Goal: Task Accomplishment & Management: Use online tool/utility

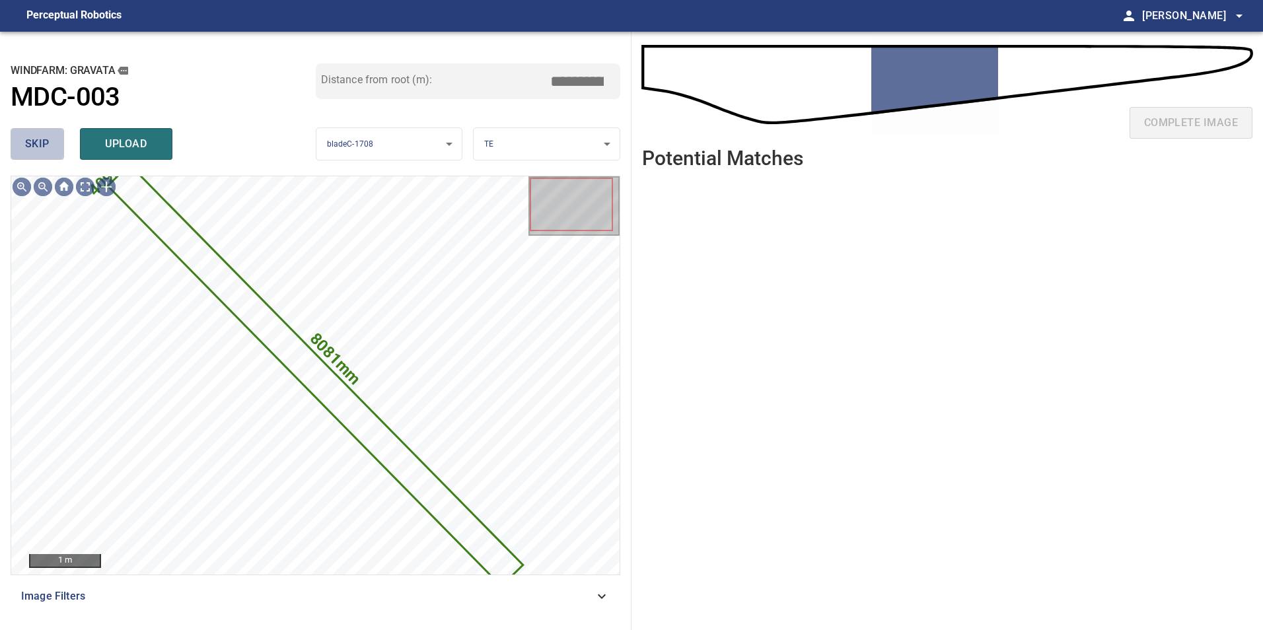
click at [18, 138] on button "skip" at bounding box center [37, 144] width 53 height 32
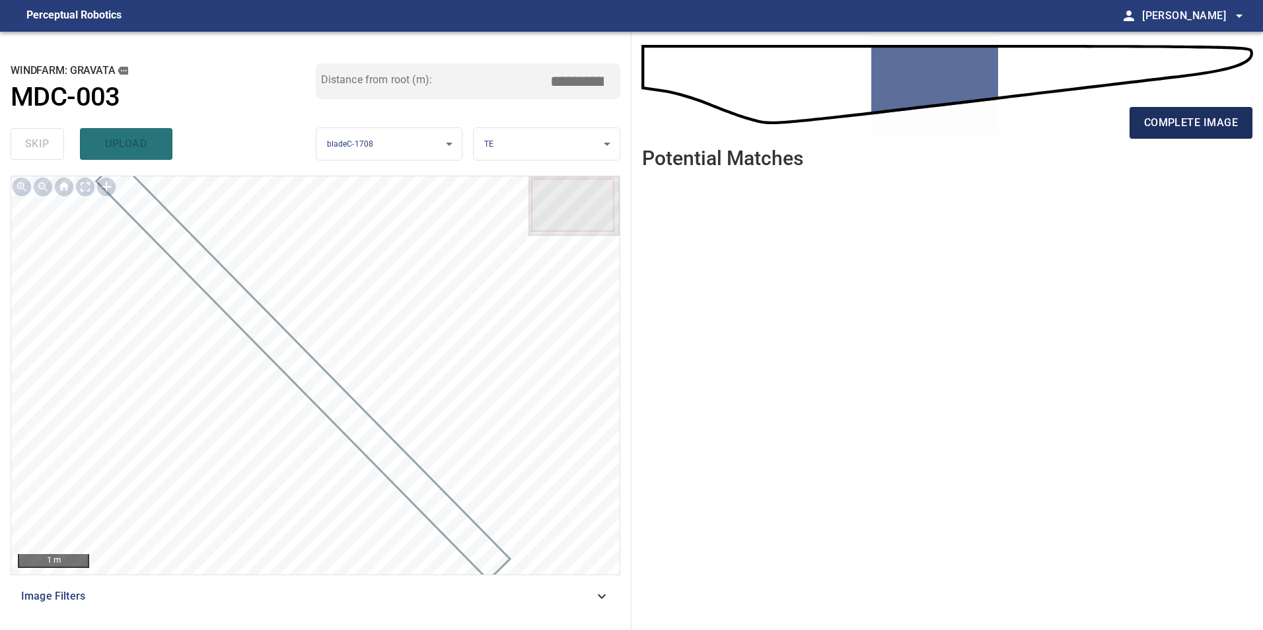
click at [1192, 107] on button "complete image" at bounding box center [1190, 123] width 123 height 32
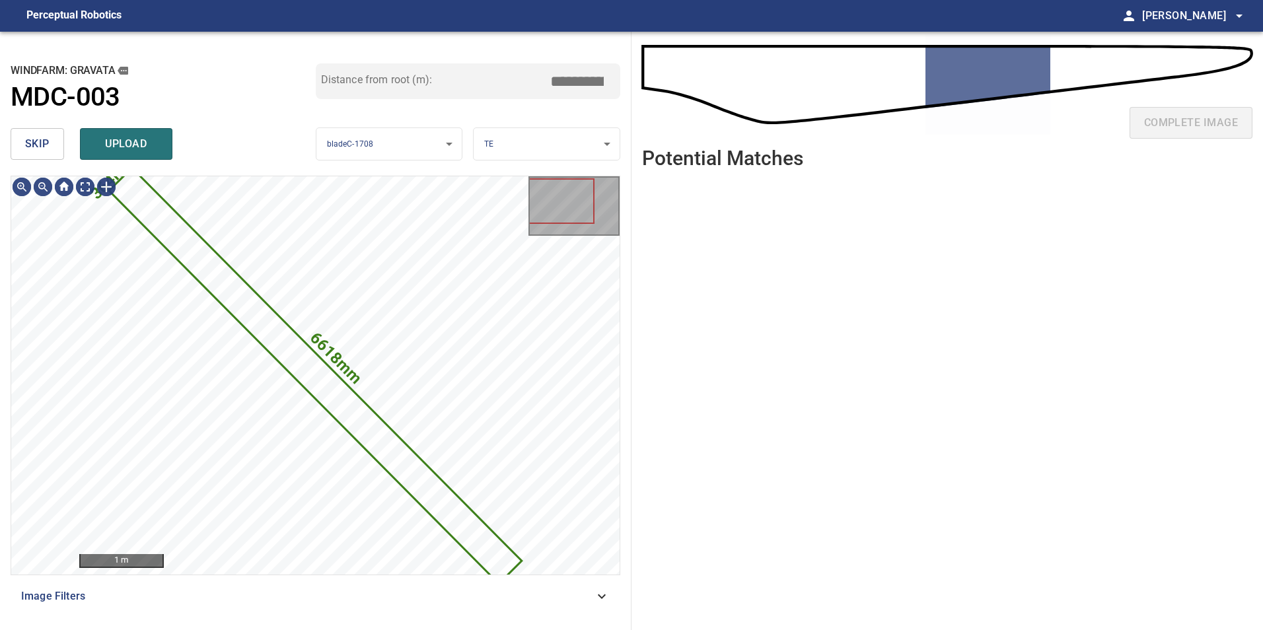
click at [55, 147] on button "skip" at bounding box center [37, 144] width 53 height 32
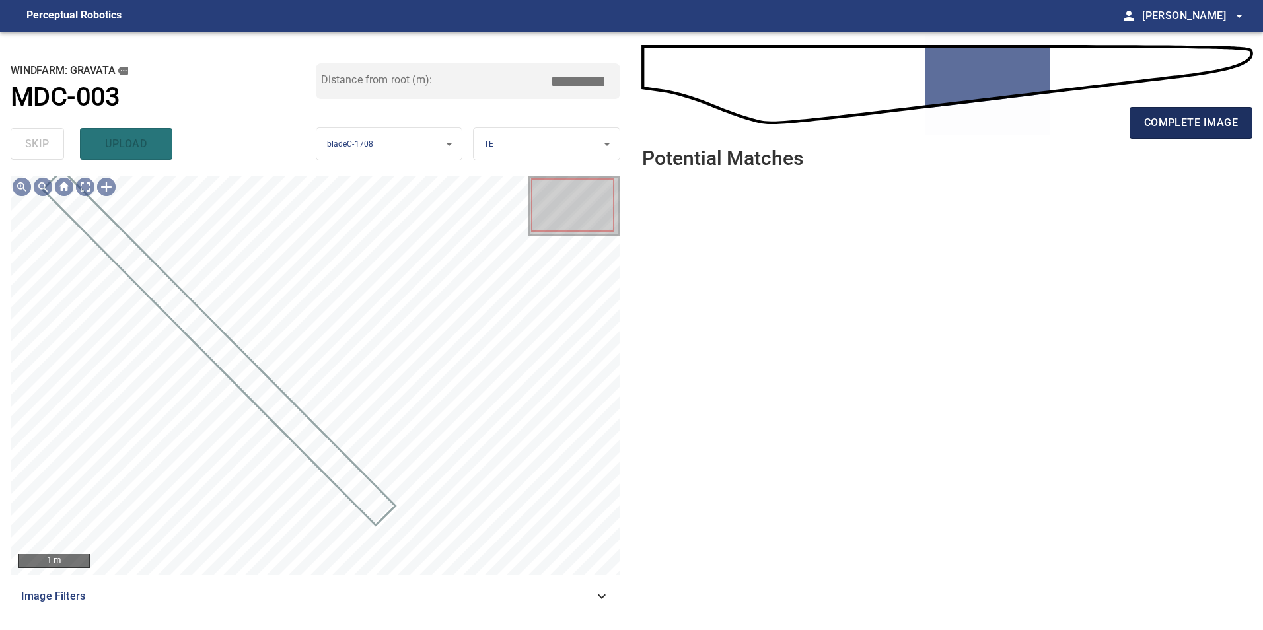
click at [1182, 120] on span "complete image" at bounding box center [1191, 123] width 94 height 18
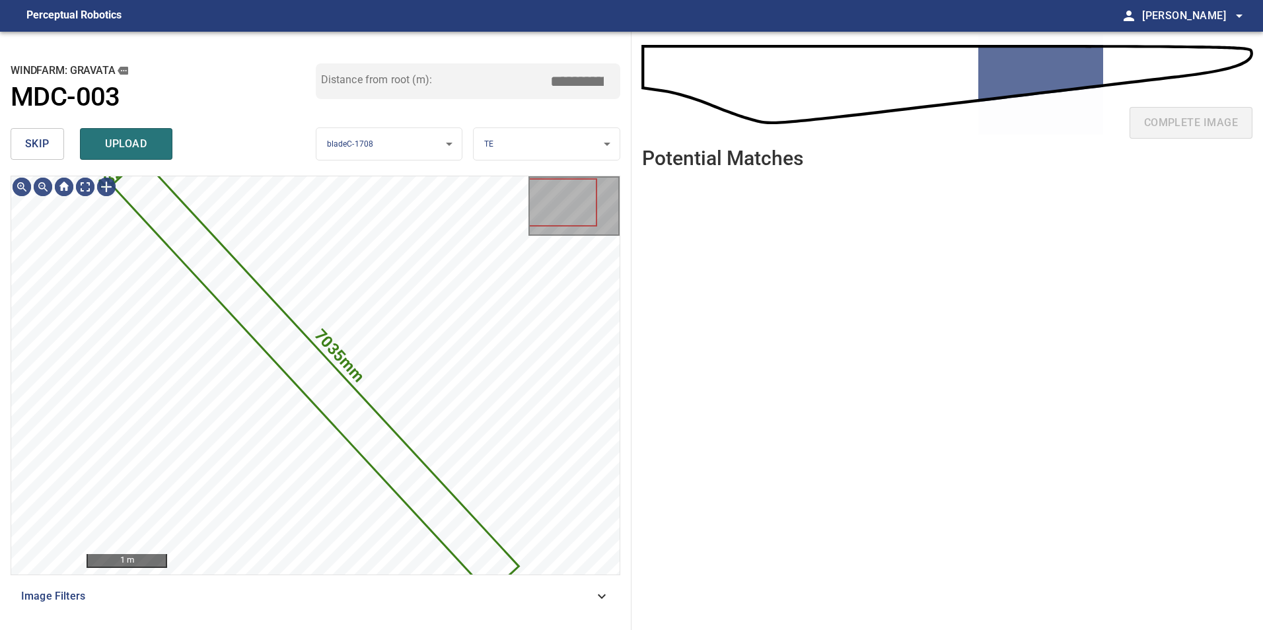
click at [44, 143] on span "skip" at bounding box center [37, 144] width 24 height 18
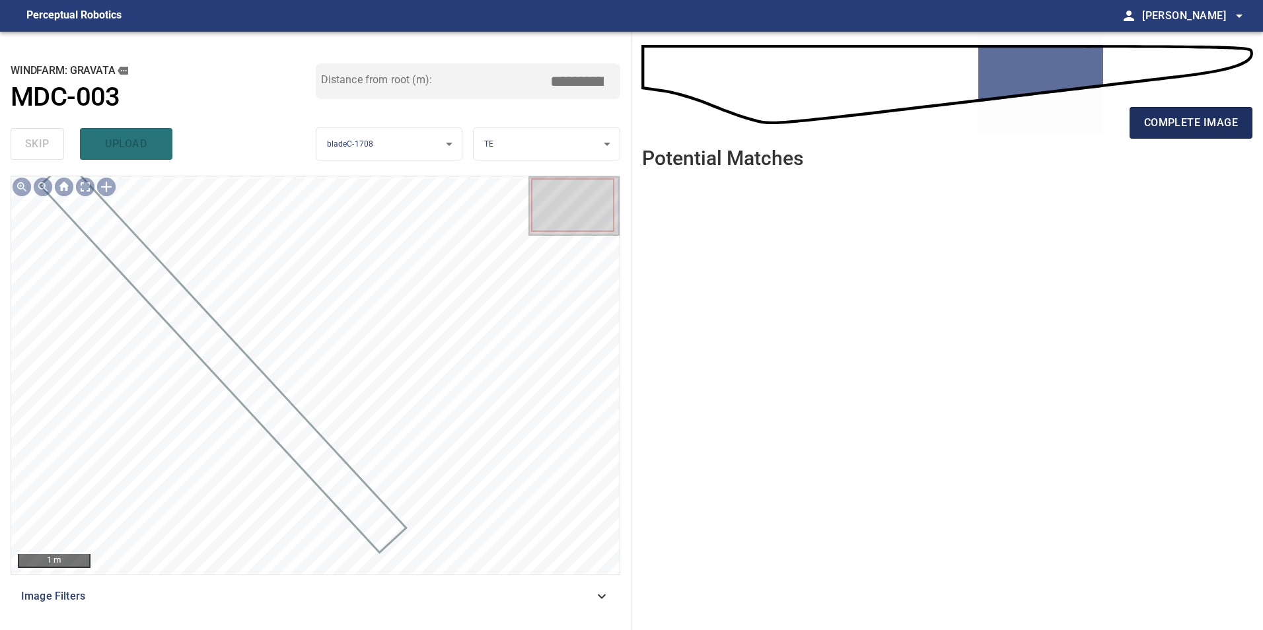
click at [1186, 120] on span "complete image" at bounding box center [1191, 123] width 94 height 18
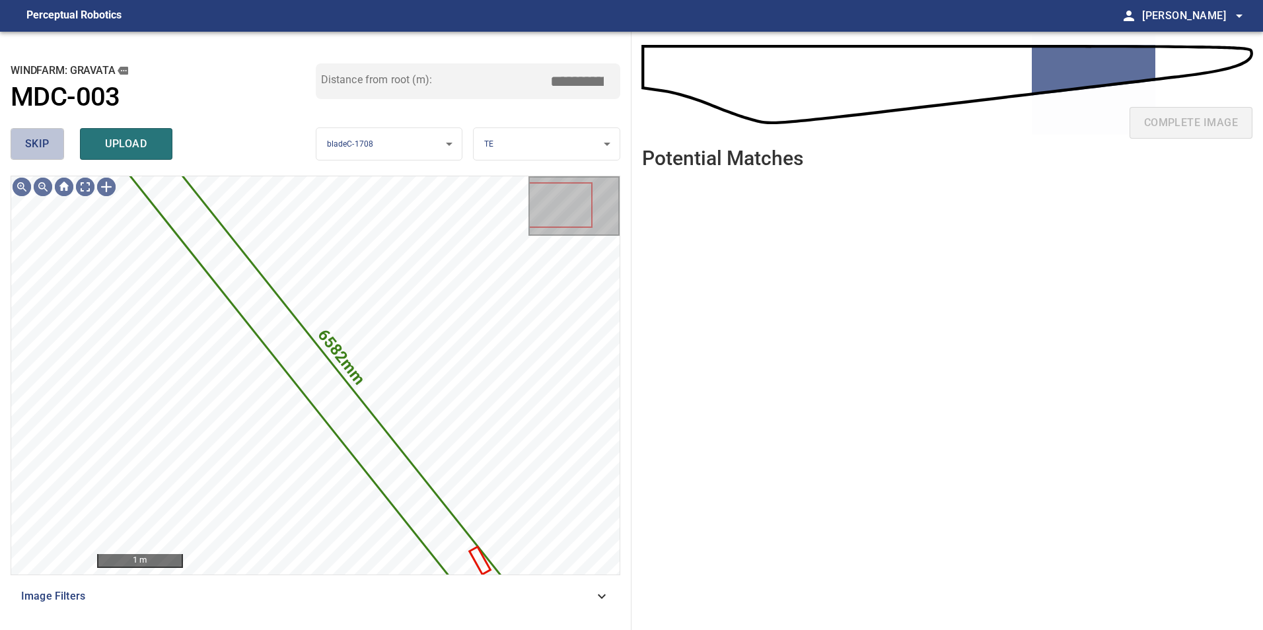
click at [58, 149] on button "skip" at bounding box center [37, 144] width 53 height 32
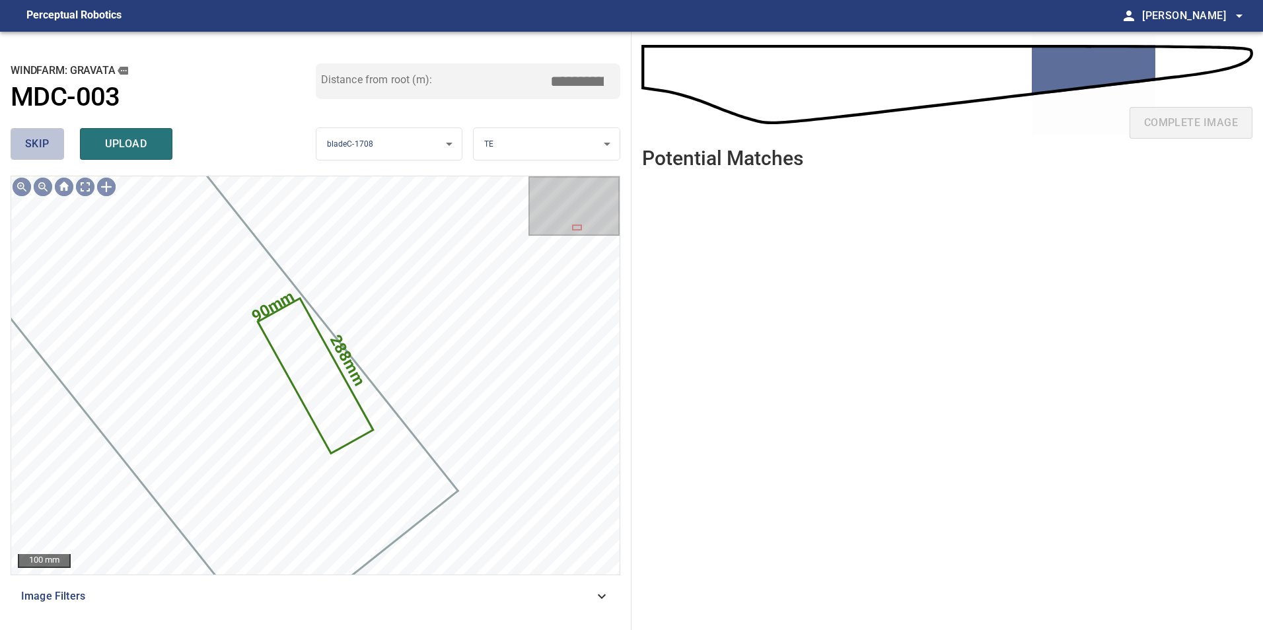
click at [58, 149] on button "skip" at bounding box center [37, 144] width 53 height 32
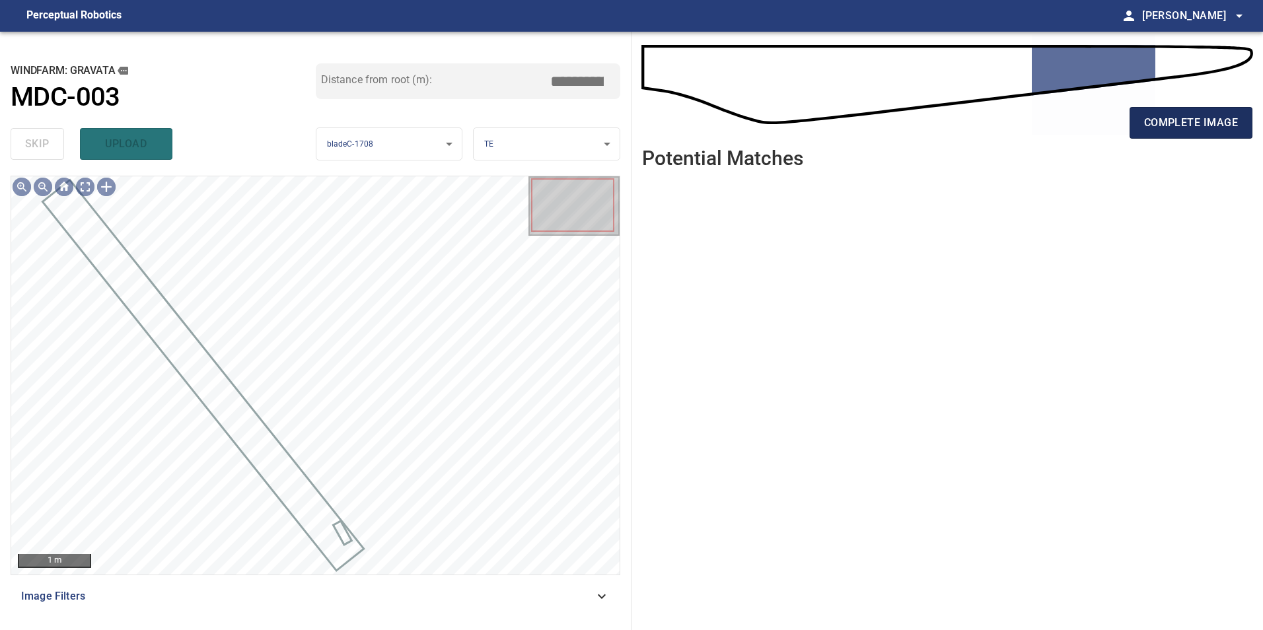
click at [1180, 118] on span "complete image" at bounding box center [1191, 123] width 94 height 18
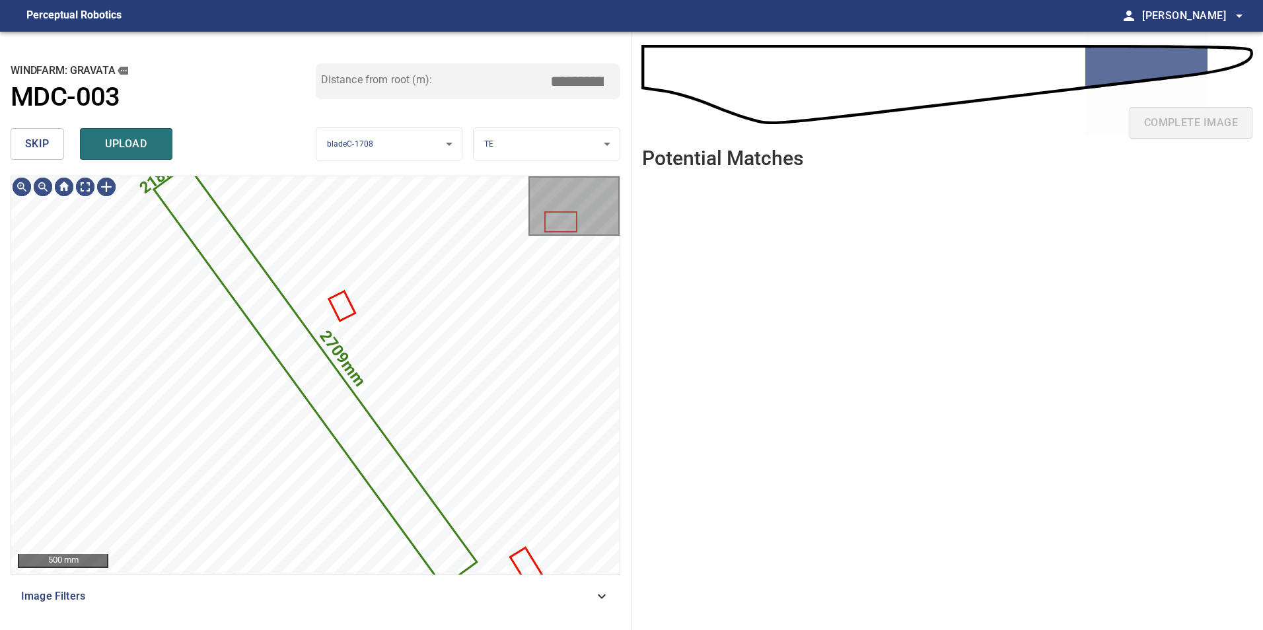
click at [61, 141] on button "skip" at bounding box center [37, 144] width 53 height 32
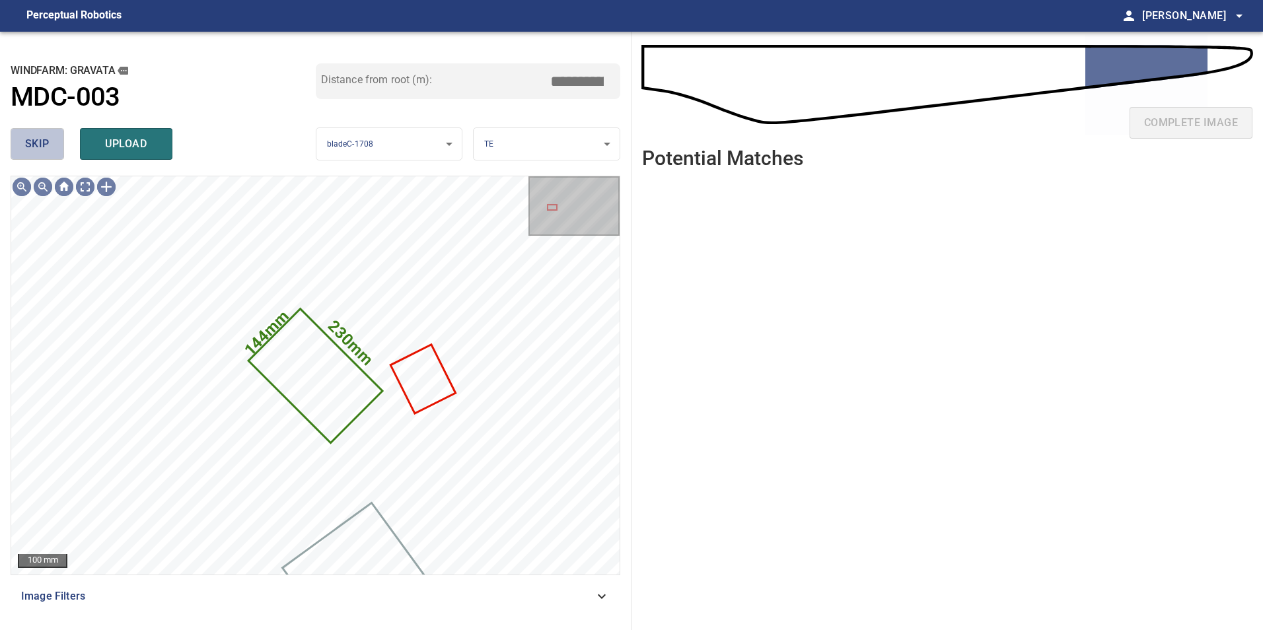
click at [60, 141] on button "skip" at bounding box center [37, 144] width 53 height 32
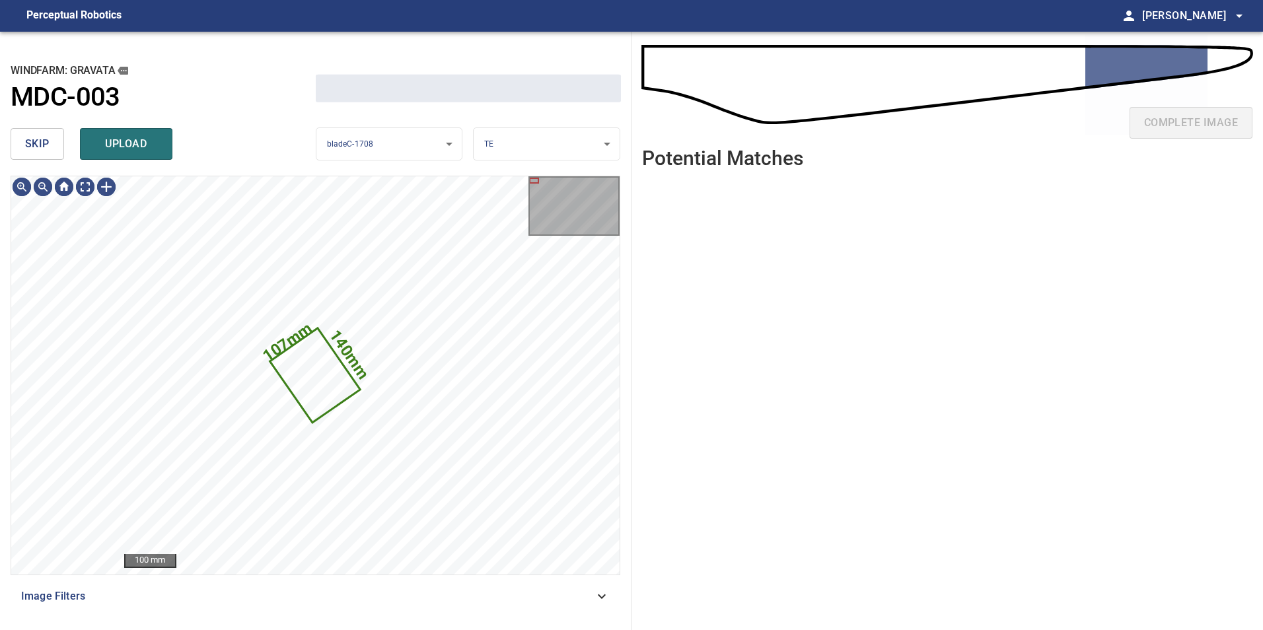
click at [60, 141] on button "skip" at bounding box center [37, 144] width 53 height 32
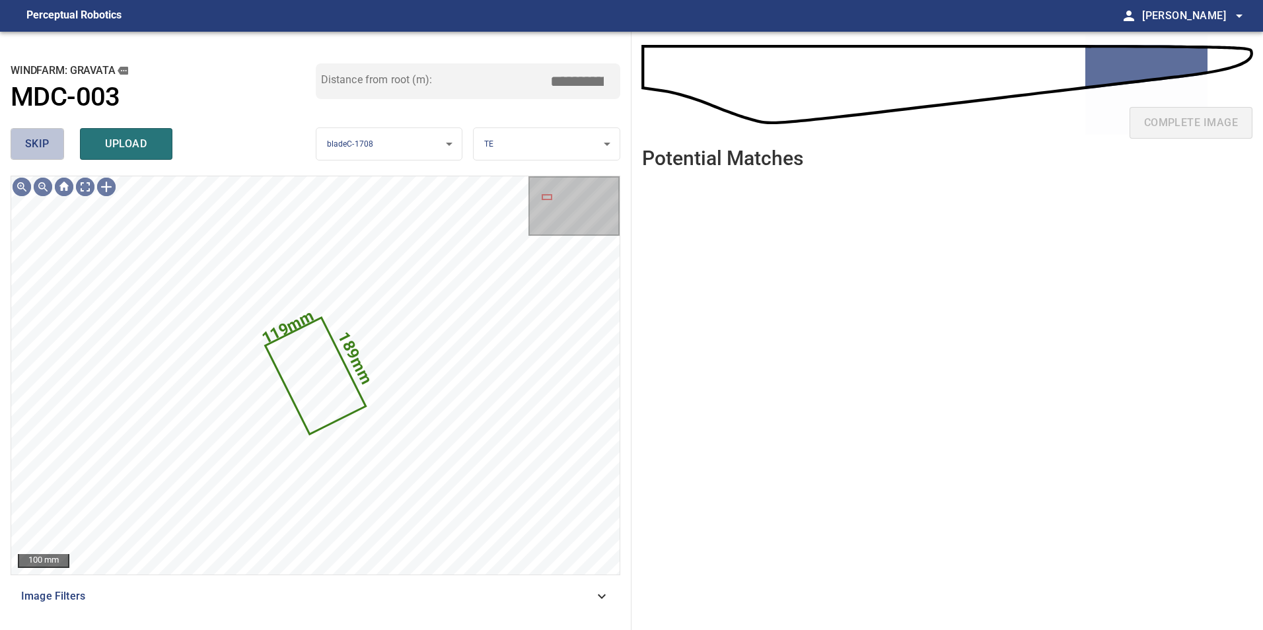
click at [60, 141] on button "skip" at bounding box center [37, 144] width 53 height 32
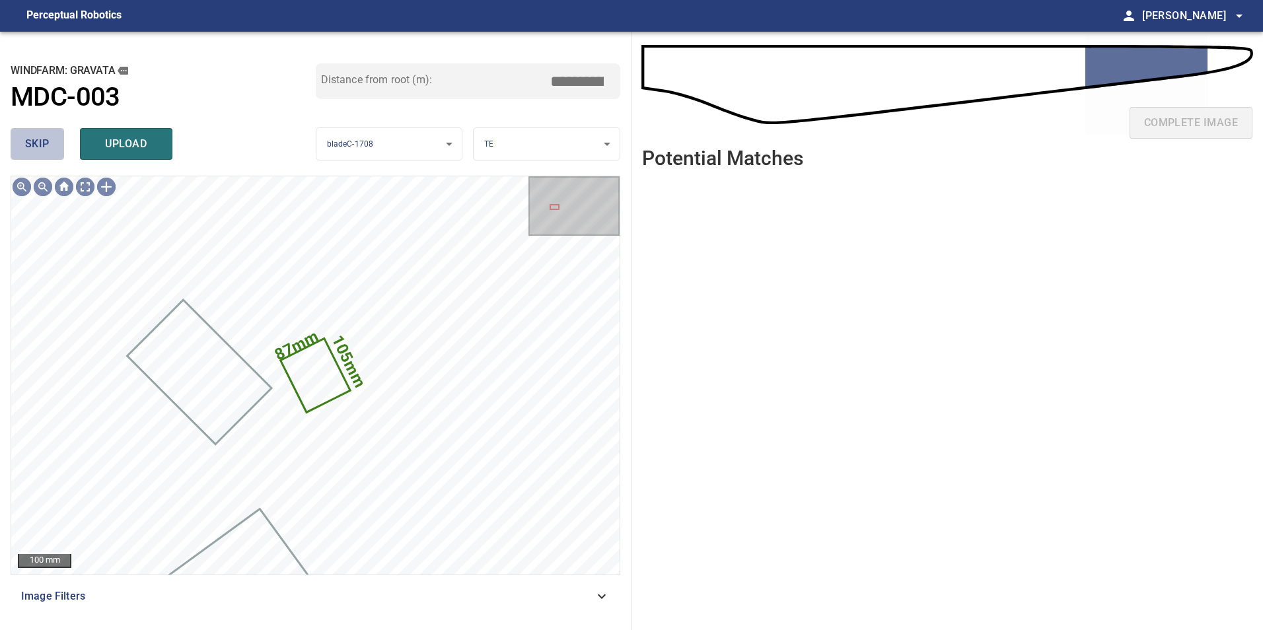
click at [60, 141] on button "skip" at bounding box center [37, 144] width 53 height 32
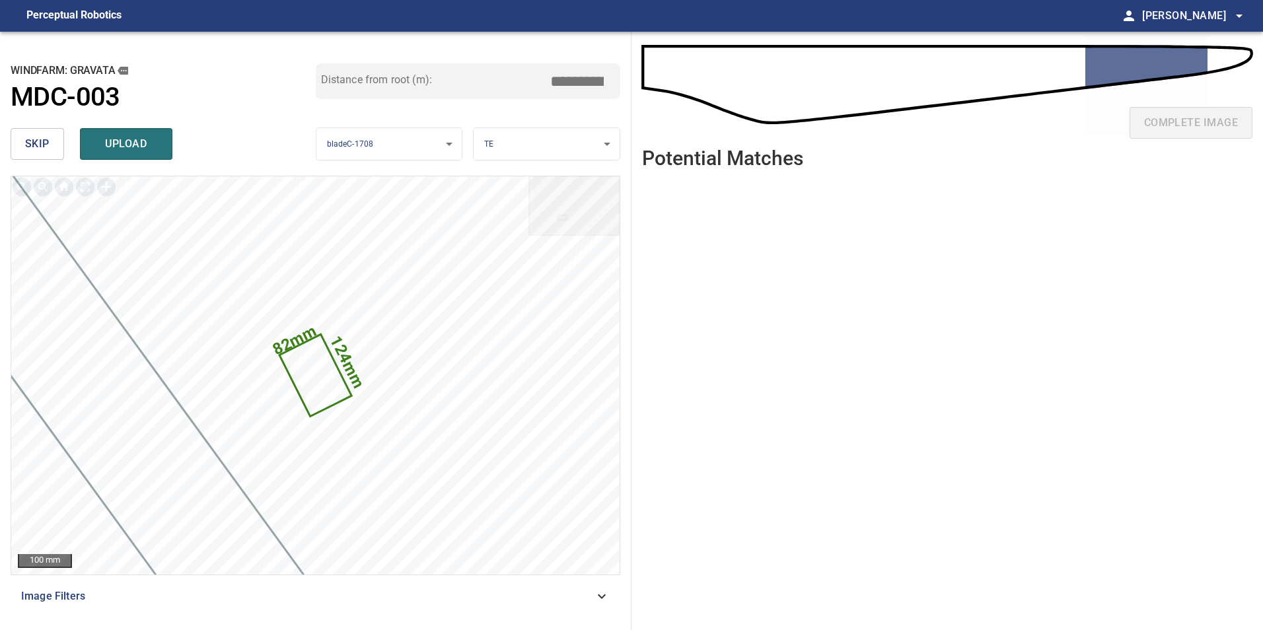
click at [19, 149] on button "skip" at bounding box center [37, 144] width 53 height 32
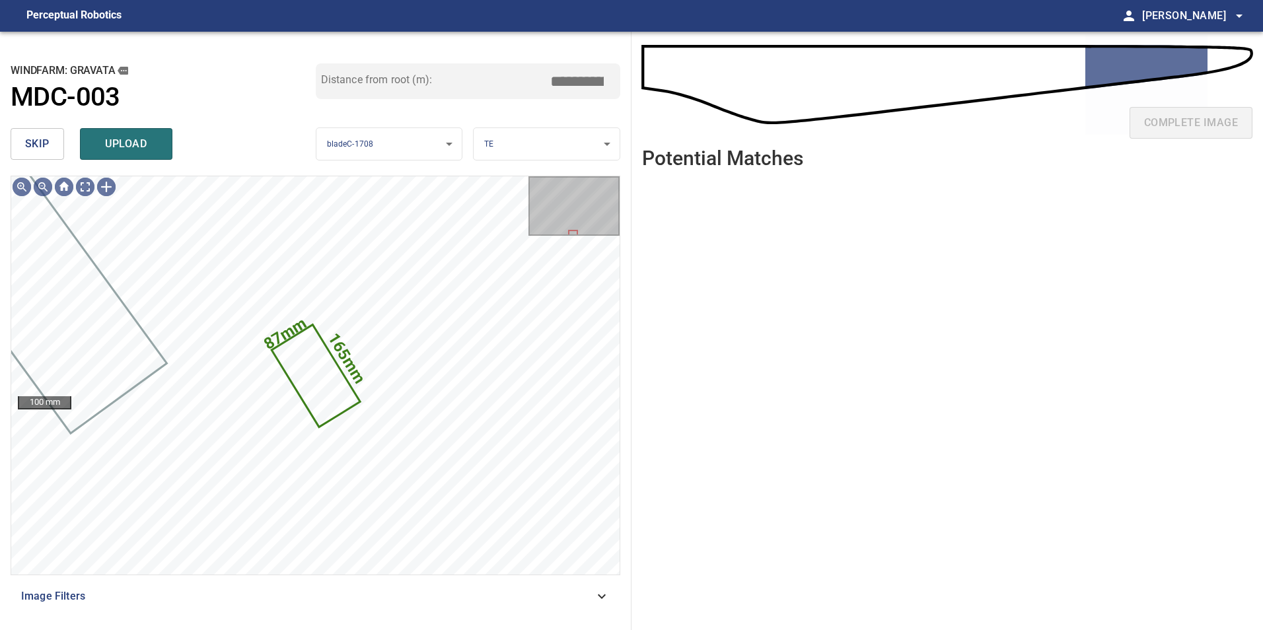
click at [50, 143] on button "skip" at bounding box center [37, 144] width 53 height 32
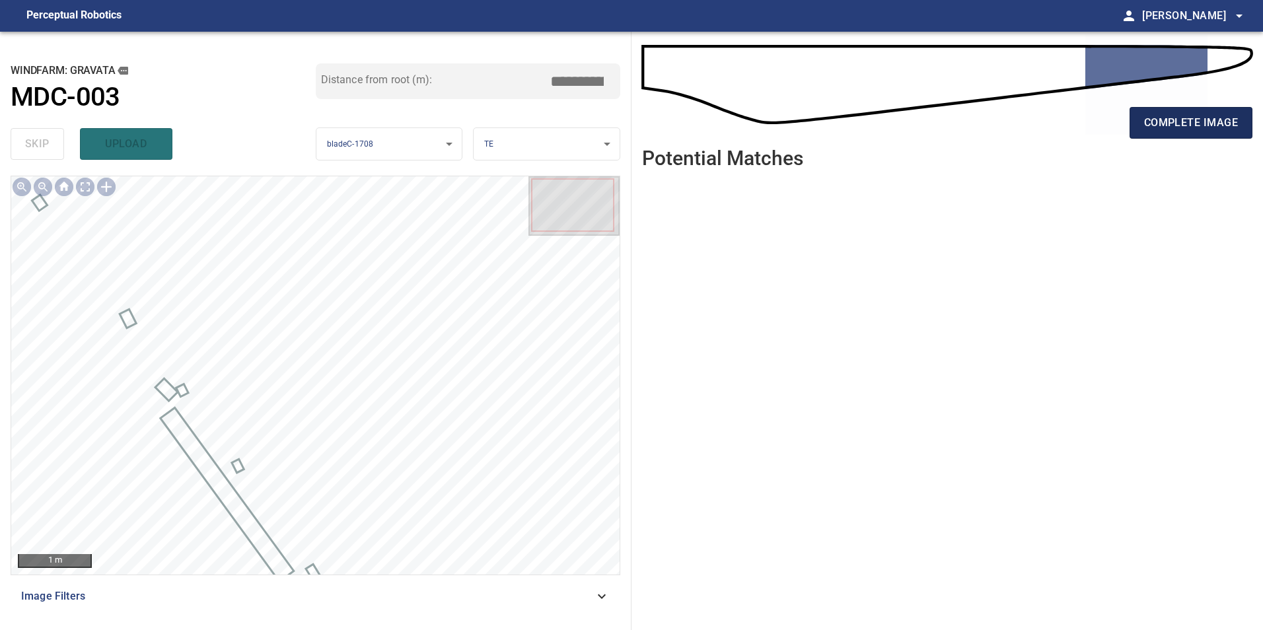
click at [1190, 115] on span "complete image" at bounding box center [1191, 123] width 94 height 18
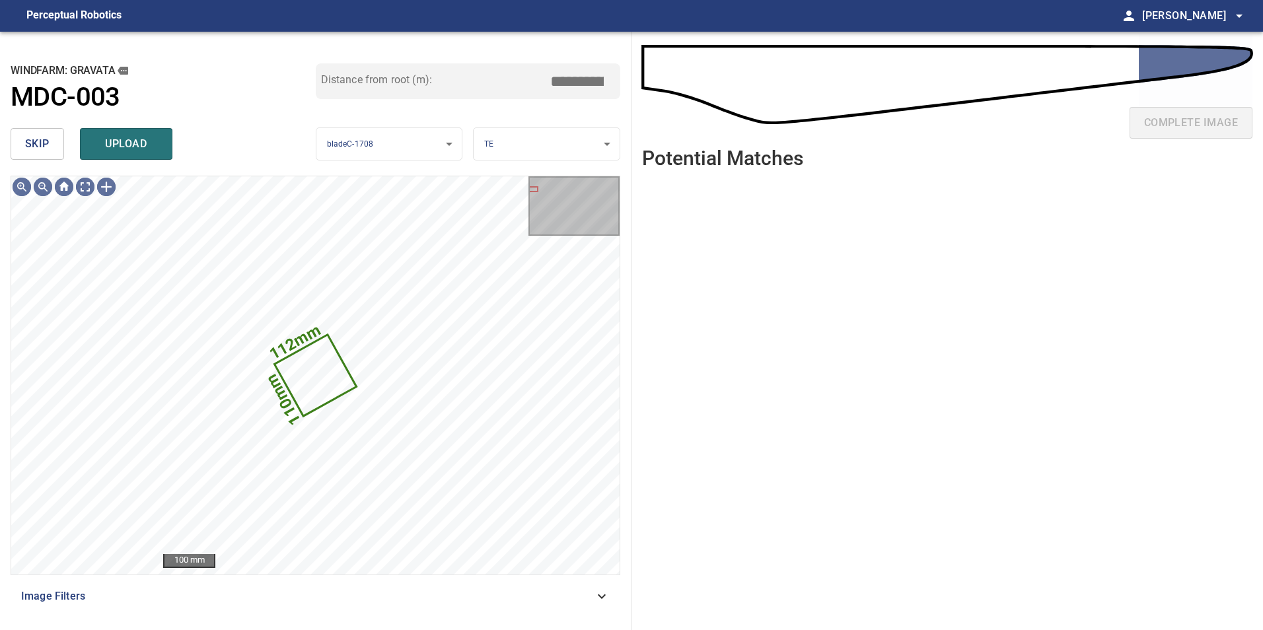
click at [50, 153] on button "skip" at bounding box center [37, 144] width 53 height 32
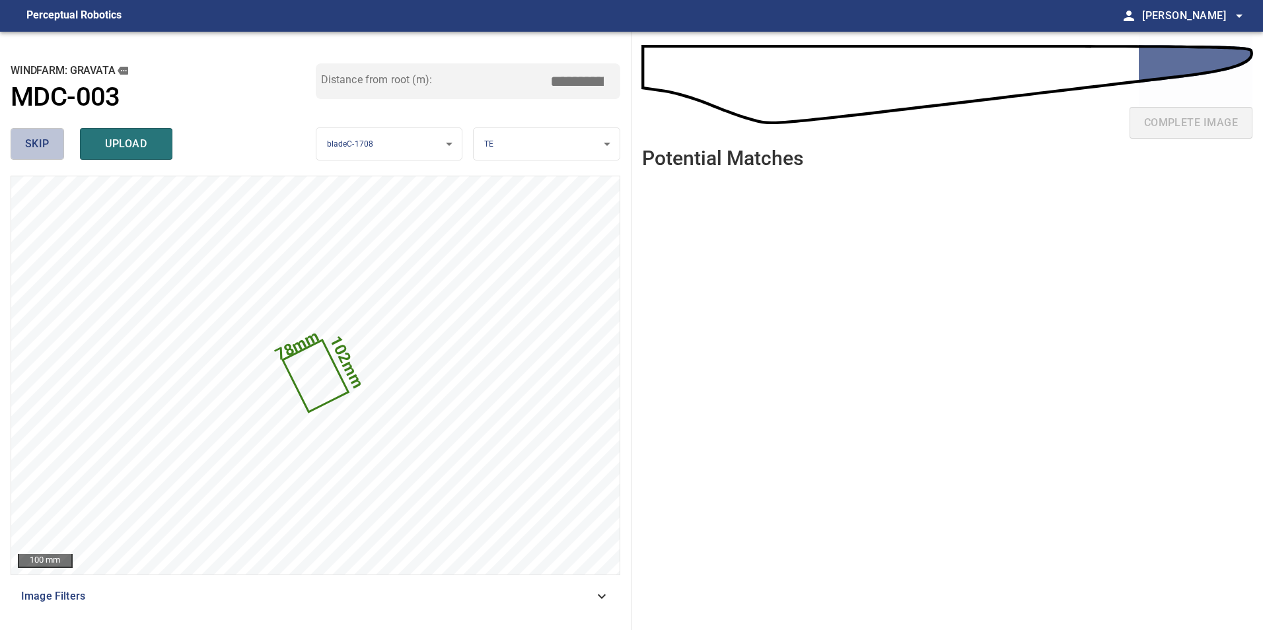
click at [50, 153] on button "skip" at bounding box center [37, 144] width 53 height 32
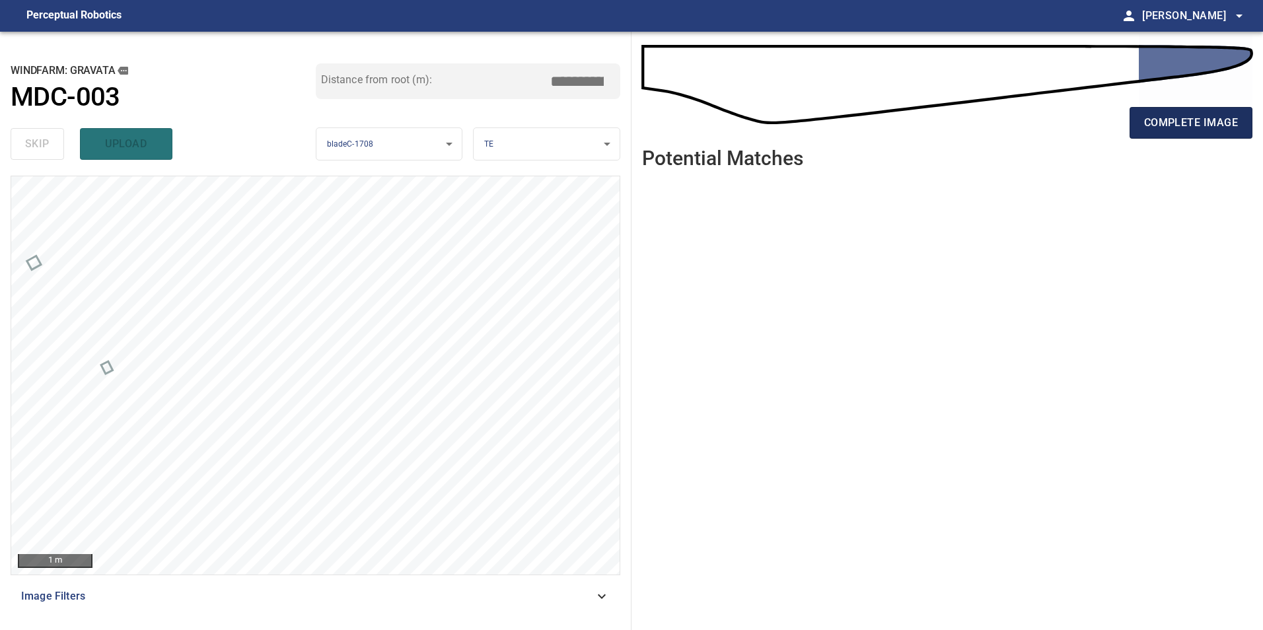
click at [1205, 126] on span "complete image" at bounding box center [1191, 123] width 94 height 18
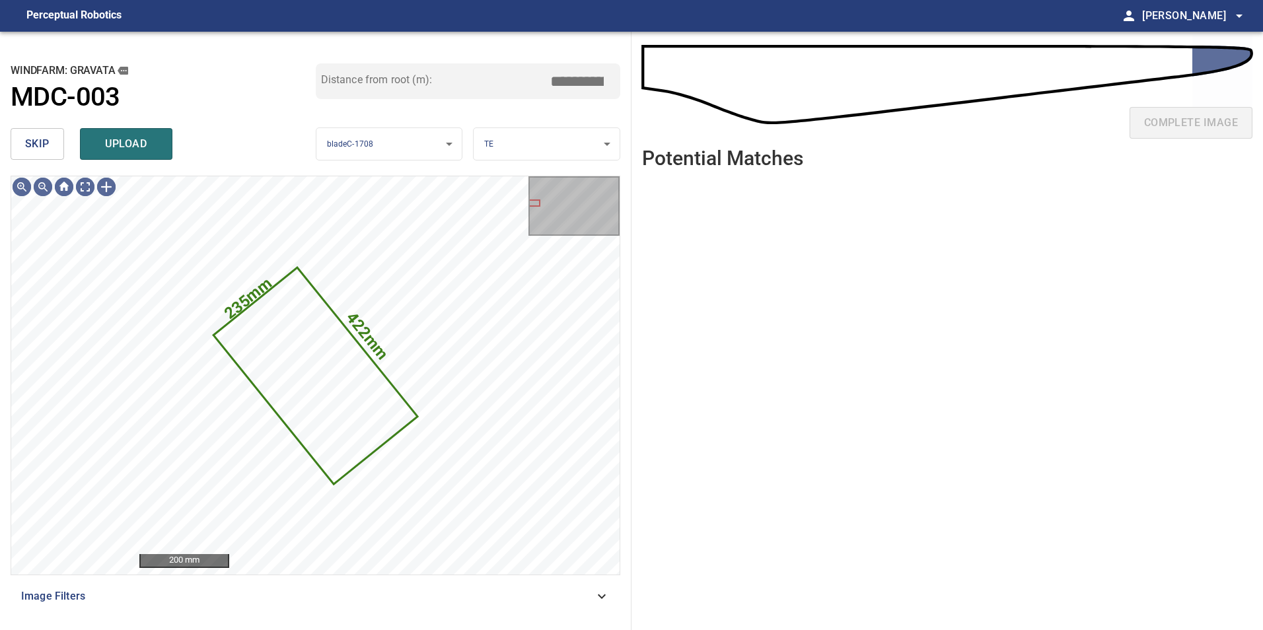
click at [48, 147] on span "skip" at bounding box center [37, 144] width 24 height 18
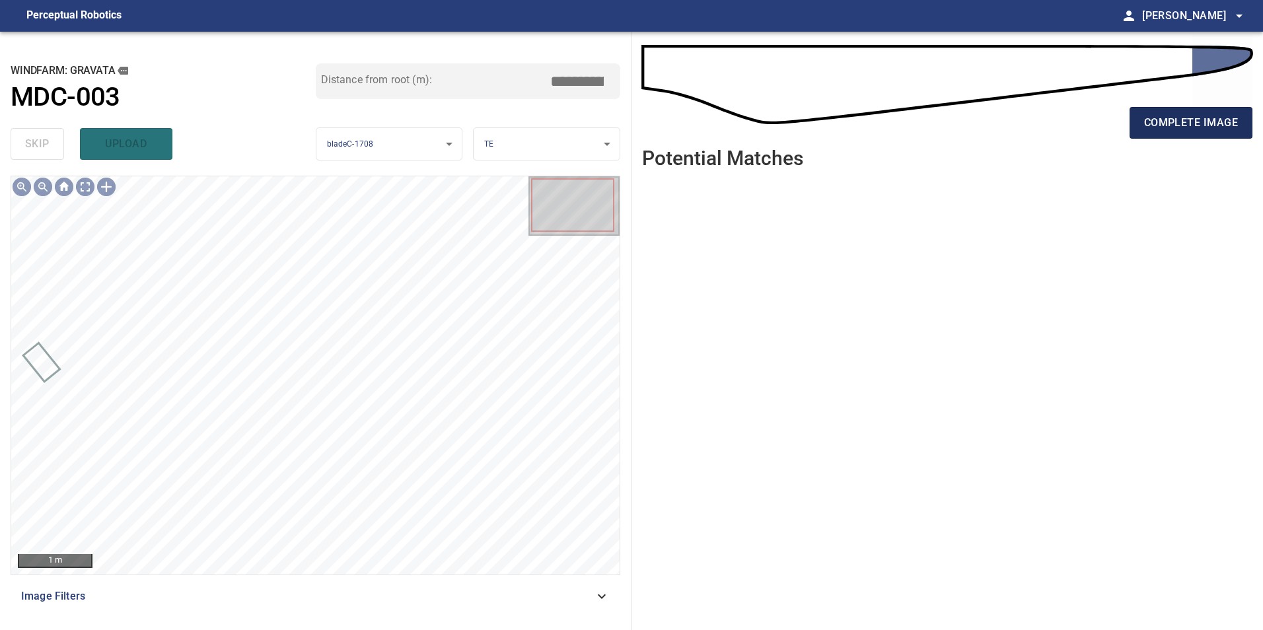
click at [1223, 120] on span "complete image" at bounding box center [1191, 123] width 94 height 18
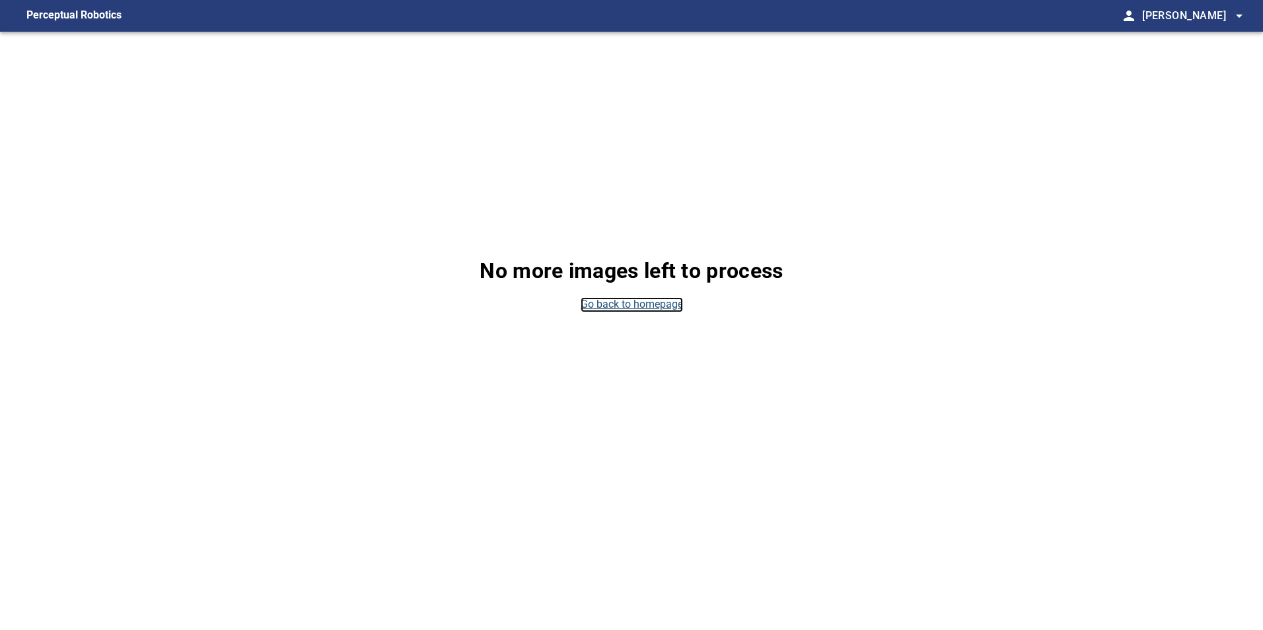
click at [624, 298] on link "Go back to homepage" at bounding box center [632, 304] width 102 height 15
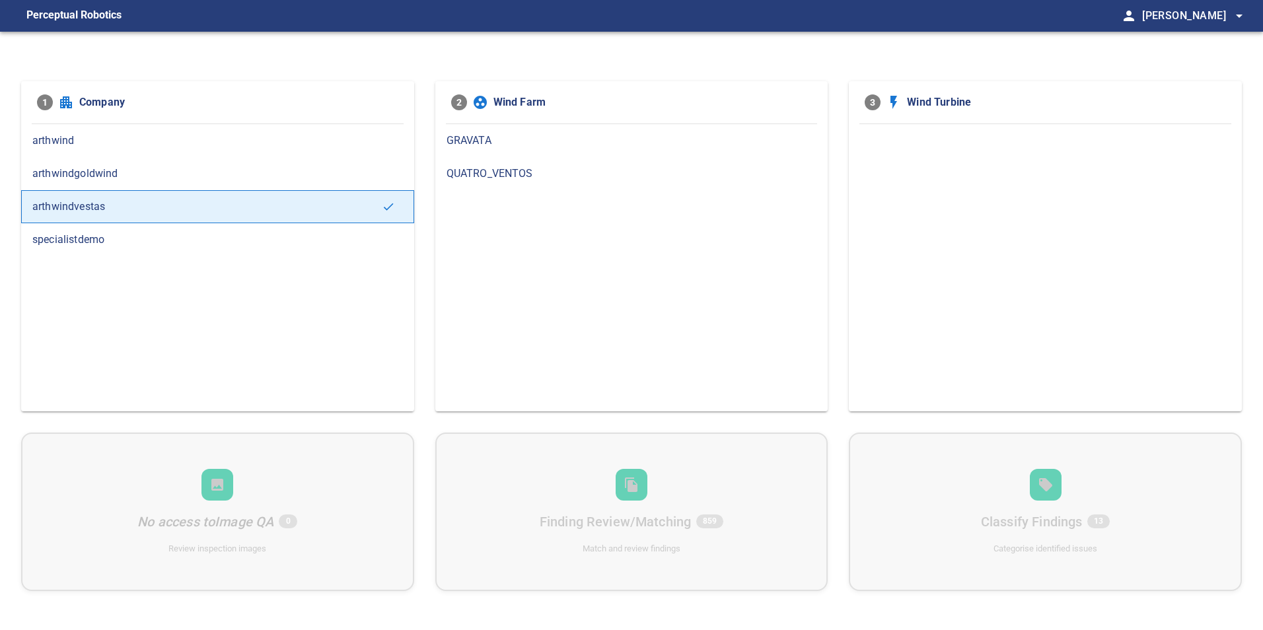
click at [457, 140] on span "GRAVATA" at bounding box center [631, 141] width 371 height 16
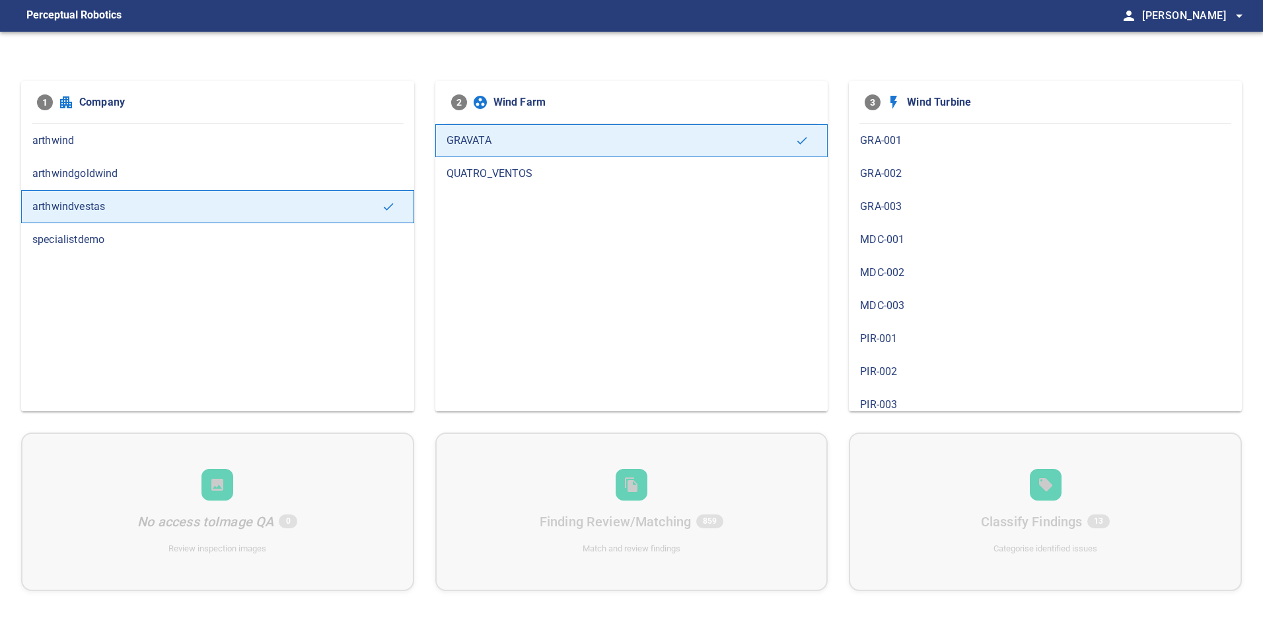
click at [897, 238] on span "MDC-001" at bounding box center [1045, 240] width 371 height 16
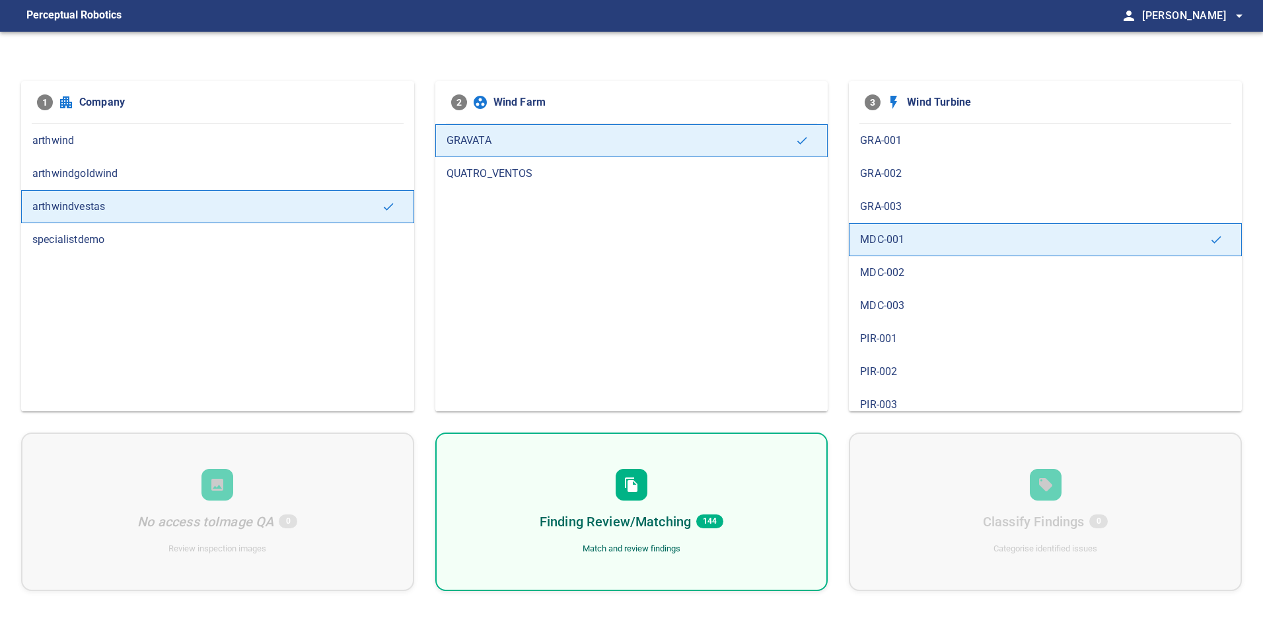
click at [703, 513] on div "Finding Review/Matching 144" at bounding box center [632, 521] width 184 height 21
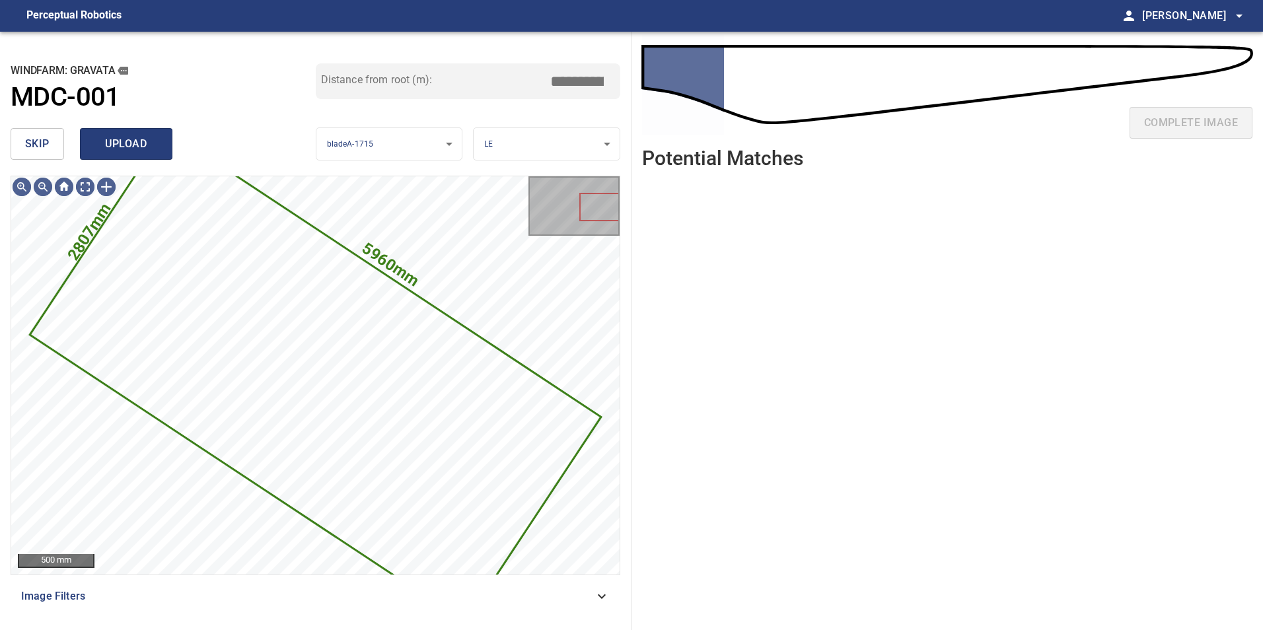
click at [139, 149] on span "upload" at bounding box center [125, 144] width 63 height 18
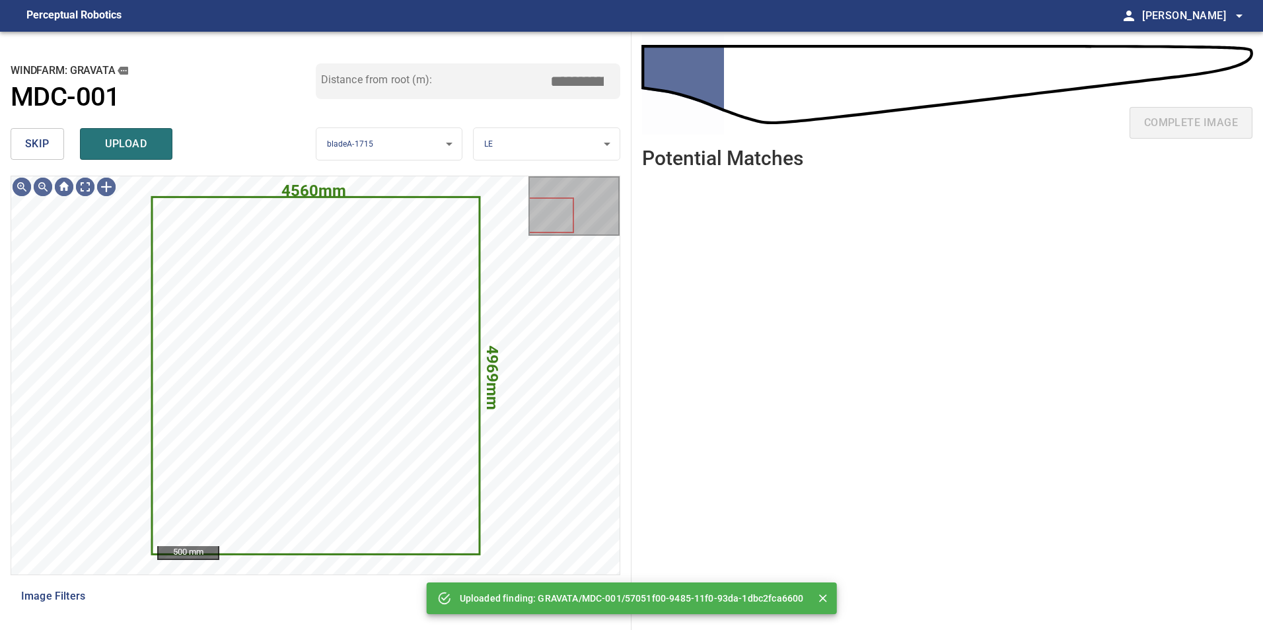
click at [53, 155] on button "skip" at bounding box center [37, 144] width 53 height 32
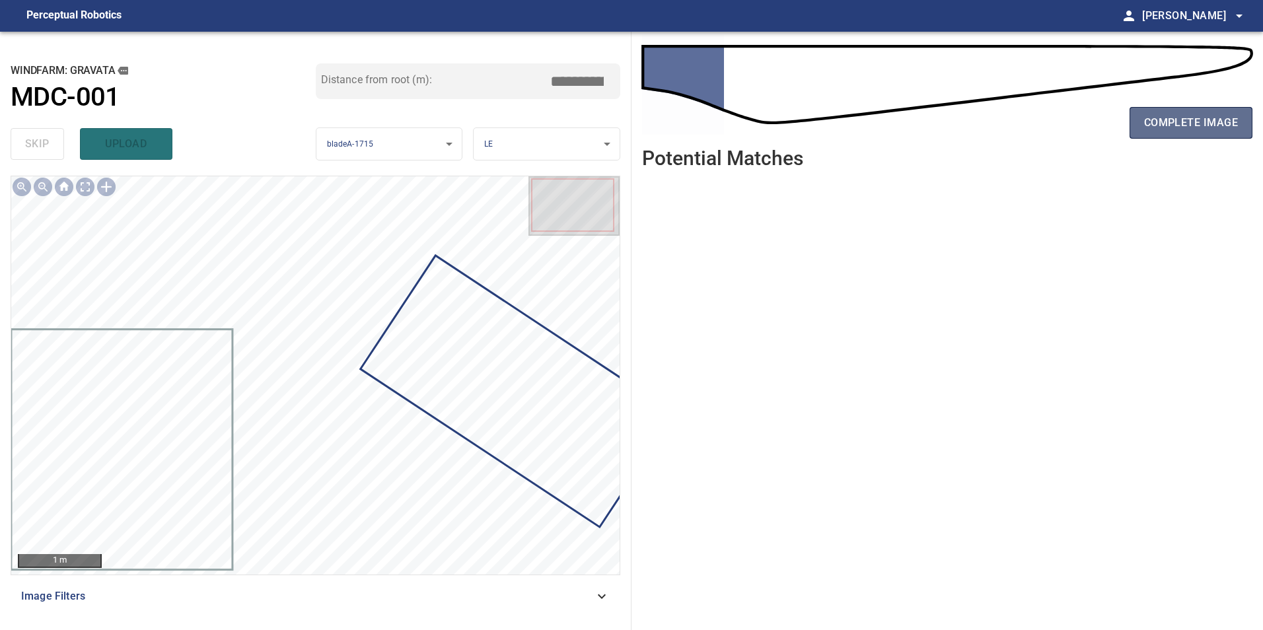
click at [1205, 127] on span "complete image" at bounding box center [1191, 123] width 94 height 18
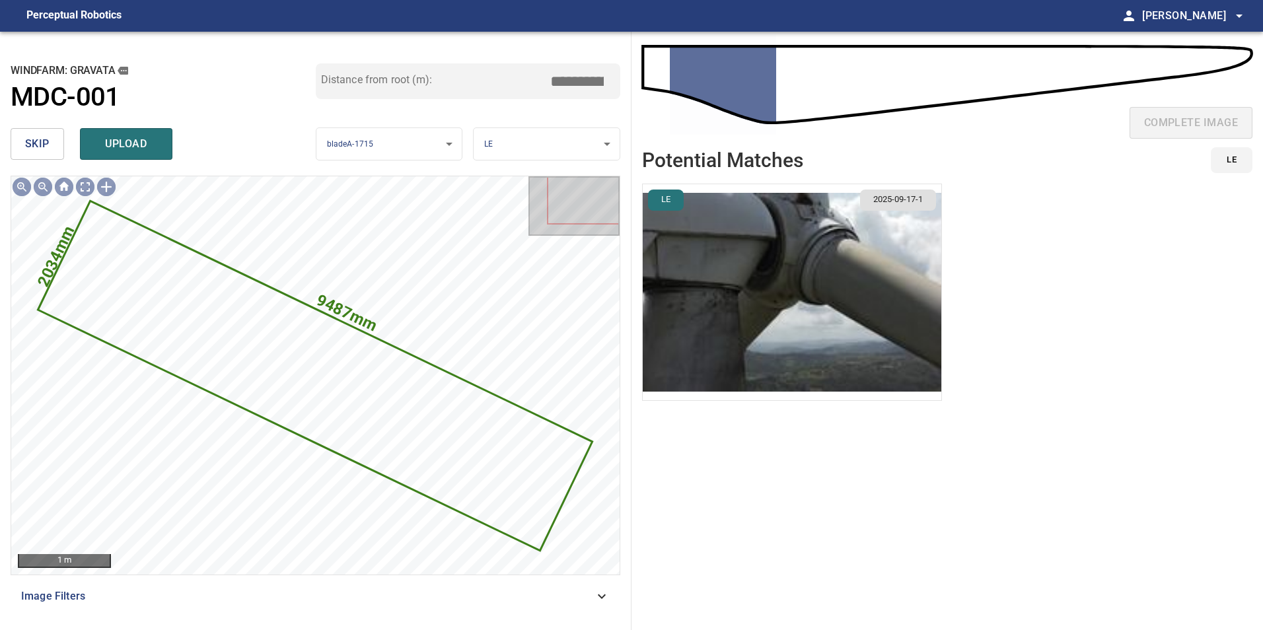
click at [48, 145] on span "skip" at bounding box center [37, 144] width 24 height 18
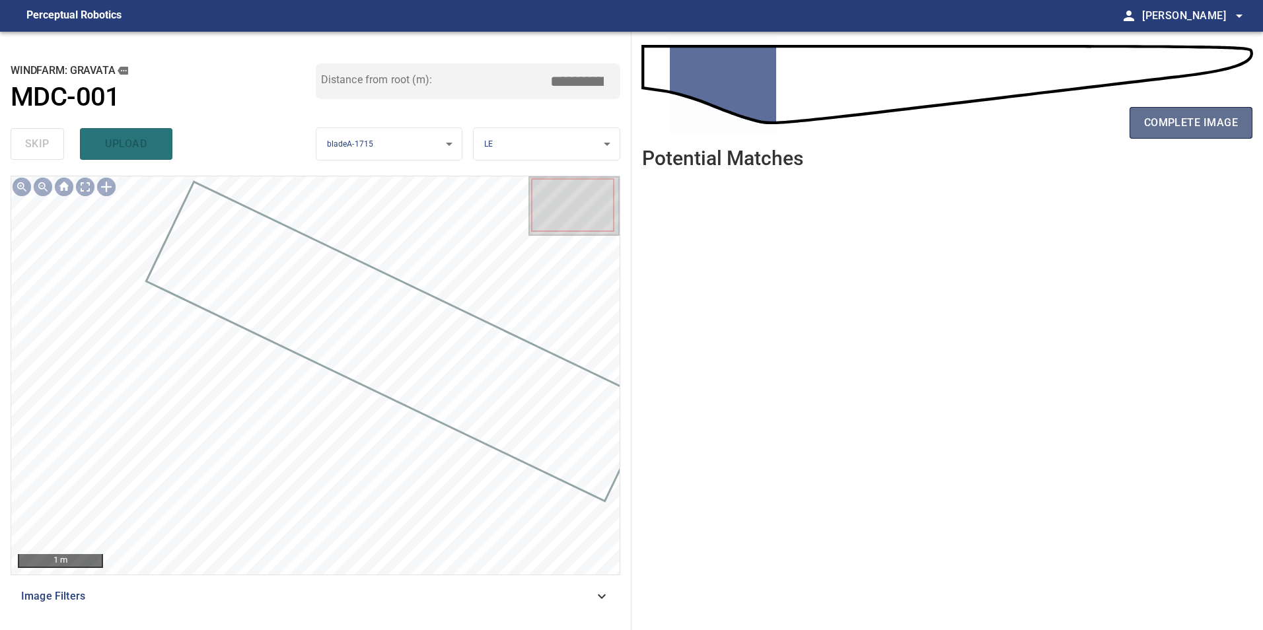
click at [1141, 124] on button "complete image" at bounding box center [1190, 123] width 123 height 32
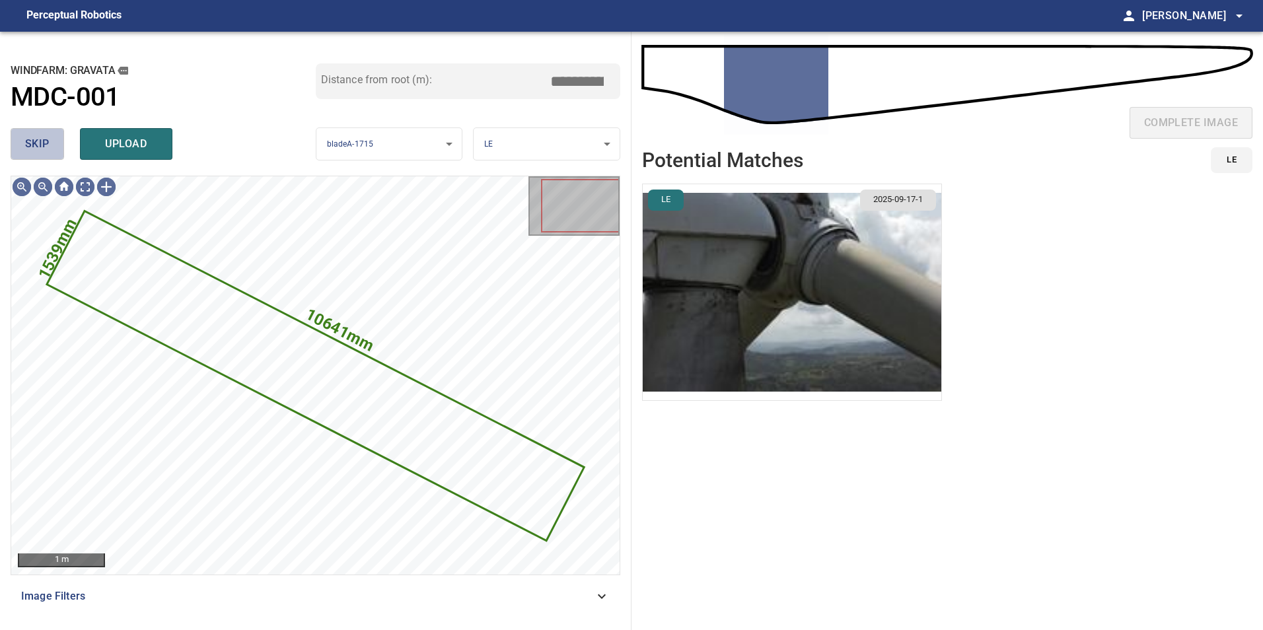
click at [42, 134] on button "skip" at bounding box center [37, 144] width 53 height 32
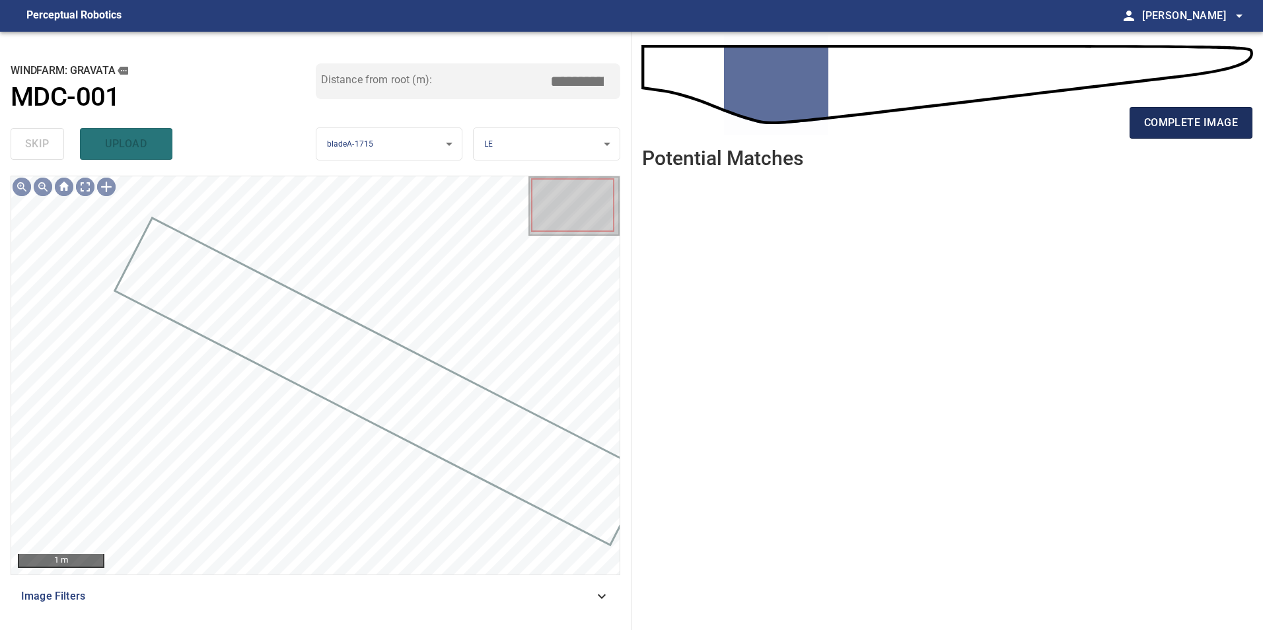
click at [1223, 122] on span "complete image" at bounding box center [1191, 123] width 94 height 18
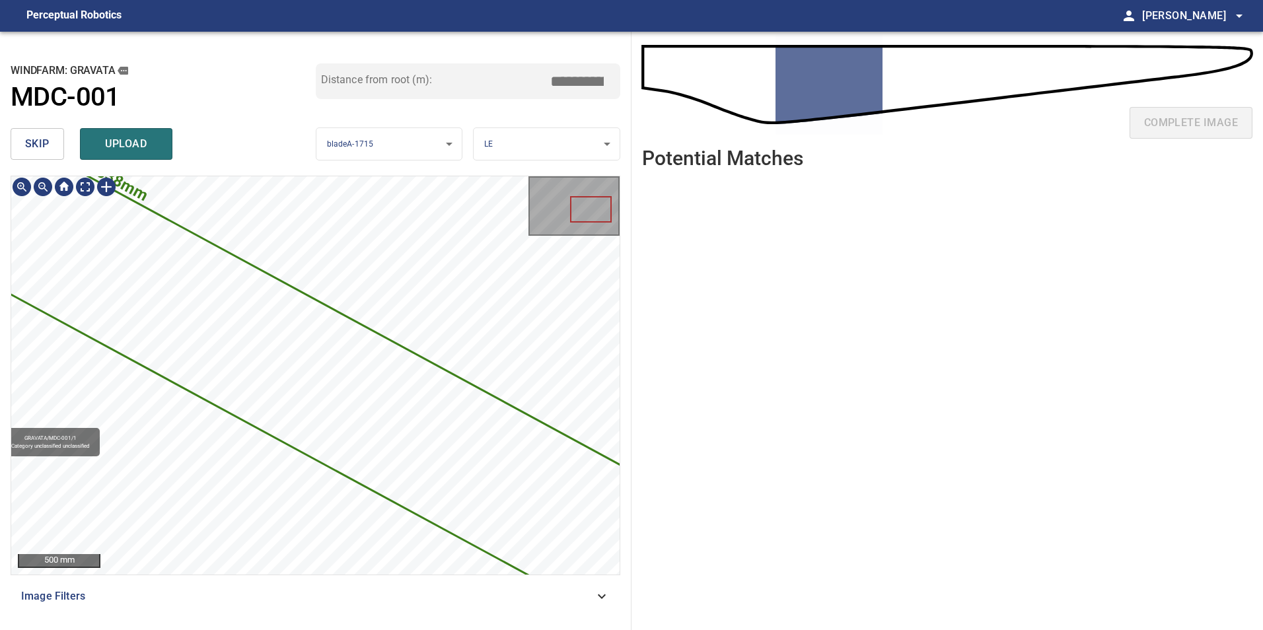
click at [567, 419] on div "12538mm 1365mm GRAVATA/MDC-001/1 Category unclassified unclassified" at bounding box center [315, 375] width 608 height 398
click at [41, 148] on span "skip" at bounding box center [37, 144] width 24 height 18
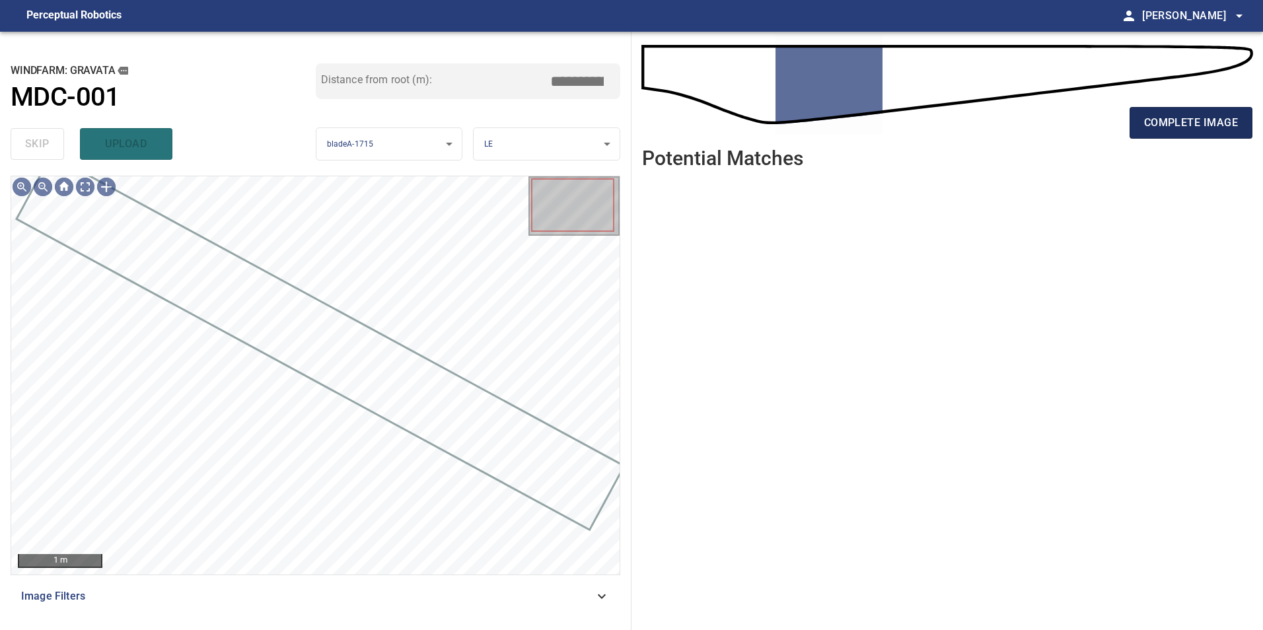
click at [1155, 114] on span "complete image" at bounding box center [1191, 123] width 94 height 18
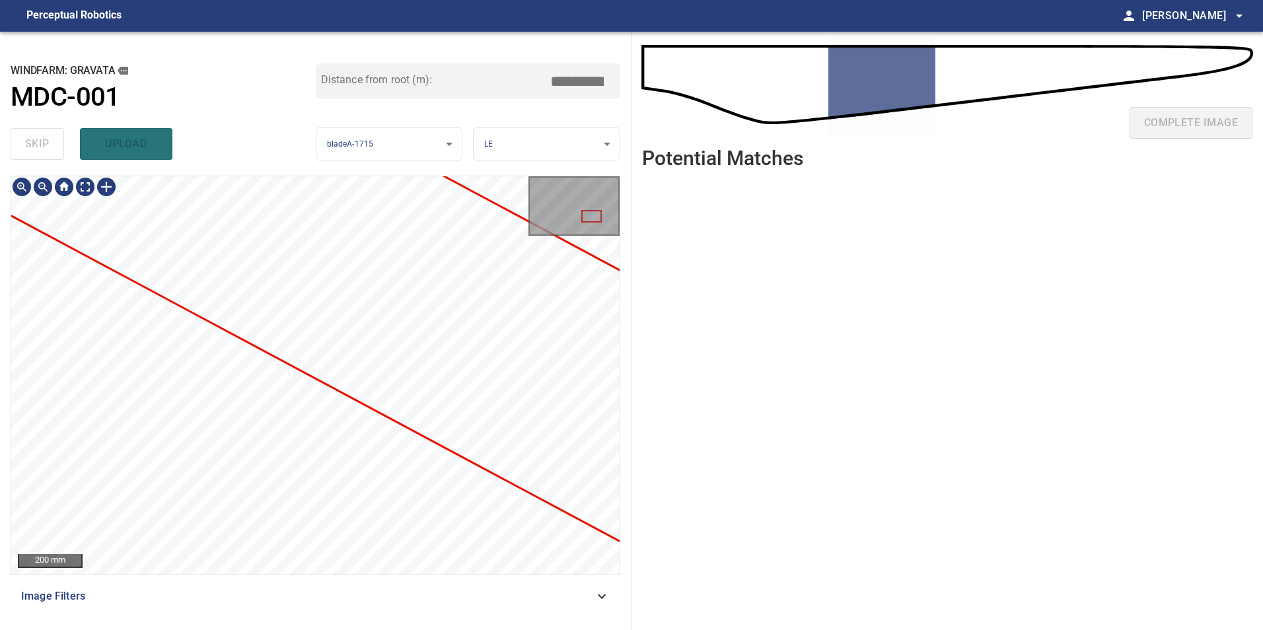
click at [52, 283] on div "GRAVATA/MDC-001/1 Category unclassified unclassified" at bounding box center [315, 375] width 608 height 398
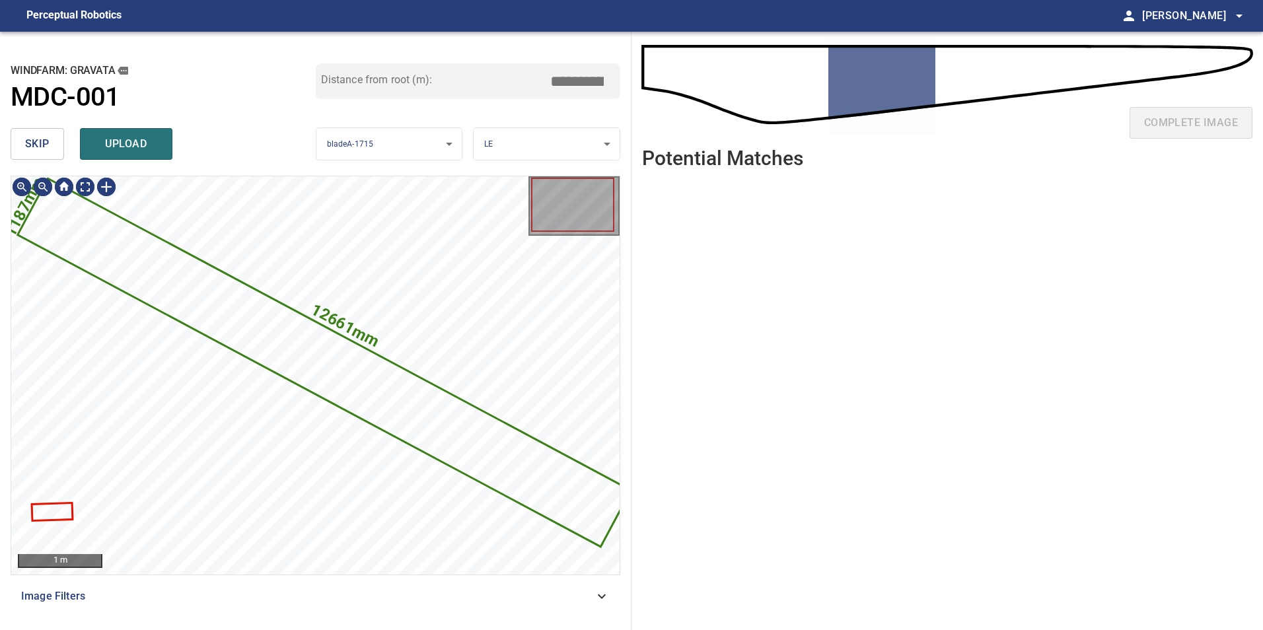
click at [38, 127] on div "skip upload" at bounding box center [163, 144] width 305 height 42
click at [48, 150] on span "skip" at bounding box center [37, 144] width 24 height 18
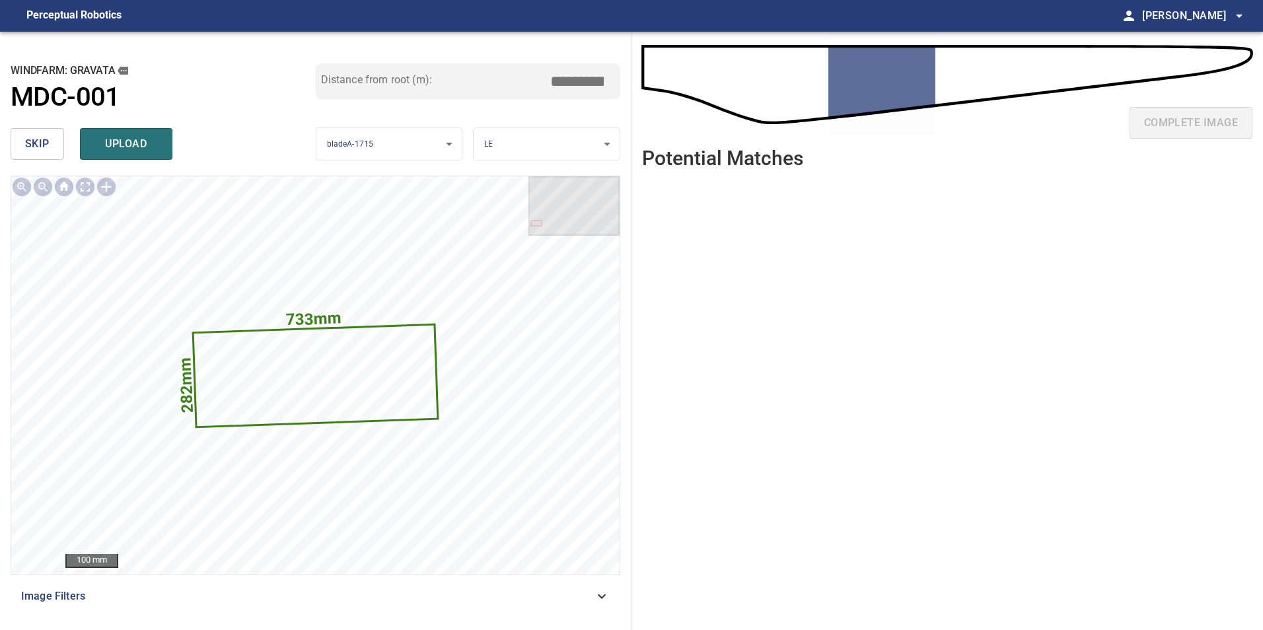
click at [48, 150] on span "skip" at bounding box center [37, 144] width 24 height 18
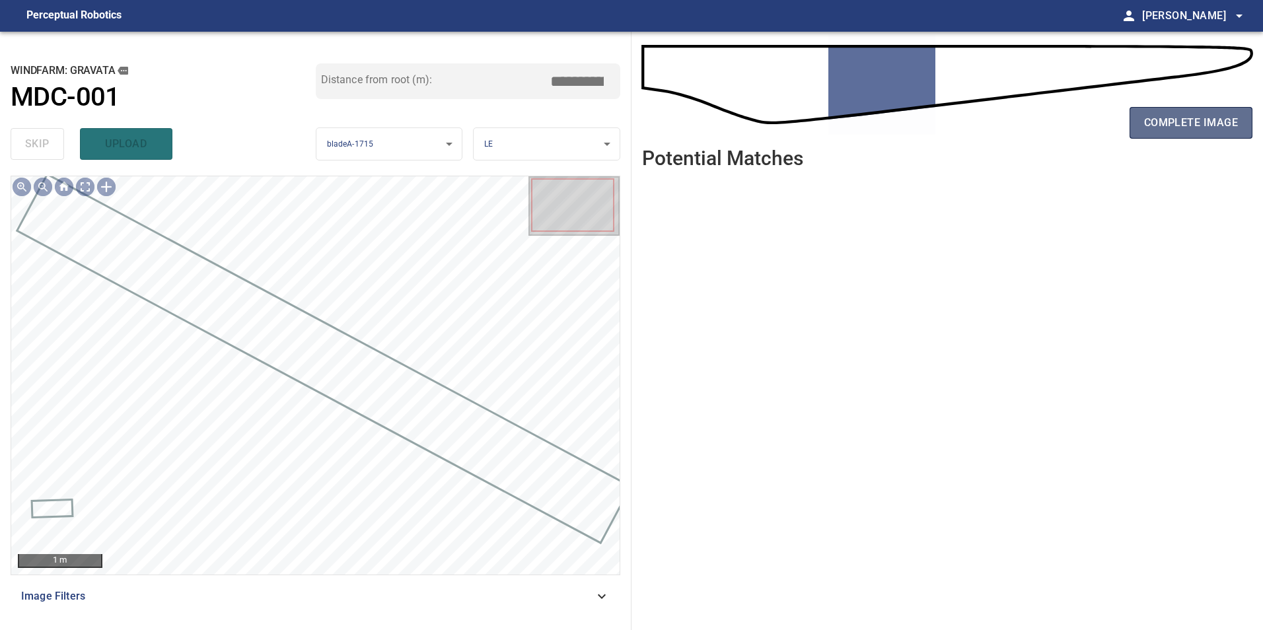
click at [1189, 119] on span "complete image" at bounding box center [1191, 123] width 94 height 18
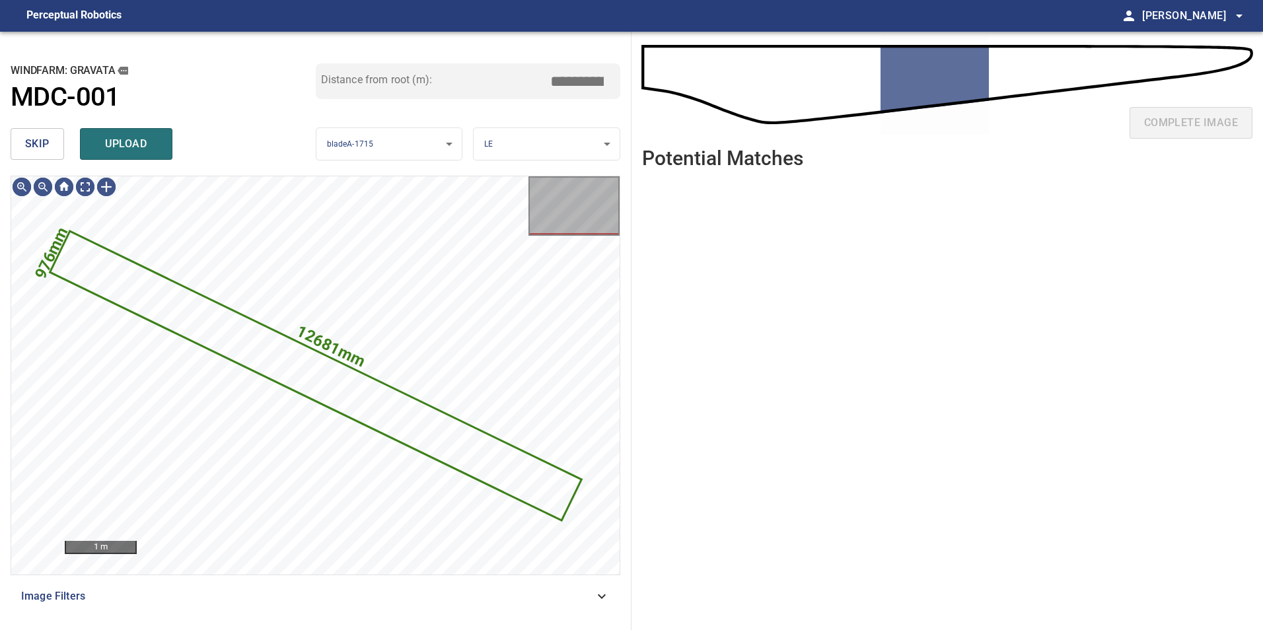
click at [49, 154] on button "skip" at bounding box center [37, 144] width 53 height 32
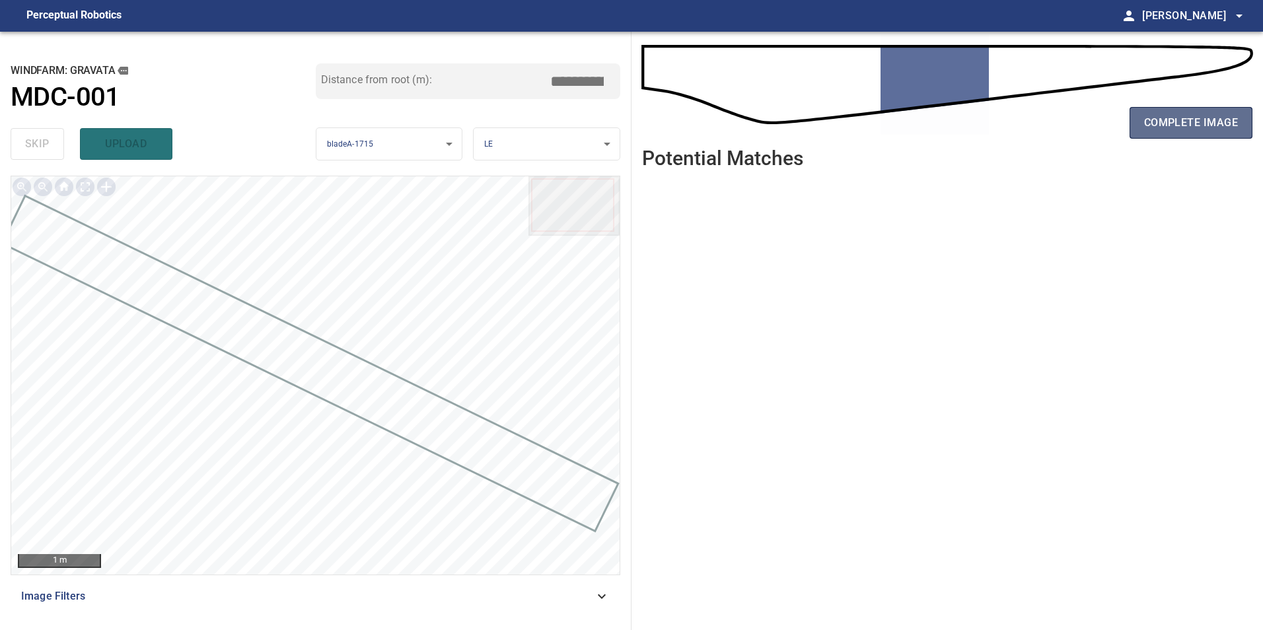
click at [1191, 131] on span "complete image" at bounding box center [1191, 123] width 94 height 18
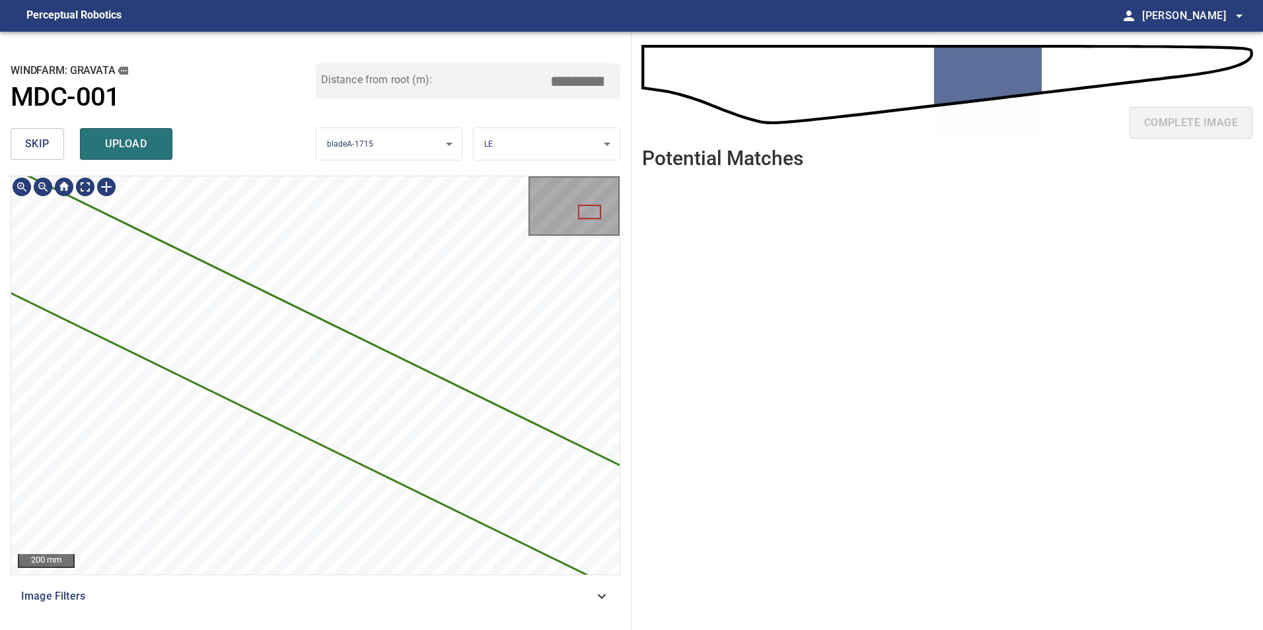
click at [723, 426] on div "**********" at bounding box center [631, 331] width 1263 height 598
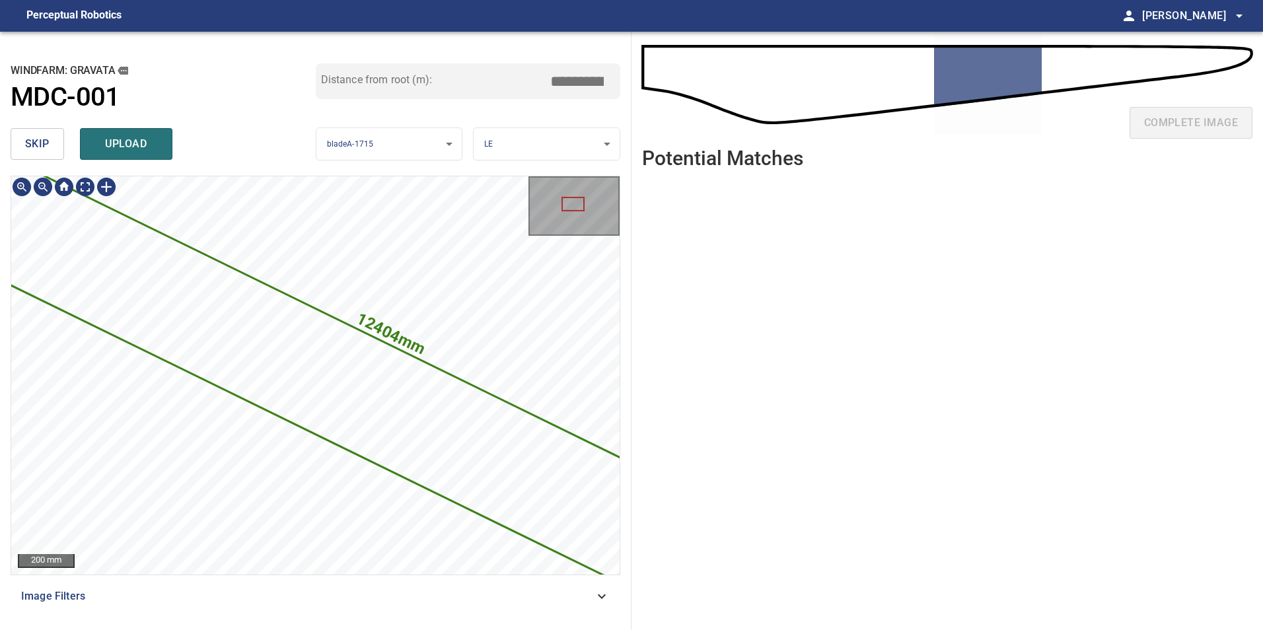
click at [645, 369] on div "**********" at bounding box center [631, 331] width 1263 height 598
click at [61, 137] on button "skip" at bounding box center [37, 144] width 53 height 32
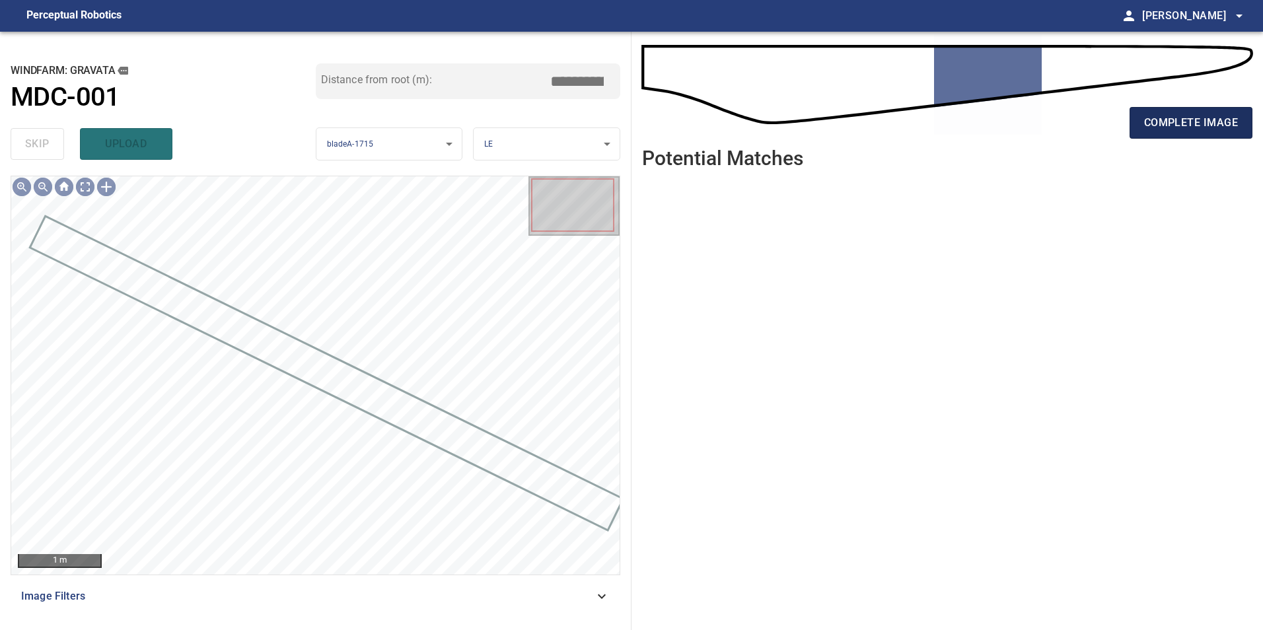
click at [1143, 121] on button "complete image" at bounding box center [1190, 123] width 123 height 32
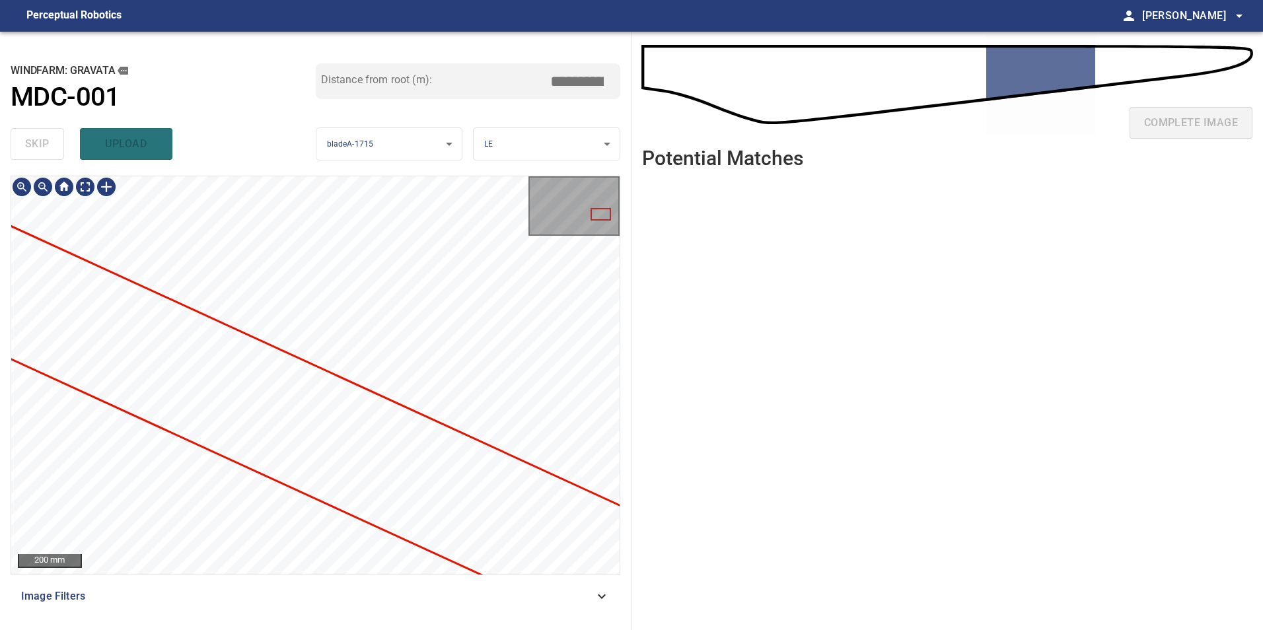
click at [618, 206] on div "200 mm" at bounding box center [315, 375] width 608 height 398
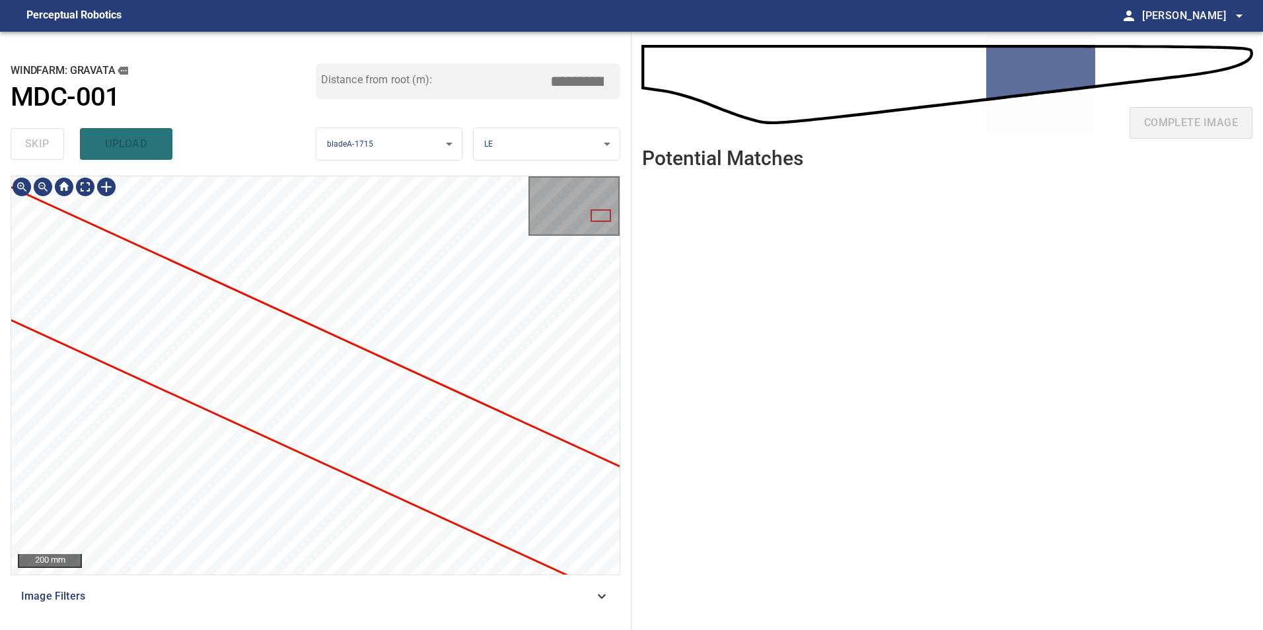
click at [667, 400] on div "**********" at bounding box center [631, 331] width 1263 height 598
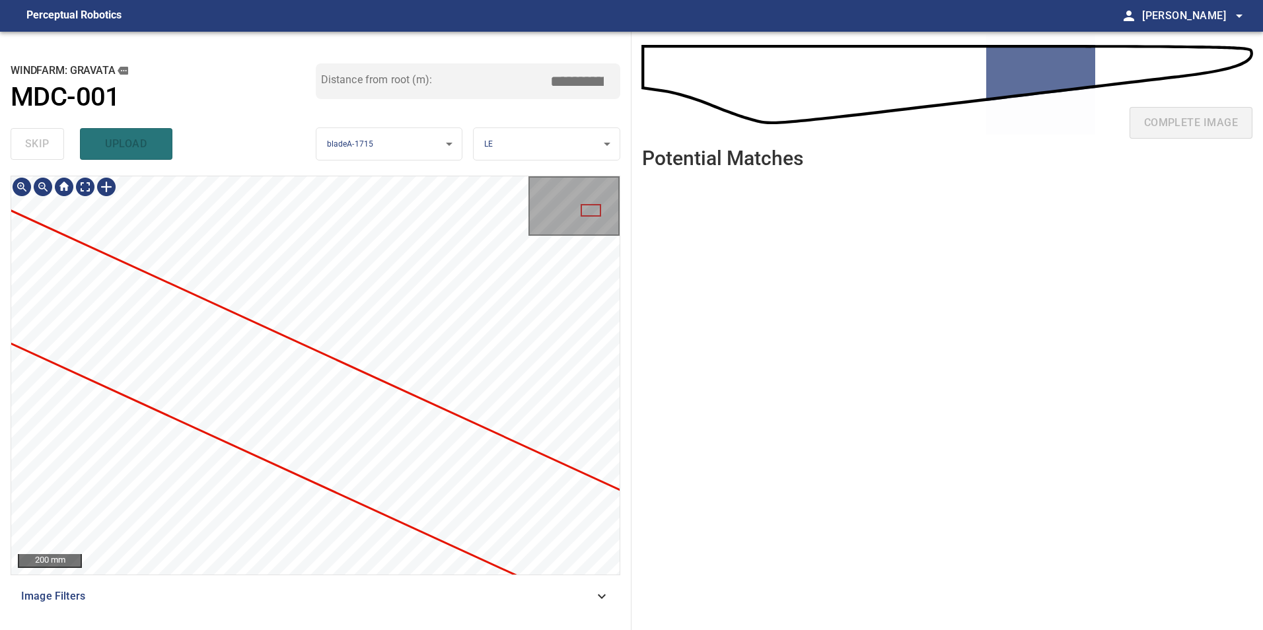
click at [675, 371] on div "**********" at bounding box center [631, 331] width 1263 height 598
click at [697, 375] on div "**********" at bounding box center [631, 331] width 1263 height 598
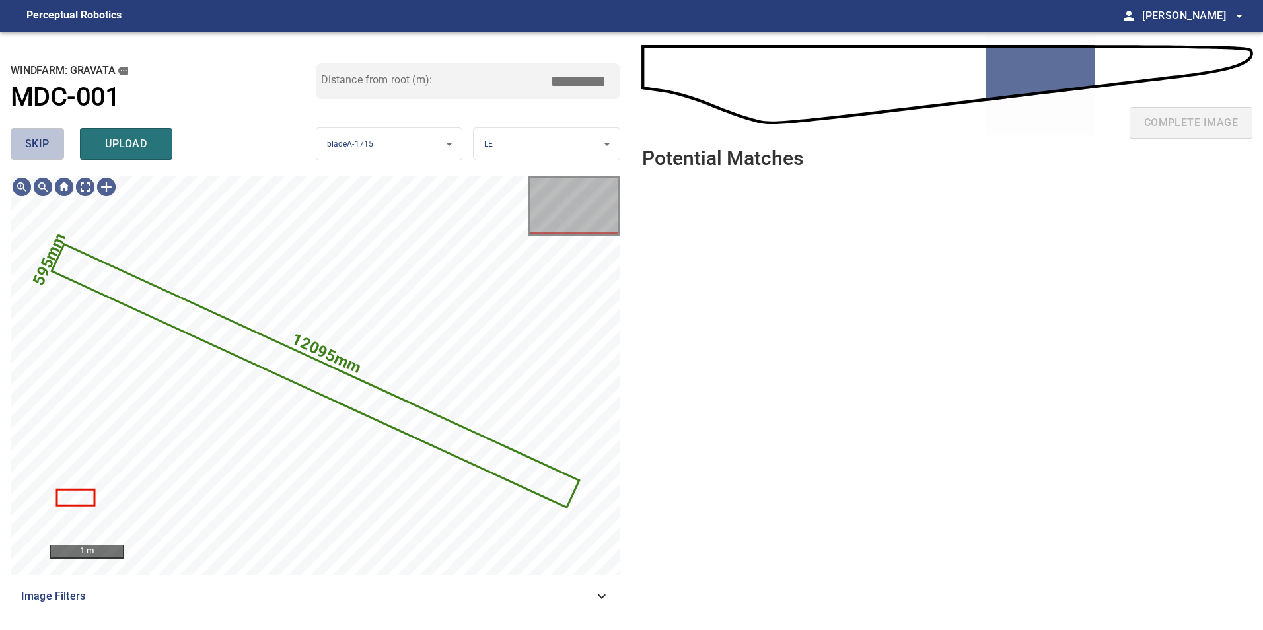
click at [36, 145] on span "skip" at bounding box center [37, 144] width 24 height 18
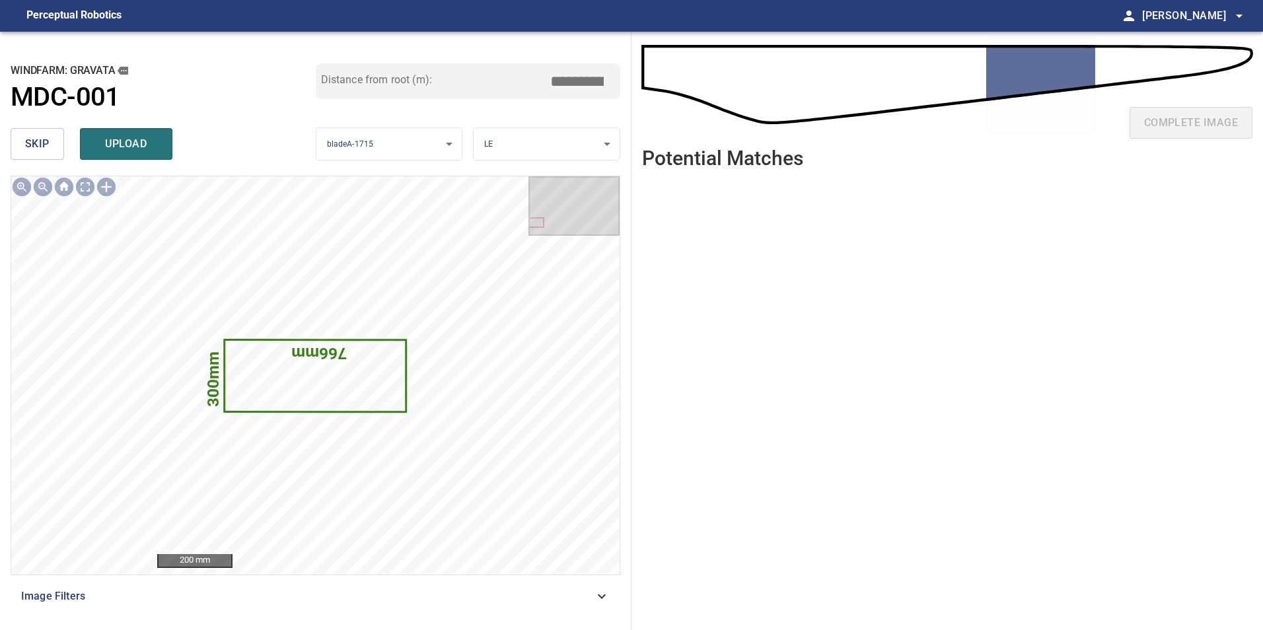
click at [36, 145] on span "skip" at bounding box center [37, 144] width 24 height 18
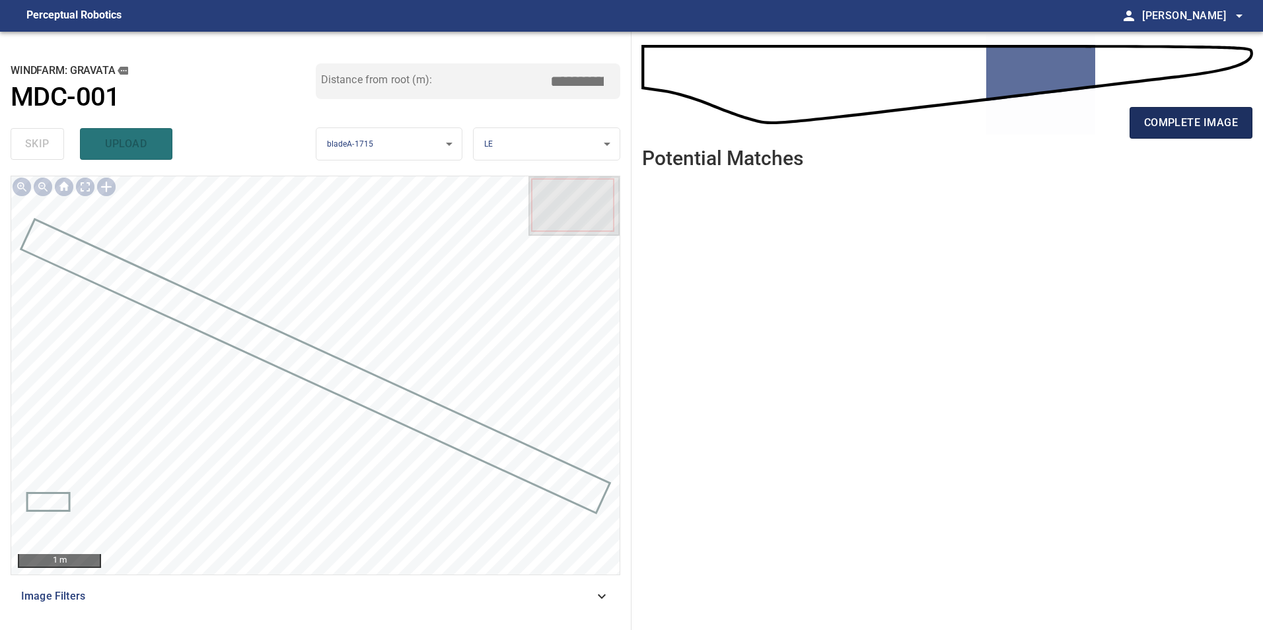
click at [1160, 130] on span "complete image" at bounding box center [1191, 123] width 94 height 18
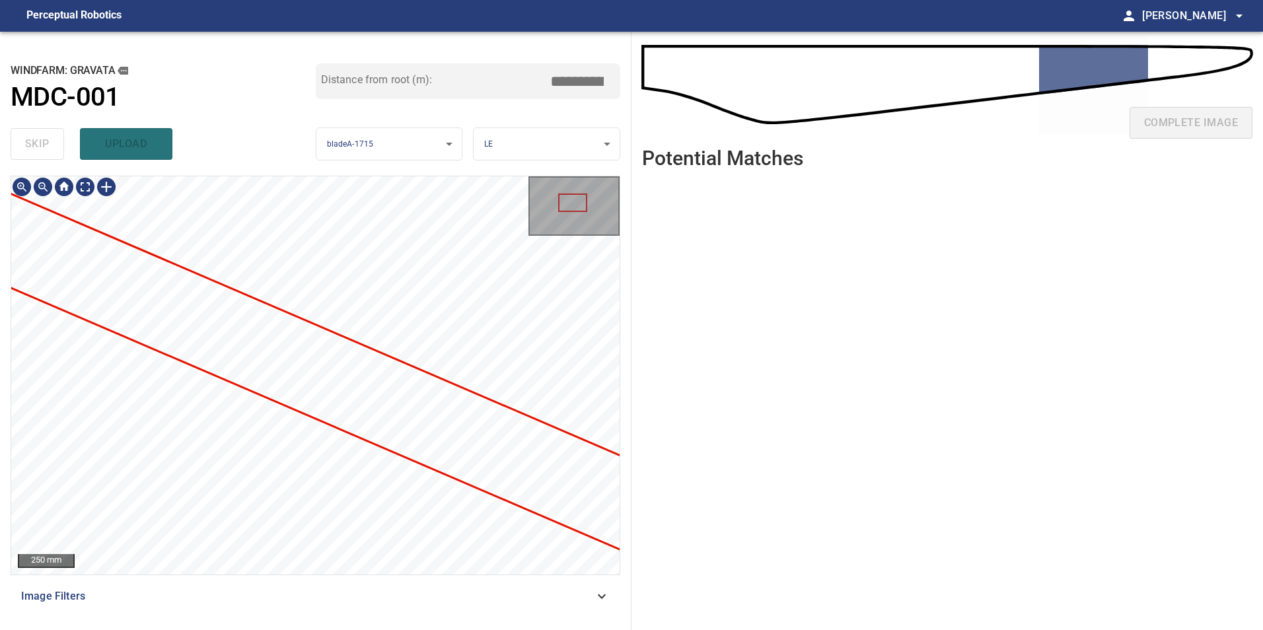
click at [692, 412] on div "**********" at bounding box center [631, 331] width 1263 height 598
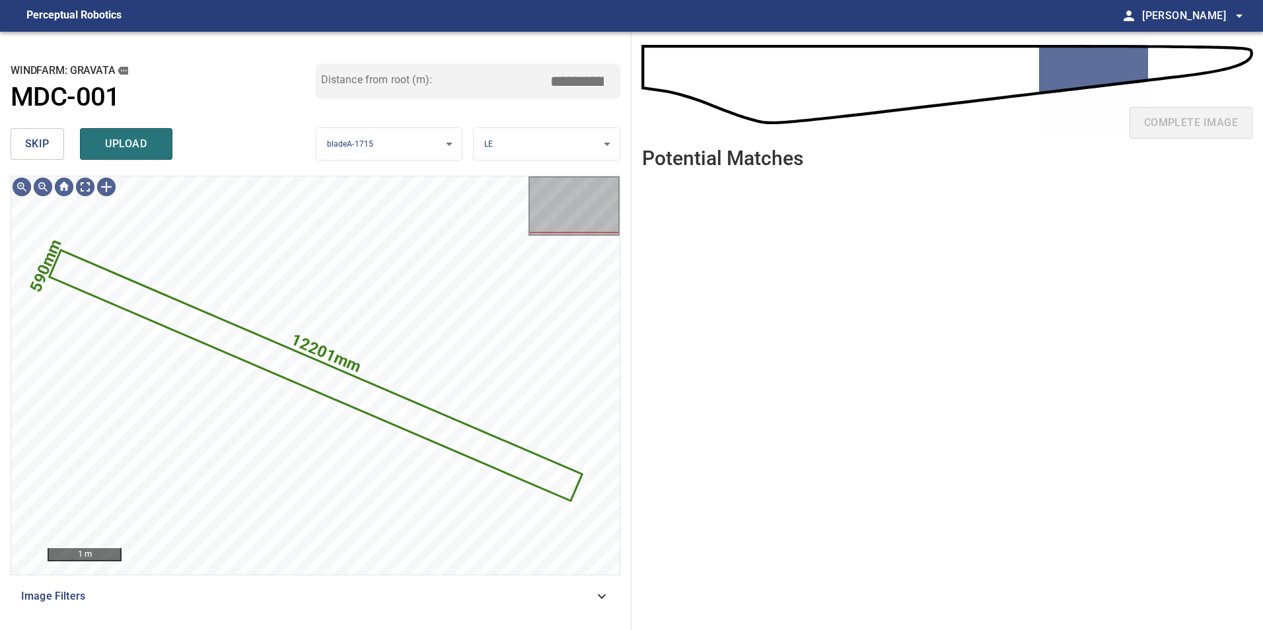
click at [20, 135] on button "skip" at bounding box center [37, 144] width 53 height 32
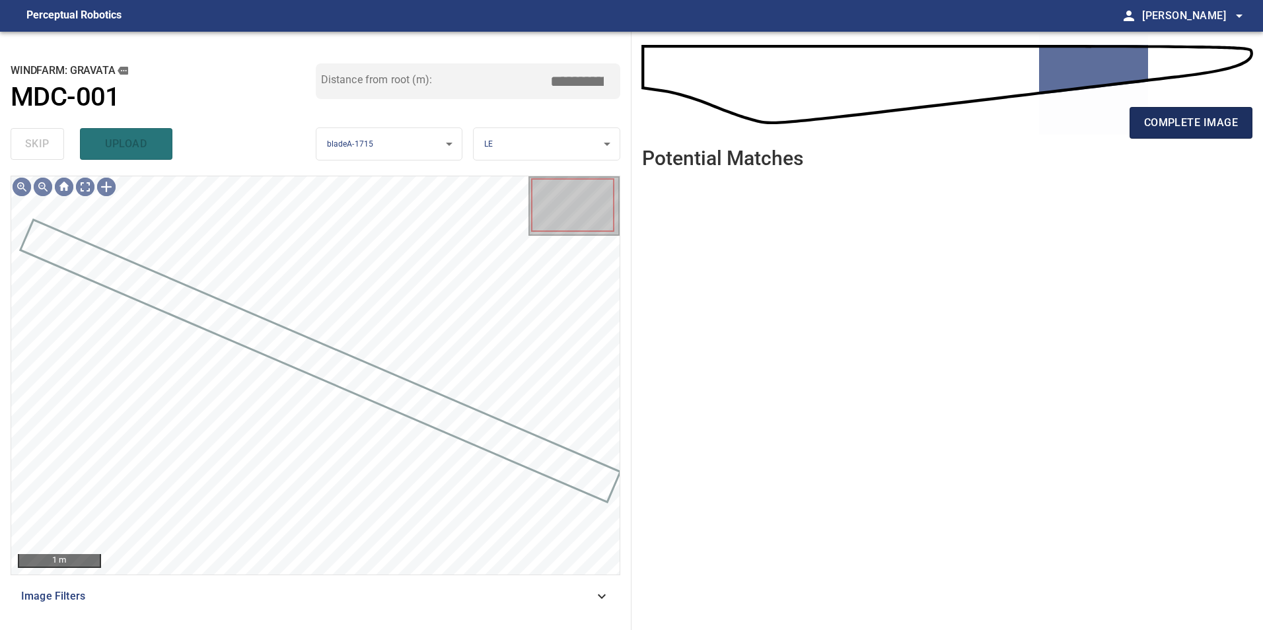
click at [1176, 120] on span "complete image" at bounding box center [1191, 123] width 94 height 18
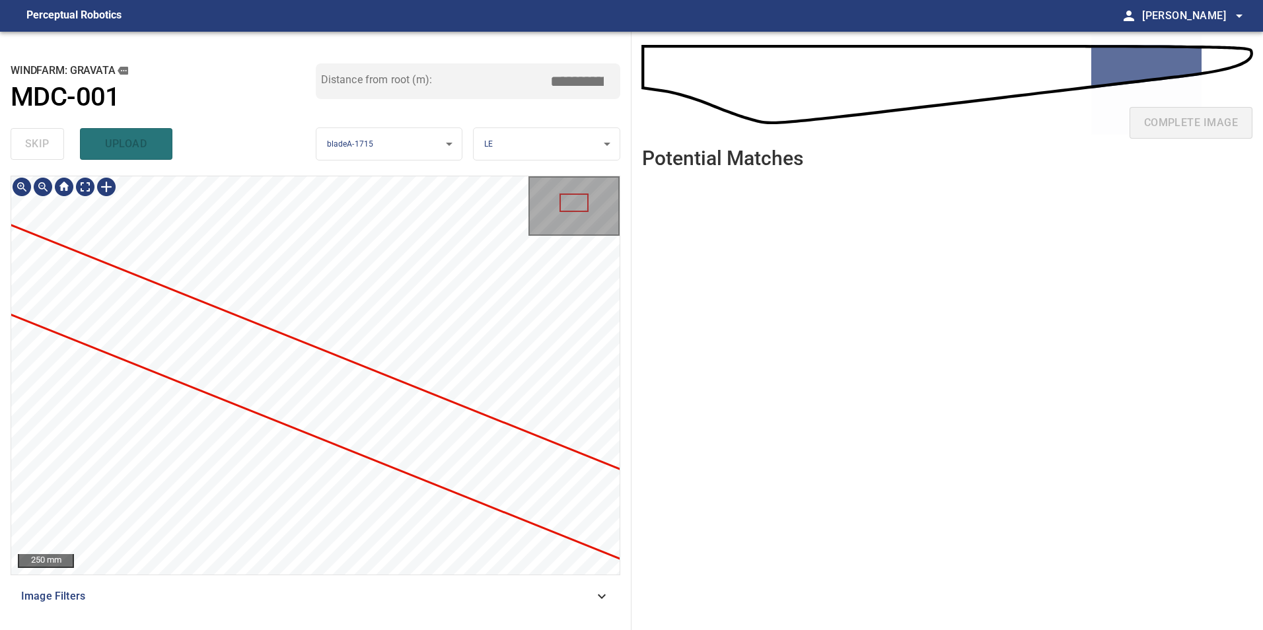
click at [658, 345] on div "**********" at bounding box center [631, 331] width 1263 height 598
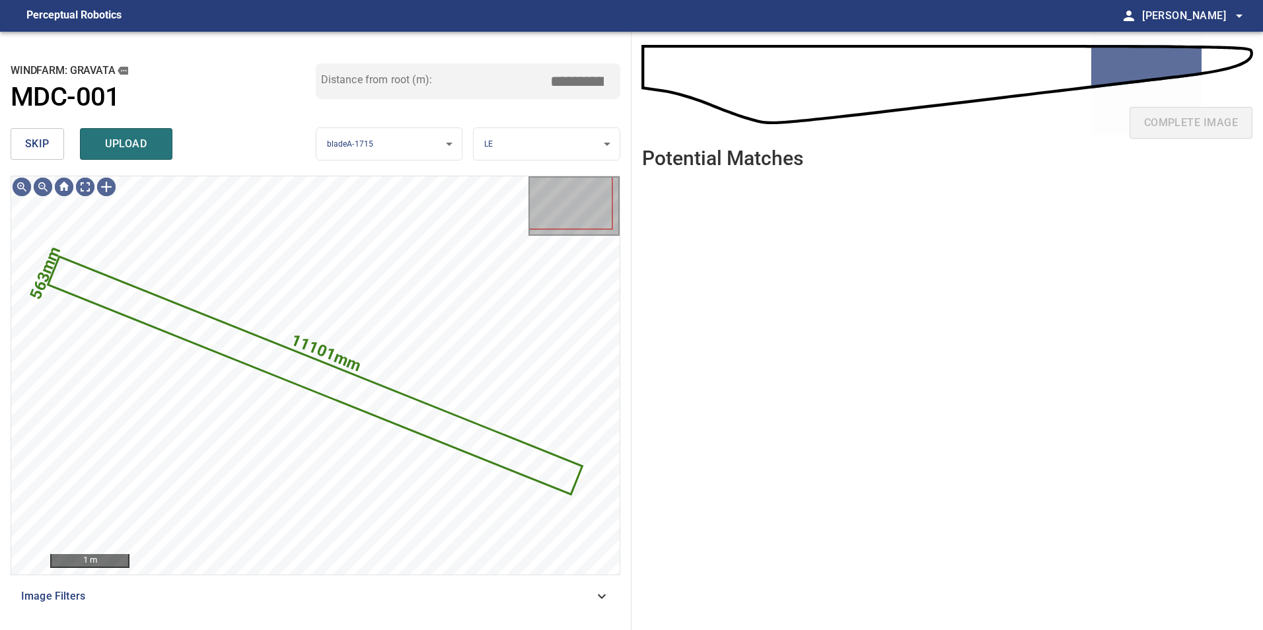
click at [65, 146] on div "skip upload" at bounding box center [163, 144] width 305 height 42
click at [47, 146] on span "skip" at bounding box center [37, 144] width 24 height 18
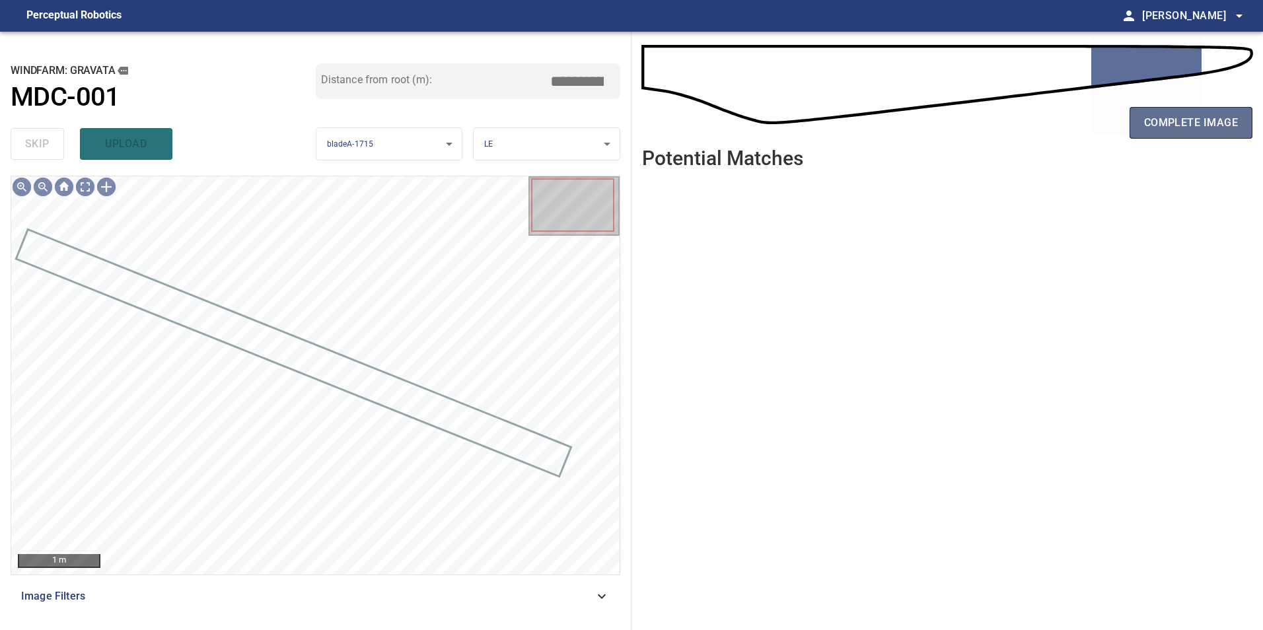
click at [1167, 122] on span "complete image" at bounding box center [1191, 123] width 94 height 18
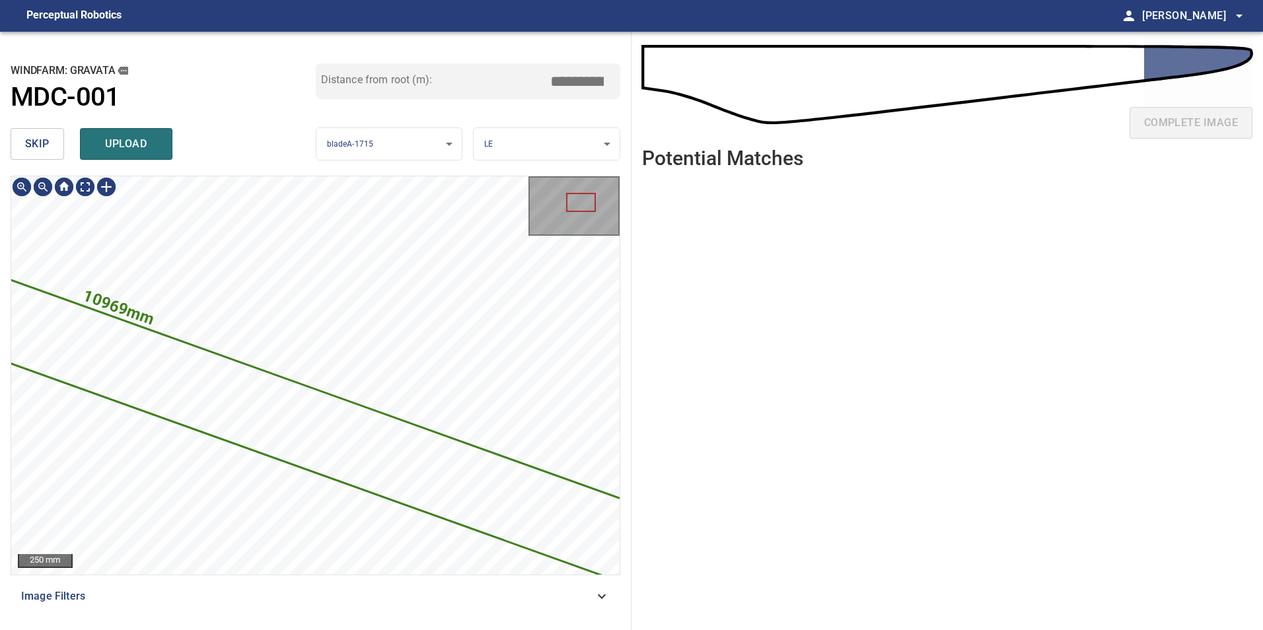
click at [40, 145] on span "skip" at bounding box center [37, 144] width 24 height 18
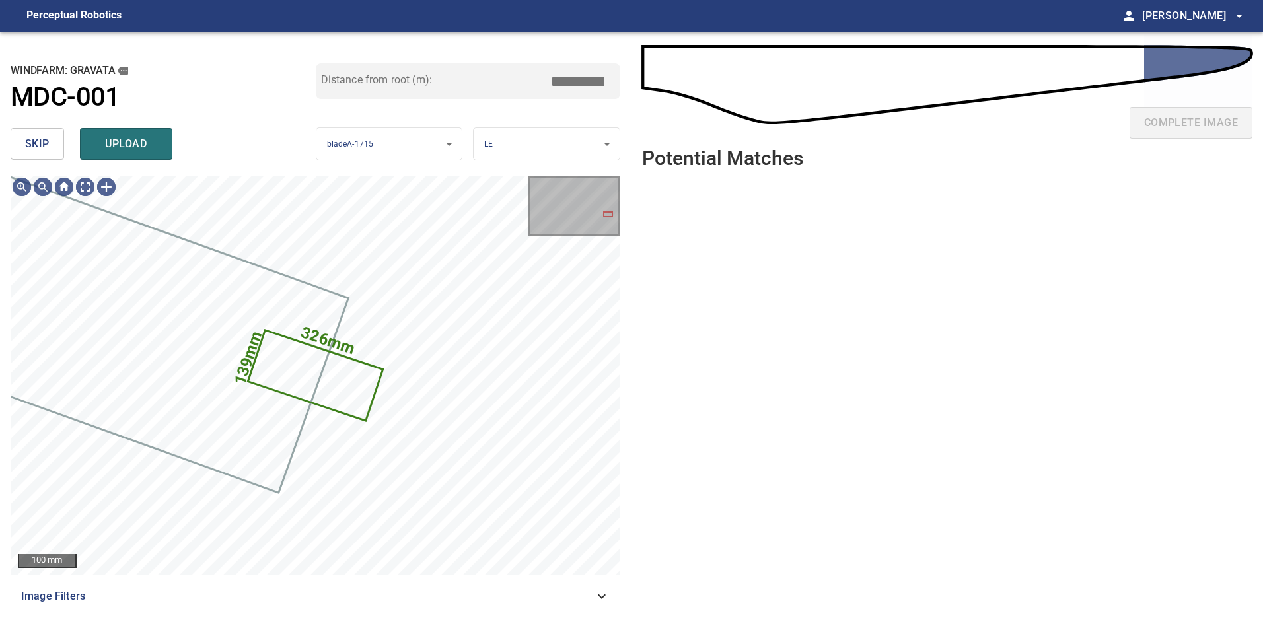
click at [40, 145] on span "skip" at bounding box center [37, 144] width 24 height 18
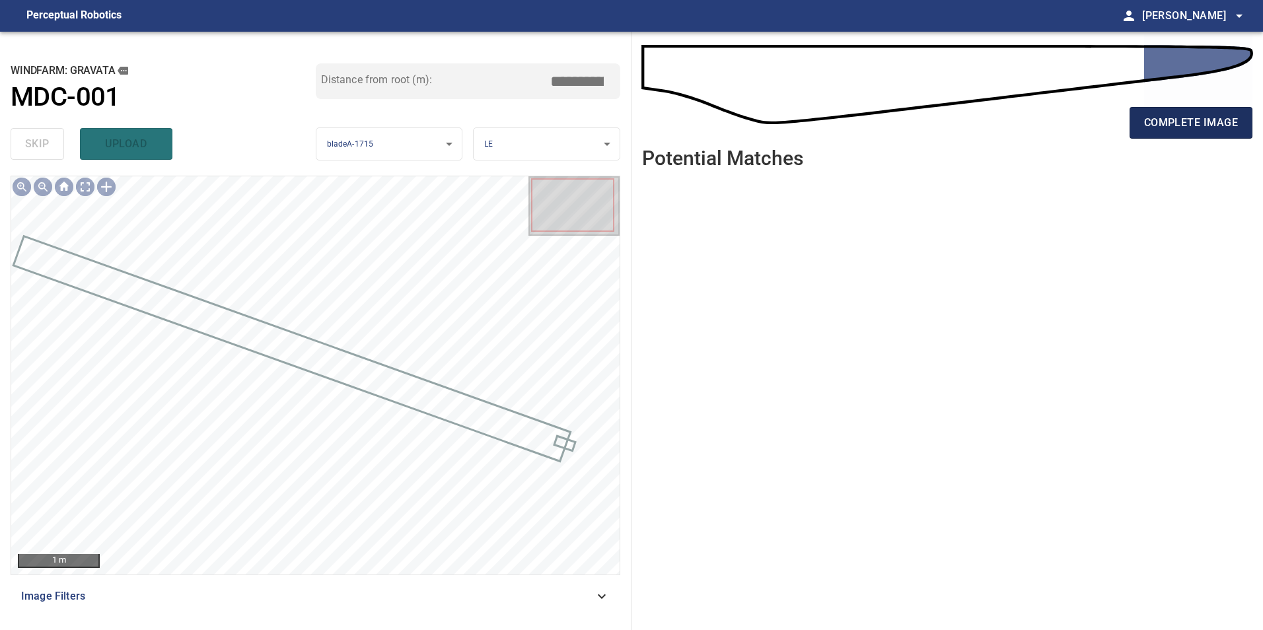
click at [1147, 124] on span "complete image" at bounding box center [1191, 123] width 94 height 18
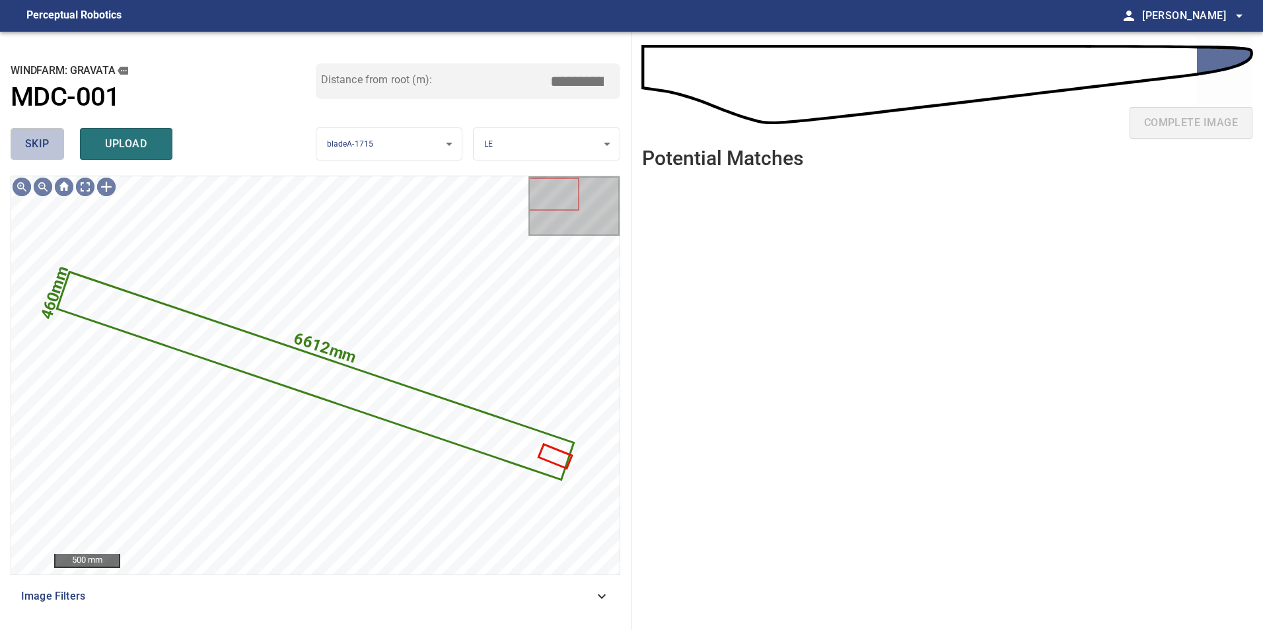
click at [51, 149] on button "skip" at bounding box center [37, 144] width 53 height 32
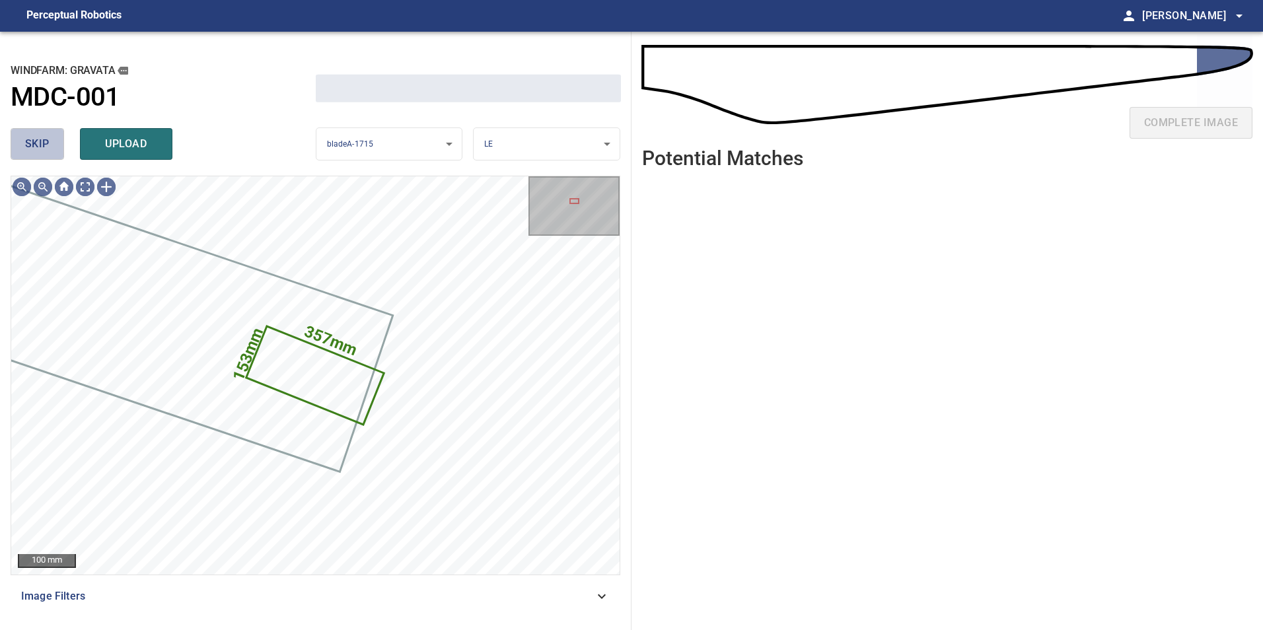
click at [51, 149] on button "skip" at bounding box center [37, 144] width 53 height 32
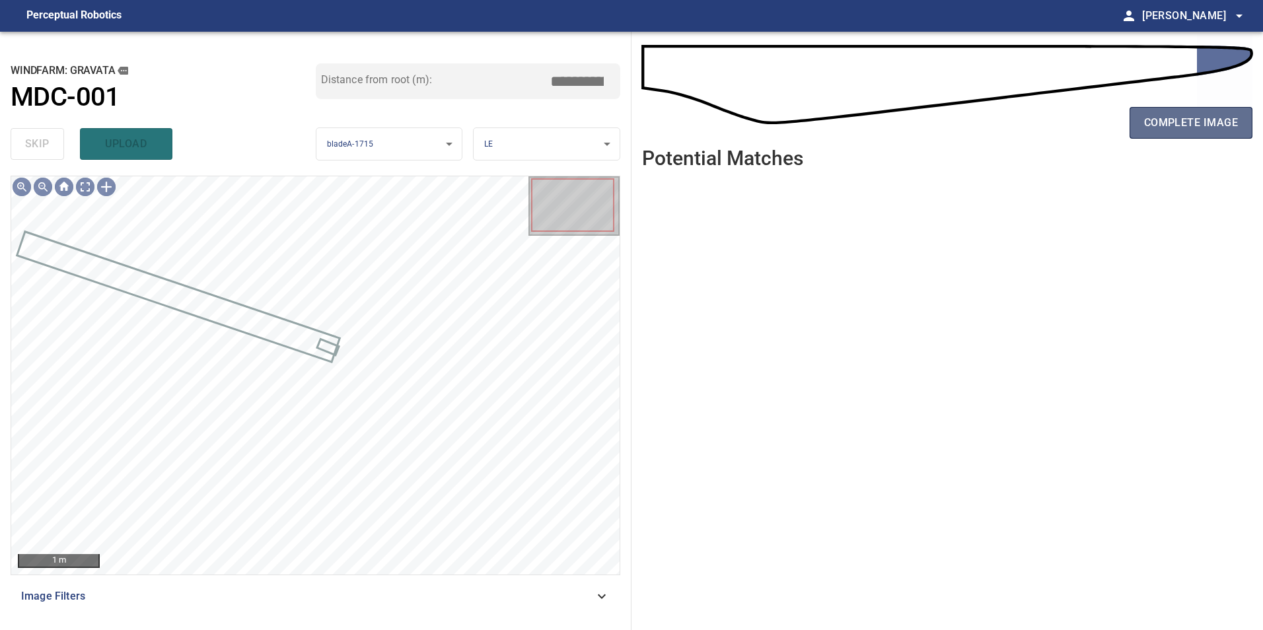
click at [1217, 118] on span "complete image" at bounding box center [1191, 123] width 94 height 18
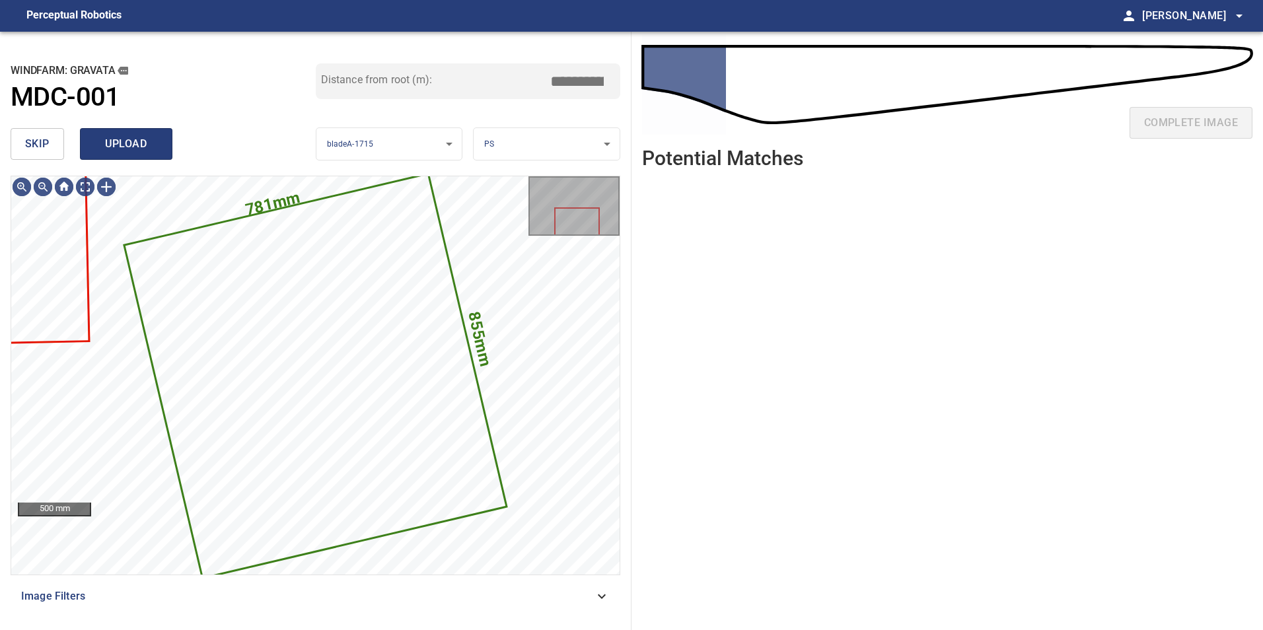
click at [146, 153] on span "upload" at bounding box center [125, 144] width 63 height 18
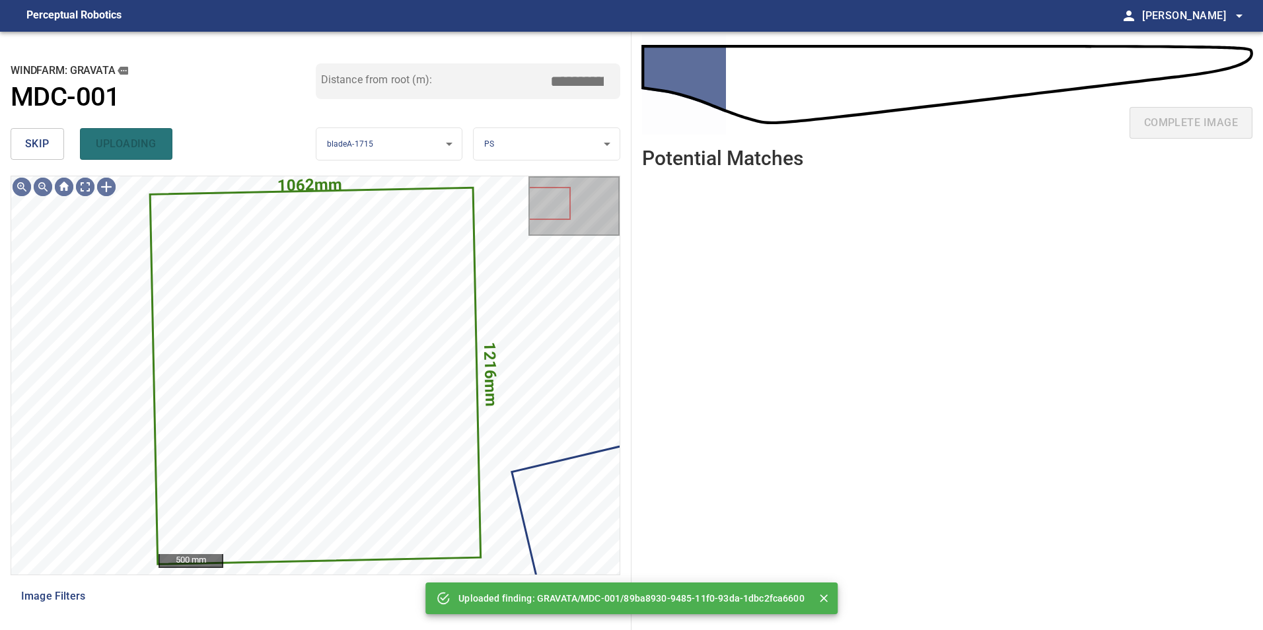
click at [50, 145] on button "skip" at bounding box center [37, 144] width 53 height 32
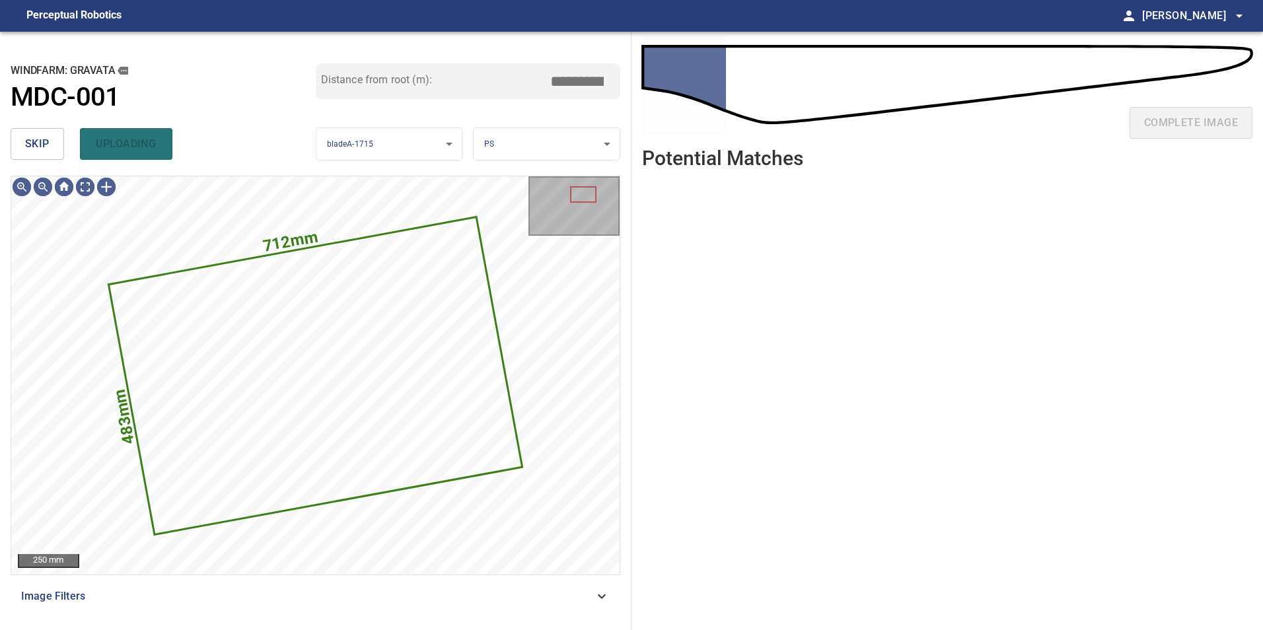
click at [50, 145] on button "skip" at bounding box center [37, 144] width 53 height 32
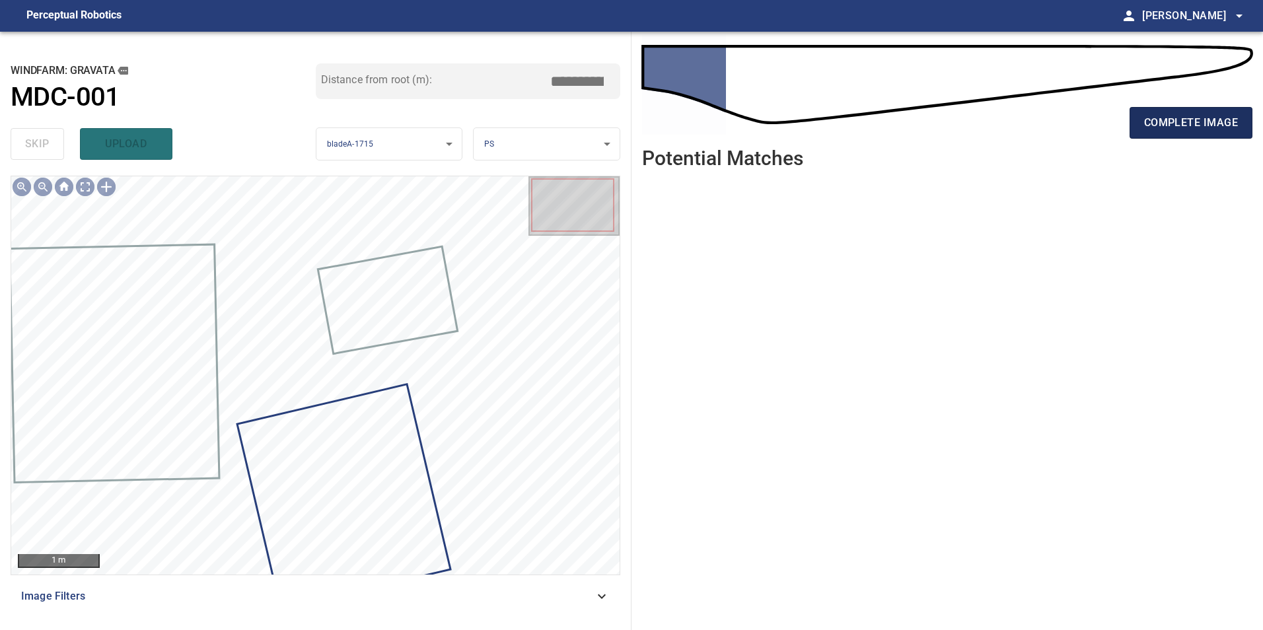
click at [1176, 130] on span "complete image" at bounding box center [1191, 123] width 94 height 18
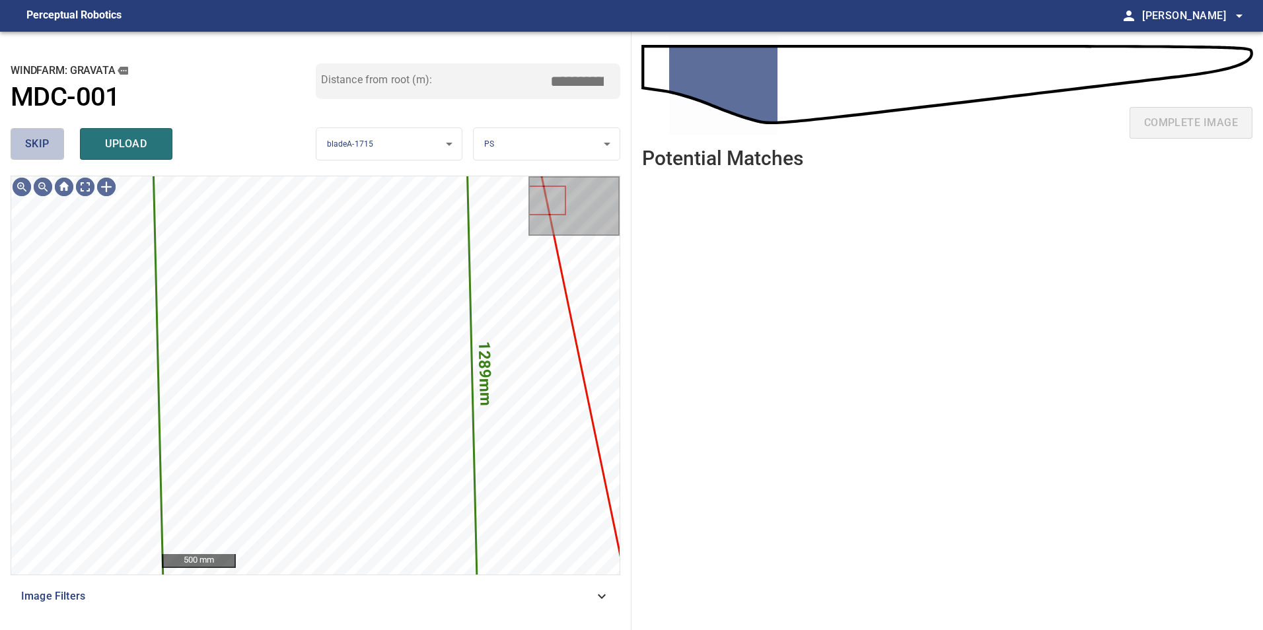
click at [32, 153] on span "skip" at bounding box center [37, 144] width 24 height 18
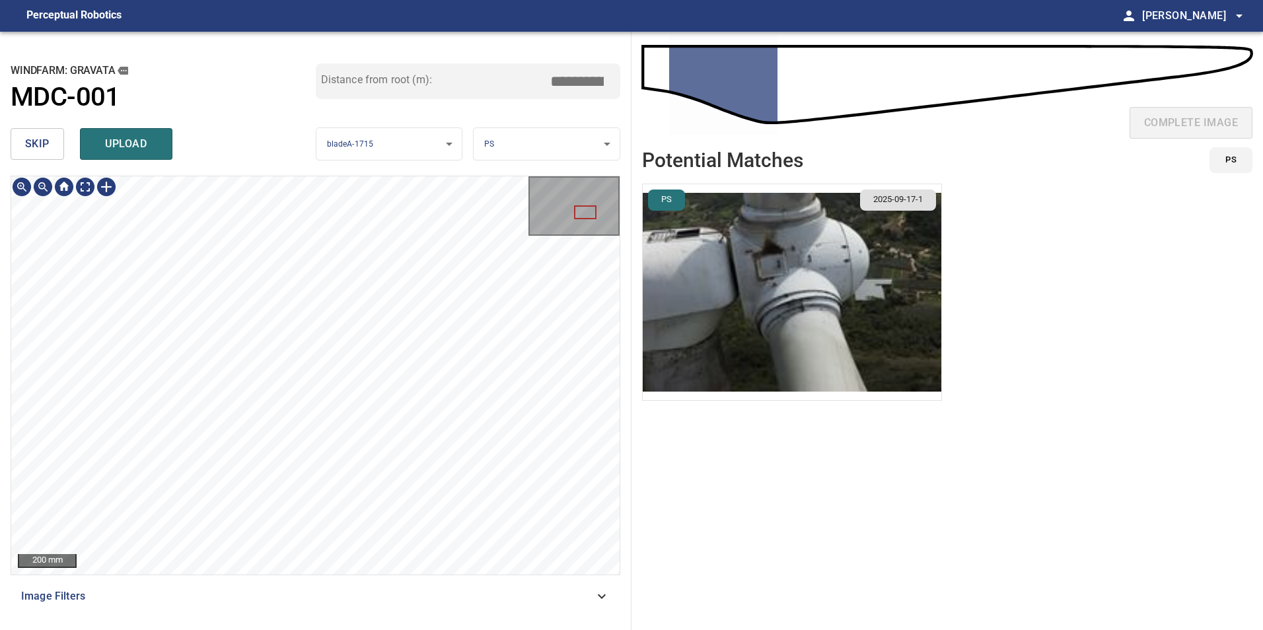
click at [408, 161] on div "**********" at bounding box center [315, 331] width 631 height 598
click at [52, 146] on button "skip" at bounding box center [37, 144] width 53 height 32
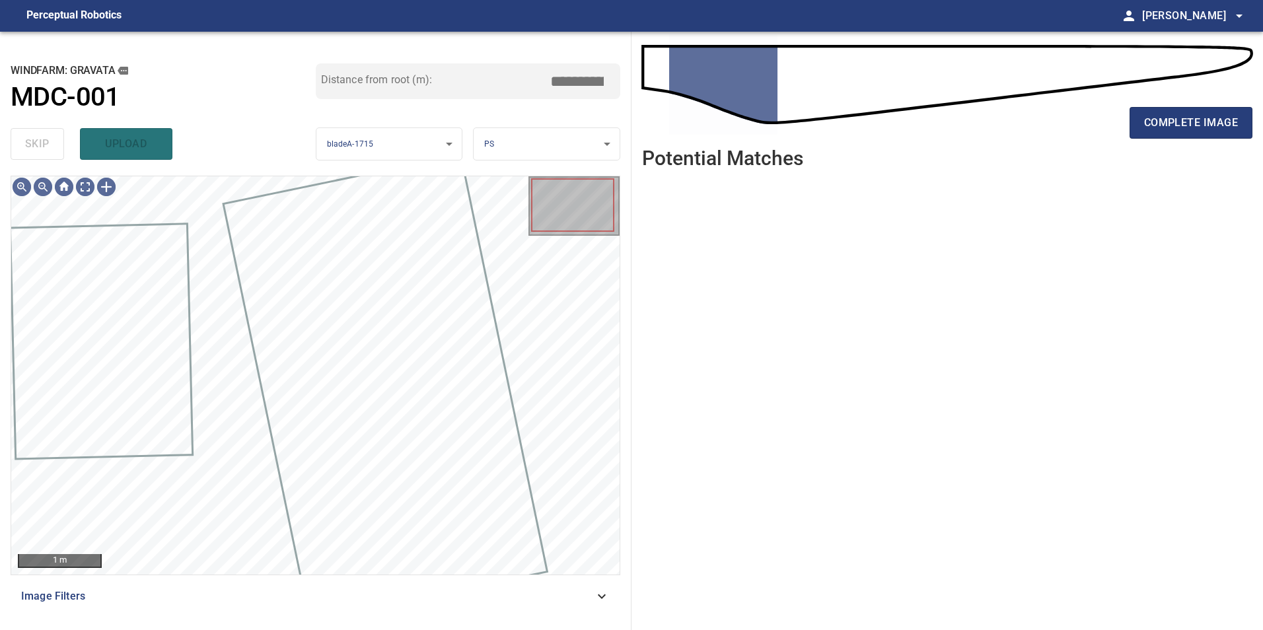
click at [1188, 100] on div "complete image" at bounding box center [947, 89] width 610 height 94
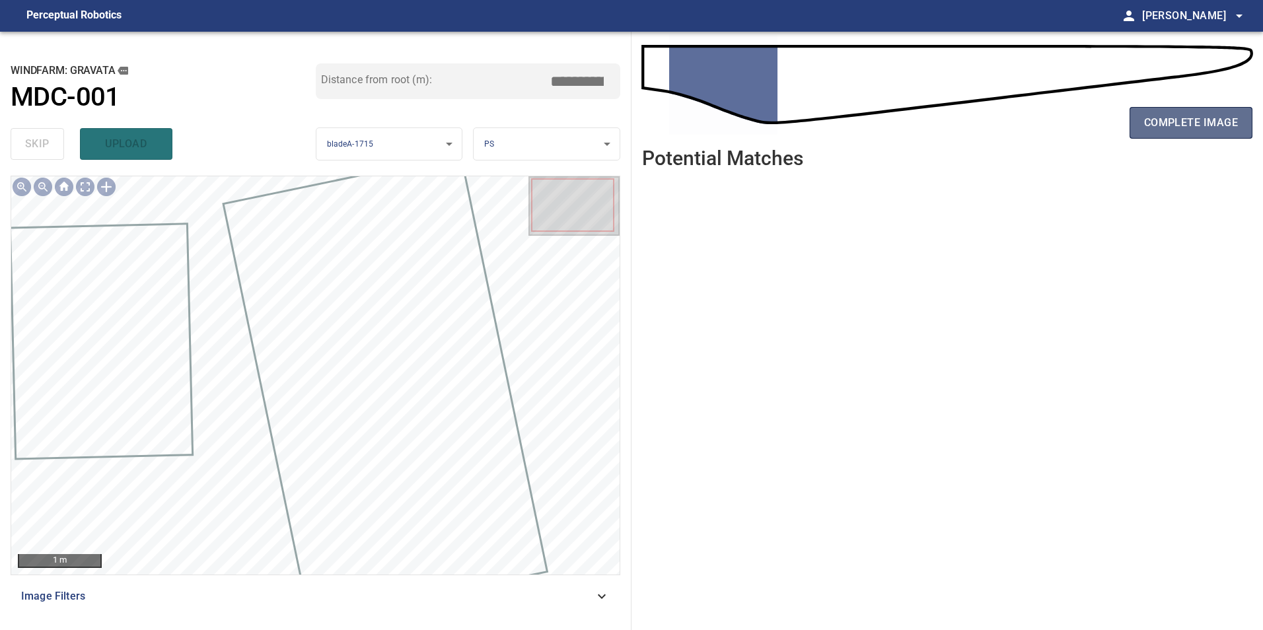
click at [1185, 133] on button "complete image" at bounding box center [1190, 123] width 123 height 32
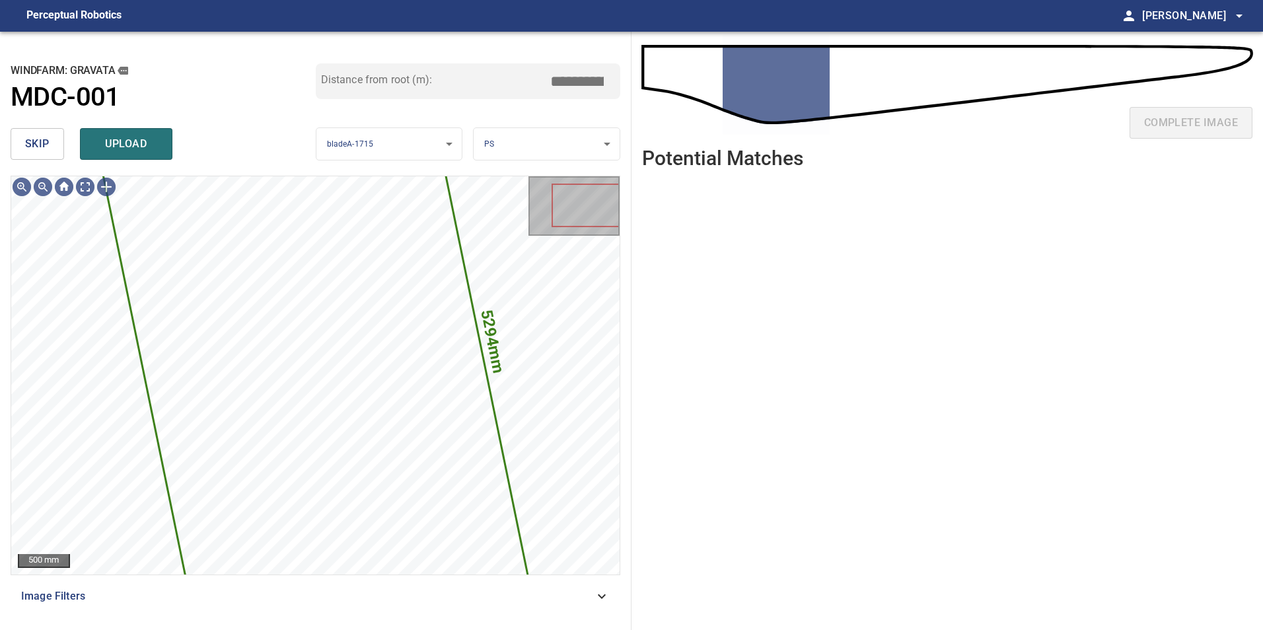
click at [56, 135] on button "skip" at bounding box center [37, 144] width 53 height 32
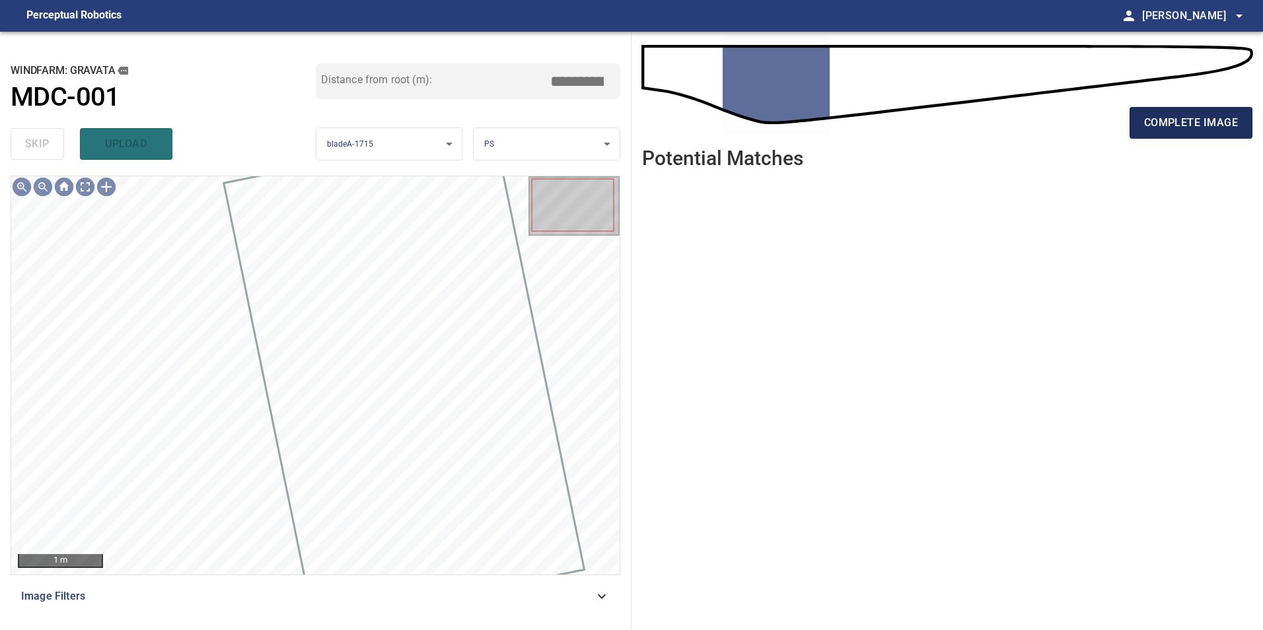
click at [1168, 107] on button "complete image" at bounding box center [1190, 123] width 123 height 32
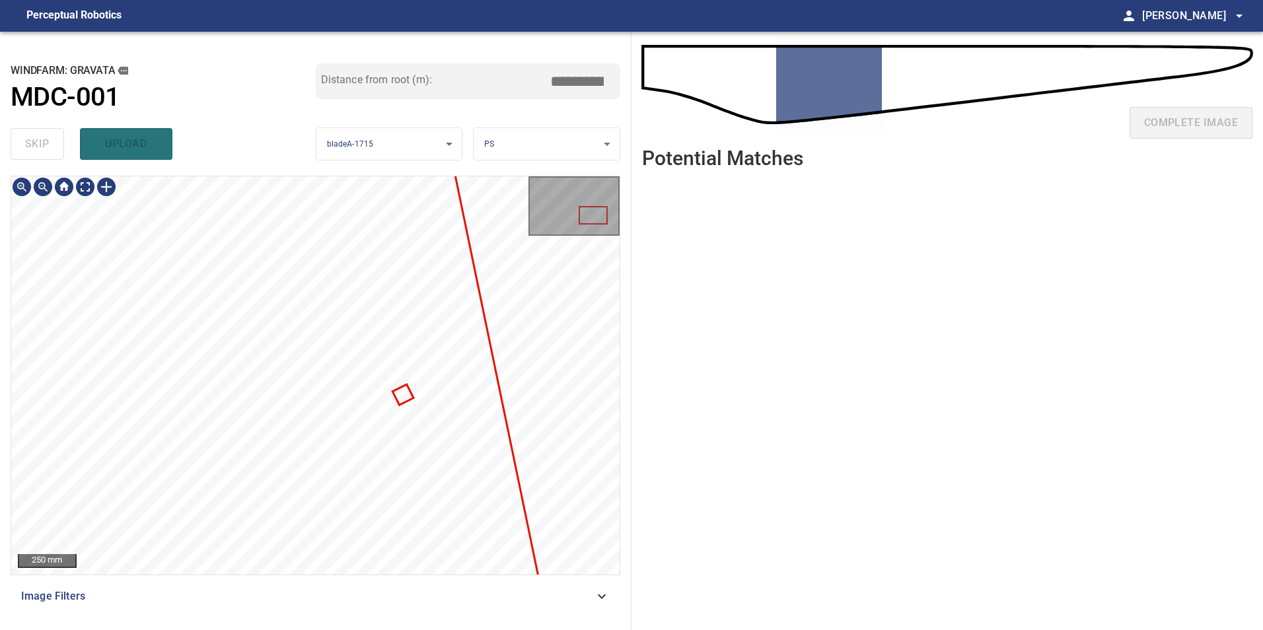
click at [620, 473] on div "**********" at bounding box center [315, 331] width 631 height 598
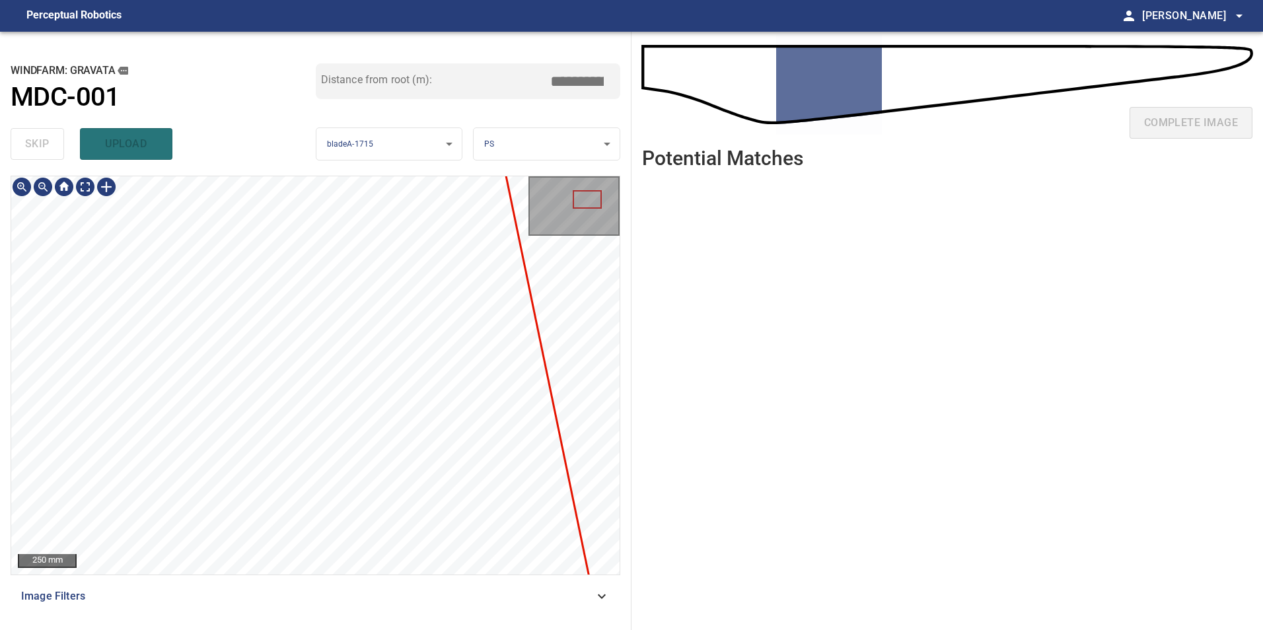
click at [641, 481] on div "**********" at bounding box center [631, 331] width 1263 height 598
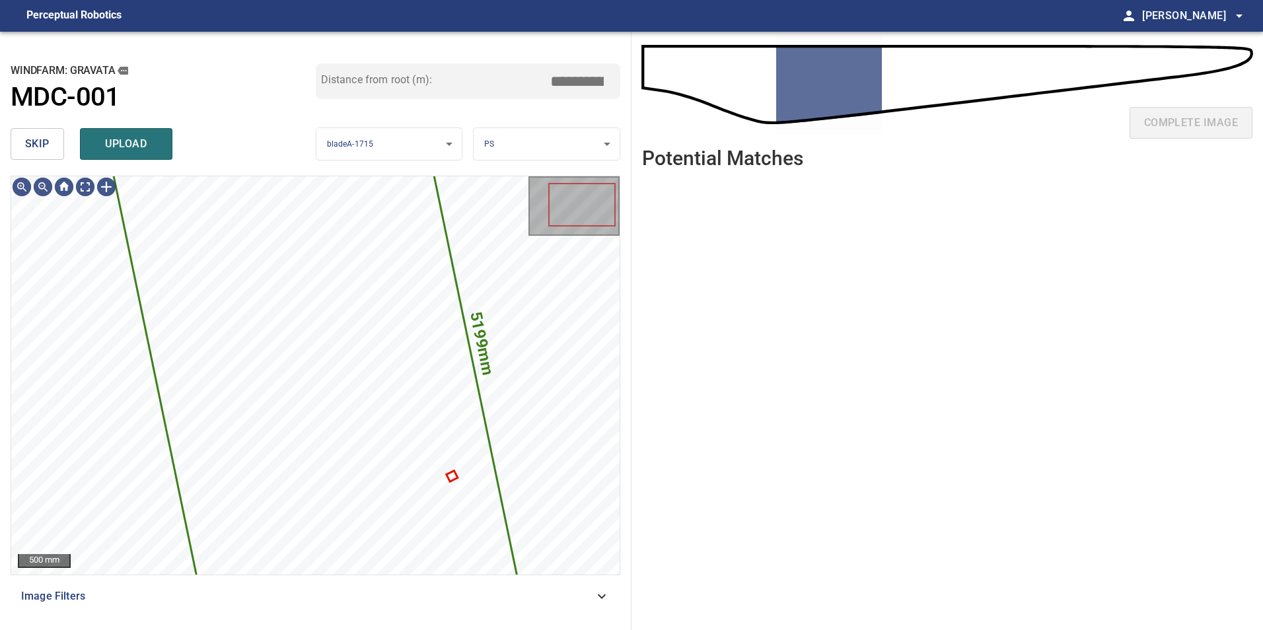
click at [23, 147] on button "skip" at bounding box center [37, 144] width 53 height 32
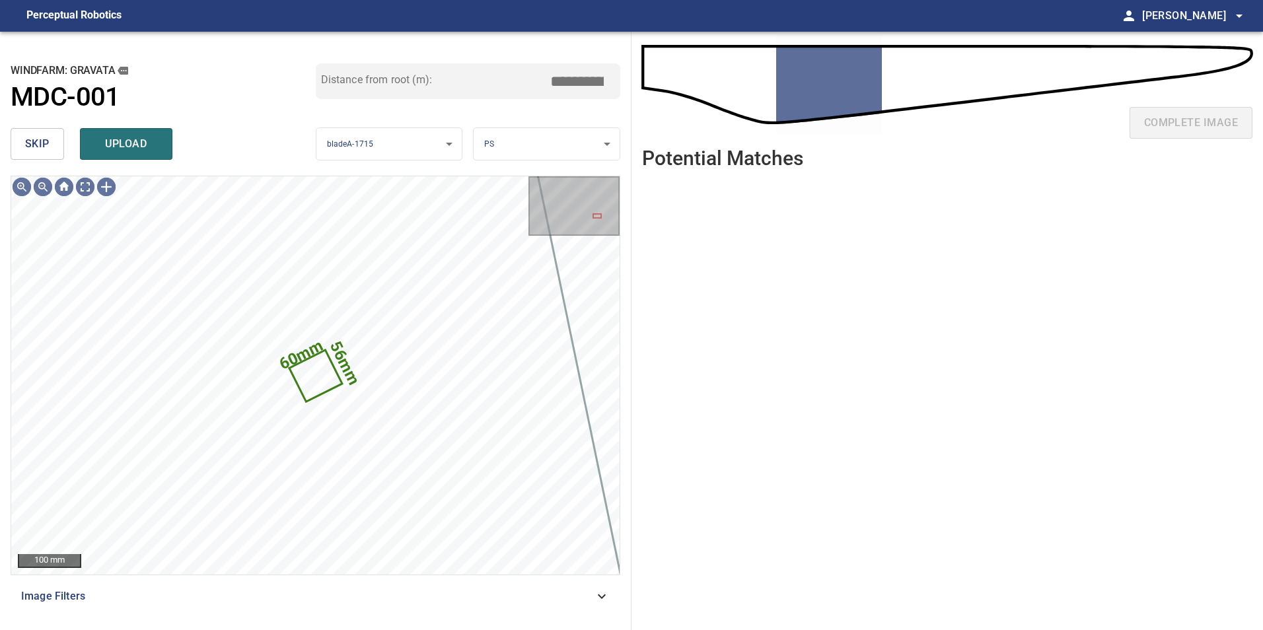
click at [40, 141] on span "skip" at bounding box center [37, 144] width 24 height 18
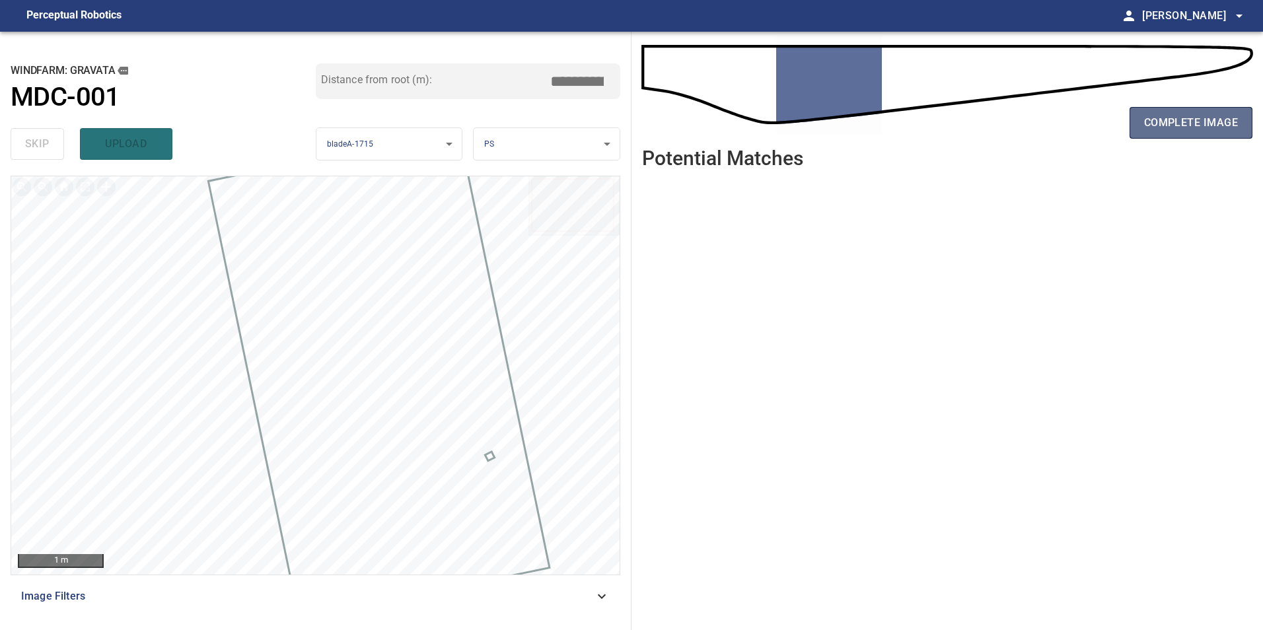
click at [1153, 126] on span "complete image" at bounding box center [1191, 123] width 94 height 18
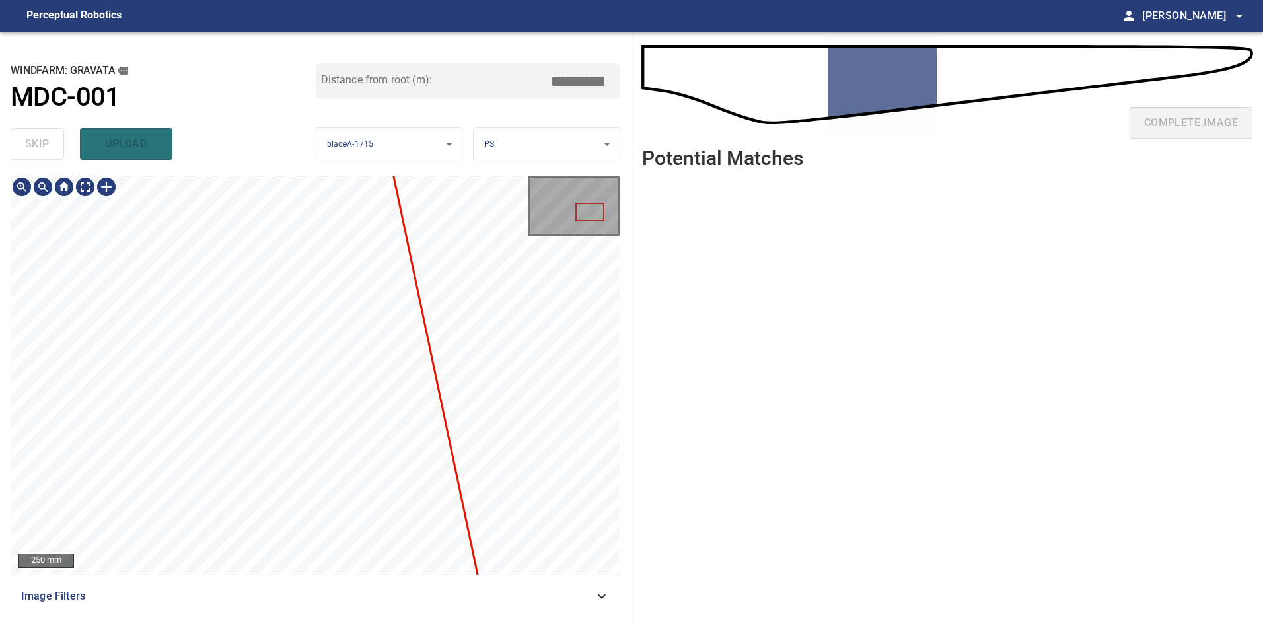
click at [731, 297] on div "**********" at bounding box center [631, 331] width 1263 height 598
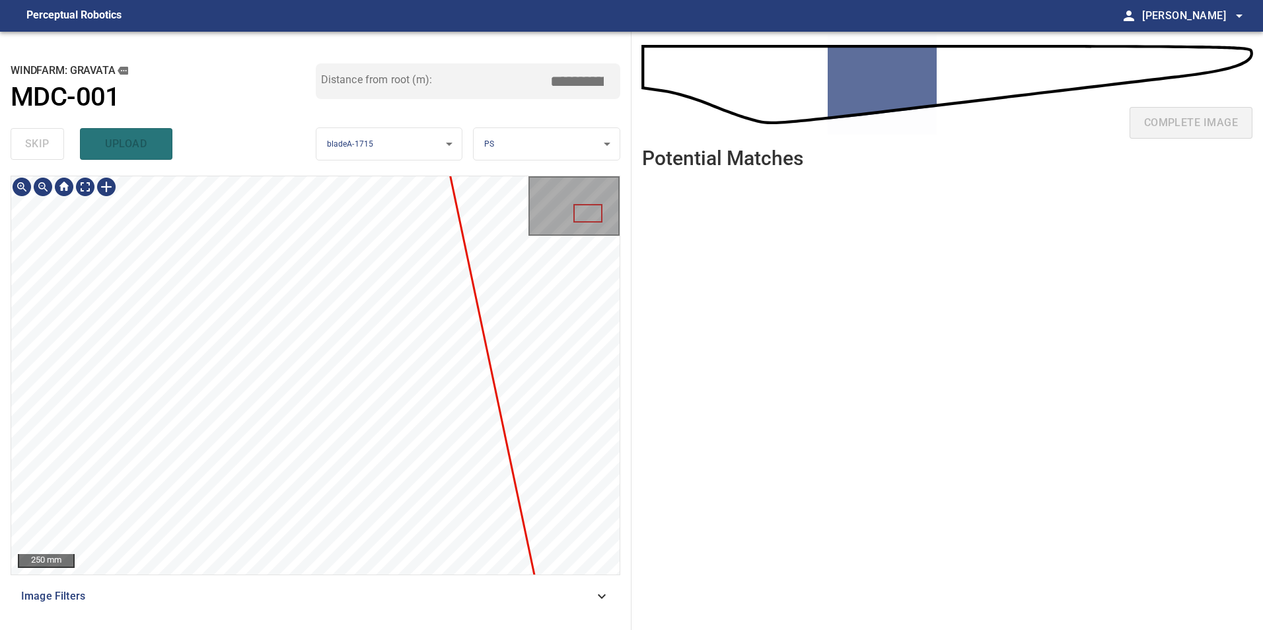
click at [637, 429] on div "**********" at bounding box center [631, 331] width 1263 height 598
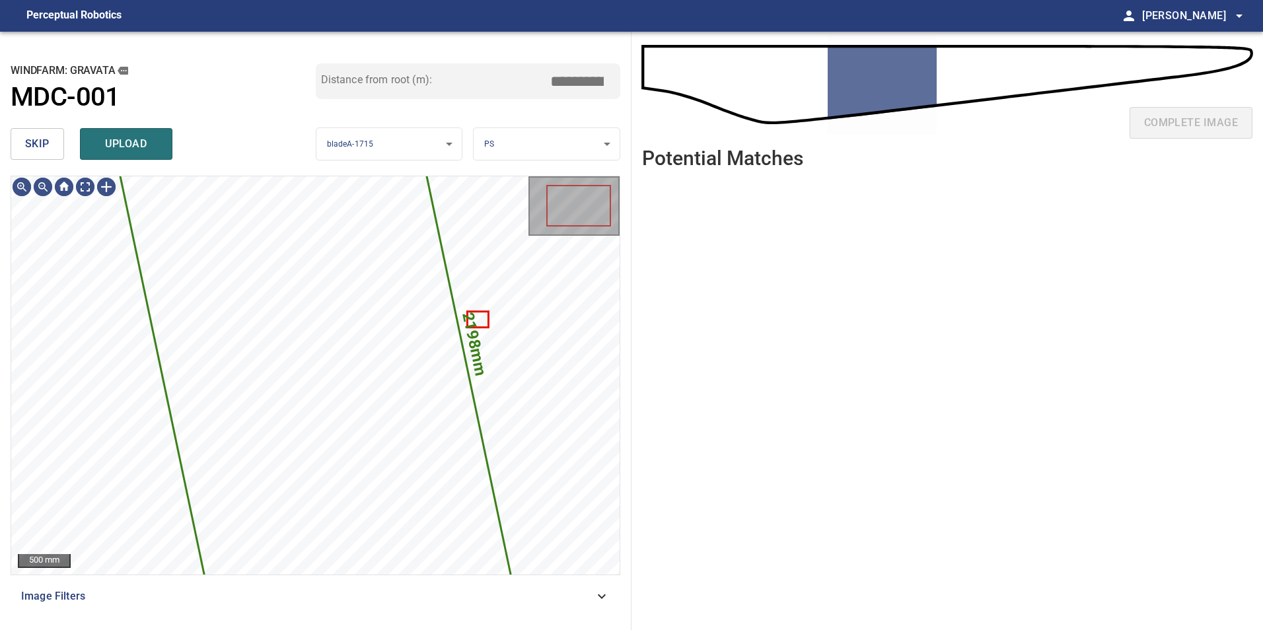
click at [52, 141] on button "skip" at bounding box center [37, 144] width 53 height 32
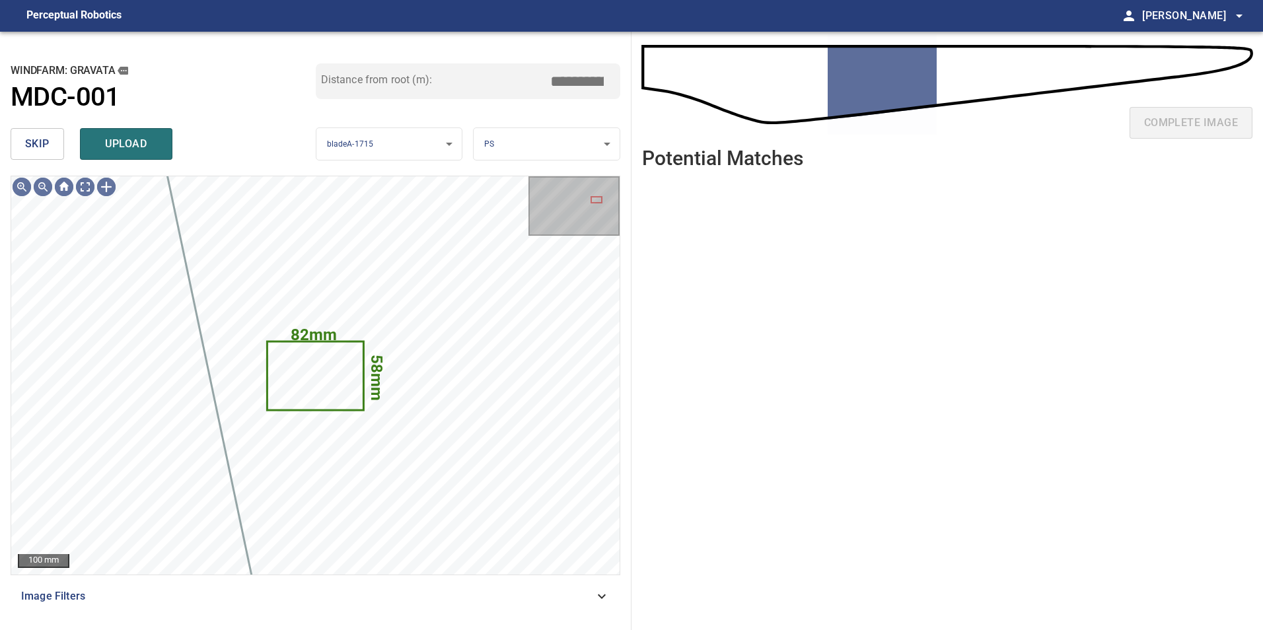
click at [52, 141] on button "skip" at bounding box center [37, 144] width 53 height 32
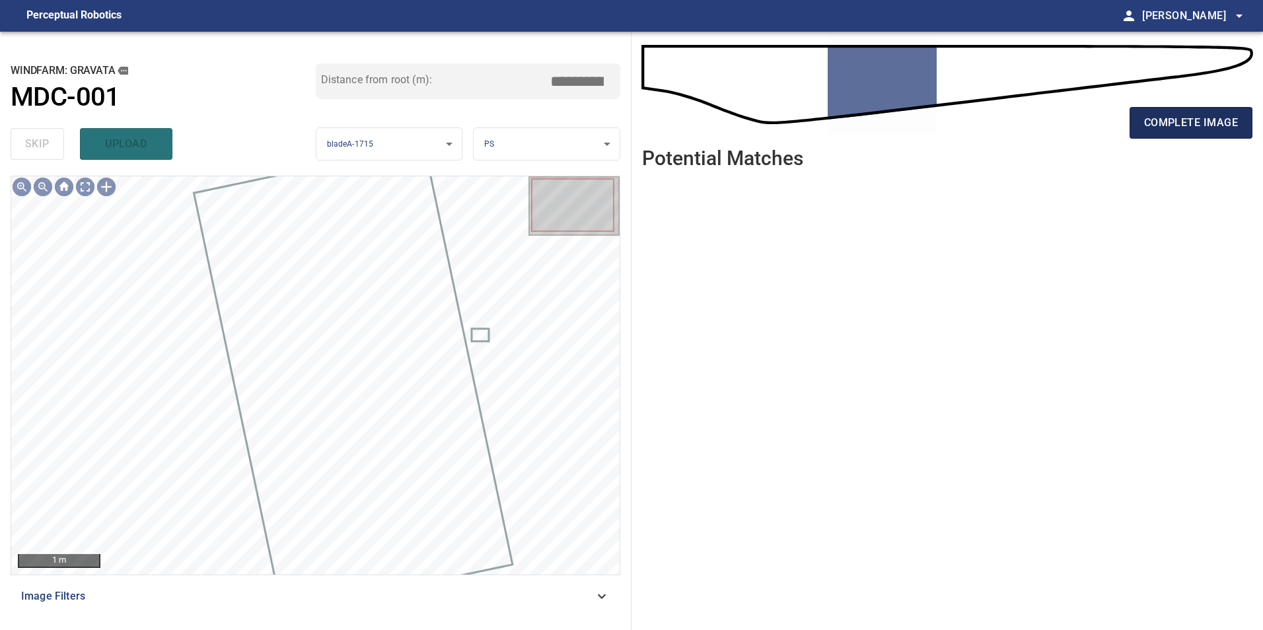
click at [1197, 116] on span "complete image" at bounding box center [1191, 123] width 94 height 18
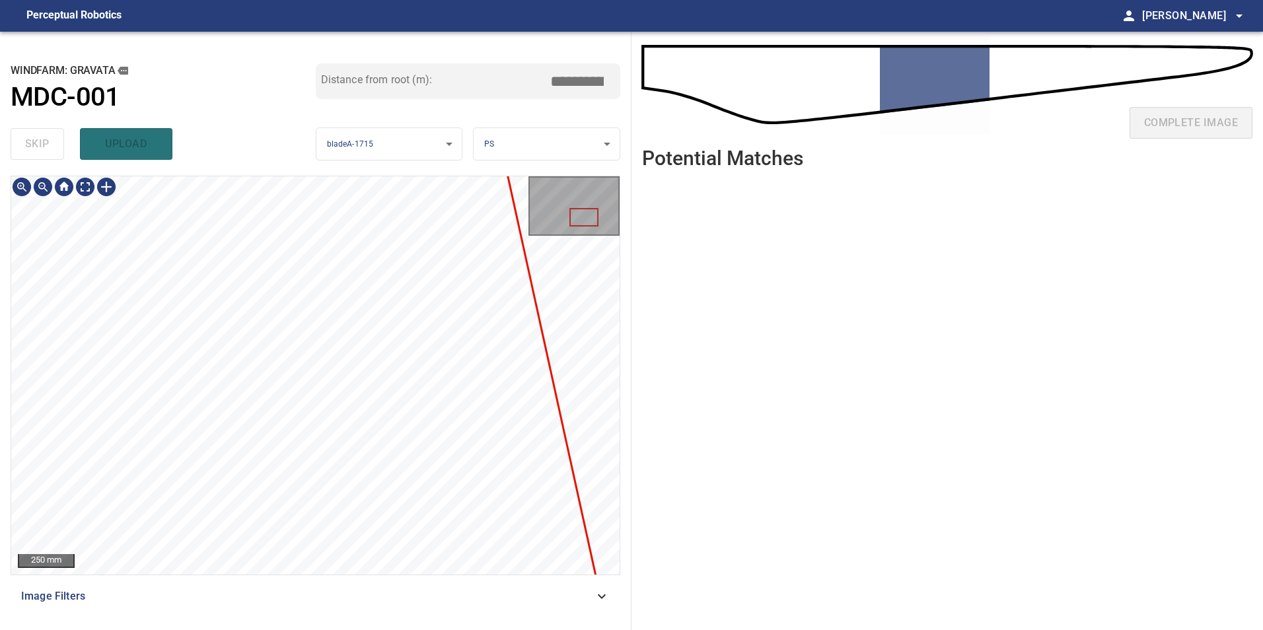
click at [708, 497] on div "**********" at bounding box center [631, 331] width 1263 height 598
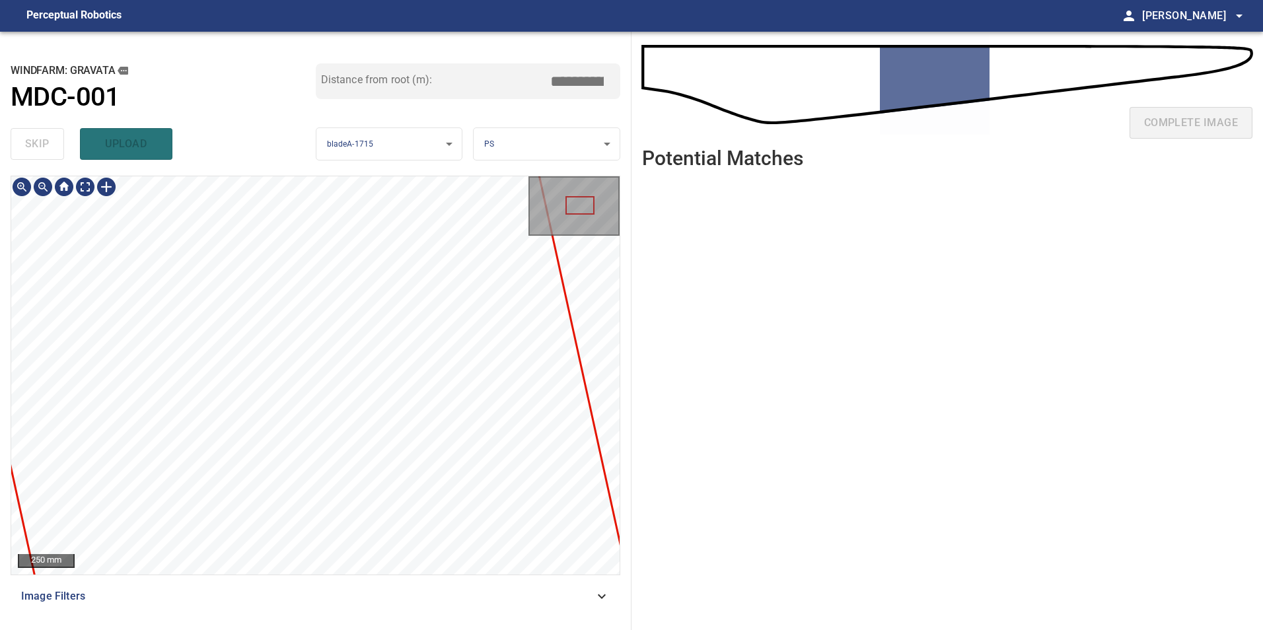
click at [649, 519] on div "**********" at bounding box center [631, 331] width 1263 height 598
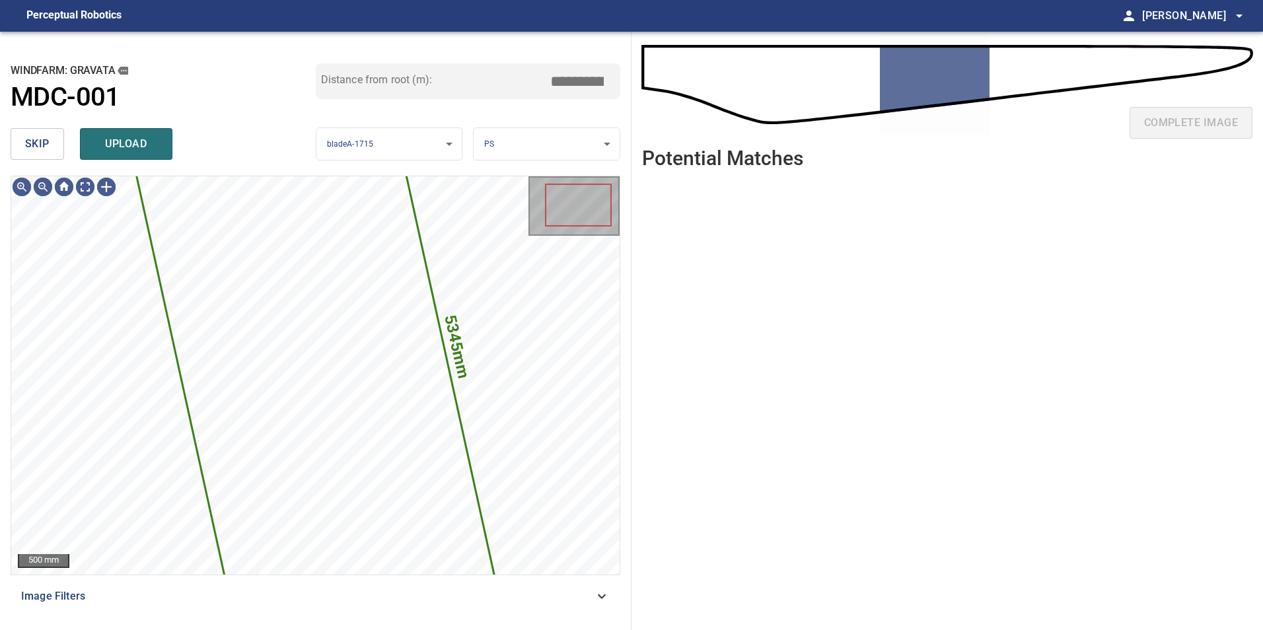
click at [31, 141] on span "skip" at bounding box center [37, 144] width 24 height 18
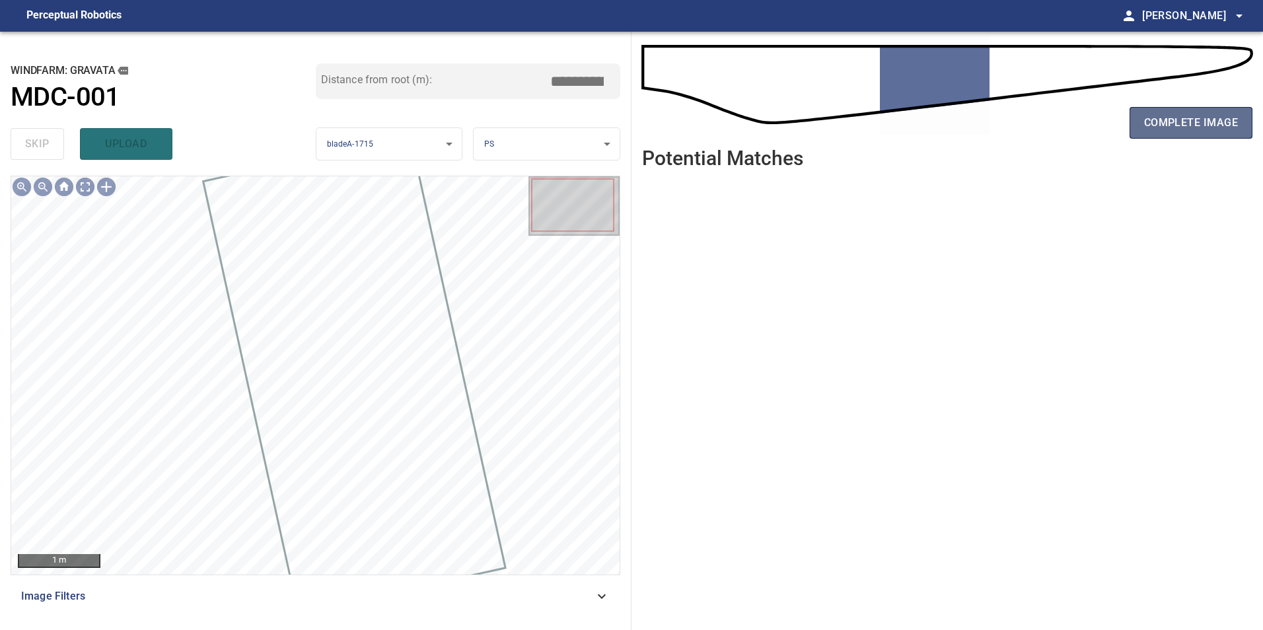
click at [1143, 129] on button "complete image" at bounding box center [1190, 123] width 123 height 32
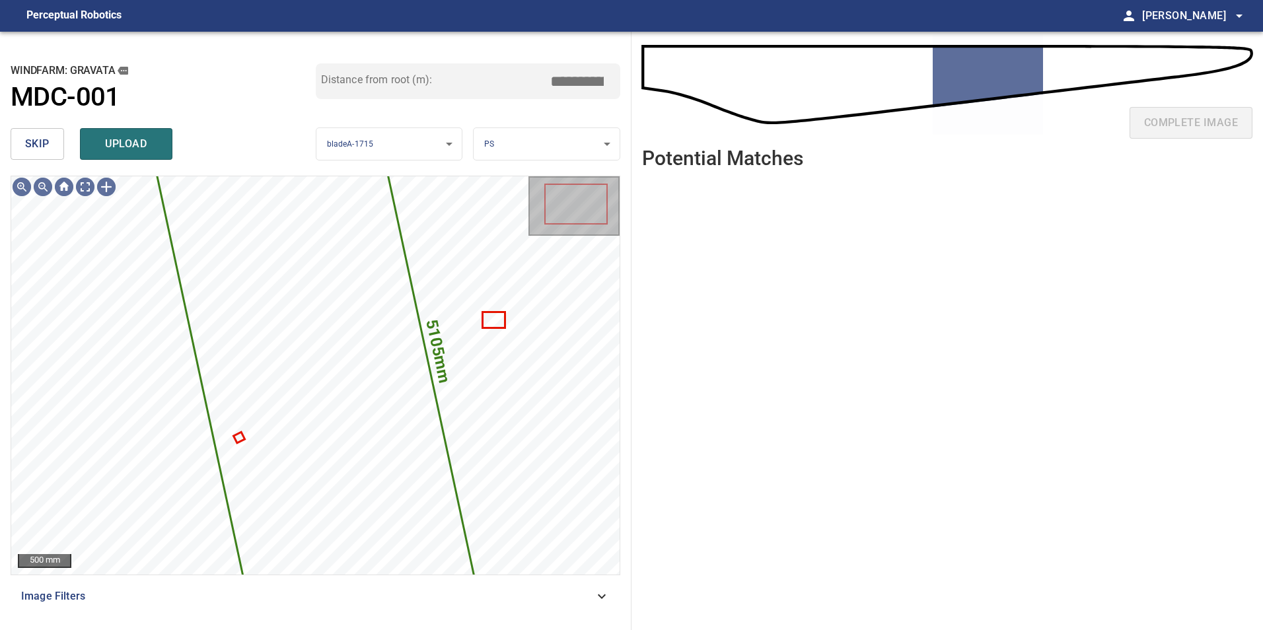
click at [60, 145] on button "skip" at bounding box center [37, 144] width 53 height 32
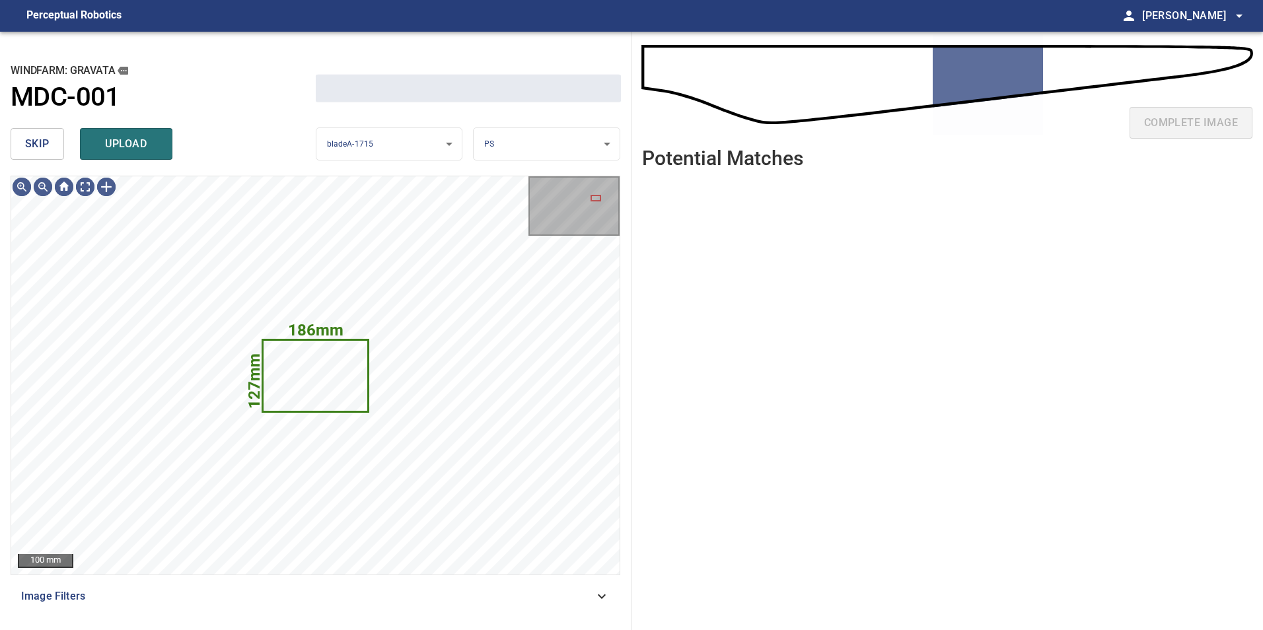
click at [60, 145] on button "skip" at bounding box center [37, 144] width 53 height 32
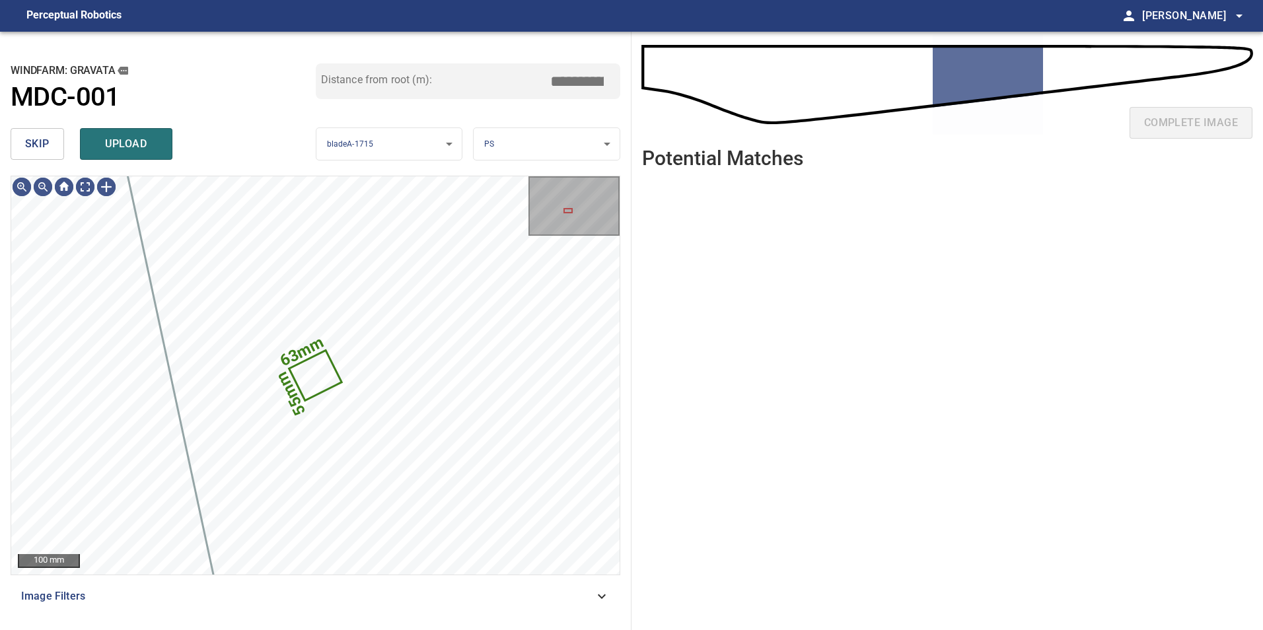
type input "*****"
click at [60, 145] on button "skip" at bounding box center [37, 144] width 53 height 32
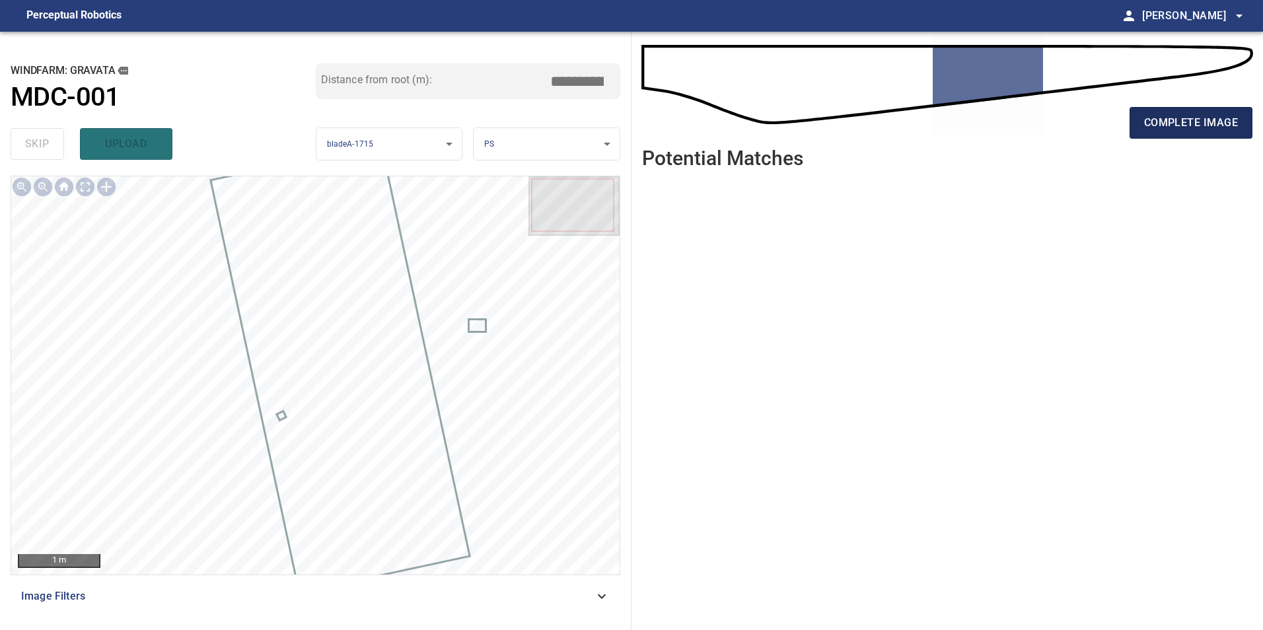
click at [1183, 137] on button "complete image" at bounding box center [1190, 123] width 123 height 32
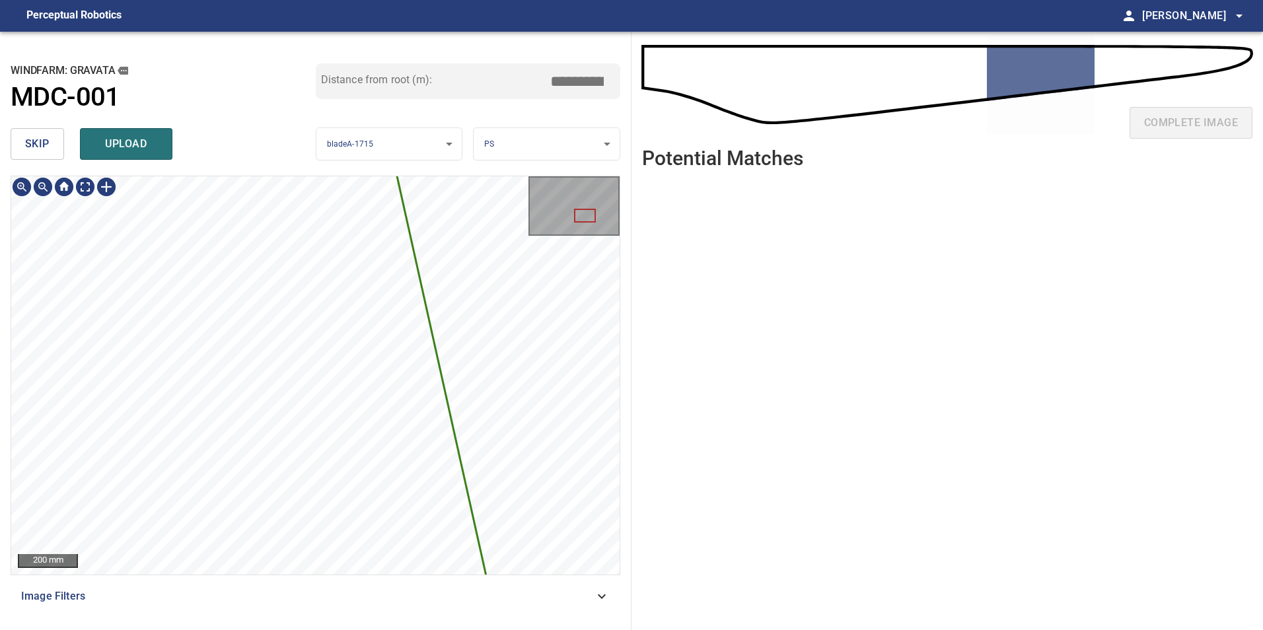
click at [635, 398] on div "**********" at bounding box center [631, 331] width 1263 height 598
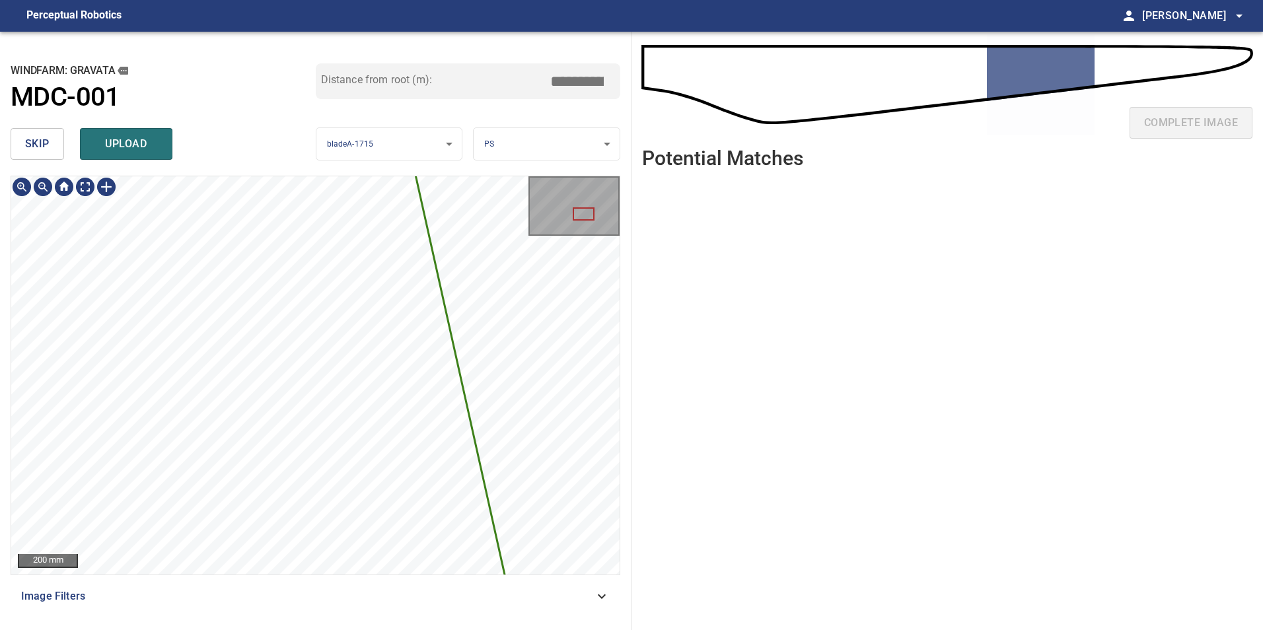
click at [641, 614] on div "**********" at bounding box center [631, 331] width 1263 height 598
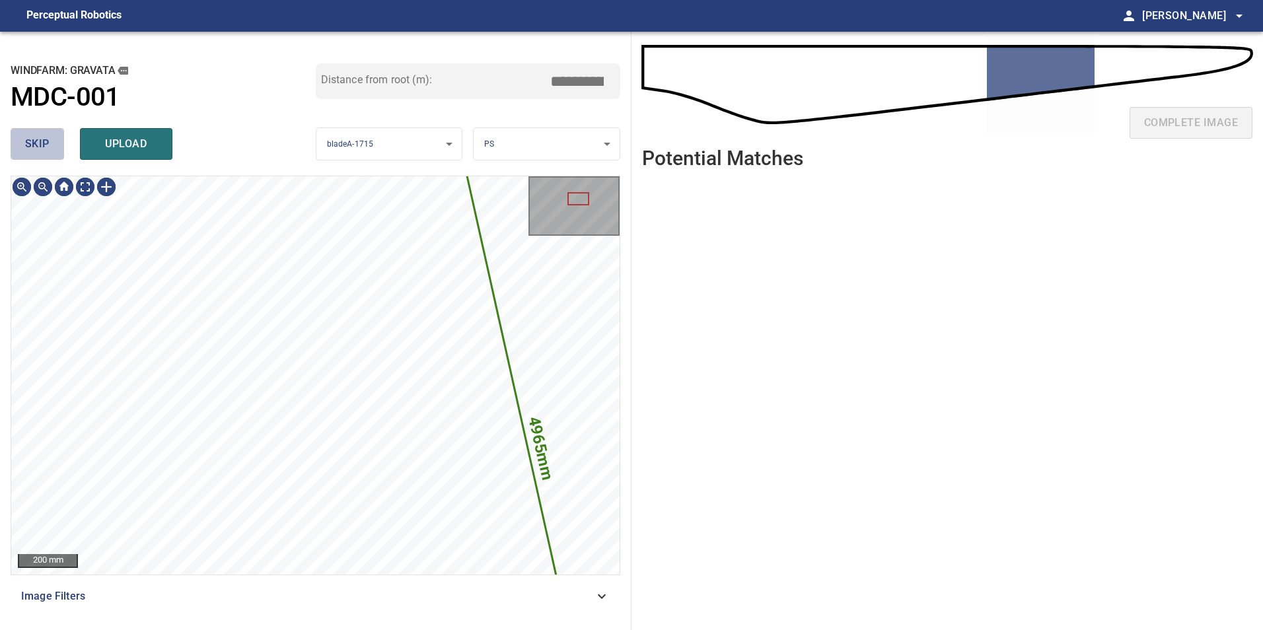
click at [55, 140] on button "skip" at bounding box center [37, 144] width 53 height 32
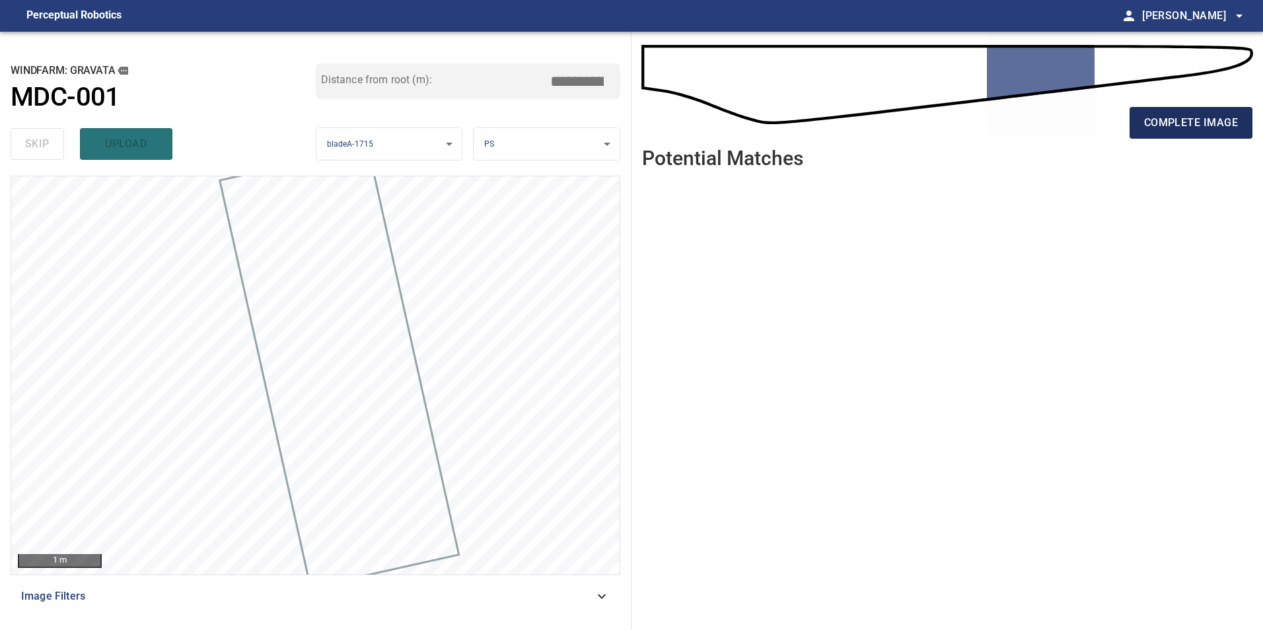
click at [1217, 125] on span "complete image" at bounding box center [1191, 123] width 94 height 18
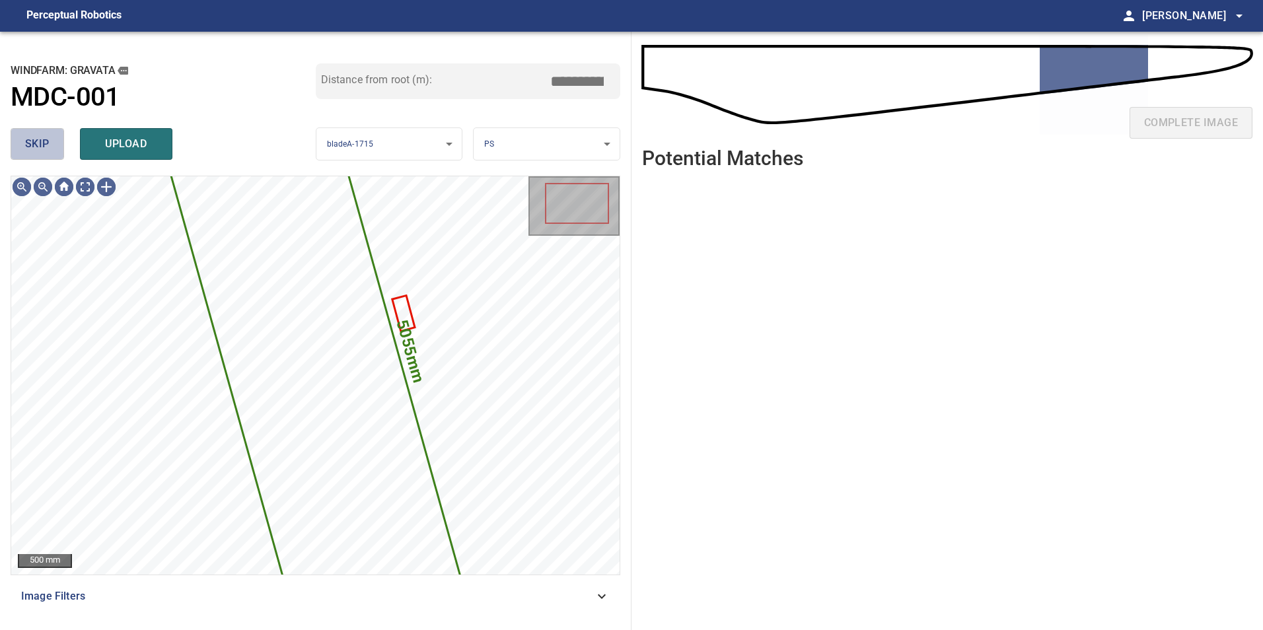
click at [50, 145] on button "skip" at bounding box center [37, 144] width 53 height 32
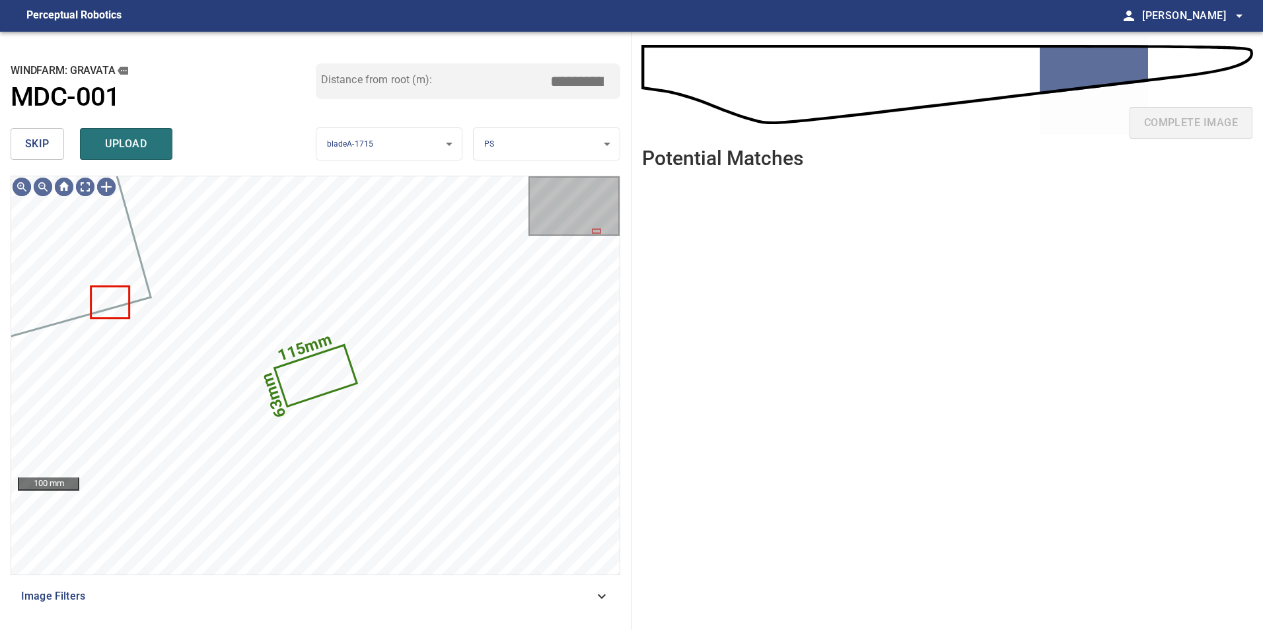
click at [50, 145] on button "skip" at bounding box center [37, 144] width 53 height 32
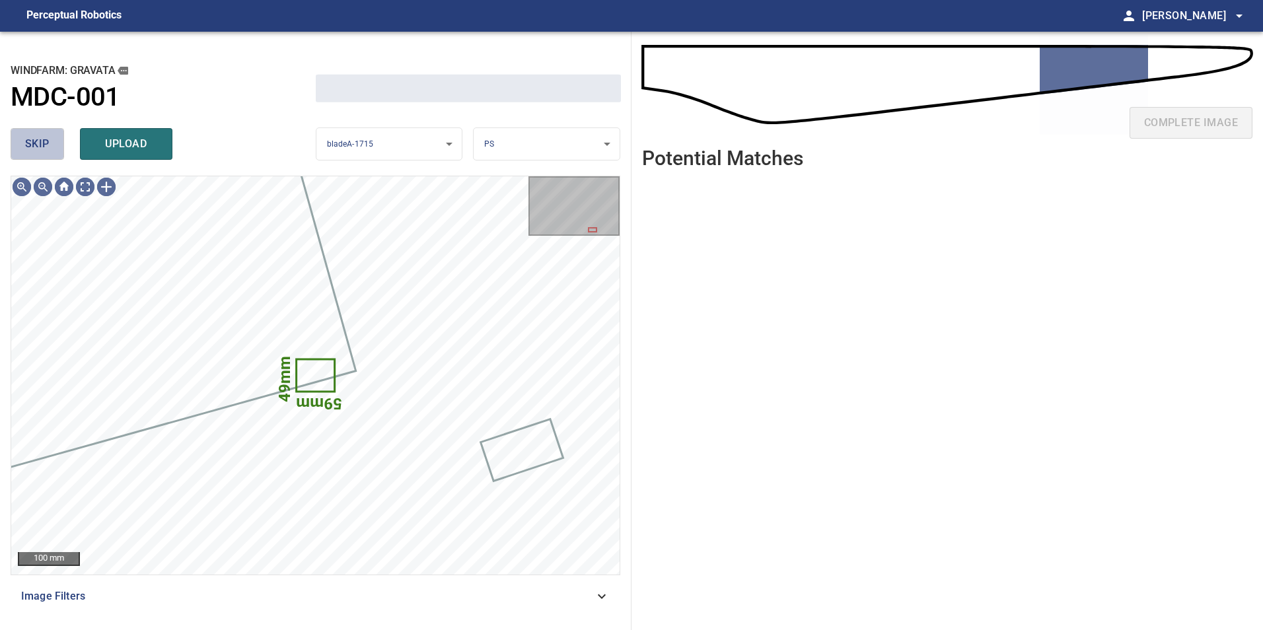
click at [50, 145] on button "skip" at bounding box center [37, 144] width 53 height 32
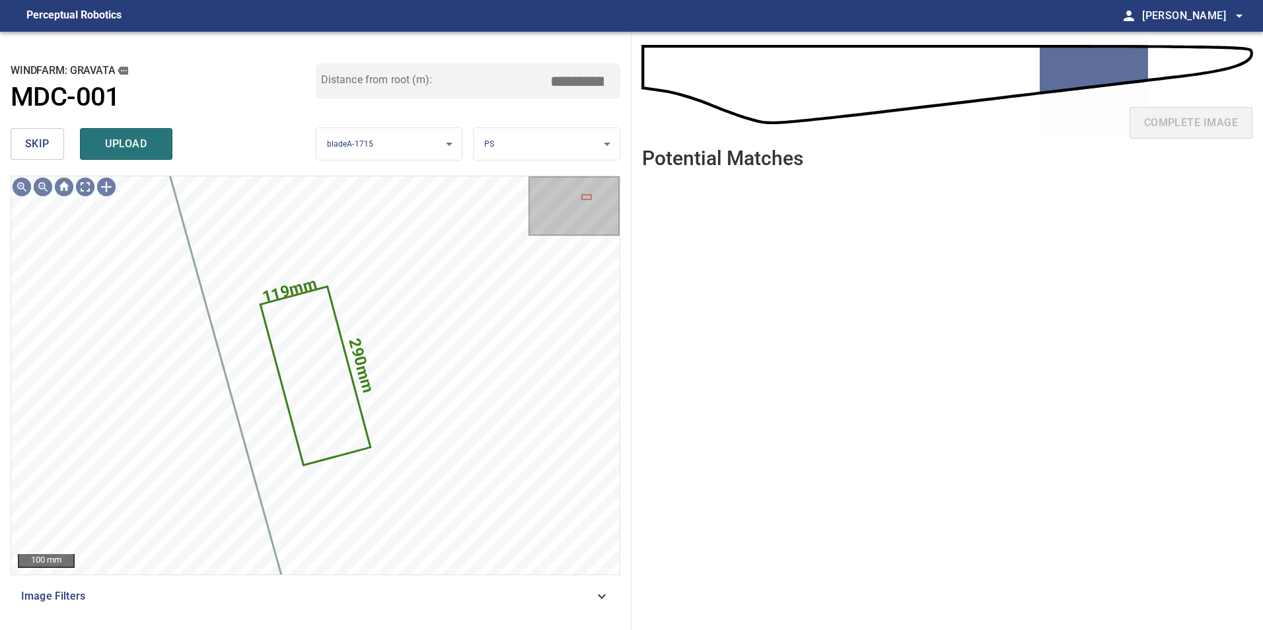
click at [50, 145] on button "skip" at bounding box center [37, 144] width 53 height 32
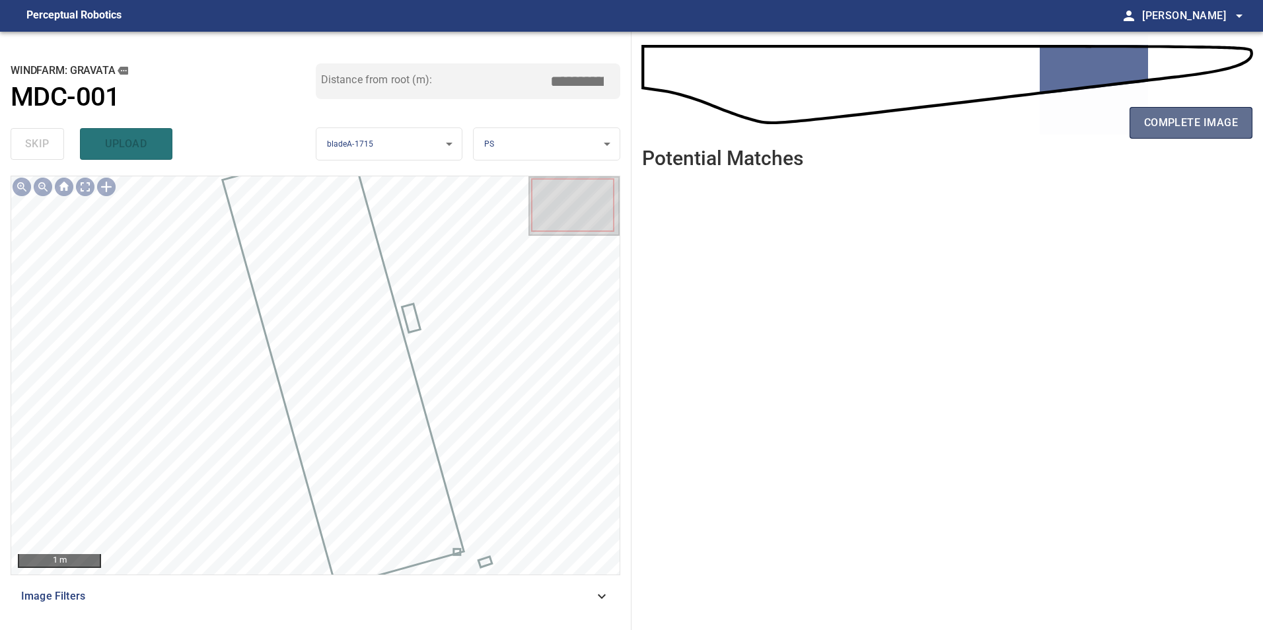
click at [1170, 125] on span "complete image" at bounding box center [1191, 123] width 94 height 18
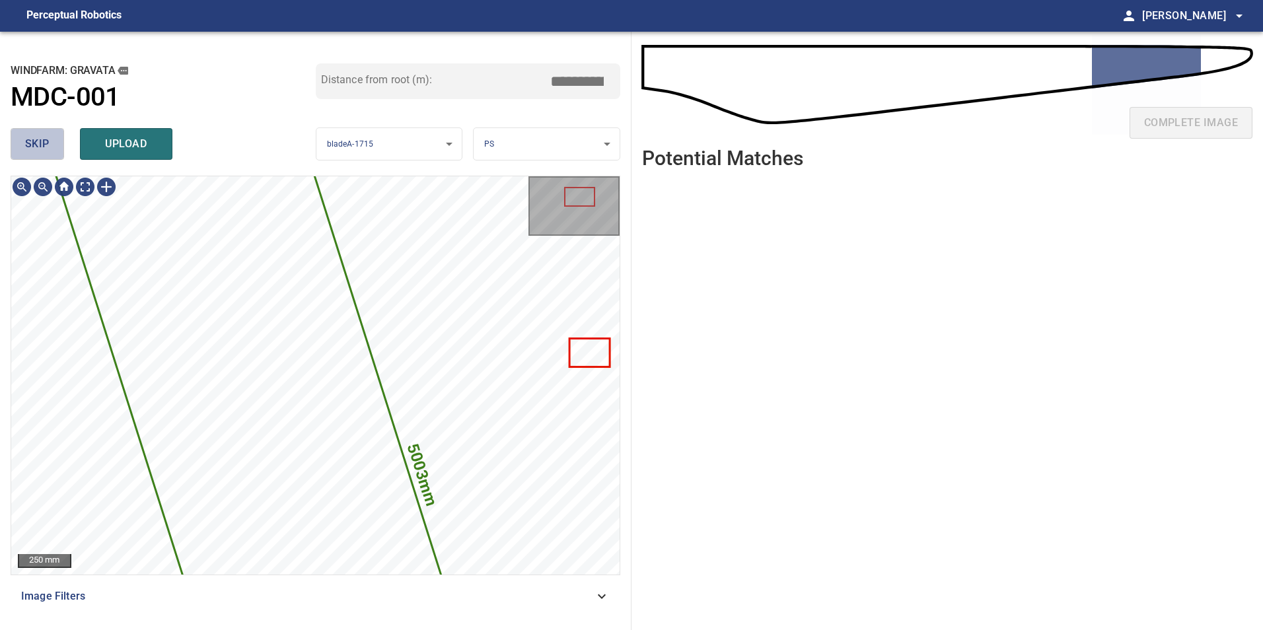
click at [26, 147] on span "skip" at bounding box center [37, 144] width 24 height 18
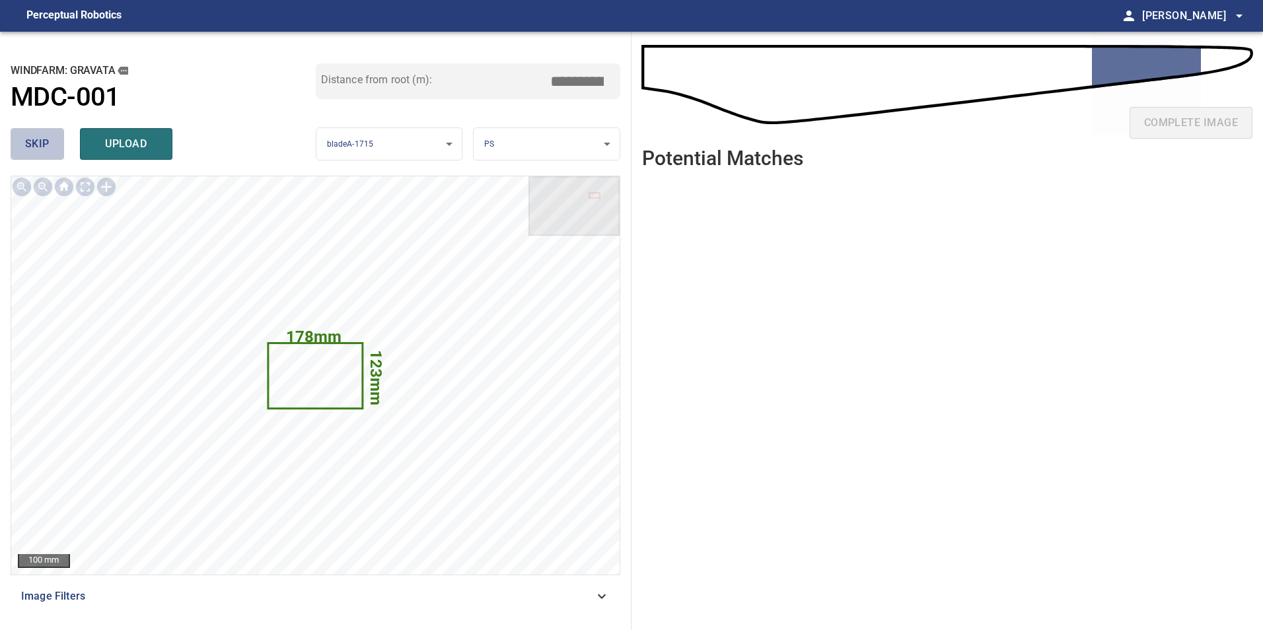
click at [37, 136] on span "skip" at bounding box center [37, 144] width 24 height 18
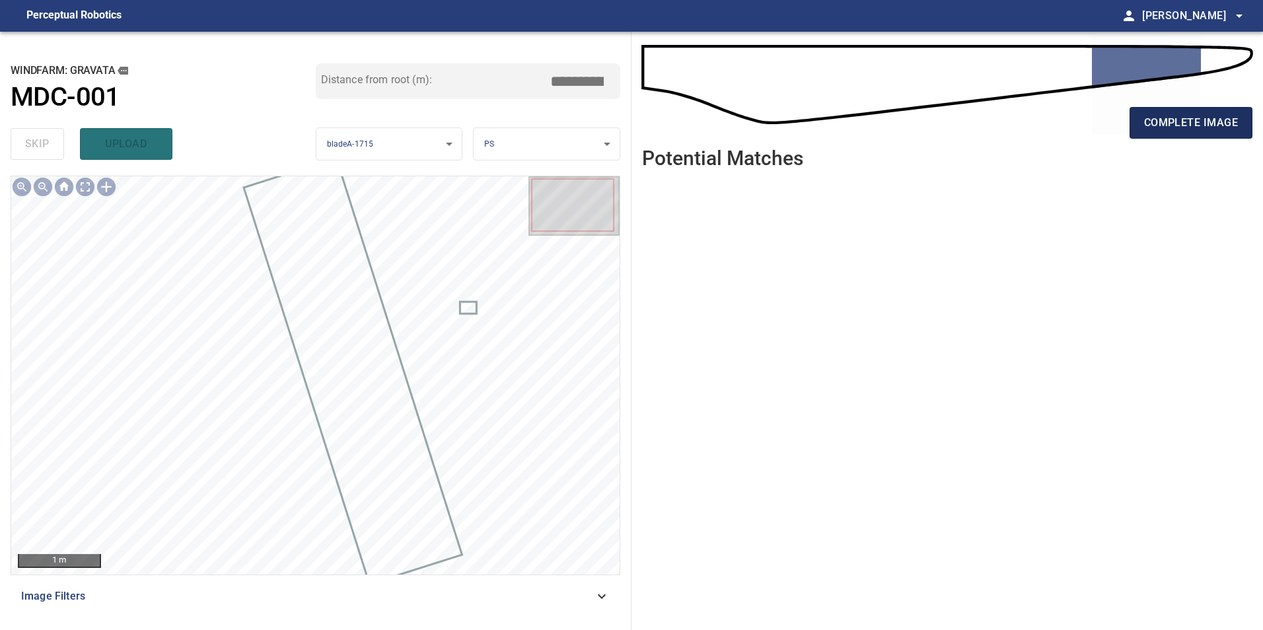
click at [1182, 111] on button "complete image" at bounding box center [1190, 123] width 123 height 32
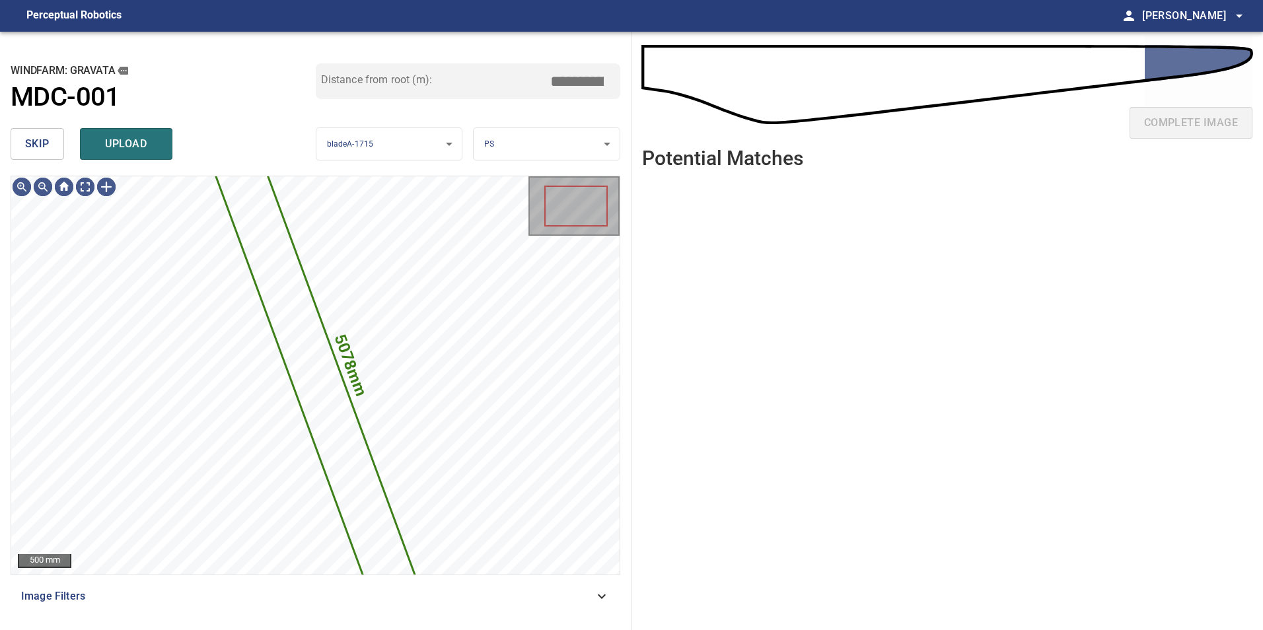
click at [49, 150] on span "skip" at bounding box center [37, 144] width 24 height 18
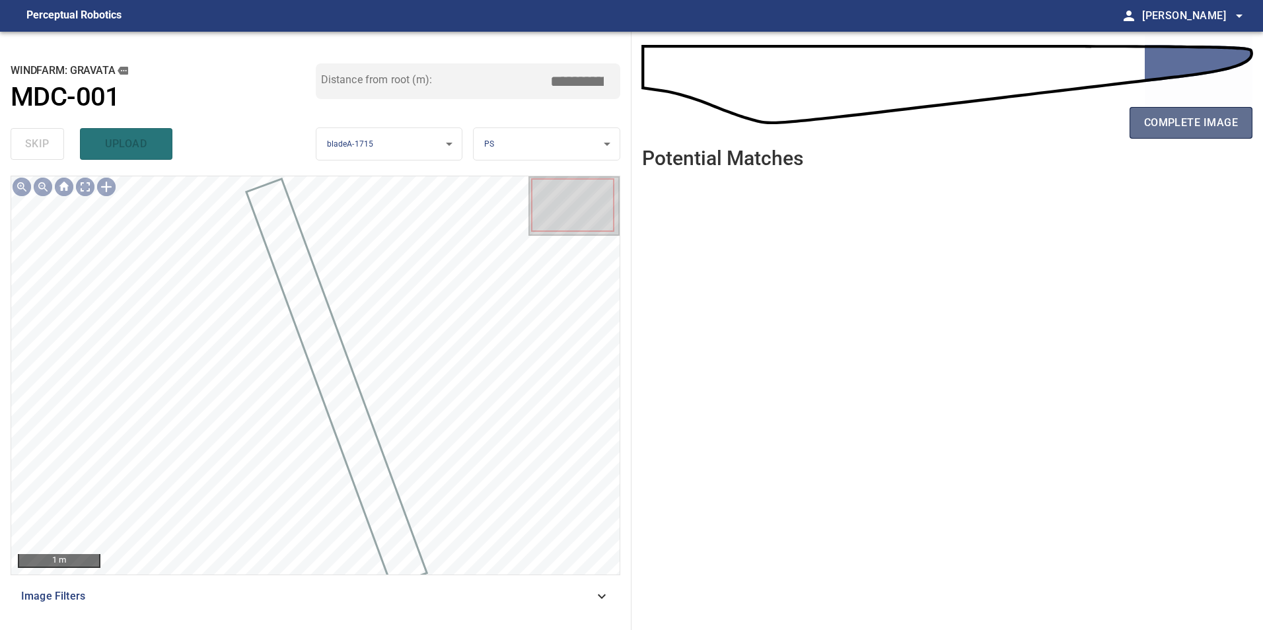
click at [1156, 124] on span "complete image" at bounding box center [1191, 123] width 94 height 18
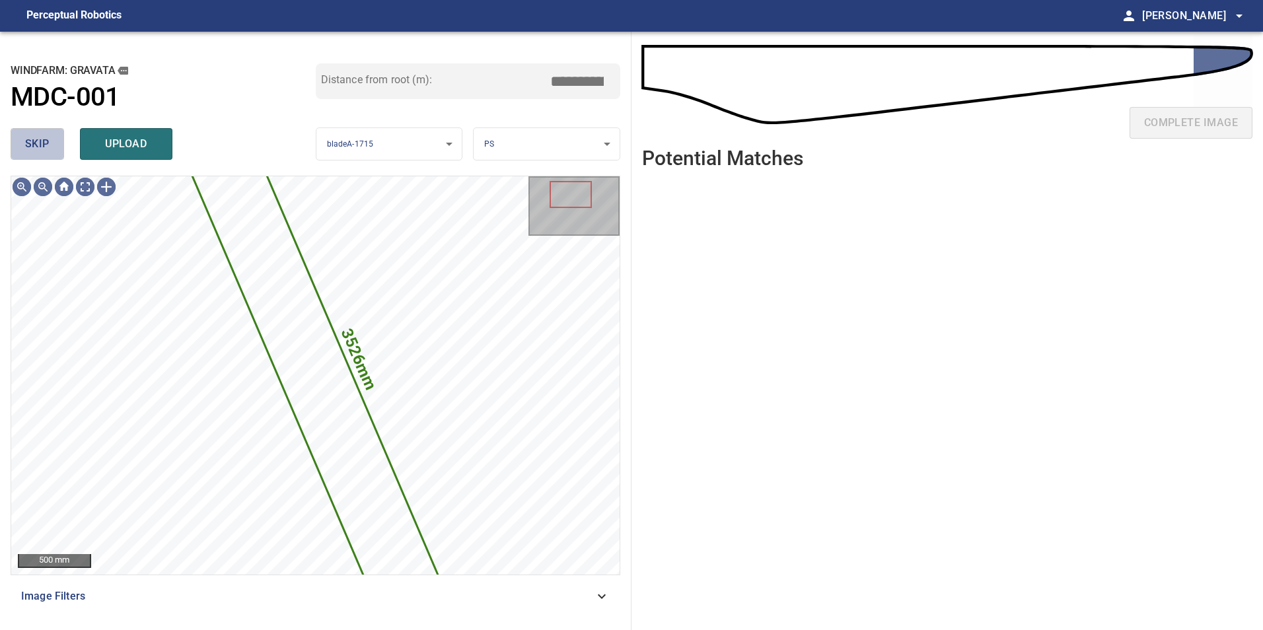
click at [39, 139] on span "skip" at bounding box center [37, 144] width 24 height 18
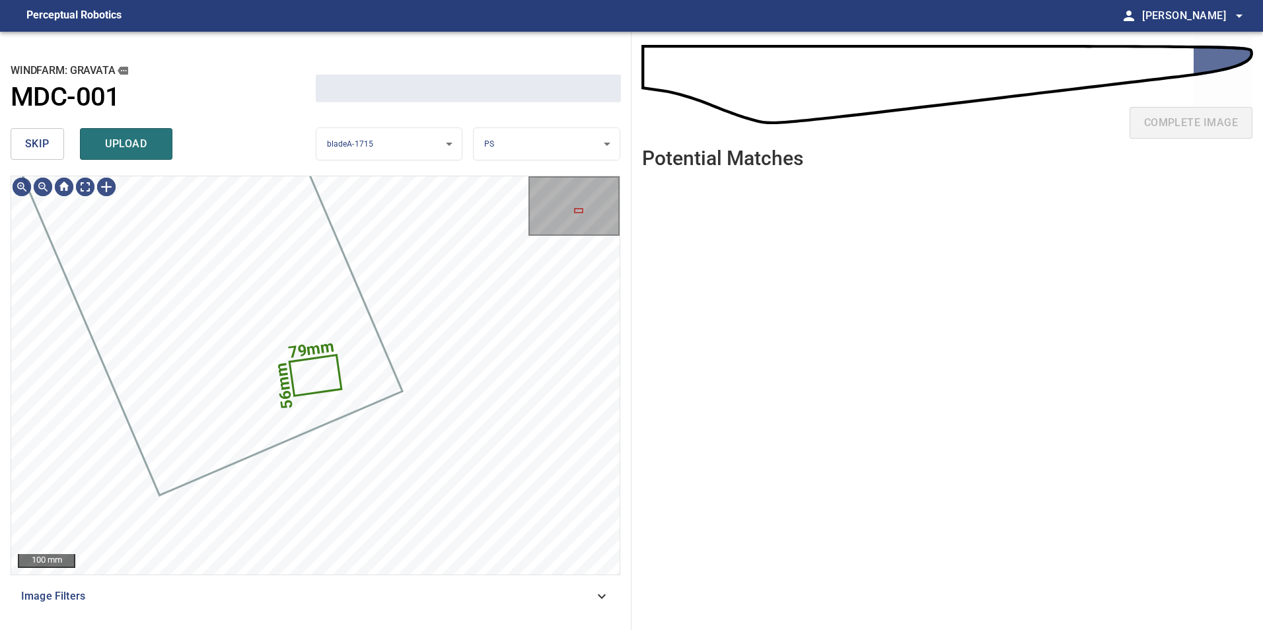
click at [39, 139] on span "skip" at bounding box center [37, 144] width 24 height 18
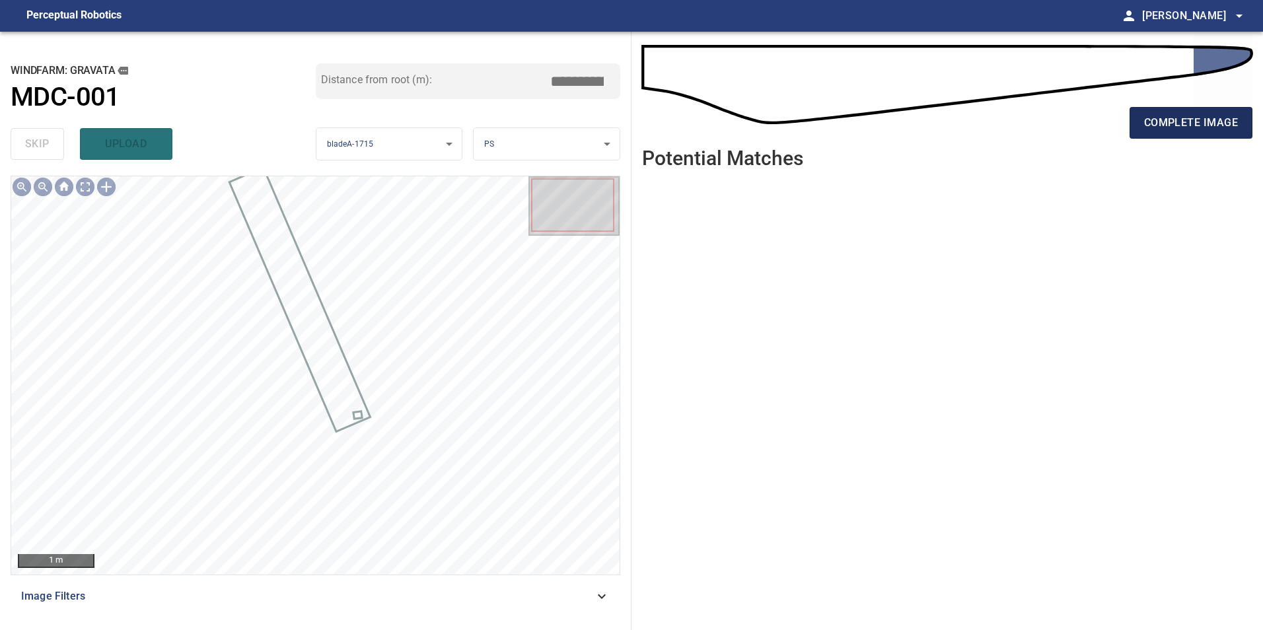
click at [1162, 112] on button "complete image" at bounding box center [1190, 123] width 123 height 32
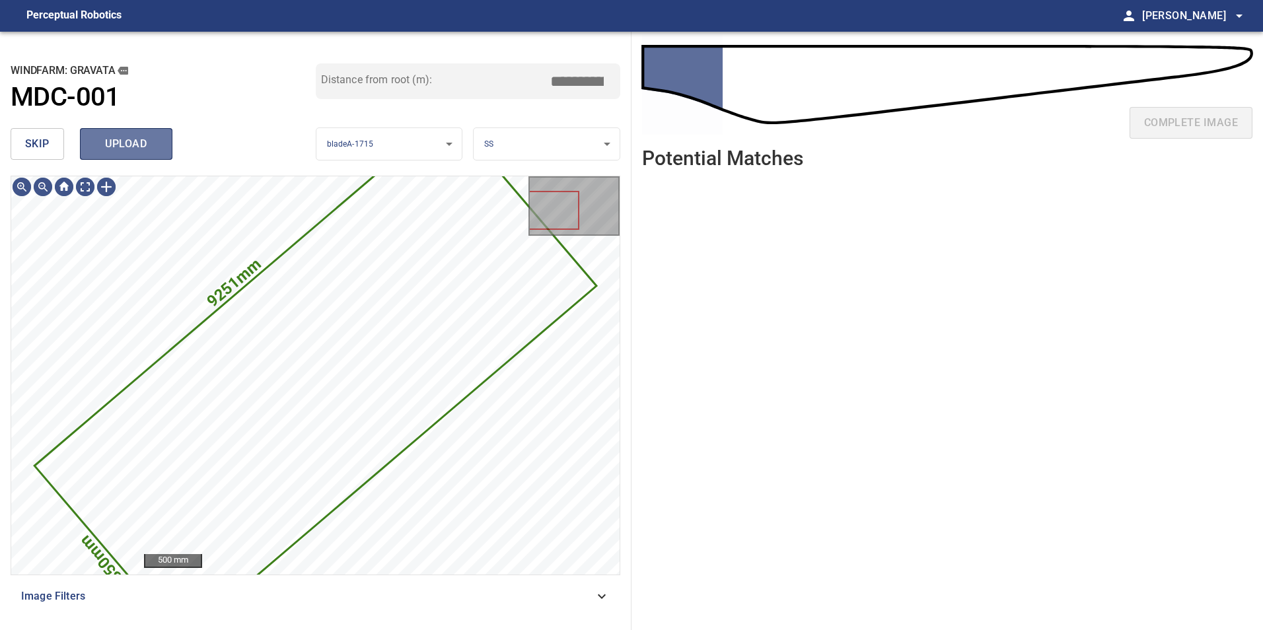
click at [139, 151] on span "upload" at bounding box center [125, 144] width 63 height 18
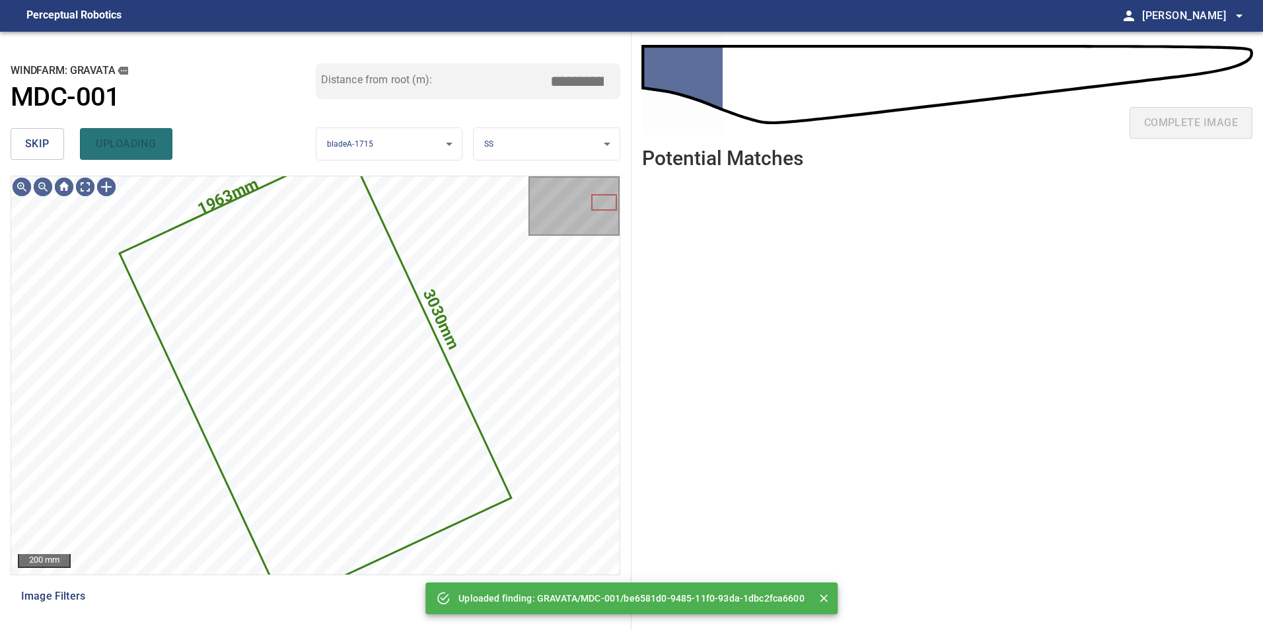
click at [52, 147] on button "skip" at bounding box center [37, 144] width 53 height 32
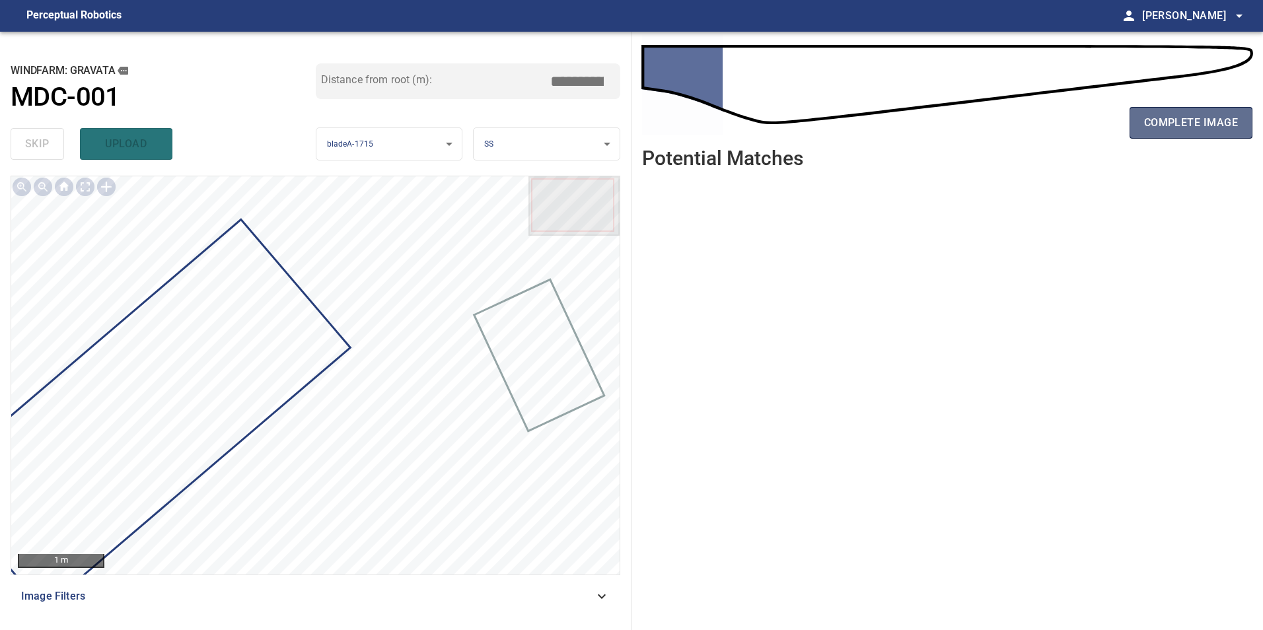
click at [1164, 115] on span "complete image" at bounding box center [1191, 123] width 94 height 18
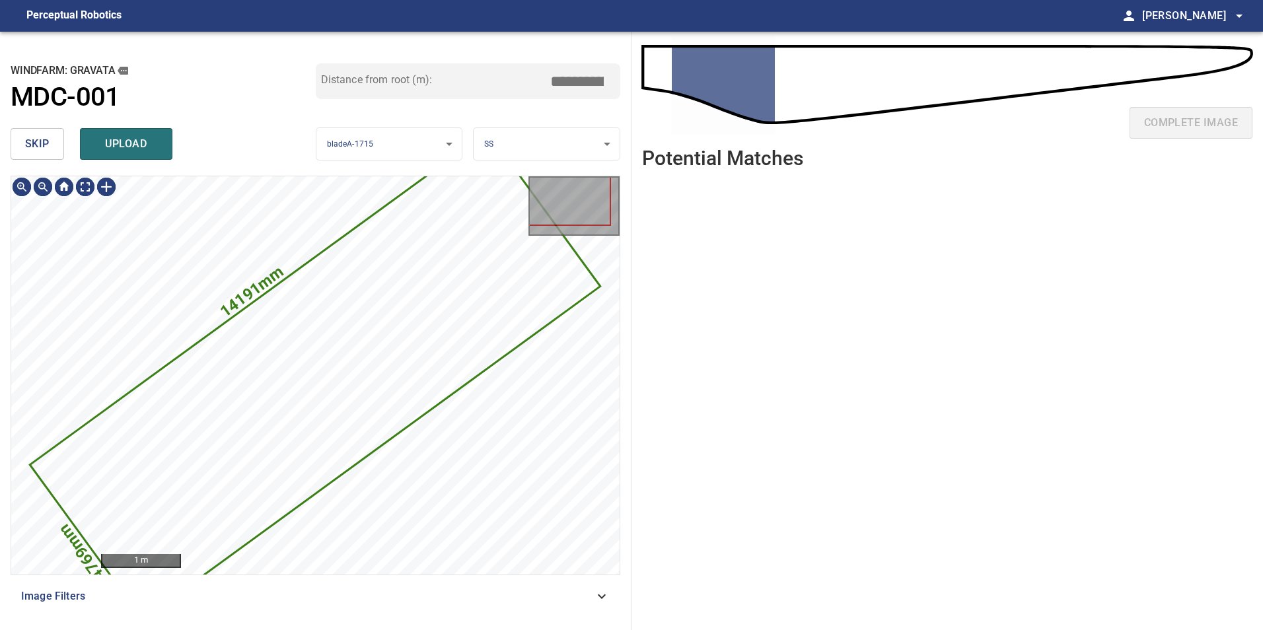
click at [47, 151] on span "skip" at bounding box center [37, 144] width 24 height 18
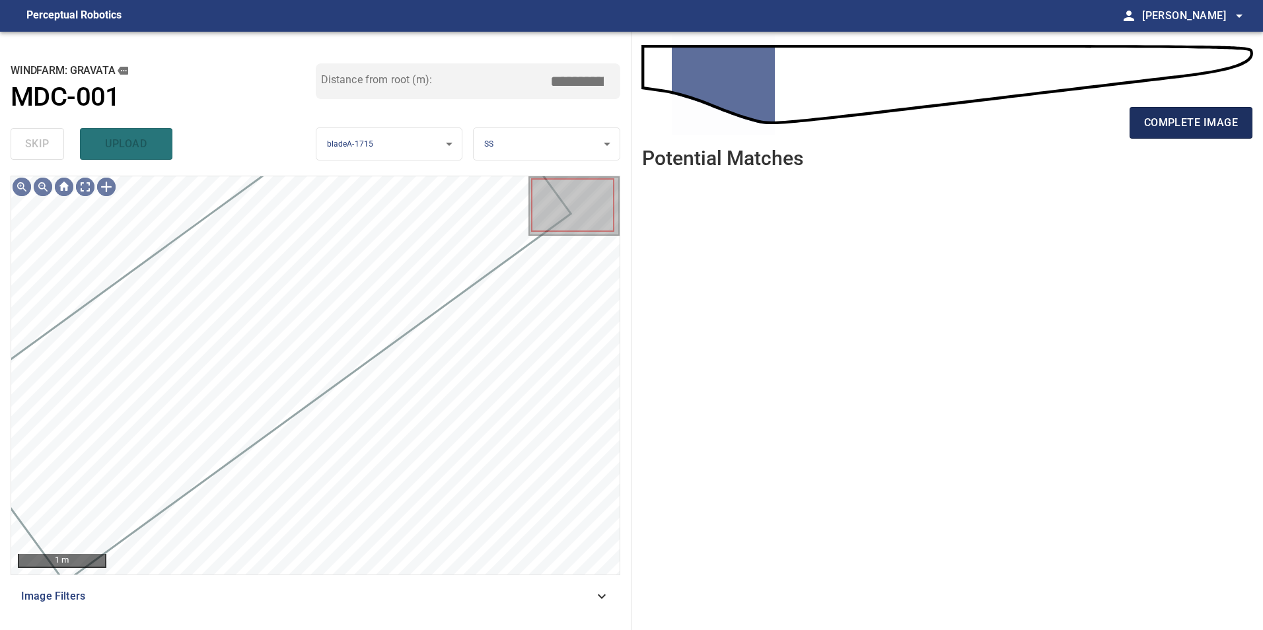
click at [1153, 134] on button "complete image" at bounding box center [1190, 123] width 123 height 32
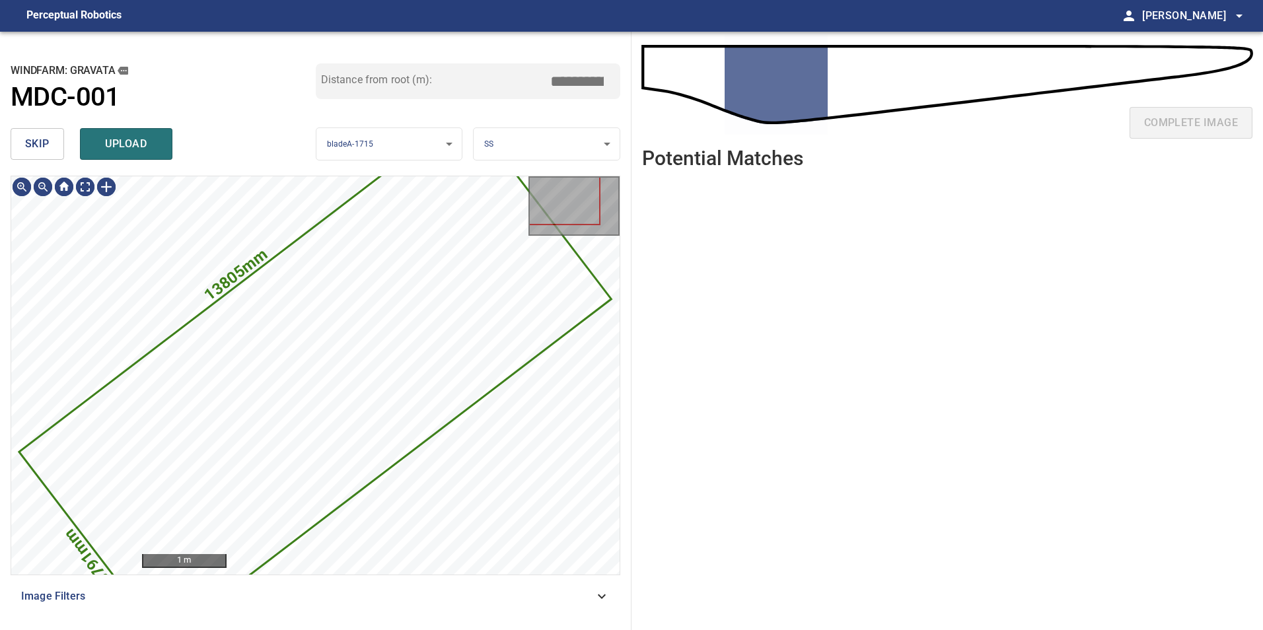
click at [63, 153] on button "skip" at bounding box center [37, 144] width 53 height 32
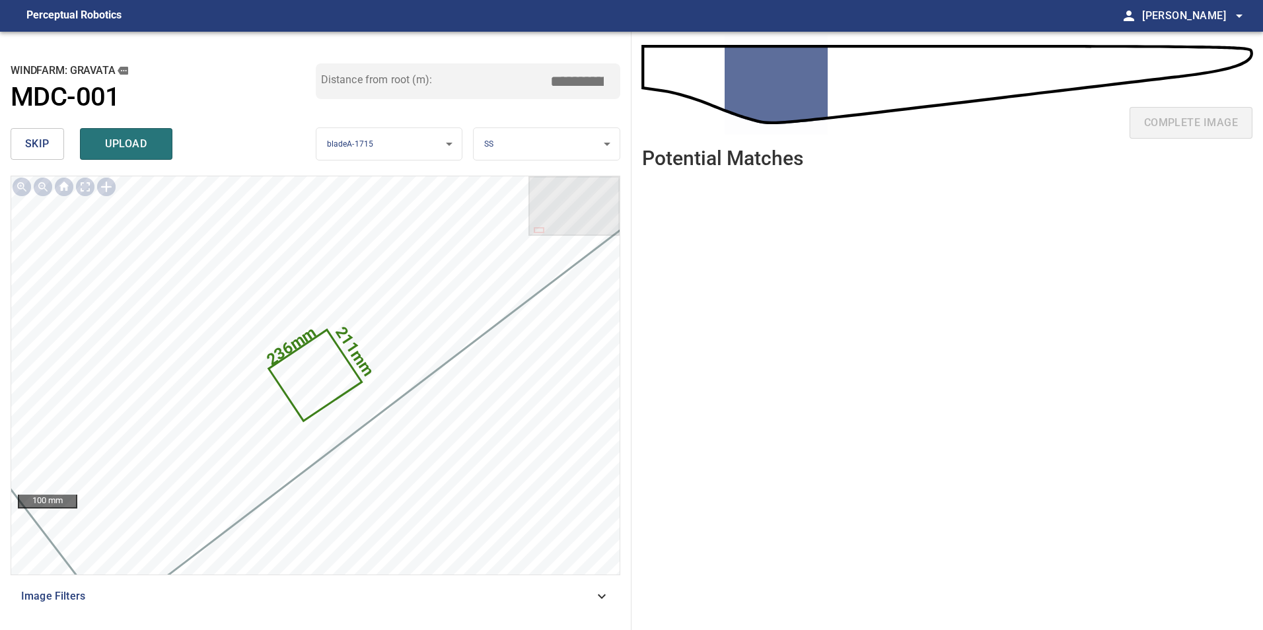
click at [63, 148] on button "skip" at bounding box center [37, 144] width 53 height 32
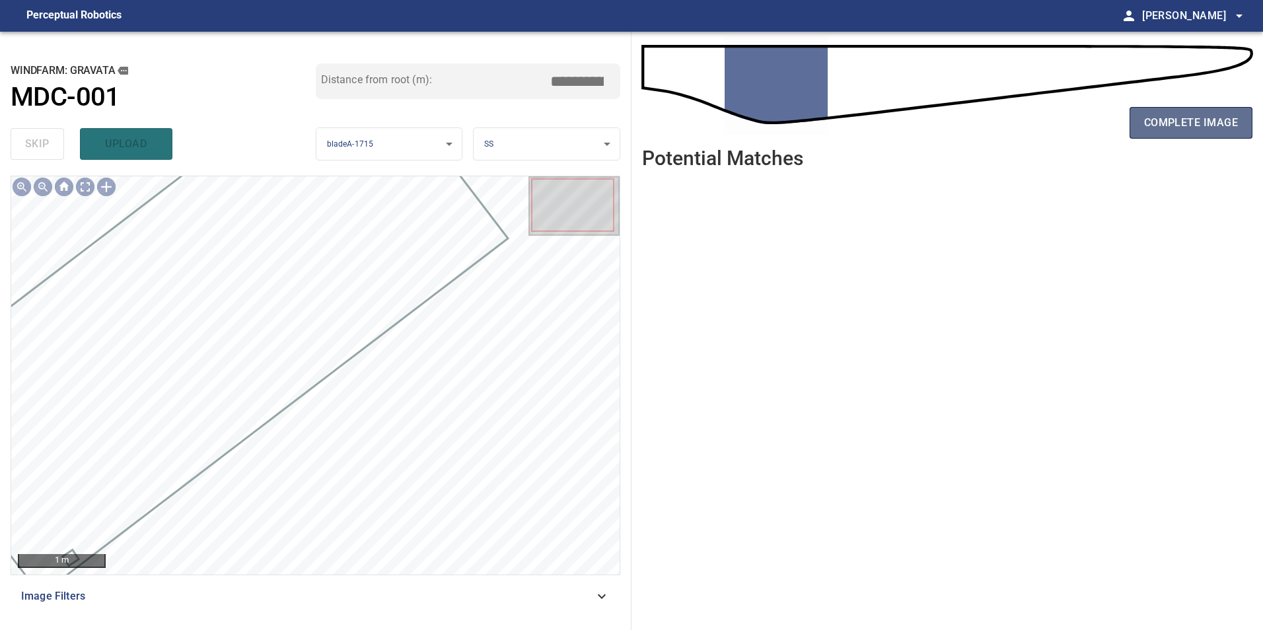
click at [1172, 131] on span "complete image" at bounding box center [1191, 123] width 94 height 18
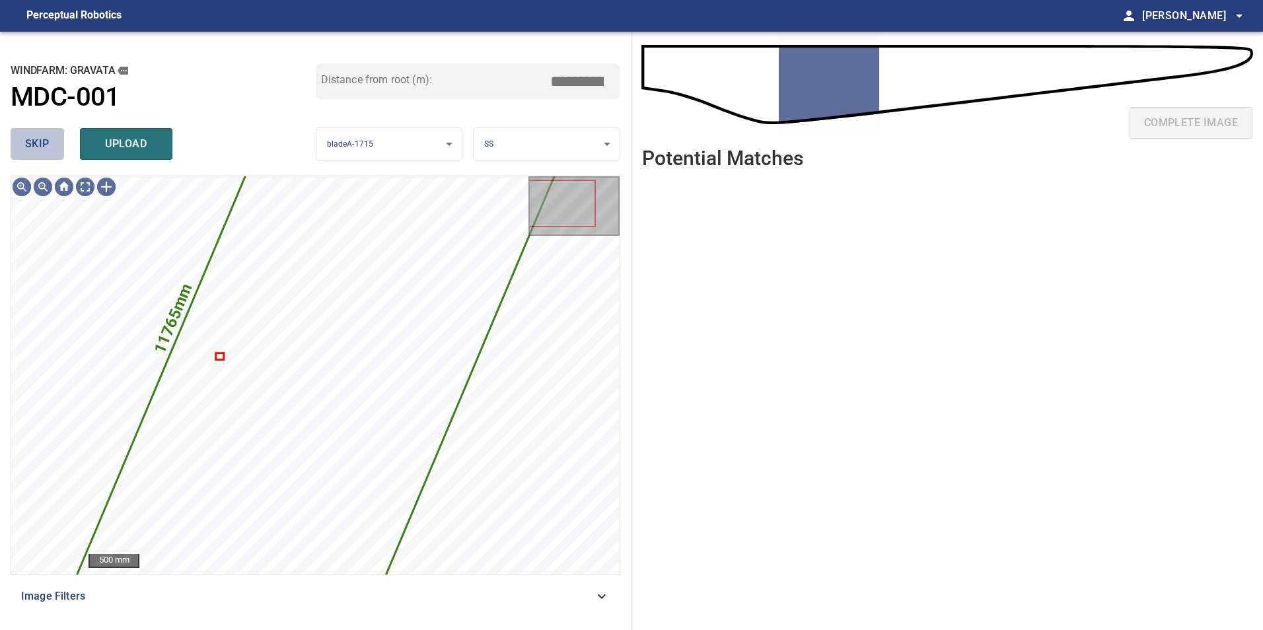
click at [18, 141] on button "skip" at bounding box center [37, 144] width 53 height 32
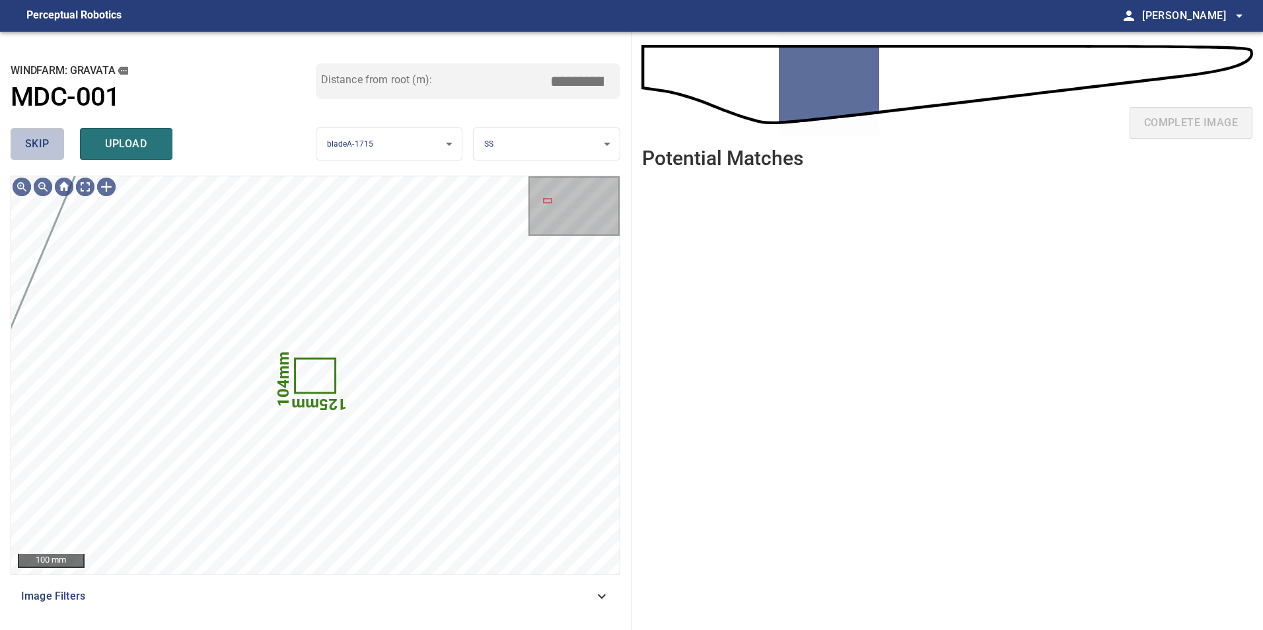
click at [18, 141] on button "skip" at bounding box center [37, 144] width 53 height 32
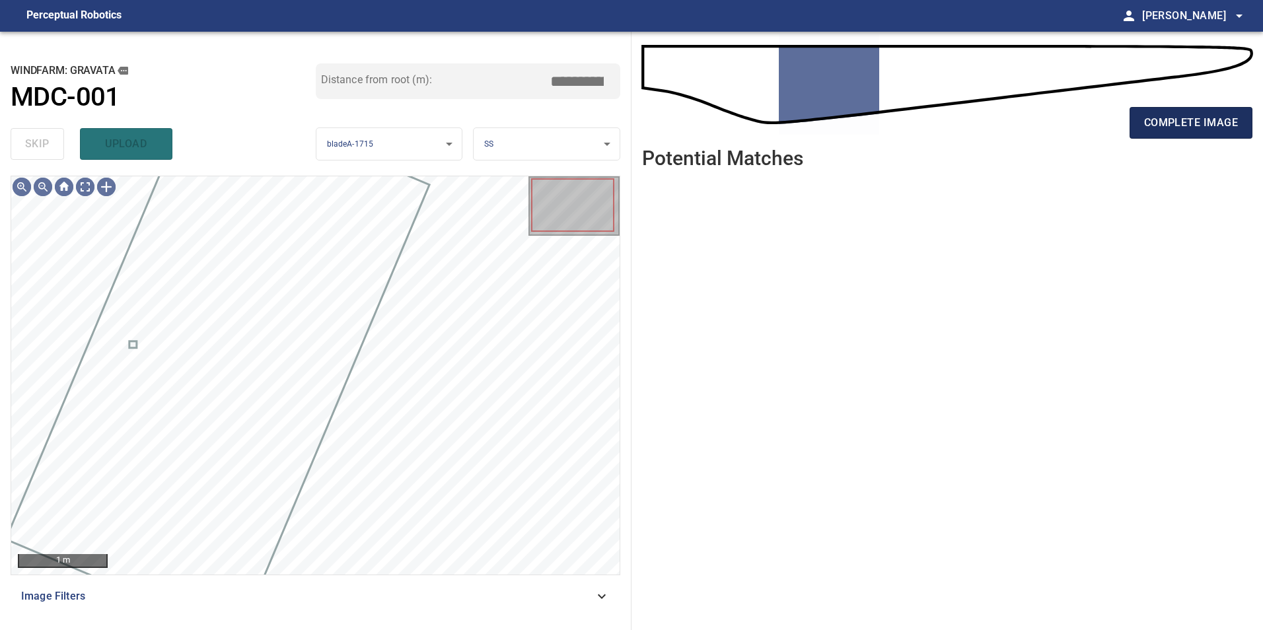
click at [1205, 112] on button "complete image" at bounding box center [1190, 123] width 123 height 32
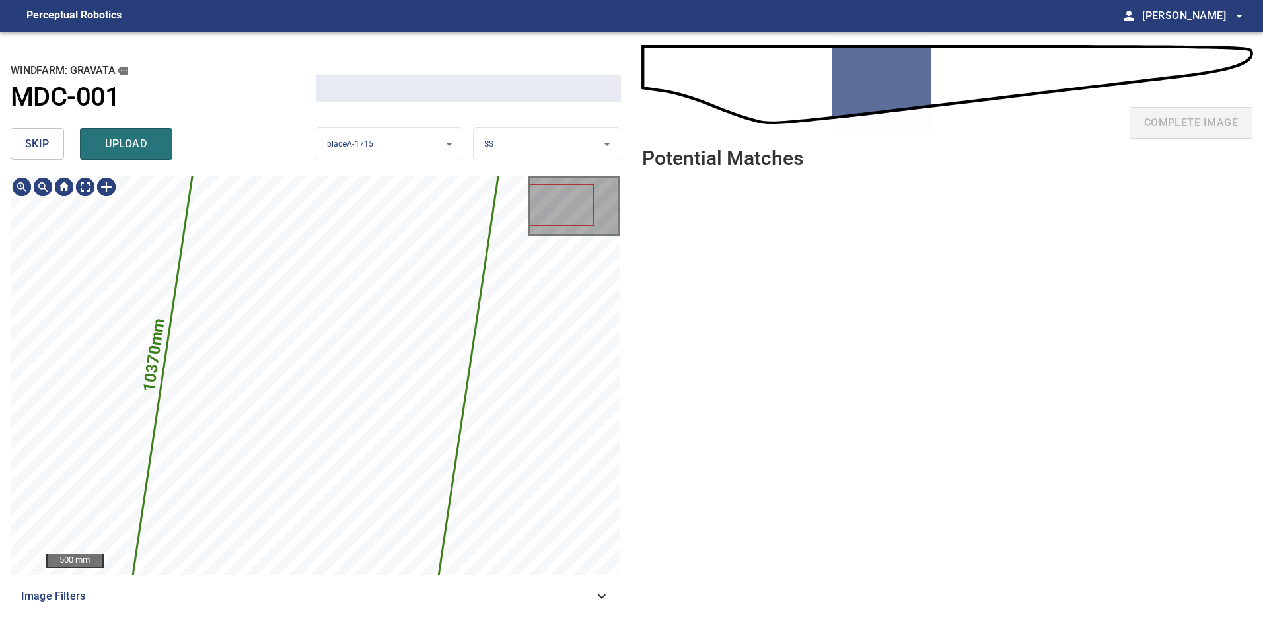
click at [28, 127] on div "skip upload" at bounding box center [163, 144] width 305 height 42
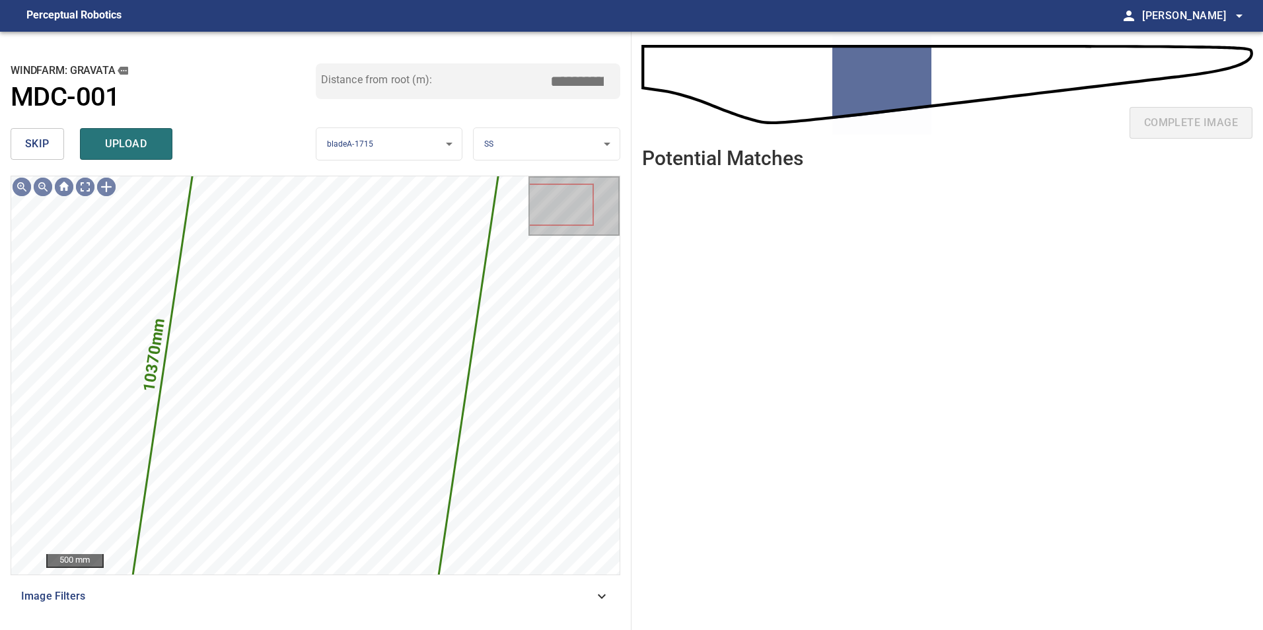
click at [28, 133] on button "skip" at bounding box center [37, 144] width 53 height 32
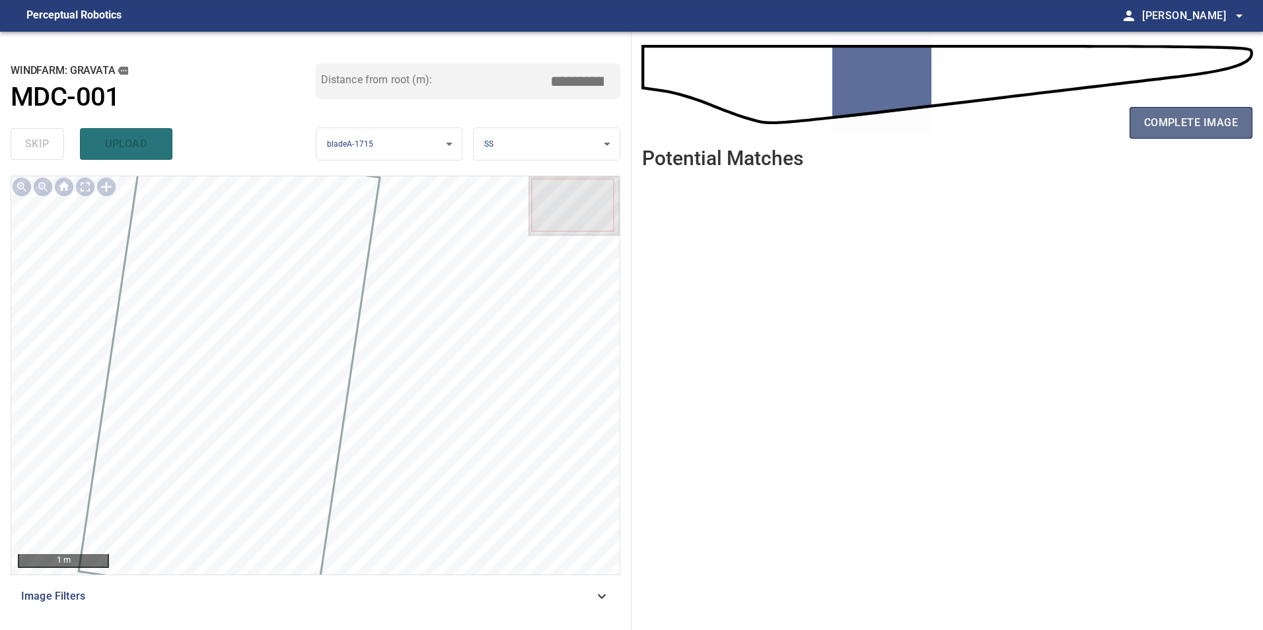
click at [1151, 116] on span "complete image" at bounding box center [1191, 123] width 94 height 18
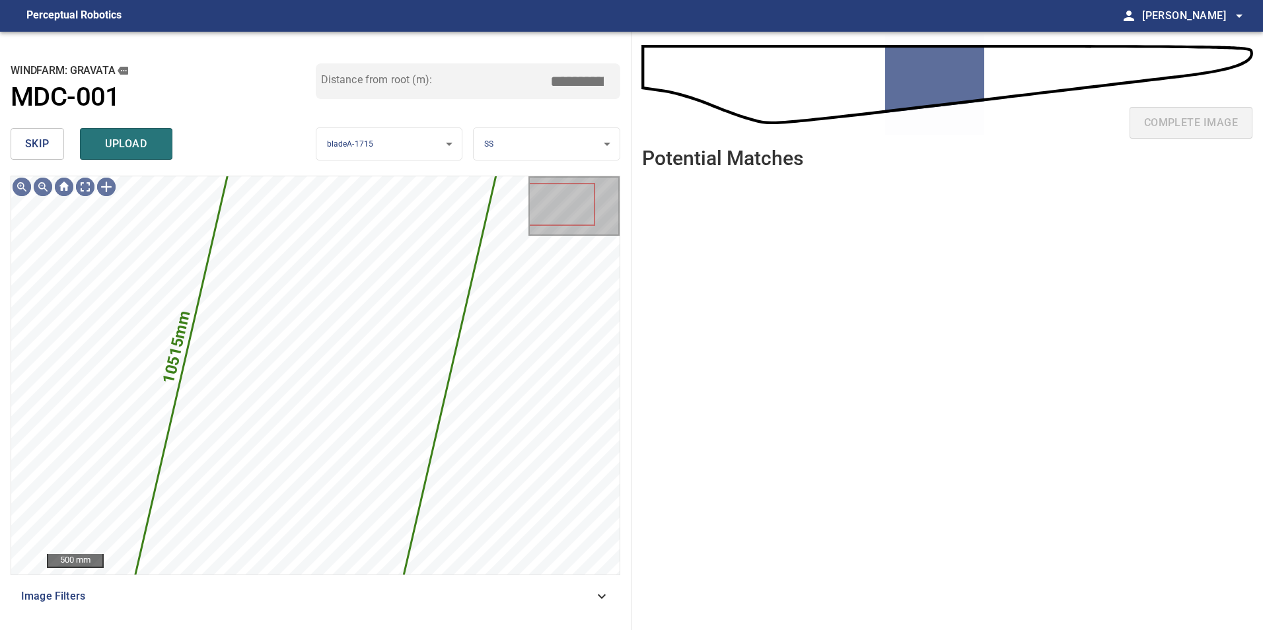
click at [52, 143] on button "skip" at bounding box center [37, 144] width 53 height 32
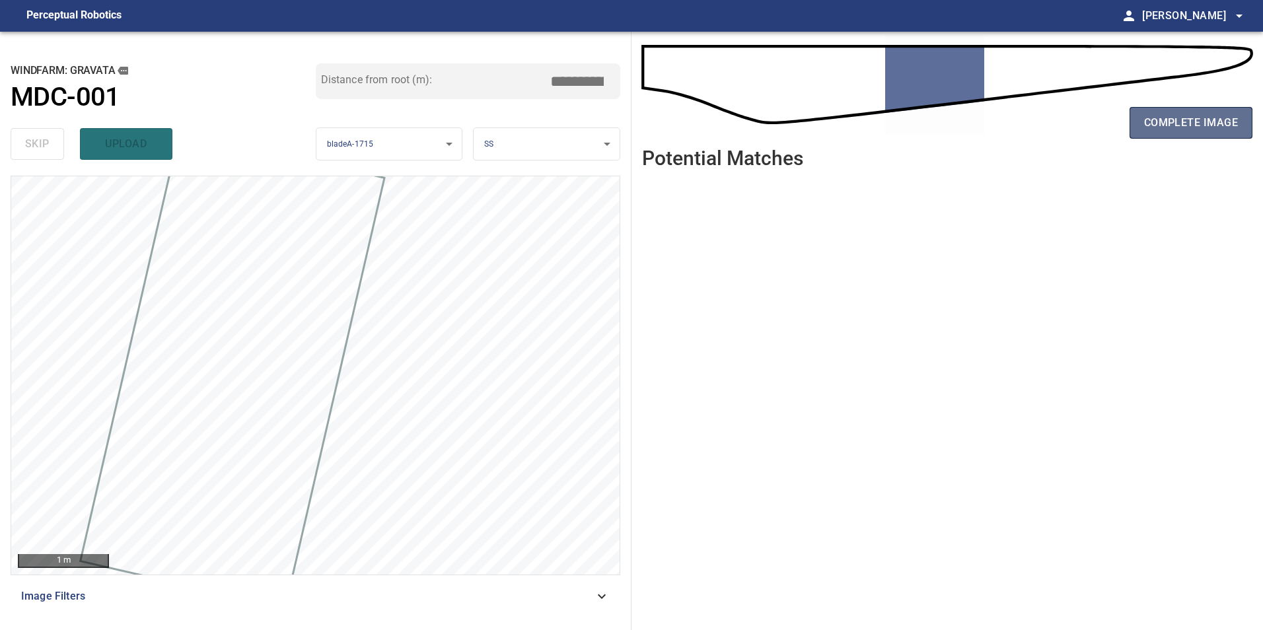
click at [1177, 133] on button "complete image" at bounding box center [1190, 123] width 123 height 32
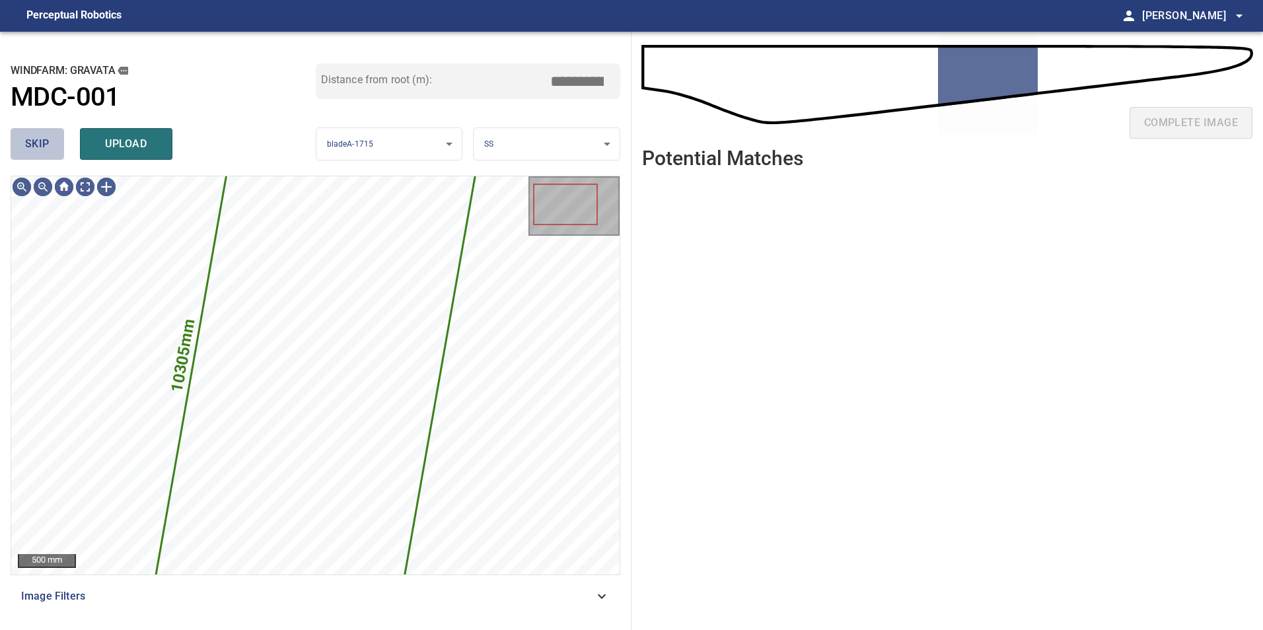
click at [49, 151] on span "skip" at bounding box center [37, 144] width 24 height 18
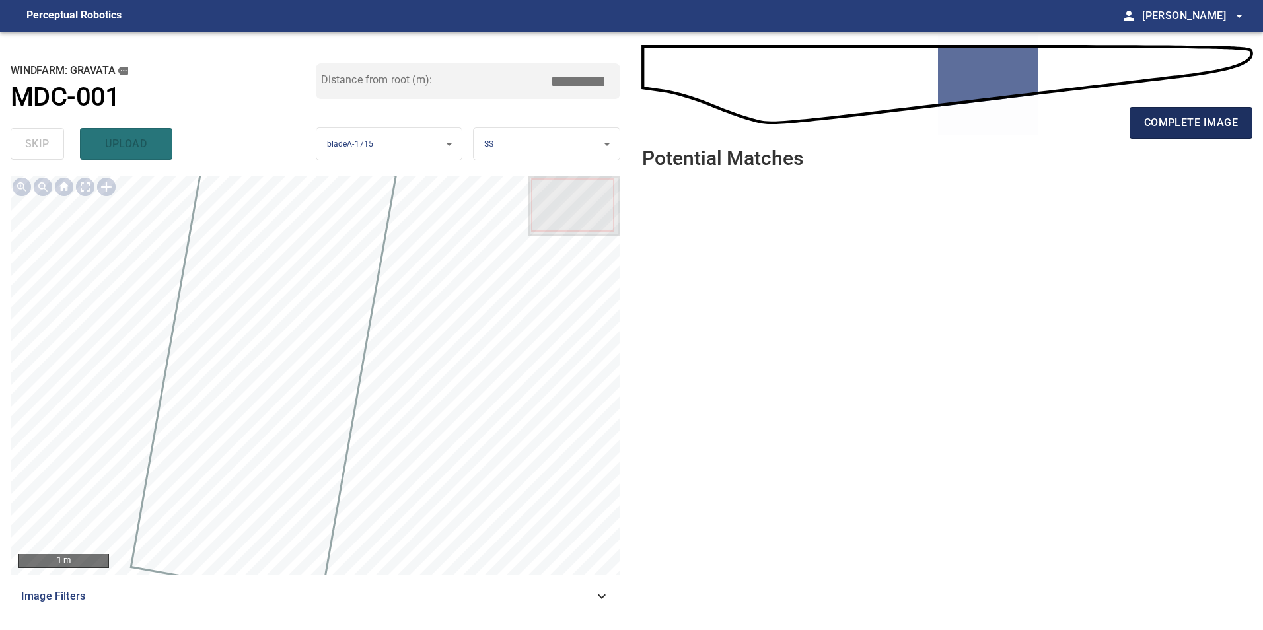
click at [1191, 125] on span "complete image" at bounding box center [1191, 123] width 94 height 18
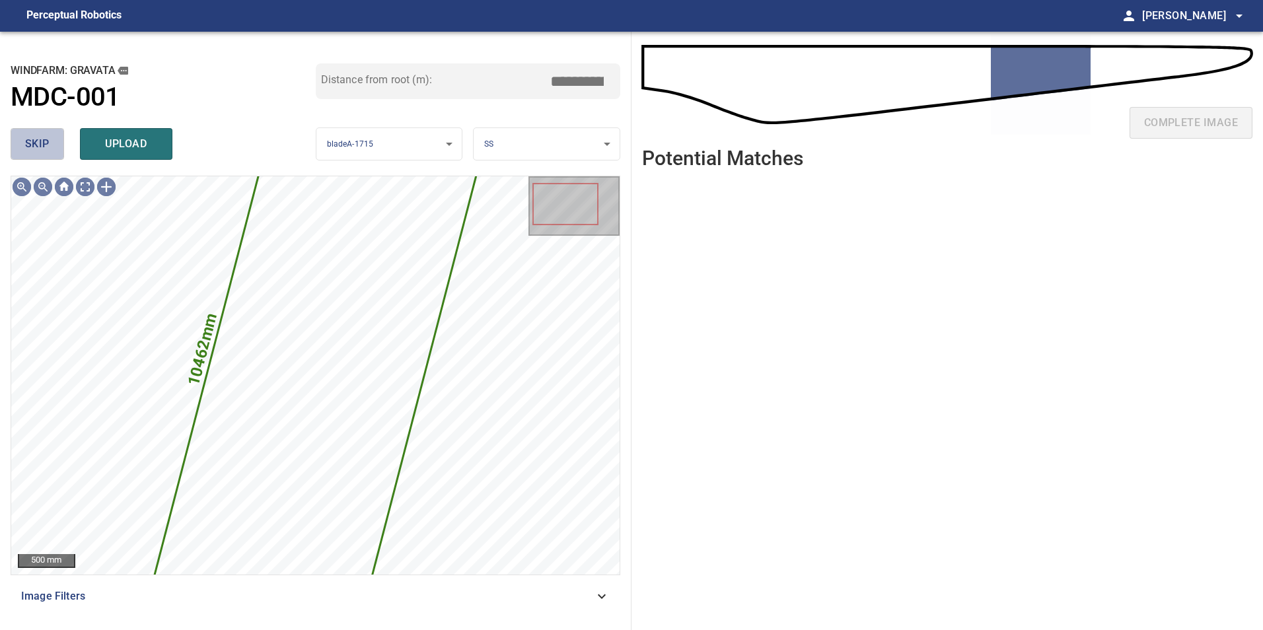
click at [39, 149] on span "skip" at bounding box center [37, 144] width 24 height 18
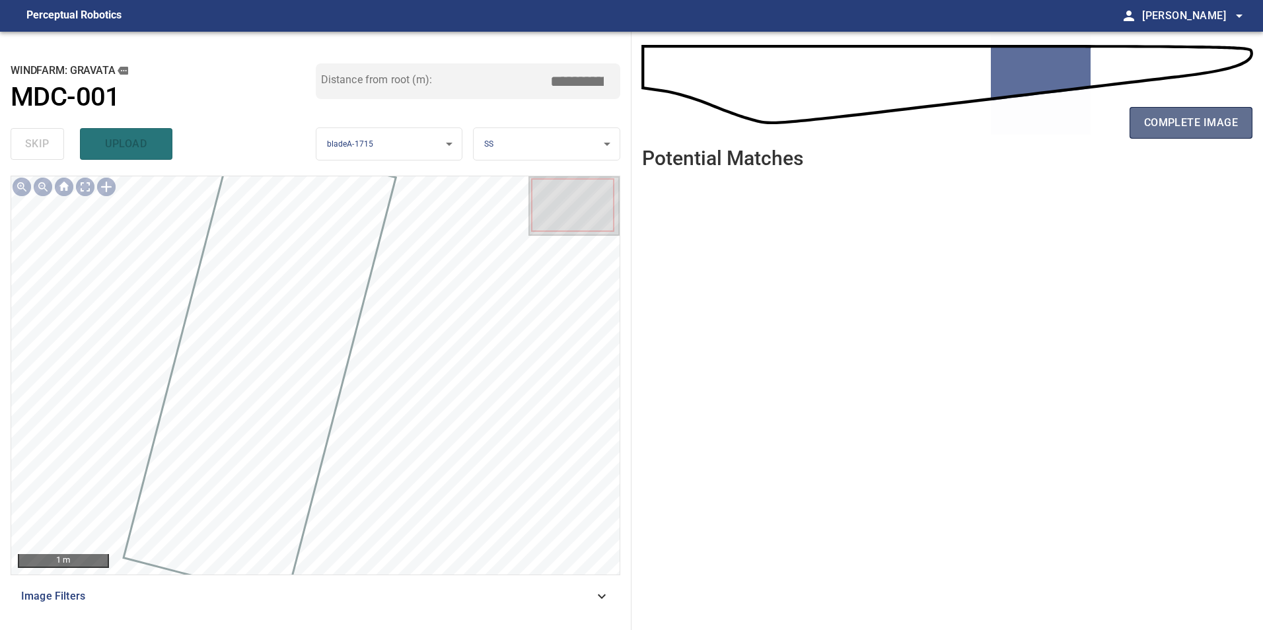
click at [1184, 116] on span "complete image" at bounding box center [1191, 123] width 94 height 18
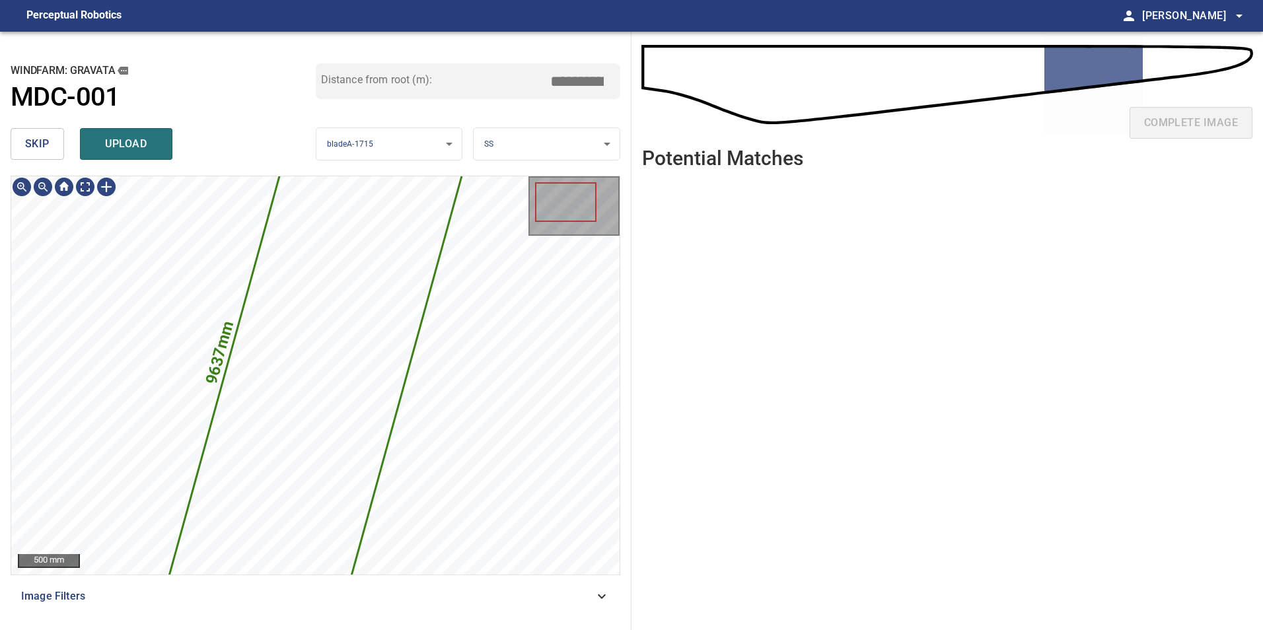
click at [29, 136] on span "skip" at bounding box center [37, 144] width 24 height 18
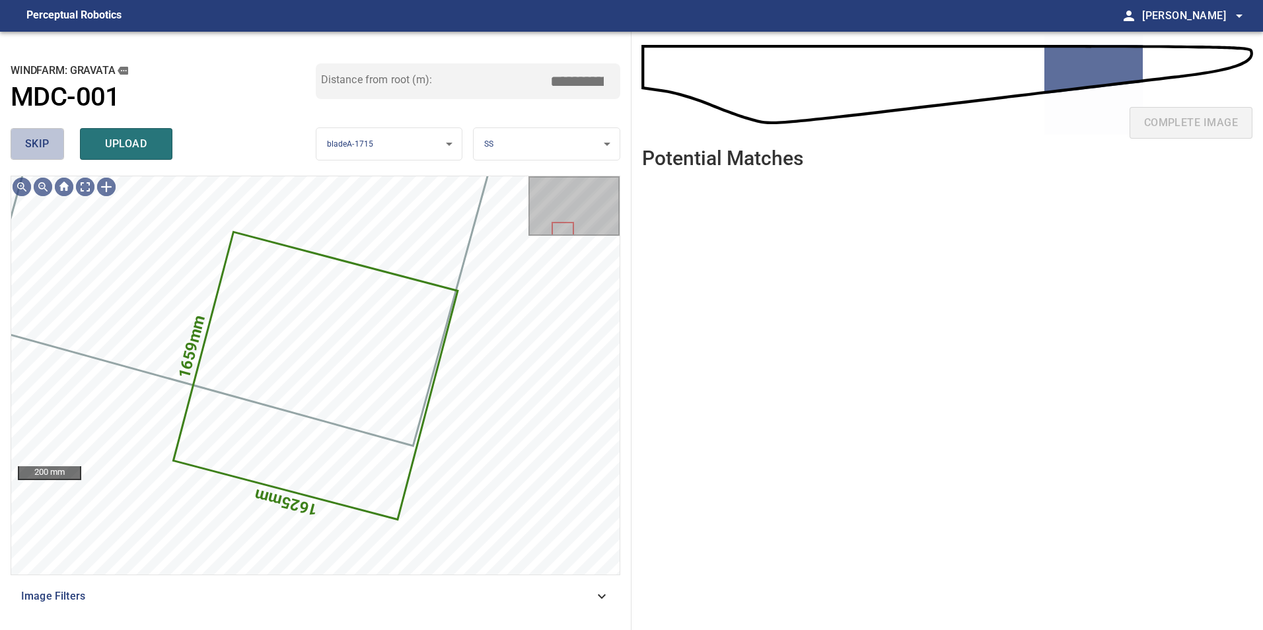
click at [36, 139] on span "skip" at bounding box center [37, 144] width 24 height 18
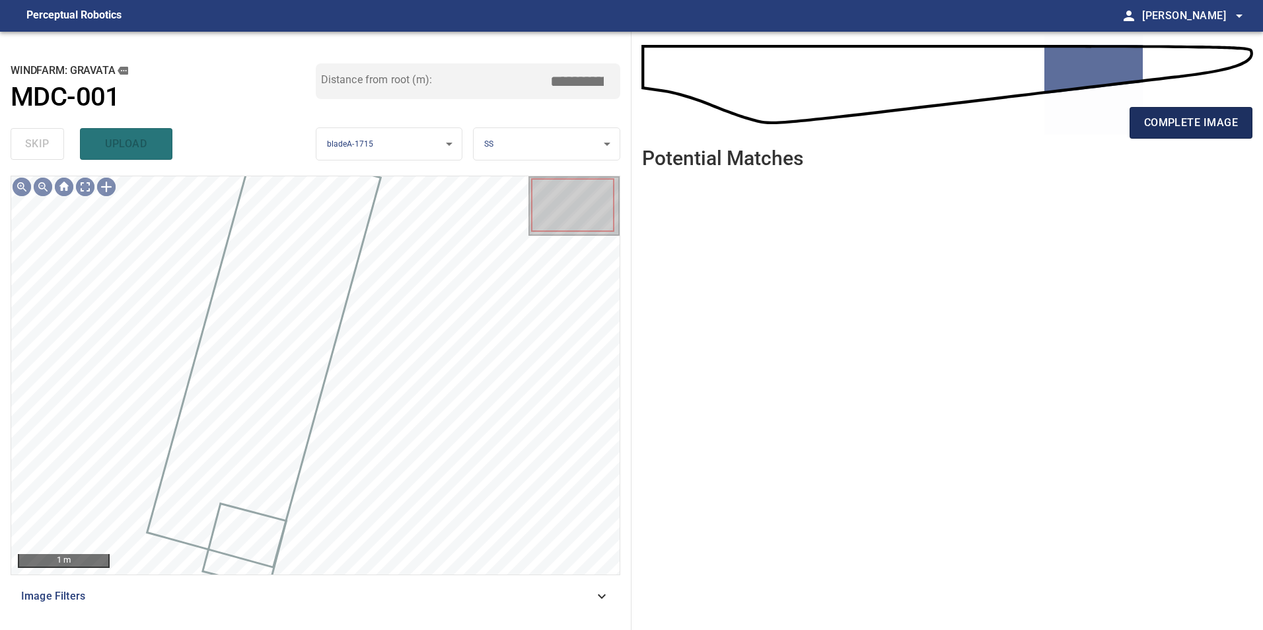
click at [1221, 126] on span "complete image" at bounding box center [1191, 123] width 94 height 18
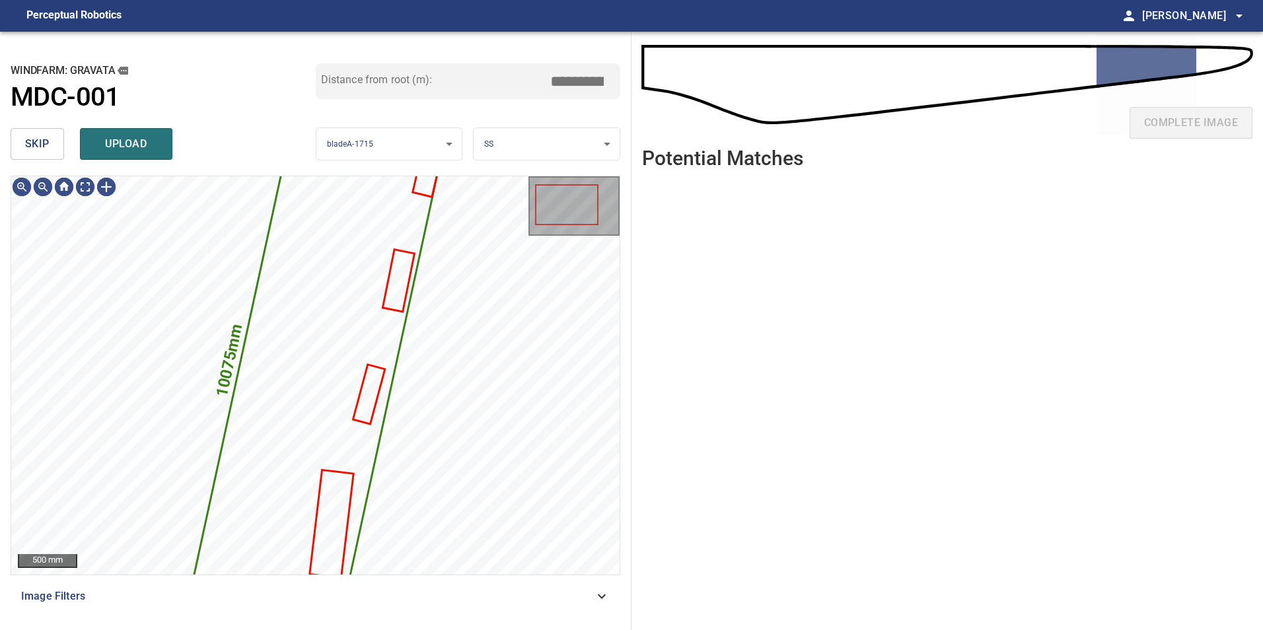
click at [47, 153] on span "skip" at bounding box center [37, 144] width 24 height 18
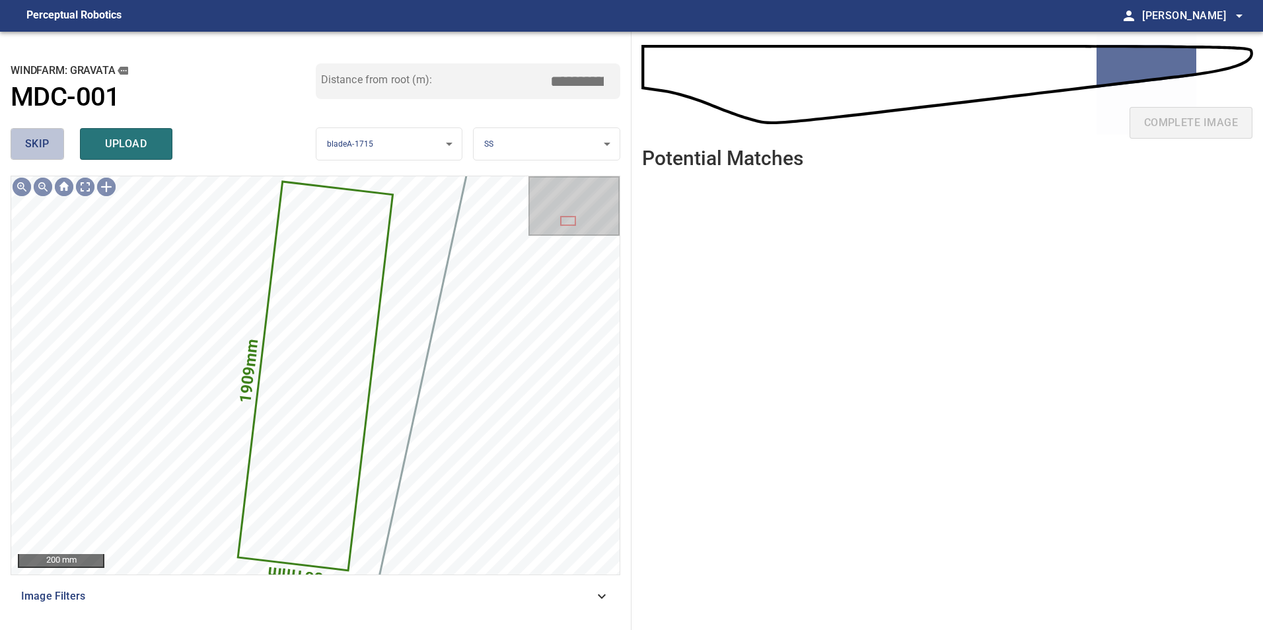
click at [47, 153] on span "skip" at bounding box center [37, 144] width 24 height 18
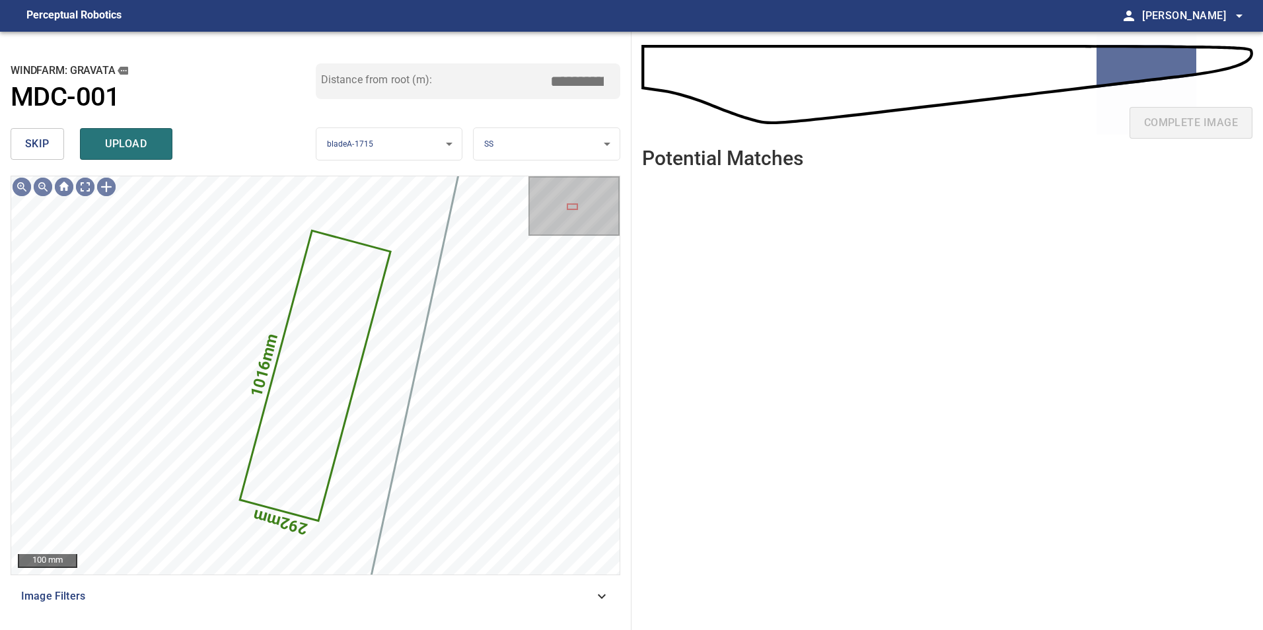
click at [47, 153] on span "skip" at bounding box center [37, 144] width 24 height 18
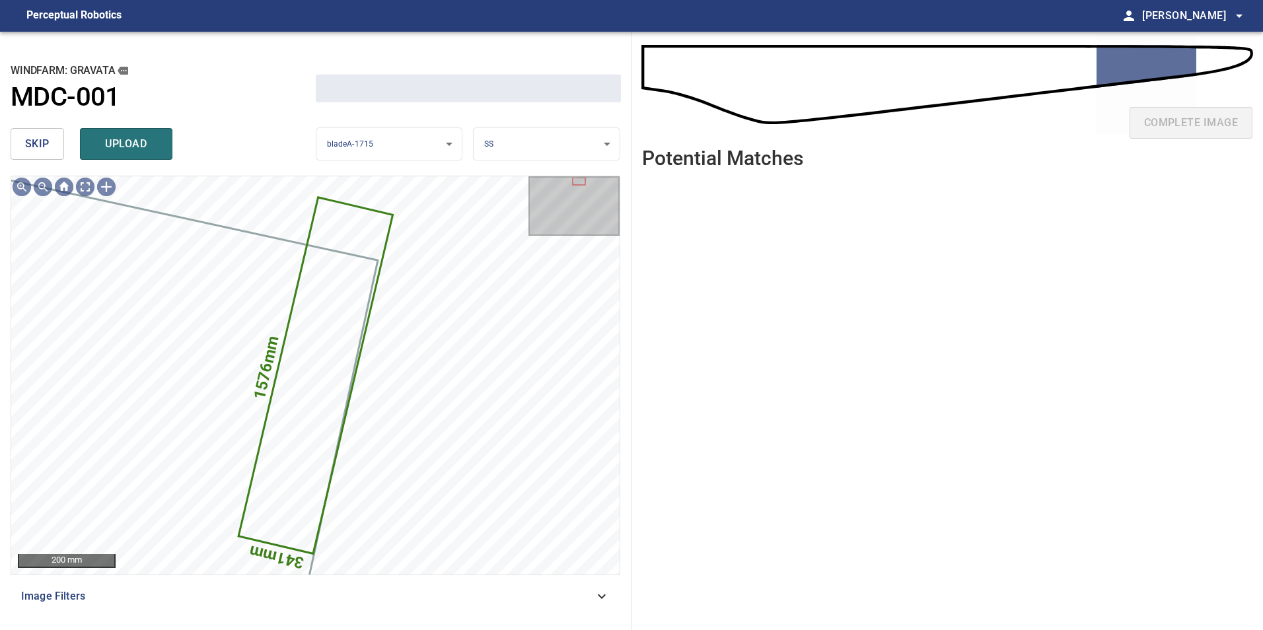
click at [47, 153] on span "skip" at bounding box center [37, 144] width 24 height 18
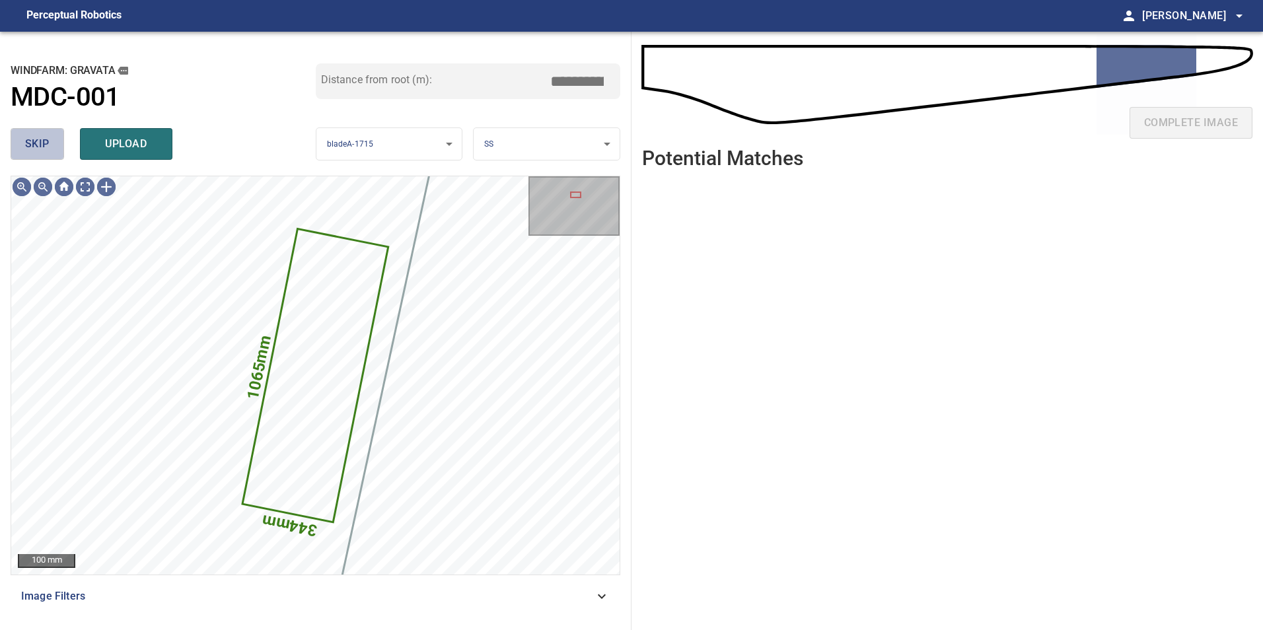
click at [35, 151] on span "skip" at bounding box center [37, 144] width 24 height 18
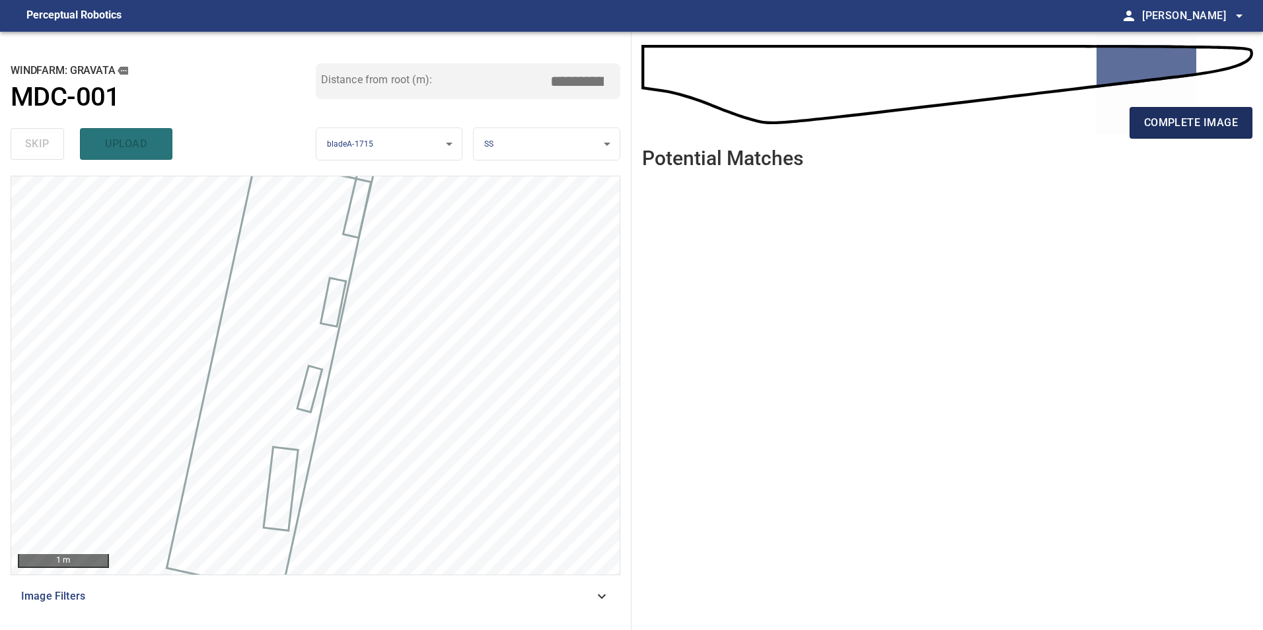
click at [1184, 131] on span "complete image" at bounding box center [1191, 123] width 94 height 18
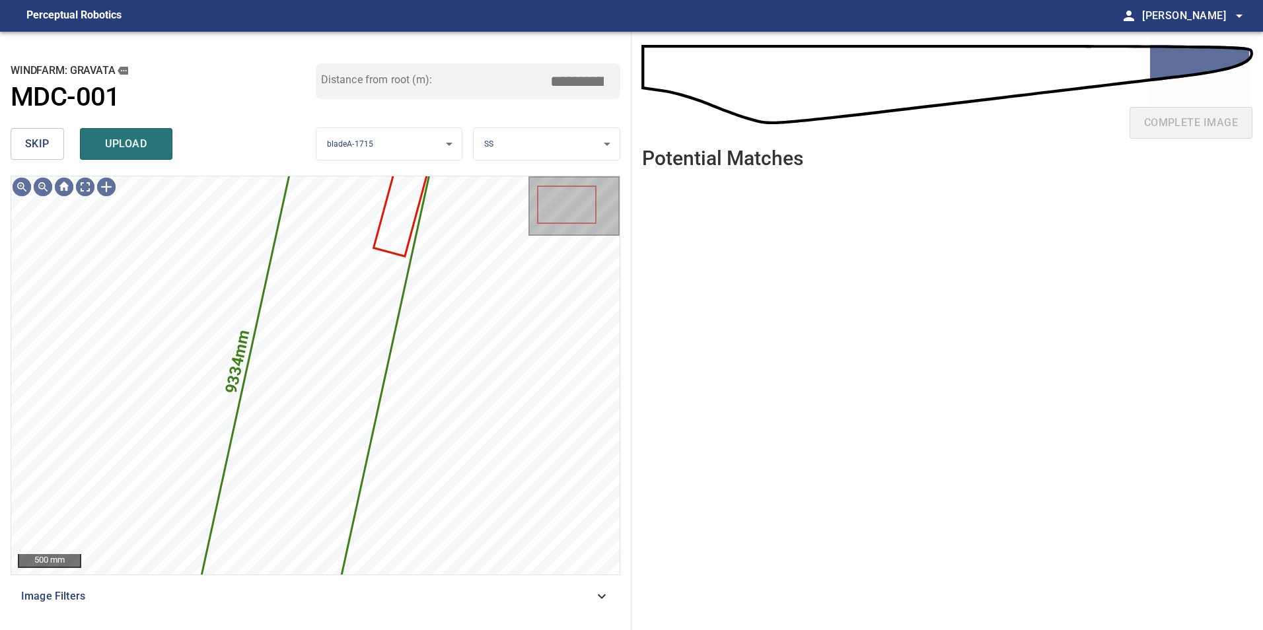
click at [42, 148] on span "skip" at bounding box center [37, 144] width 24 height 18
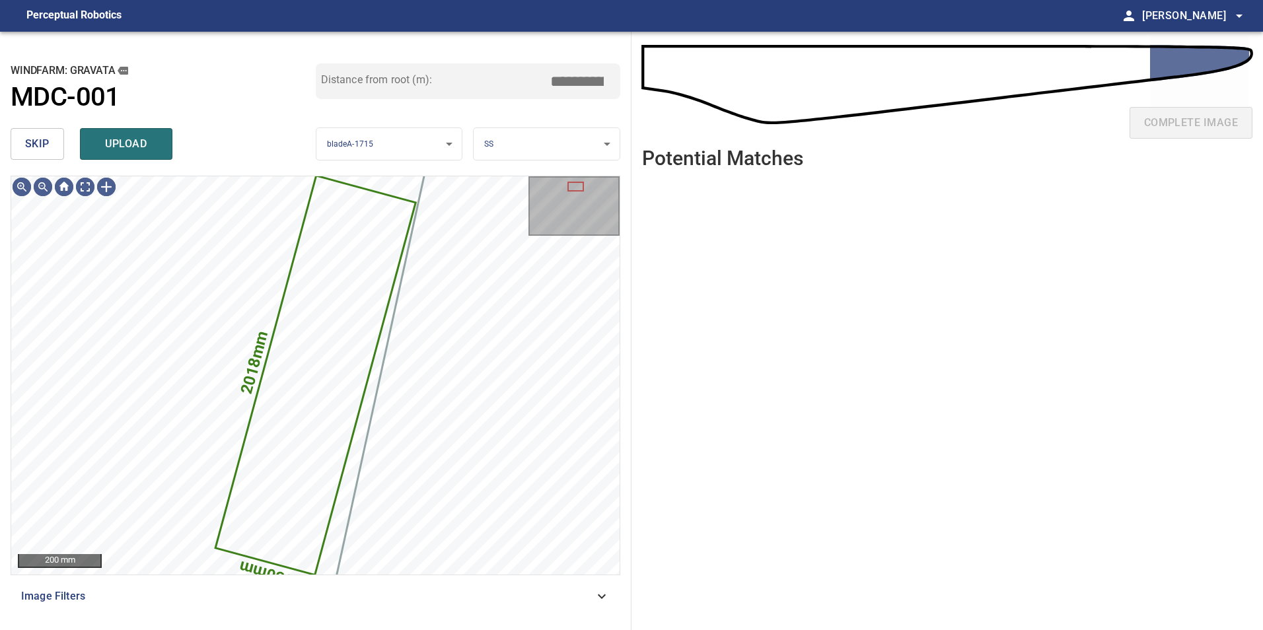
click at [42, 148] on span "skip" at bounding box center [37, 144] width 24 height 18
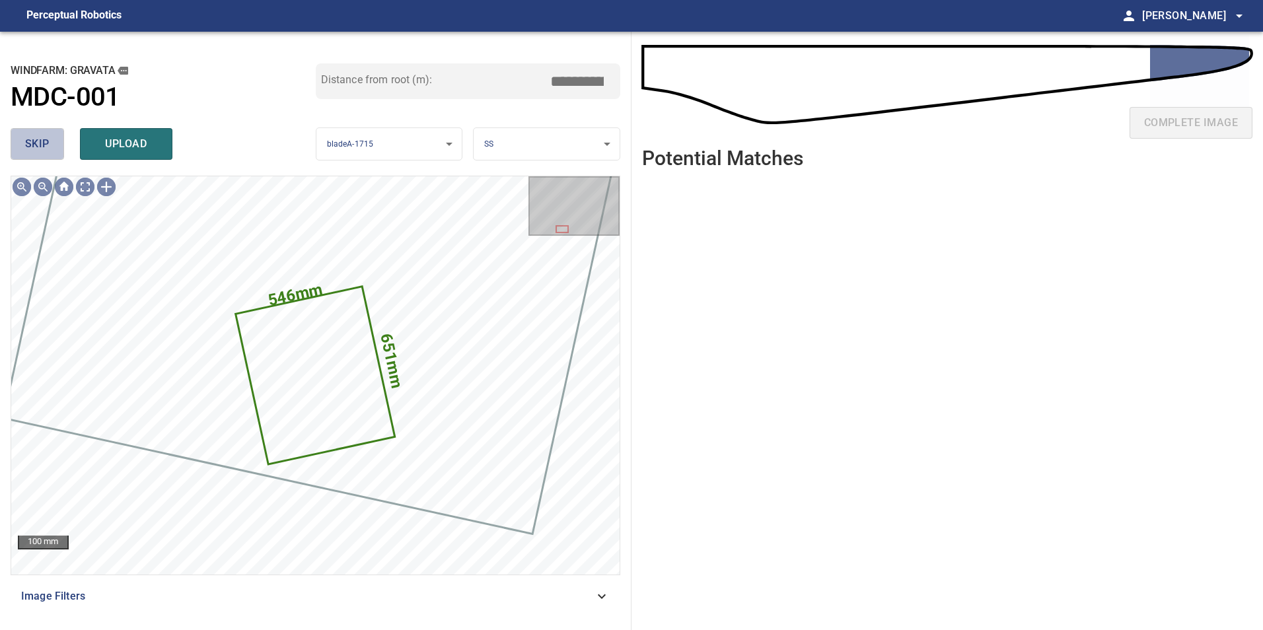
click at [42, 148] on span "skip" at bounding box center [37, 144] width 24 height 18
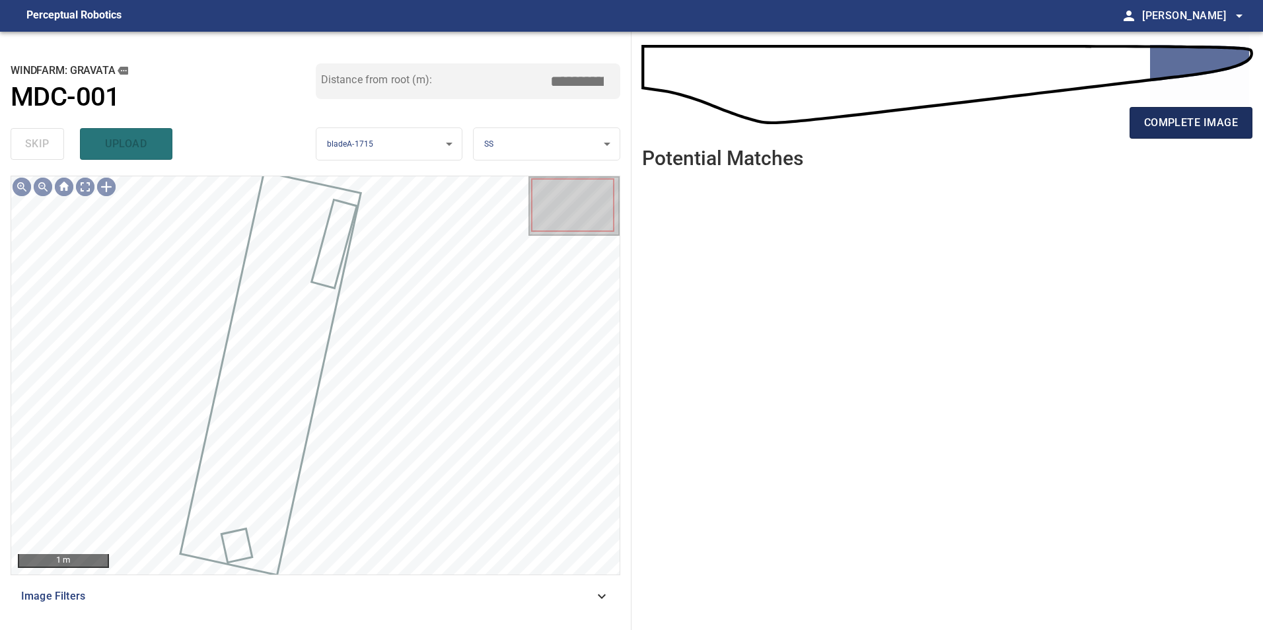
click at [1195, 133] on button "complete image" at bounding box center [1190, 123] width 123 height 32
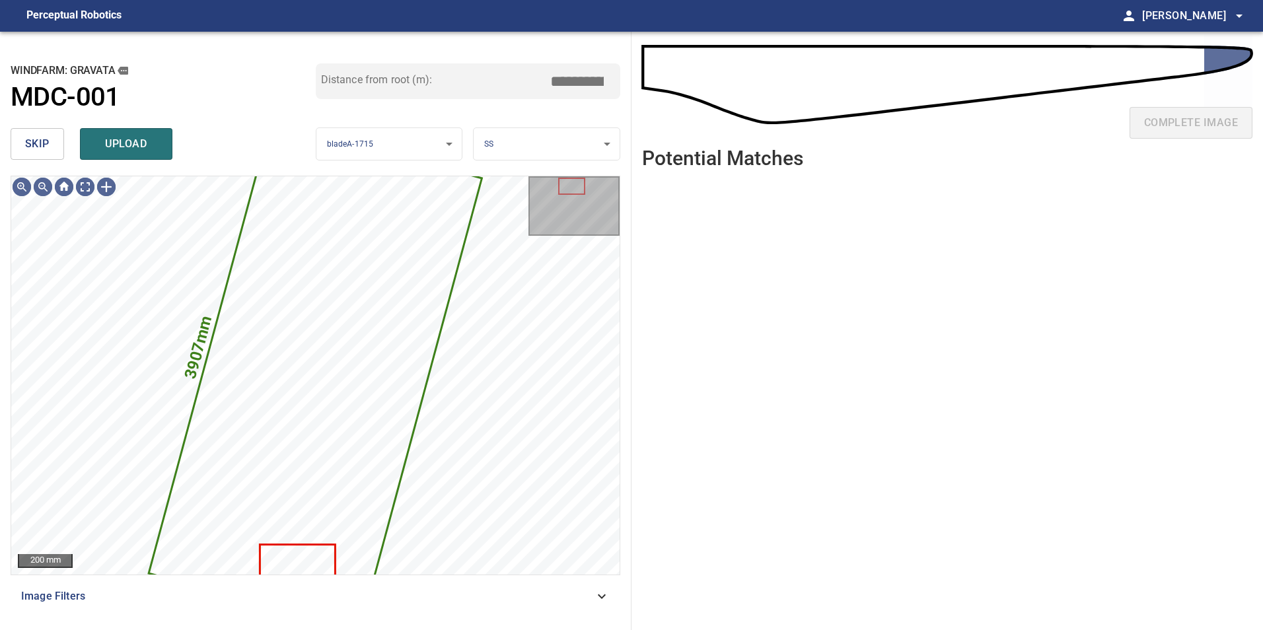
click at [30, 144] on span "skip" at bounding box center [37, 144] width 24 height 18
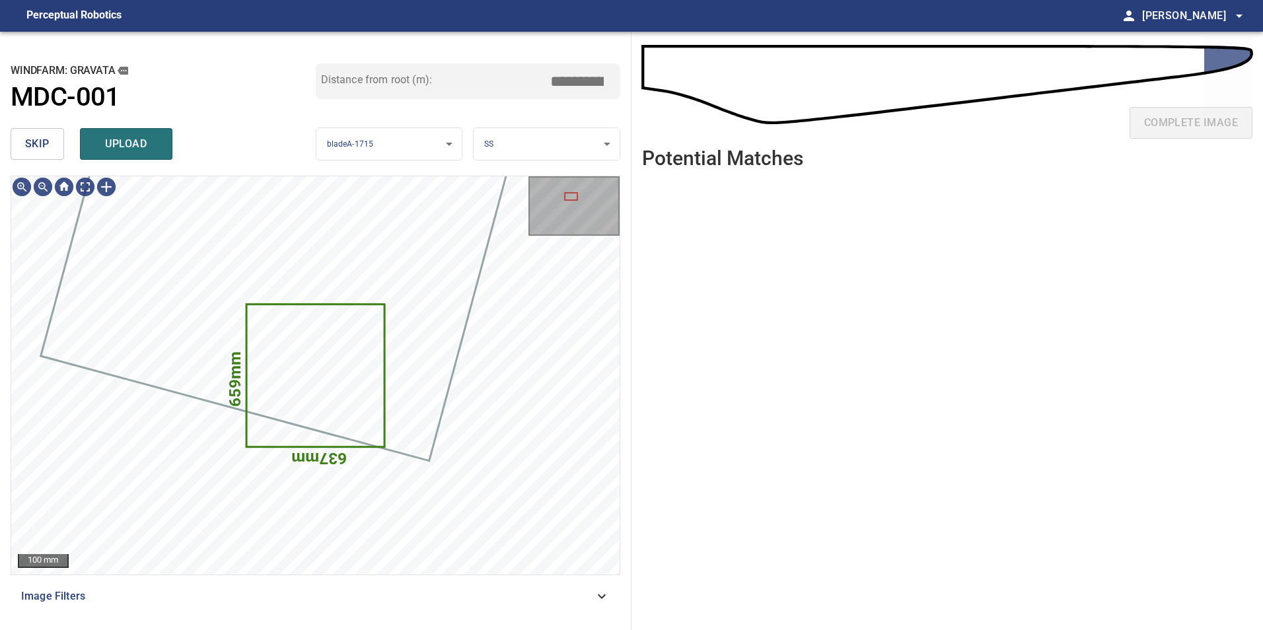
click at [42, 147] on span "skip" at bounding box center [37, 144] width 24 height 18
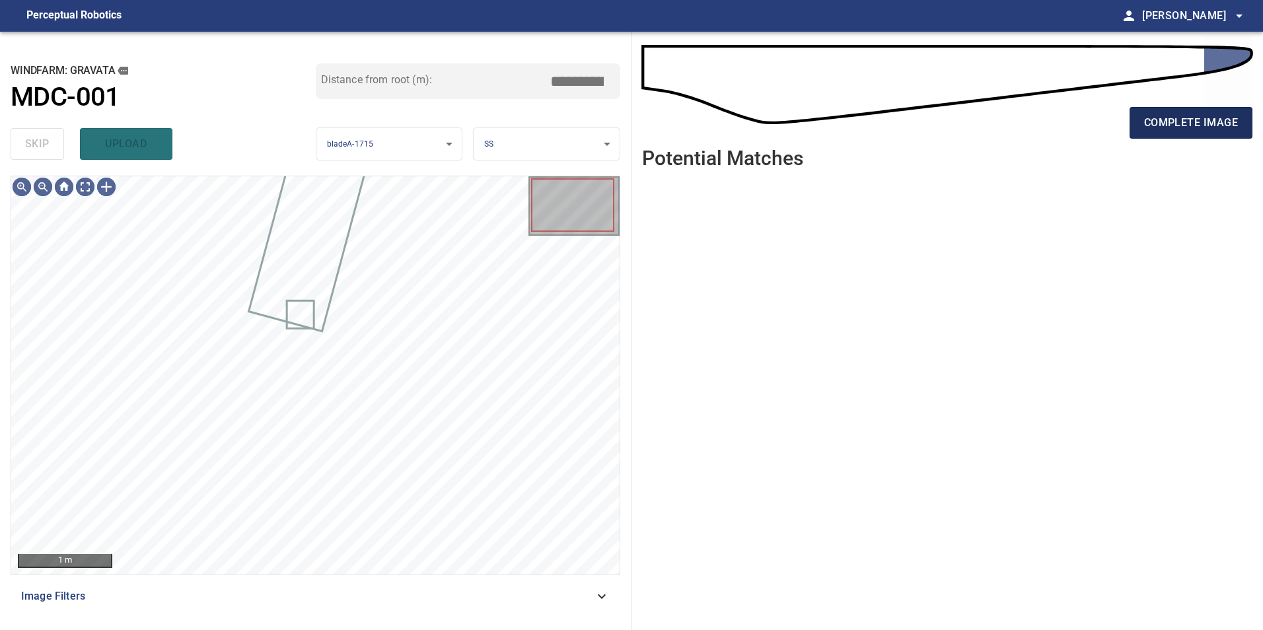
click at [1171, 117] on span "complete image" at bounding box center [1191, 123] width 94 height 18
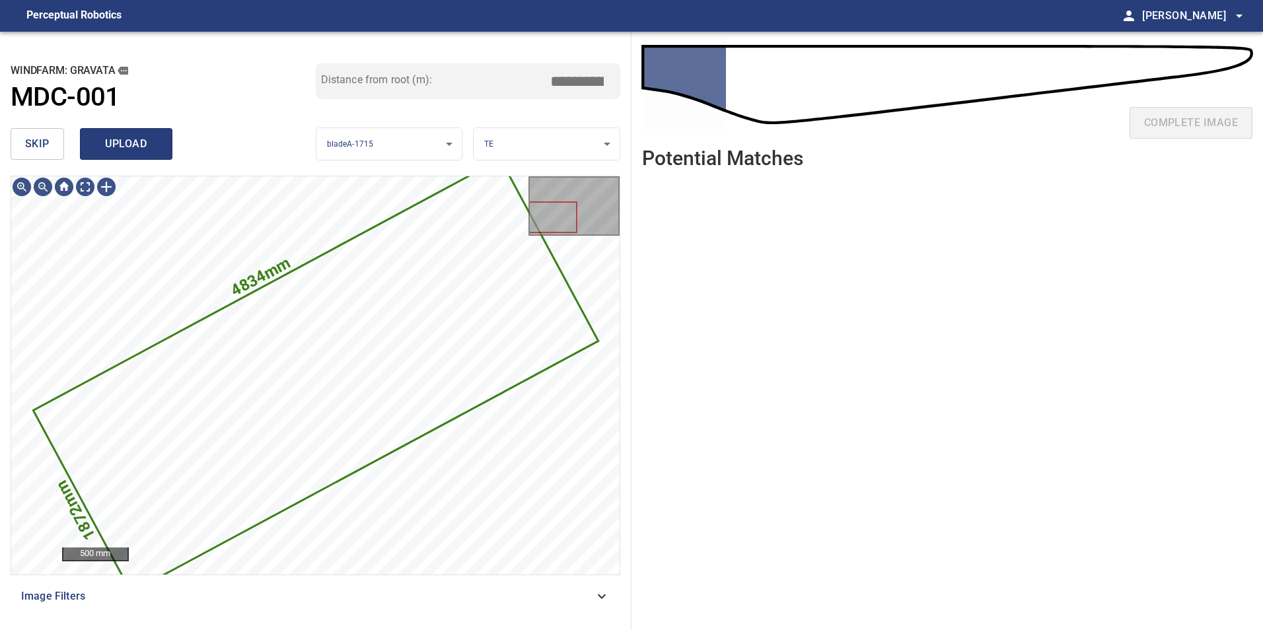
click at [136, 147] on span "upload" at bounding box center [125, 144] width 63 height 18
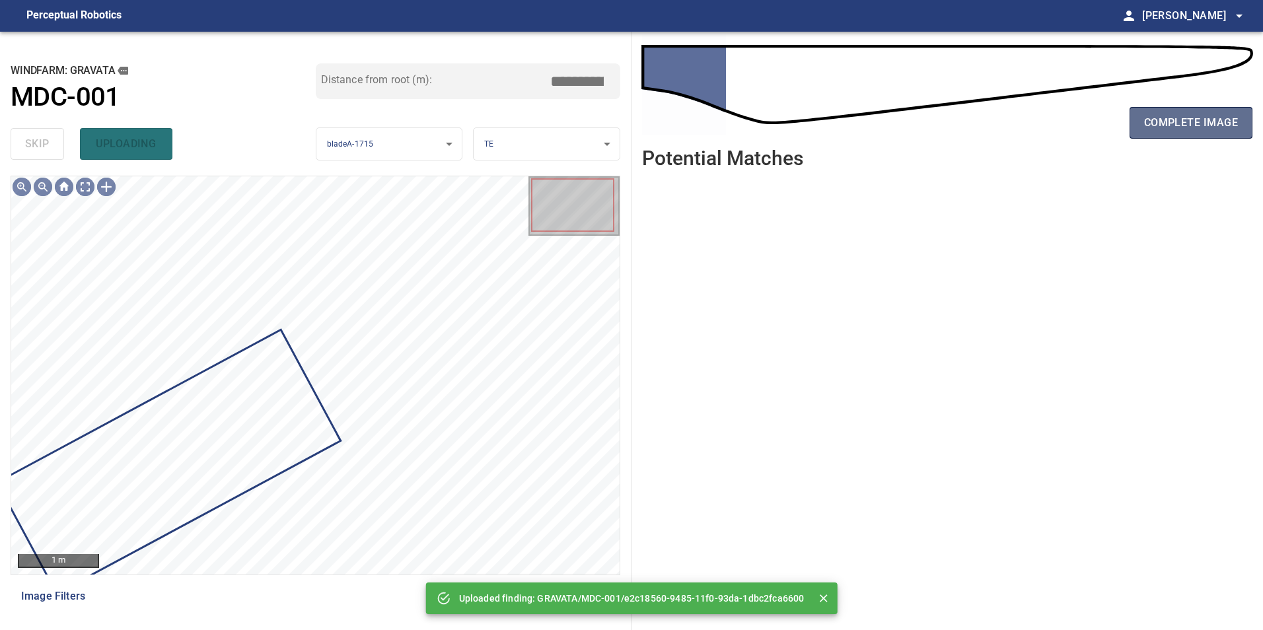
click at [1147, 118] on span "complete image" at bounding box center [1191, 123] width 94 height 18
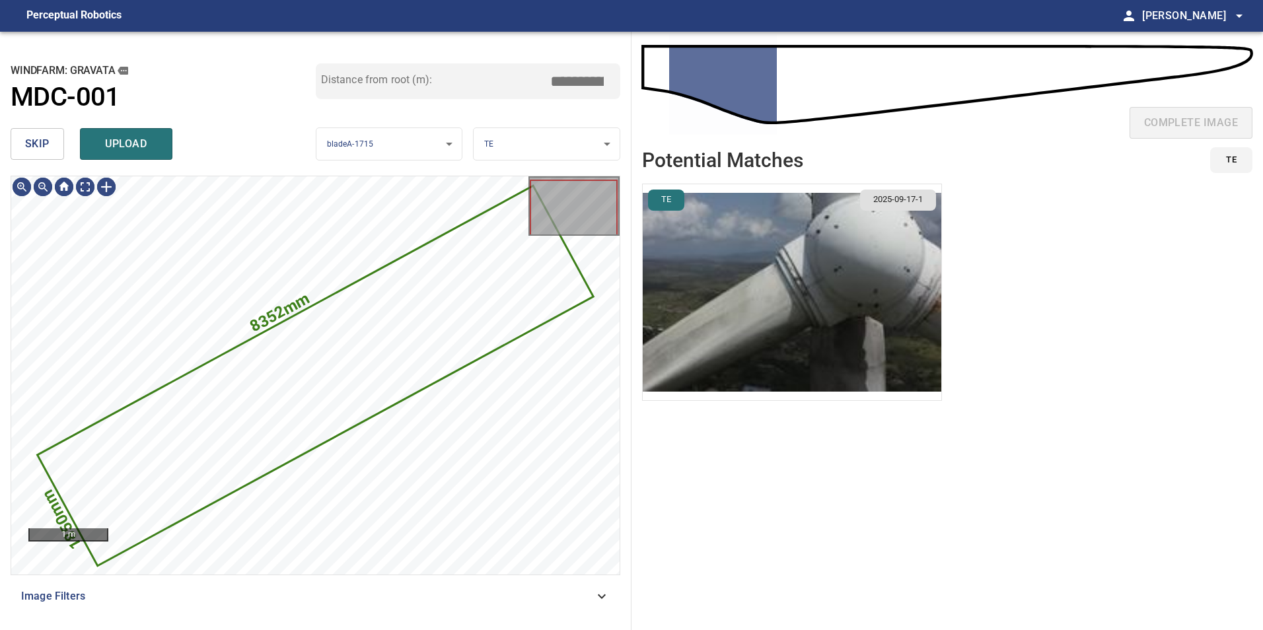
click at [56, 145] on button "skip" at bounding box center [37, 144] width 53 height 32
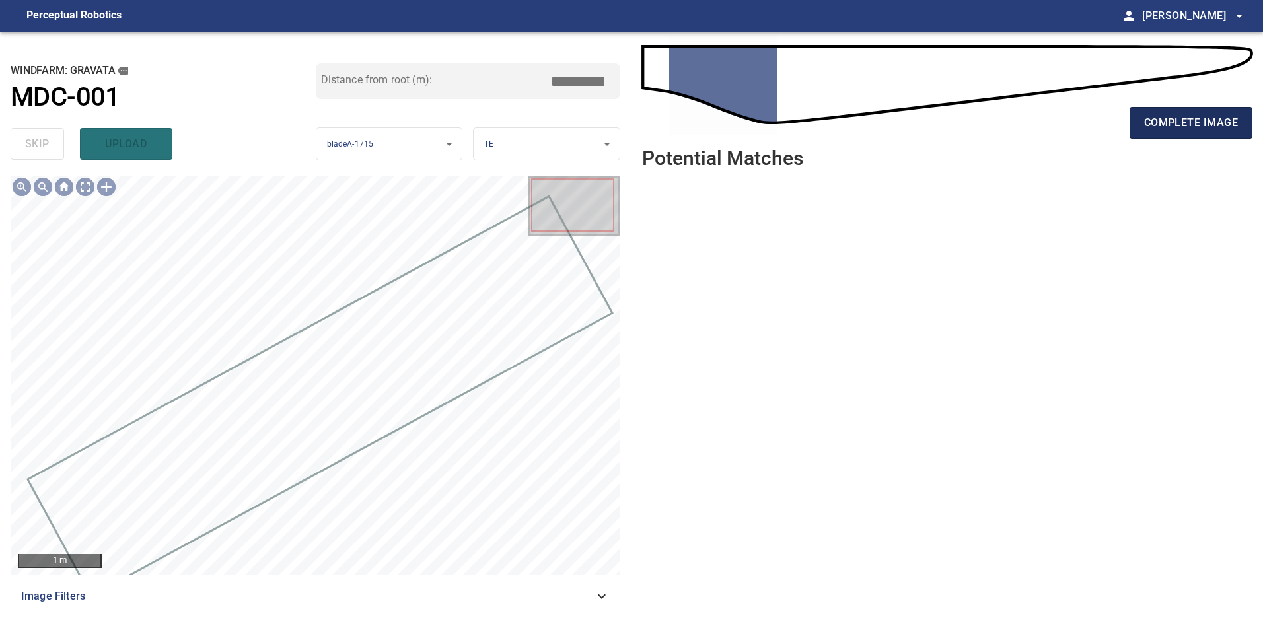
click at [1151, 124] on span "complete image" at bounding box center [1191, 123] width 94 height 18
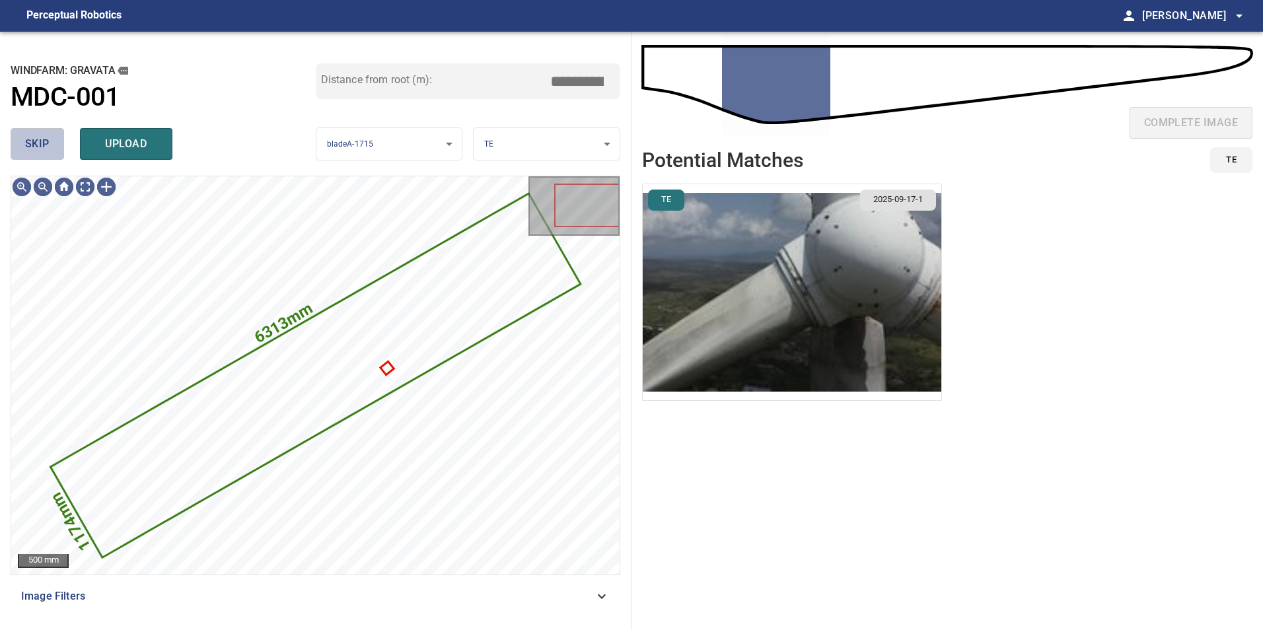
click at [44, 155] on button "skip" at bounding box center [37, 144] width 53 height 32
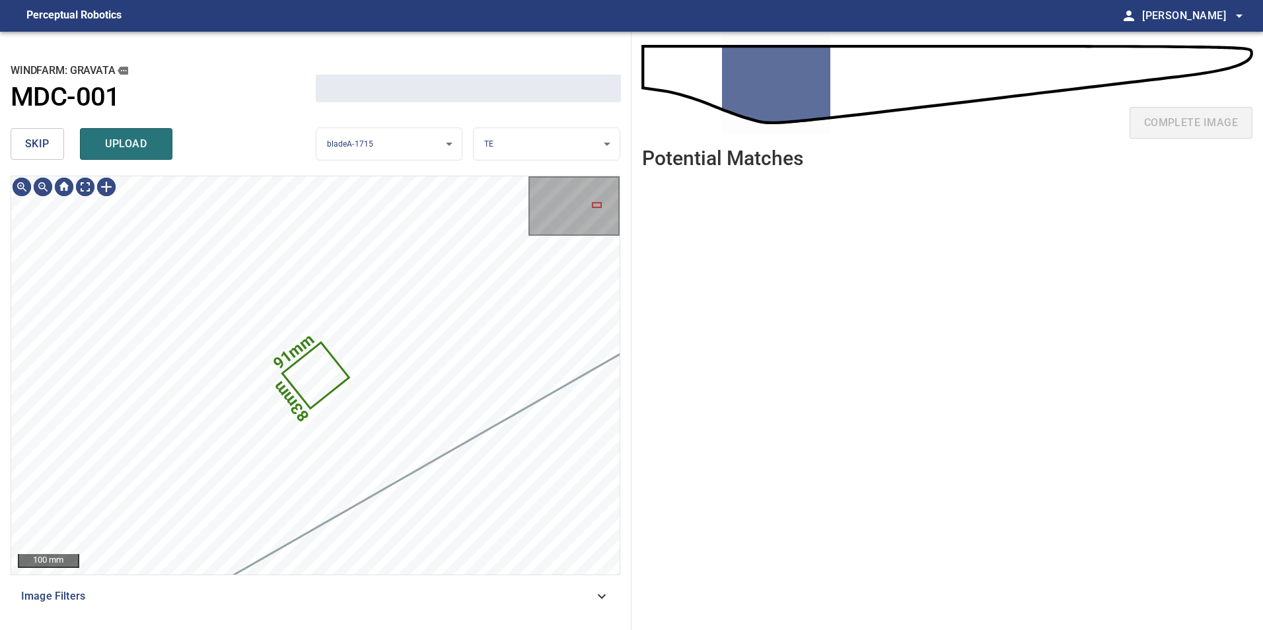
click at [44, 155] on button "skip" at bounding box center [37, 144] width 53 height 32
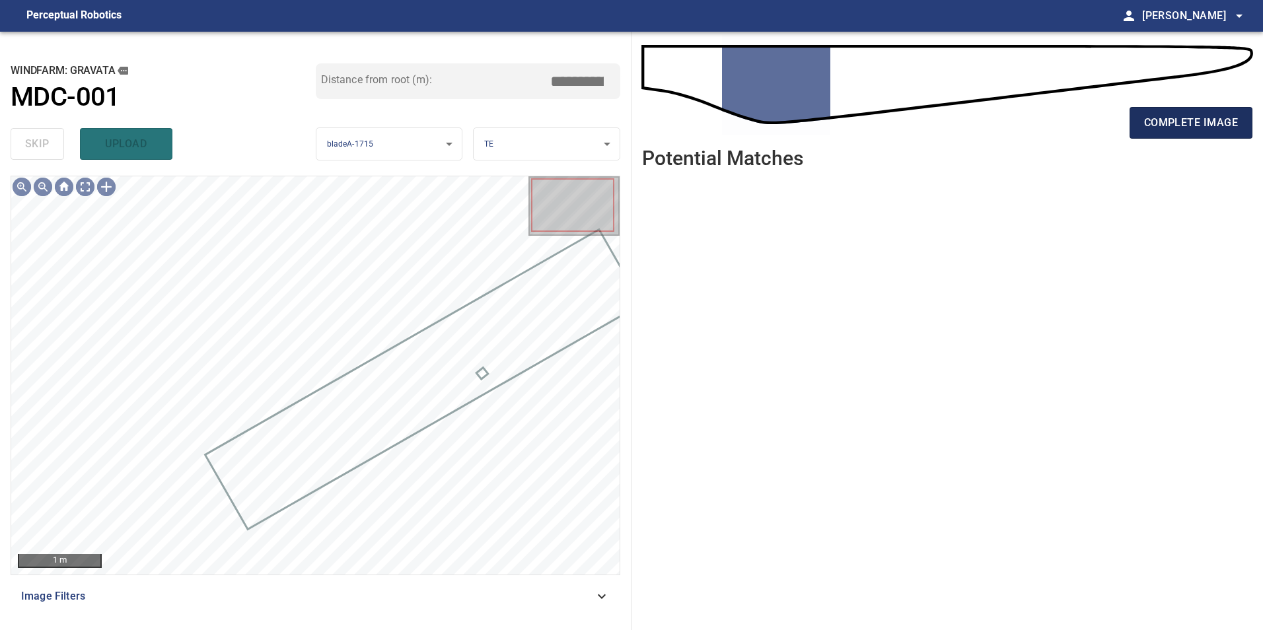
click at [1202, 125] on span "complete image" at bounding box center [1191, 123] width 94 height 18
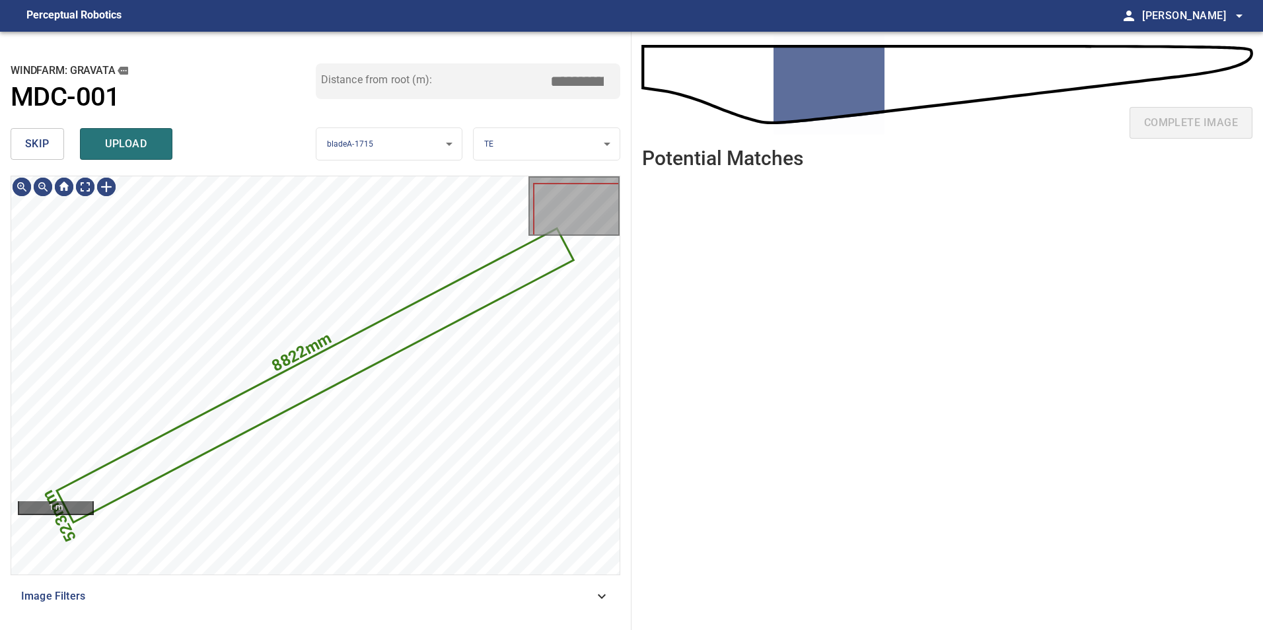
click at [53, 139] on button "skip" at bounding box center [37, 144] width 53 height 32
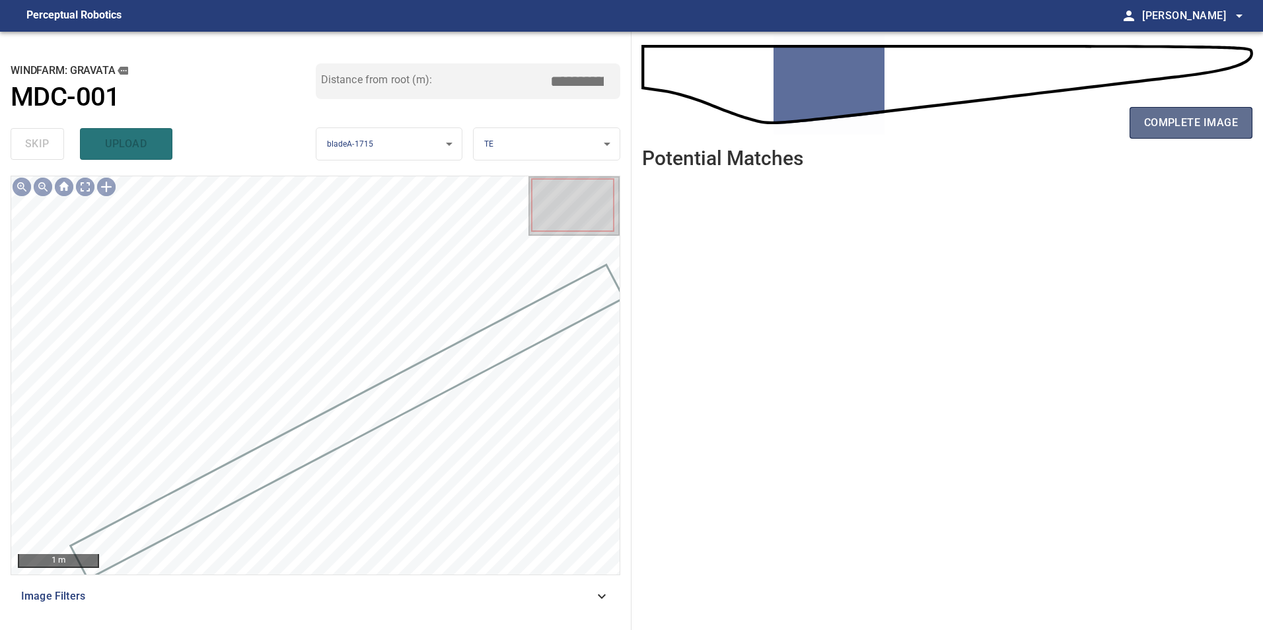
click at [1168, 122] on span "complete image" at bounding box center [1191, 123] width 94 height 18
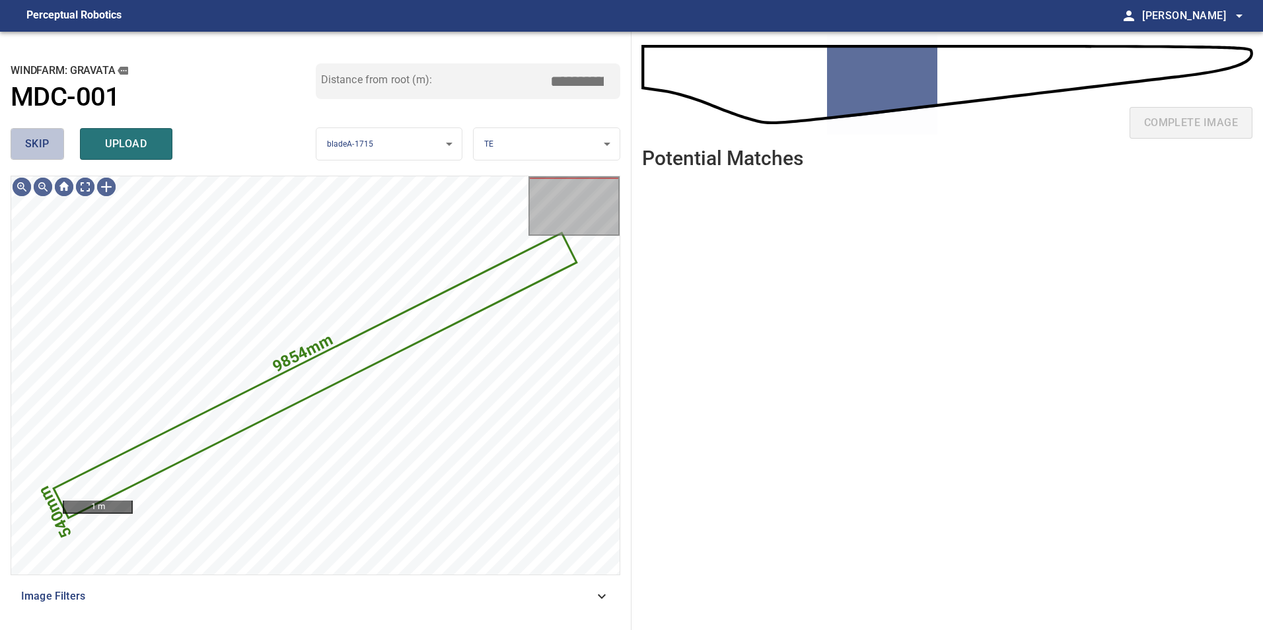
click at [13, 130] on button "skip" at bounding box center [37, 144] width 53 height 32
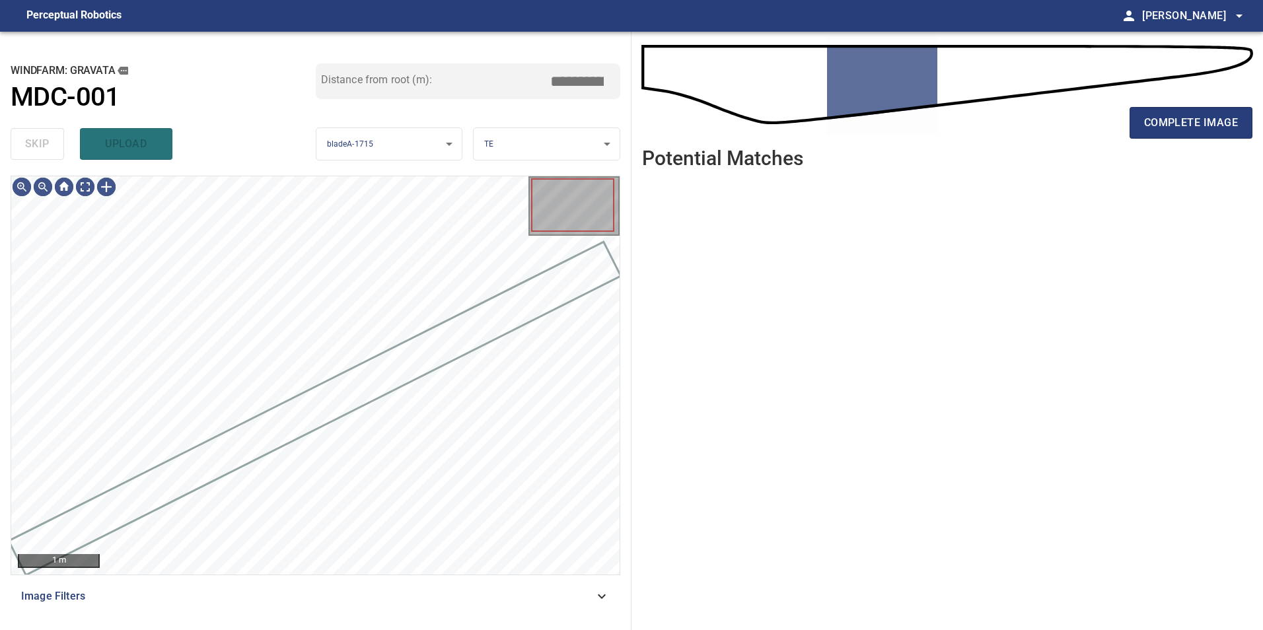
click at [32, 143] on div "skip upload" at bounding box center [163, 144] width 305 height 42
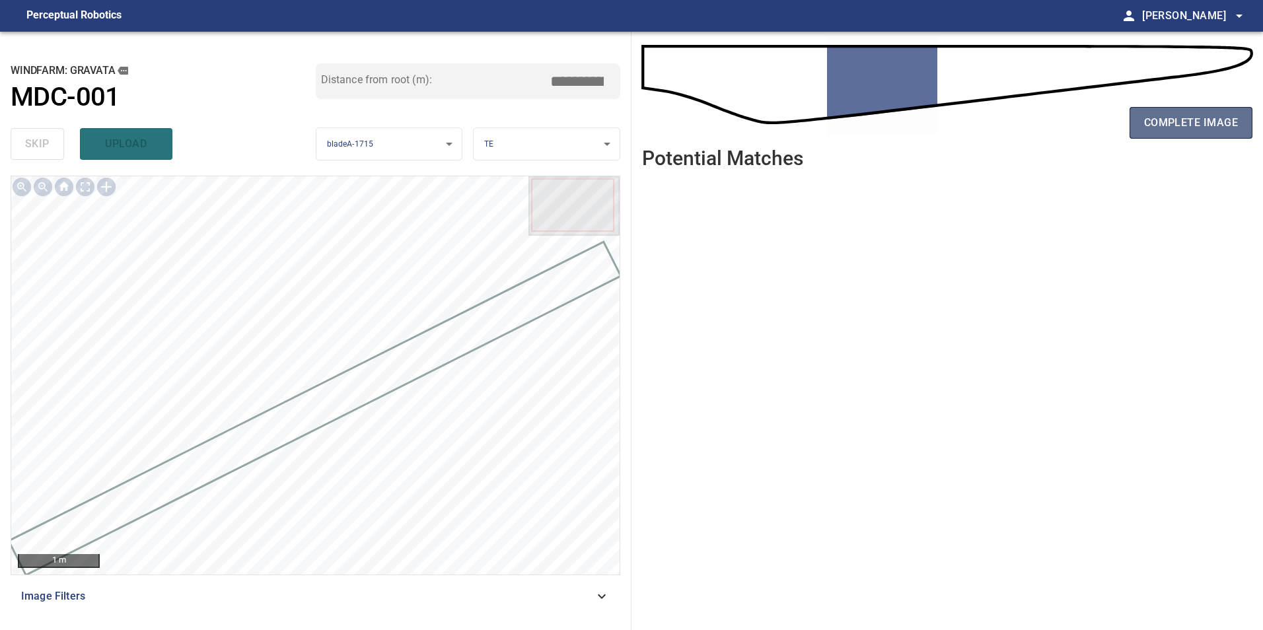
click at [1161, 111] on button "complete image" at bounding box center [1190, 123] width 123 height 32
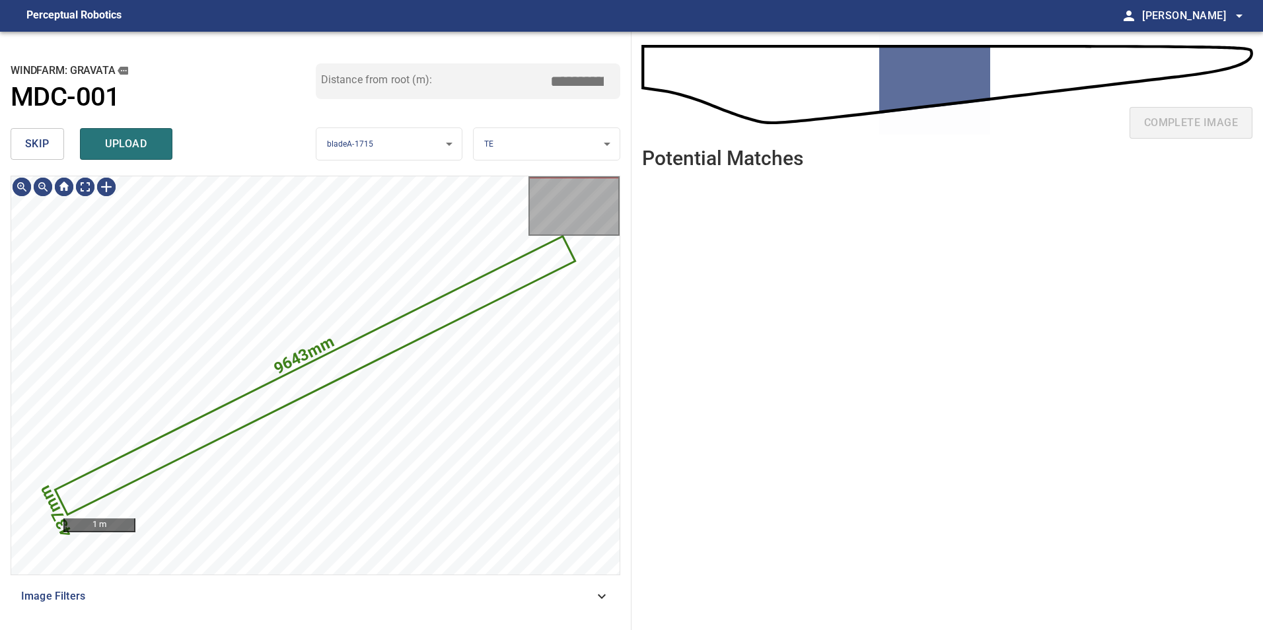
click at [52, 141] on button "skip" at bounding box center [37, 144] width 53 height 32
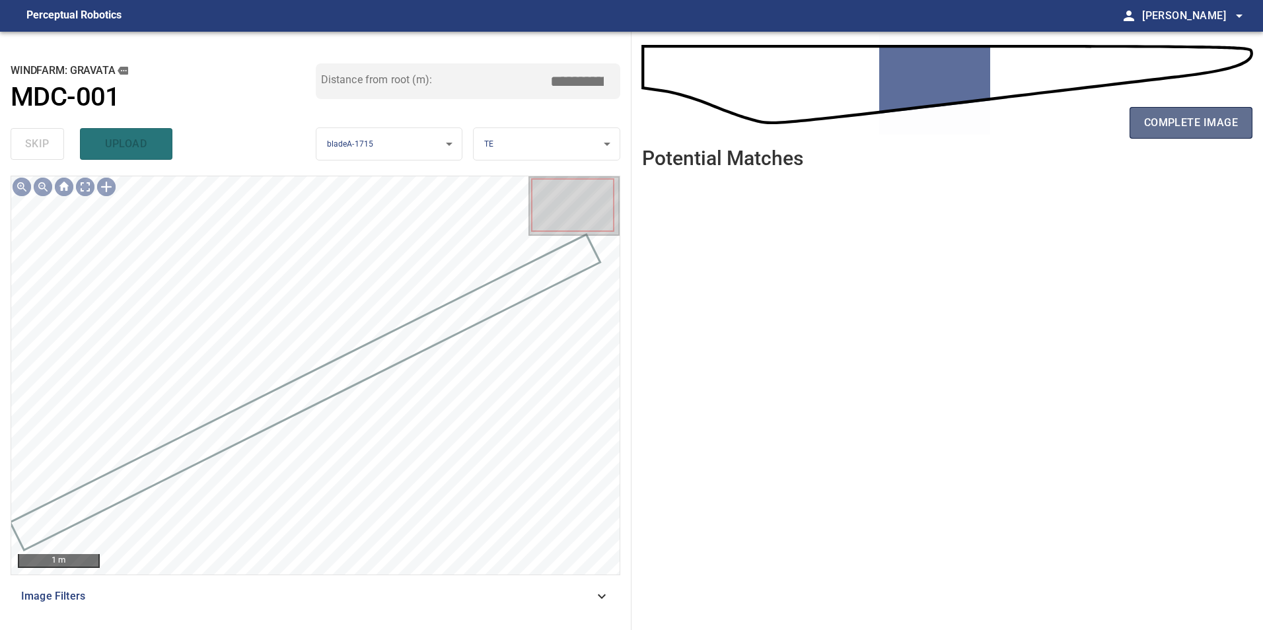
click at [1186, 124] on span "complete image" at bounding box center [1191, 123] width 94 height 18
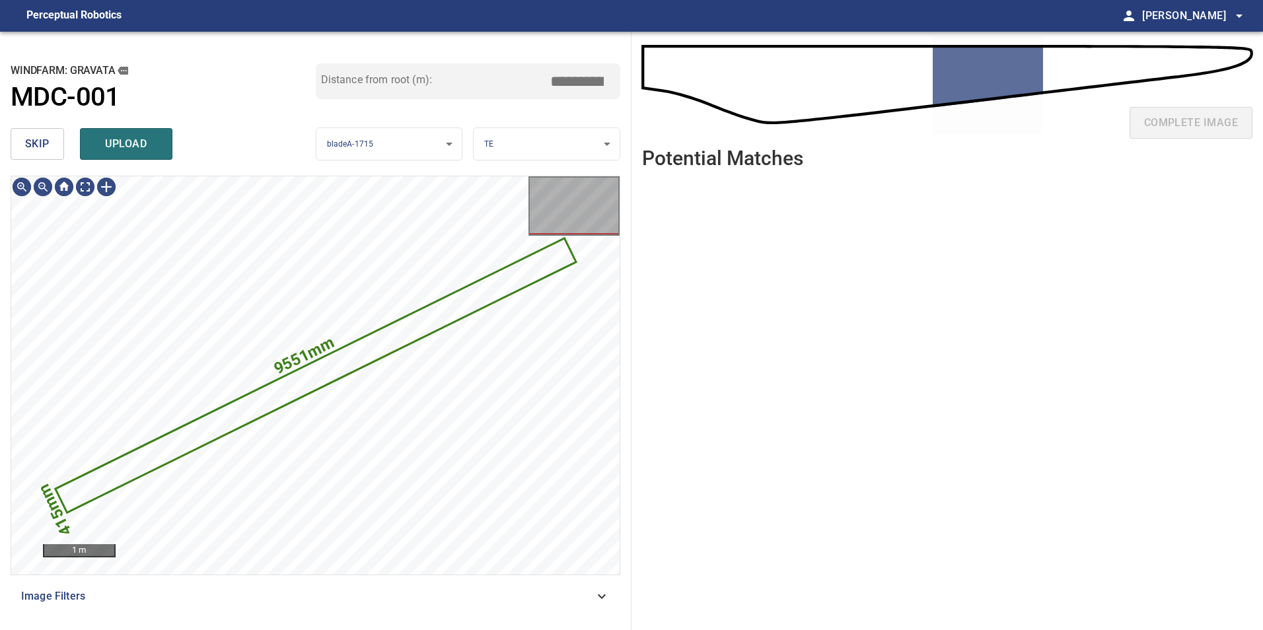
click at [40, 142] on span "skip" at bounding box center [37, 144] width 24 height 18
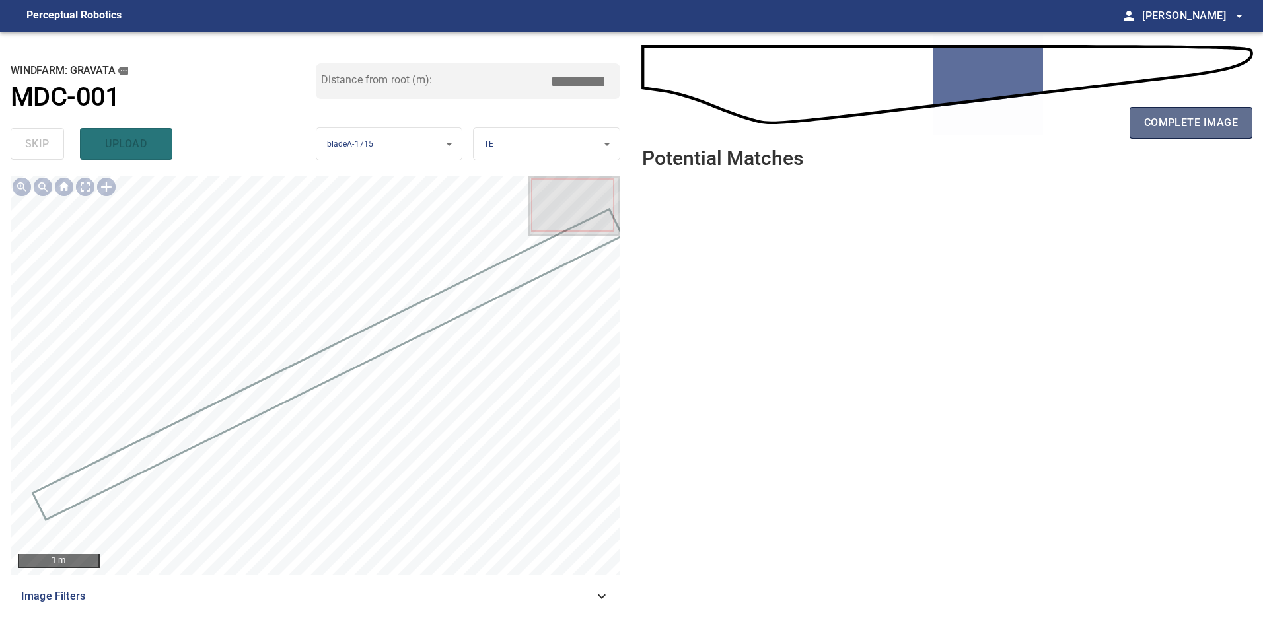
click at [1188, 116] on span "complete image" at bounding box center [1191, 123] width 94 height 18
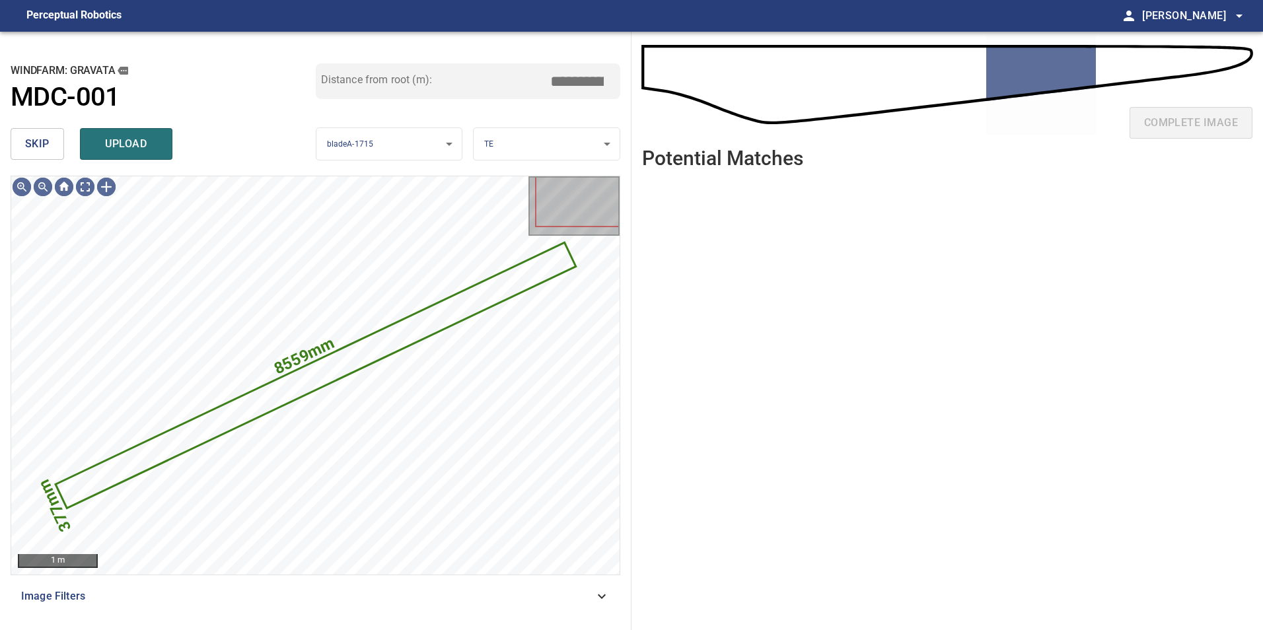
click at [64, 147] on div "skip upload" at bounding box center [163, 144] width 305 height 42
click at [63, 147] on button "skip" at bounding box center [37, 144] width 53 height 32
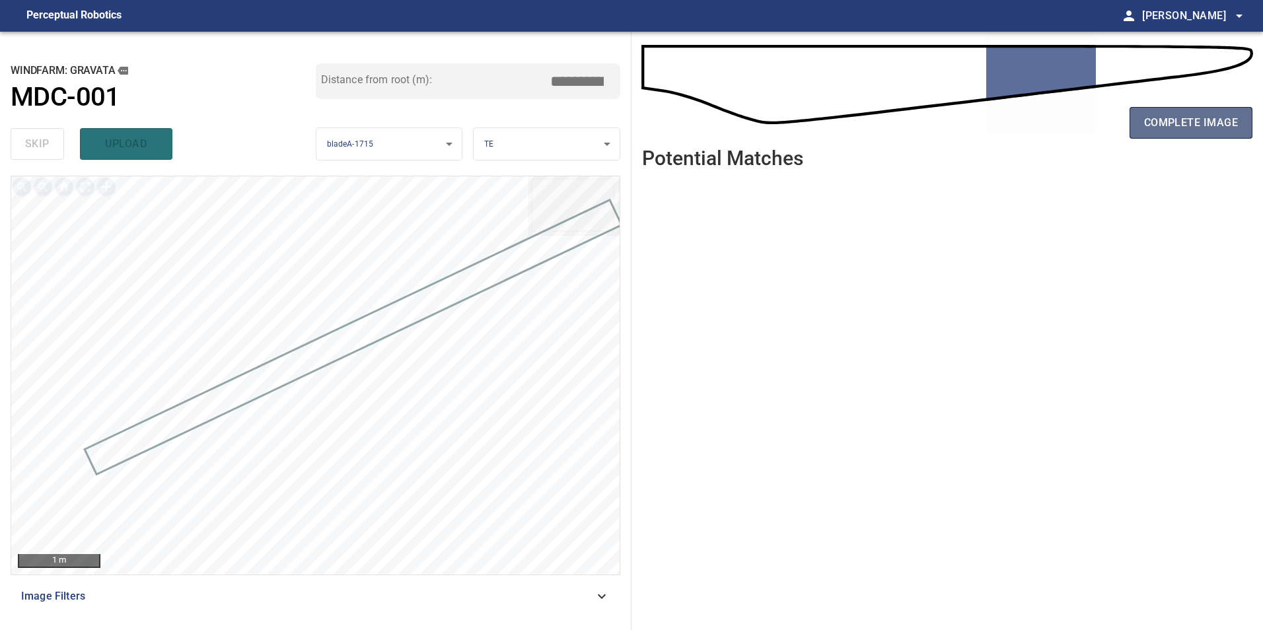
click at [1194, 124] on span "complete image" at bounding box center [1191, 123] width 94 height 18
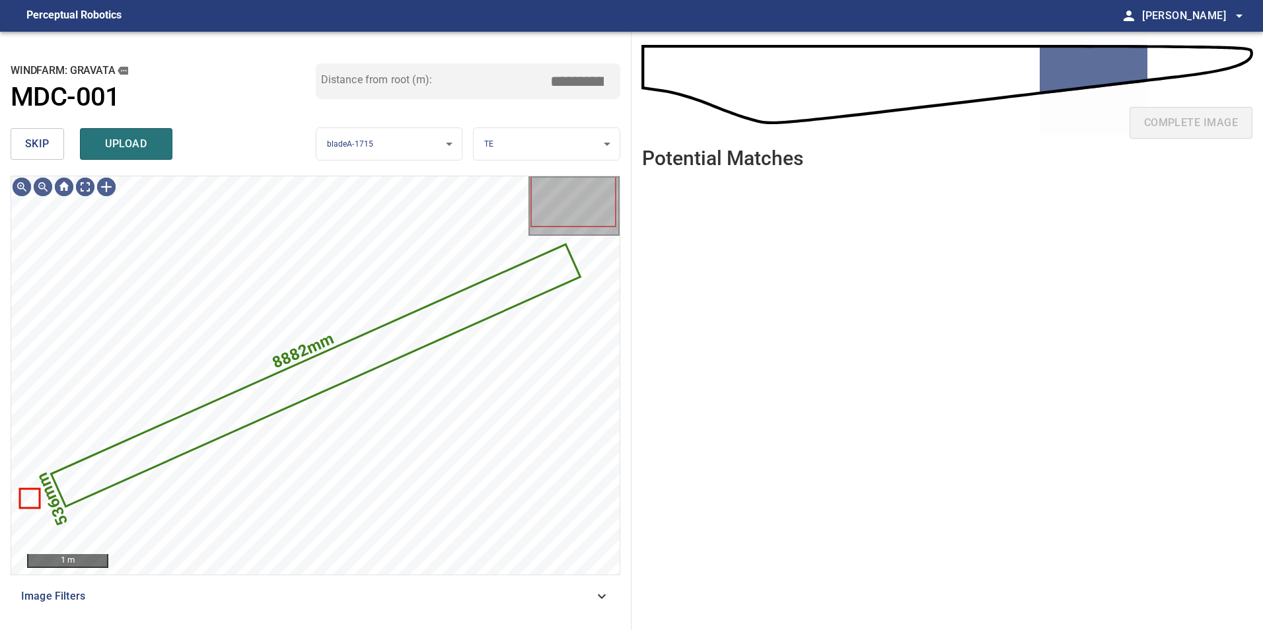
click at [43, 149] on span "skip" at bounding box center [37, 144] width 24 height 18
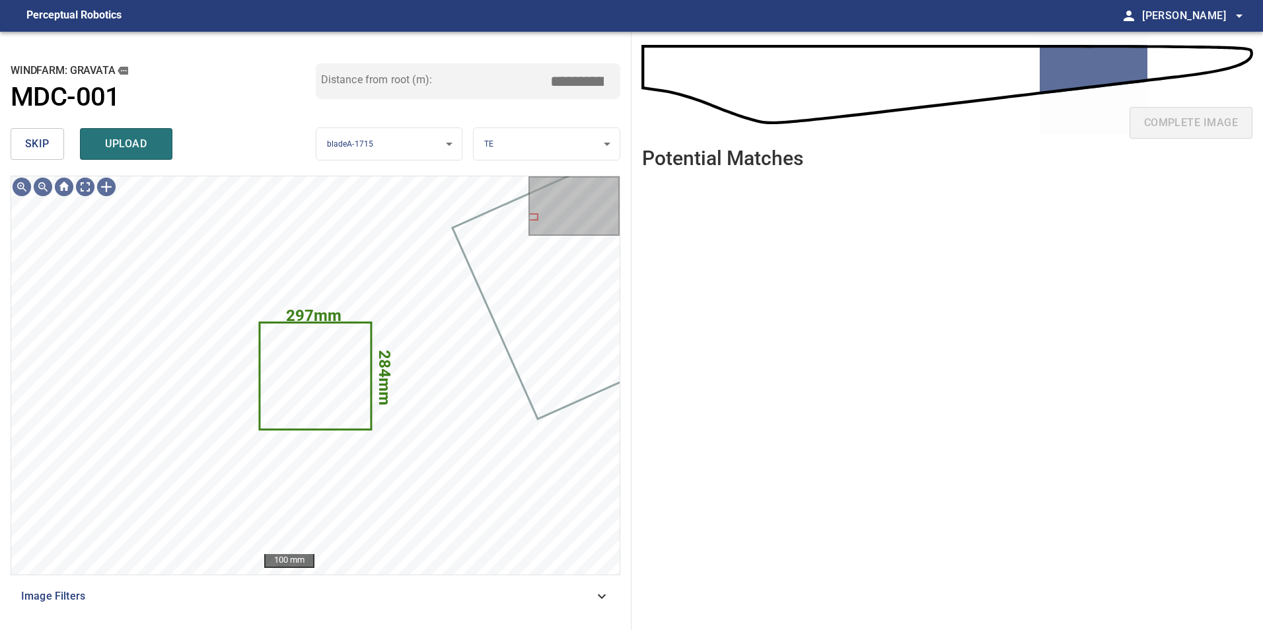
click at [15, 139] on button "skip" at bounding box center [37, 144] width 53 height 32
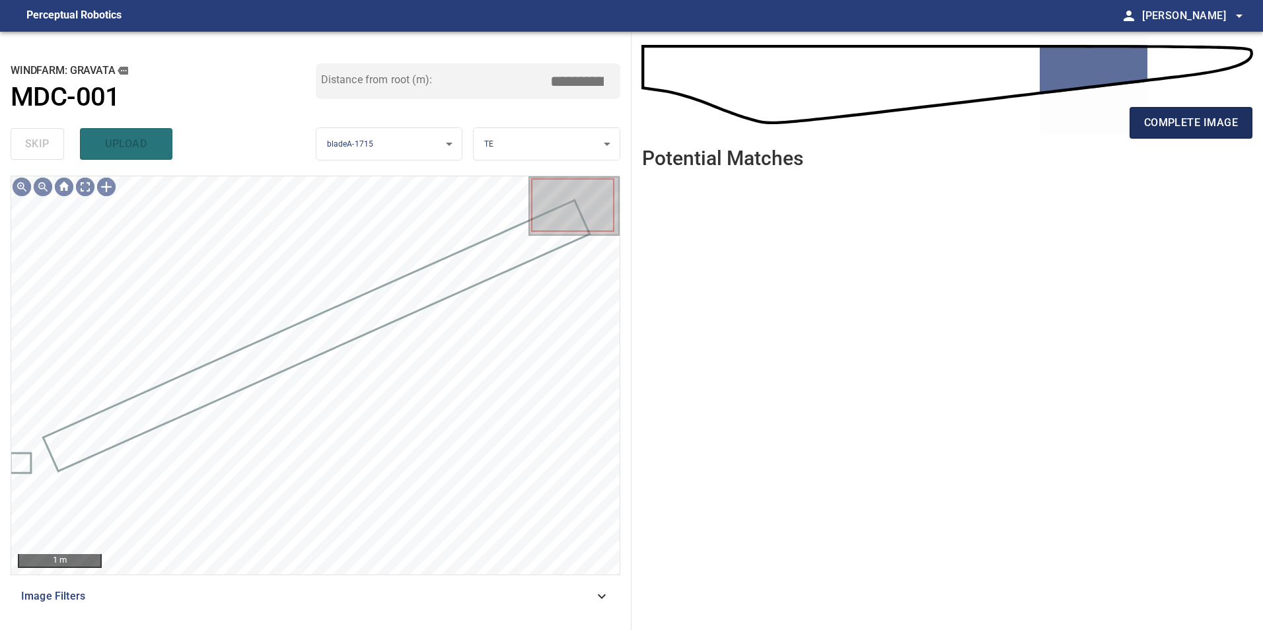
click at [1190, 128] on span "complete image" at bounding box center [1191, 123] width 94 height 18
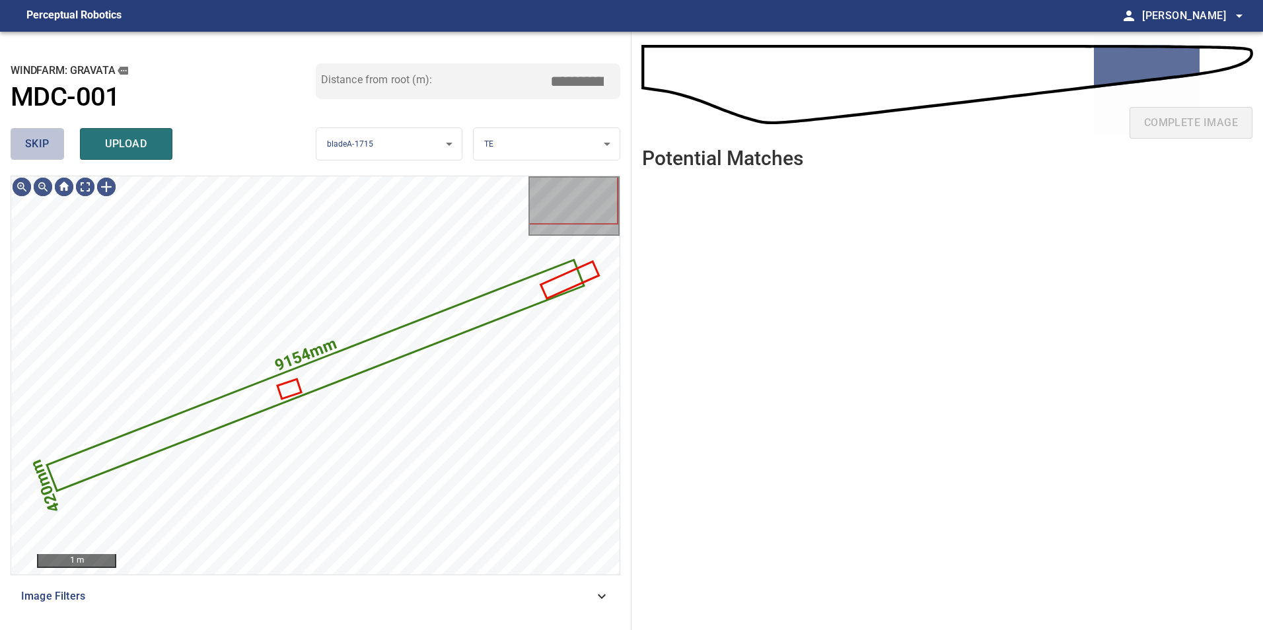
click at [38, 141] on span "skip" at bounding box center [37, 144] width 24 height 18
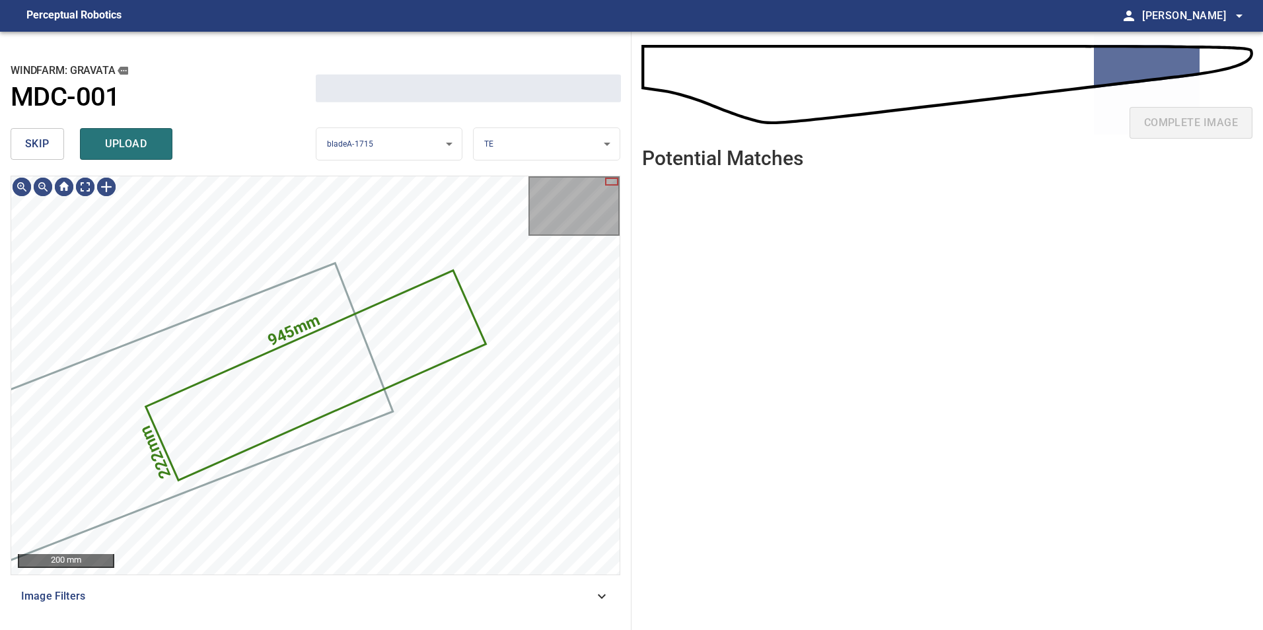
click at [38, 141] on span "skip" at bounding box center [37, 144] width 24 height 18
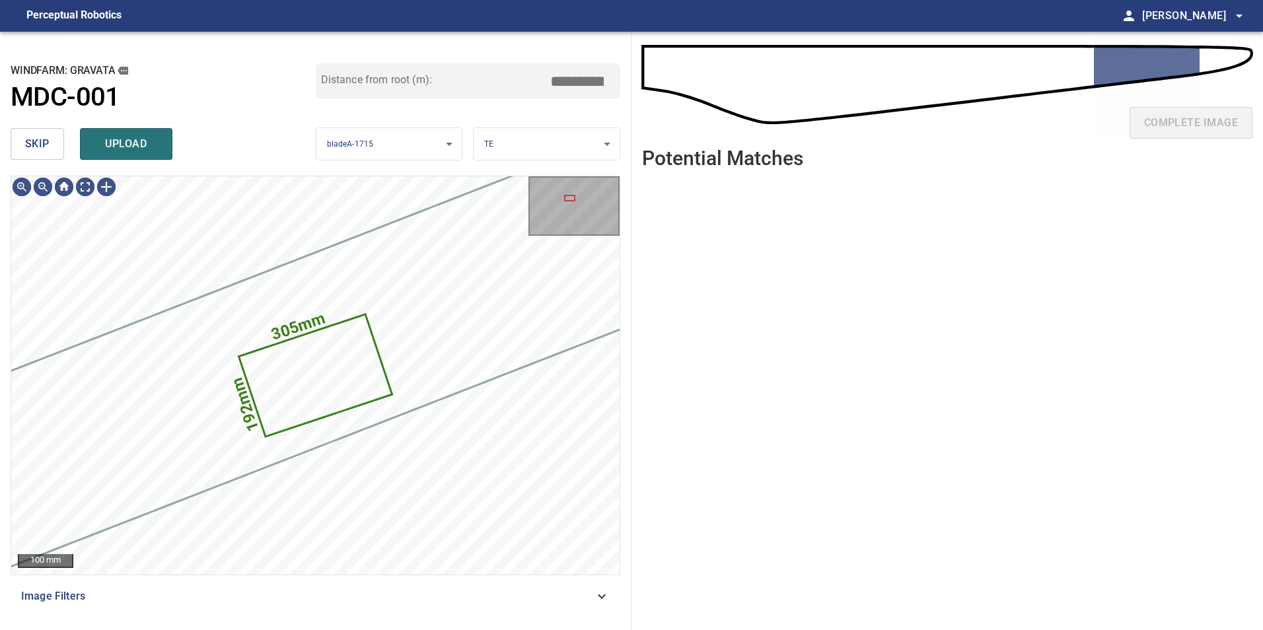
type input "*****"
click at [1201, 132] on div "complete image" at bounding box center [947, 128] width 610 height 53
click at [40, 143] on span "skip" at bounding box center [37, 144] width 24 height 18
click at [45, 145] on span "skip" at bounding box center [37, 144] width 24 height 18
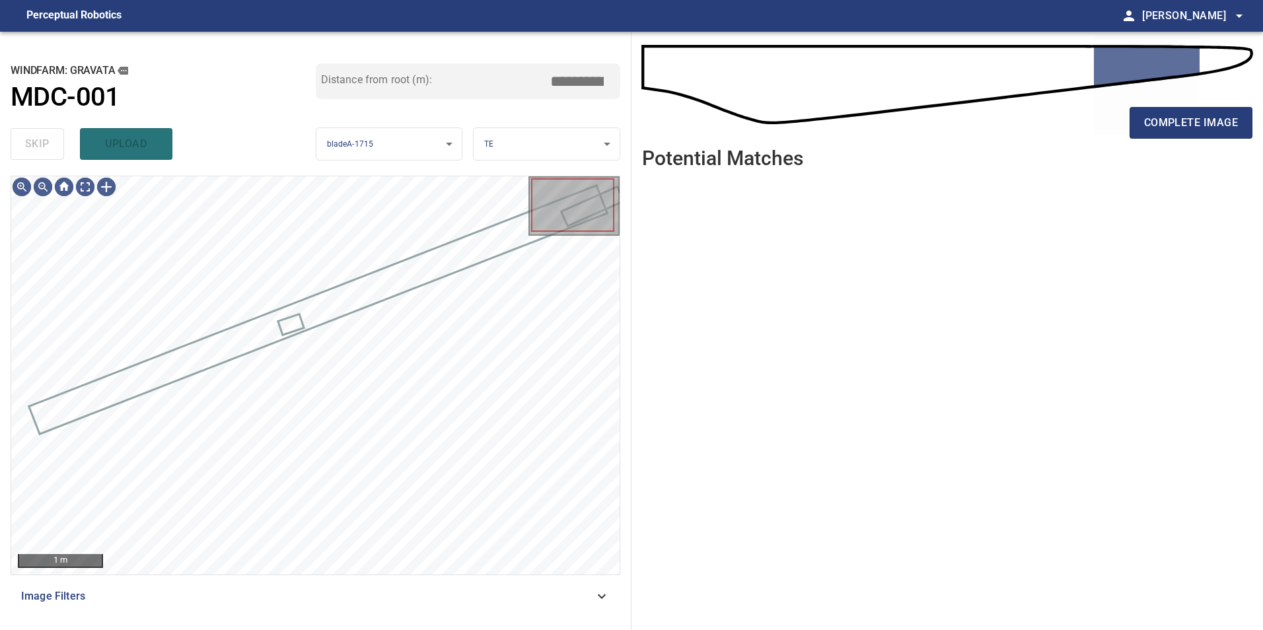
click at [45, 145] on div "skip upload" at bounding box center [163, 144] width 305 height 42
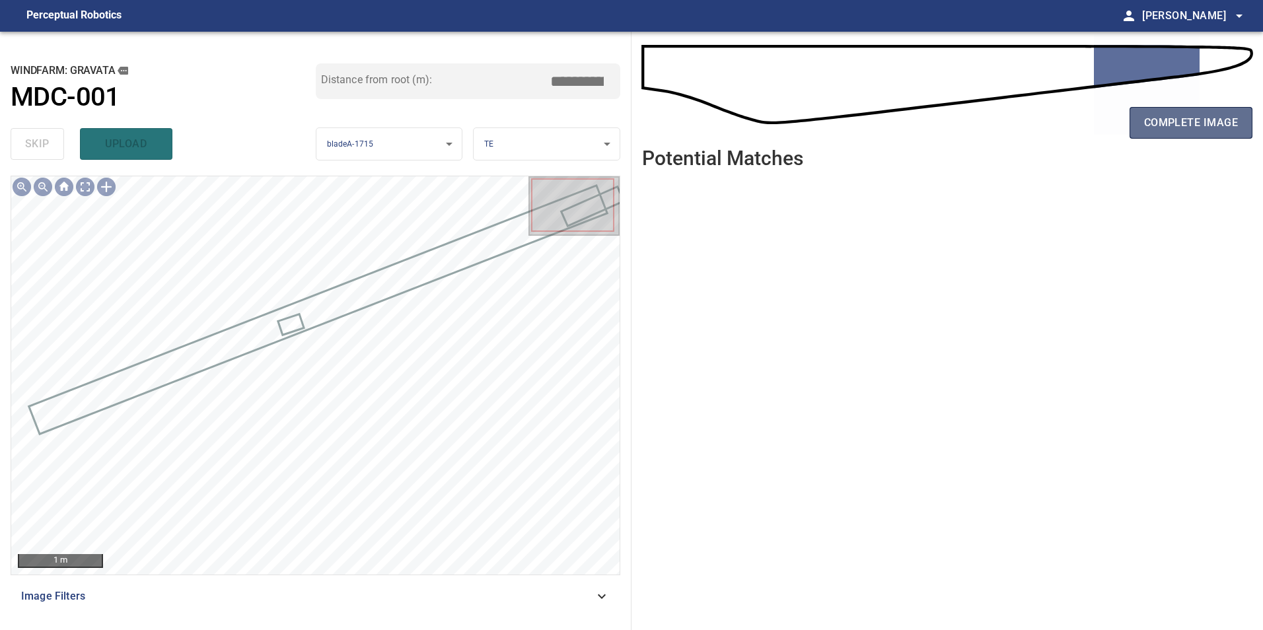
click at [1169, 114] on span "complete image" at bounding box center [1191, 123] width 94 height 18
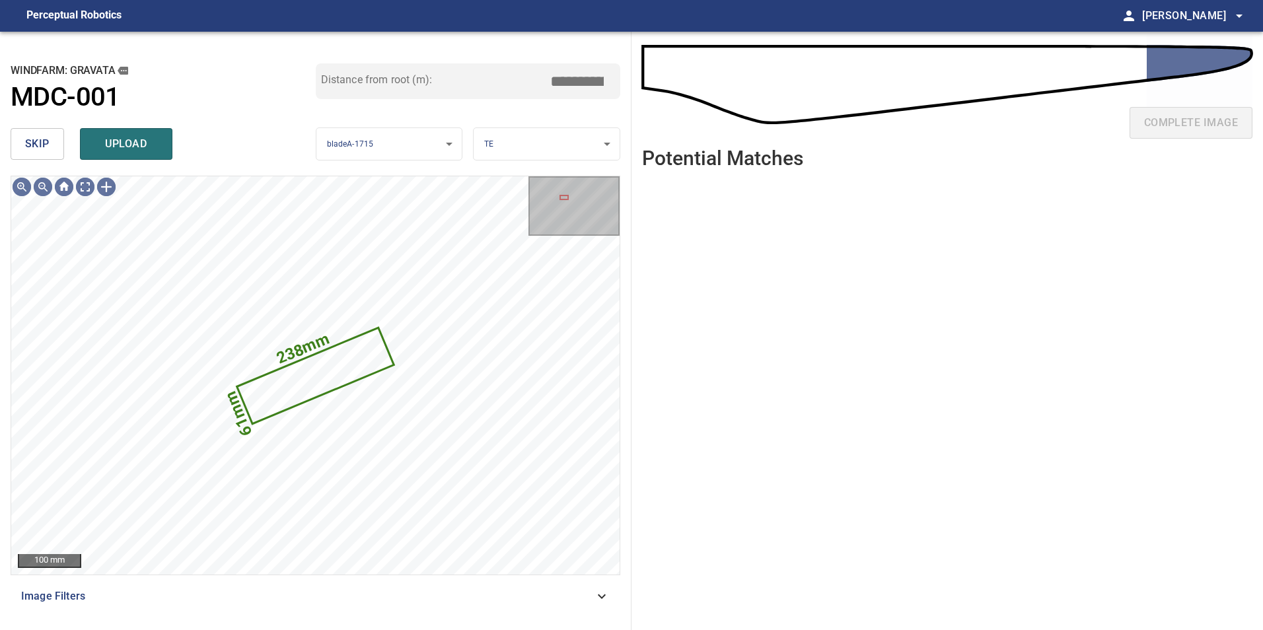
click at [48, 142] on span "skip" at bounding box center [37, 144] width 24 height 18
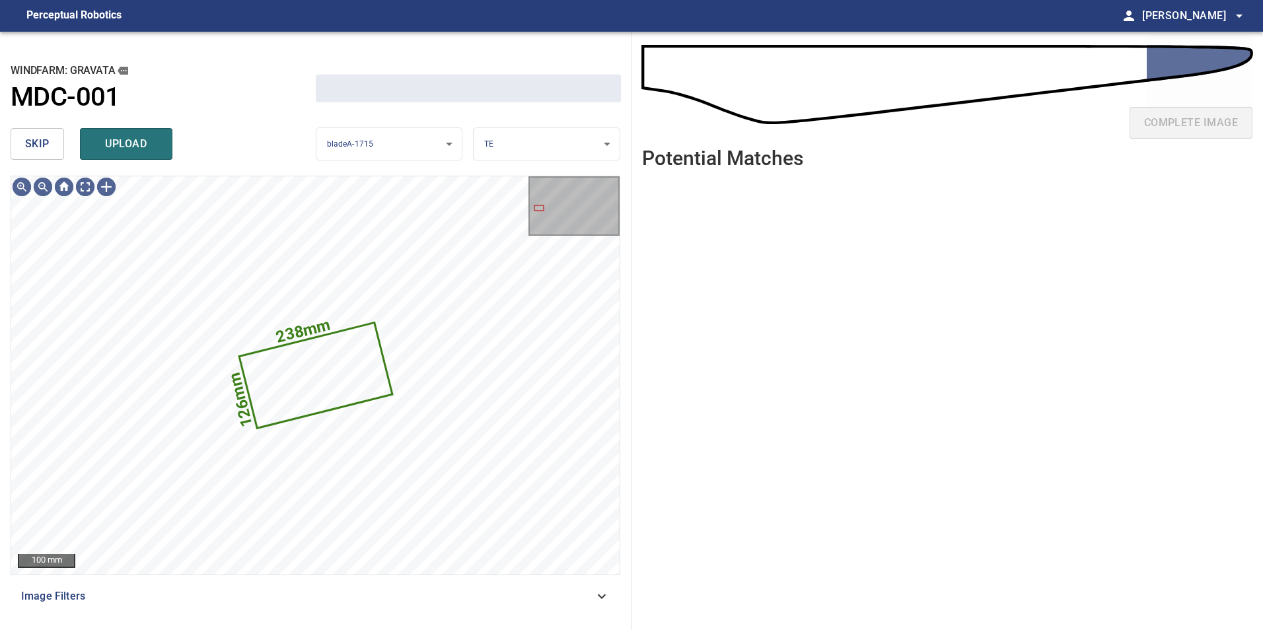
click at [46, 145] on span "skip" at bounding box center [37, 144] width 24 height 18
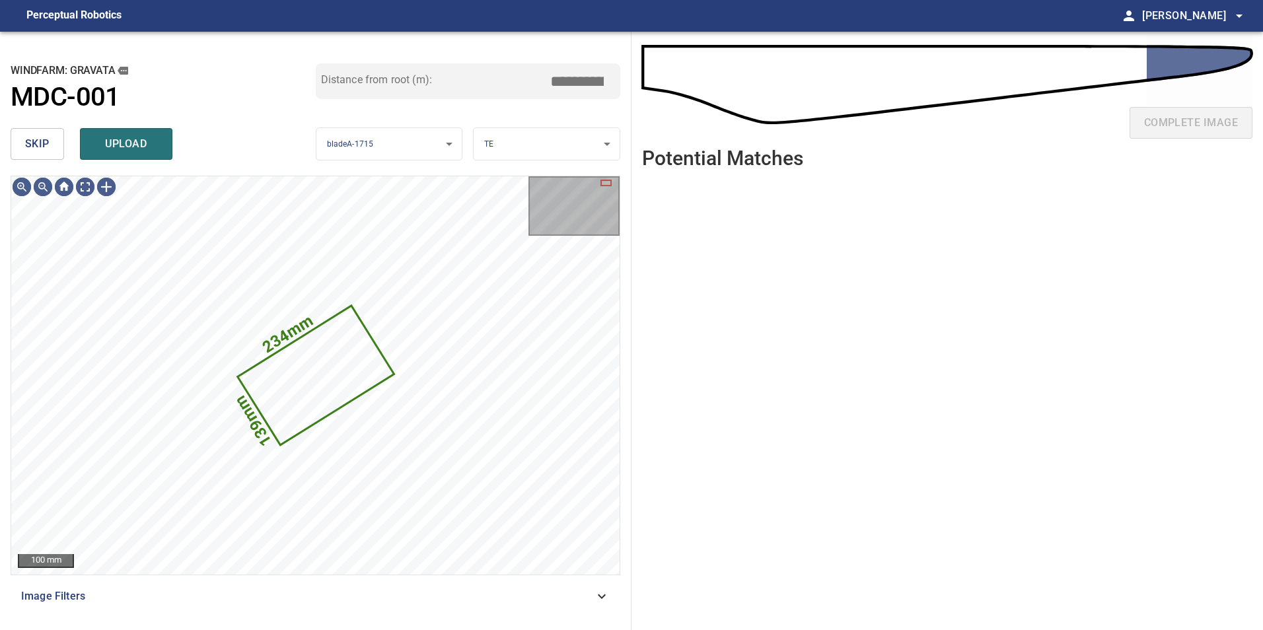
type input "*****"
click at [46, 145] on span "skip" at bounding box center [37, 144] width 24 height 18
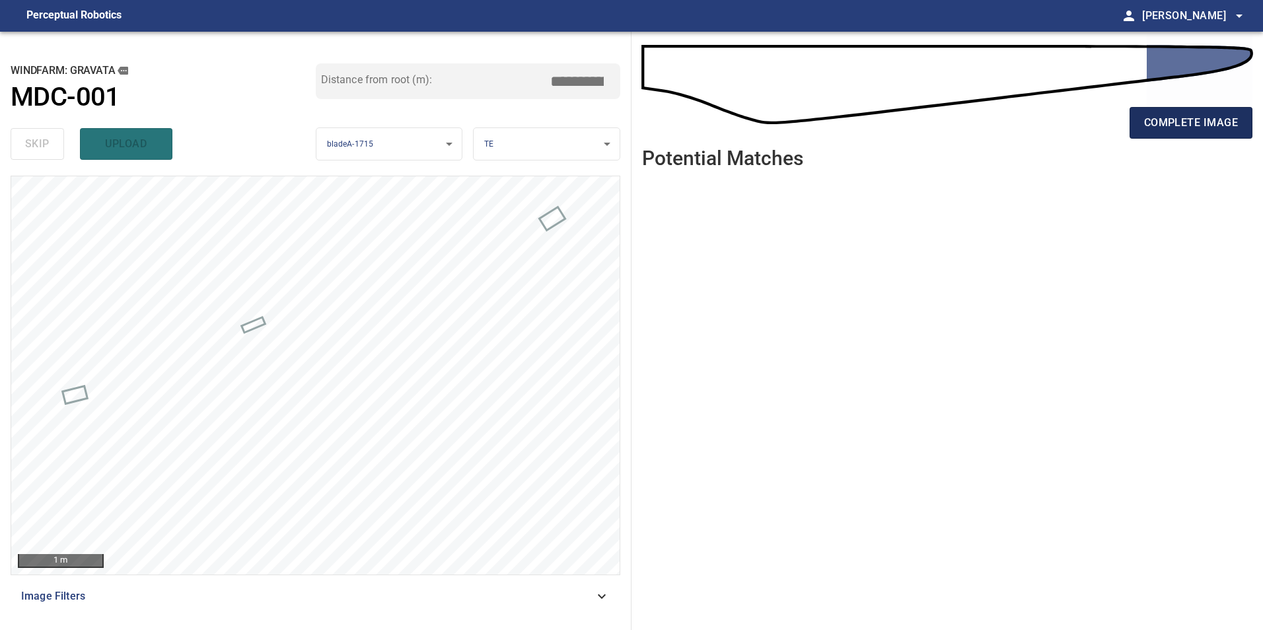
click at [1162, 111] on button "complete image" at bounding box center [1190, 123] width 123 height 32
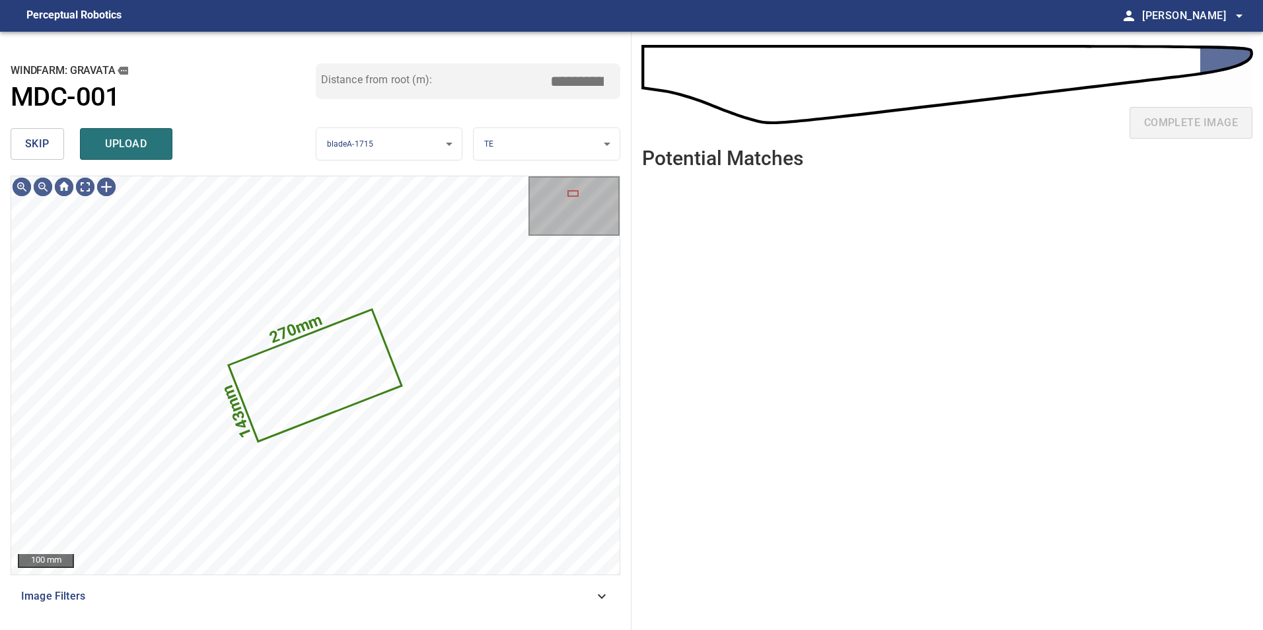
click at [24, 125] on div "skip upload" at bounding box center [163, 144] width 305 height 42
click at [45, 145] on span "skip" at bounding box center [37, 144] width 24 height 18
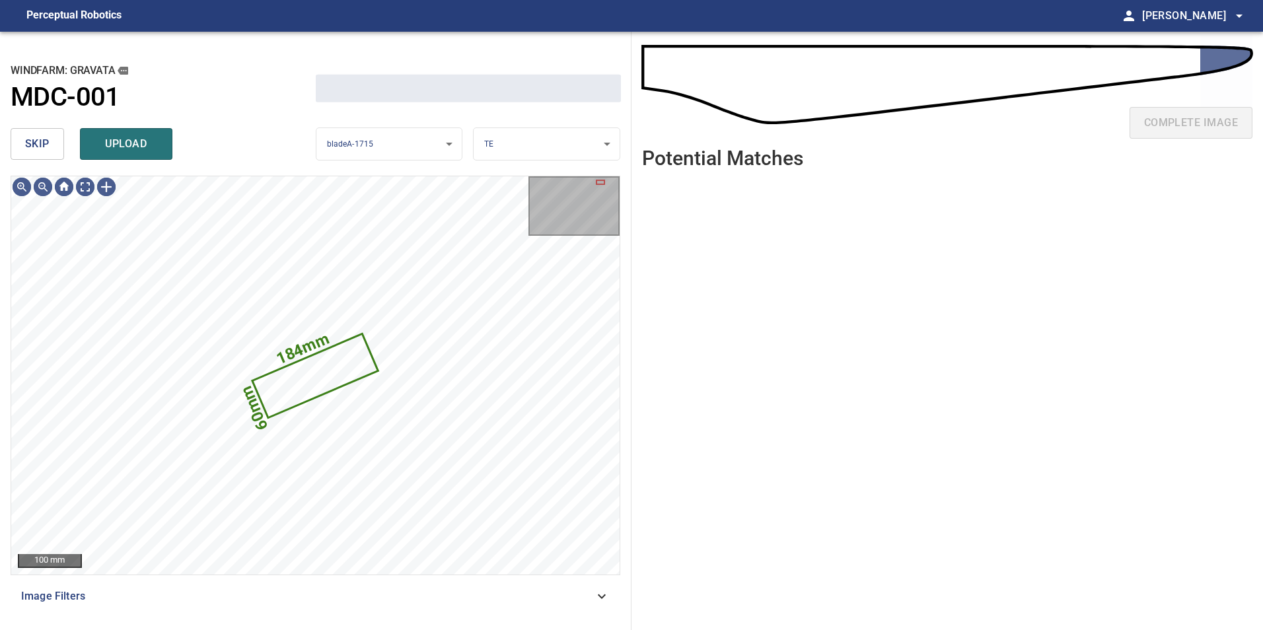
click at [45, 145] on span "skip" at bounding box center [37, 144] width 24 height 18
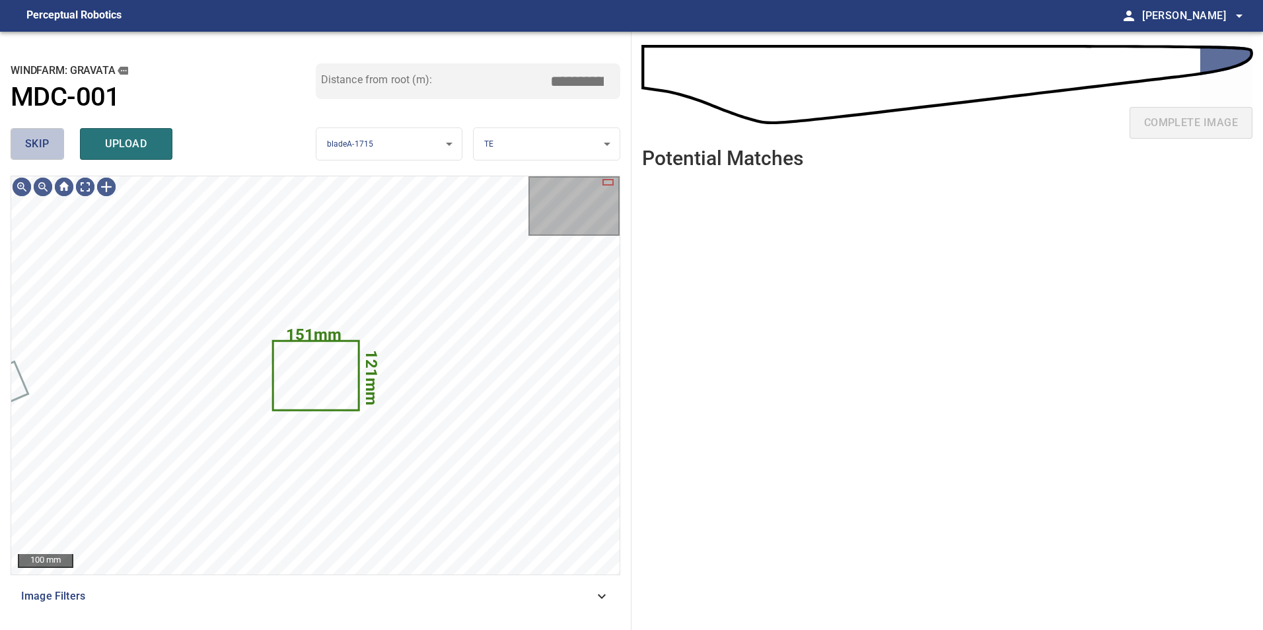
click at [36, 144] on span "skip" at bounding box center [37, 144] width 24 height 18
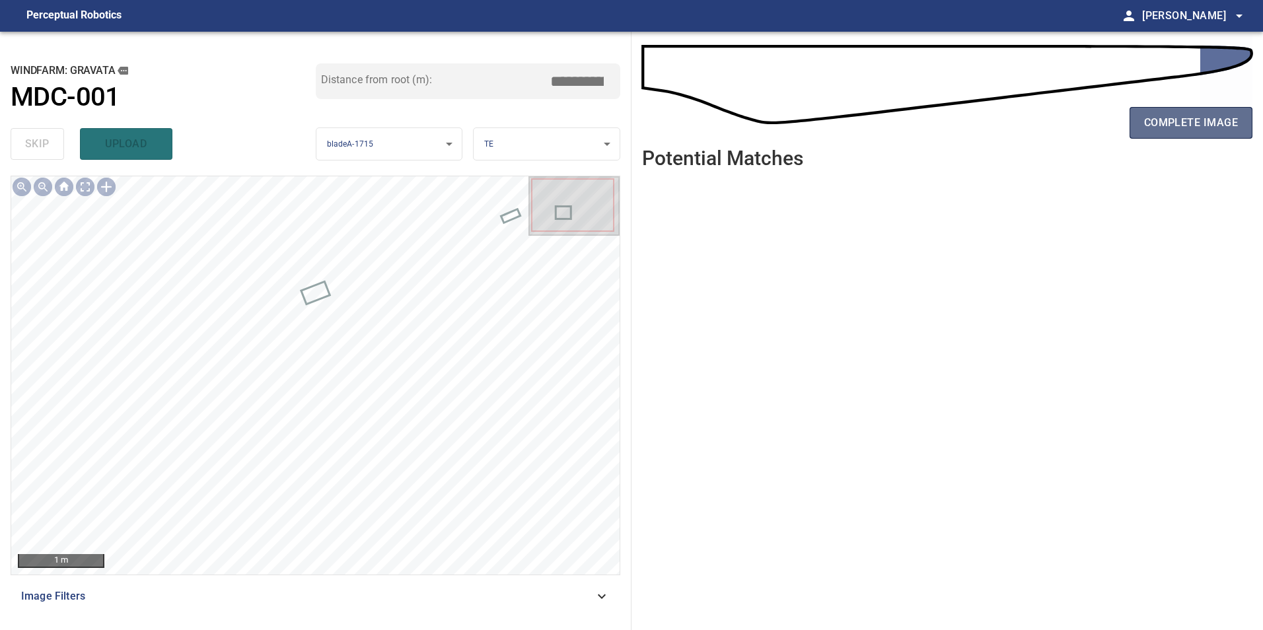
click at [1196, 126] on span "complete image" at bounding box center [1191, 123] width 94 height 18
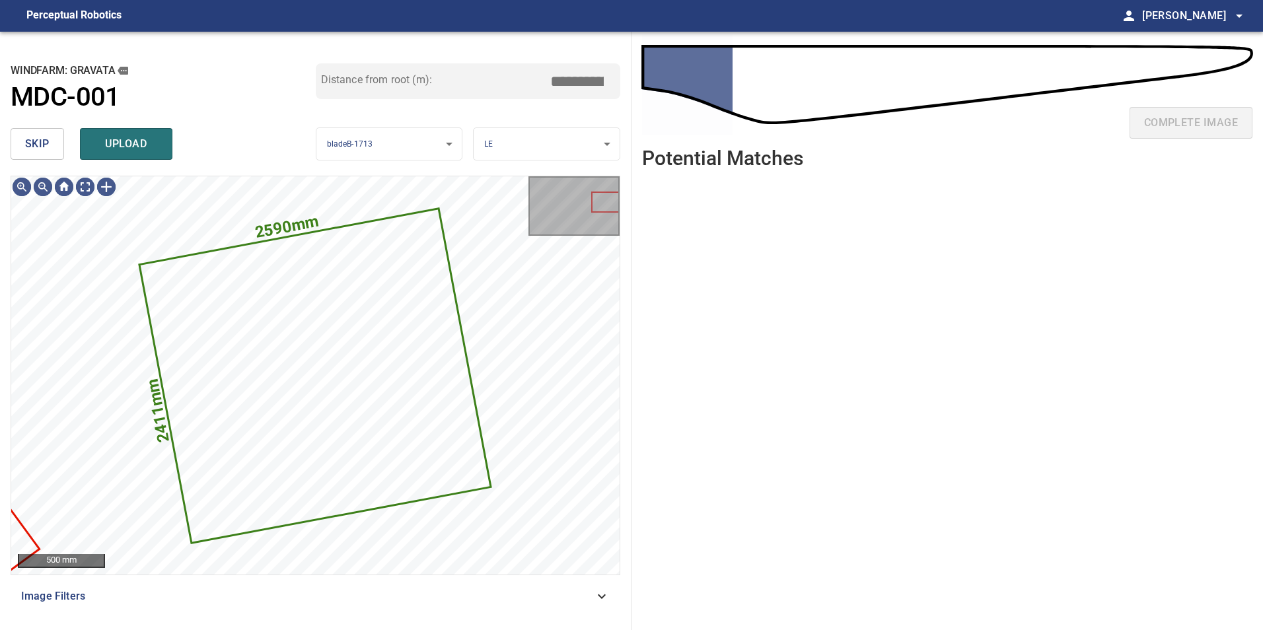
click at [36, 147] on span "skip" at bounding box center [37, 144] width 24 height 18
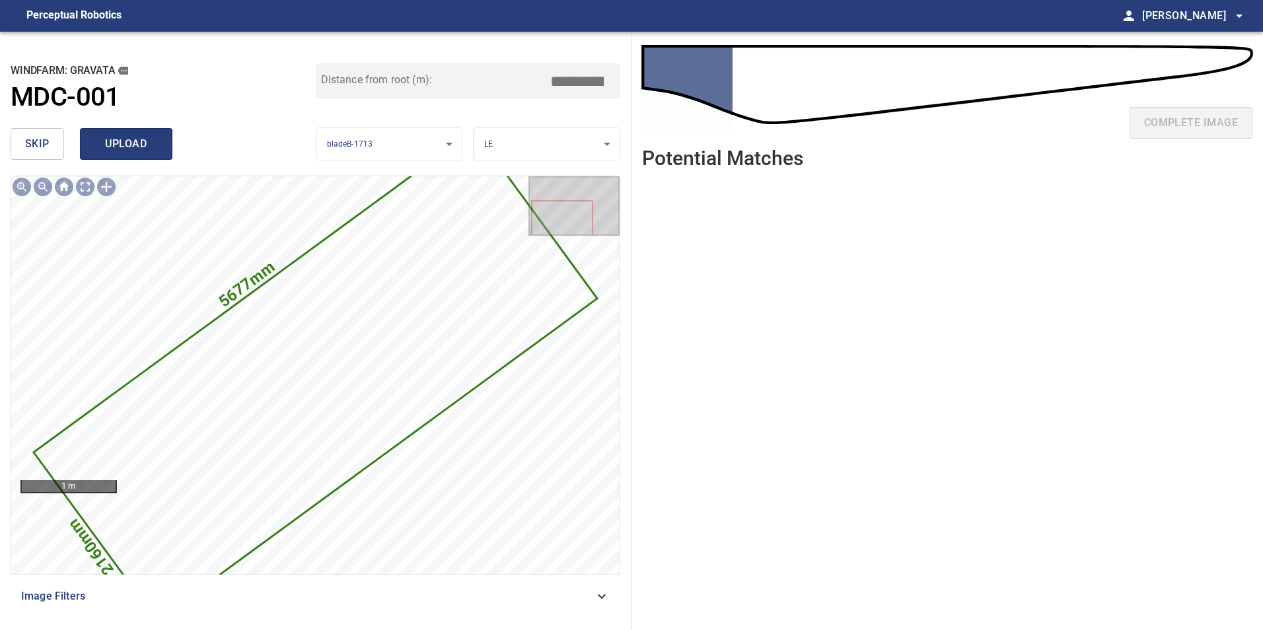
click at [145, 141] on span "upload" at bounding box center [125, 144] width 63 height 18
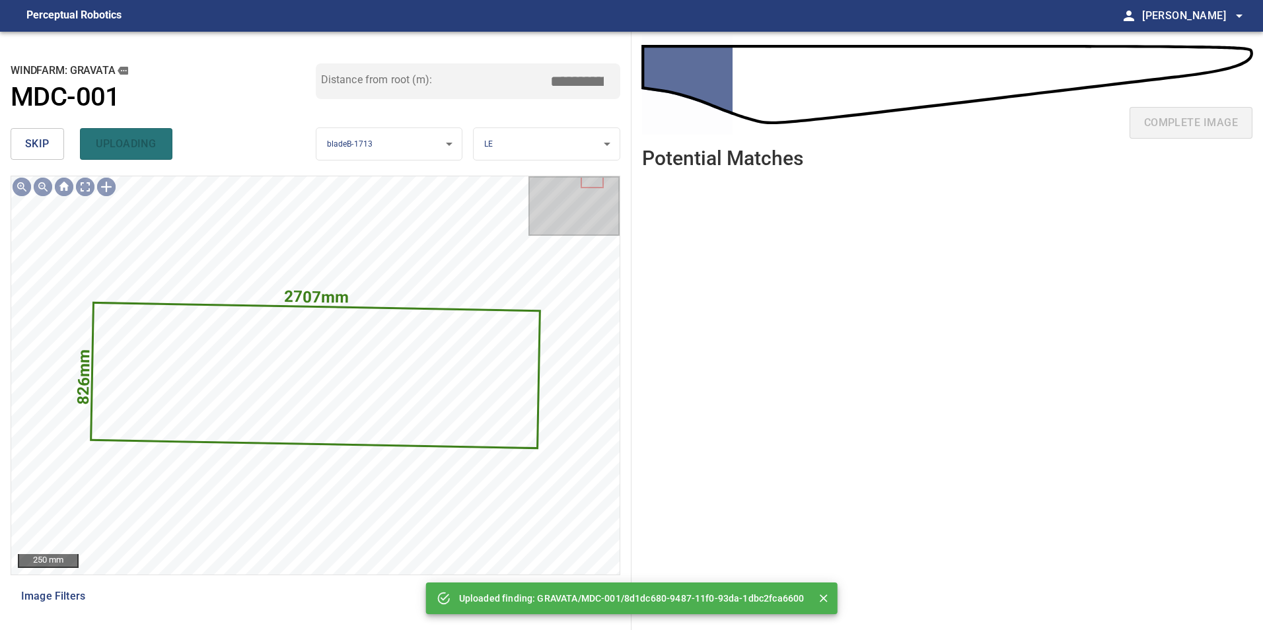
click at [34, 145] on span "skip" at bounding box center [37, 144] width 24 height 18
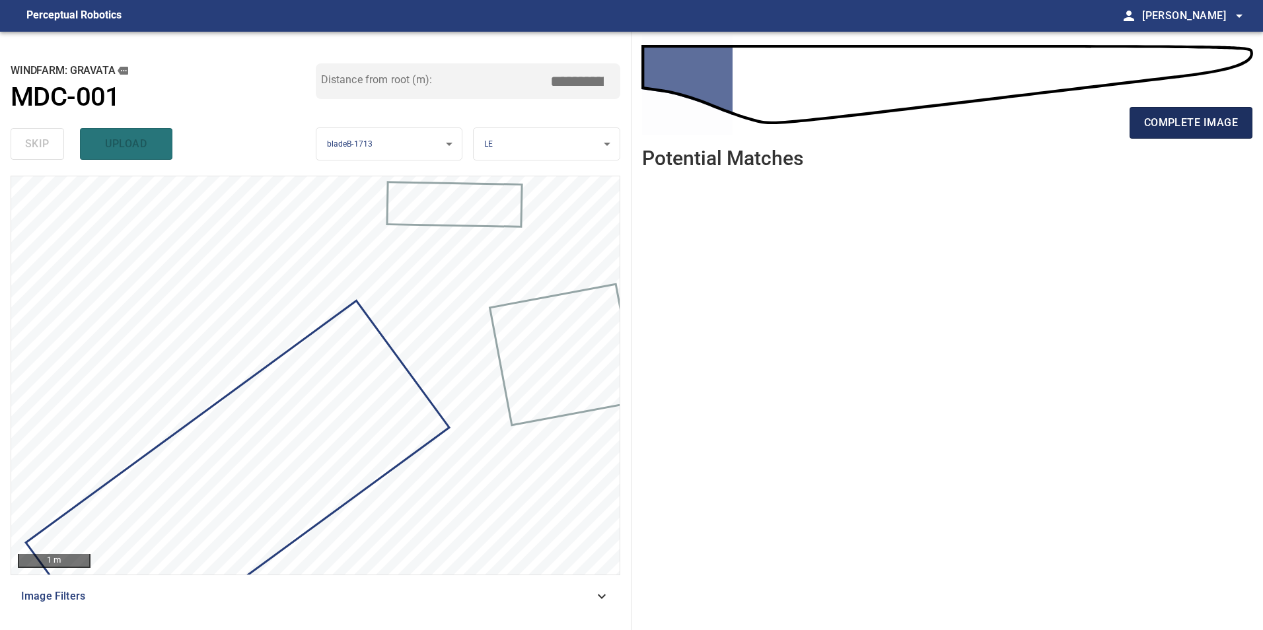
click at [1162, 124] on span "complete image" at bounding box center [1191, 123] width 94 height 18
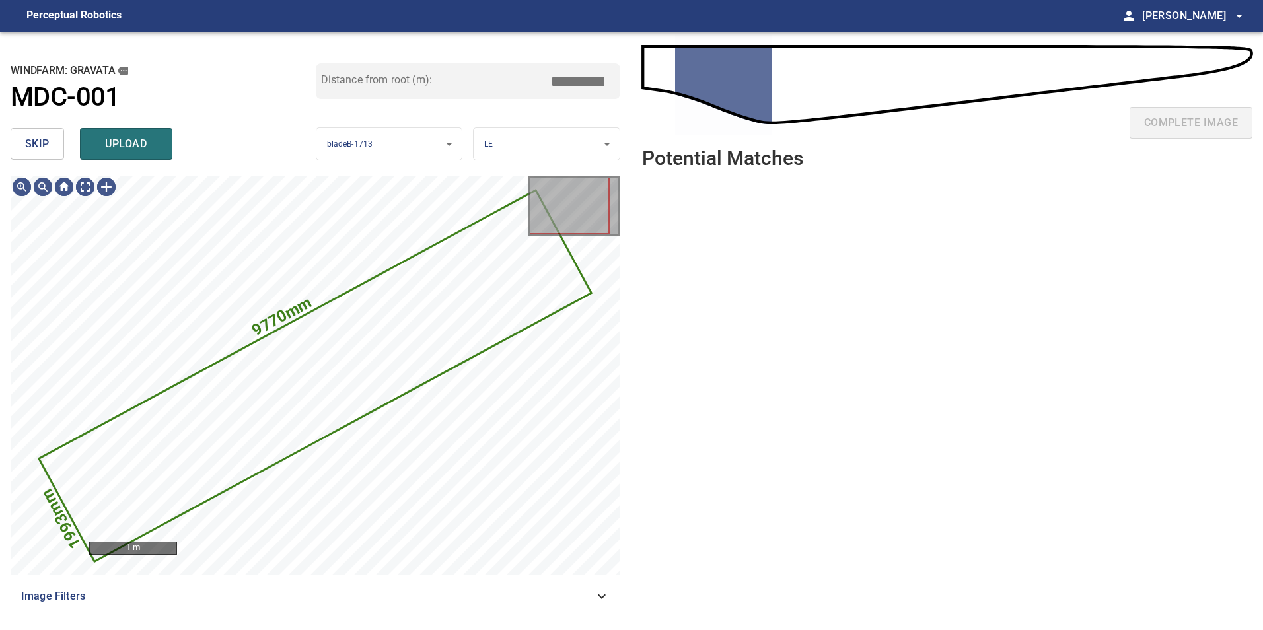
click at [59, 145] on button "skip" at bounding box center [37, 144] width 53 height 32
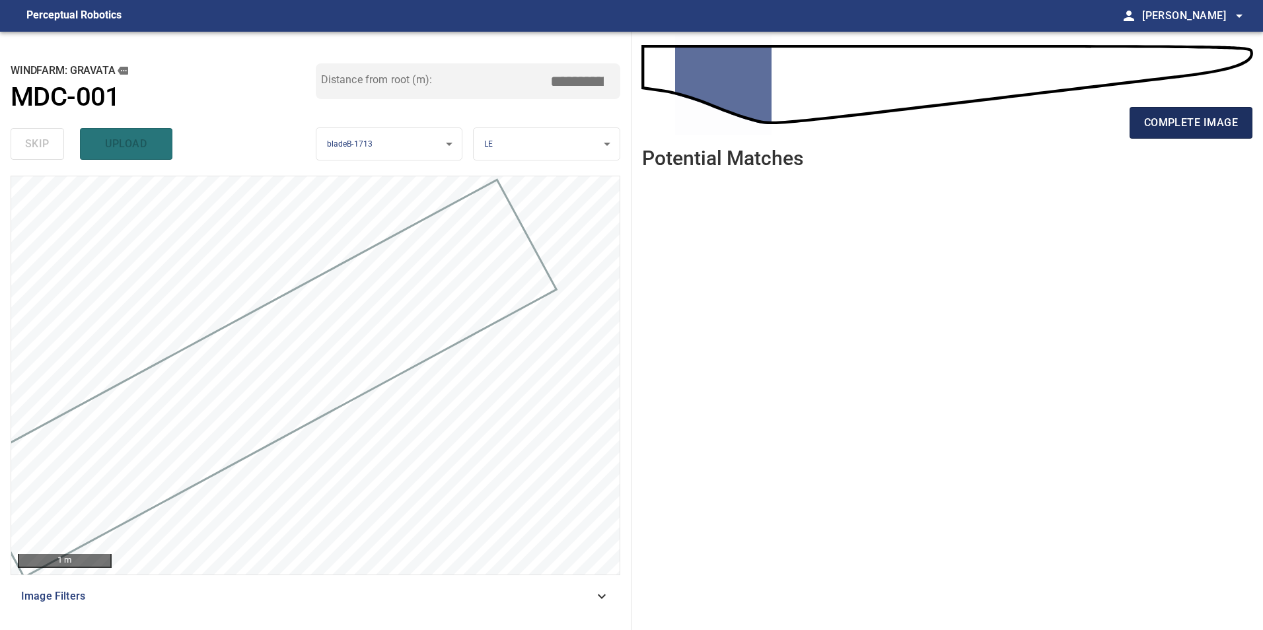
click at [1206, 120] on span "complete image" at bounding box center [1191, 123] width 94 height 18
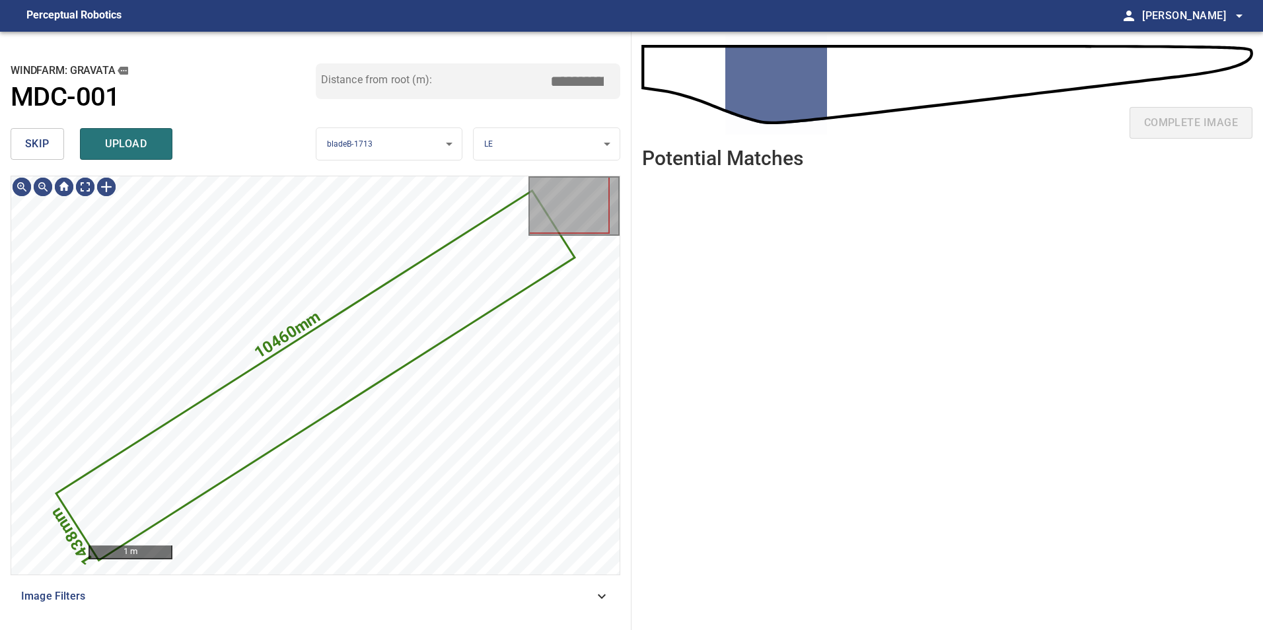
click at [59, 157] on button "skip" at bounding box center [37, 144] width 53 height 32
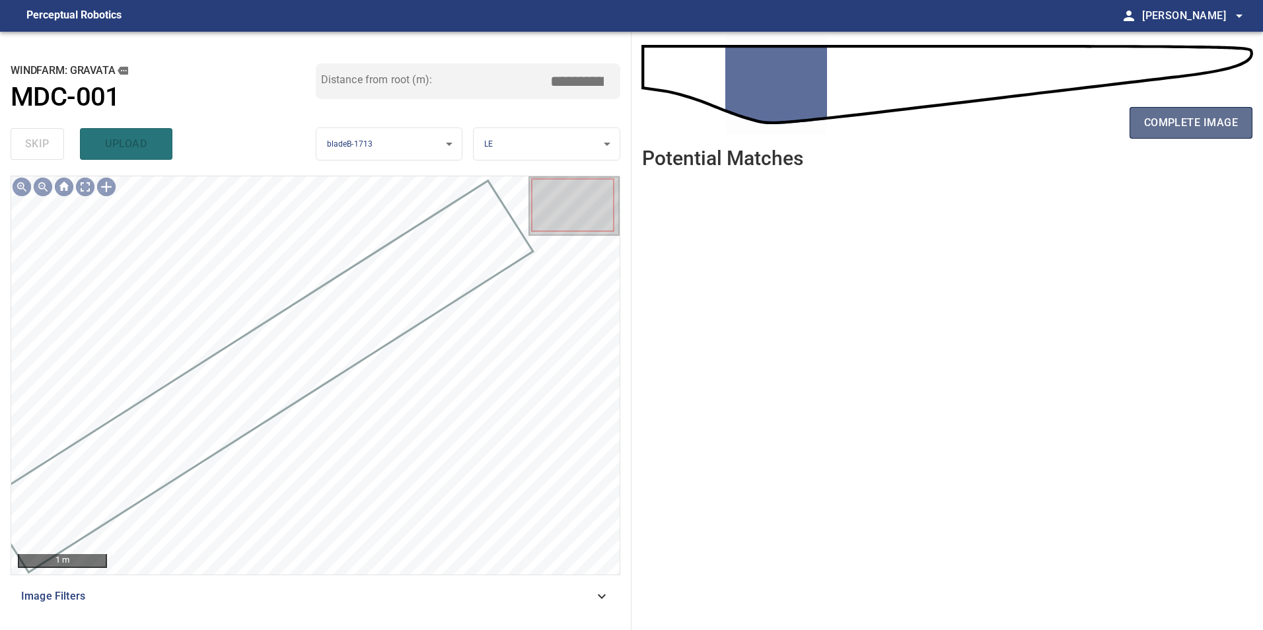
click at [1190, 121] on span "complete image" at bounding box center [1191, 123] width 94 height 18
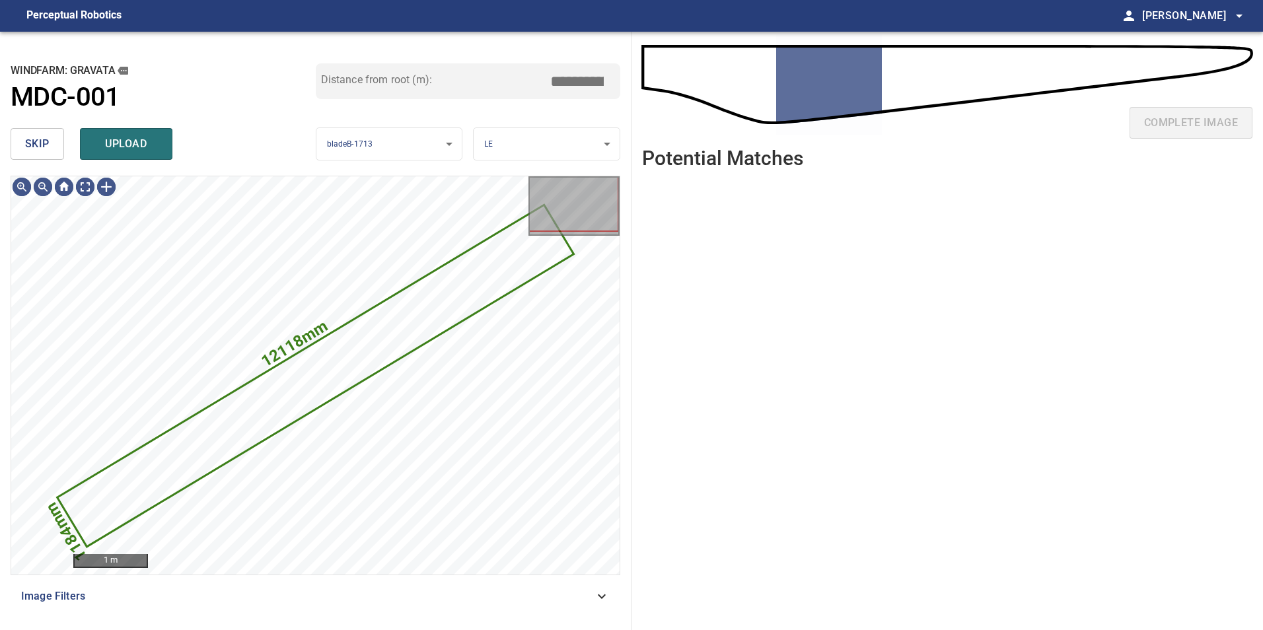
click at [61, 142] on button "skip" at bounding box center [37, 144] width 53 height 32
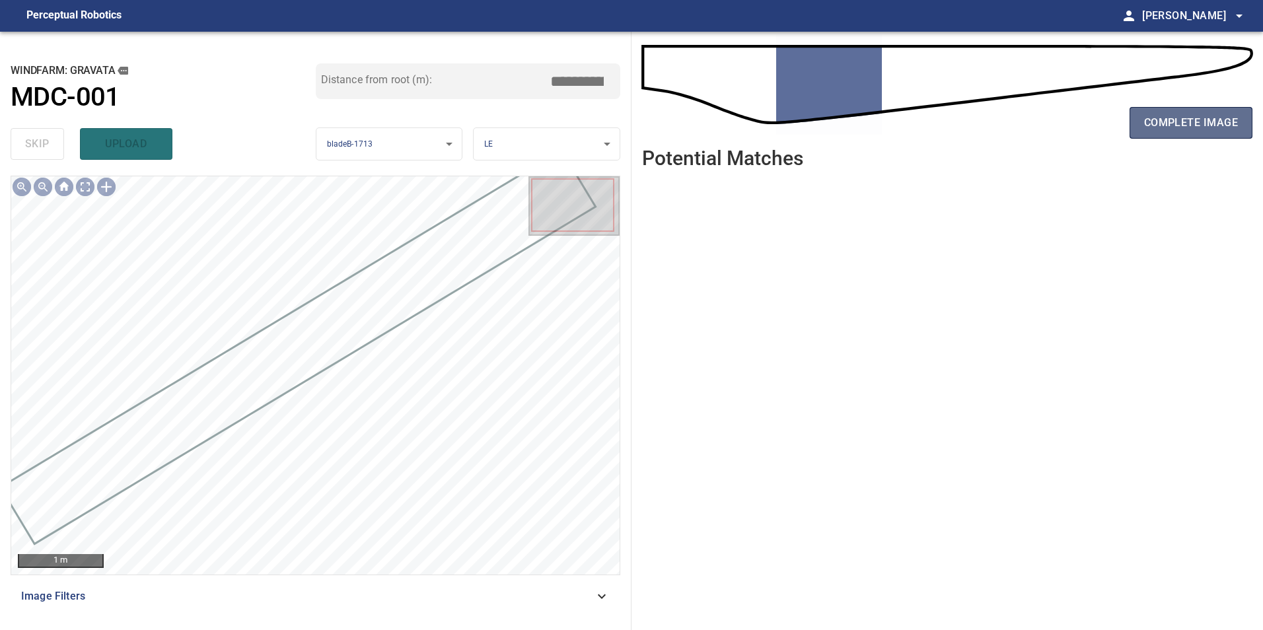
click at [1210, 135] on button "complete image" at bounding box center [1190, 123] width 123 height 32
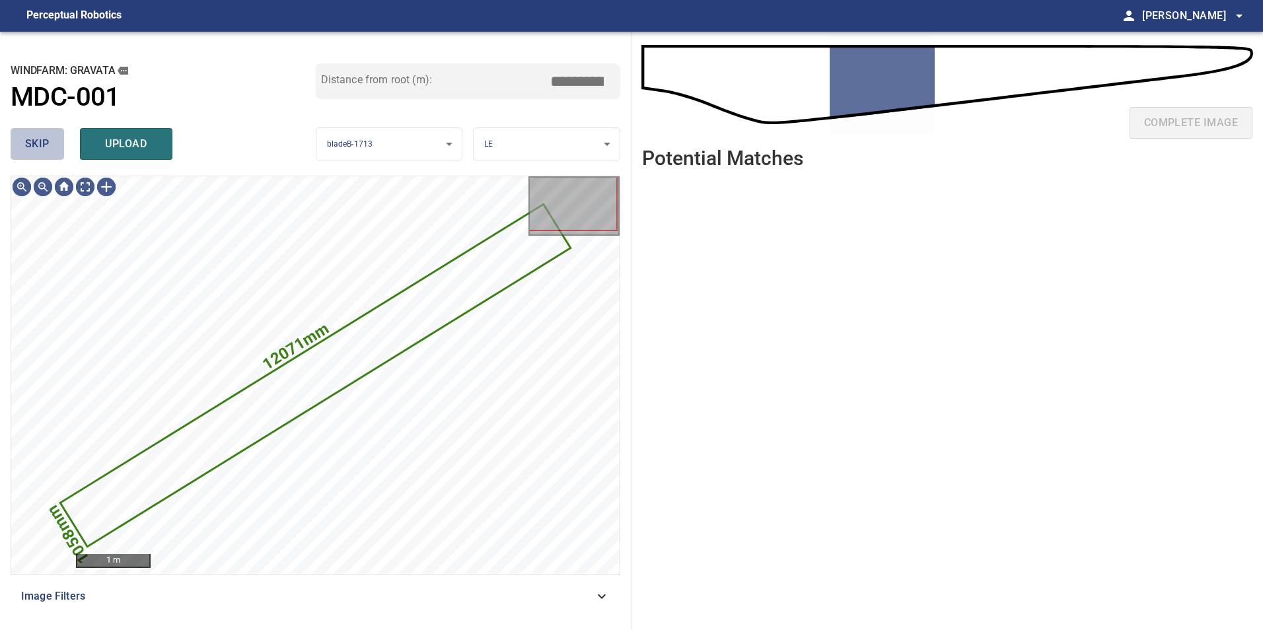
click at [52, 143] on button "skip" at bounding box center [37, 144] width 53 height 32
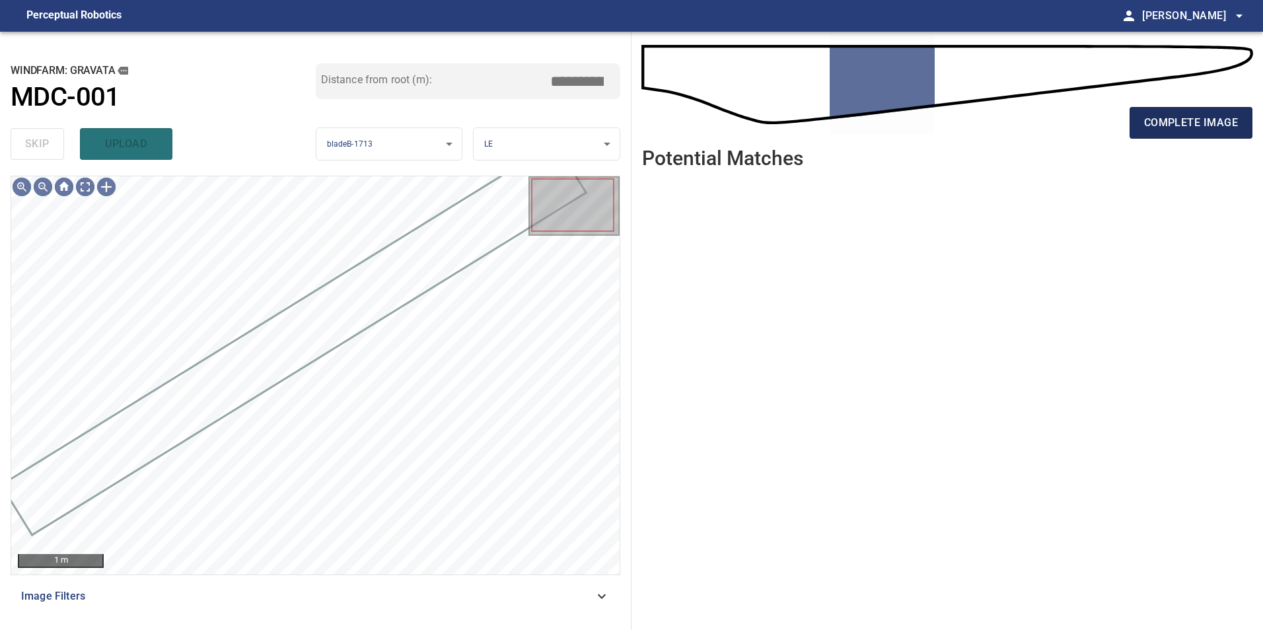
click at [1213, 134] on button "complete image" at bounding box center [1190, 123] width 123 height 32
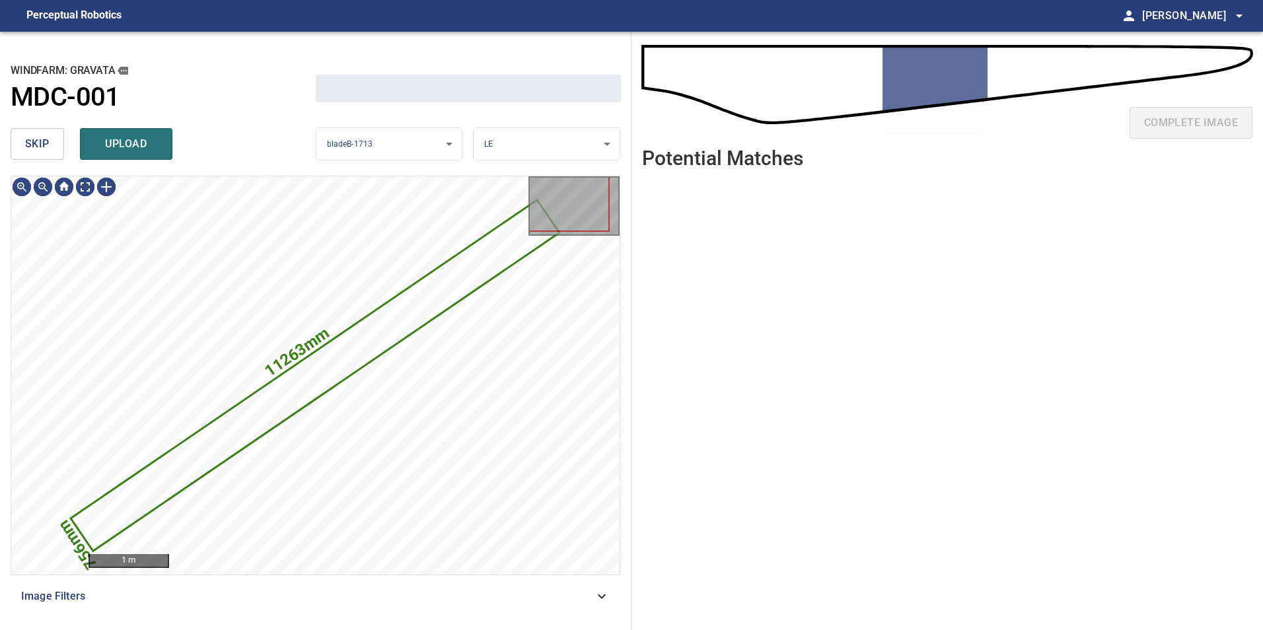
click at [51, 139] on button "skip" at bounding box center [37, 144] width 53 height 32
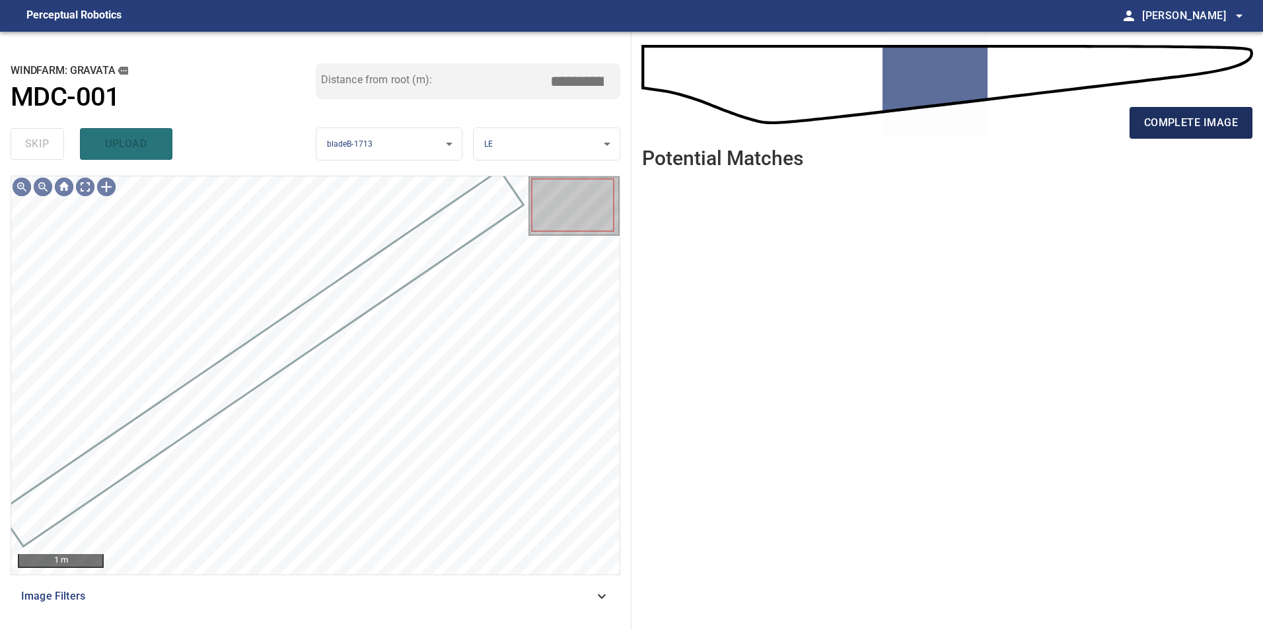
click at [1211, 125] on span "complete image" at bounding box center [1191, 123] width 94 height 18
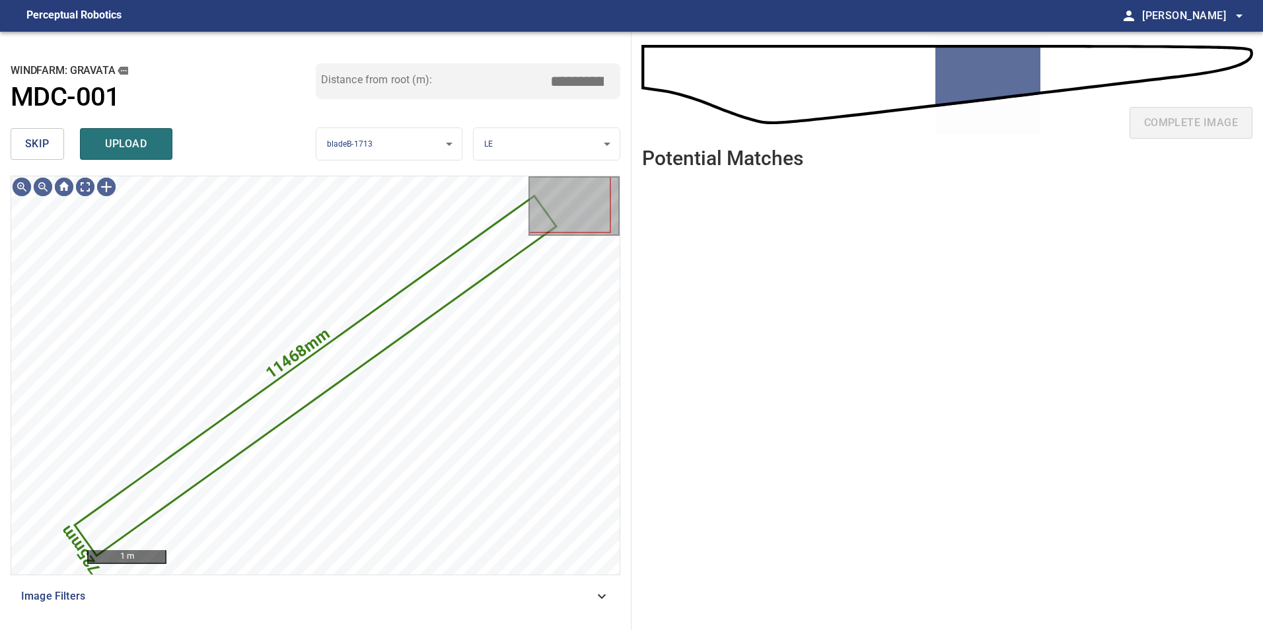
click at [43, 147] on span "skip" at bounding box center [37, 144] width 24 height 18
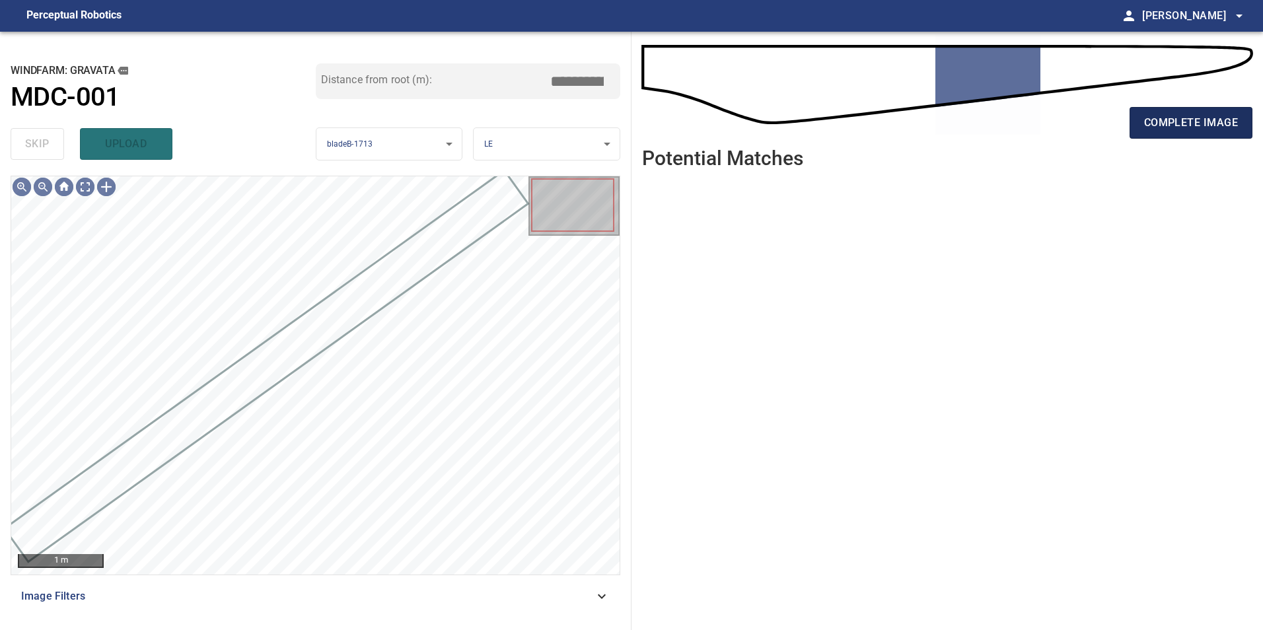
click at [1189, 121] on span "complete image" at bounding box center [1191, 123] width 94 height 18
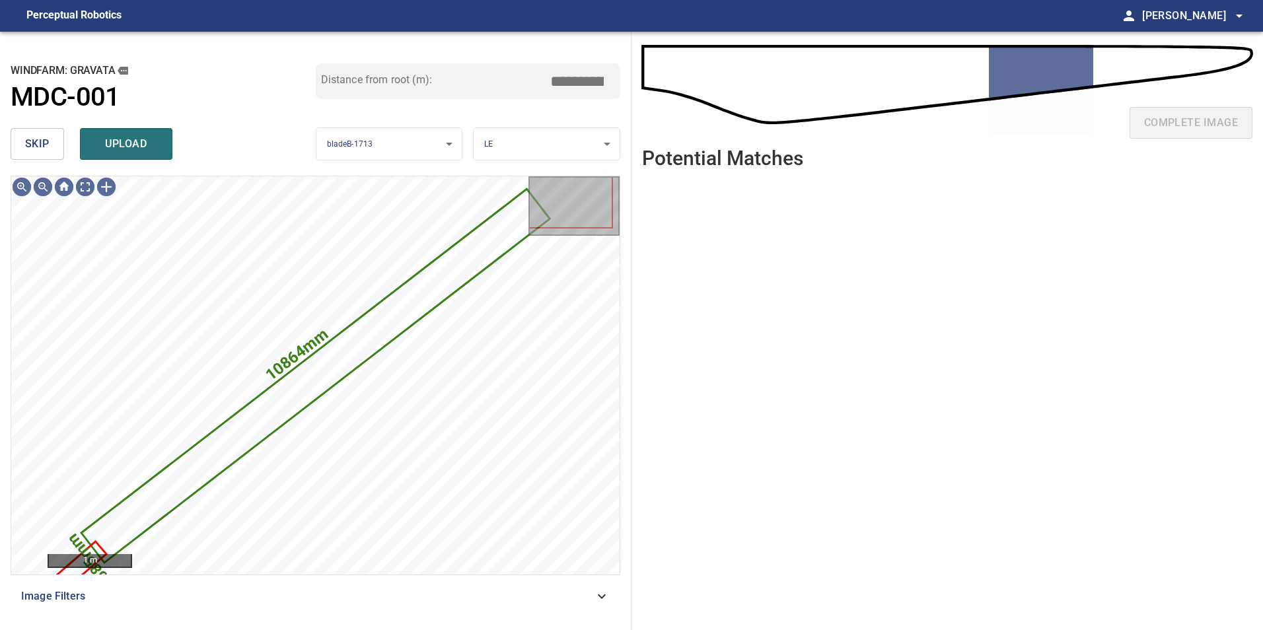
click at [30, 141] on span "skip" at bounding box center [37, 144] width 24 height 18
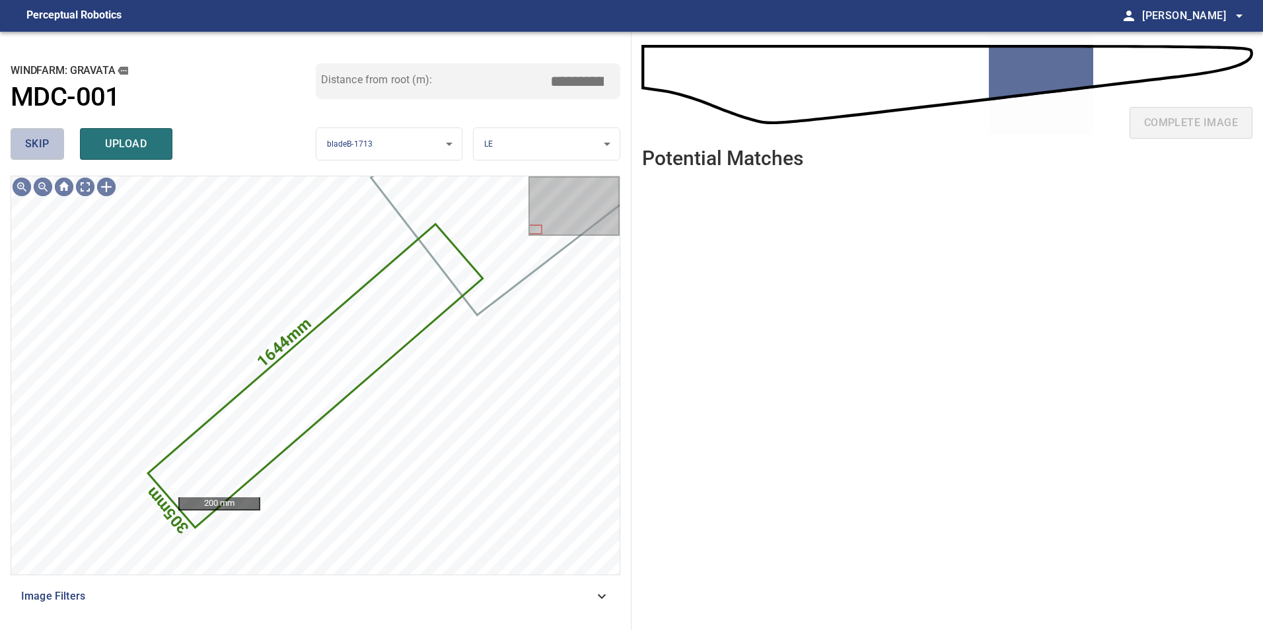
click at [32, 141] on span "skip" at bounding box center [37, 144] width 24 height 18
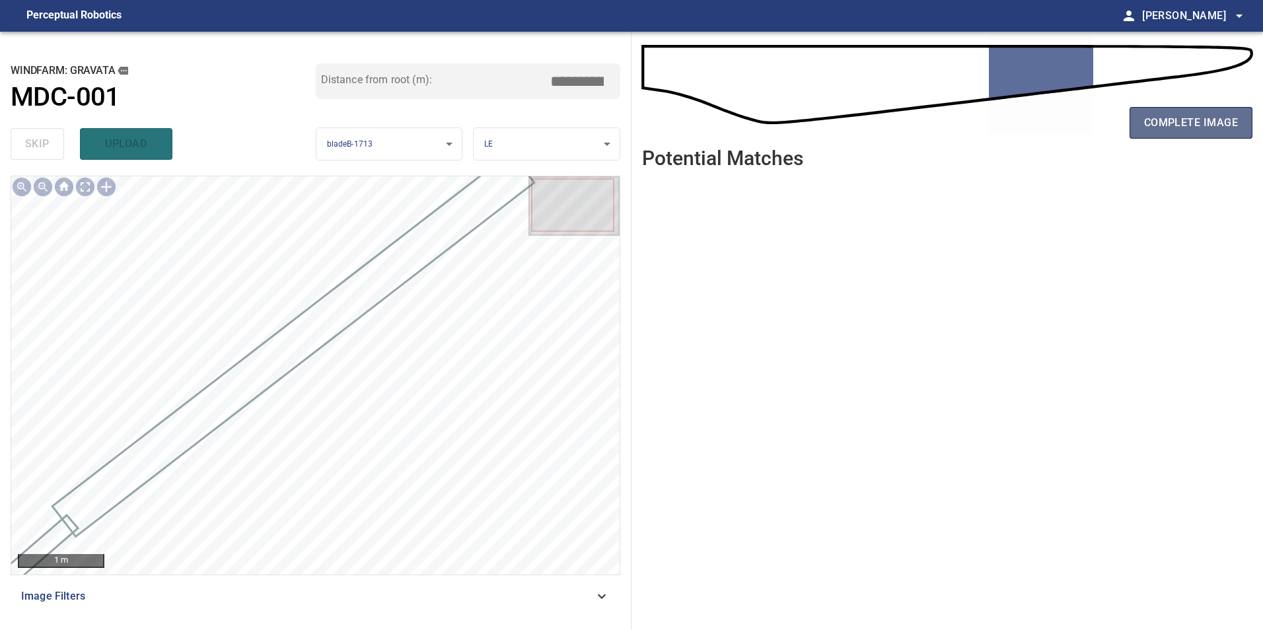
click at [1216, 118] on span "complete image" at bounding box center [1191, 123] width 94 height 18
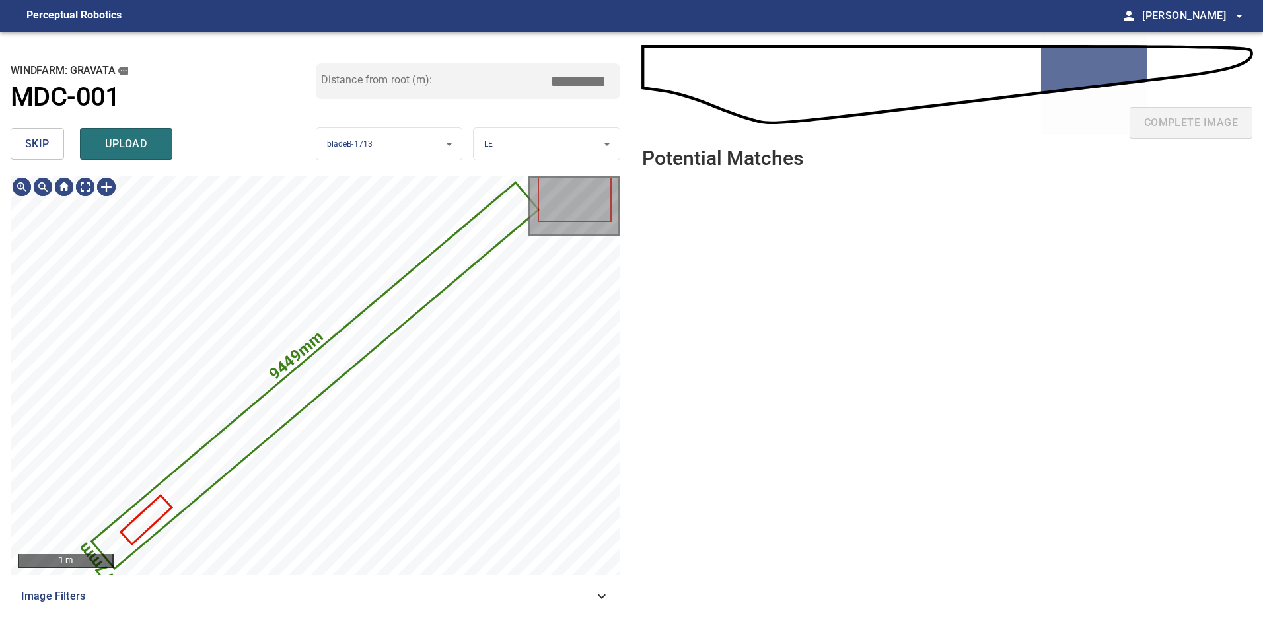
click at [33, 141] on span "skip" at bounding box center [37, 144] width 24 height 18
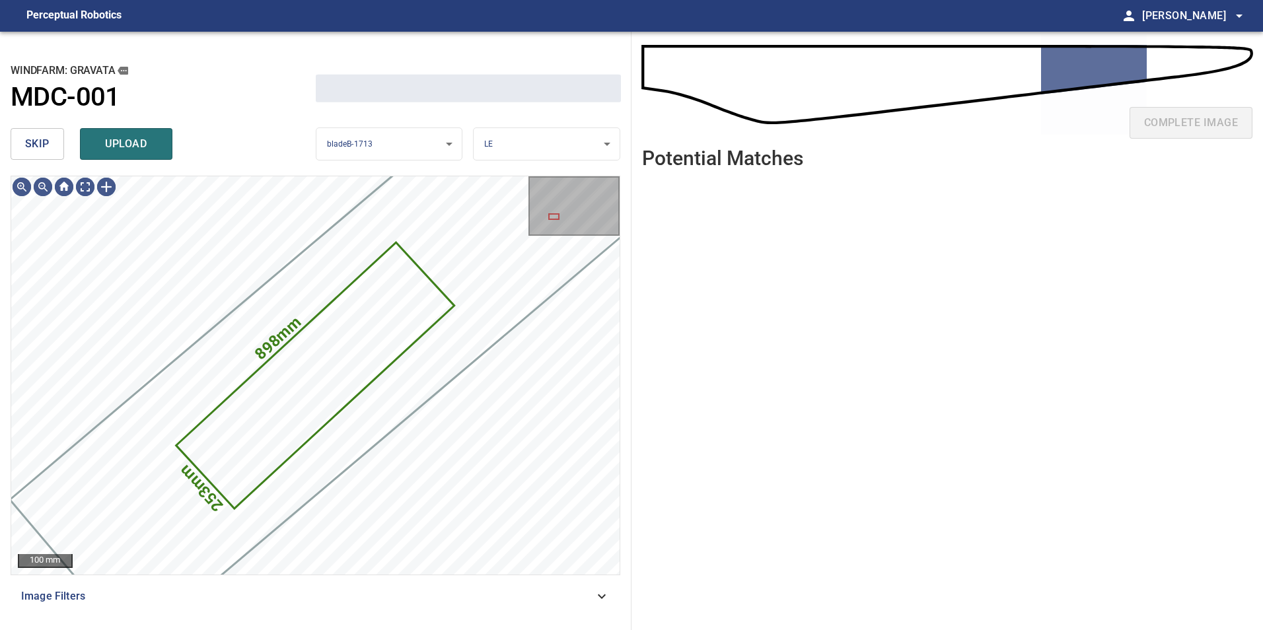
click at [33, 141] on span "skip" at bounding box center [37, 144] width 24 height 18
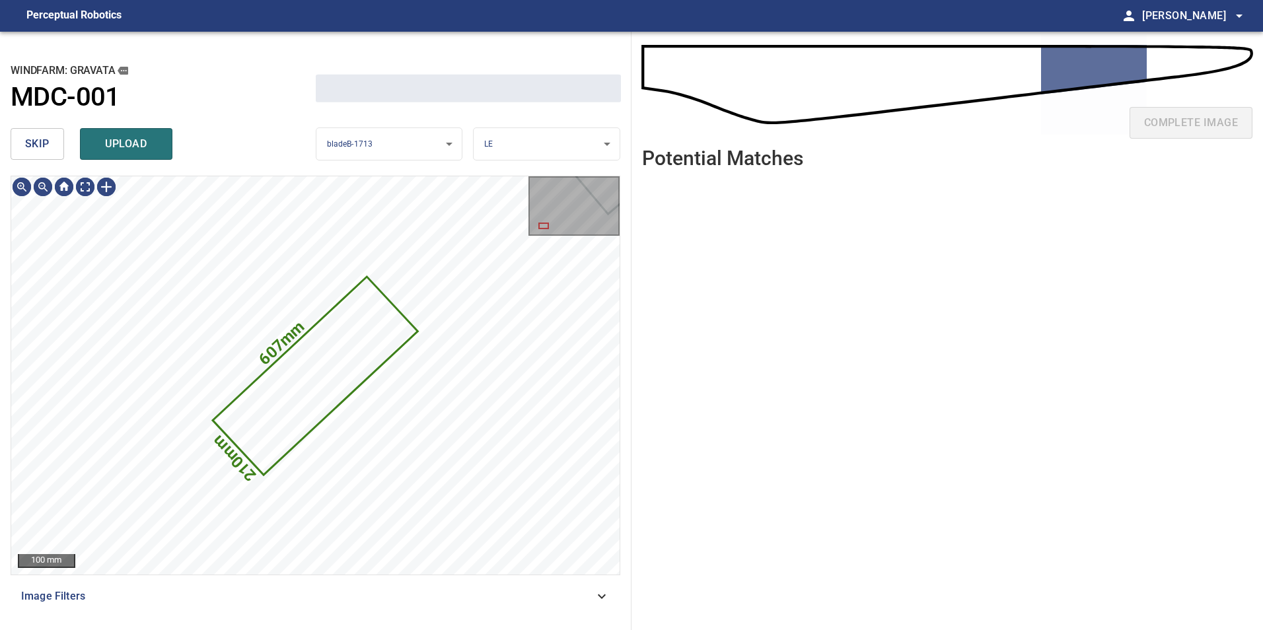
click at [33, 141] on span "skip" at bounding box center [37, 144] width 24 height 18
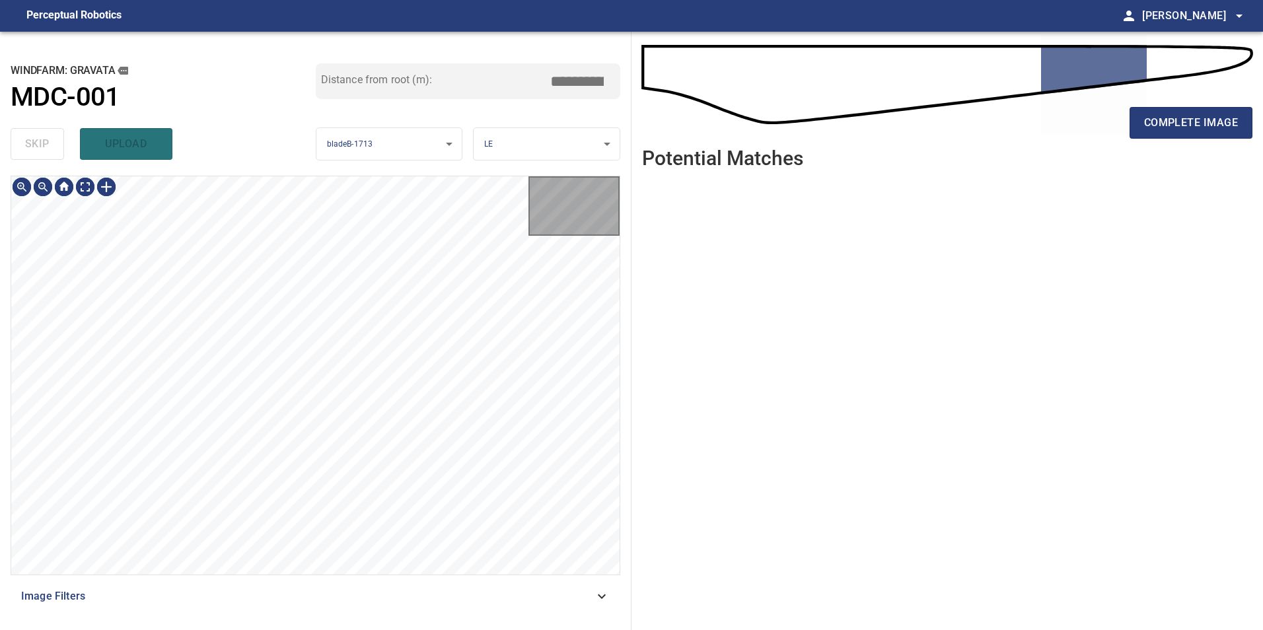
type input "*****"
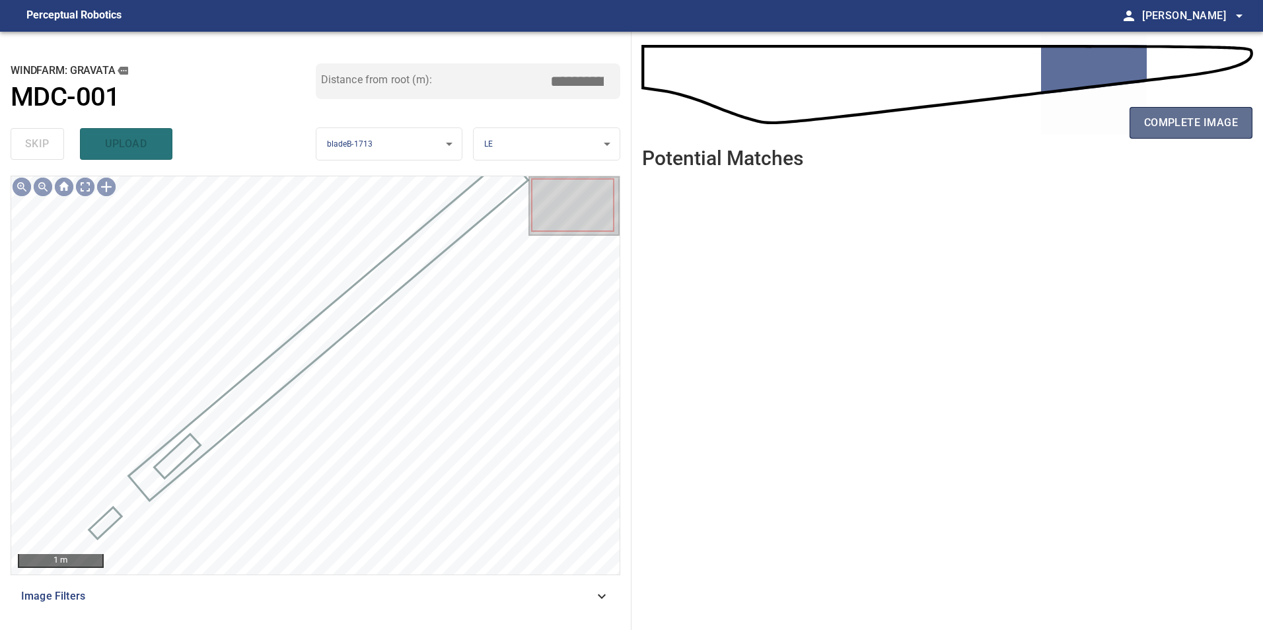
click at [1228, 129] on span "complete image" at bounding box center [1191, 123] width 94 height 18
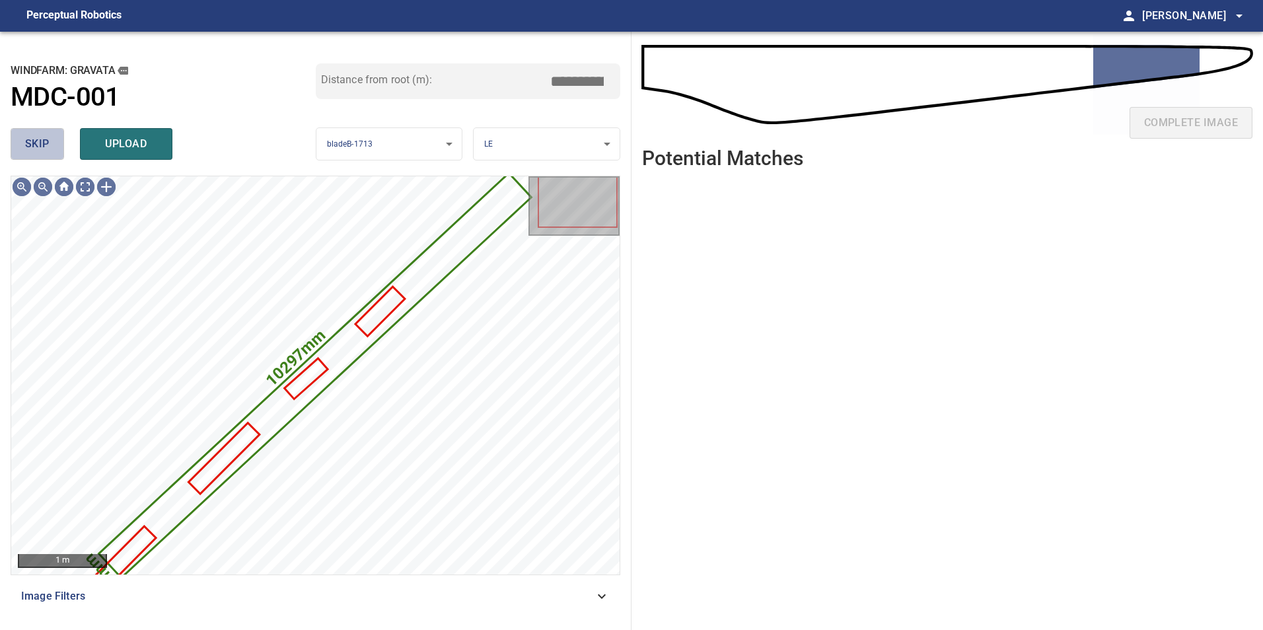
click at [54, 151] on button "skip" at bounding box center [37, 144] width 53 height 32
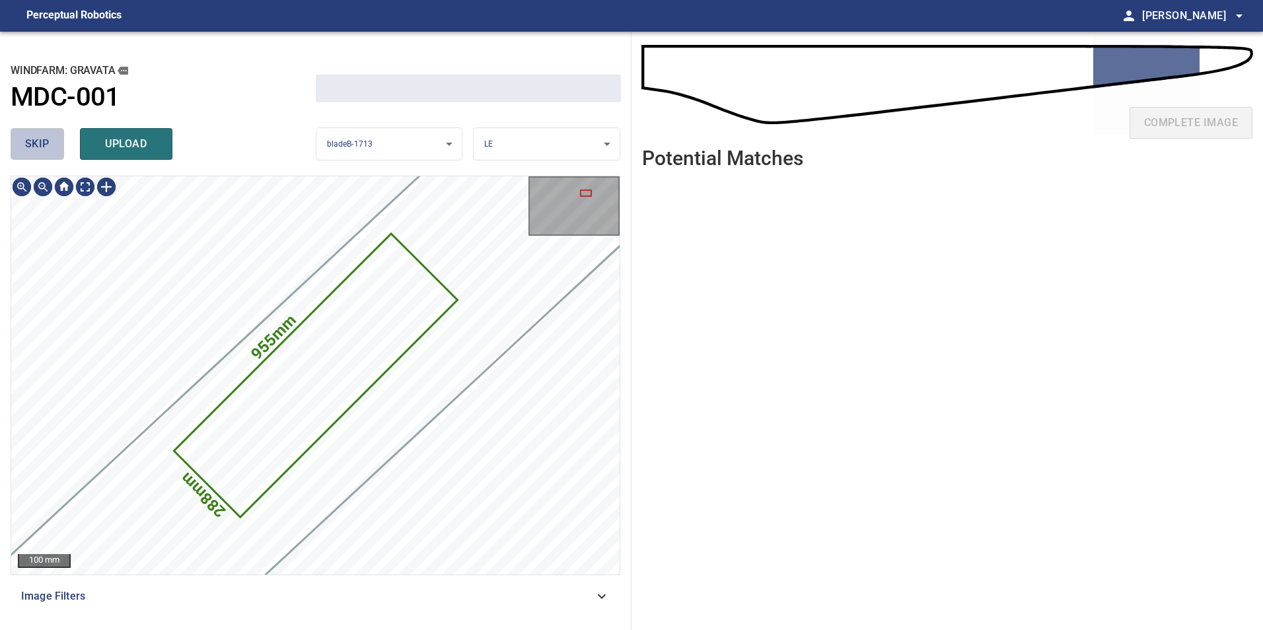
click at [54, 151] on button "skip" at bounding box center [37, 144] width 53 height 32
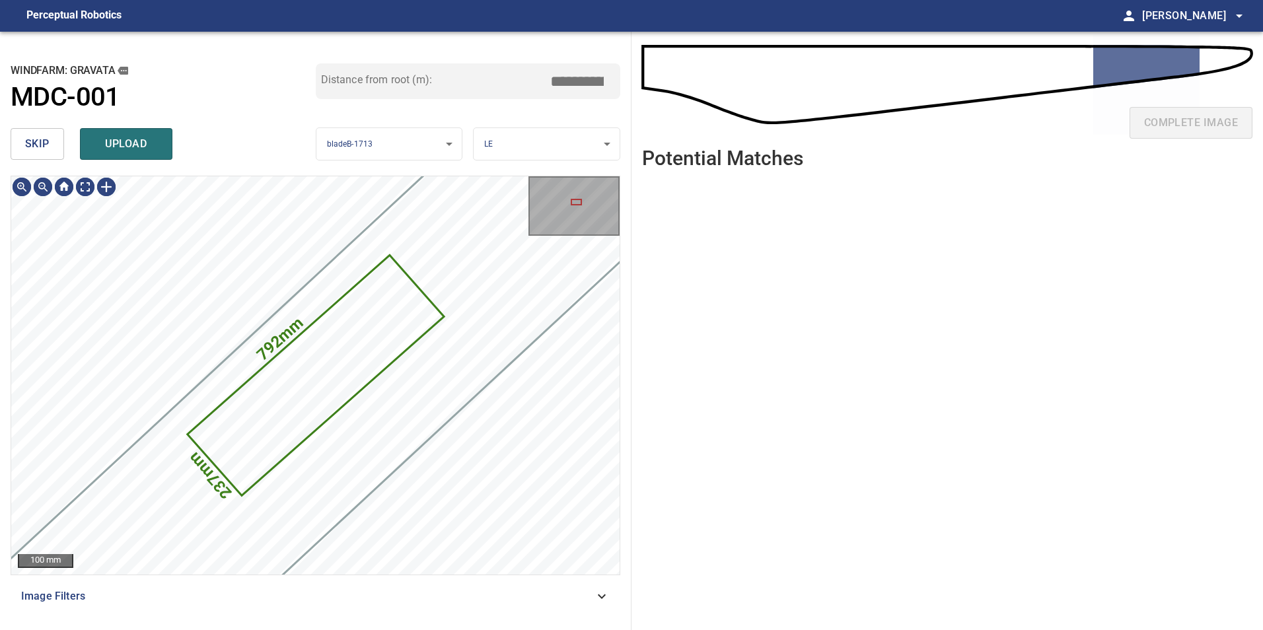
click at [54, 151] on button "skip" at bounding box center [37, 144] width 53 height 32
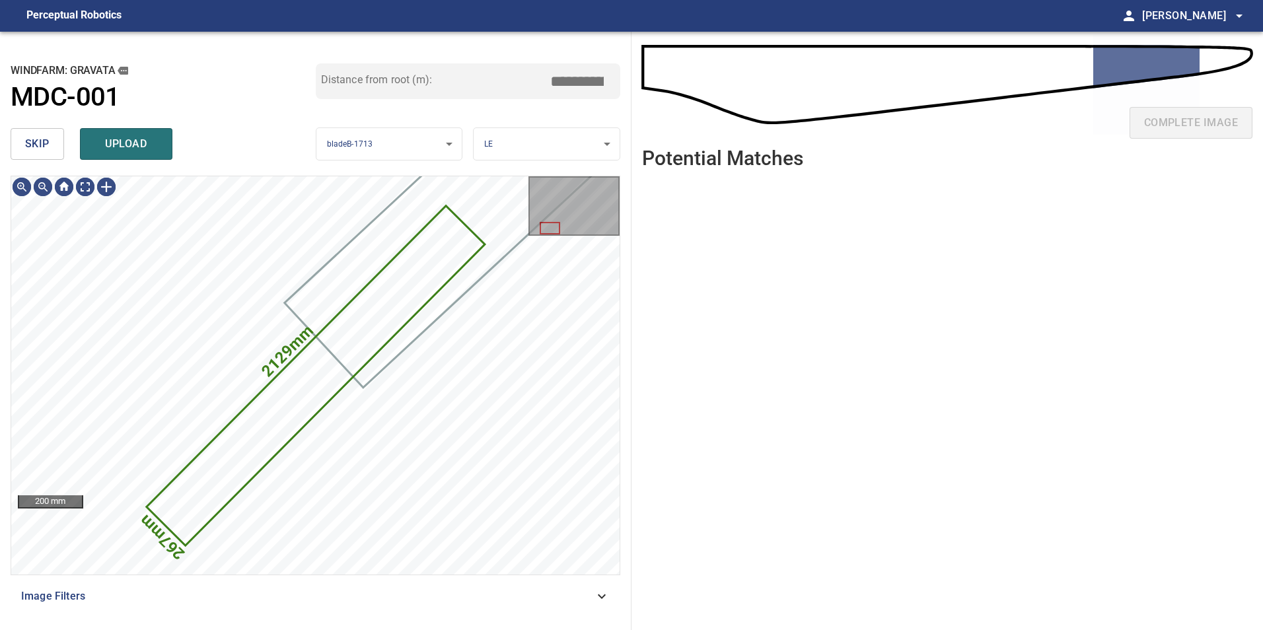
type input "*****"
click at [67, 133] on div "skip upload" at bounding box center [163, 144] width 305 height 42
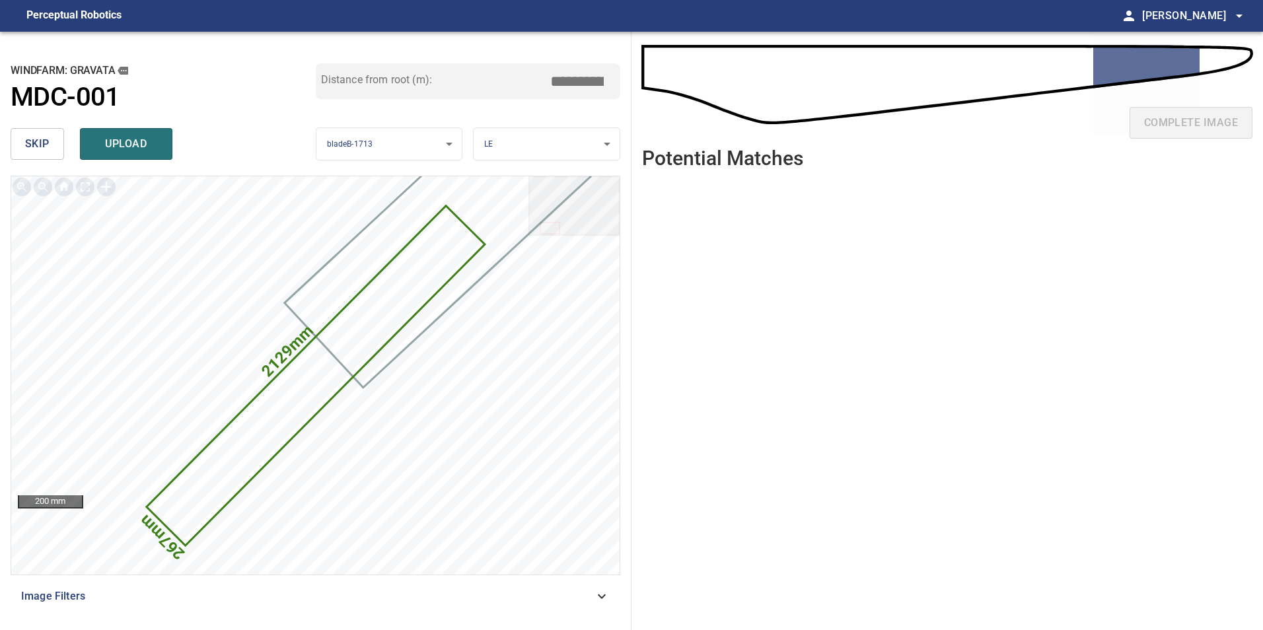
click at [45, 138] on span "skip" at bounding box center [37, 144] width 24 height 18
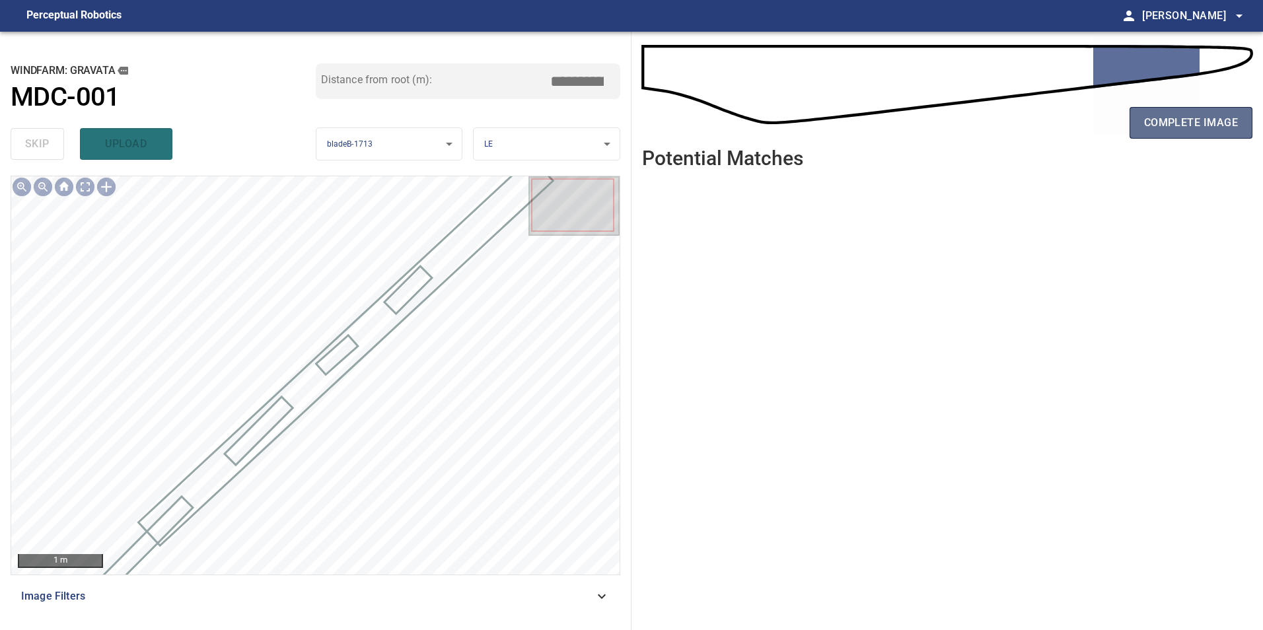
click at [1183, 127] on span "complete image" at bounding box center [1191, 123] width 94 height 18
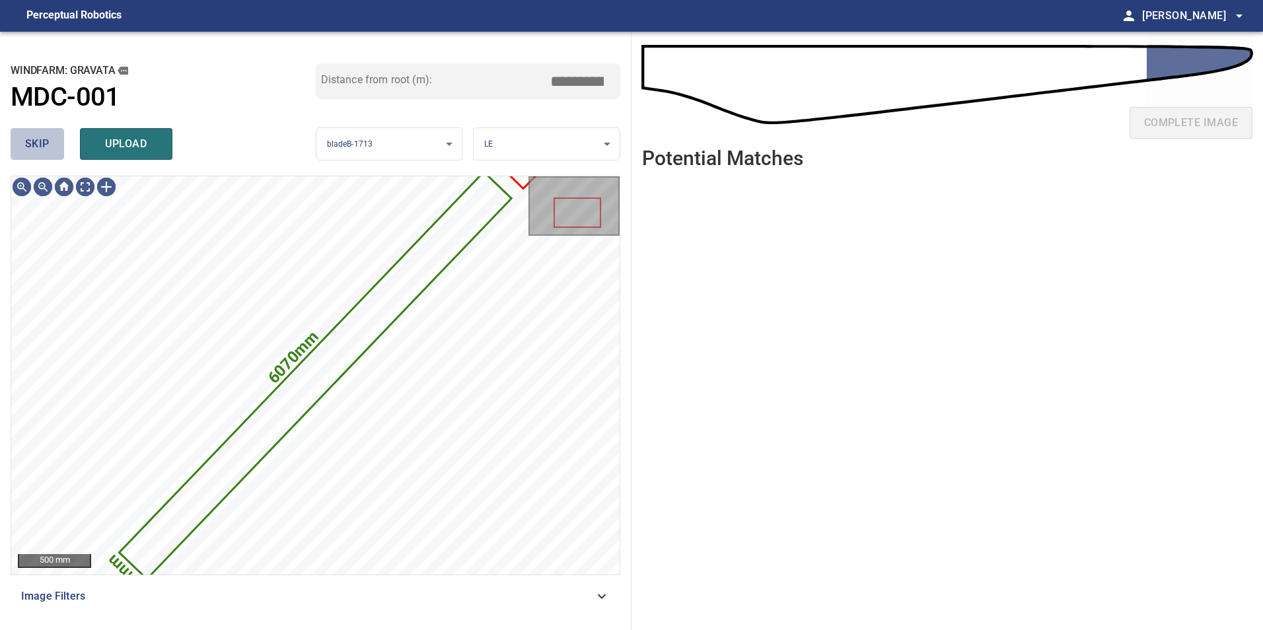
click at [48, 150] on span "skip" at bounding box center [37, 144] width 24 height 18
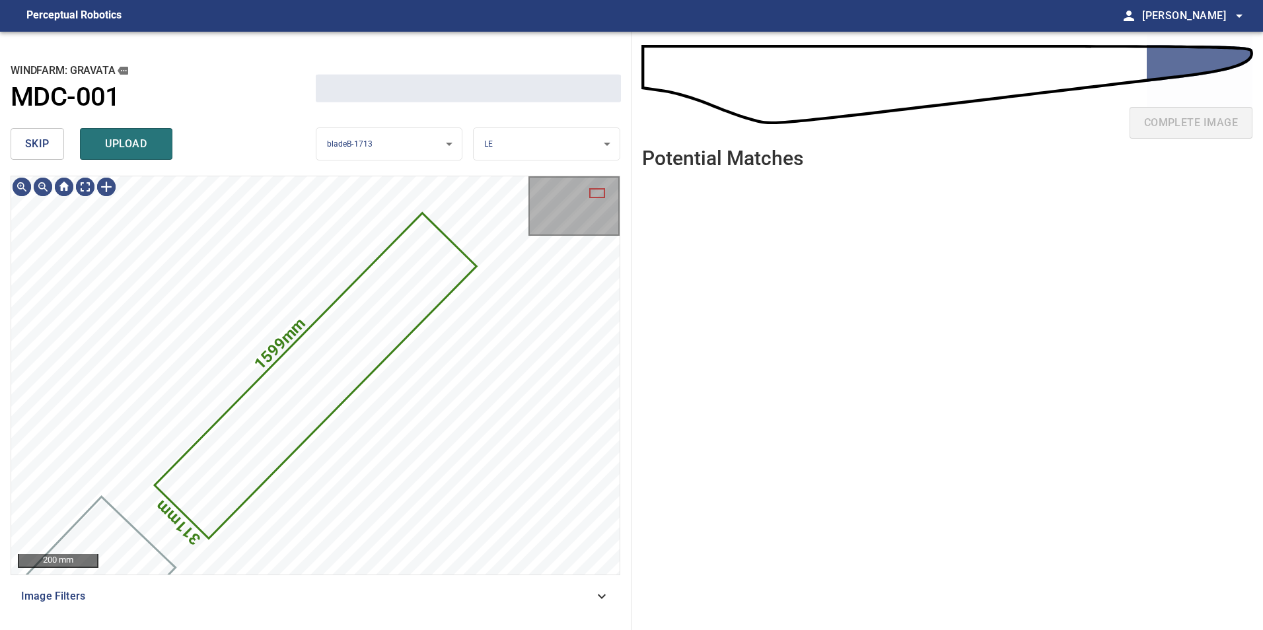
click at [48, 150] on span "skip" at bounding box center [37, 144] width 24 height 18
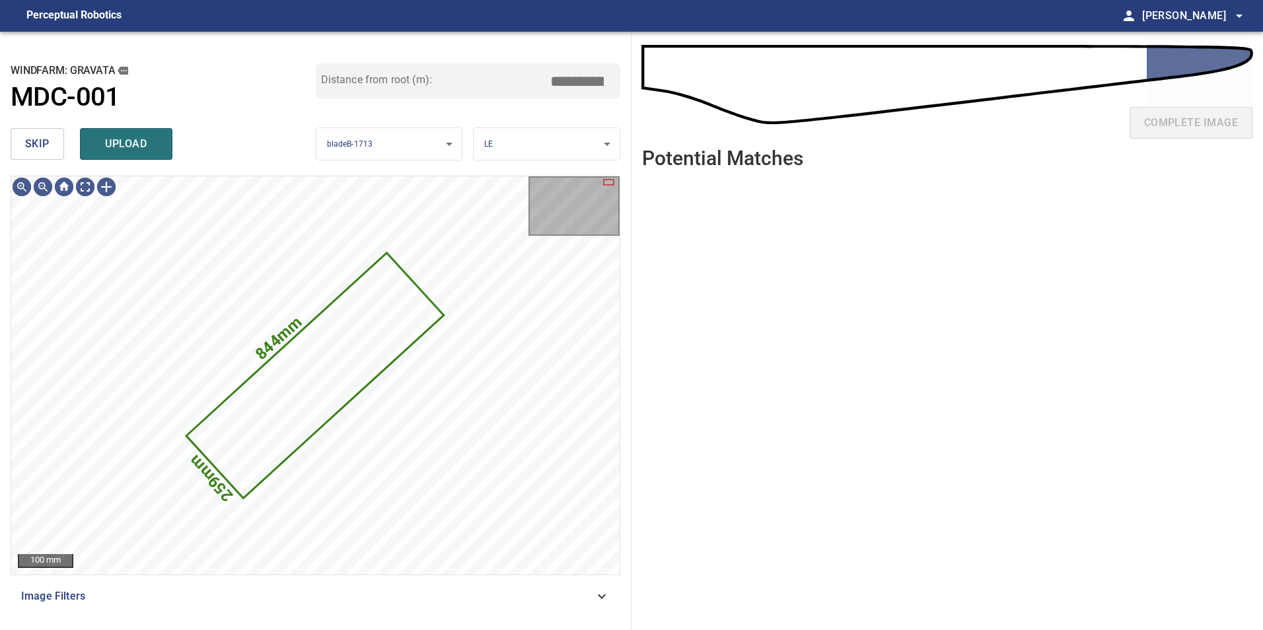
type input "*****"
click at [48, 150] on span "skip" at bounding box center [37, 144] width 24 height 18
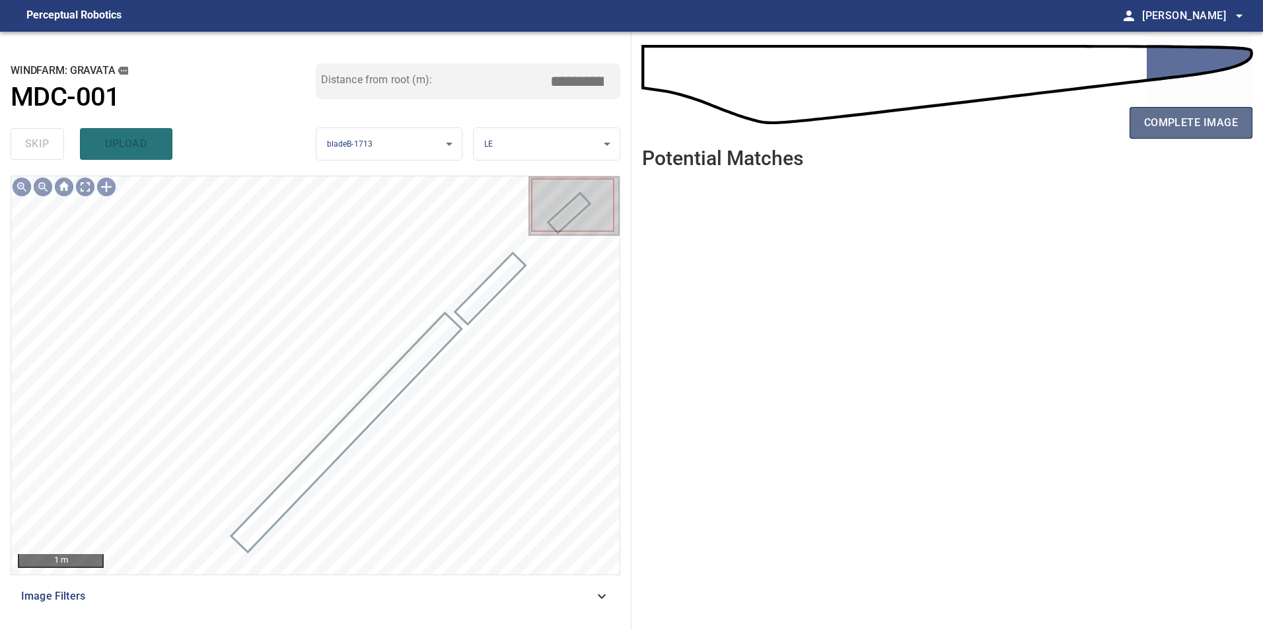
click at [1179, 119] on span "complete image" at bounding box center [1191, 123] width 94 height 18
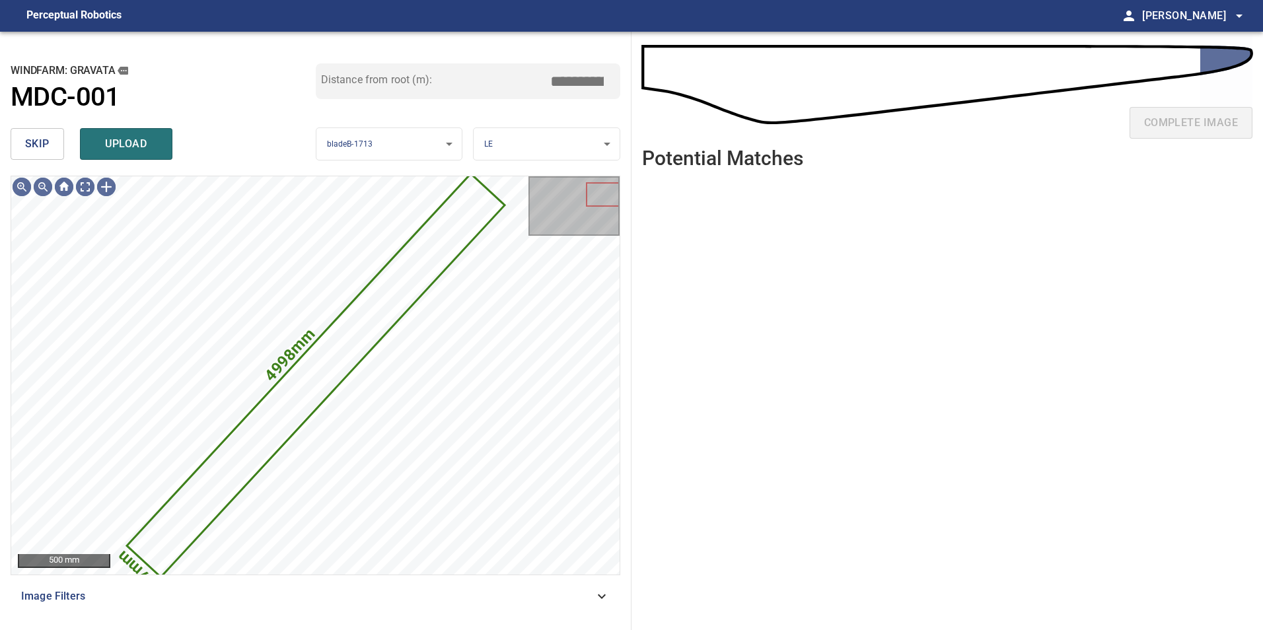
click at [24, 144] on button "skip" at bounding box center [37, 144] width 53 height 32
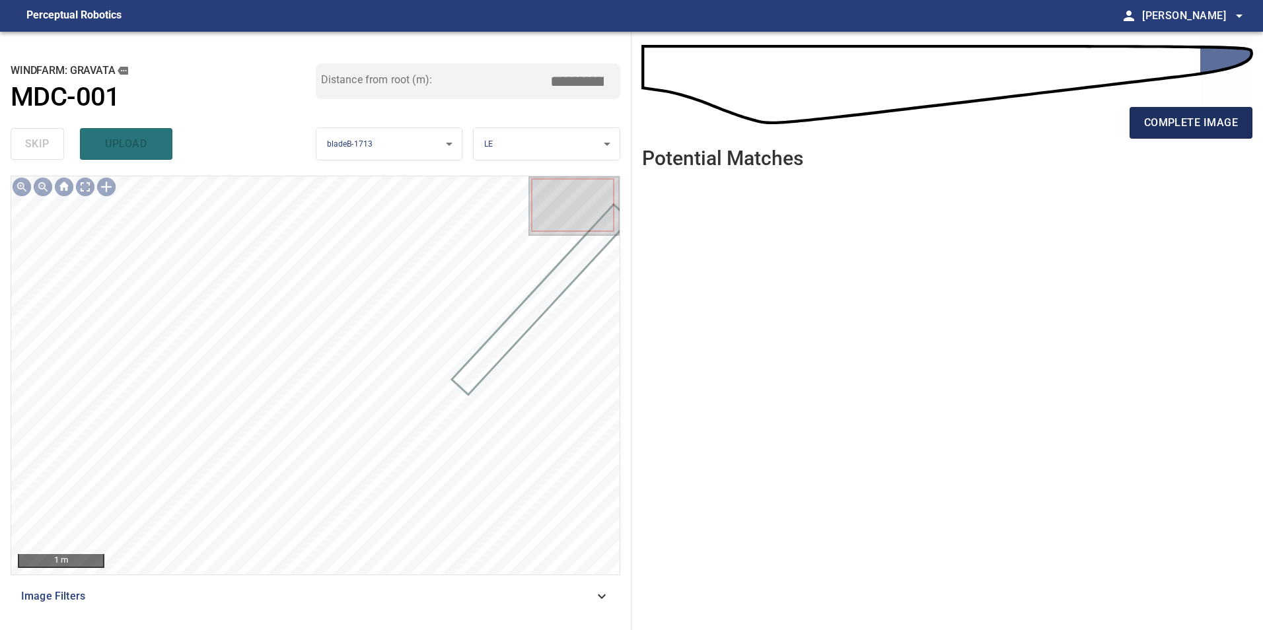
click at [1185, 123] on span "complete image" at bounding box center [1191, 123] width 94 height 18
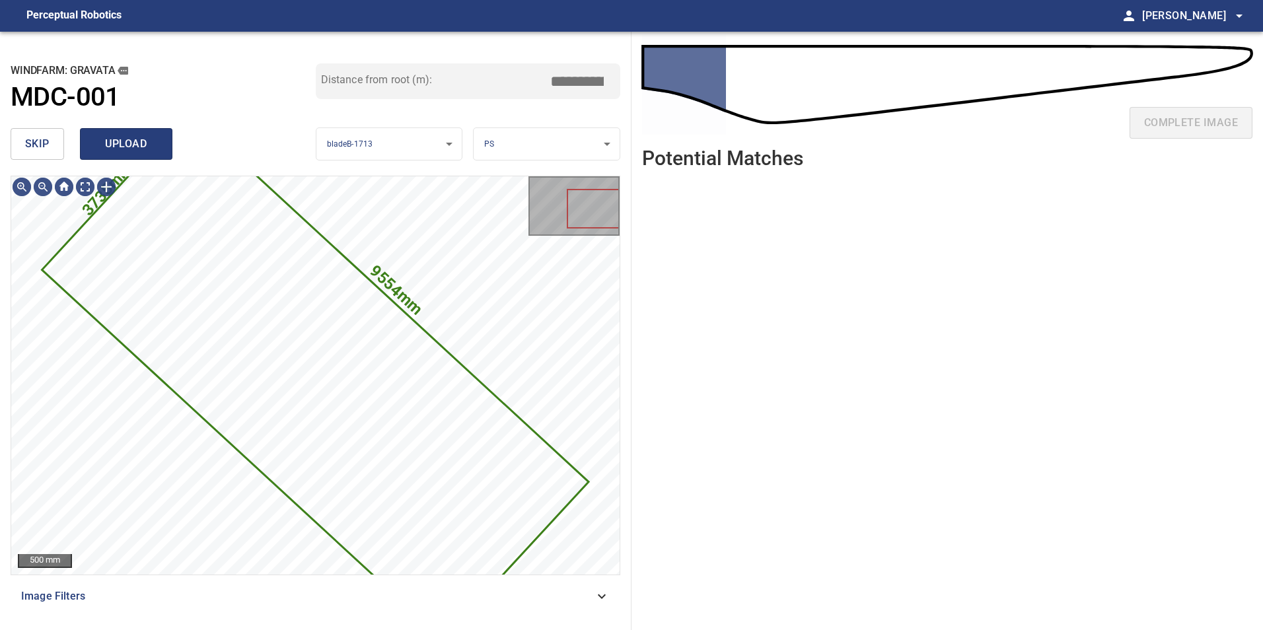
click at [126, 131] on button "upload" at bounding box center [126, 144] width 92 height 32
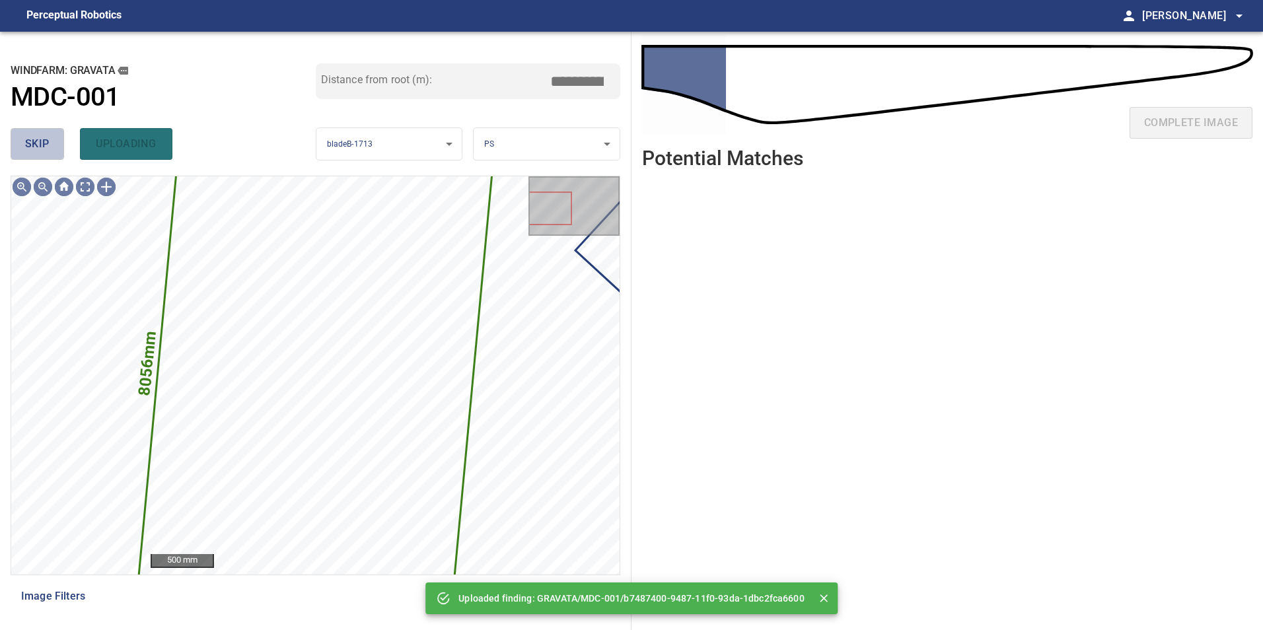
click at [43, 151] on span "skip" at bounding box center [37, 144] width 24 height 18
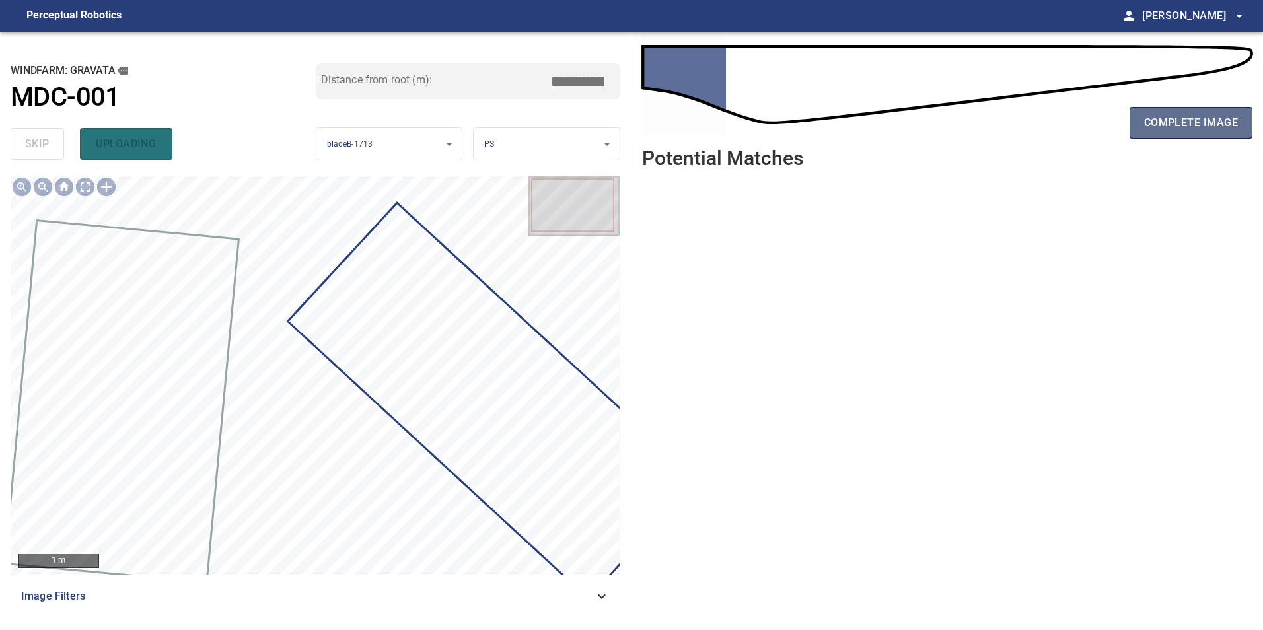
click at [1193, 128] on span "complete image" at bounding box center [1191, 123] width 94 height 18
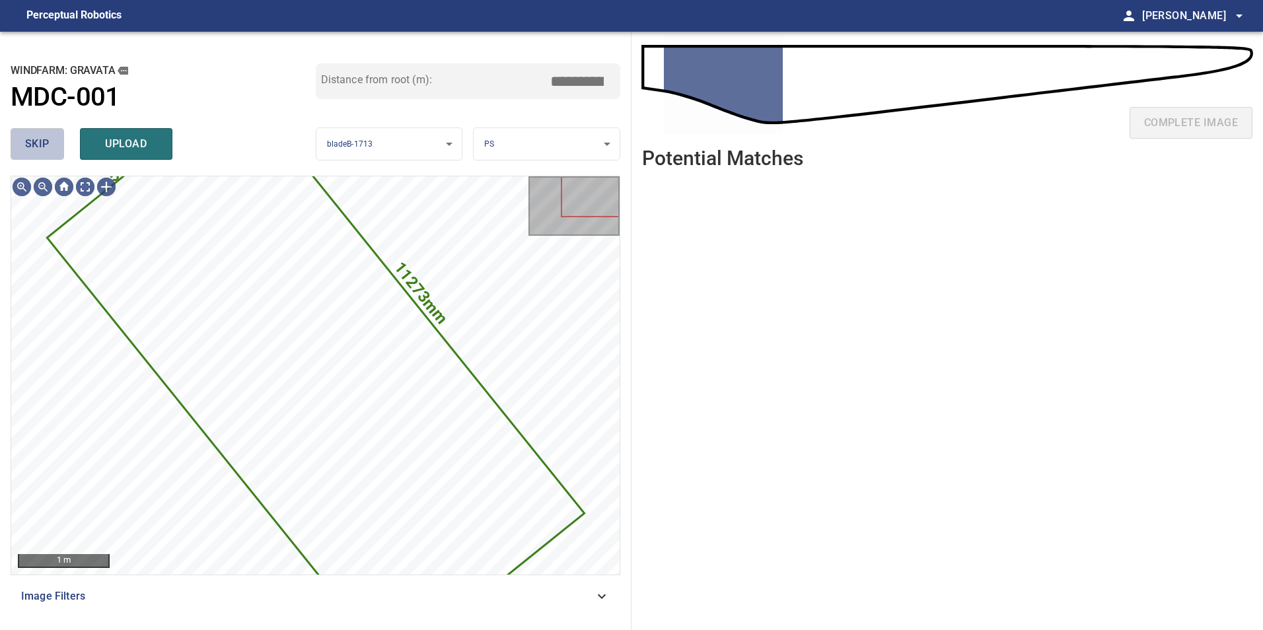
click at [56, 144] on button "skip" at bounding box center [37, 144] width 53 height 32
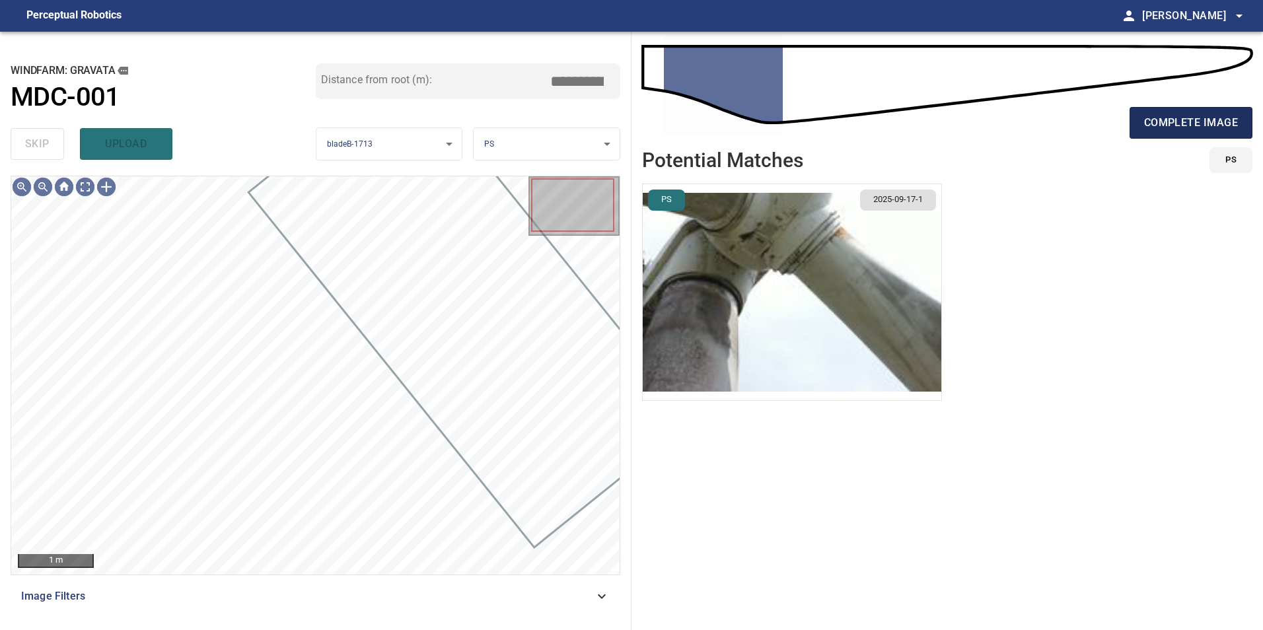
click at [1234, 126] on span "complete image" at bounding box center [1191, 123] width 94 height 18
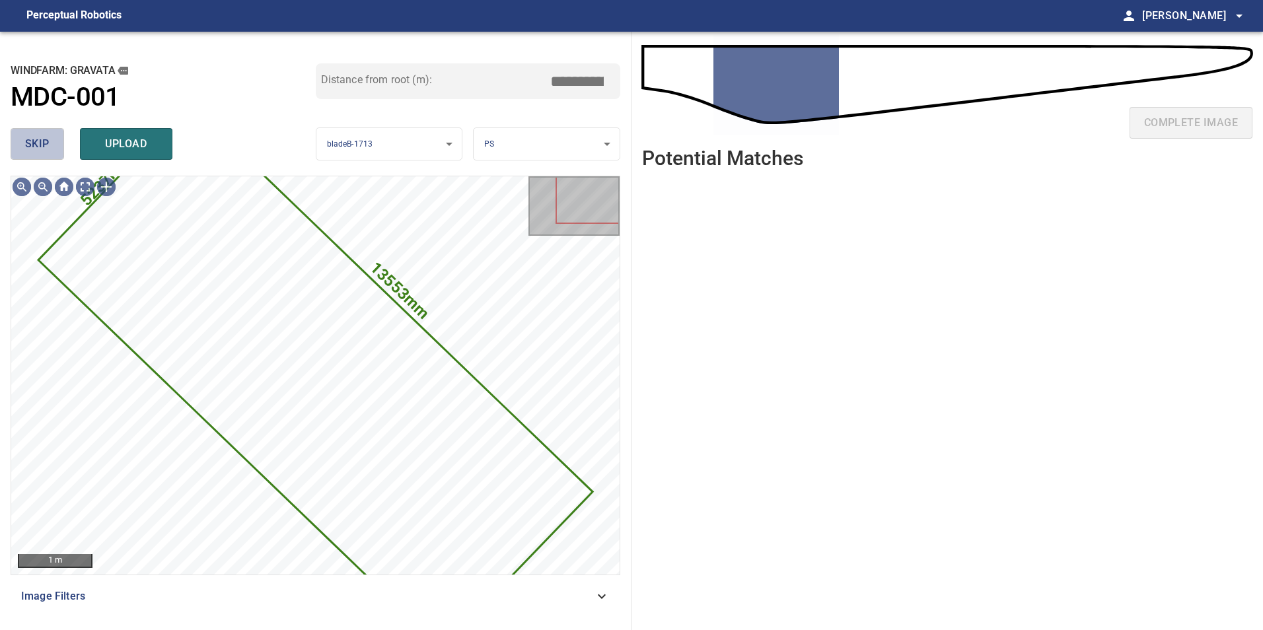
click at [60, 151] on button "skip" at bounding box center [37, 144] width 53 height 32
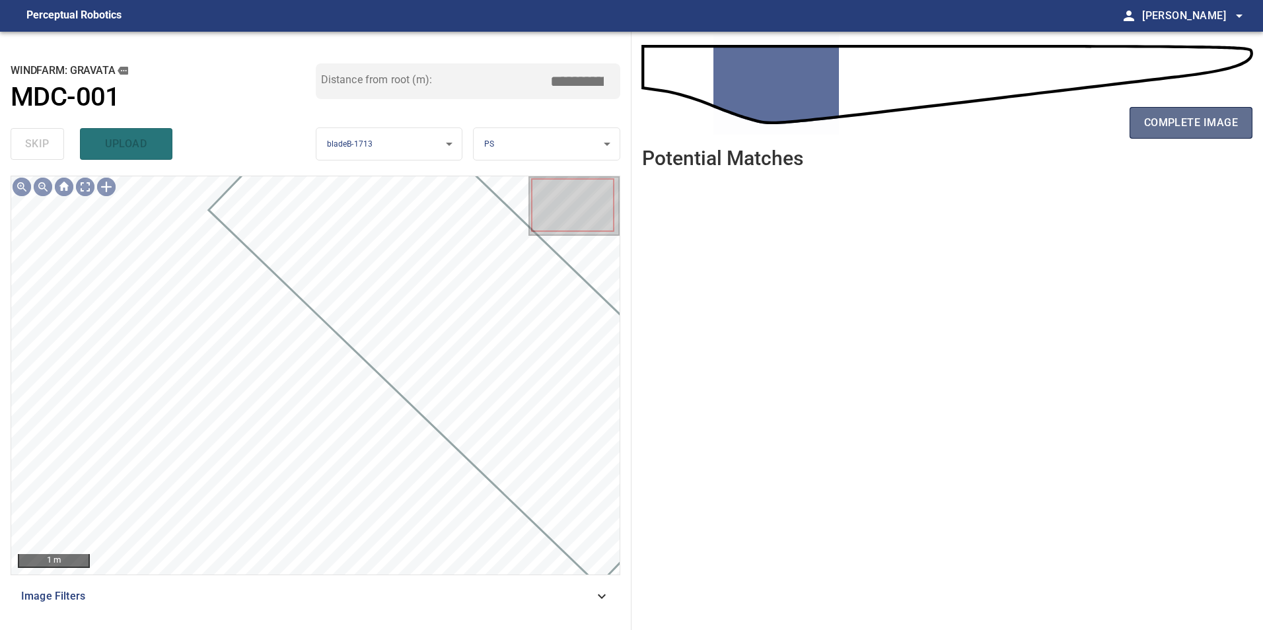
click at [1217, 132] on button "complete image" at bounding box center [1190, 123] width 123 height 32
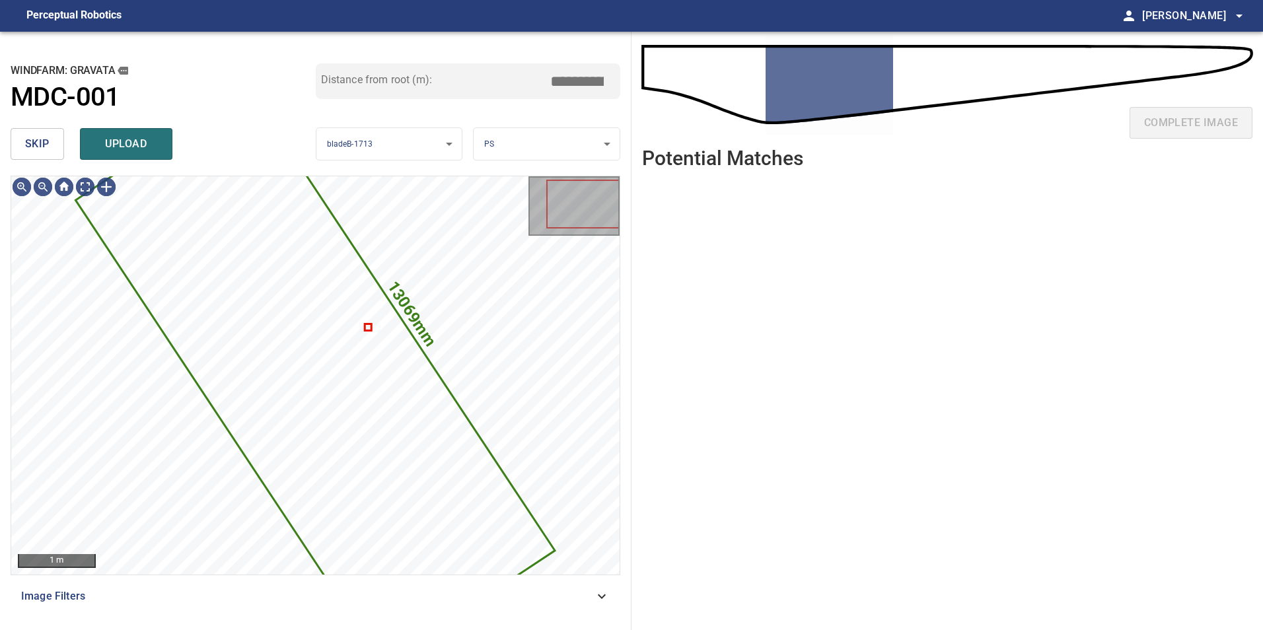
click at [34, 137] on span "skip" at bounding box center [37, 144] width 24 height 18
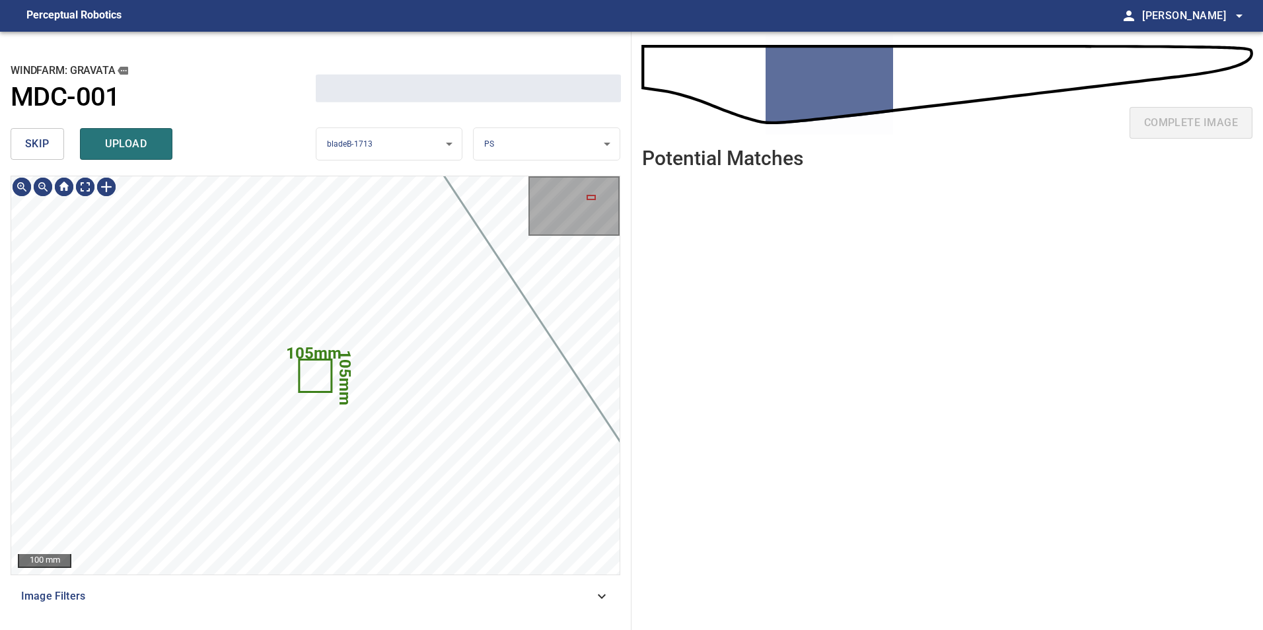
click at [34, 137] on span "skip" at bounding box center [37, 144] width 24 height 18
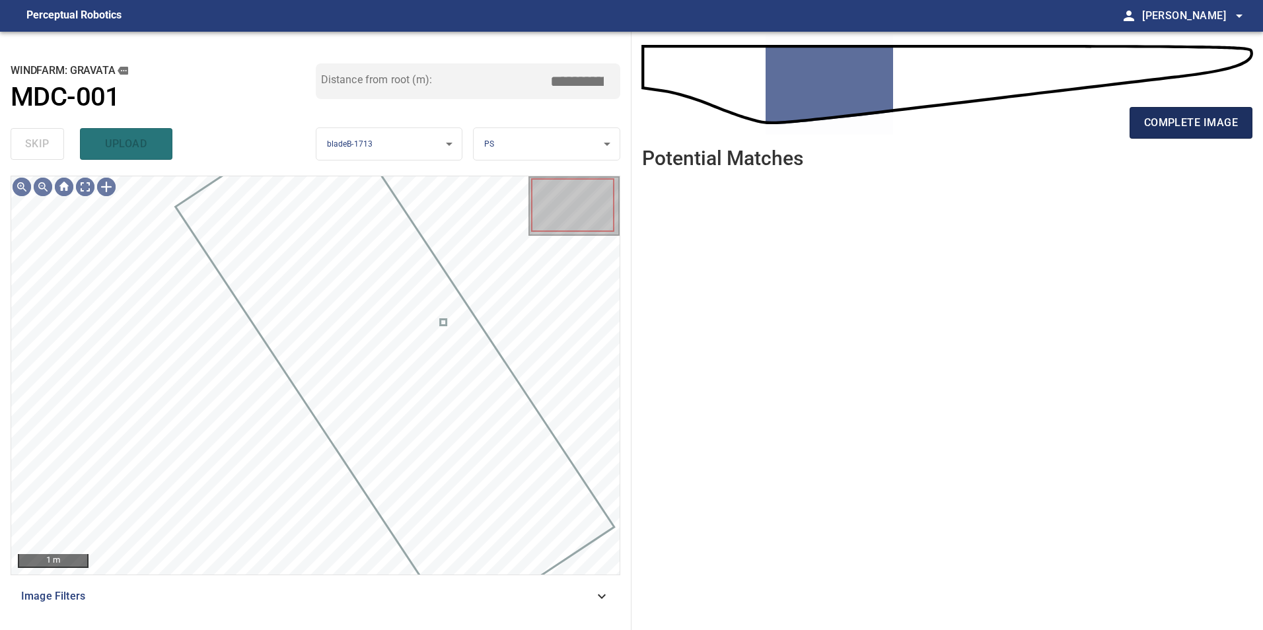
click at [1215, 128] on span "complete image" at bounding box center [1191, 123] width 94 height 18
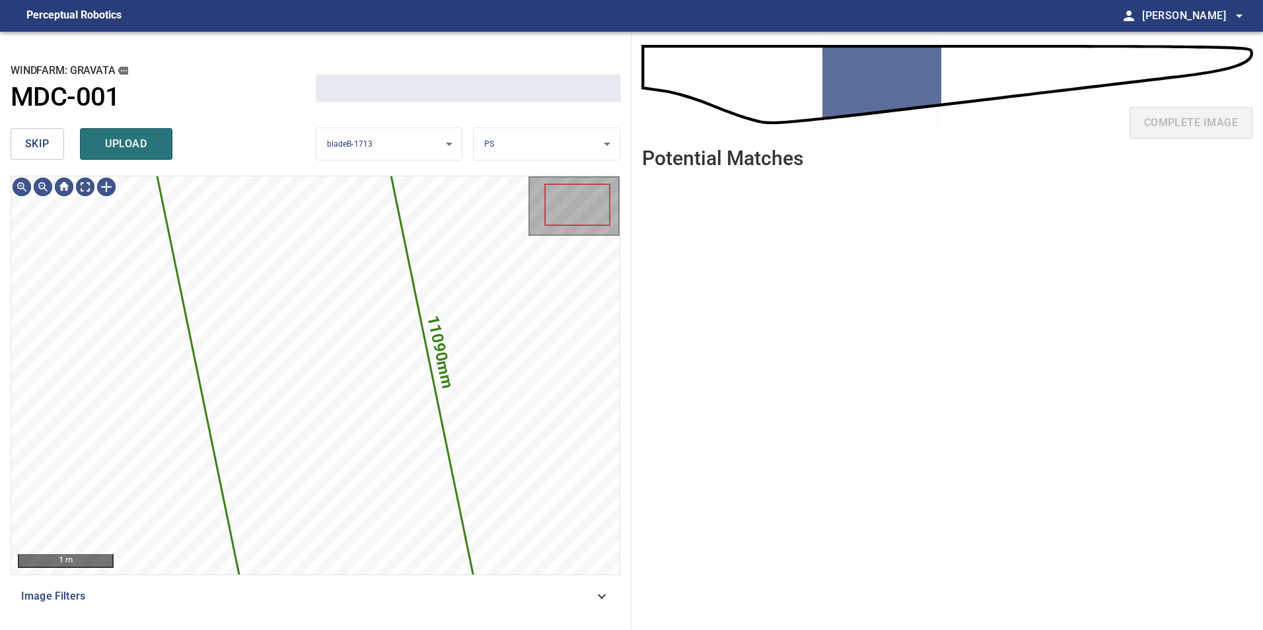
click at [43, 138] on span "skip" at bounding box center [37, 144] width 24 height 18
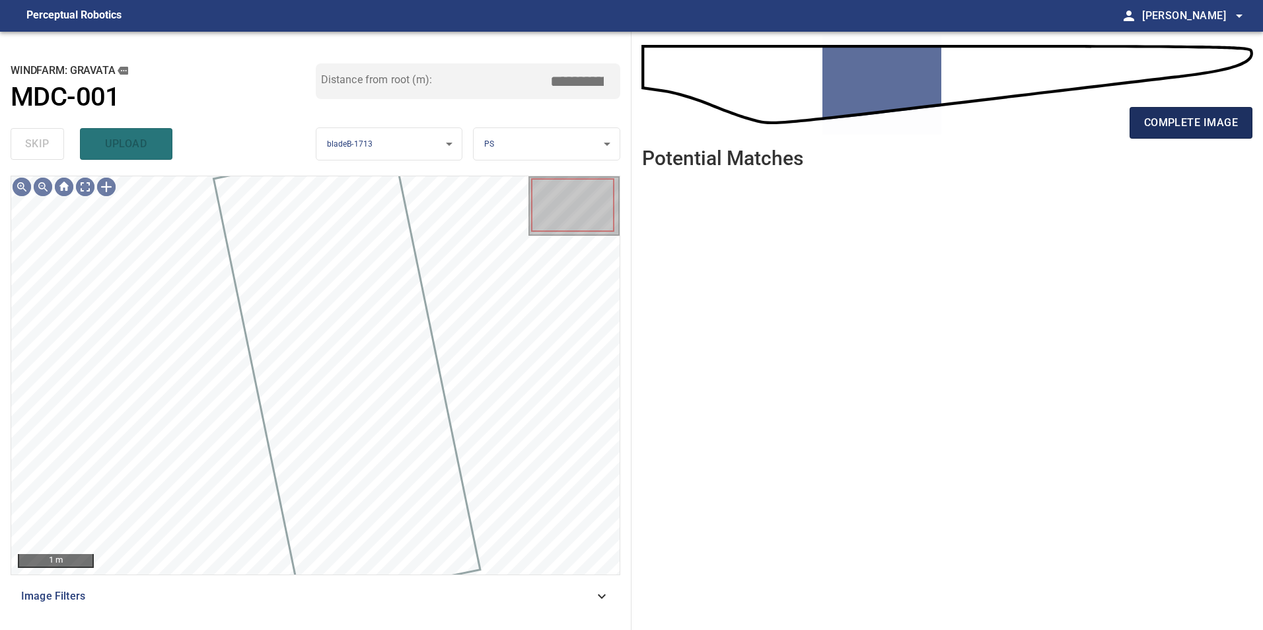
click at [1171, 129] on span "complete image" at bounding box center [1191, 123] width 94 height 18
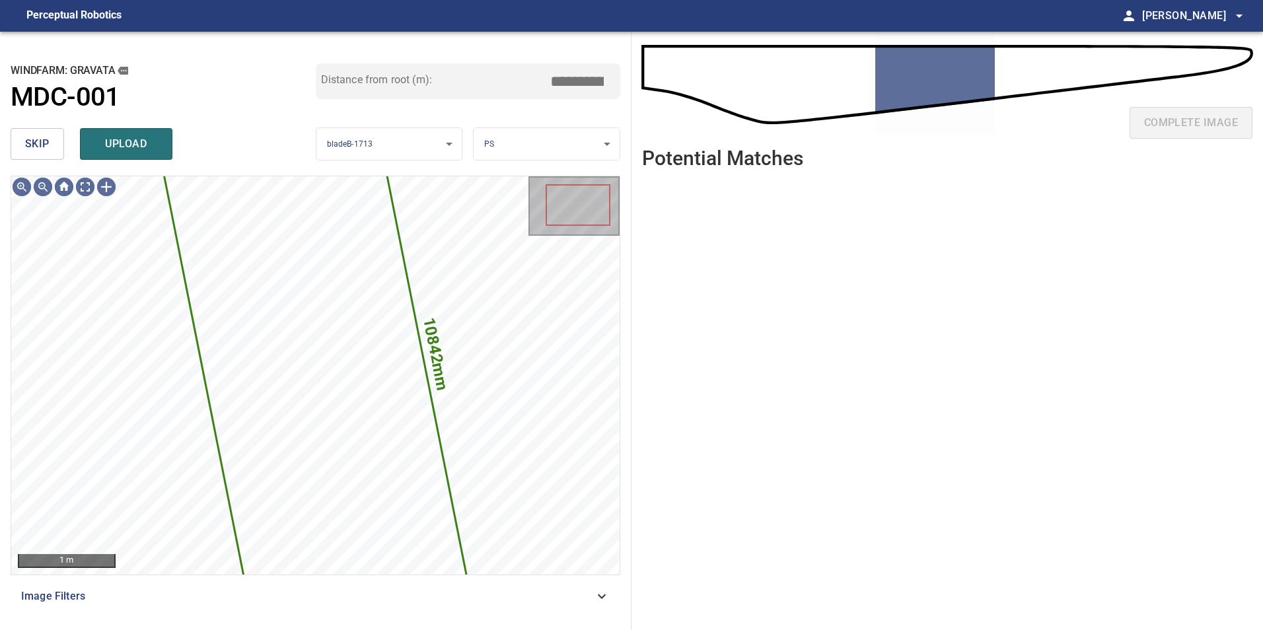
click at [35, 147] on span "skip" at bounding box center [37, 144] width 24 height 18
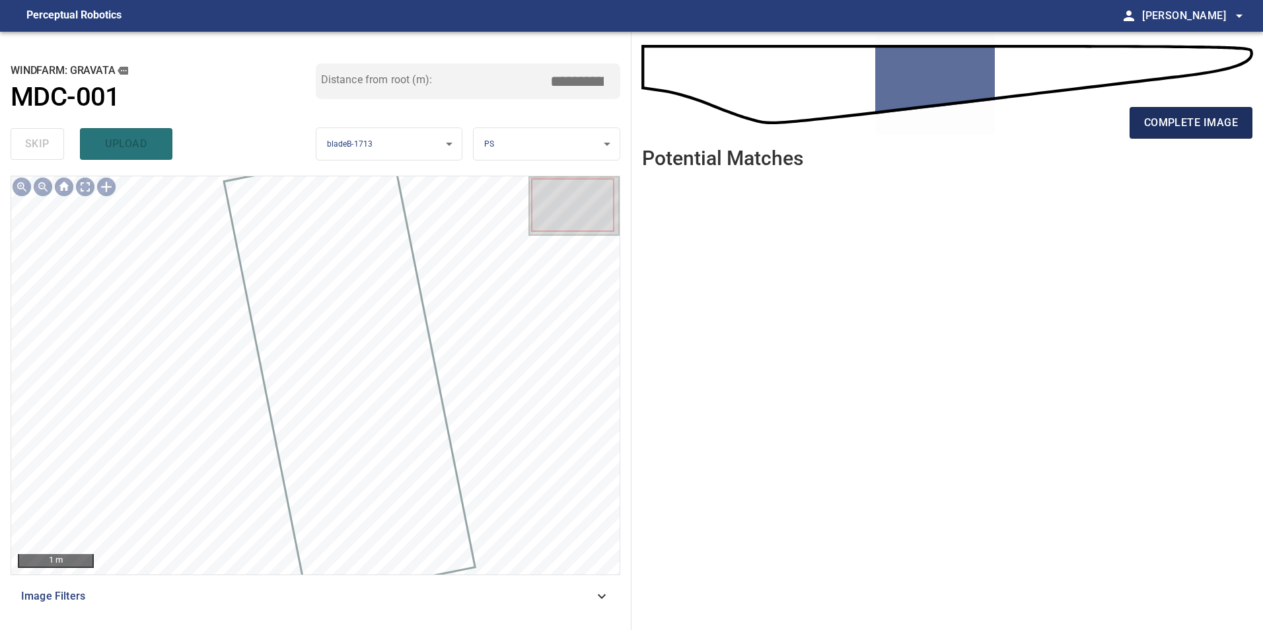
click at [1143, 135] on button "complete image" at bounding box center [1190, 123] width 123 height 32
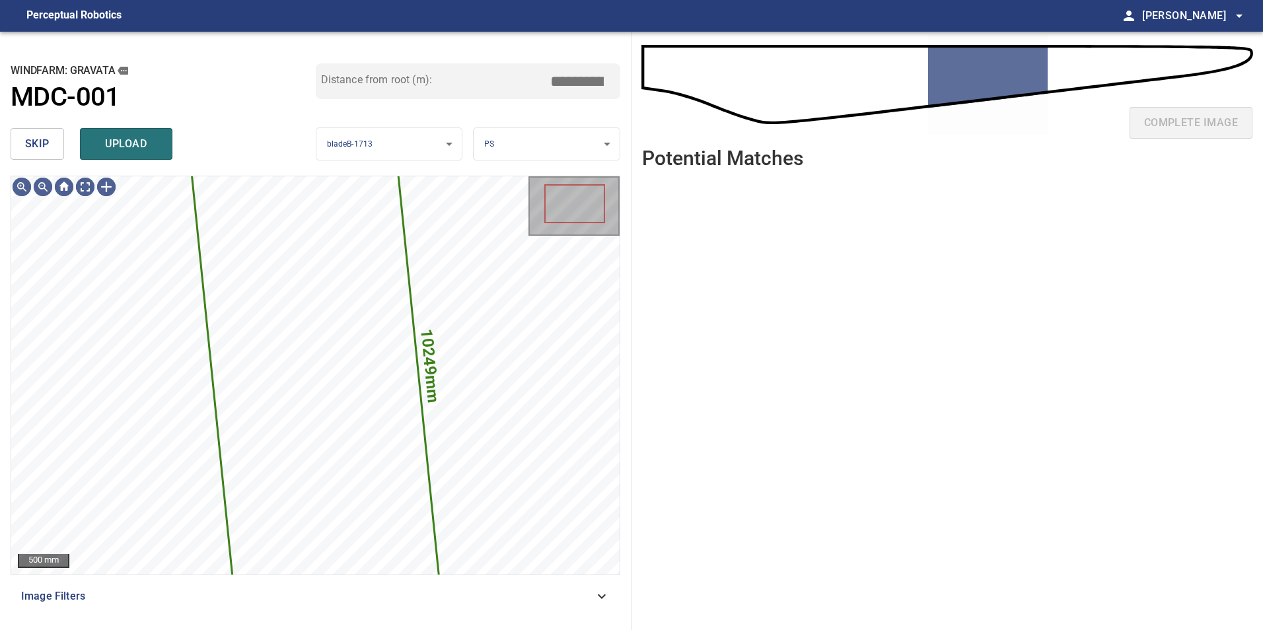
click at [46, 152] on span "skip" at bounding box center [37, 144] width 24 height 18
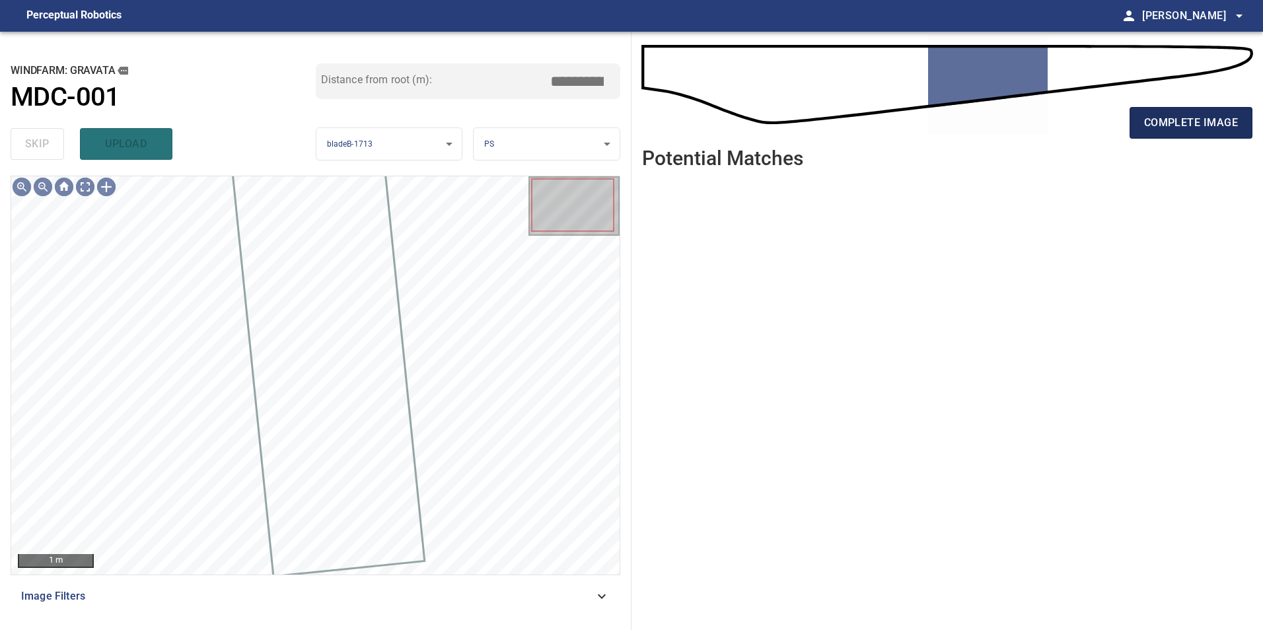
click at [1182, 134] on button "complete image" at bounding box center [1190, 123] width 123 height 32
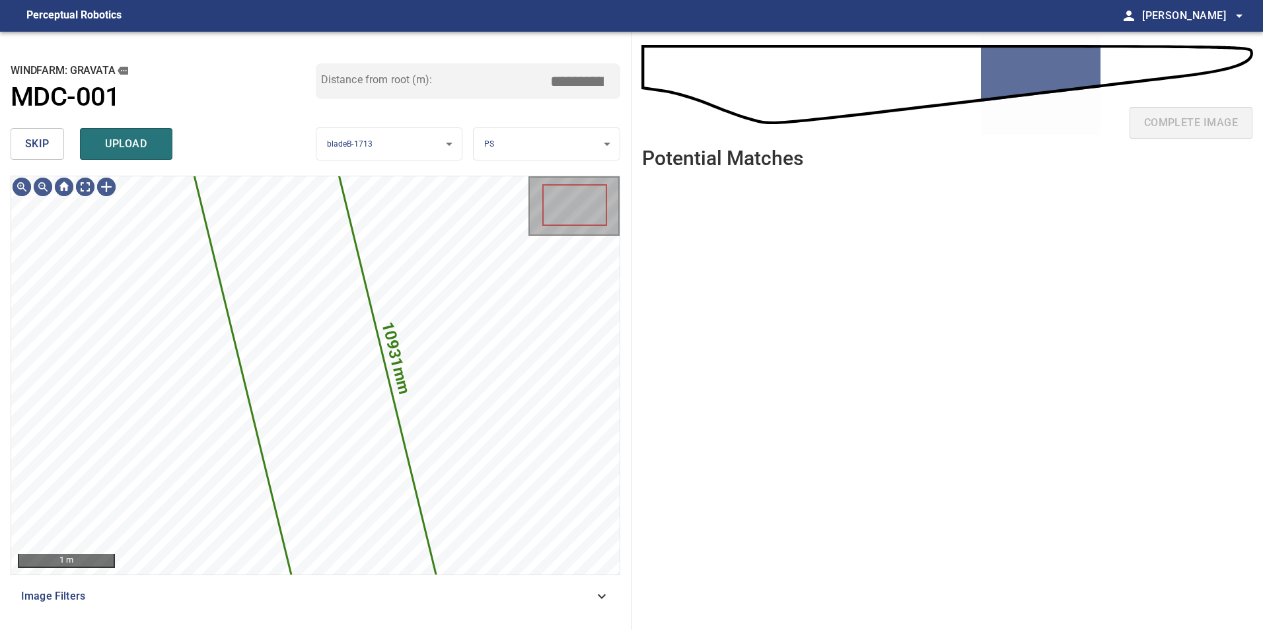
click at [57, 150] on button "skip" at bounding box center [37, 144] width 53 height 32
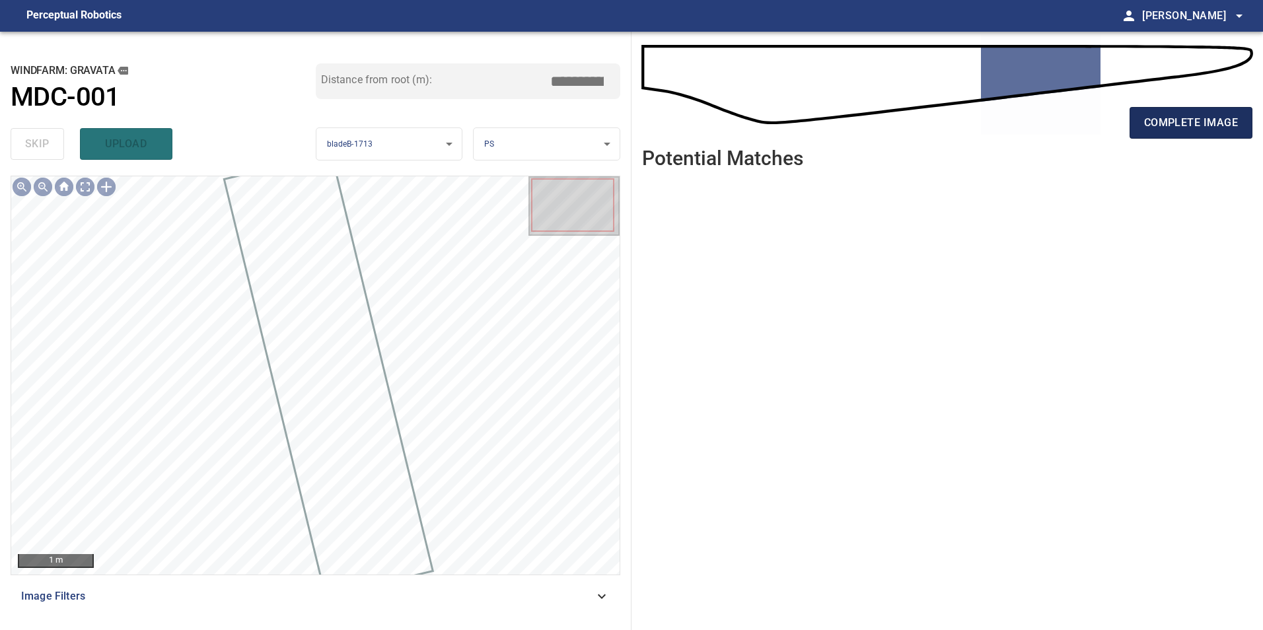
click at [1171, 133] on button "complete image" at bounding box center [1190, 123] width 123 height 32
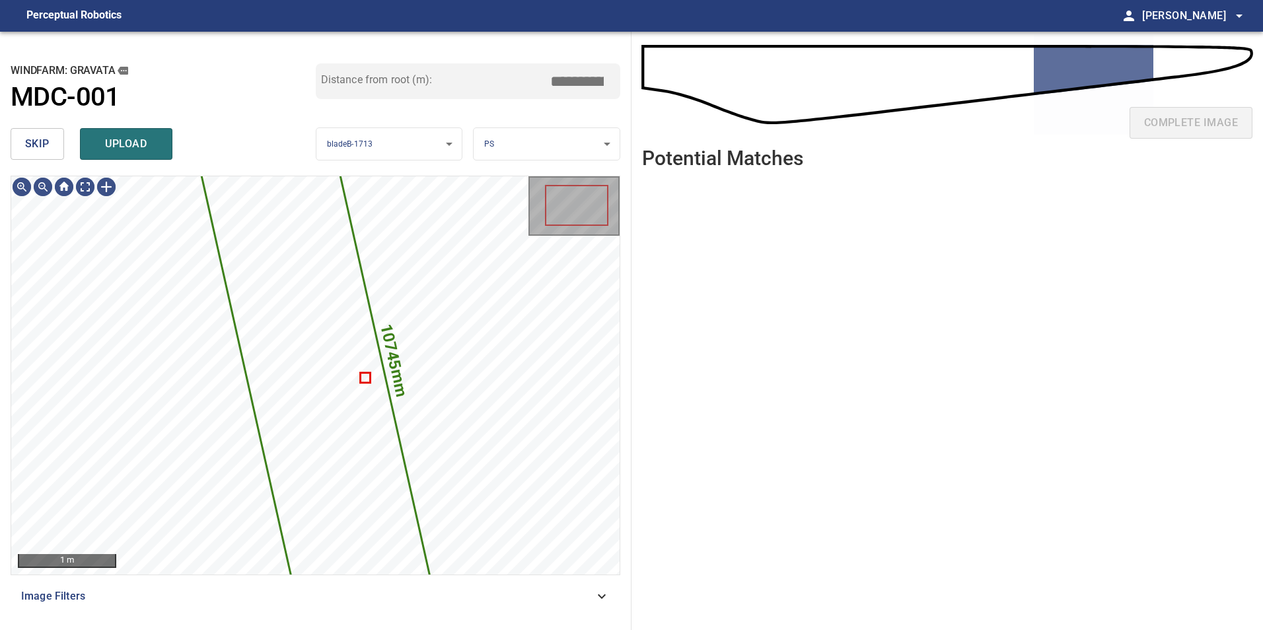
click at [36, 143] on span "skip" at bounding box center [37, 144] width 24 height 18
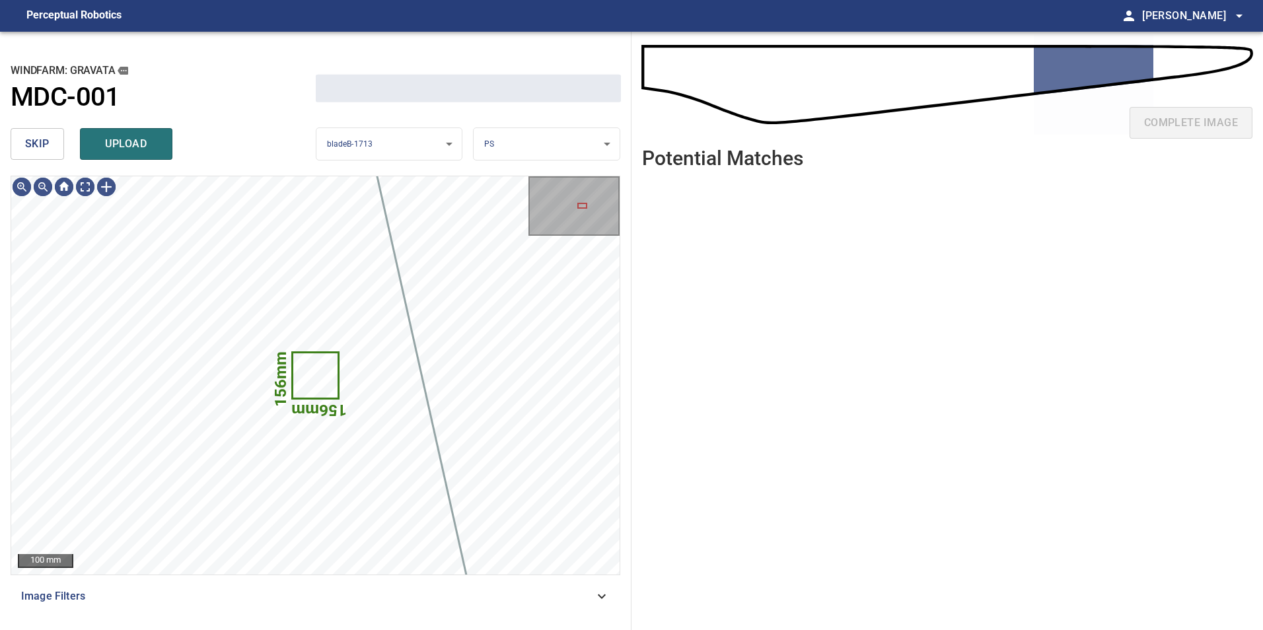
click at [36, 143] on span "skip" at bounding box center [37, 144] width 24 height 18
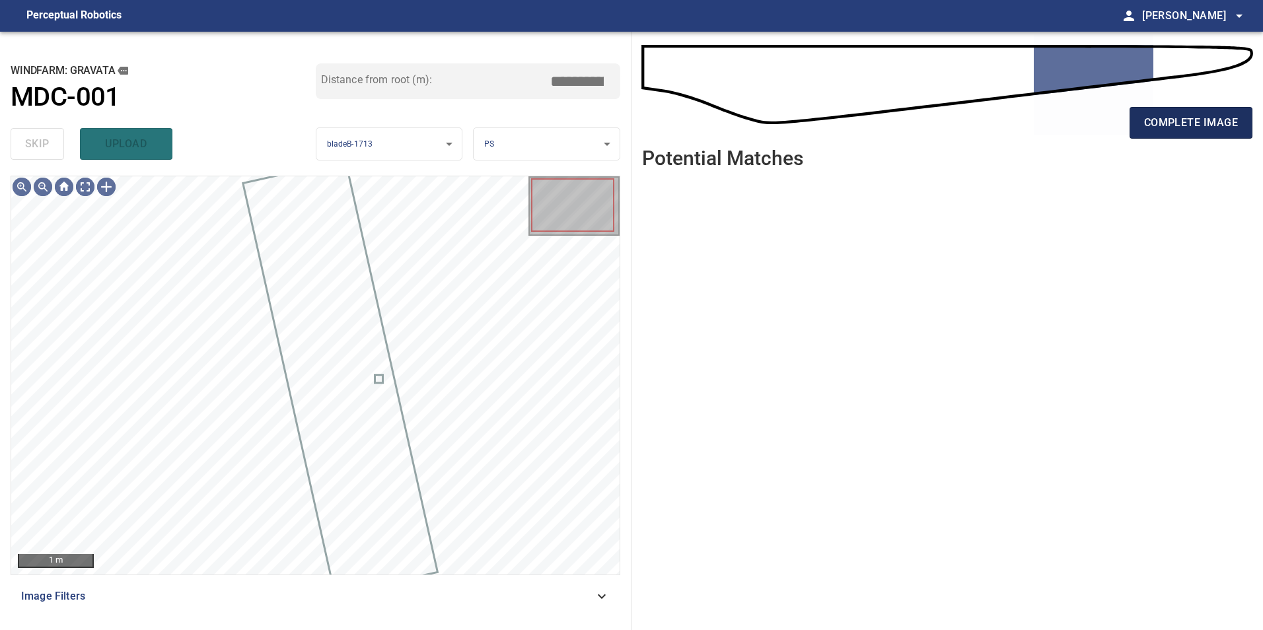
click at [1176, 117] on span "complete image" at bounding box center [1191, 123] width 94 height 18
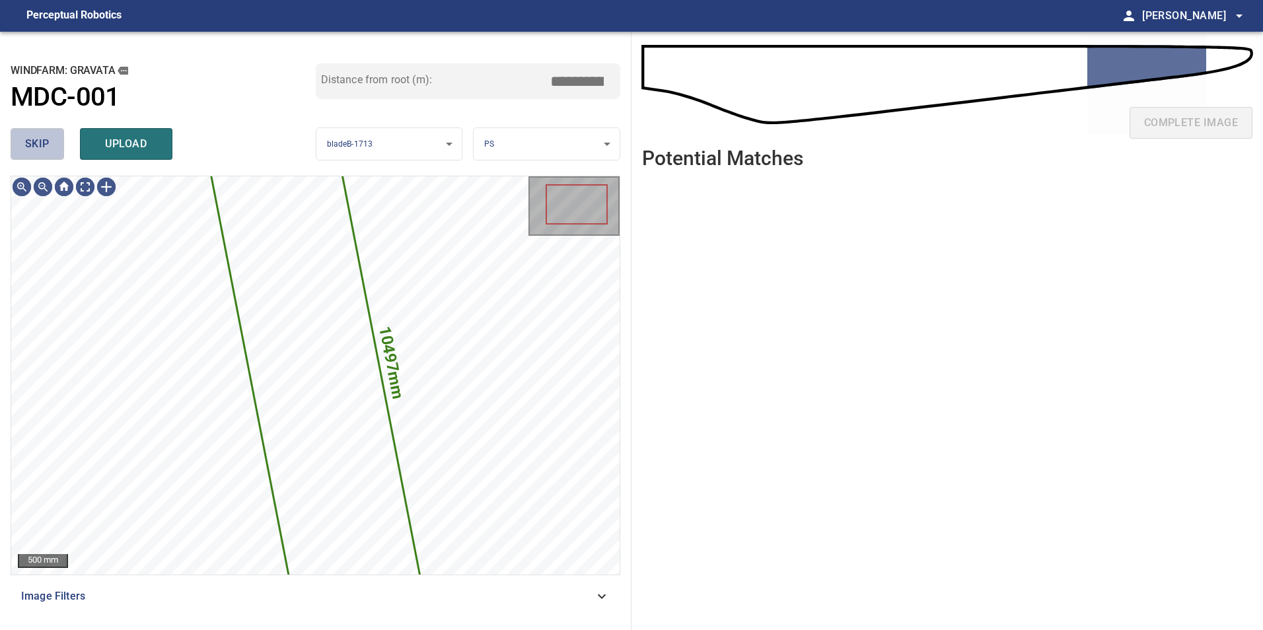
click at [31, 148] on span "skip" at bounding box center [37, 144] width 24 height 18
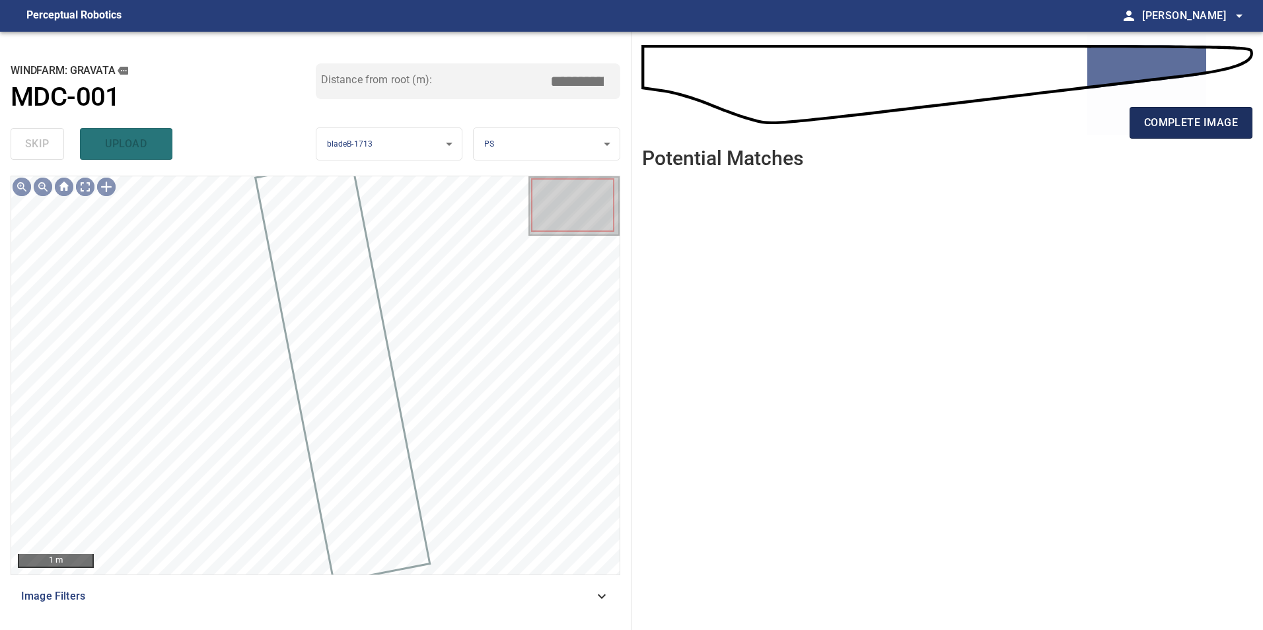
click at [1199, 127] on span "complete image" at bounding box center [1191, 123] width 94 height 18
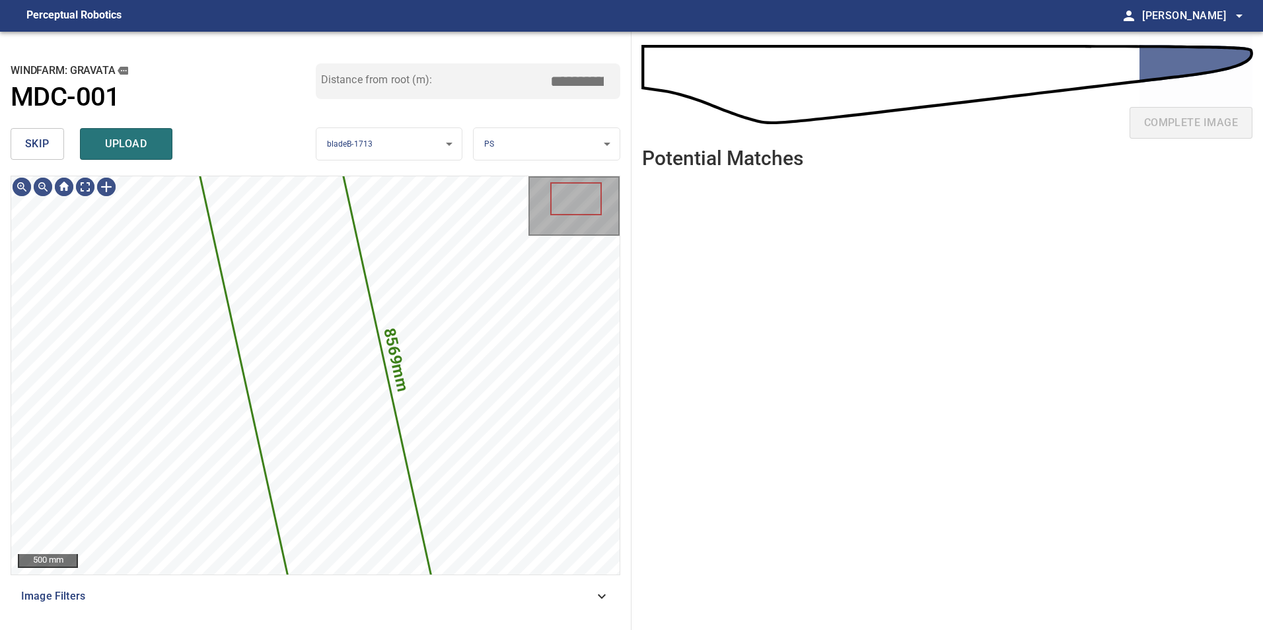
click at [23, 142] on button "skip" at bounding box center [37, 144] width 53 height 32
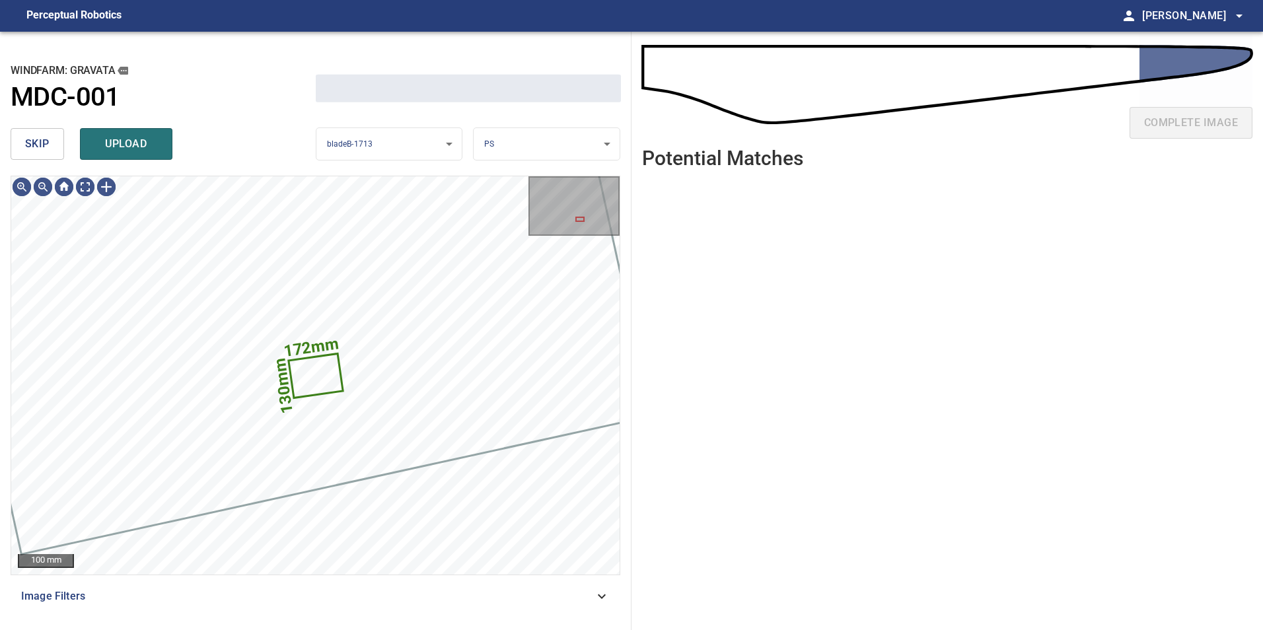
click at [23, 142] on button "skip" at bounding box center [37, 144] width 53 height 32
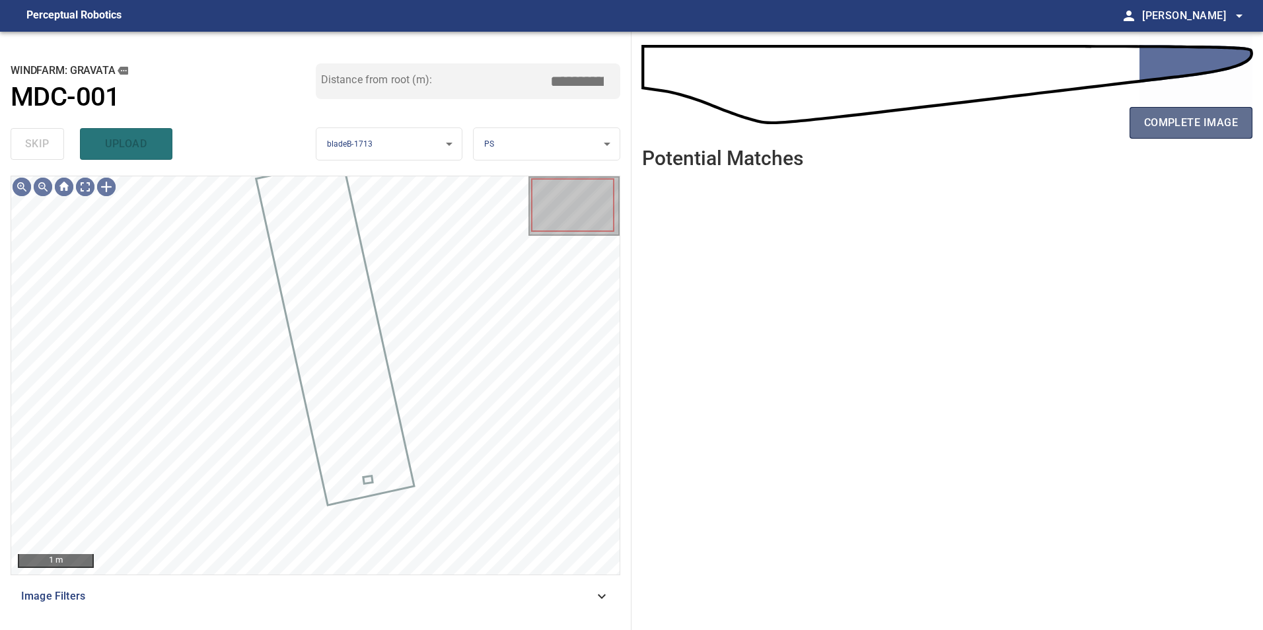
click at [1197, 128] on span "complete image" at bounding box center [1191, 123] width 94 height 18
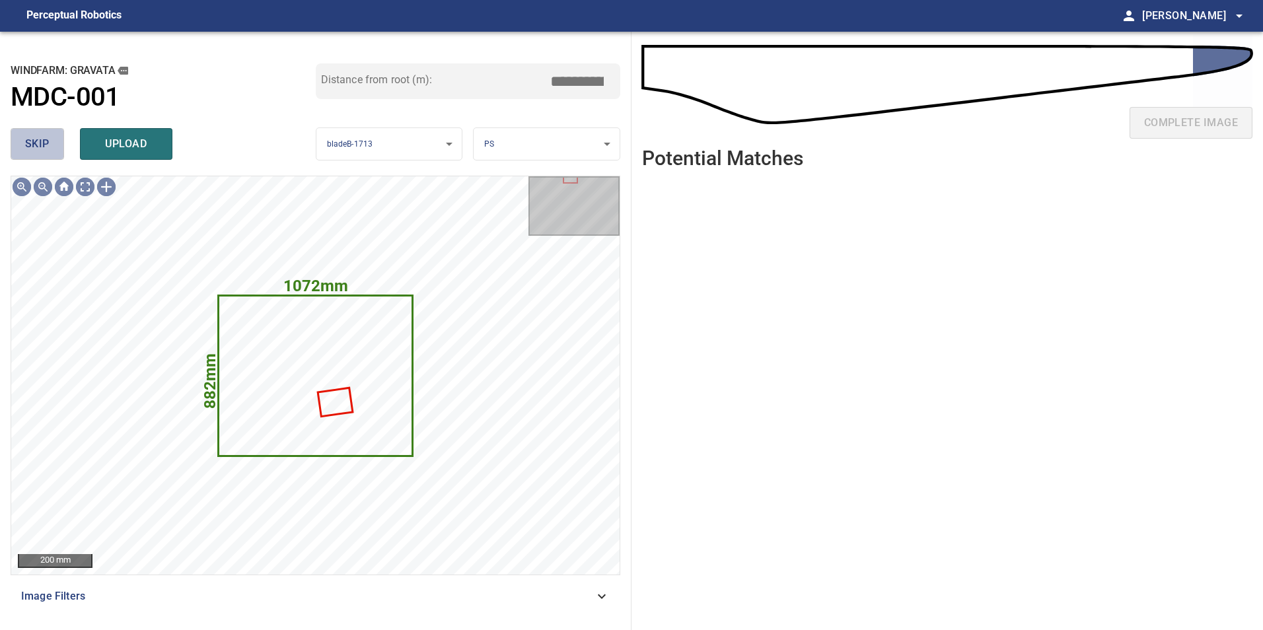
click at [45, 145] on span "skip" at bounding box center [37, 144] width 24 height 18
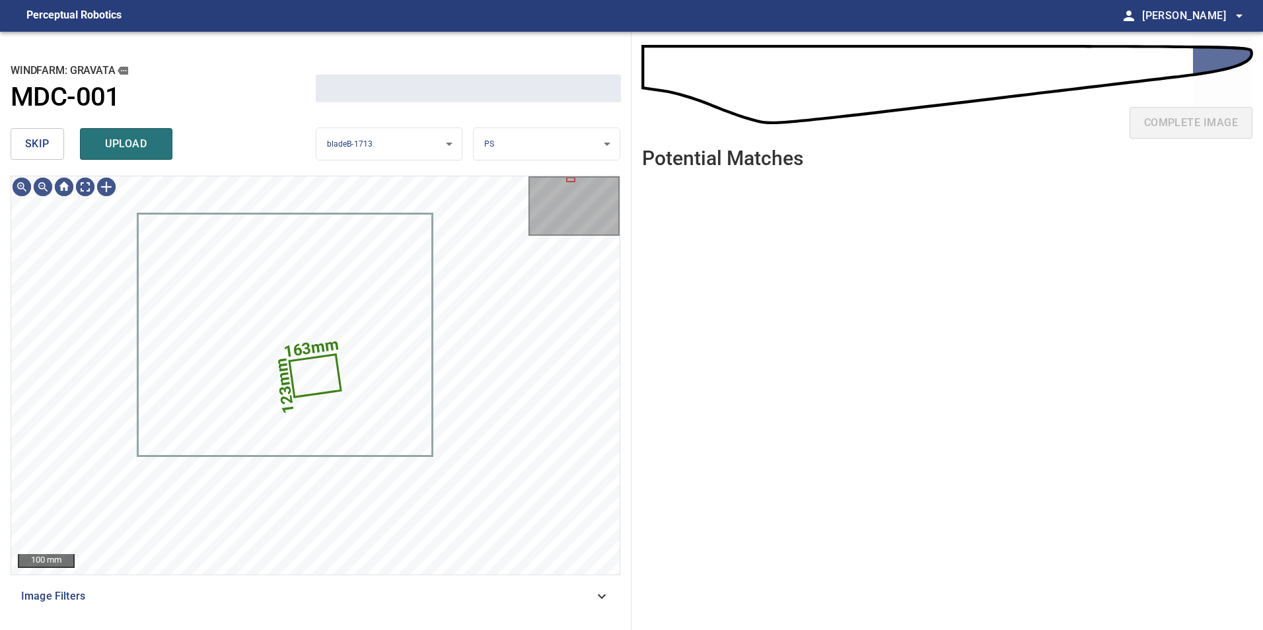
drag, startPoint x: 45, startPoint y: 145, endPoint x: 326, endPoint y: 141, distance: 280.7
click at [46, 145] on span "skip" at bounding box center [37, 144] width 24 height 18
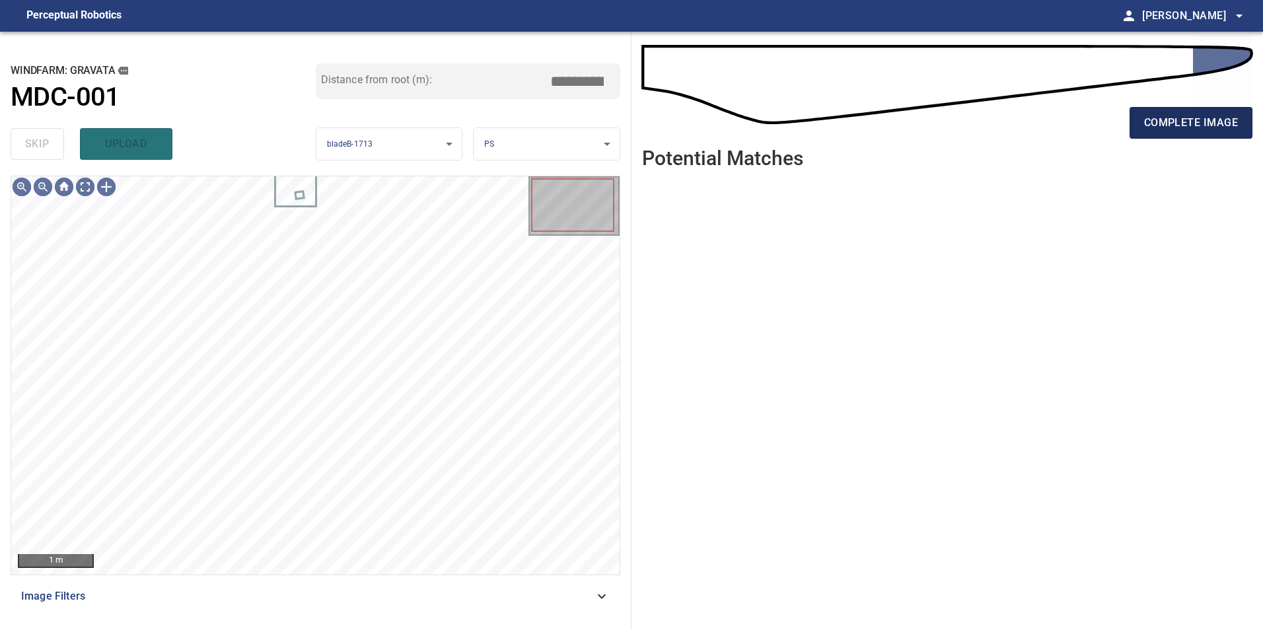
click at [1190, 133] on button "complete image" at bounding box center [1190, 123] width 123 height 32
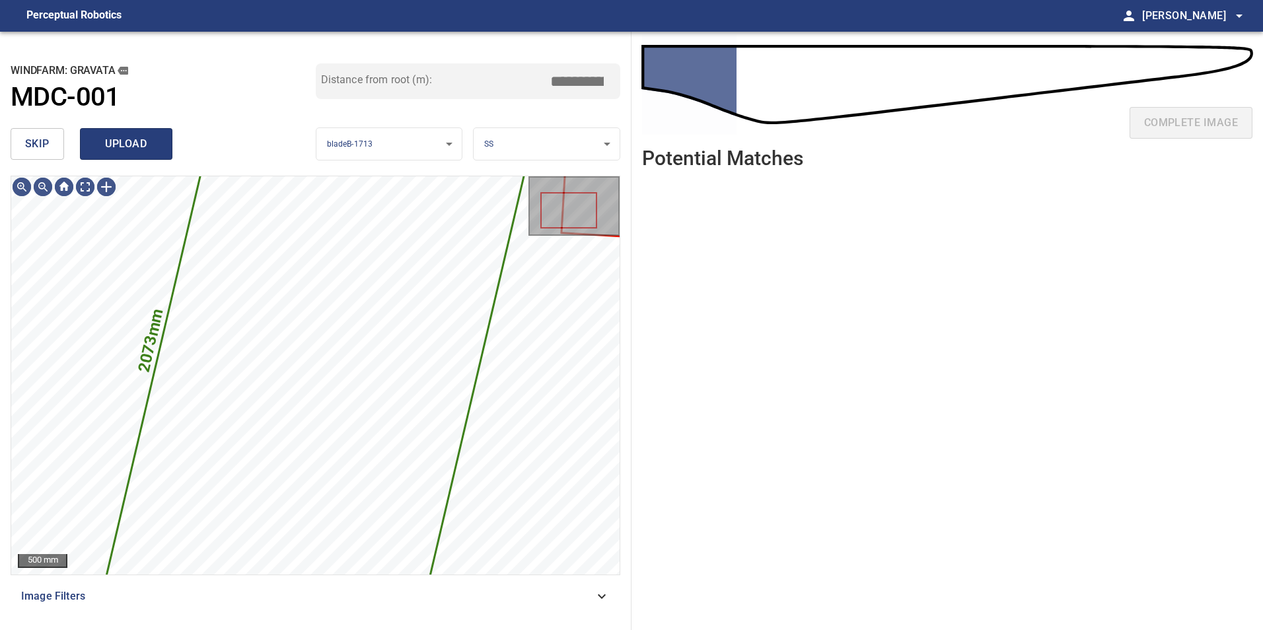
click at [118, 155] on button "upload" at bounding box center [126, 144] width 92 height 32
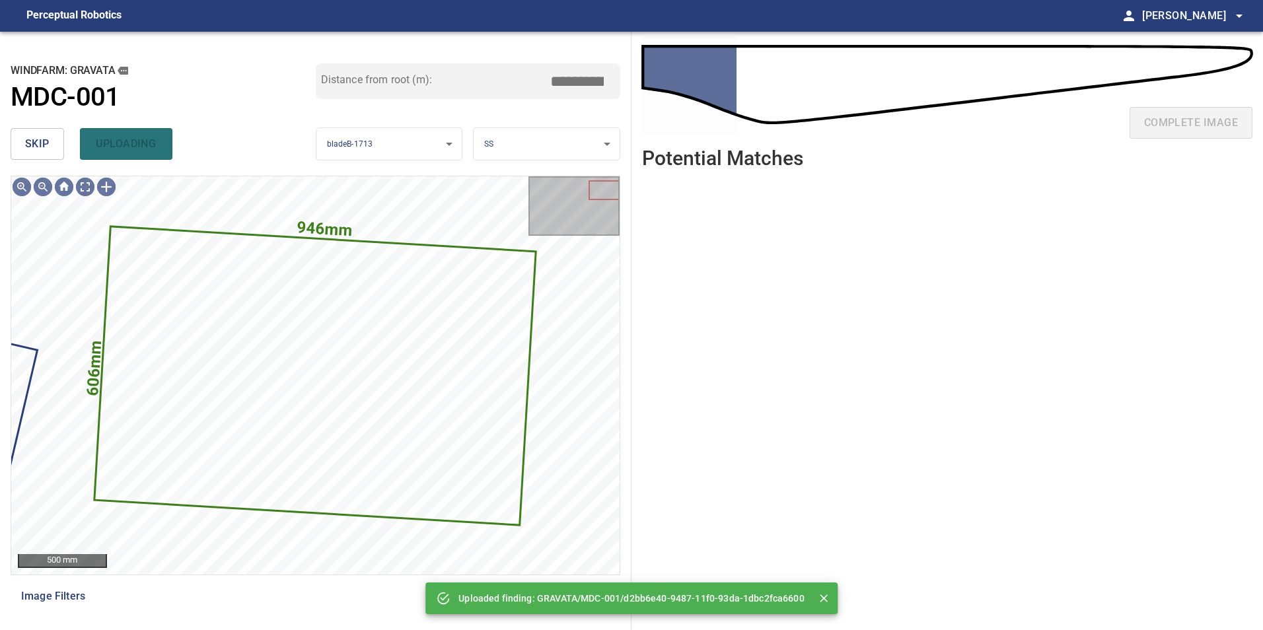
click at [35, 152] on span "skip" at bounding box center [37, 144] width 24 height 18
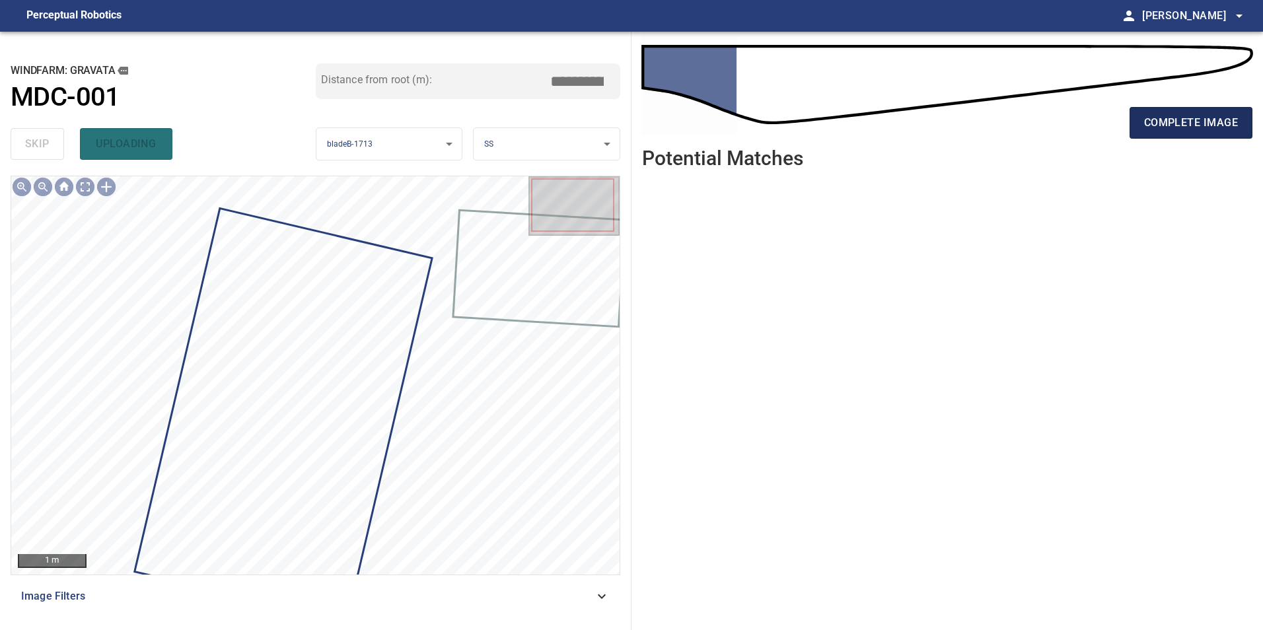
click at [1151, 112] on button "complete image" at bounding box center [1190, 123] width 123 height 32
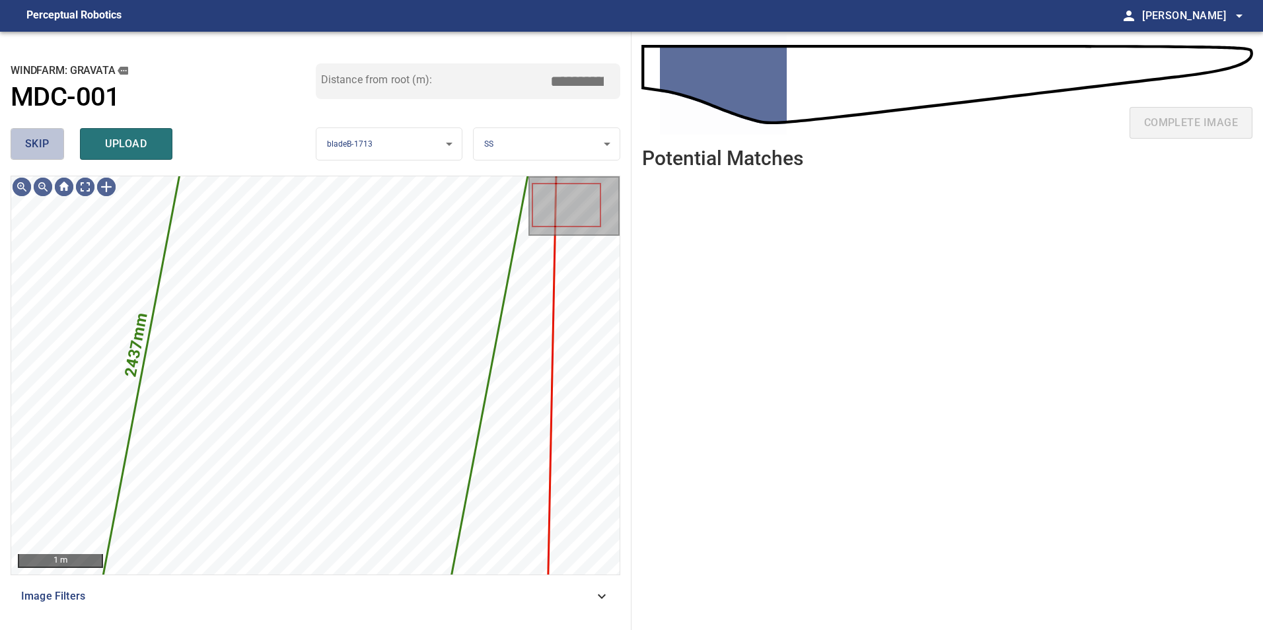
click at [55, 143] on button "skip" at bounding box center [37, 144] width 53 height 32
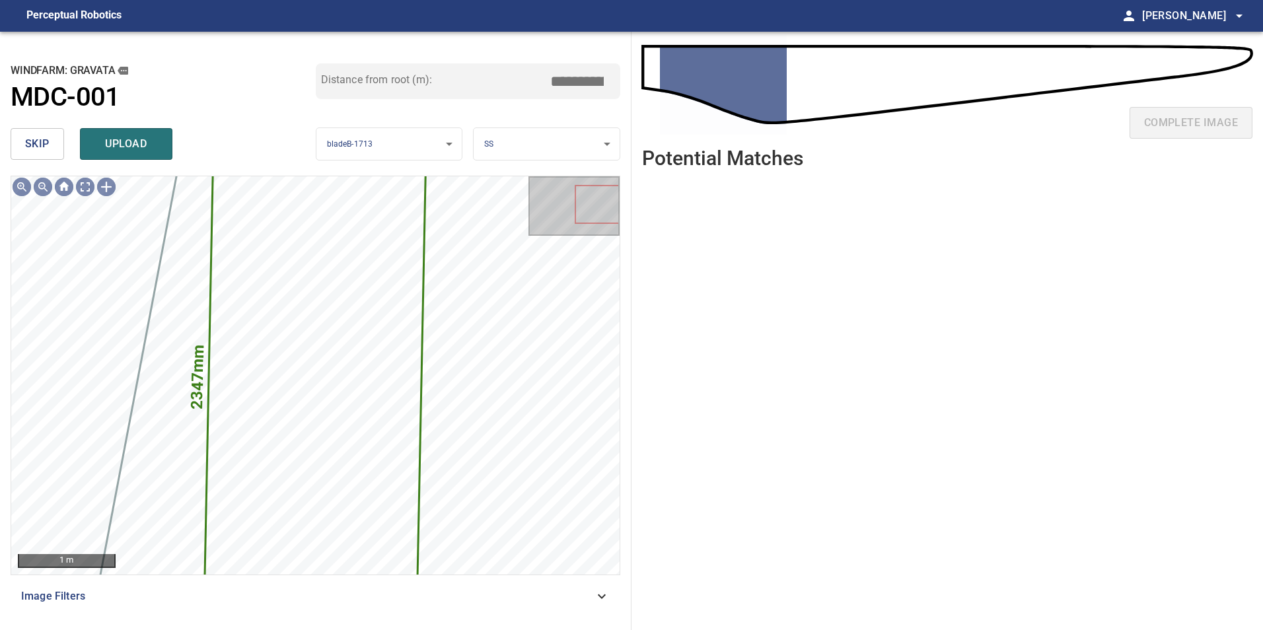
click at [50, 150] on button "skip" at bounding box center [37, 144] width 53 height 32
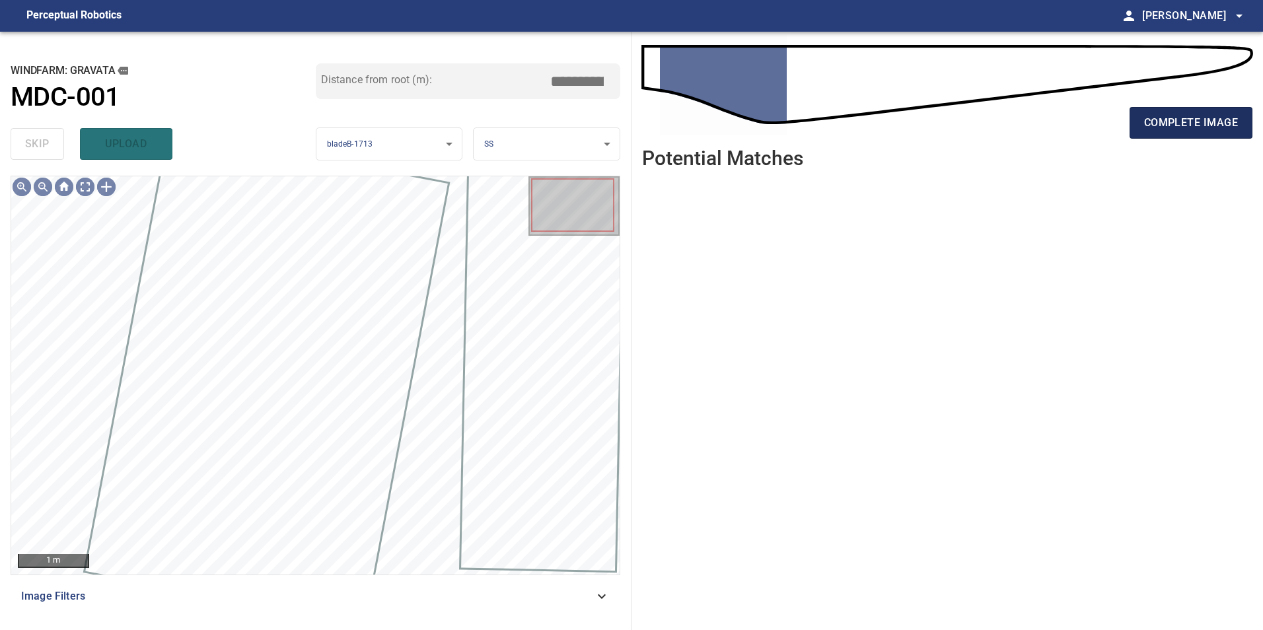
click at [1168, 127] on span "complete image" at bounding box center [1191, 123] width 94 height 18
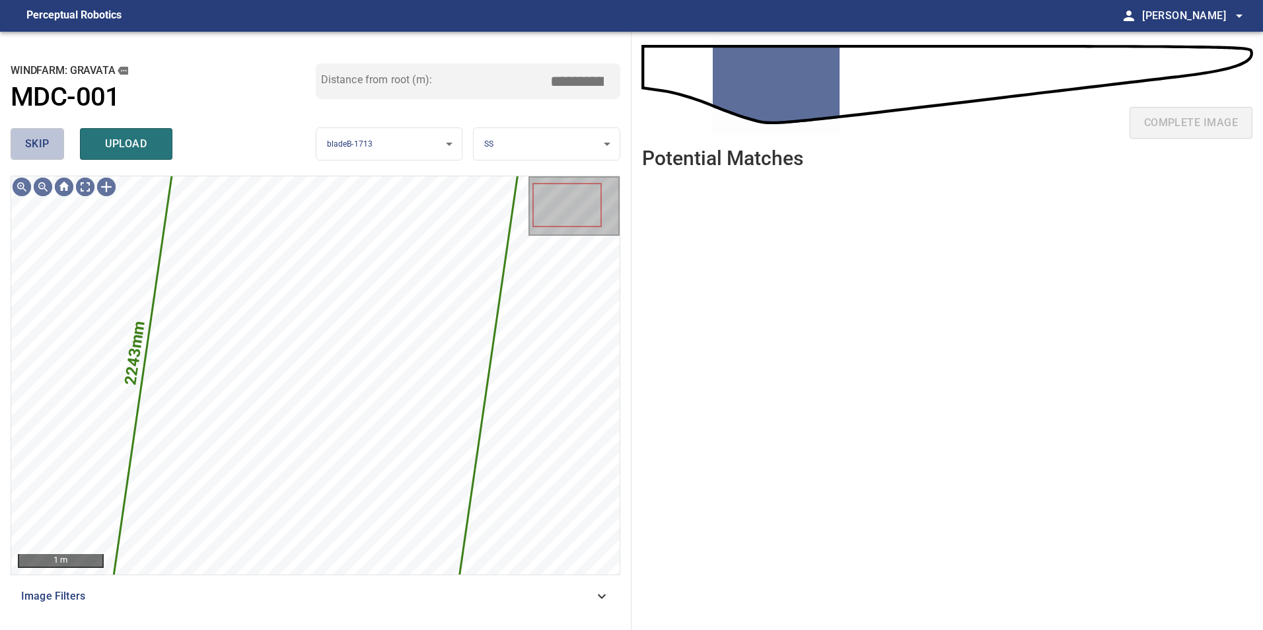
click at [34, 151] on span "skip" at bounding box center [37, 144] width 24 height 18
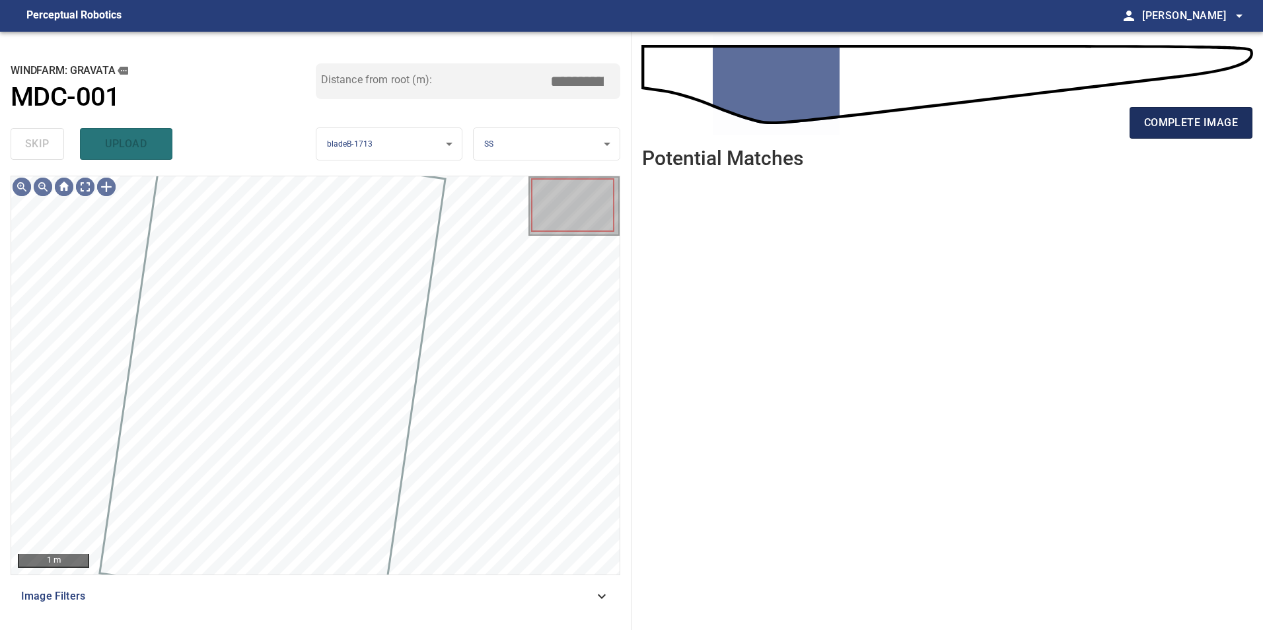
click at [1161, 130] on span "complete image" at bounding box center [1191, 123] width 94 height 18
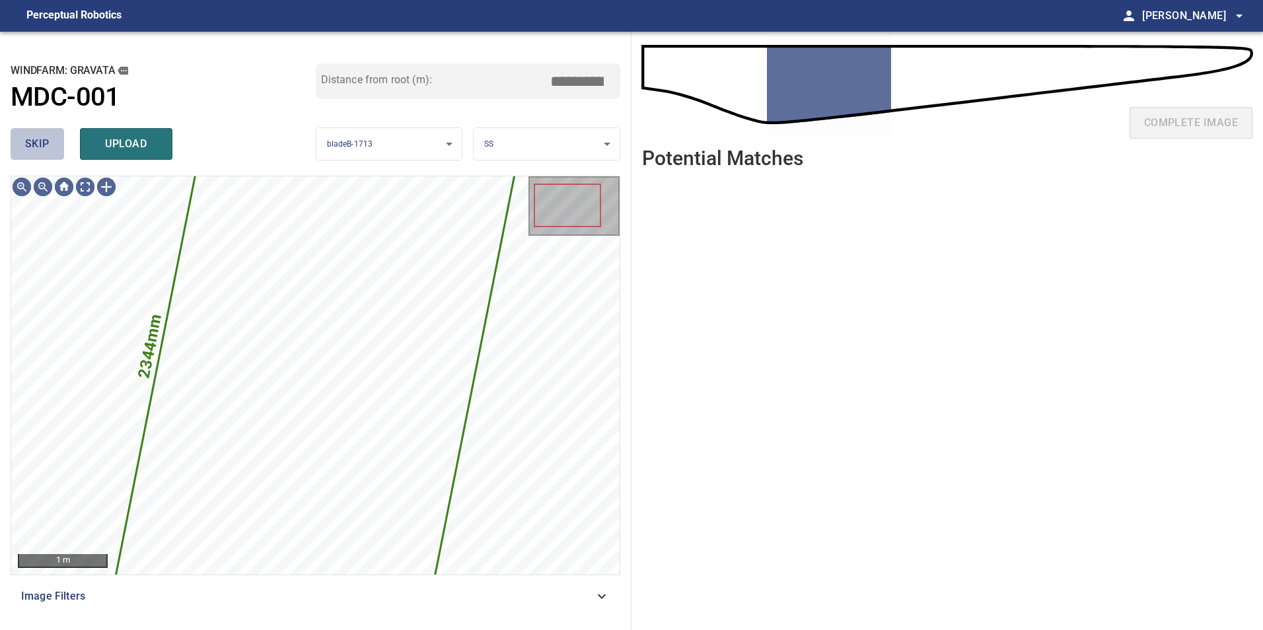
click at [33, 135] on span "skip" at bounding box center [37, 144] width 24 height 18
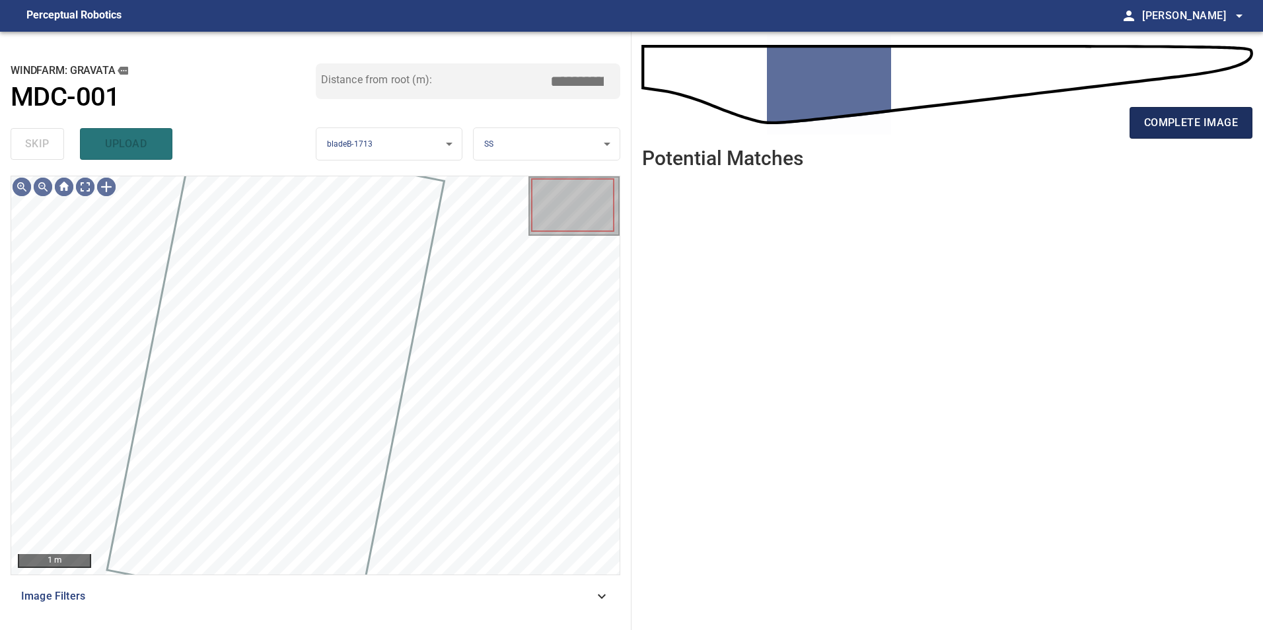
click at [1236, 129] on span "complete image" at bounding box center [1191, 123] width 94 height 18
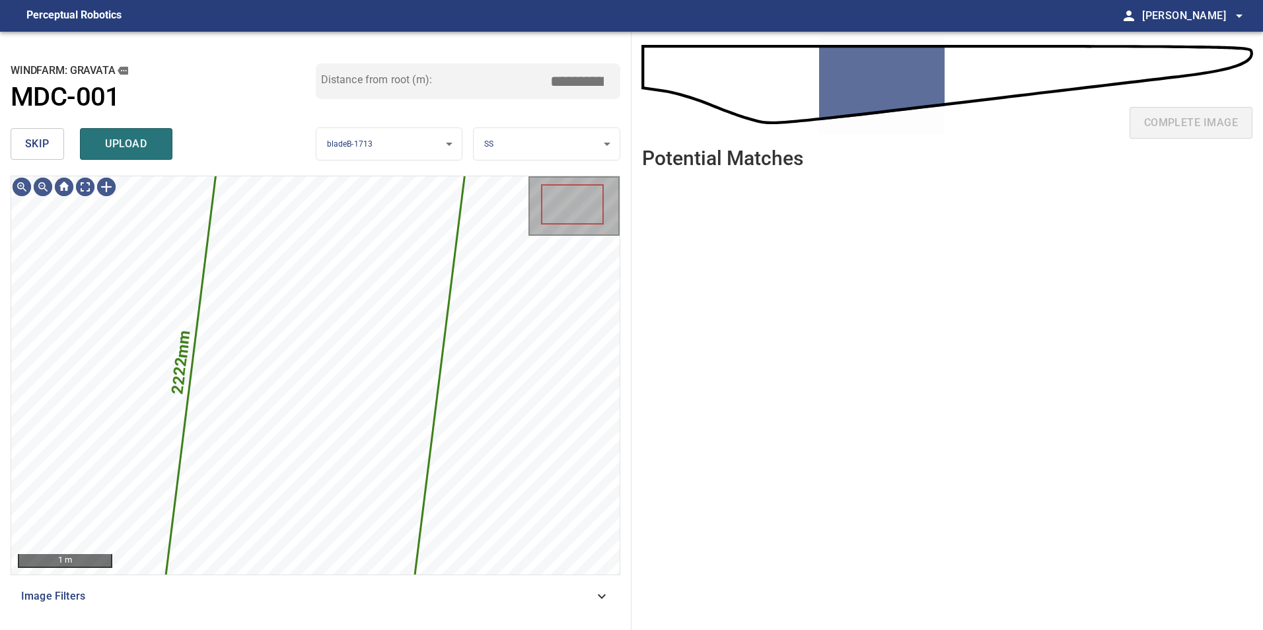
drag, startPoint x: 38, startPoint y: 147, endPoint x: 485, endPoint y: 124, distance: 448.4
click at [38, 147] on span "skip" at bounding box center [37, 144] width 24 height 18
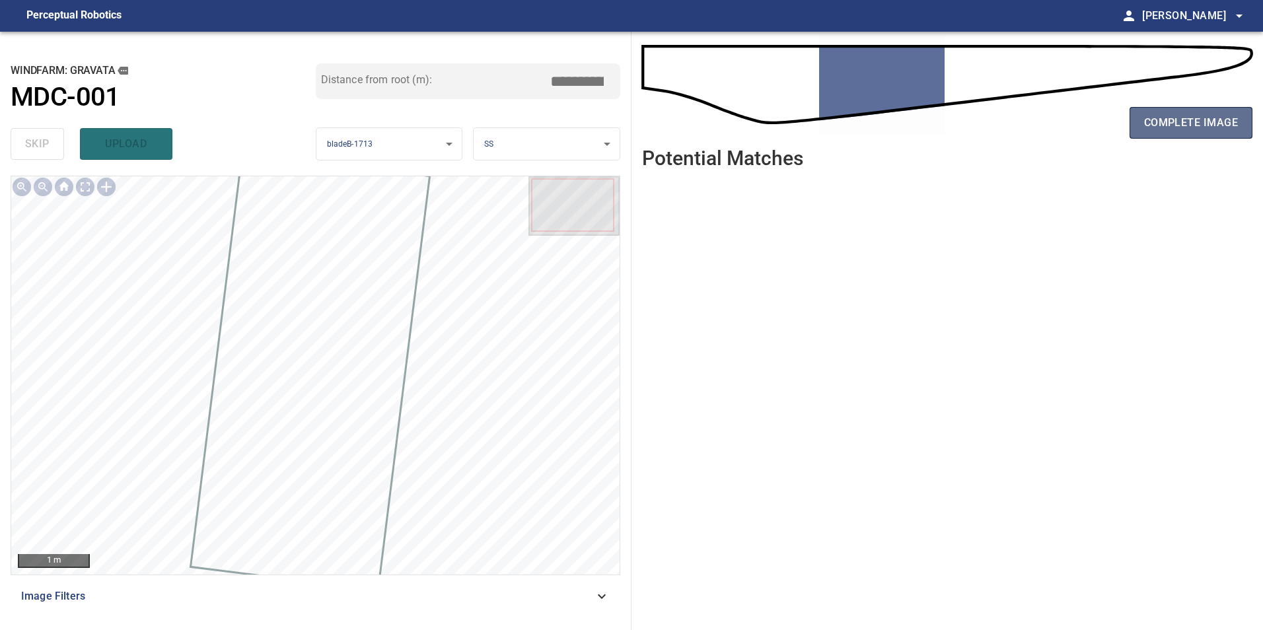
click at [1211, 128] on span "complete image" at bounding box center [1191, 123] width 94 height 18
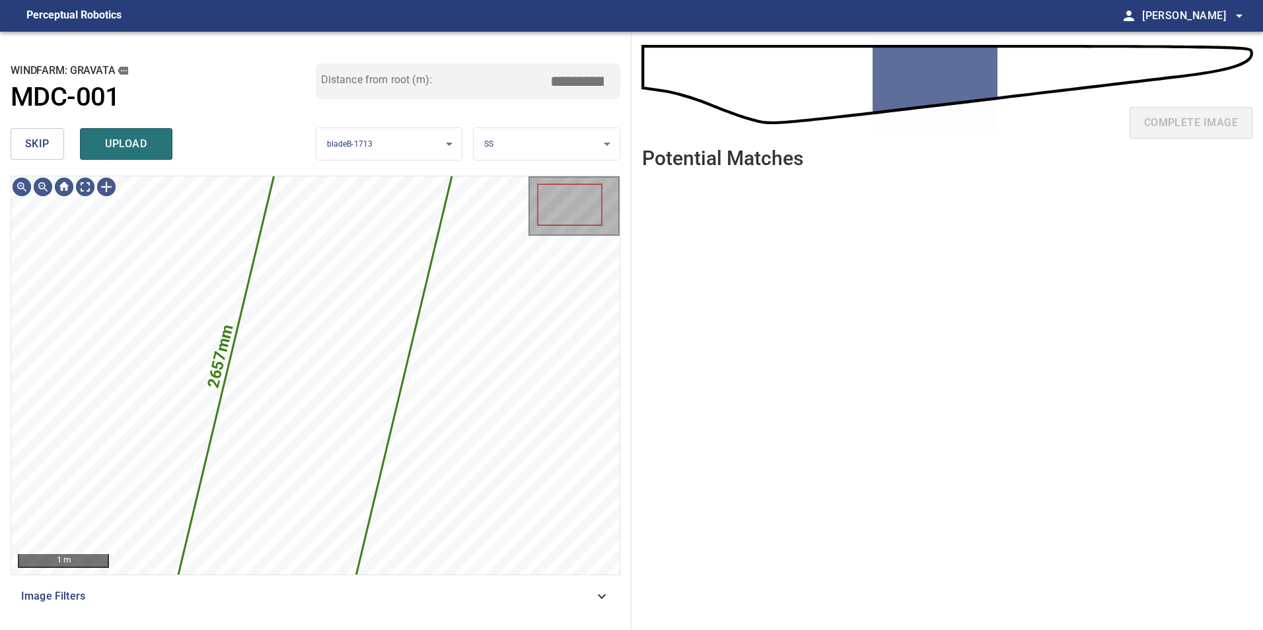
click at [51, 161] on div "skip upload" at bounding box center [163, 144] width 305 height 42
click at [40, 149] on span "skip" at bounding box center [37, 144] width 24 height 18
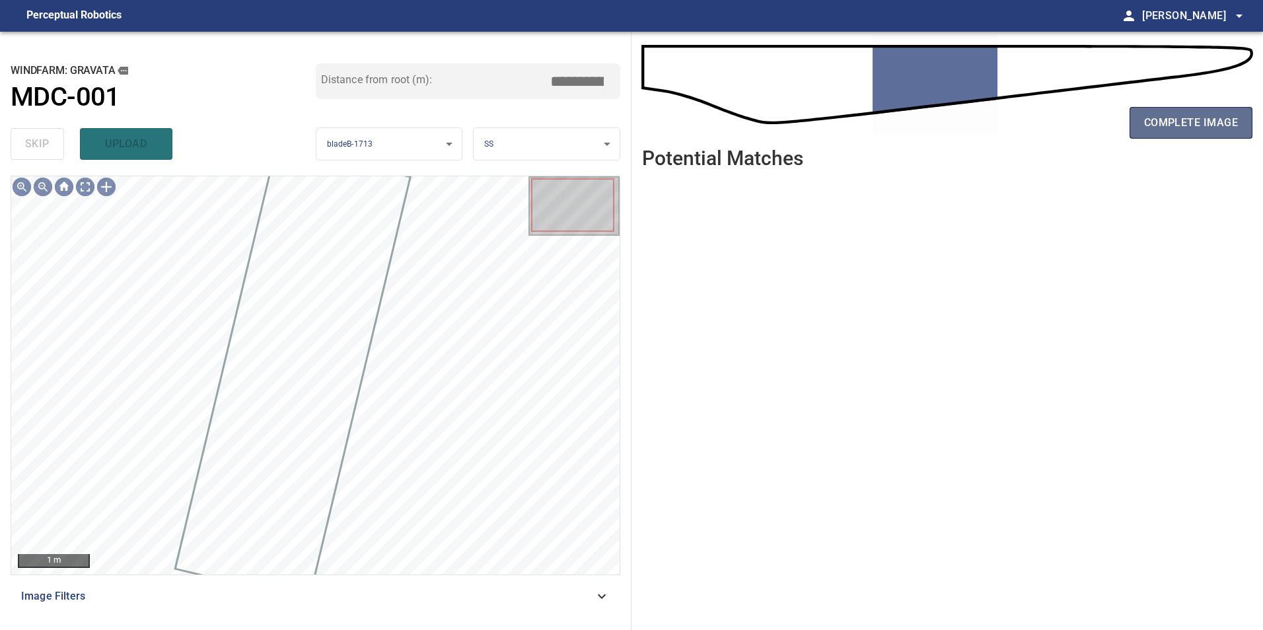
click at [1168, 120] on span "complete image" at bounding box center [1191, 123] width 94 height 18
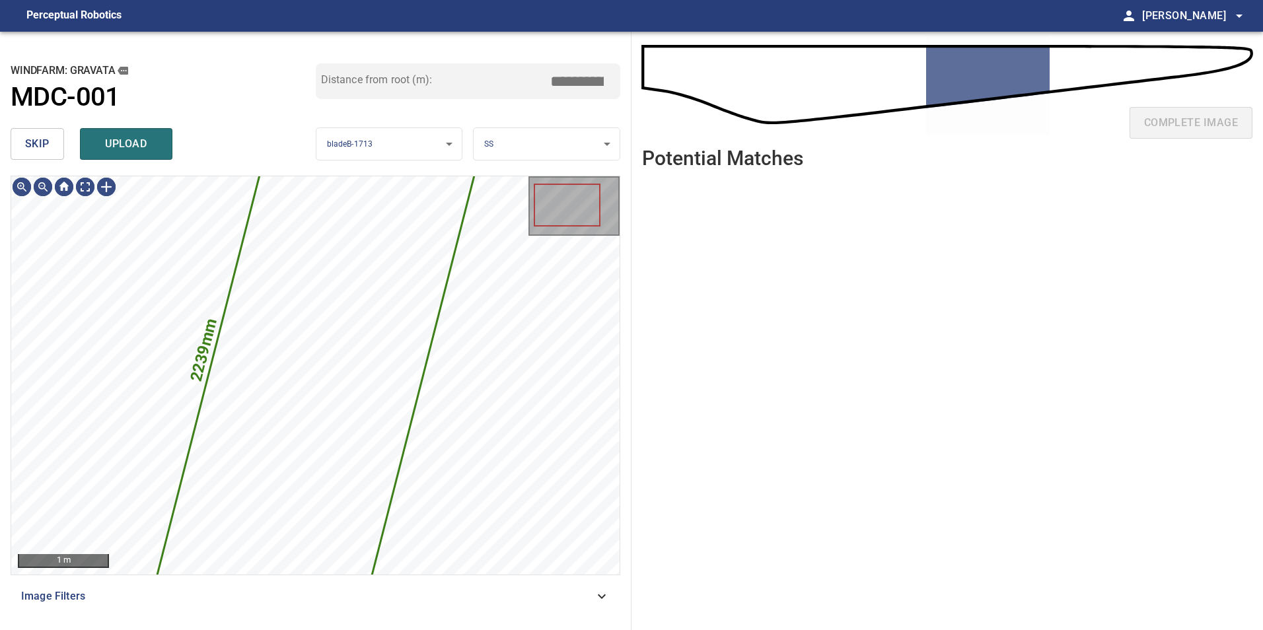
click at [52, 144] on button "skip" at bounding box center [37, 144] width 53 height 32
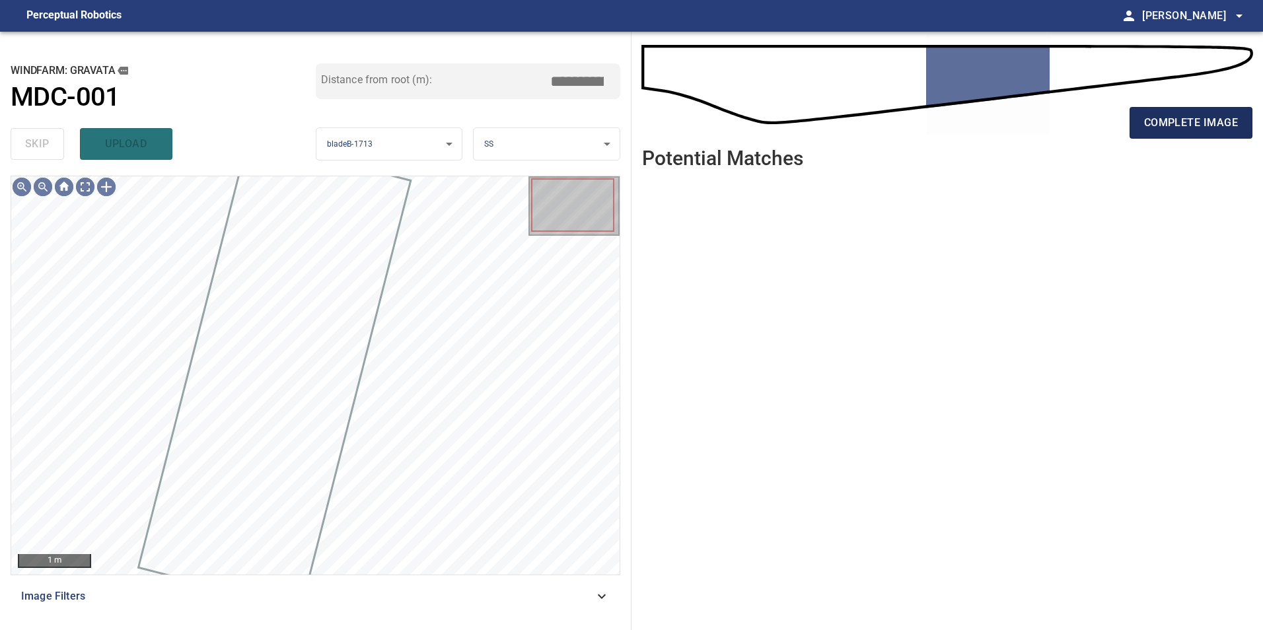
click at [1191, 125] on span "complete image" at bounding box center [1191, 123] width 94 height 18
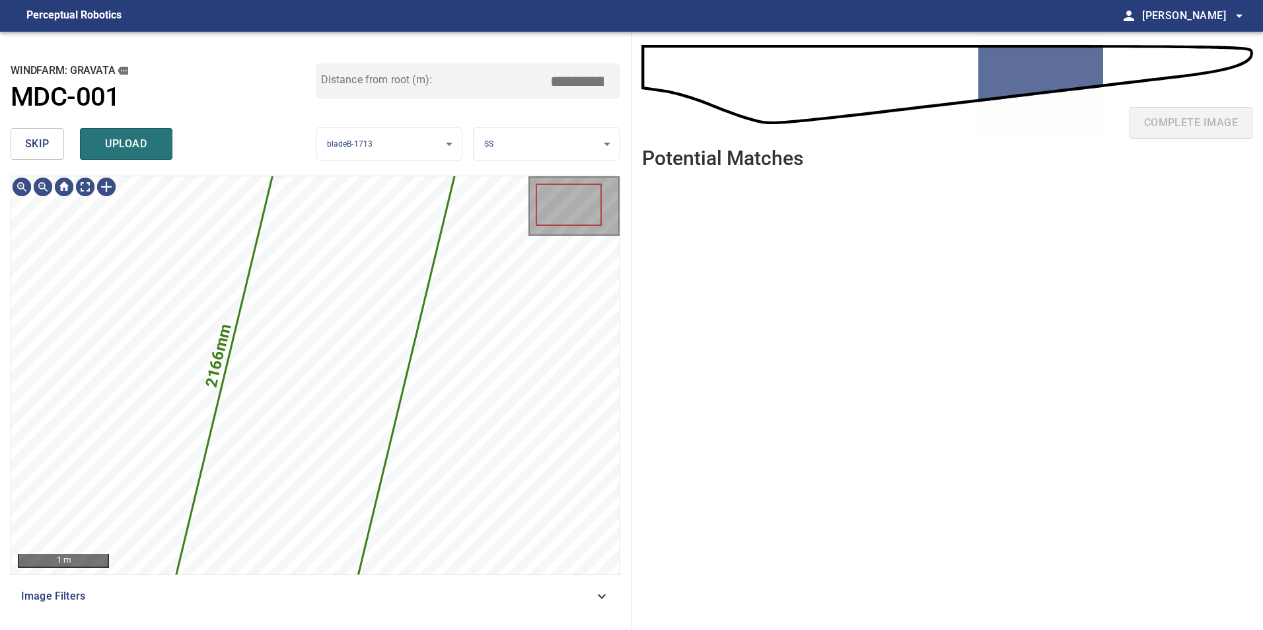
click at [53, 151] on button "skip" at bounding box center [37, 144] width 53 height 32
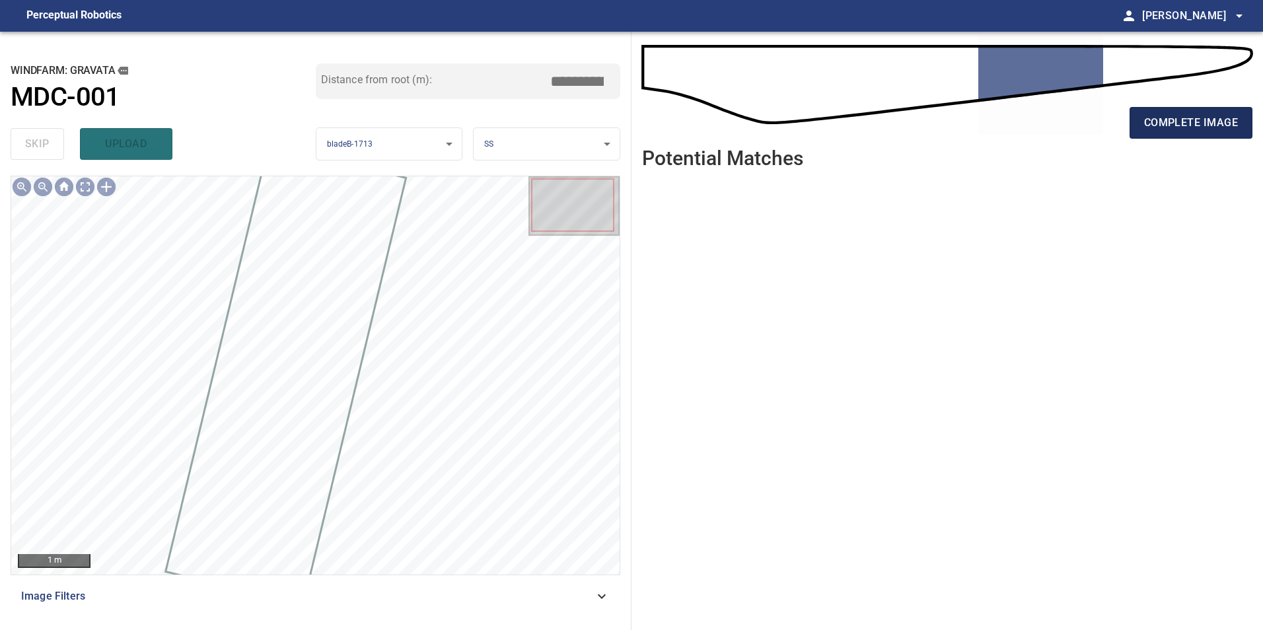
click at [1169, 129] on span "complete image" at bounding box center [1191, 123] width 94 height 18
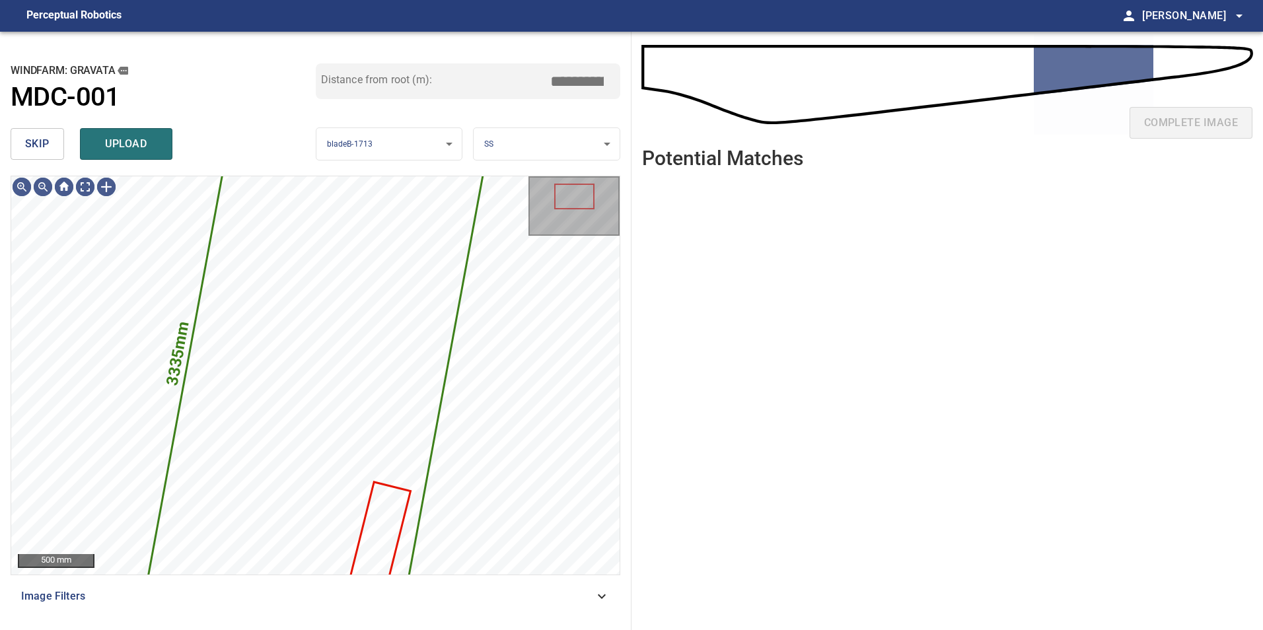
click at [55, 140] on button "skip" at bounding box center [37, 144] width 53 height 32
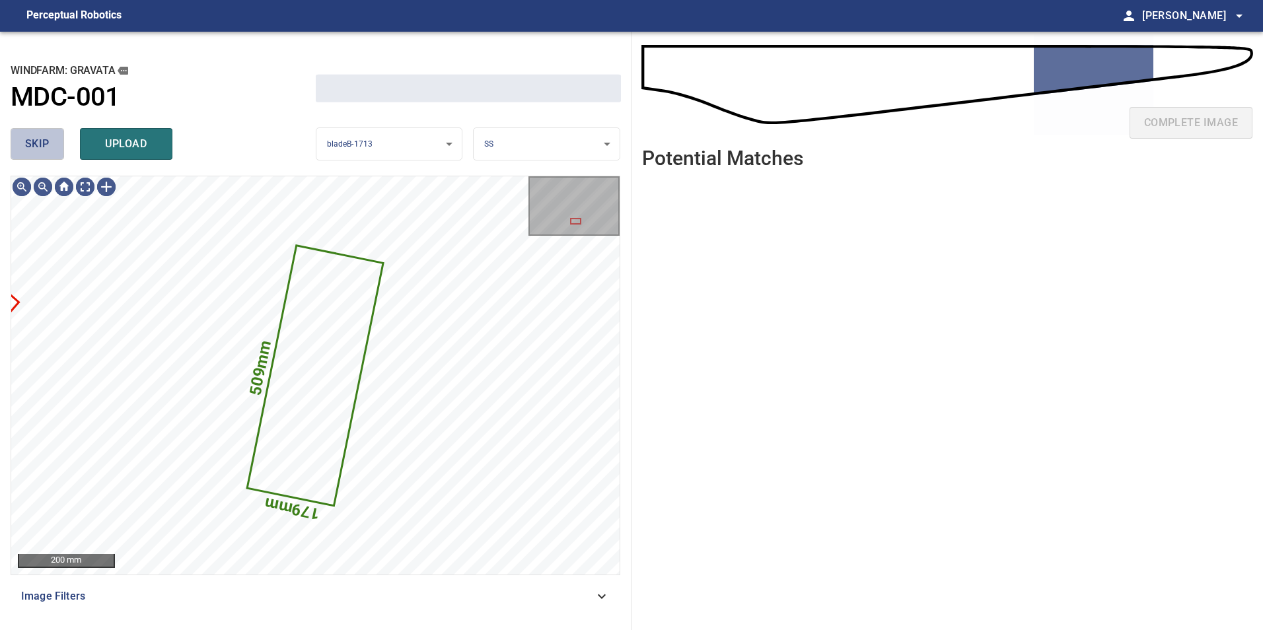
click at [55, 140] on button "skip" at bounding box center [37, 144] width 53 height 32
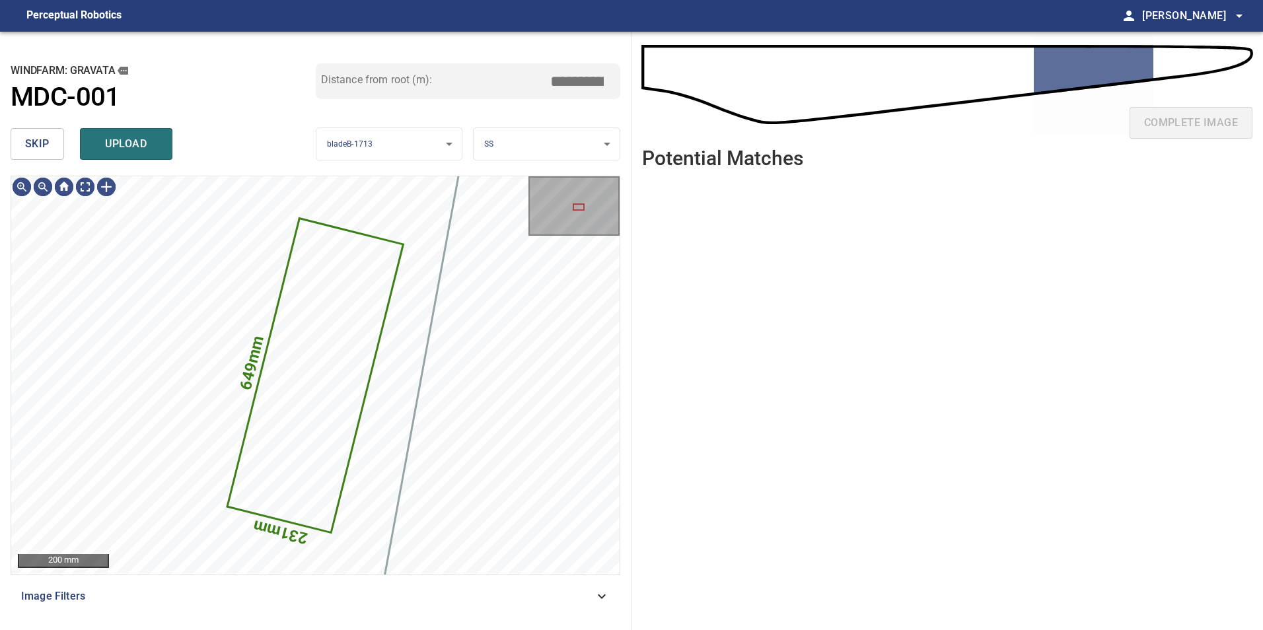
type input "*****"
click at [60, 143] on button "skip" at bounding box center [37, 144] width 53 height 32
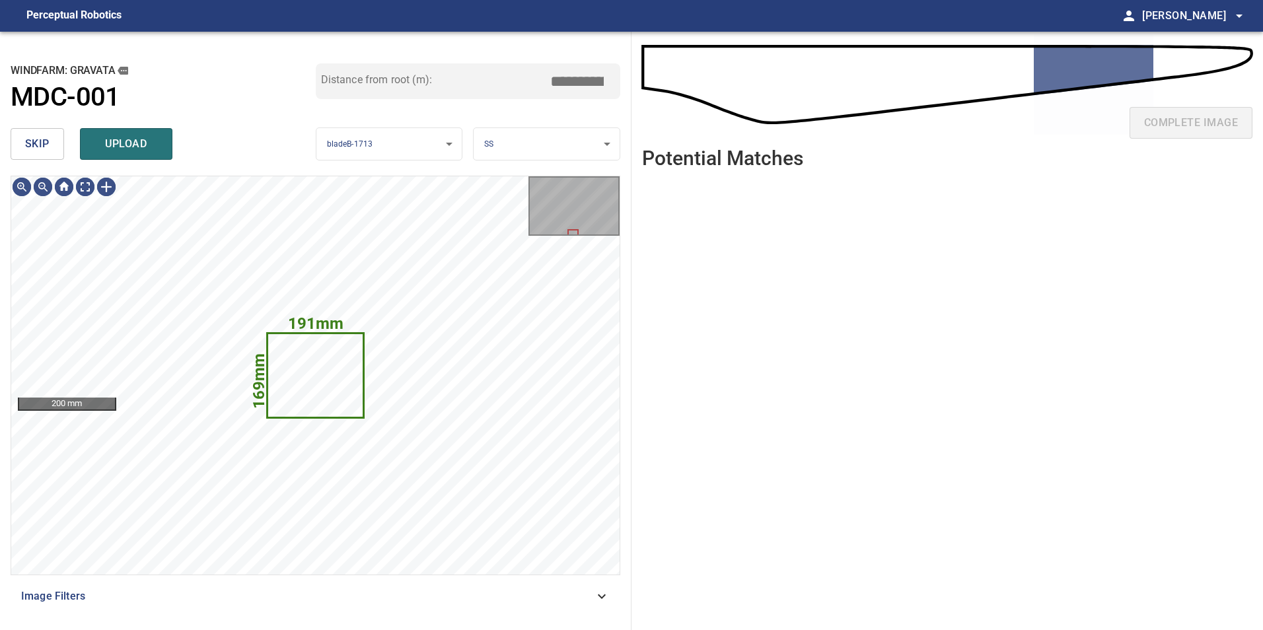
click at [48, 143] on span "skip" at bounding box center [37, 144] width 24 height 18
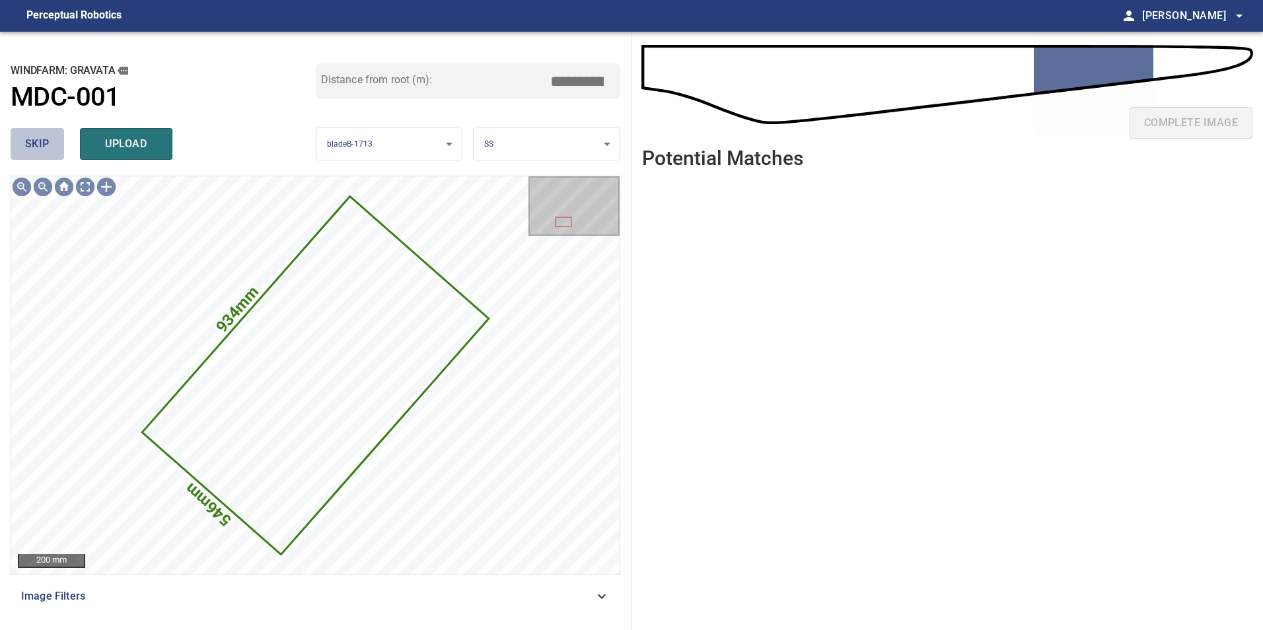
click at [48, 143] on span "skip" at bounding box center [37, 144] width 24 height 18
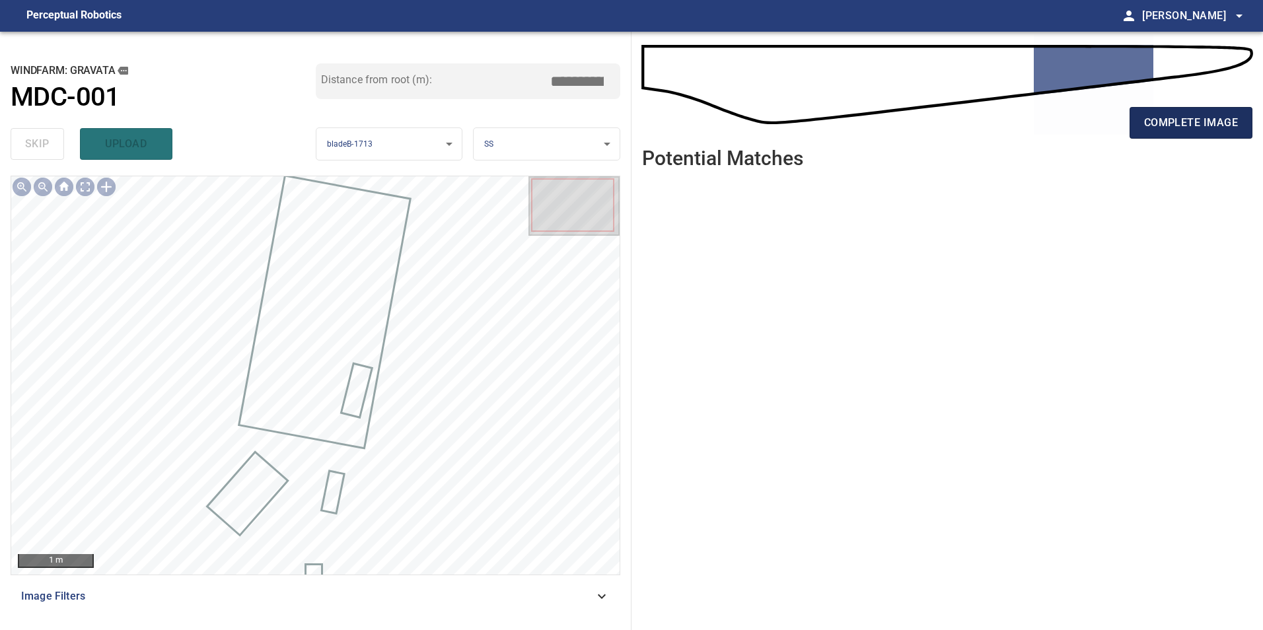
click at [1180, 130] on span "complete image" at bounding box center [1191, 123] width 94 height 18
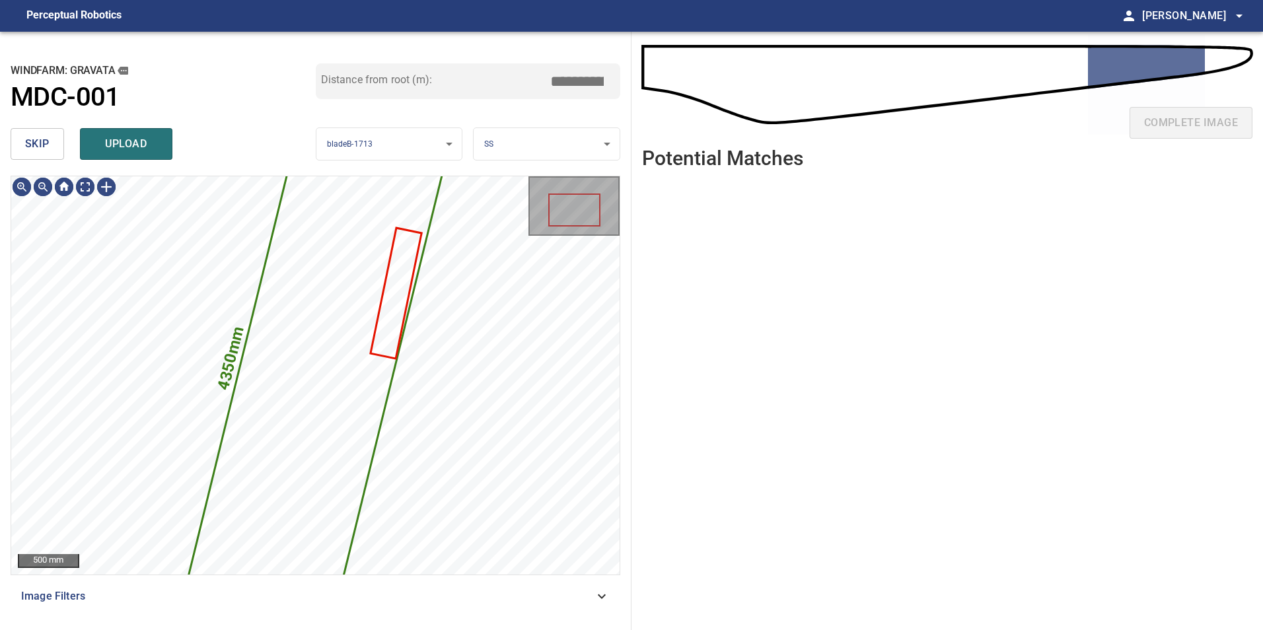
click at [44, 138] on span "skip" at bounding box center [37, 144] width 24 height 18
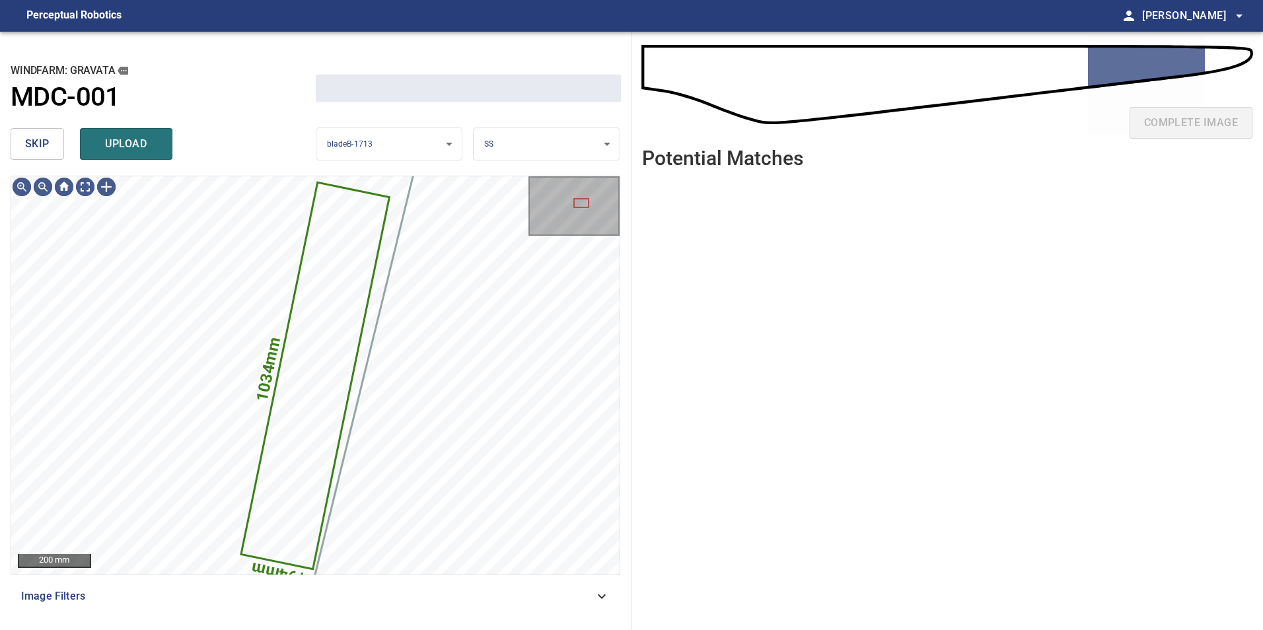
click at [44, 138] on span "skip" at bounding box center [37, 144] width 24 height 18
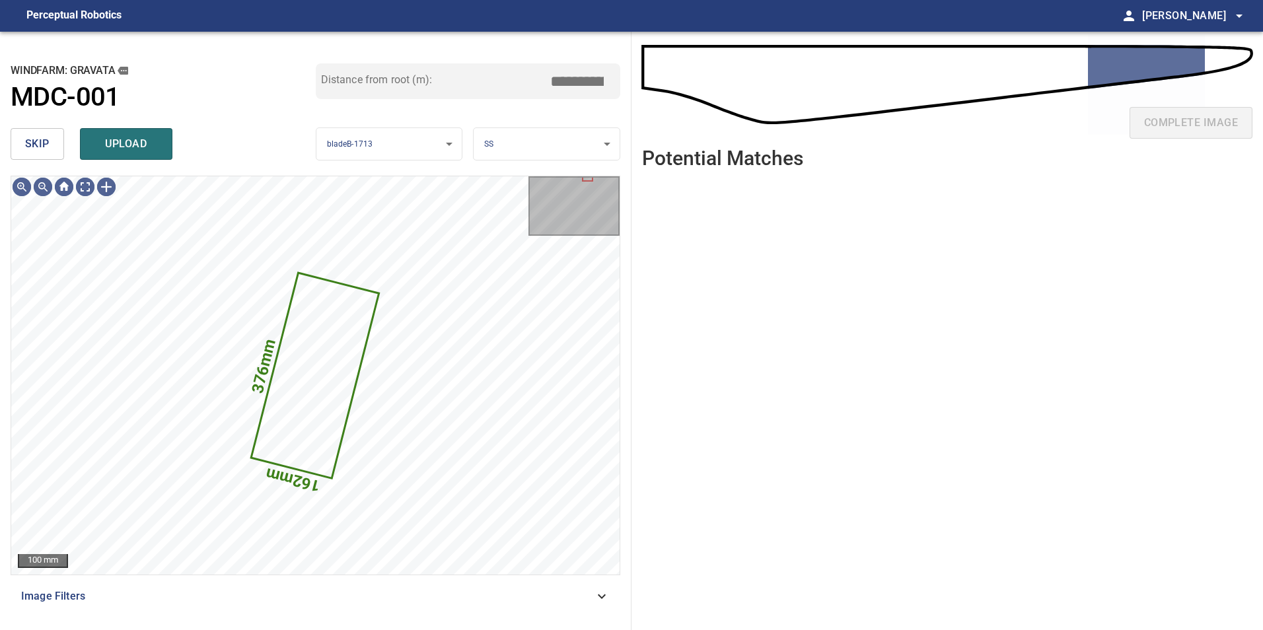
click at [44, 138] on span "skip" at bounding box center [37, 144] width 24 height 18
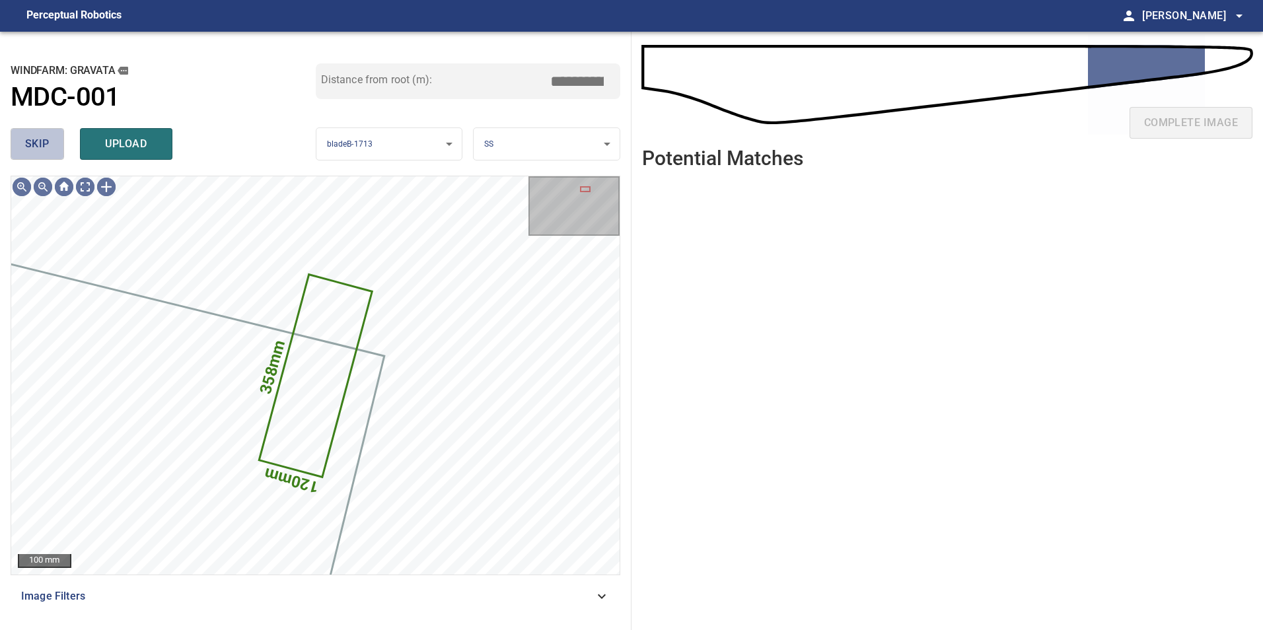
click at [45, 137] on span "skip" at bounding box center [37, 144] width 24 height 18
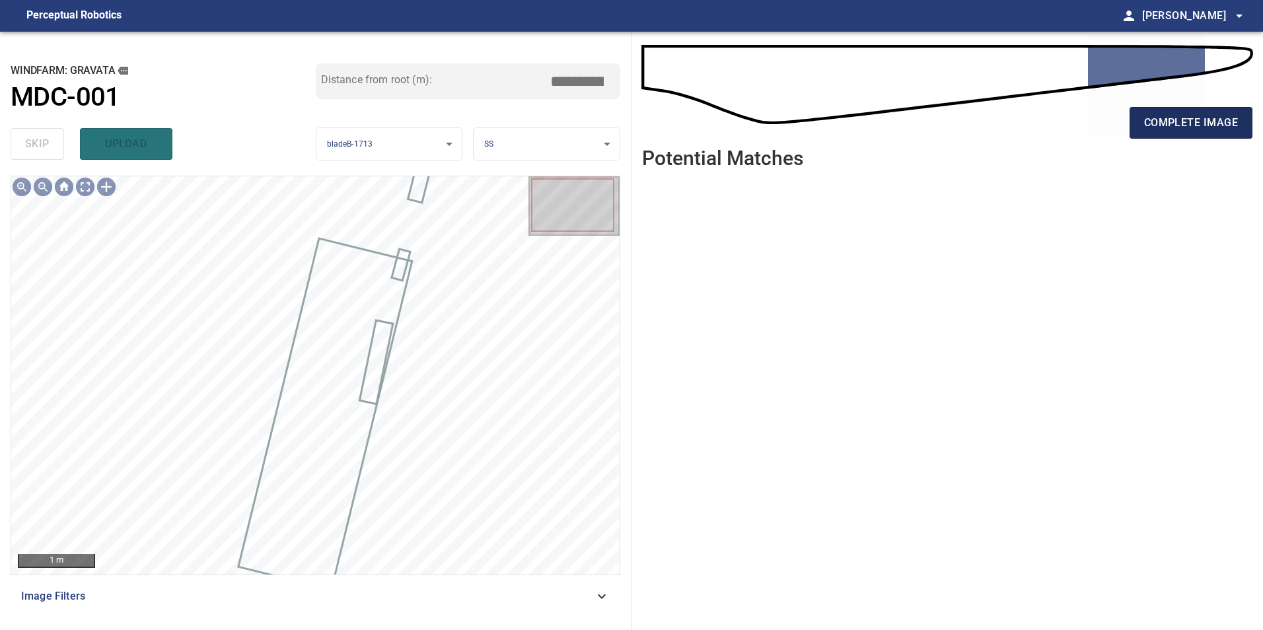
click at [1219, 119] on span "complete image" at bounding box center [1191, 123] width 94 height 18
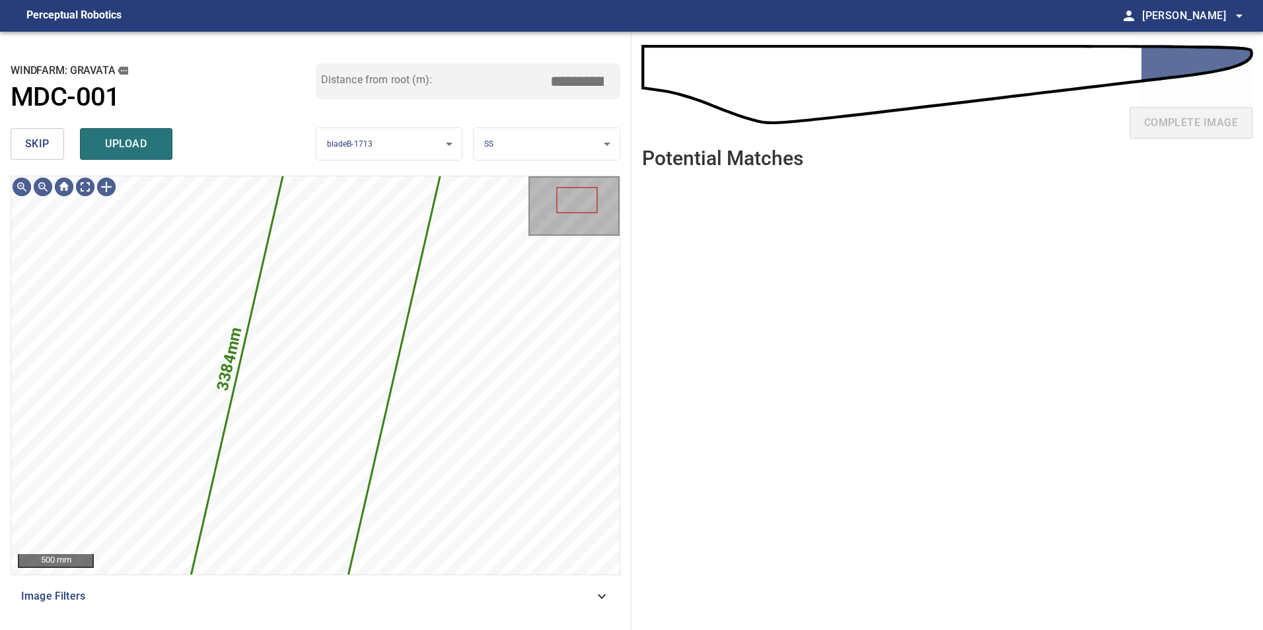
click at [34, 146] on span "skip" at bounding box center [37, 144] width 24 height 18
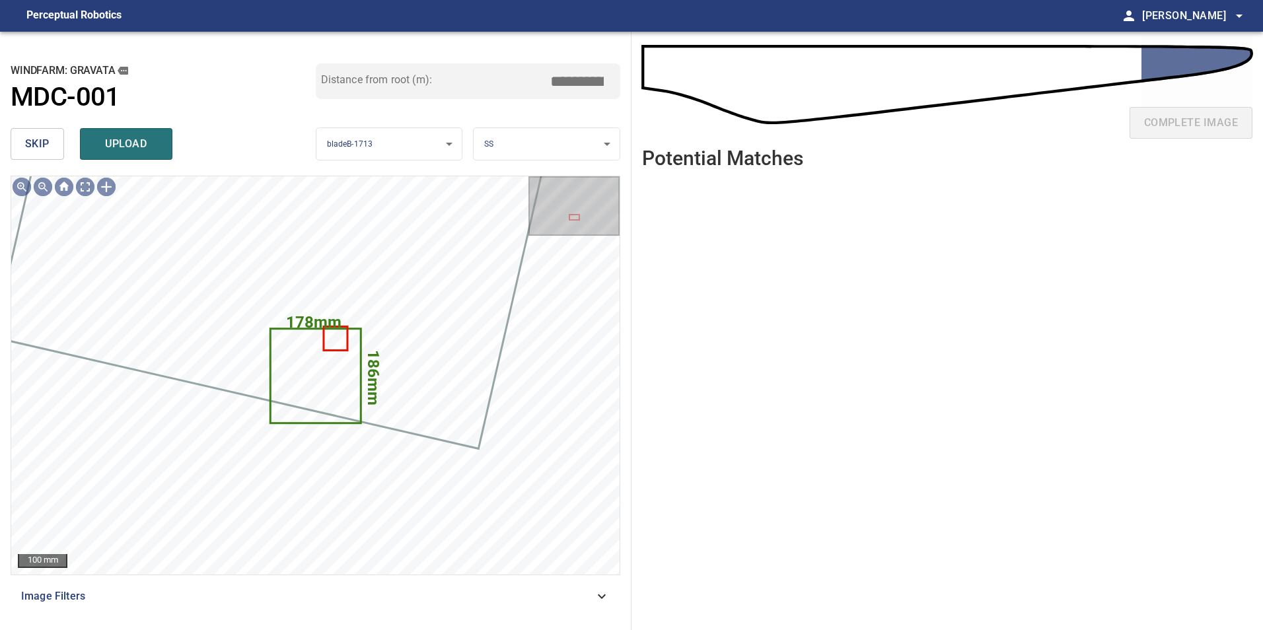
click at [34, 146] on span "skip" at bounding box center [37, 144] width 24 height 18
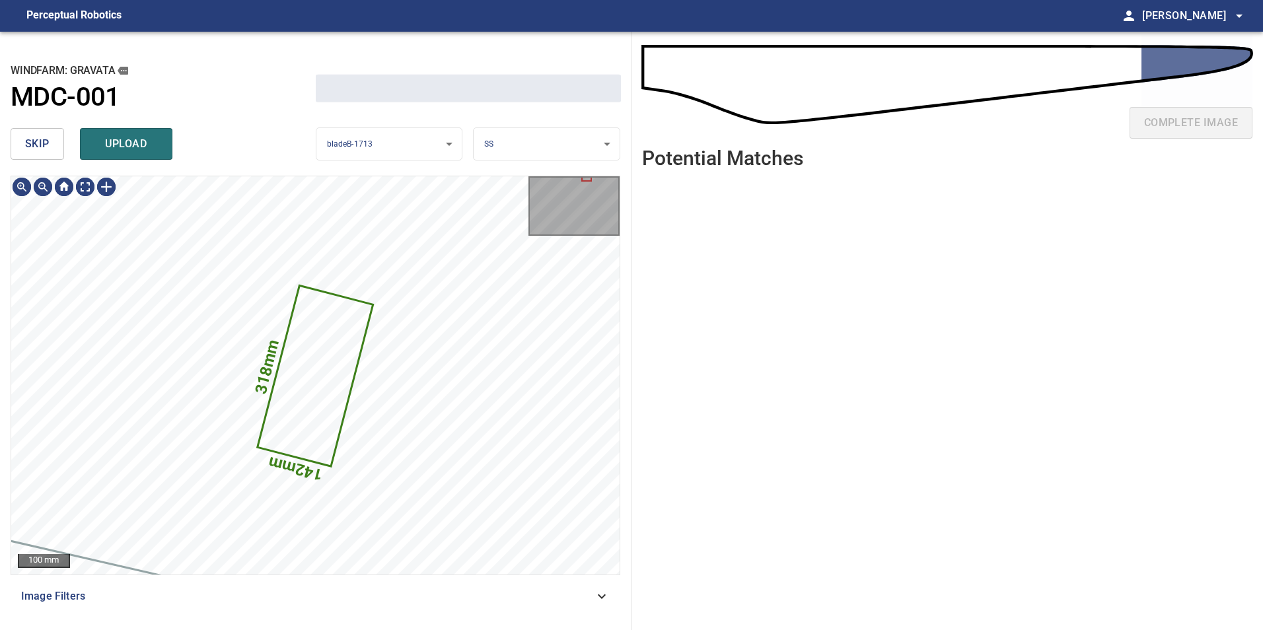
click at [34, 146] on span "skip" at bounding box center [37, 144] width 24 height 18
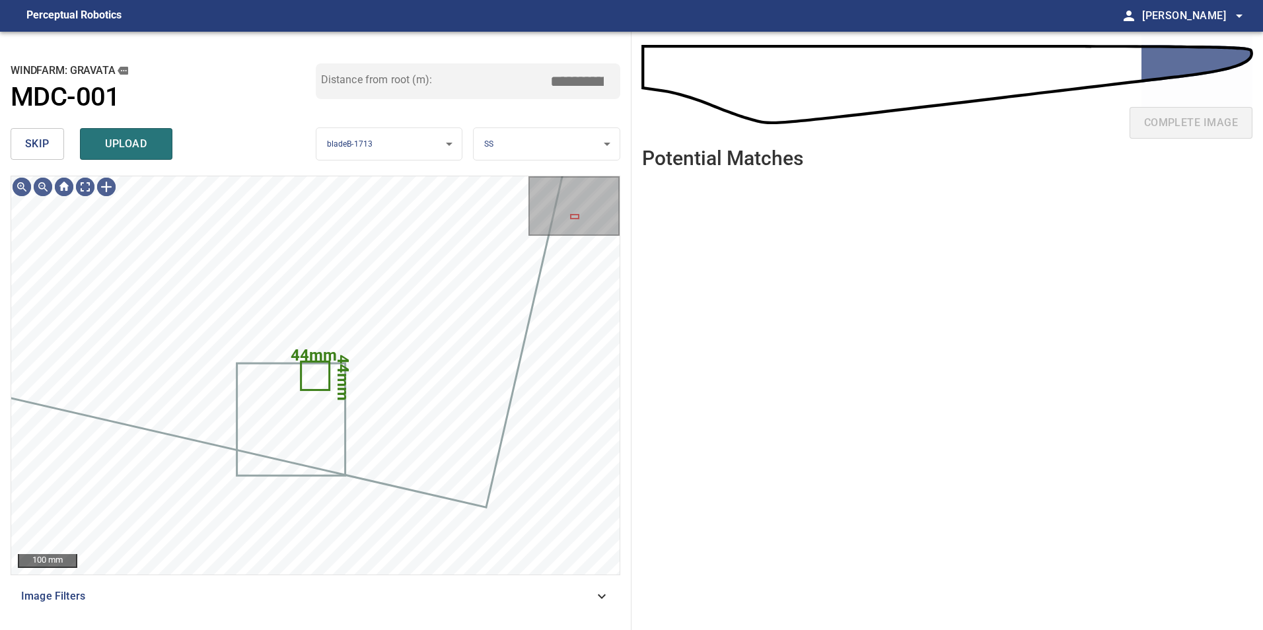
click at [34, 146] on span "skip" at bounding box center [37, 144] width 24 height 18
type input "*****"
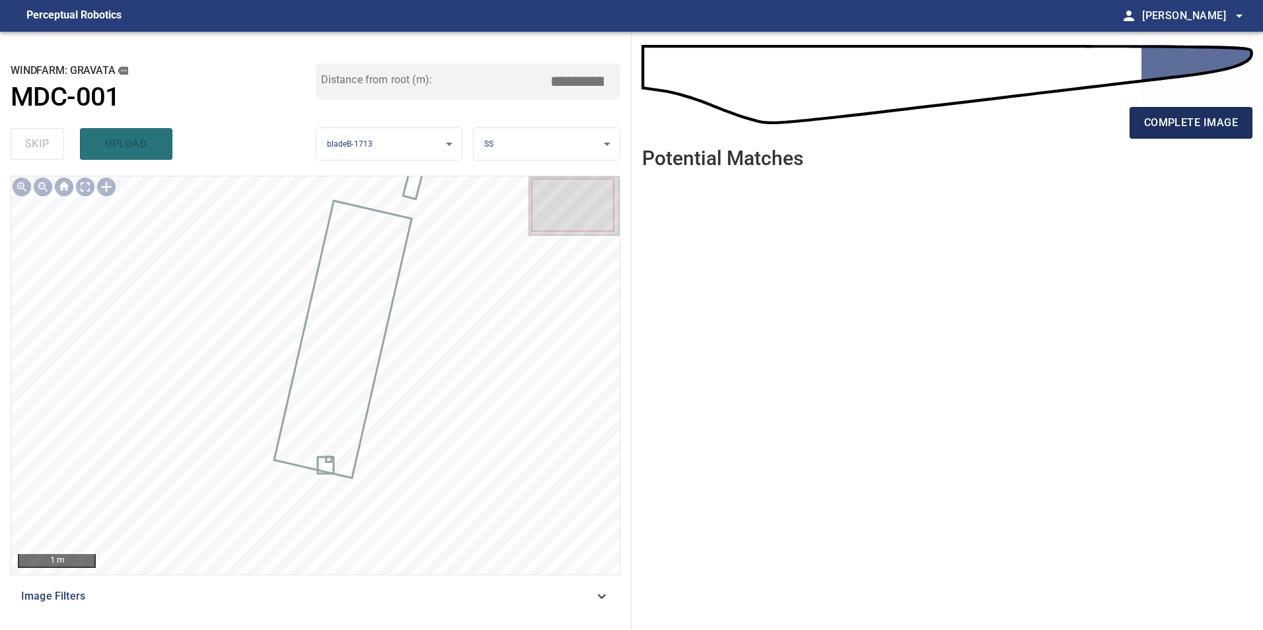
click at [1205, 137] on button "complete image" at bounding box center [1190, 123] width 123 height 32
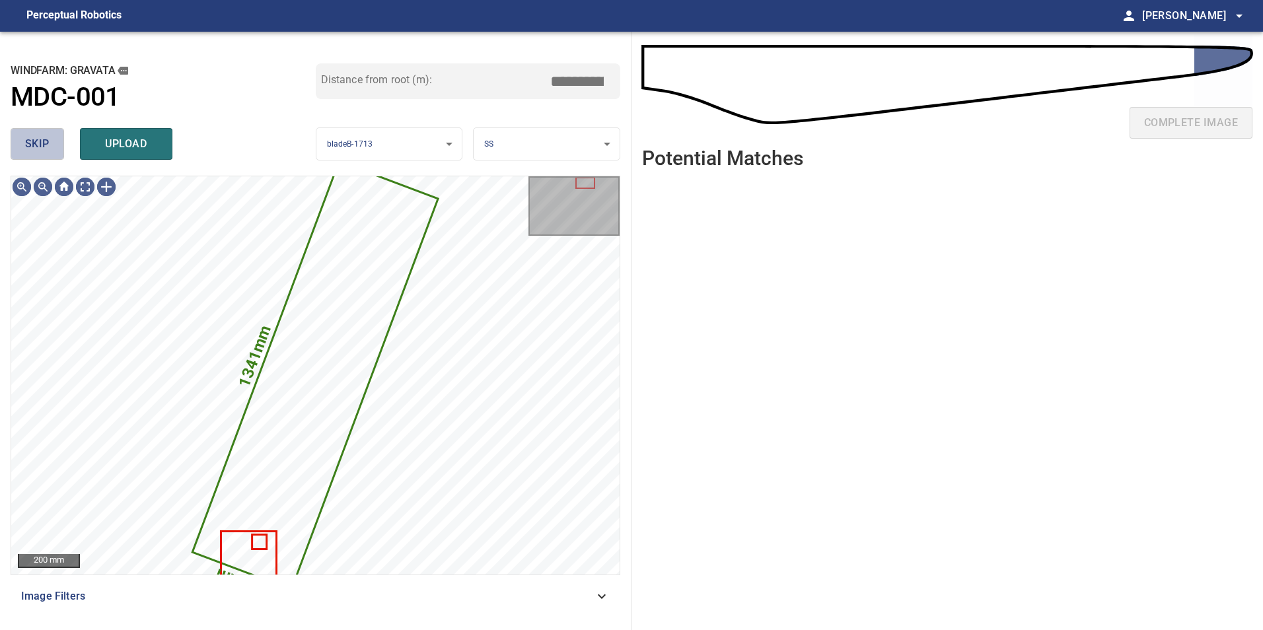
click at [27, 157] on button "skip" at bounding box center [37, 144] width 53 height 32
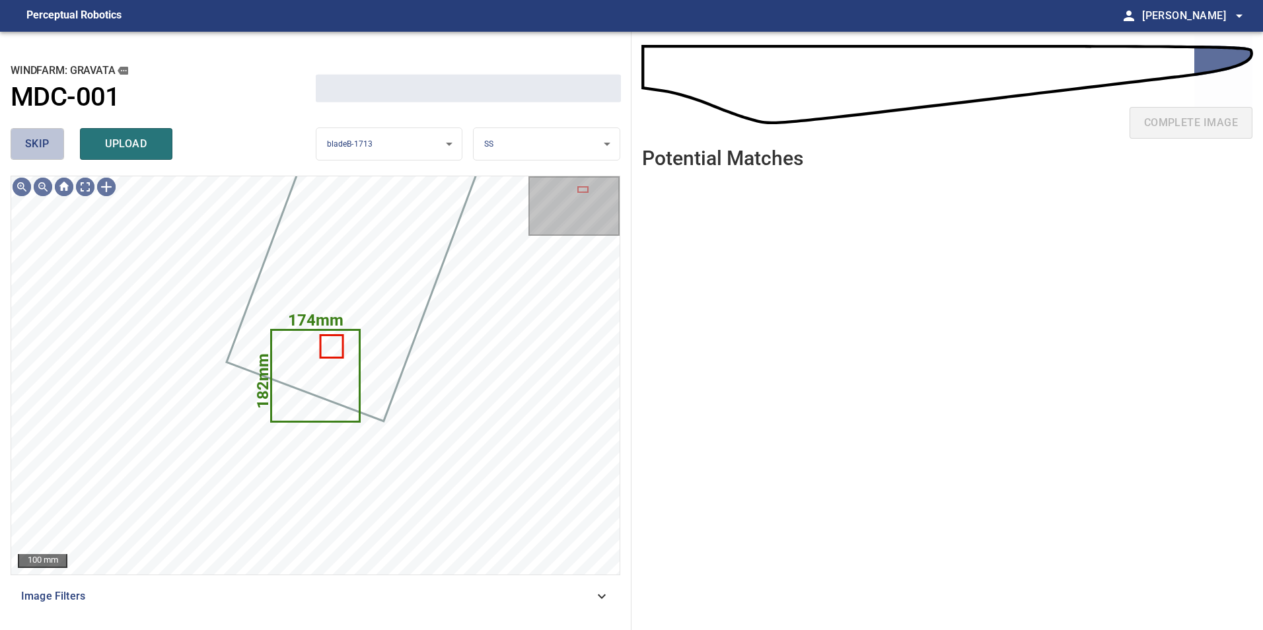
click at [27, 157] on button "skip" at bounding box center [37, 144] width 53 height 32
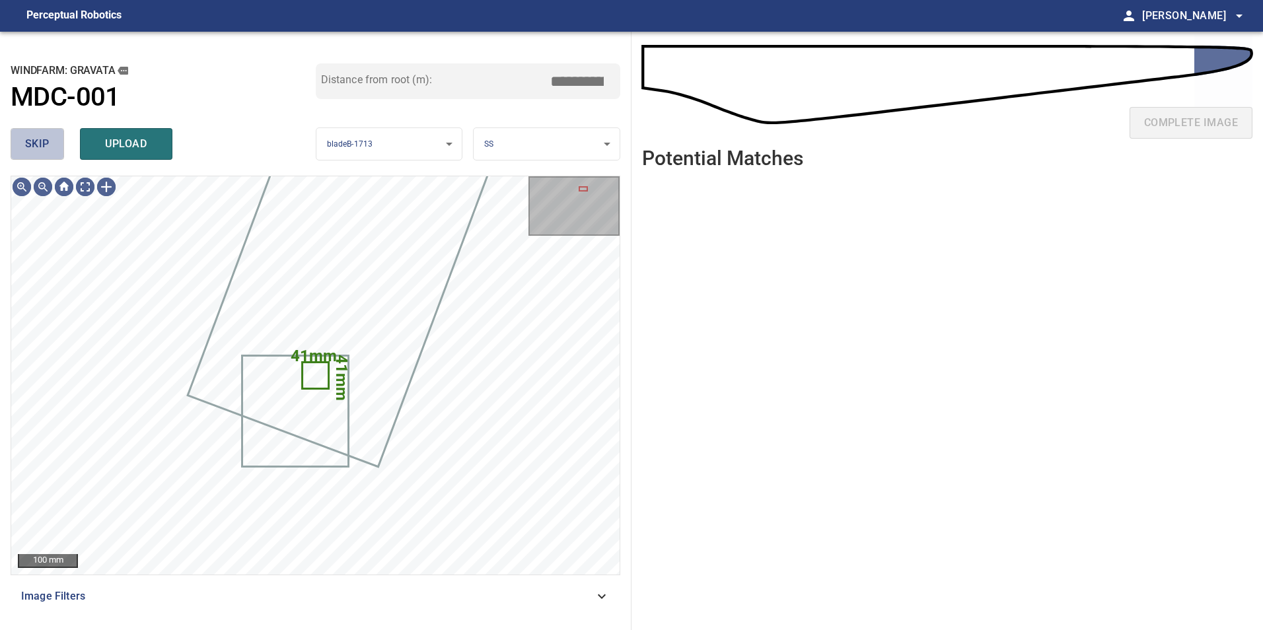
click at [27, 157] on button "skip" at bounding box center [37, 144] width 53 height 32
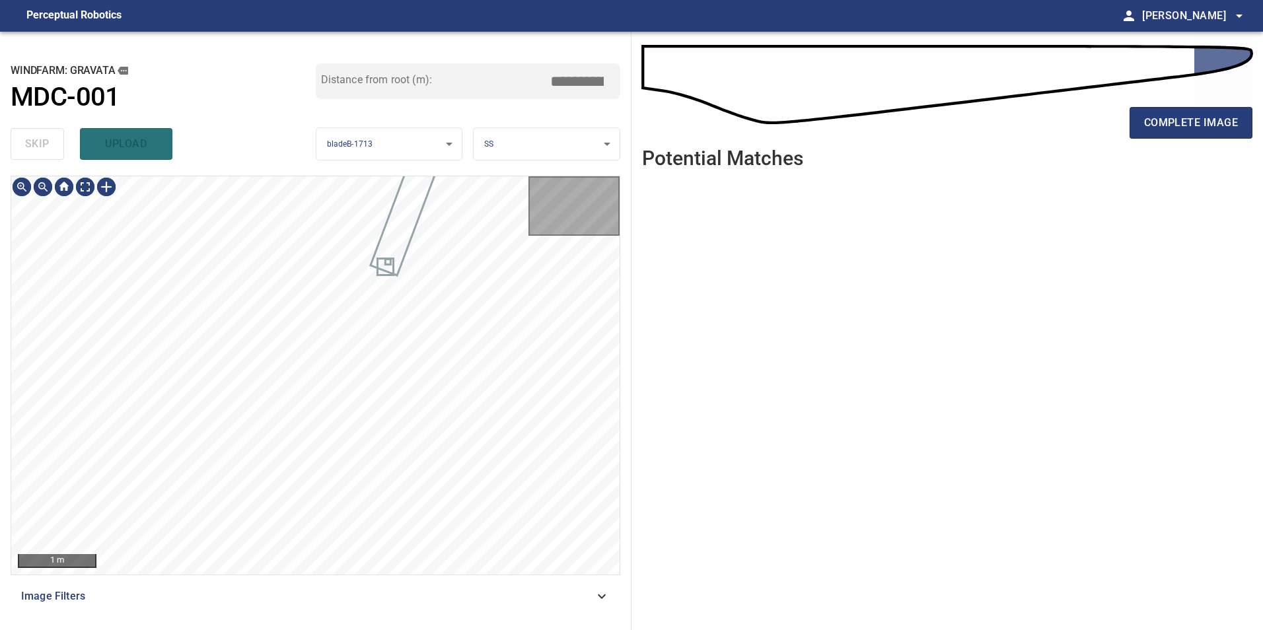
type input "*****"
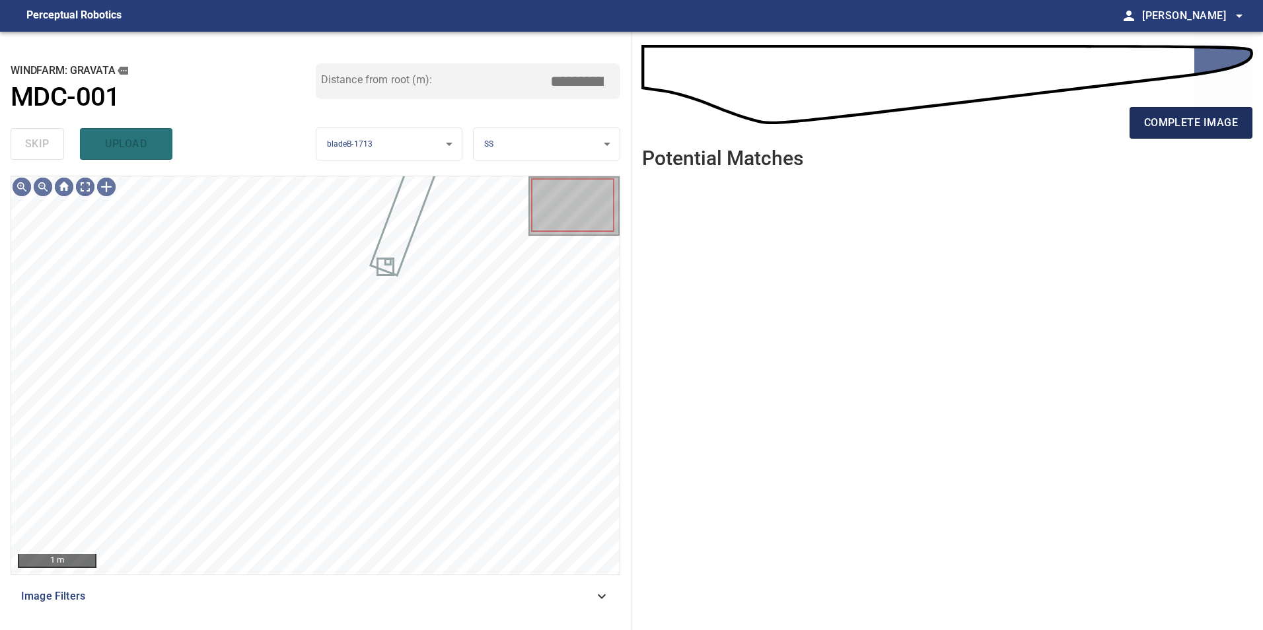
click at [1161, 123] on span "complete image" at bounding box center [1191, 123] width 94 height 18
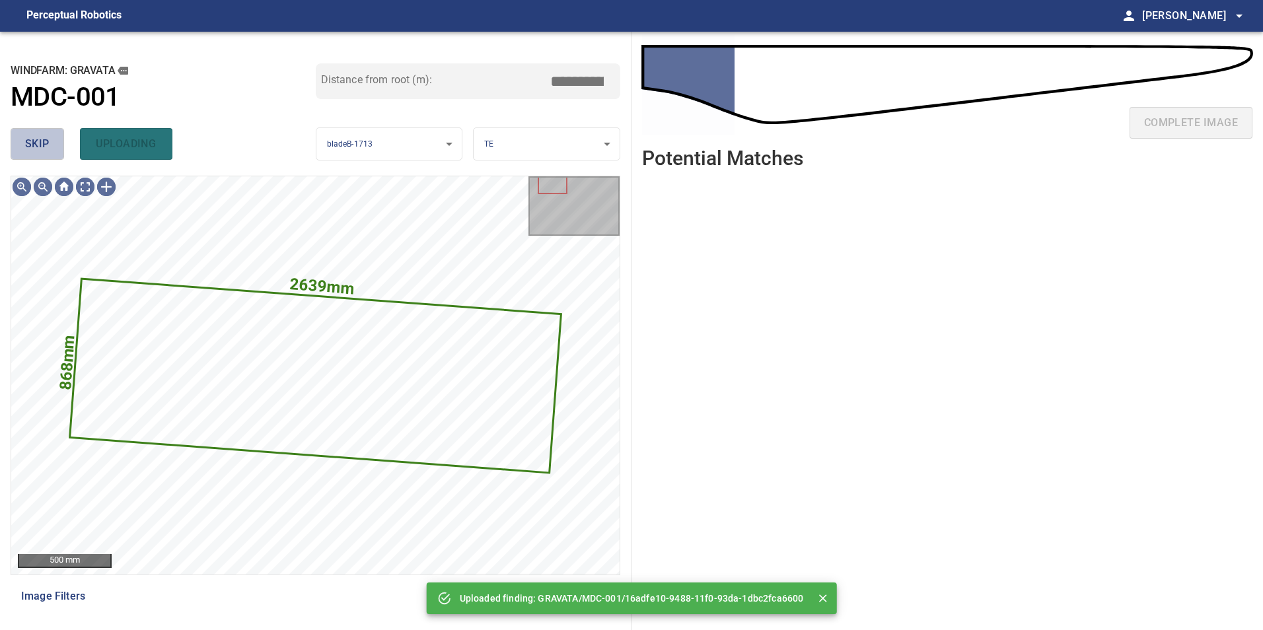
click at [53, 147] on button "skip" at bounding box center [37, 144] width 53 height 32
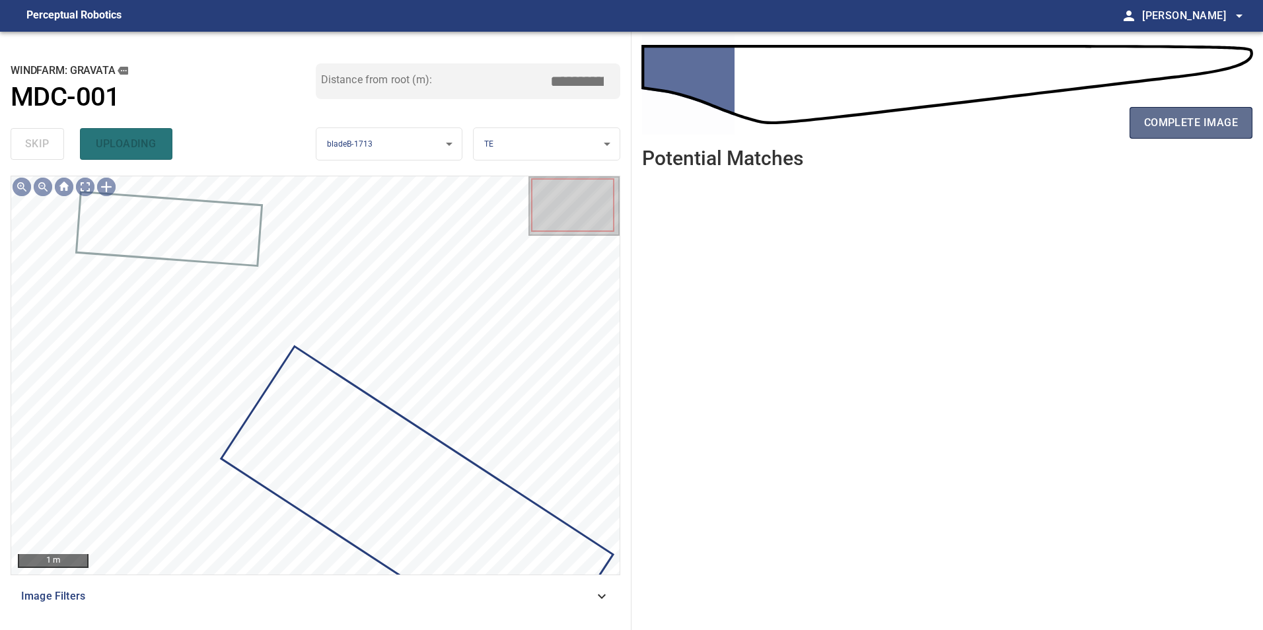
click at [1221, 129] on span "complete image" at bounding box center [1191, 123] width 94 height 18
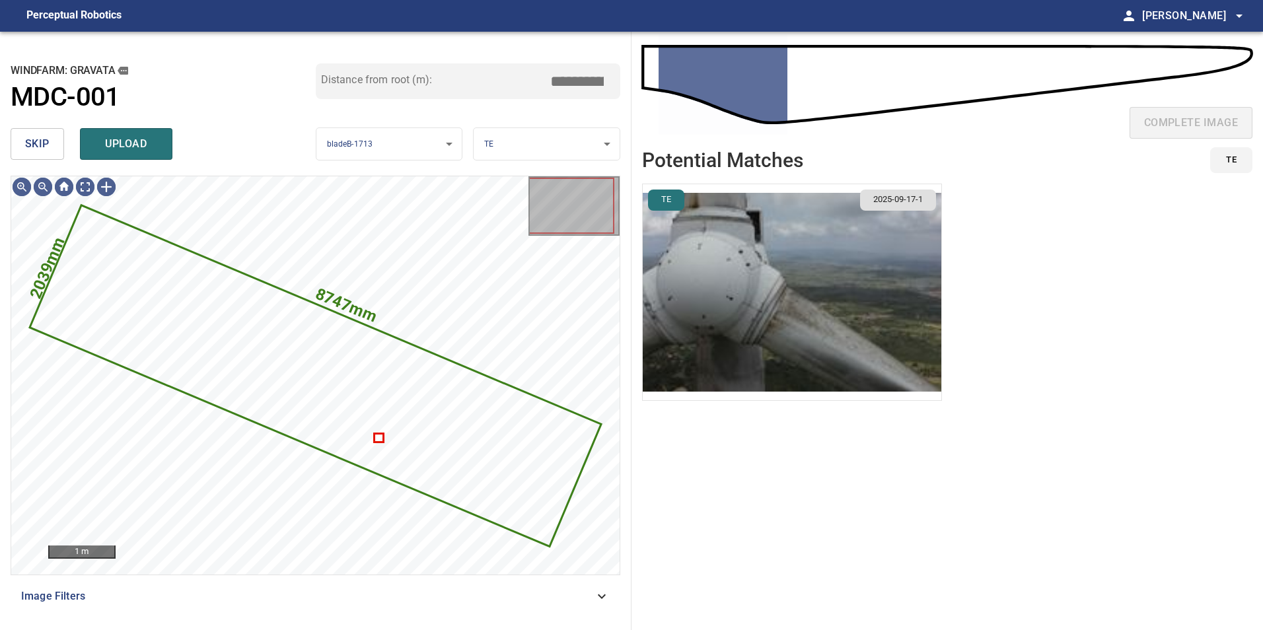
click at [47, 140] on span "skip" at bounding box center [37, 144] width 24 height 18
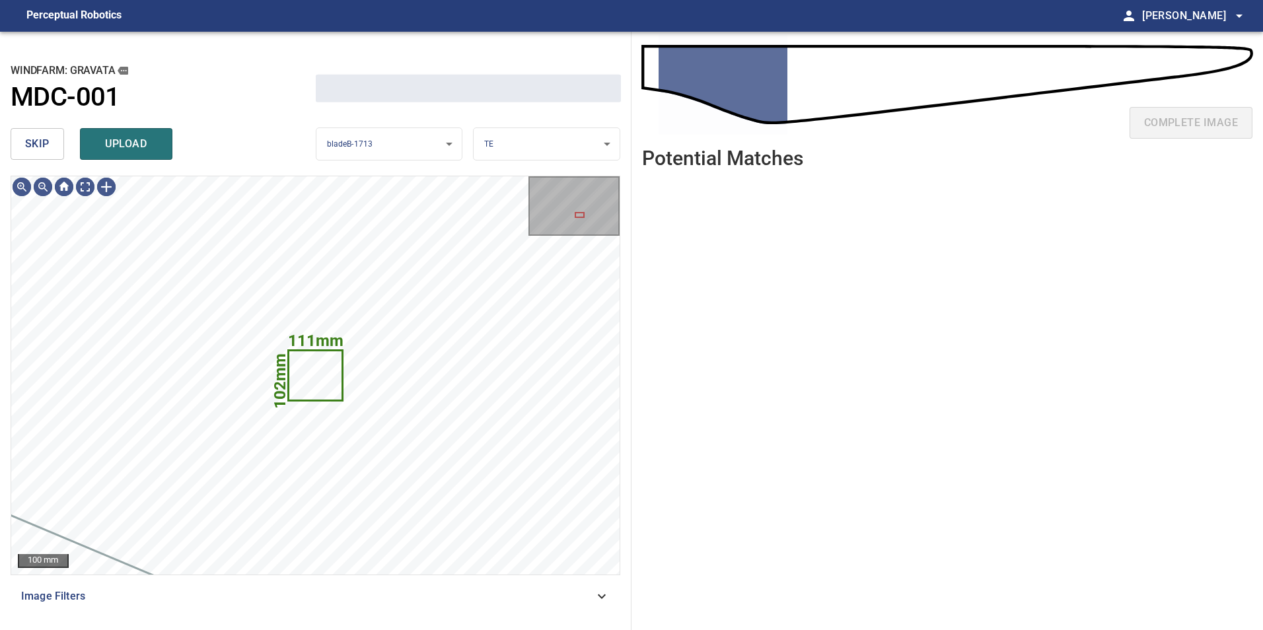
click at [47, 140] on span "skip" at bounding box center [37, 144] width 24 height 18
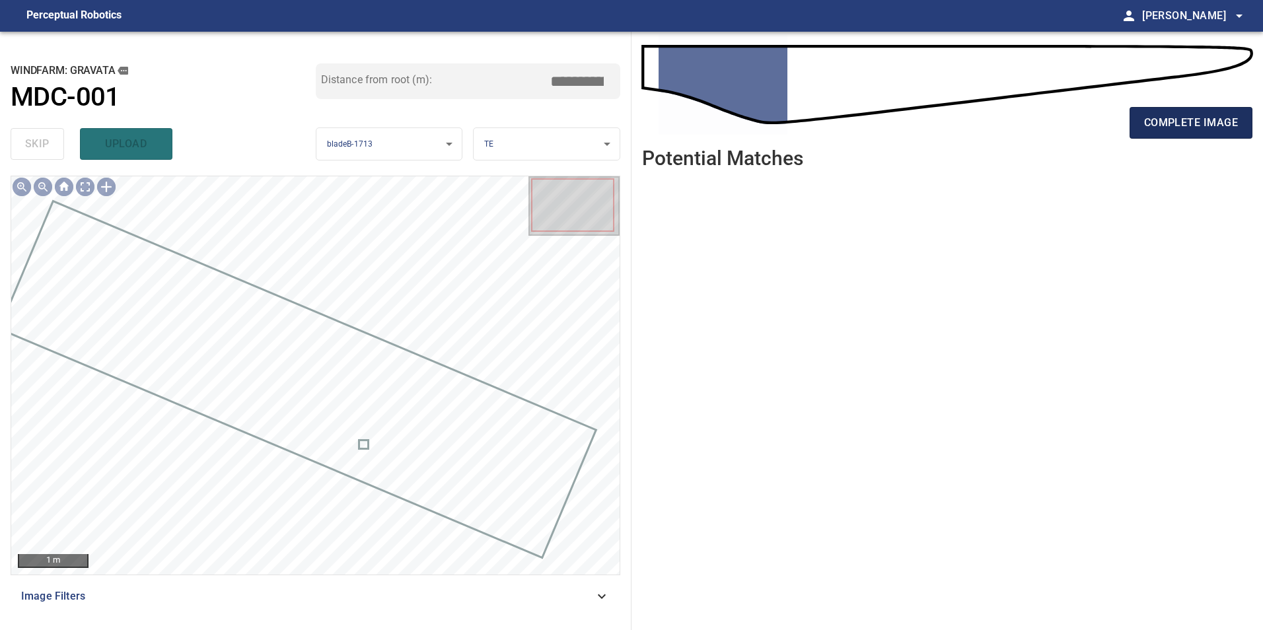
click at [1202, 114] on span "complete image" at bounding box center [1191, 123] width 94 height 18
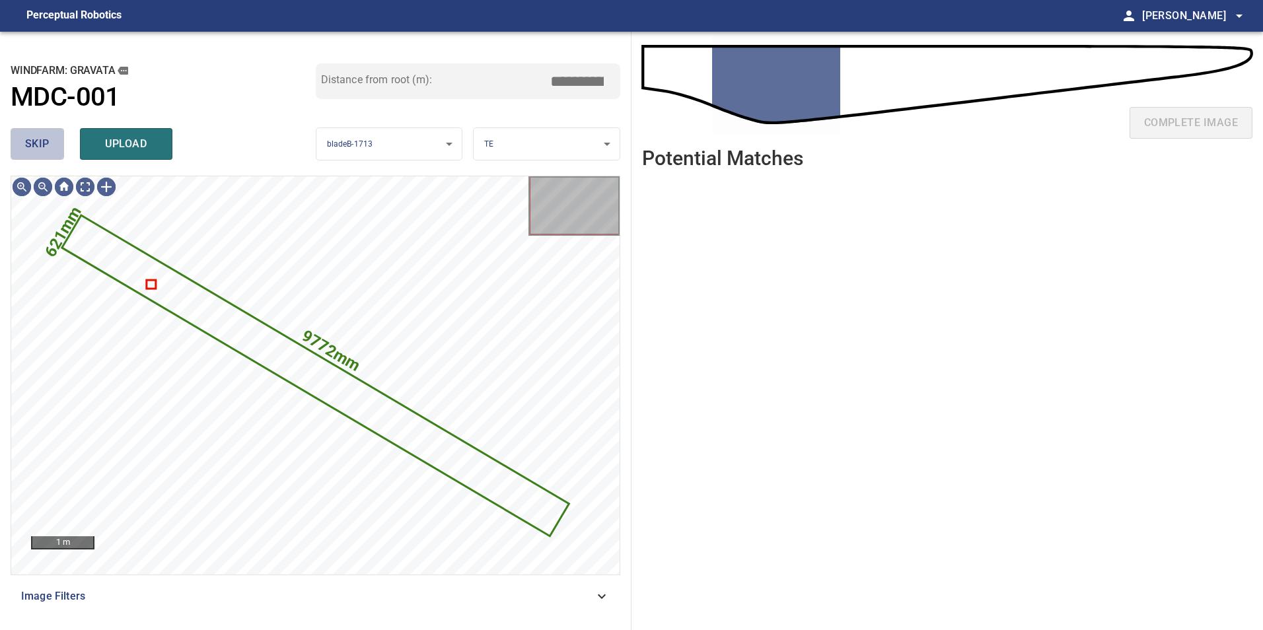
click at [55, 149] on button "skip" at bounding box center [37, 144] width 53 height 32
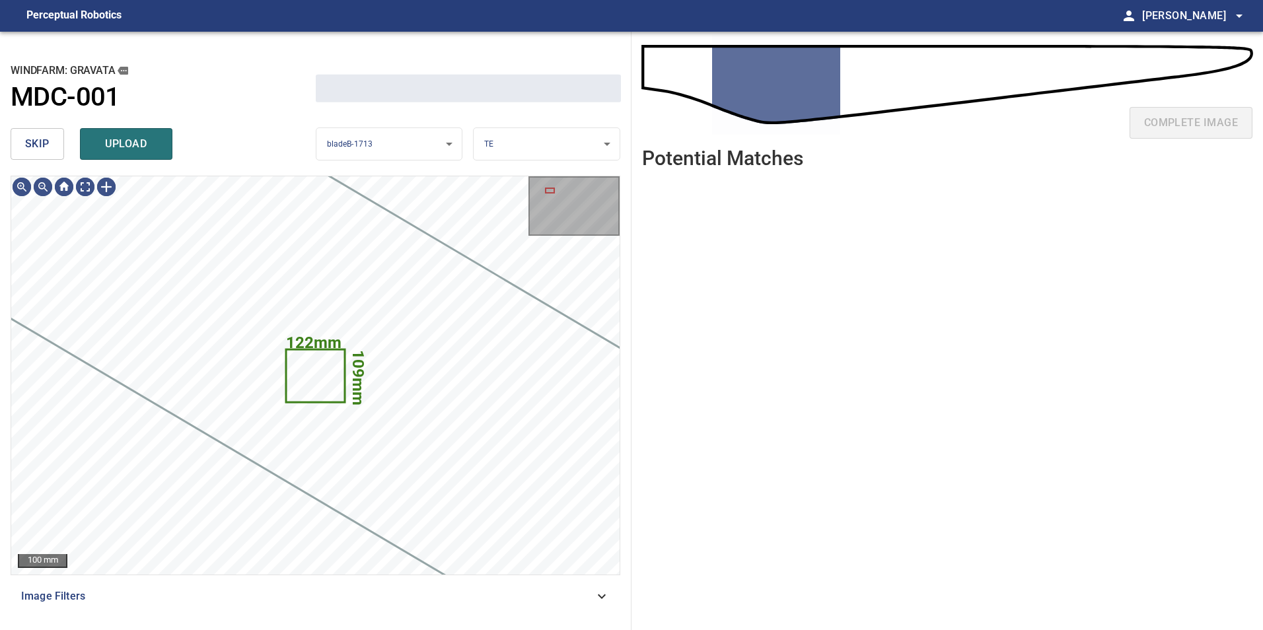
click at [55, 149] on button "skip" at bounding box center [37, 144] width 53 height 32
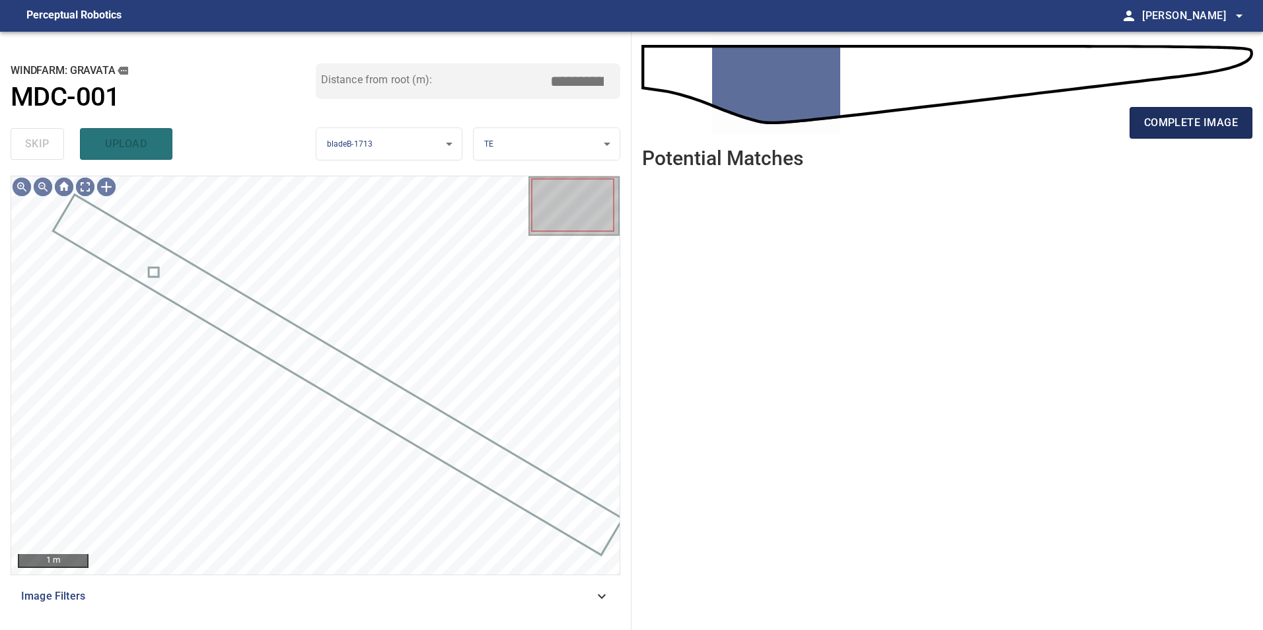
click at [1180, 118] on span "complete image" at bounding box center [1191, 123] width 94 height 18
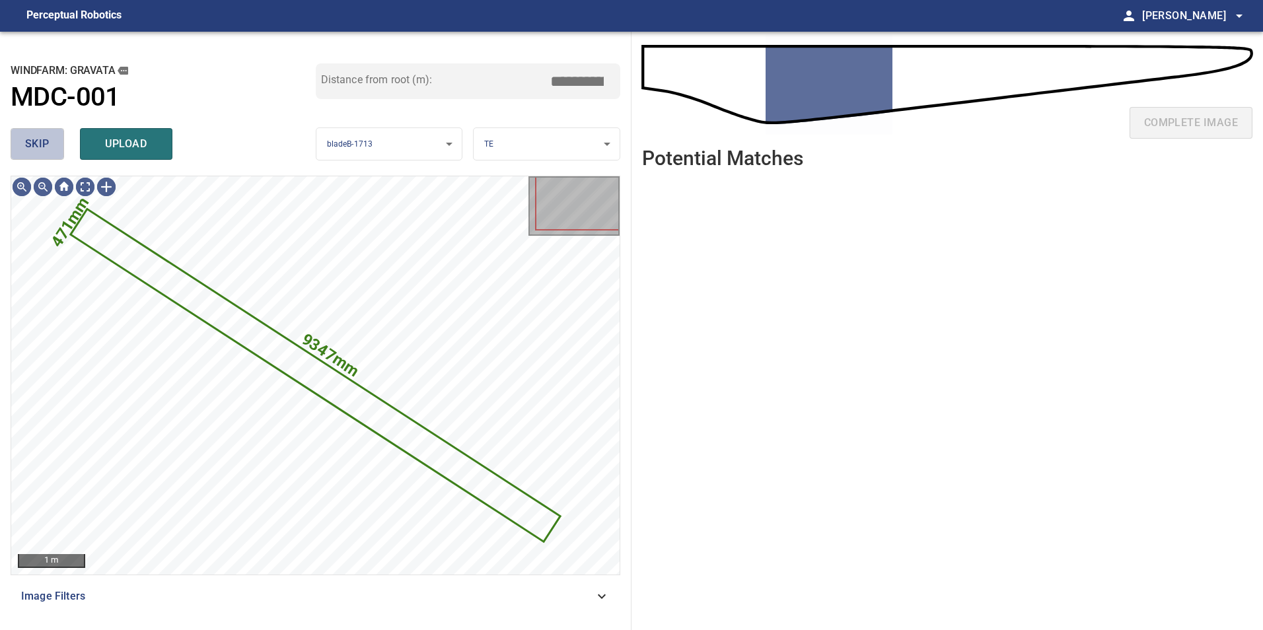
click at [35, 148] on span "skip" at bounding box center [37, 144] width 24 height 18
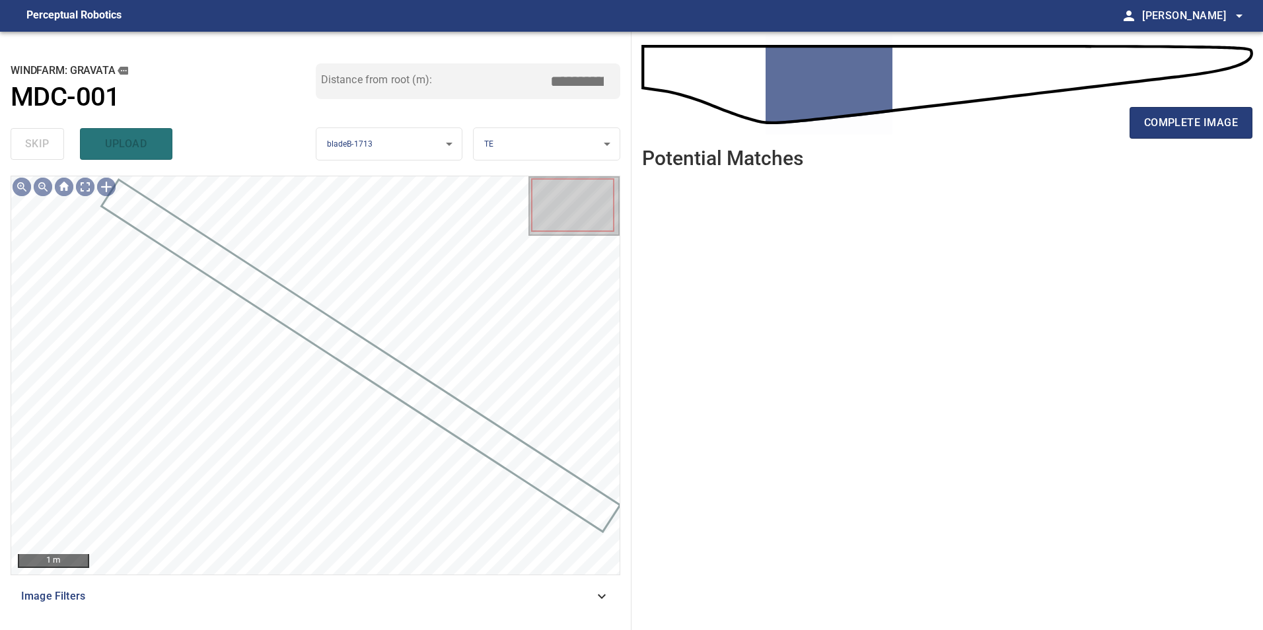
click at [1187, 141] on div "complete image" at bounding box center [947, 128] width 610 height 53
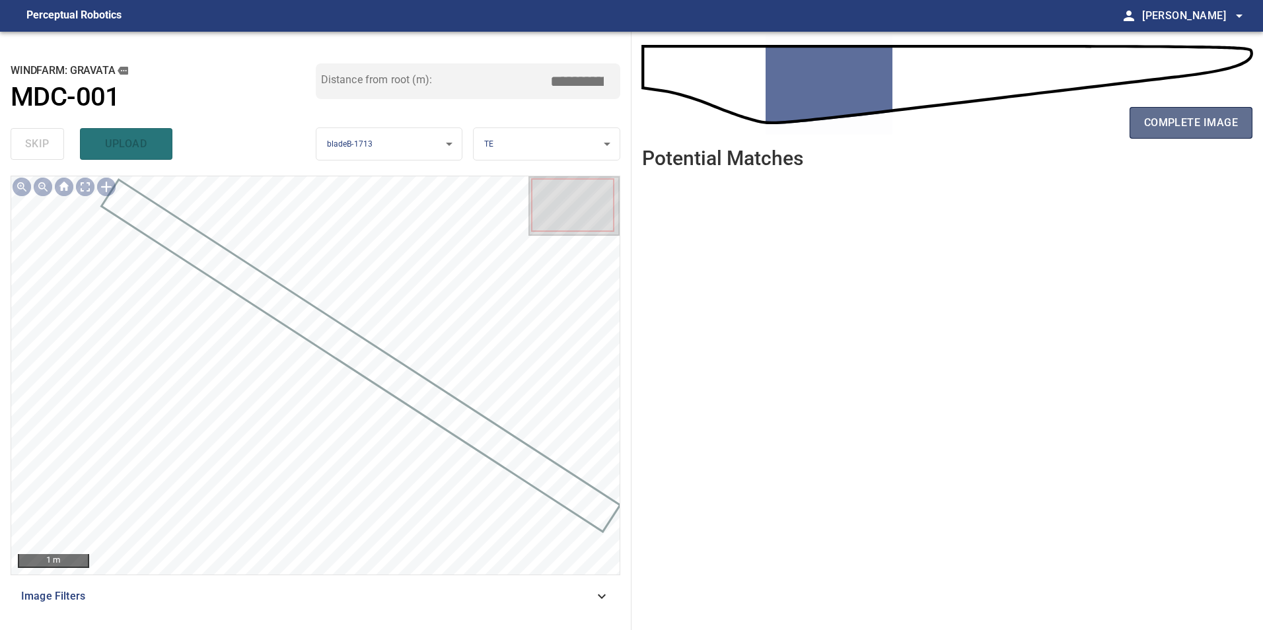
click at [1197, 122] on span "complete image" at bounding box center [1191, 123] width 94 height 18
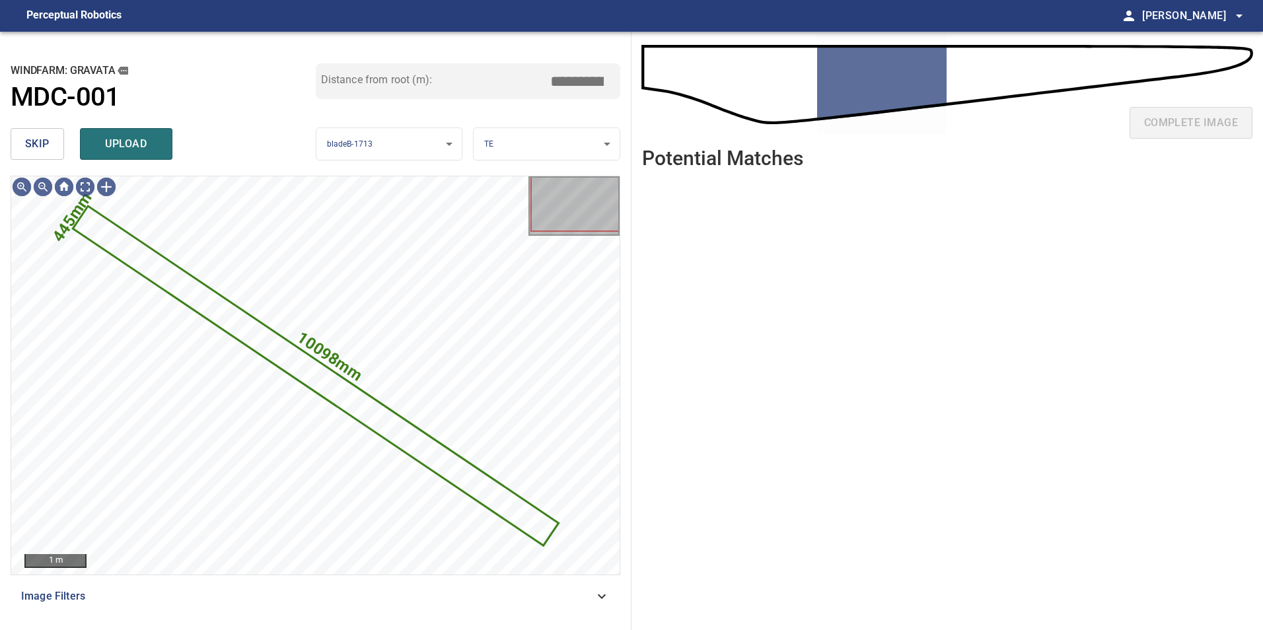
click at [32, 131] on button "skip" at bounding box center [37, 144] width 53 height 32
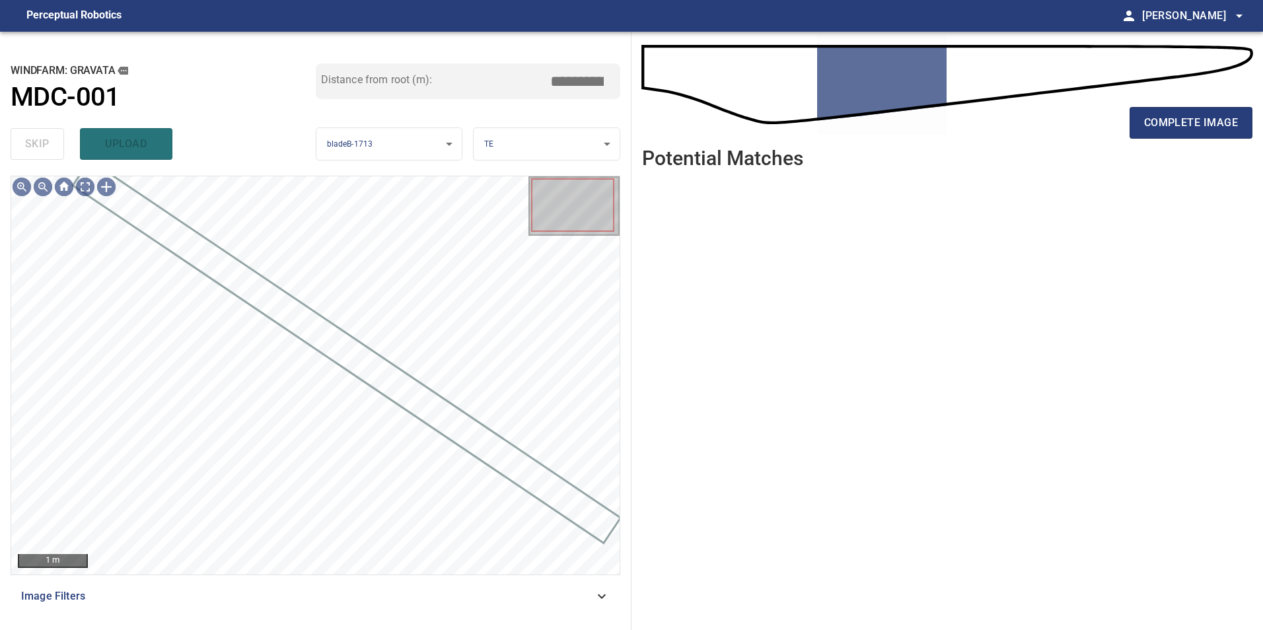
click at [1186, 105] on div "complete image" at bounding box center [947, 128] width 610 height 53
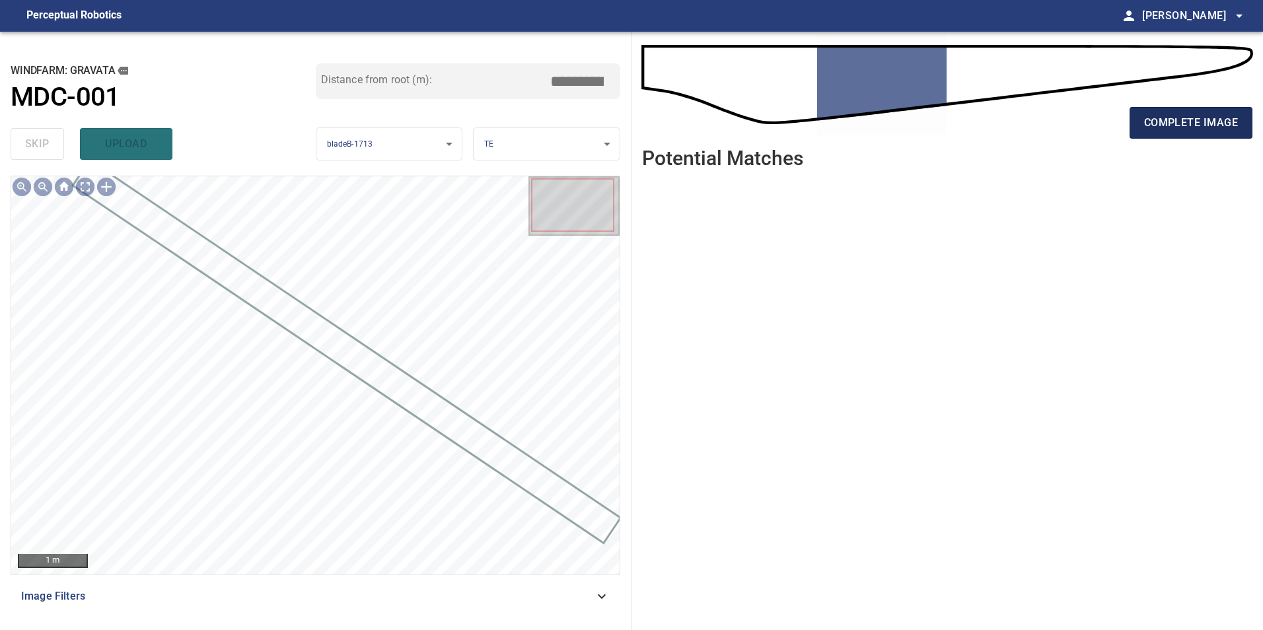
click at [1187, 124] on span "complete image" at bounding box center [1191, 123] width 94 height 18
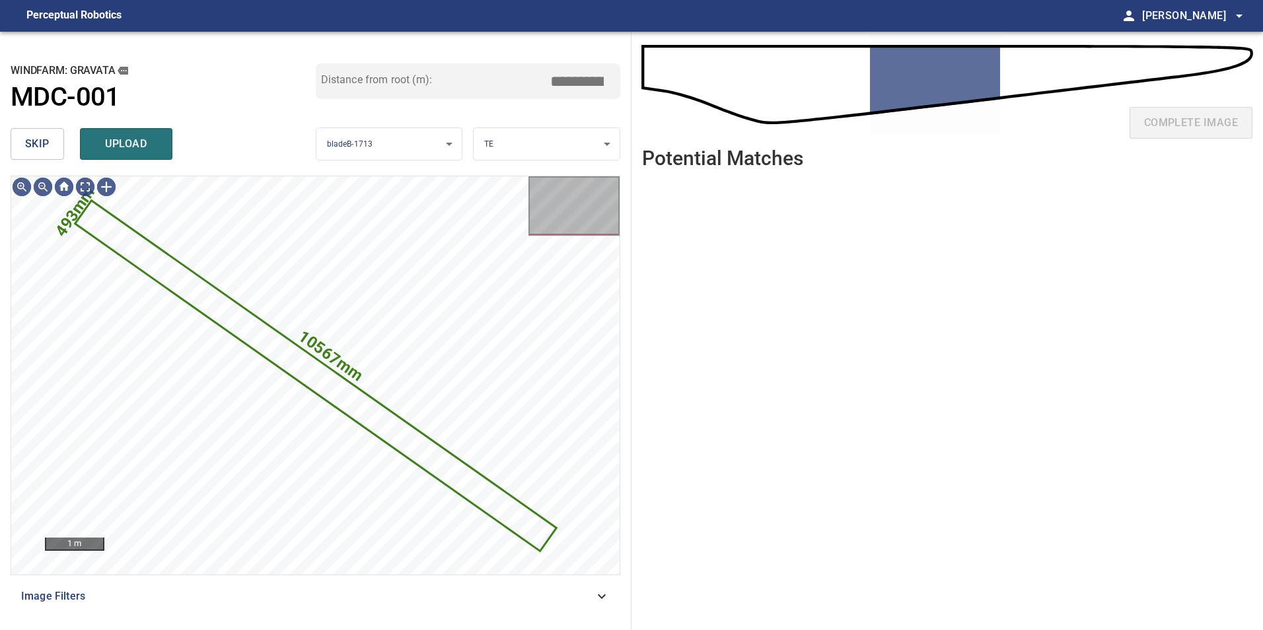
click at [50, 155] on button "skip" at bounding box center [37, 144] width 53 height 32
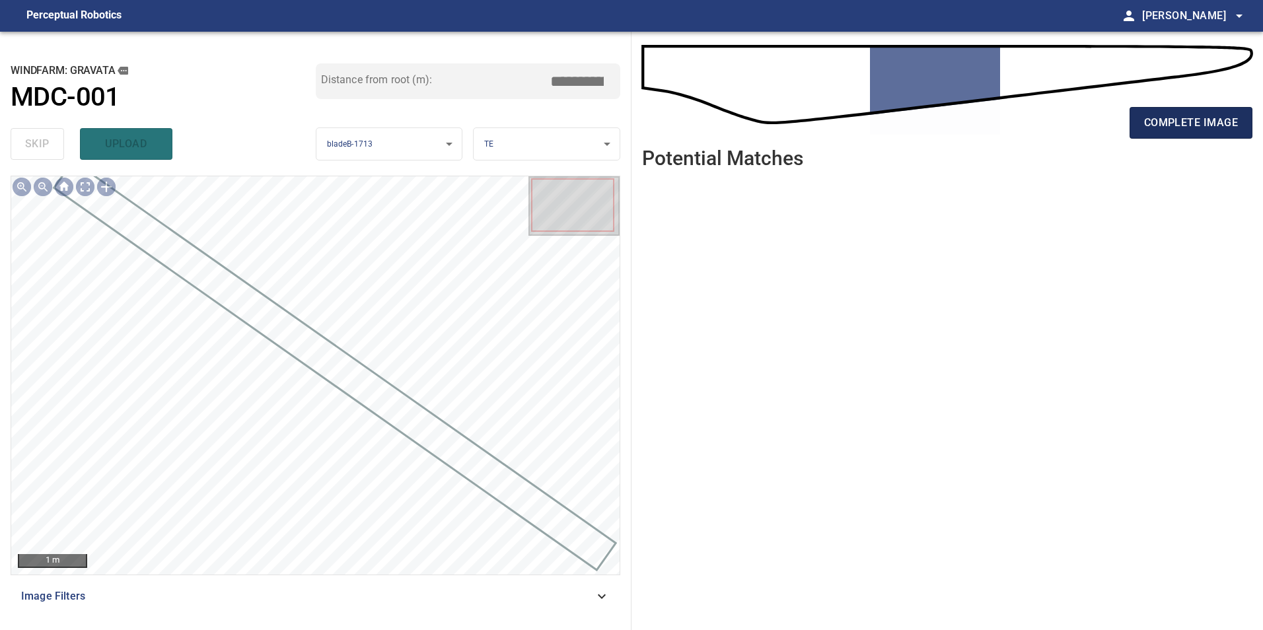
click at [1217, 110] on button "complete image" at bounding box center [1190, 123] width 123 height 32
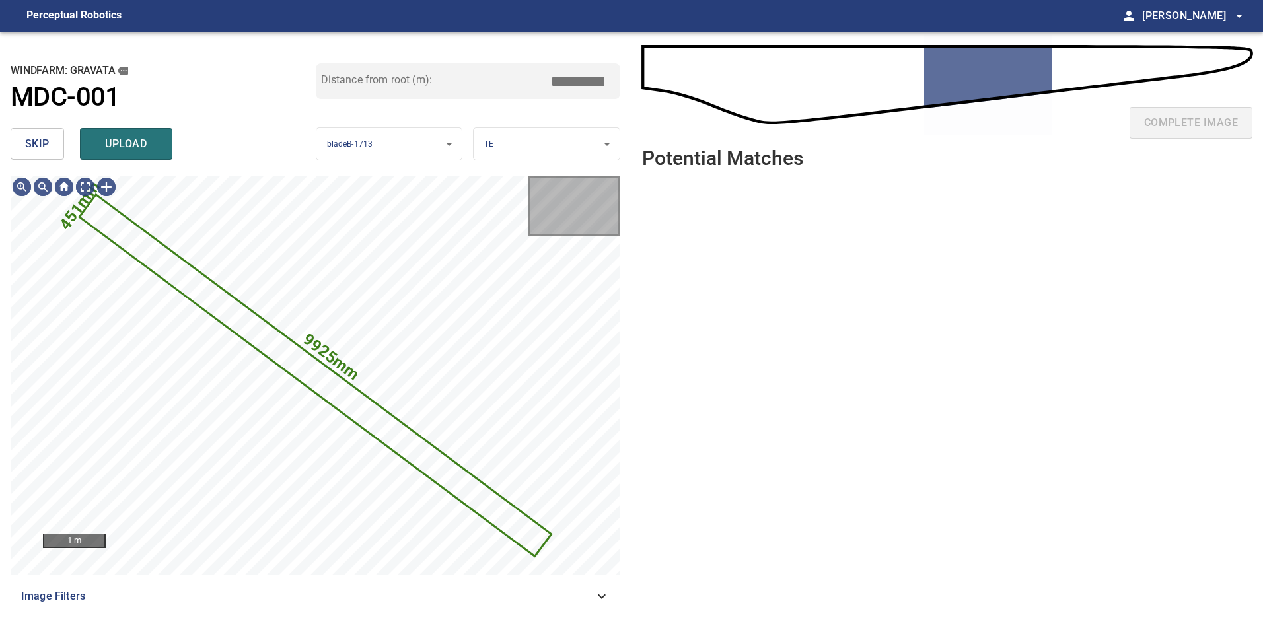
click at [17, 125] on div "skip upload" at bounding box center [163, 144] width 305 height 42
click at [32, 145] on span "skip" at bounding box center [37, 144] width 24 height 18
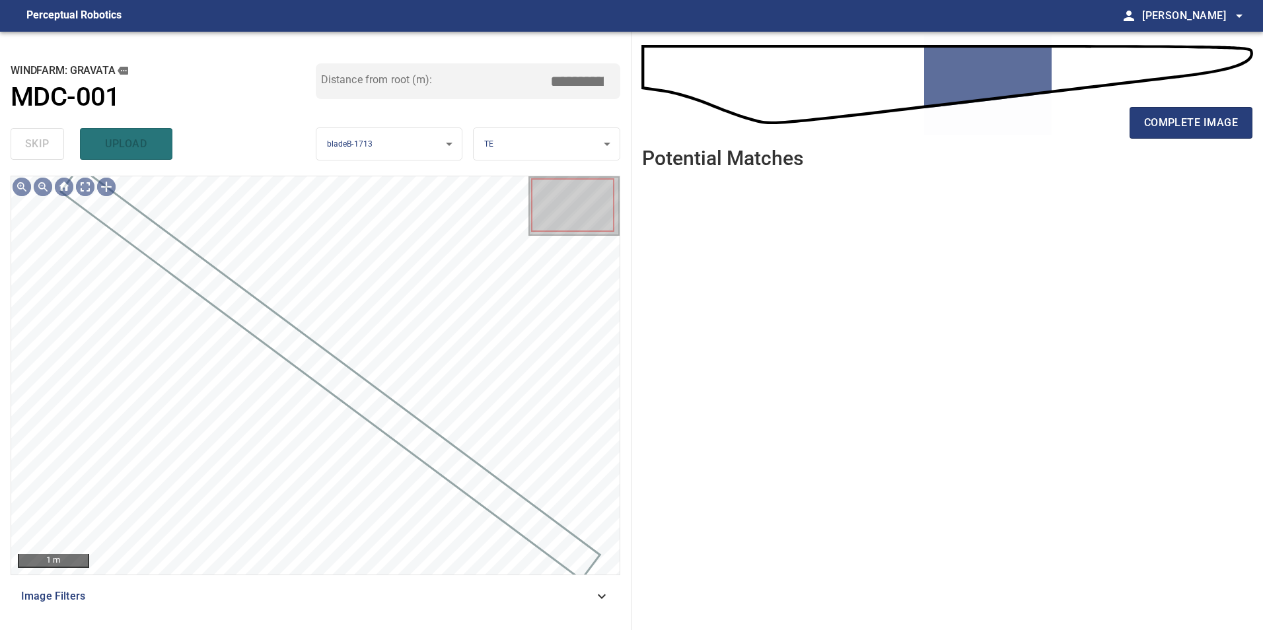
click at [1248, 141] on div "complete image" at bounding box center [947, 128] width 610 height 53
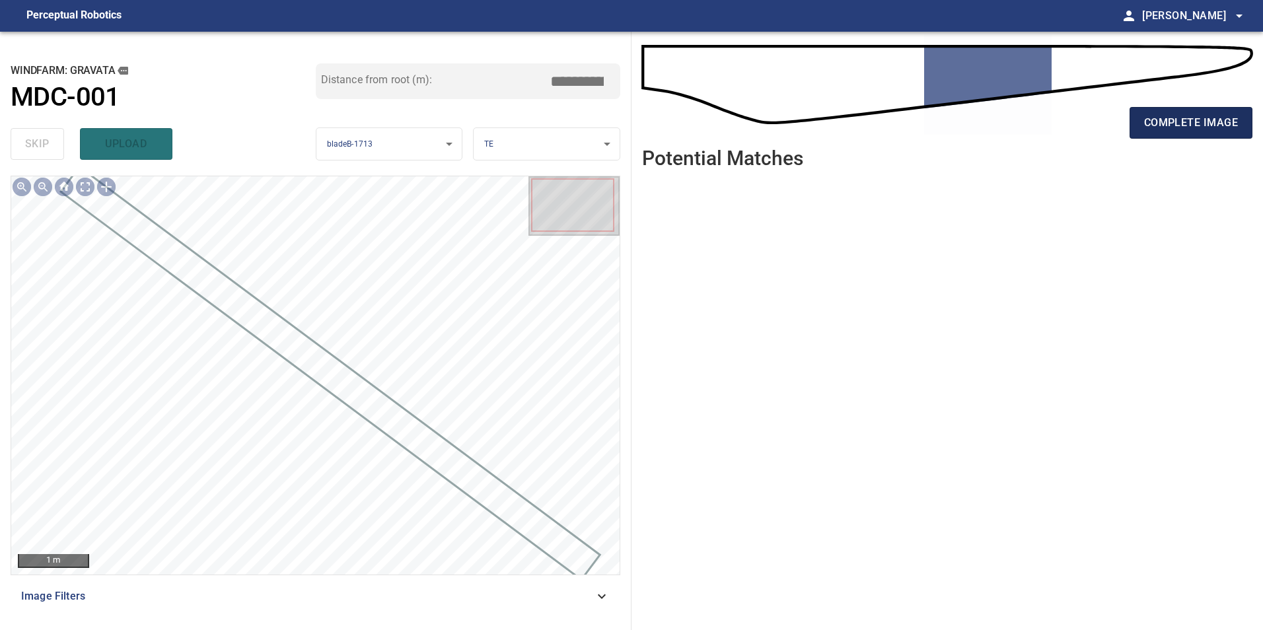
click at [1236, 131] on span "complete image" at bounding box center [1191, 123] width 94 height 18
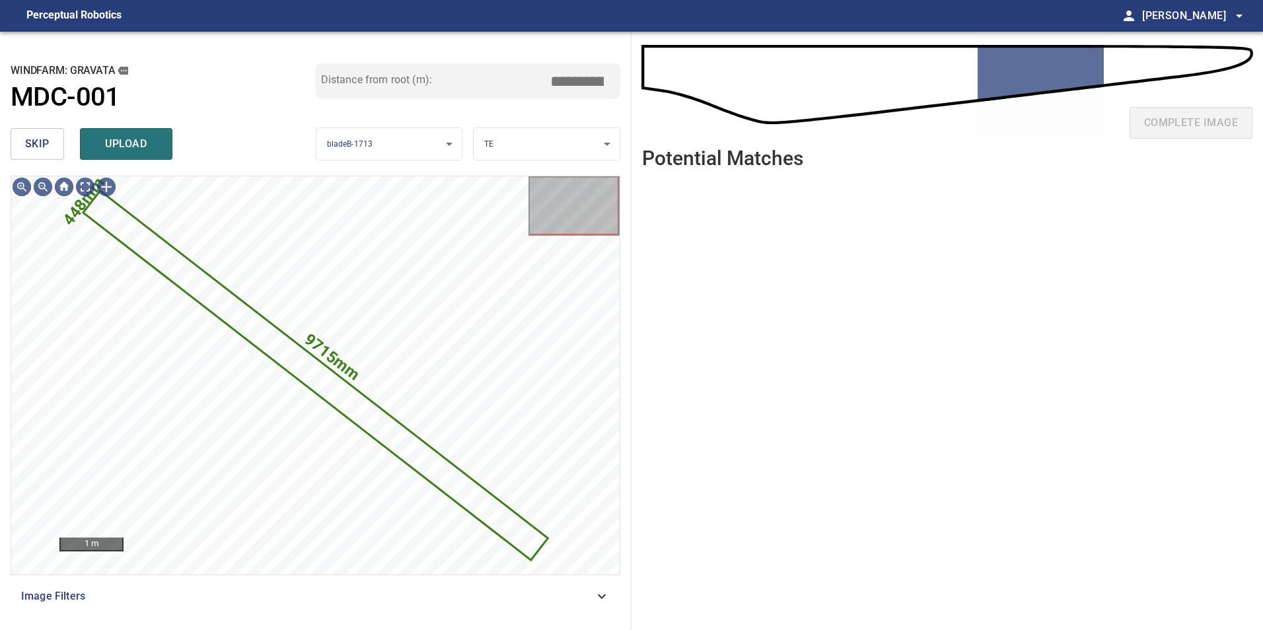
click at [65, 144] on div "skip upload" at bounding box center [163, 144] width 305 height 42
click at [62, 143] on button "skip" at bounding box center [37, 144] width 53 height 32
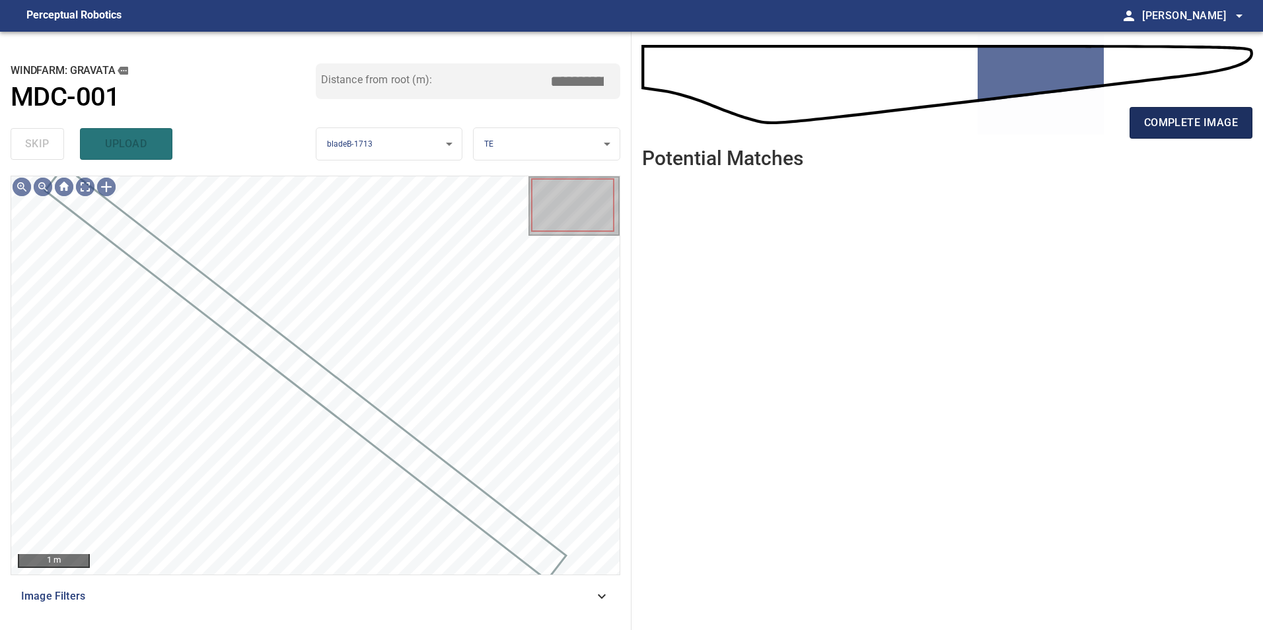
click at [1181, 125] on span "complete image" at bounding box center [1191, 123] width 94 height 18
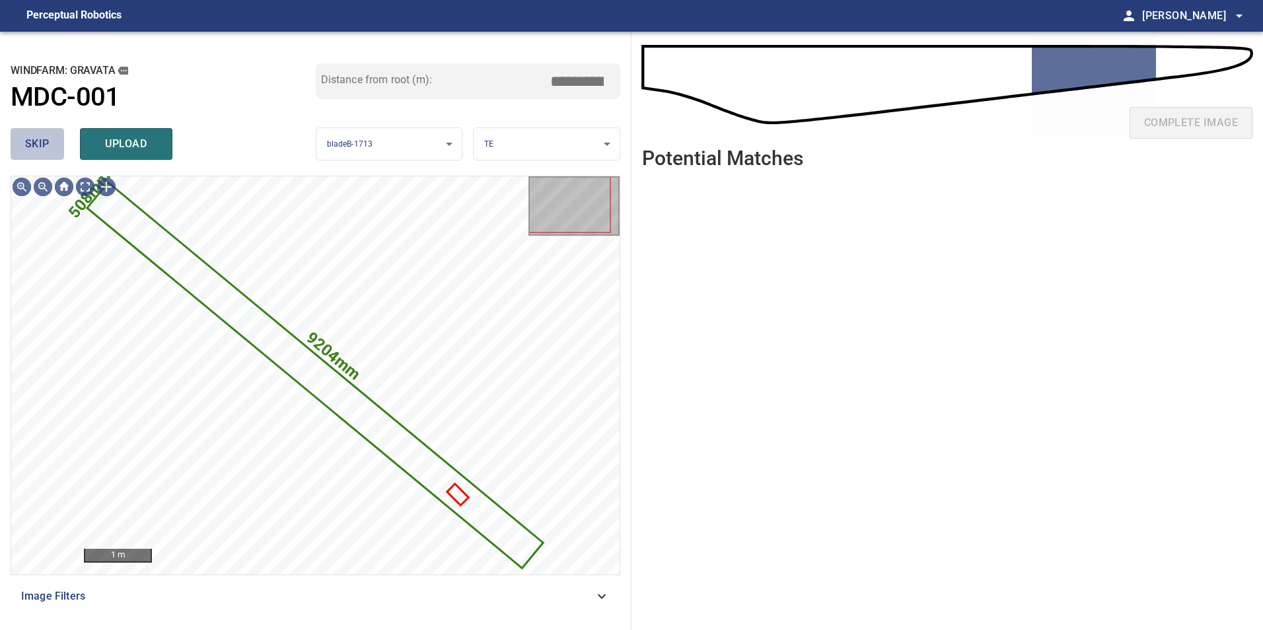
click at [35, 141] on span "skip" at bounding box center [37, 144] width 24 height 18
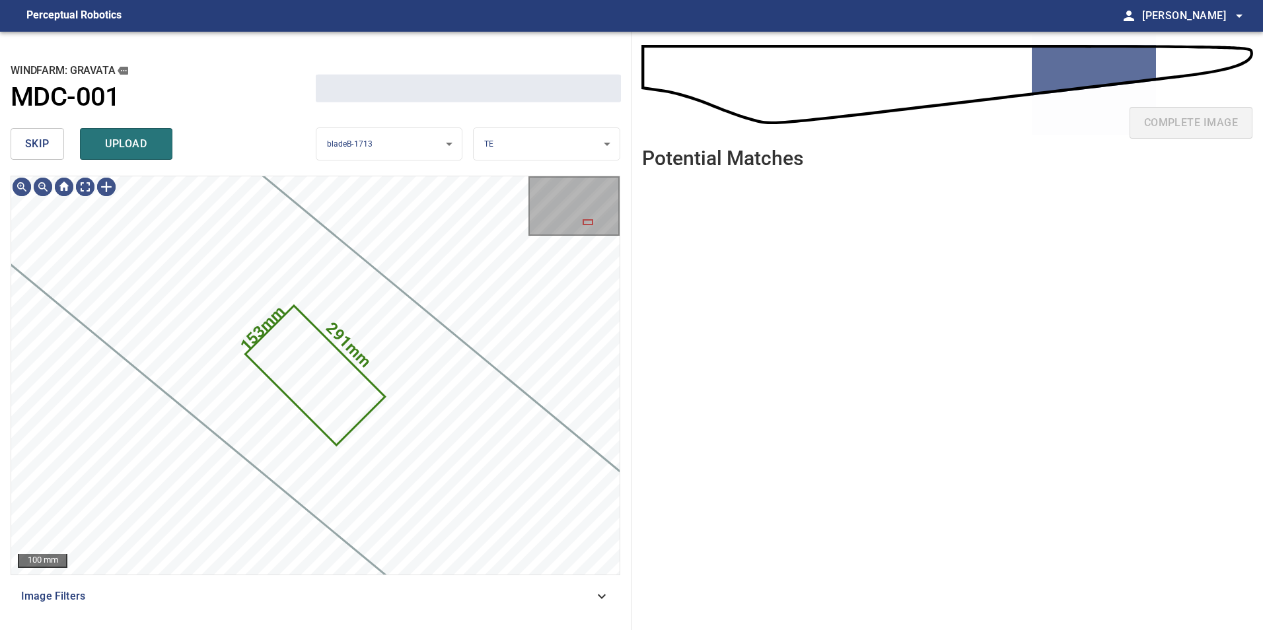
click at [35, 141] on span "skip" at bounding box center [37, 144] width 24 height 18
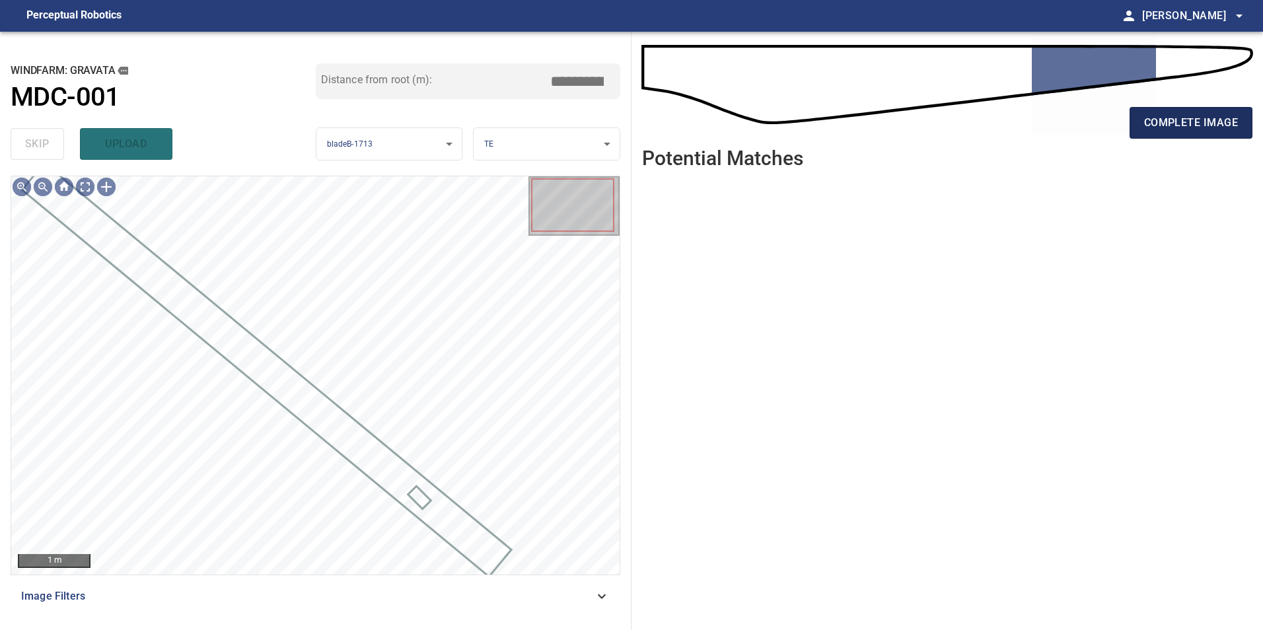
click at [1170, 114] on span "complete image" at bounding box center [1191, 123] width 94 height 18
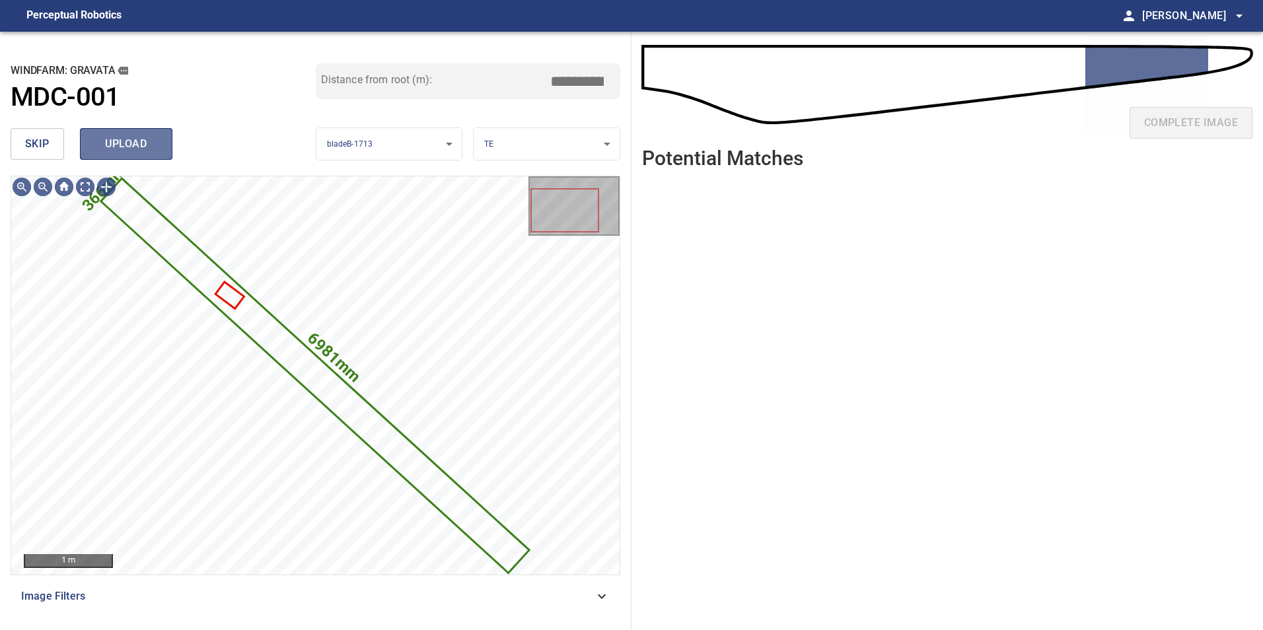
click at [125, 149] on span "upload" at bounding box center [125, 144] width 63 height 18
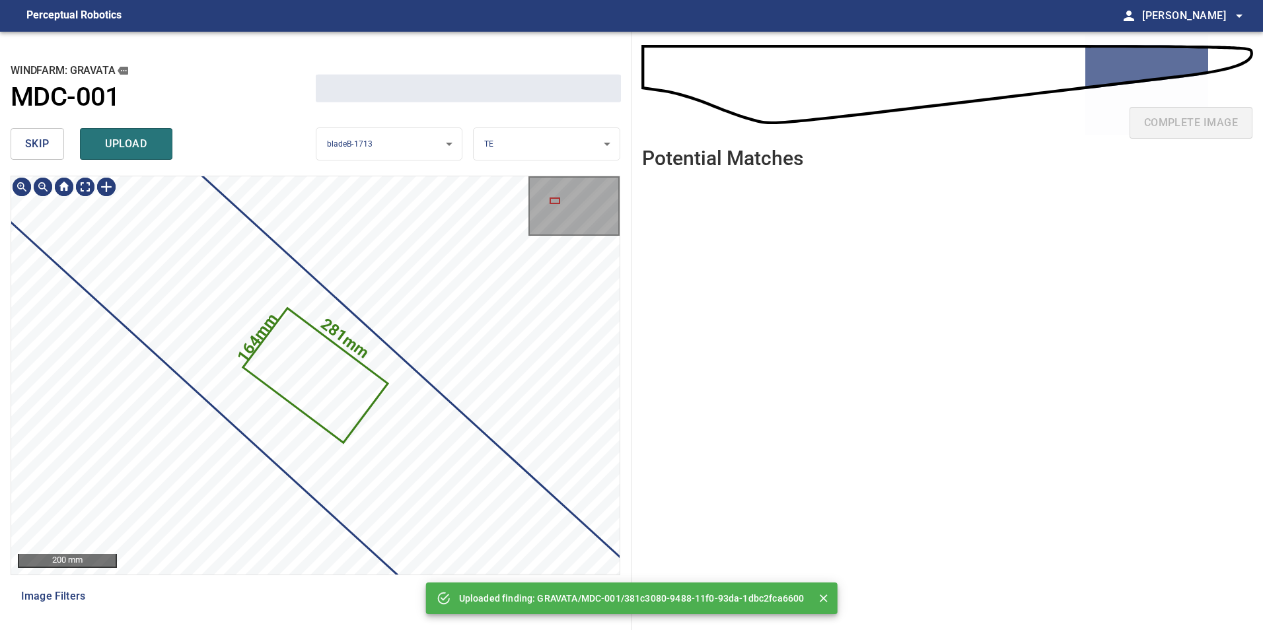
click at [61, 146] on button "skip" at bounding box center [37, 144] width 53 height 32
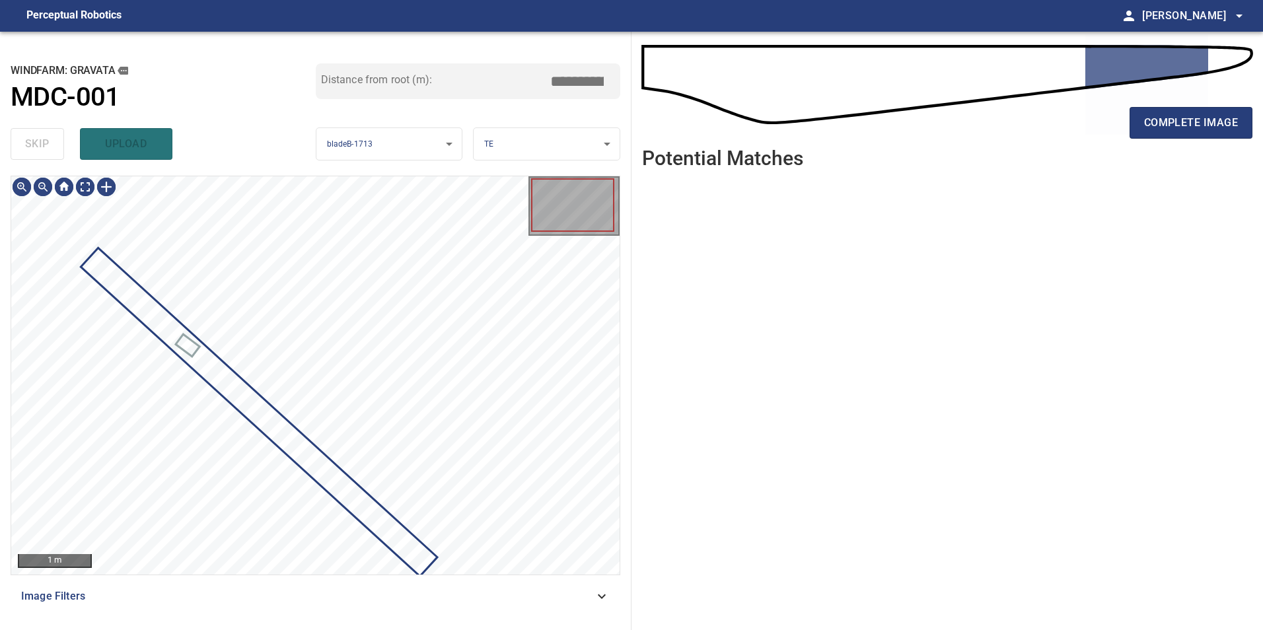
click at [48, 150] on div "skip upload" at bounding box center [163, 144] width 305 height 42
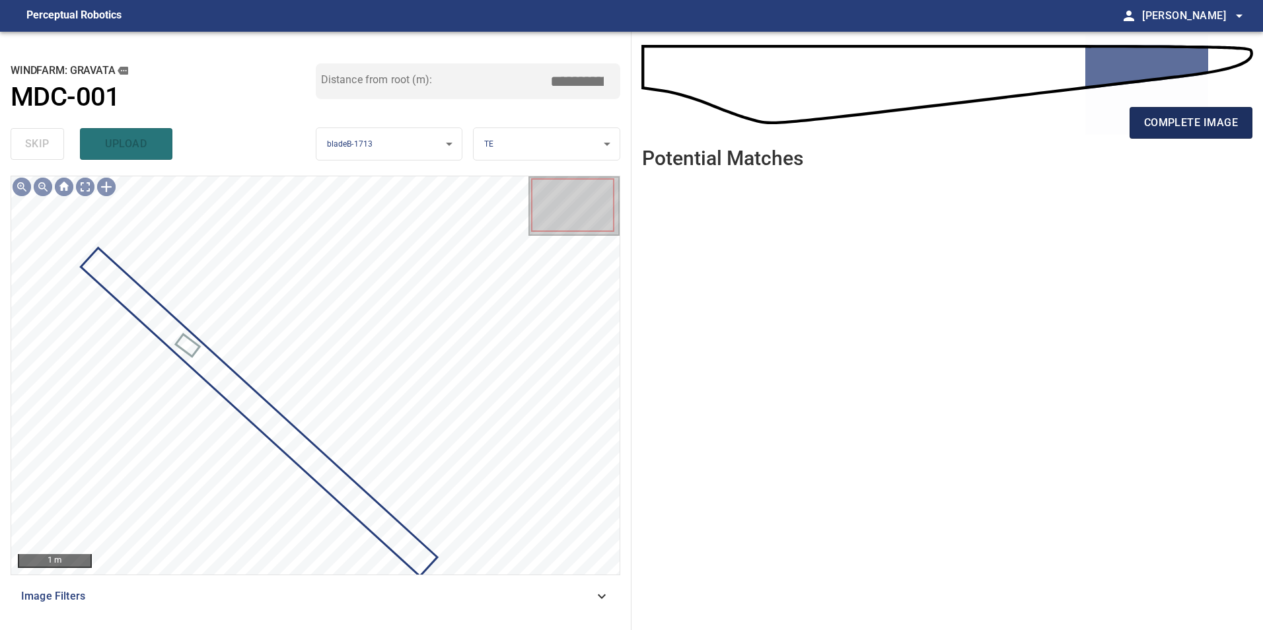
click at [1225, 121] on span "complete image" at bounding box center [1191, 123] width 94 height 18
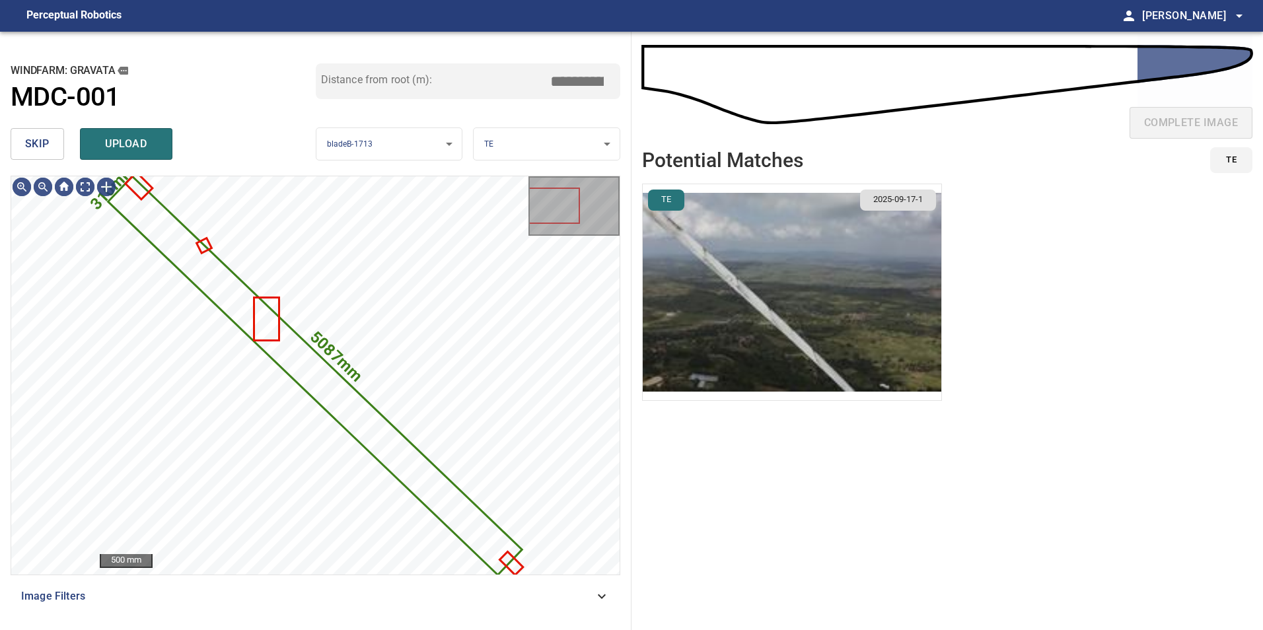
click at [40, 130] on button "skip" at bounding box center [37, 144] width 53 height 32
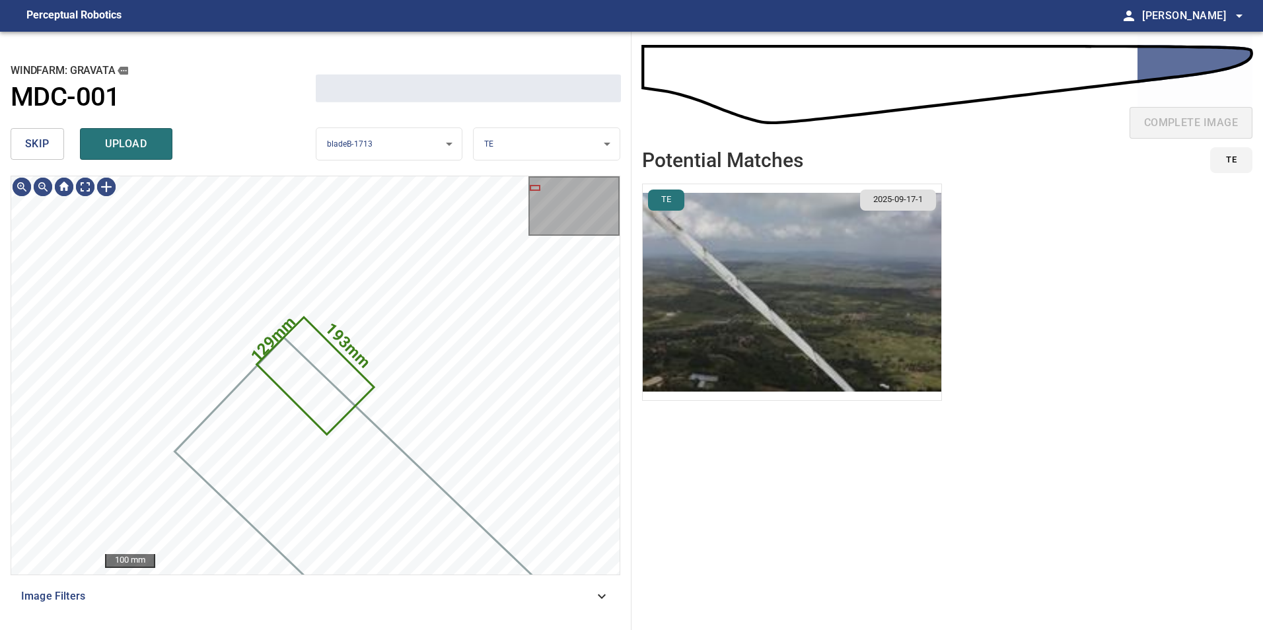
click at [40, 143] on span "skip" at bounding box center [37, 144] width 24 height 18
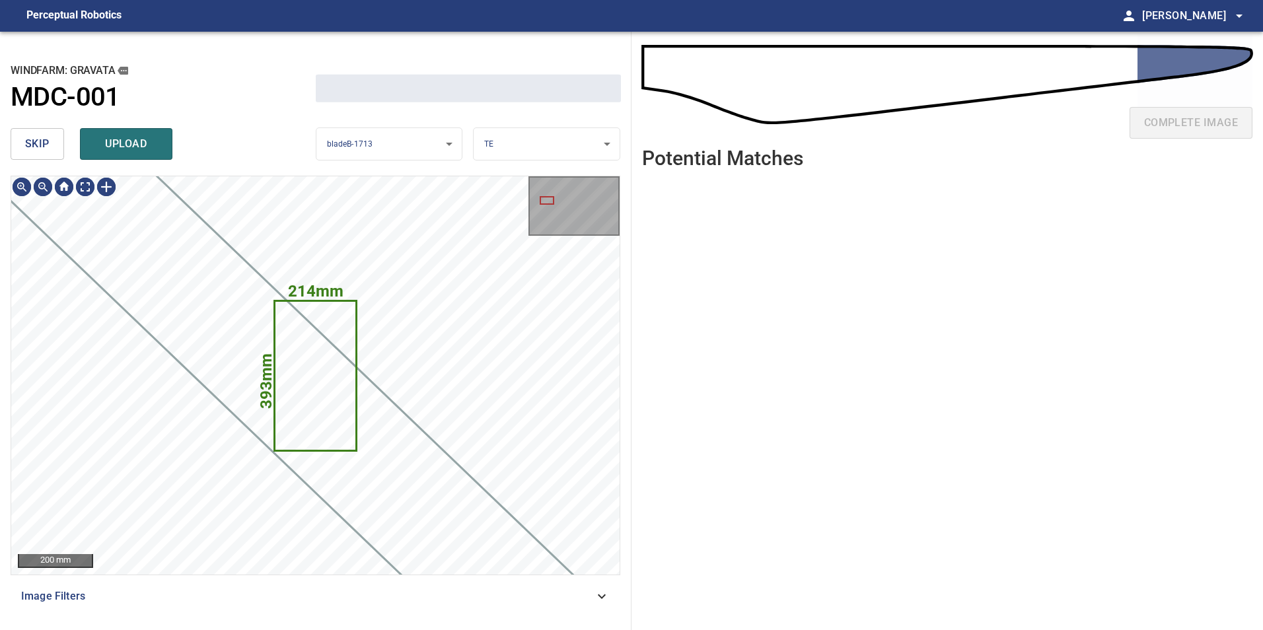
click at [40, 143] on span "skip" at bounding box center [37, 144] width 24 height 18
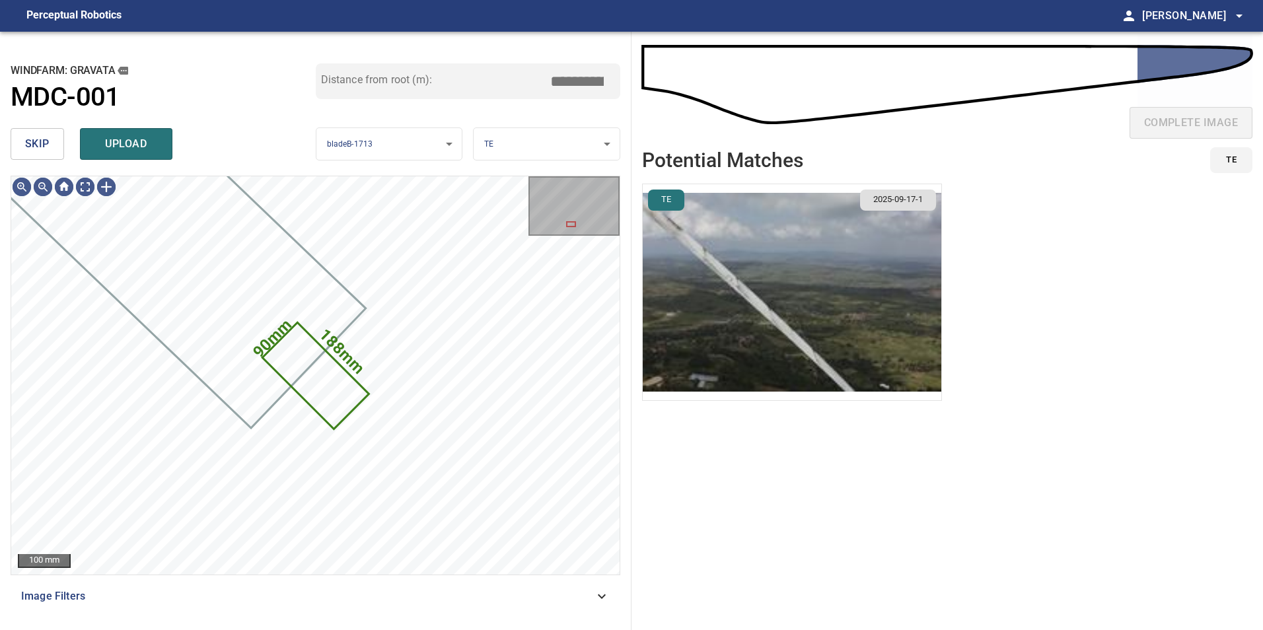
type input "*****"
click at [40, 143] on span "skip" at bounding box center [37, 144] width 24 height 18
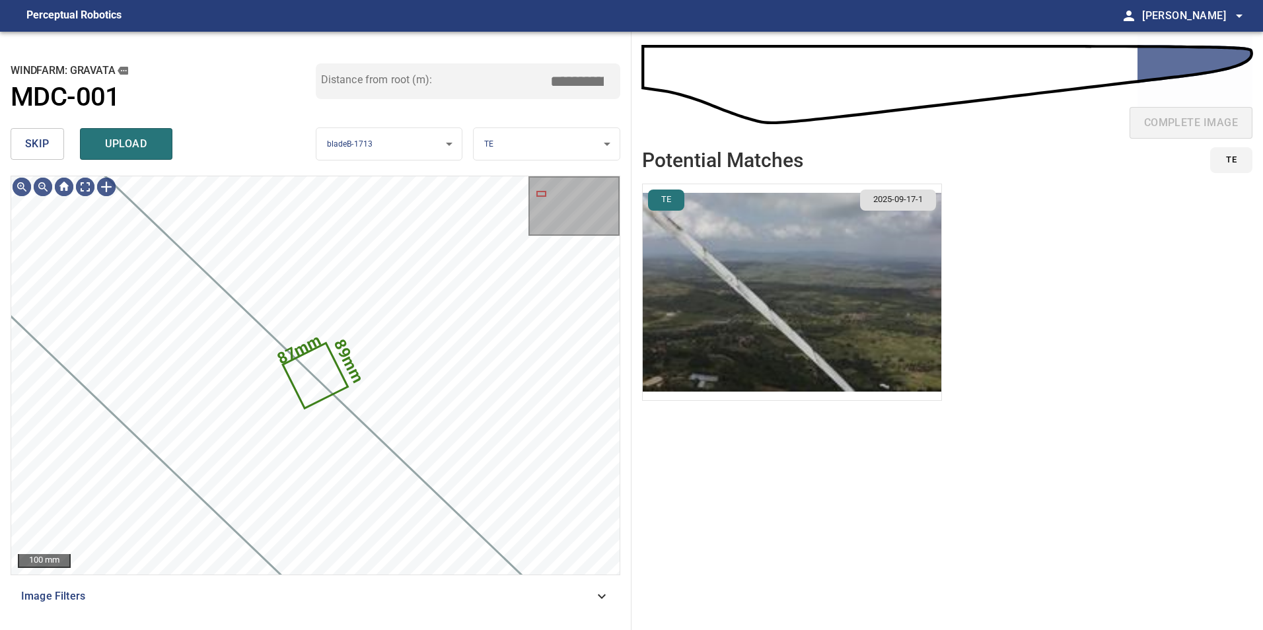
click at [56, 143] on button "skip" at bounding box center [37, 144] width 53 height 32
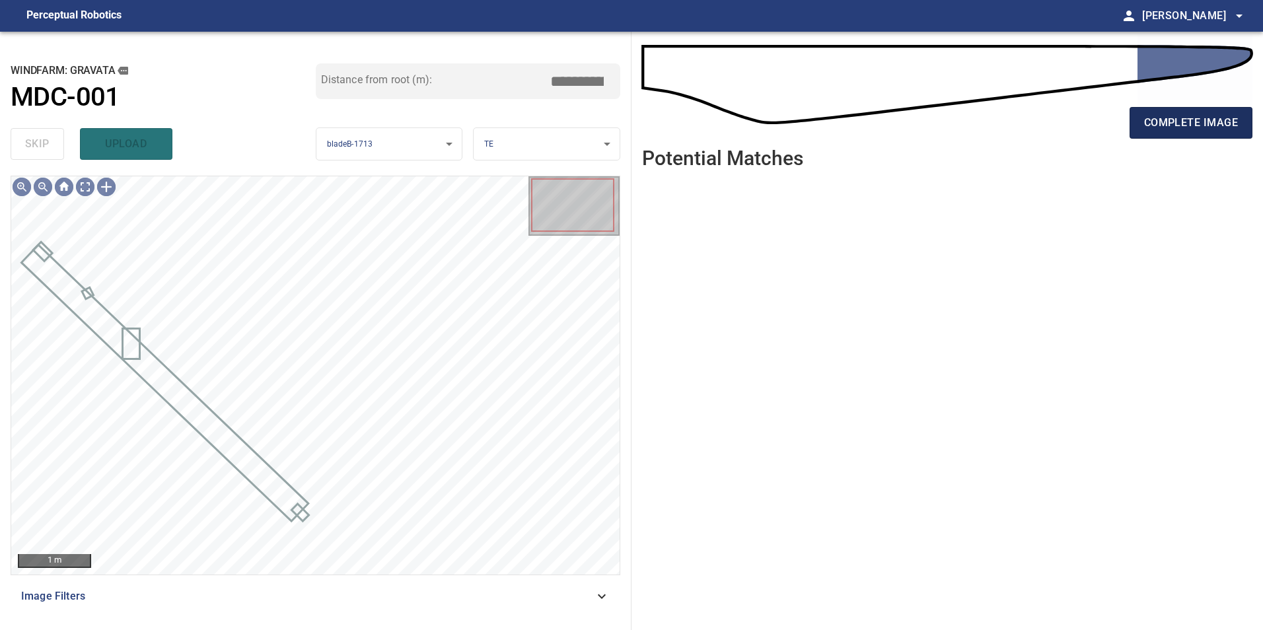
click at [1167, 131] on span "complete image" at bounding box center [1191, 123] width 94 height 18
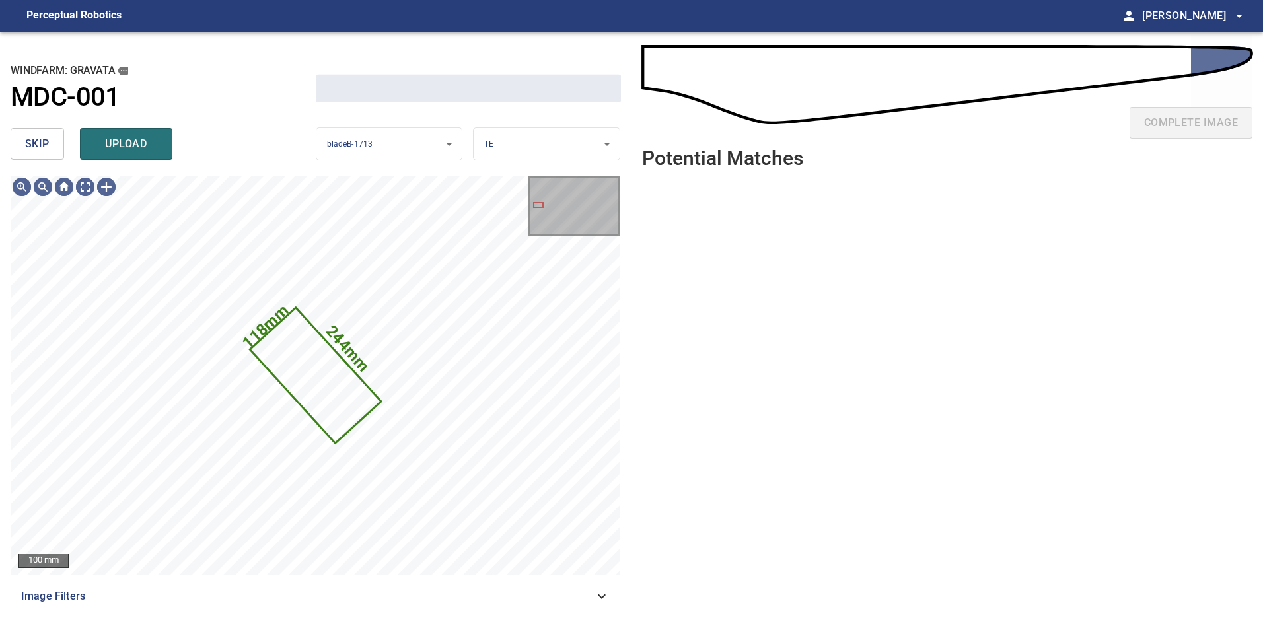
click at [46, 127] on div "skip upload" at bounding box center [163, 144] width 305 height 42
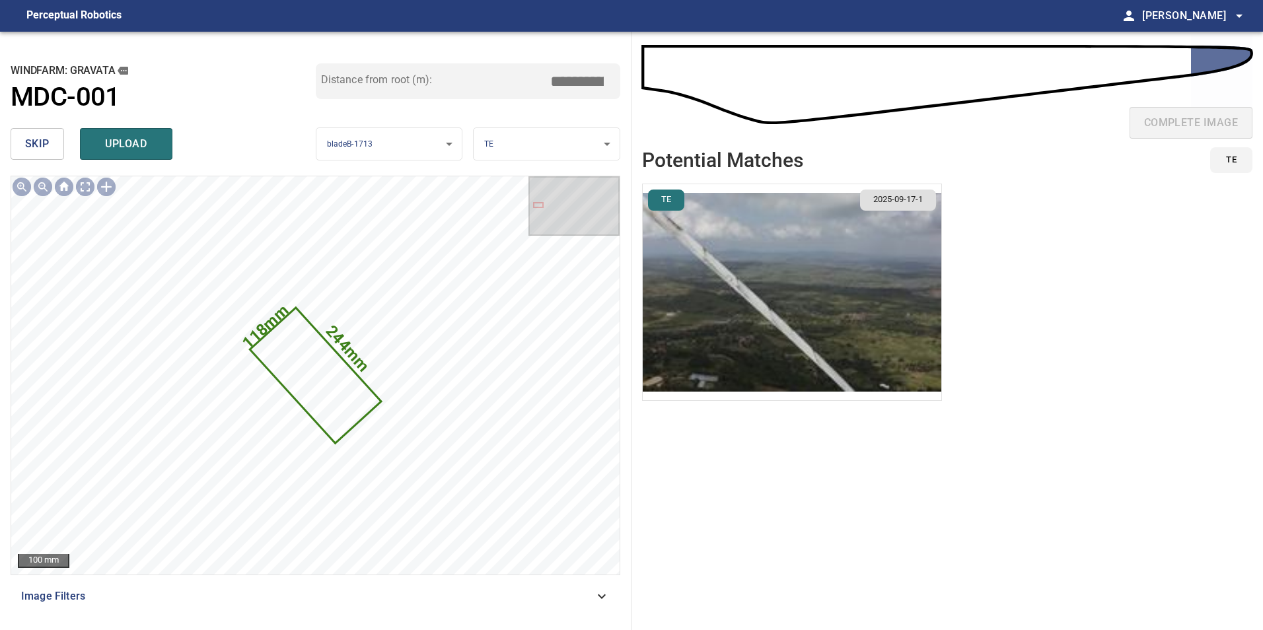
click at [47, 145] on span "skip" at bounding box center [37, 144] width 24 height 18
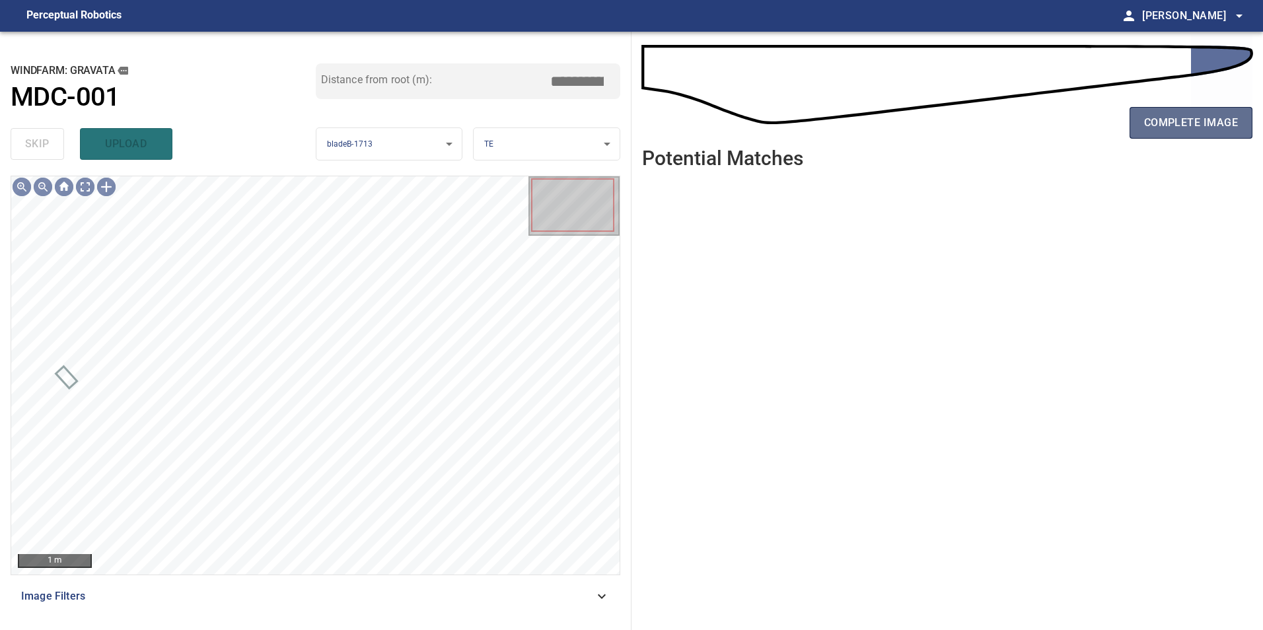
click at [1165, 120] on span "complete image" at bounding box center [1191, 123] width 94 height 18
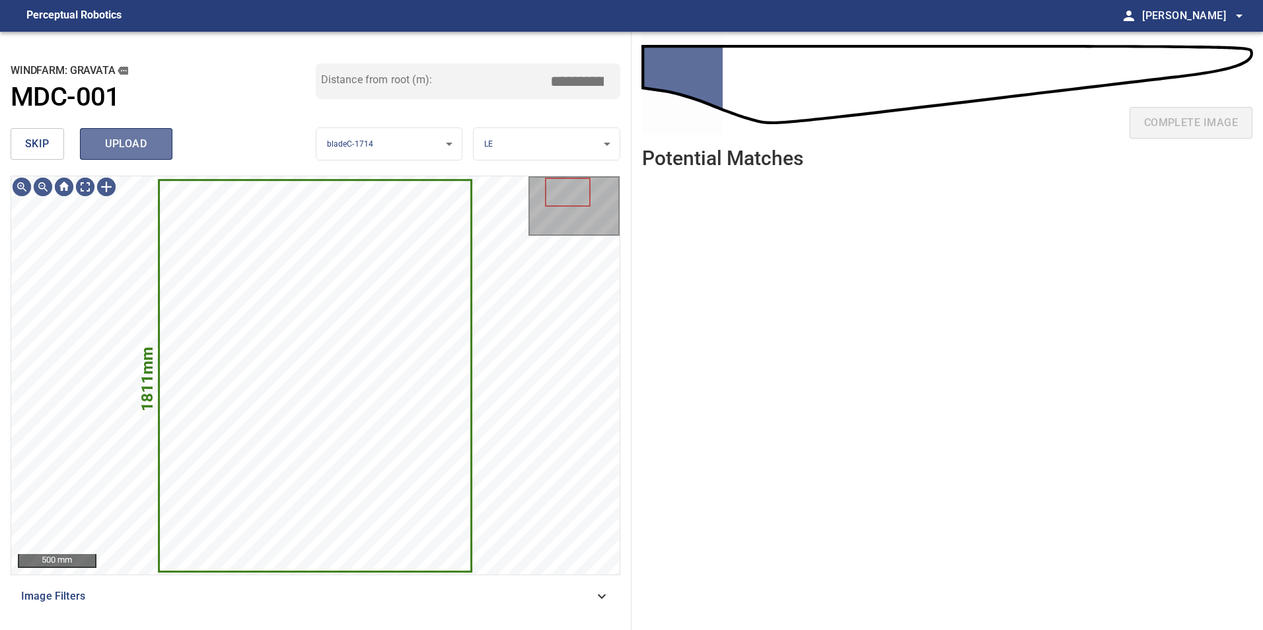
click at [145, 143] on span "upload" at bounding box center [125, 144] width 63 height 18
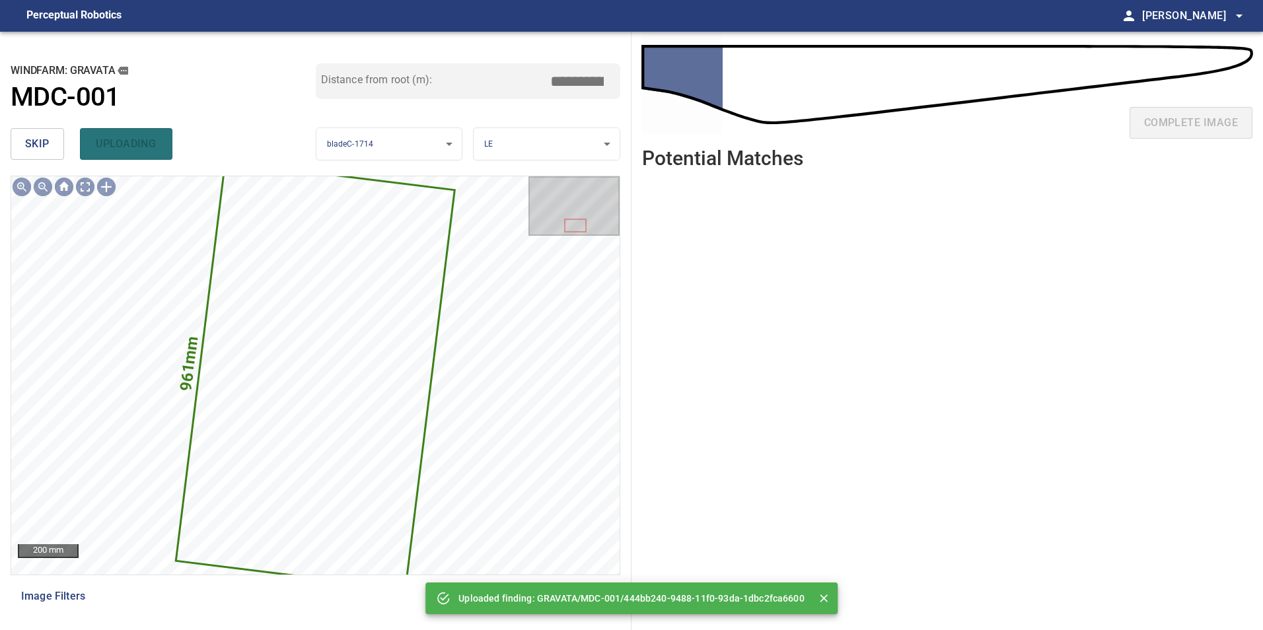
click at [54, 148] on button "skip" at bounding box center [37, 144] width 53 height 32
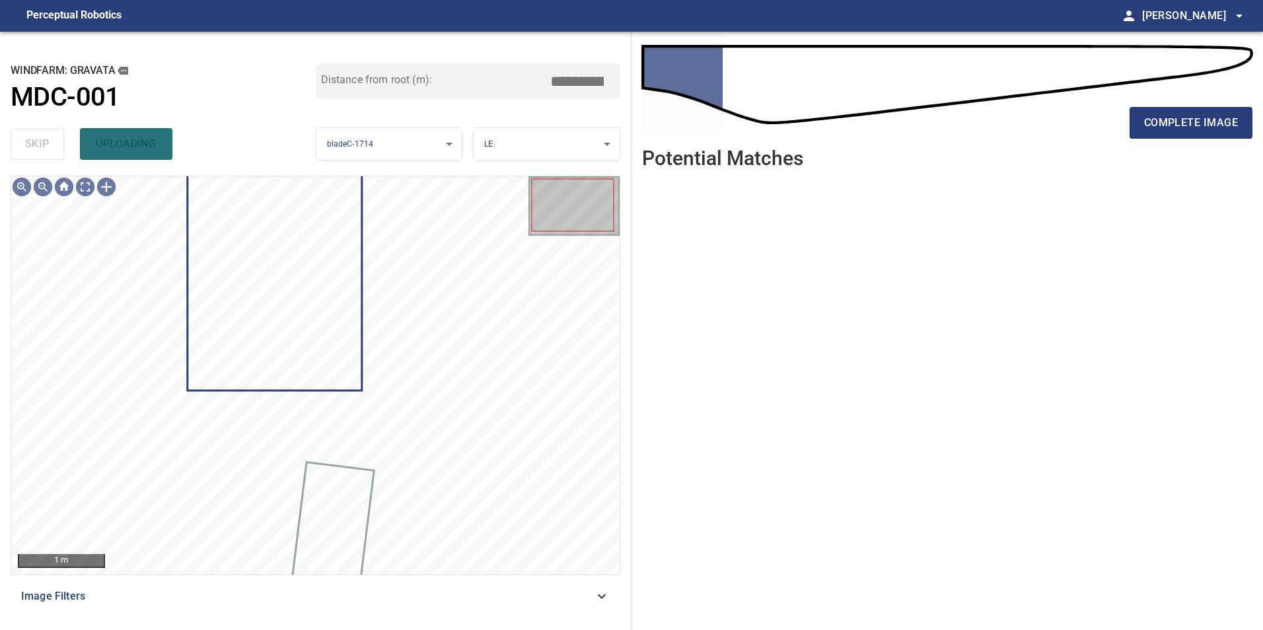
click at [54, 148] on div "skip uploading" at bounding box center [163, 144] width 305 height 42
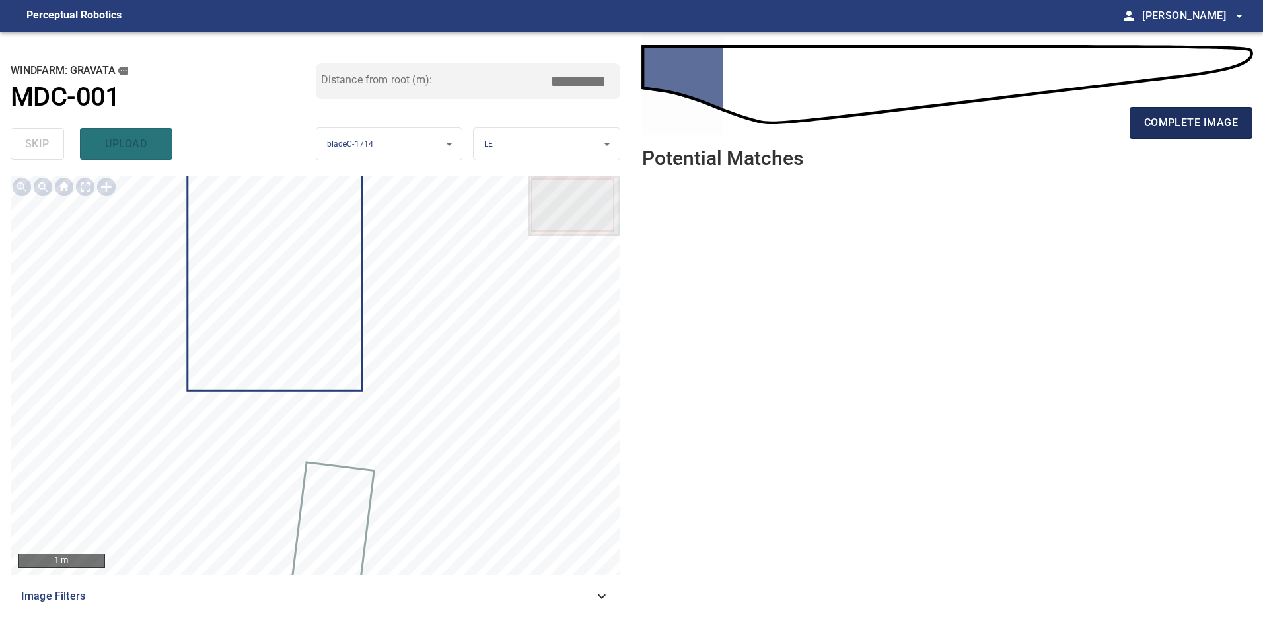
click at [1240, 120] on button "complete image" at bounding box center [1190, 123] width 123 height 32
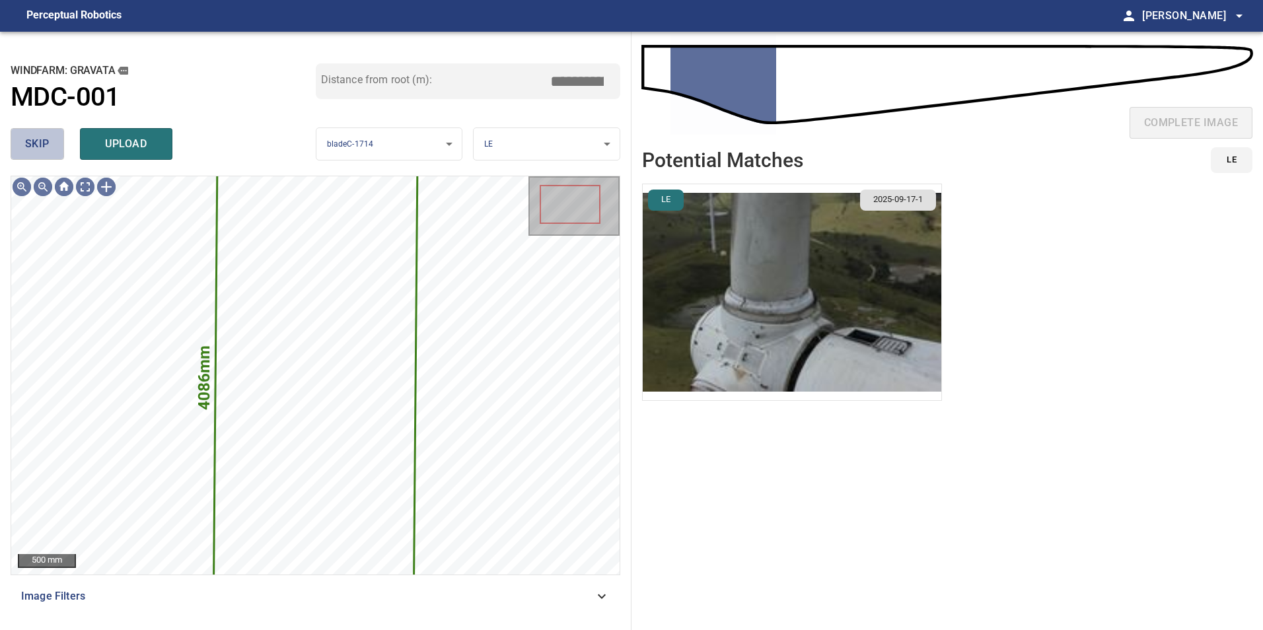
click at [24, 141] on button "skip" at bounding box center [37, 144] width 53 height 32
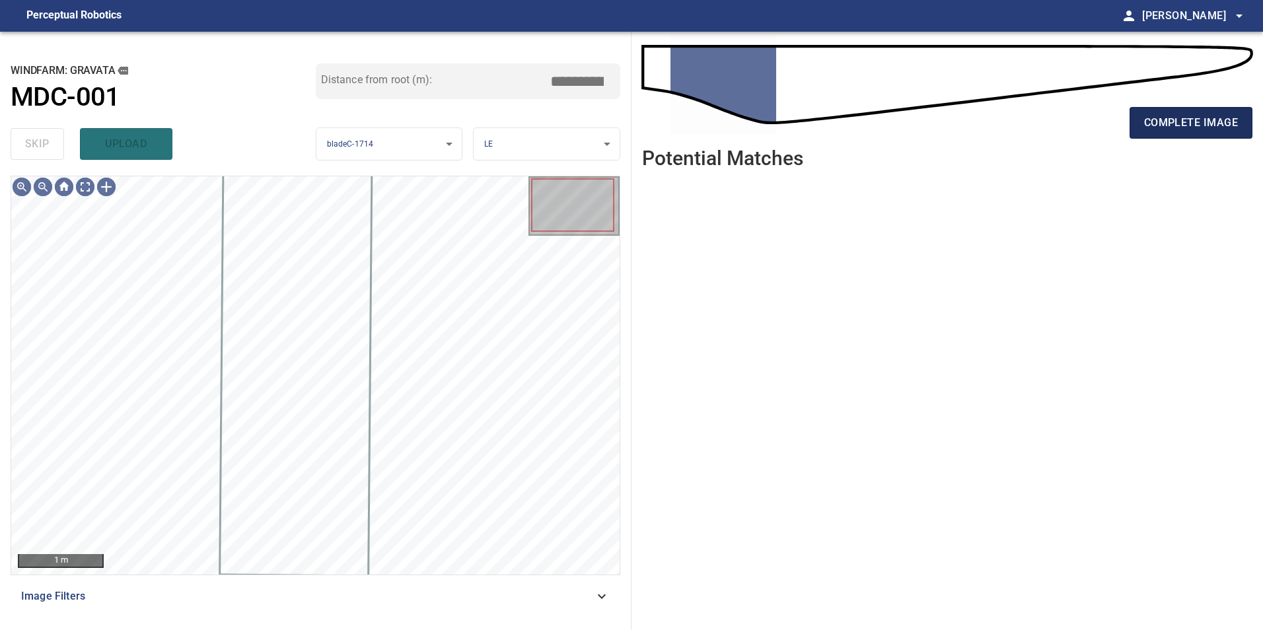
click at [1172, 125] on span "complete image" at bounding box center [1191, 123] width 94 height 18
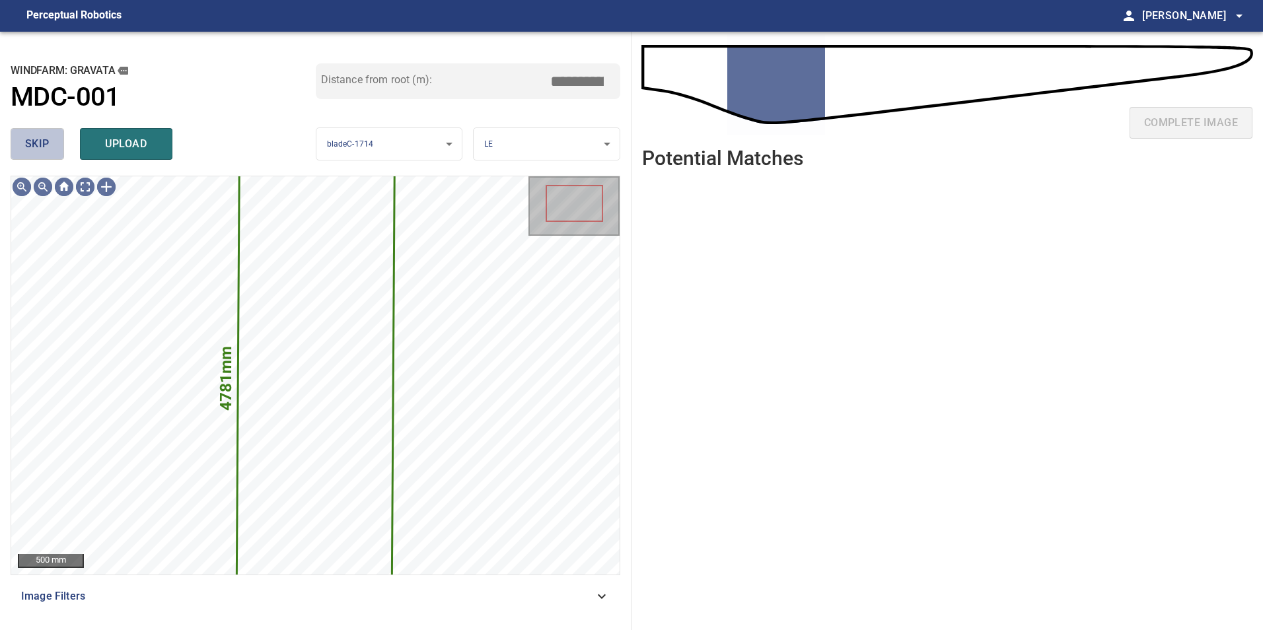
click at [36, 137] on span "skip" at bounding box center [37, 144] width 24 height 18
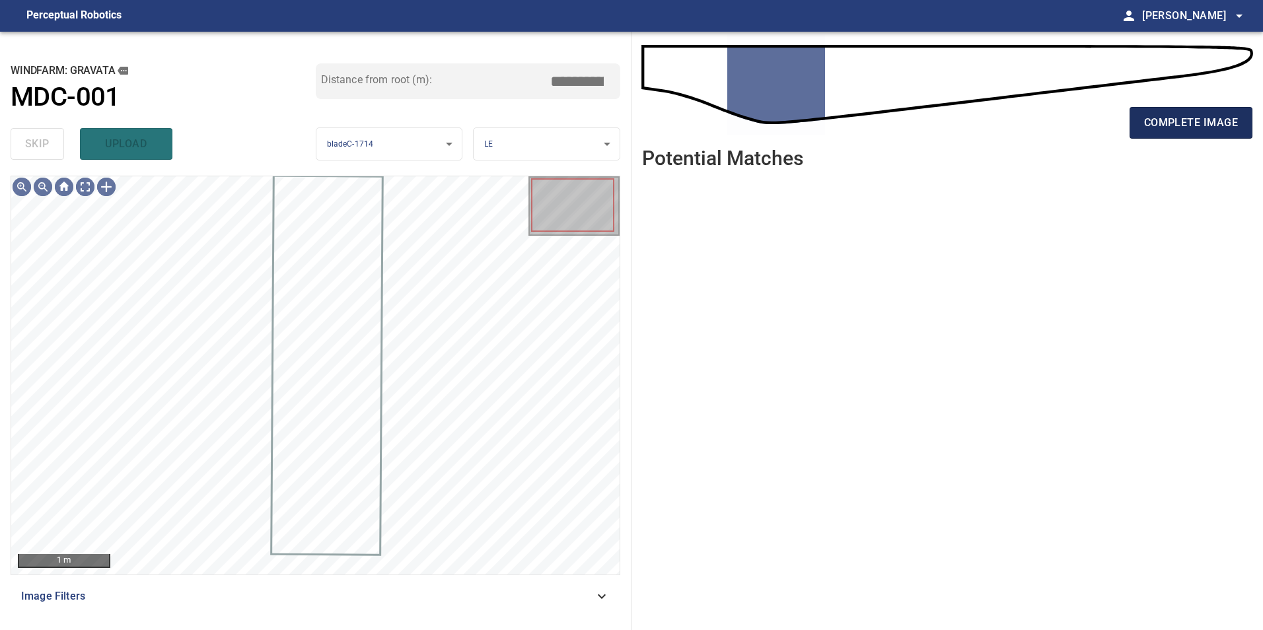
click at [1198, 112] on button "complete image" at bounding box center [1190, 123] width 123 height 32
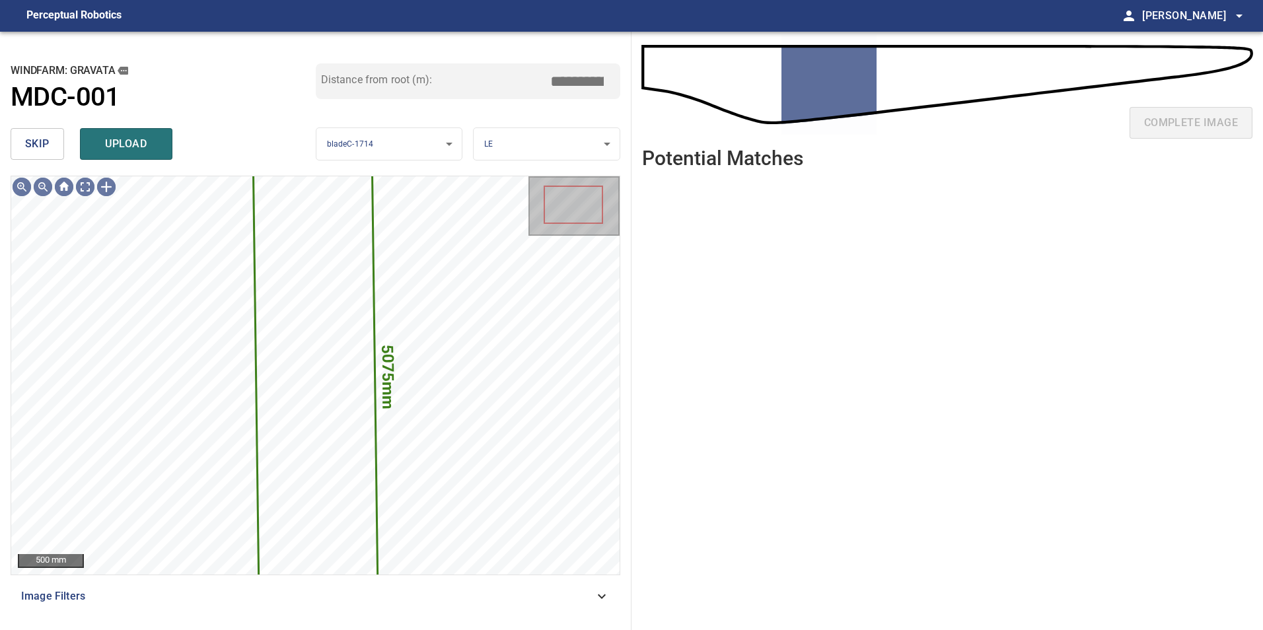
click at [55, 160] on button "skip" at bounding box center [37, 144] width 53 height 32
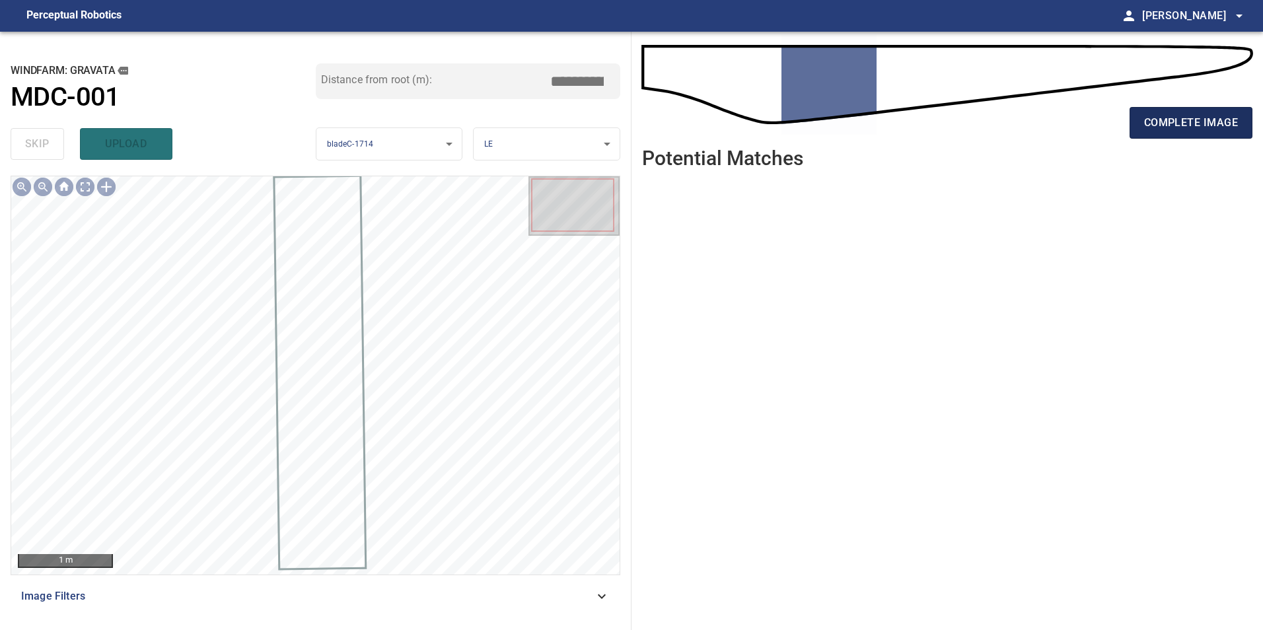
click at [1219, 117] on span "complete image" at bounding box center [1191, 123] width 94 height 18
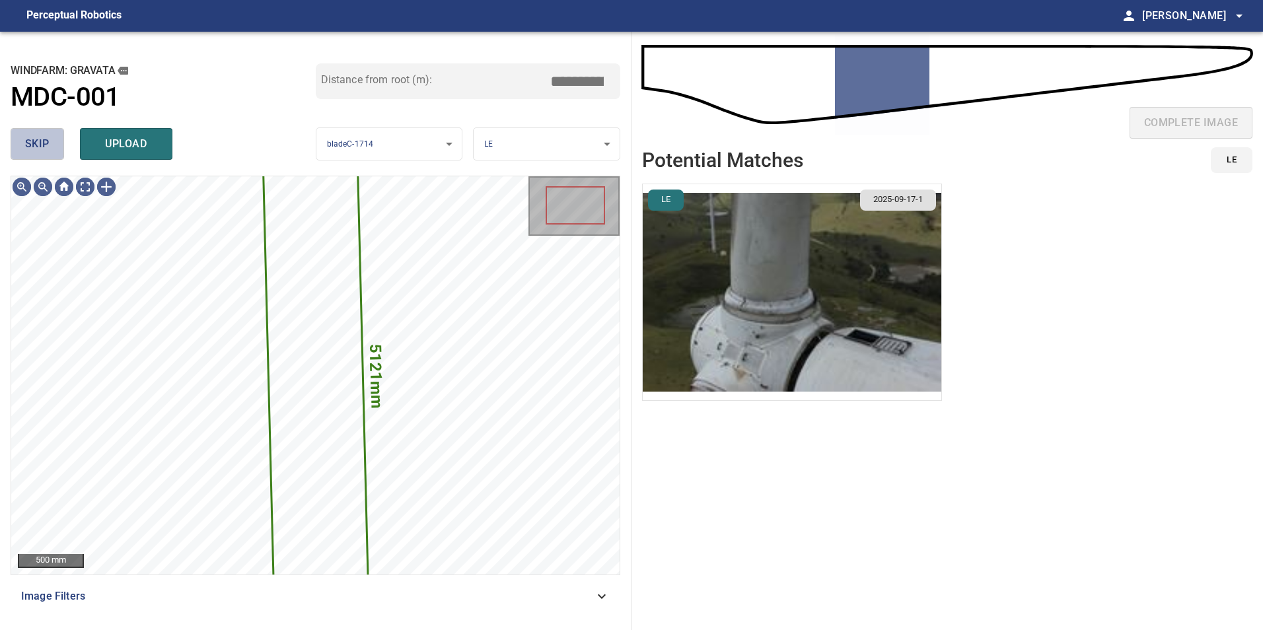
click at [15, 139] on button "skip" at bounding box center [37, 144] width 53 height 32
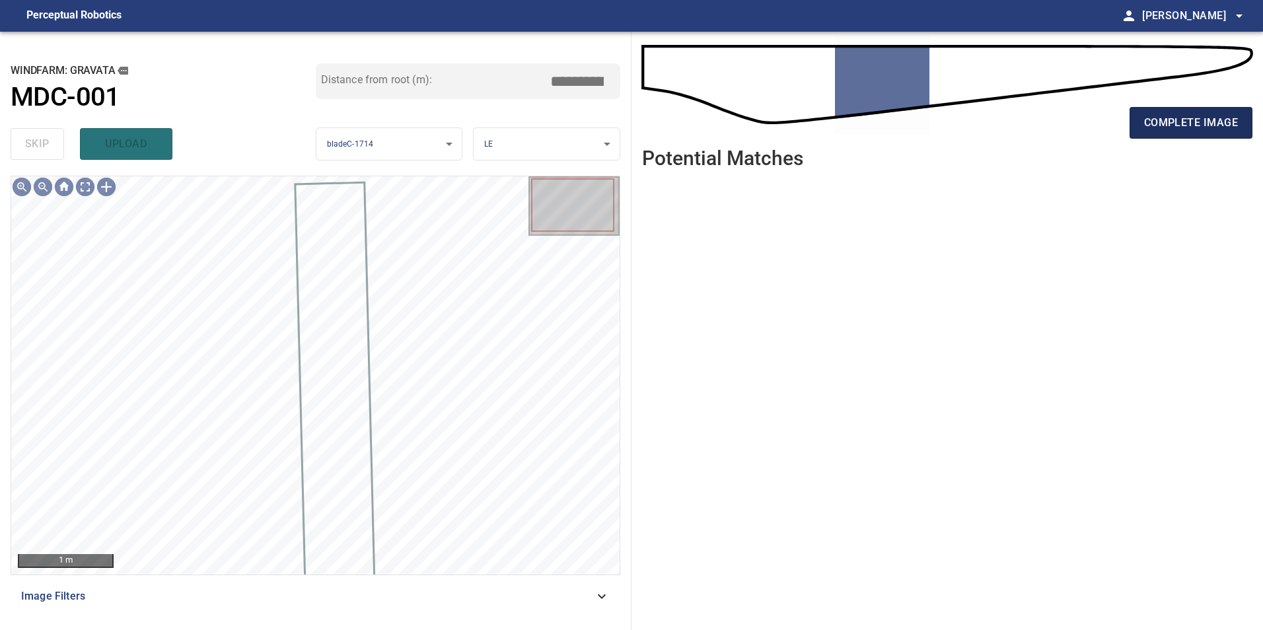
click at [1136, 122] on button "complete image" at bounding box center [1190, 123] width 123 height 32
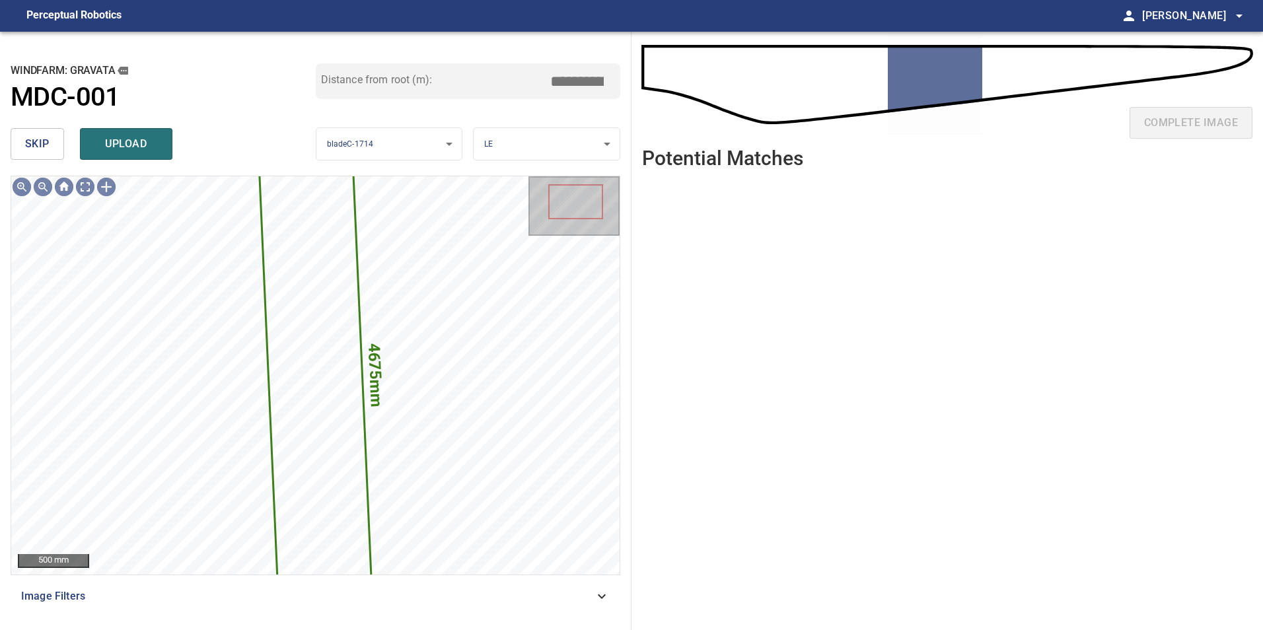
click at [60, 145] on button "skip" at bounding box center [37, 144] width 53 height 32
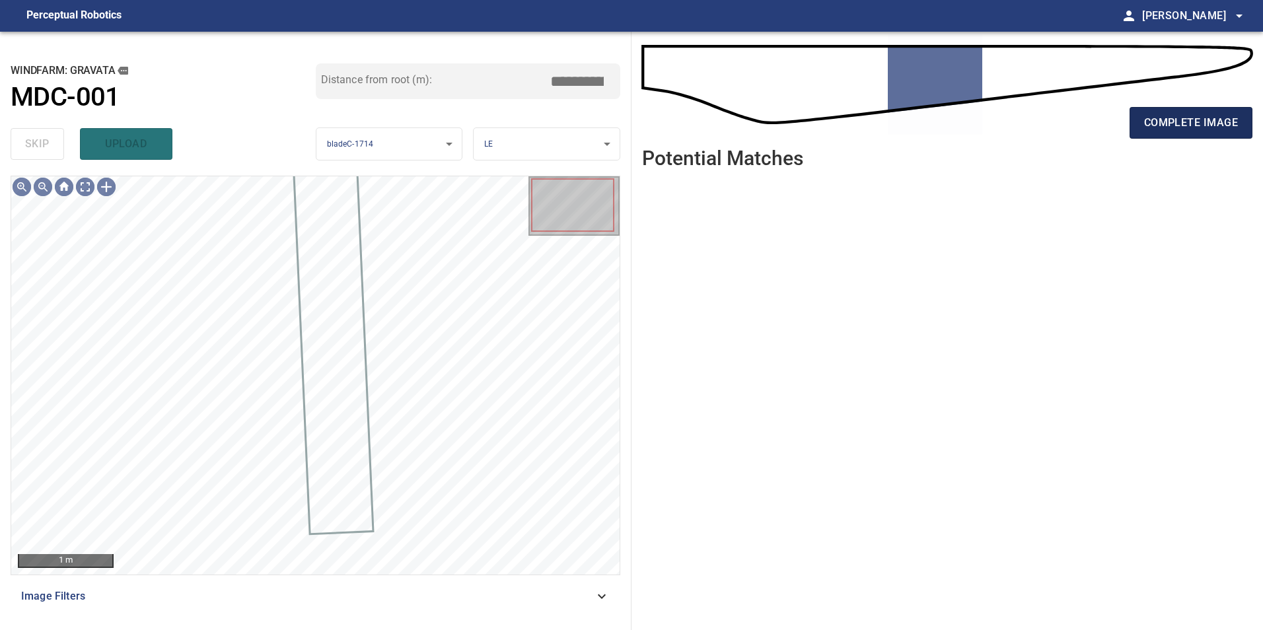
click at [1199, 119] on span "complete image" at bounding box center [1191, 123] width 94 height 18
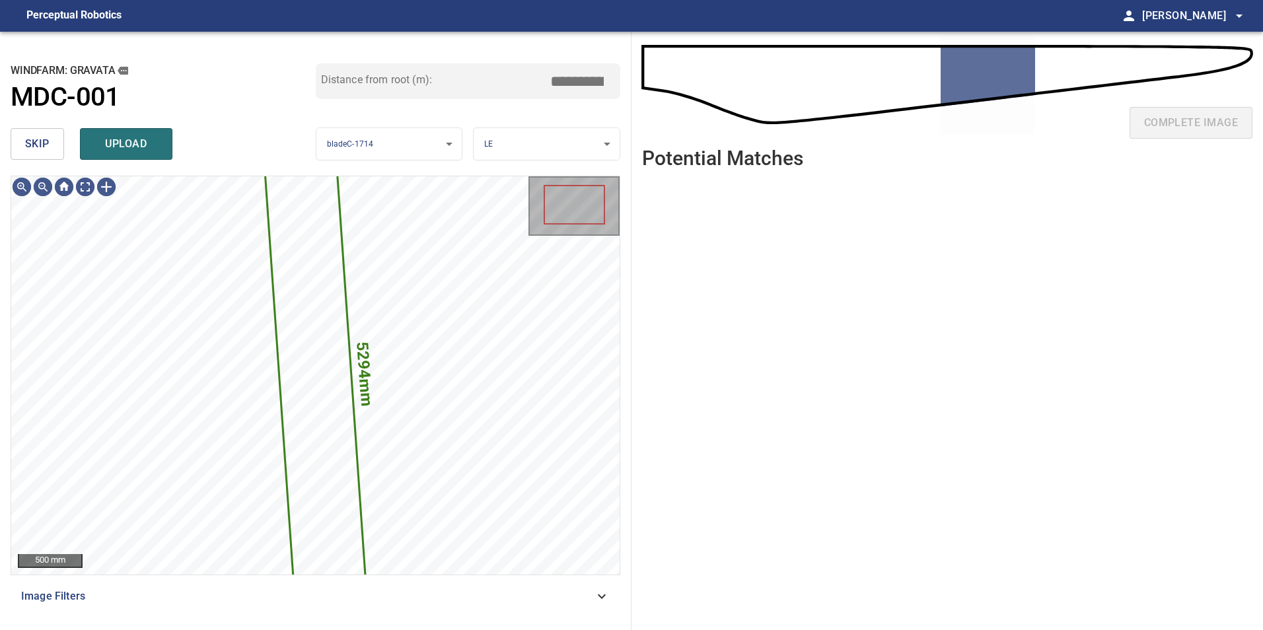
click at [34, 139] on span "skip" at bounding box center [37, 144] width 24 height 18
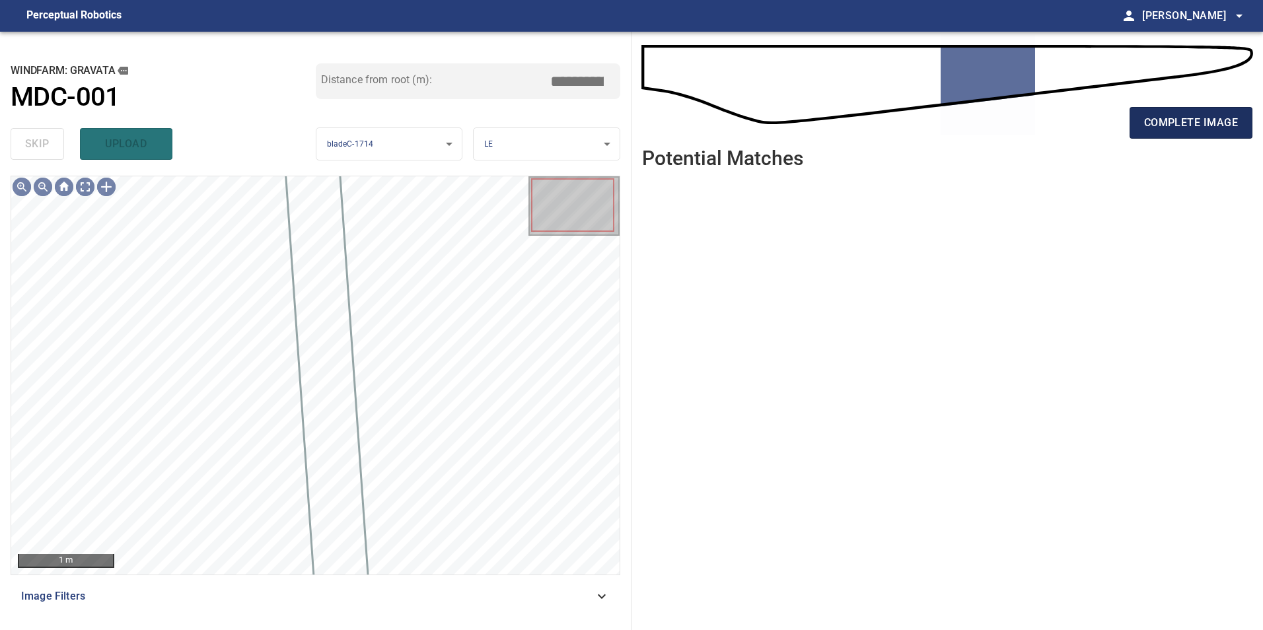
click at [1212, 120] on span "complete image" at bounding box center [1191, 123] width 94 height 18
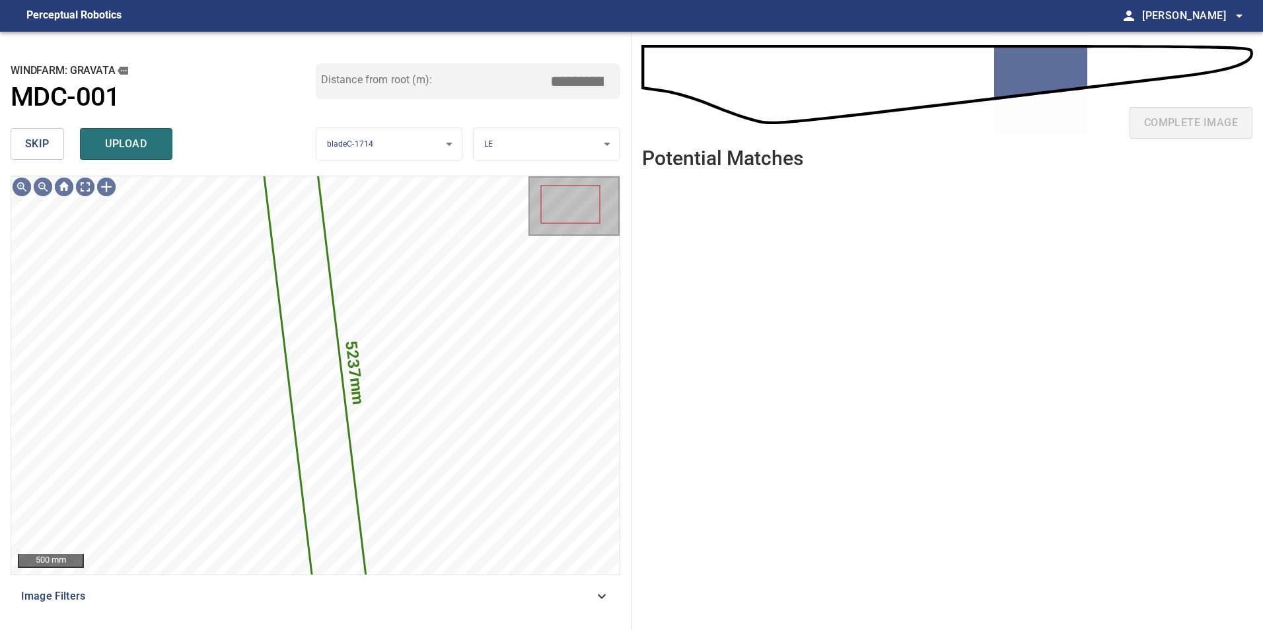
click at [18, 141] on button "skip" at bounding box center [37, 144] width 53 height 32
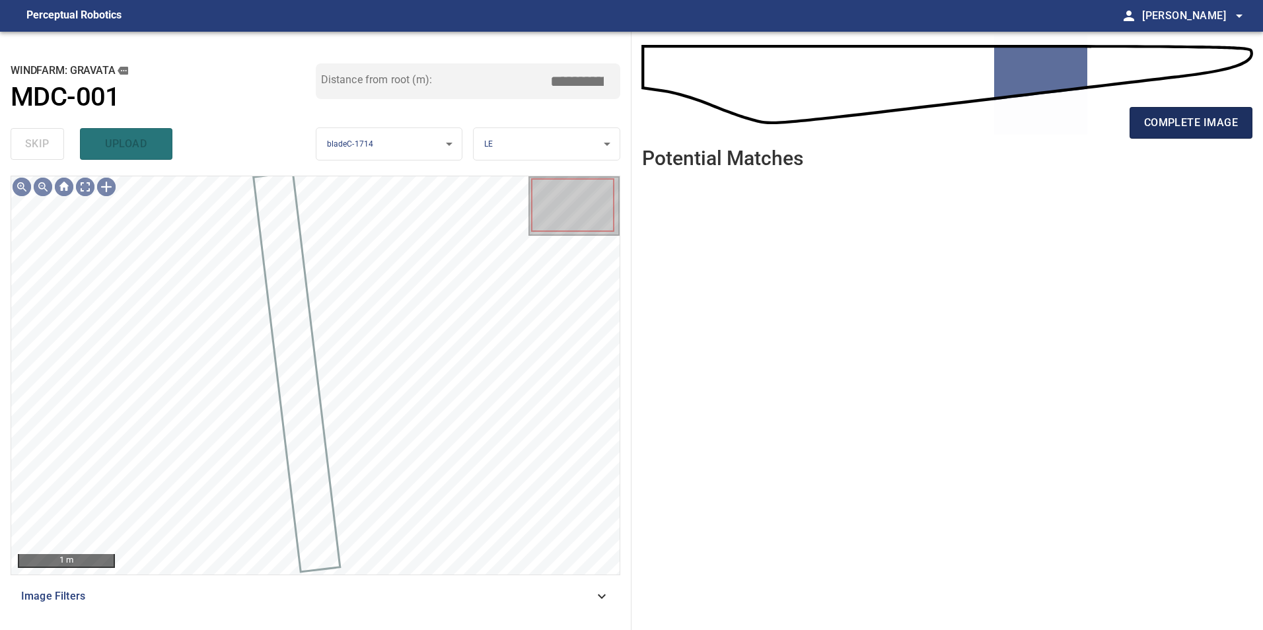
click at [1186, 136] on button "complete image" at bounding box center [1190, 123] width 123 height 32
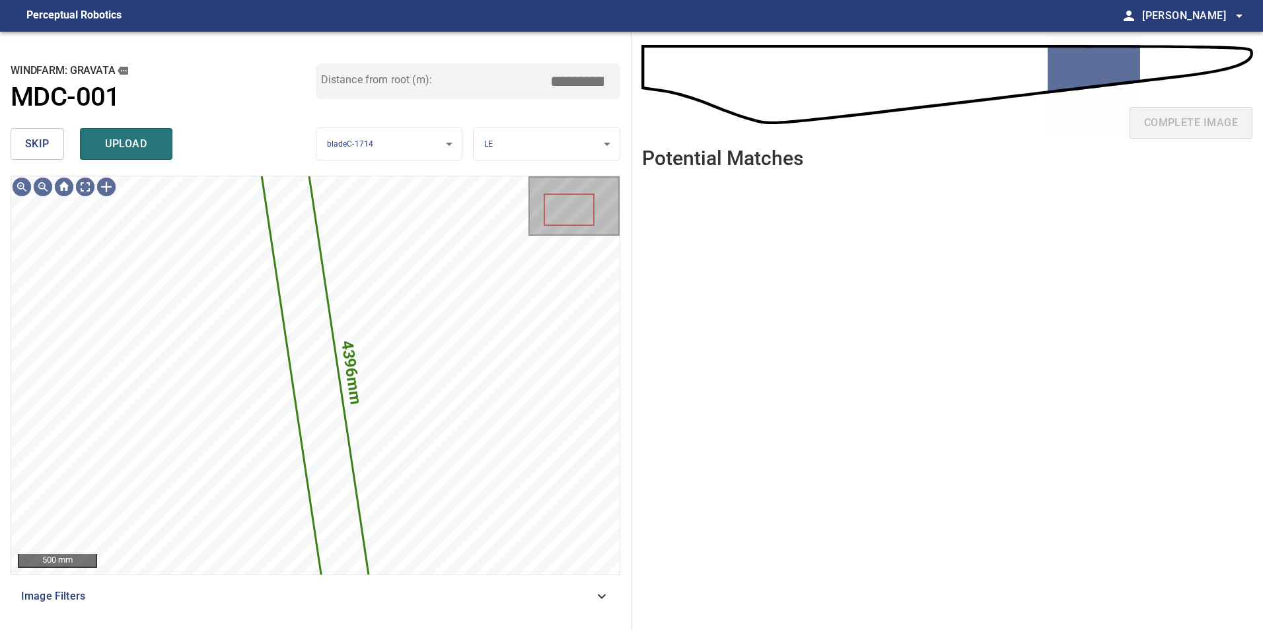
click at [22, 139] on button "skip" at bounding box center [37, 144] width 53 height 32
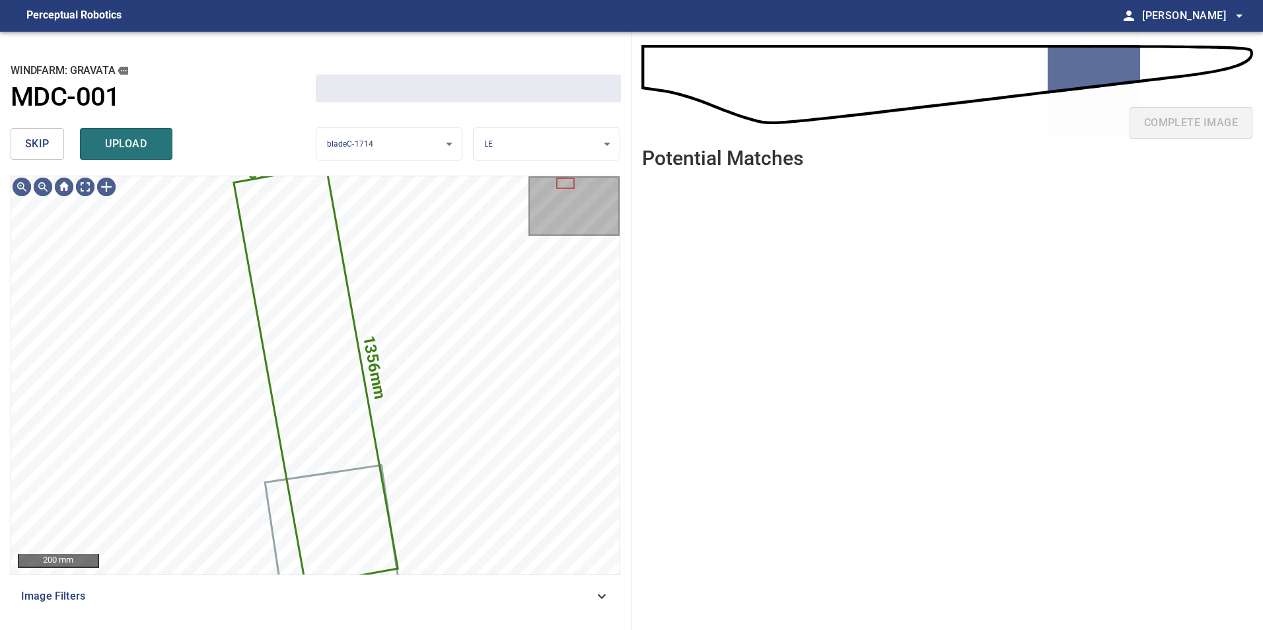
click at [22, 139] on button "skip" at bounding box center [37, 144] width 53 height 32
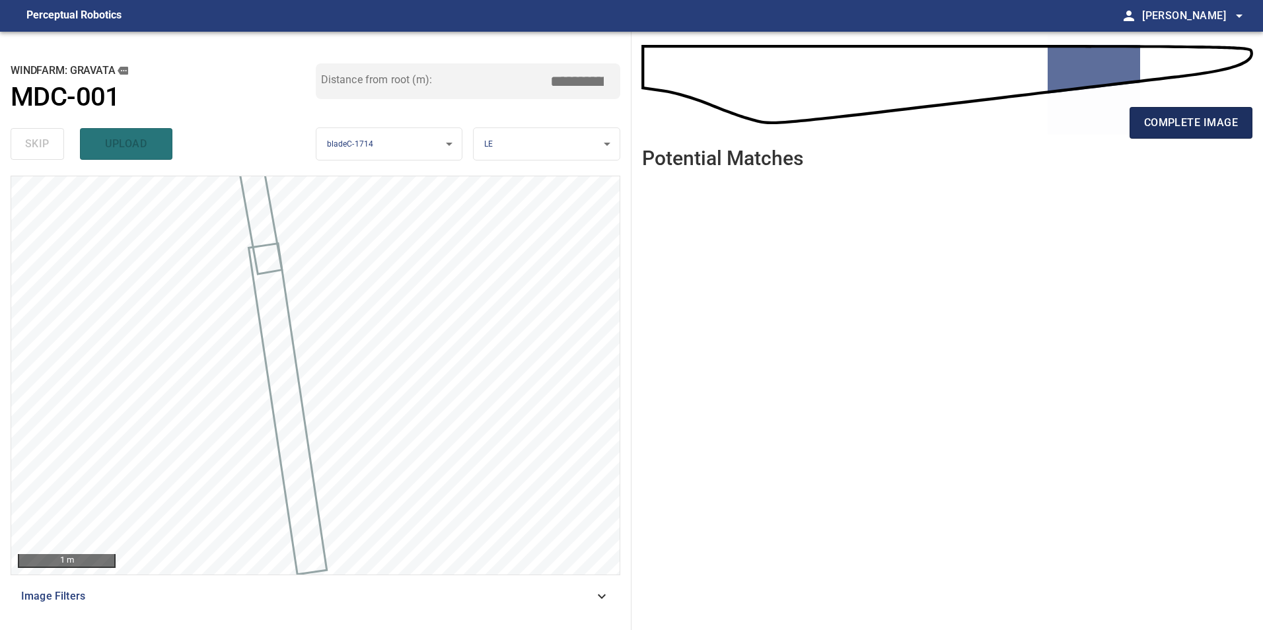
click at [1145, 135] on button "complete image" at bounding box center [1190, 123] width 123 height 32
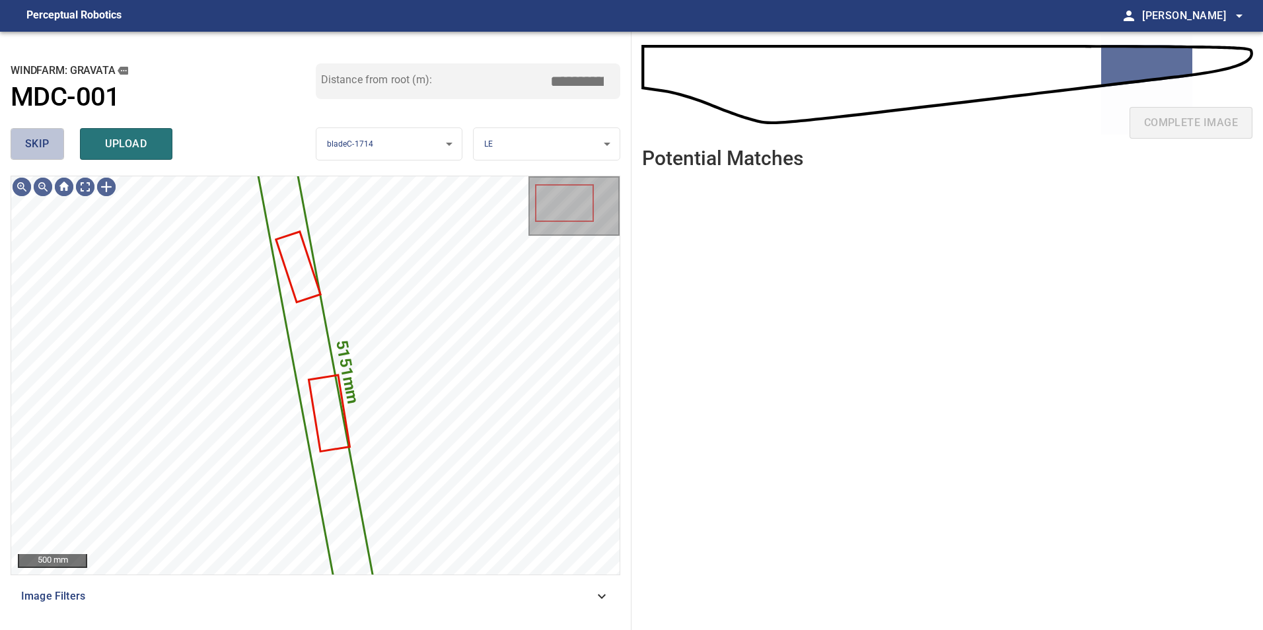
click at [22, 133] on button "skip" at bounding box center [37, 144] width 53 height 32
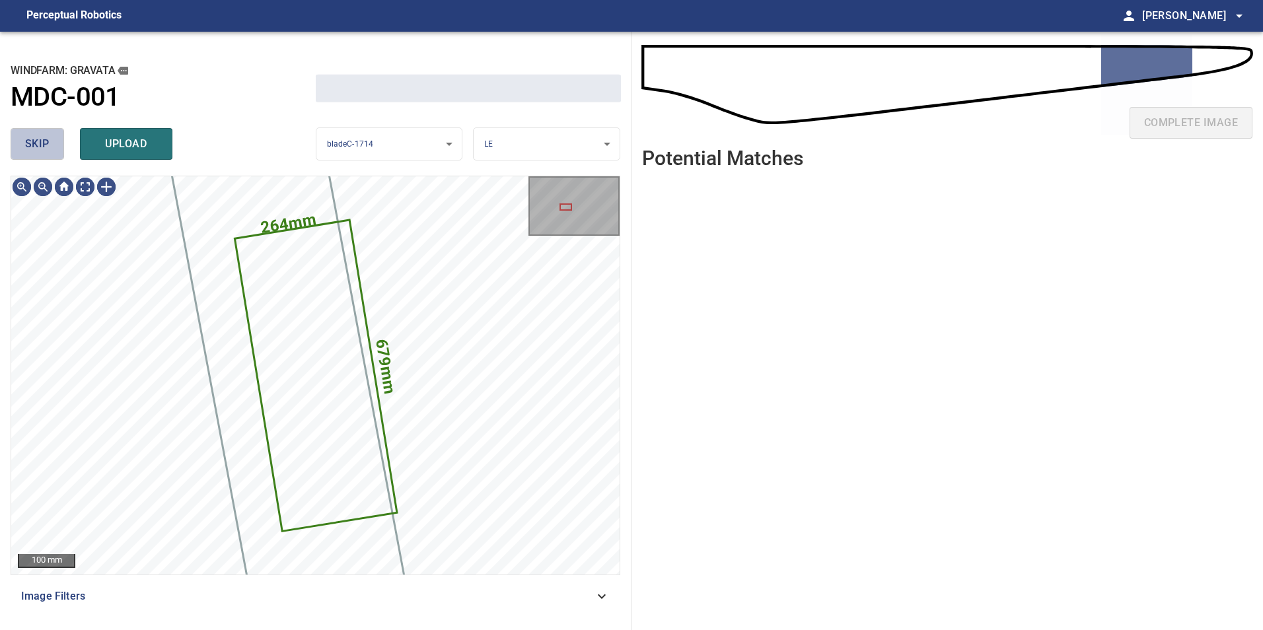
click at [22, 133] on button "skip" at bounding box center [37, 144] width 53 height 32
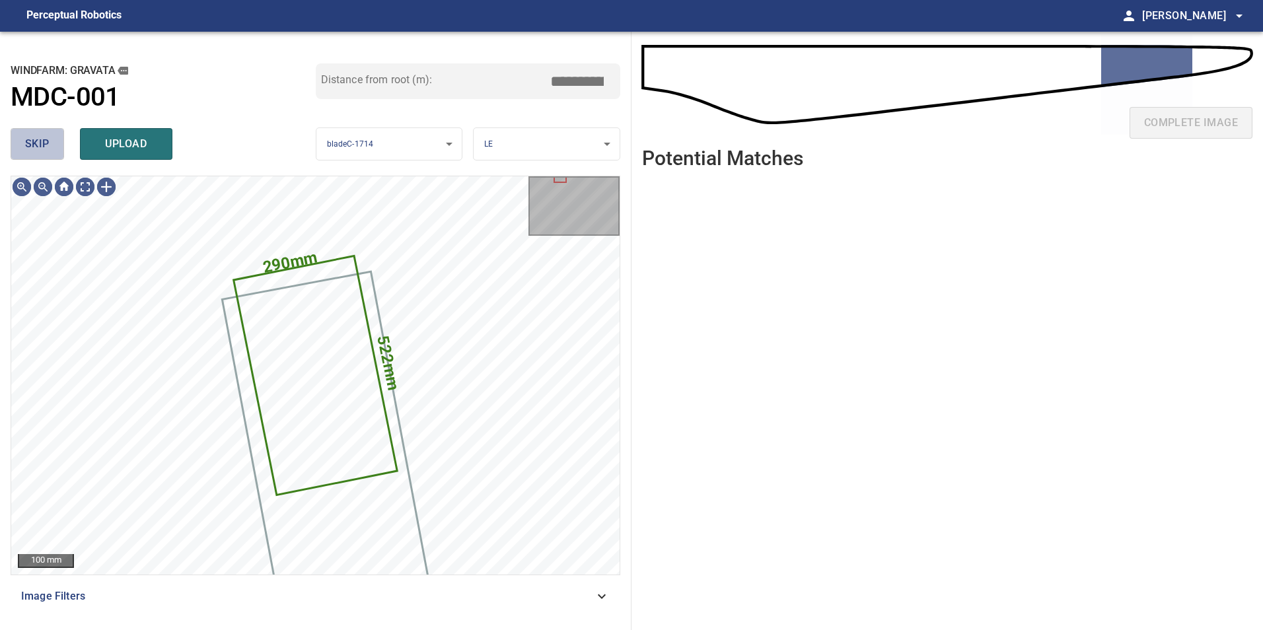
click at [22, 133] on button "skip" at bounding box center [37, 144] width 53 height 32
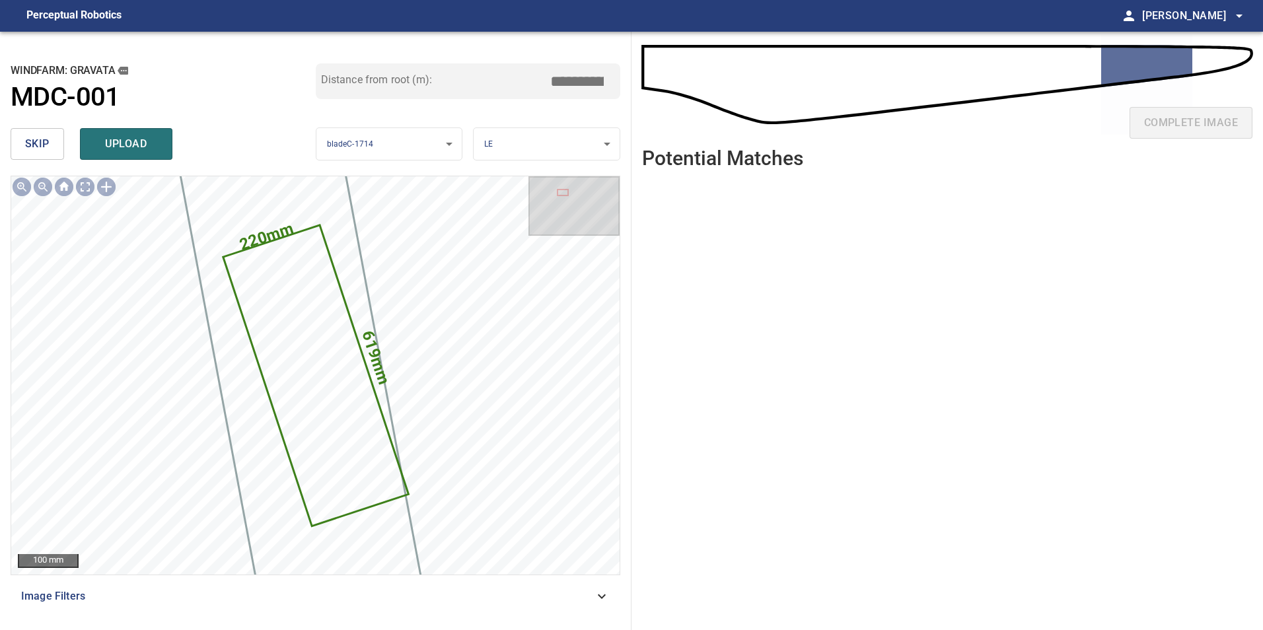
click at [22, 133] on button "skip" at bounding box center [37, 144] width 53 height 32
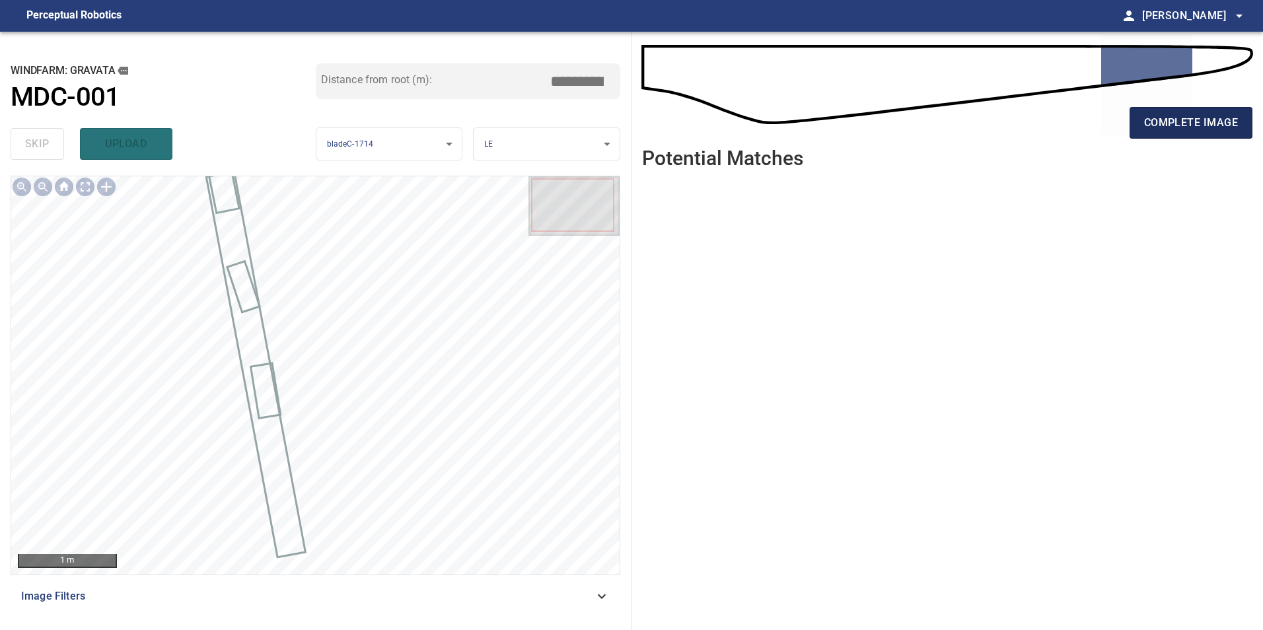
click at [1184, 122] on span "complete image" at bounding box center [1191, 123] width 94 height 18
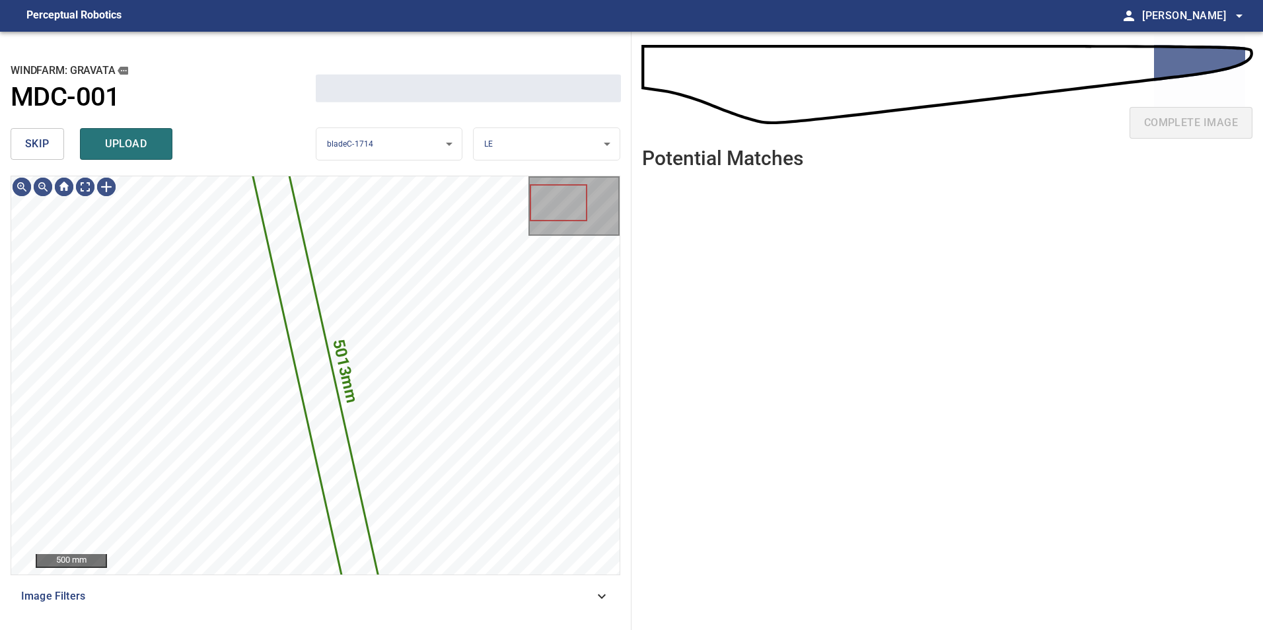
click at [40, 145] on span "skip" at bounding box center [37, 144] width 24 height 18
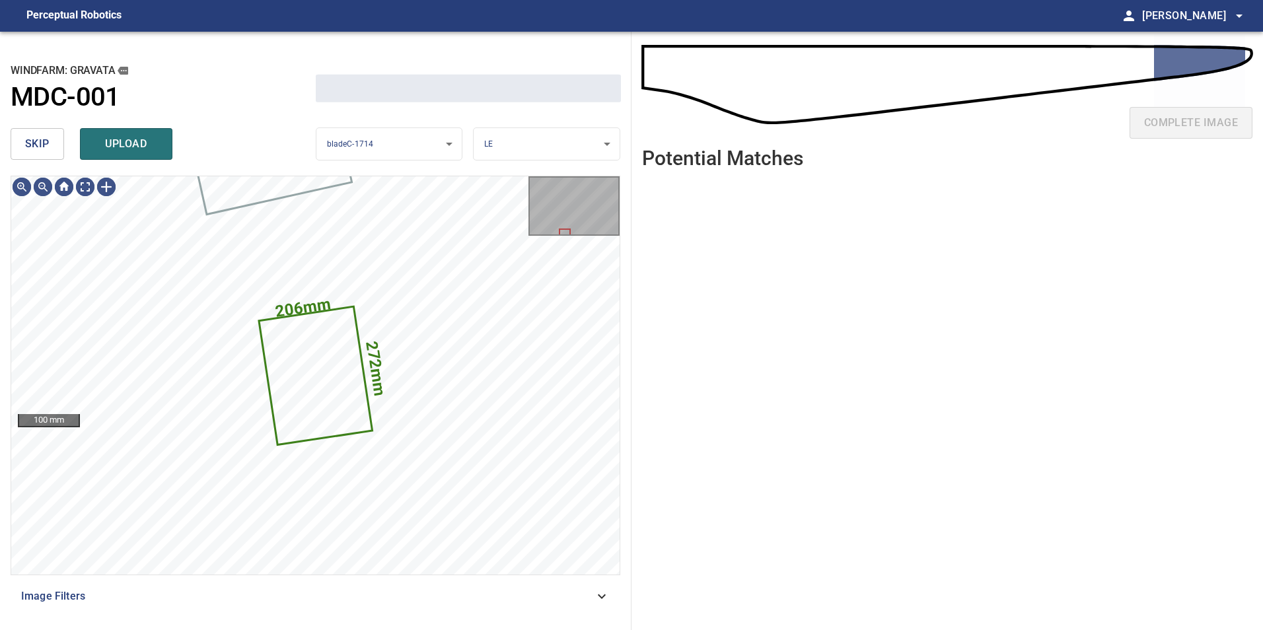
click at [42, 145] on span "skip" at bounding box center [37, 144] width 24 height 18
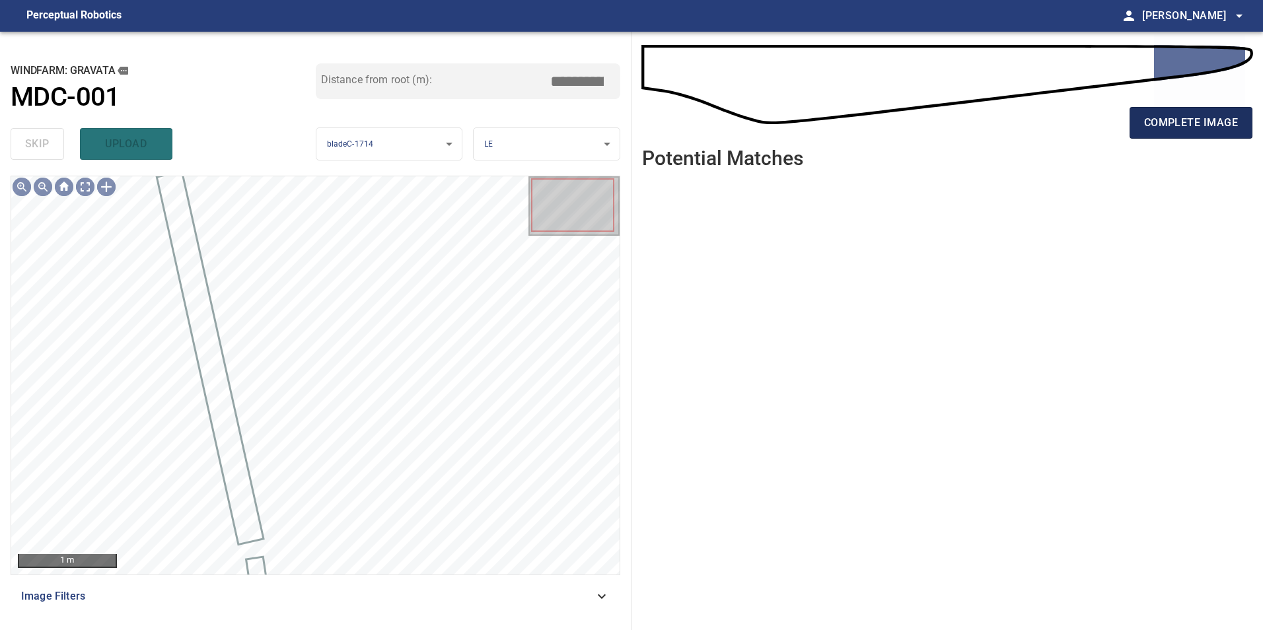
click at [1173, 120] on span "complete image" at bounding box center [1191, 123] width 94 height 18
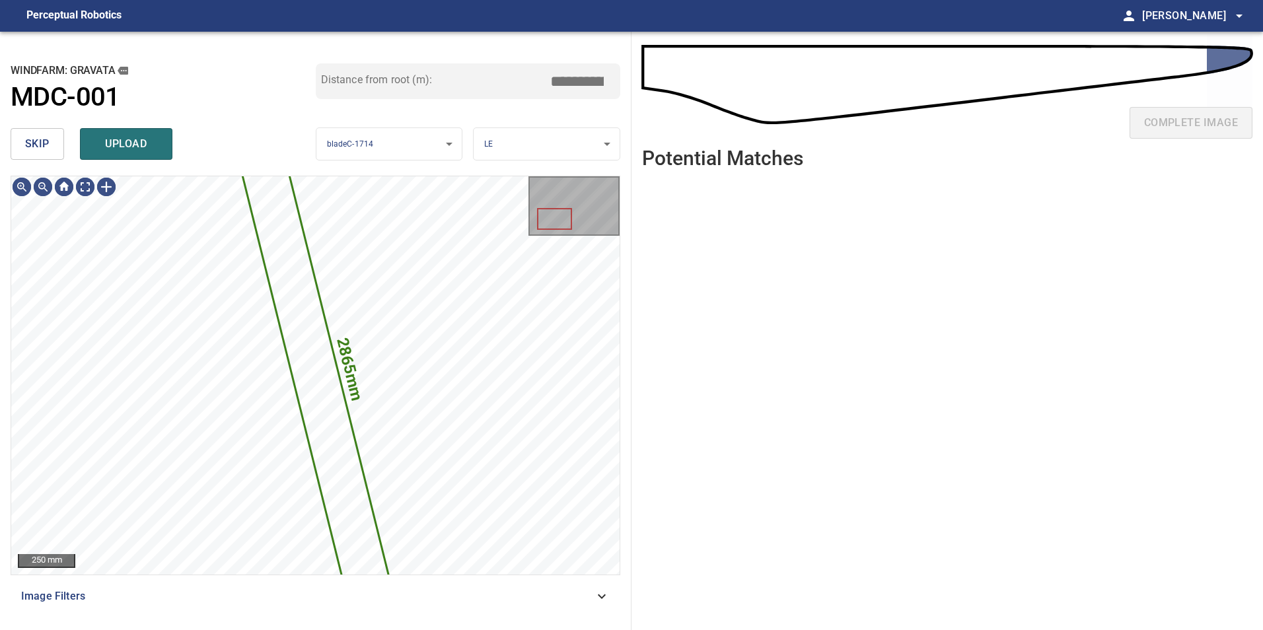
click at [38, 129] on button "skip" at bounding box center [37, 144] width 53 height 32
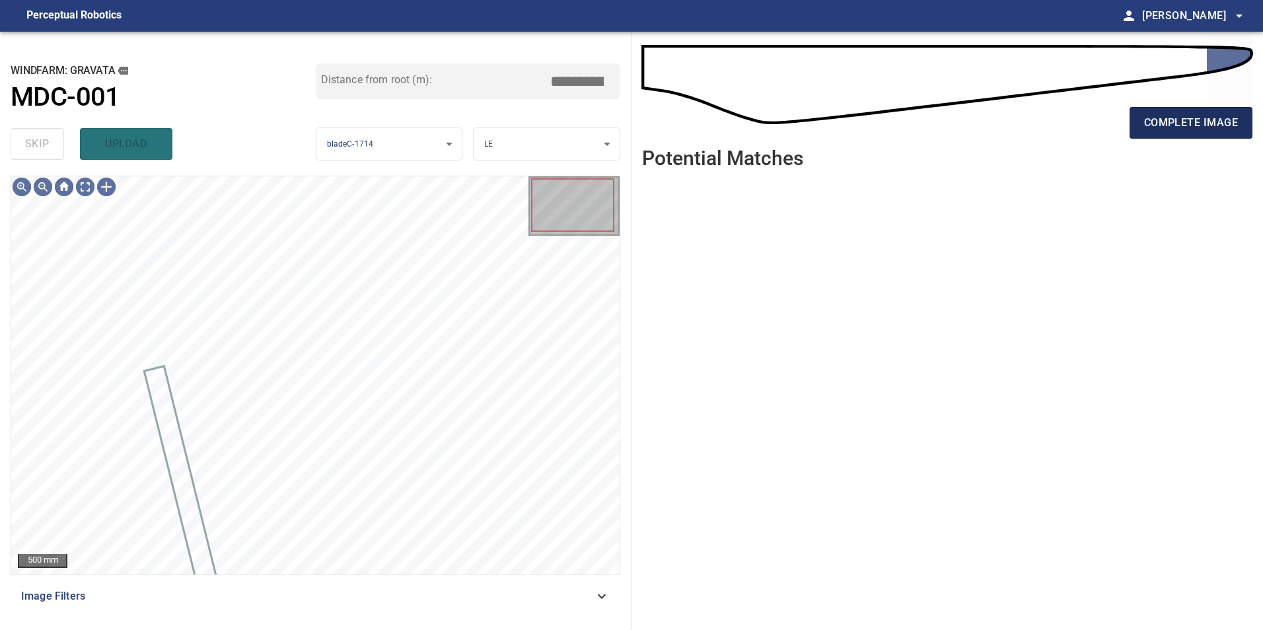
click at [1181, 124] on span "complete image" at bounding box center [1191, 123] width 94 height 18
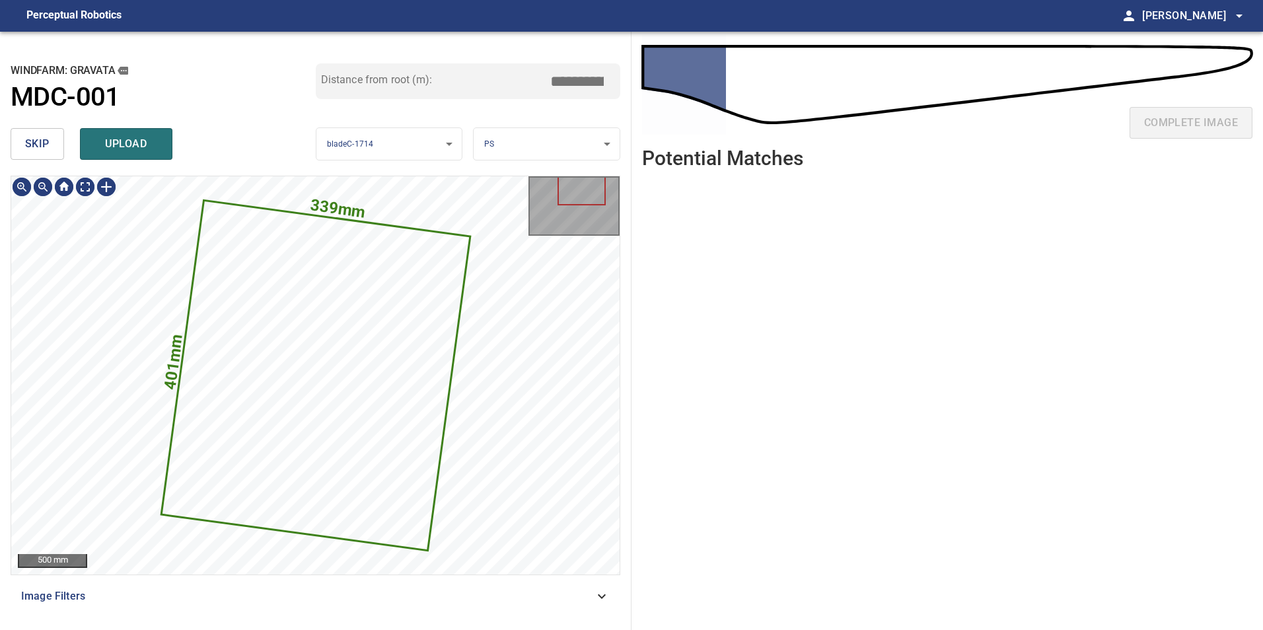
click at [135, 170] on div "**********" at bounding box center [315, 331] width 631 height 598
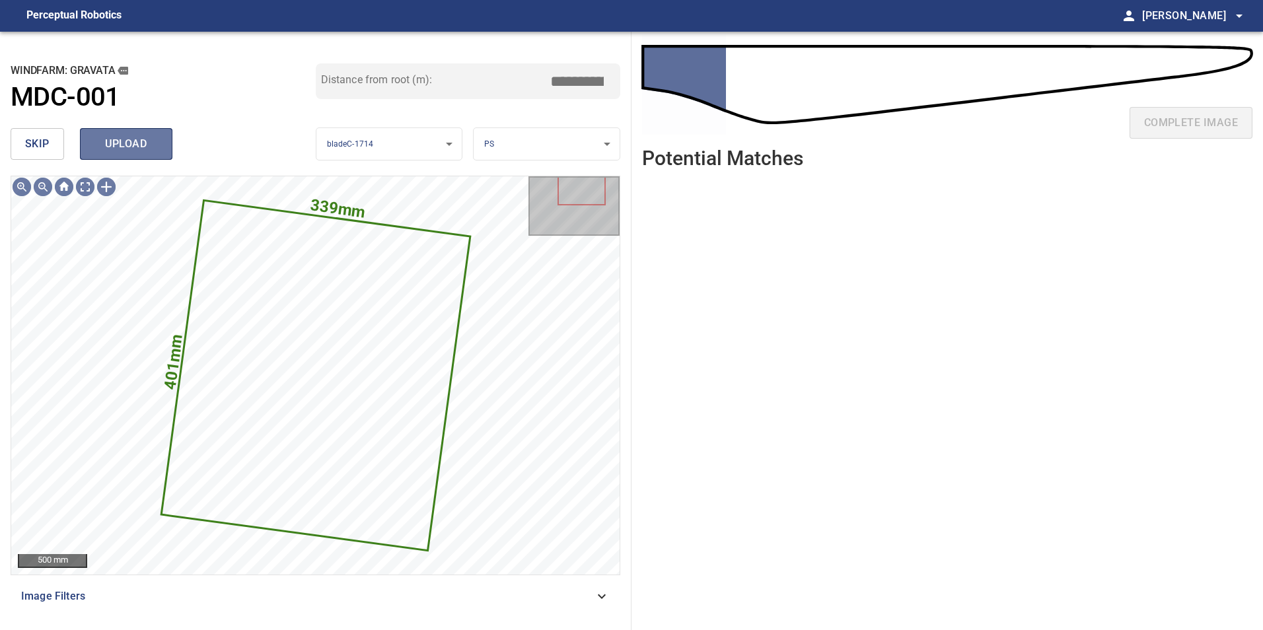
click at [140, 148] on span "upload" at bounding box center [125, 144] width 63 height 18
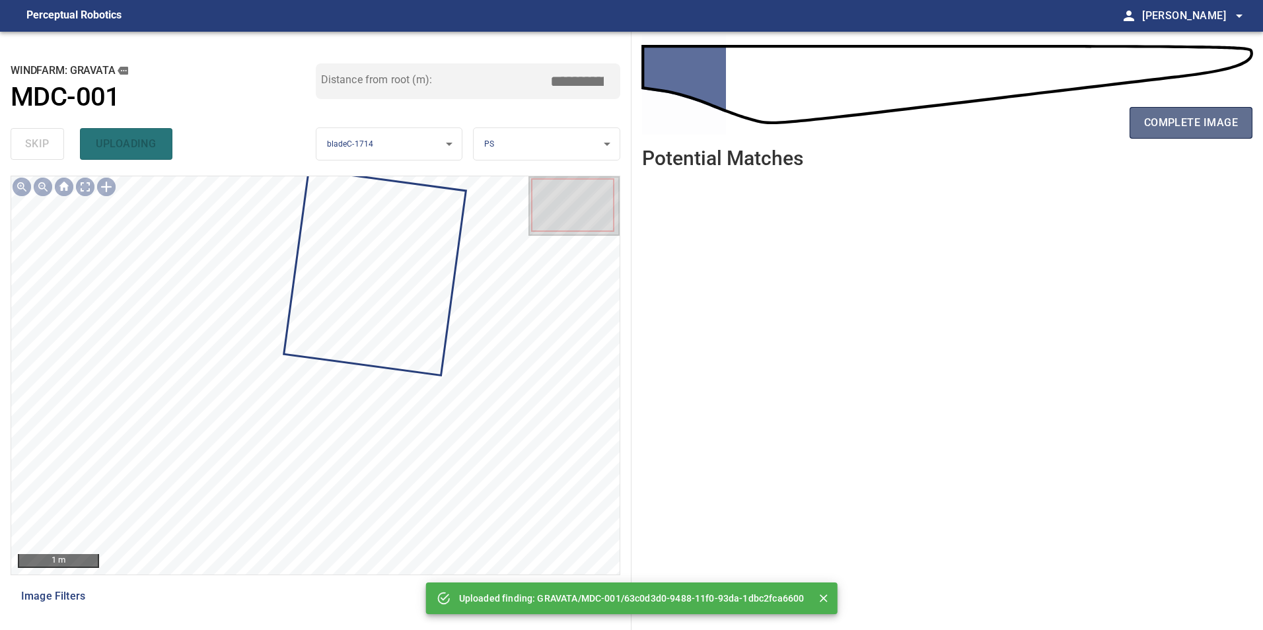
click at [1171, 122] on span "complete image" at bounding box center [1191, 123] width 94 height 18
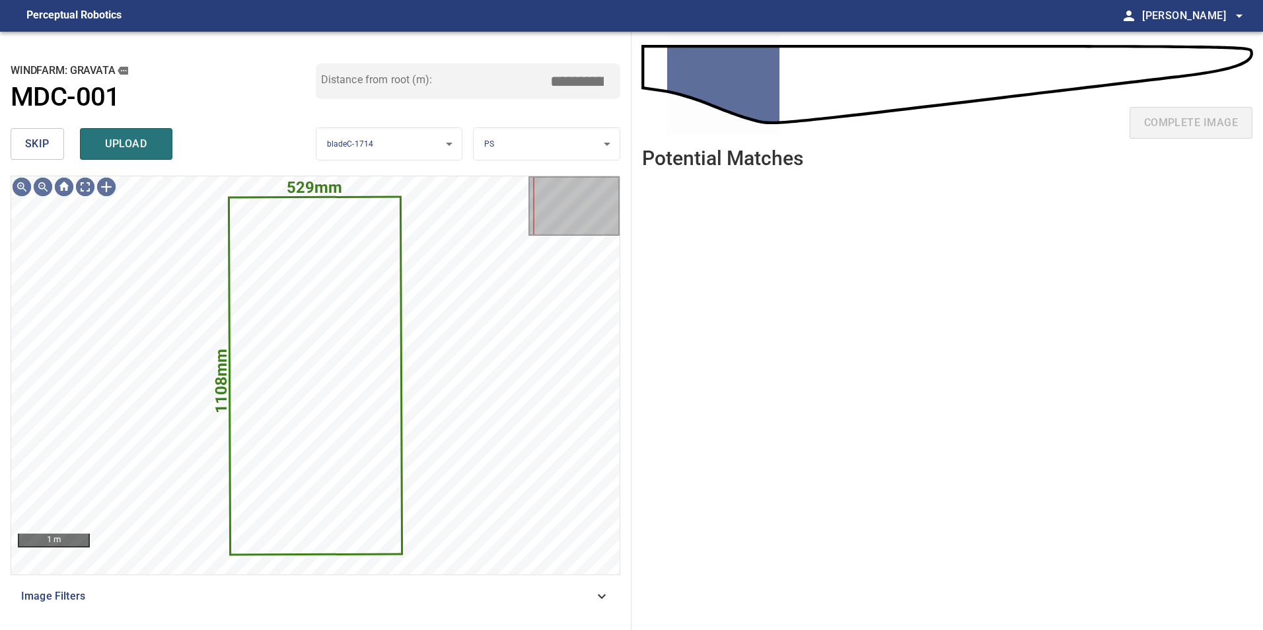
click at [44, 135] on span "skip" at bounding box center [37, 144] width 24 height 18
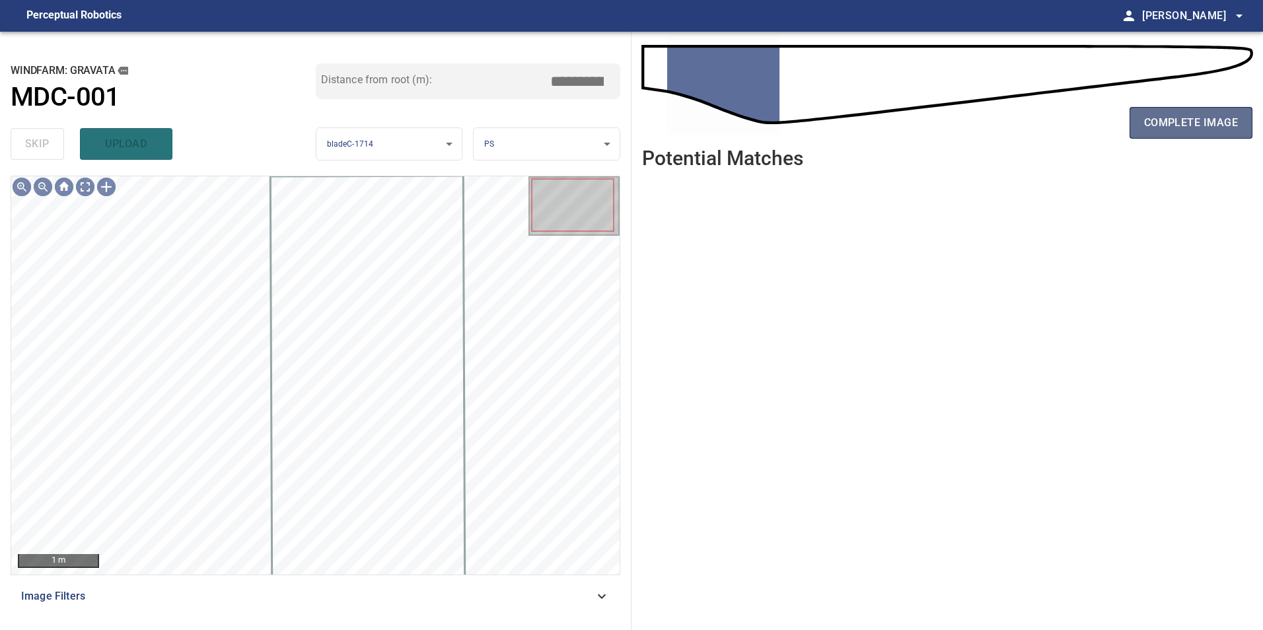
click at [1182, 118] on span "complete image" at bounding box center [1191, 123] width 94 height 18
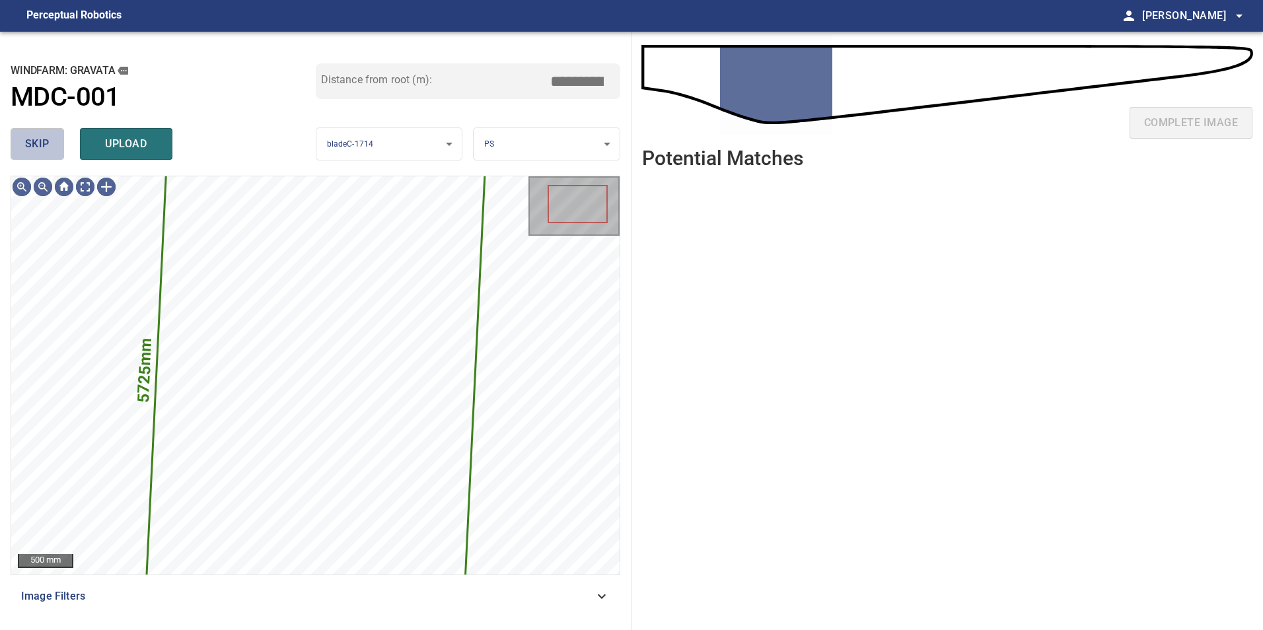
click at [50, 143] on button "skip" at bounding box center [37, 144] width 53 height 32
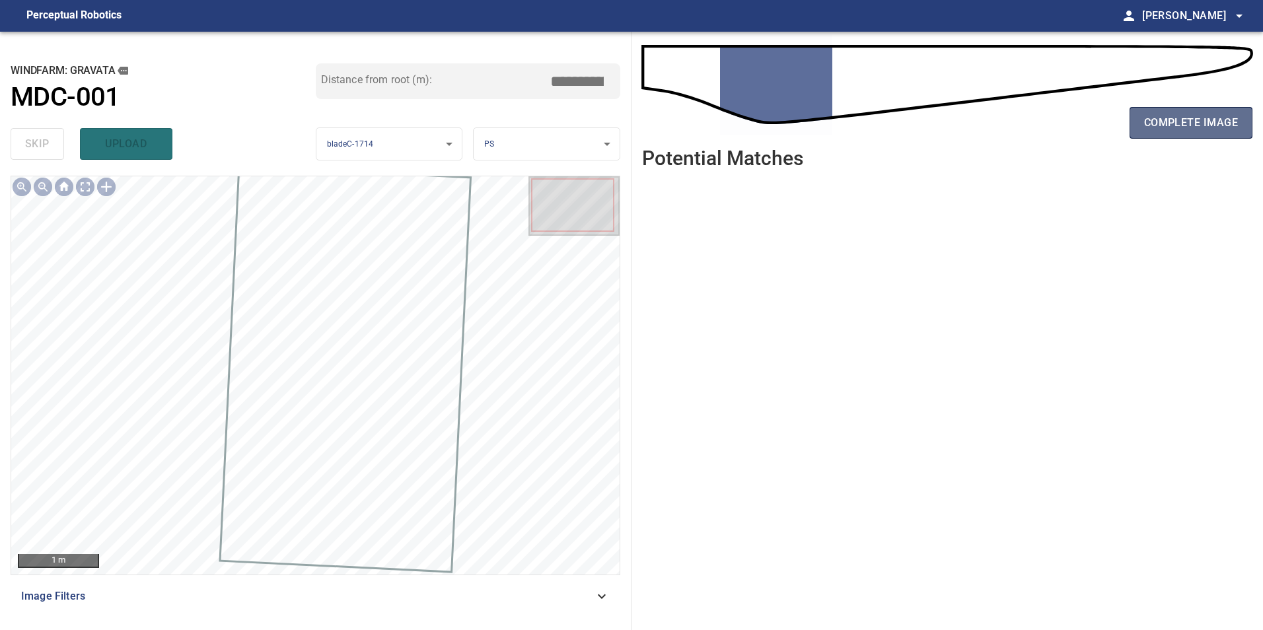
click at [1189, 124] on span "complete image" at bounding box center [1191, 123] width 94 height 18
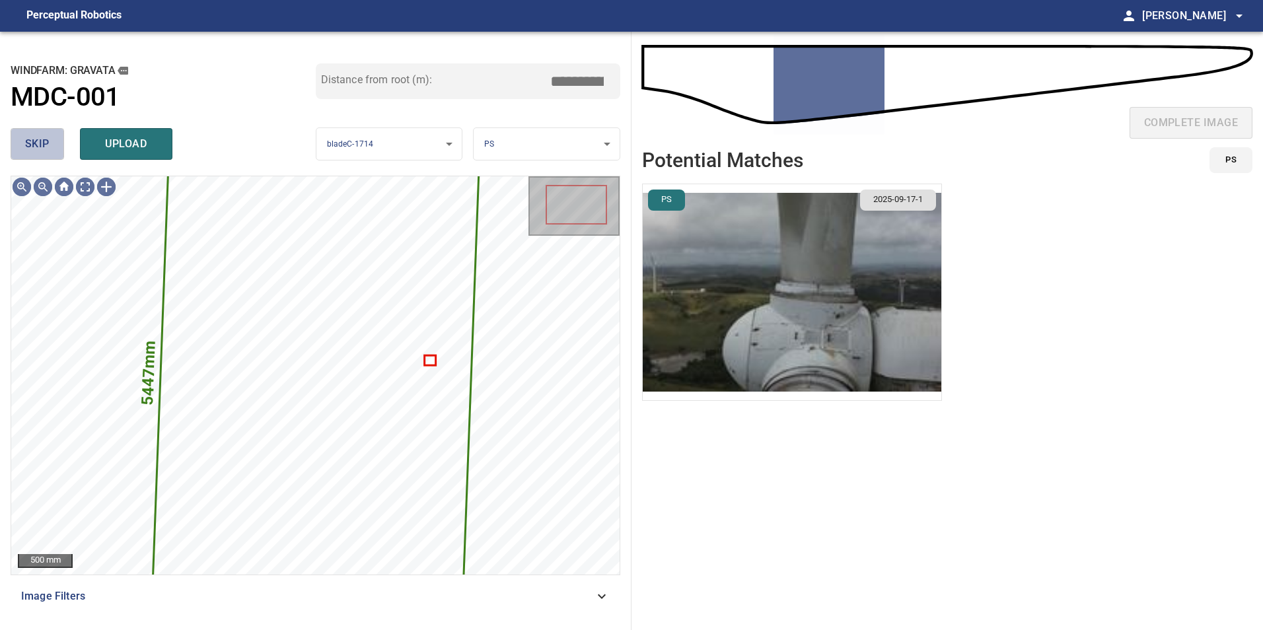
click at [48, 148] on span "skip" at bounding box center [37, 144] width 24 height 18
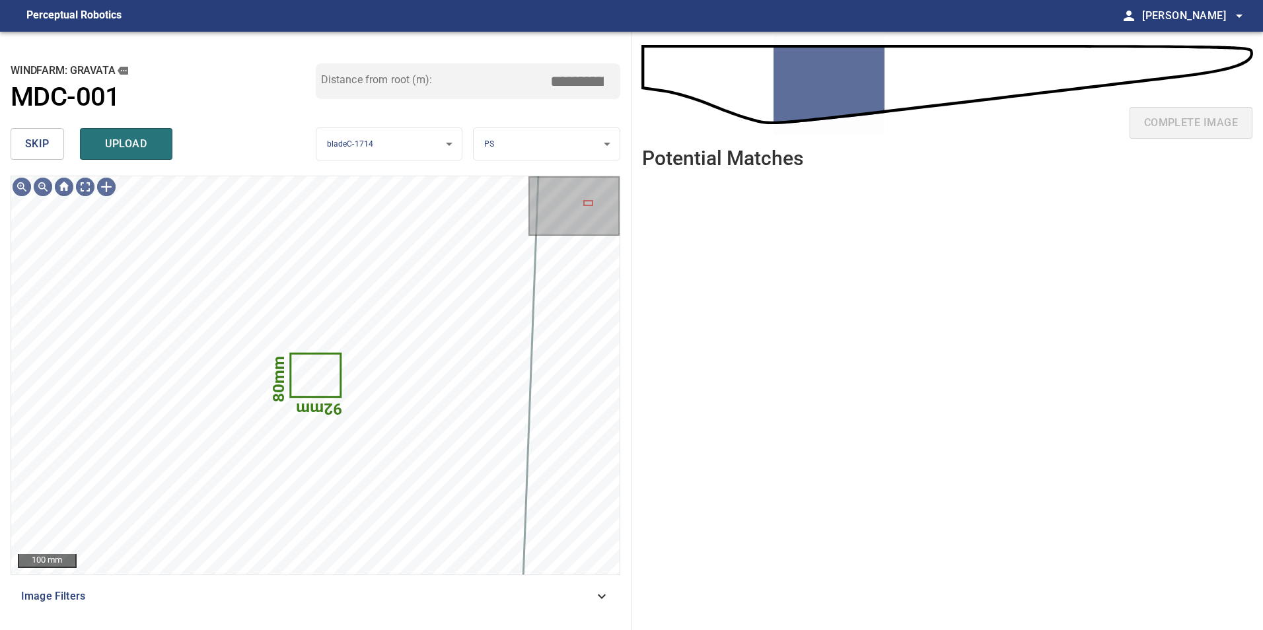
click at [66, 137] on div "skip upload" at bounding box center [163, 144] width 305 height 42
click at [40, 154] on button "skip" at bounding box center [37, 144] width 53 height 32
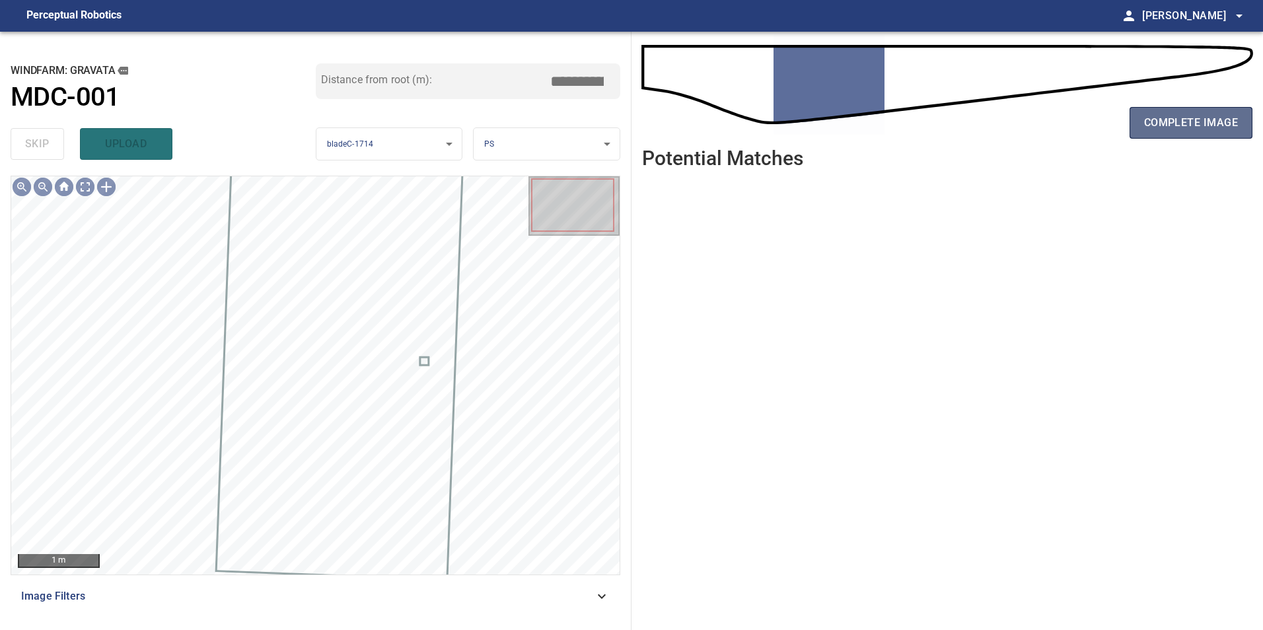
click at [1180, 112] on button "complete image" at bounding box center [1190, 123] width 123 height 32
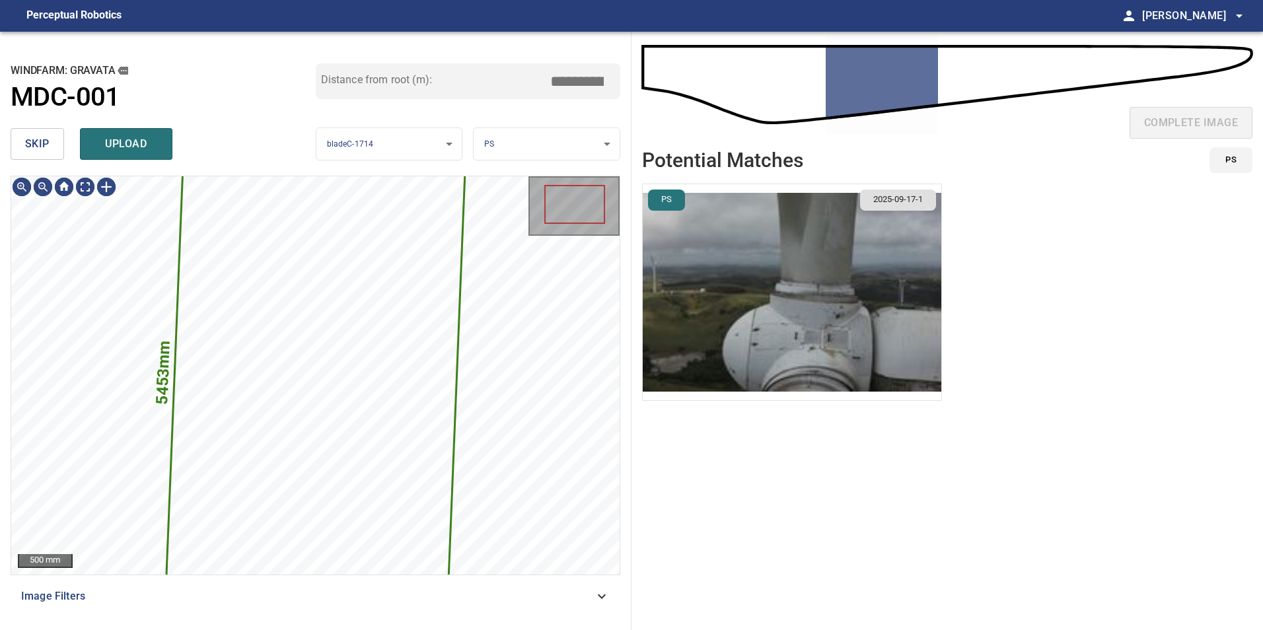
click at [42, 147] on span "skip" at bounding box center [37, 144] width 24 height 18
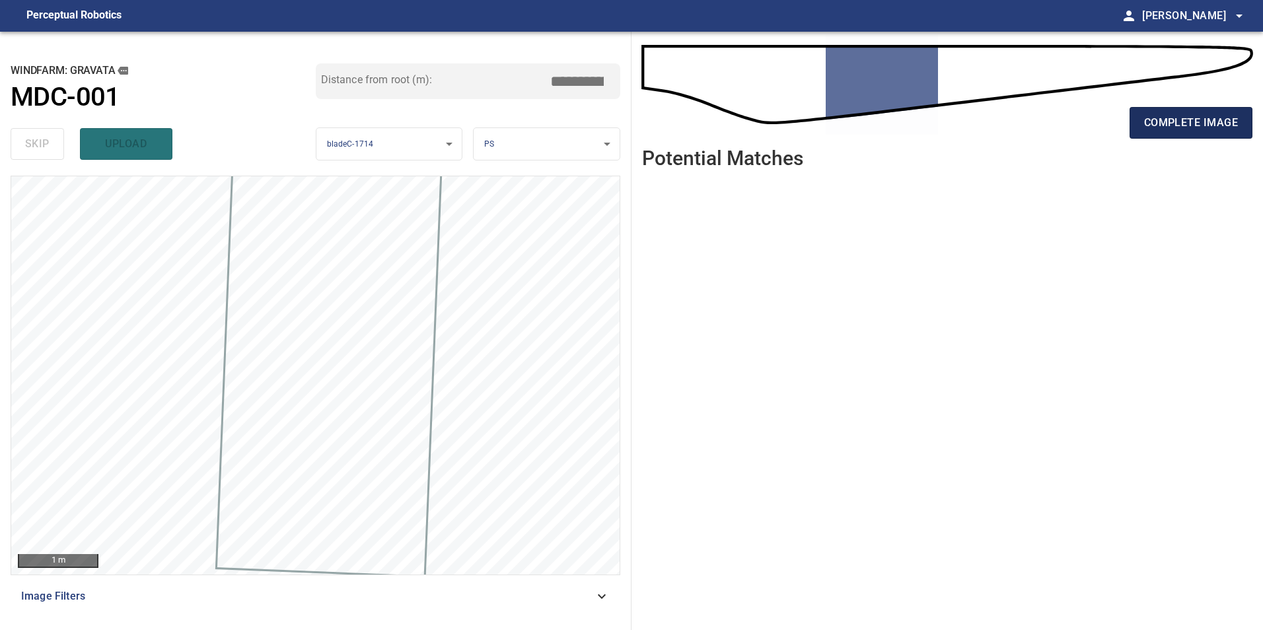
click at [1217, 128] on span "complete image" at bounding box center [1191, 123] width 94 height 18
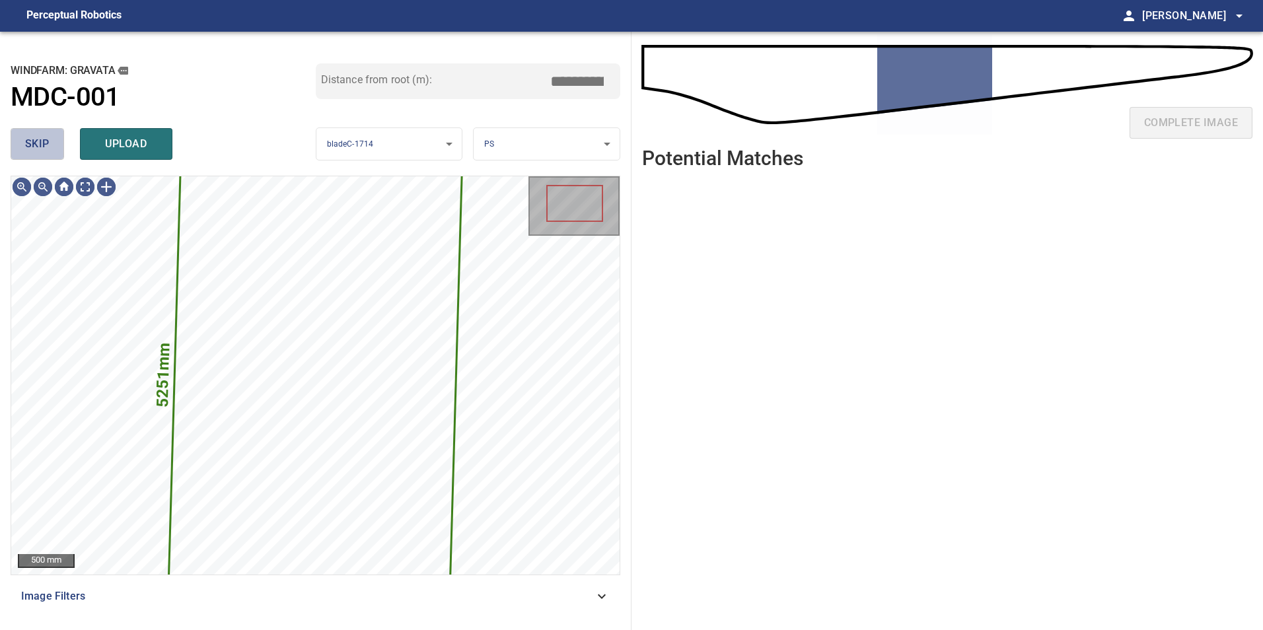
click at [48, 136] on span "skip" at bounding box center [37, 144] width 24 height 18
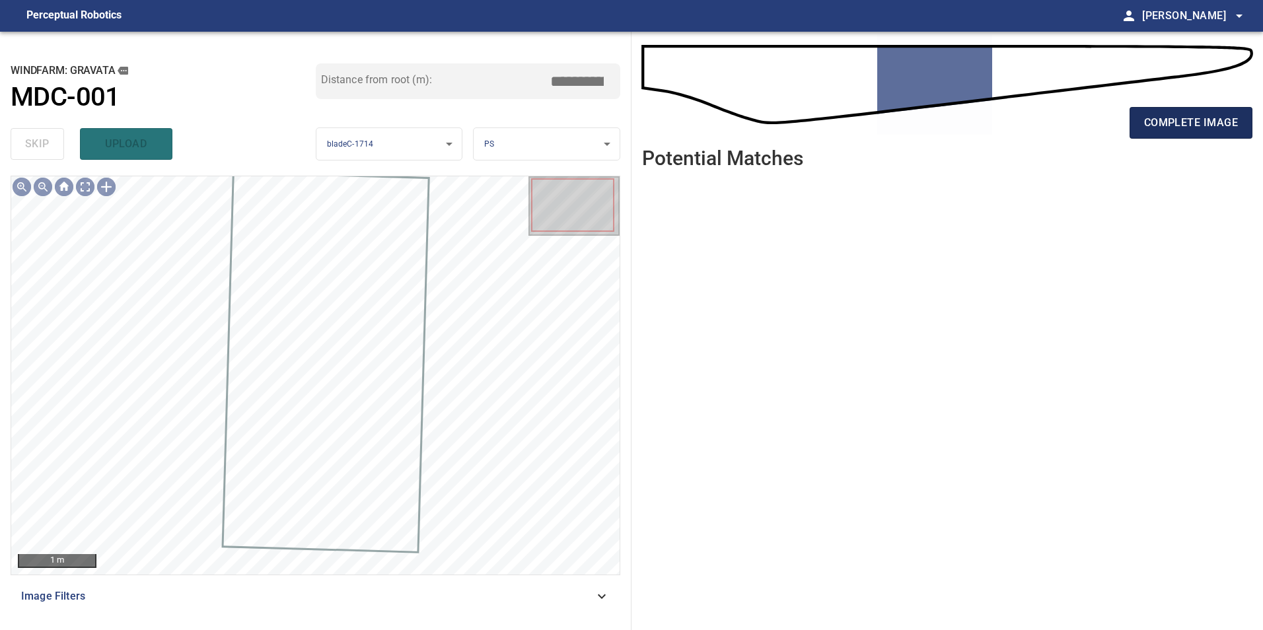
click at [1200, 125] on span "complete image" at bounding box center [1191, 123] width 94 height 18
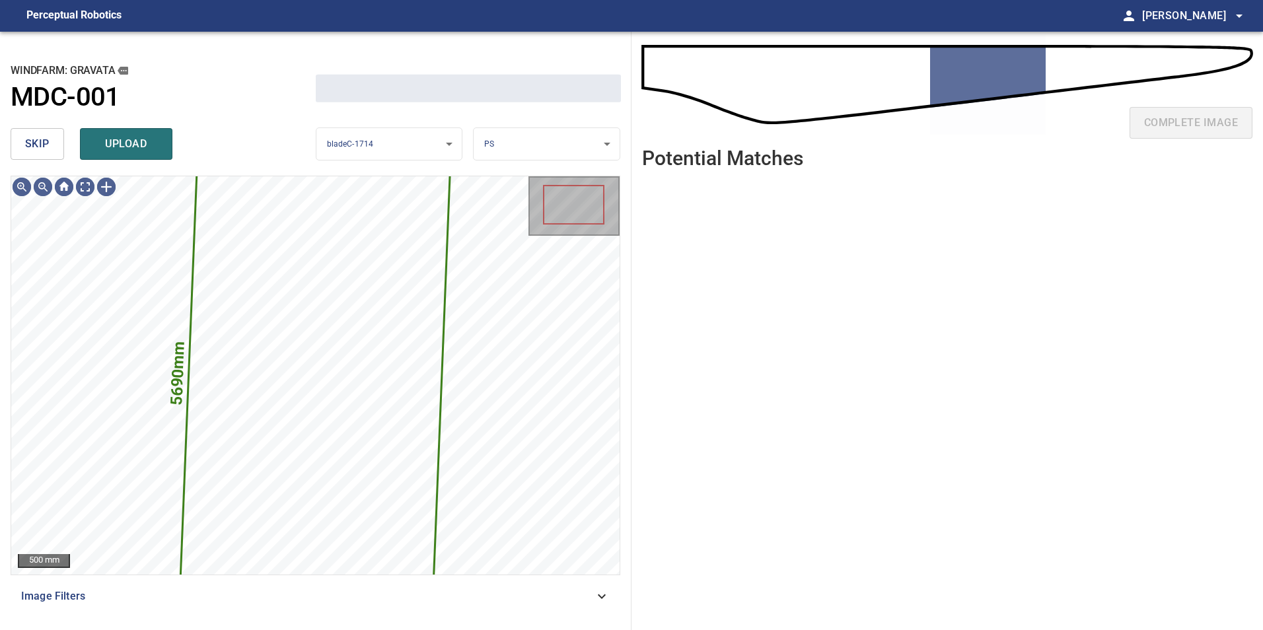
click at [36, 139] on span "skip" at bounding box center [37, 144] width 24 height 18
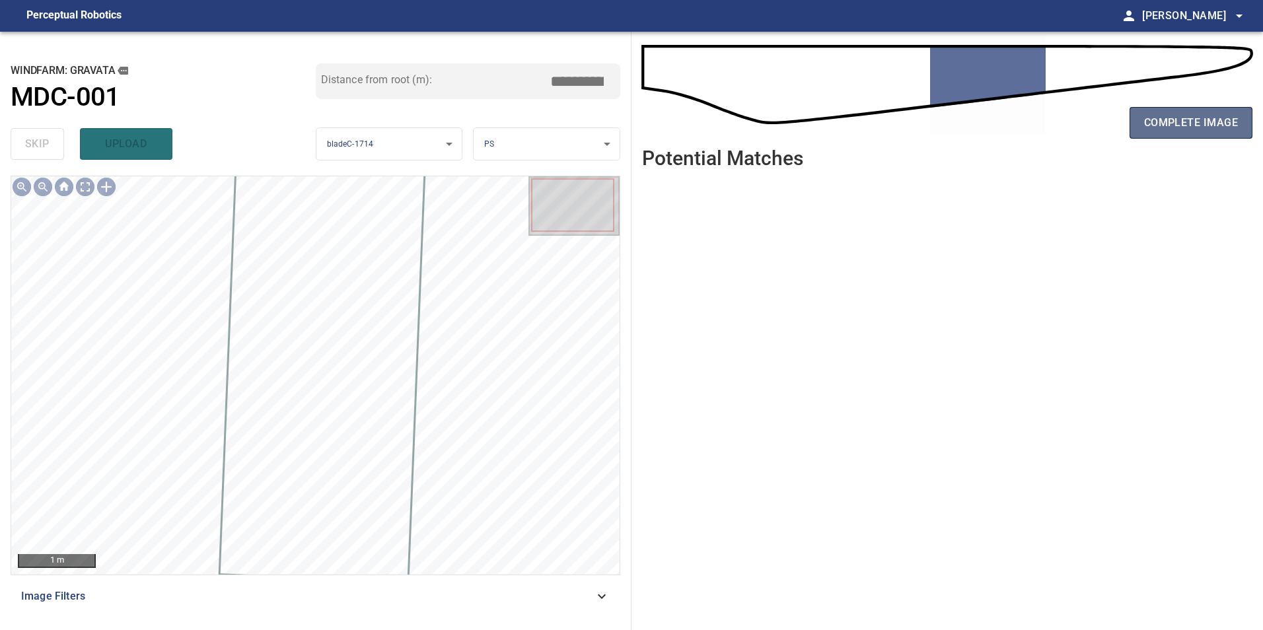
click at [1196, 124] on span "complete image" at bounding box center [1191, 123] width 94 height 18
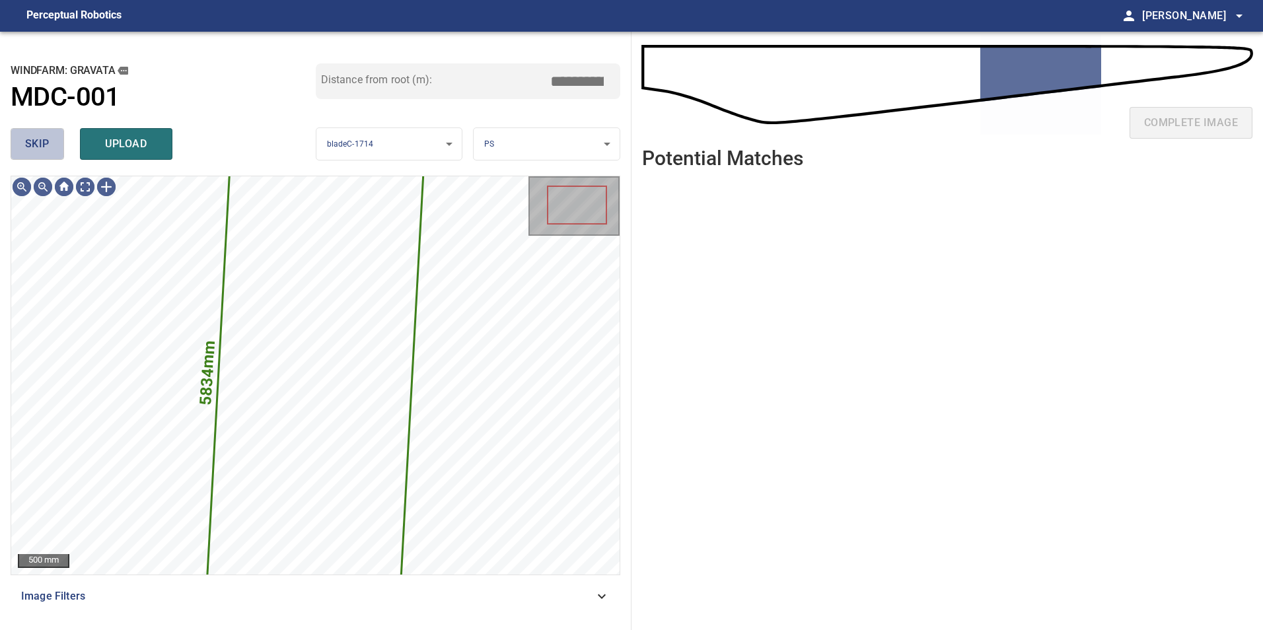
click at [46, 143] on span "skip" at bounding box center [37, 144] width 24 height 18
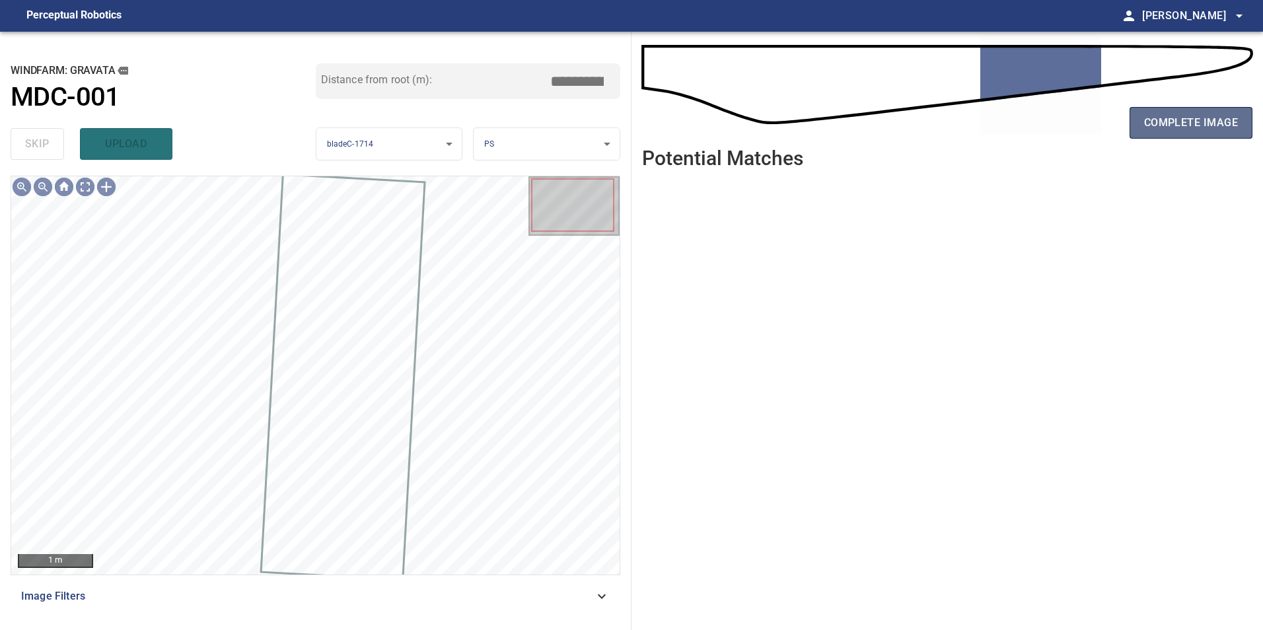
click at [1174, 130] on span "complete image" at bounding box center [1191, 123] width 94 height 18
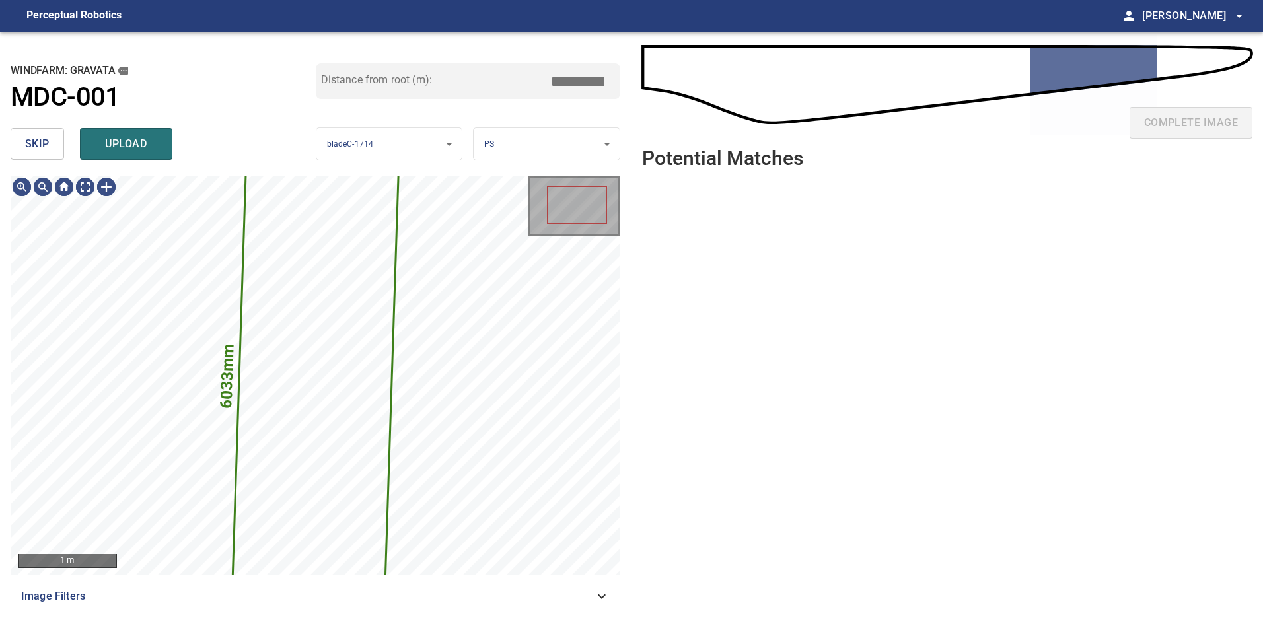
click at [45, 141] on span "skip" at bounding box center [37, 144] width 24 height 18
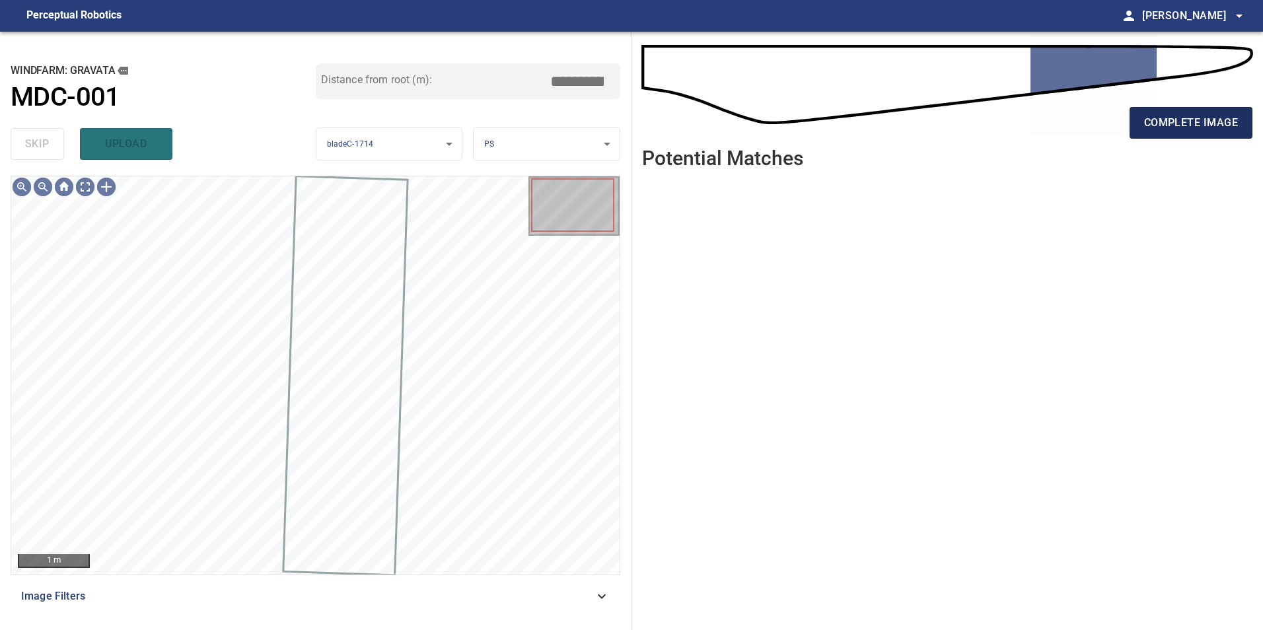
click at [1227, 120] on span "complete image" at bounding box center [1191, 123] width 94 height 18
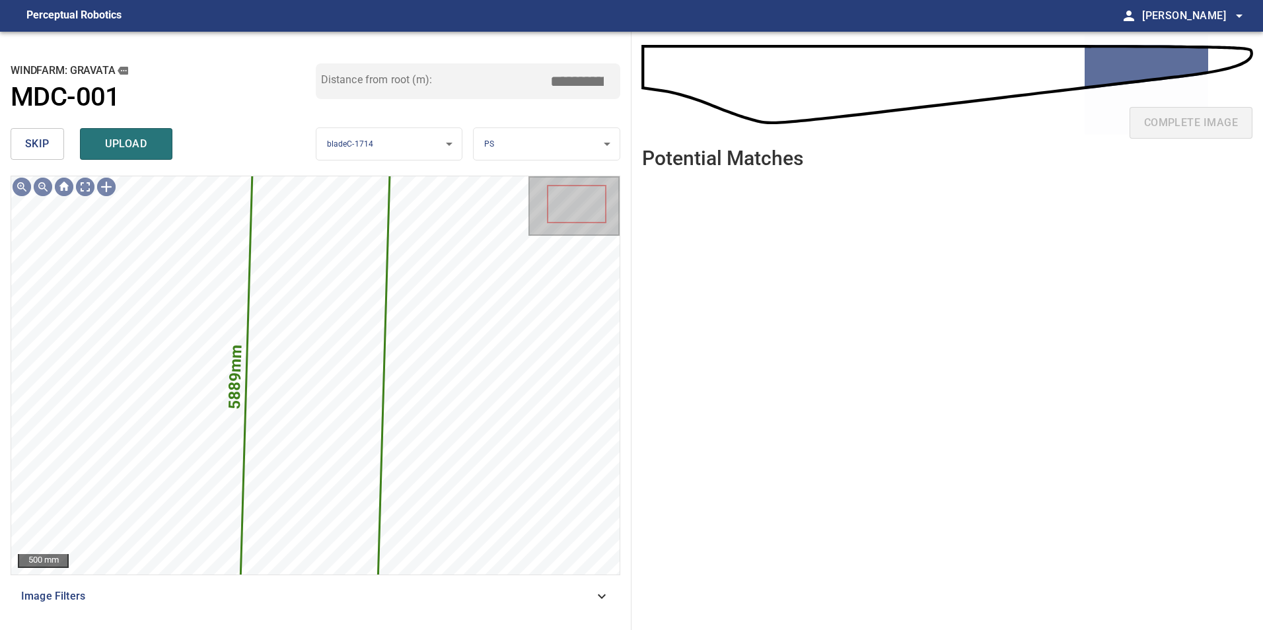
click at [38, 137] on span "skip" at bounding box center [37, 144] width 24 height 18
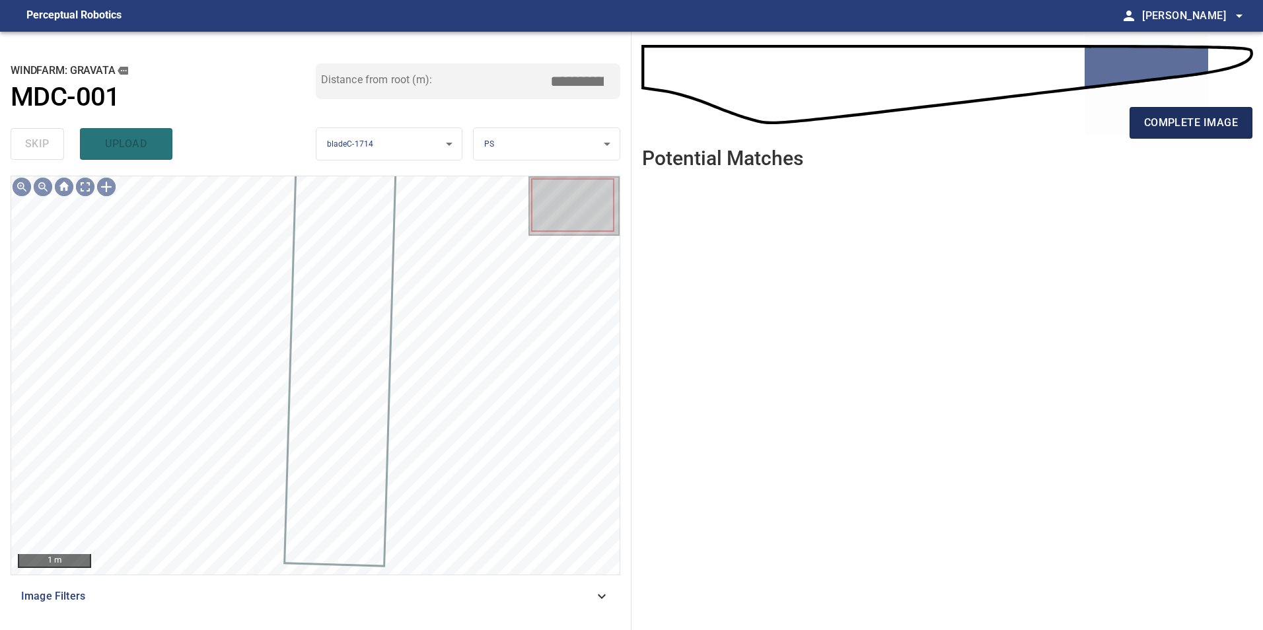
click at [1208, 122] on span "complete image" at bounding box center [1191, 123] width 94 height 18
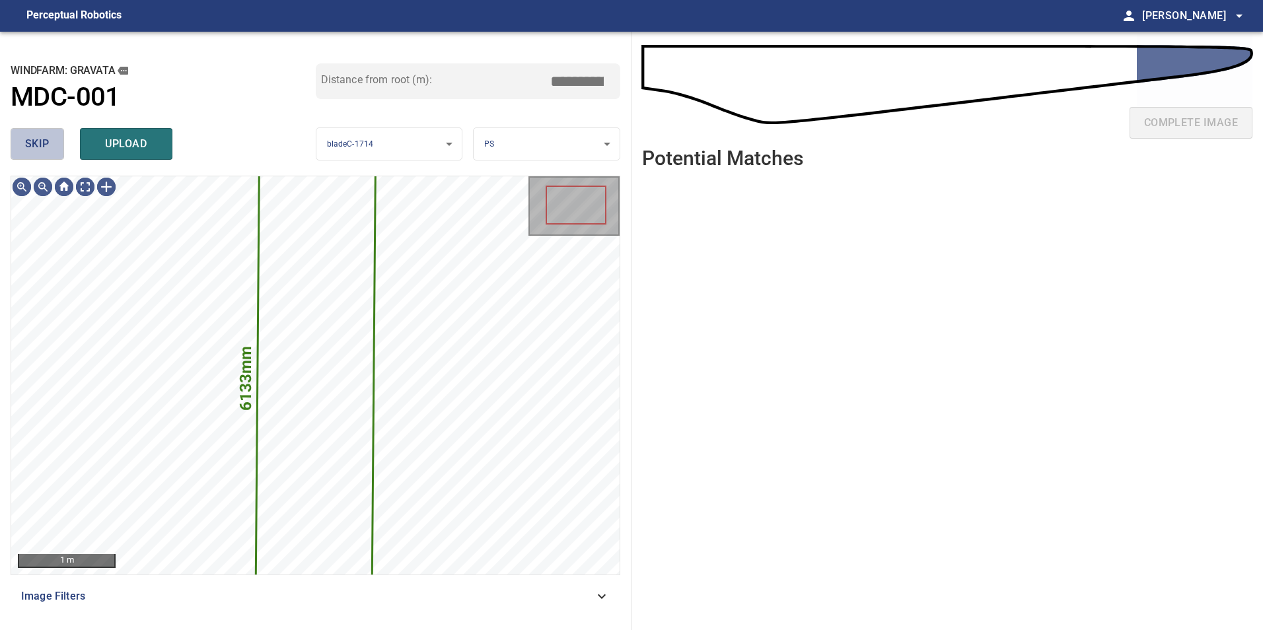
click at [44, 137] on span "skip" at bounding box center [37, 144] width 24 height 18
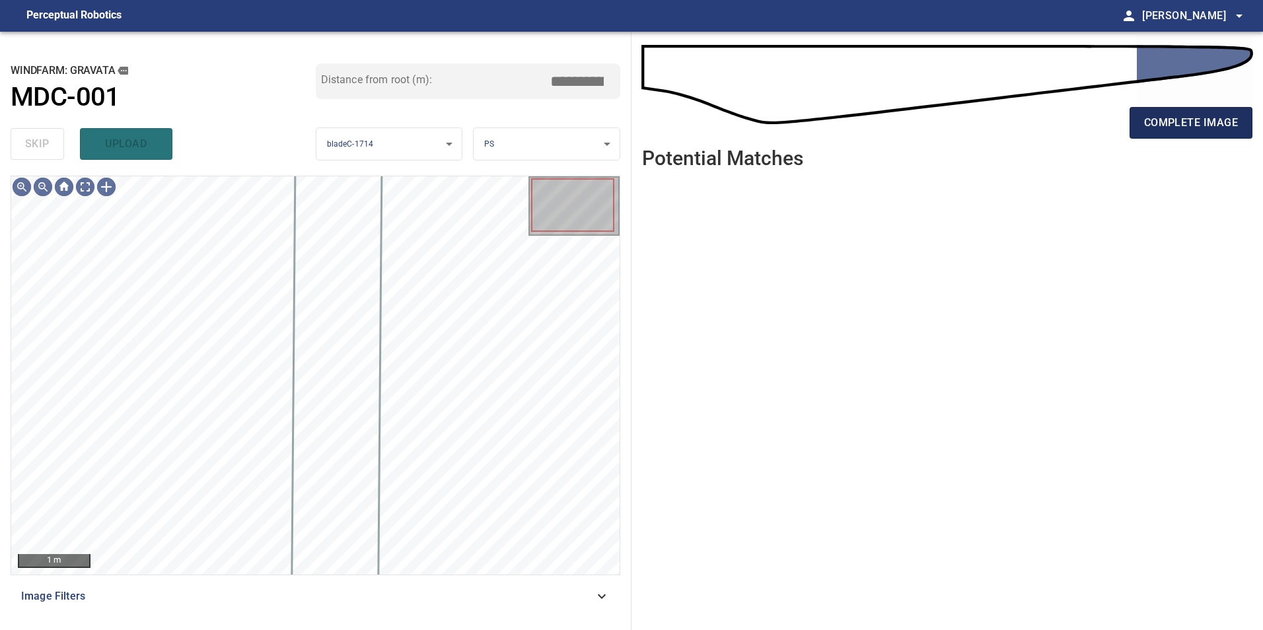
click at [1180, 124] on span "complete image" at bounding box center [1191, 123] width 94 height 18
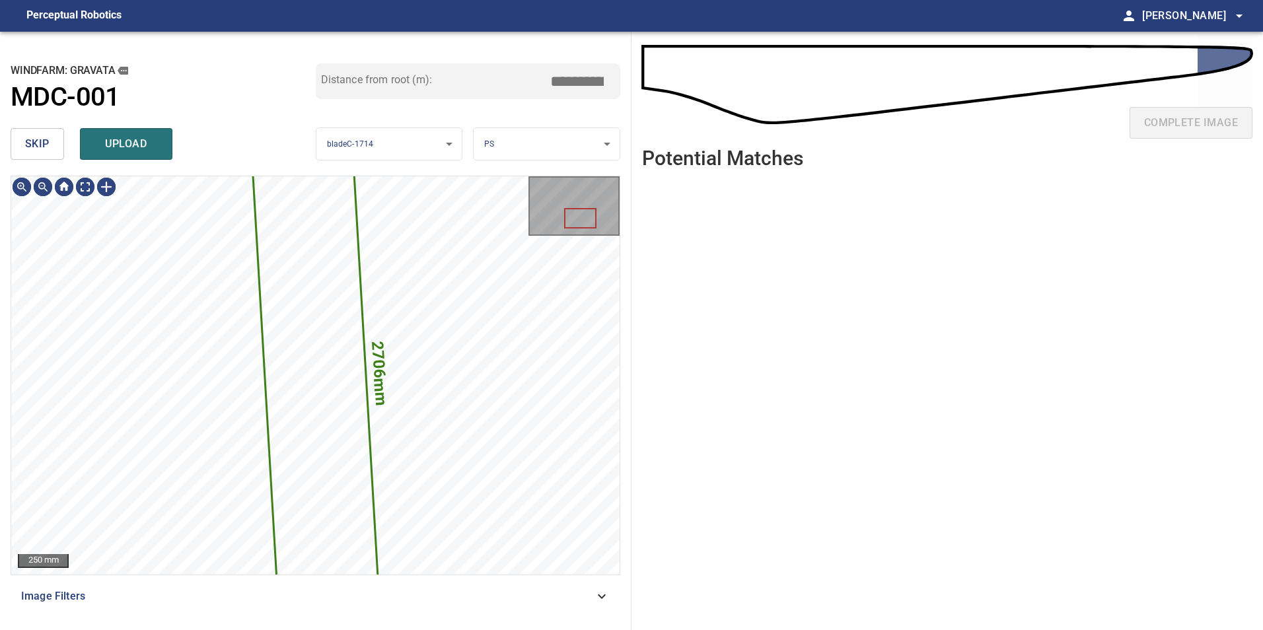
click at [42, 145] on span "skip" at bounding box center [37, 144] width 24 height 18
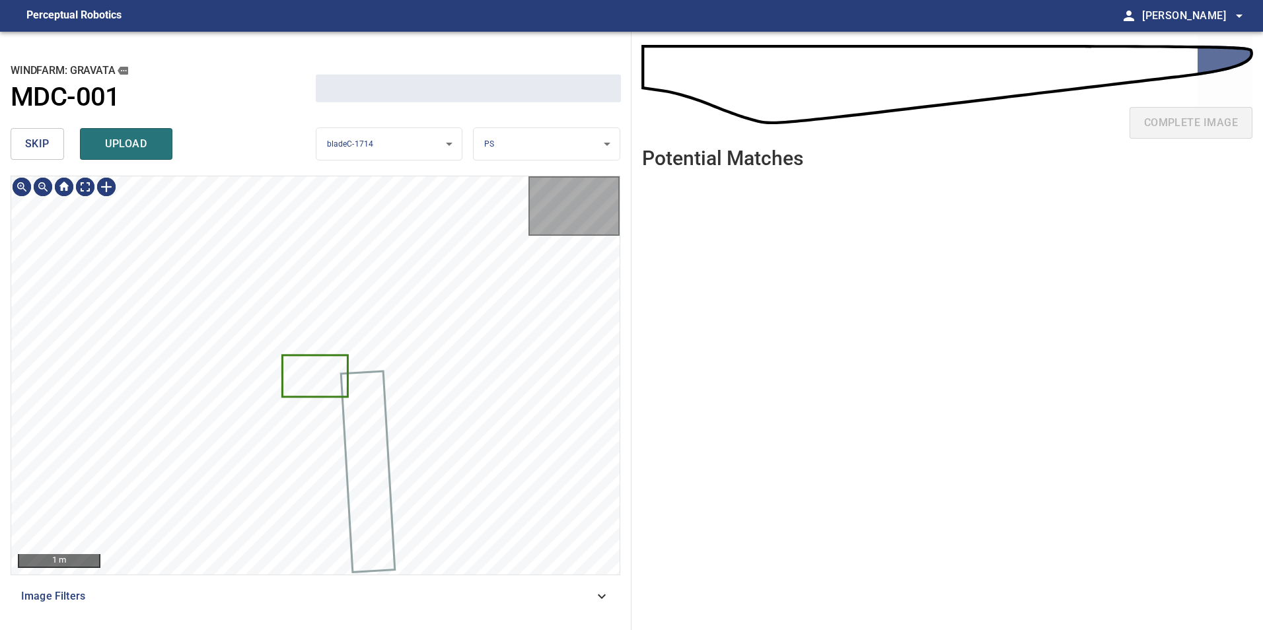
click at [42, 145] on span "skip" at bounding box center [37, 144] width 24 height 18
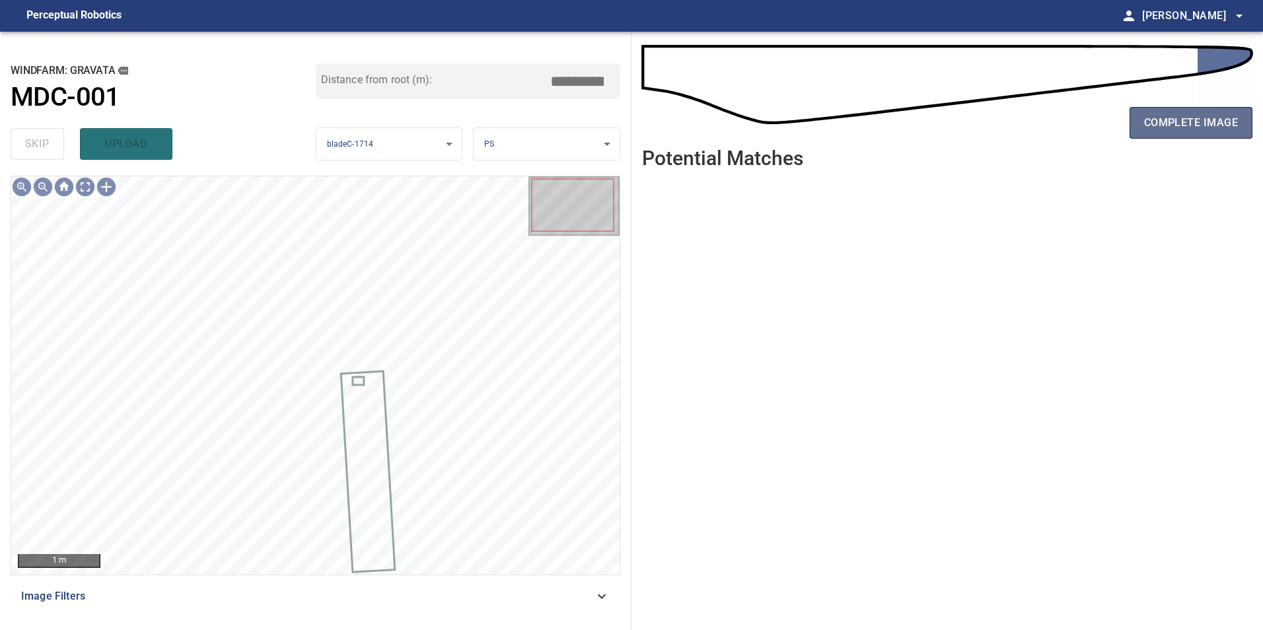
click at [1188, 125] on span "complete image" at bounding box center [1191, 123] width 94 height 18
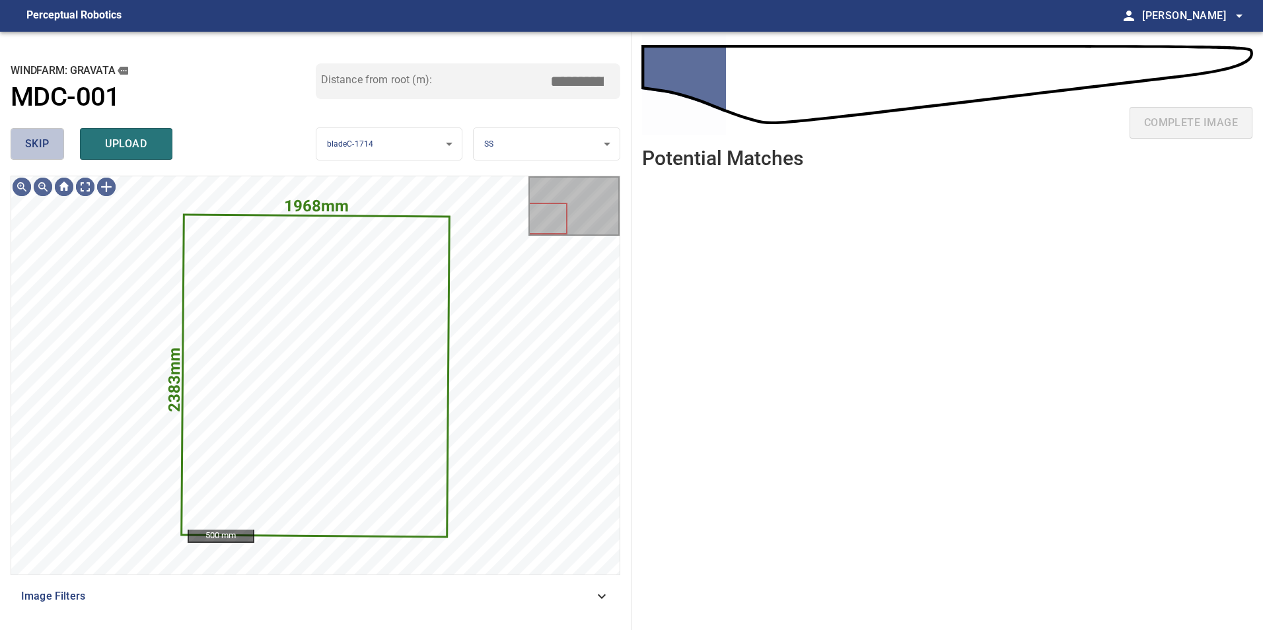
click at [50, 137] on button "skip" at bounding box center [37, 144] width 53 height 32
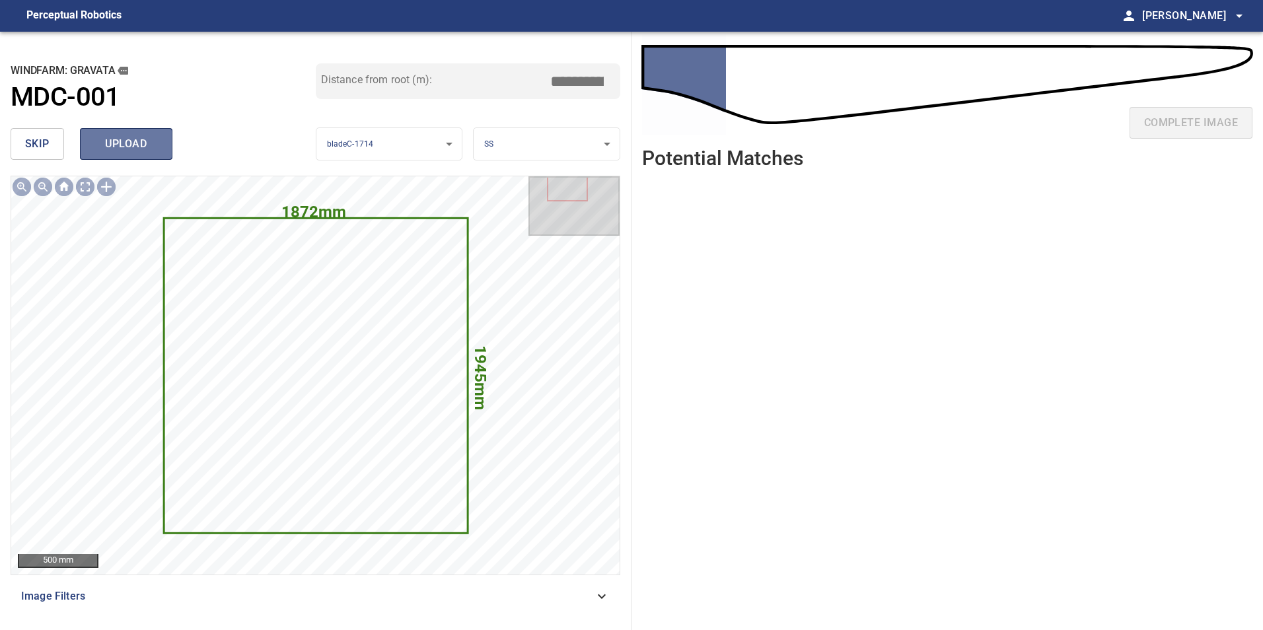
click at [94, 149] on button "upload" at bounding box center [126, 144] width 92 height 32
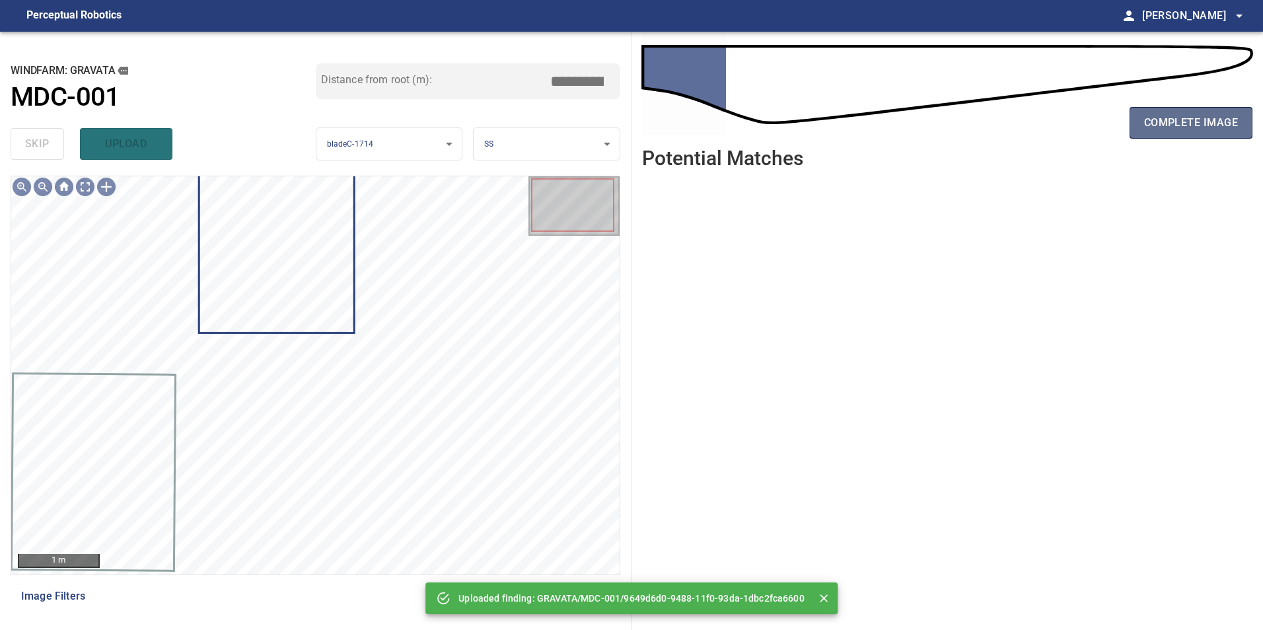
click at [1197, 112] on button "complete image" at bounding box center [1190, 123] width 123 height 32
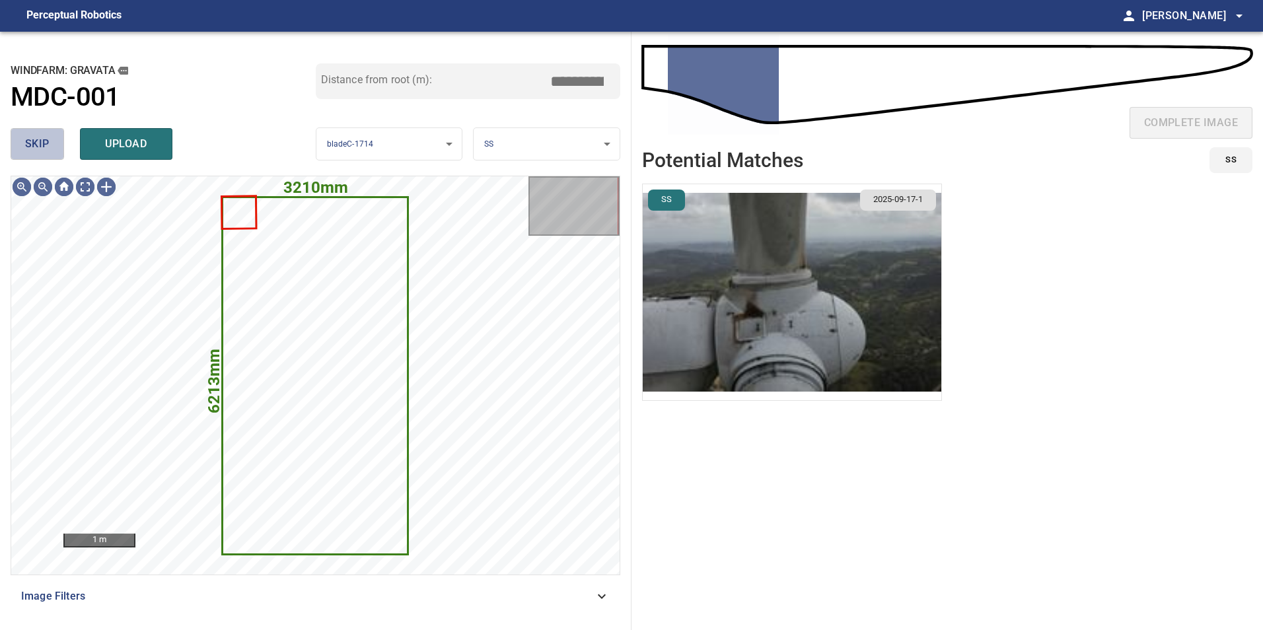
click at [32, 150] on span "skip" at bounding box center [37, 144] width 24 height 18
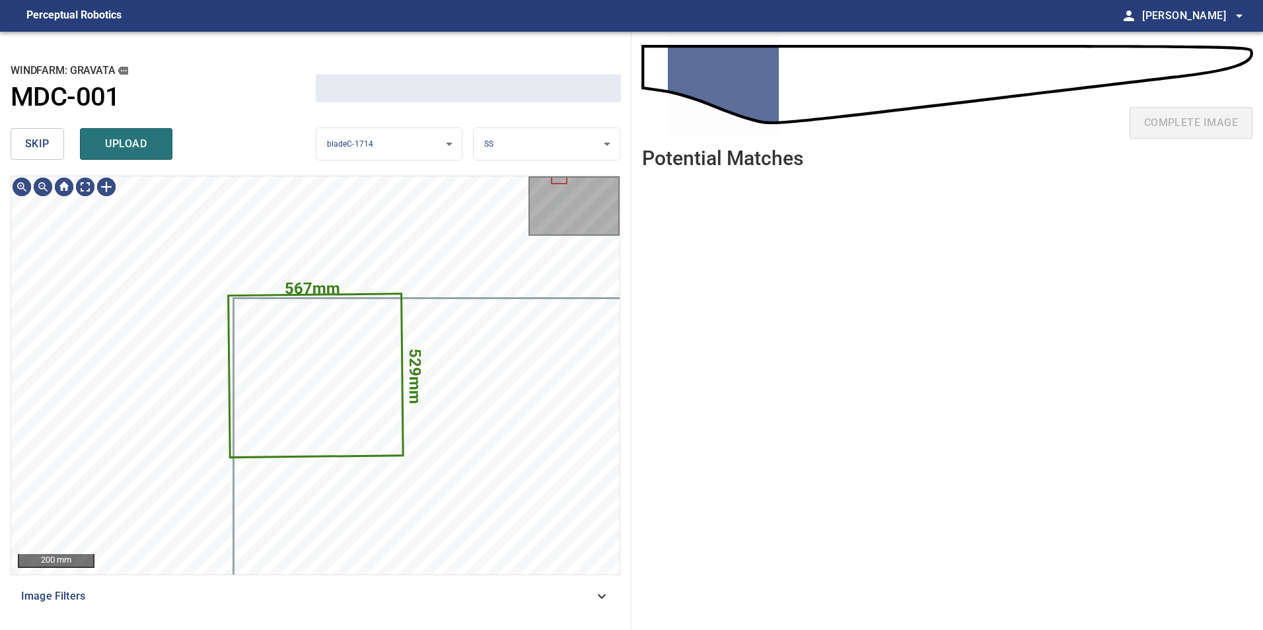
click at [32, 150] on span "skip" at bounding box center [37, 144] width 24 height 18
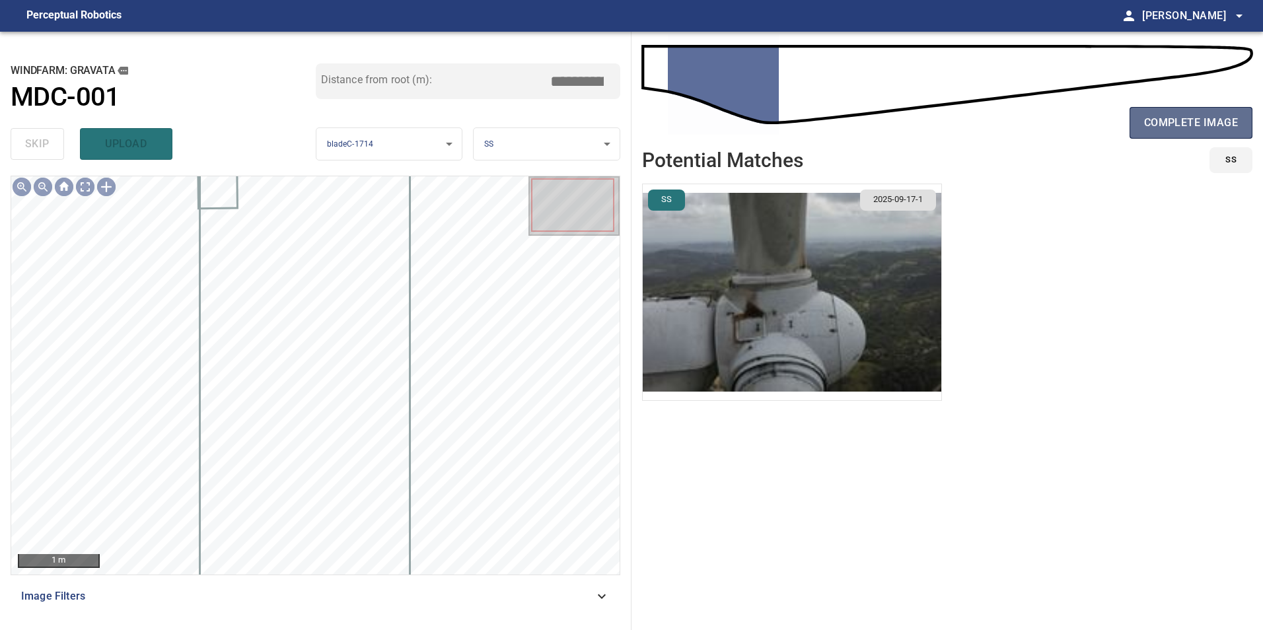
click at [1169, 125] on span "complete image" at bounding box center [1191, 123] width 94 height 18
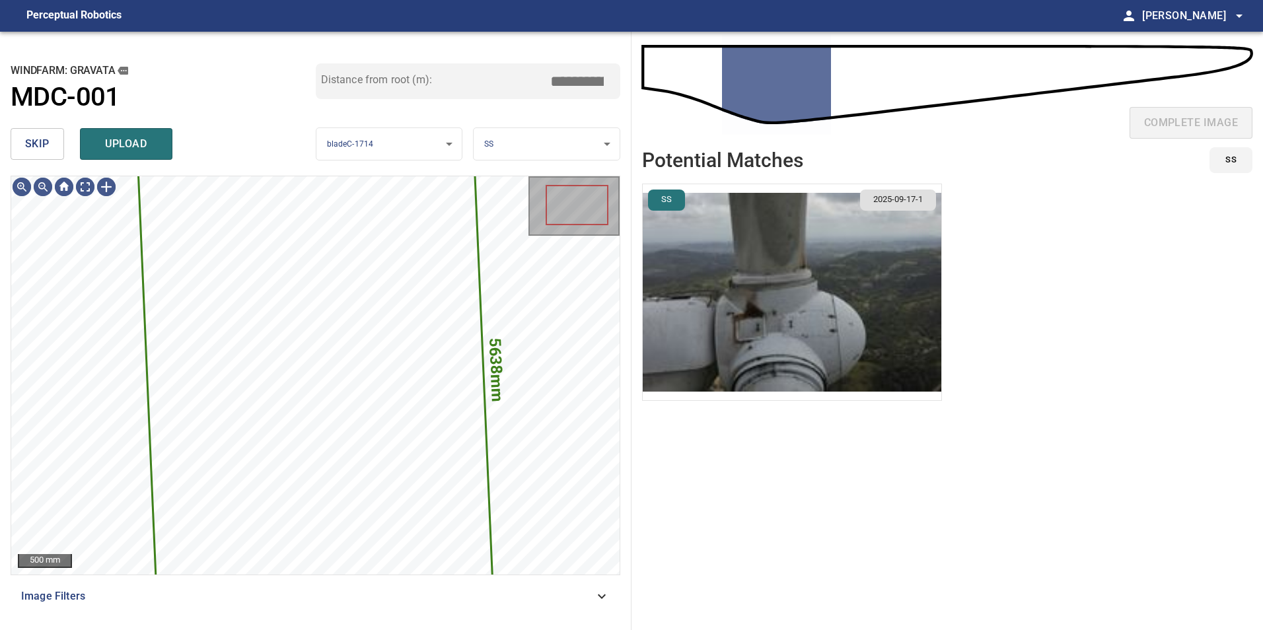
click at [18, 151] on button "skip" at bounding box center [37, 144] width 53 height 32
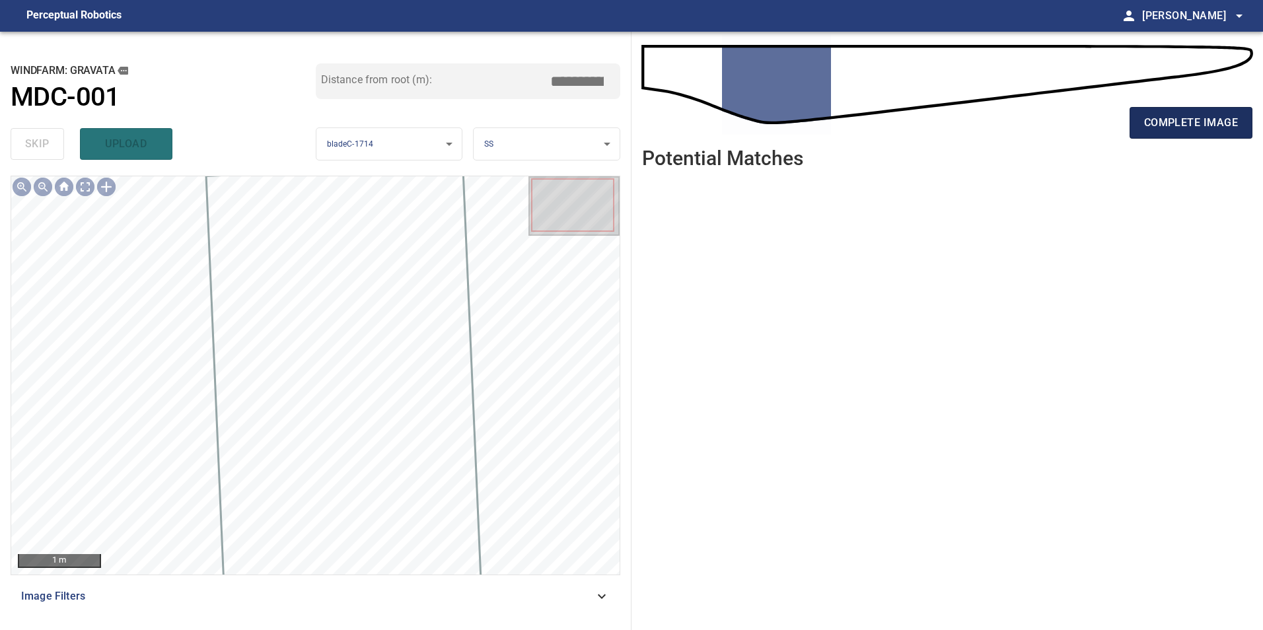
click at [1189, 122] on span "complete image" at bounding box center [1191, 123] width 94 height 18
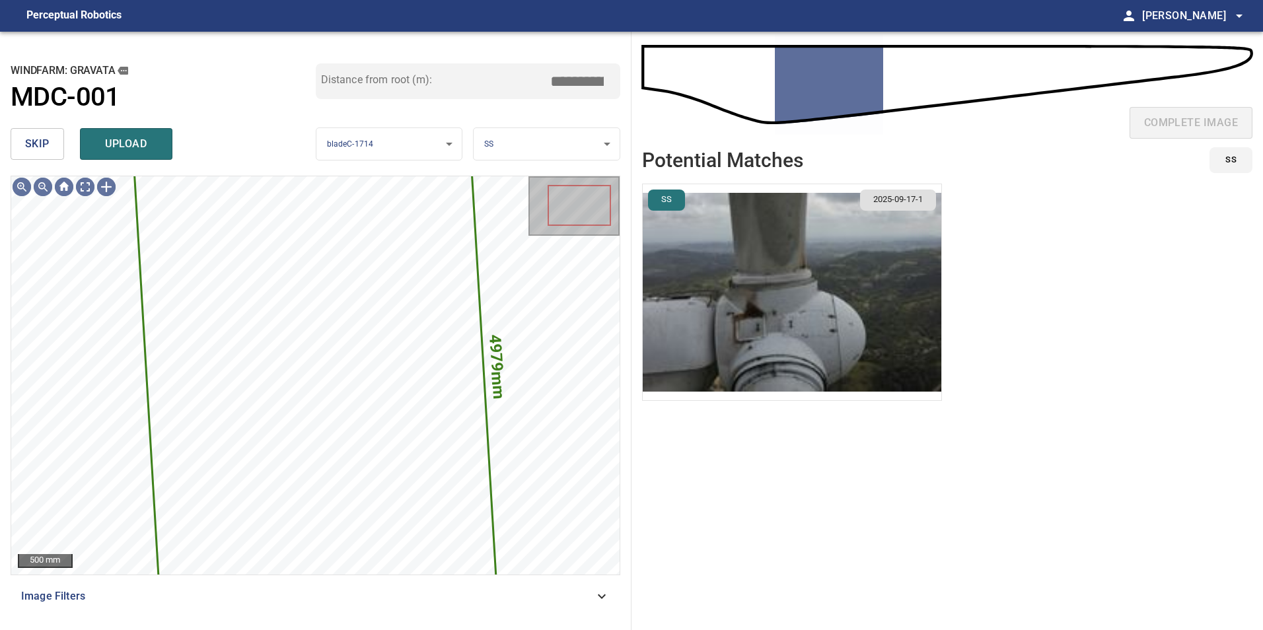
click at [57, 149] on button "skip" at bounding box center [37, 144] width 53 height 32
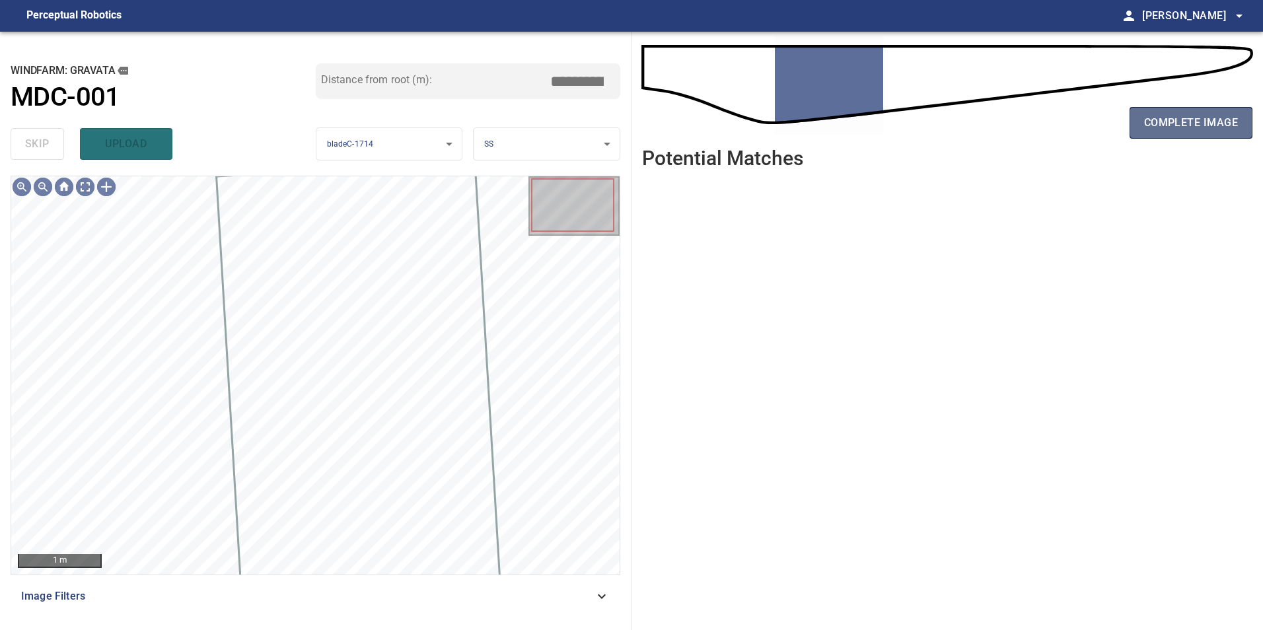
click at [1183, 128] on span "complete image" at bounding box center [1191, 123] width 94 height 18
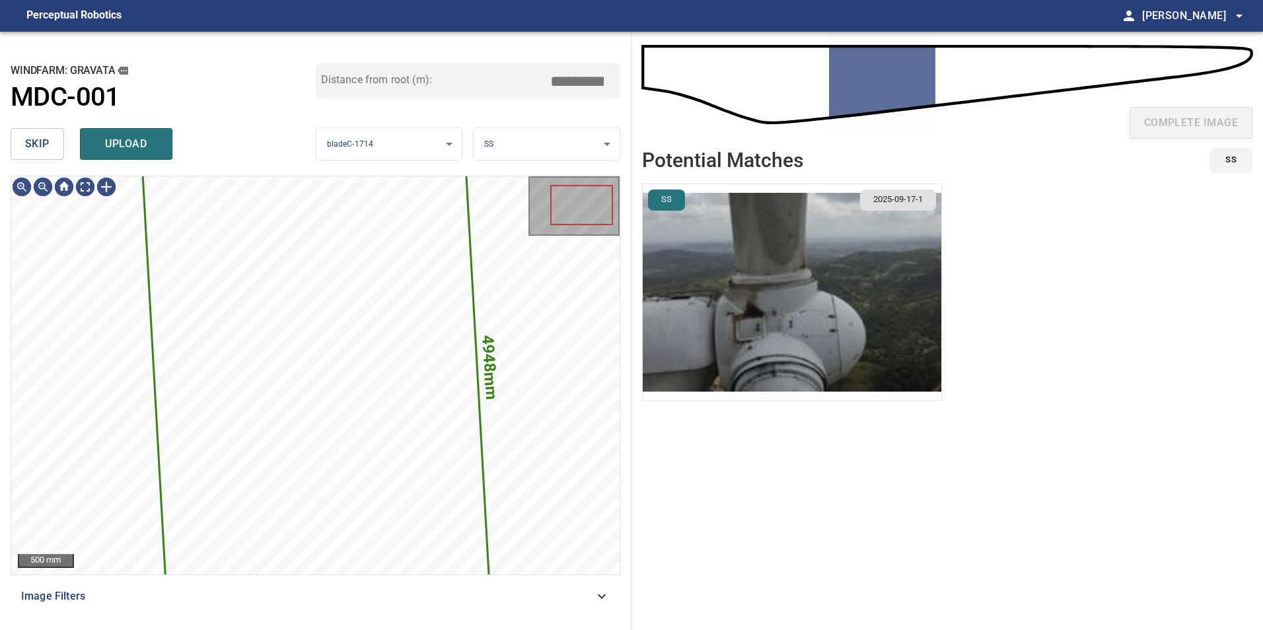
click at [50, 147] on button "skip" at bounding box center [37, 144] width 53 height 32
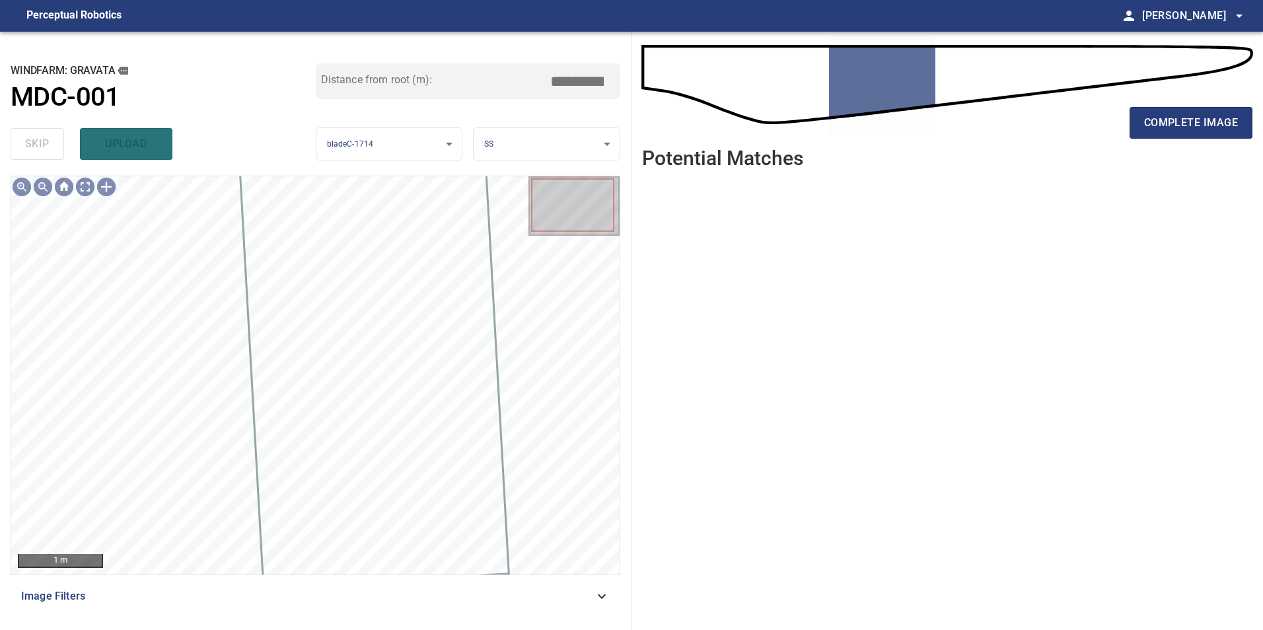
click at [1262, 121] on div "complete image Potential Matches" at bounding box center [946, 331] width 631 height 598
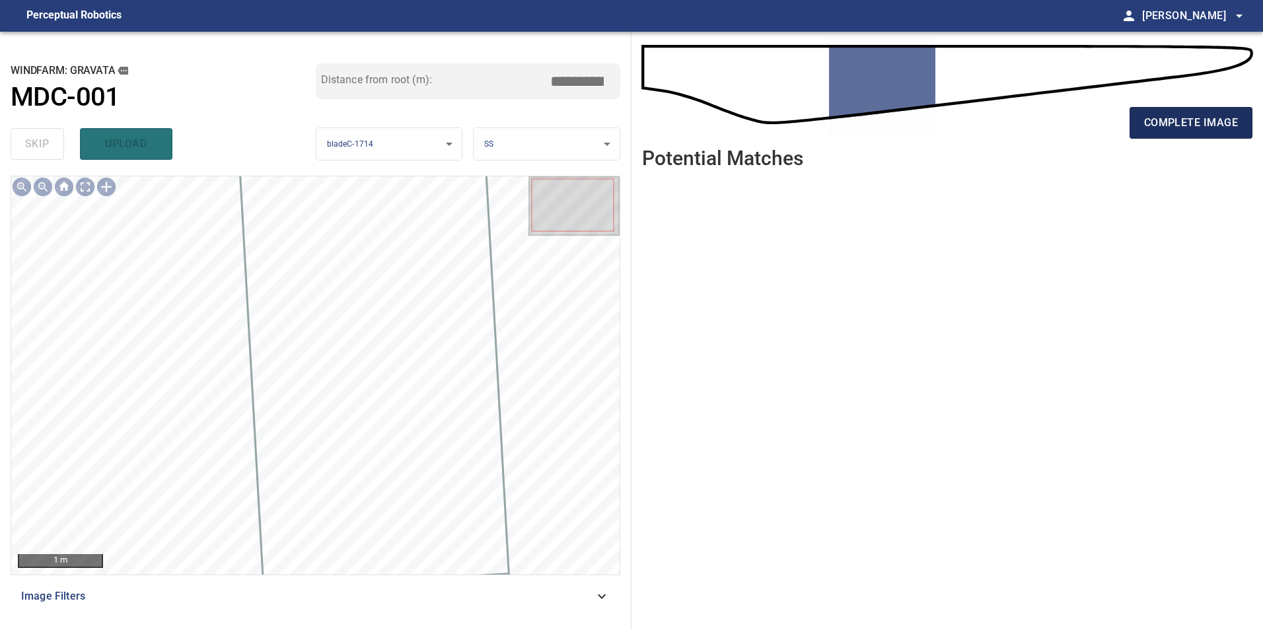
click at [1213, 124] on span "complete image" at bounding box center [1191, 123] width 94 height 18
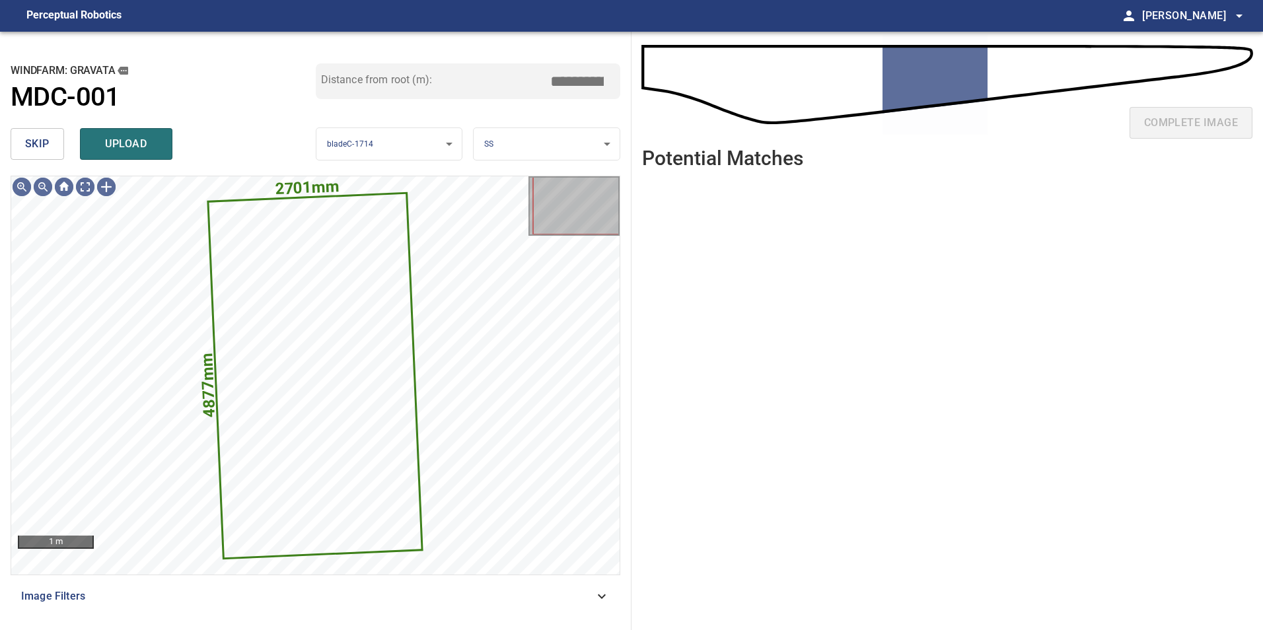
click at [34, 139] on span "skip" at bounding box center [37, 144] width 24 height 18
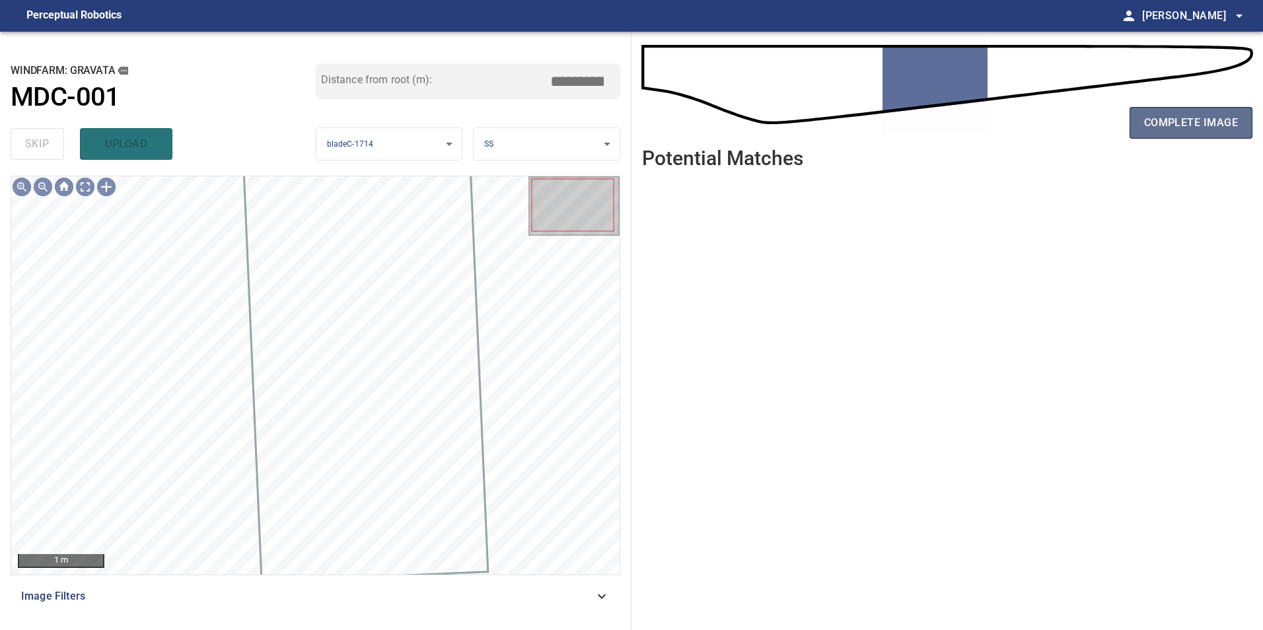
click at [1187, 127] on span "complete image" at bounding box center [1191, 123] width 94 height 18
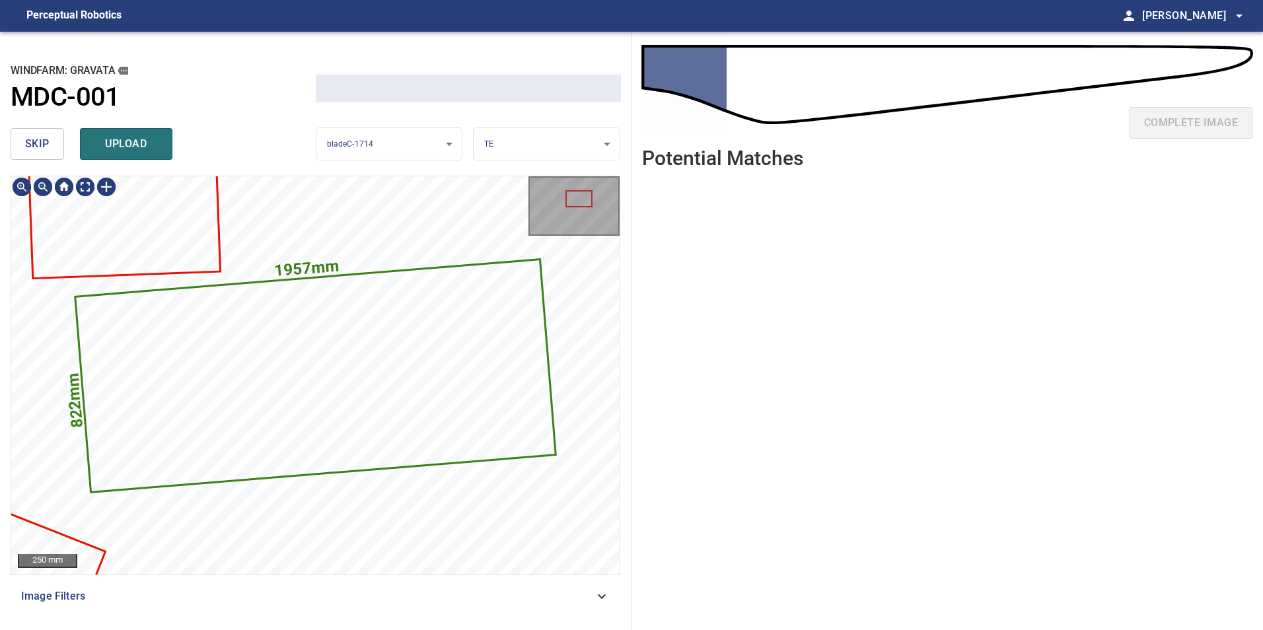
click at [43, 138] on span "skip" at bounding box center [37, 144] width 24 height 18
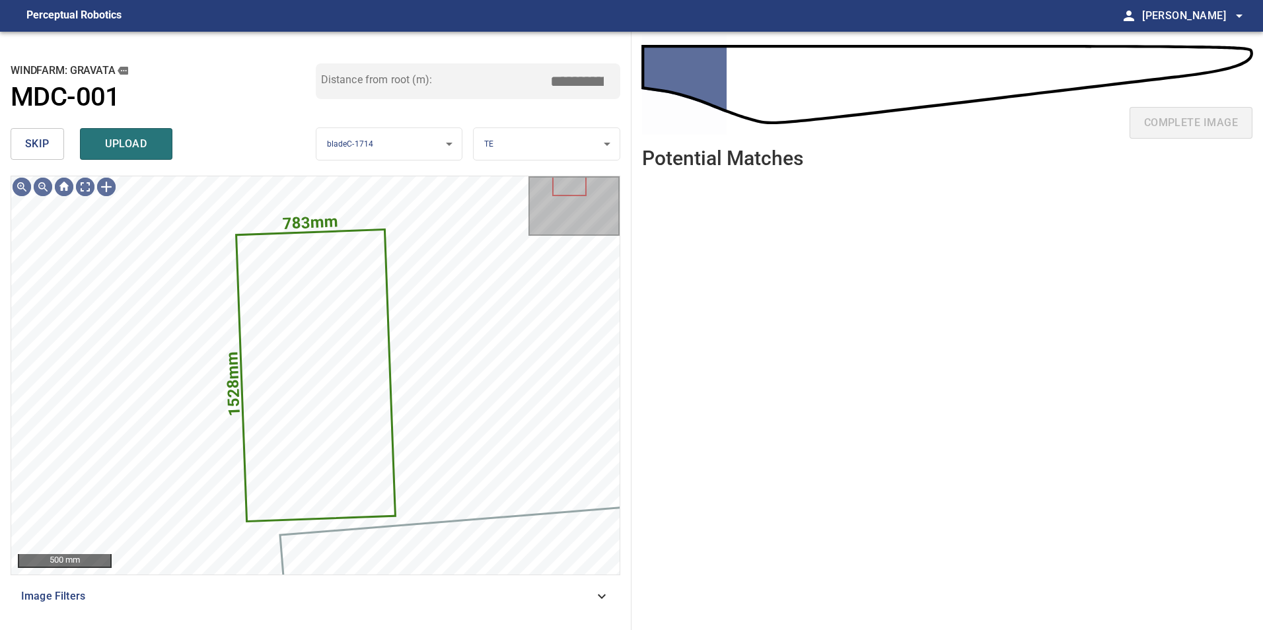
type input "****"
click at [43, 138] on span "skip" at bounding box center [37, 144] width 24 height 18
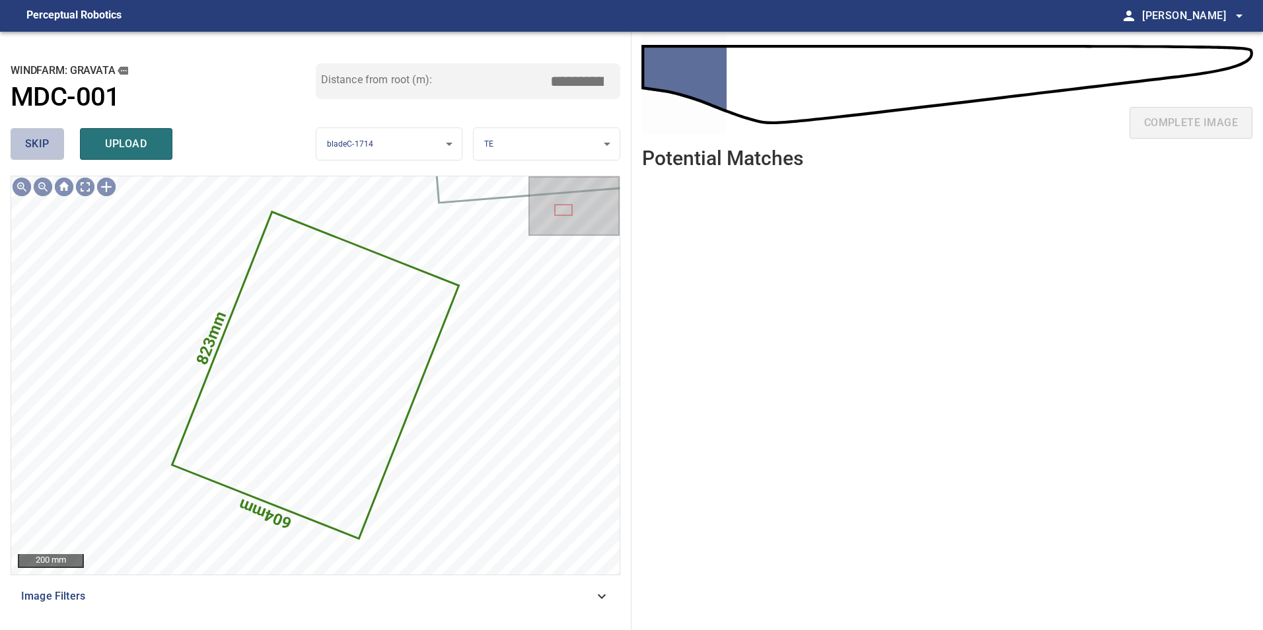
click at [43, 138] on span "skip" at bounding box center [37, 144] width 24 height 18
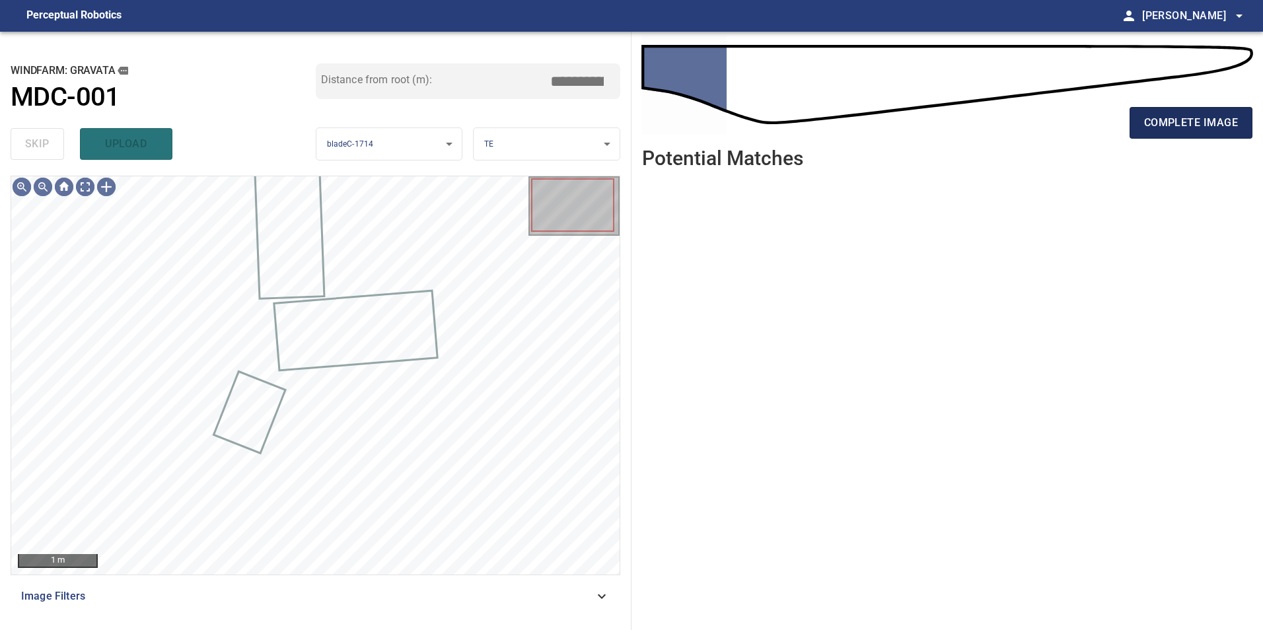
click at [1225, 122] on span "complete image" at bounding box center [1191, 123] width 94 height 18
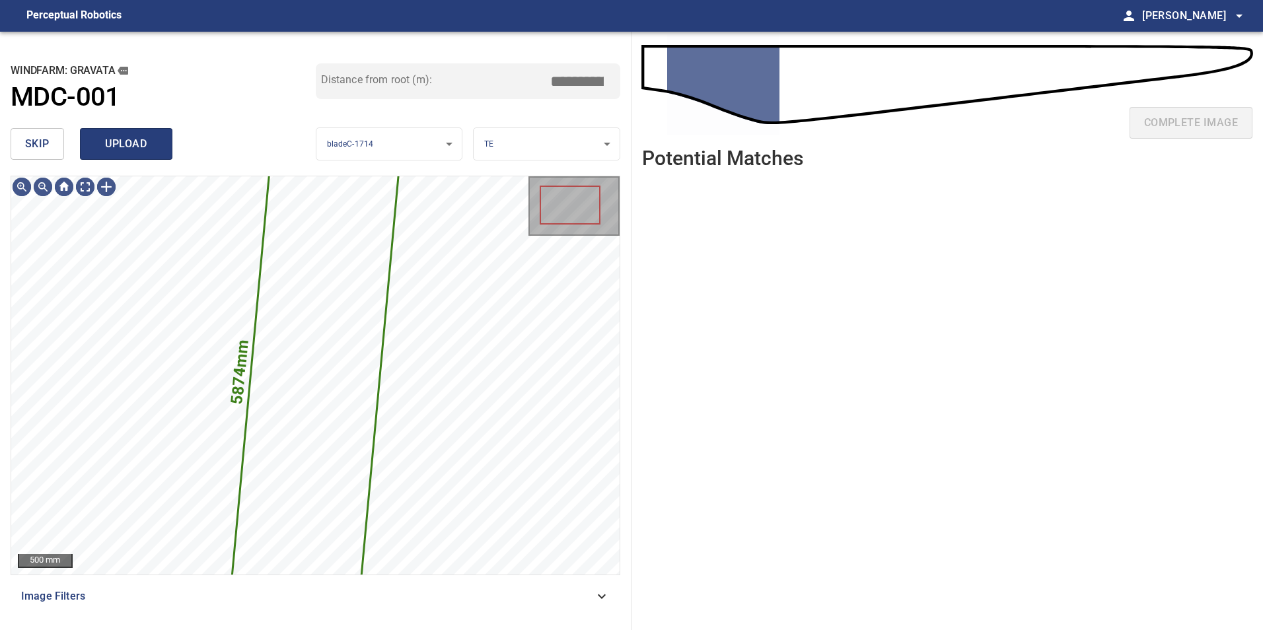
click at [93, 131] on button "upload" at bounding box center [126, 144] width 92 height 32
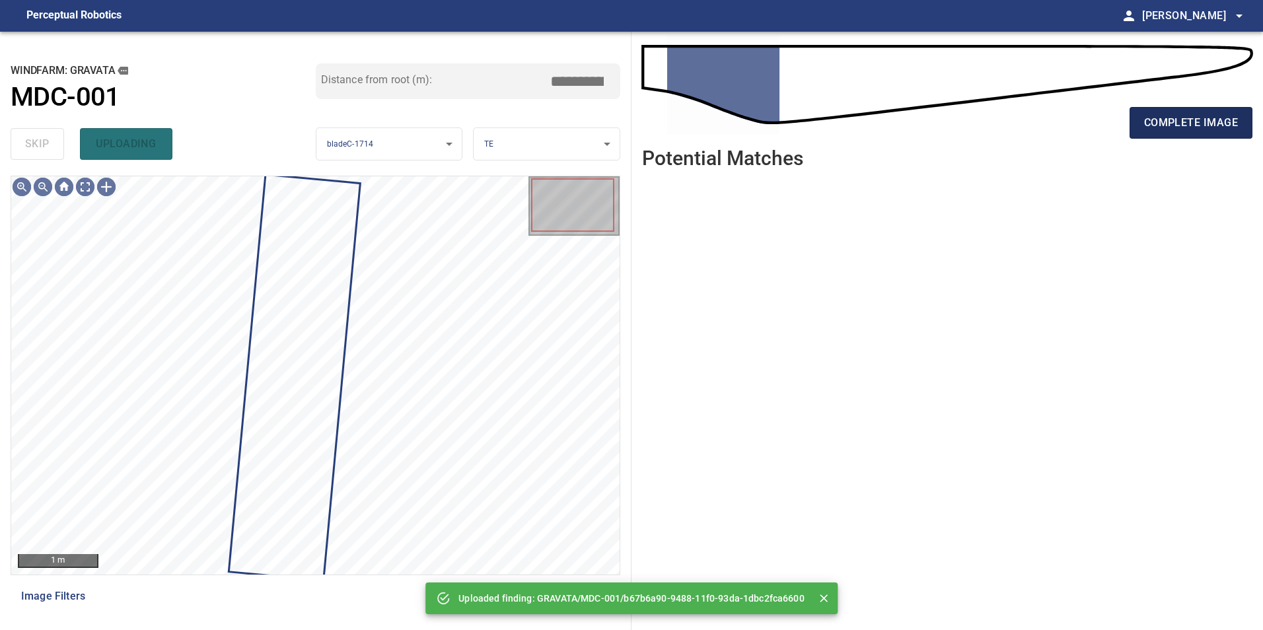
click at [1209, 122] on span "complete image" at bounding box center [1191, 123] width 94 height 18
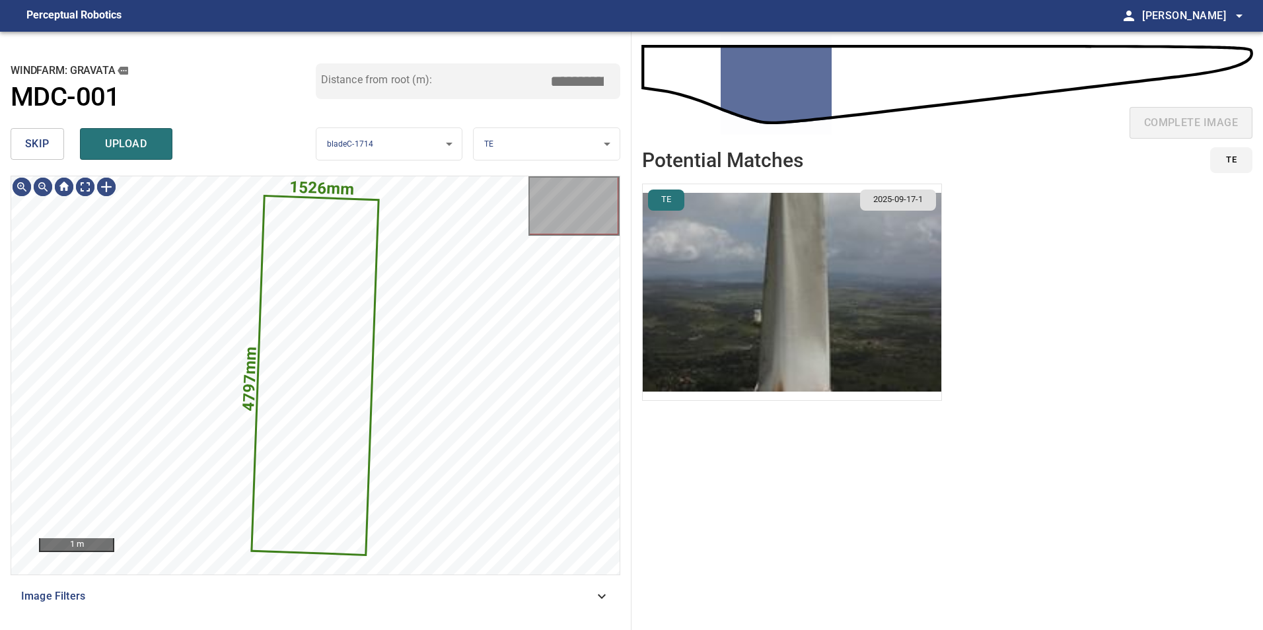
click at [40, 147] on span "skip" at bounding box center [37, 144] width 24 height 18
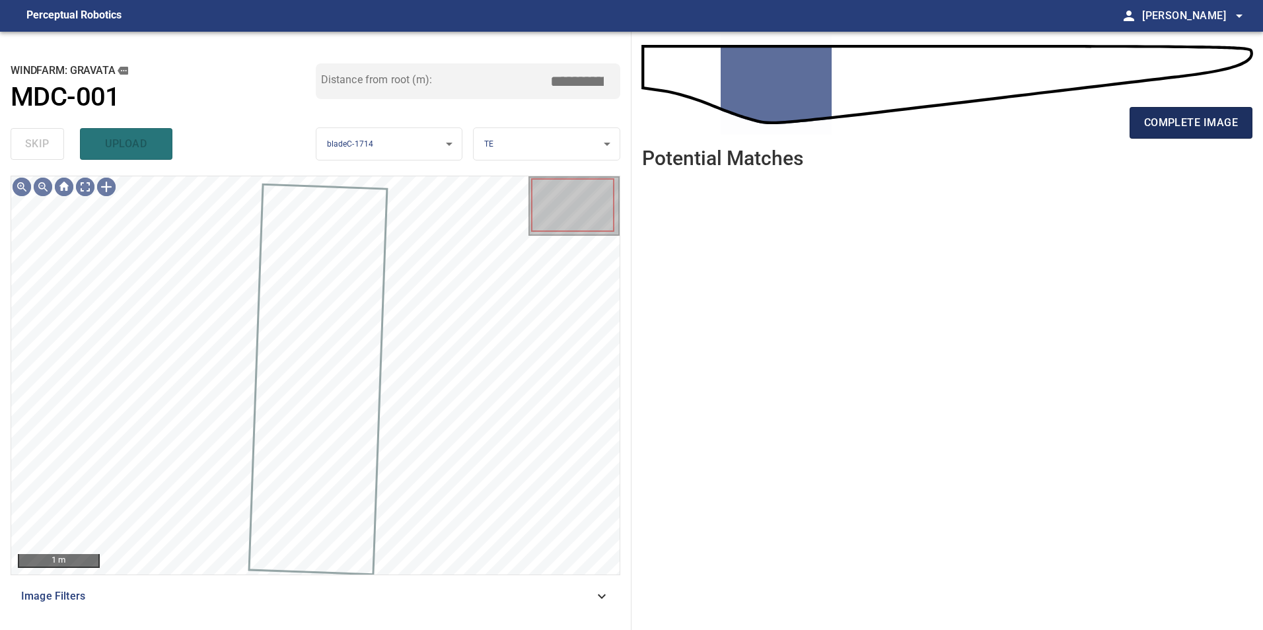
click at [1206, 114] on span "complete image" at bounding box center [1191, 123] width 94 height 18
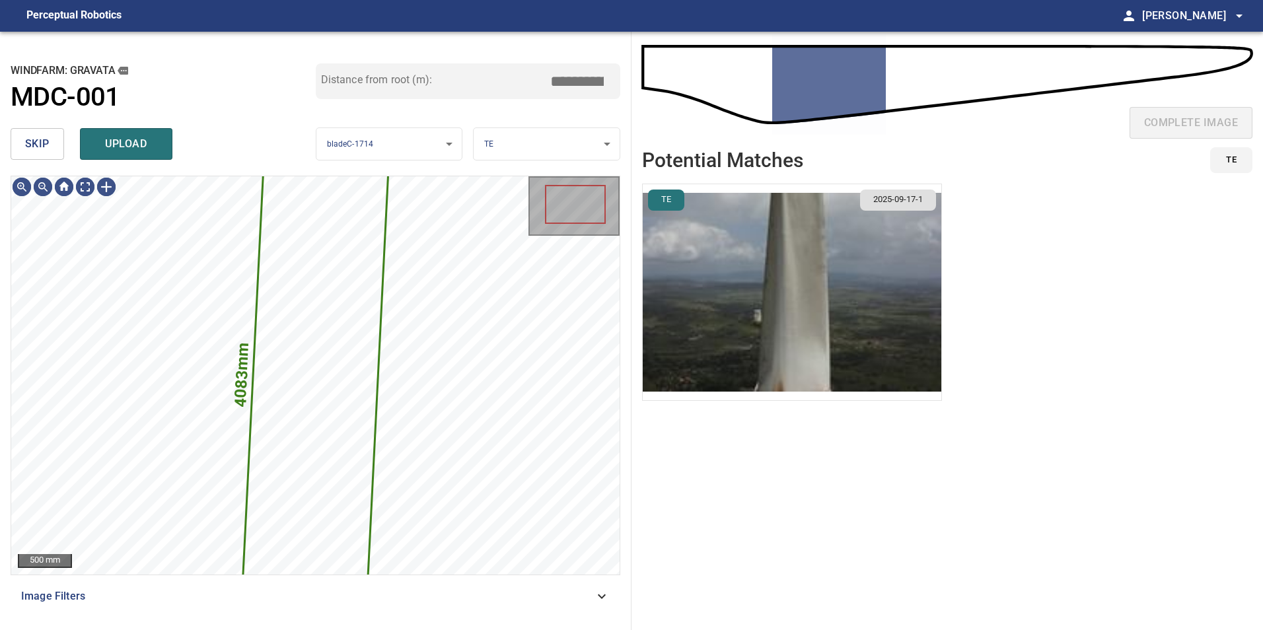
click at [24, 141] on button "skip" at bounding box center [37, 144] width 53 height 32
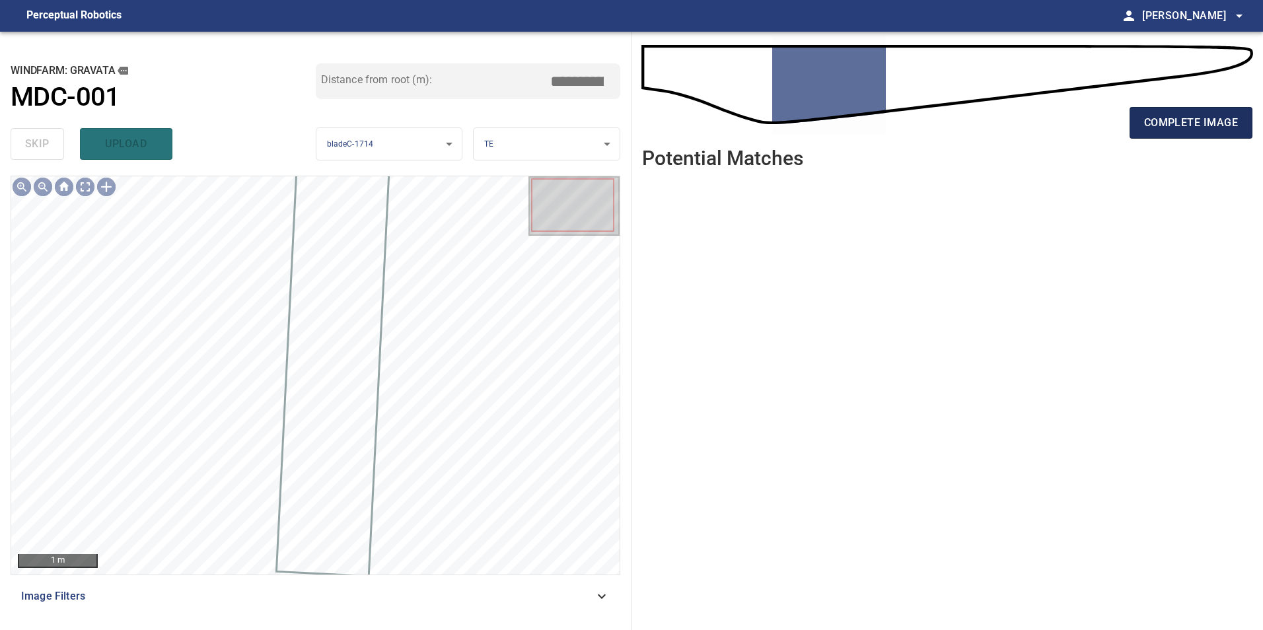
click at [1162, 129] on span "complete image" at bounding box center [1191, 123] width 94 height 18
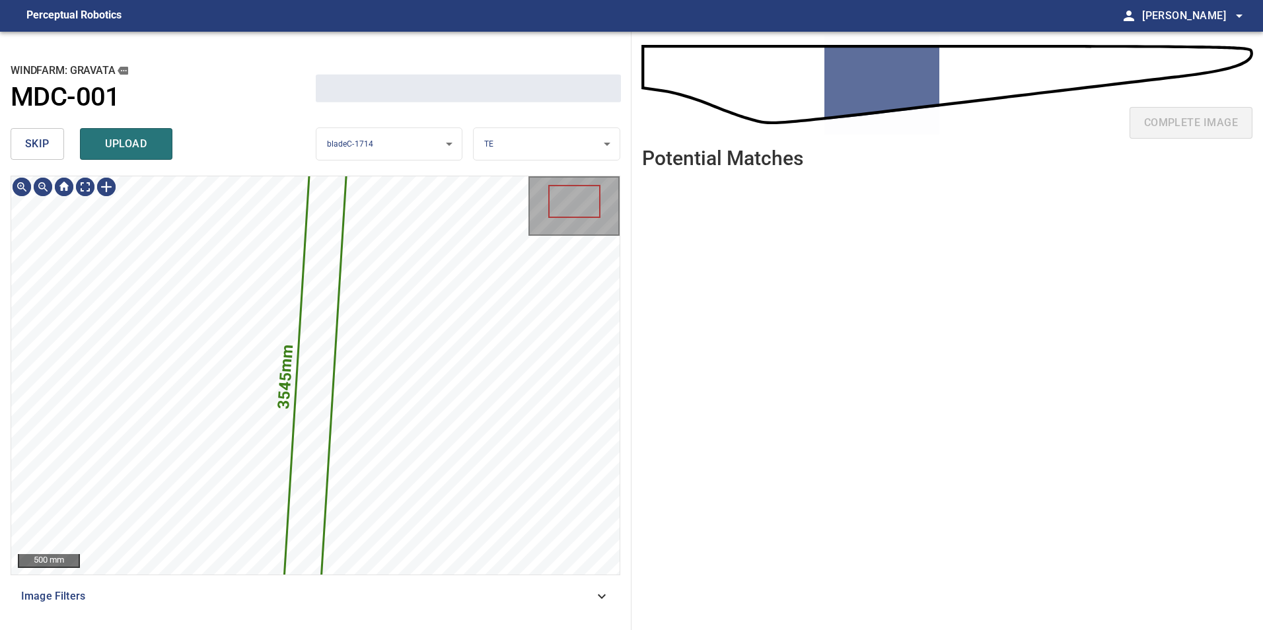
click at [34, 146] on span "skip" at bounding box center [37, 144] width 24 height 18
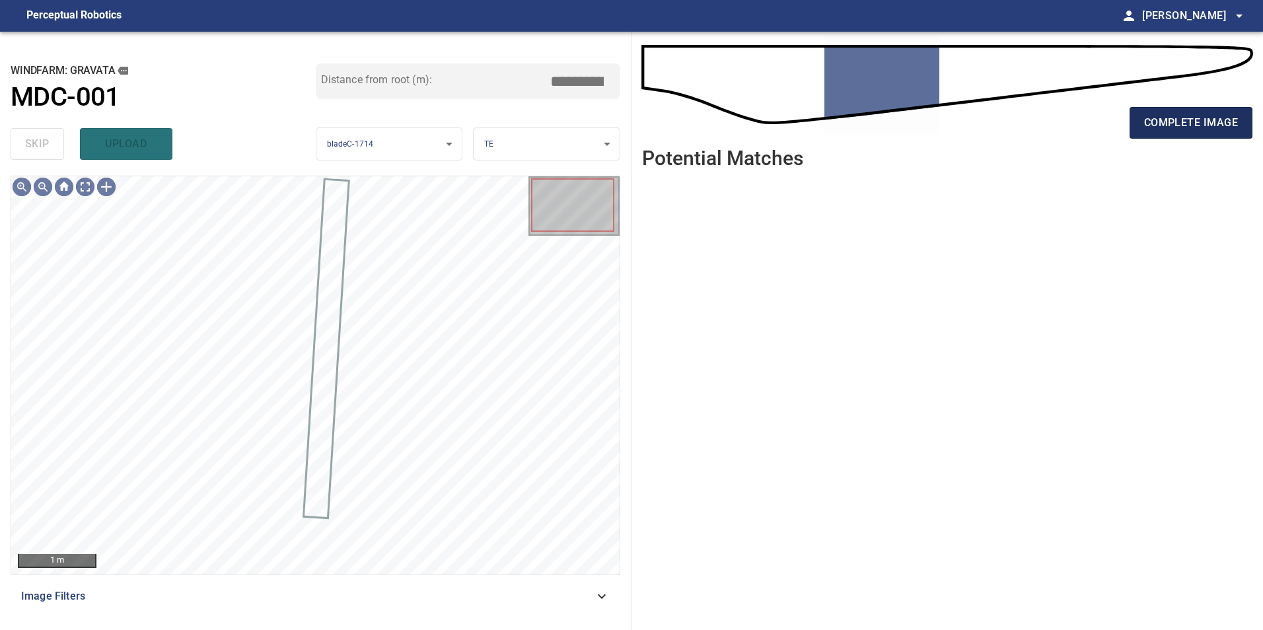
click at [1248, 129] on button "complete image" at bounding box center [1190, 123] width 123 height 32
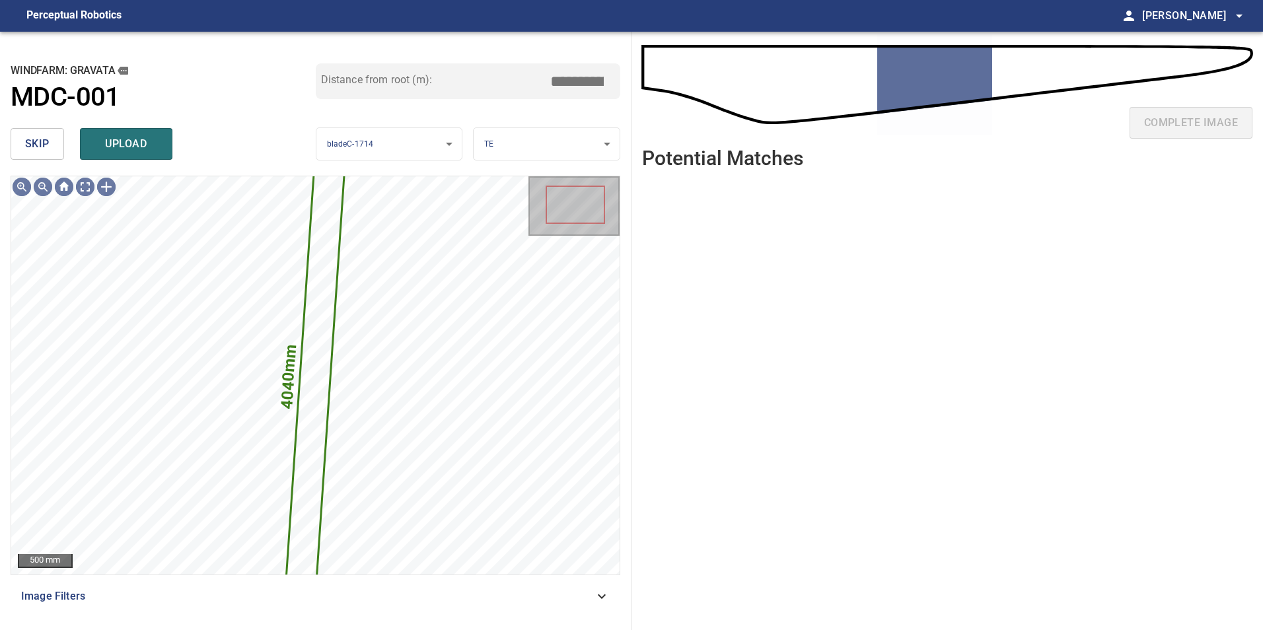
click at [27, 140] on span "skip" at bounding box center [37, 144] width 24 height 18
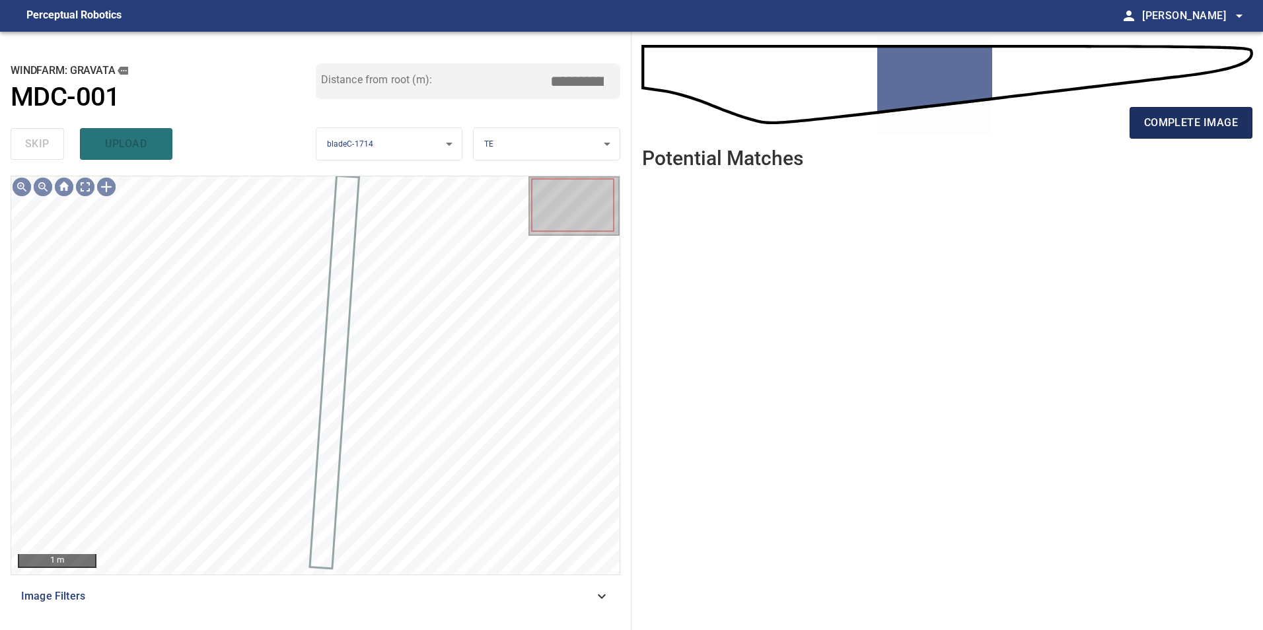
click at [1206, 127] on span "complete image" at bounding box center [1191, 123] width 94 height 18
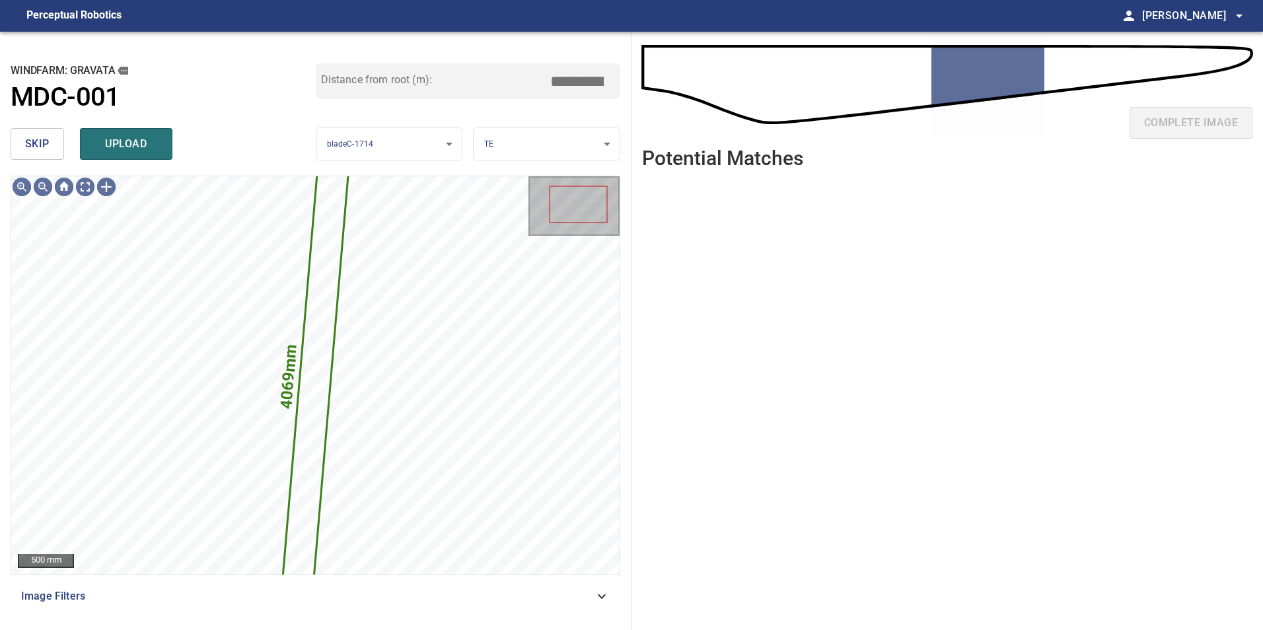
click at [55, 147] on button "skip" at bounding box center [37, 144] width 53 height 32
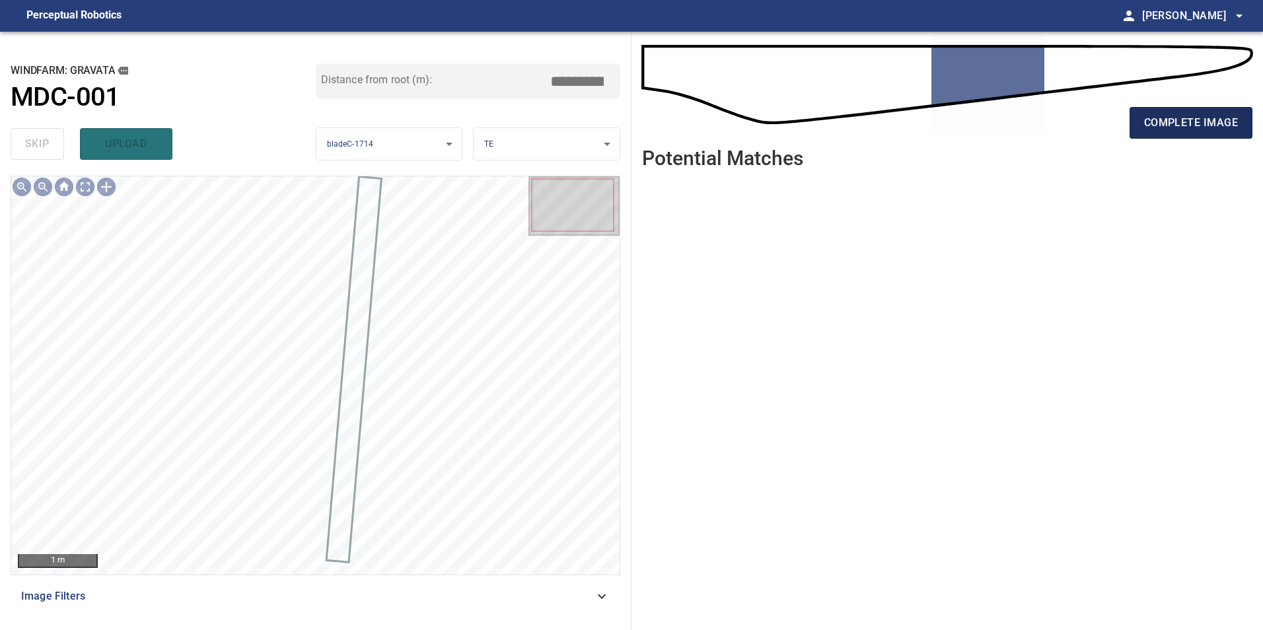
click at [1197, 114] on span "complete image" at bounding box center [1191, 123] width 94 height 18
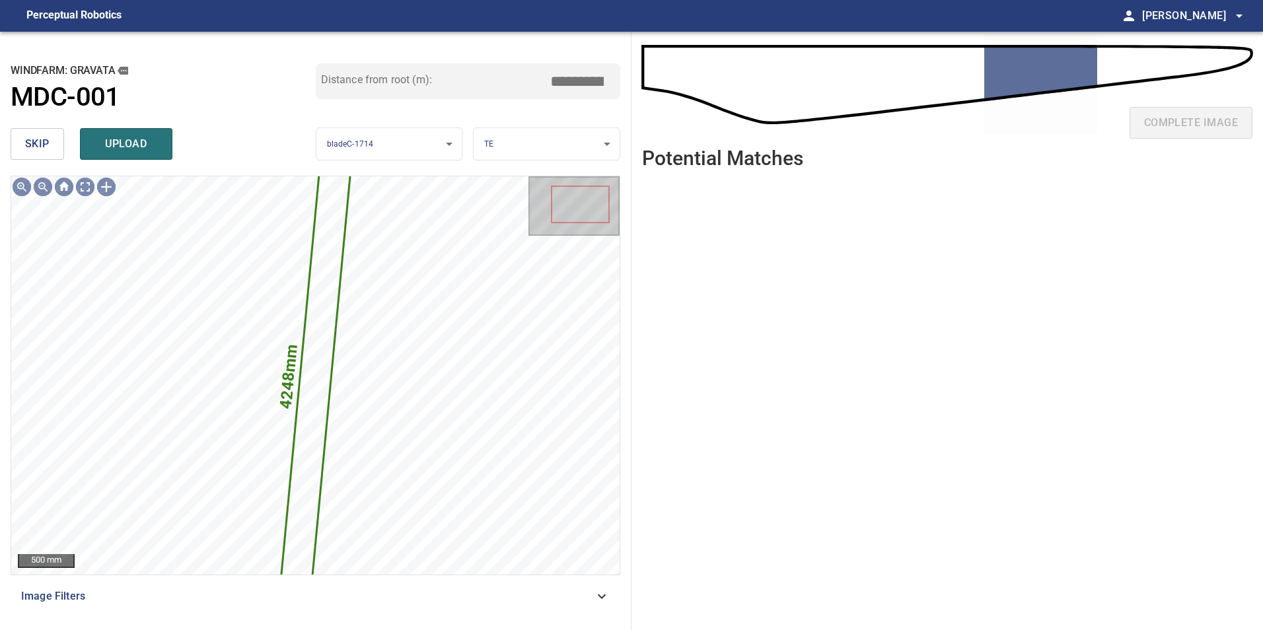
click at [57, 139] on button "skip" at bounding box center [37, 144] width 53 height 32
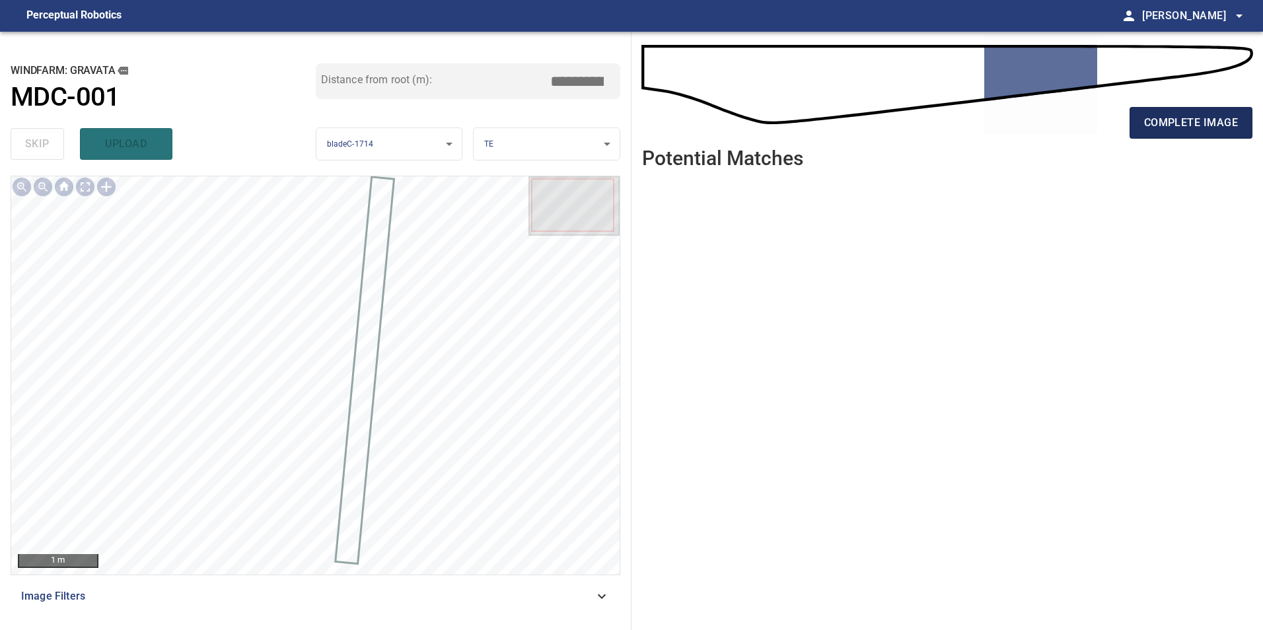
click at [1184, 132] on button "complete image" at bounding box center [1190, 123] width 123 height 32
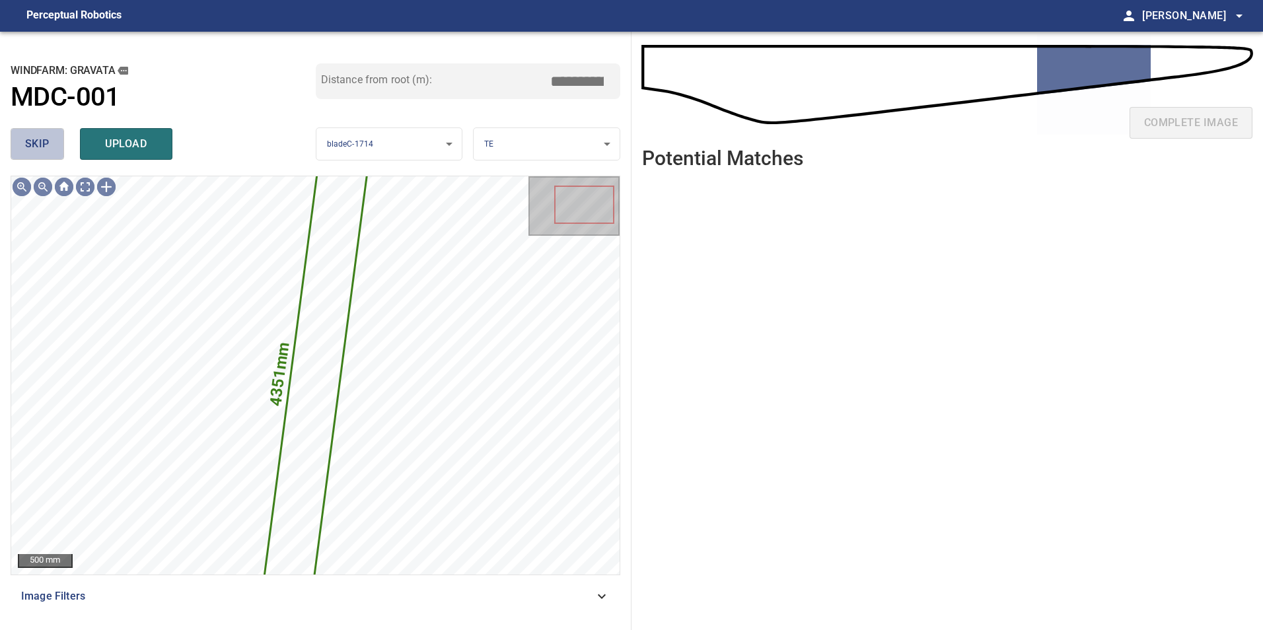
click at [30, 141] on span "skip" at bounding box center [37, 144] width 24 height 18
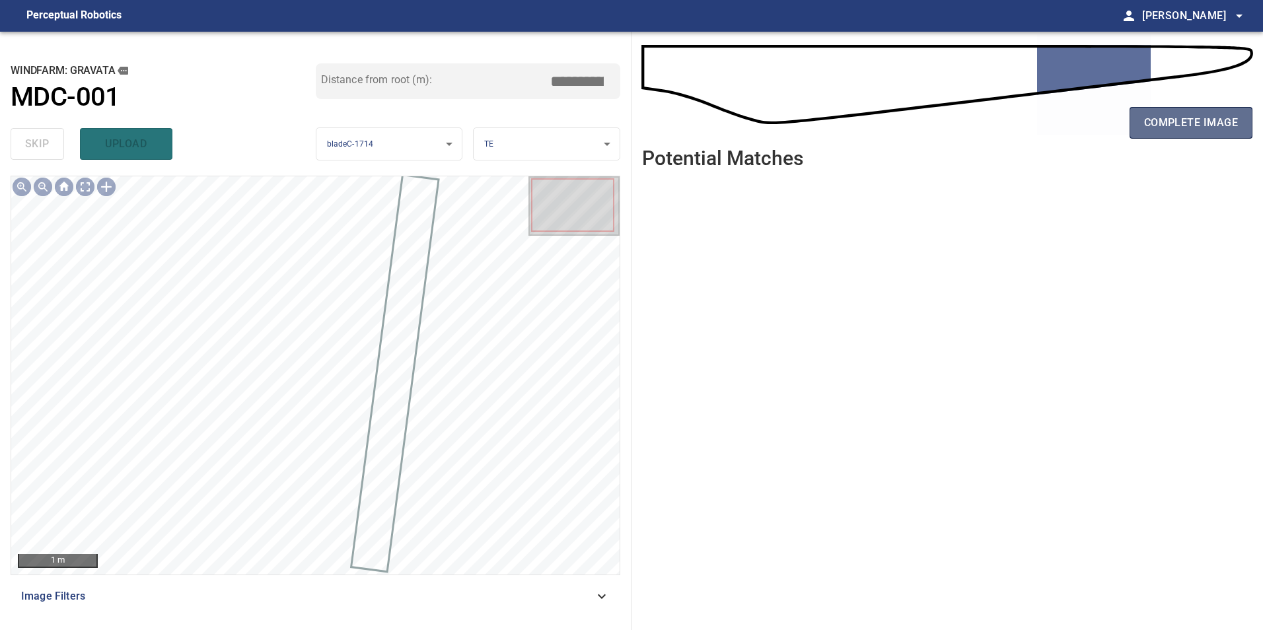
click at [1170, 119] on span "complete image" at bounding box center [1191, 123] width 94 height 18
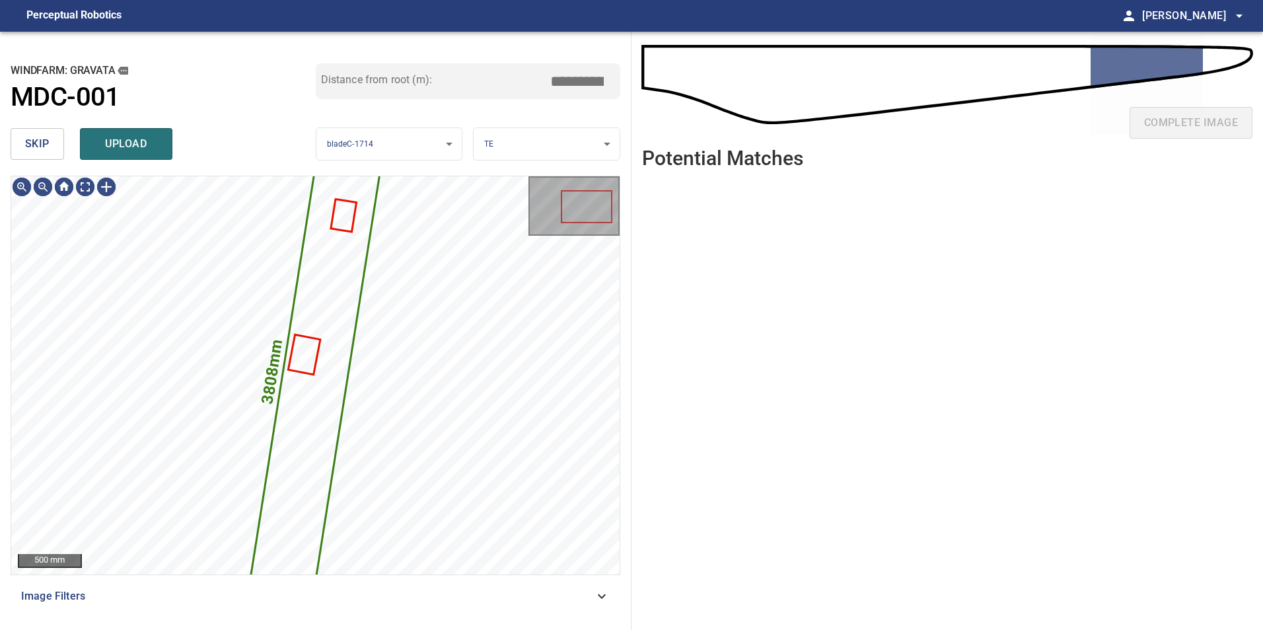
click at [42, 142] on span "skip" at bounding box center [37, 144] width 24 height 18
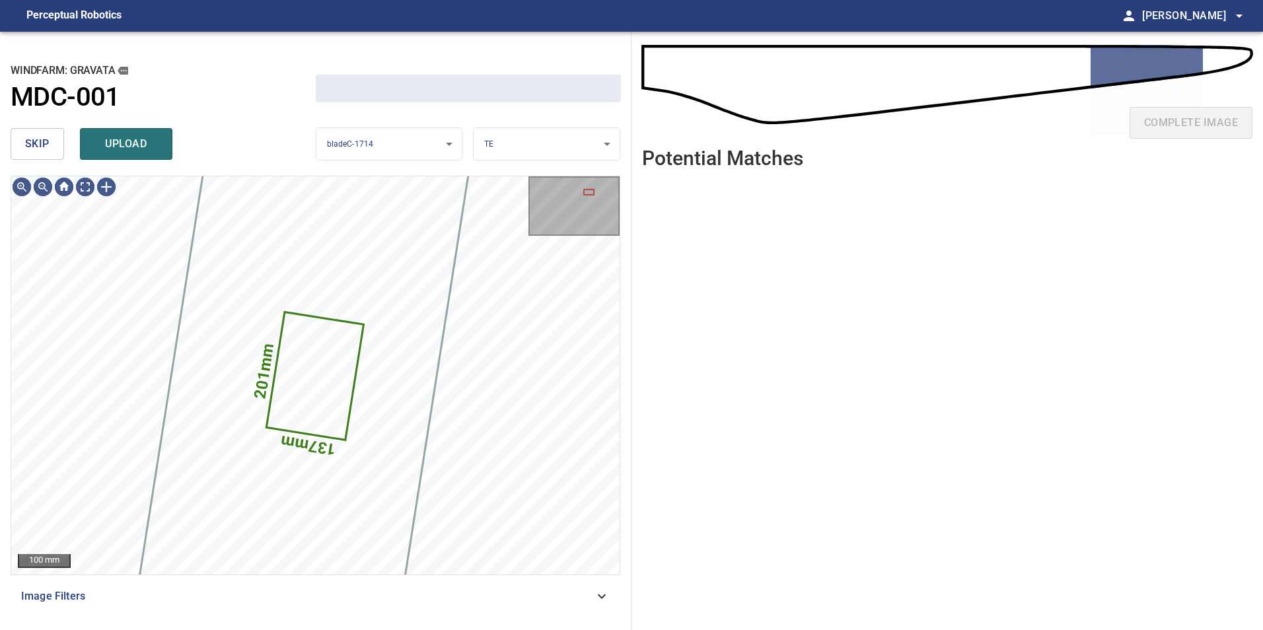
click at [42, 142] on span "skip" at bounding box center [37, 144] width 24 height 18
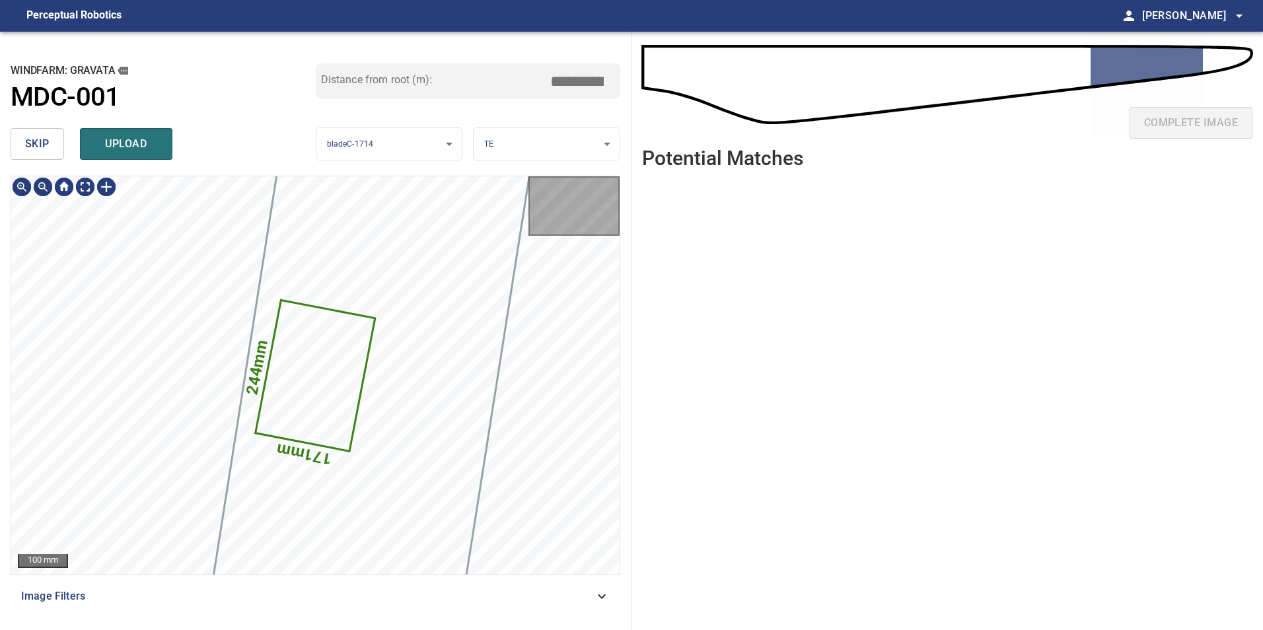
click at [42, 142] on span "skip" at bounding box center [37, 144] width 24 height 18
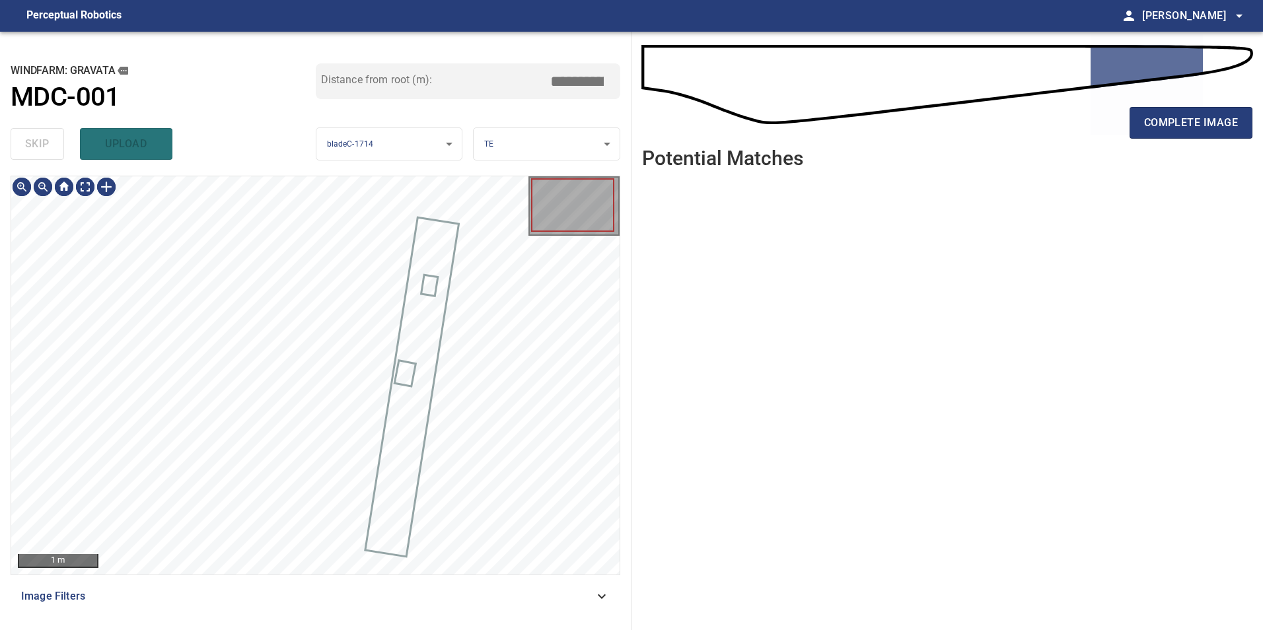
type input "*****"
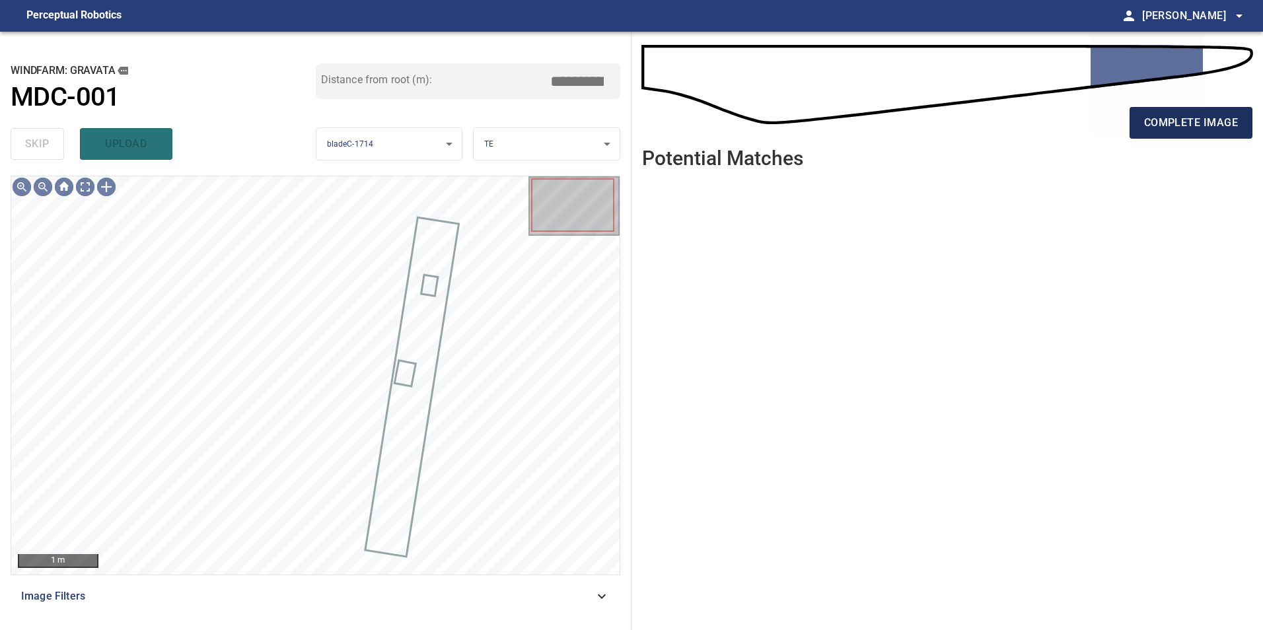
click at [1153, 124] on span "complete image" at bounding box center [1191, 123] width 94 height 18
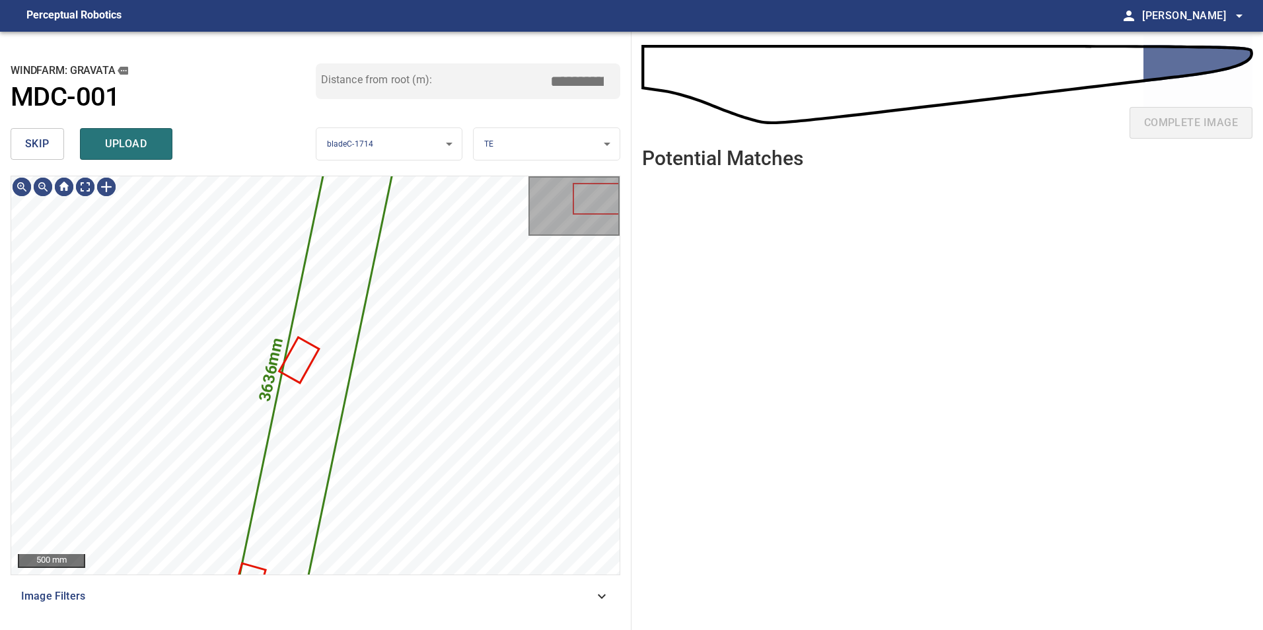
click at [39, 147] on span "skip" at bounding box center [37, 144] width 24 height 18
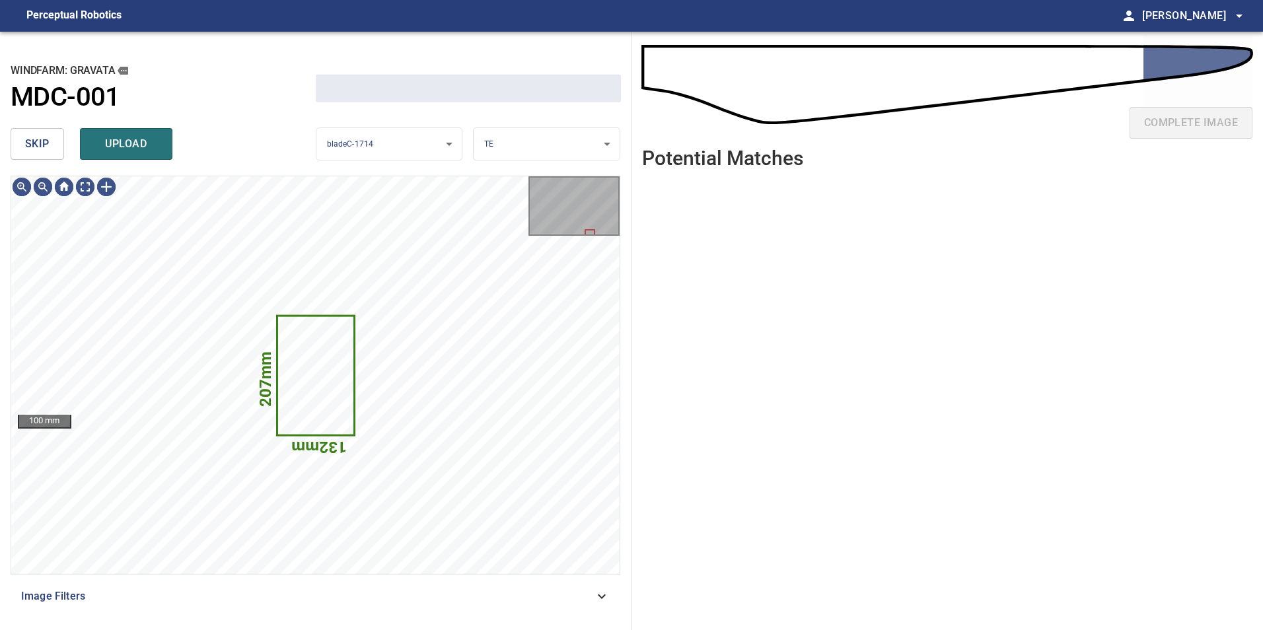
click at [39, 147] on span "skip" at bounding box center [37, 144] width 24 height 18
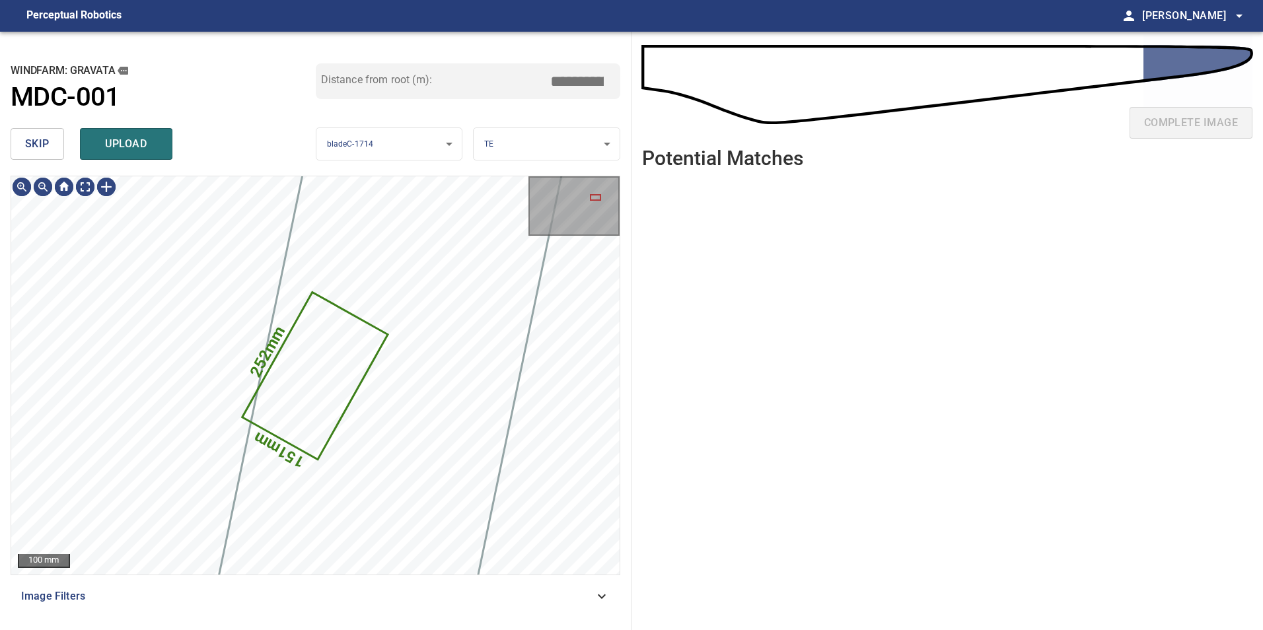
click at [39, 147] on span "skip" at bounding box center [37, 144] width 24 height 18
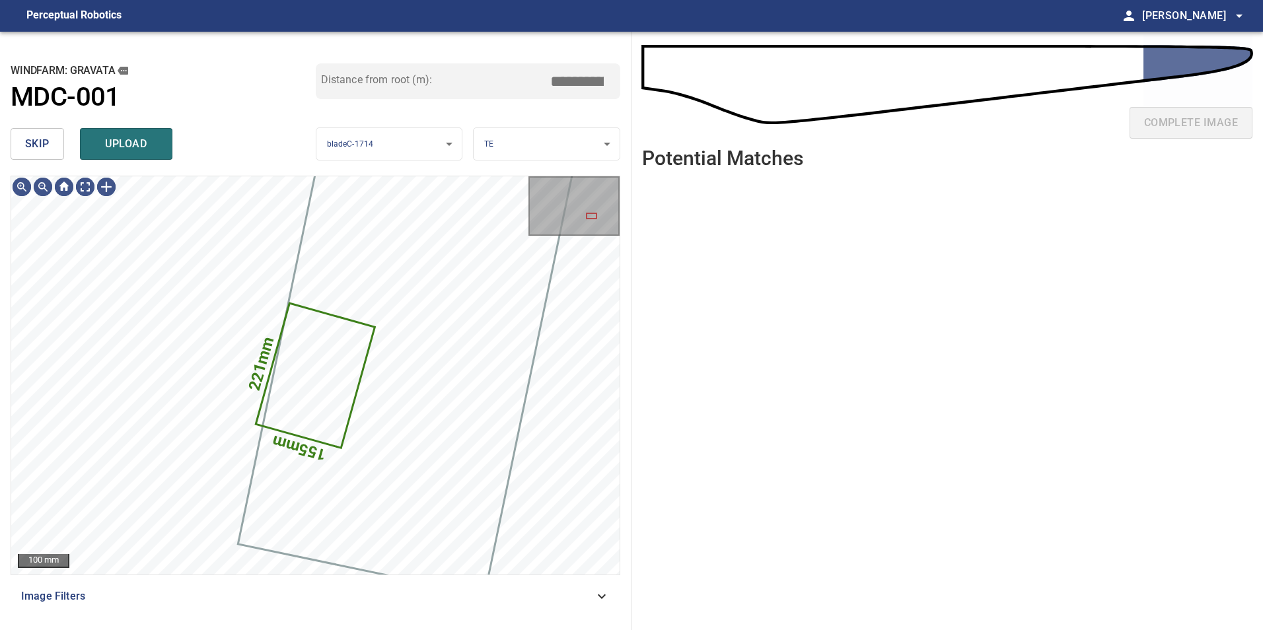
click at [39, 147] on span "skip" at bounding box center [37, 144] width 24 height 18
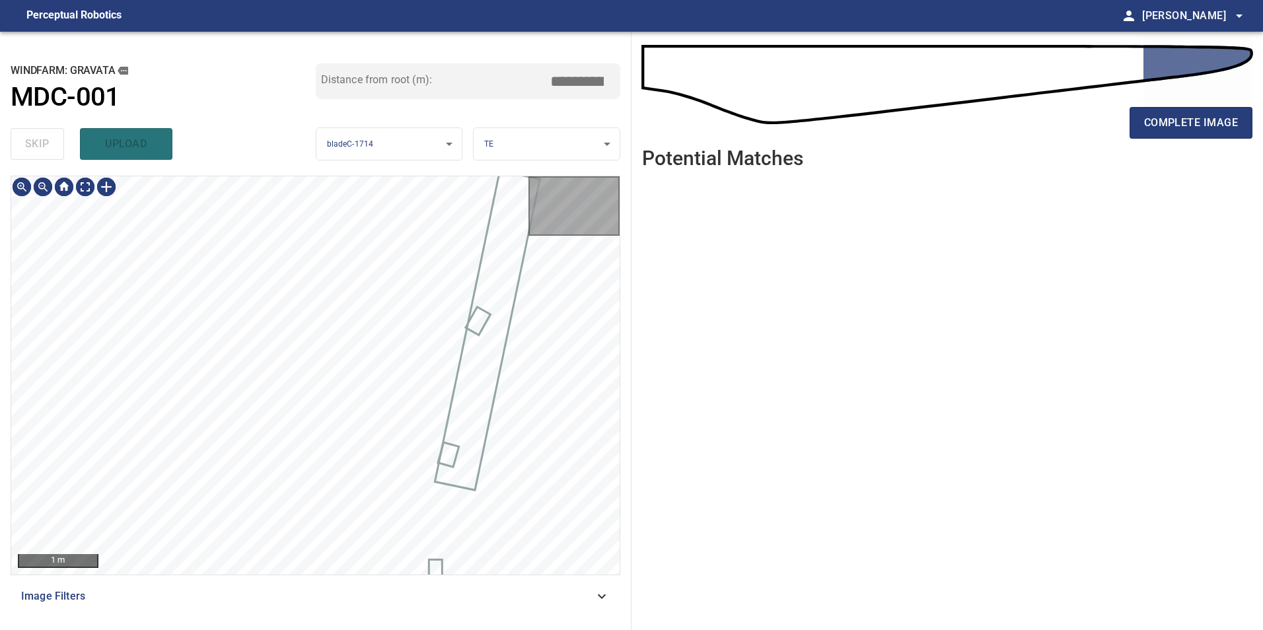
type input "*****"
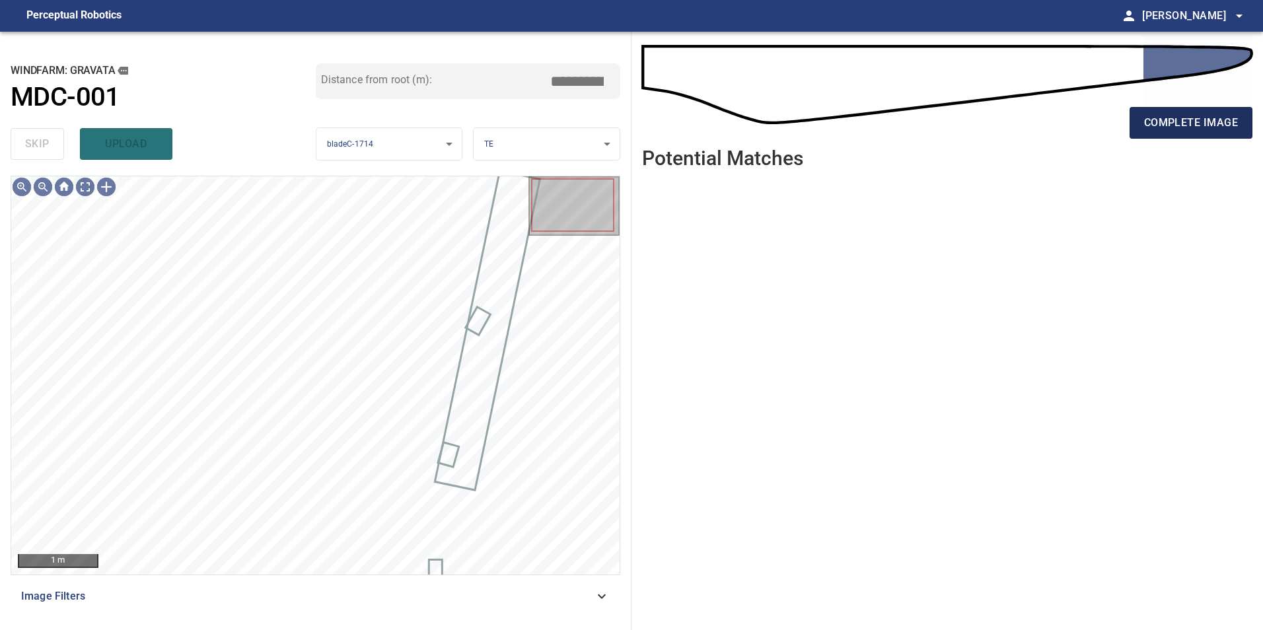
click at [1157, 127] on span "complete image" at bounding box center [1191, 123] width 94 height 18
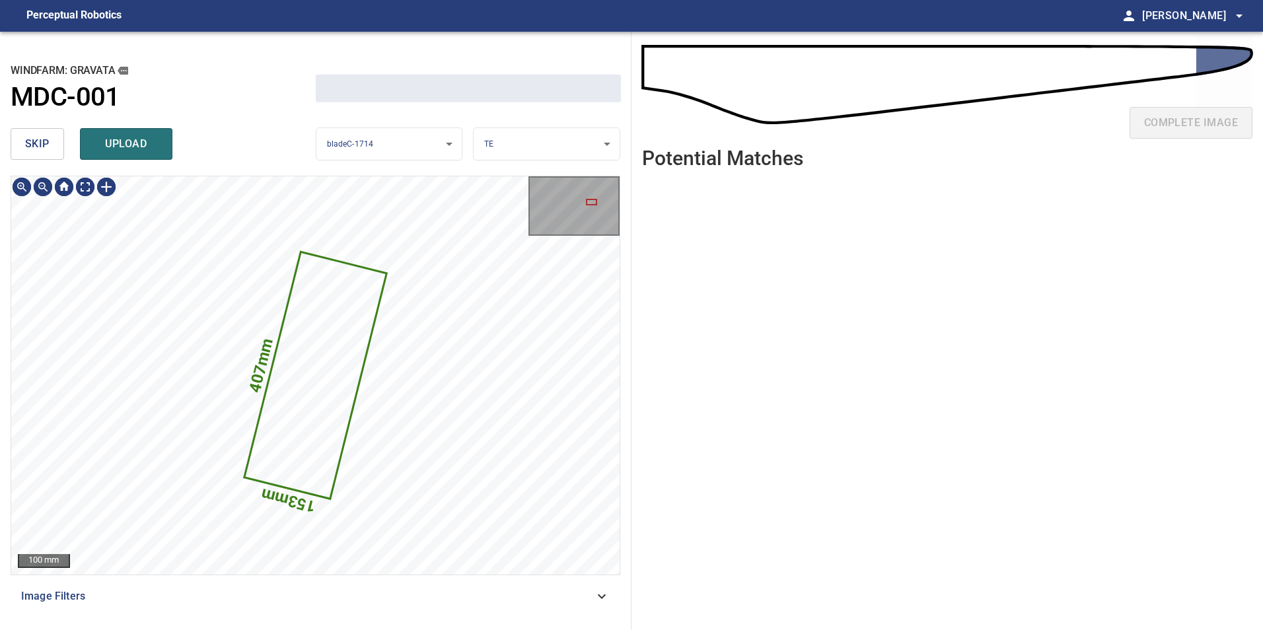
click at [40, 144] on span "skip" at bounding box center [37, 144] width 24 height 18
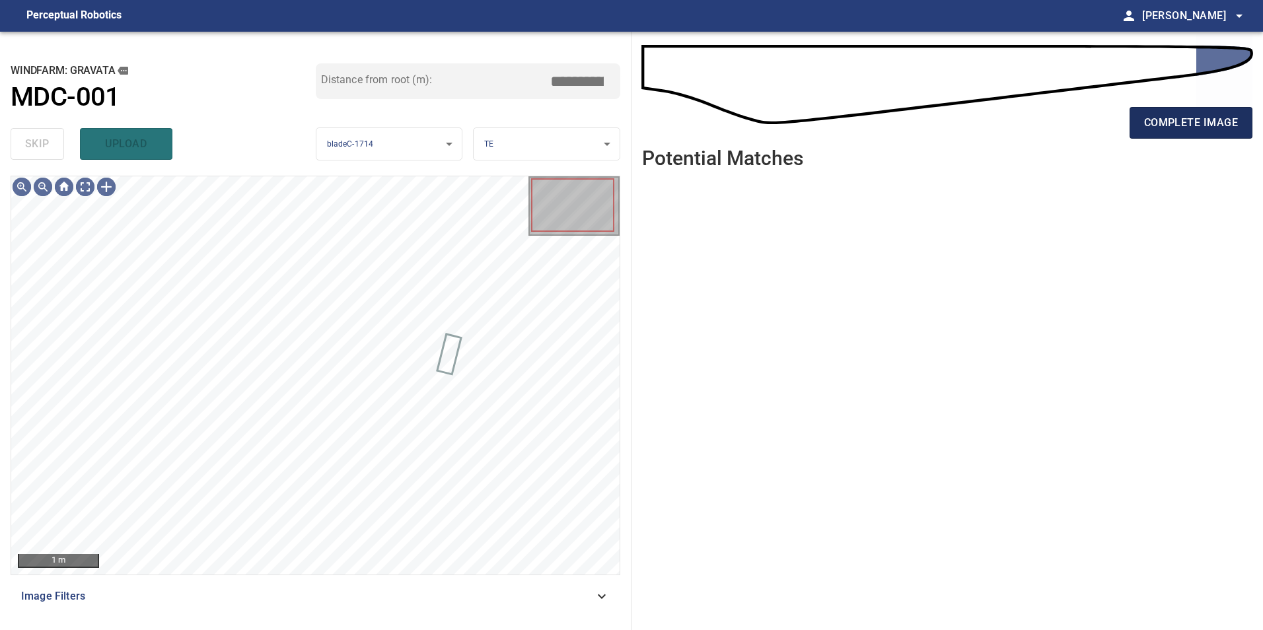
click at [1175, 122] on span "complete image" at bounding box center [1191, 123] width 94 height 18
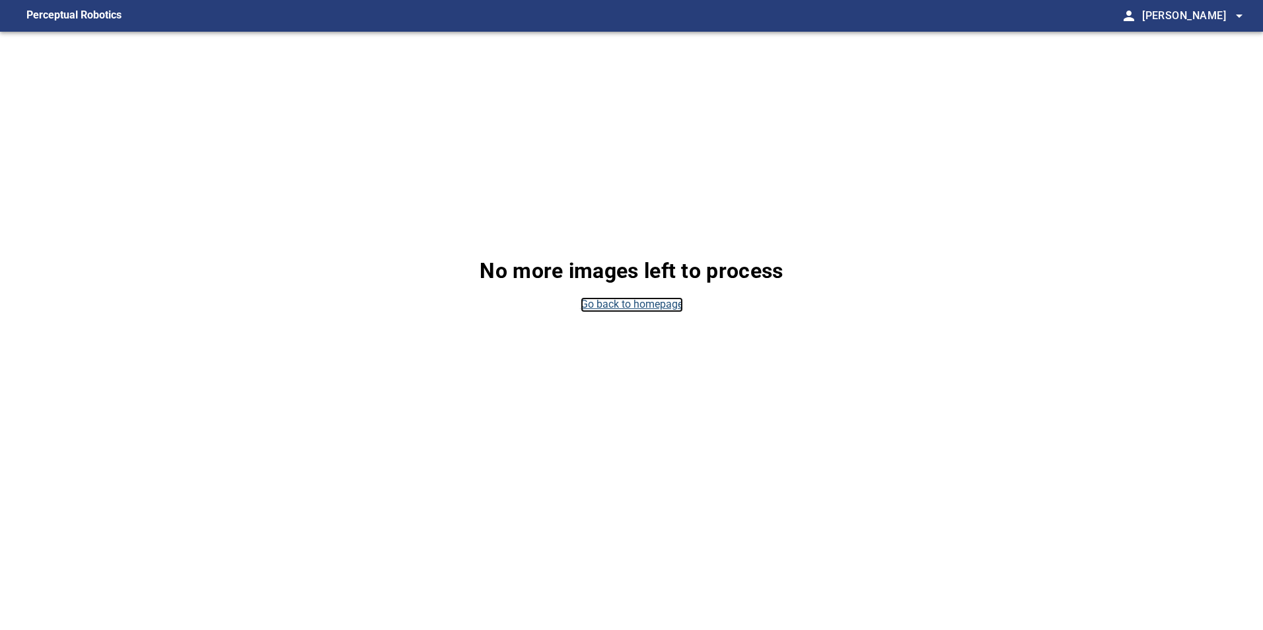
click at [659, 299] on link "Go back to homepage" at bounding box center [632, 304] width 102 height 15
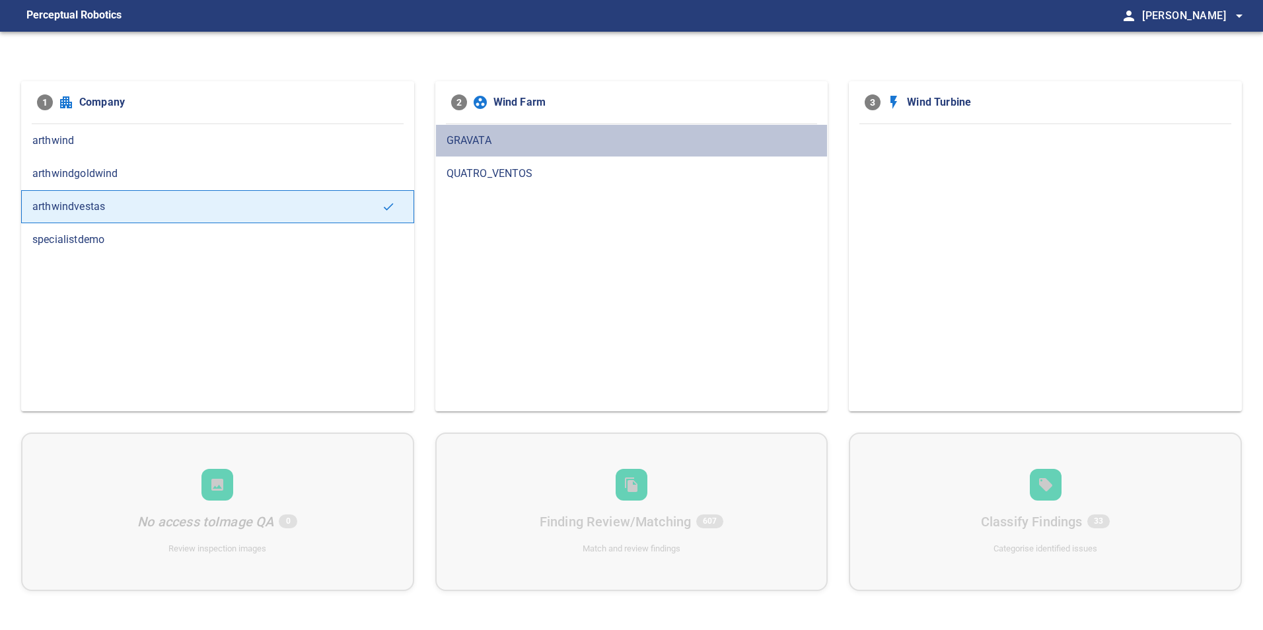
click at [502, 138] on span "GRAVATA" at bounding box center [631, 141] width 371 height 16
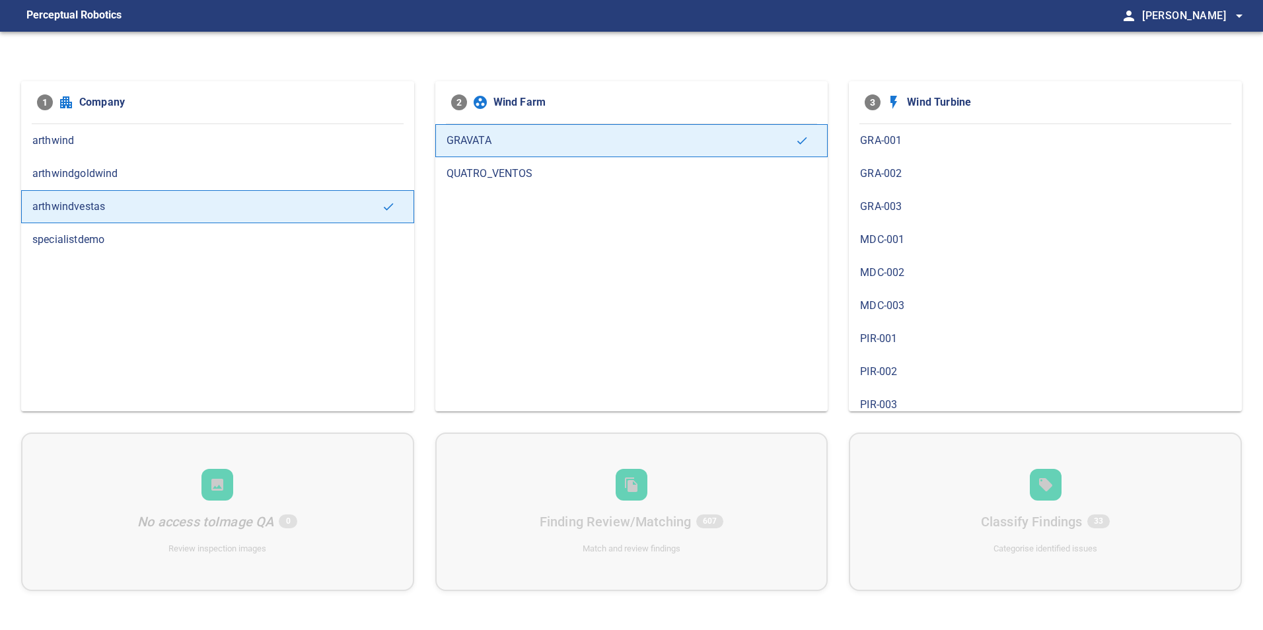
click at [885, 180] on span "GRA-002" at bounding box center [1045, 174] width 371 height 16
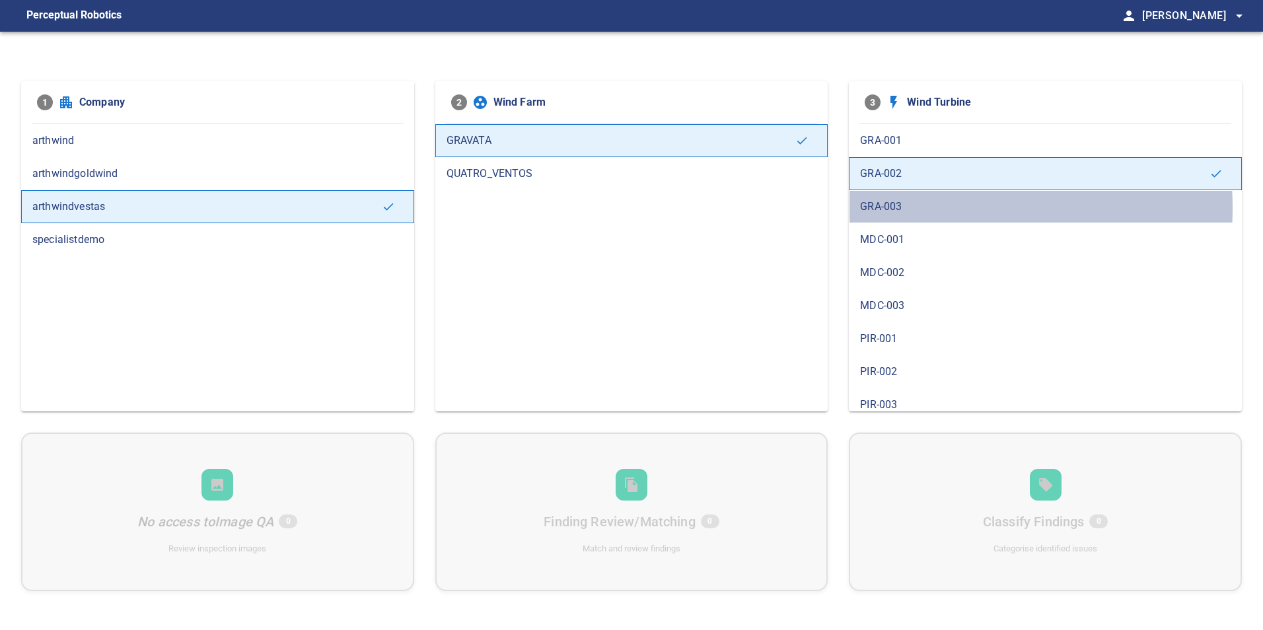
click at [896, 208] on span "GRA-003" at bounding box center [1045, 207] width 371 height 16
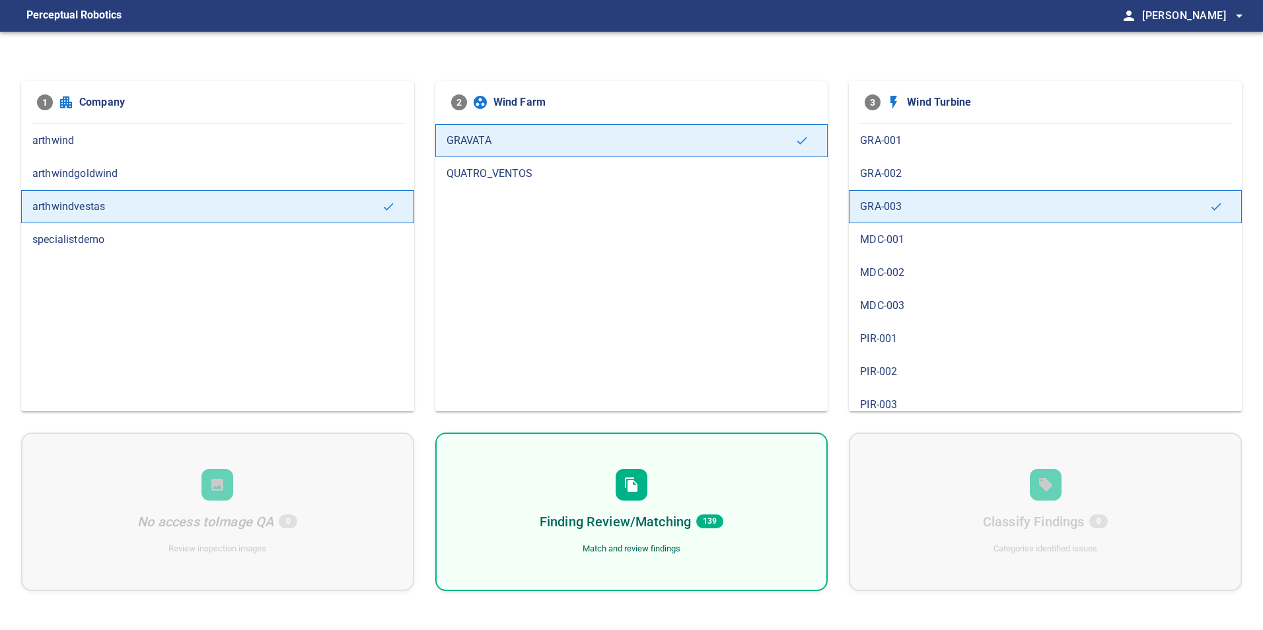
click at [913, 148] on span "GRA-001" at bounding box center [1045, 141] width 371 height 16
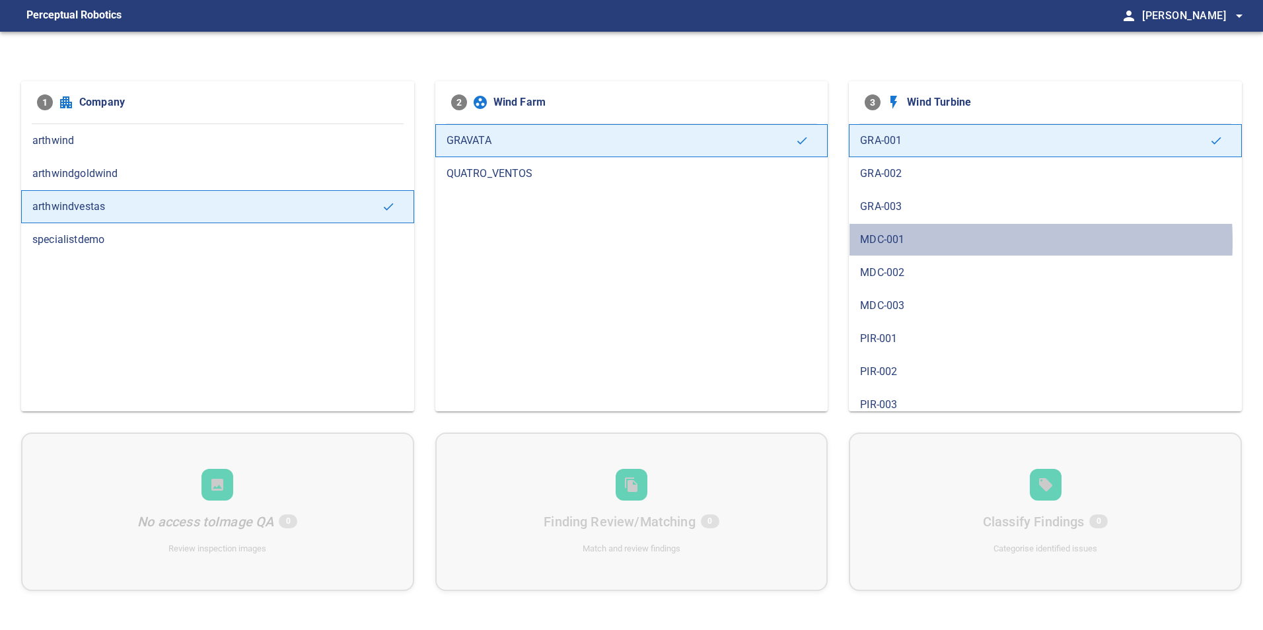
click at [896, 242] on span "MDC-001" at bounding box center [1045, 240] width 371 height 16
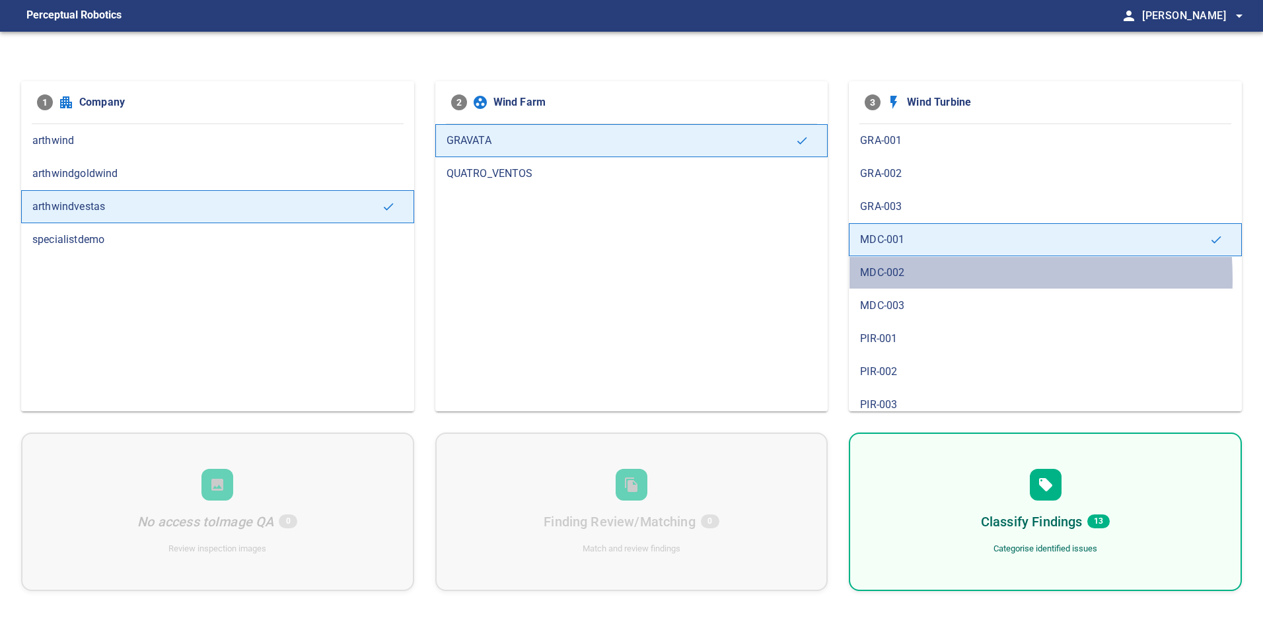
click at [898, 279] on span "MDC-002" at bounding box center [1045, 273] width 371 height 16
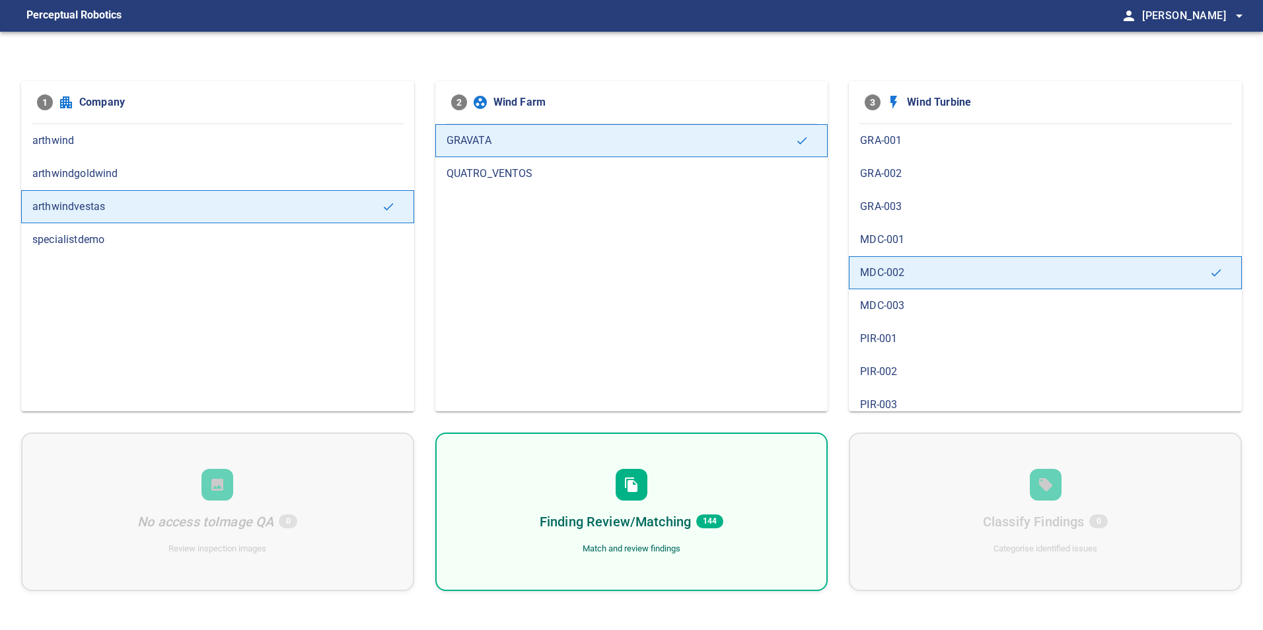
click at [777, 499] on div "Finding Review/Matching 144 Match and review findings" at bounding box center [631, 512] width 393 height 159
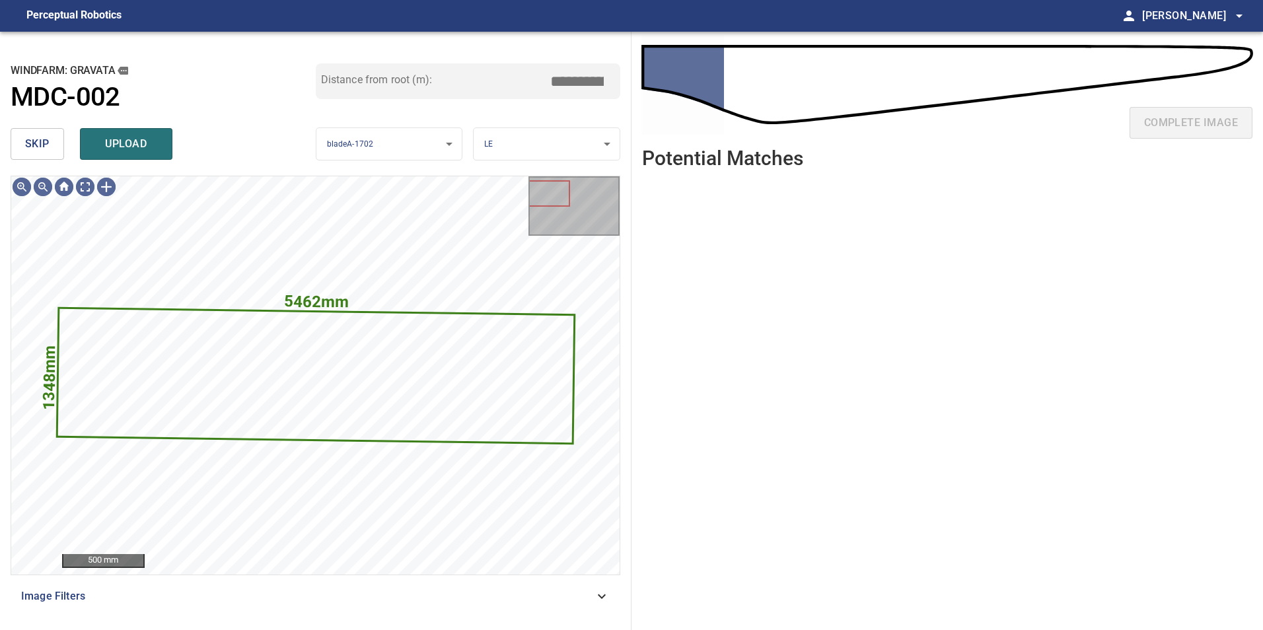
click at [41, 144] on span "skip" at bounding box center [37, 144] width 24 height 18
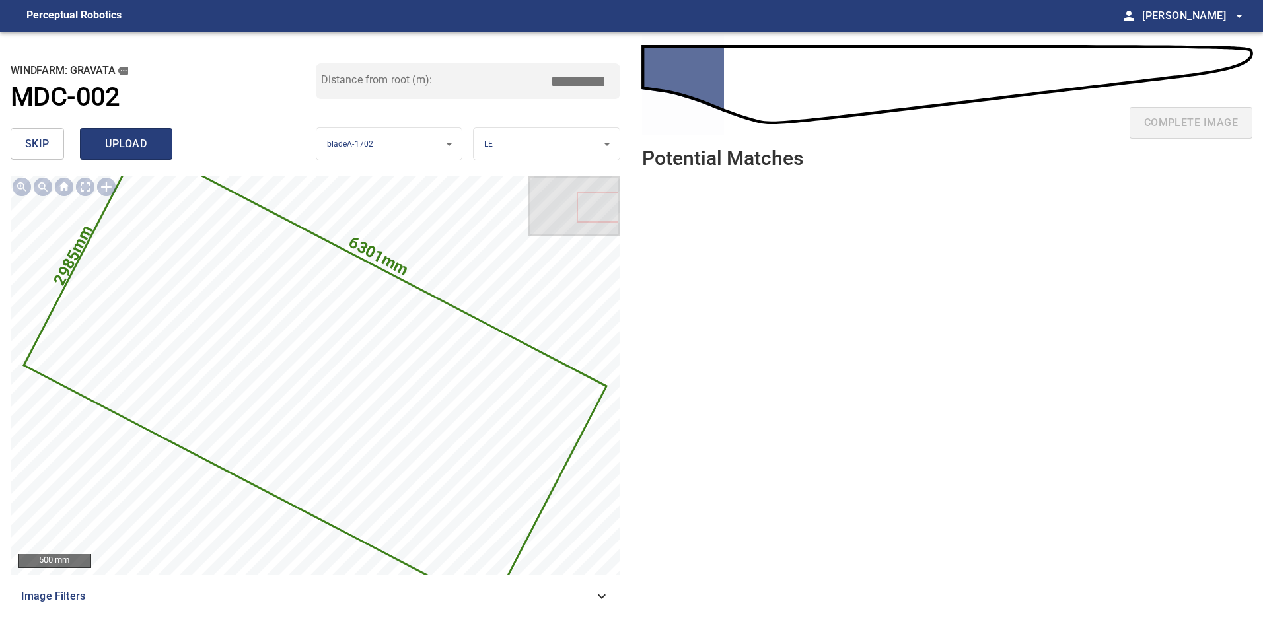
click at [110, 134] on button "upload" at bounding box center [126, 144] width 92 height 32
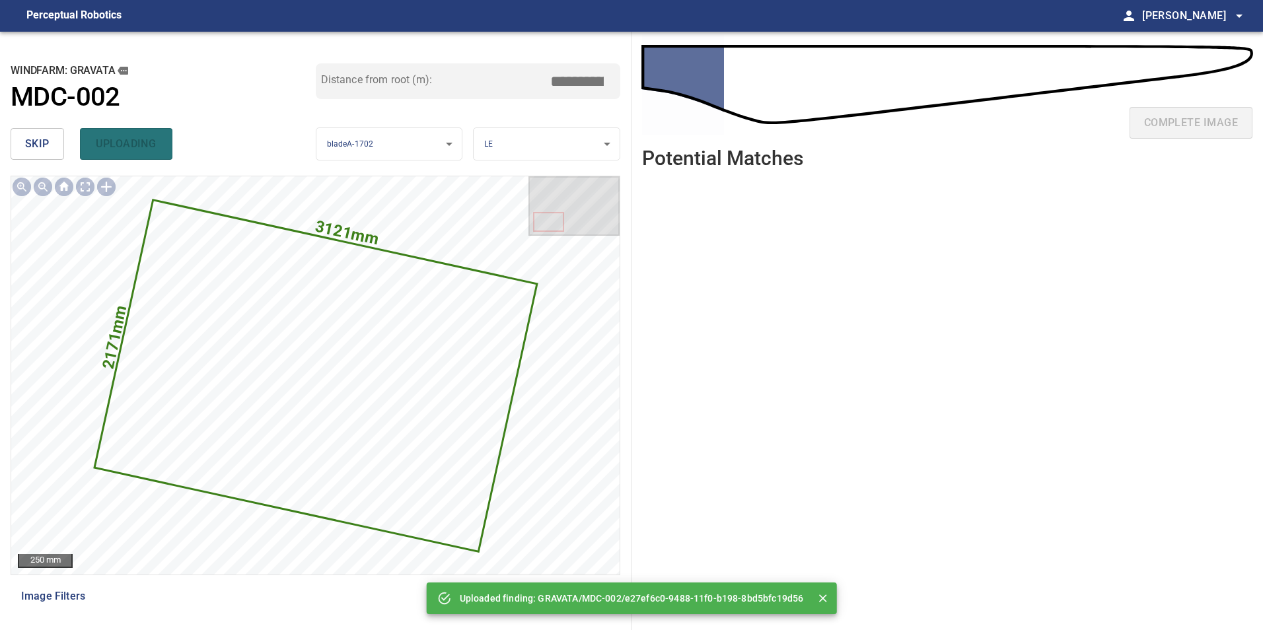
click at [42, 141] on span "skip" at bounding box center [37, 144] width 24 height 18
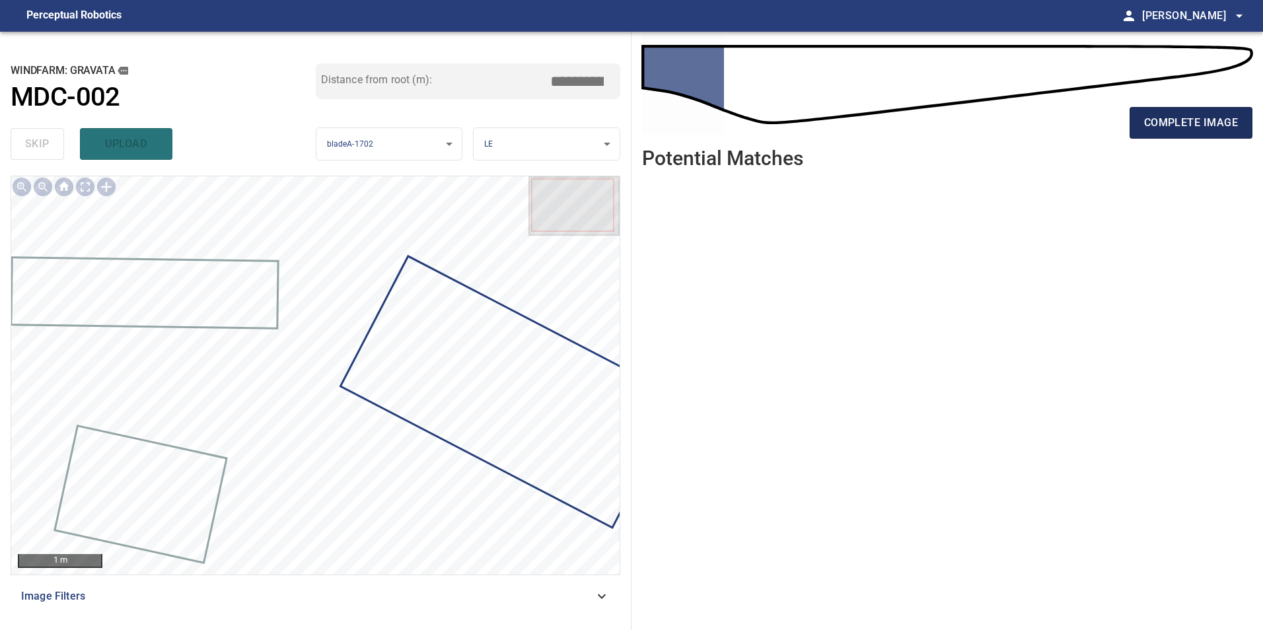
click at [1178, 127] on span "complete image" at bounding box center [1191, 123] width 94 height 18
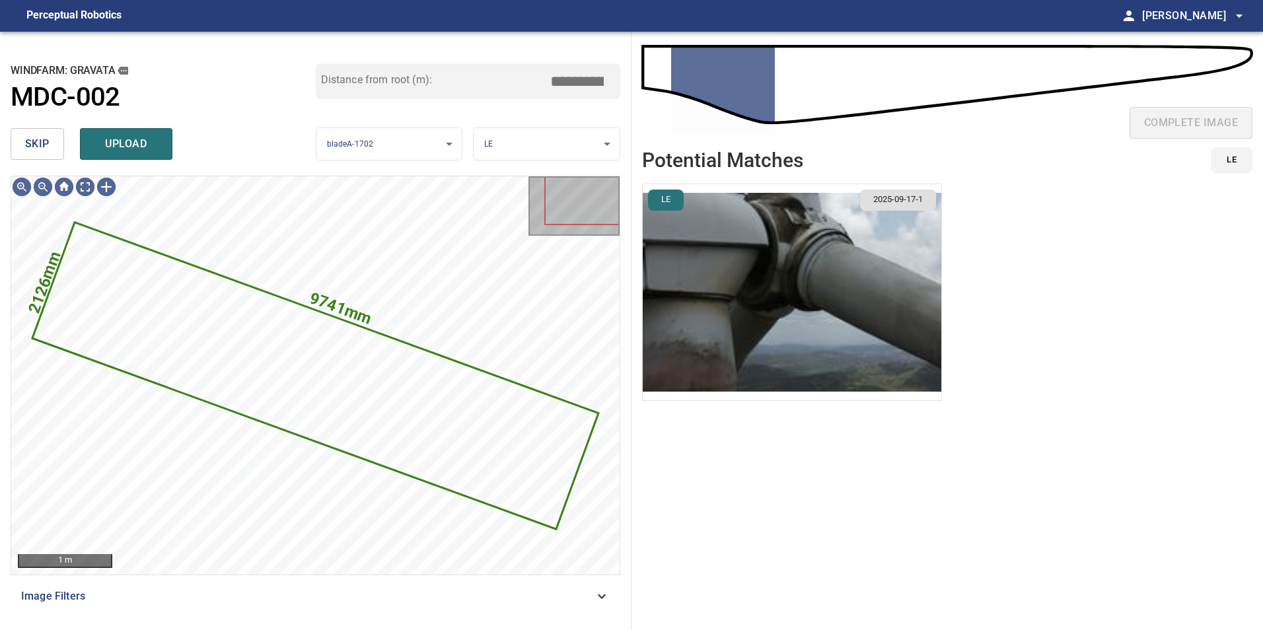
click at [44, 154] on button "skip" at bounding box center [37, 144] width 53 height 32
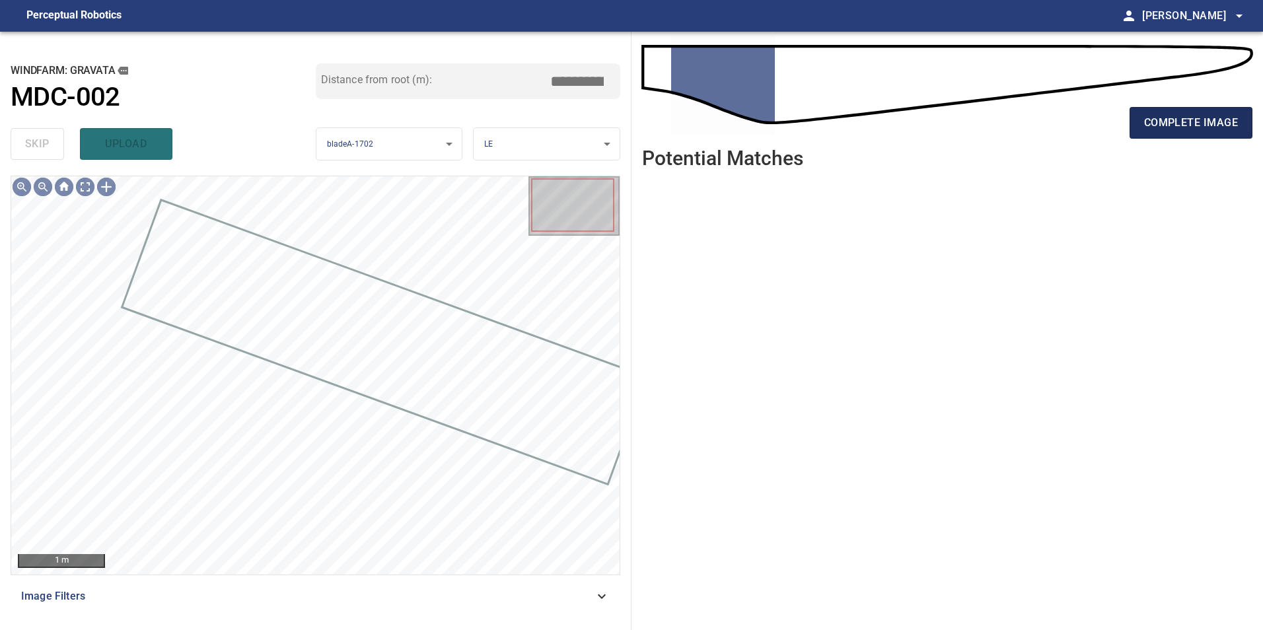
click at [1176, 132] on button "complete image" at bounding box center [1190, 123] width 123 height 32
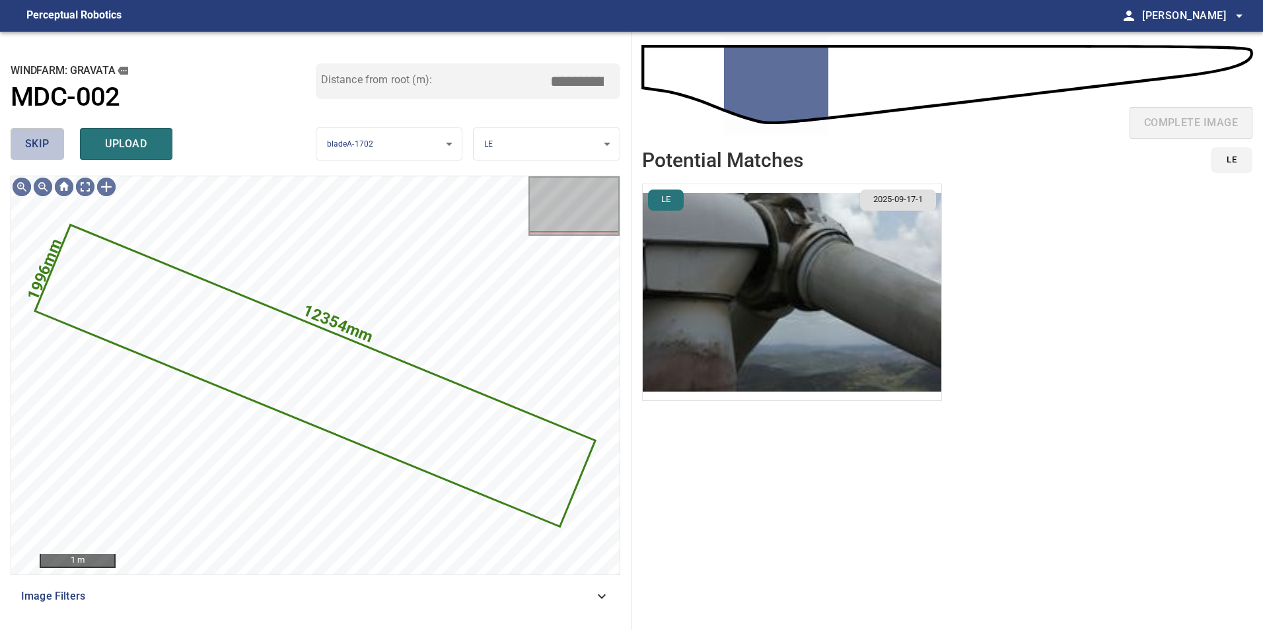
click at [35, 135] on span "skip" at bounding box center [37, 144] width 24 height 18
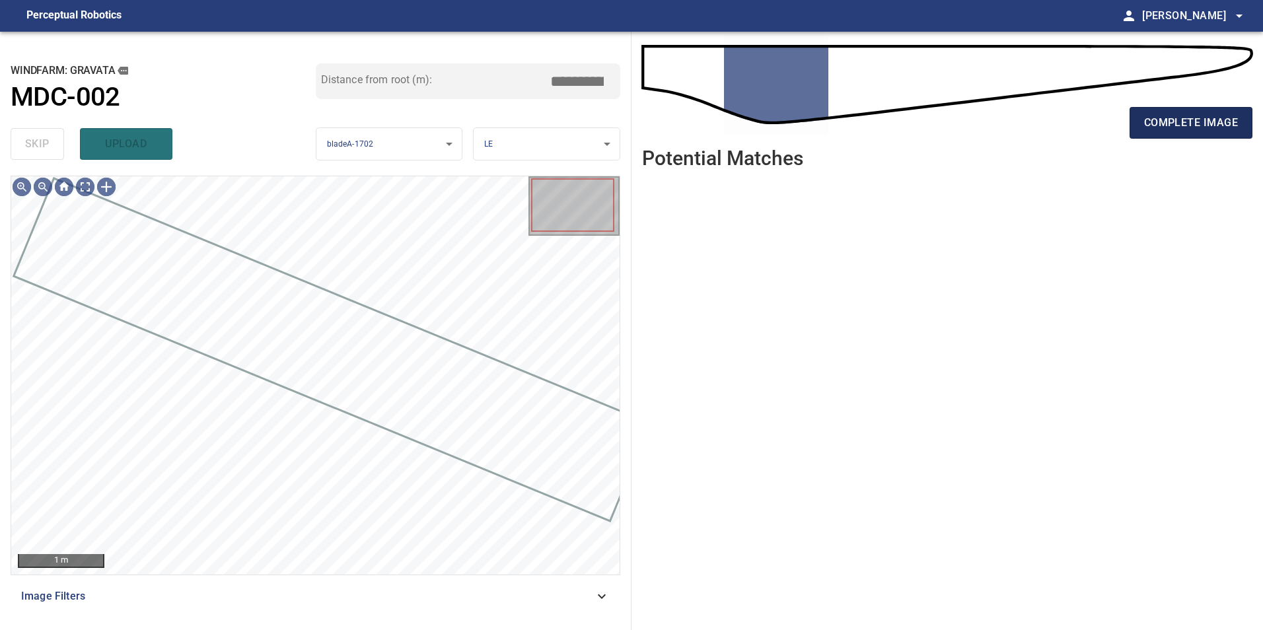
click at [1166, 130] on span "complete image" at bounding box center [1191, 123] width 94 height 18
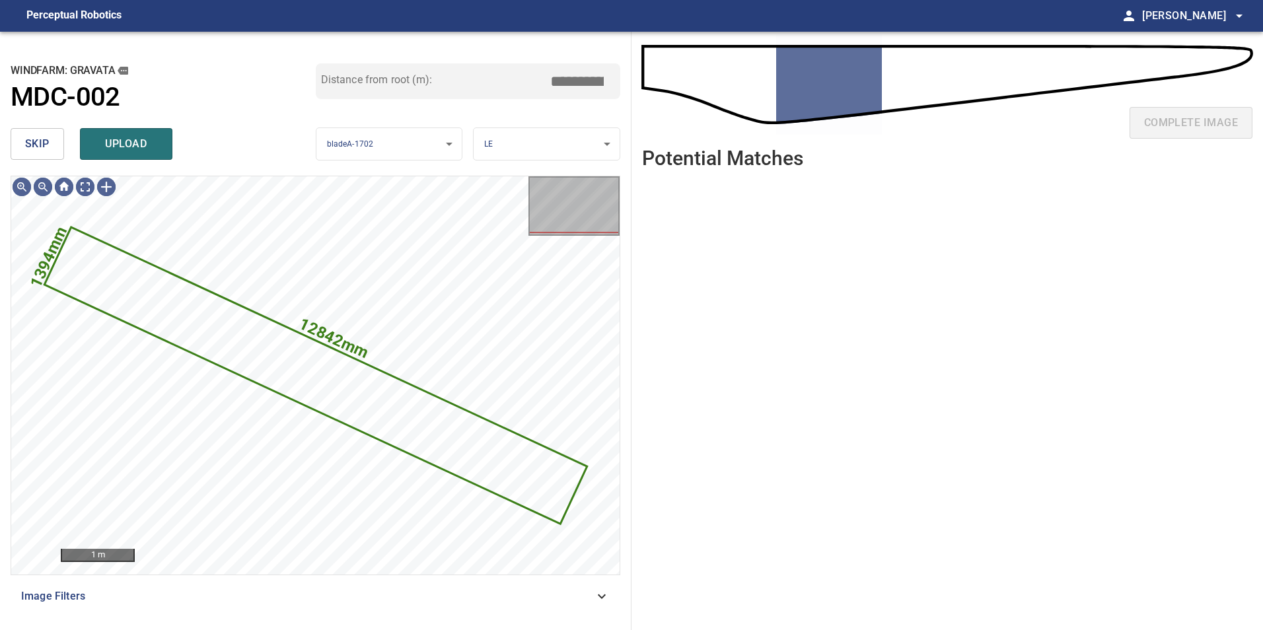
click at [53, 145] on button "skip" at bounding box center [37, 144] width 53 height 32
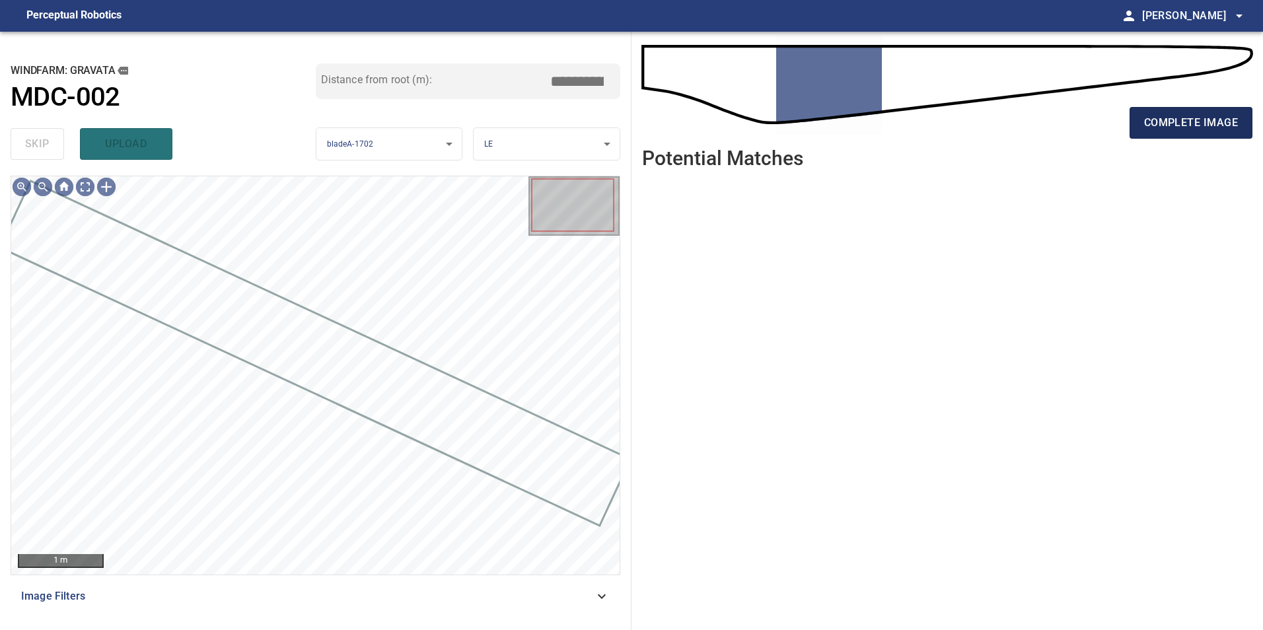
click at [1214, 120] on span "complete image" at bounding box center [1191, 123] width 94 height 18
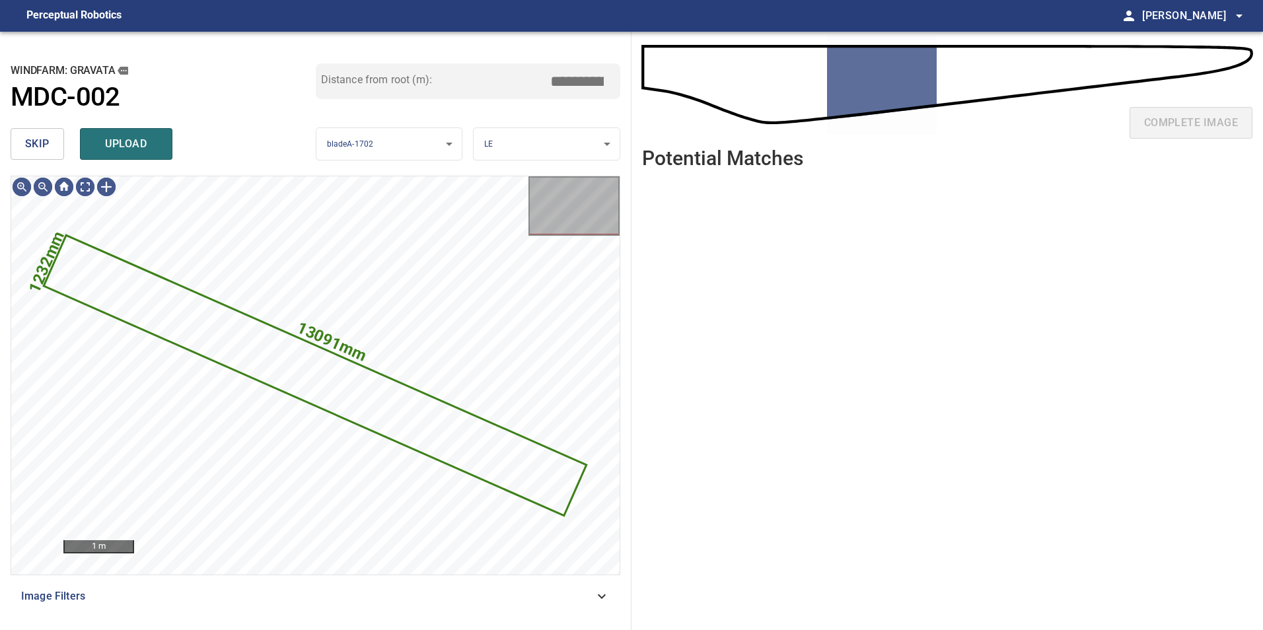
click at [42, 145] on span "skip" at bounding box center [37, 144] width 24 height 18
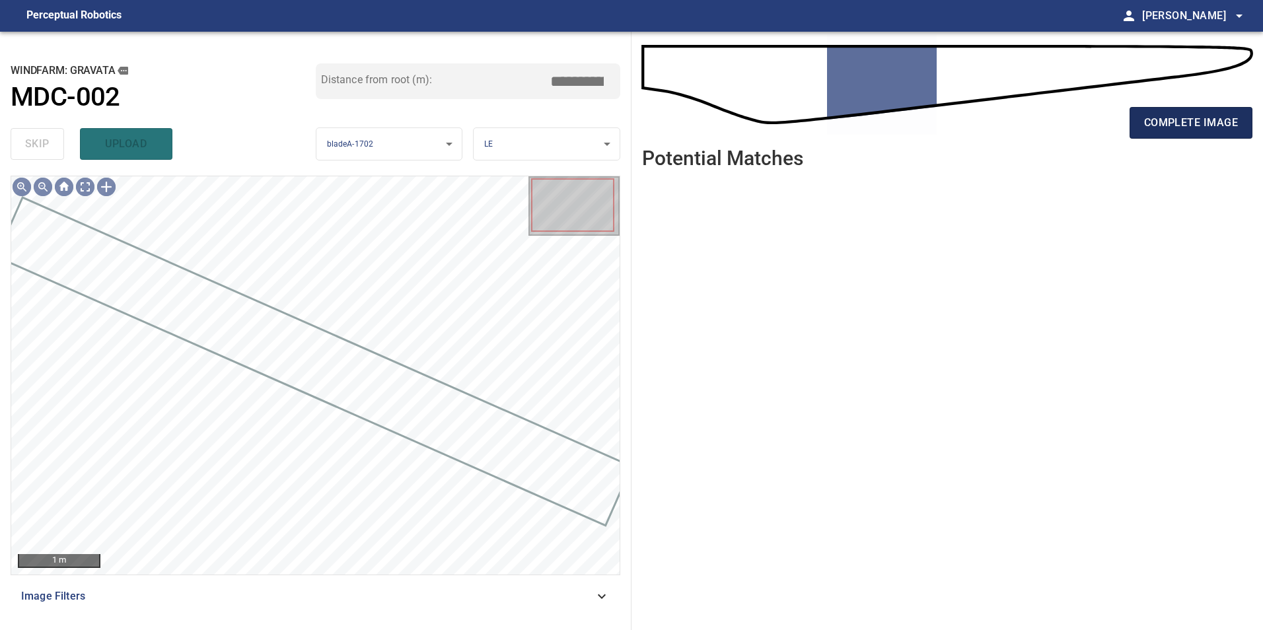
click at [1217, 125] on span "complete image" at bounding box center [1191, 123] width 94 height 18
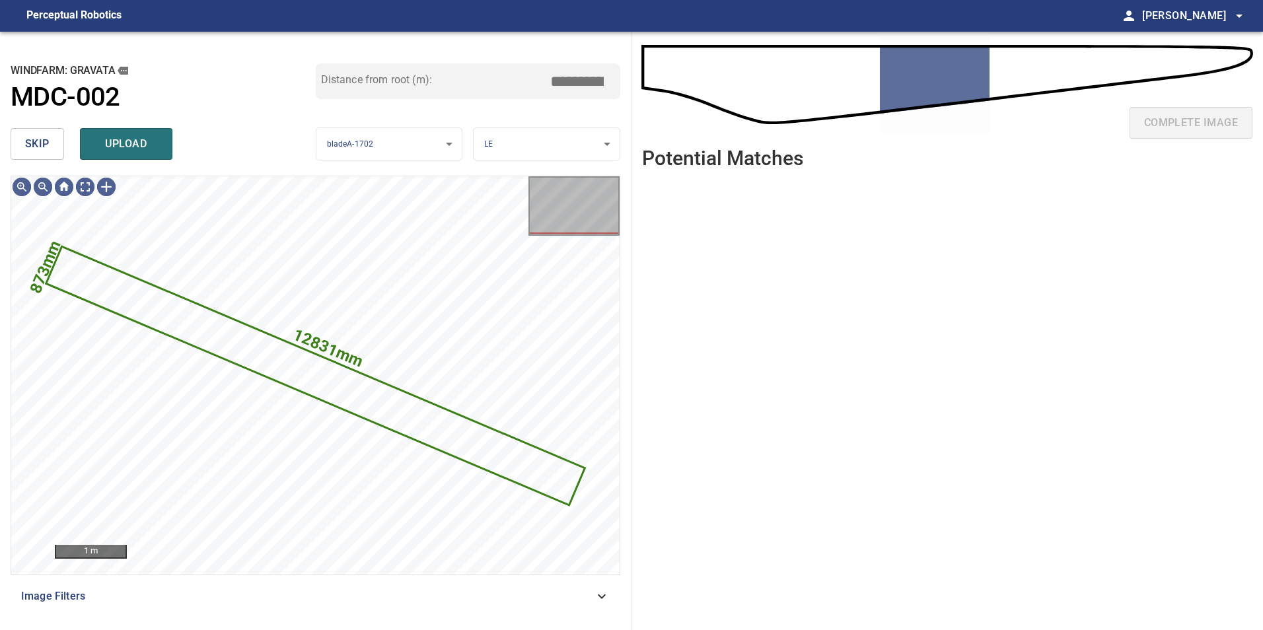
click at [38, 137] on span "skip" at bounding box center [37, 144] width 24 height 18
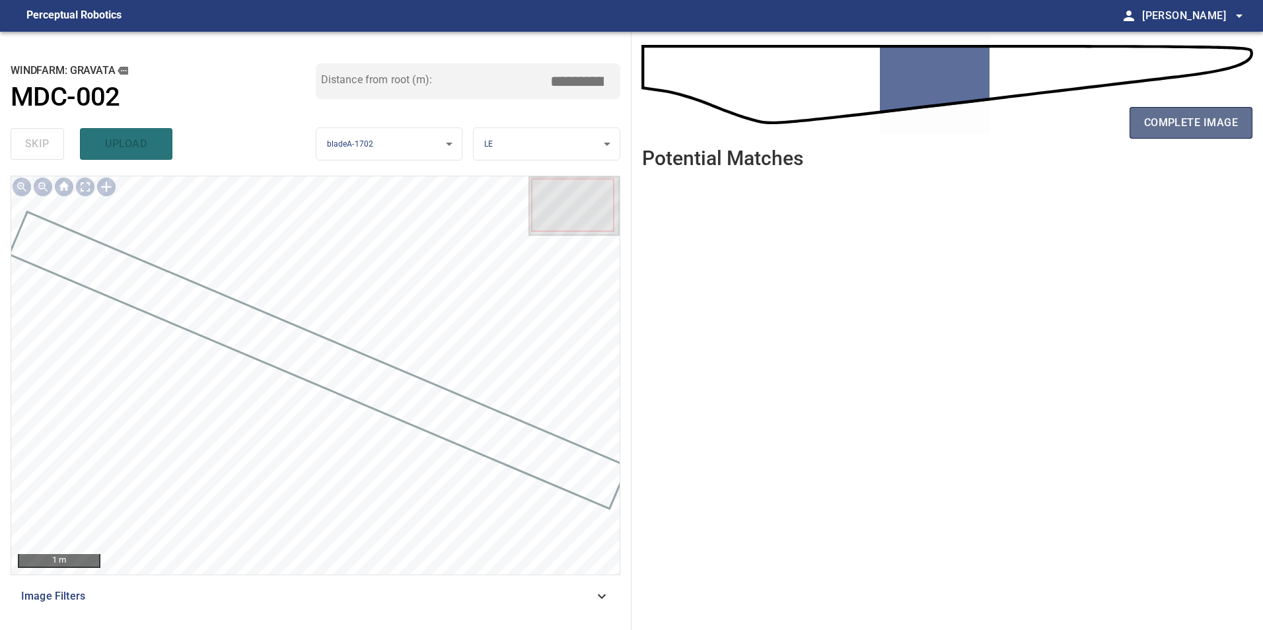
click at [1156, 123] on span "complete image" at bounding box center [1191, 123] width 94 height 18
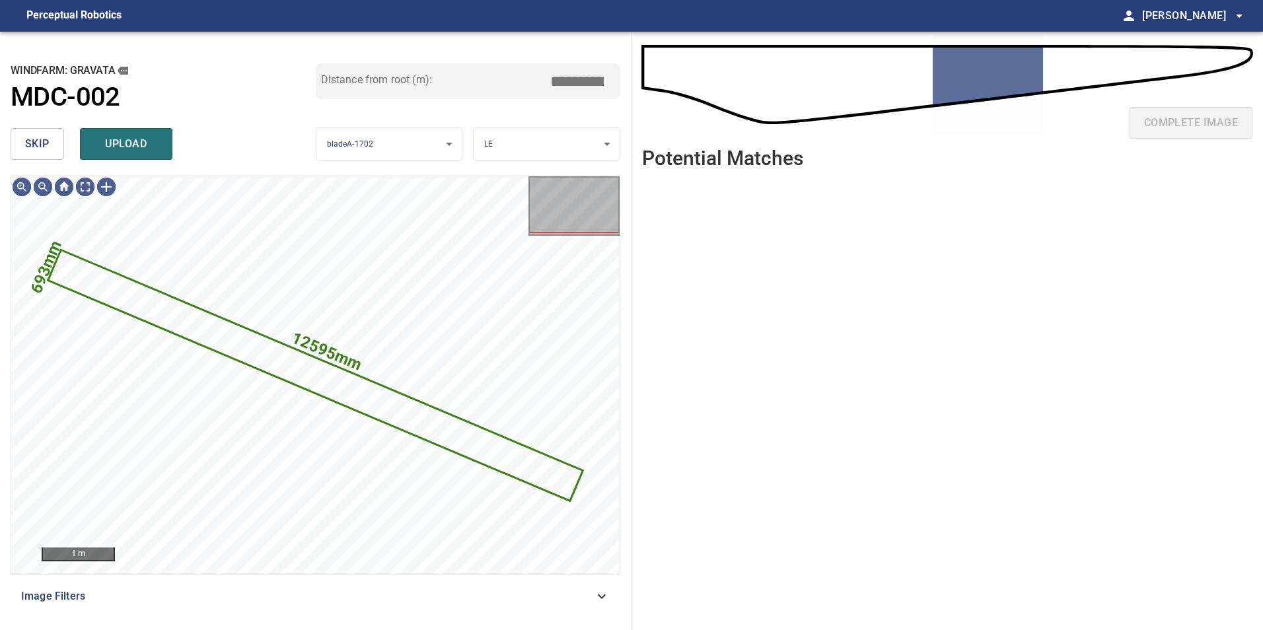
click at [46, 125] on div "skip upload" at bounding box center [163, 144] width 305 height 42
click at [50, 137] on button "skip" at bounding box center [37, 144] width 53 height 32
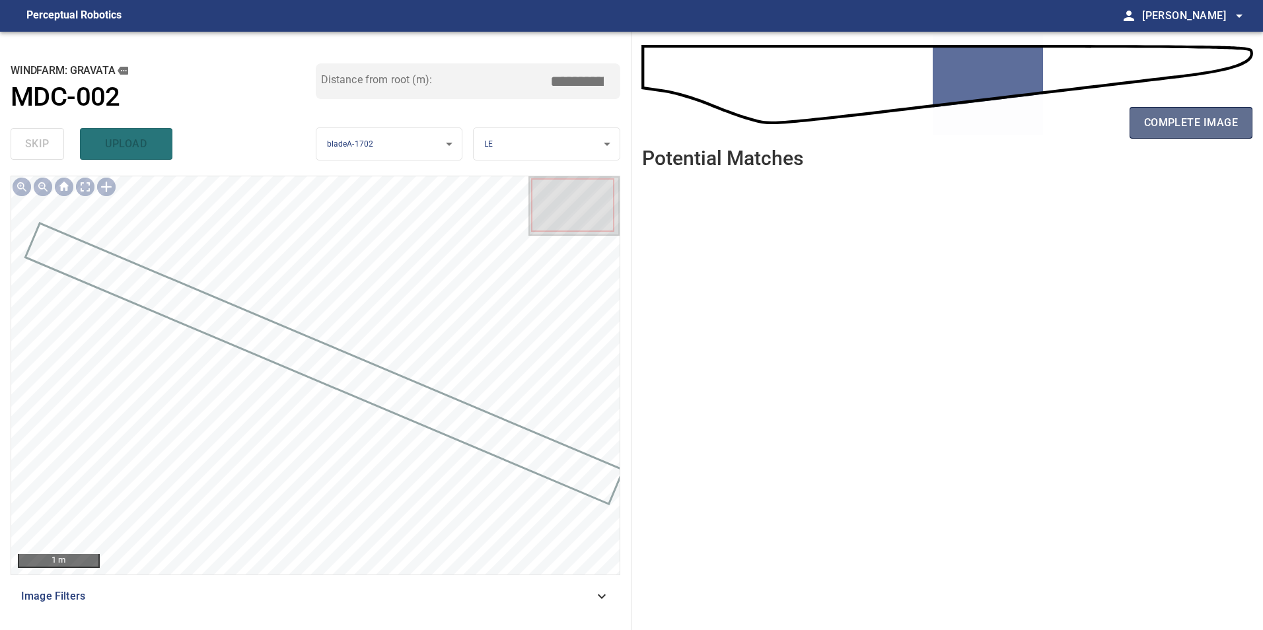
click at [1146, 121] on span "complete image" at bounding box center [1191, 123] width 94 height 18
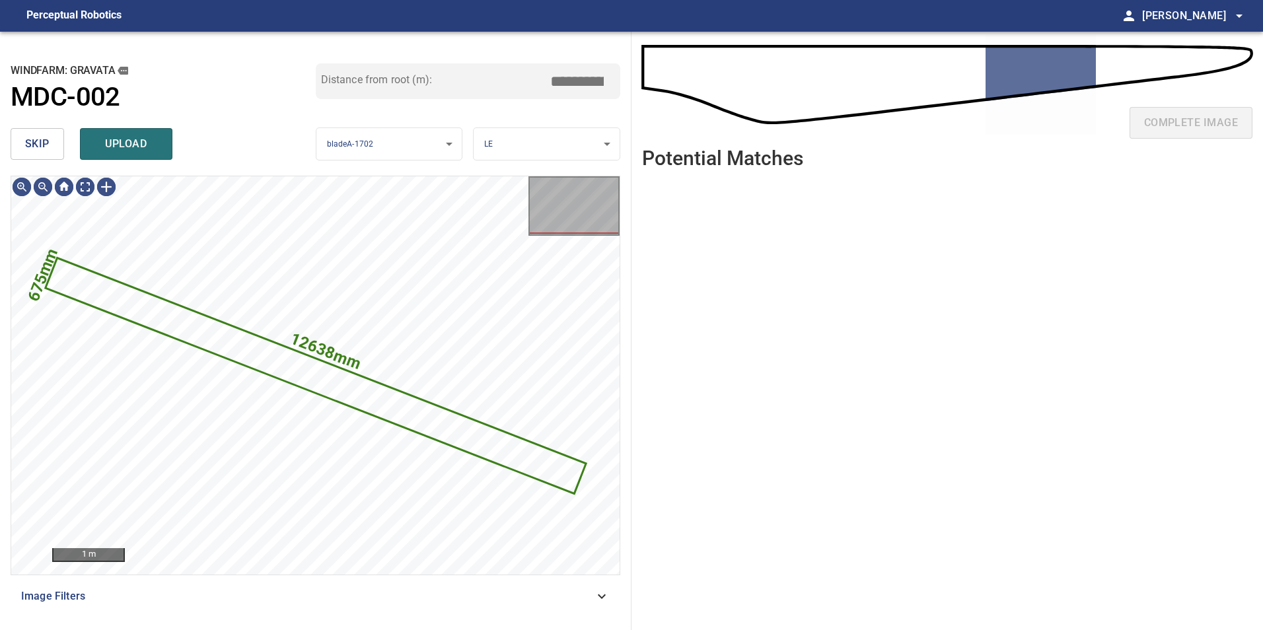
click at [48, 146] on span "skip" at bounding box center [37, 144] width 24 height 18
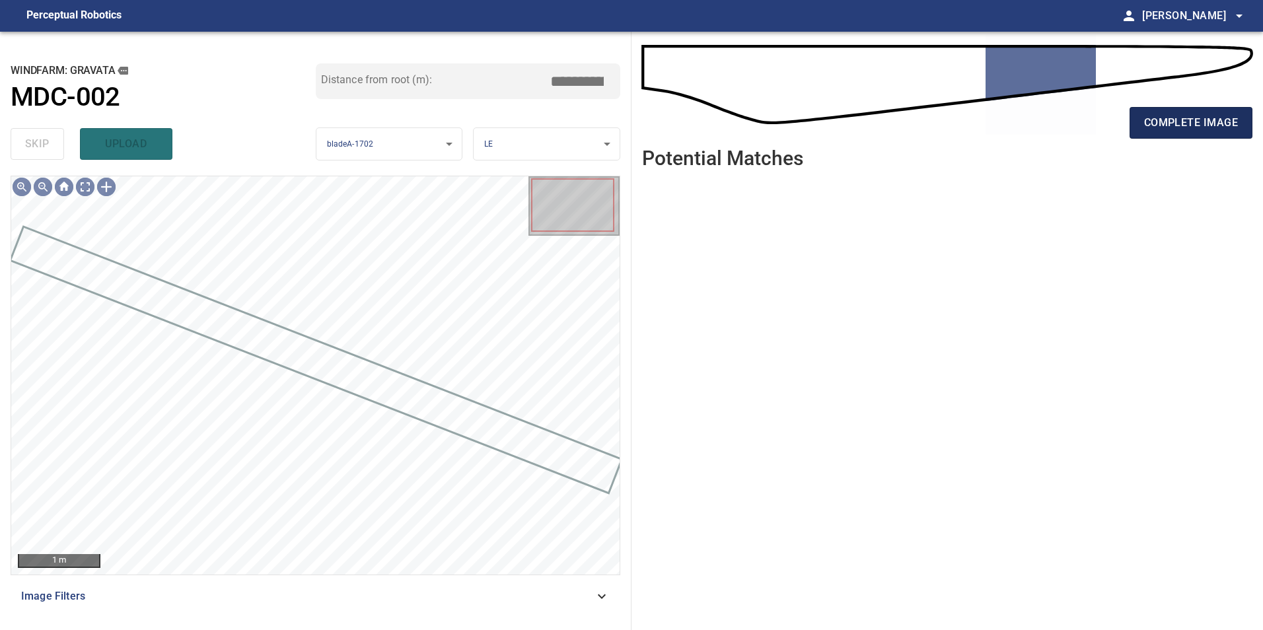
click at [1193, 122] on span "complete image" at bounding box center [1191, 123] width 94 height 18
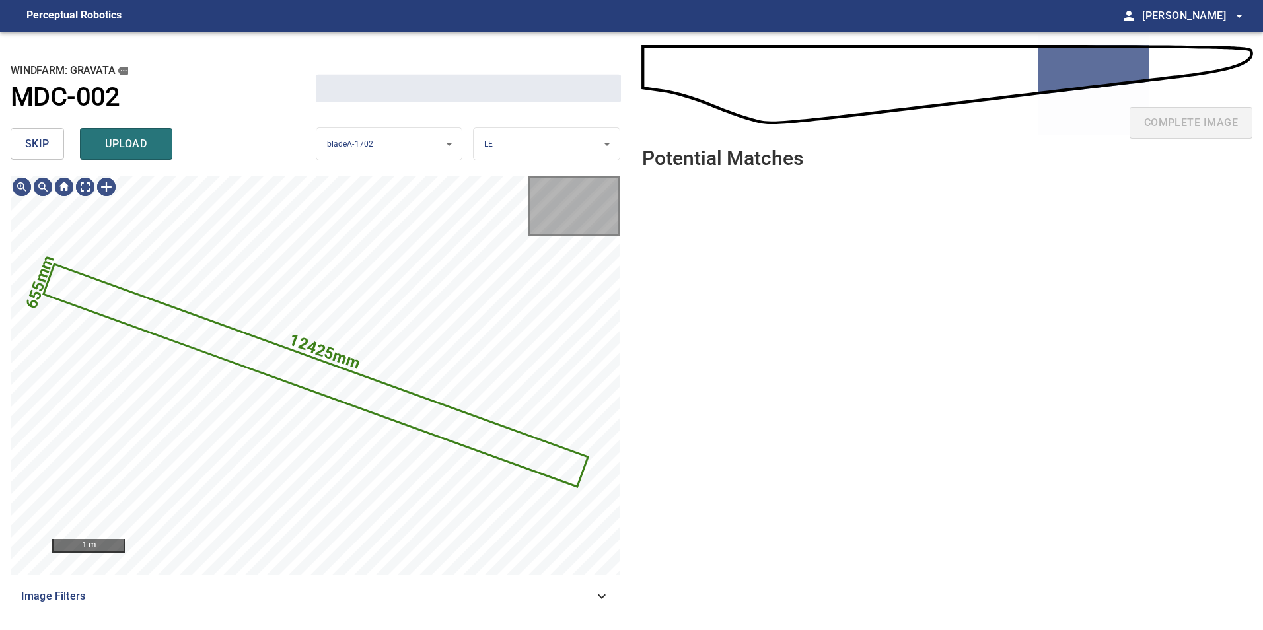
click at [38, 148] on span "skip" at bounding box center [37, 144] width 24 height 18
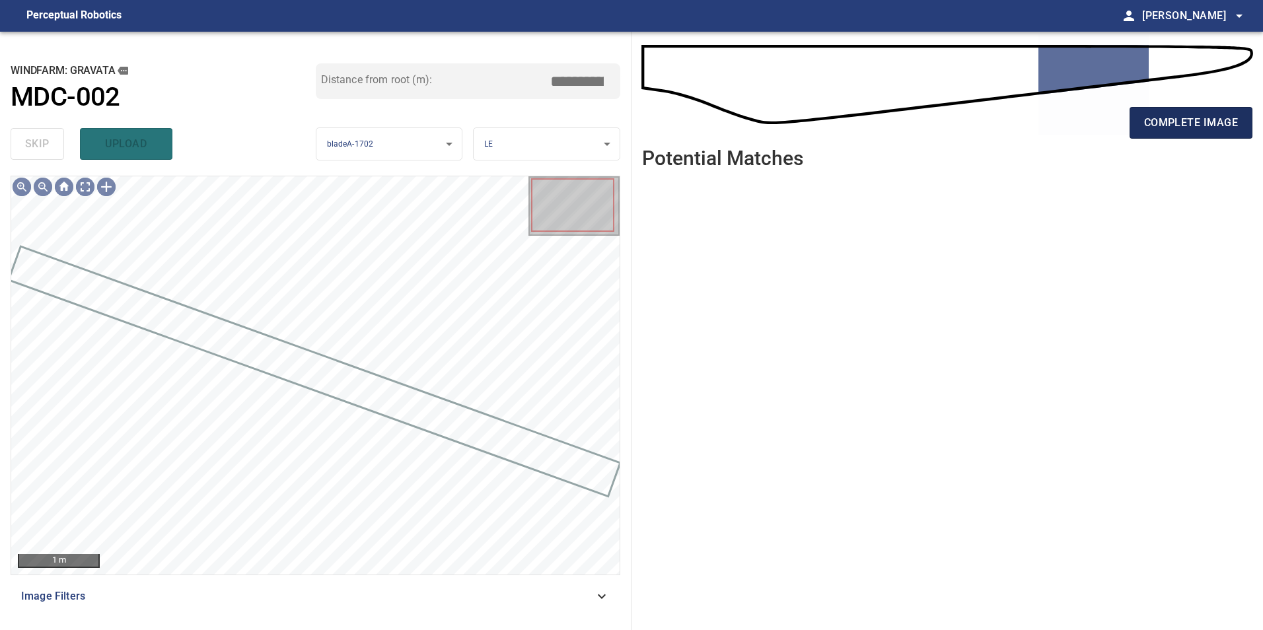
click at [1179, 122] on span "complete image" at bounding box center [1191, 123] width 94 height 18
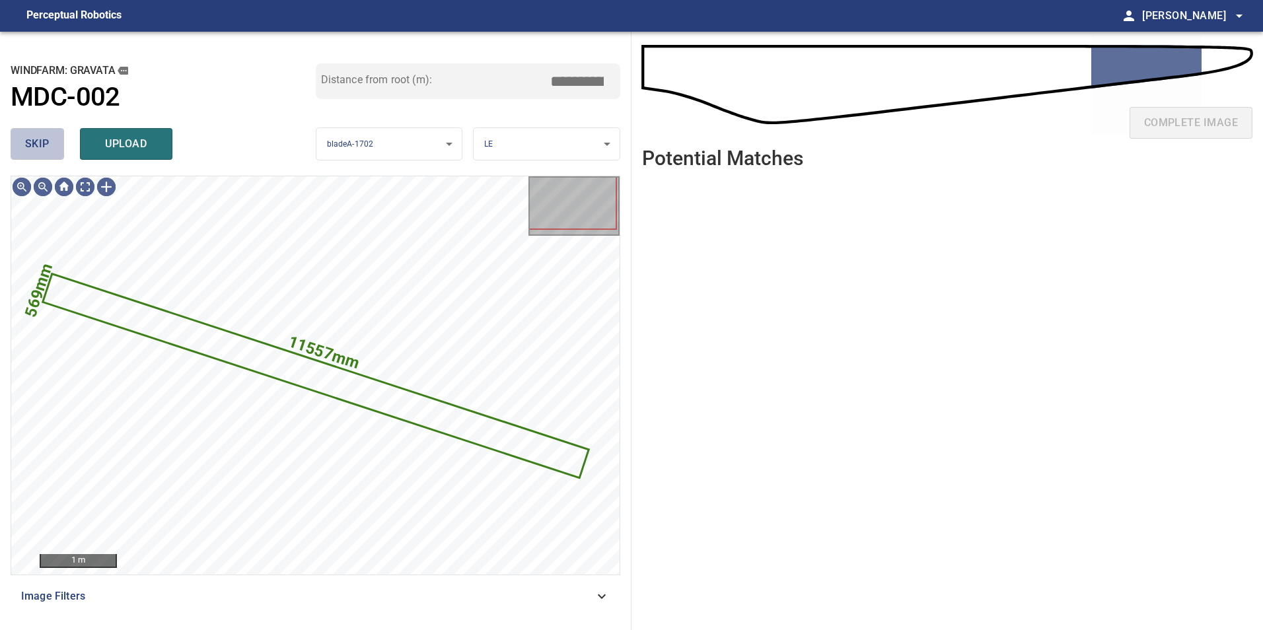
click at [48, 148] on span "skip" at bounding box center [37, 144] width 24 height 18
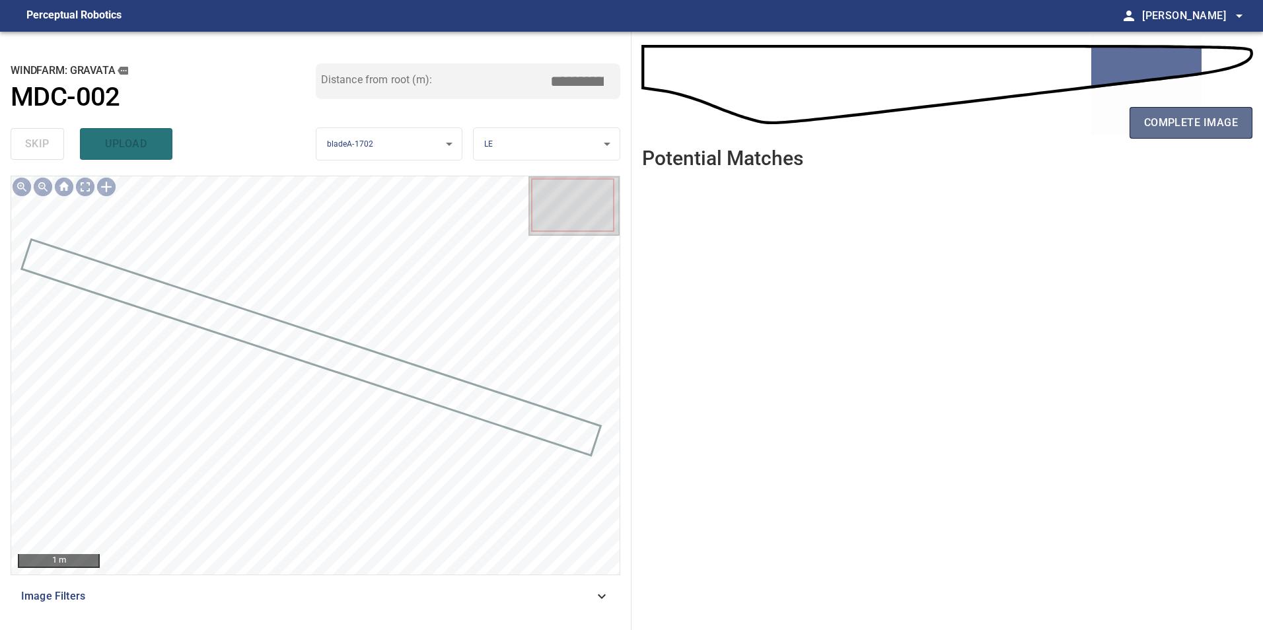
click at [1218, 124] on span "complete image" at bounding box center [1191, 123] width 94 height 18
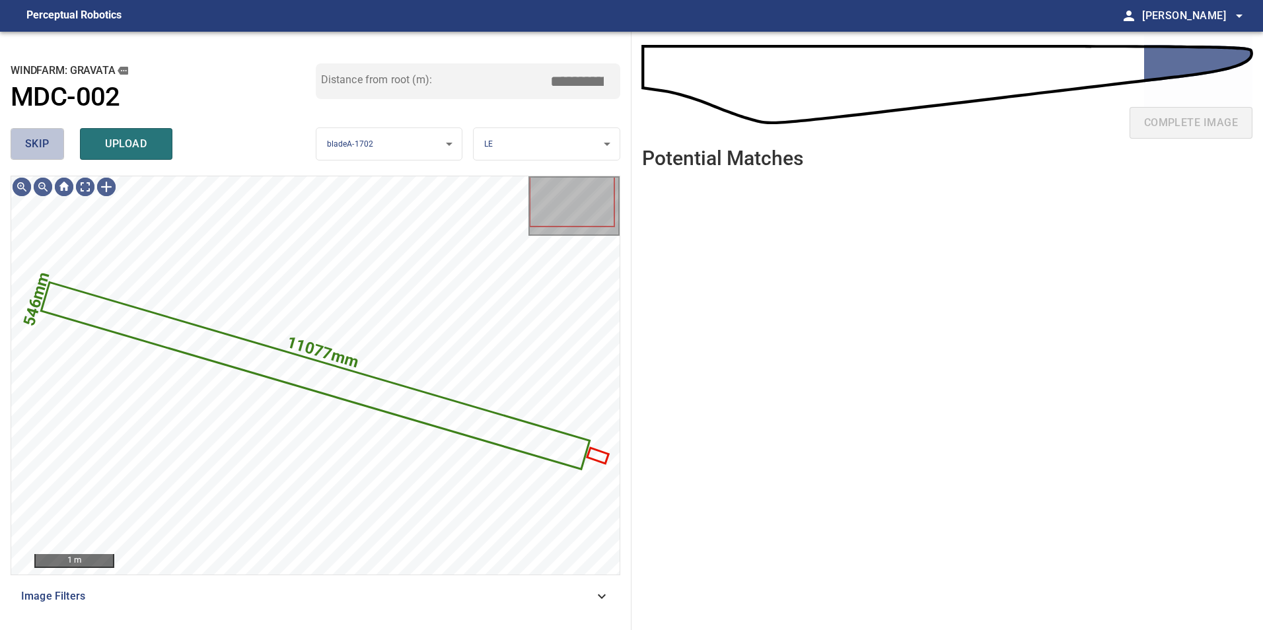
click at [46, 151] on span "skip" at bounding box center [37, 144] width 24 height 18
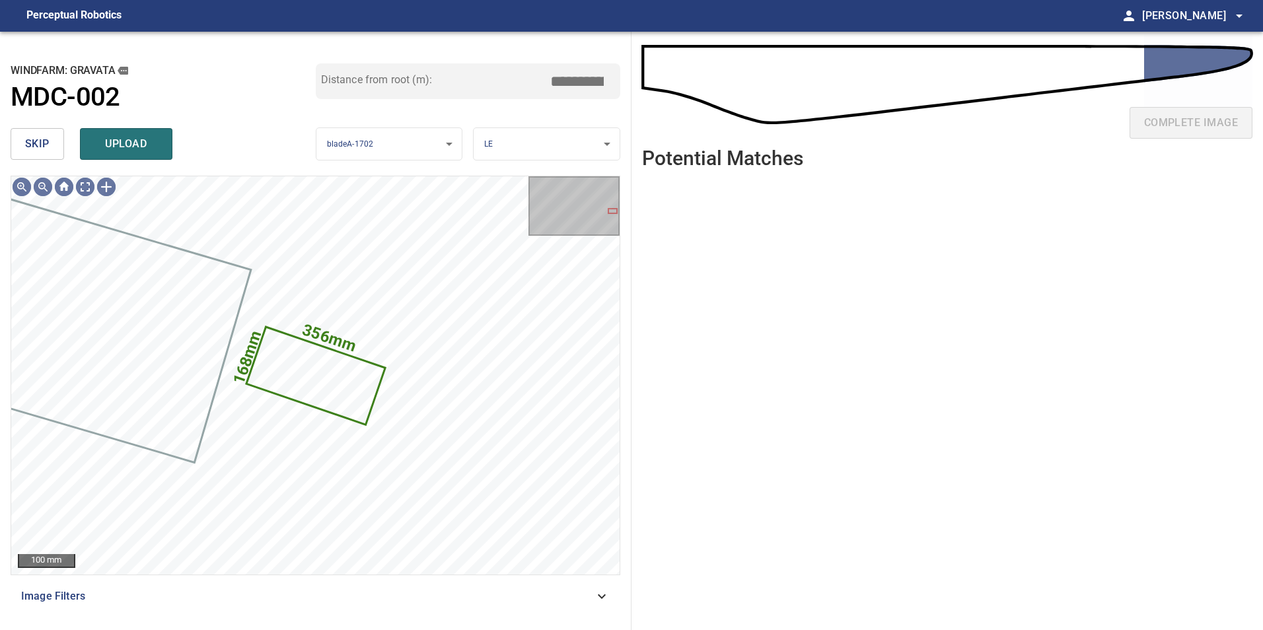
click at [46, 151] on span "skip" at bounding box center [37, 144] width 24 height 18
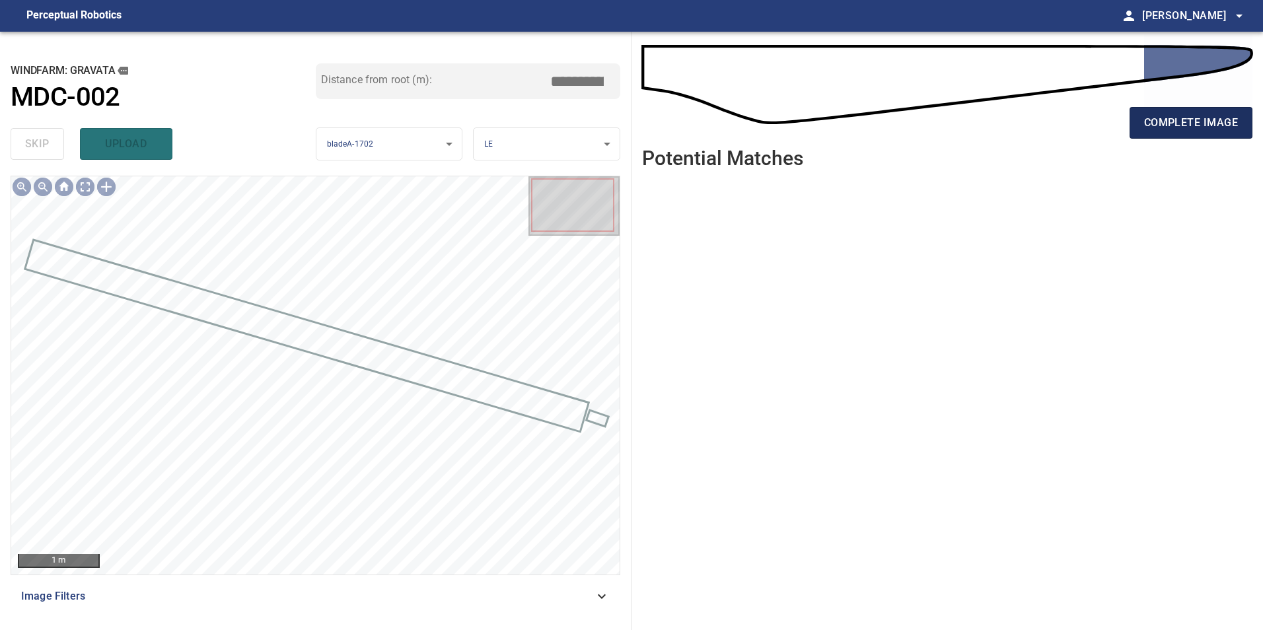
click at [1215, 133] on button "complete image" at bounding box center [1190, 123] width 123 height 32
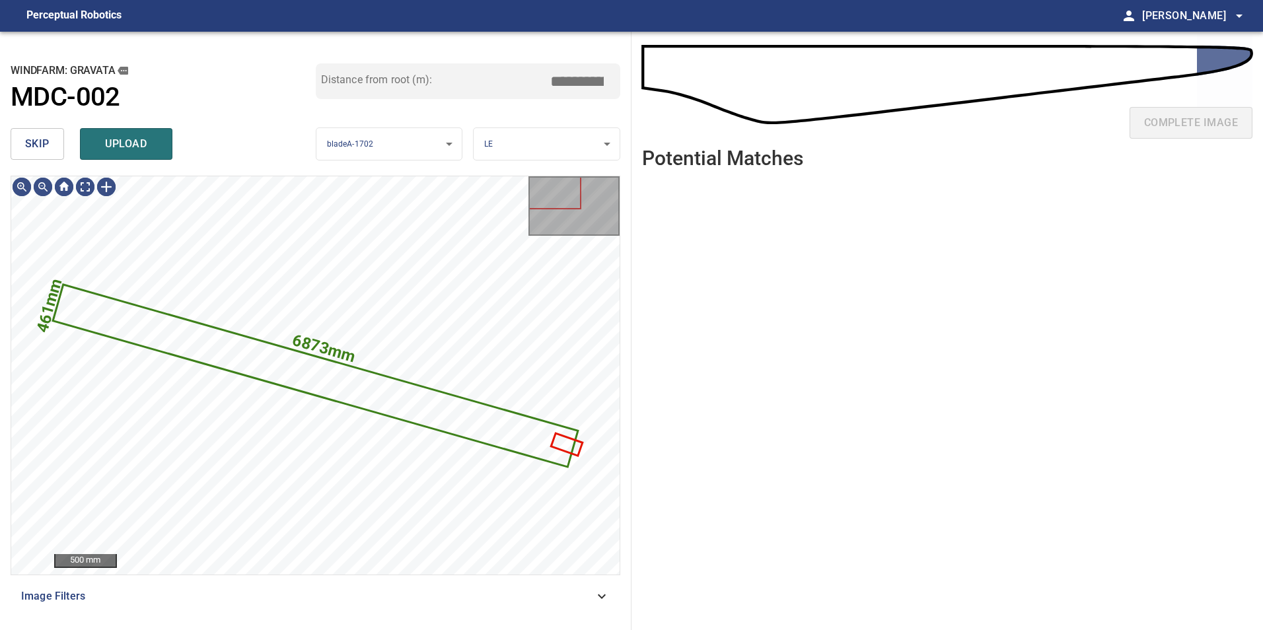
click at [34, 136] on span "skip" at bounding box center [37, 144] width 24 height 18
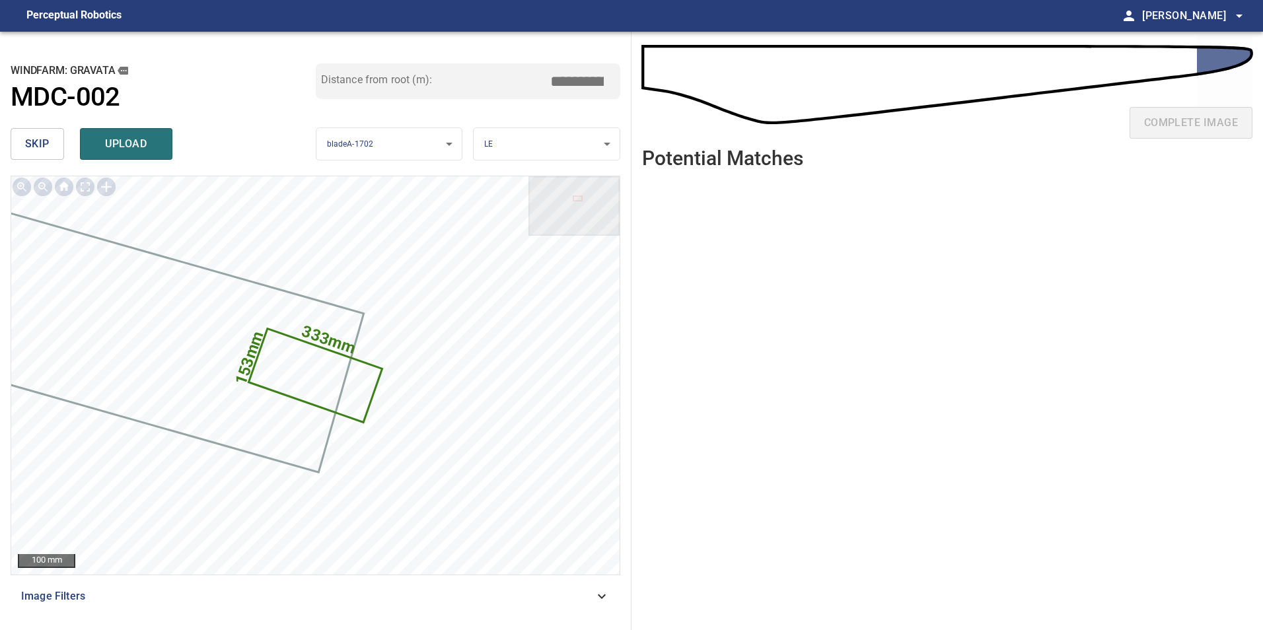
click at [20, 149] on button "skip" at bounding box center [37, 144] width 53 height 32
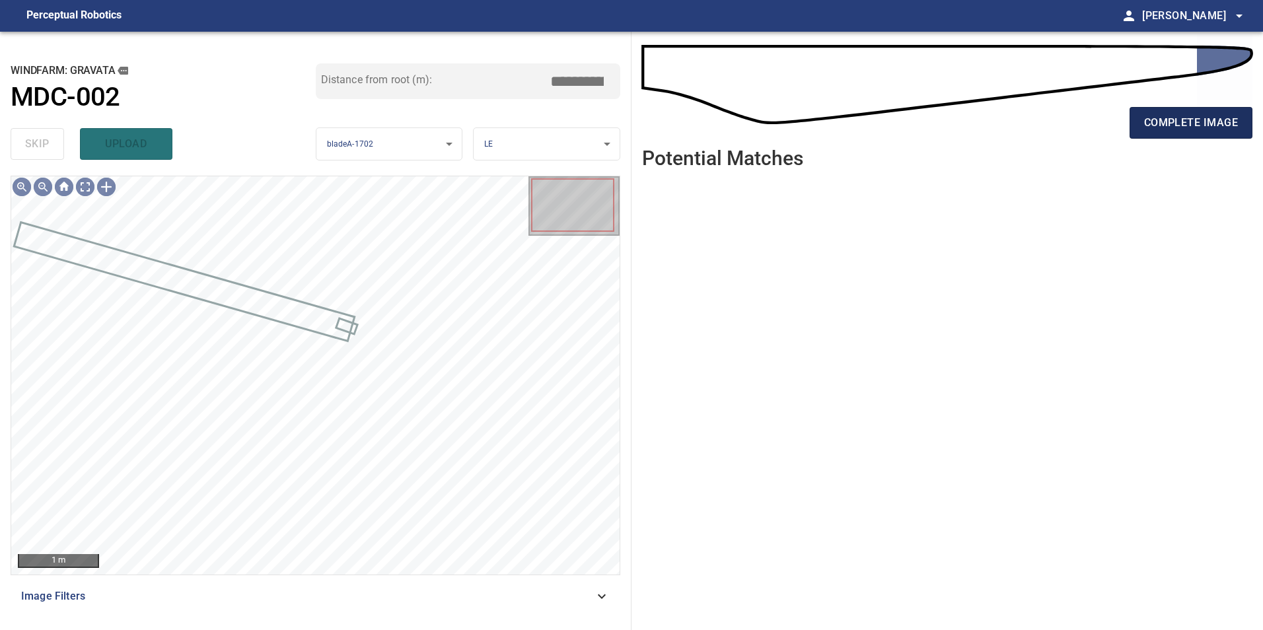
click at [1198, 133] on button "complete image" at bounding box center [1190, 123] width 123 height 32
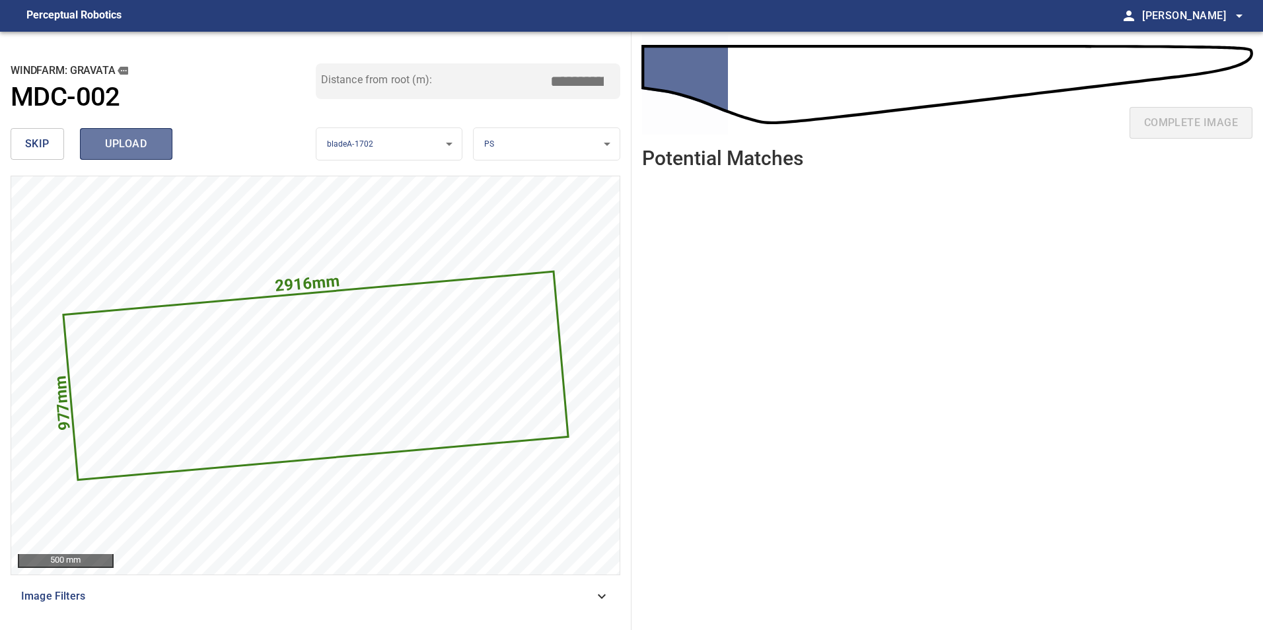
click at [117, 140] on span "upload" at bounding box center [125, 144] width 63 height 18
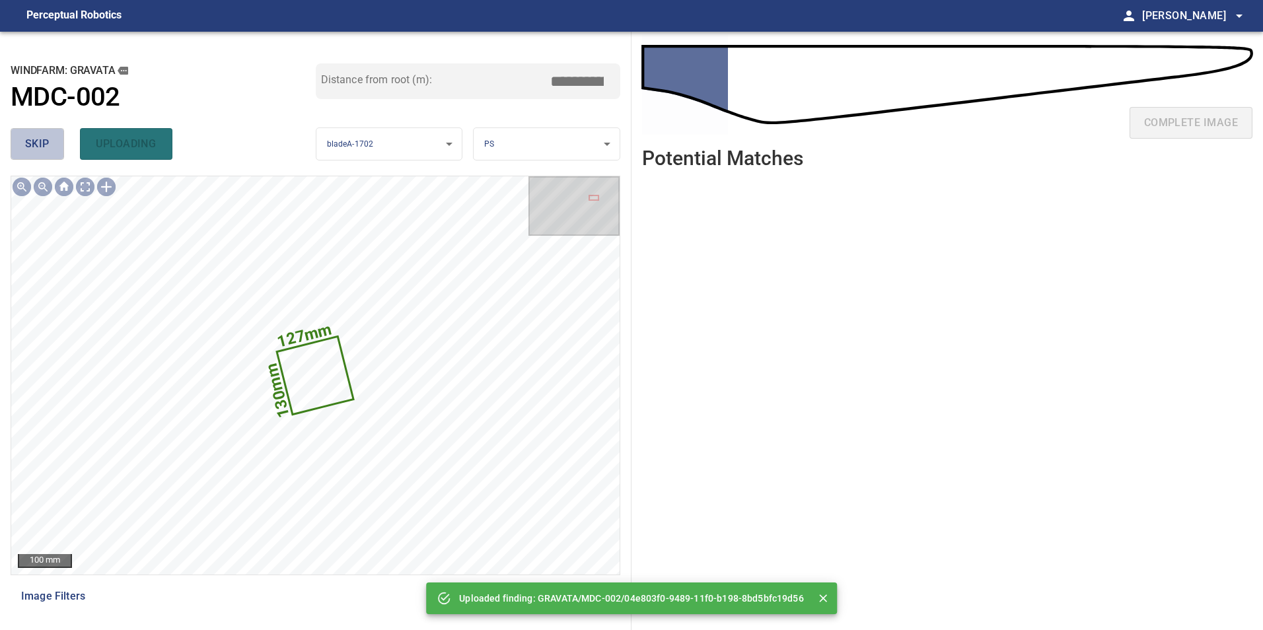
click at [48, 141] on span "skip" at bounding box center [37, 144] width 24 height 18
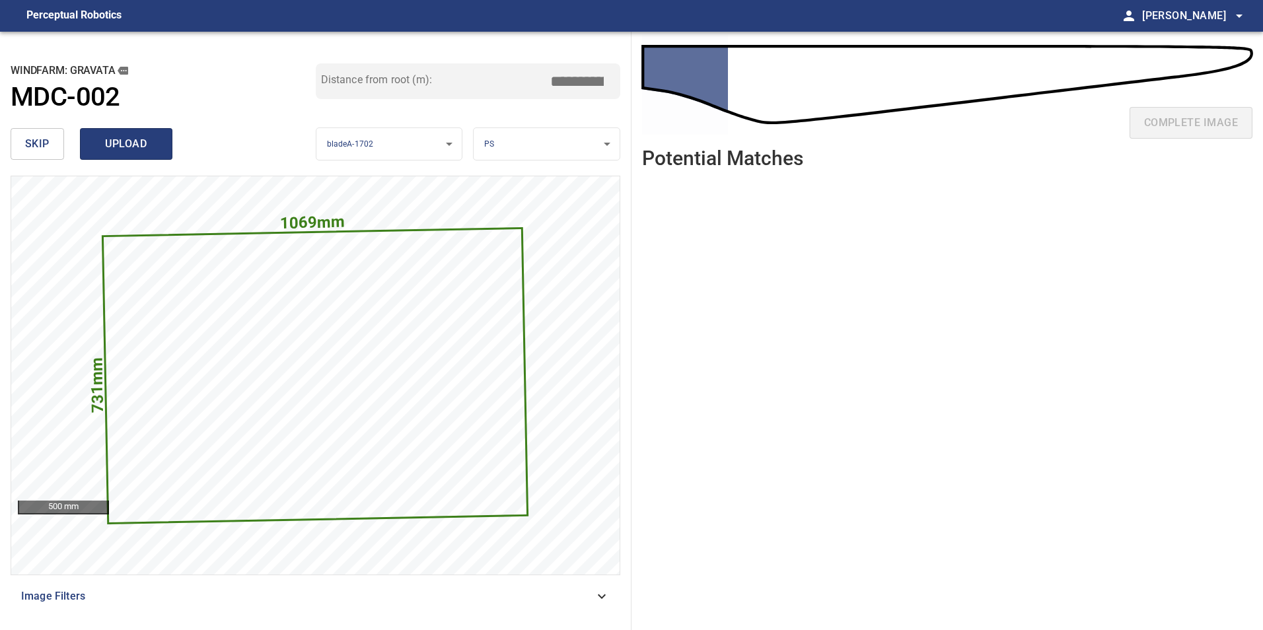
click at [166, 137] on button "upload" at bounding box center [126, 144] width 92 height 32
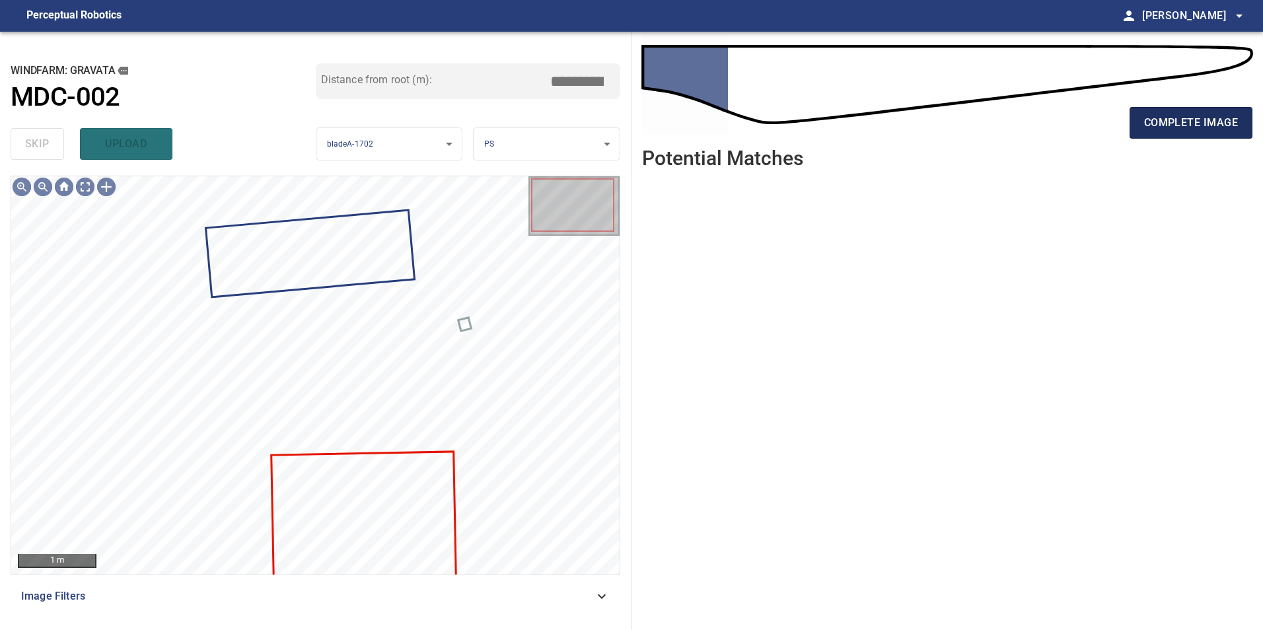
click at [1204, 127] on span "complete image" at bounding box center [1191, 123] width 94 height 18
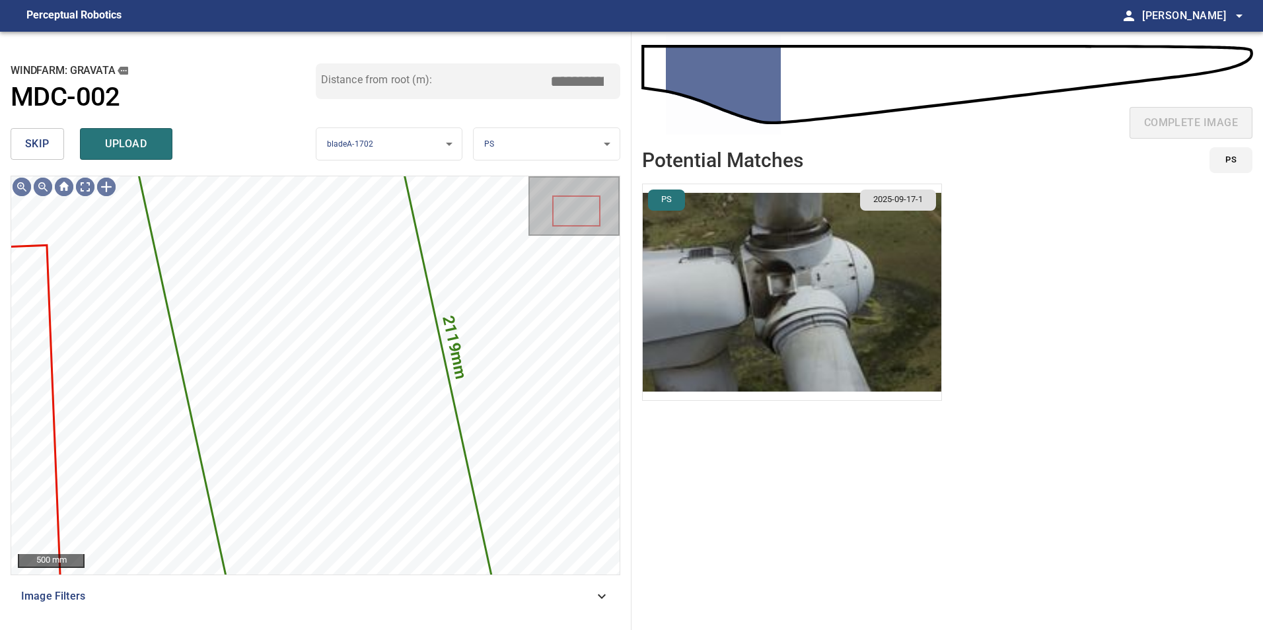
click at [63, 153] on button "skip" at bounding box center [37, 144] width 53 height 32
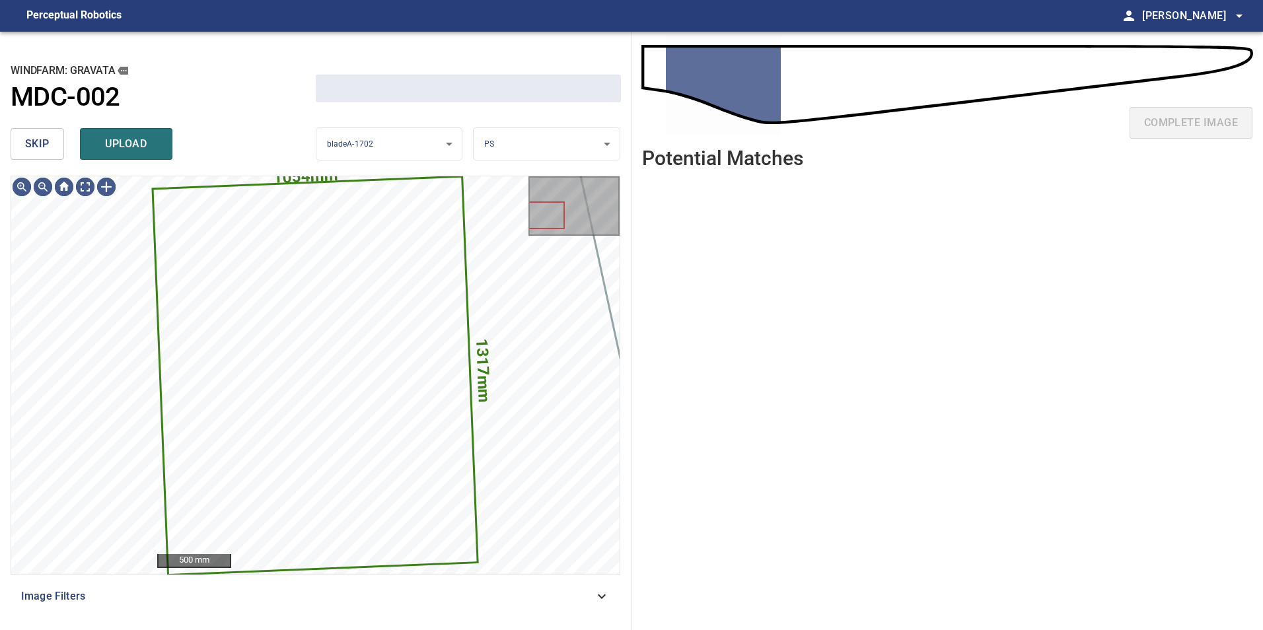
click at [63, 153] on button "skip" at bounding box center [37, 144] width 53 height 32
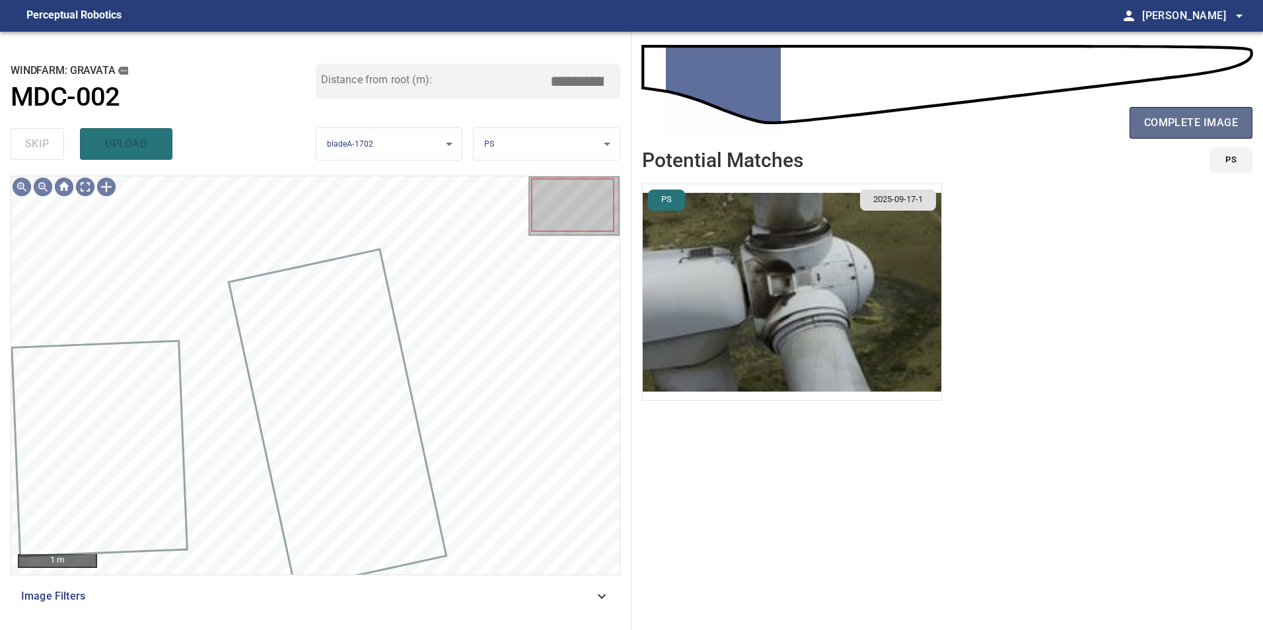
click at [1216, 112] on button "complete image" at bounding box center [1190, 123] width 123 height 32
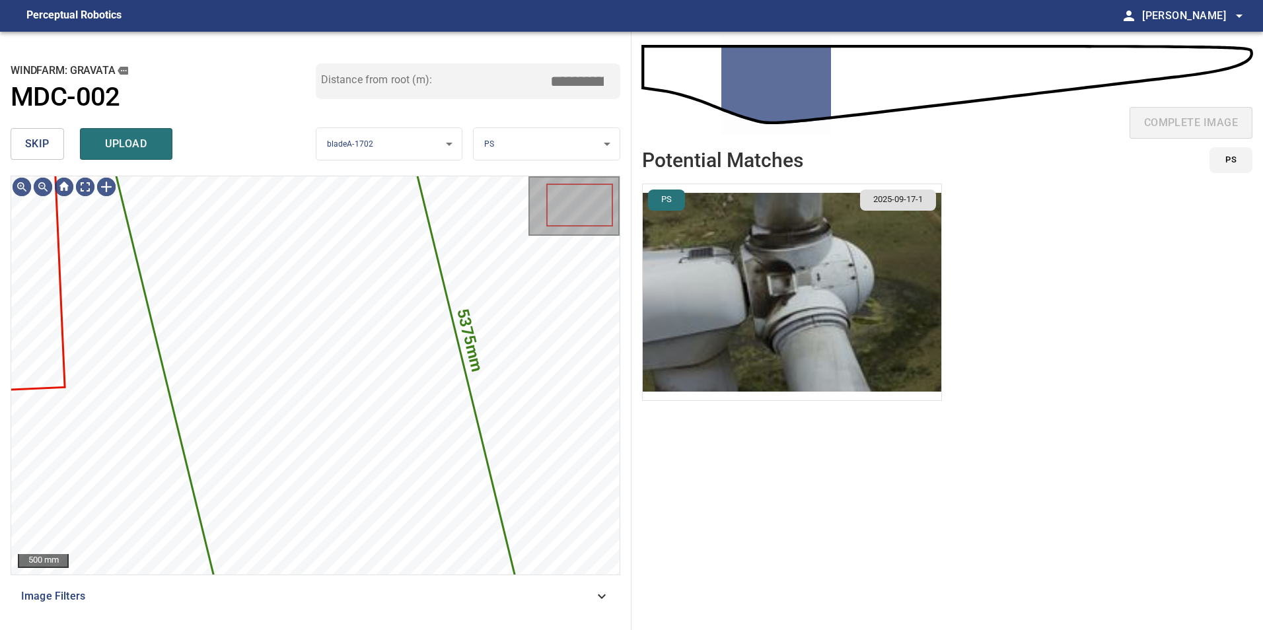
click at [53, 139] on button "skip" at bounding box center [37, 144] width 53 height 32
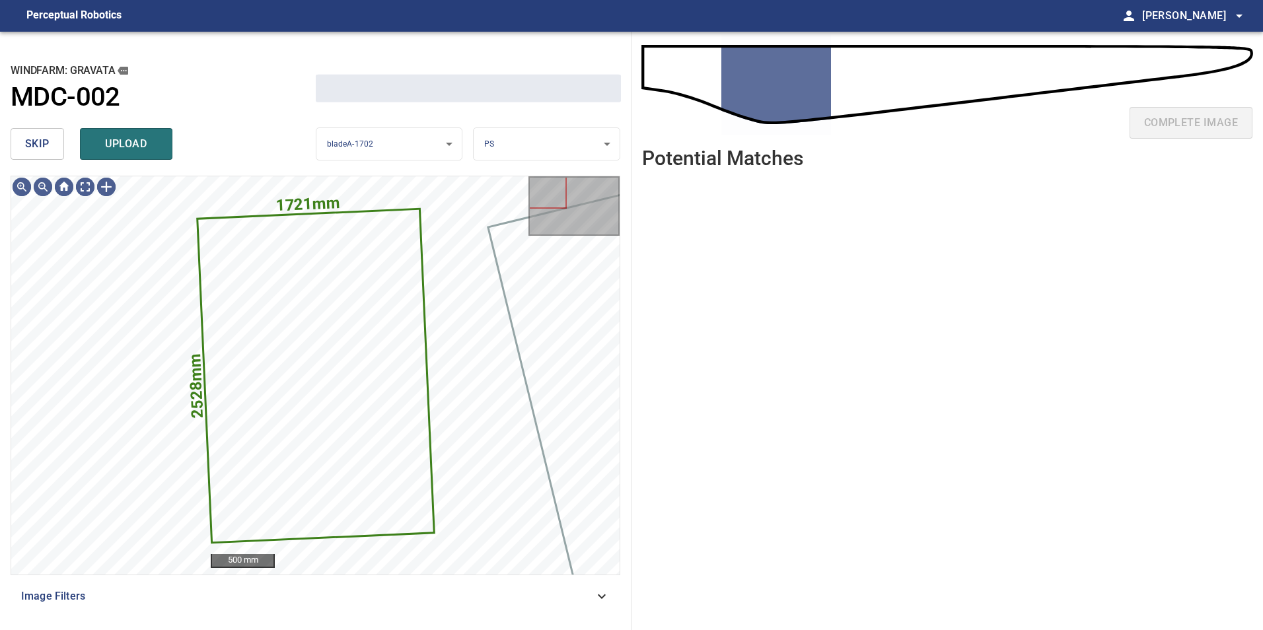
click at [53, 139] on button "skip" at bounding box center [37, 144] width 53 height 32
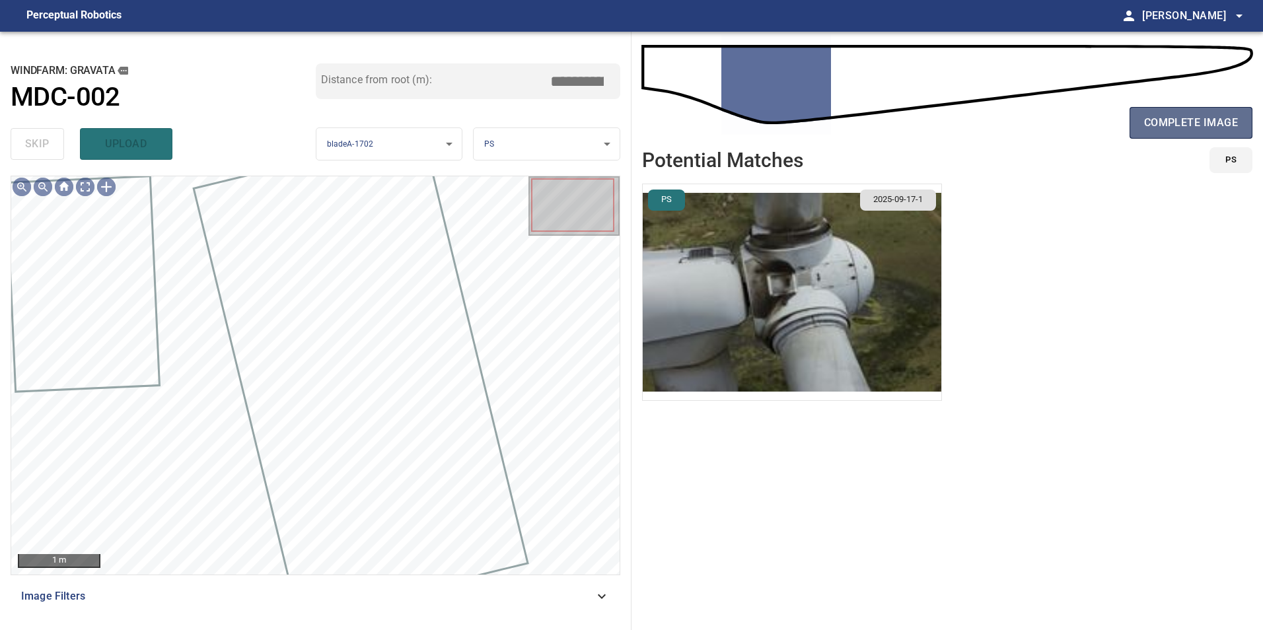
click at [1184, 122] on span "complete image" at bounding box center [1191, 123] width 94 height 18
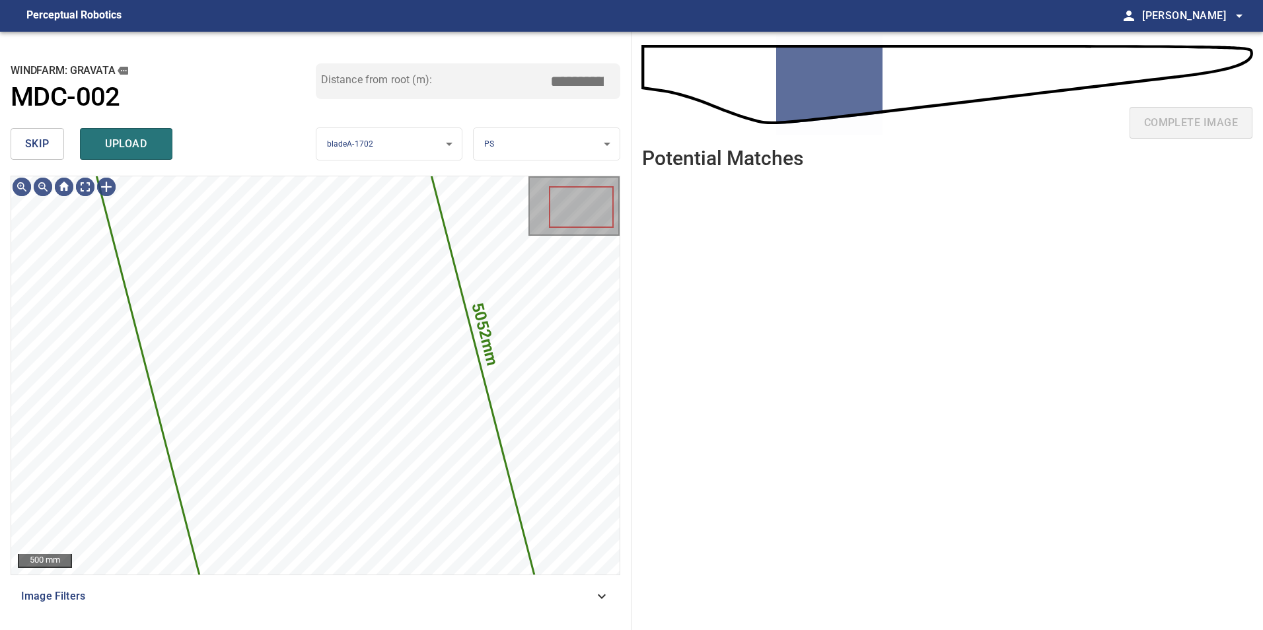
click at [44, 141] on span "skip" at bounding box center [37, 144] width 24 height 18
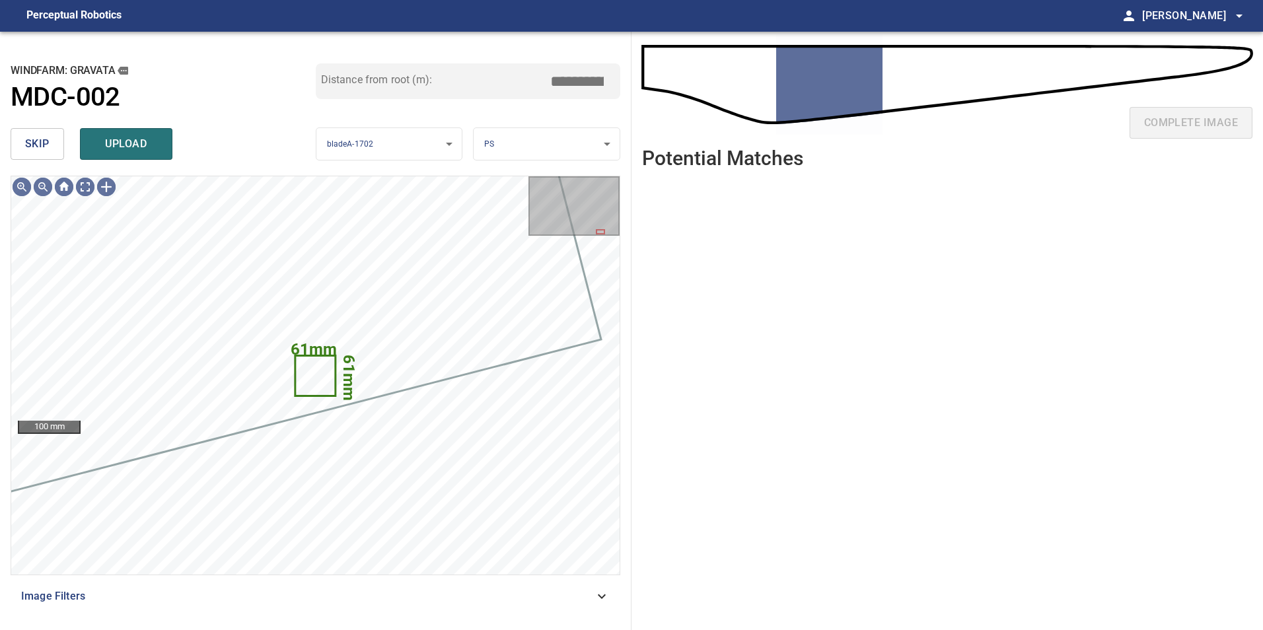
click at [48, 157] on button "skip" at bounding box center [37, 144] width 53 height 32
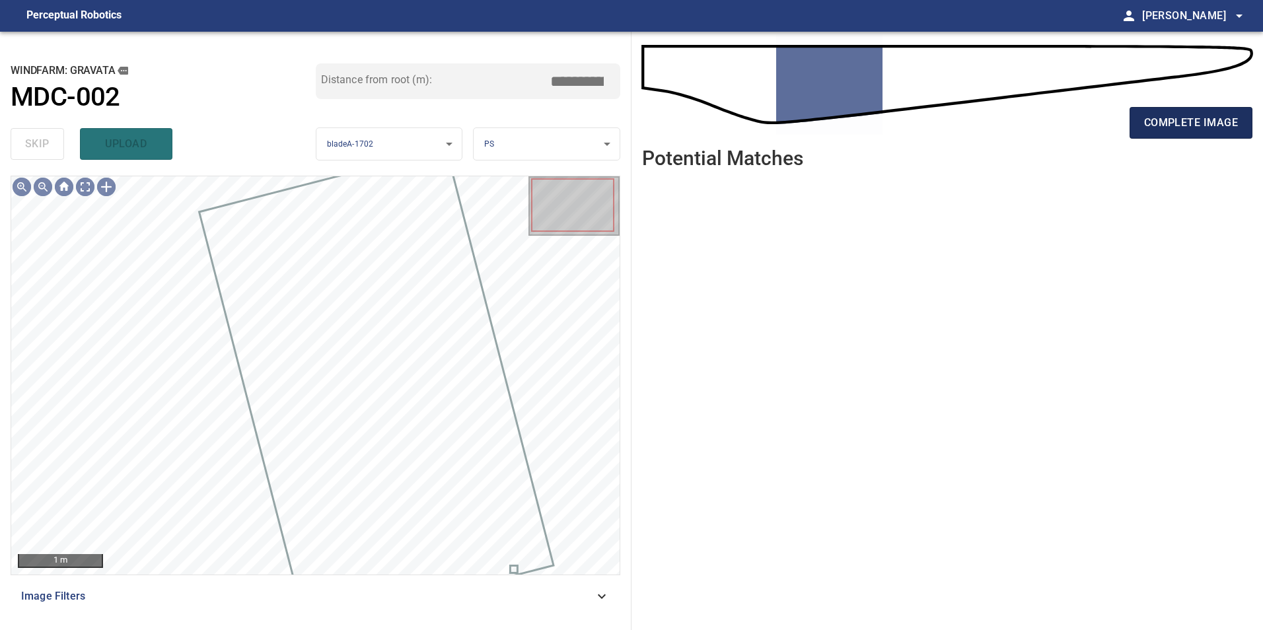
click at [1174, 124] on span "complete image" at bounding box center [1191, 123] width 94 height 18
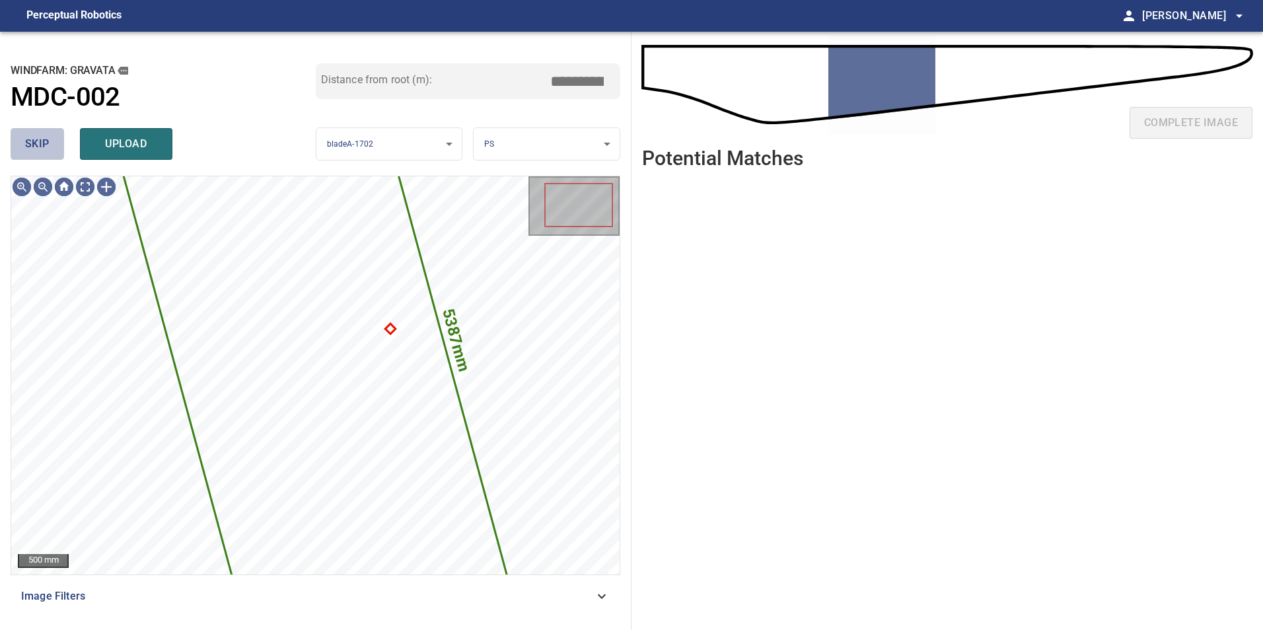
click at [50, 148] on button "skip" at bounding box center [37, 144] width 53 height 32
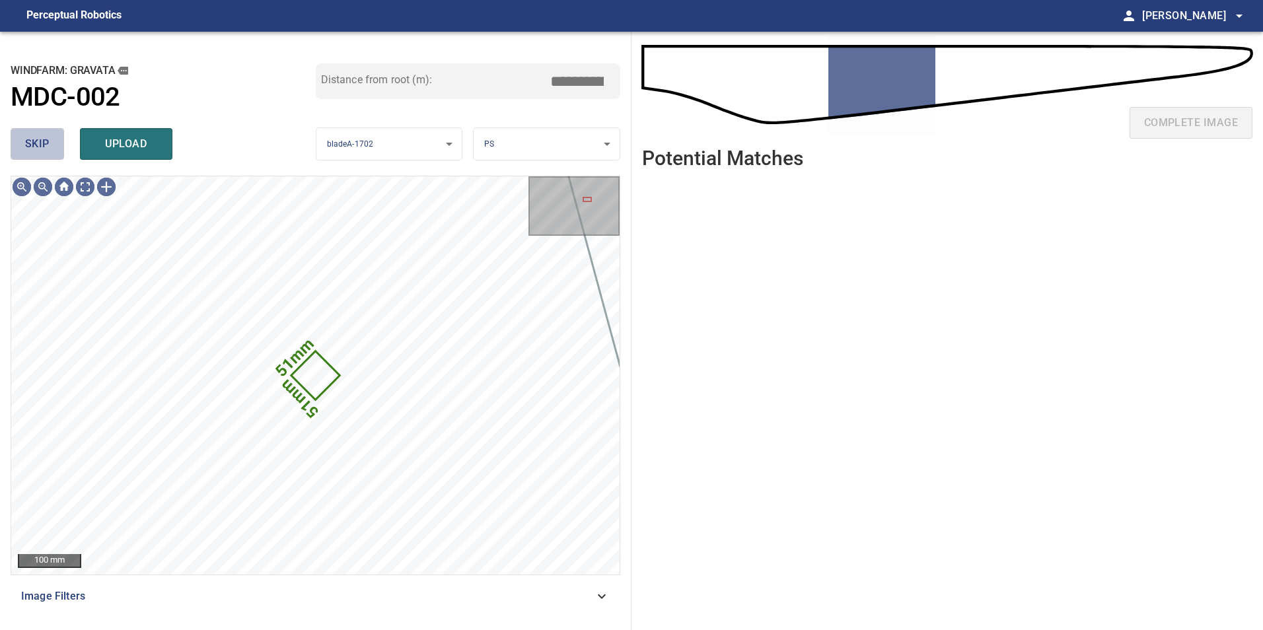
click at [50, 148] on button "skip" at bounding box center [37, 144] width 53 height 32
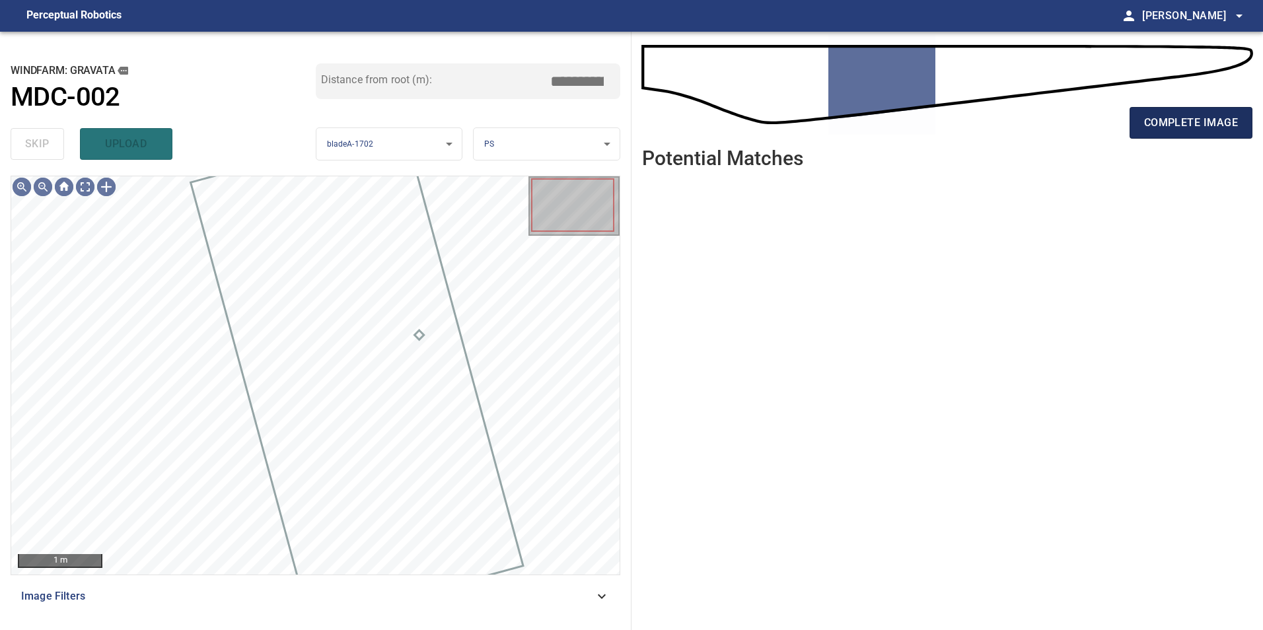
click at [1219, 130] on span "complete image" at bounding box center [1191, 123] width 94 height 18
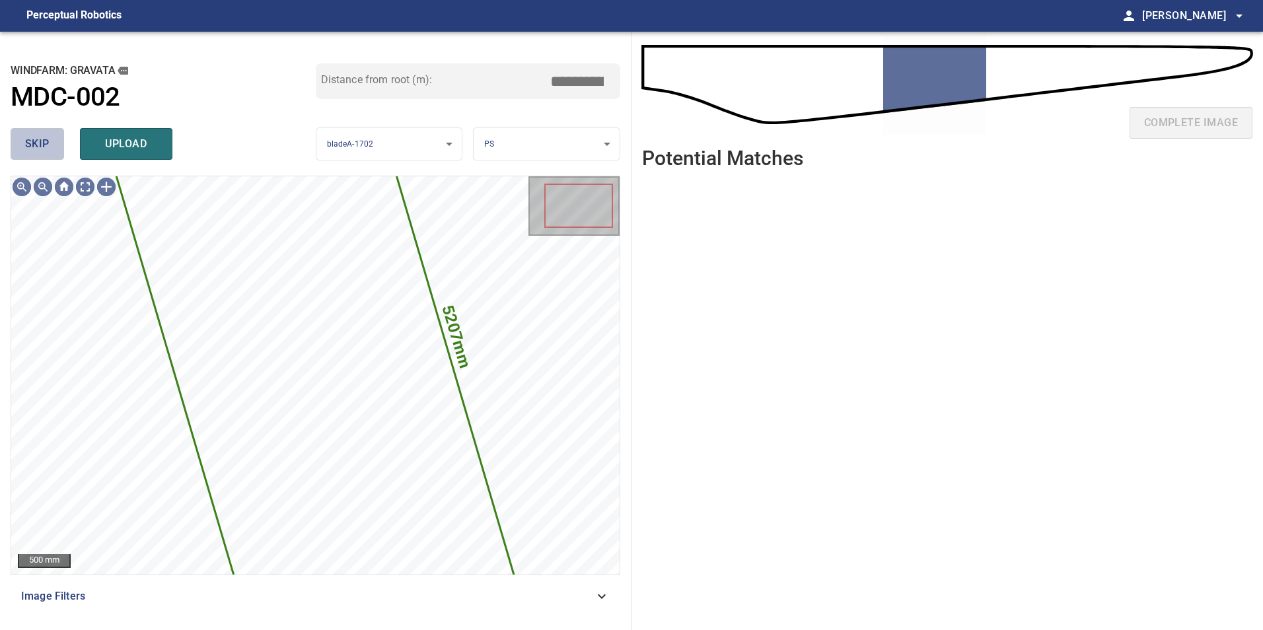
click at [53, 131] on button "skip" at bounding box center [37, 144] width 53 height 32
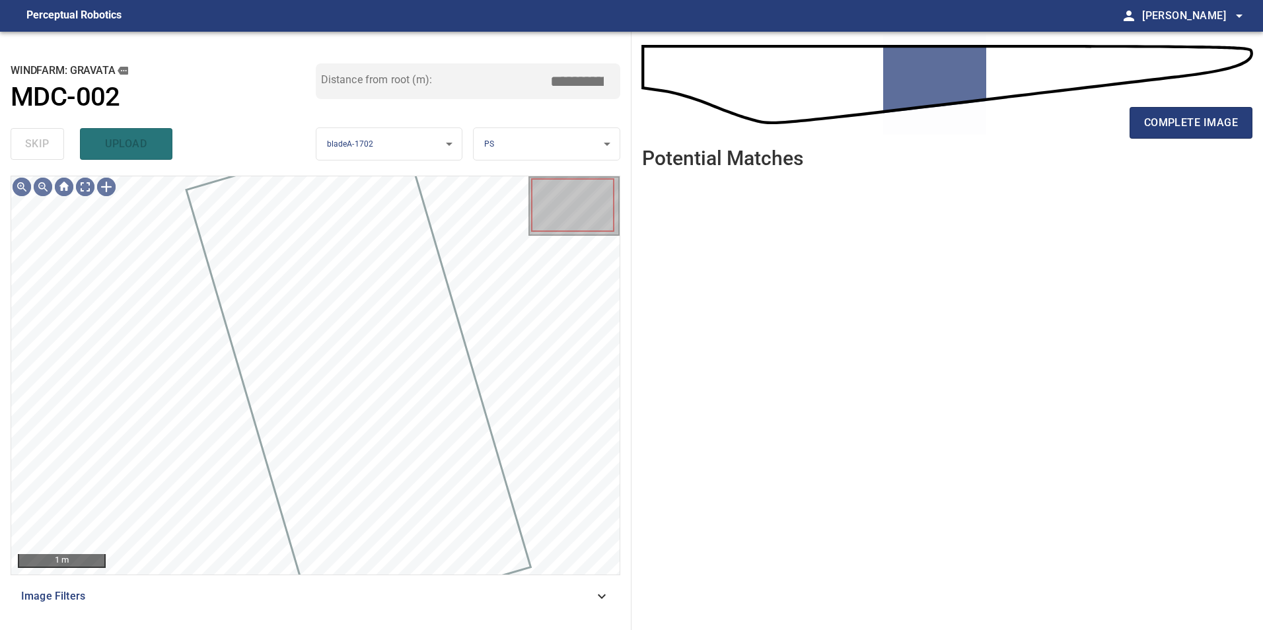
click at [53, 139] on div "skip upload" at bounding box center [163, 144] width 305 height 42
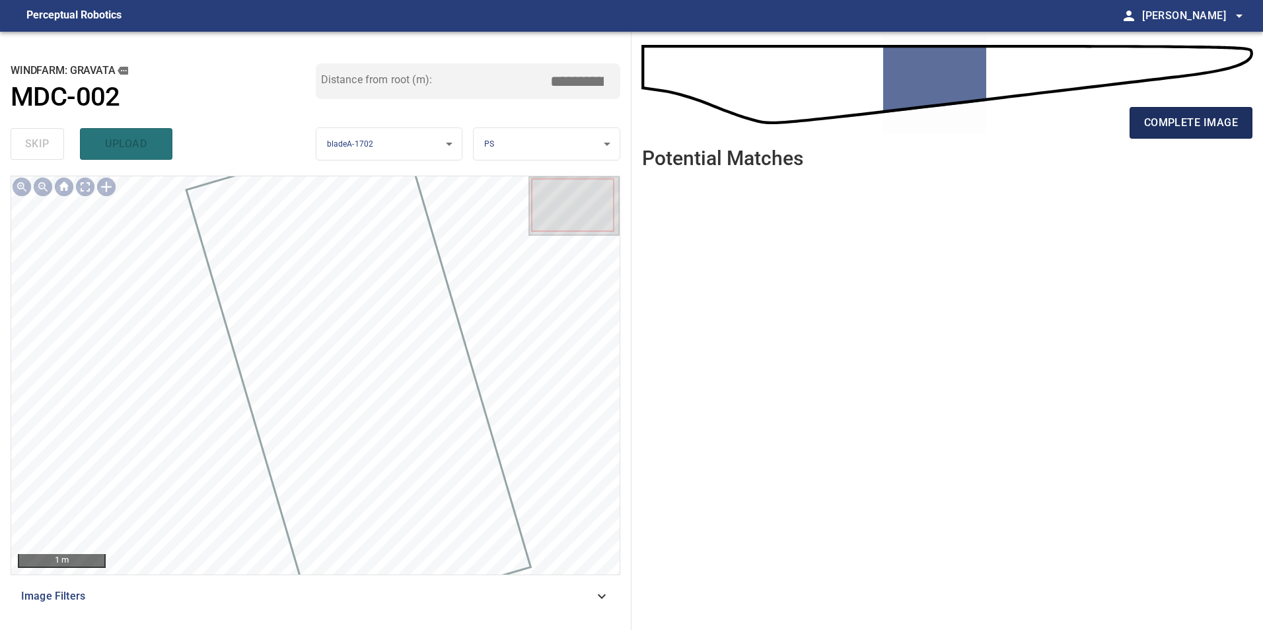
click at [1191, 116] on span "complete image" at bounding box center [1191, 123] width 94 height 18
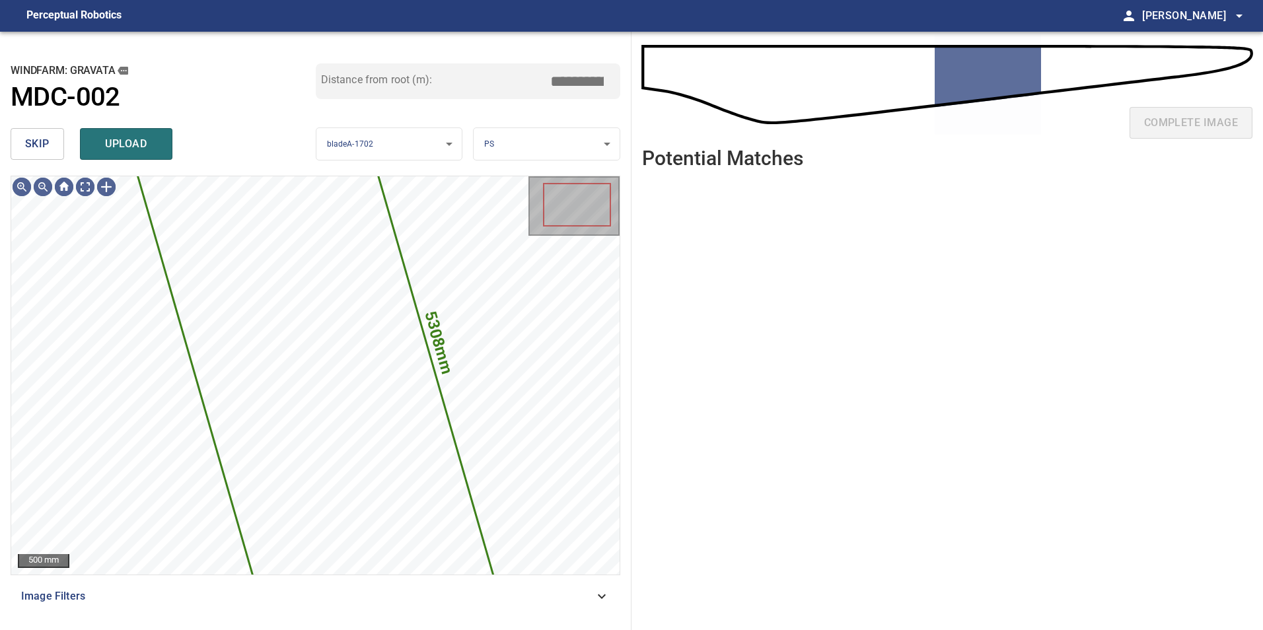
click at [50, 147] on button "skip" at bounding box center [37, 144] width 53 height 32
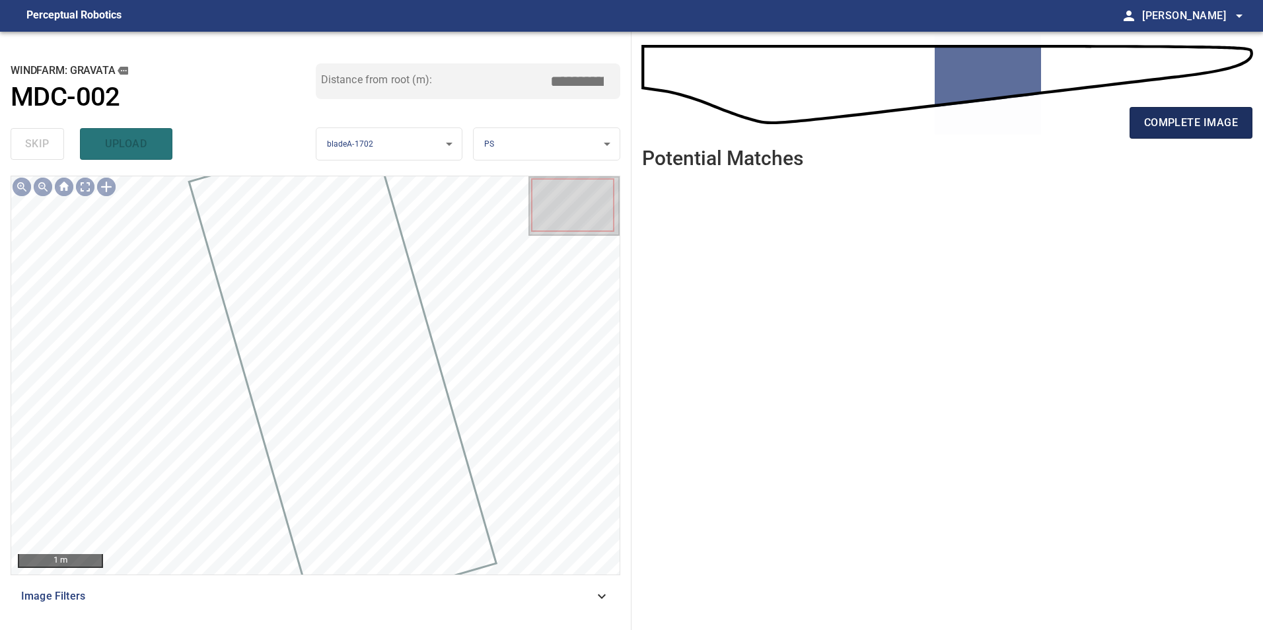
click at [1173, 116] on span "complete image" at bounding box center [1191, 123] width 94 height 18
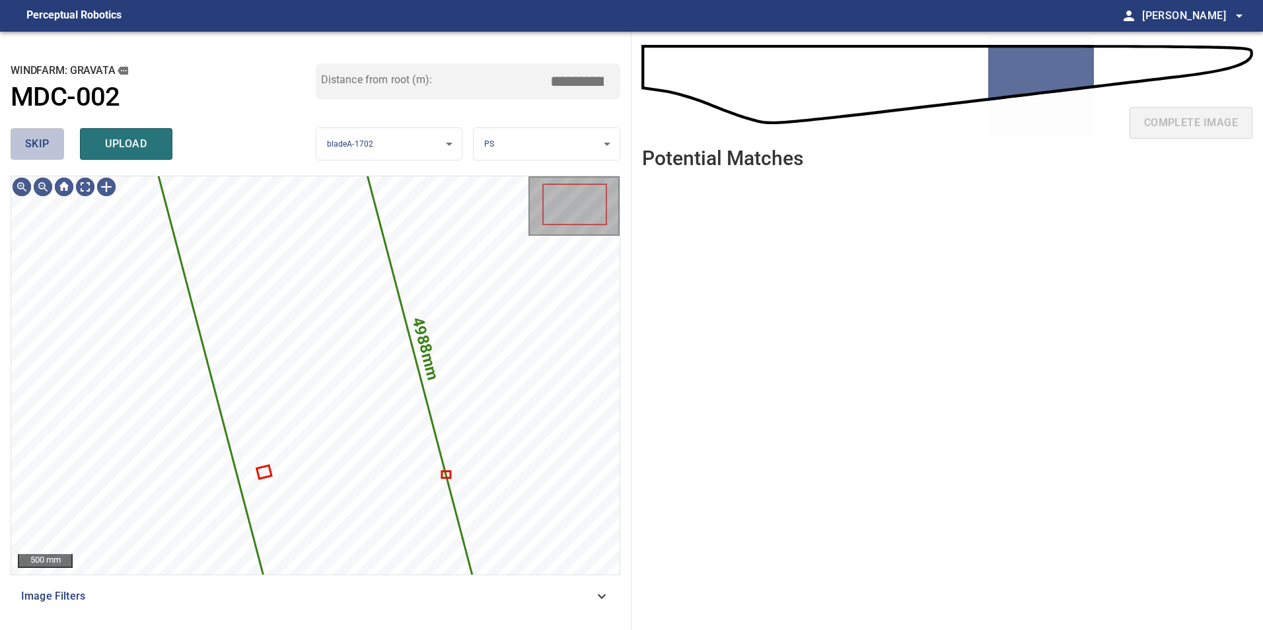
click at [28, 150] on span "skip" at bounding box center [37, 144] width 24 height 18
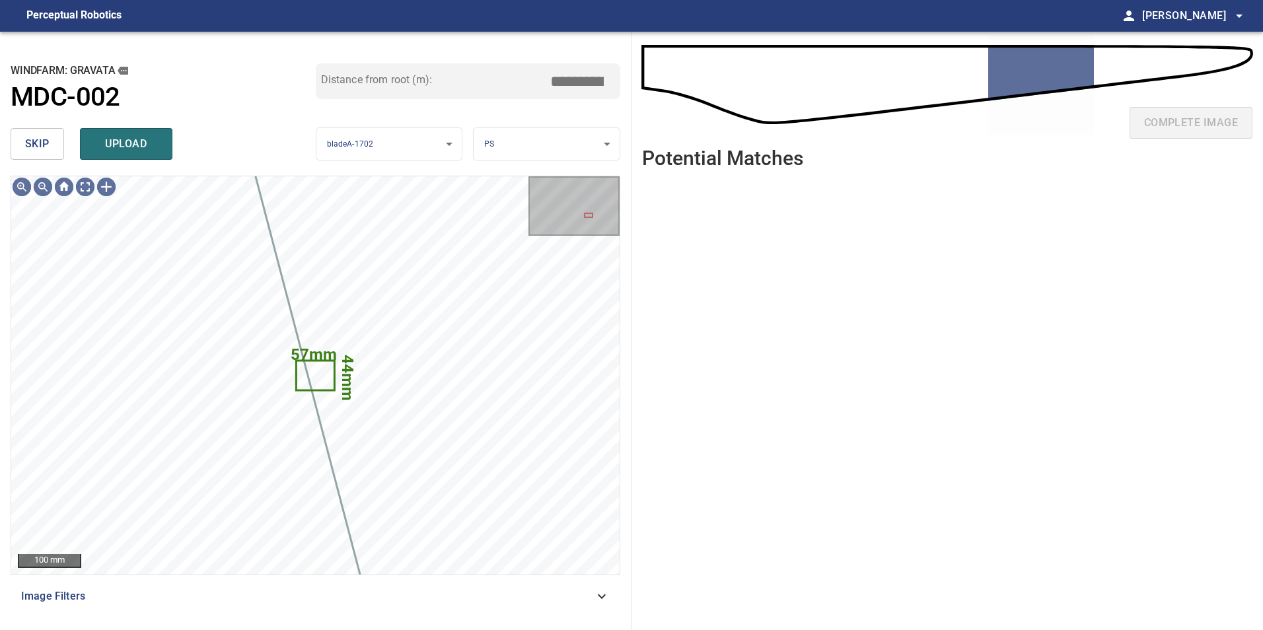
click at [28, 150] on span "skip" at bounding box center [37, 144] width 24 height 18
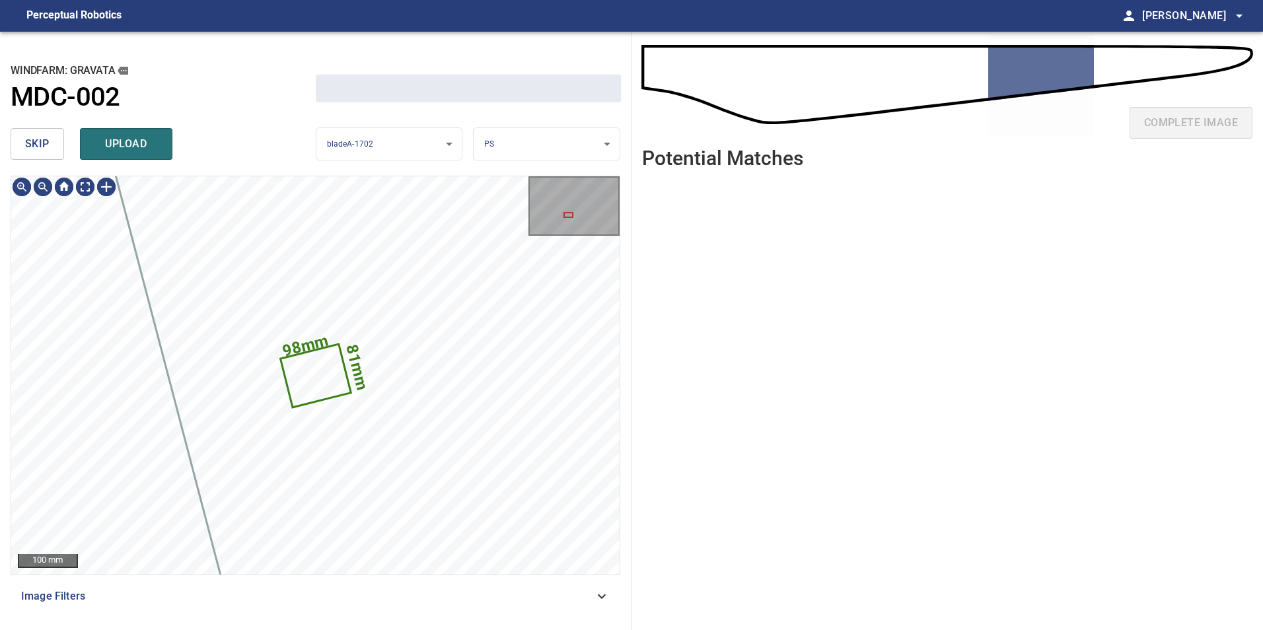
click at [28, 150] on span "skip" at bounding box center [37, 144] width 24 height 18
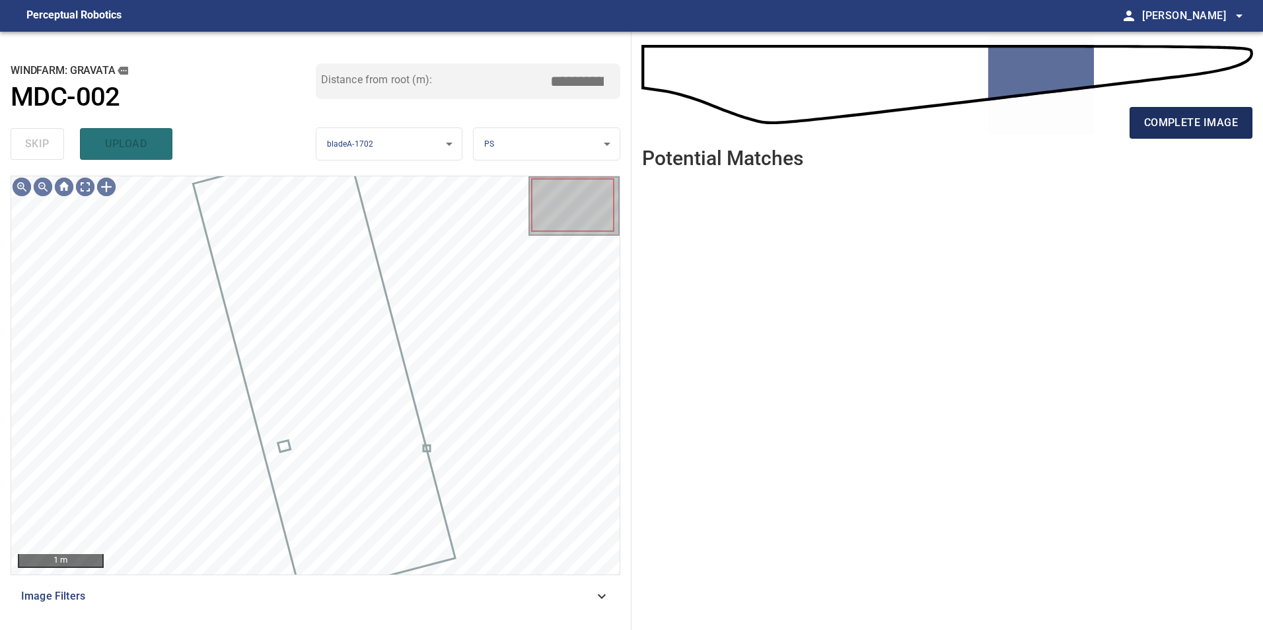
click at [1209, 120] on span "complete image" at bounding box center [1191, 123] width 94 height 18
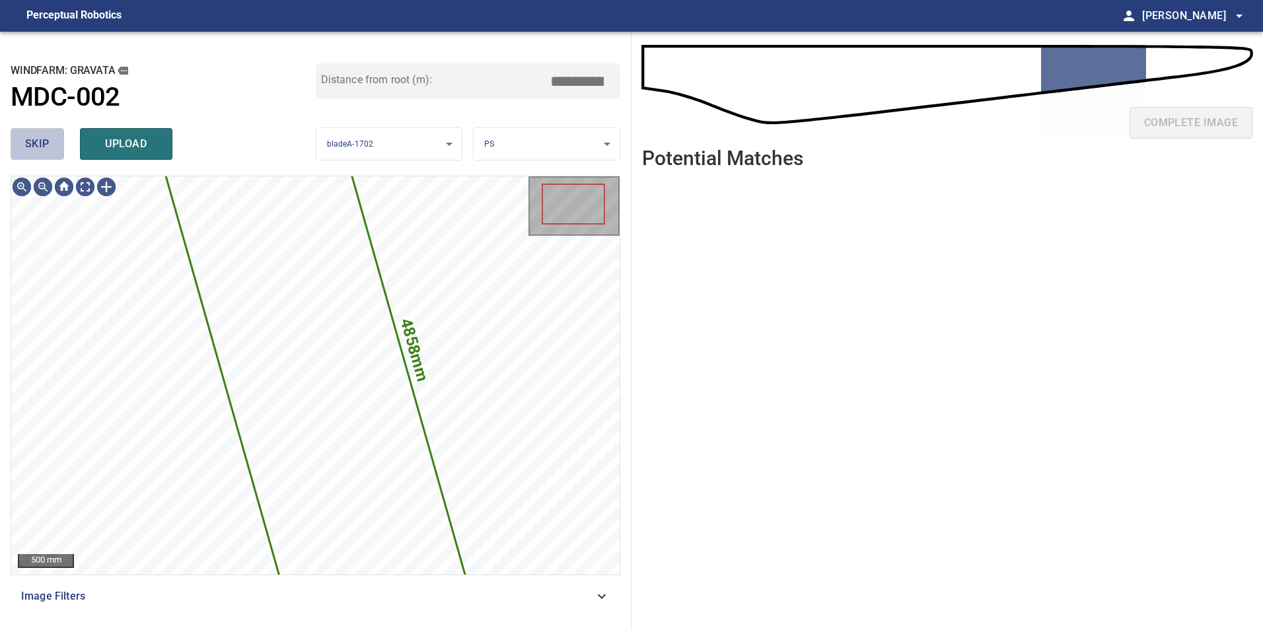
click at [28, 147] on span "skip" at bounding box center [37, 144] width 24 height 18
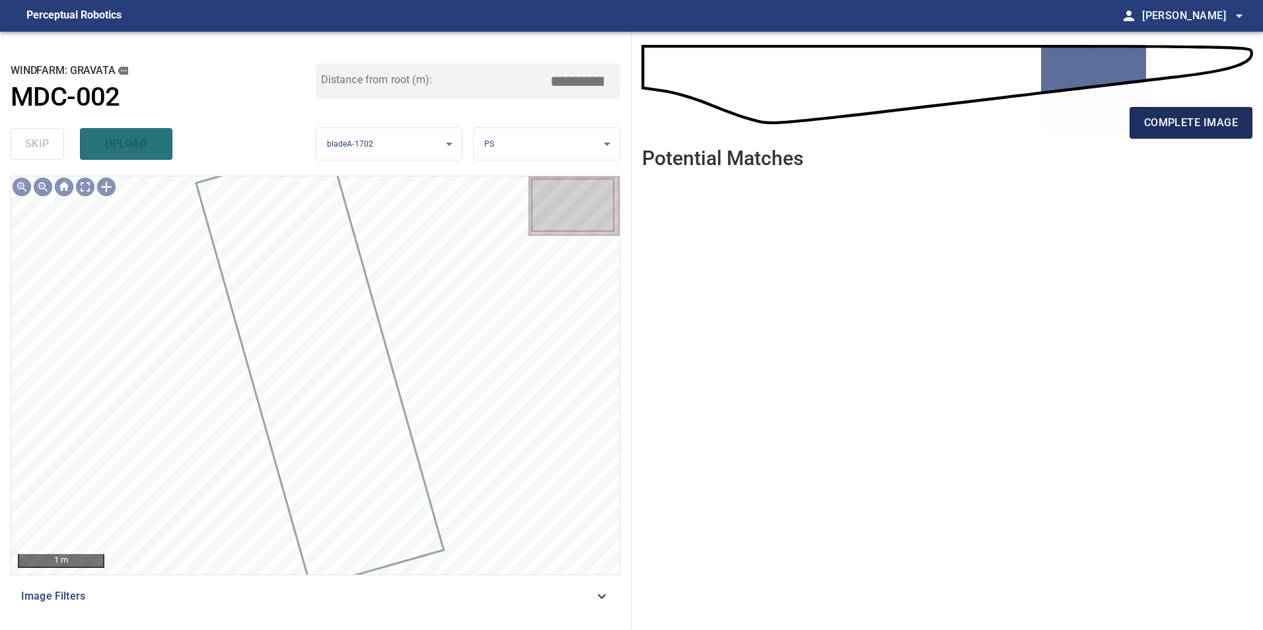
click at [1184, 130] on span "complete image" at bounding box center [1191, 123] width 94 height 18
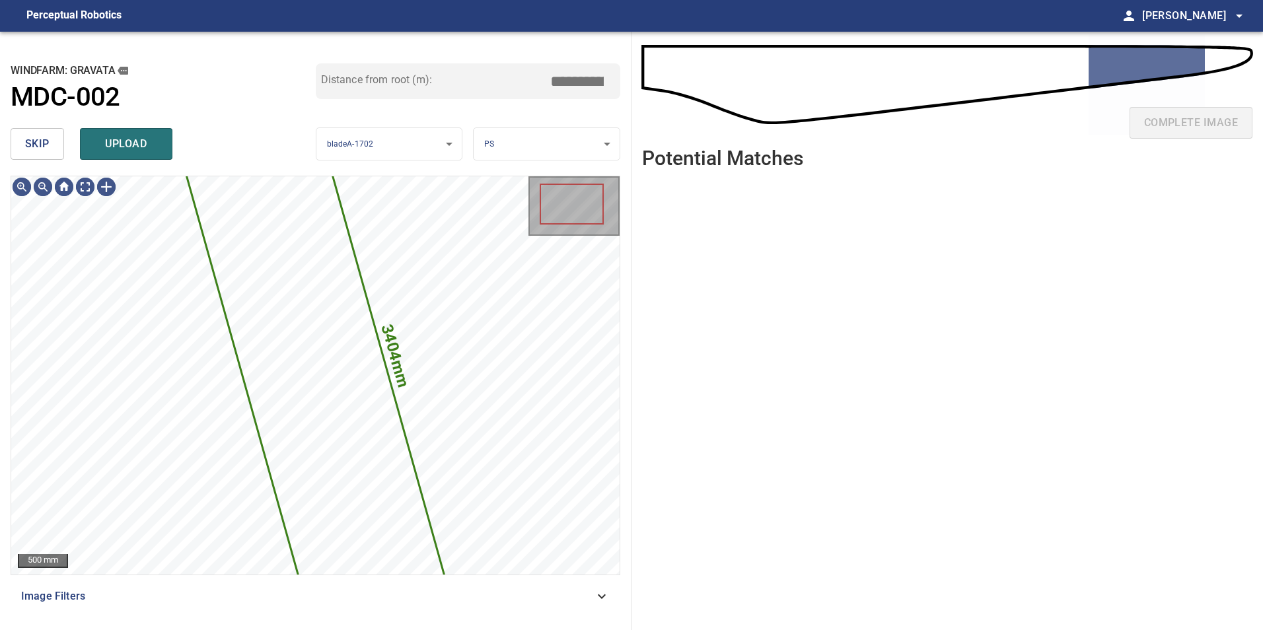
click at [40, 151] on span "skip" at bounding box center [37, 144] width 24 height 18
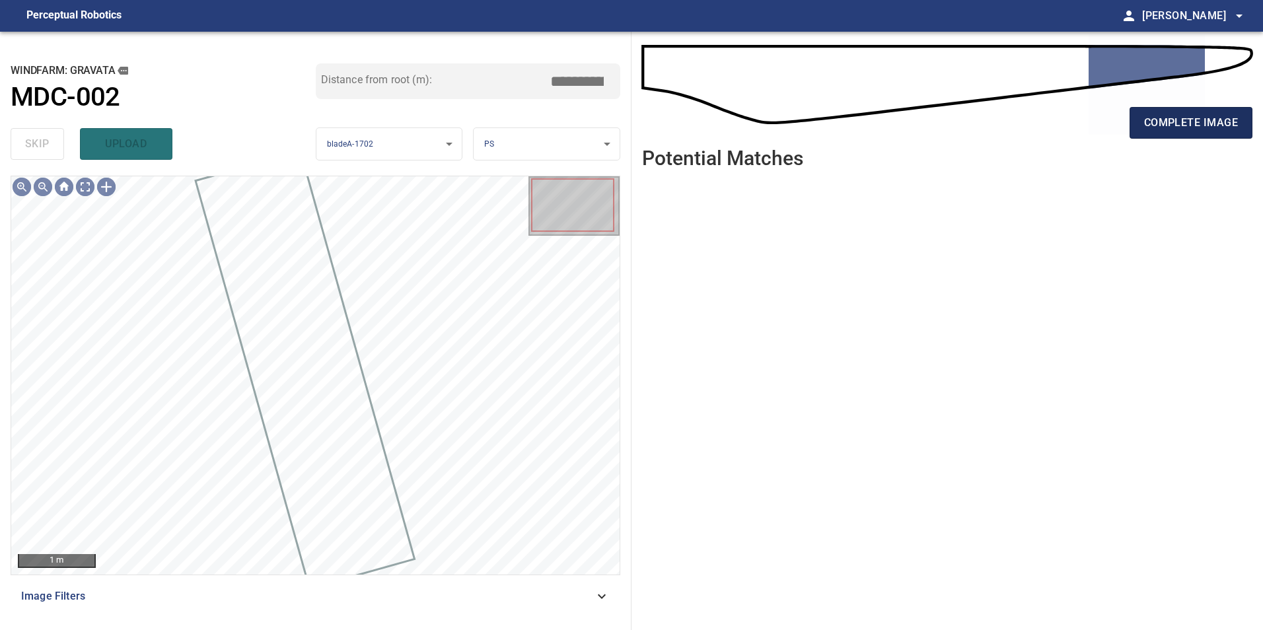
click at [1190, 123] on span "complete image" at bounding box center [1191, 123] width 94 height 18
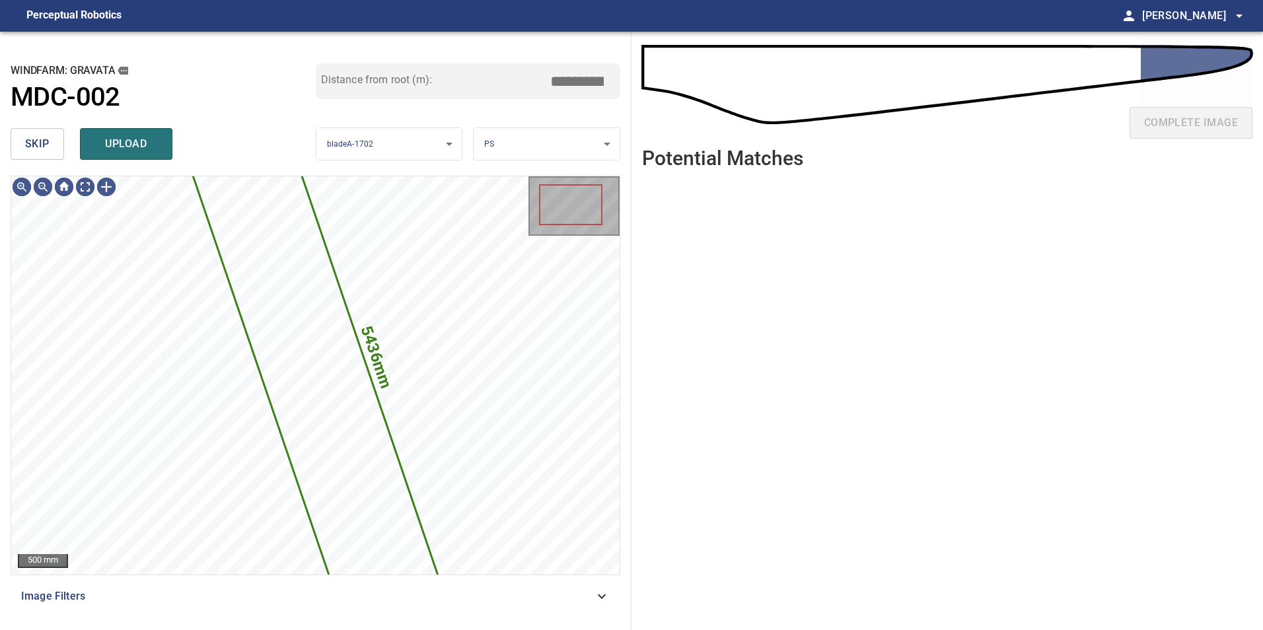
click at [46, 150] on span "skip" at bounding box center [37, 144] width 24 height 18
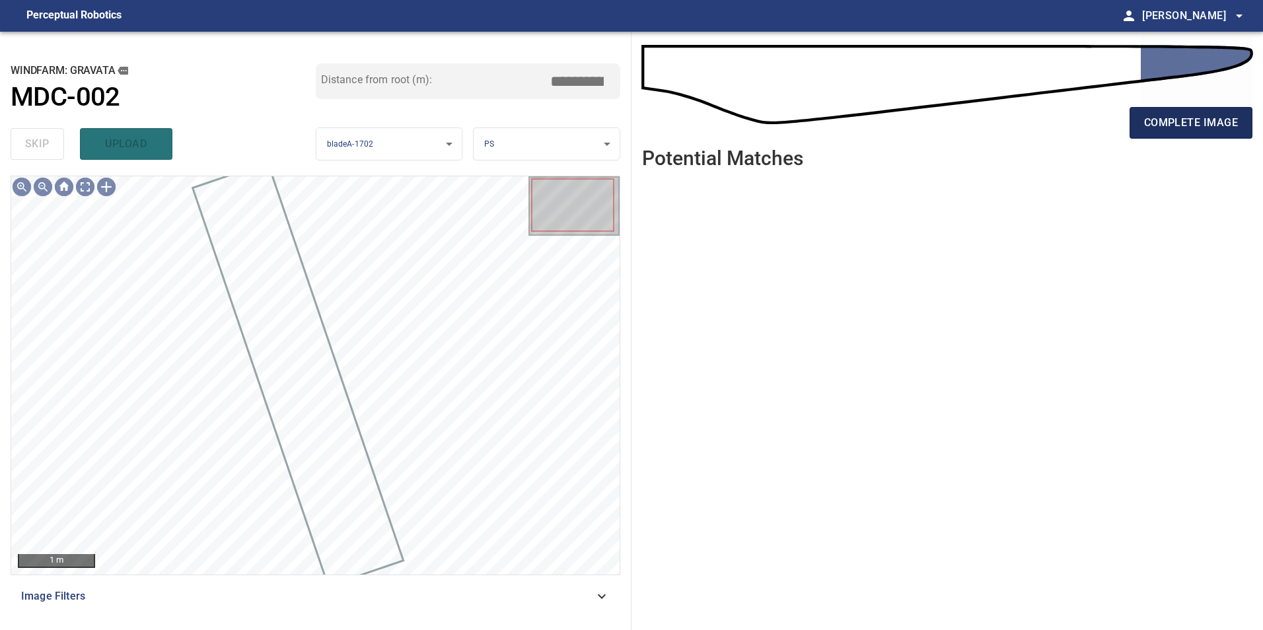
click at [1148, 112] on button "complete image" at bounding box center [1190, 123] width 123 height 32
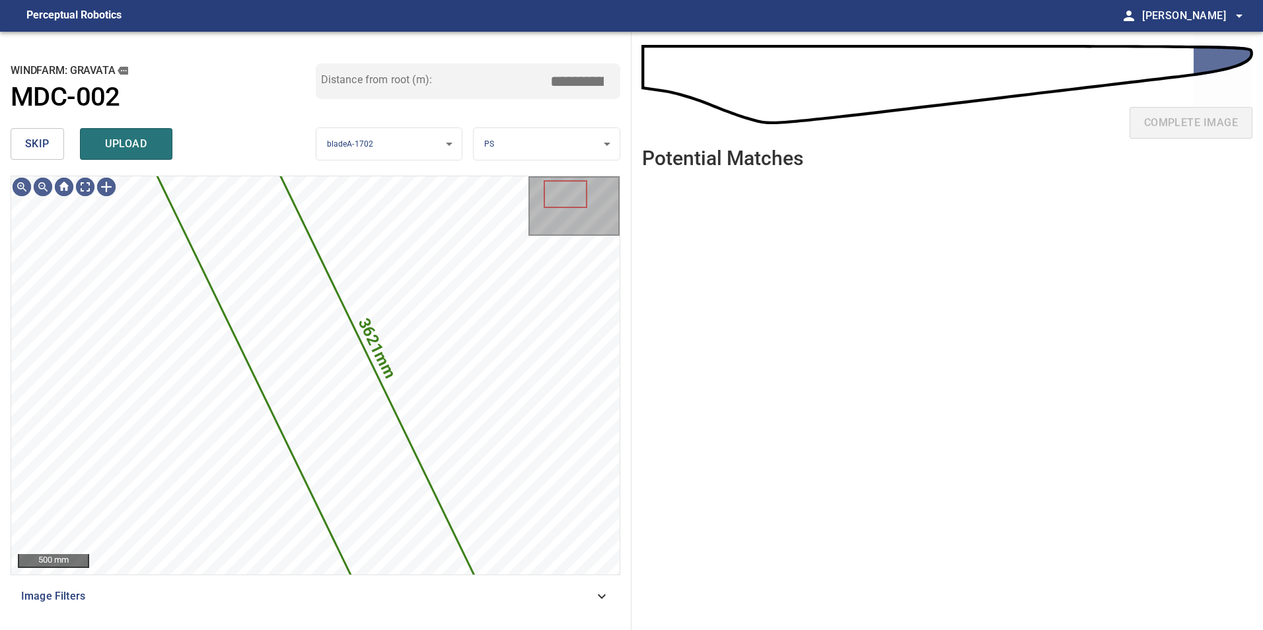
click at [45, 138] on span "skip" at bounding box center [37, 144] width 24 height 18
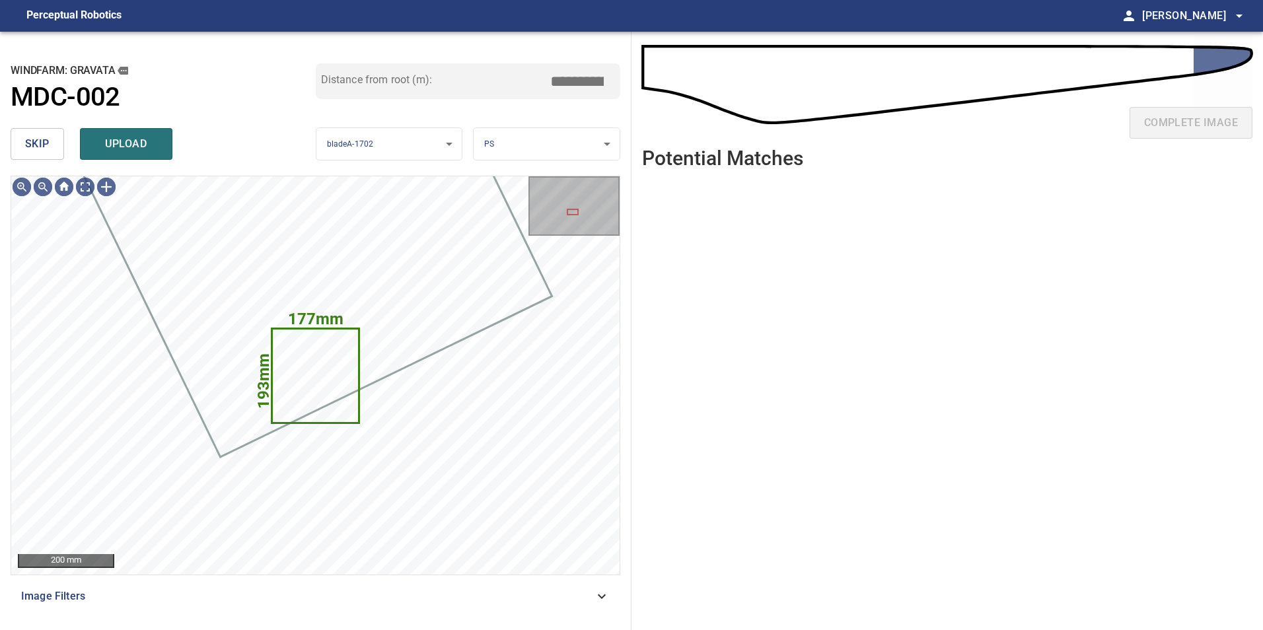
click at [45, 138] on span "skip" at bounding box center [37, 144] width 24 height 18
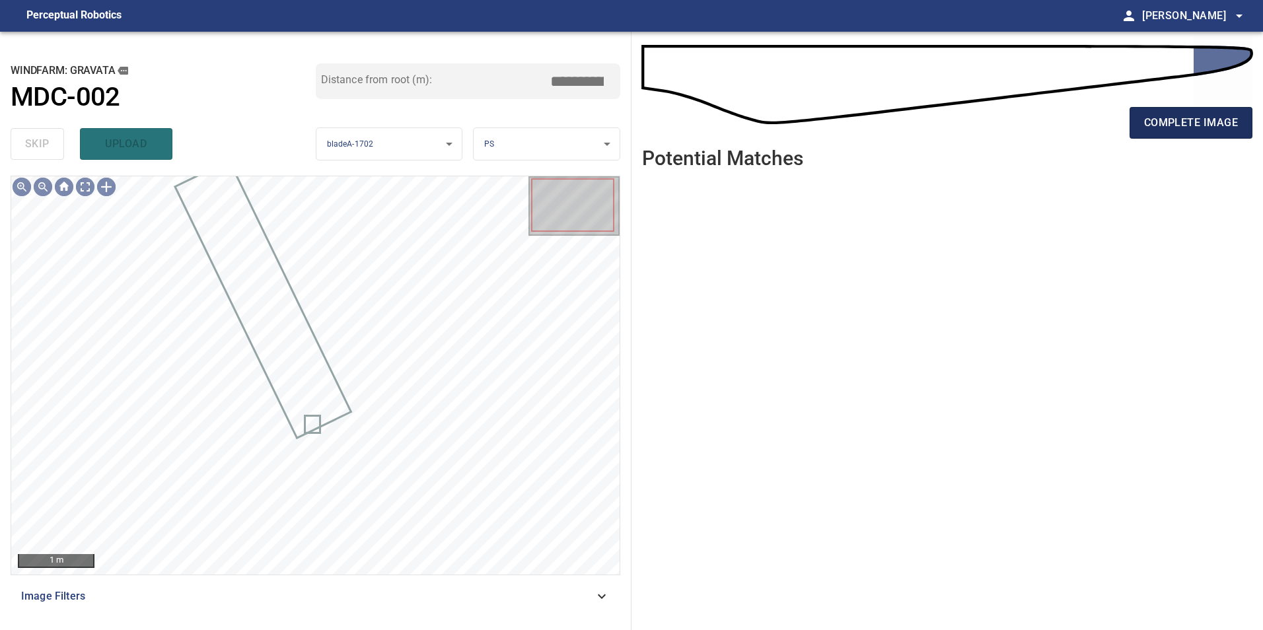
click at [1171, 120] on span "complete image" at bounding box center [1191, 123] width 94 height 18
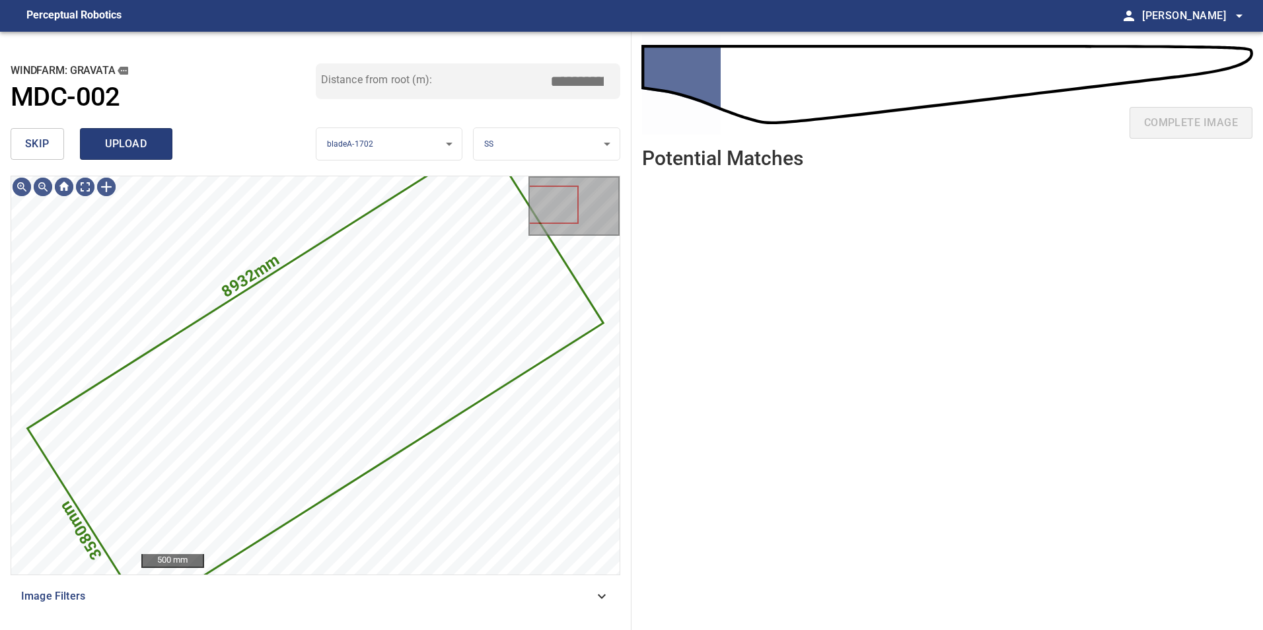
click at [155, 145] on span "upload" at bounding box center [125, 144] width 63 height 18
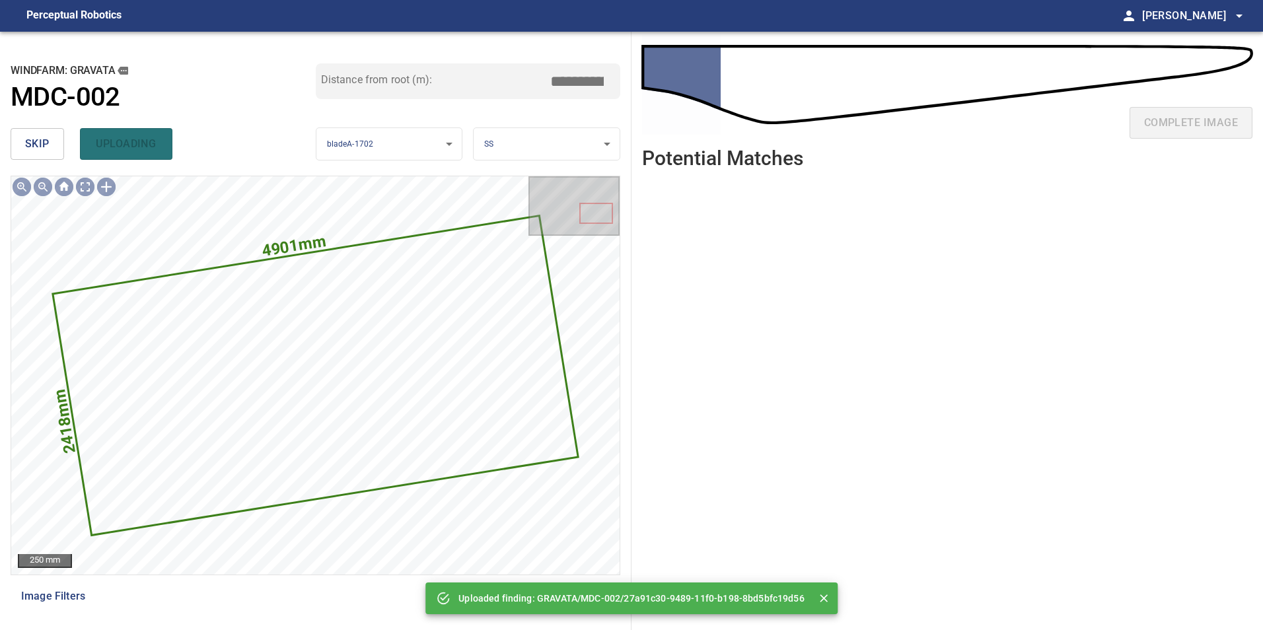
click at [46, 146] on span "skip" at bounding box center [37, 144] width 24 height 18
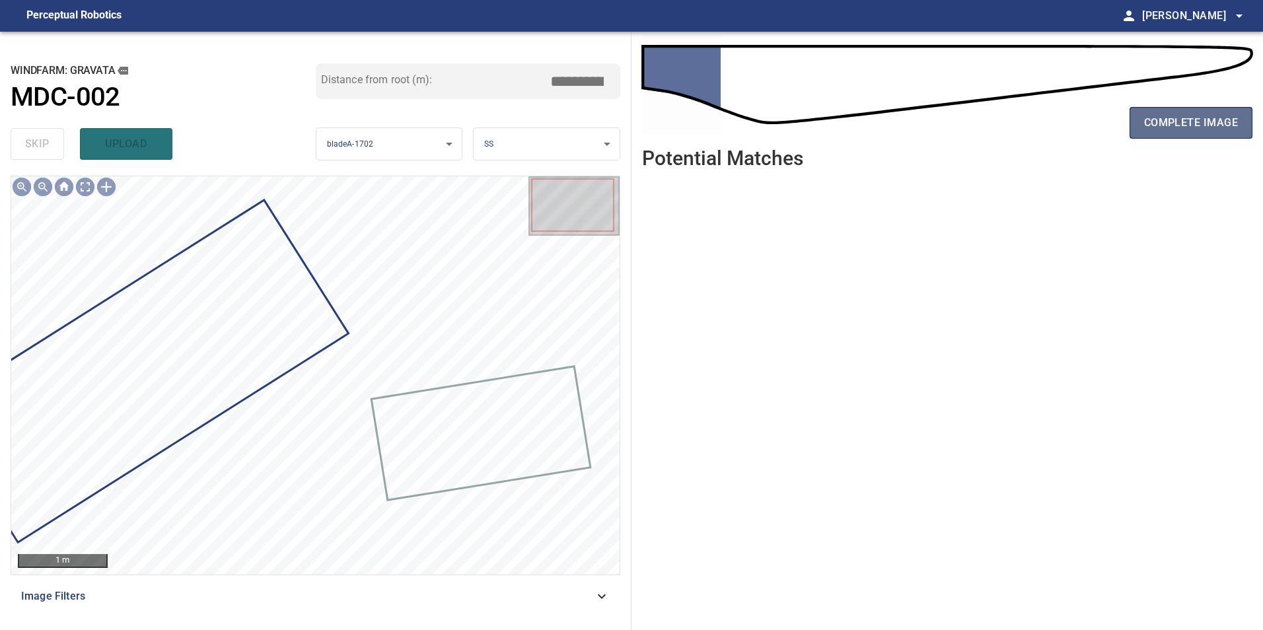
click at [1195, 129] on span "complete image" at bounding box center [1191, 123] width 94 height 18
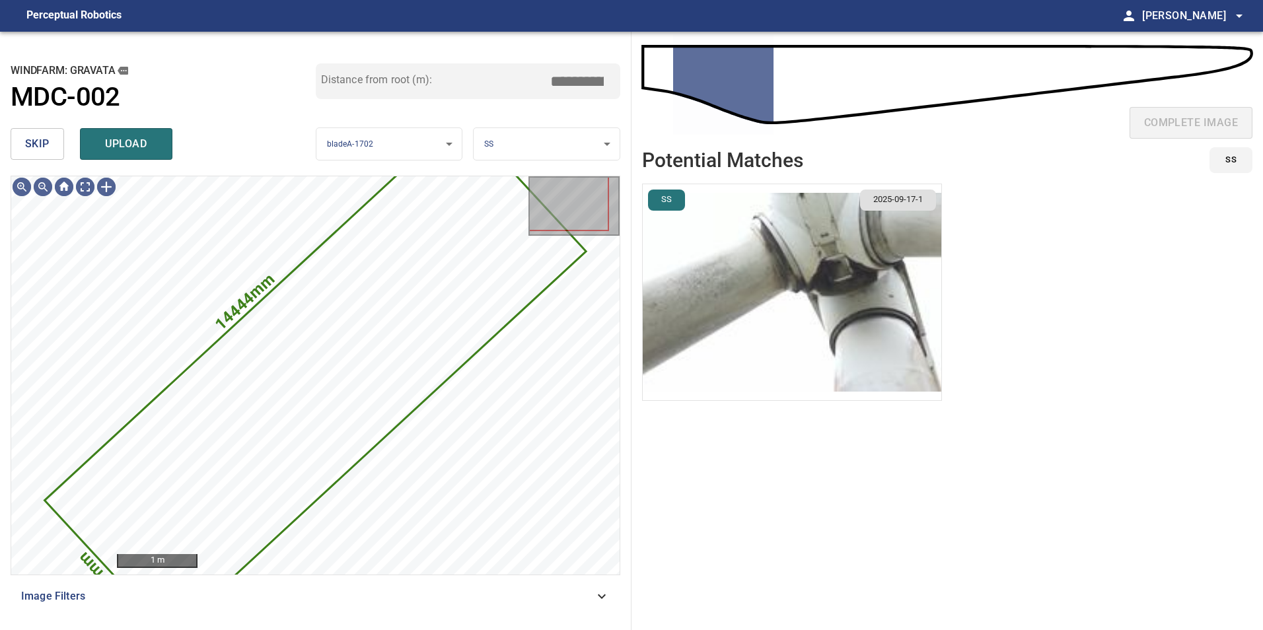
click at [55, 152] on button "skip" at bounding box center [37, 144] width 53 height 32
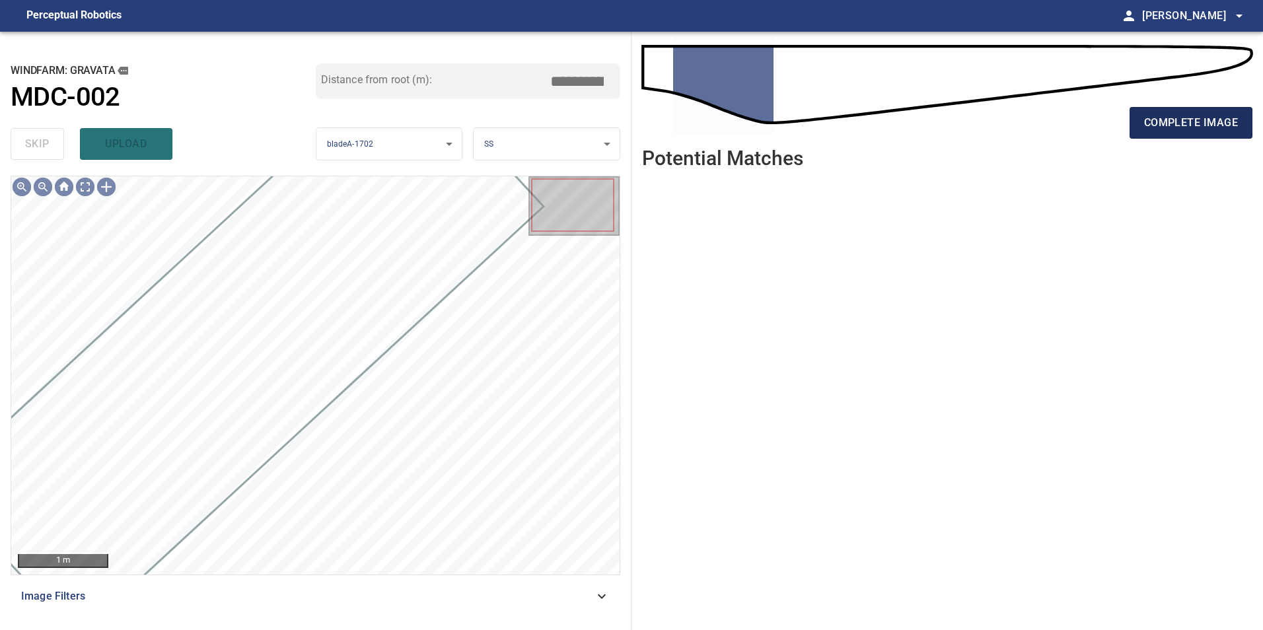
click at [1190, 130] on span "complete image" at bounding box center [1191, 123] width 94 height 18
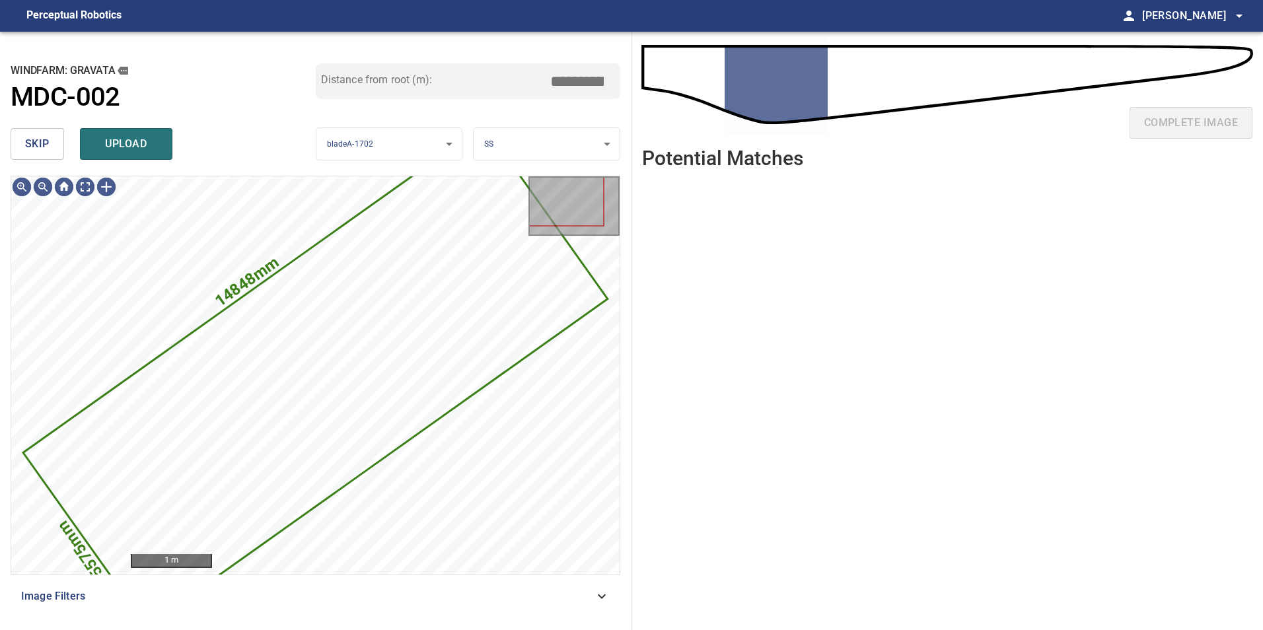
click at [51, 143] on button "skip" at bounding box center [37, 144] width 53 height 32
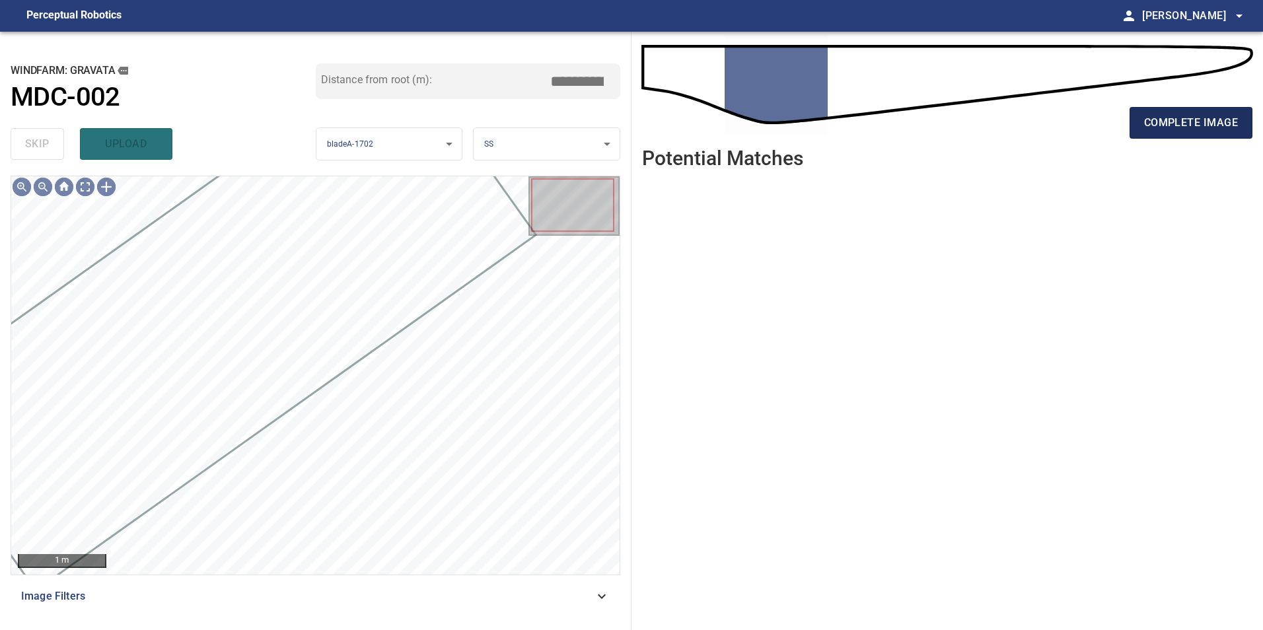
click at [1201, 125] on span "complete image" at bounding box center [1191, 123] width 94 height 18
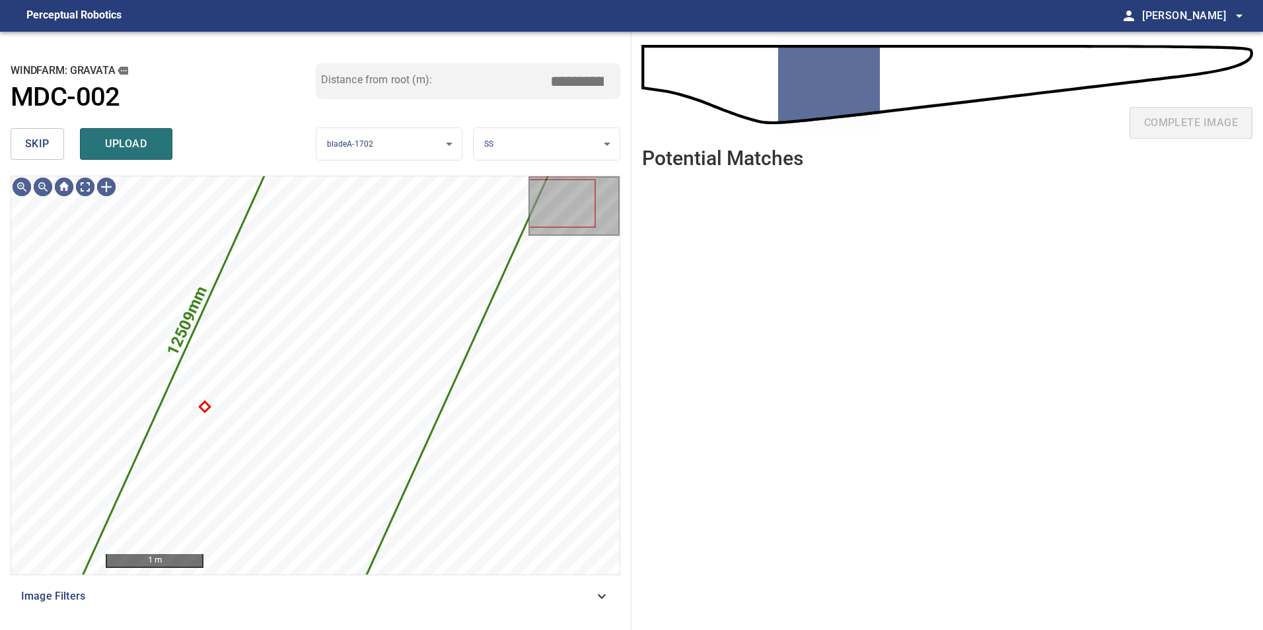
click at [49, 146] on span "skip" at bounding box center [37, 144] width 24 height 18
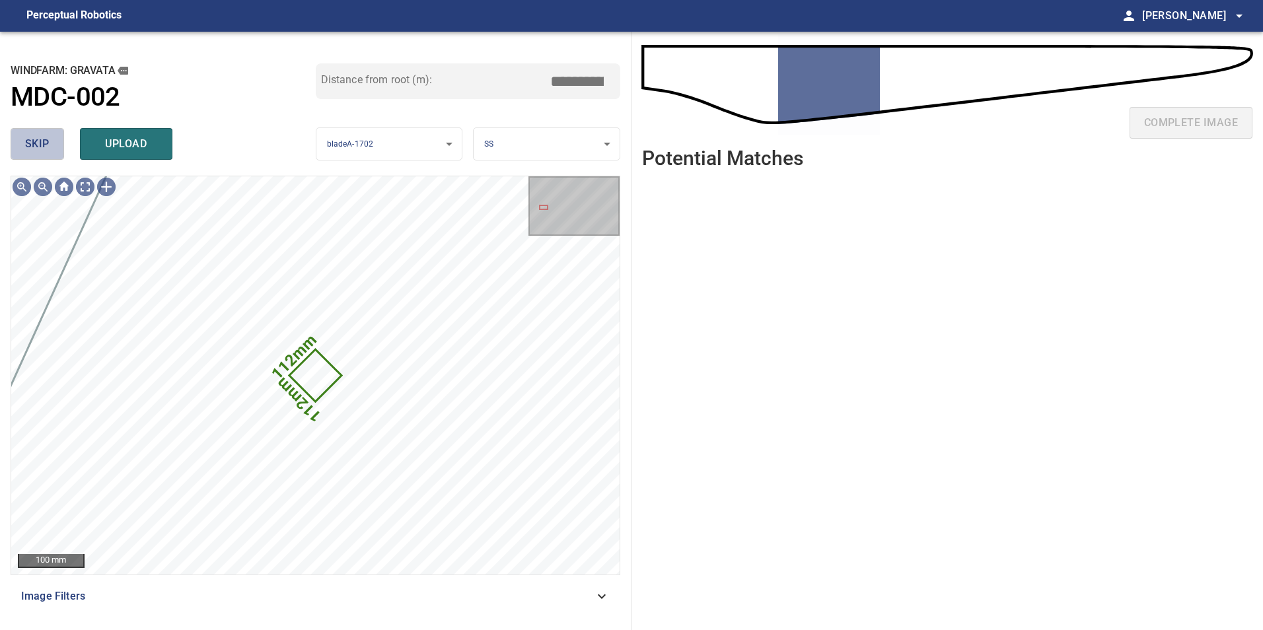
click at [47, 147] on span "skip" at bounding box center [37, 144] width 24 height 18
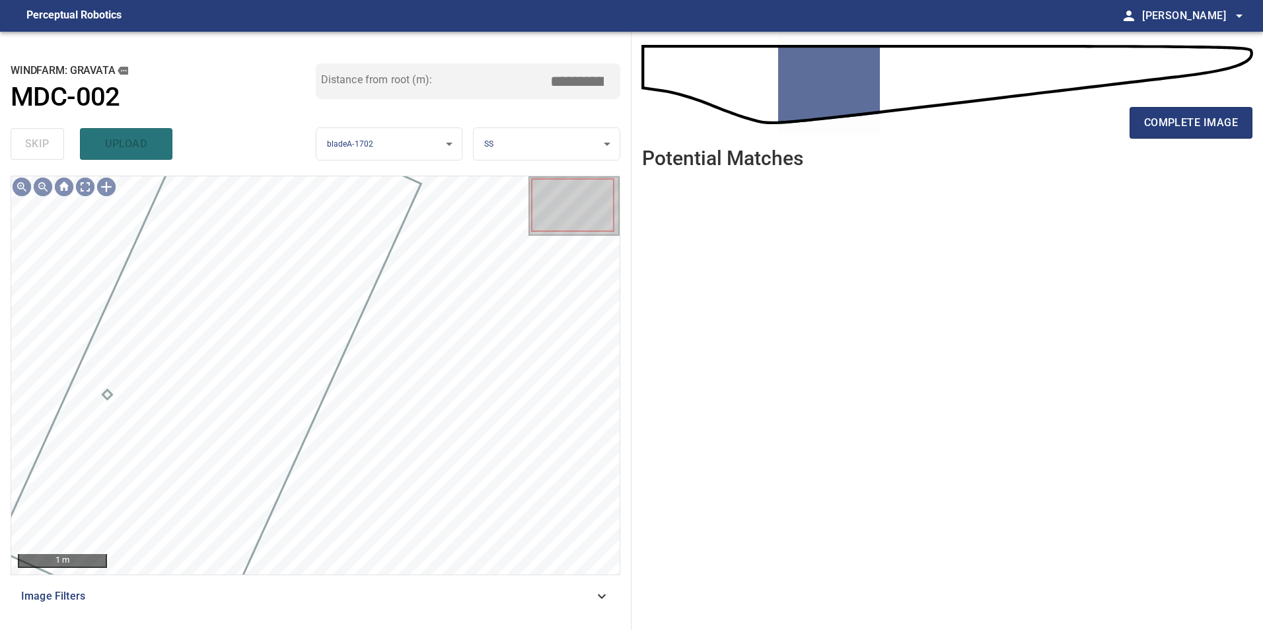
click at [1197, 103] on div "complete image" at bounding box center [947, 128] width 610 height 53
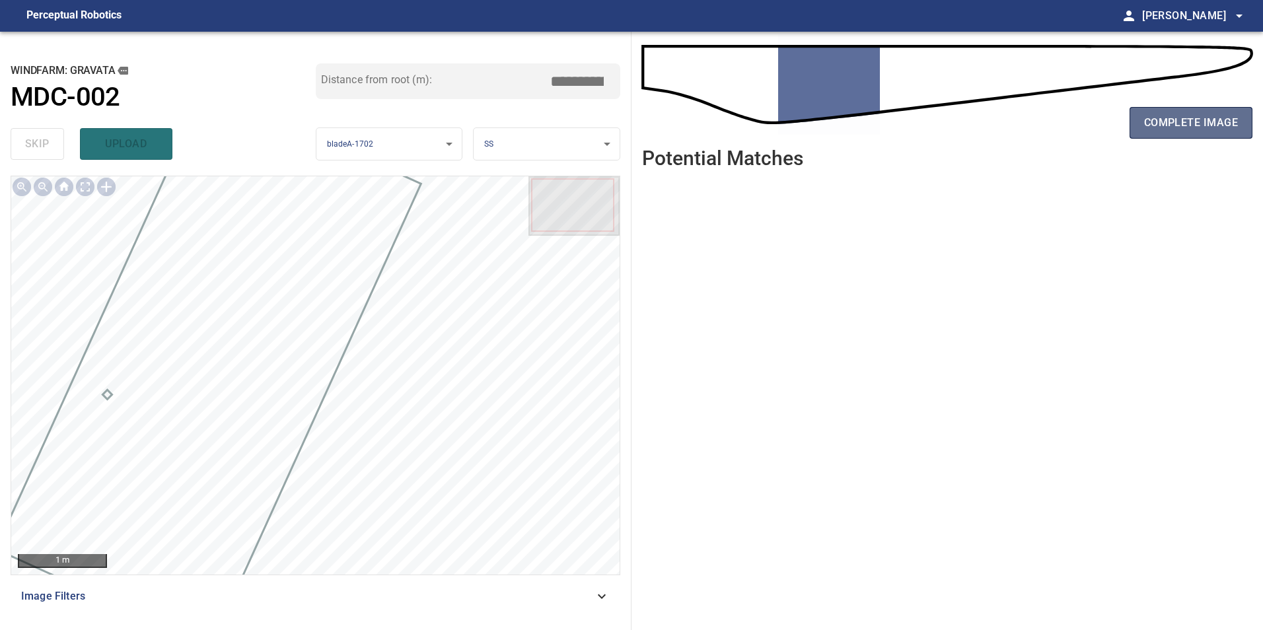
click at [1191, 115] on span "complete image" at bounding box center [1191, 123] width 94 height 18
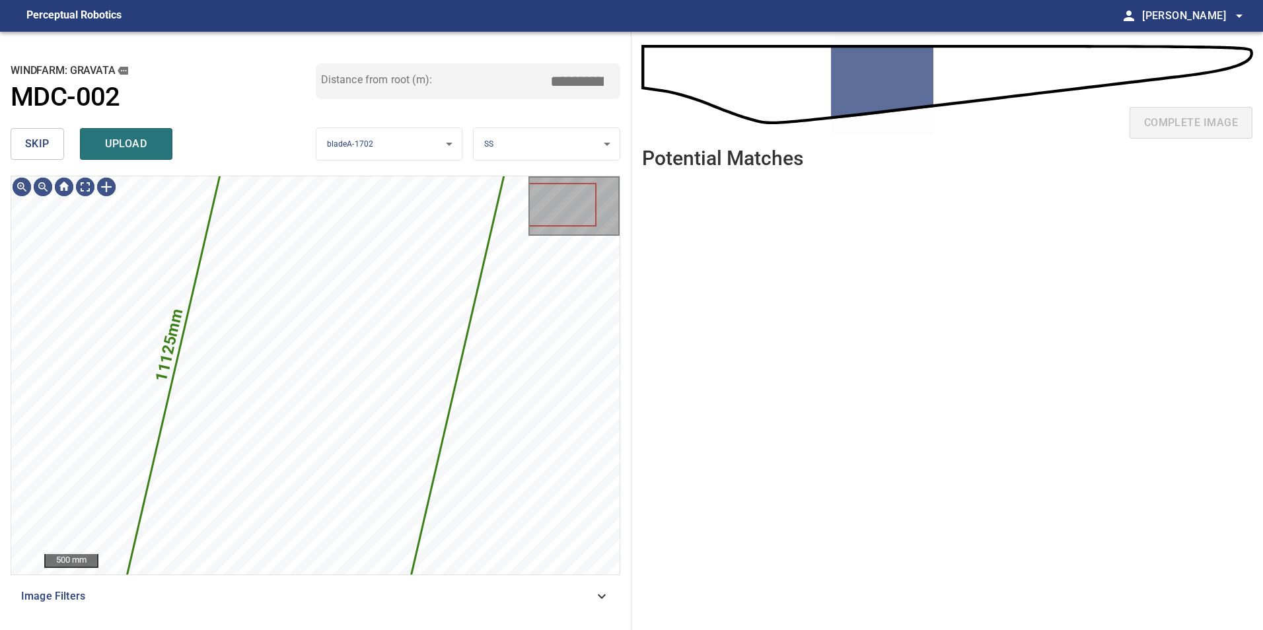
click at [58, 144] on button "skip" at bounding box center [37, 144] width 53 height 32
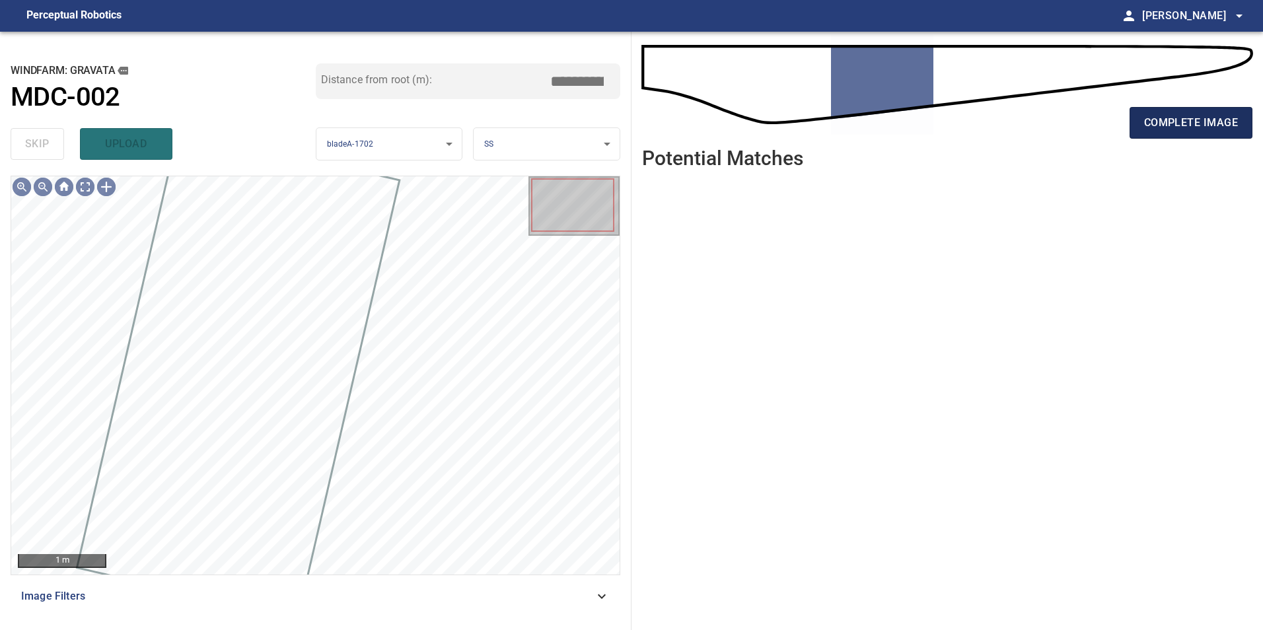
click at [1168, 125] on span "complete image" at bounding box center [1191, 123] width 94 height 18
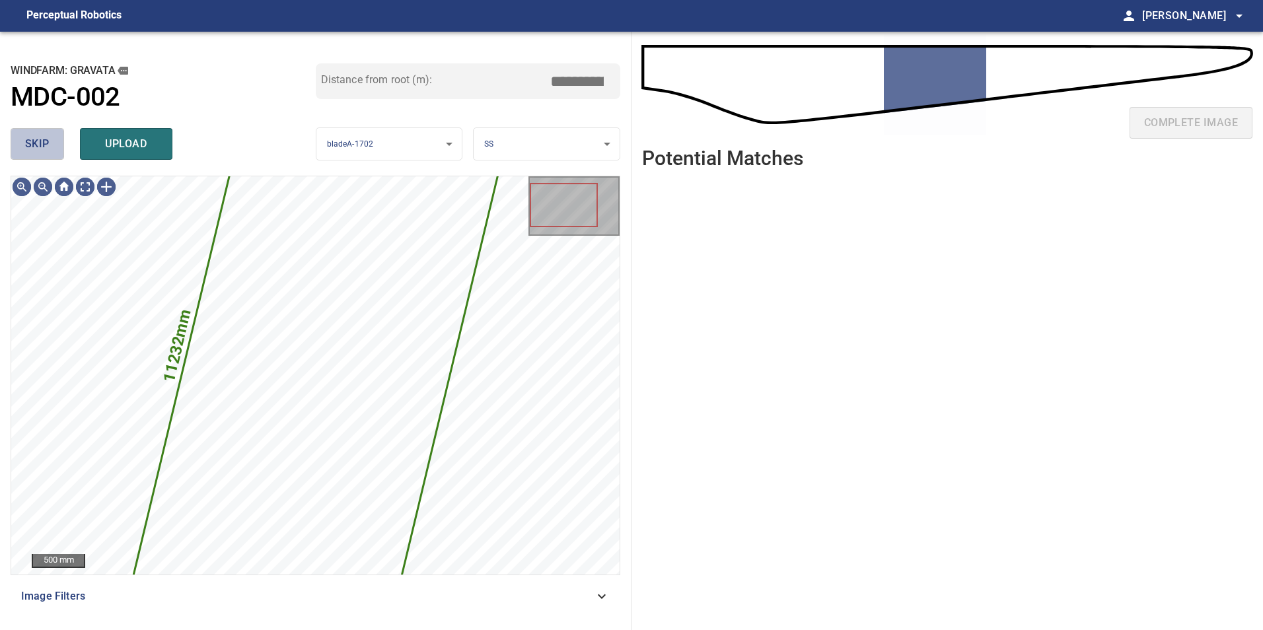
click at [36, 143] on span "skip" at bounding box center [37, 144] width 24 height 18
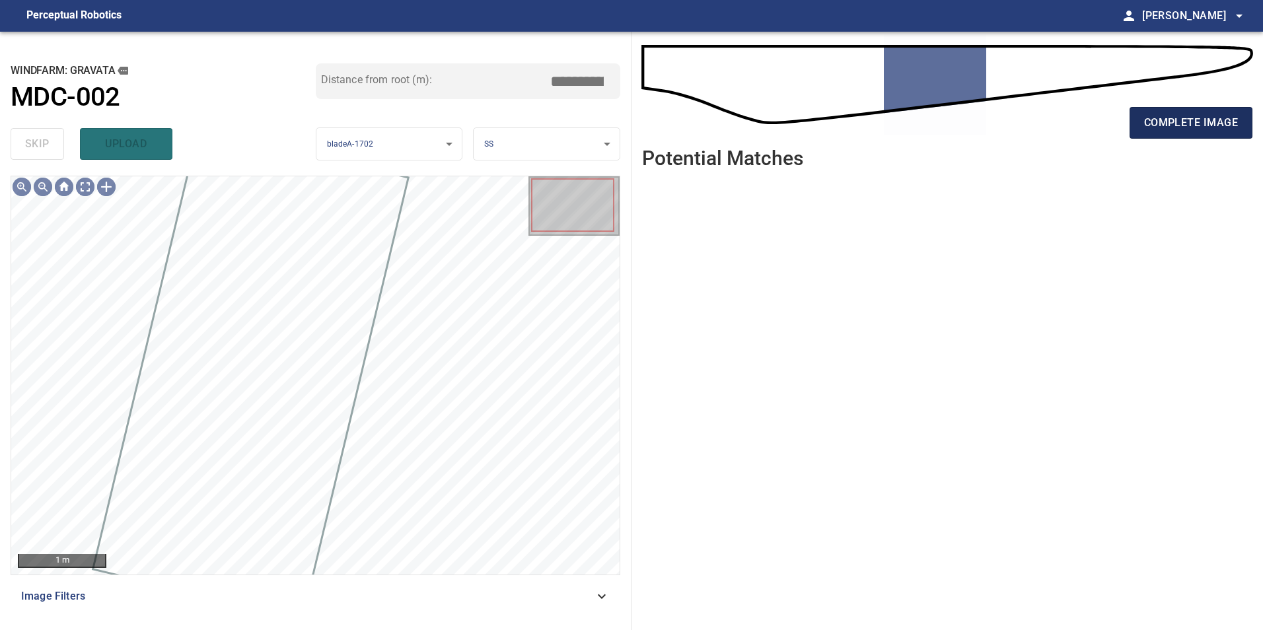
click at [1234, 128] on span "complete image" at bounding box center [1191, 123] width 94 height 18
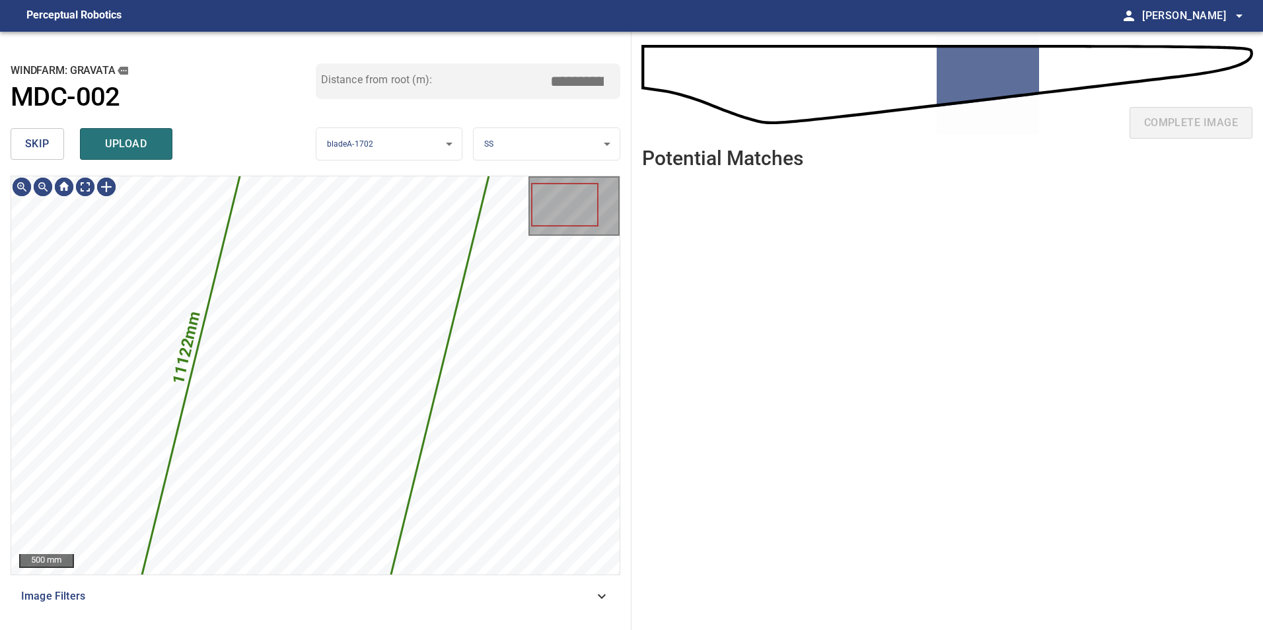
click at [35, 157] on button "skip" at bounding box center [37, 144] width 53 height 32
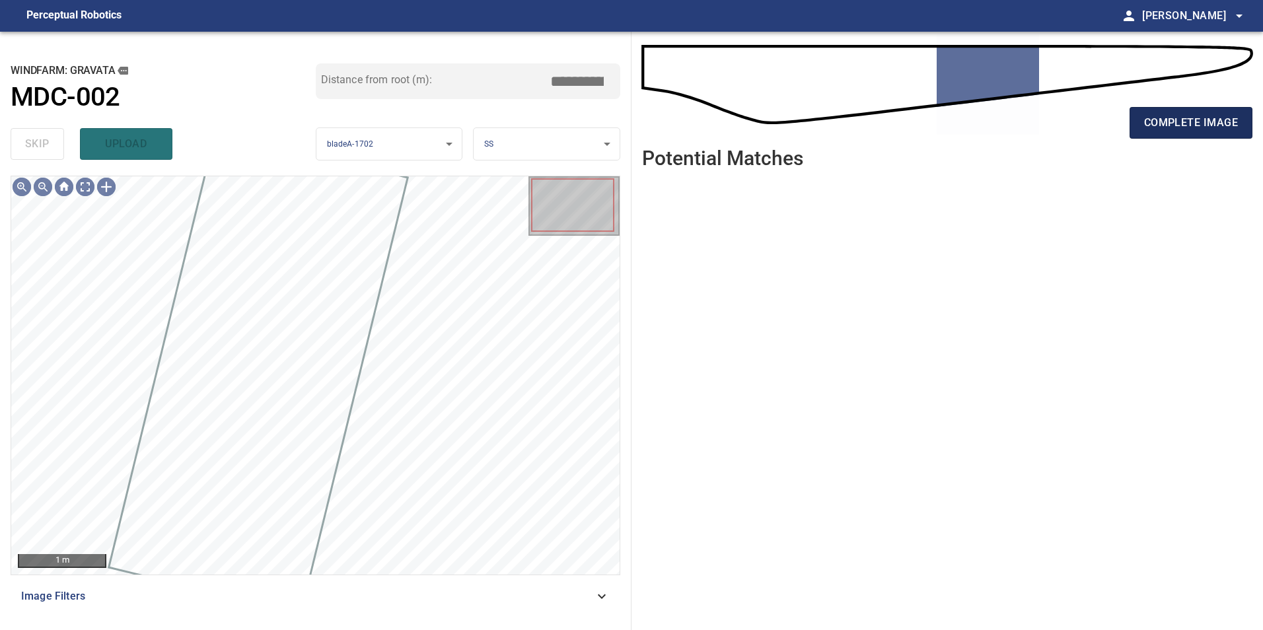
click at [1213, 117] on span "complete image" at bounding box center [1191, 123] width 94 height 18
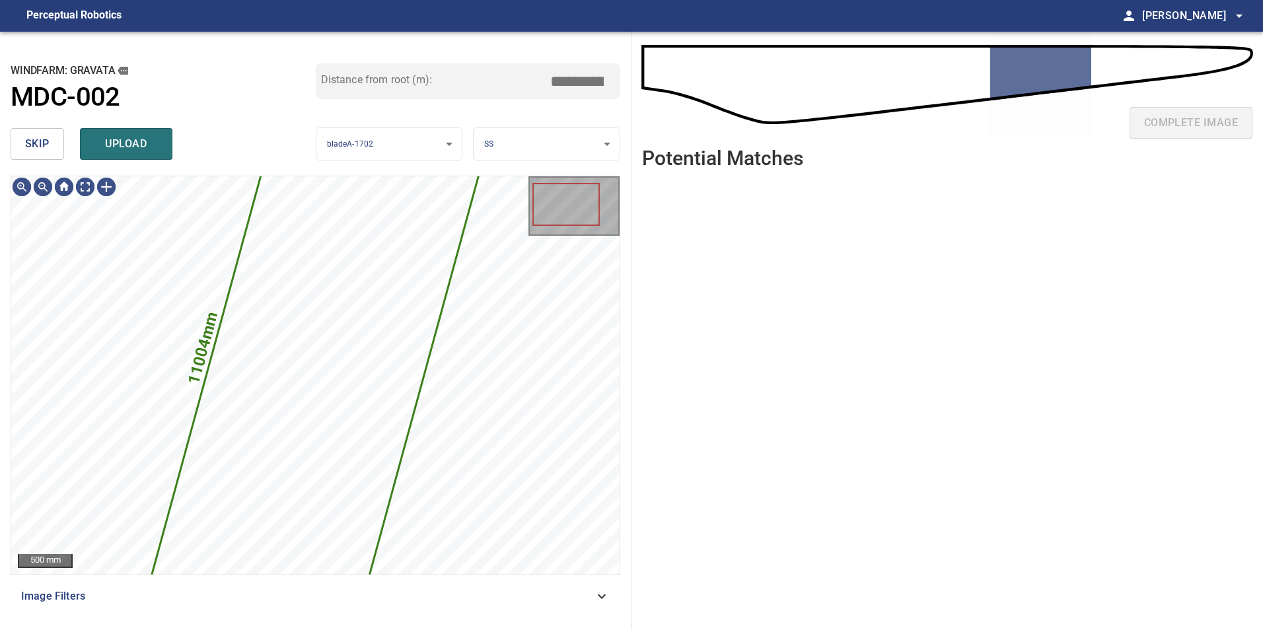
click at [48, 141] on span "skip" at bounding box center [37, 144] width 24 height 18
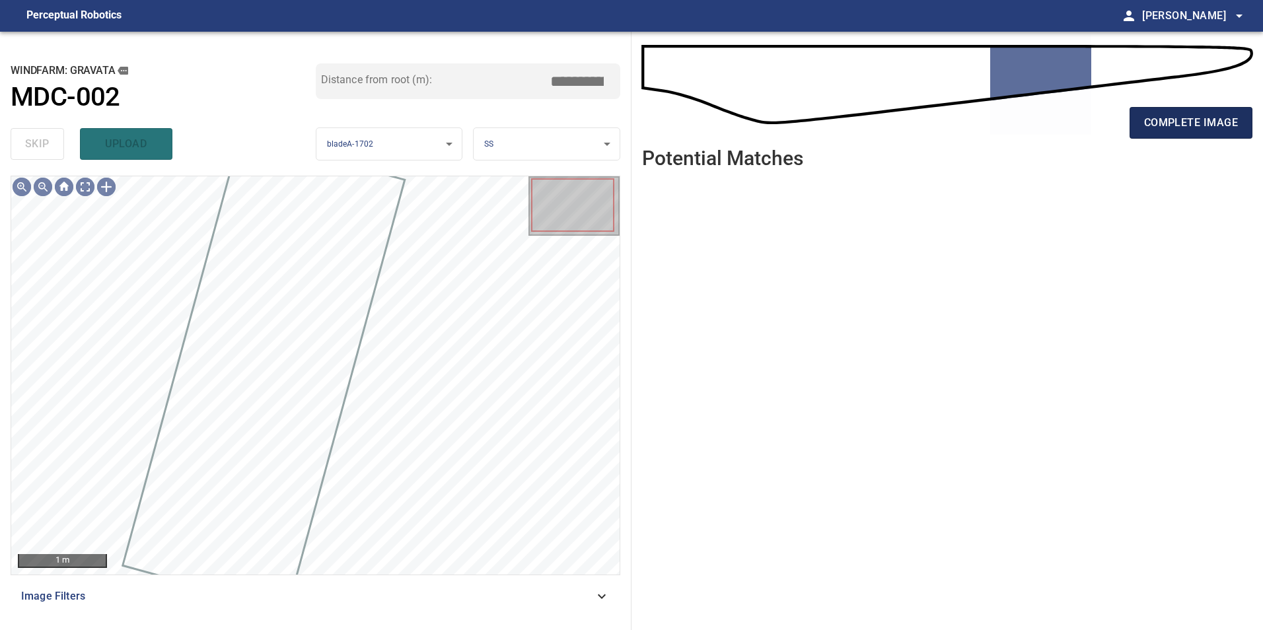
click at [1195, 127] on span "complete image" at bounding box center [1191, 123] width 94 height 18
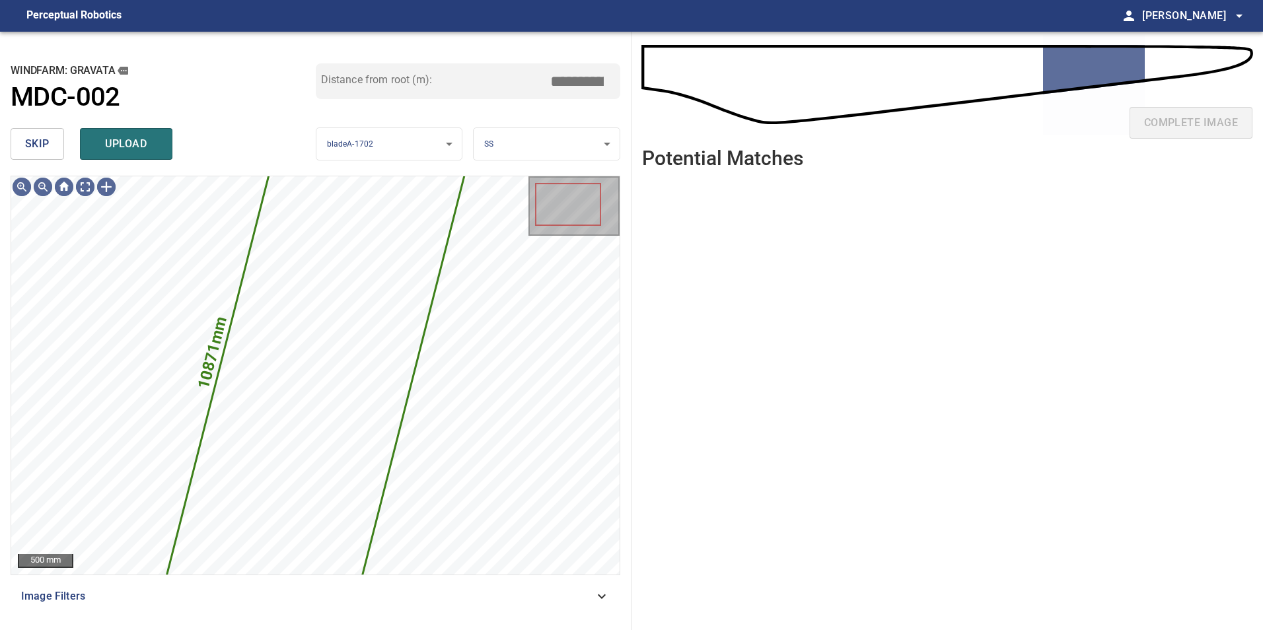
click at [42, 137] on span "skip" at bounding box center [37, 144] width 24 height 18
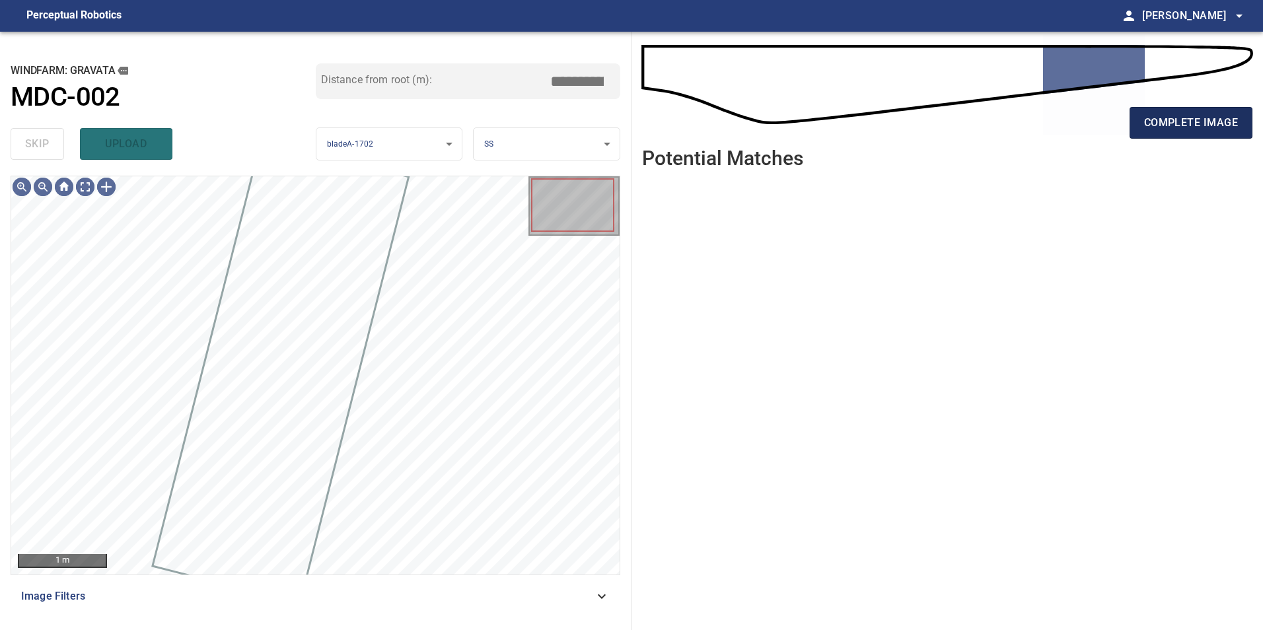
click at [1188, 131] on span "complete image" at bounding box center [1191, 123] width 94 height 18
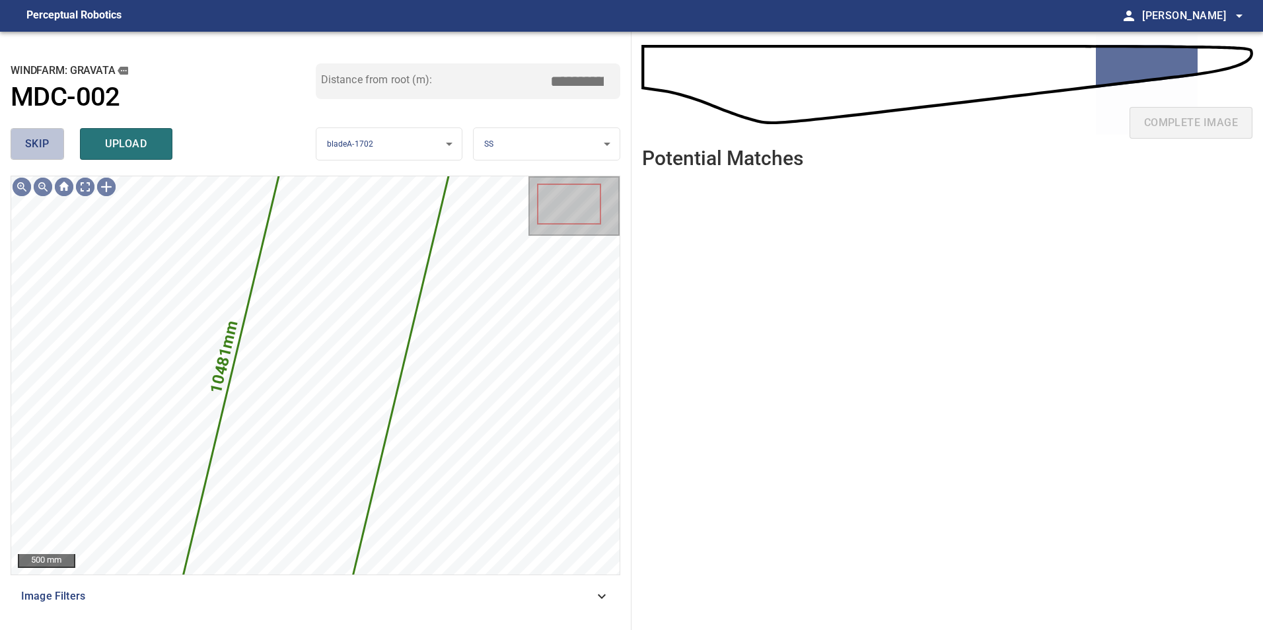
click at [38, 147] on span "skip" at bounding box center [37, 144] width 24 height 18
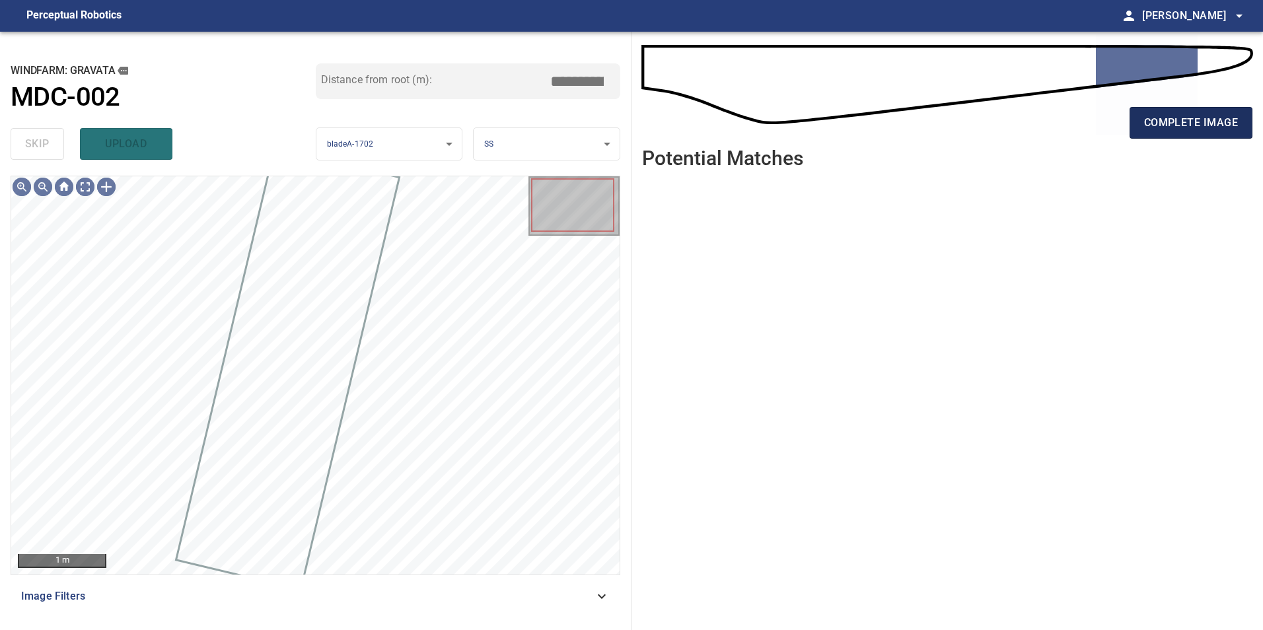
click at [1172, 122] on span "complete image" at bounding box center [1191, 123] width 94 height 18
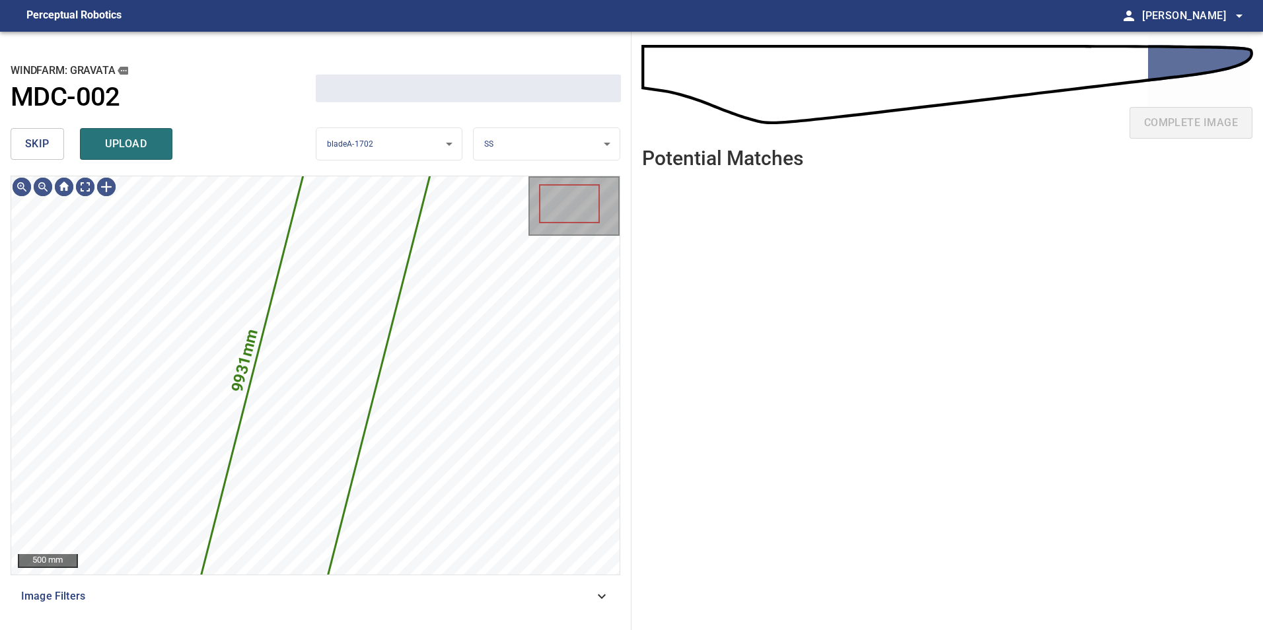
click at [35, 133] on button "skip" at bounding box center [37, 144] width 53 height 32
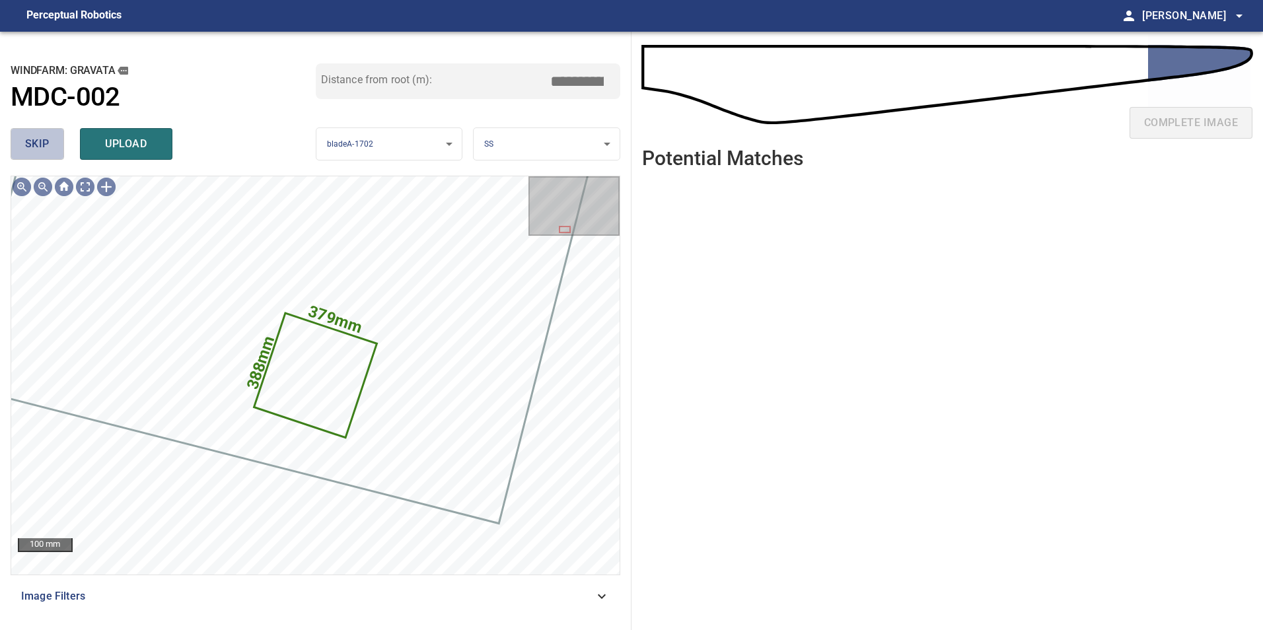
click at [45, 147] on span "skip" at bounding box center [37, 144] width 24 height 18
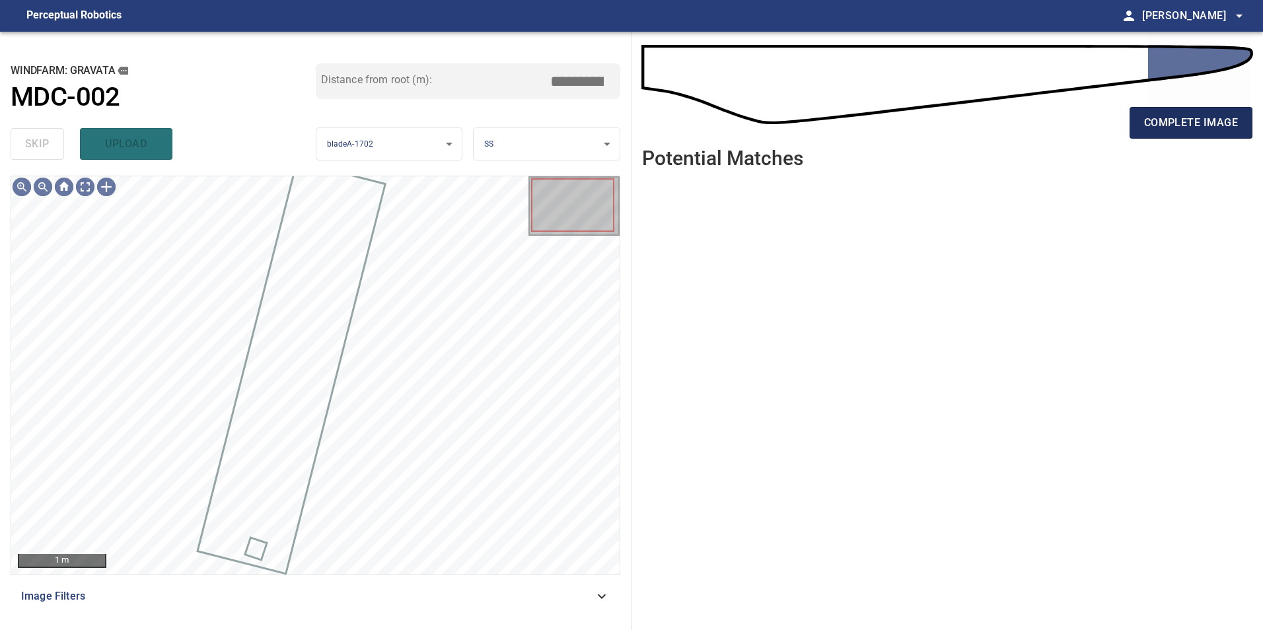
click at [1160, 118] on span "complete image" at bounding box center [1191, 123] width 94 height 18
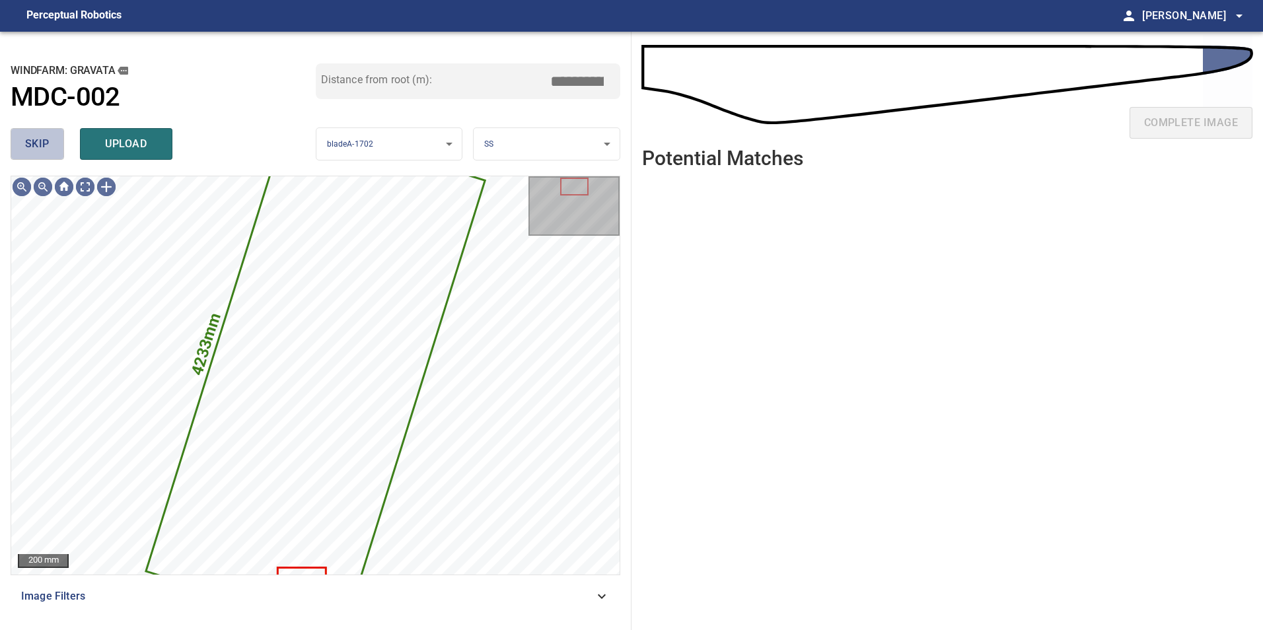
click at [54, 142] on button "skip" at bounding box center [37, 144] width 53 height 32
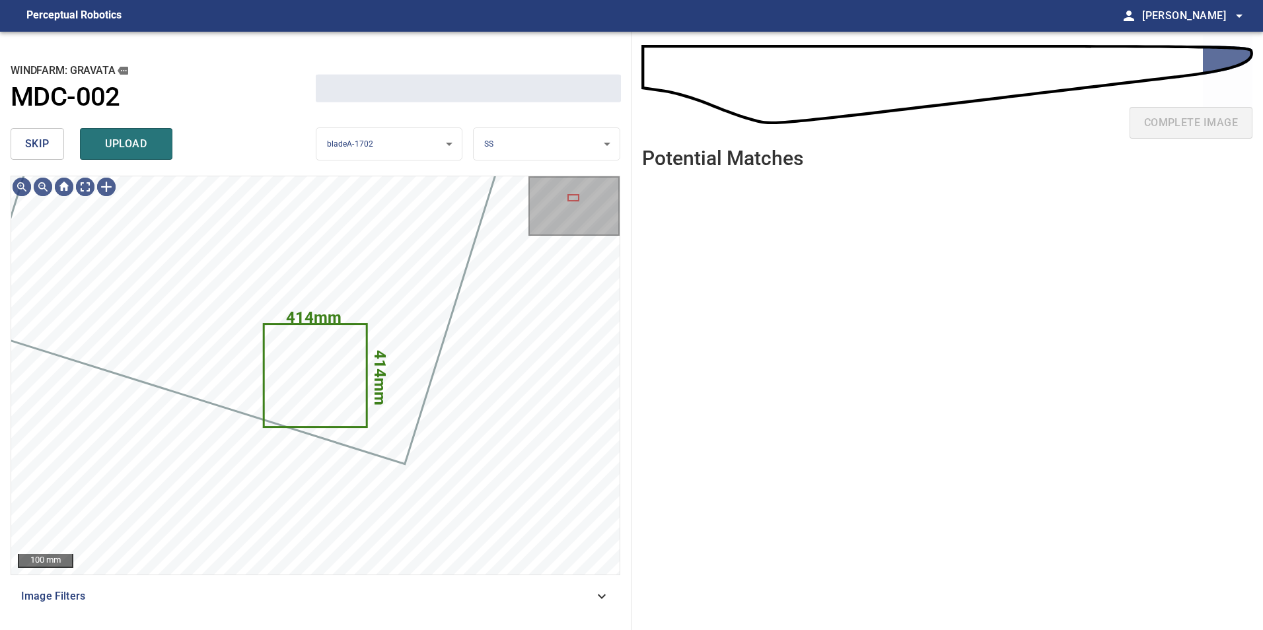
click at [54, 142] on button "skip" at bounding box center [37, 144] width 53 height 32
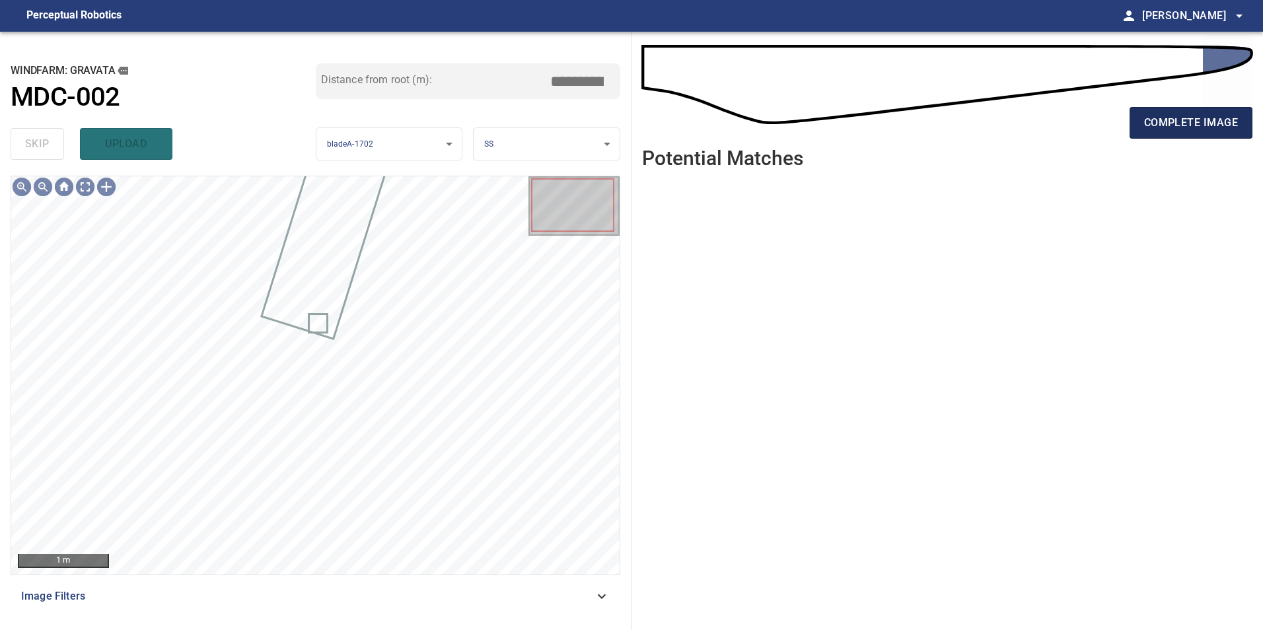
click at [1237, 127] on span "complete image" at bounding box center [1191, 123] width 94 height 18
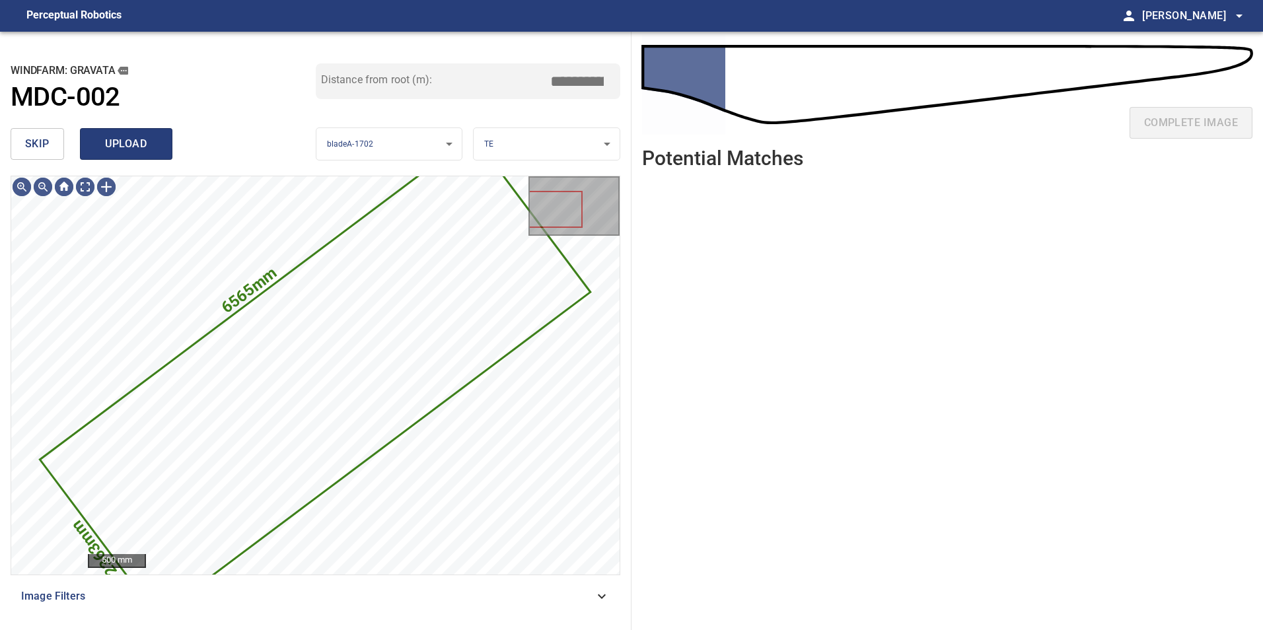
click at [120, 146] on span "upload" at bounding box center [125, 144] width 63 height 18
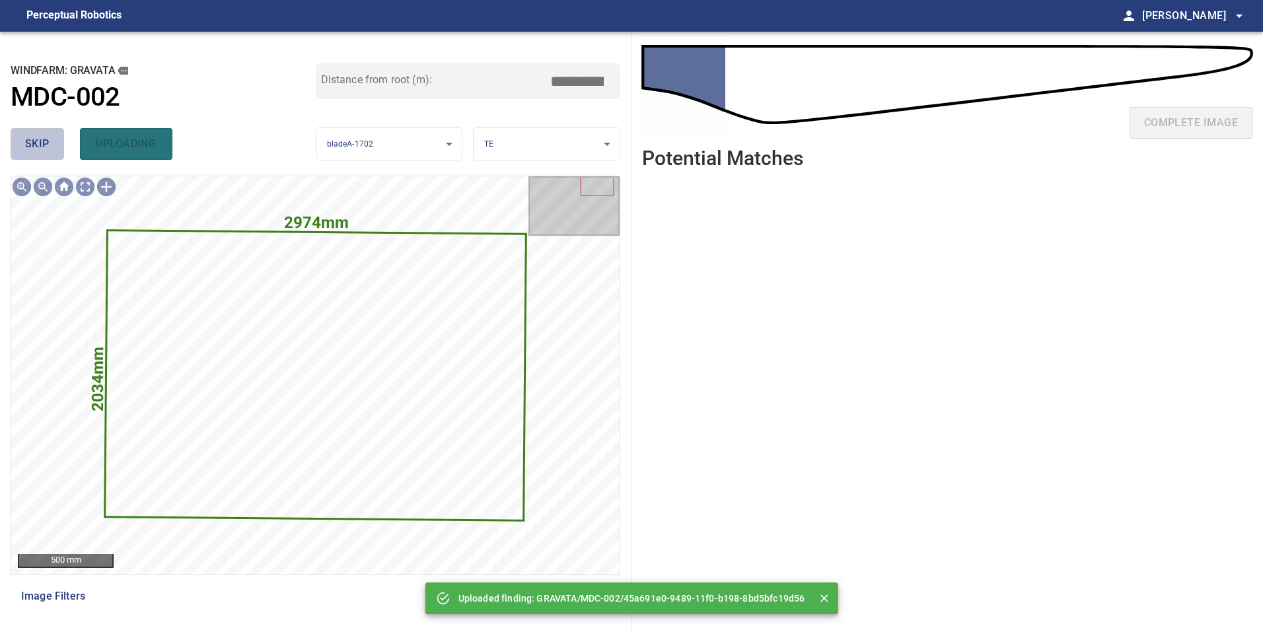
click at [35, 145] on span "skip" at bounding box center [37, 144] width 24 height 18
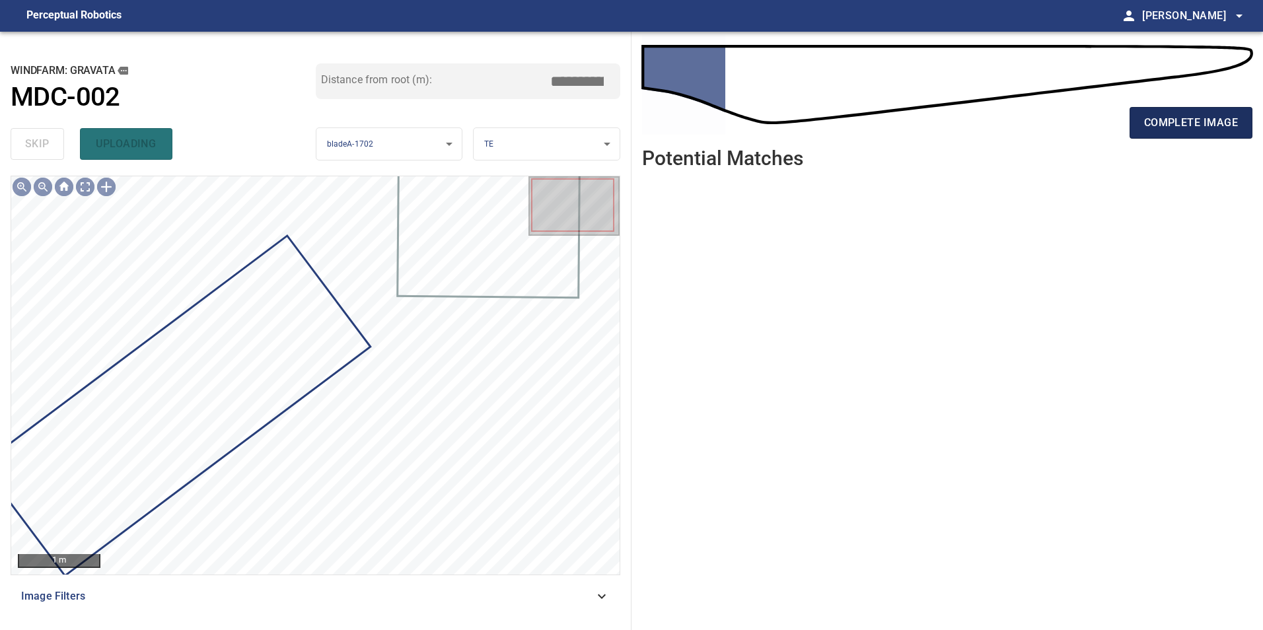
click at [1189, 122] on span "complete image" at bounding box center [1191, 123] width 94 height 18
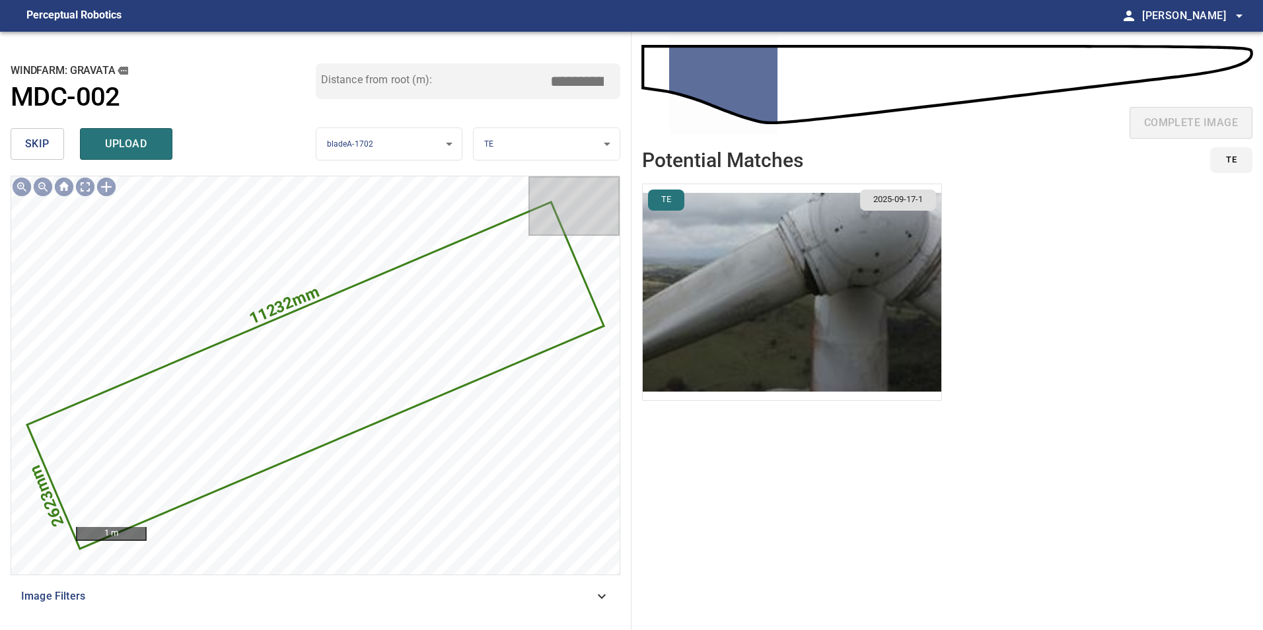
click at [50, 148] on button "skip" at bounding box center [37, 144] width 53 height 32
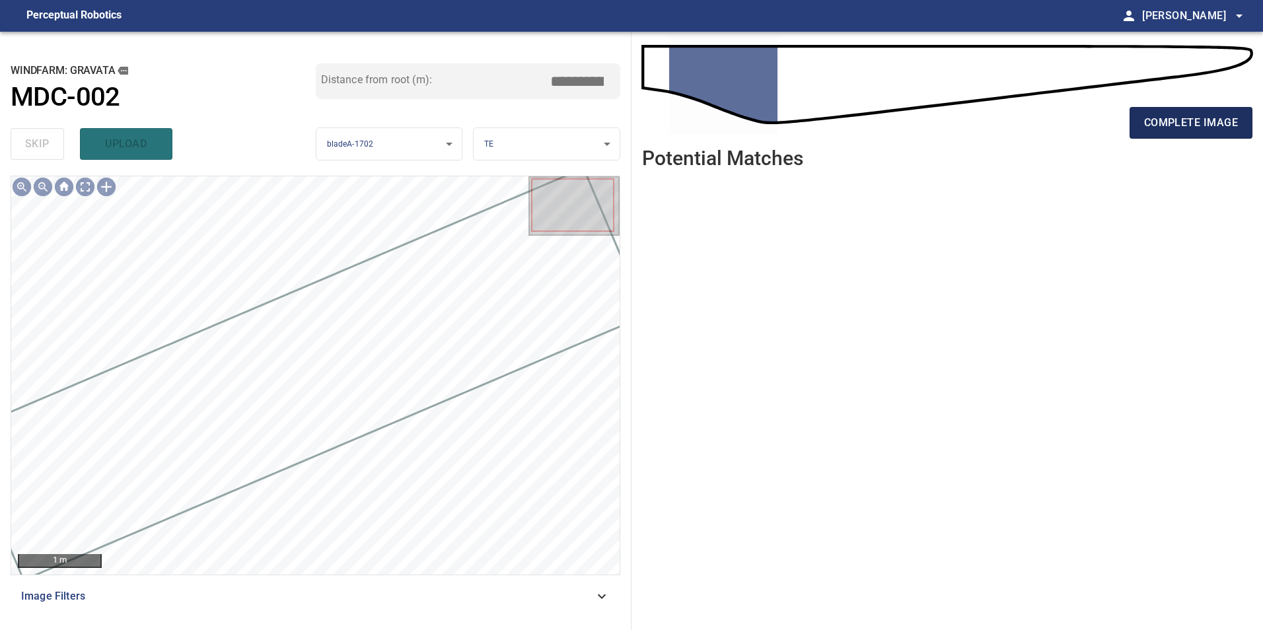
click at [1196, 127] on span "complete image" at bounding box center [1191, 123] width 94 height 18
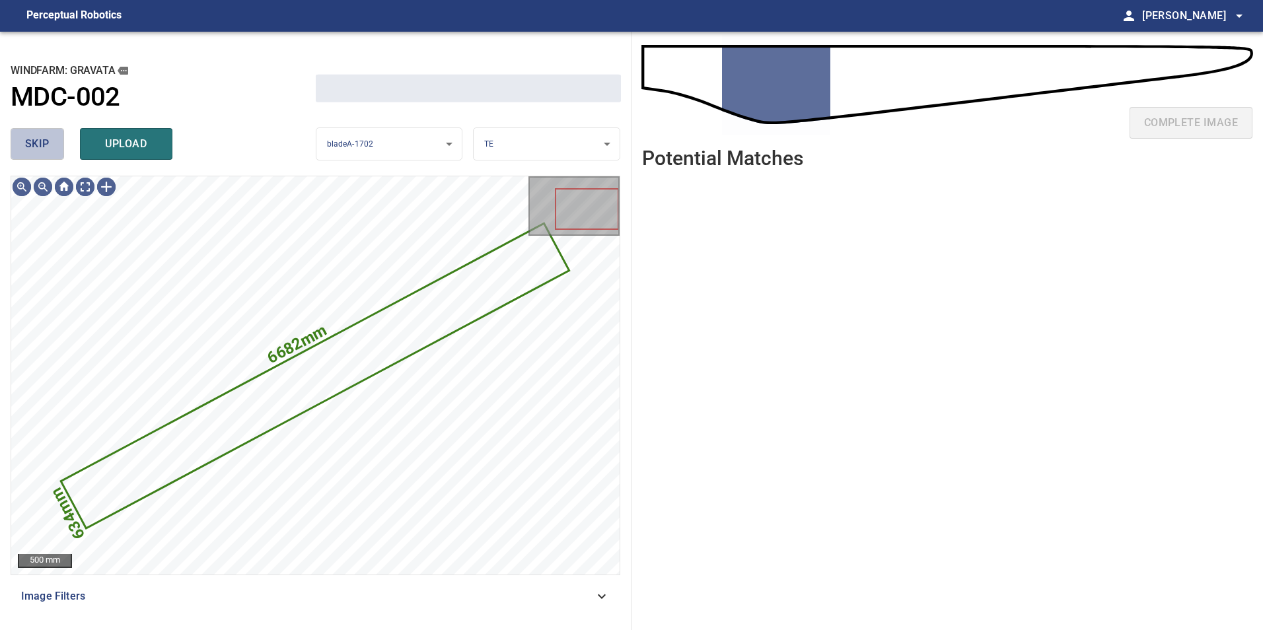
click at [52, 150] on button "skip" at bounding box center [37, 144] width 53 height 32
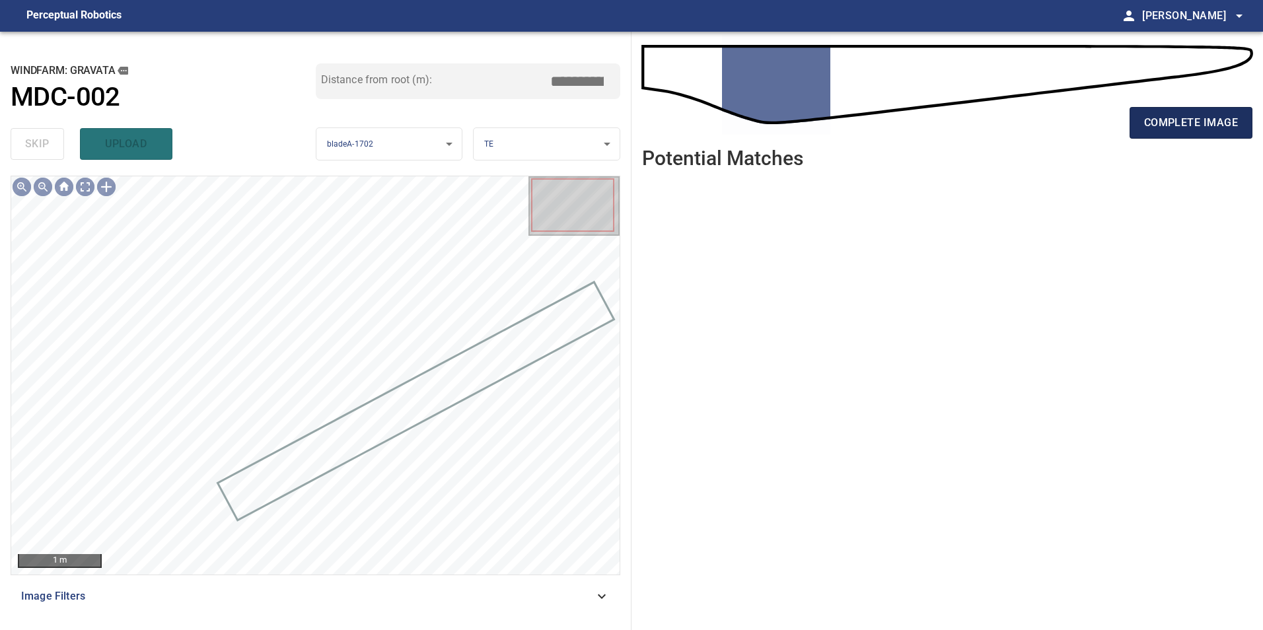
click at [1213, 126] on span "complete image" at bounding box center [1191, 123] width 94 height 18
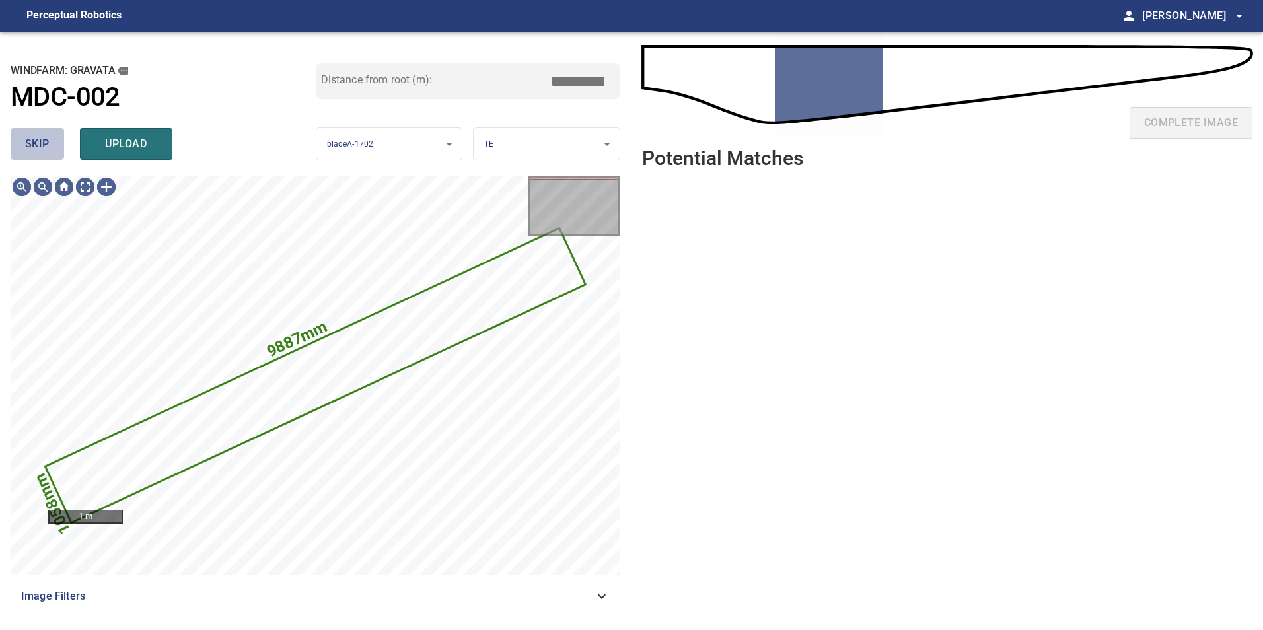
click at [58, 143] on button "skip" at bounding box center [37, 144] width 53 height 32
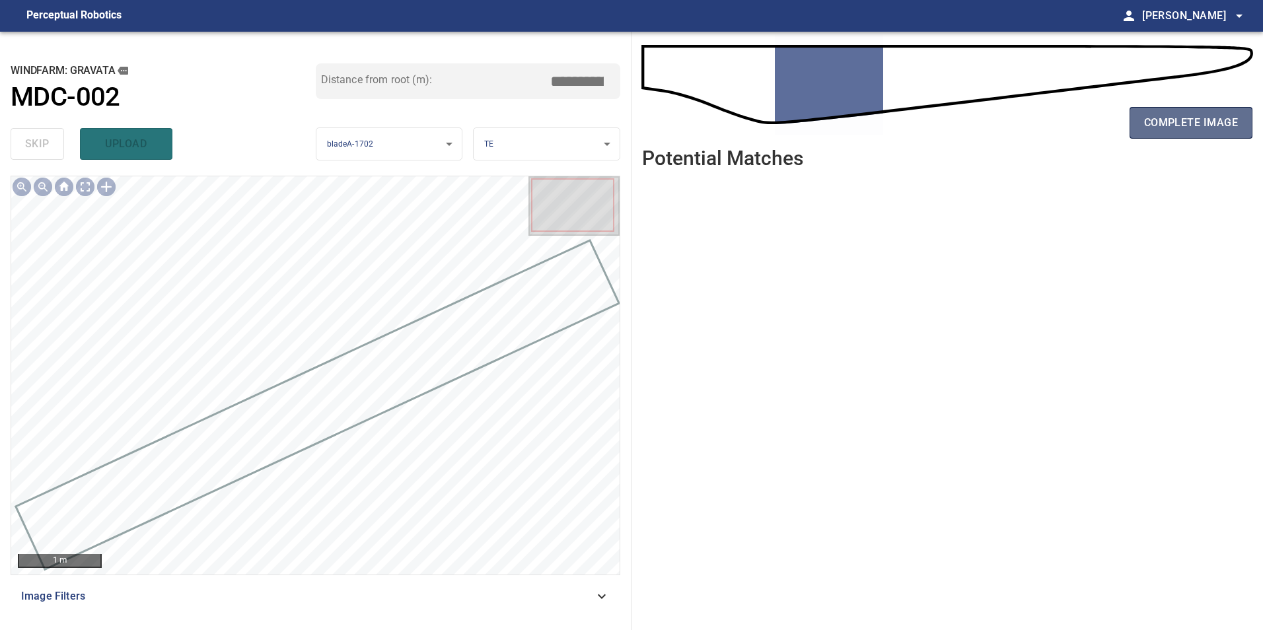
click at [1191, 132] on button "complete image" at bounding box center [1190, 123] width 123 height 32
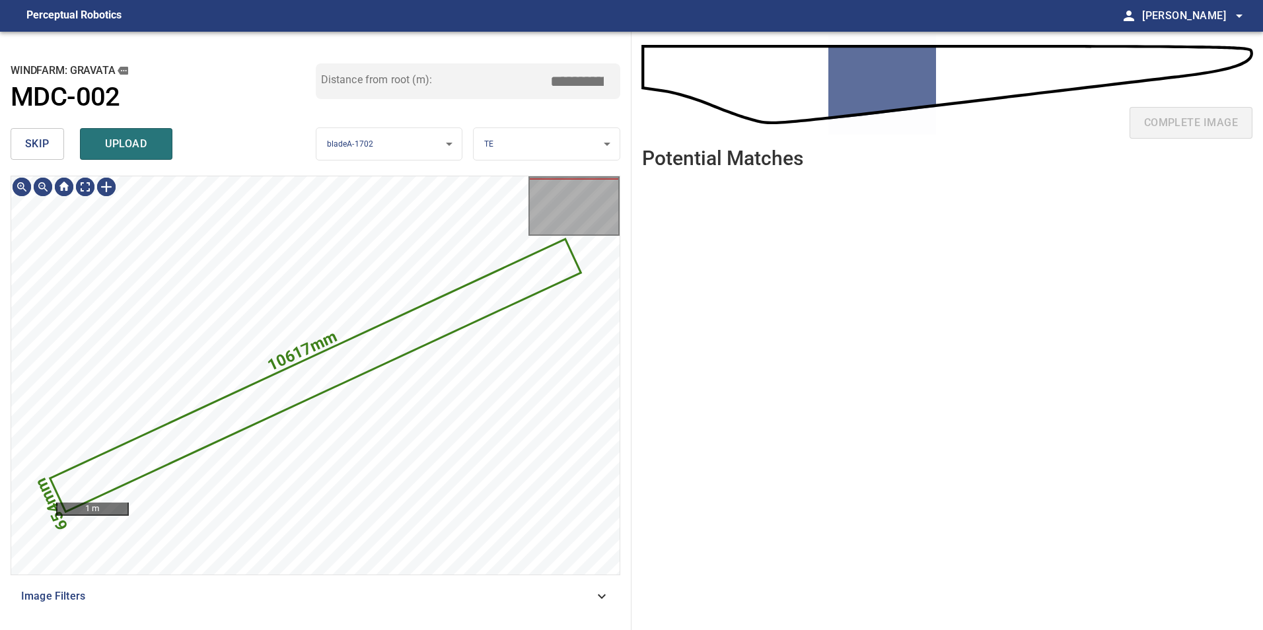
click at [48, 135] on span "skip" at bounding box center [37, 144] width 24 height 18
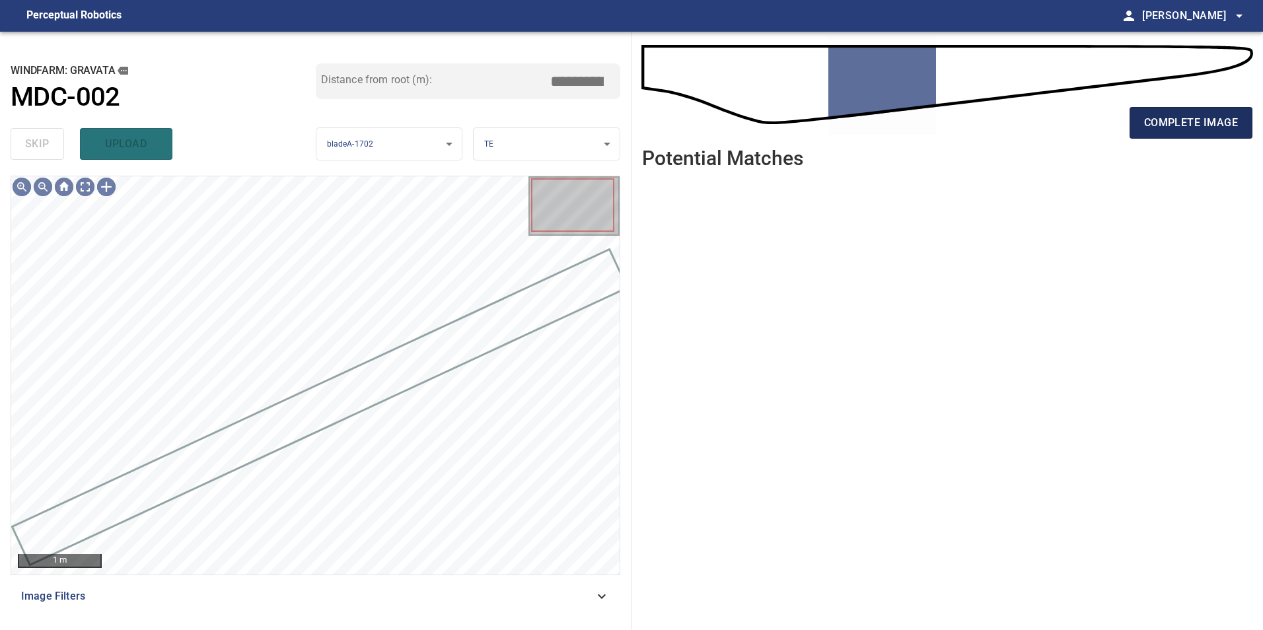
click at [1186, 125] on span "complete image" at bounding box center [1191, 123] width 94 height 18
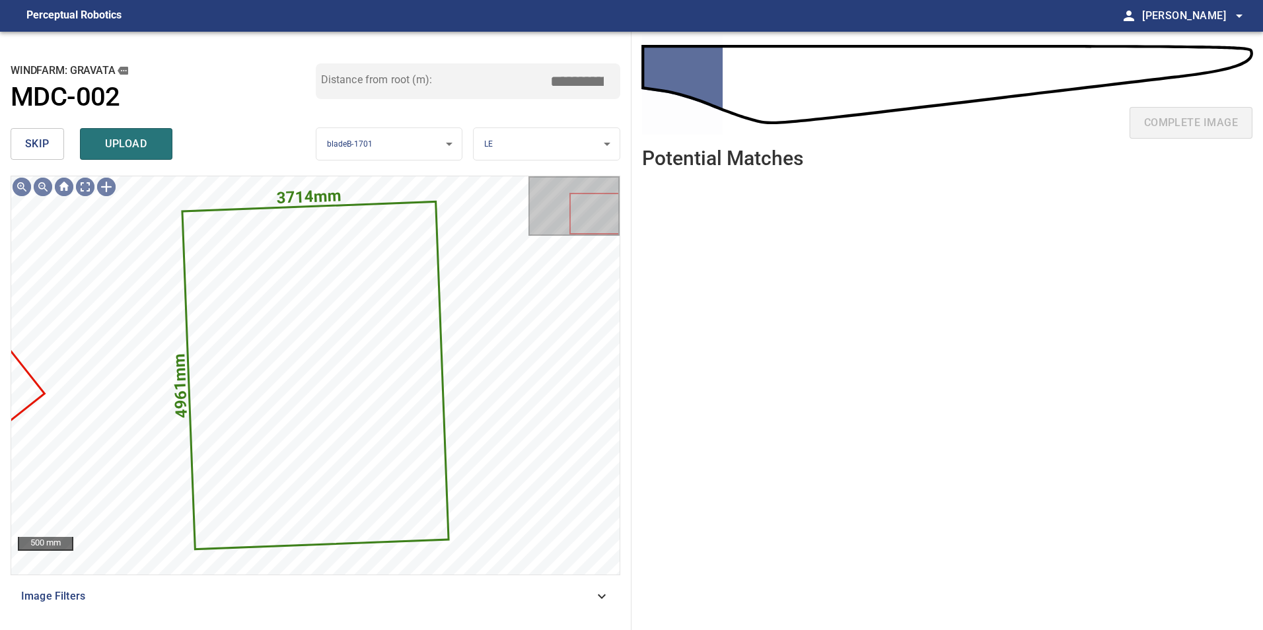
click at [42, 138] on span "skip" at bounding box center [37, 144] width 24 height 18
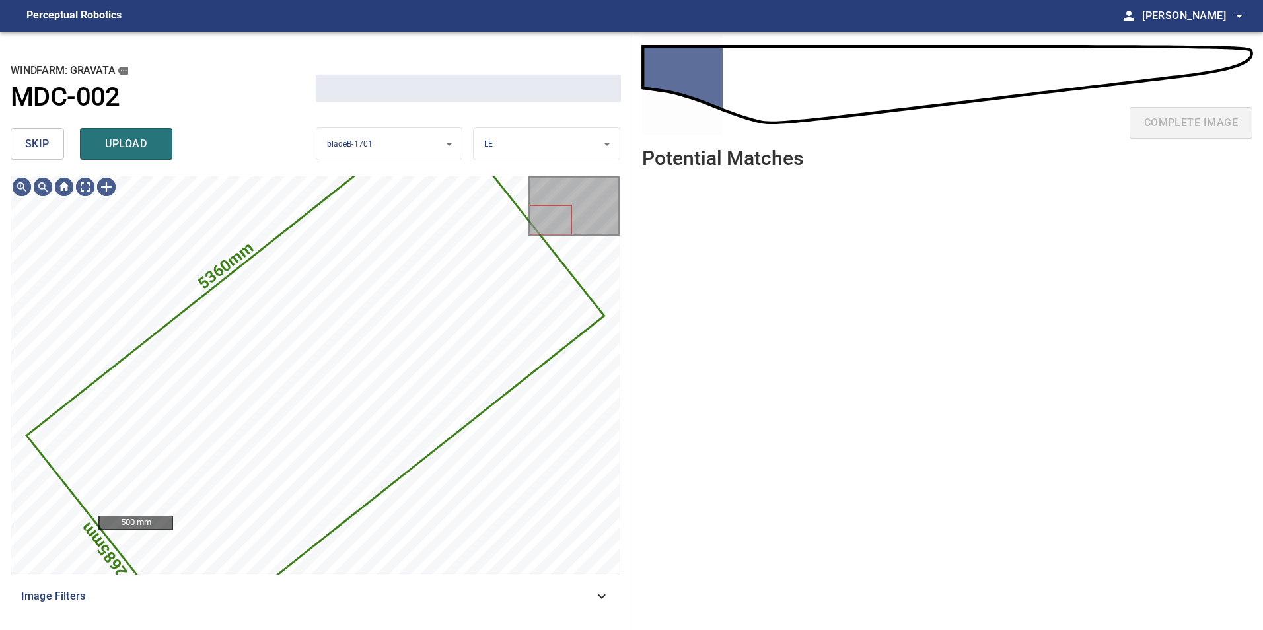
click at [42, 138] on span "skip" at bounding box center [37, 144] width 24 height 18
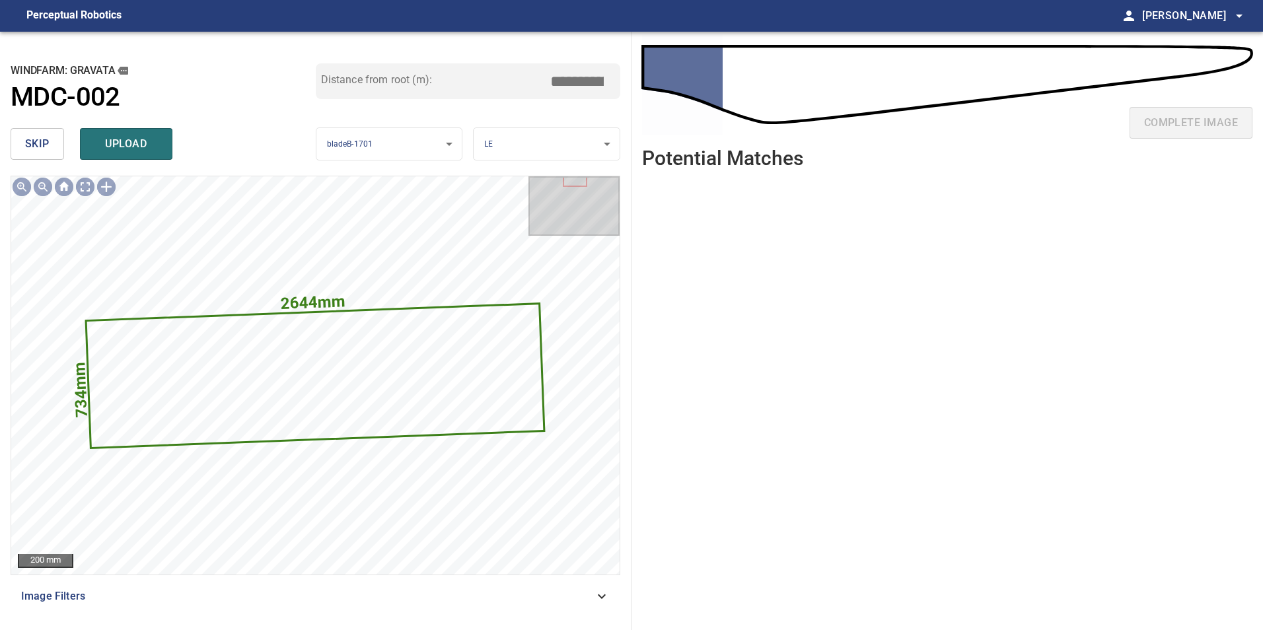
click at [42, 138] on span "skip" at bounding box center [37, 144] width 24 height 18
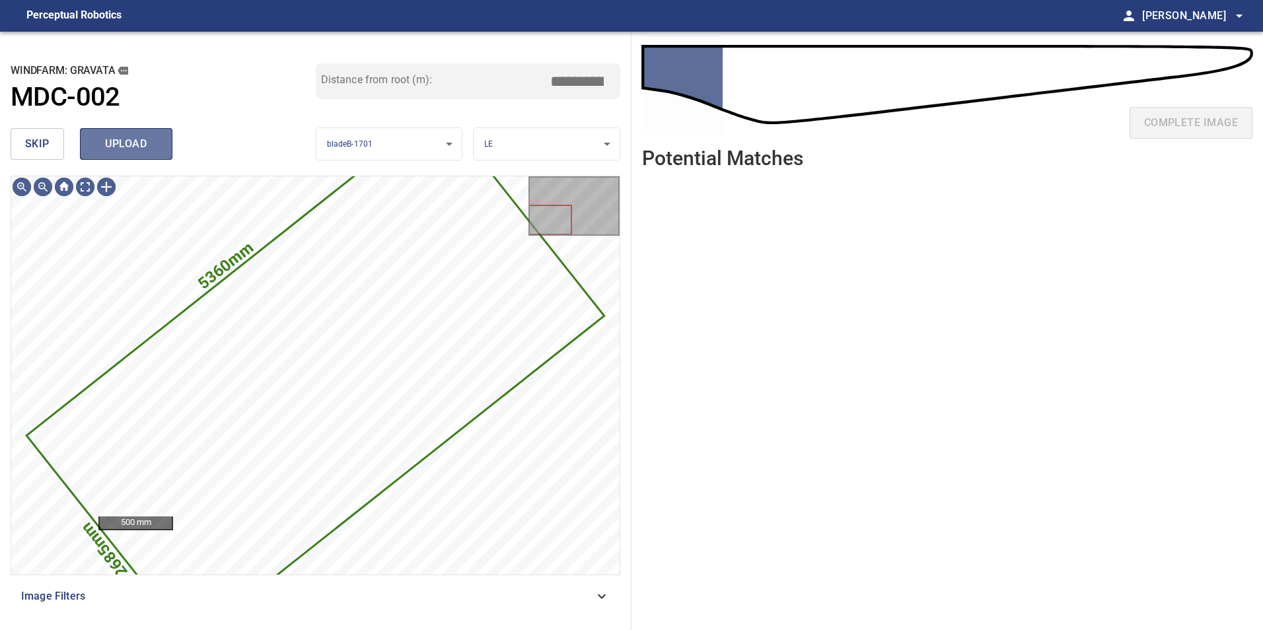
click at [154, 151] on span "upload" at bounding box center [125, 144] width 63 height 18
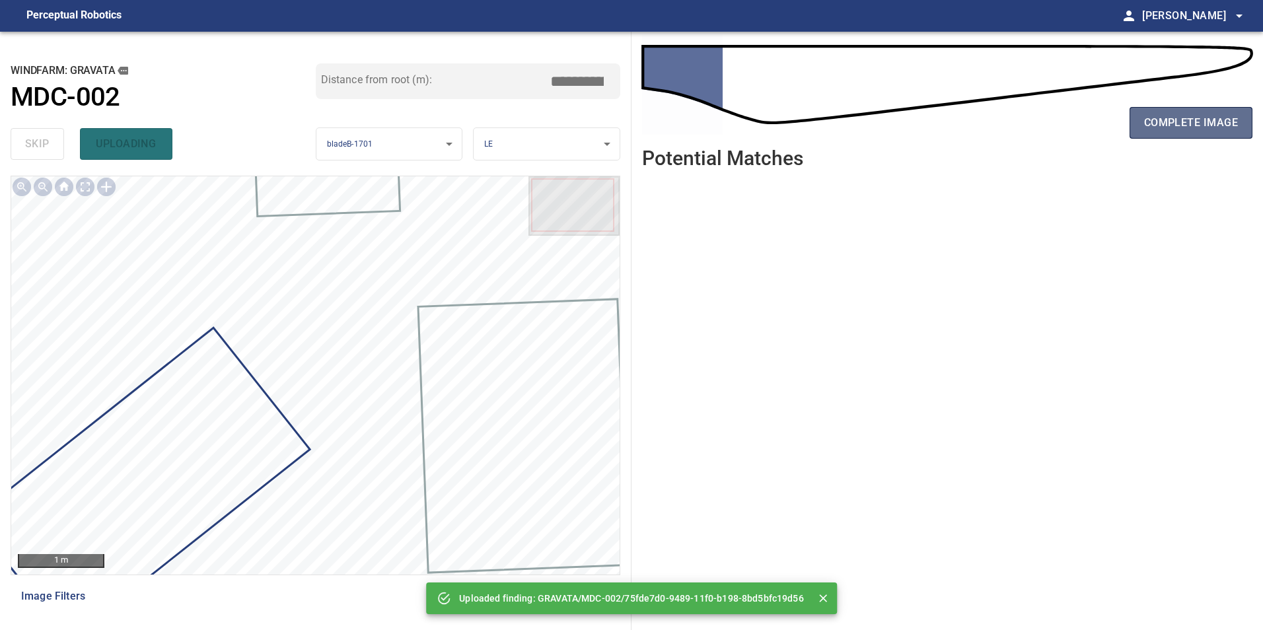
click at [1192, 123] on span "complete image" at bounding box center [1191, 123] width 94 height 18
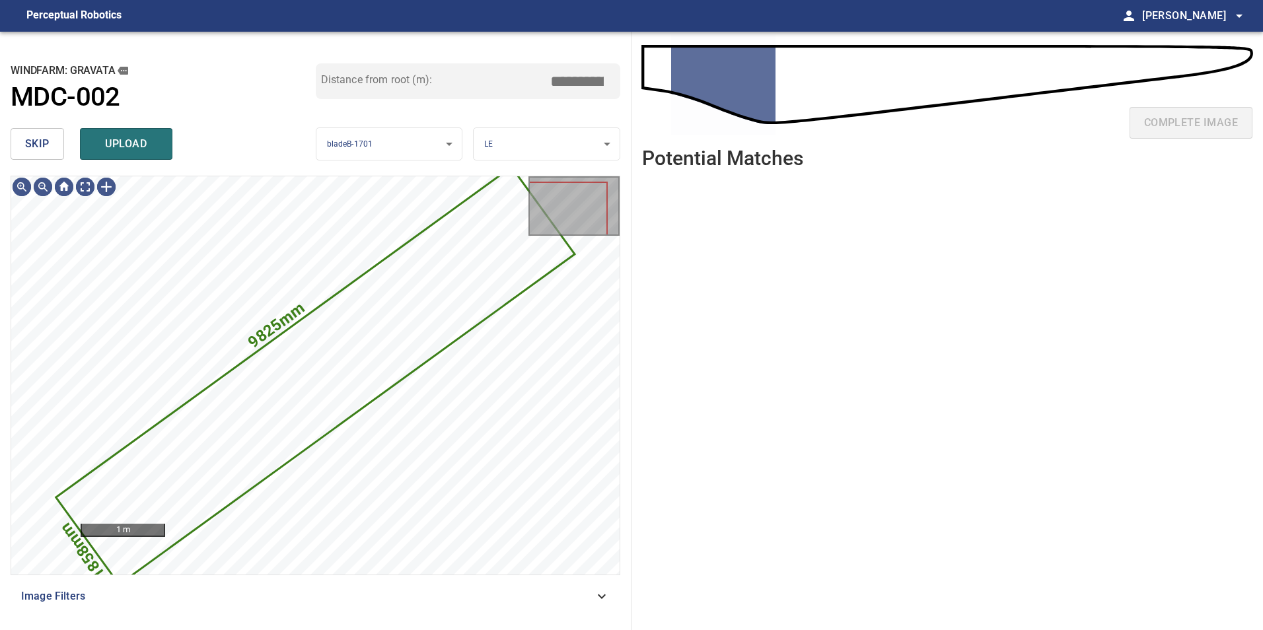
click at [57, 150] on button "skip" at bounding box center [37, 144] width 53 height 32
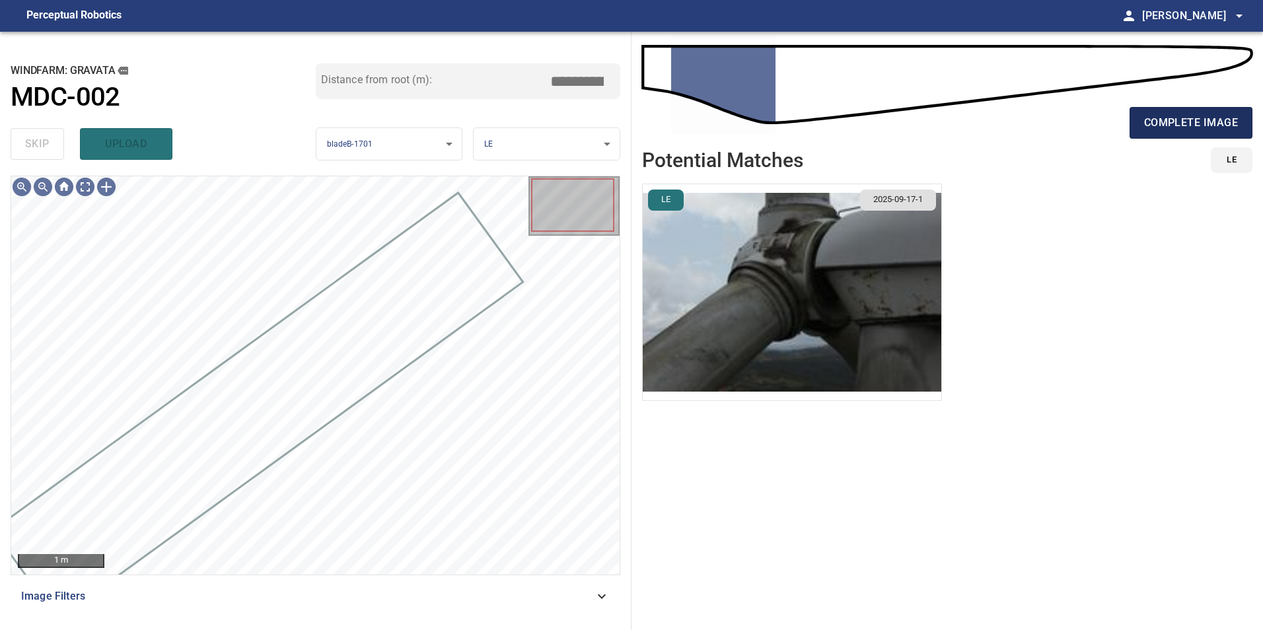
click at [1166, 124] on span "complete image" at bounding box center [1191, 123] width 94 height 18
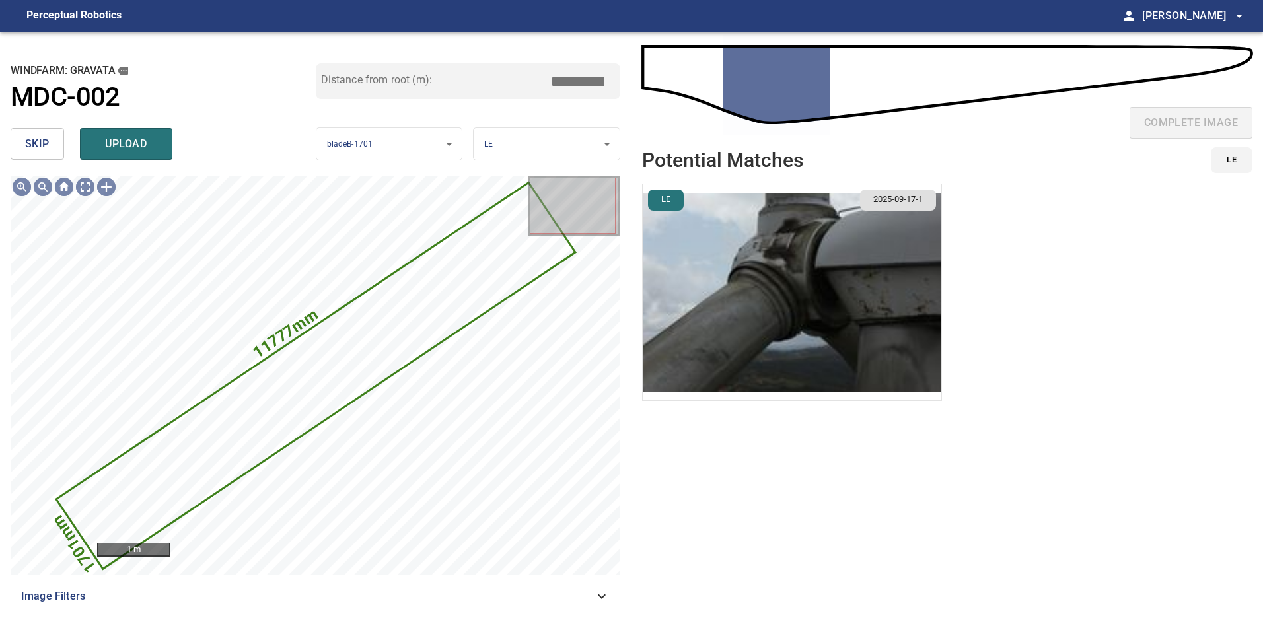
click at [61, 142] on button "skip" at bounding box center [37, 144] width 53 height 32
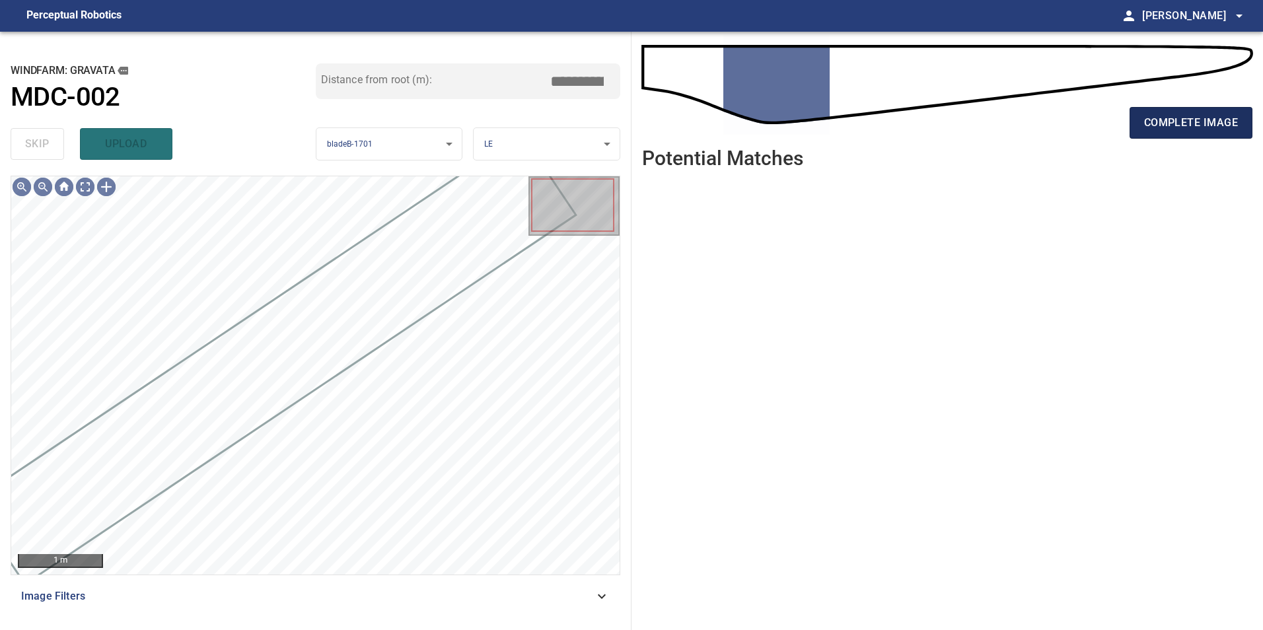
click at [1158, 124] on span "complete image" at bounding box center [1191, 123] width 94 height 18
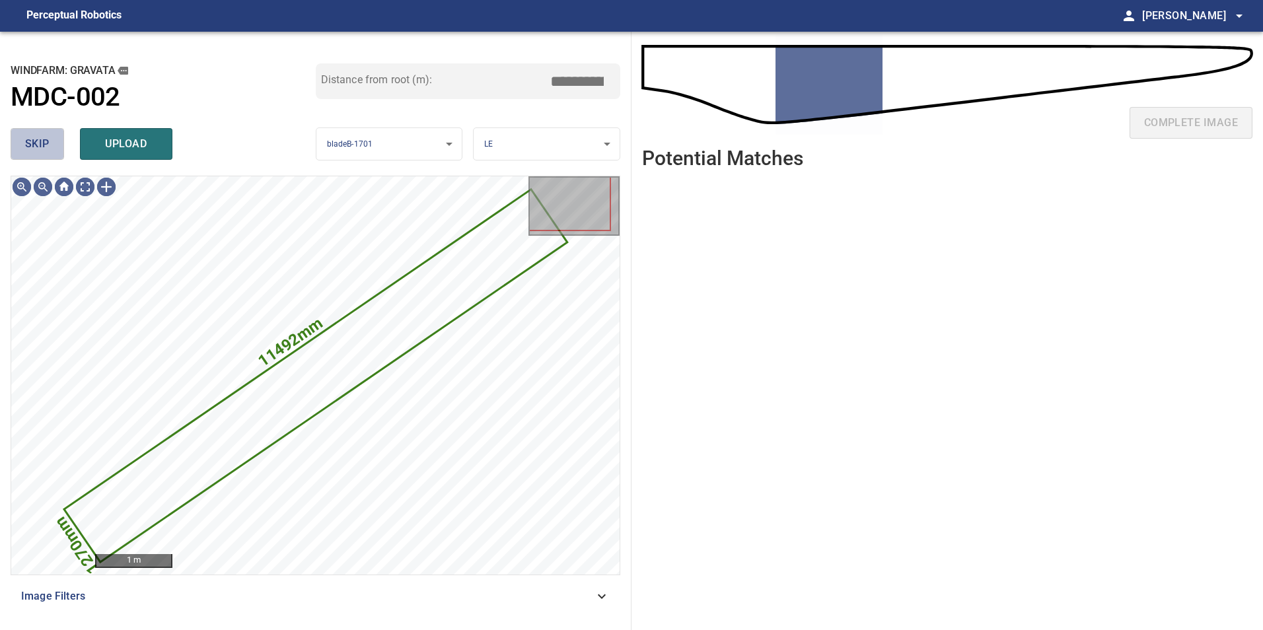
click at [50, 153] on button "skip" at bounding box center [37, 144] width 53 height 32
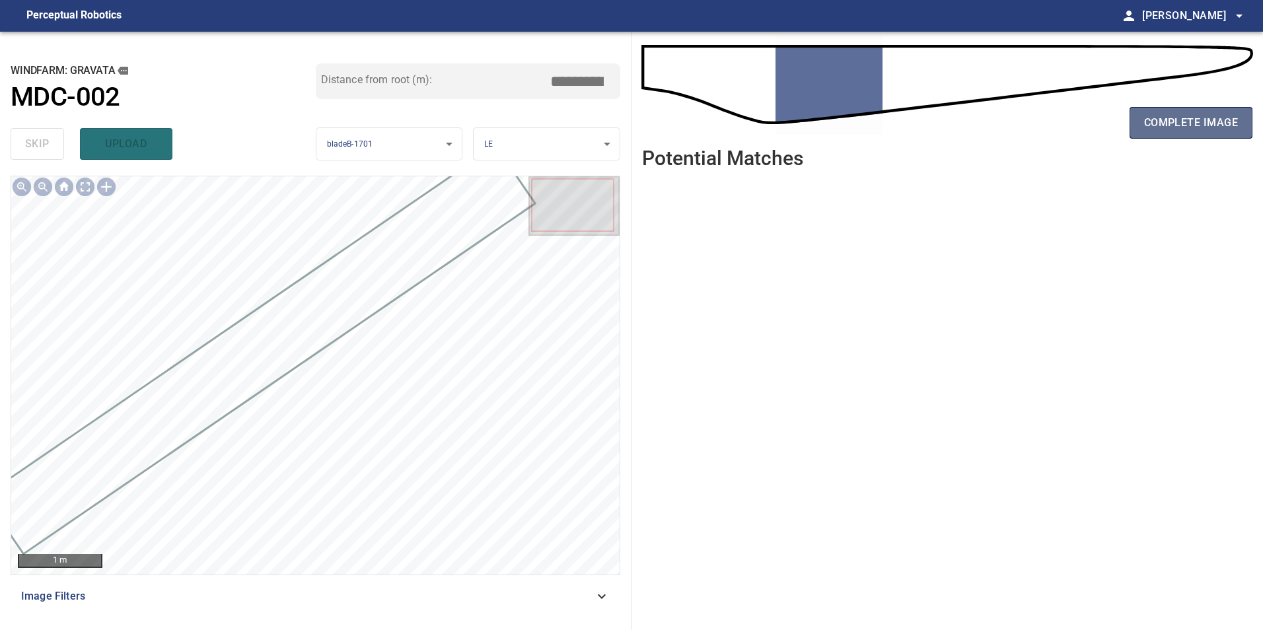
click at [1164, 121] on span "complete image" at bounding box center [1191, 123] width 94 height 18
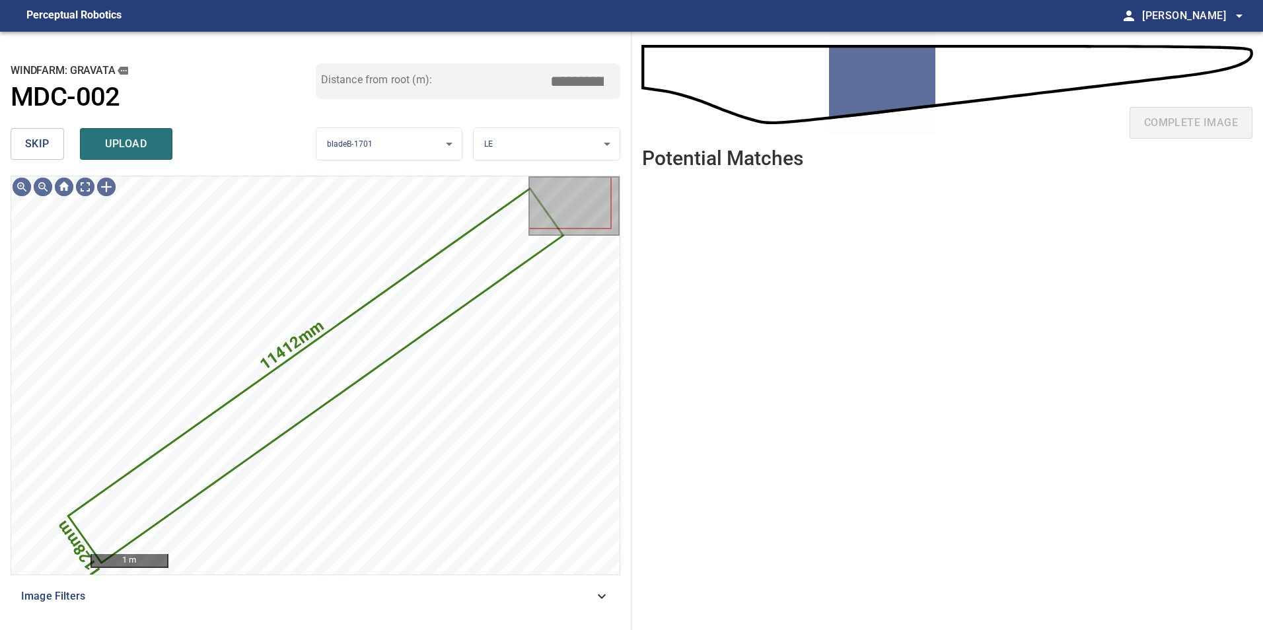
click at [29, 154] on button "skip" at bounding box center [37, 144] width 53 height 32
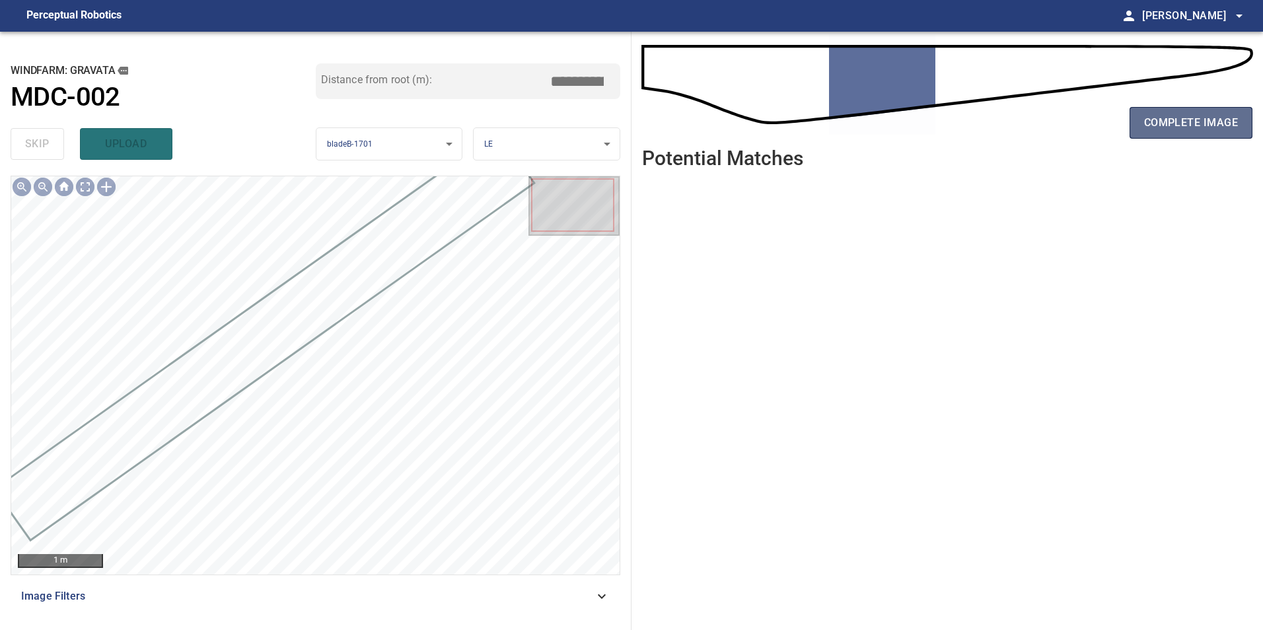
click at [1182, 125] on span "complete image" at bounding box center [1191, 123] width 94 height 18
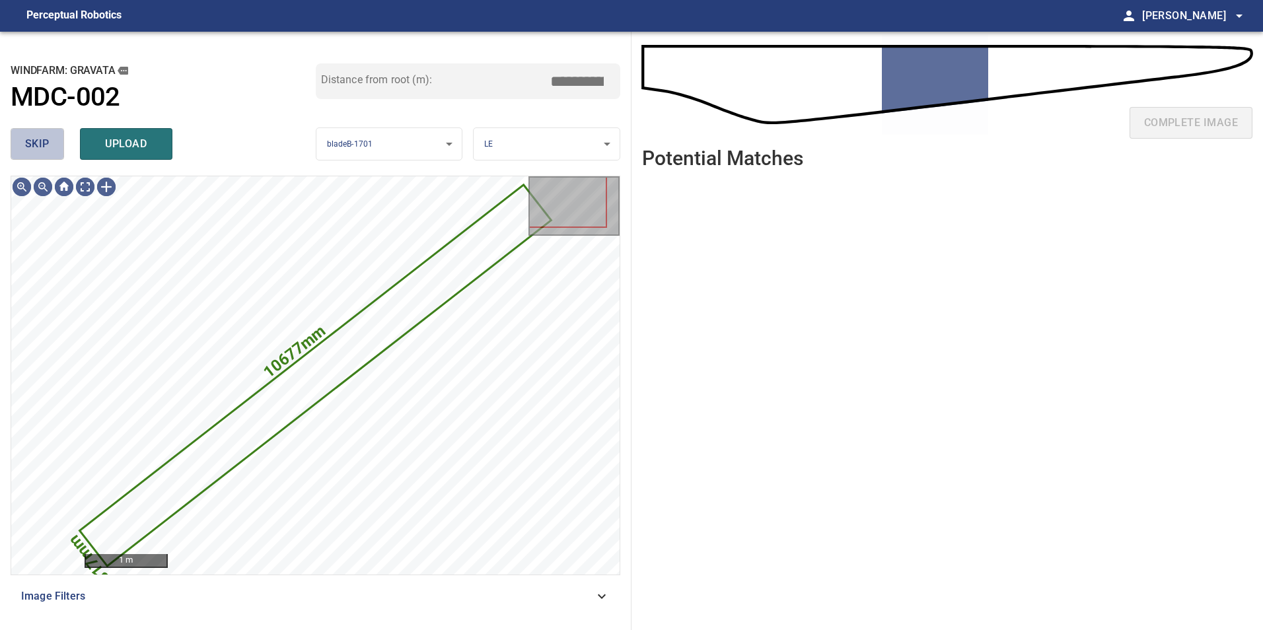
click at [46, 144] on span "skip" at bounding box center [37, 144] width 24 height 18
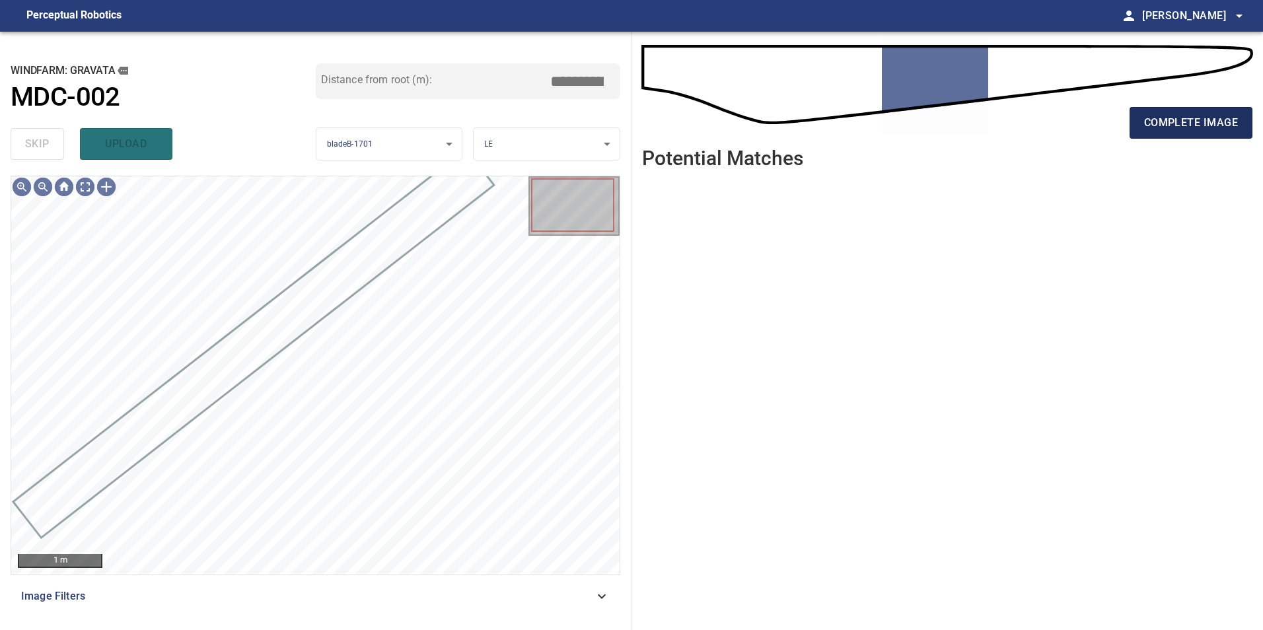
click at [1210, 114] on span "complete image" at bounding box center [1191, 123] width 94 height 18
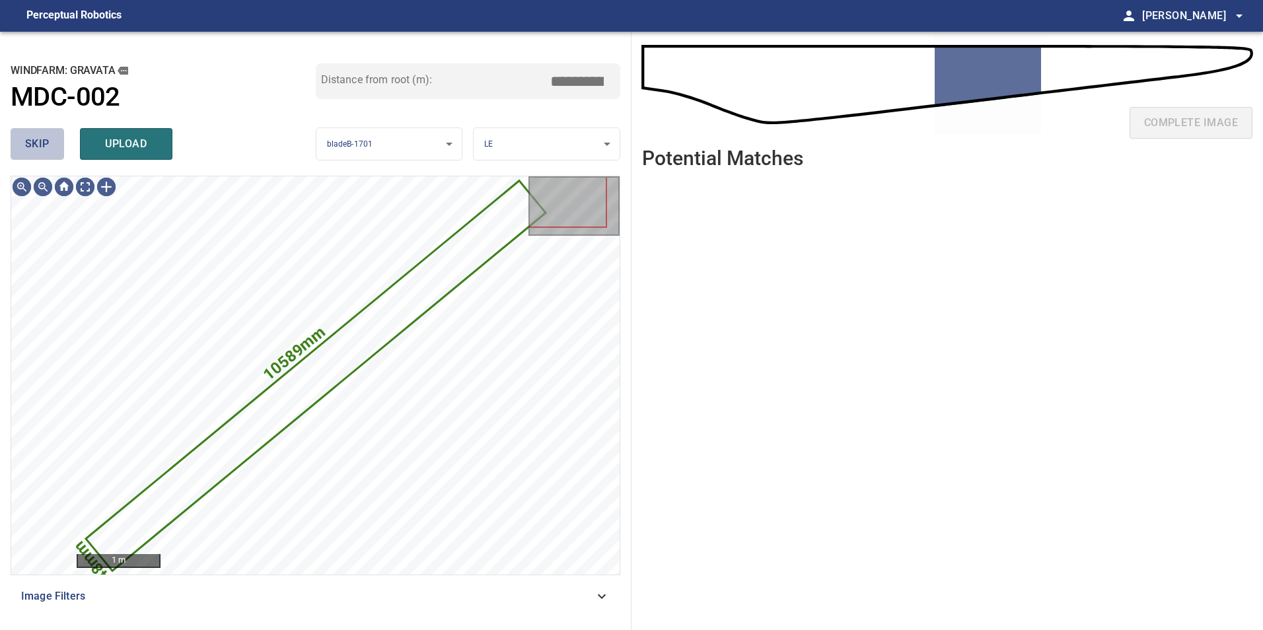
click at [46, 151] on span "skip" at bounding box center [37, 144] width 24 height 18
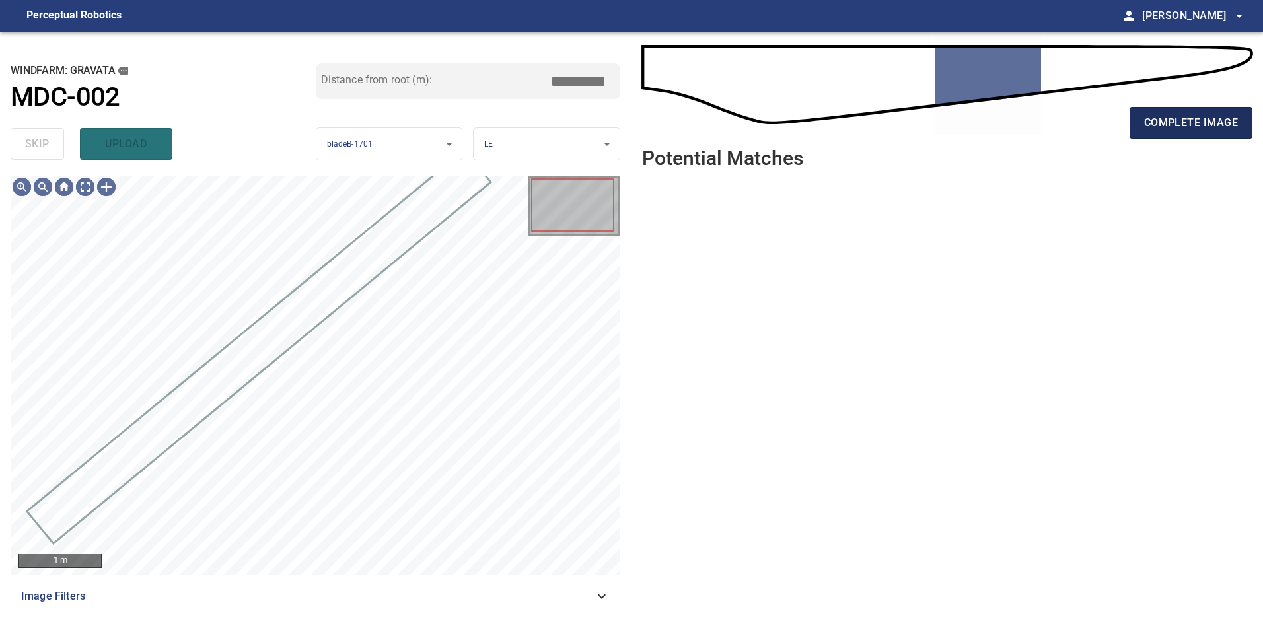
click at [1160, 126] on span "complete image" at bounding box center [1191, 123] width 94 height 18
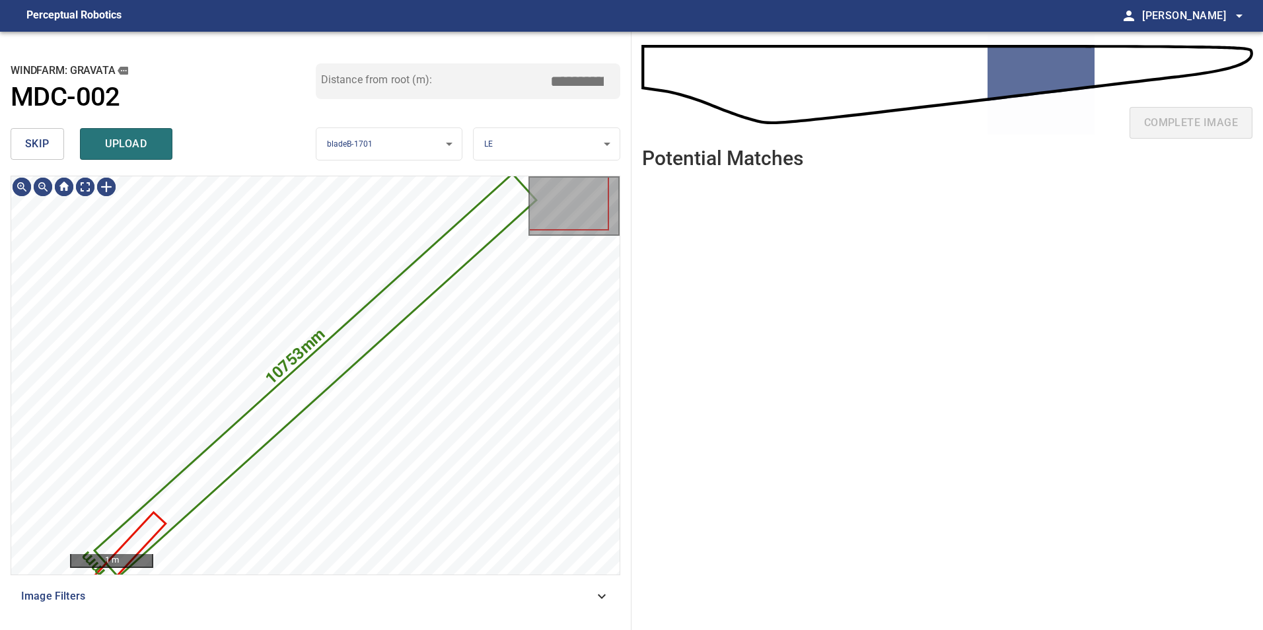
click at [36, 152] on span "skip" at bounding box center [37, 144] width 24 height 18
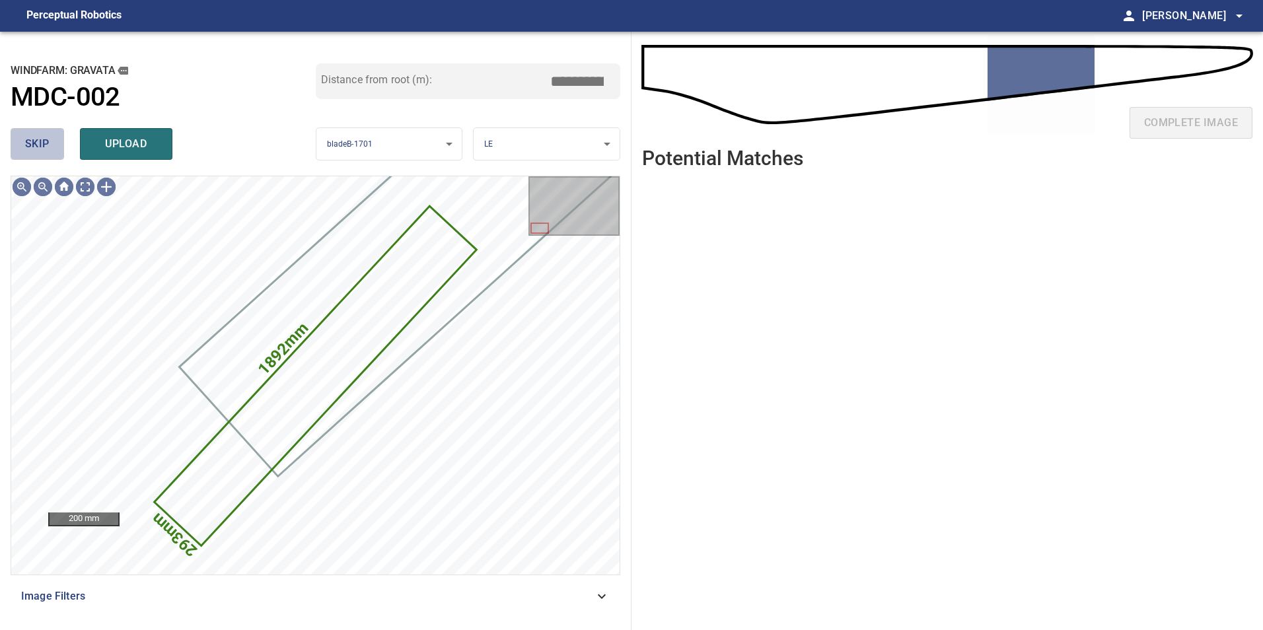
click at [36, 152] on span "skip" at bounding box center [37, 144] width 24 height 18
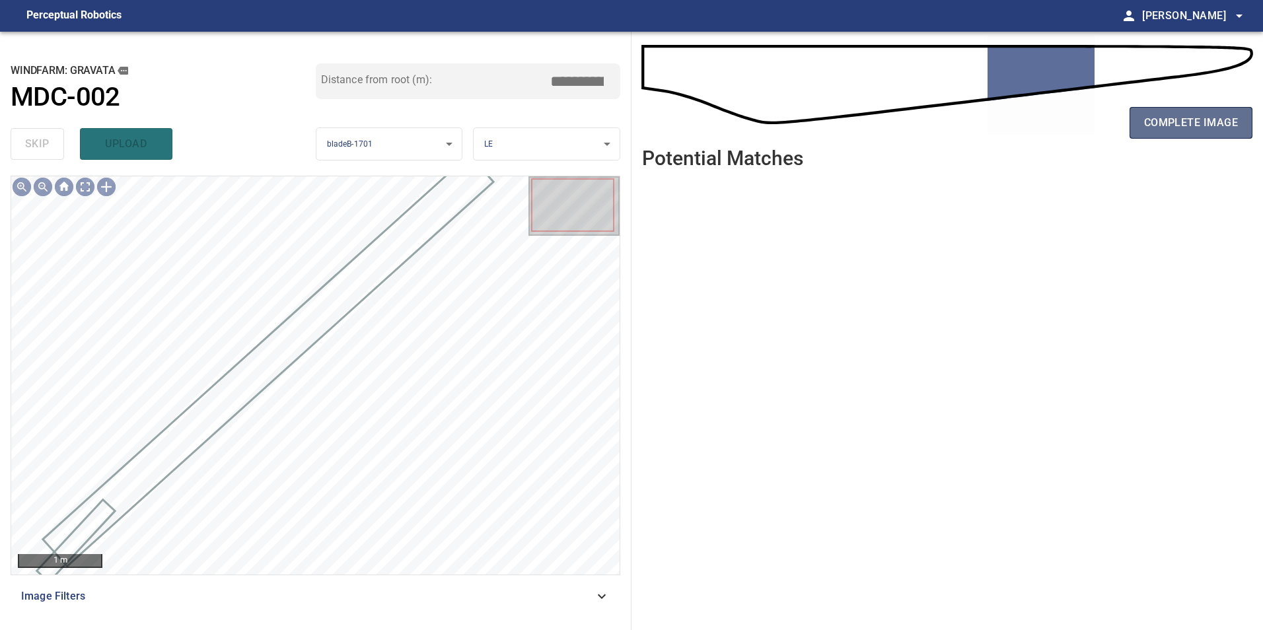
click at [1188, 118] on span "complete image" at bounding box center [1191, 123] width 94 height 18
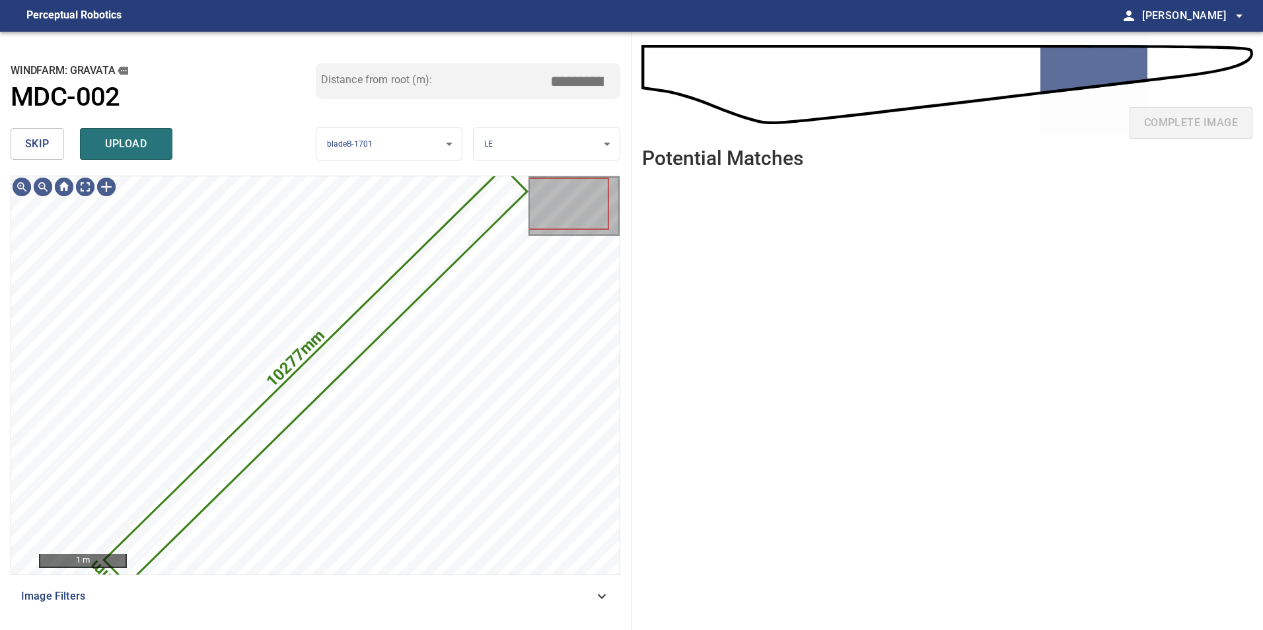
click at [52, 136] on button "skip" at bounding box center [37, 144] width 53 height 32
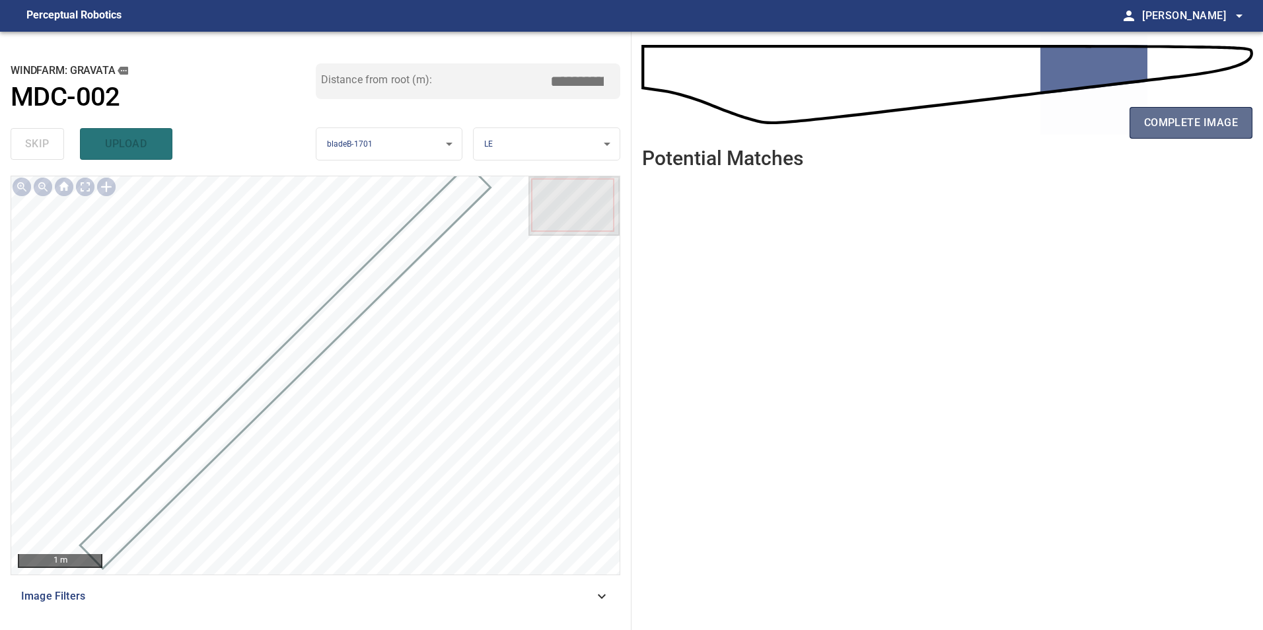
click at [1162, 124] on span "complete image" at bounding box center [1191, 123] width 94 height 18
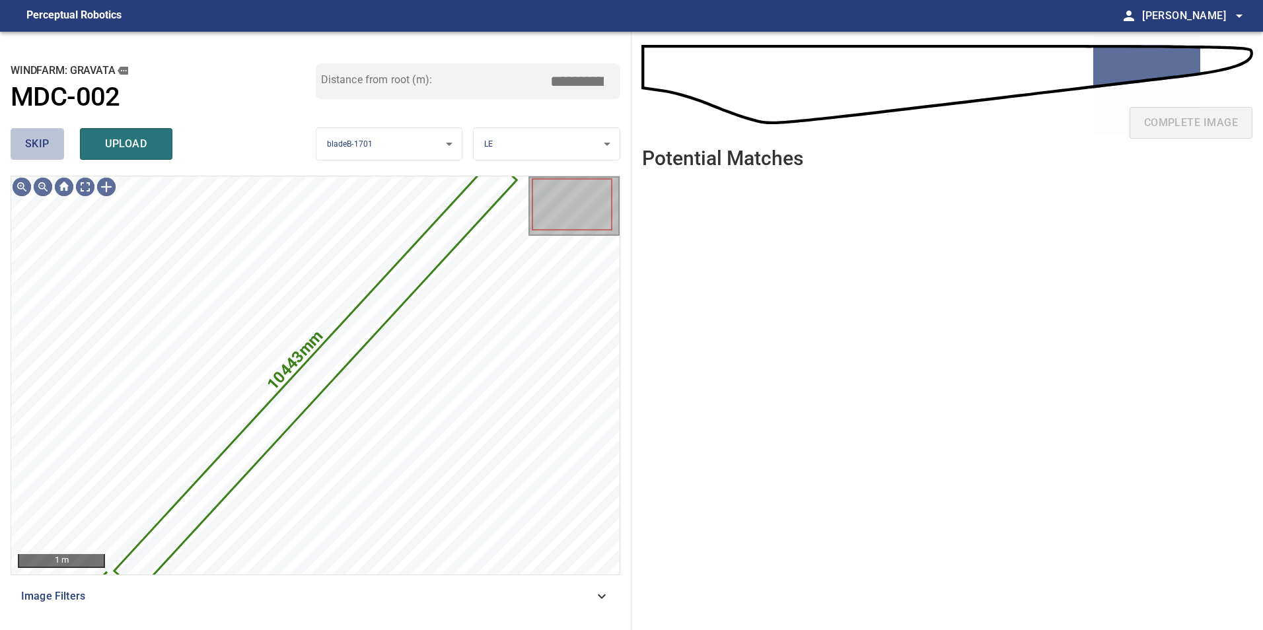
click at [39, 141] on span "skip" at bounding box center [37, 144] width 24 height 18
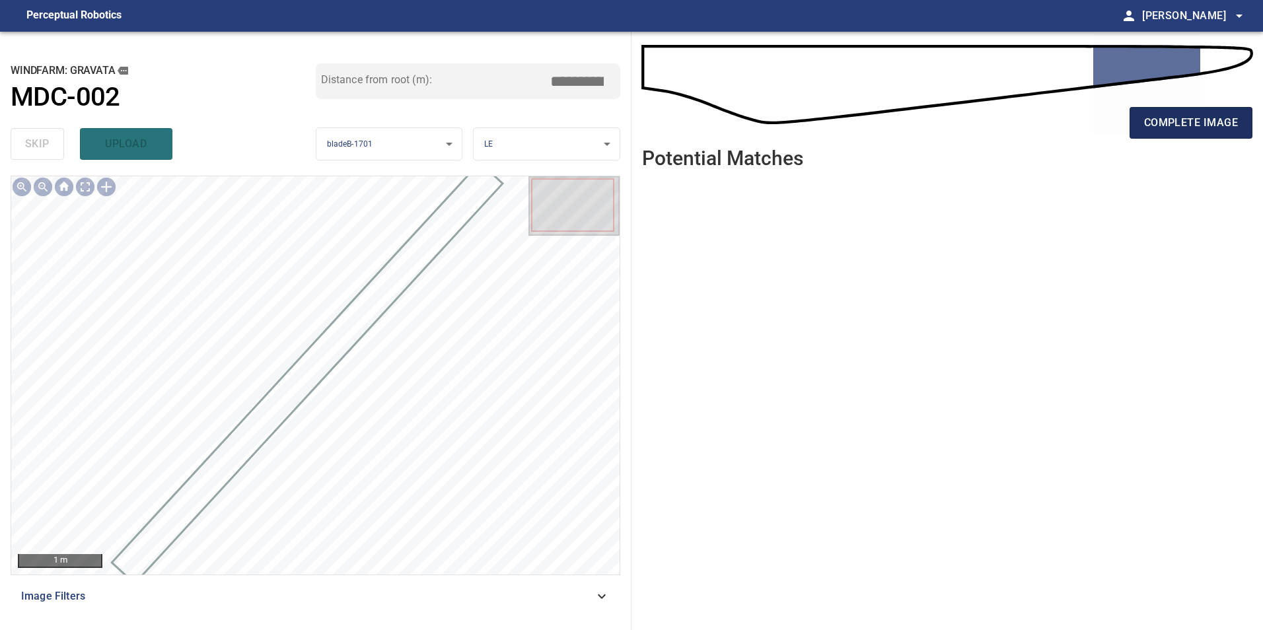
click at [1188, 120] on span "complete image" at bounding box center [1191, 123] width 94 height 18
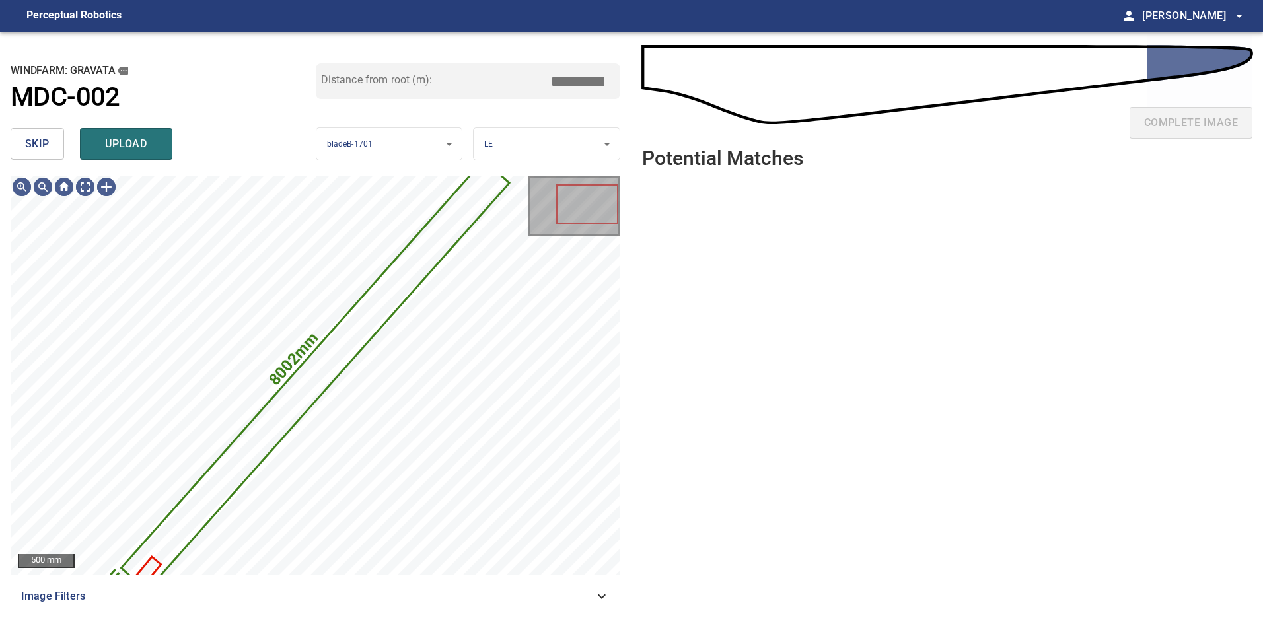
click at [45, 143] on span "skip" at bounding box center [37, 144] width 24 height 18
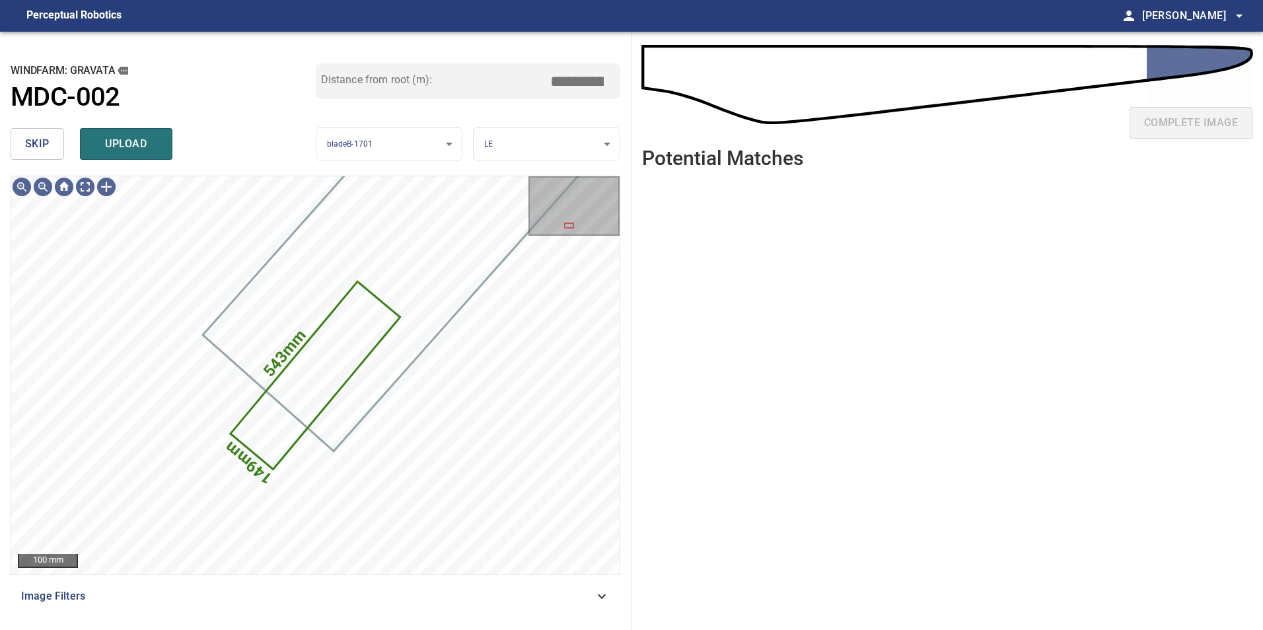
click at [38, 134] on button "skip" at bounding box center [37, 144] width 53 height 32
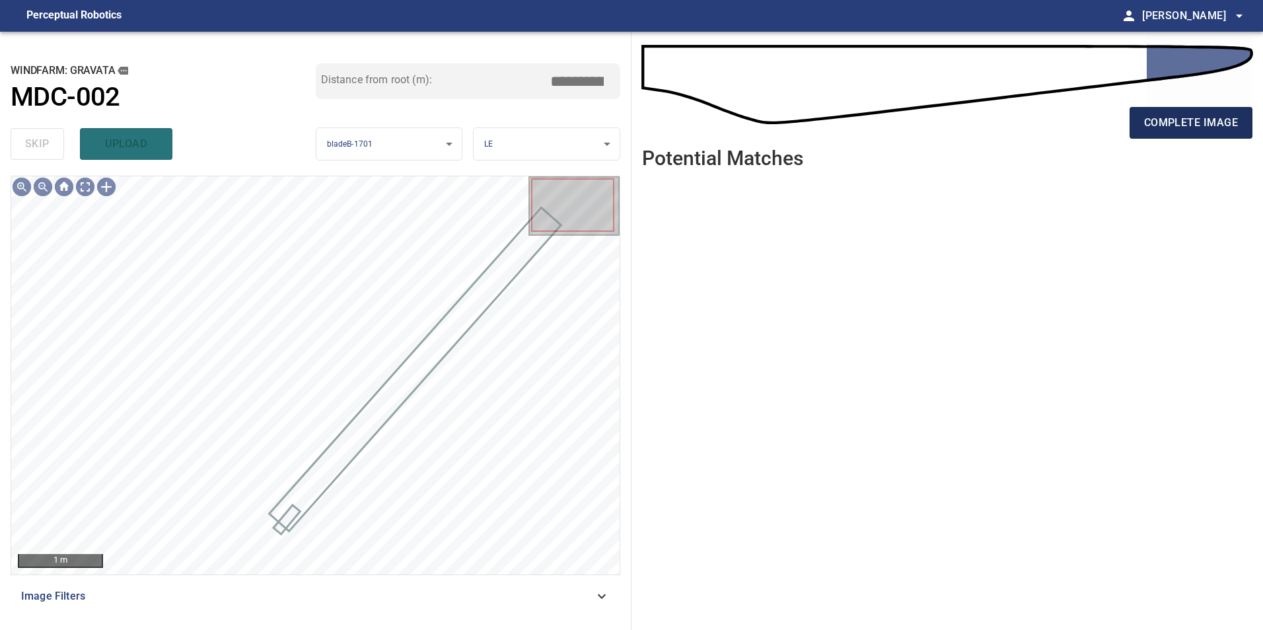
click at [1246, 123] on button "complete image" at bounding box center [1190, 123] width 123 height 32
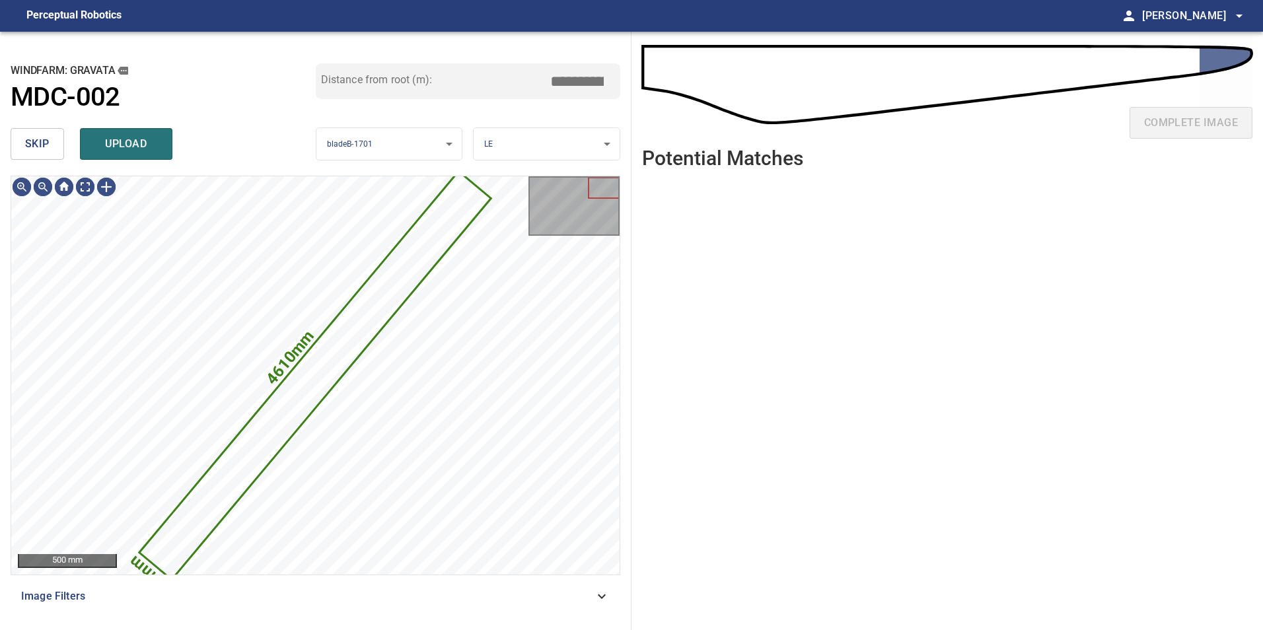
click at [45, 138] on span "skip" at bounding box center [37, 144] width 24 height 18
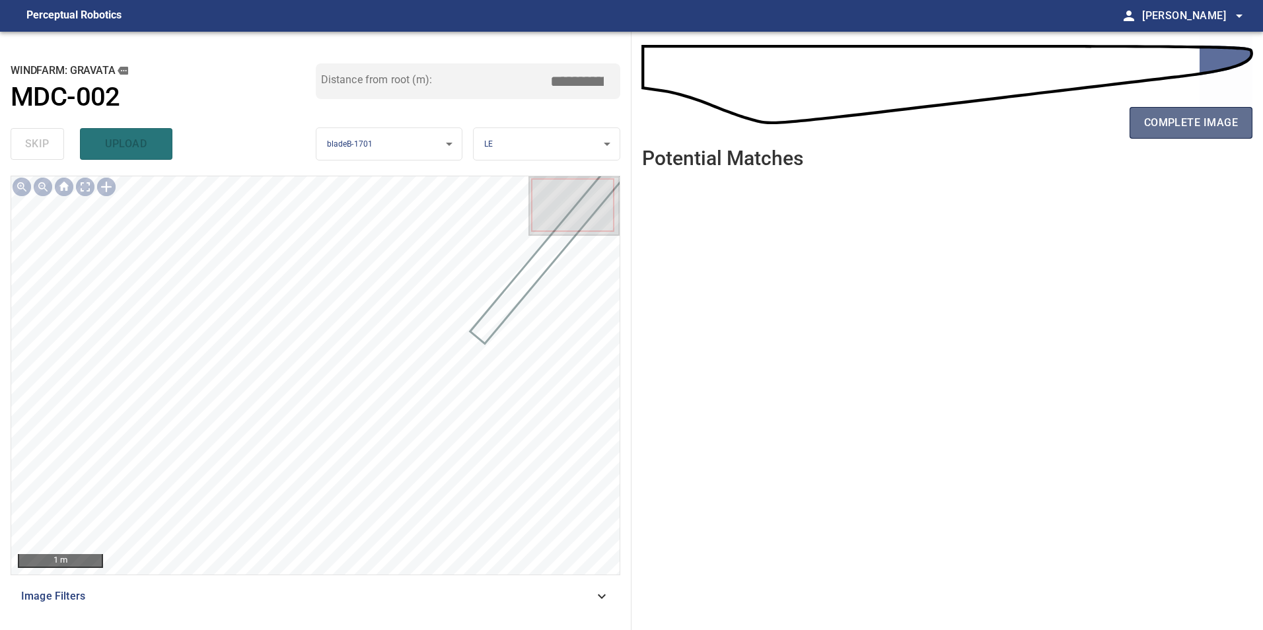
click at [1211, 124] on span "complete image" at bounding box center [1191, 123] width 94 height 18
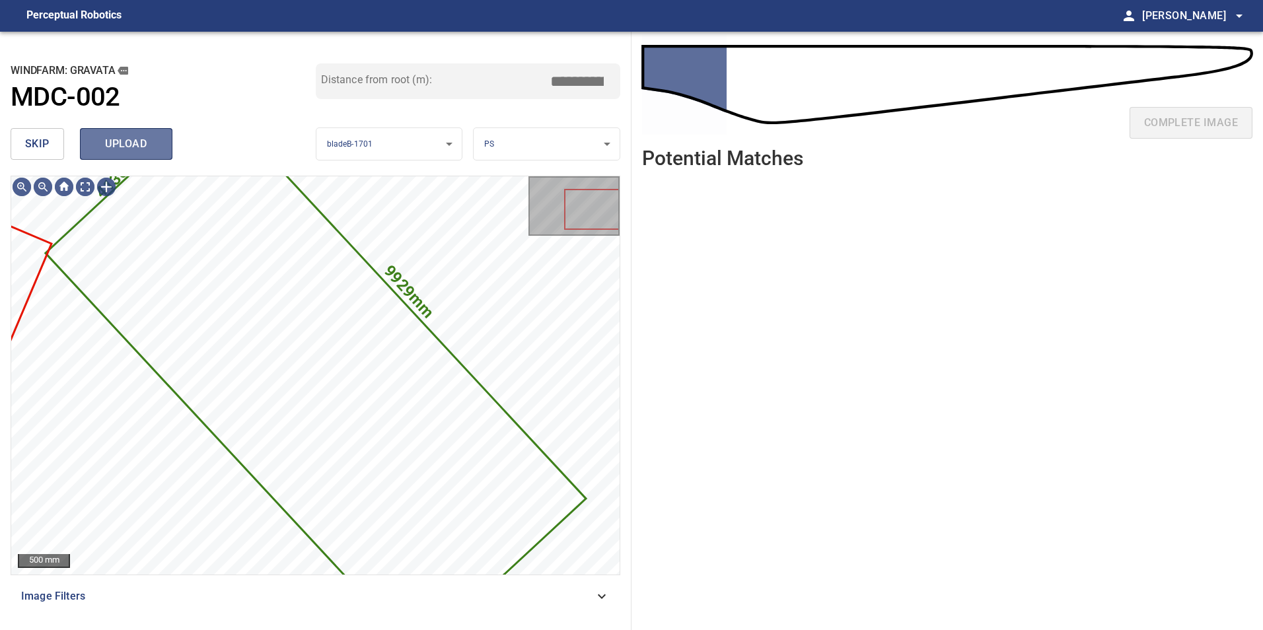
click at [172, 137] on button "upload" at bounding box center [126, 144] width 92 height 32
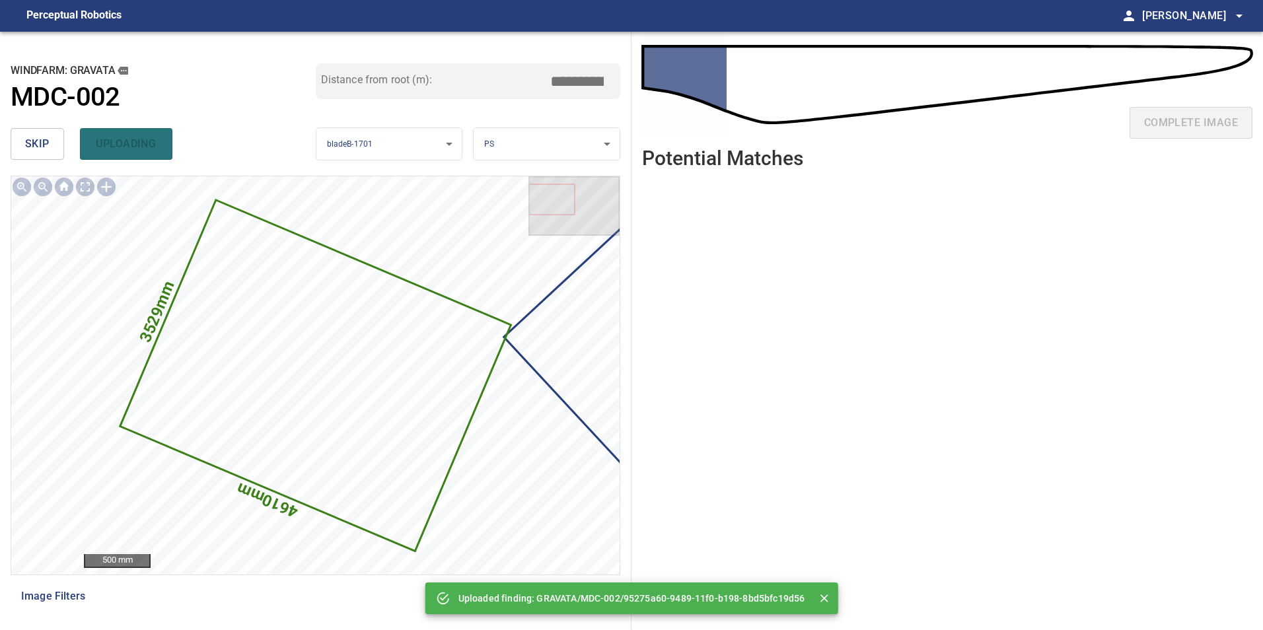
click at [57, 134] on button "skip" at bounding box center [37, 144] width 53 height 32
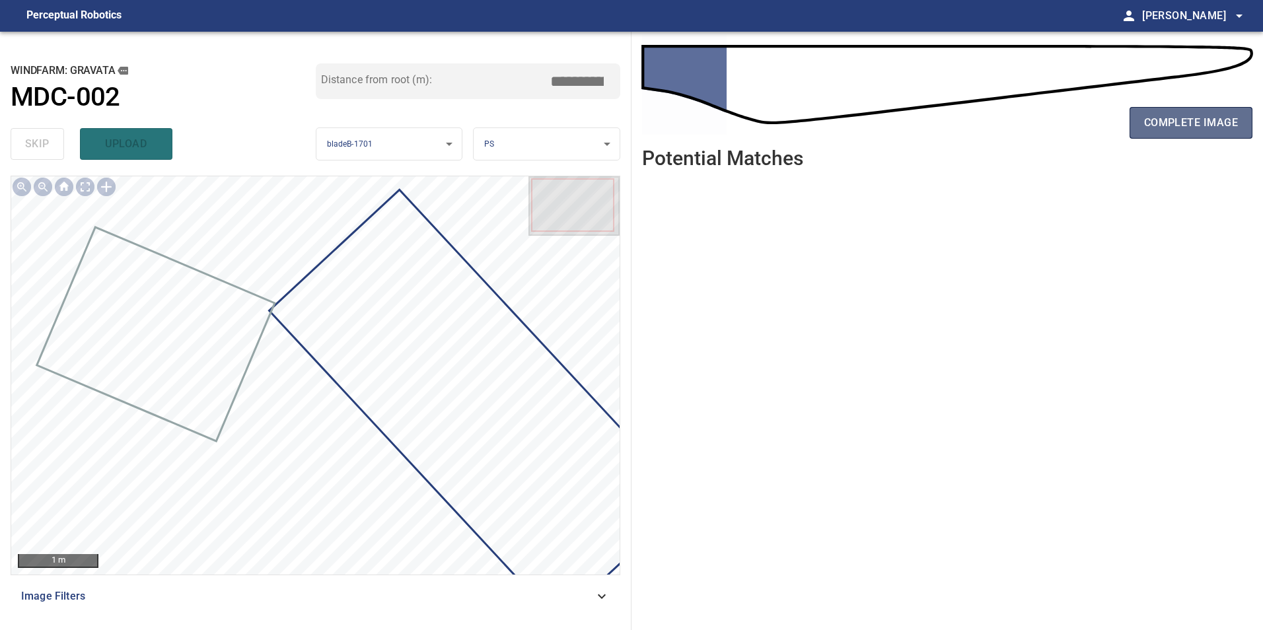
click at [1204, 110] on button "complete image" at bounding box center [1190, 123] width 123 height 32
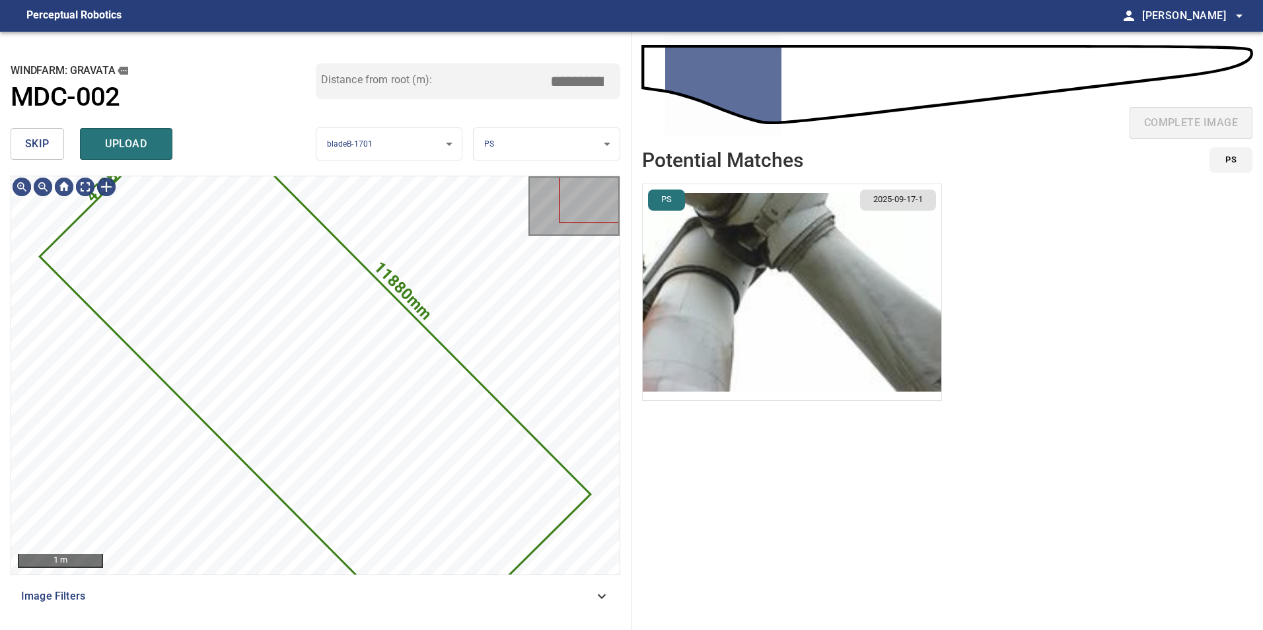
click at [38, 151] on span "skip" at bounding box center [37, 144] width 24 height 18
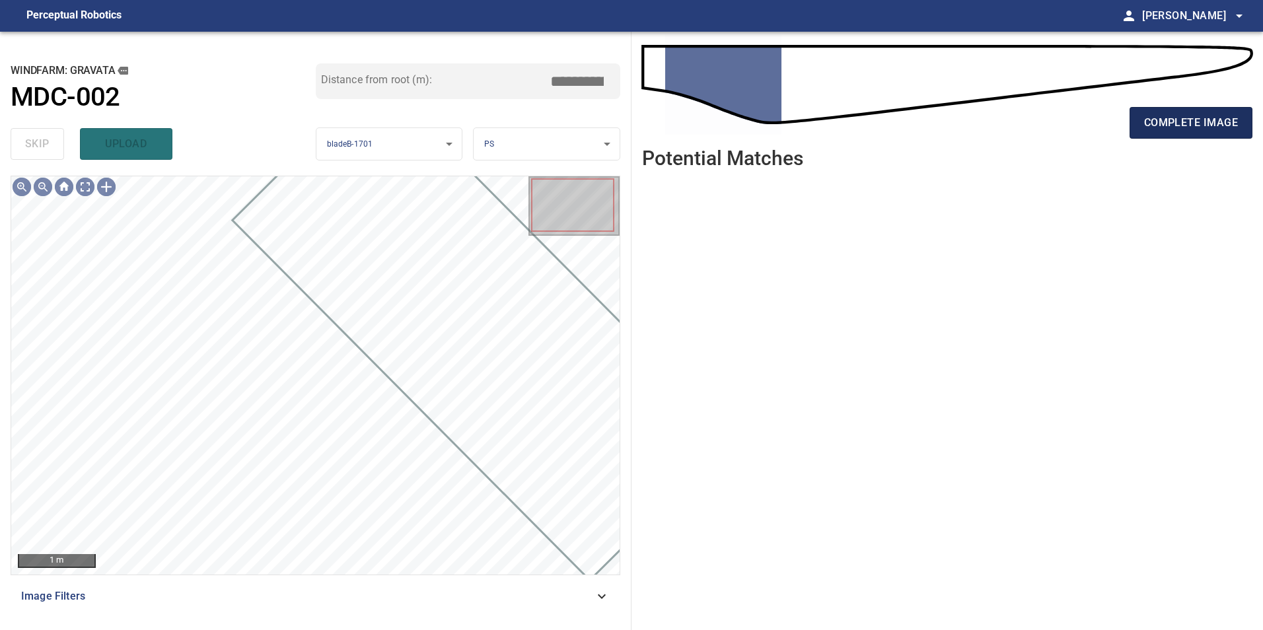
click at [1141, 115] on button "complete image" at bounding box center [1190, 123] width 123 height 32
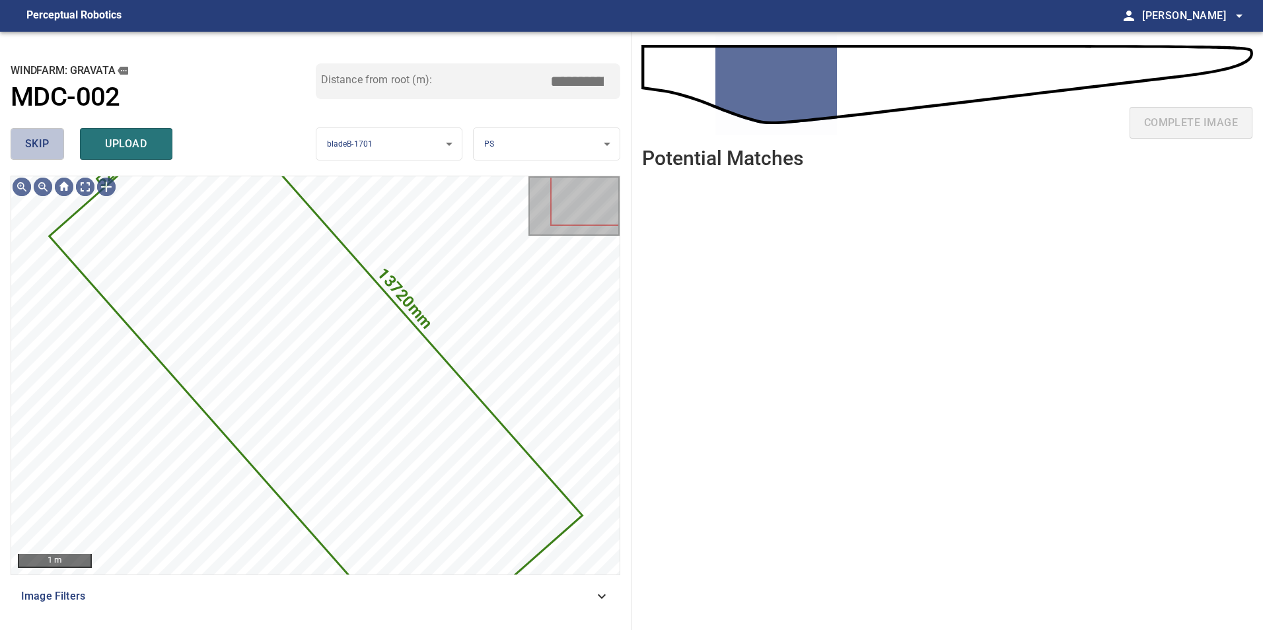
click at [32, 149] on span "skip" at bounding box center [37, 144] width 24 height 18
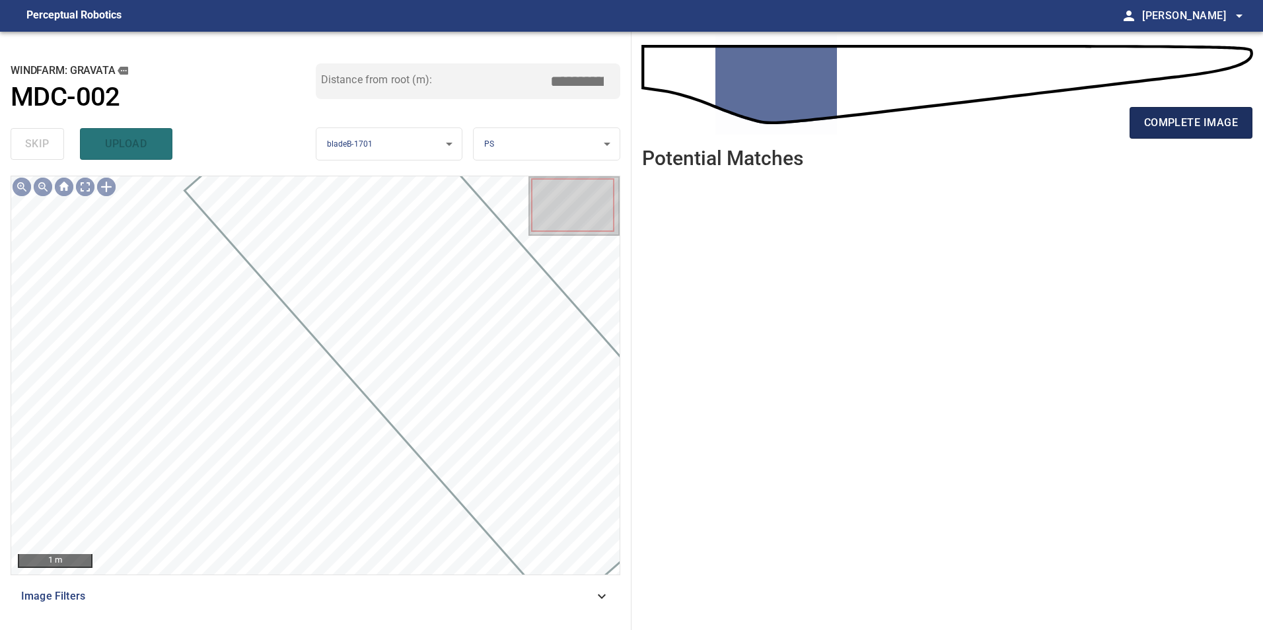
click at [1178, 125] on span "complete image" at bounding box center [1191, 123] width 94 height 18
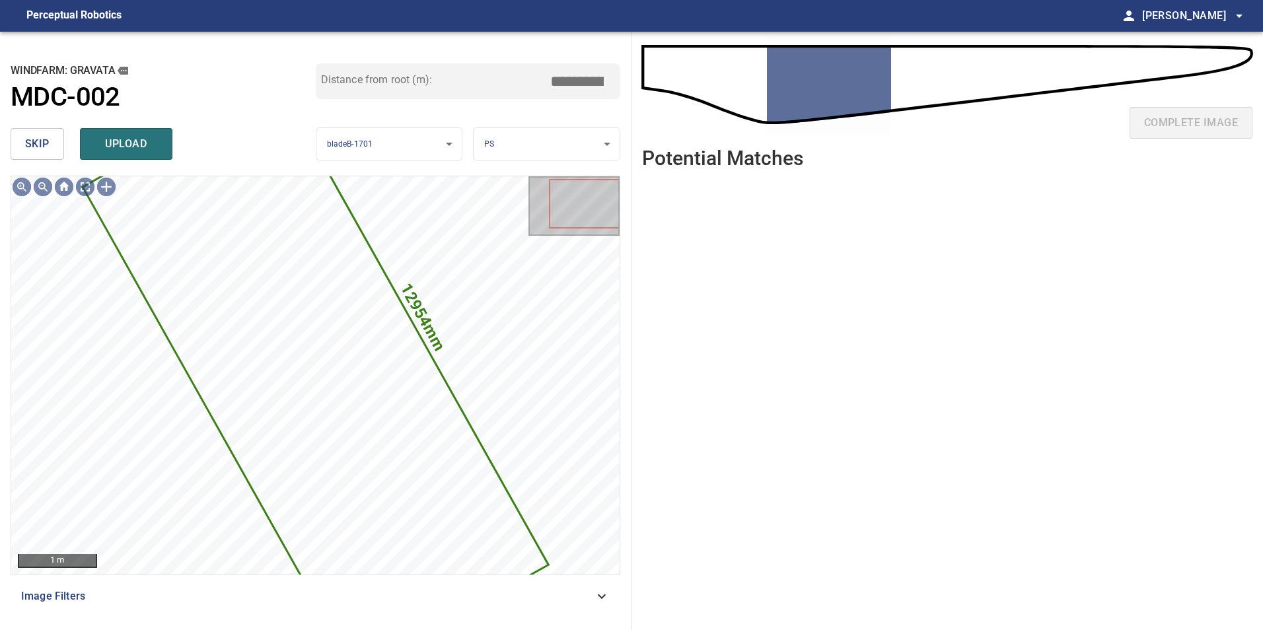
click at [57, 143] on button "skip" at bounding box center [37, 144] width 53 height 32
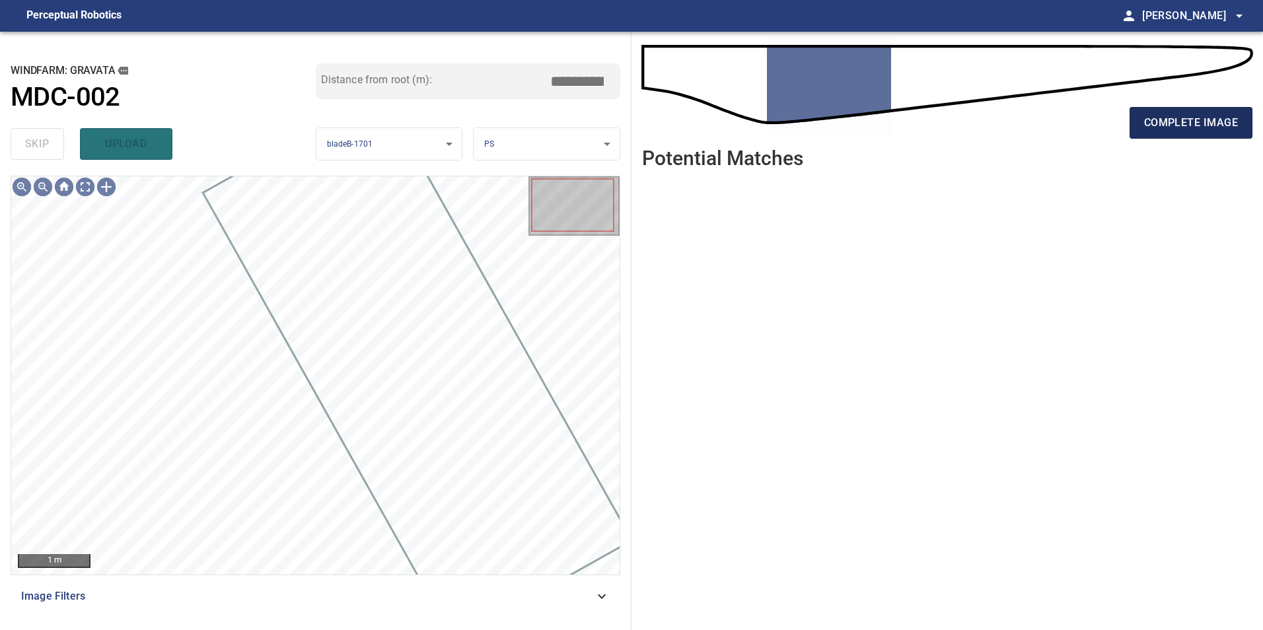
click at [1144, 127] on span "complete image" at bounding box center [1191, 123] width 94 height 18
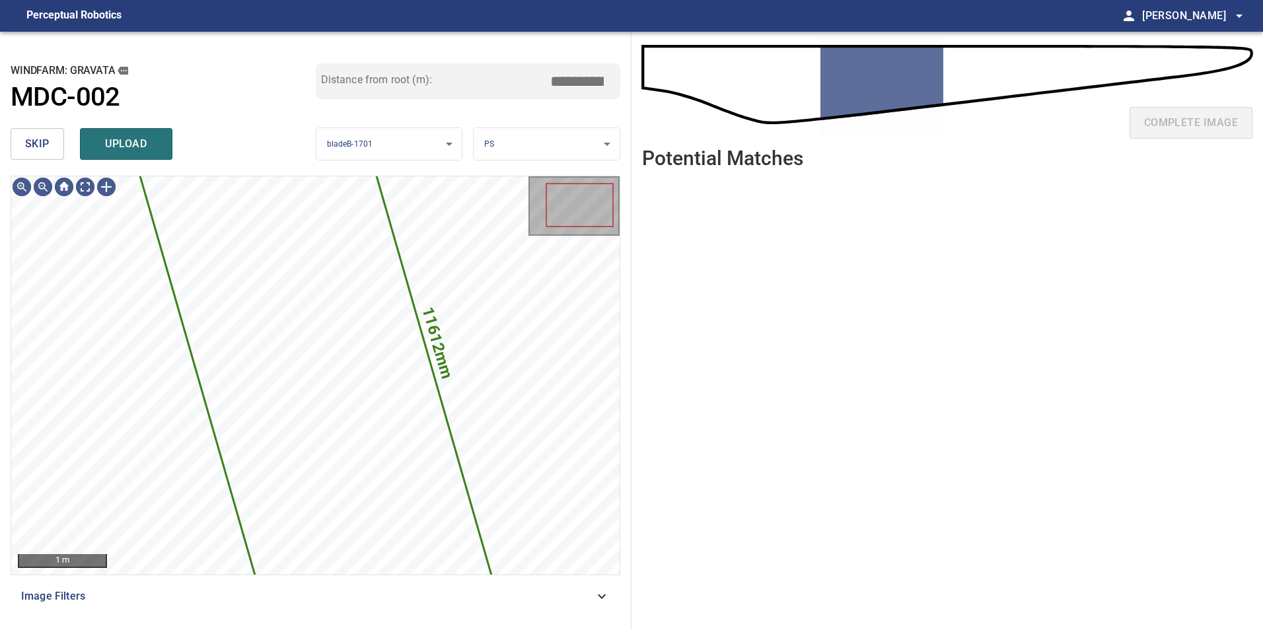
click at [41, 148] on span "skip" at bounding box center [37, 144] width 24 height 18
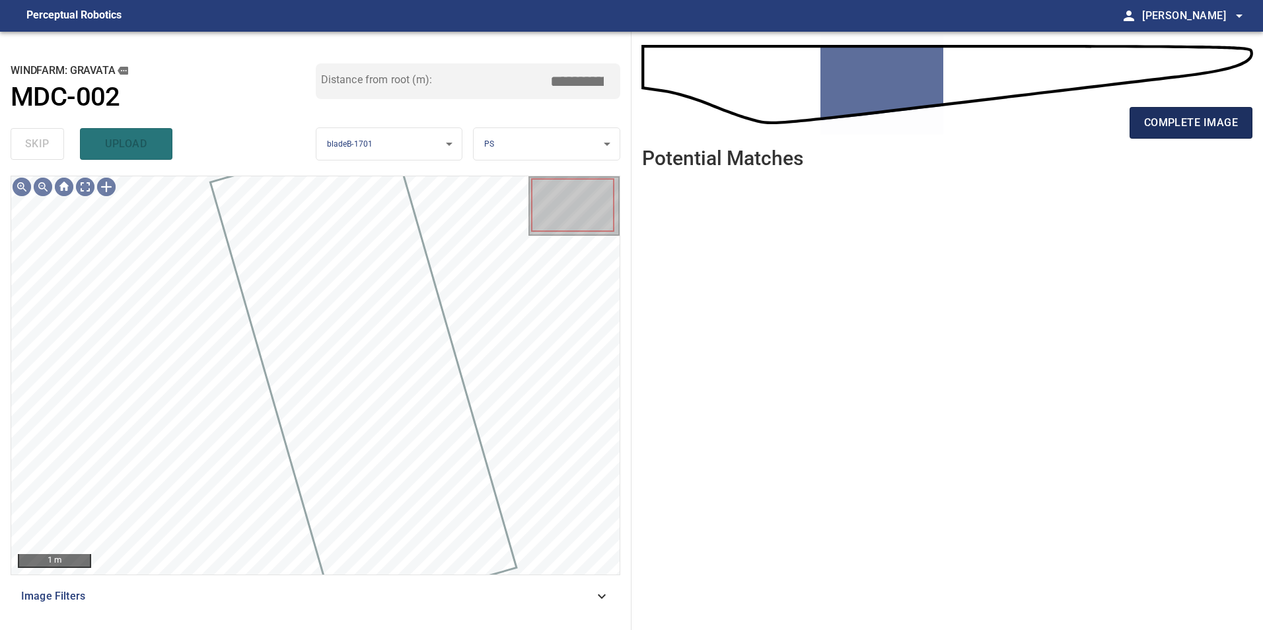
click at [1181, 110] on button "complete image" at bounding box center [1190, 123] width 123 height 32
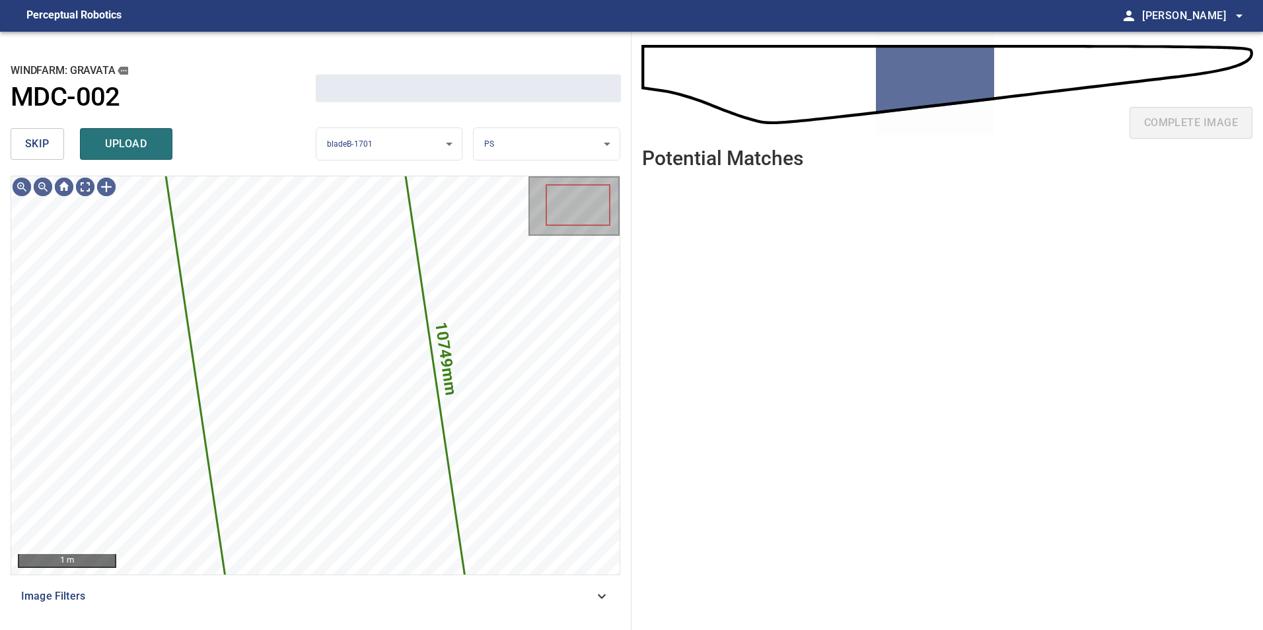
click at [47, 153] on span "skip" at bounding box center [37, 144] width 24 height 18
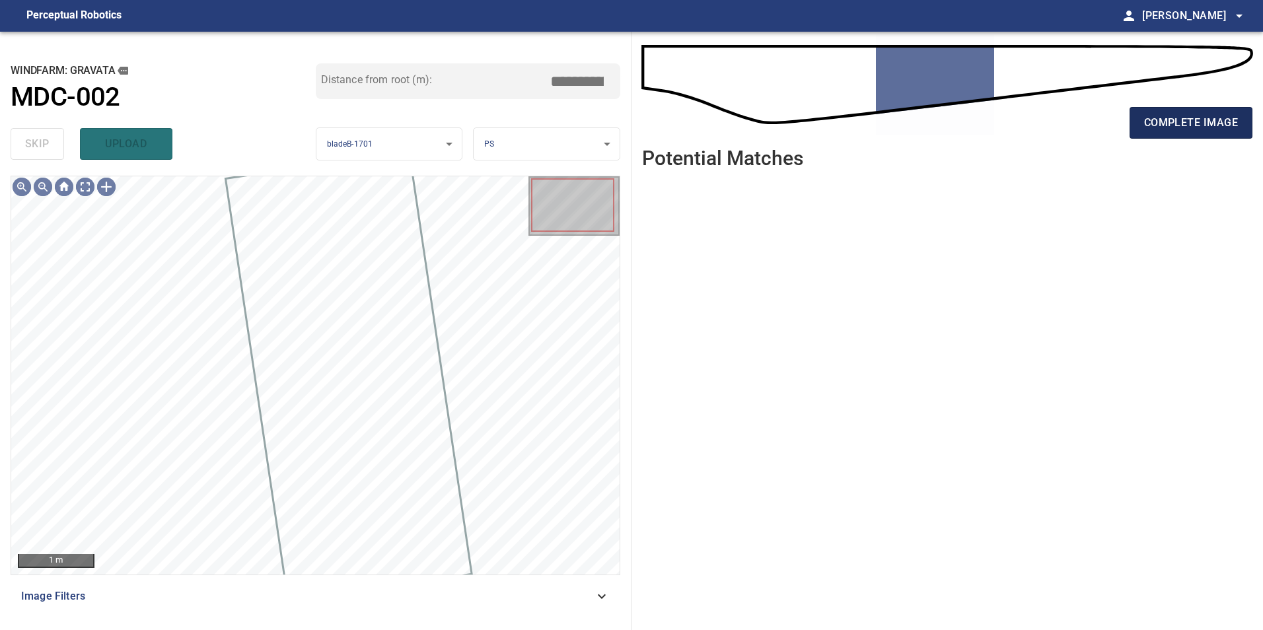
click at [1193, 117] on span "complete image" at bounding box center [1191, 123] width 94 height 18
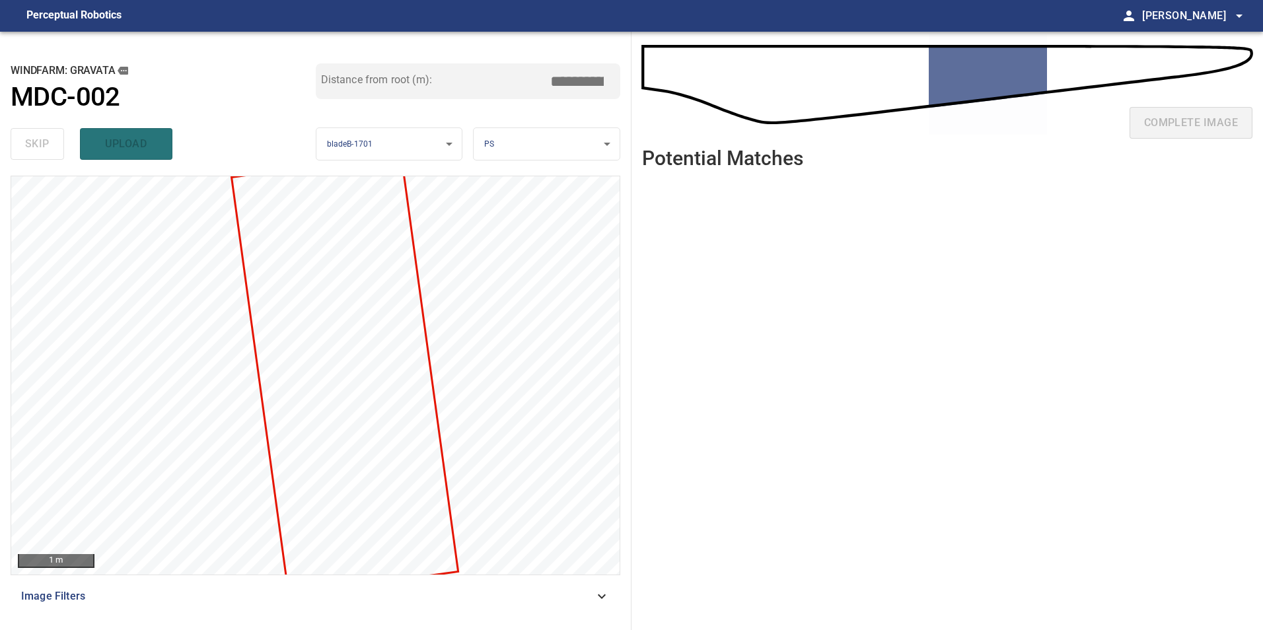
drag, startPoint x: 1193, startPoint y: 117, endPoint x: 1108, endPoint y: 472, distance: 365.4
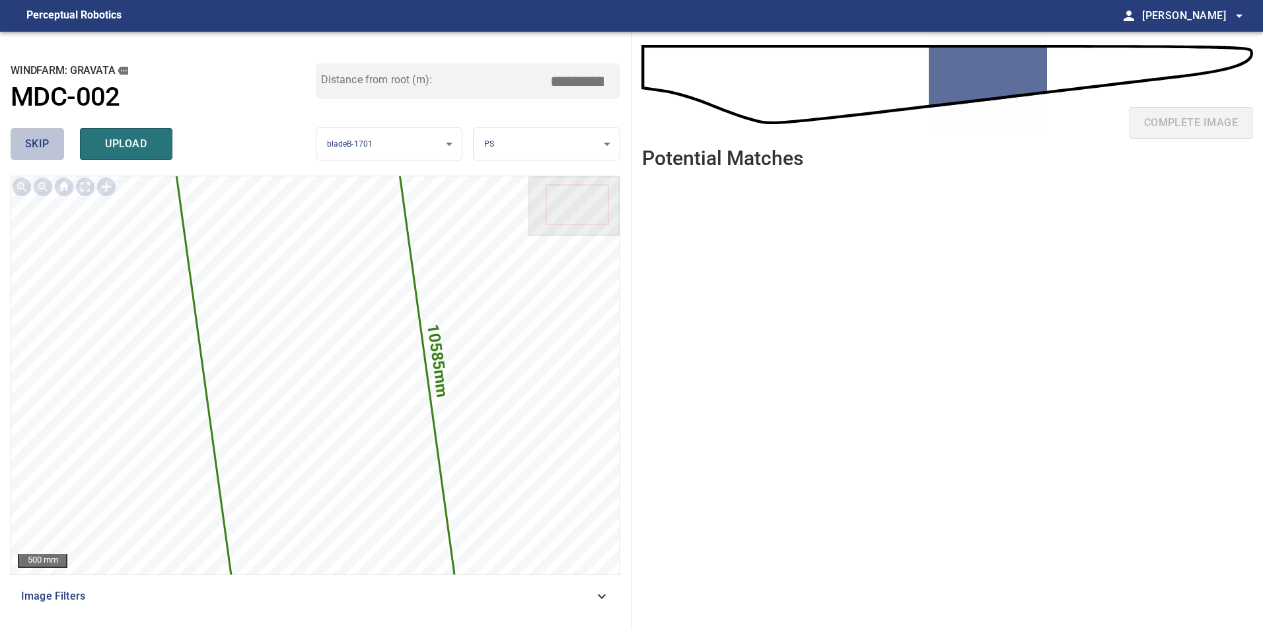
click at [49, 139] on span "skip" at bounding box center [37, 144] width 24 height 18
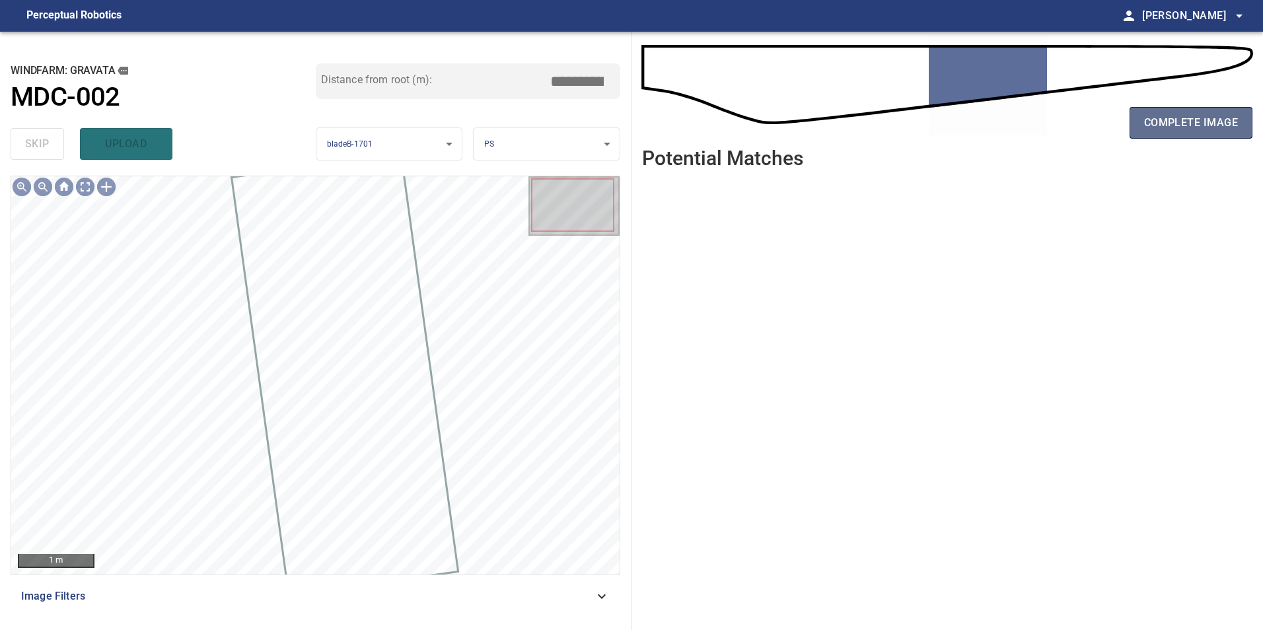
click at [1203, 117] on span "complete image" at bounding box center [1191, 123] width 94 height 18
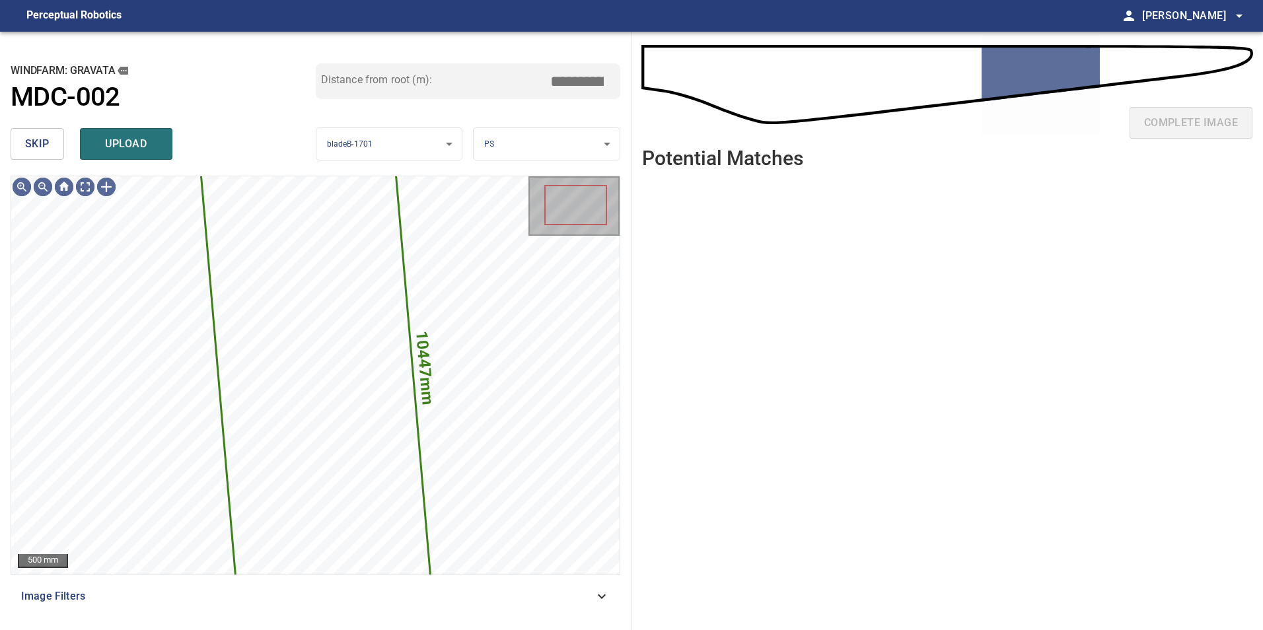
click at [46, 147] on span "skip" at bounding box center [37, 144] width 24 height 18
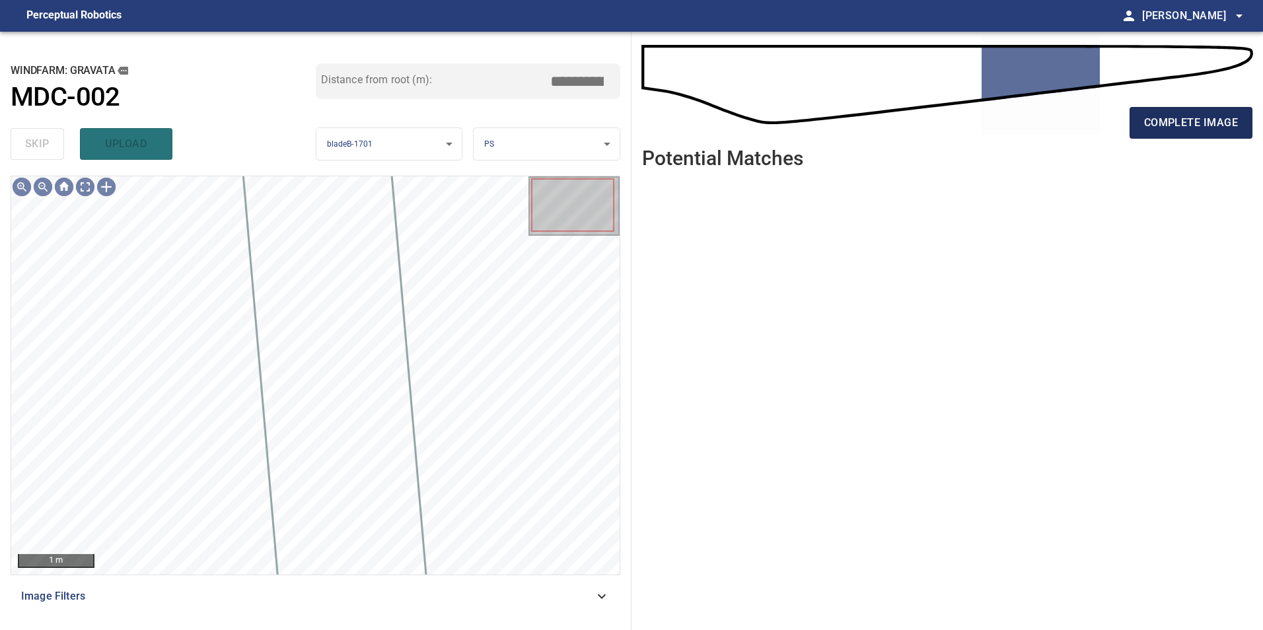
click at [1174, 125] on span "complete image" at bounding box center [1191, 123] width 94 height 18
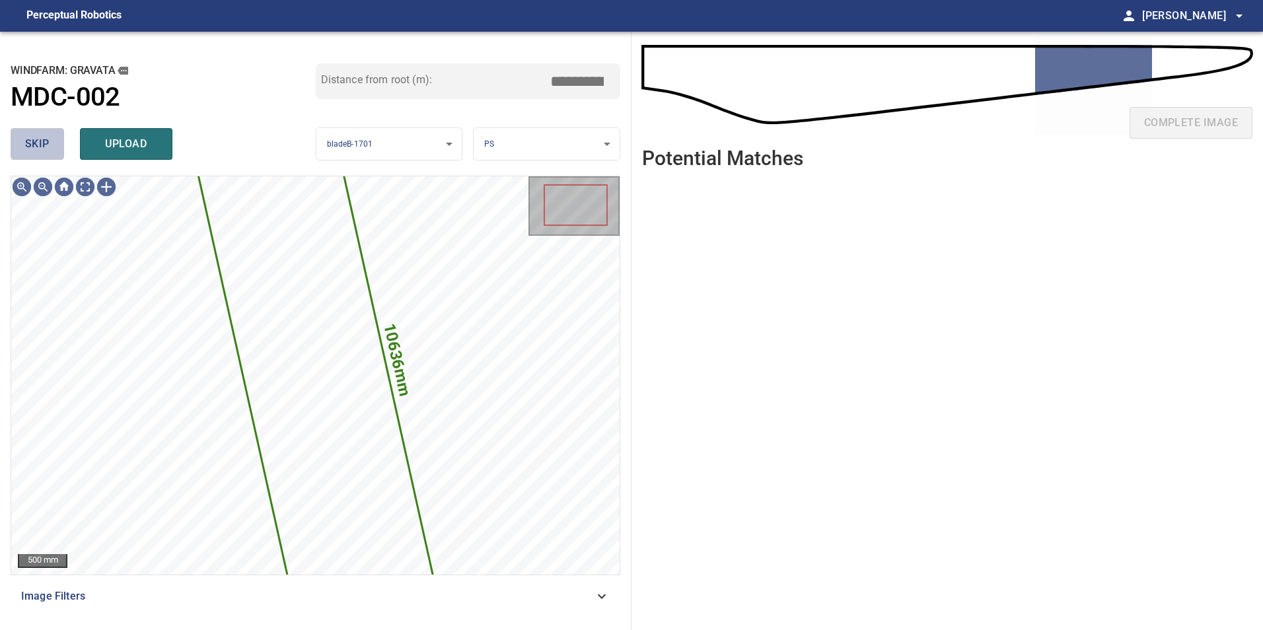
click at [36, 145] on span "skip" at bounding box center [37, 144] width 24 height 18
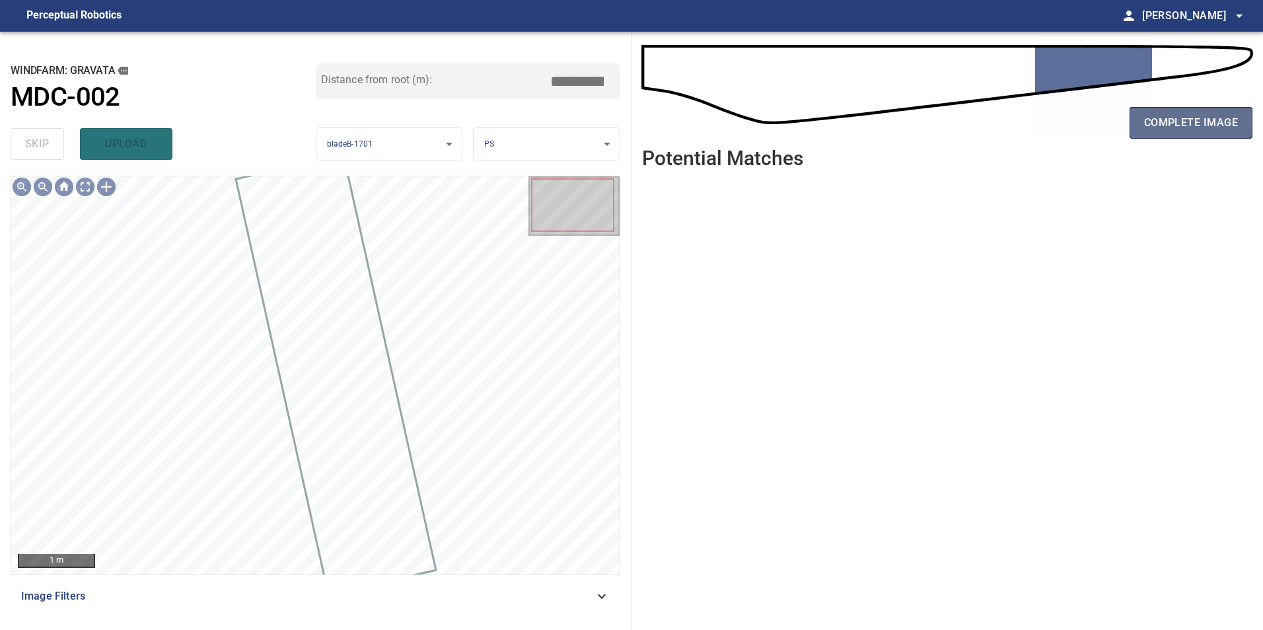
click at [1182, 125] on span "complete image" at bounding box center [1191, 123] width 94 height 18
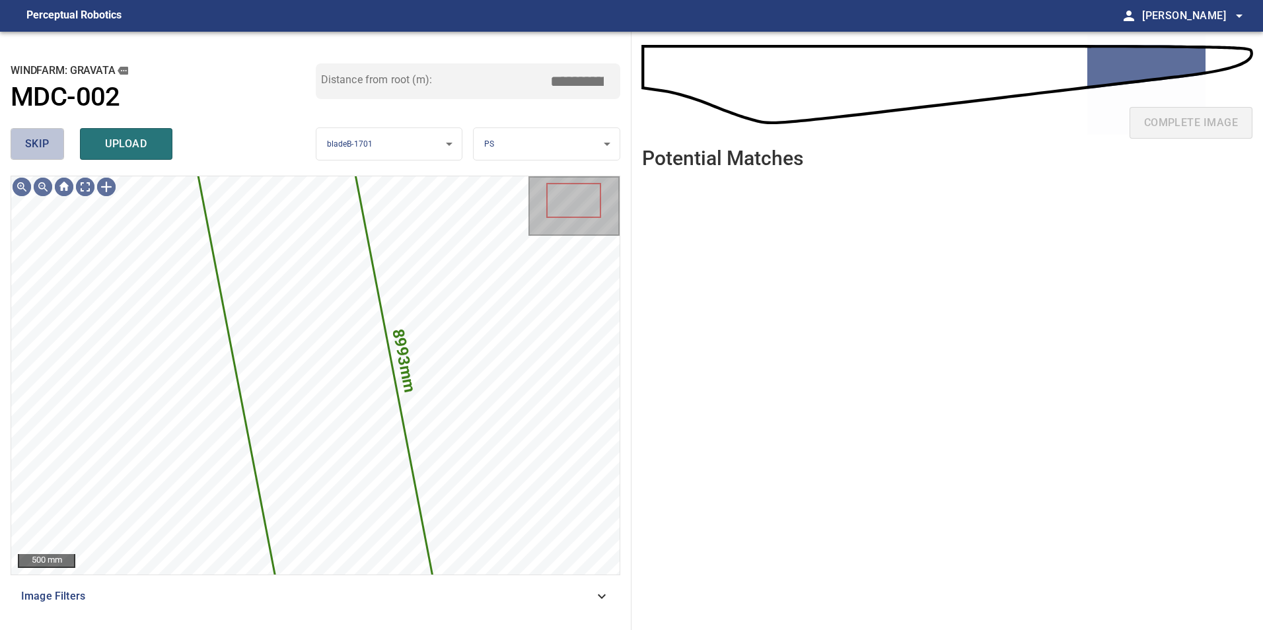
click at [31, 131] on button "skip" at bounding box center [37, 144] width 53 height 32
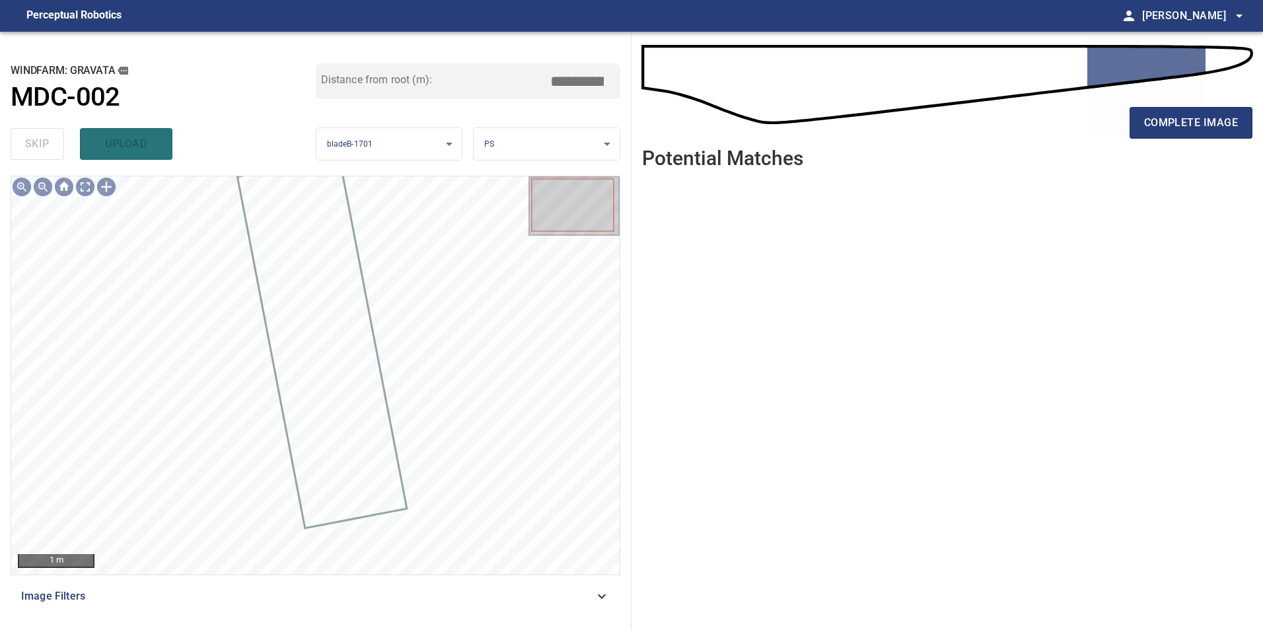
click at [1215, 102] on div "complete image" at bounding box center [947, 128] width 610 height 53
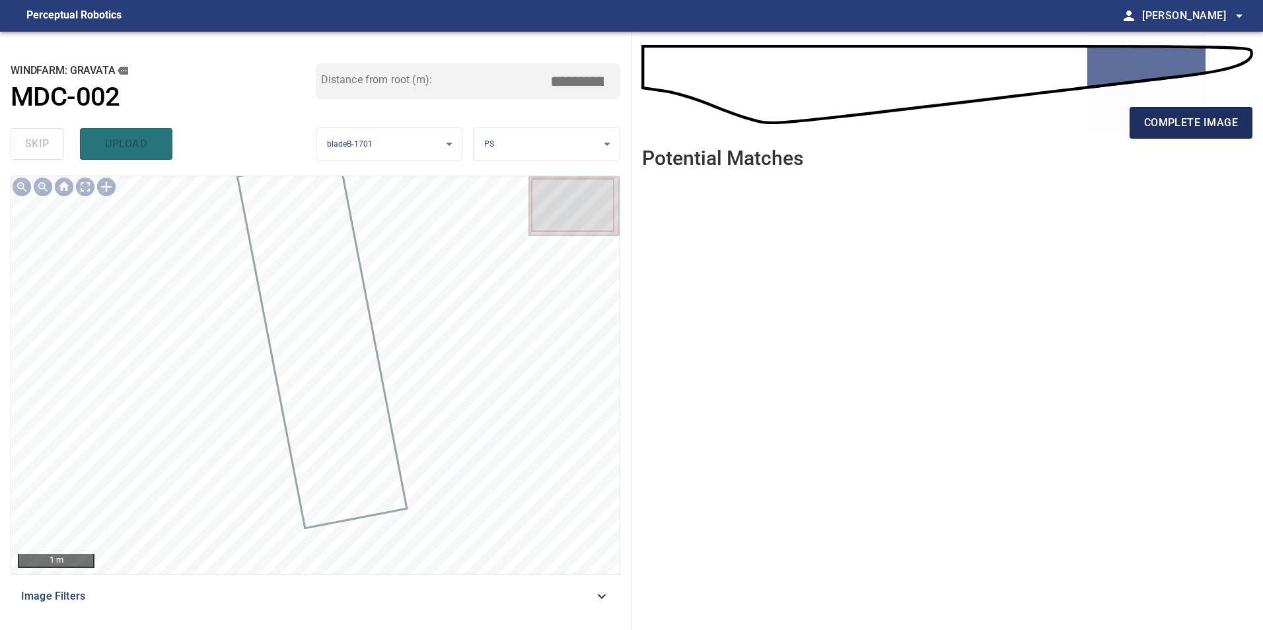
click at [1212, 129] on span "complete image" at bounding box center [1191, 123] width 94 height 18
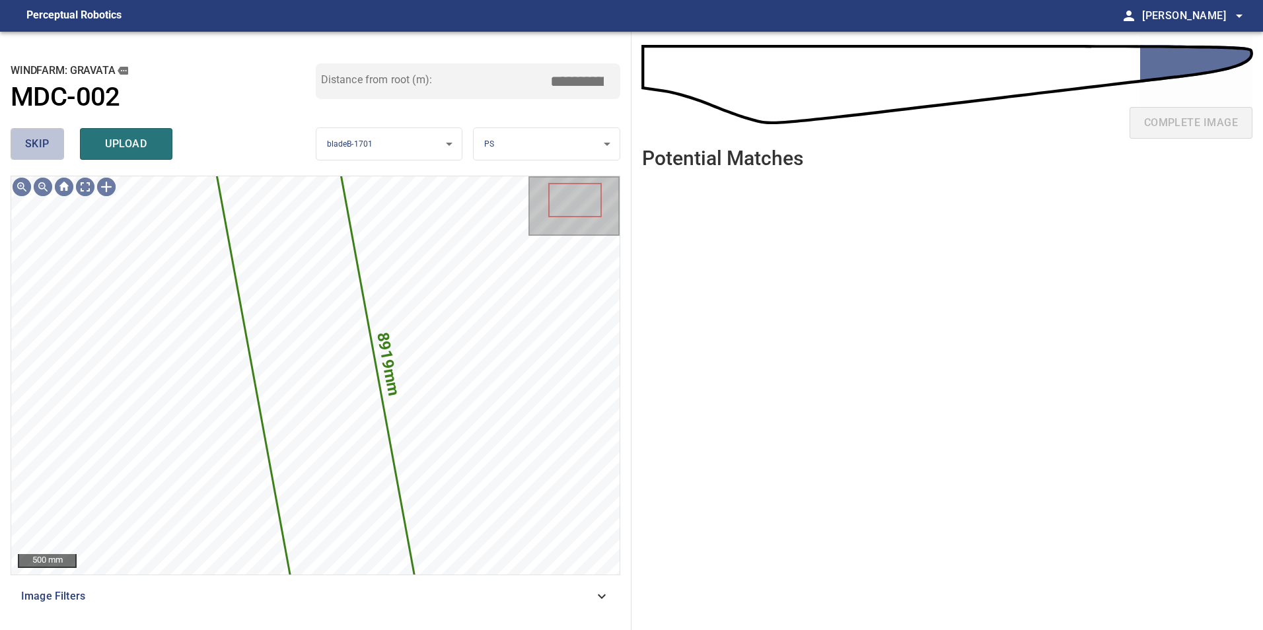
click at [42, 143] on span "skip" at bounding box center [37, 144] width 24 height 18
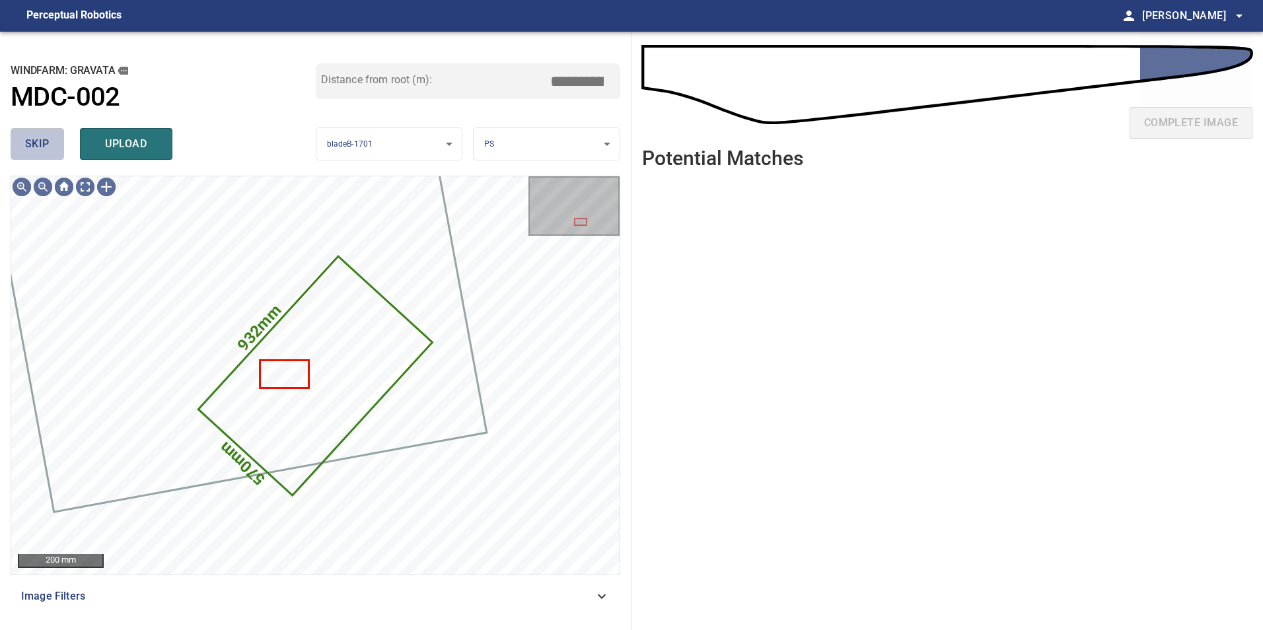
click at [55, 145] on button "skip" at bounding box center [37, 144] width 53 height 32
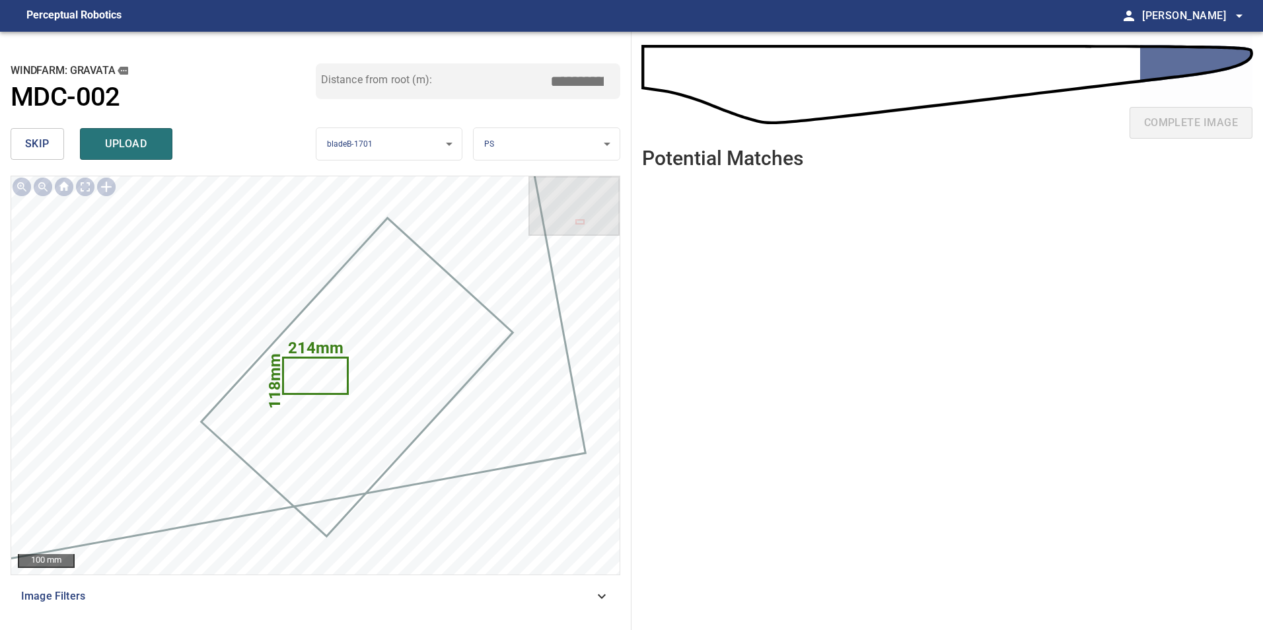
click at [29, 135] on span "skip" at bounding box center [37, 144] width 24 height 18
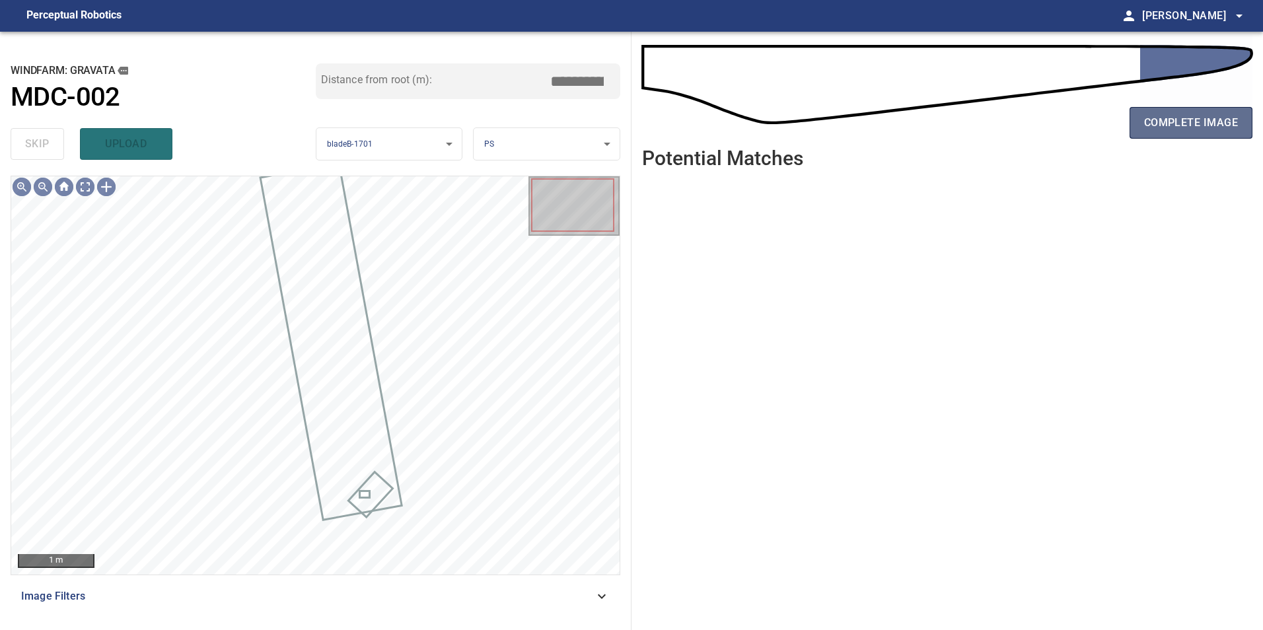
click at [1178, 127] on span "complete image" at bounding box center [1191, 123] width 94 height 18
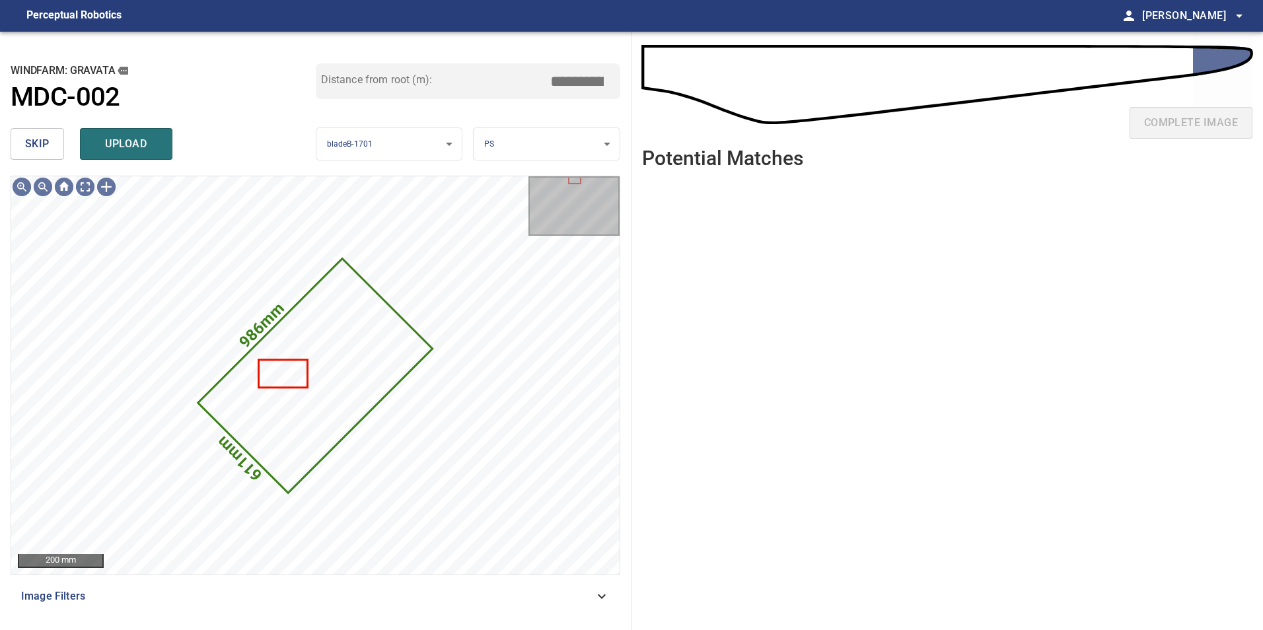
click at [30, 140] on span "skip" at bounding box center [37, 144] width 24 height 18
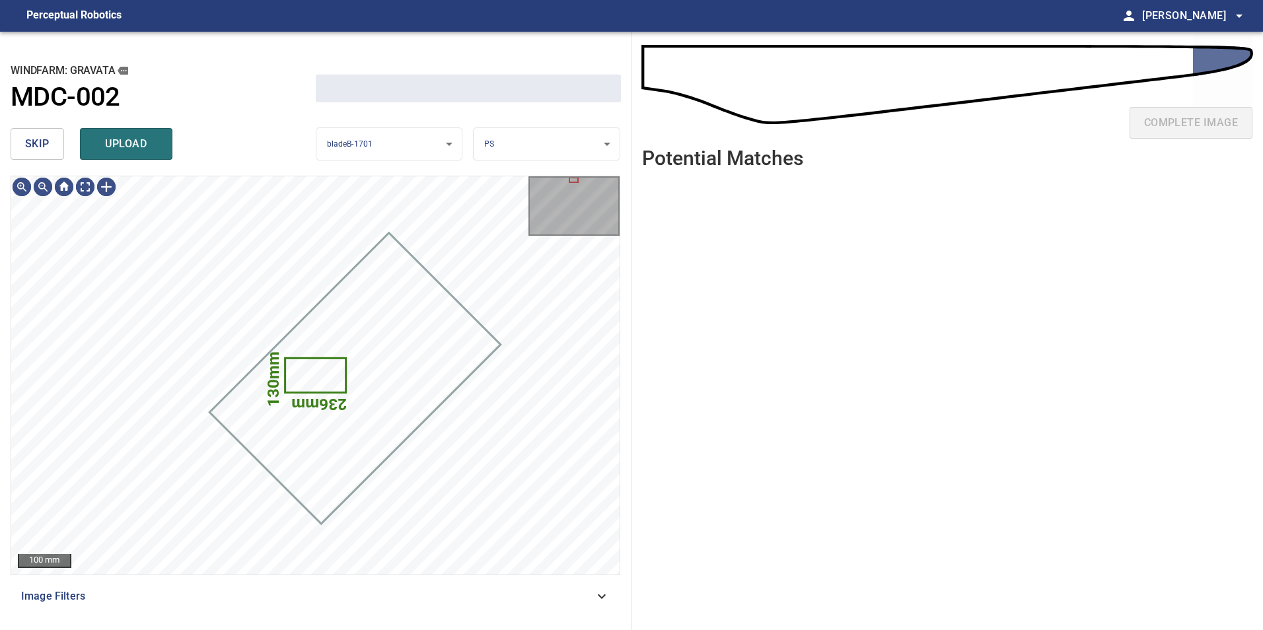
click at [30, 140] on span "skip" at bounding box center [37, 144] width 24 height 18
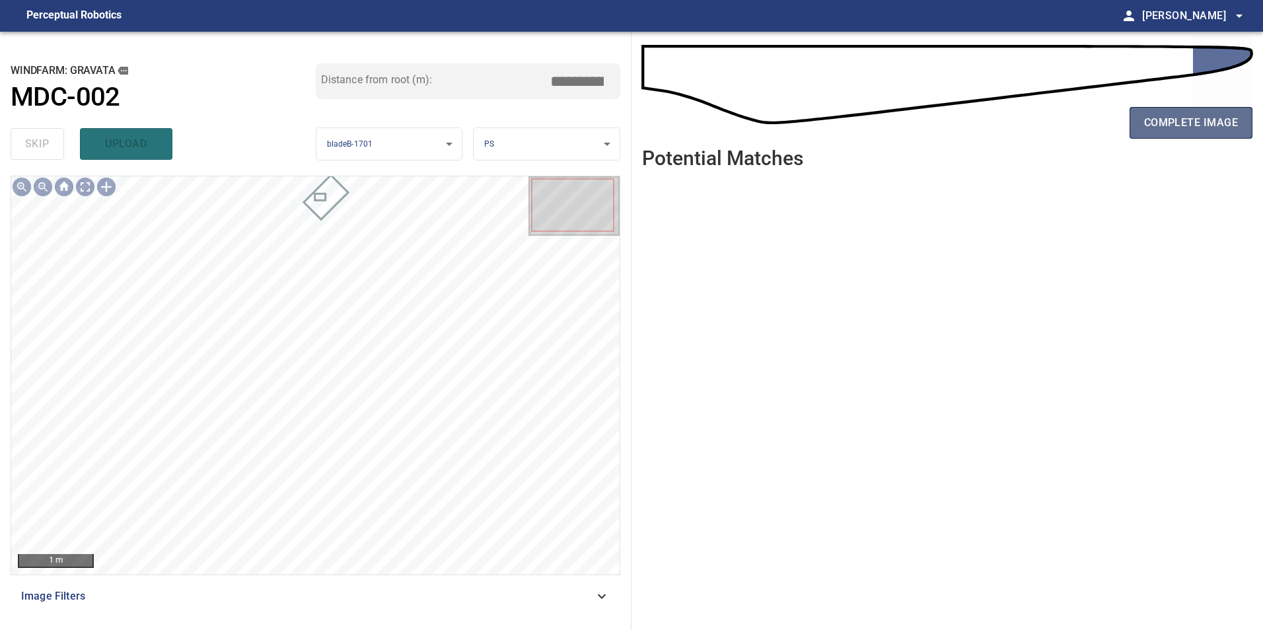
click at [1161, 121] on span "complete image" at bounding box center [1191, 123] width 94 height 18
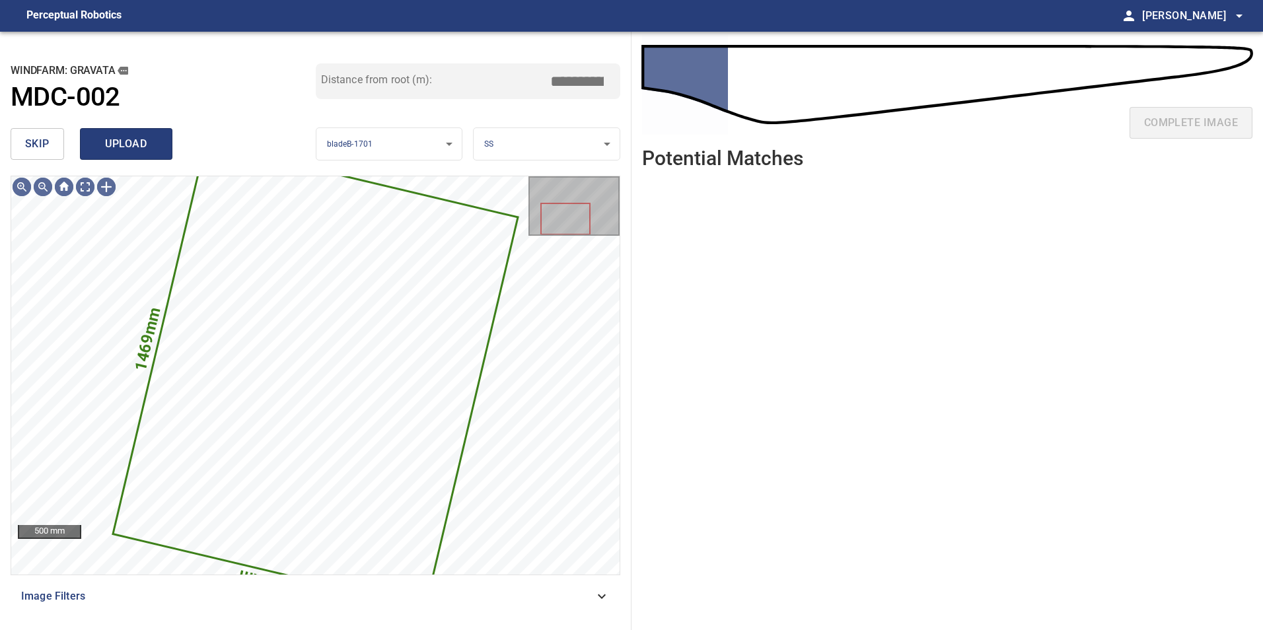
click at [102, 131] on button "upload" at bounding box center [126, 144] width 92 height 32
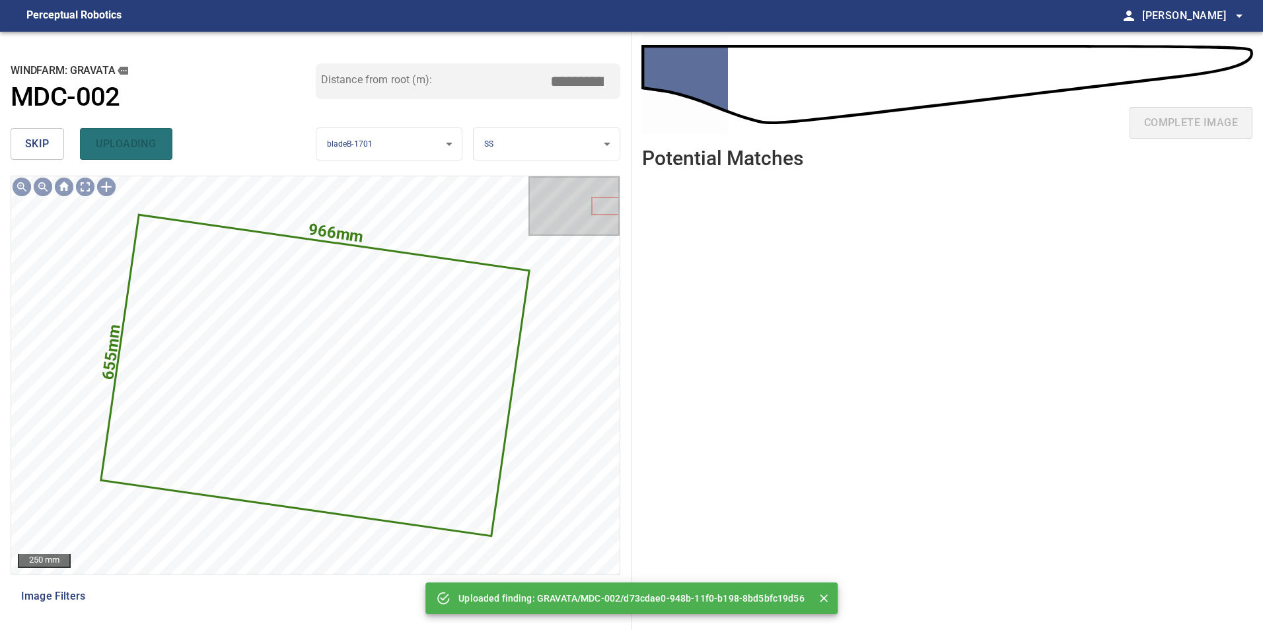
click at [45, 143] on span "skip" at bounding box center [37, 144] width 24 height 18
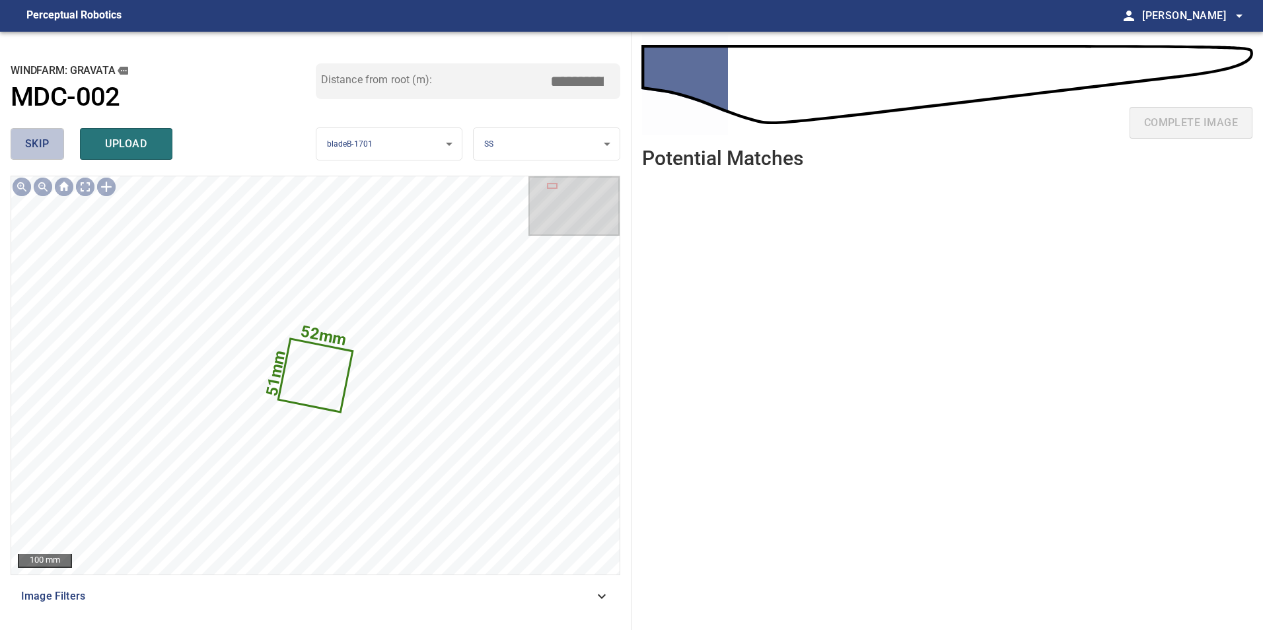
click at [38, 141] on span "skip" at bounding box center [37, 144] width 24 height 18
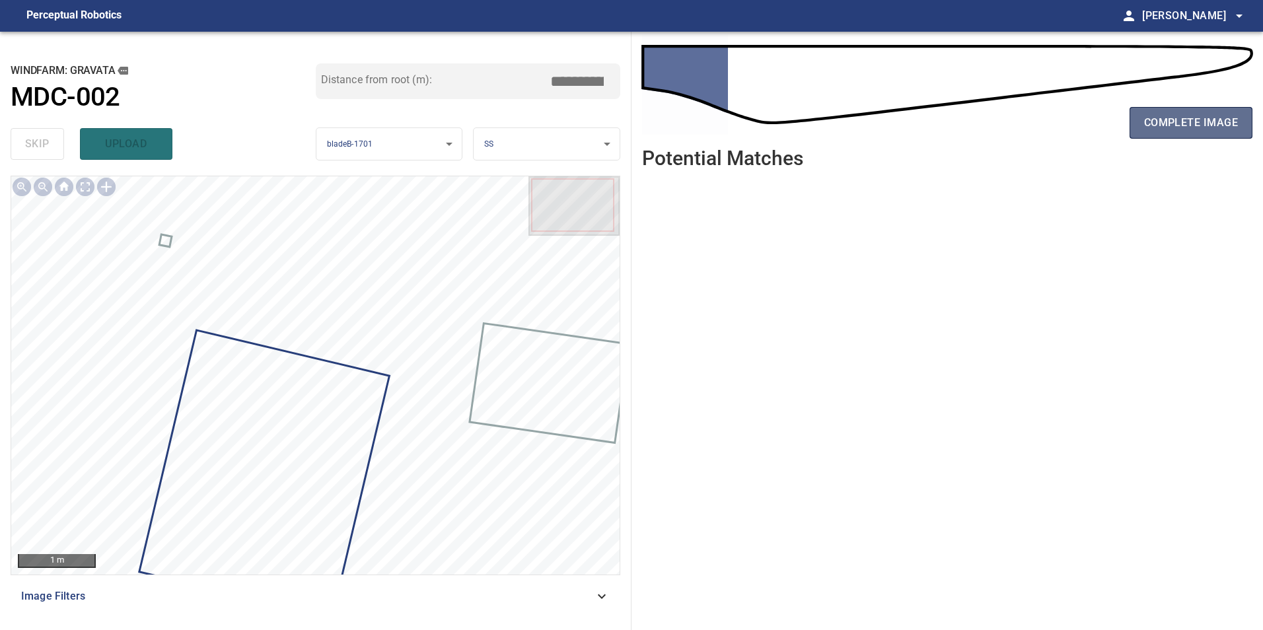
click at [1199, 122] on span "complete image" at bounding box center [1191, 123] width 94 height 18
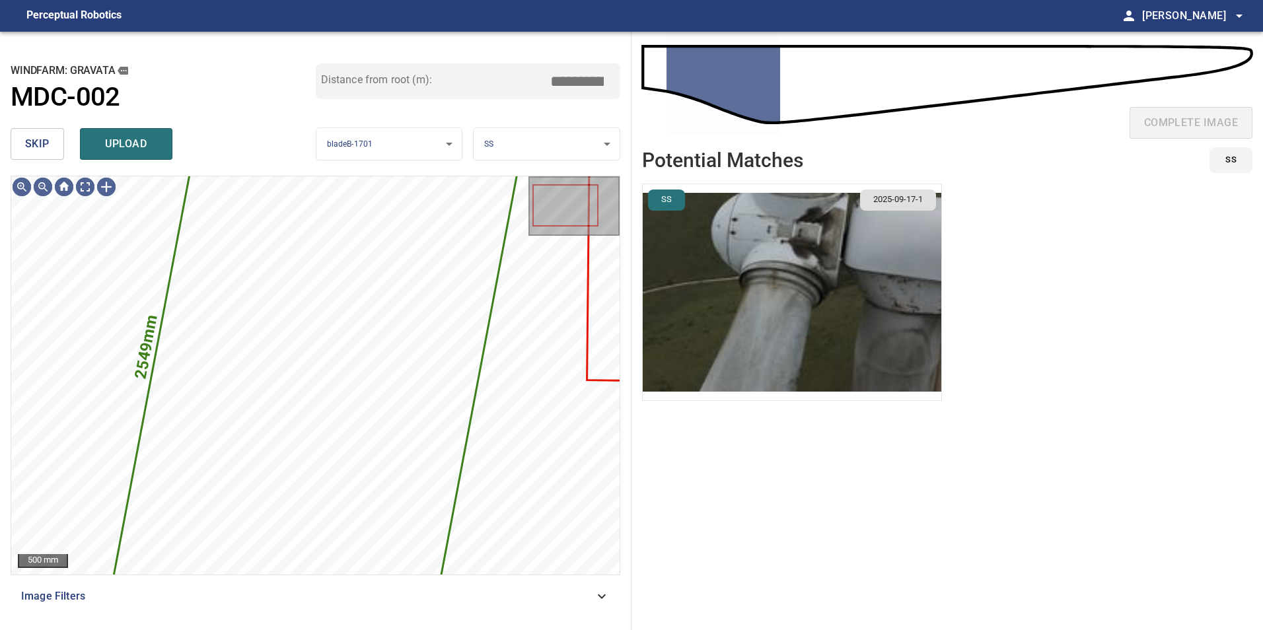
click at [50, 147] on button "skip" at bounding box center [37, 144] width 53 height 32
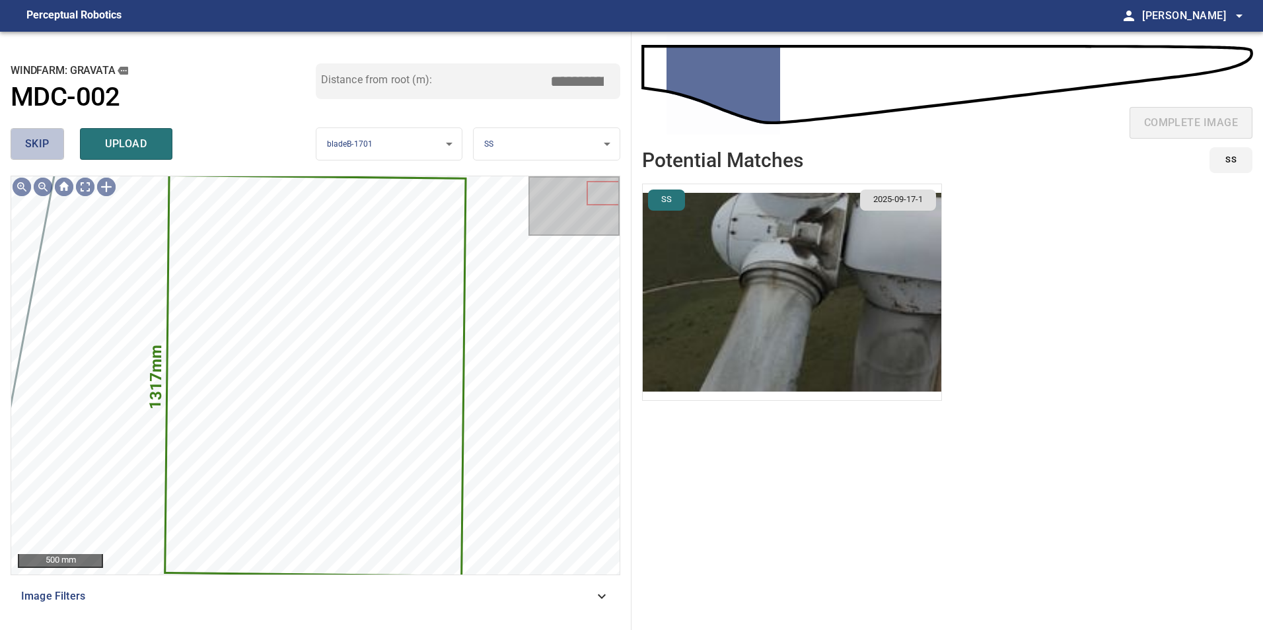
click at [55, 139] on button "skip" at bounding box center [37, 144] width 53 height 32
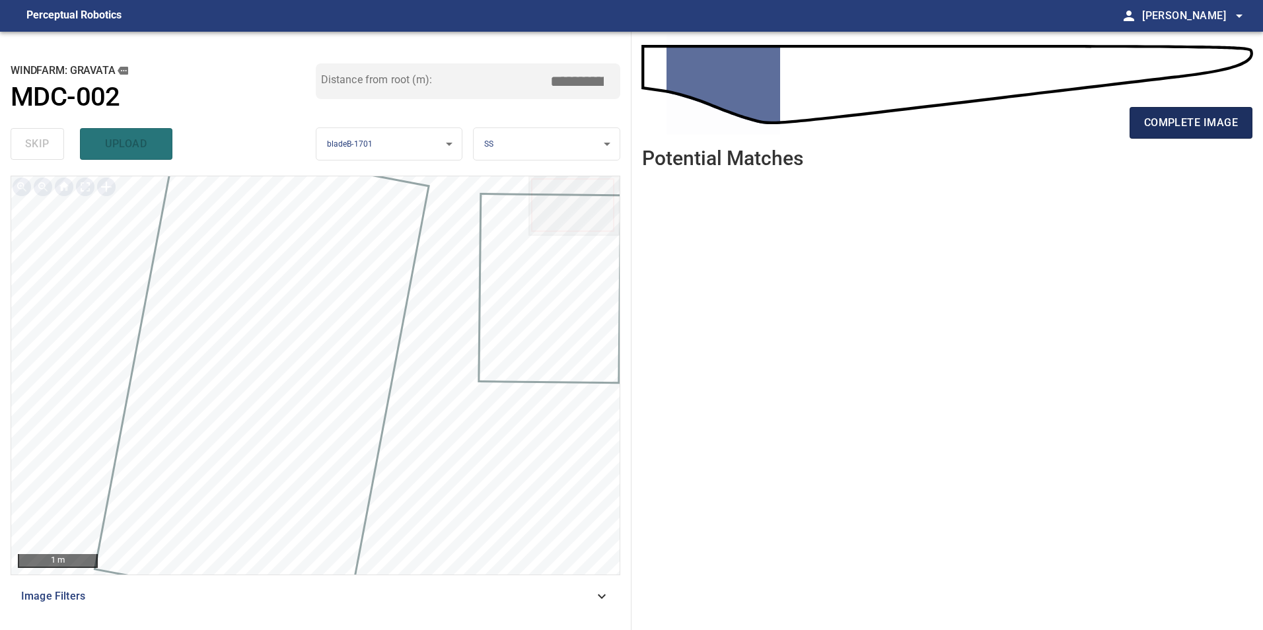
click at [1165, 124] on span "complete image" at bounding box center [1191, 123] width 94 height 18
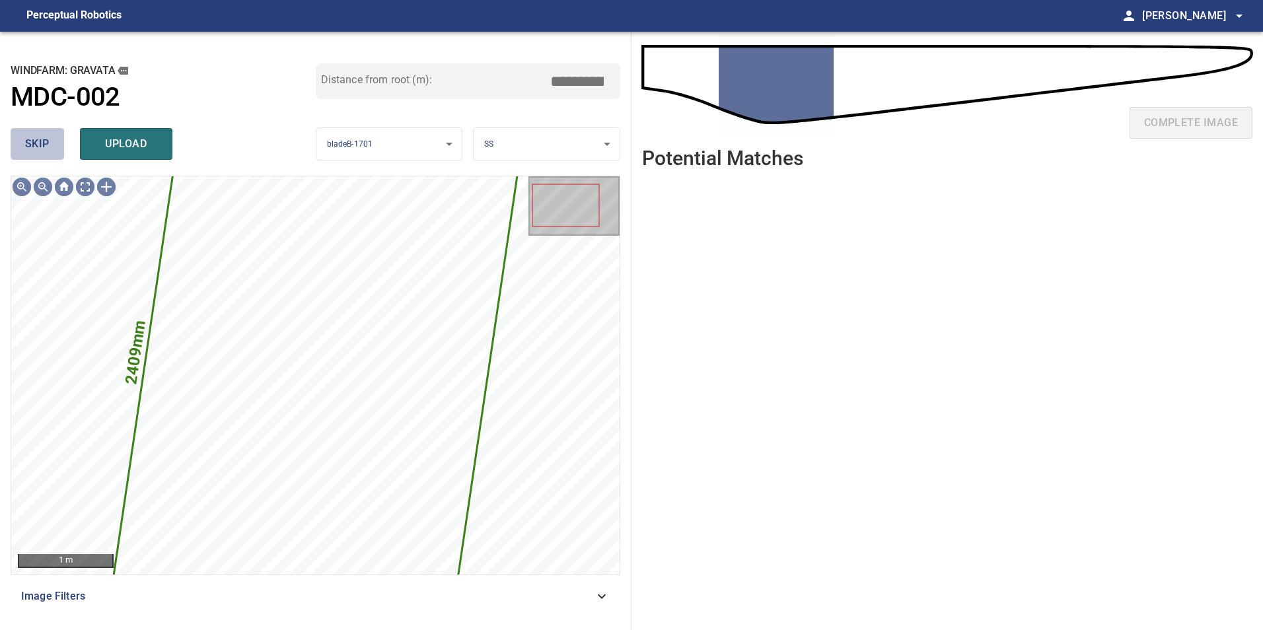
click at [57, 134] on button "skip" at bounding box center [37, 144] width 53 height 32
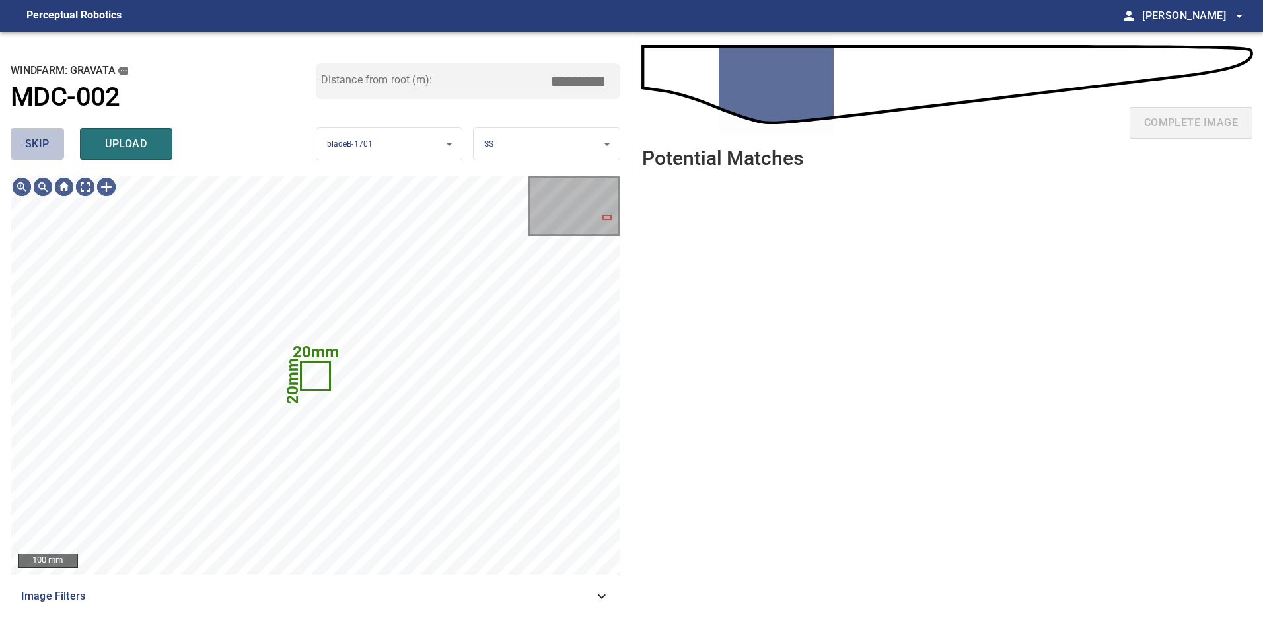
click at [24, 145] on button "skip" at bounding box center [37, 144] width 53 height 32
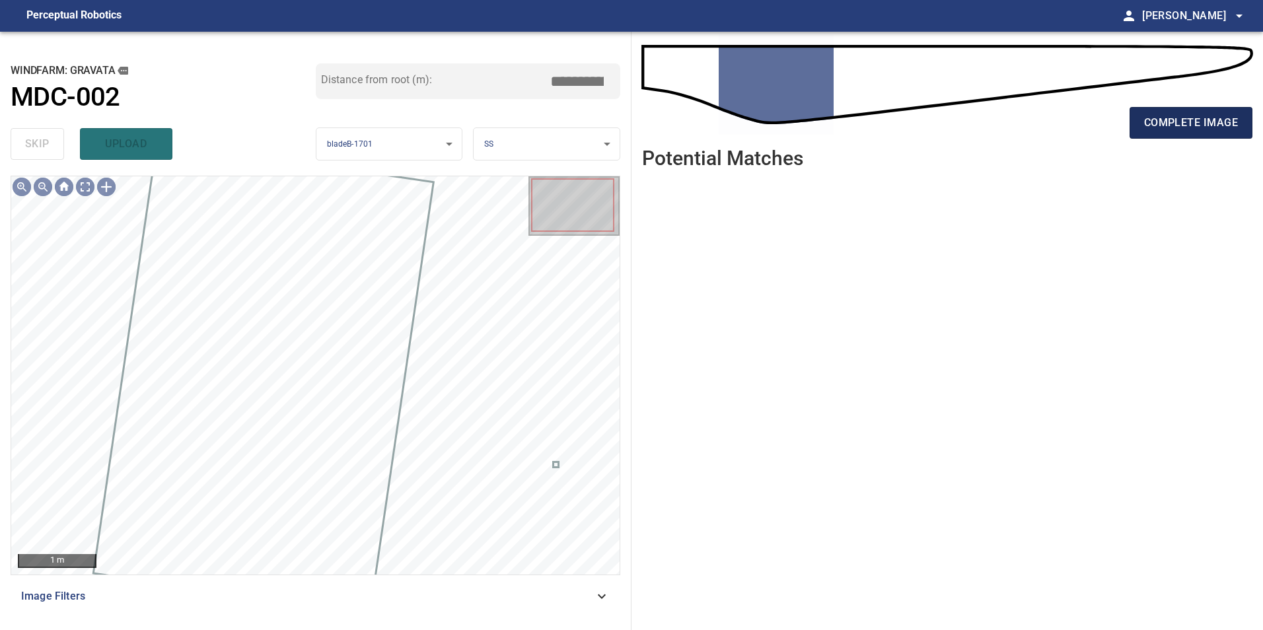
click at [1178, 124] on span "complete image" at bounding box center [1191, 123] width 94 height 18
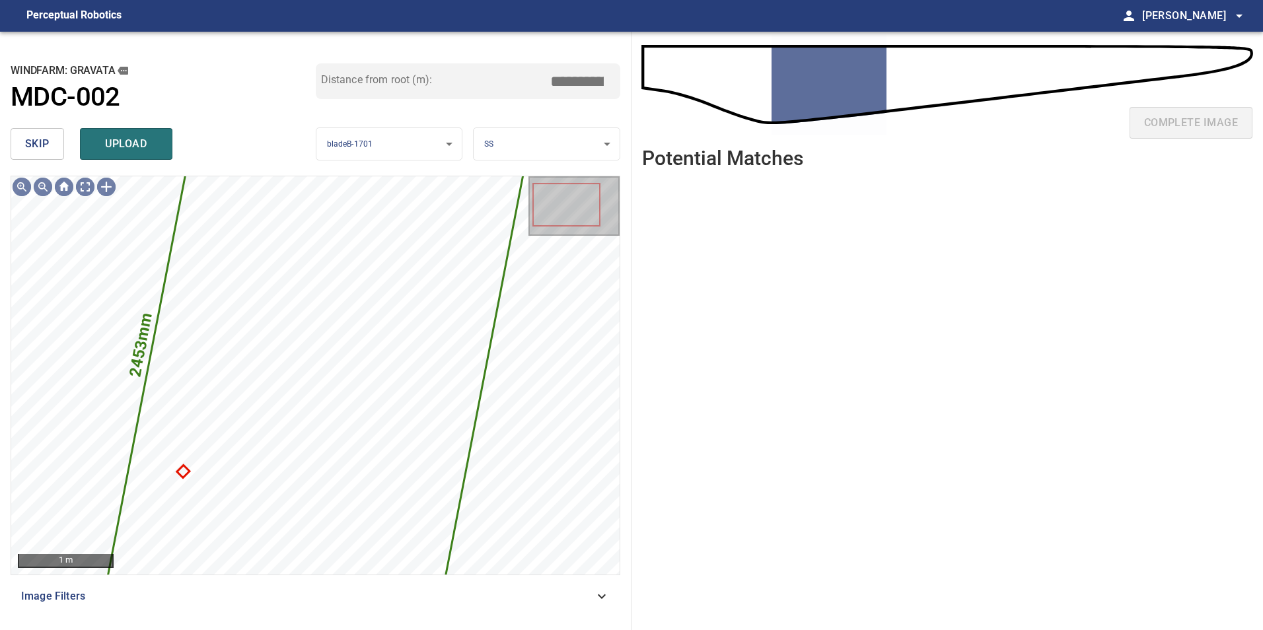
click at [42, 137] on span "skip" at bounding box center [37, 144] width 24 height 18
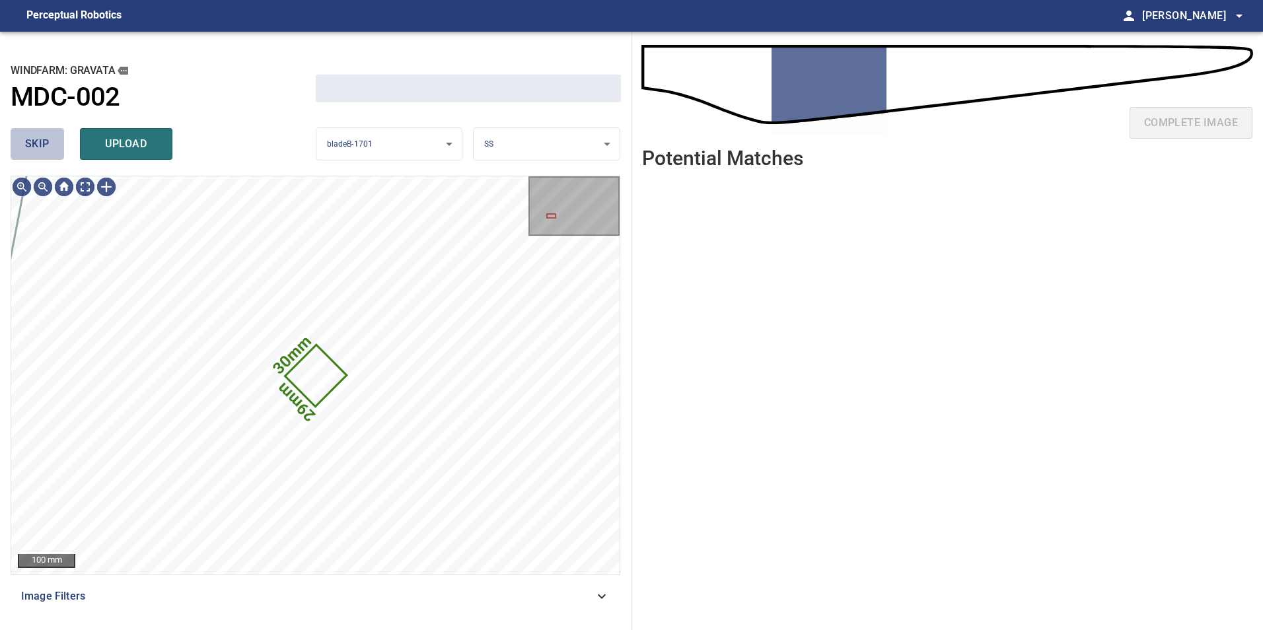
click at [42, 137] on span "skip" at bounding box center [37, 144] width 24 height 18
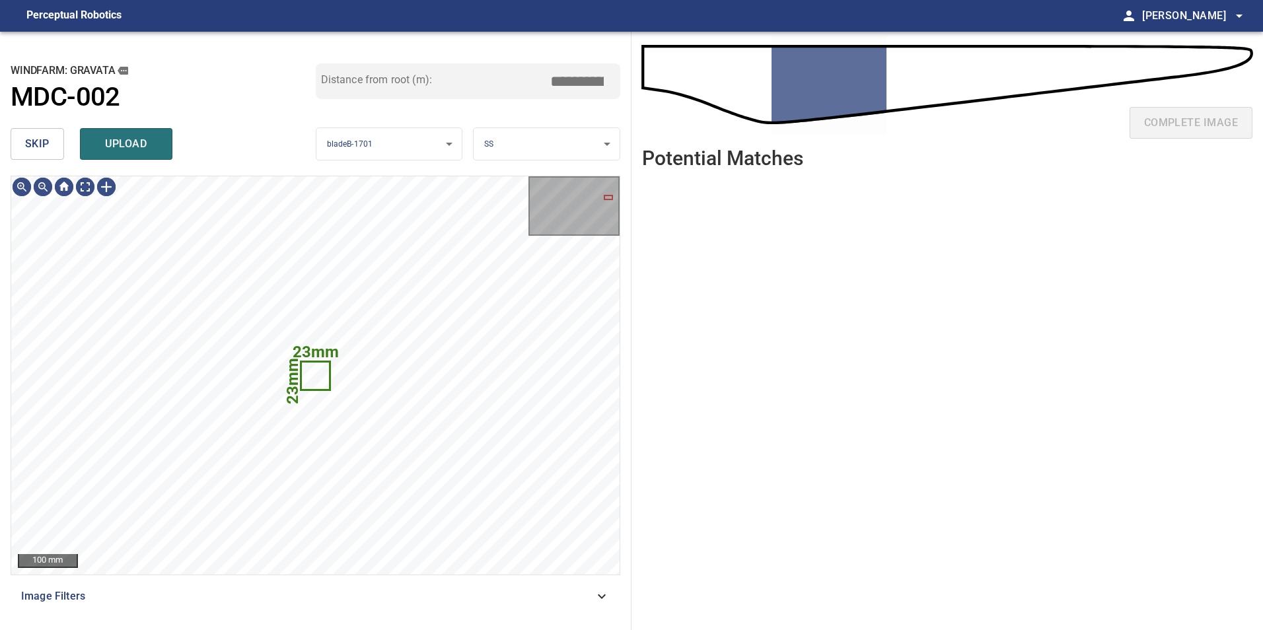
type input "*****"
click at [42, 137] on span "skip" at bounding box center [37, 144] width 24 height 18
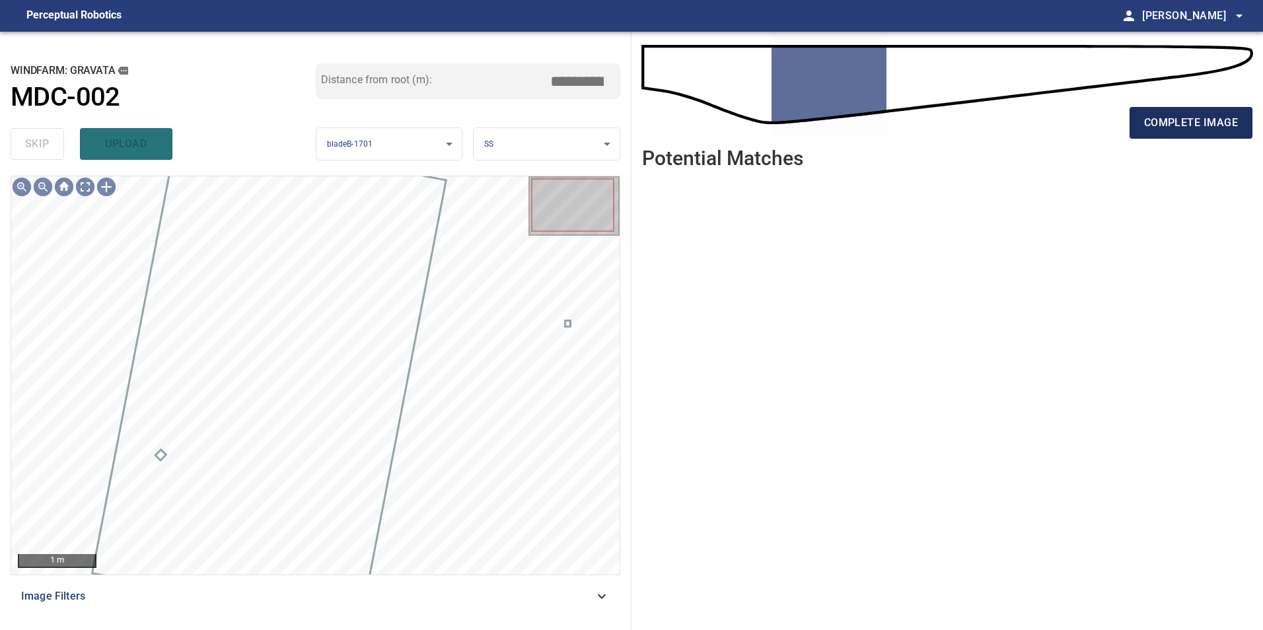
click at [1188, 122] on span "complete image" at bounding box center [1191, 123] width 94 height 18
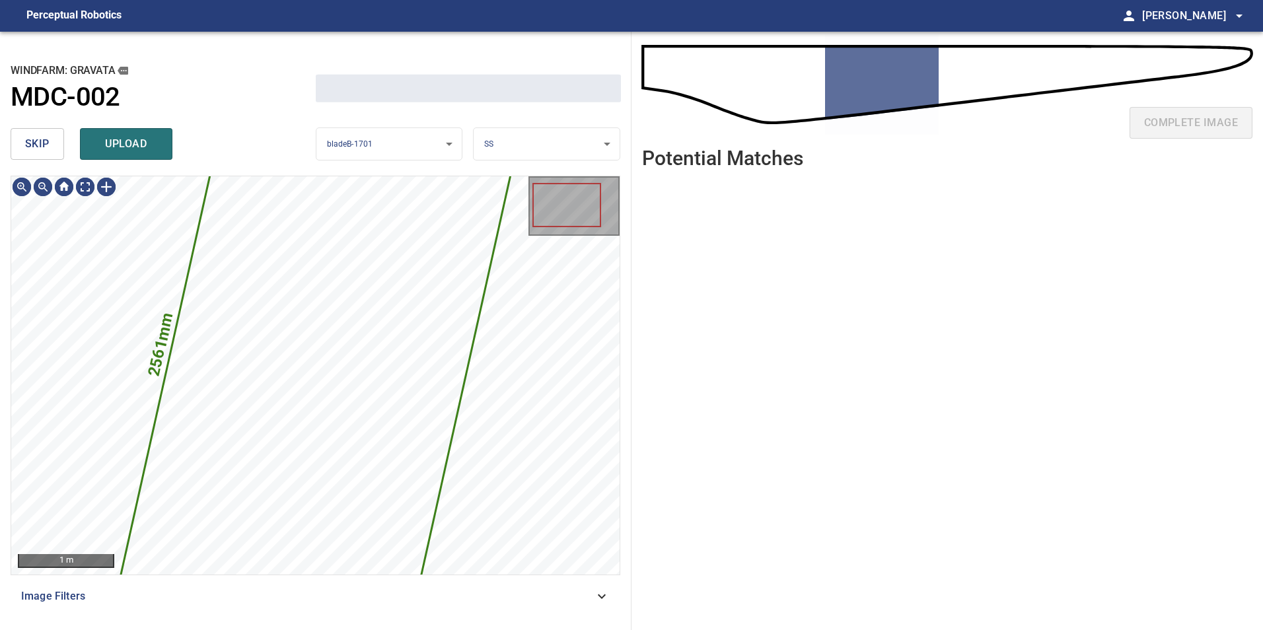
click at [59, 135] on button "skip" at bounding box center [37, 144] width 53 height 32
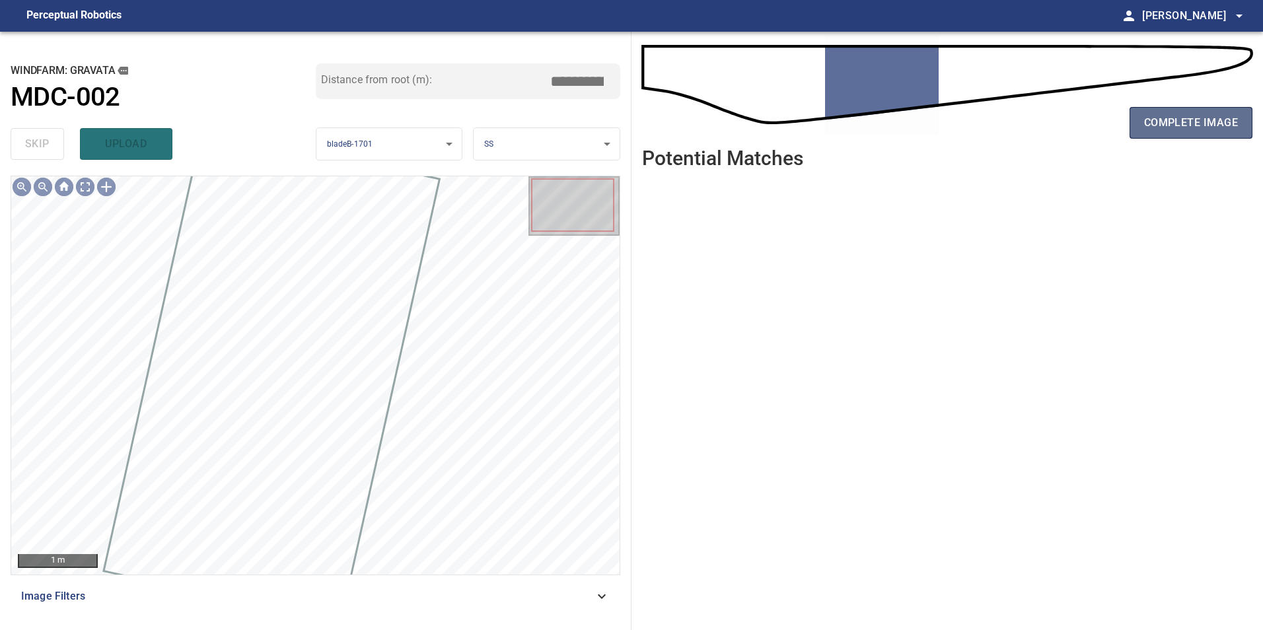
click at [1175, 110] on button "complete image" at bounding box center [1190, 123] width 123 height 32
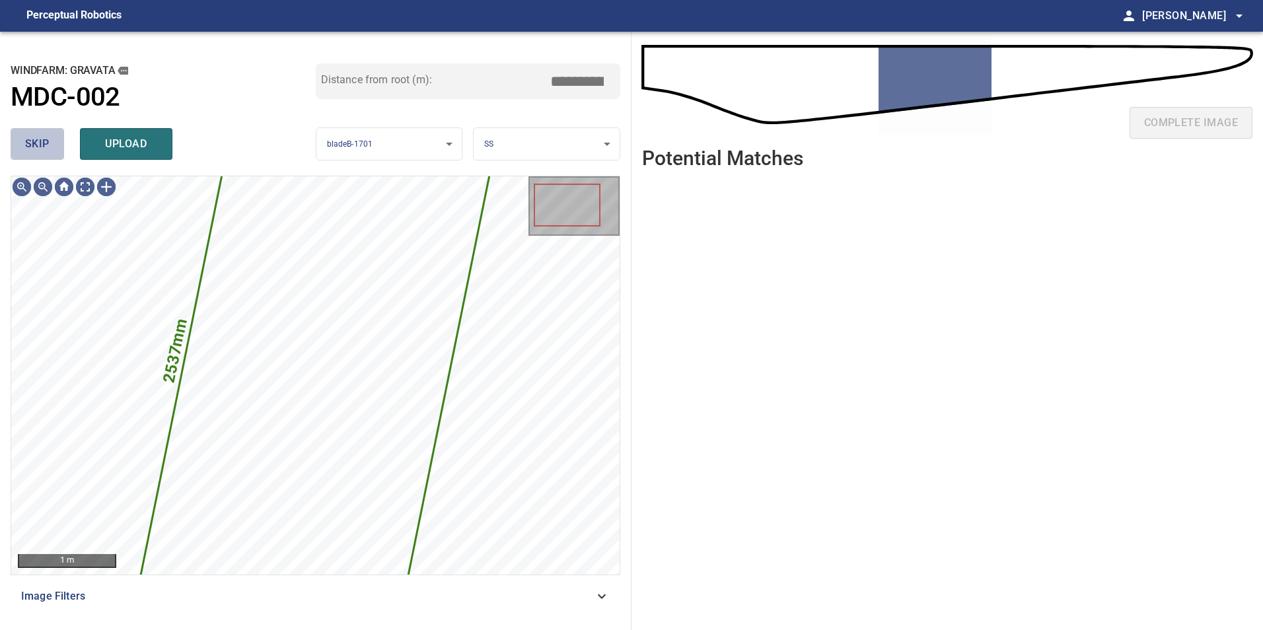
click at [55, 149] on button "skip" at bounding box center [37, 144] width 53 height 32
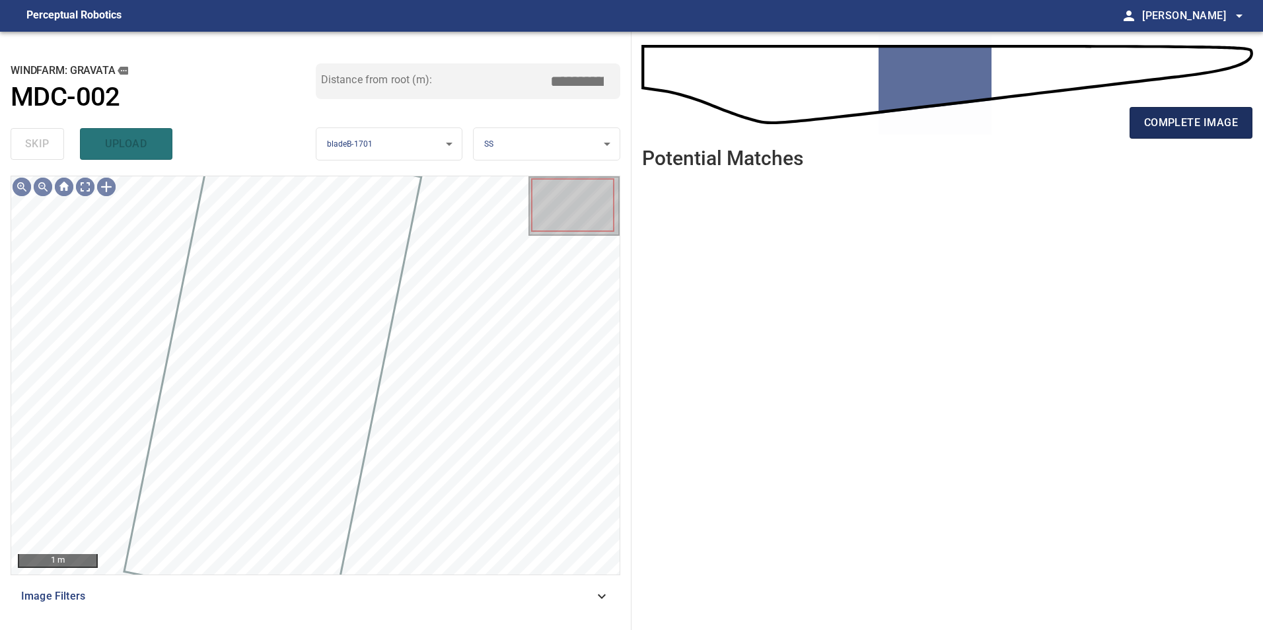
click at [1182, 125] on span "complete image" at bounding box center [1191, 123] width 94 height 18
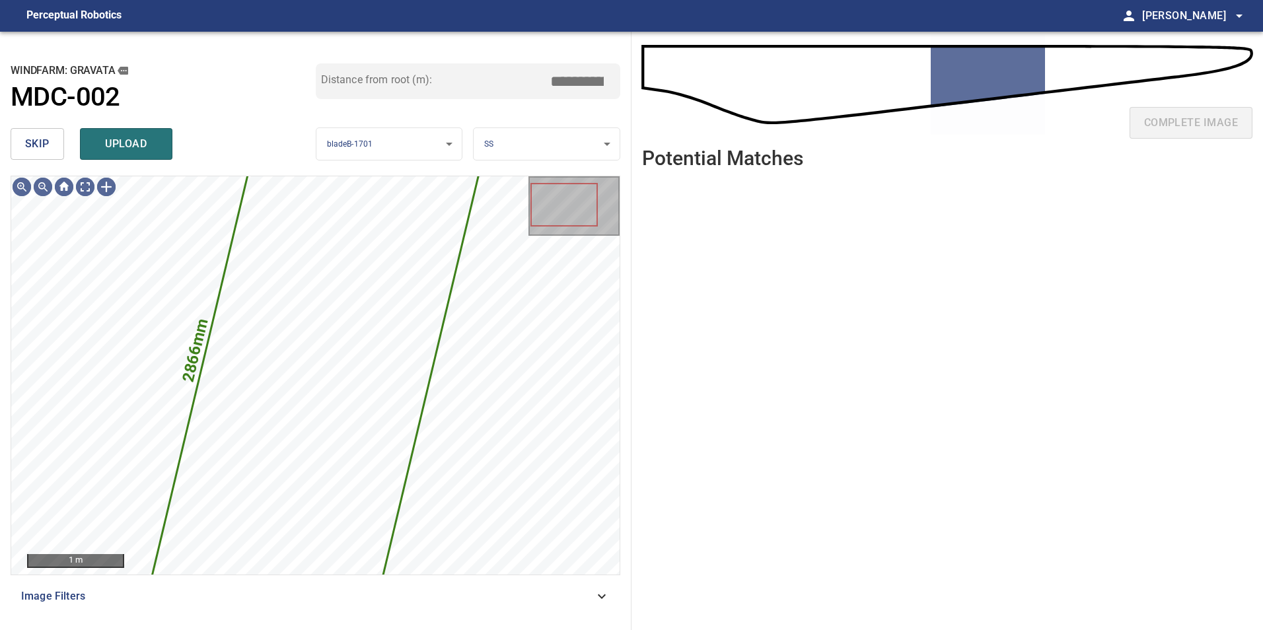
click at [39, 142] on span "skip" at bounding box center [37, 144] width 24 height 18
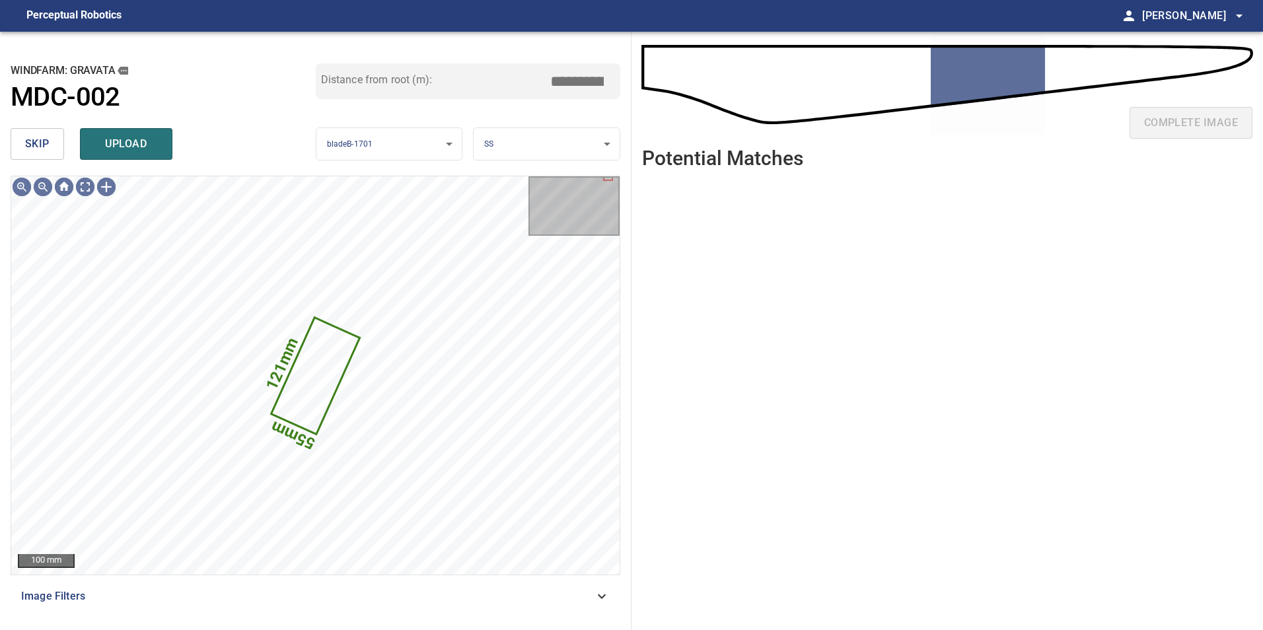
click at [48, 135] on span "skip" at bounding box center [37, 144] width 24 height 18
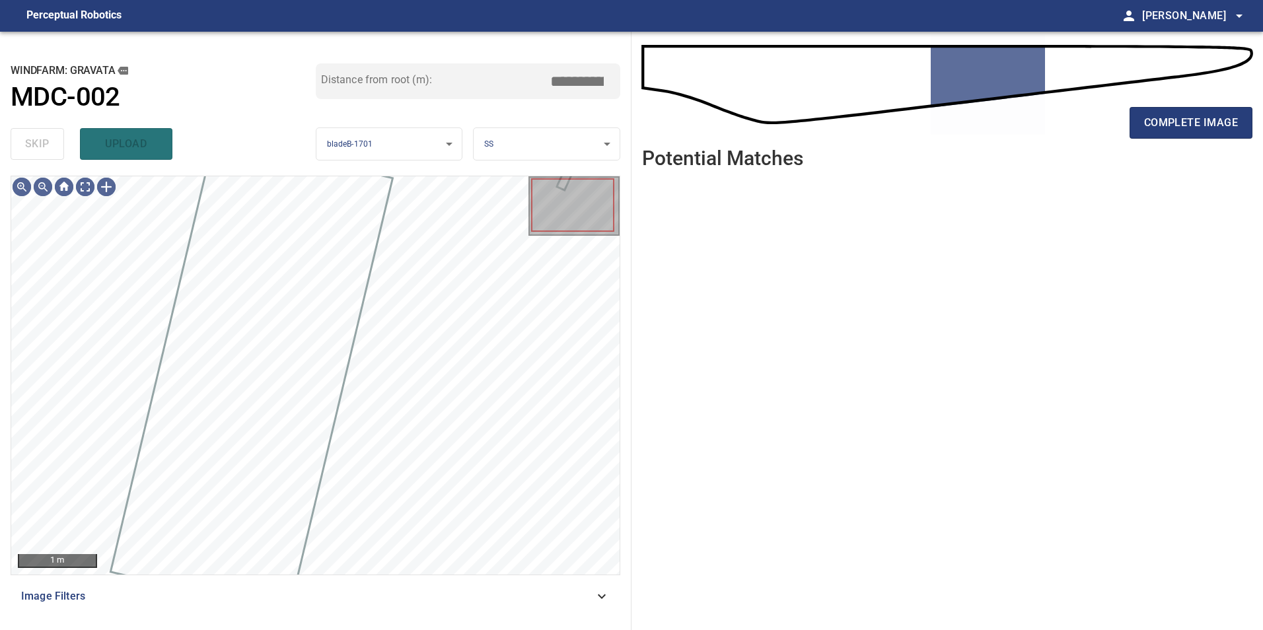
click at [51, 135] on div "skip upload" at bounding box center [163, 144] width 305 height 42
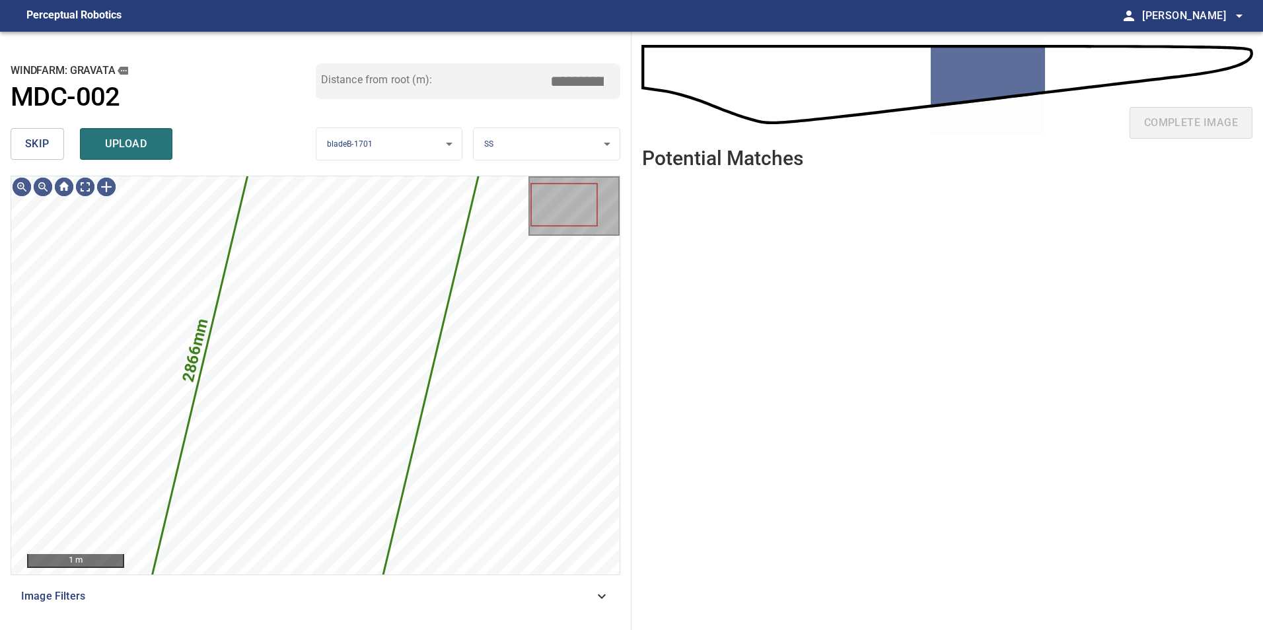
click at [54, 155] on button "skip" at bounding box center [37, 144] width 53 height 32
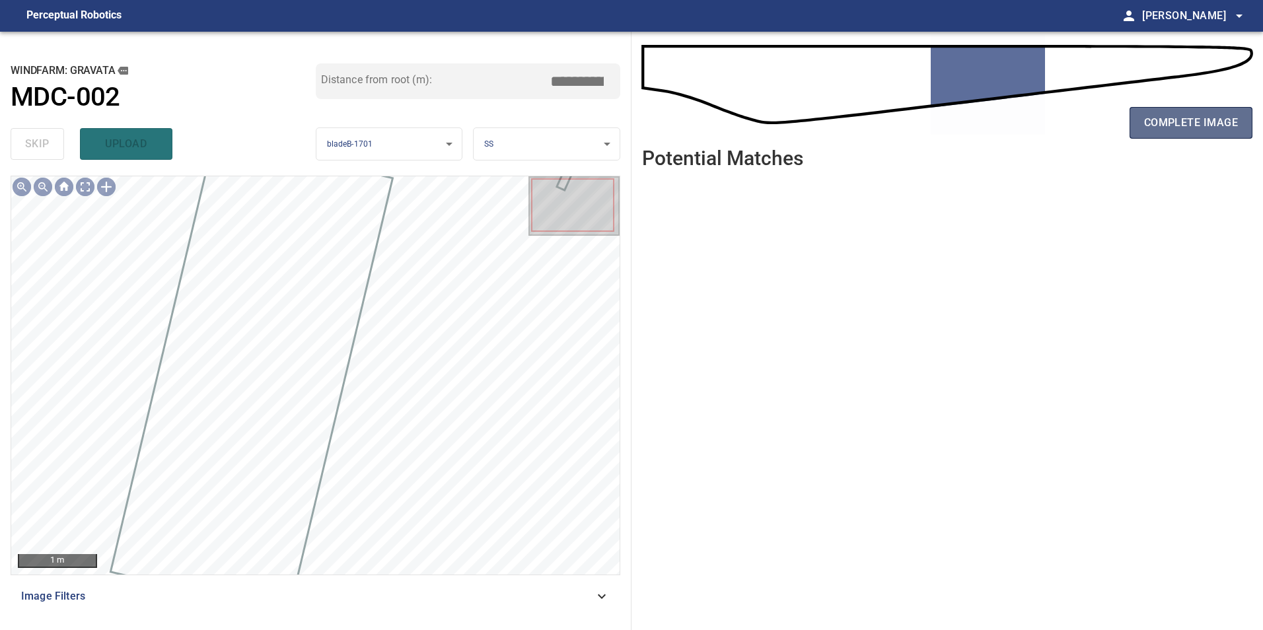
click at [1228, 127] on span "complete image" at bounding box center [1191, 123] width 94 height 18
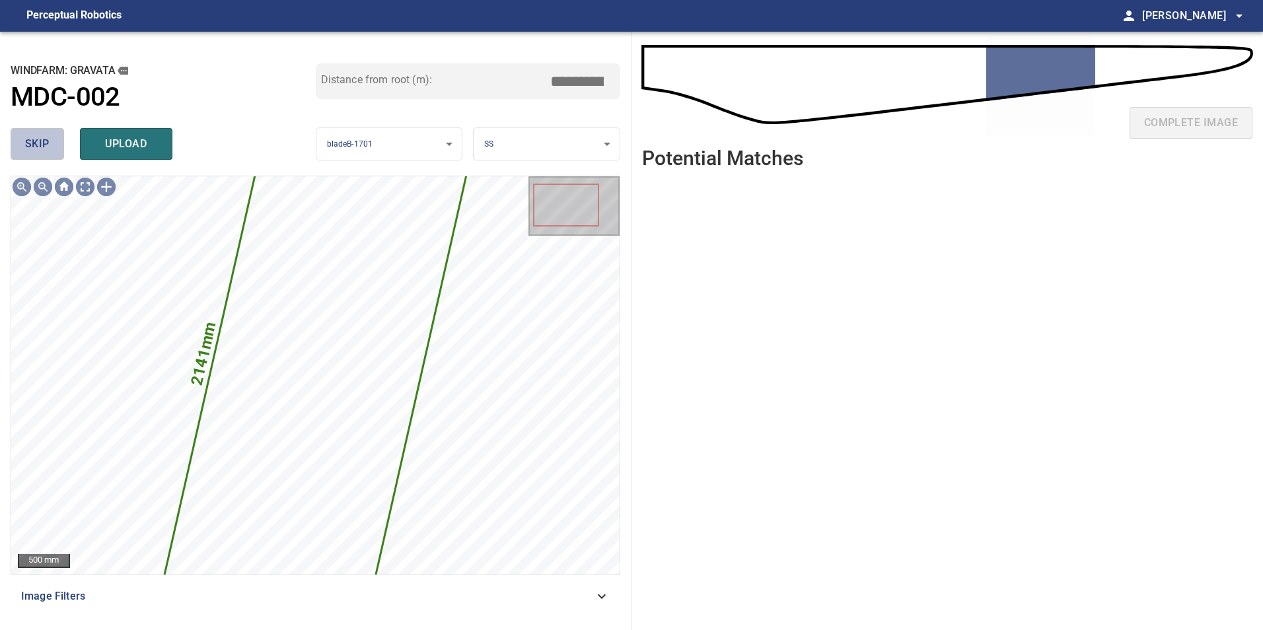
click at [54, 143] on button "skip" at bounding box center [37, 144] width 53 height 32
click at [49, 157] on button "skip" at bounding box center [37, 144] width 53 height 32
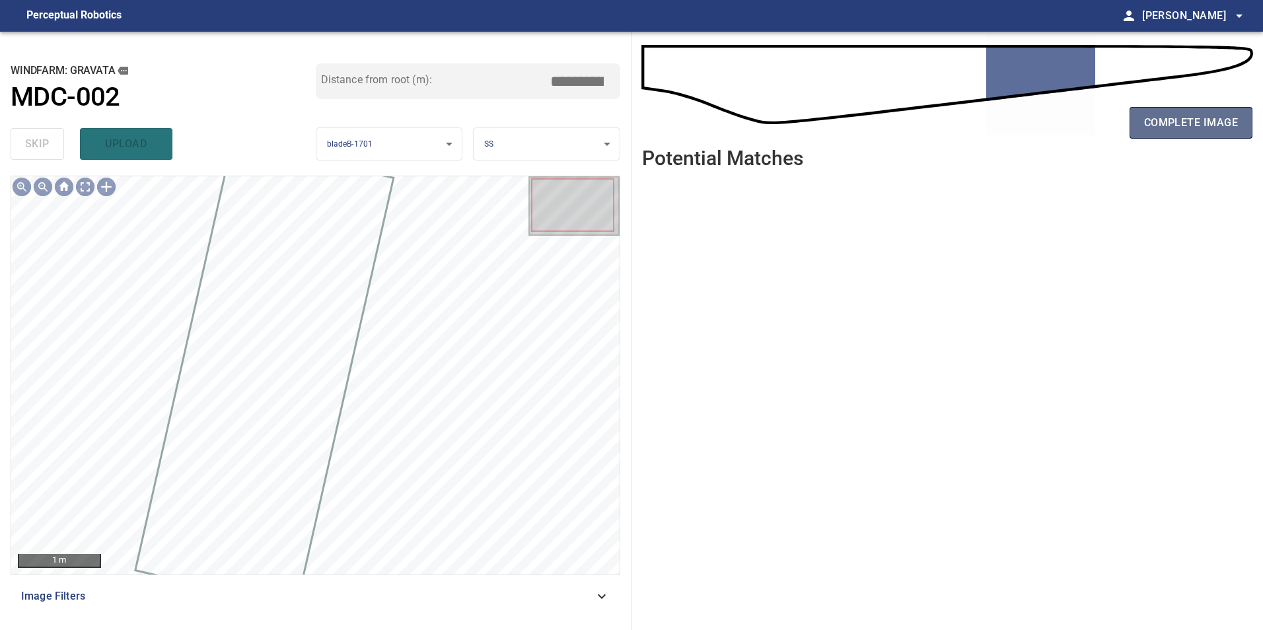
click at [1180, 127] on span "complete image" at bounding box center [1191, 123] width 94 height 18
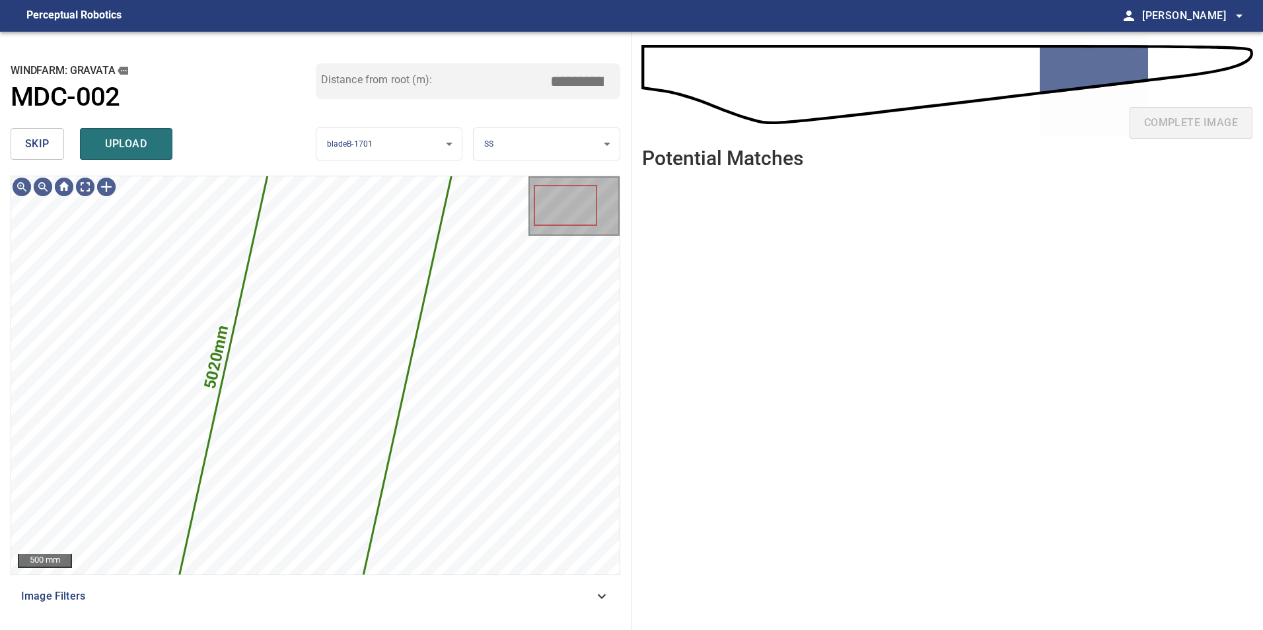
click at [42, 148] on span "skip" at bounding box center [37, 144] width 24 height 18
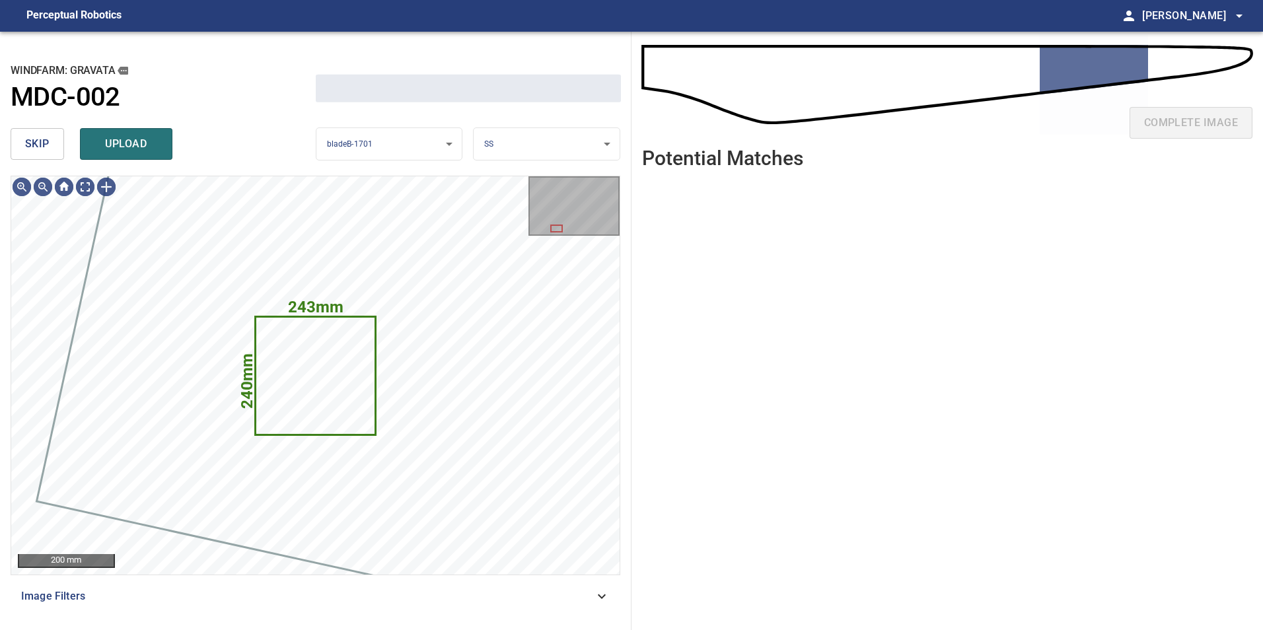
click at [42, 148] on span "skip" at bounding box center [37, 144] width 24 height 18
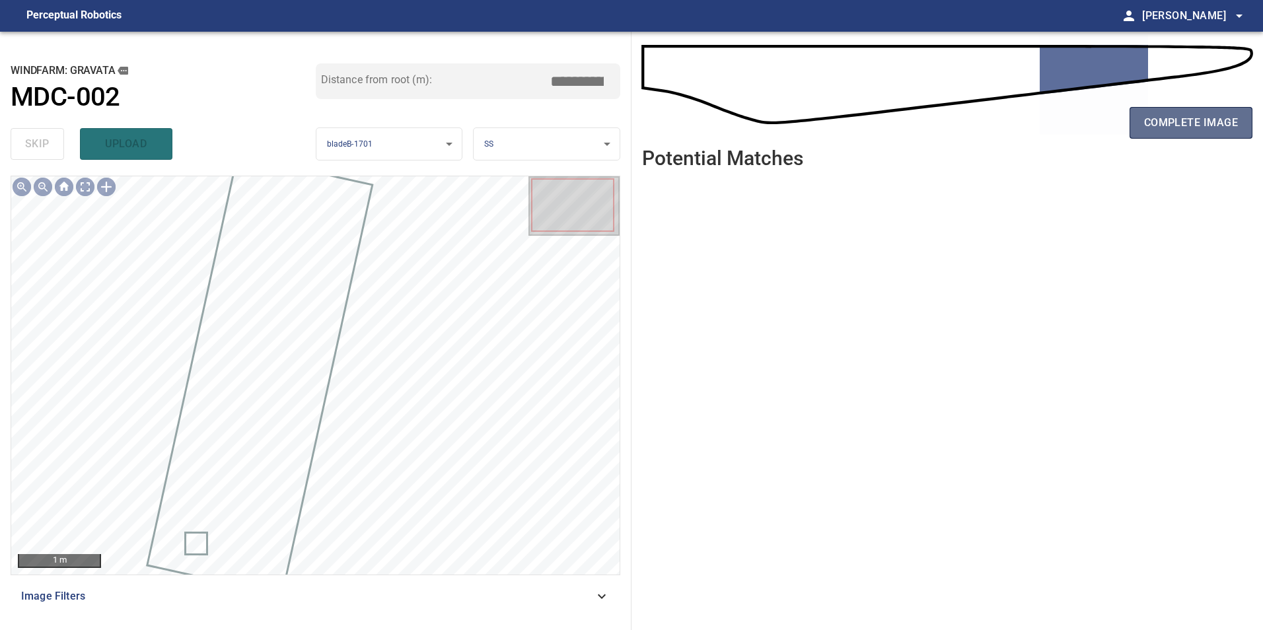
click at [1193, 128] on span "complete image" at bounding box center [1191, 123] width 94 height 18
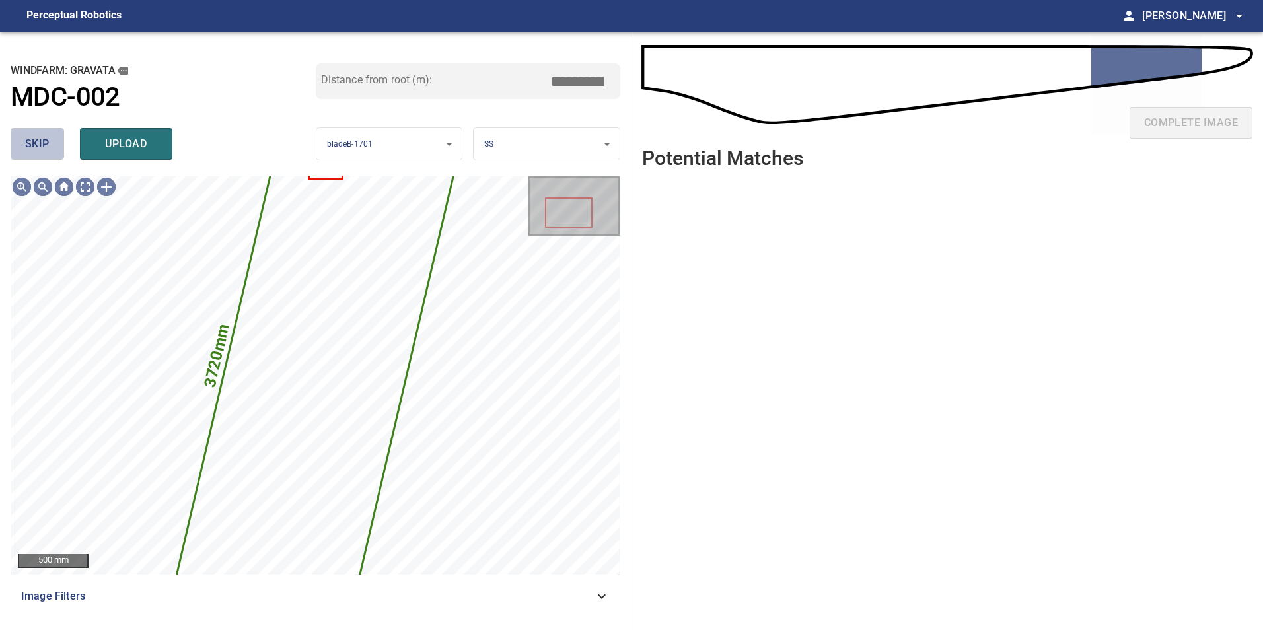
click at [55, 154] on button "skip" at bounding box center [37, 144] width 53 height 32
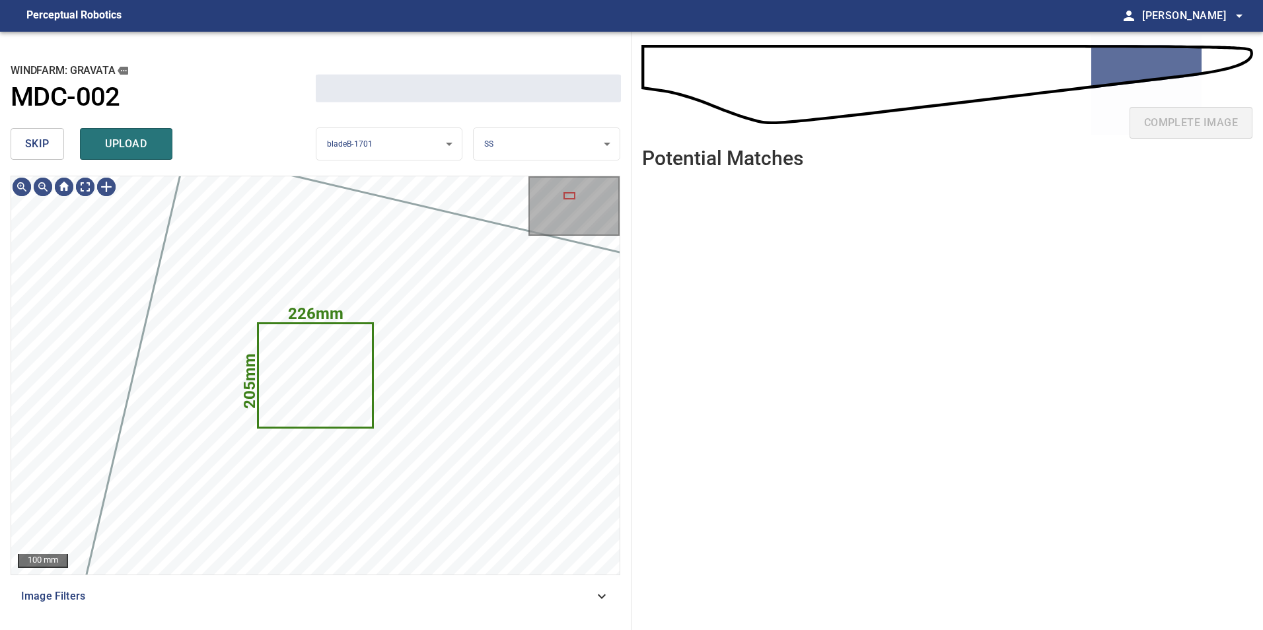
click at [55, 154] on button "skip" at bounding box center [37, 144] width 53 height 32
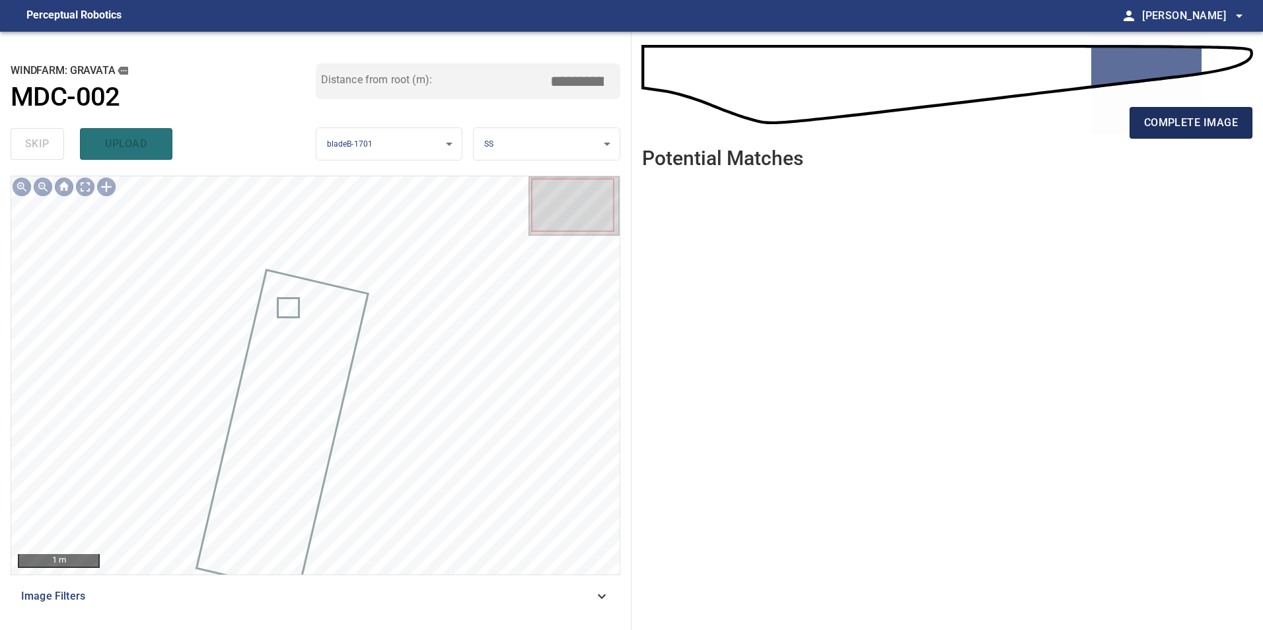
click at [1172, 117] on span "complete image" at bounding box center [1191, 123] width 94 height 18
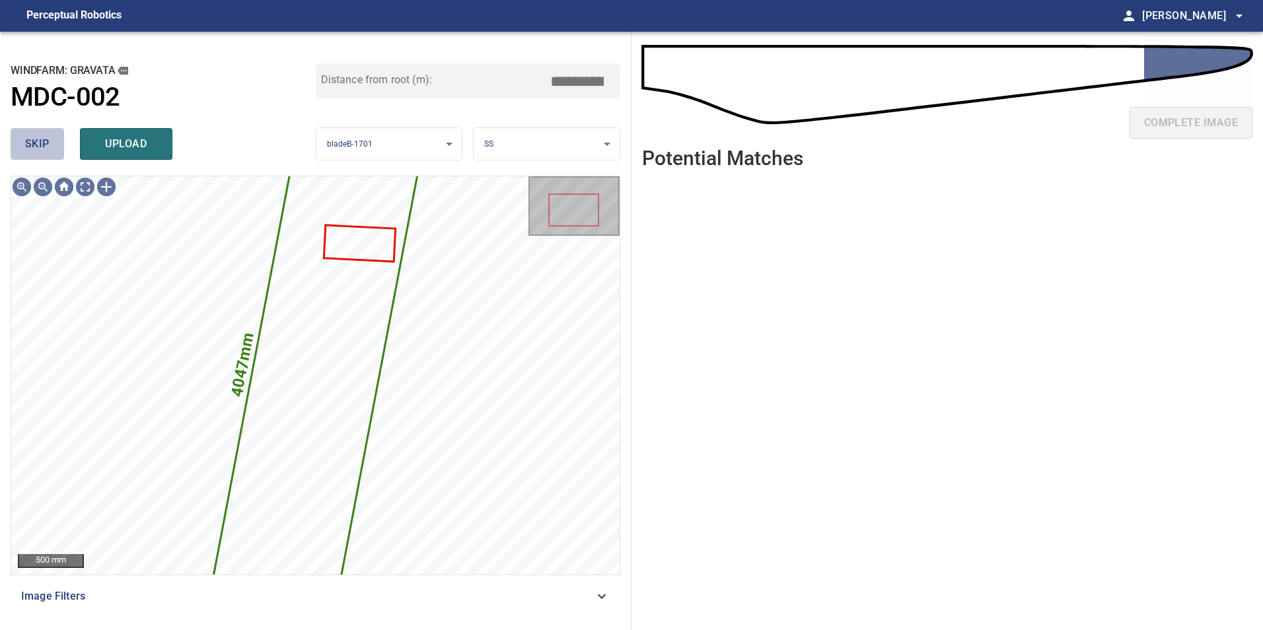
click at [45, 133] on button "skip" at bounding box center [37, 144] width 53 height 32
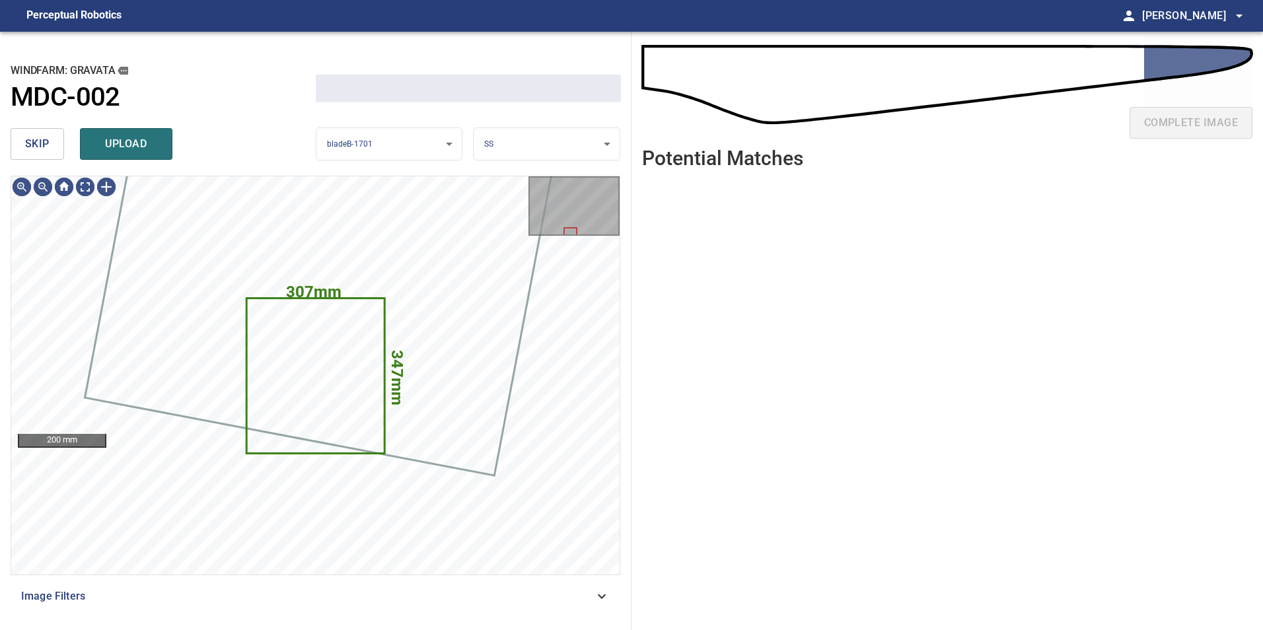
click at [46, 139] on span "skip" at bounding box center [37, 144] width 24 height 18
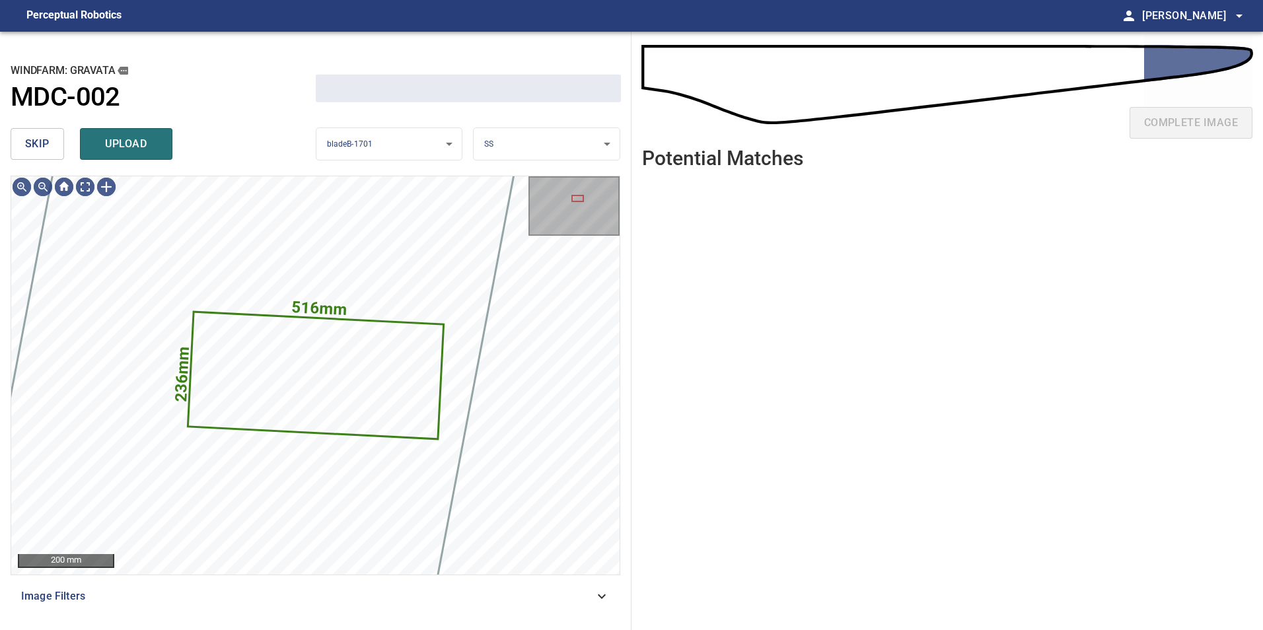
click at [46, 139] on span "skip" at bounding box center [37, 144] width 24 height 18
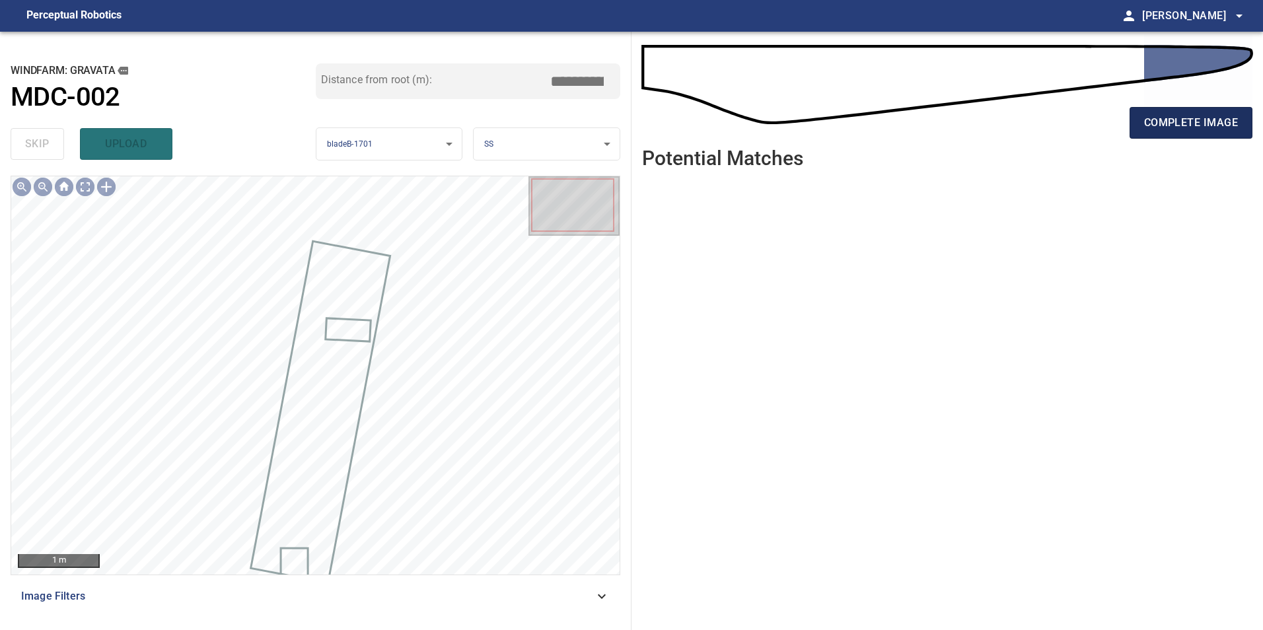
click at [1212, 134] on button "complete image" at bounding box center [1190, 123] width 123 height 32
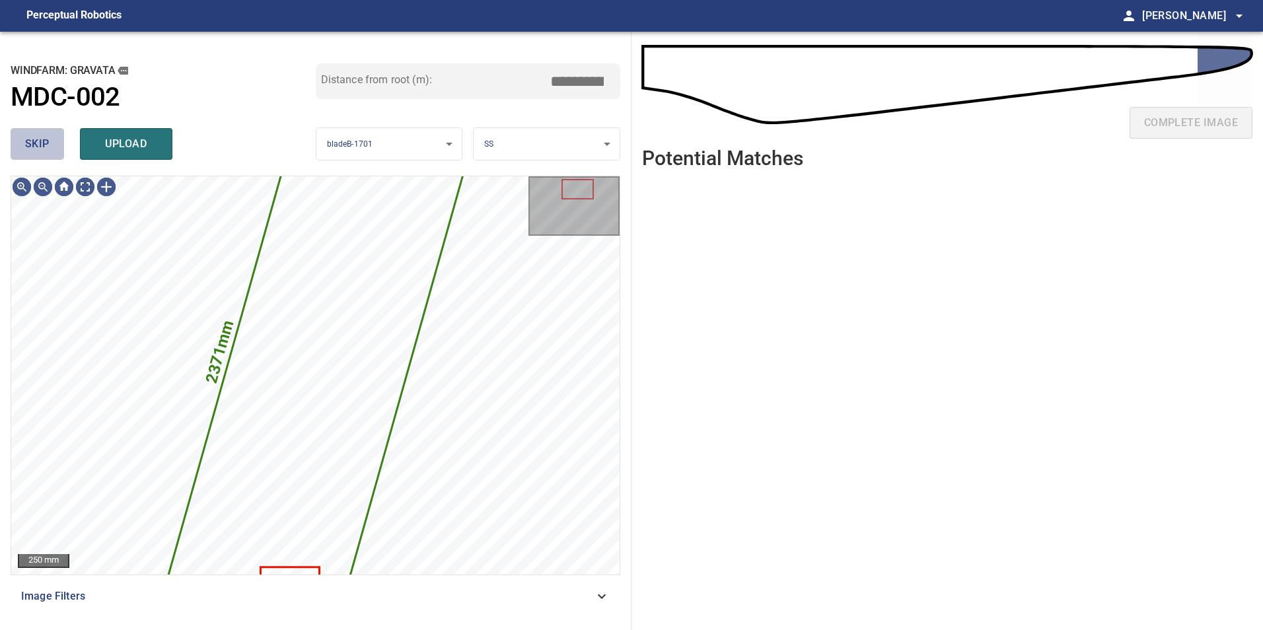
click at [41, 145] on span "skip" at bounding box center [37, 144] width 24 height 18
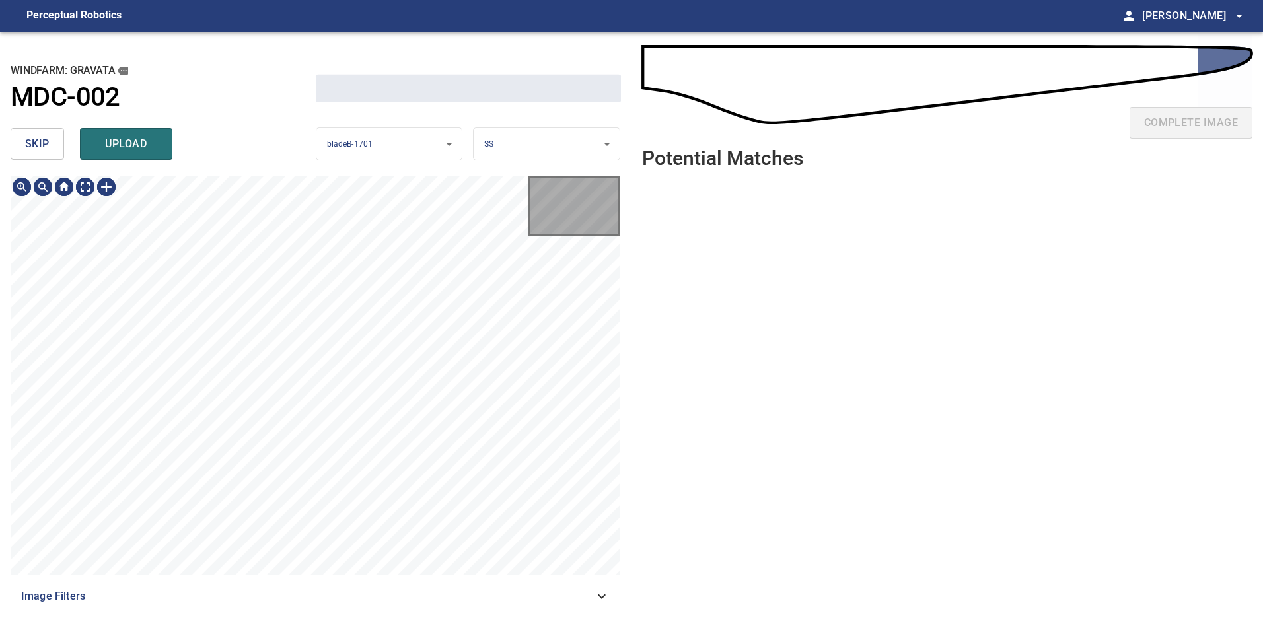
click at [41, 145] on span "skip" at bounding box center [37, 144] width 24 height 18
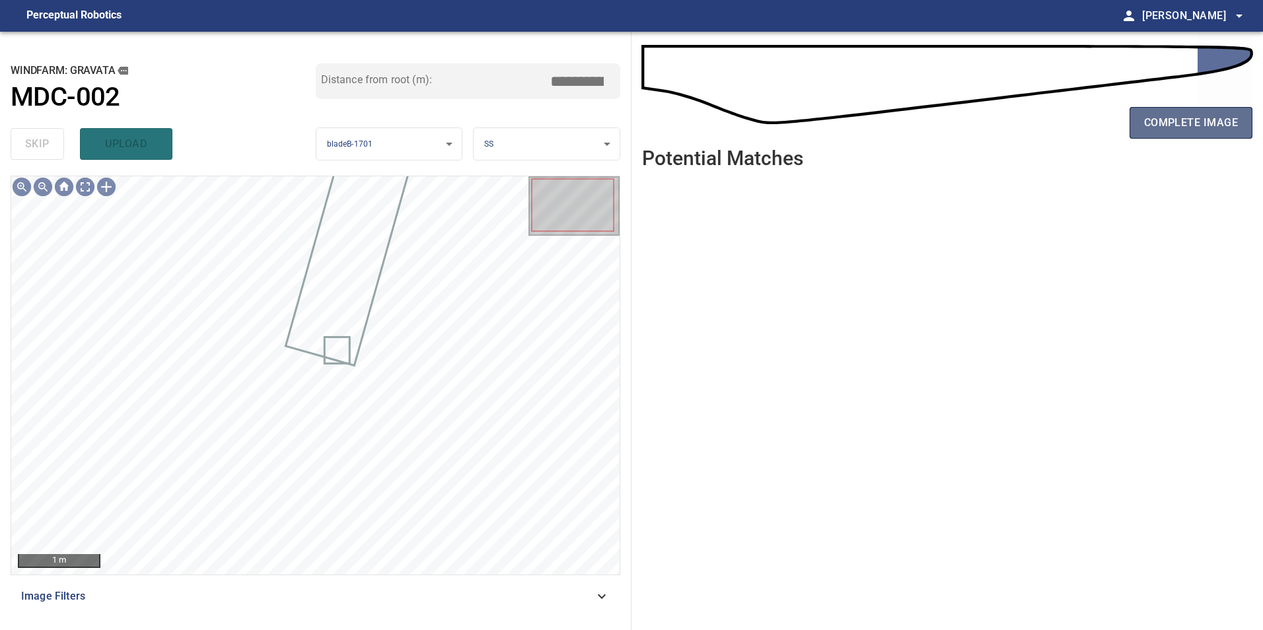
click at [1145, 130] on span "complete image" at bounding box center [1191, 123] width 94 height 18
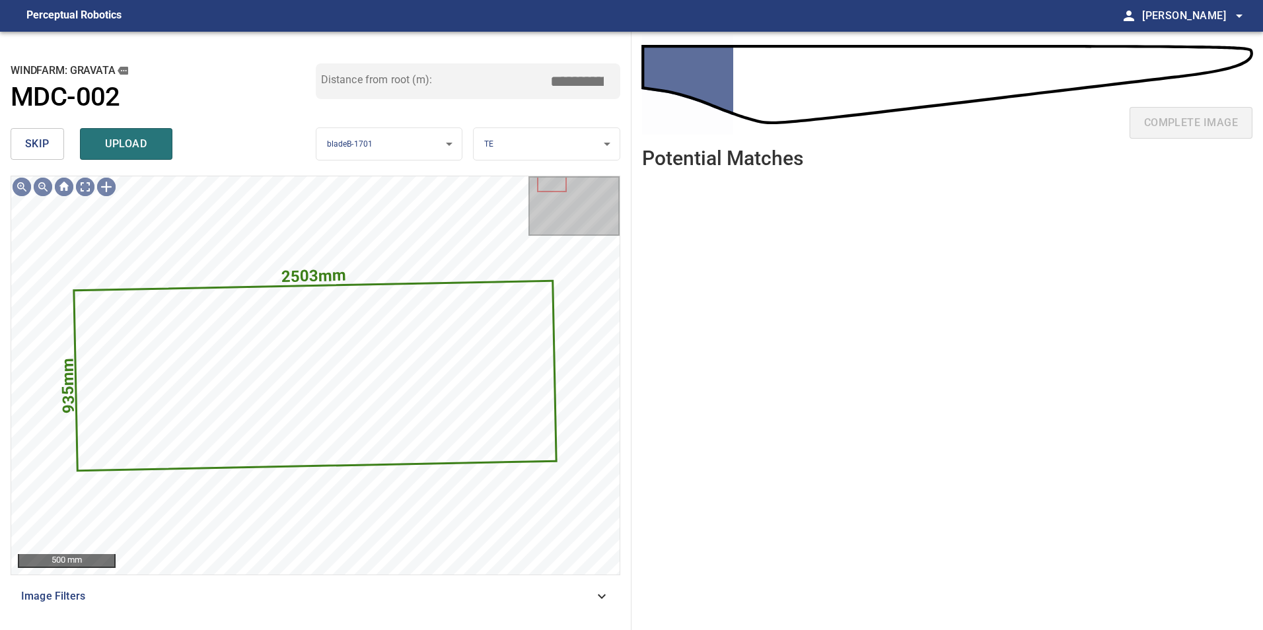
click at [57, 142] on button "skip" at bounding box center [37, 144] width 53 height 32
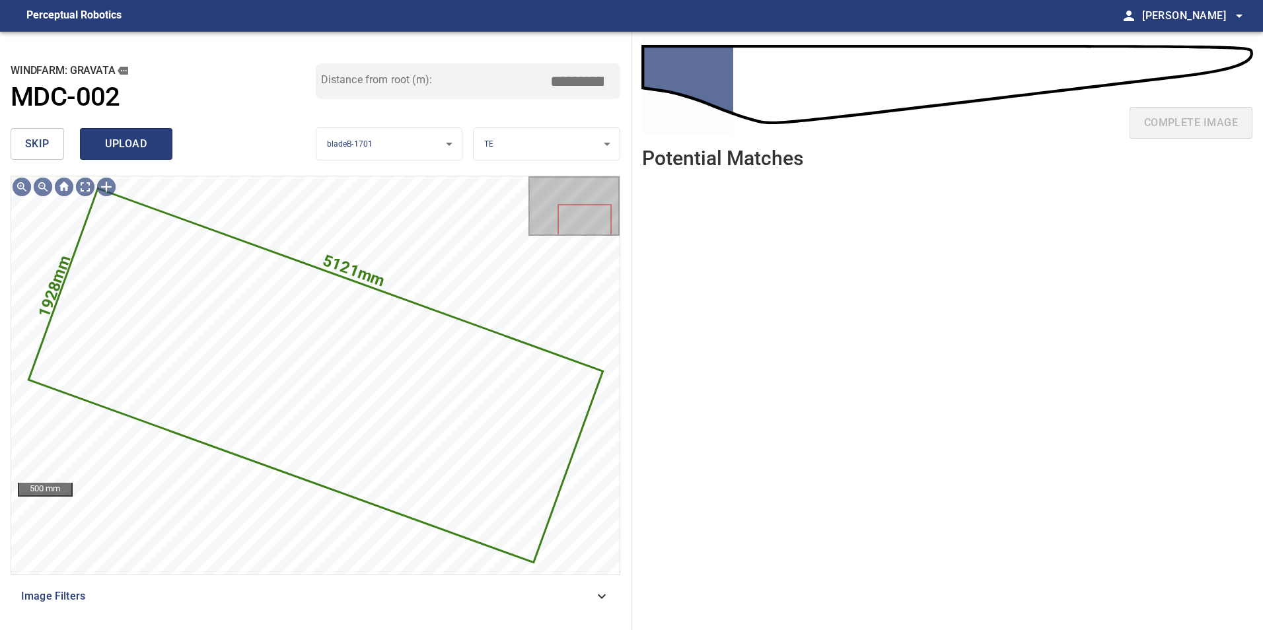
click at [128, 137] on span "upload" at bounding box center [125, 144] width 63 height 18
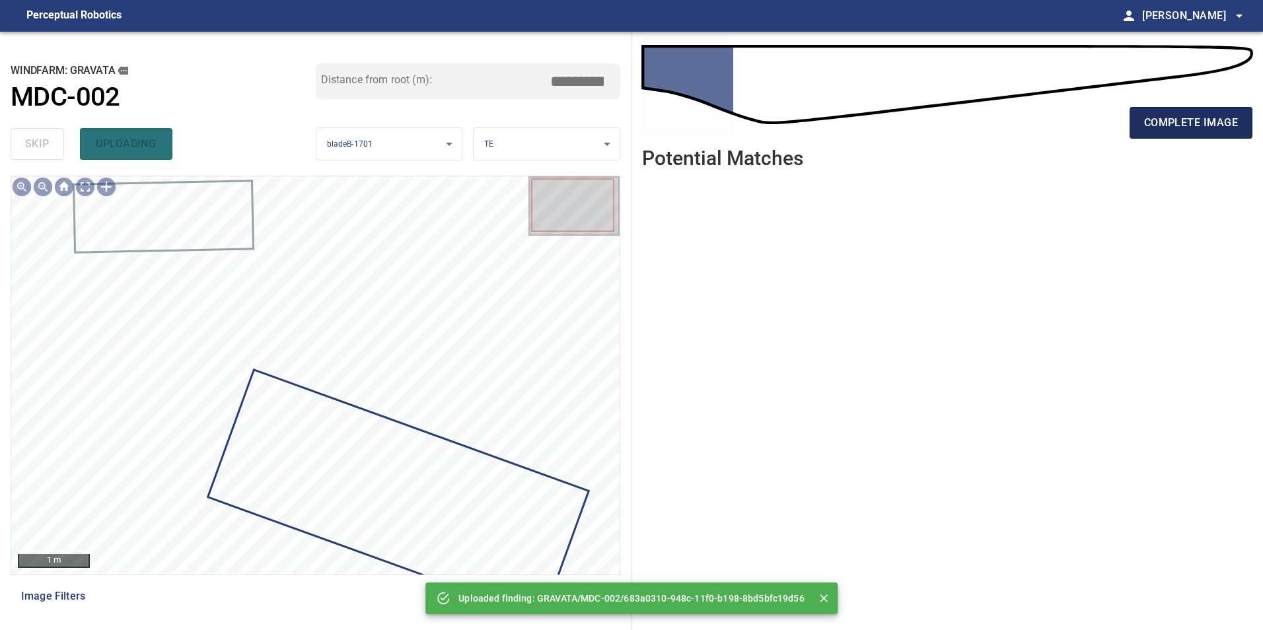
click at [1234, 125] on span "complete image" at bounding box center [1191, 123] width 94 height 18
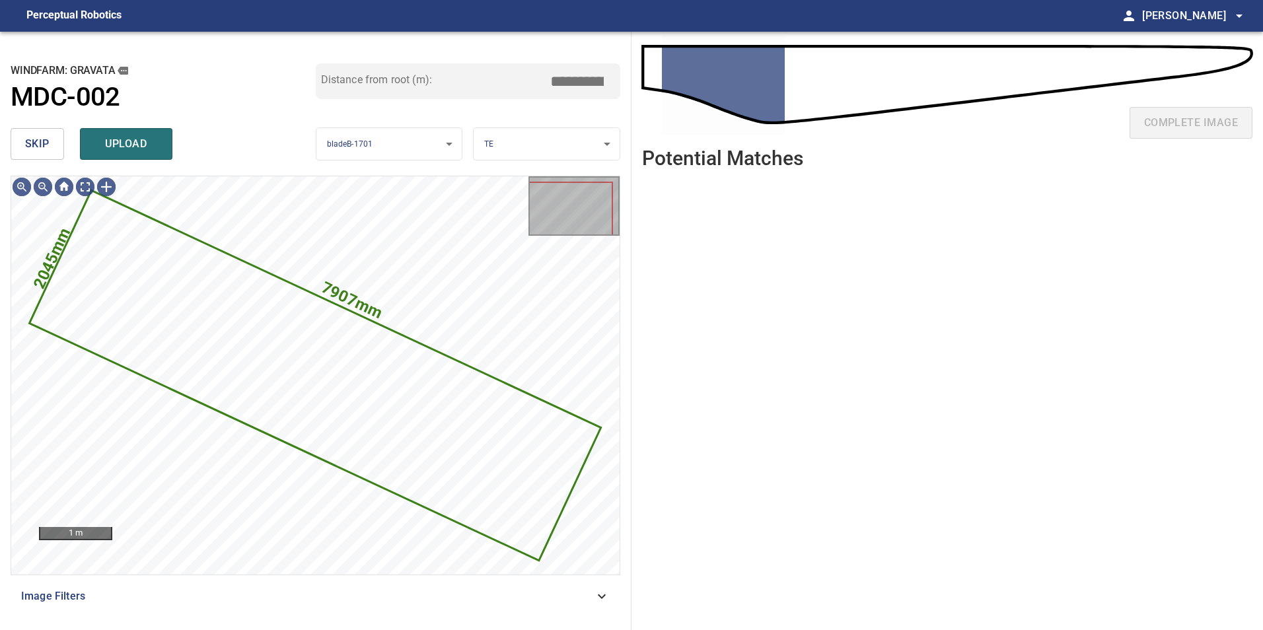
click at [51, 146] on button "skip" at bounding box center [37, 144] width 53 height 32
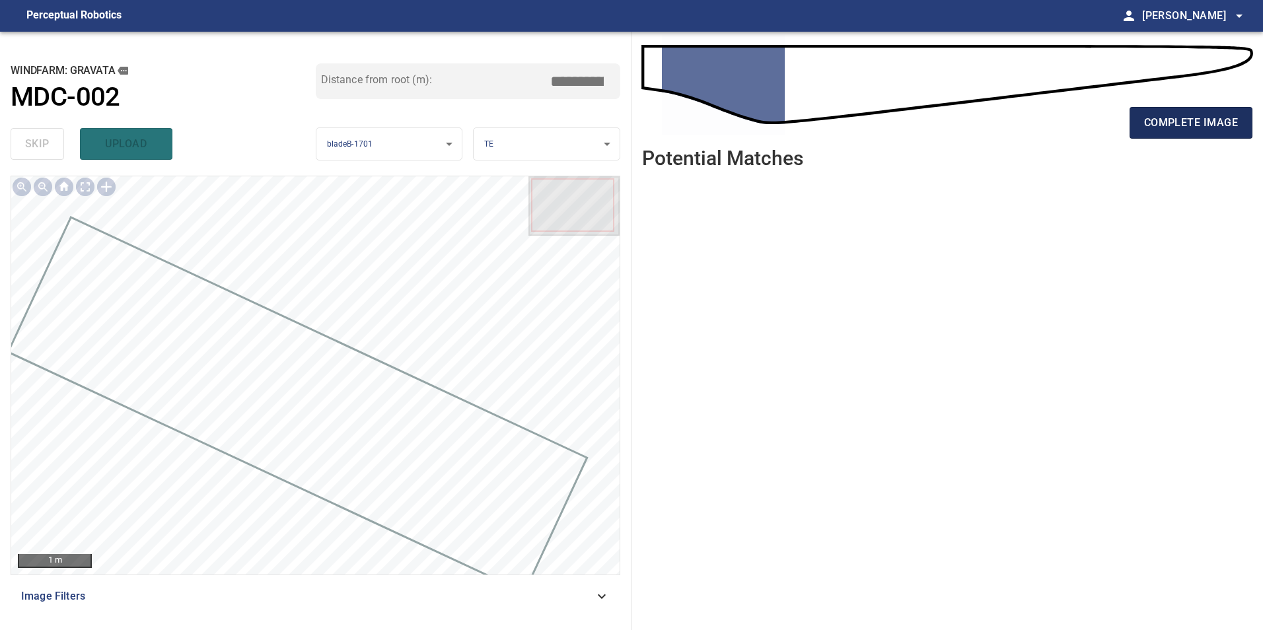
click at [1225, 125] on span "complete image" at bounding box center [1191, 123] width 94 height 18
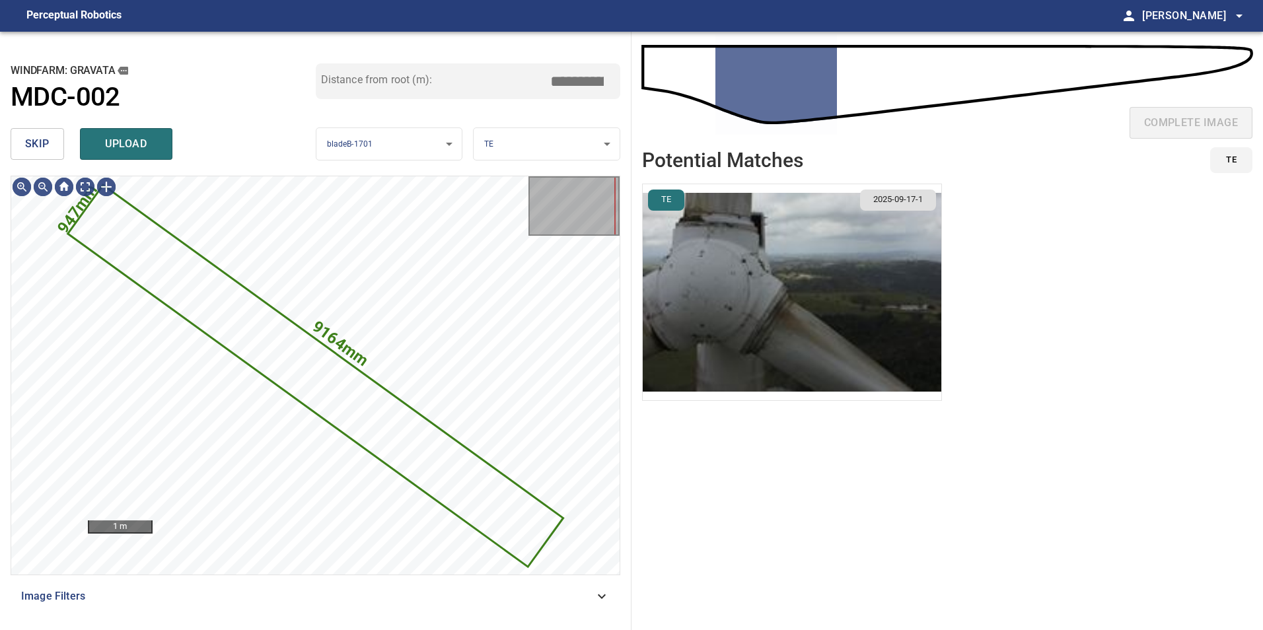
click at [27, 152] on span "skip" at bounding box center [37, 144] width 24 height 18
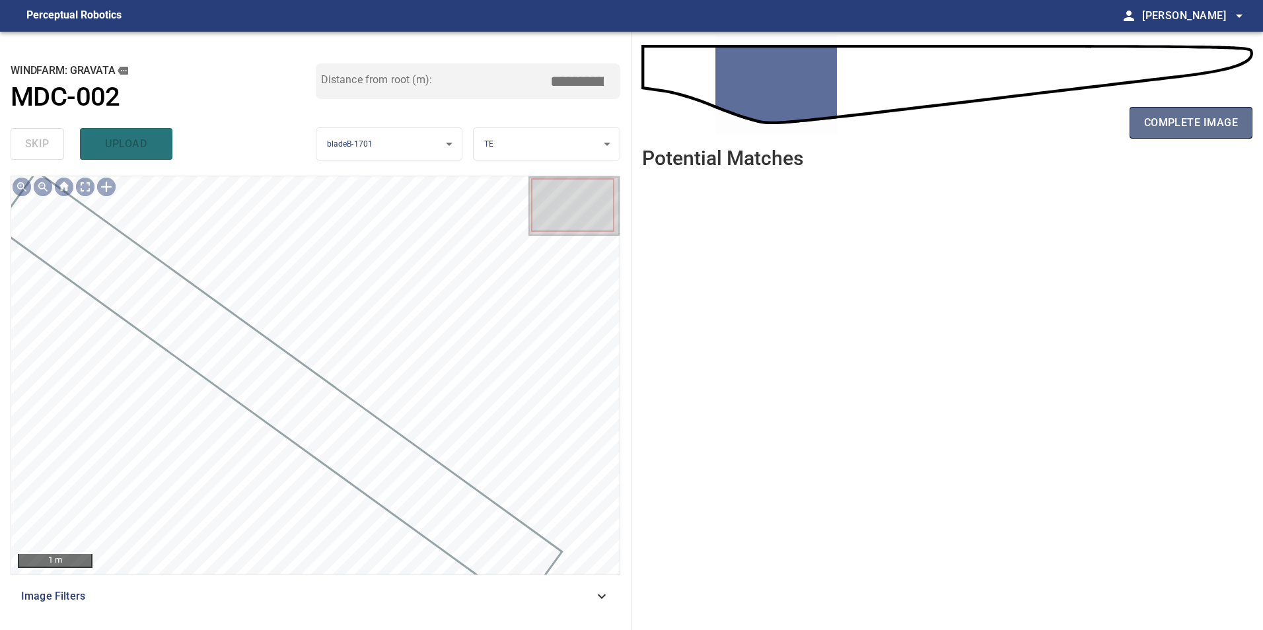
click at [1133, 123] on button "complete image" at bounding box center [1190, 123] width 123 height 32
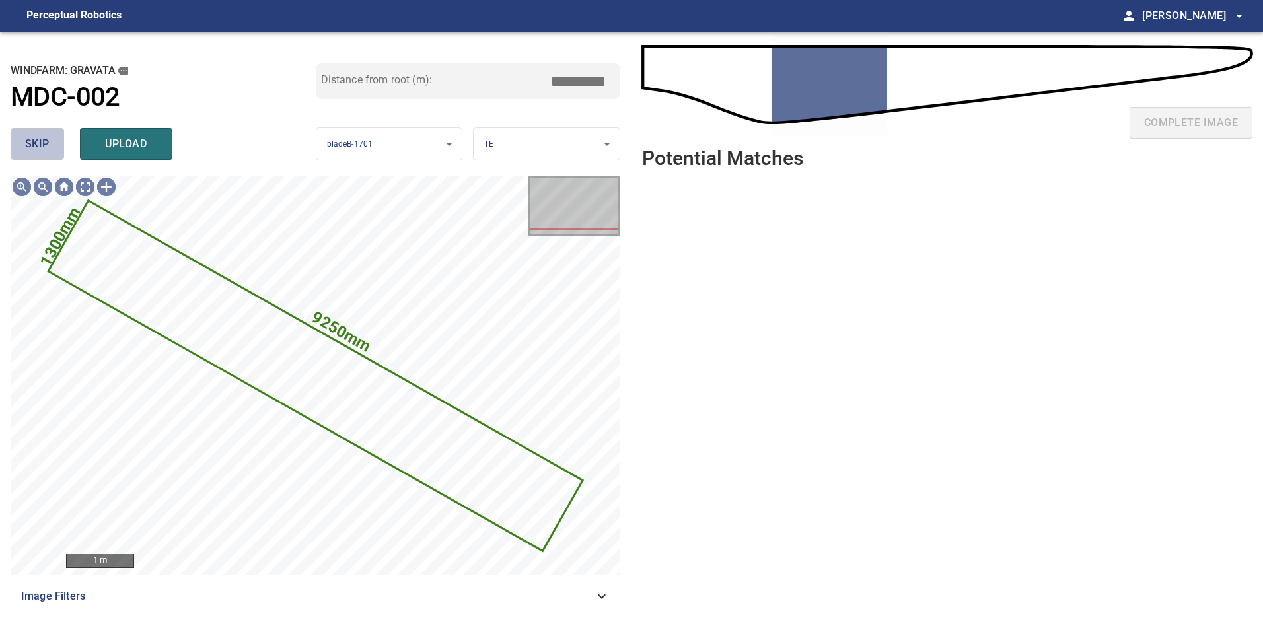
click at [48, 155] on button "skip" at bounding box center [37, 144] width 53 height 32
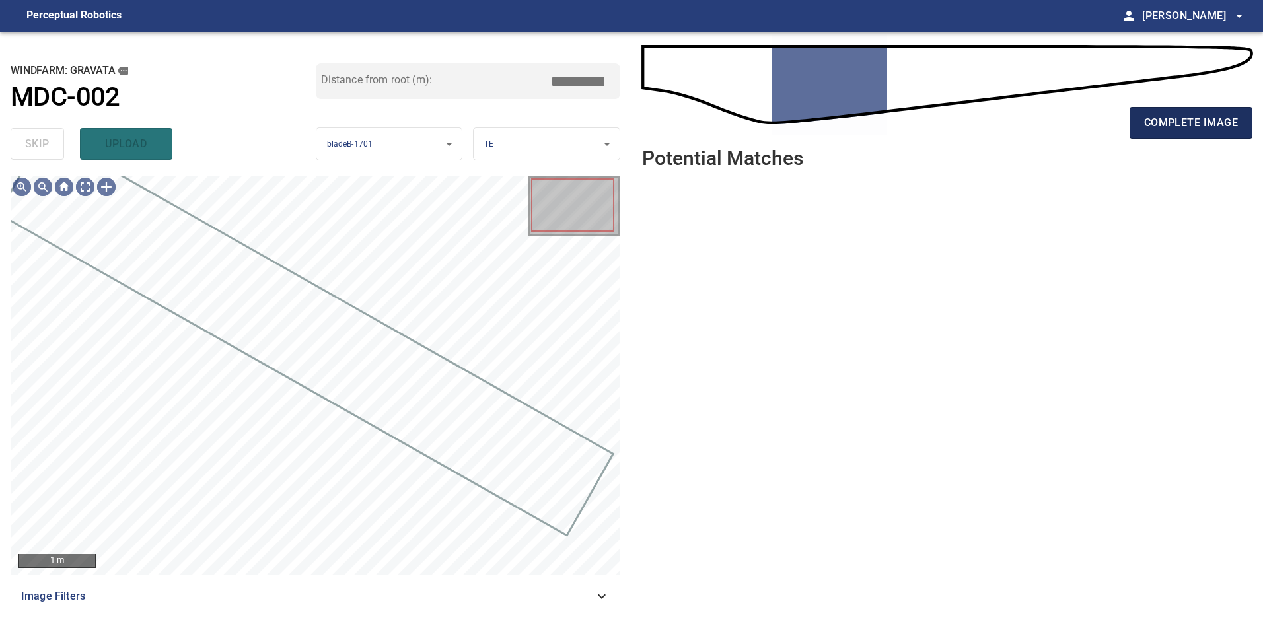
click at [1145, 118] on span "complete image" at bounding box center [1191, 123] width 94 height 18
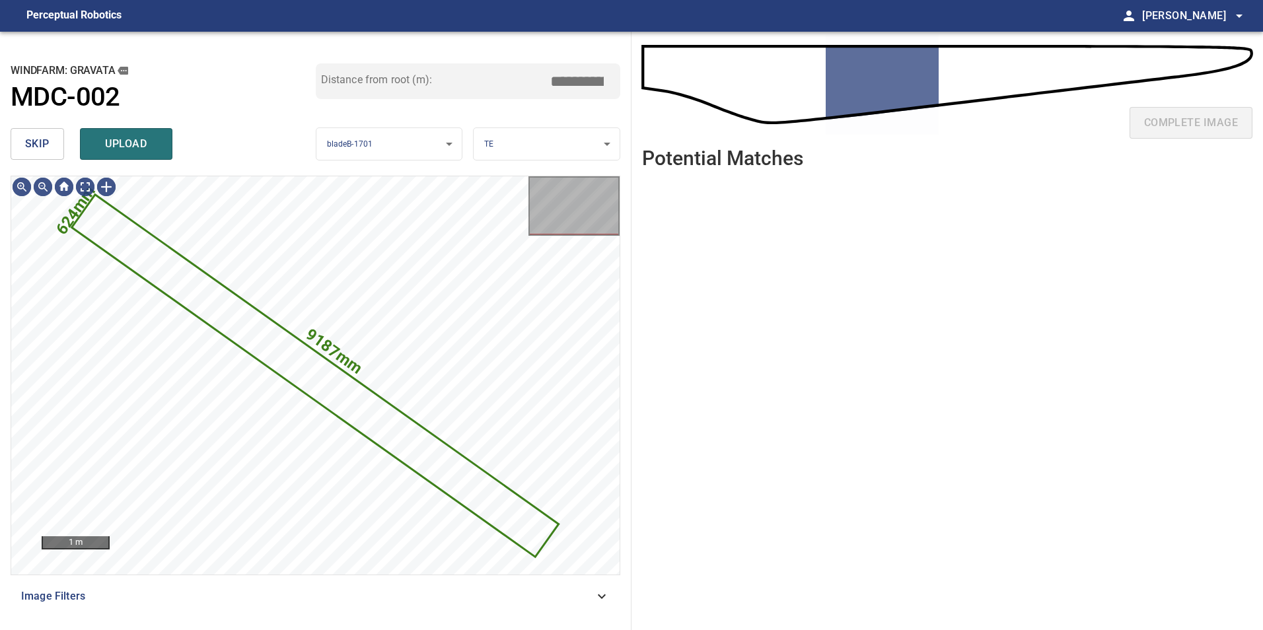
click at [58, 150] on button "skip" at bounding box center [37, 144] width 53 height 32
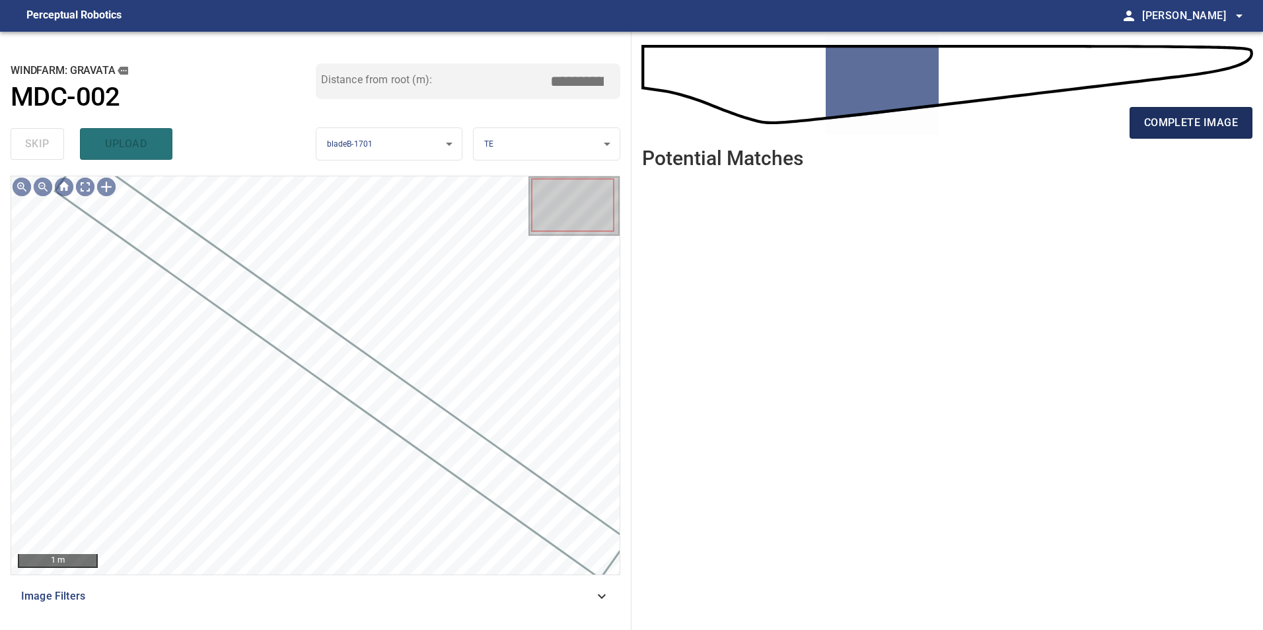
click at [1137, 129] on button "complete image" at bounding box center [1190, 123] width 123 height 32
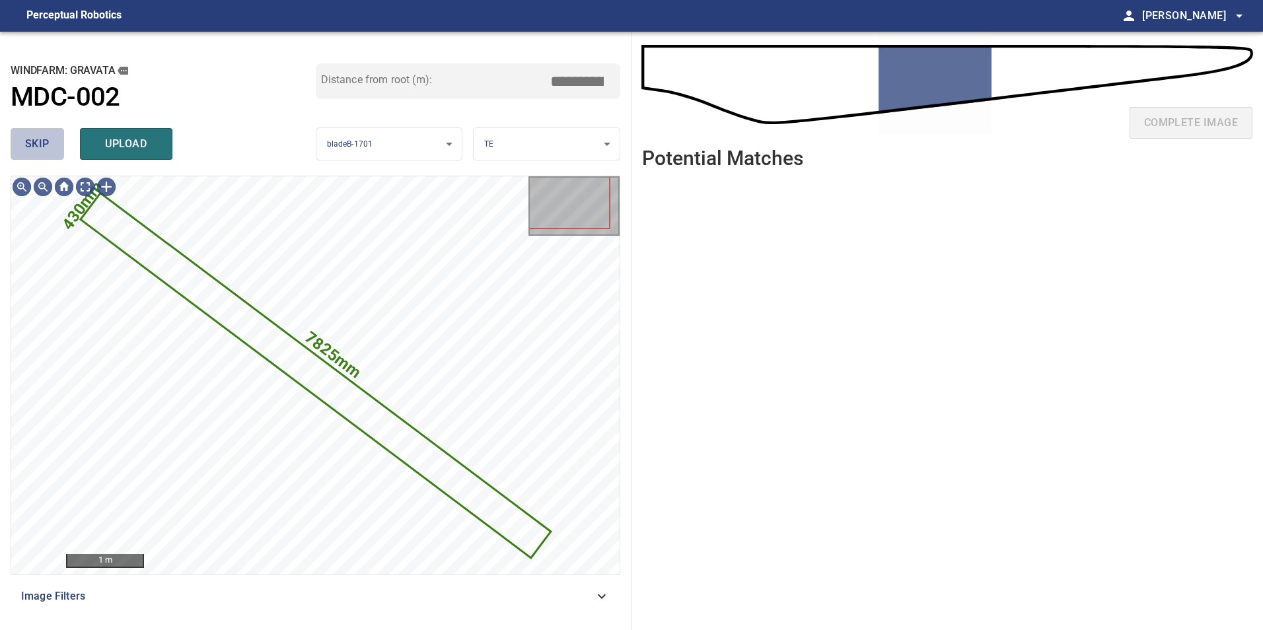
click at [50, 145] on button "skip" at bounding box center [37, 144] width 53 height 32
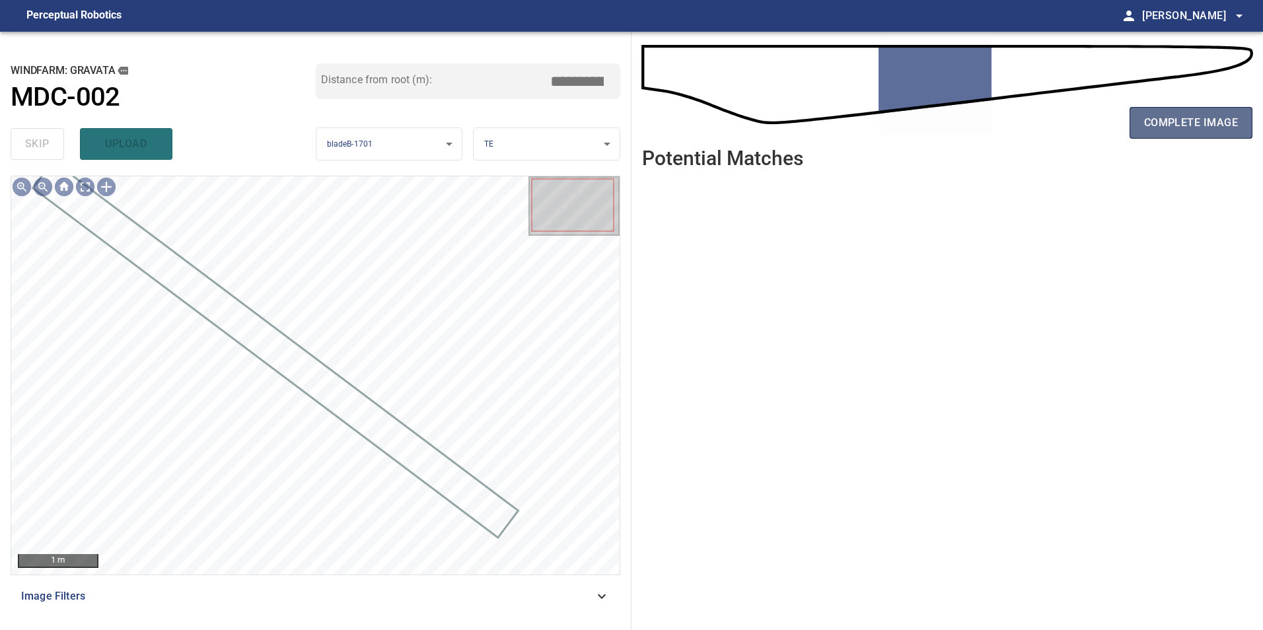
click at [1151, 123] on span "complete image" at bounding box center [1191, 123] width 94 height 18
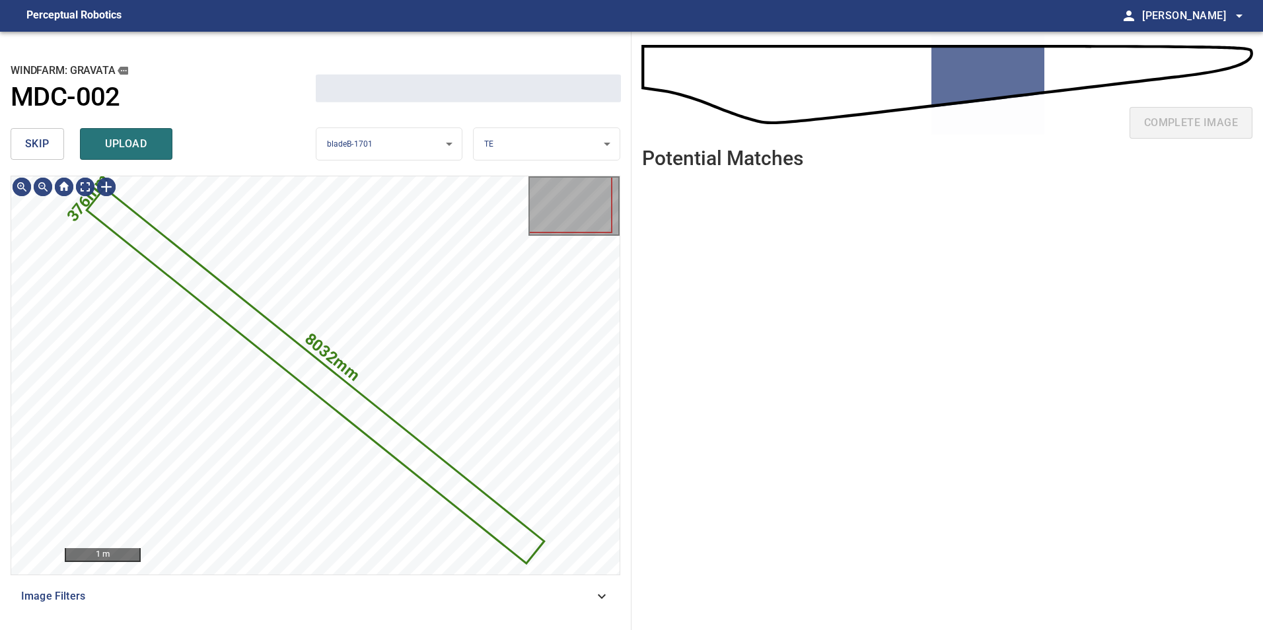
click at [29, 136] on span "skip" at bounding box center [37, 144] width 24 height 18
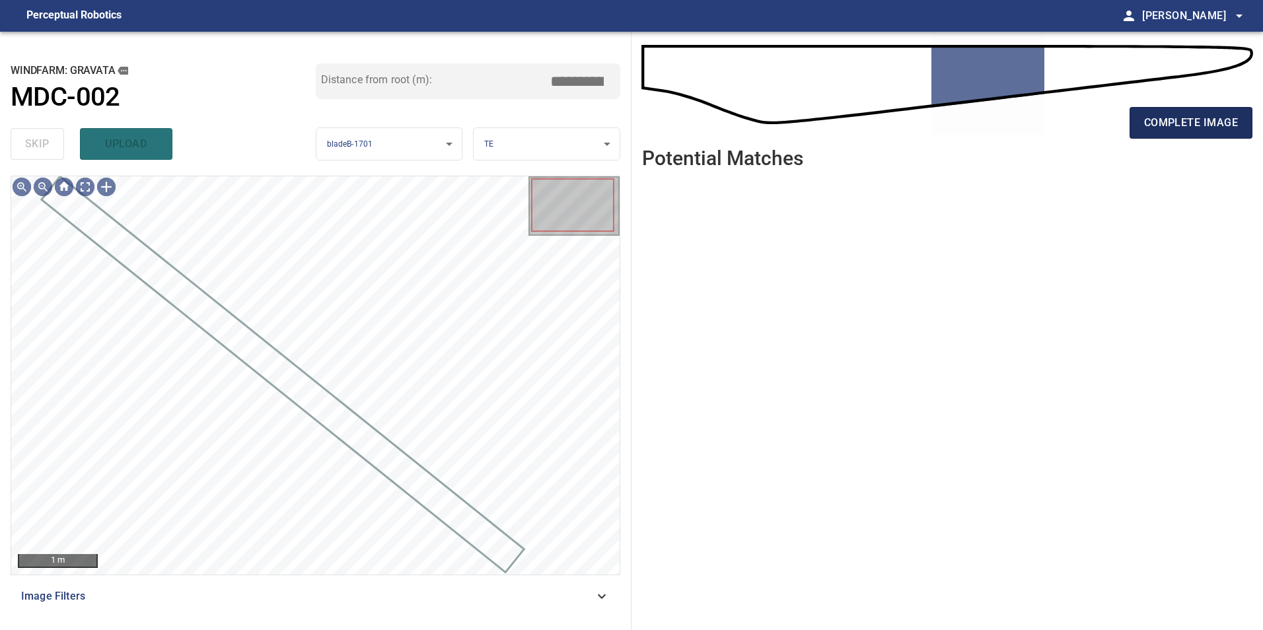
click at [1147, 123] on span "complete image" at bounding box center [1191, 123] width 94 height 18
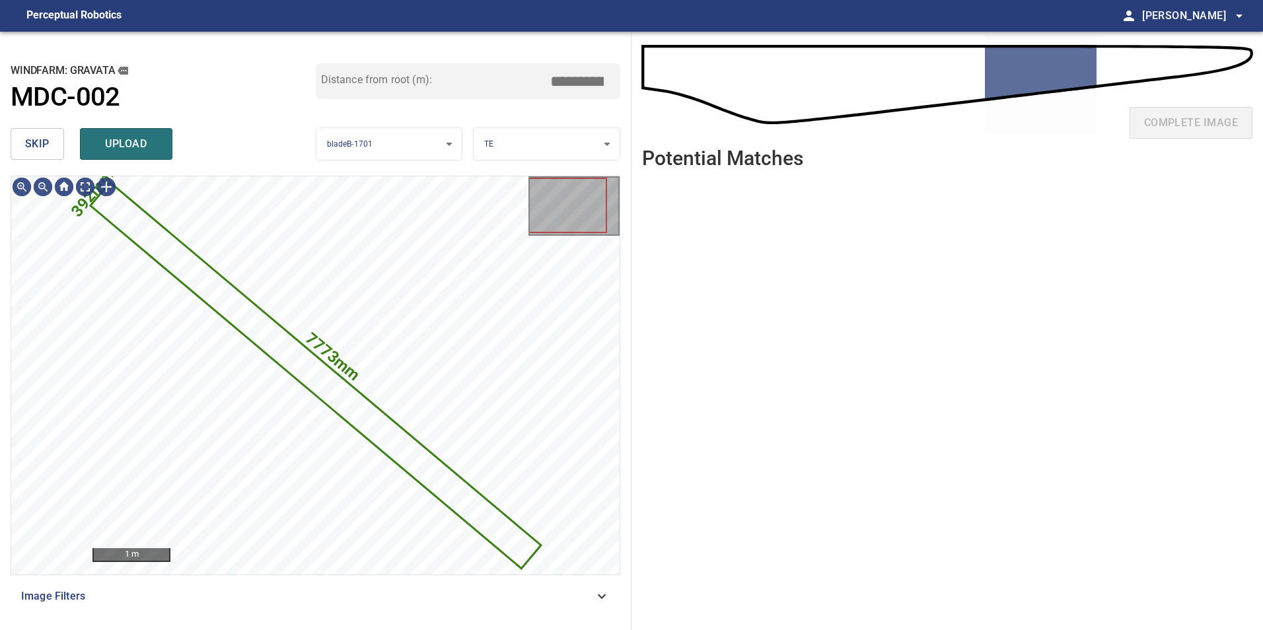
click at [48, 145] on span "skip" at bounding box center [37, 144] width 24 height 18
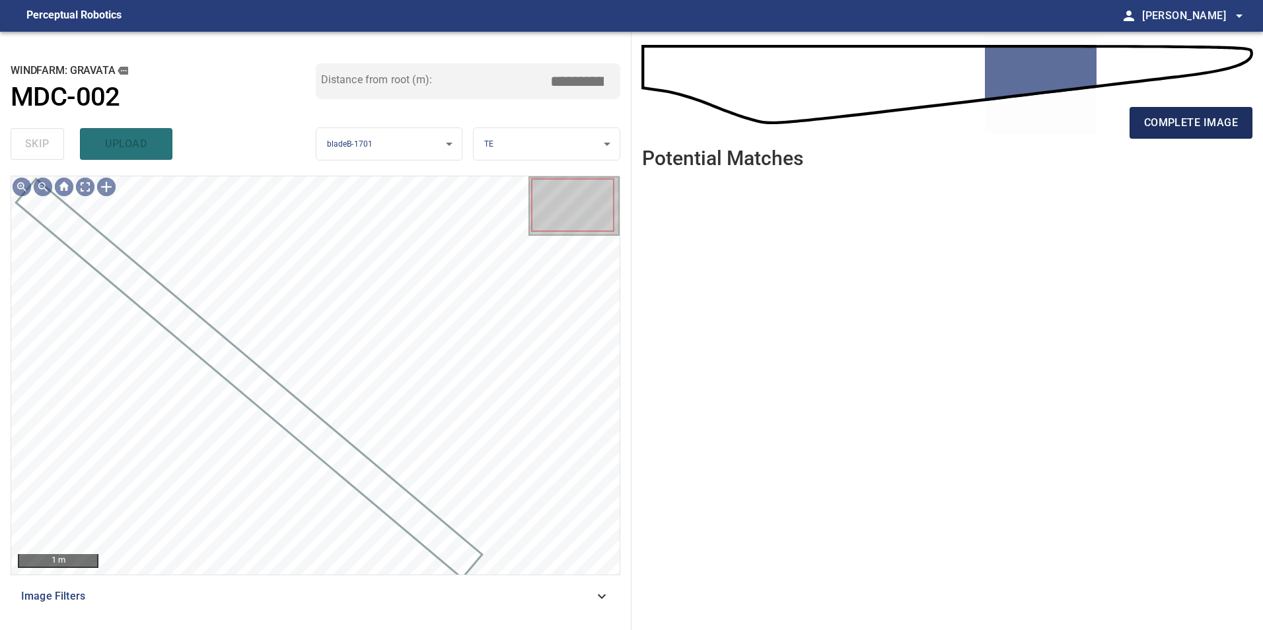
click at [1142, 128] on button "complete image" at bounding box center [1190, 123] width 123 height 32
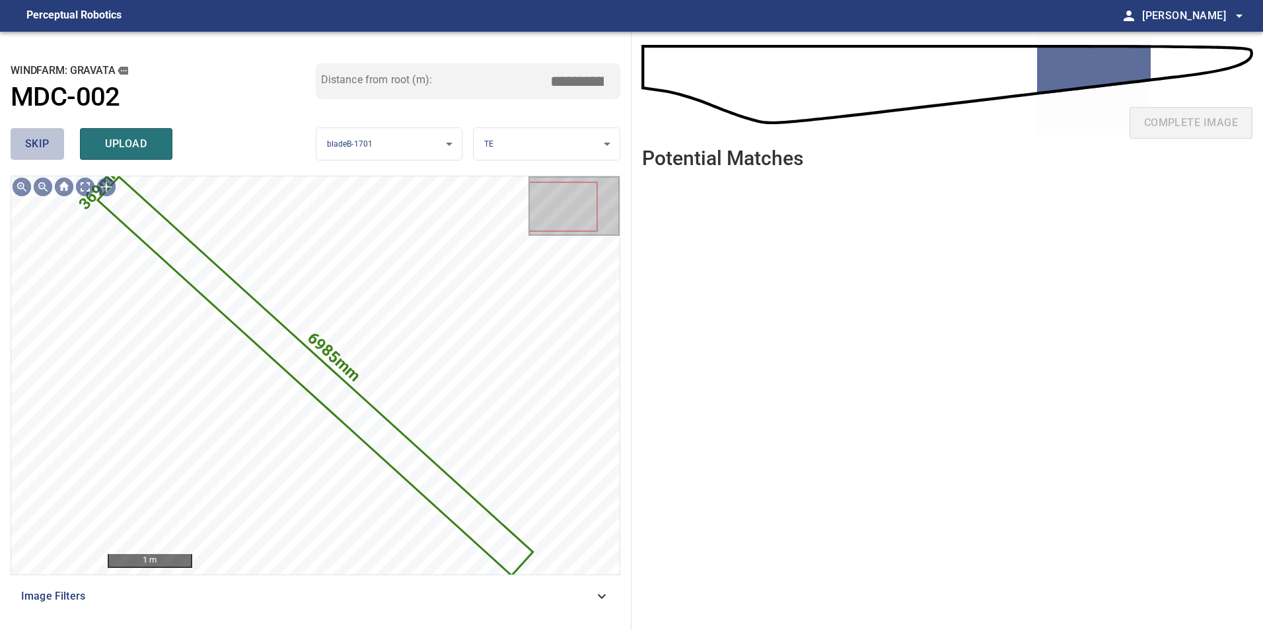
click at [62, 155] on button "skip" at bounding box center [37, 144] width 53 height 32
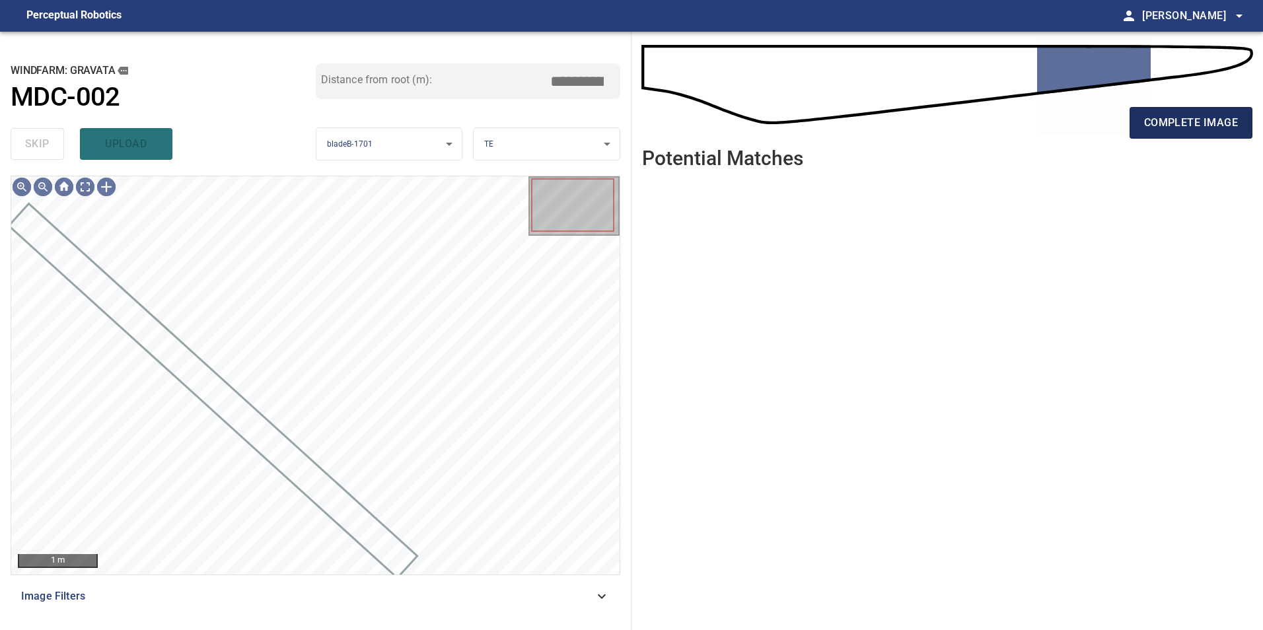
click at [1173, 116] on span "complete image" at bounding box center [1191, 123] width 94 height 18
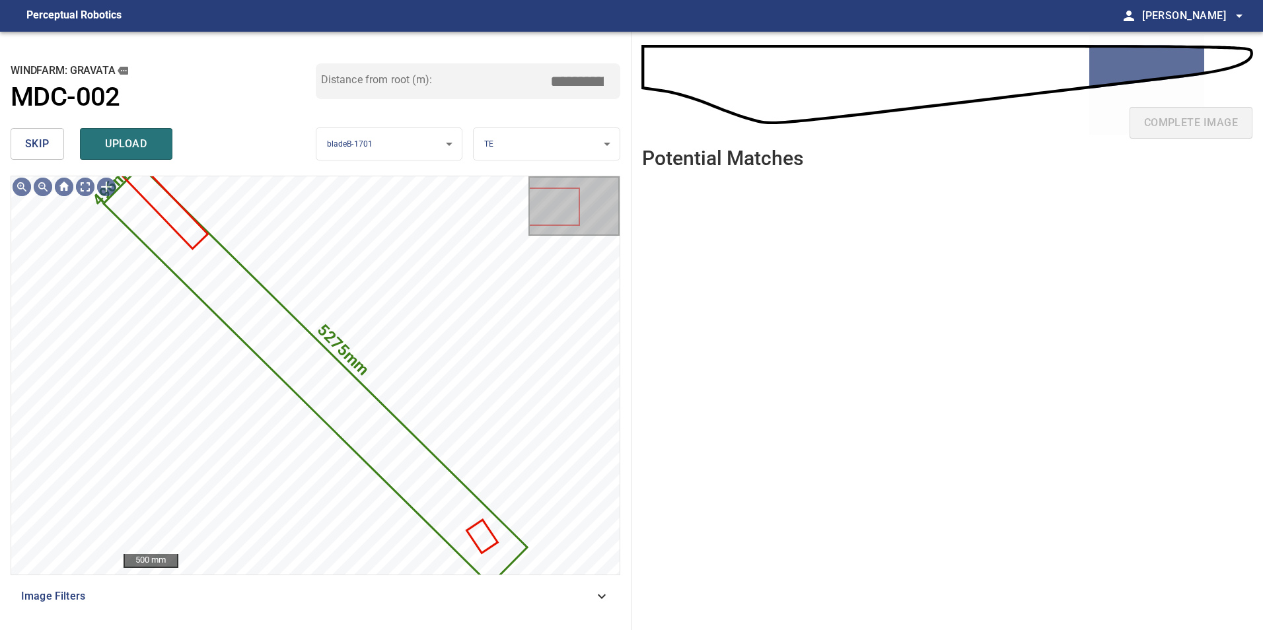
click at [55, 143] on button "skip" at bounding box center [37, 144] width 53 height 32
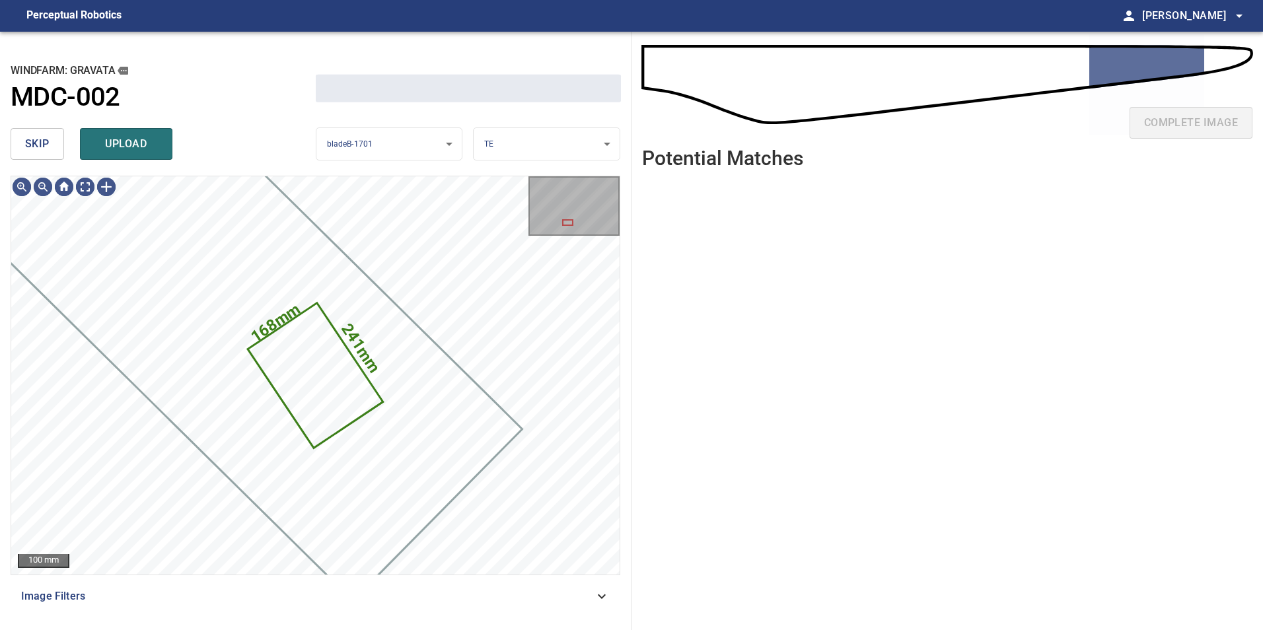
click at [55, 143] on button "skip" at bounding box center [37, 144] width 53 height 32
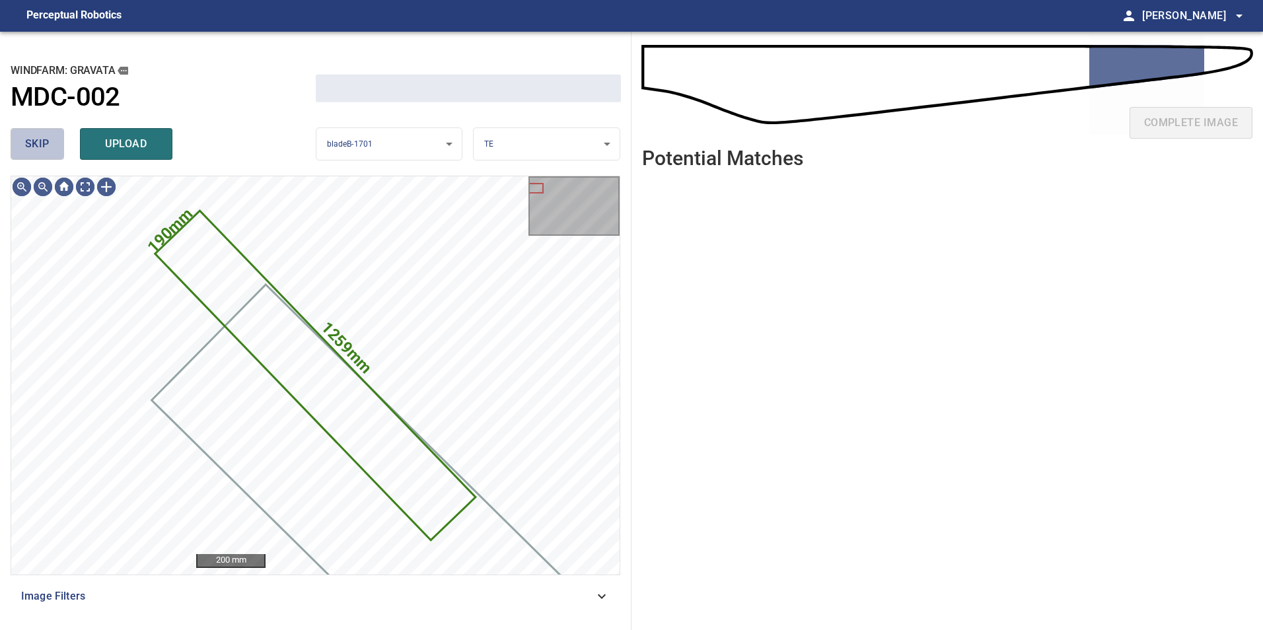
click at [55, 143] on button "skip" at bounding box center [37, 144] width 53 height 32
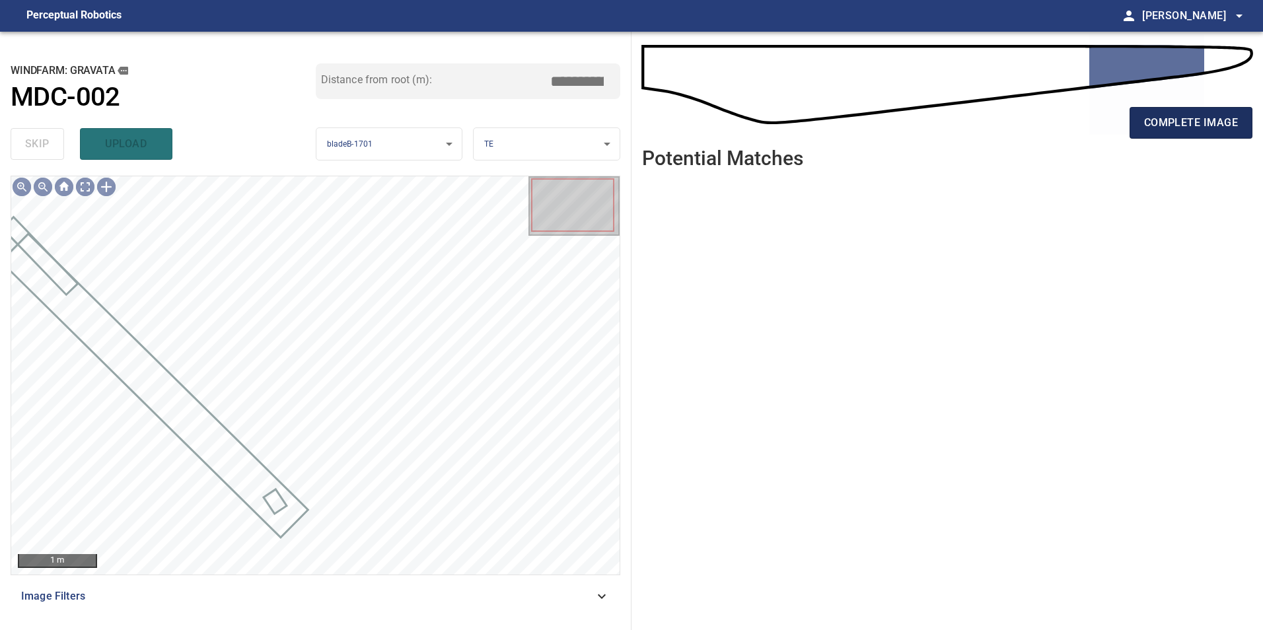
click at [1168, 121] on span "complete image" at bounding box center [1191, 123] width 94 height 18
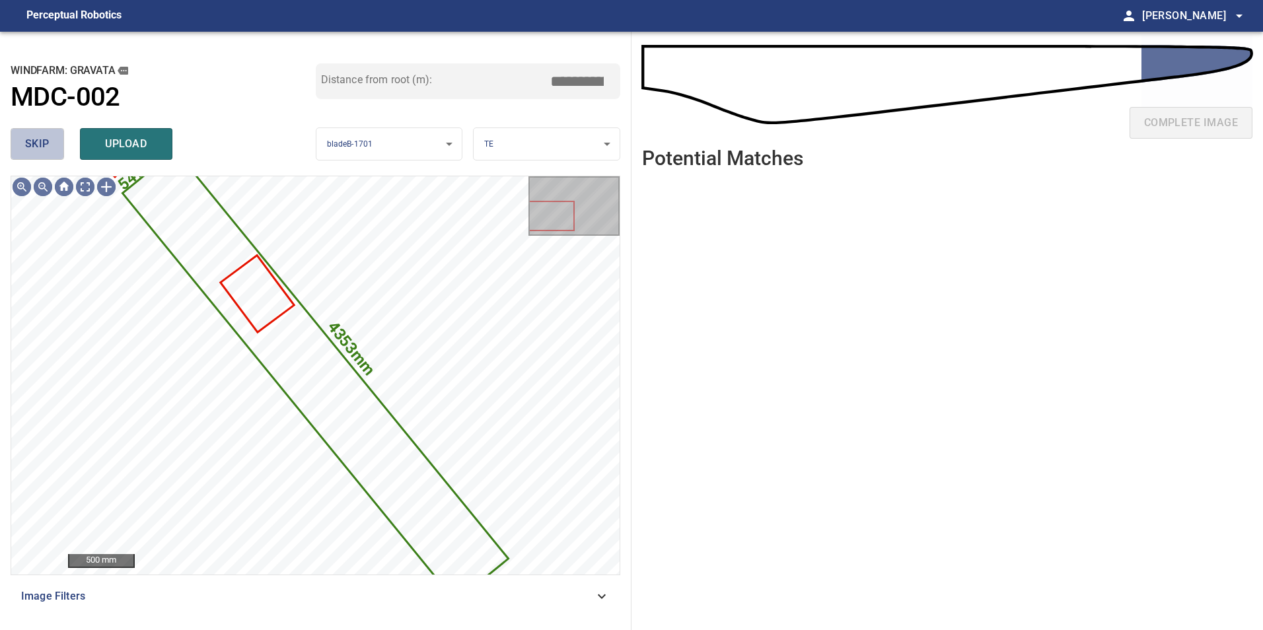
click at [22, 149] on button "skip" at bounding box center [37, 144] width 53 height 32
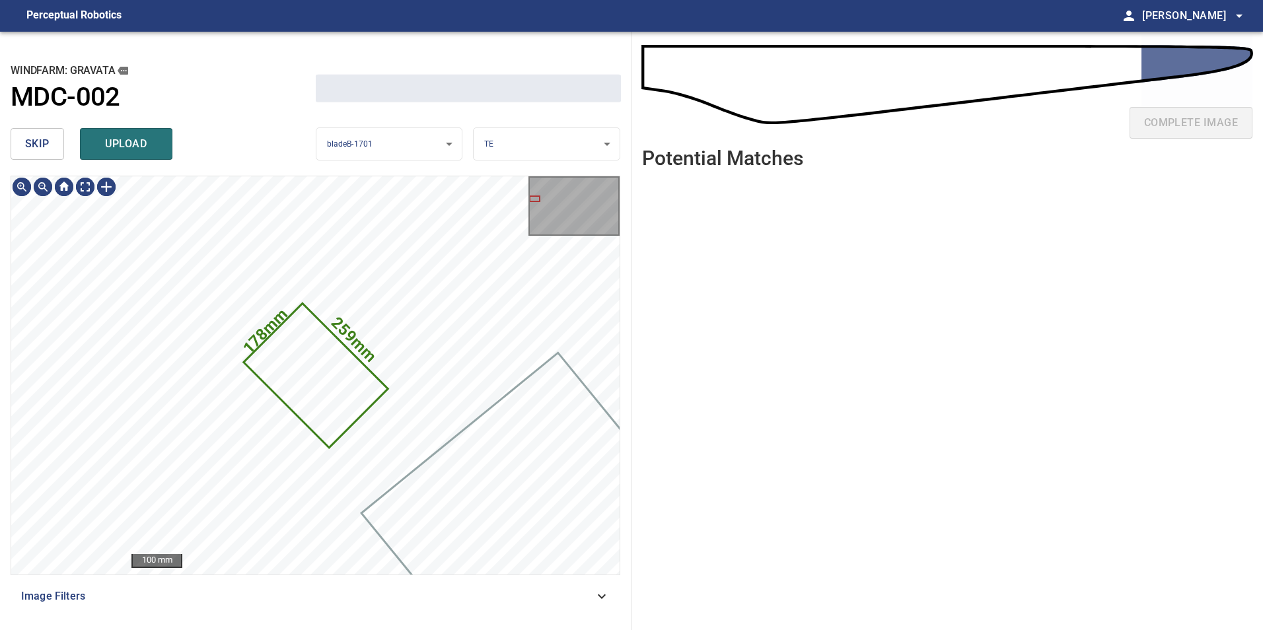
click at [22, 149] on button "skip" at bounding box center [37, 144] width 53 height 32
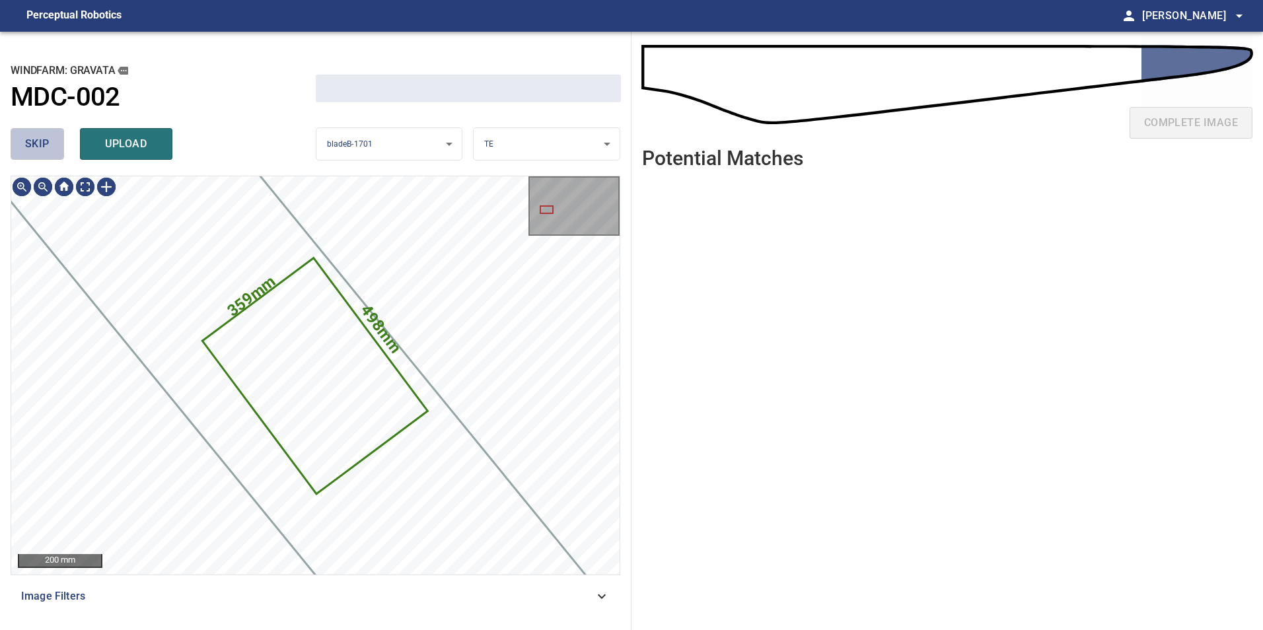
click at [23, 151] on button "skip" at bounding box center [37, 144] width 53 height 32
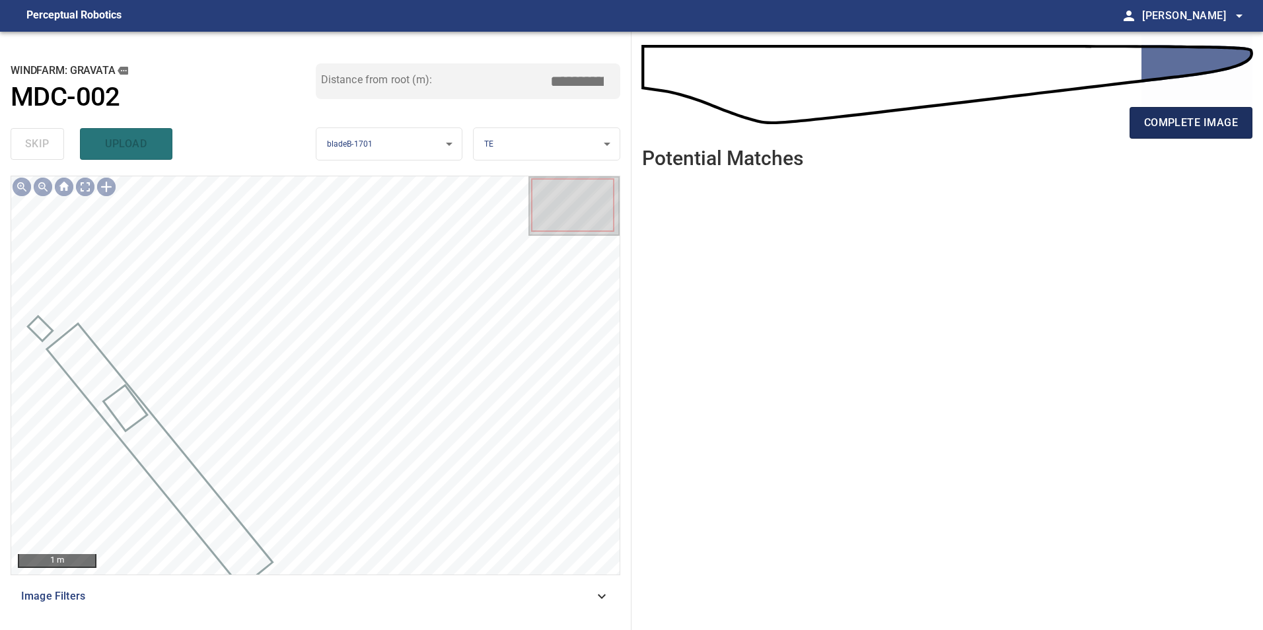
click at [1186, 125] on span "complete image" at bounding box center [1191, 123] width 94 height 18
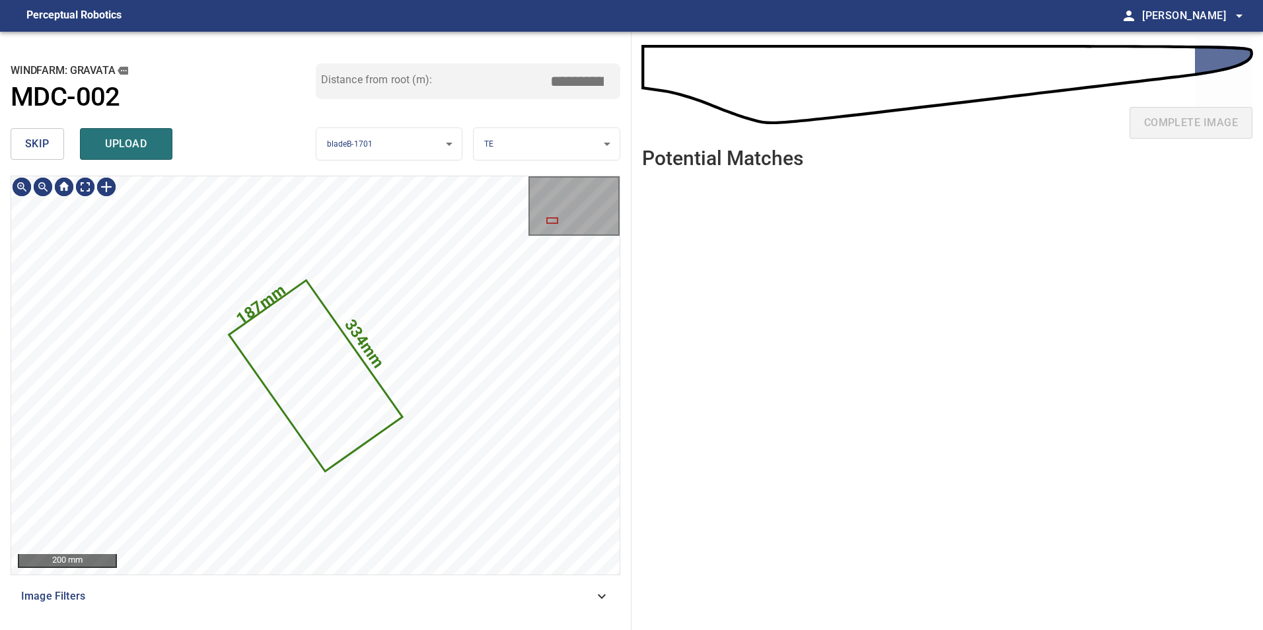
click at [42, 139] on span "skip" at bounding box center [37, 144] width 24 height 18
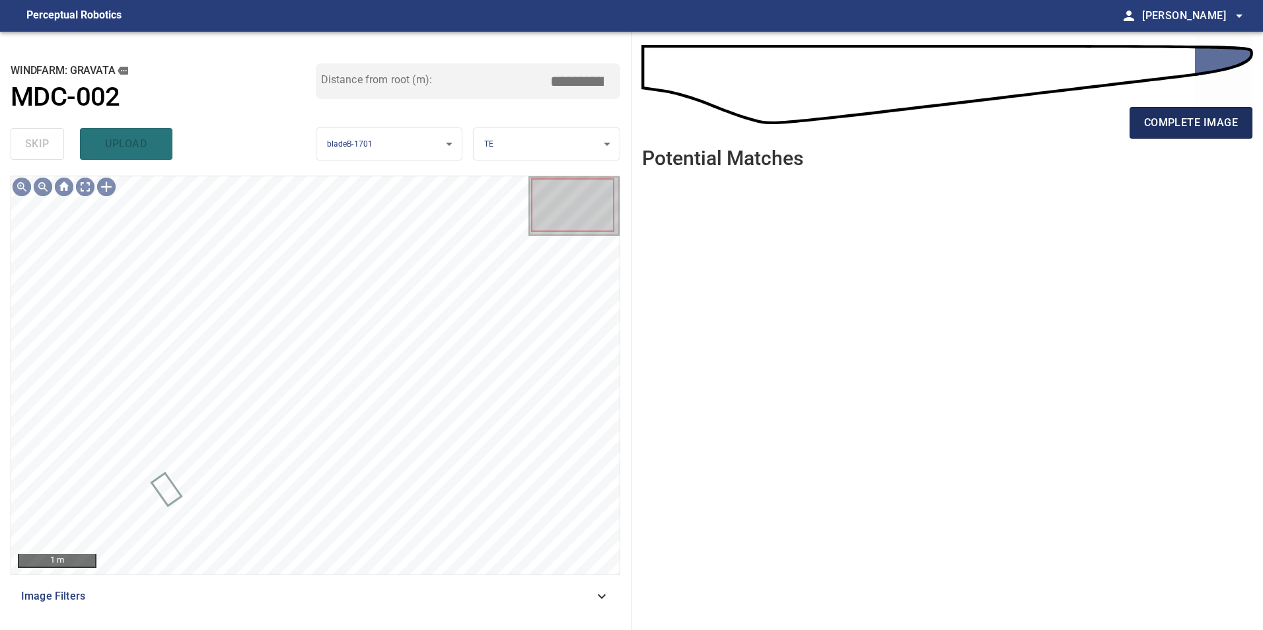
click at [1187, 134] on button "complete image" at bounding box center [1190, 123] width 123 height 32
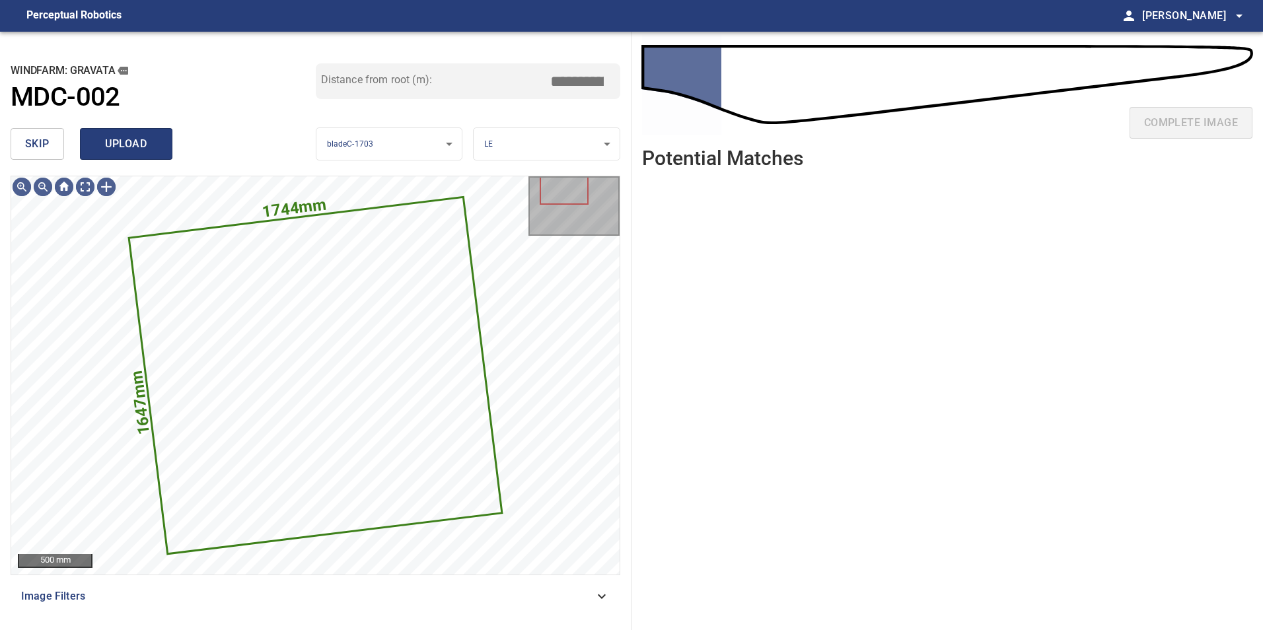
click at [129, 152] on span "upload" at bounding box center [125, 144] width 63 height 18
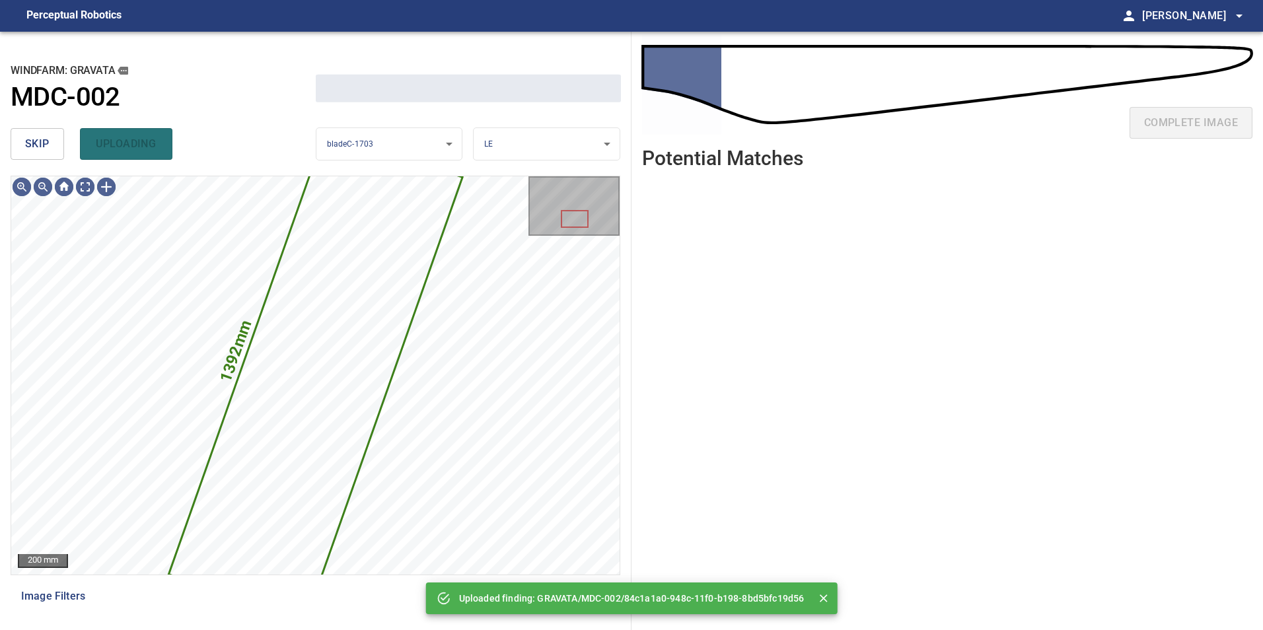
click at [58, 133] on button "skip" at bounding box center [37, 144] width 53 height 32
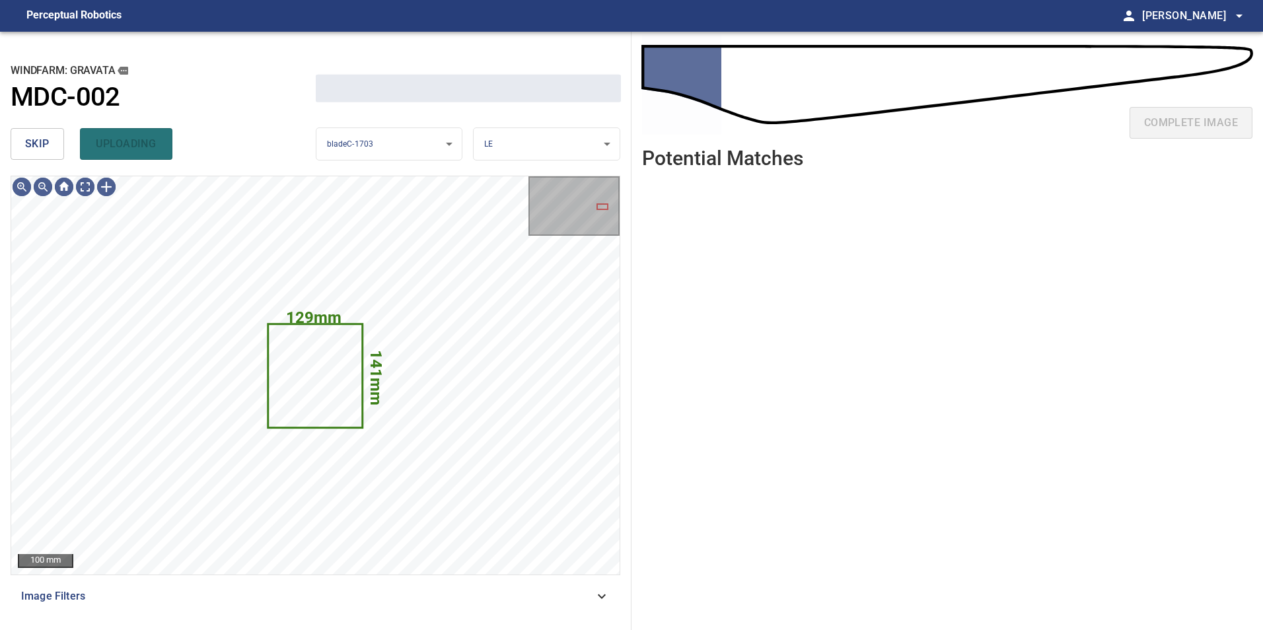
click at [58, 133] on button "skip" at bounding box center [37, 144] width 53 height 32
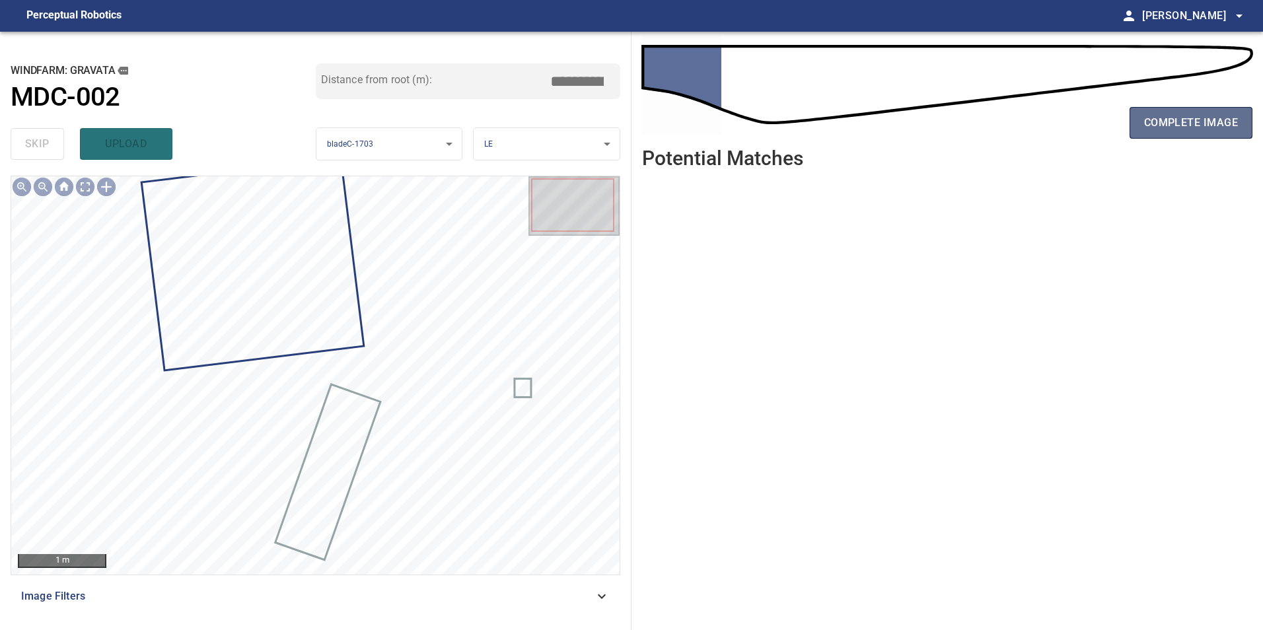
click at [1199, 123] on span "complete image" at bounding box center [1191, 123] width 94 height 18
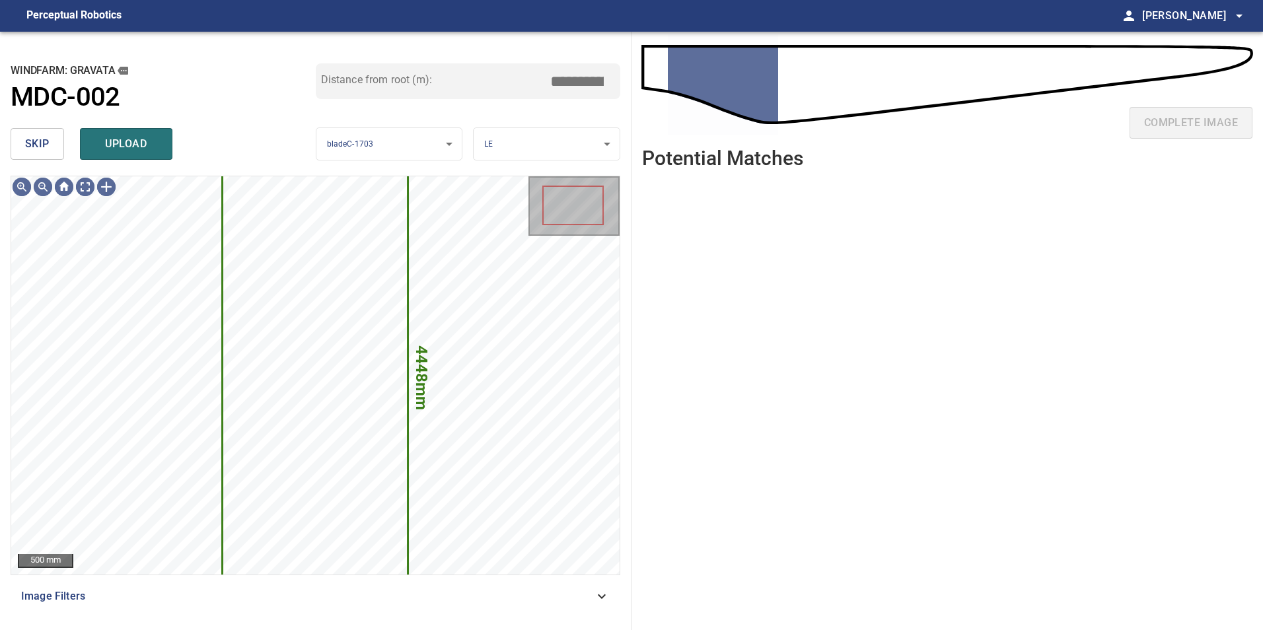
click at [44, 141] on span "skip" at bounding box center [37, 144] width 24 height 18
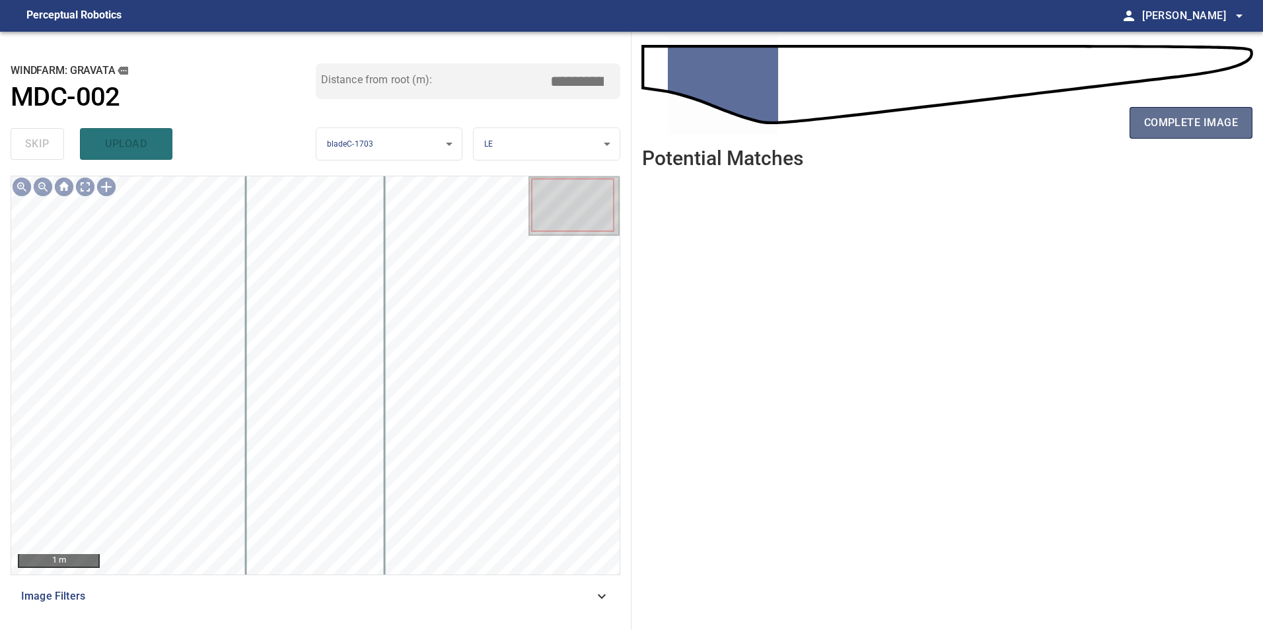
click at [1176, 127] on span "complete image" at bounding box center [1191, 123] width 94 height 18
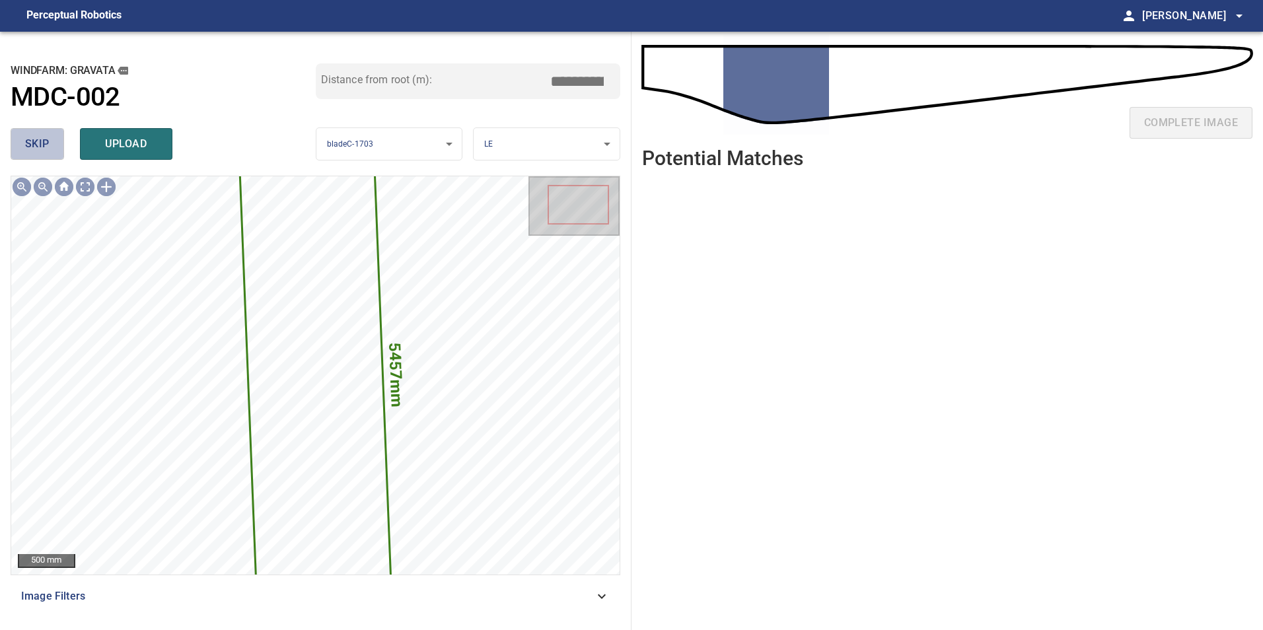
click at [59, 136] on button "skip" at bounding box center [37, 144] width 53 height 32
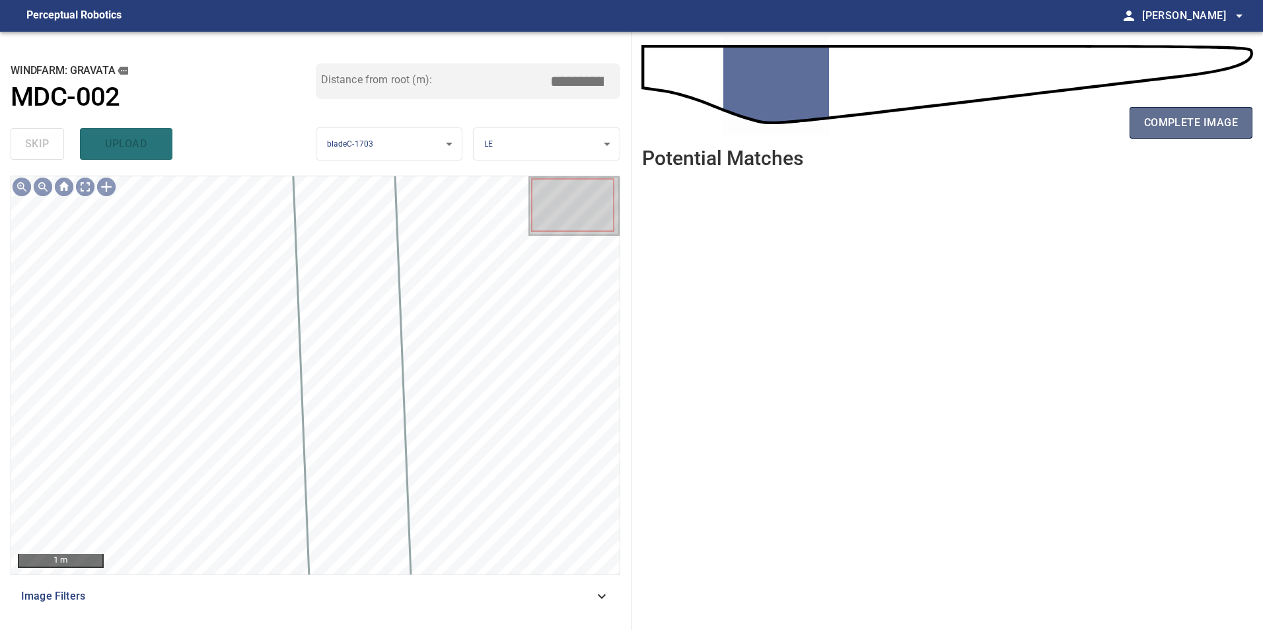
click at [1158, 125] on span "complete image" at bounding box center [1191, 123] width 94 height 18
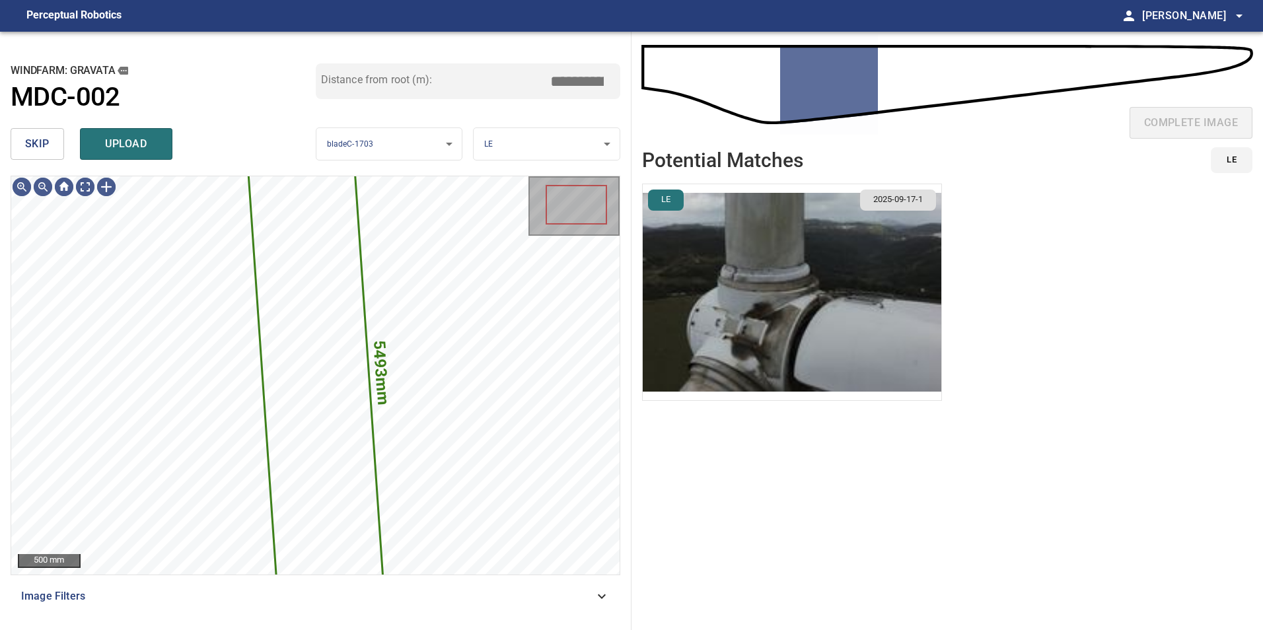
click at [44, 143] on span "skip" at bounding box center [37, 144] width 24 height 18
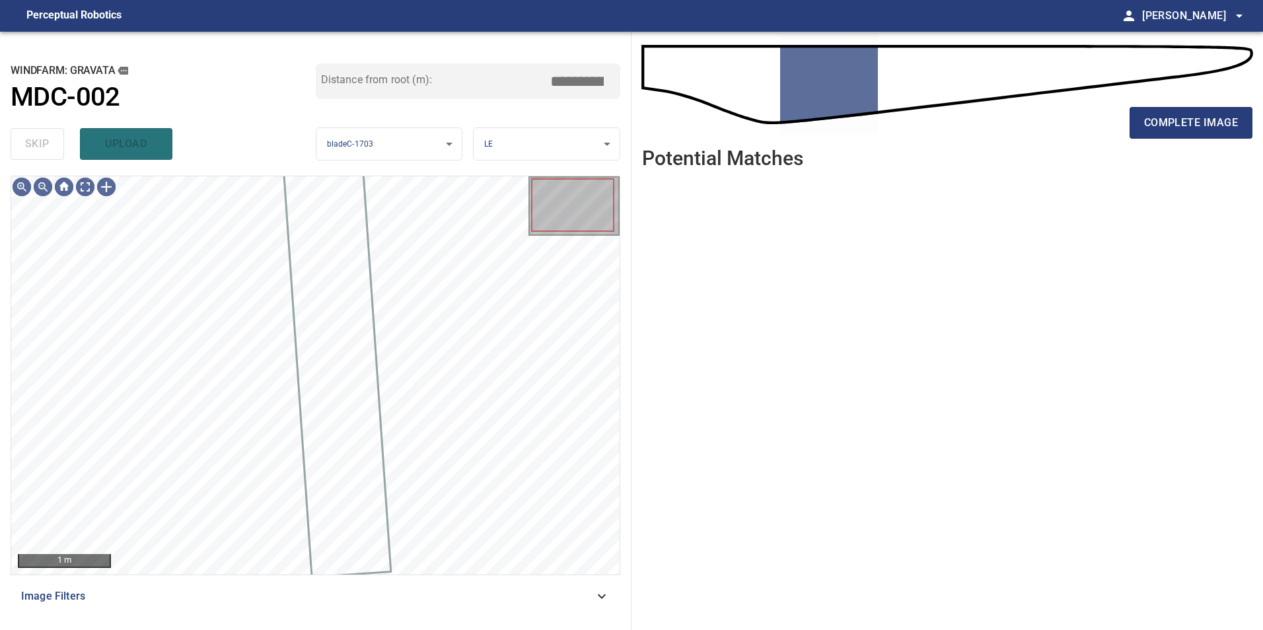
click at [1201, 139] on div "complete image" at bounding box center [947, 128] width 610 height 53
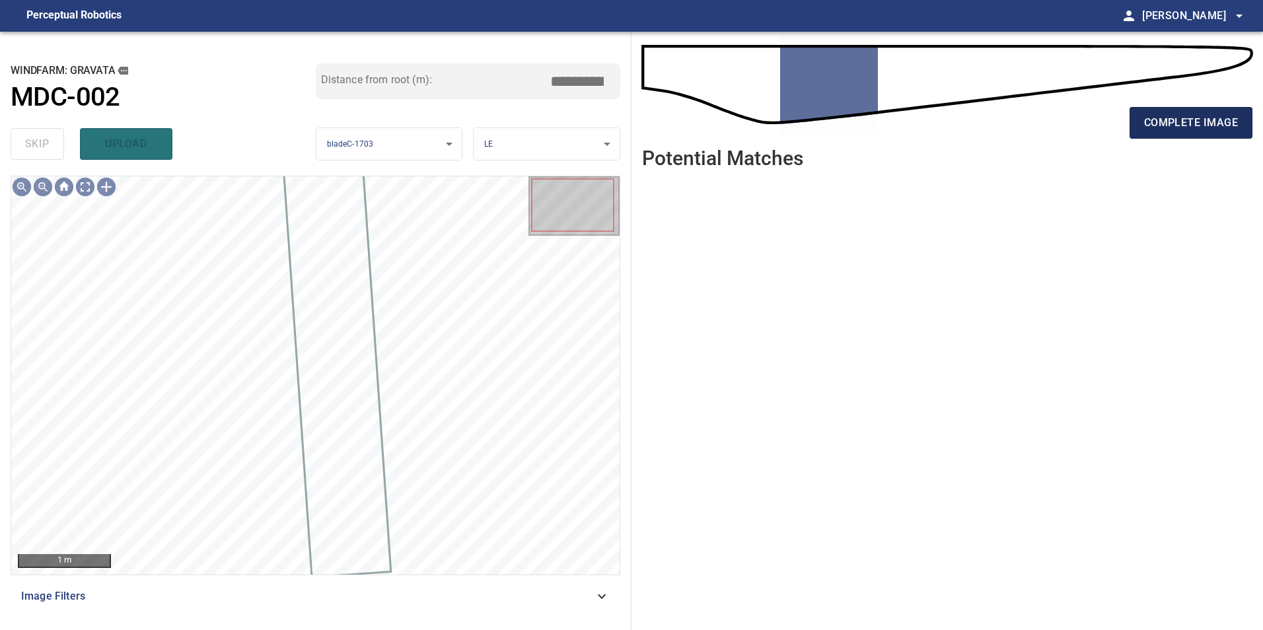
click at [1205, 118] on span "complete image" at bounding box center [1191, 123] width 94 height 18
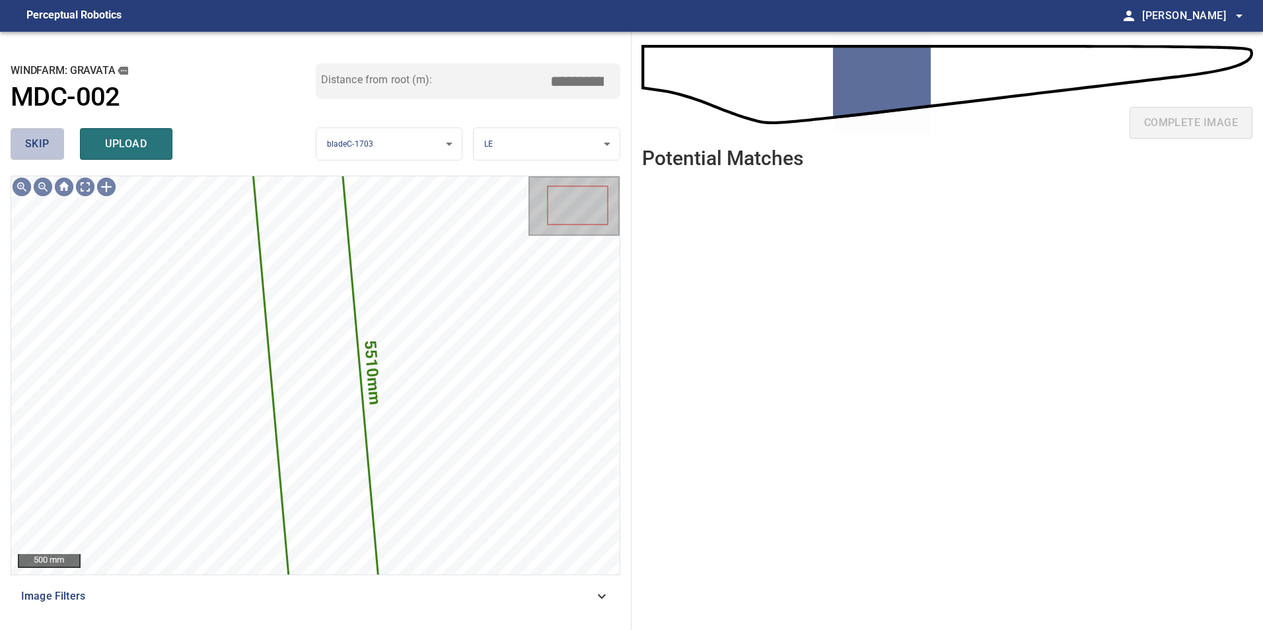
click at [29, 143] on span "skip" at bounding box center [37, 144] width 24 height 18
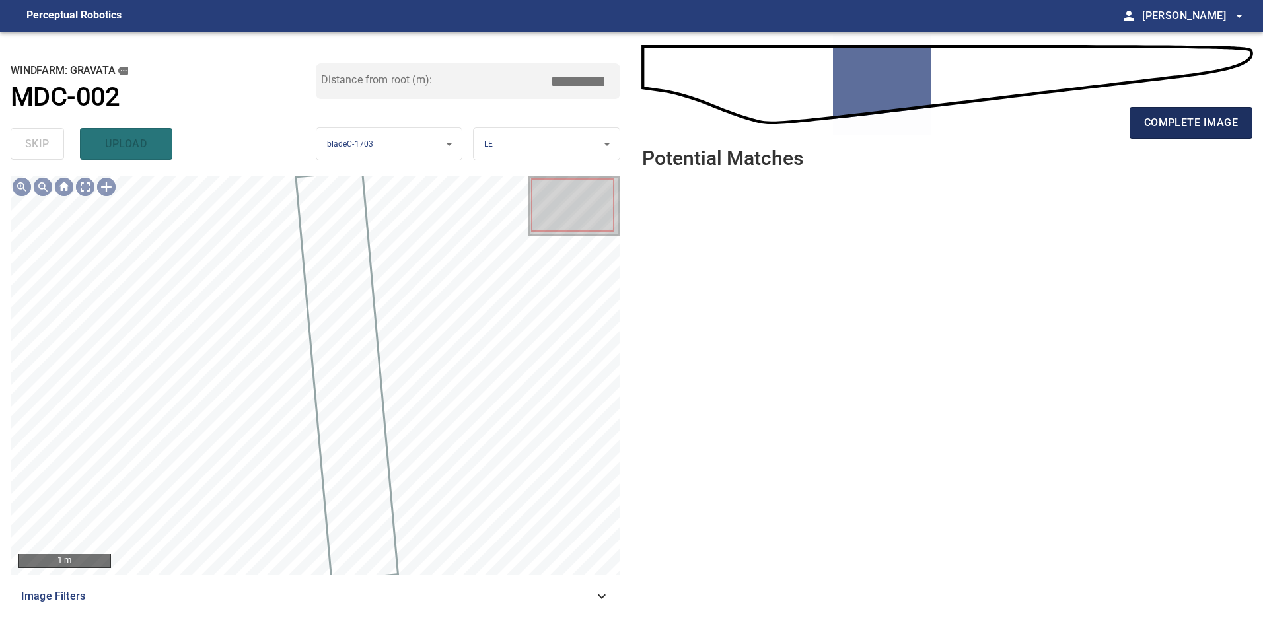
click at [1155, 122] on span "complete image" at bounding box center [1191, 123] width 94 height 18
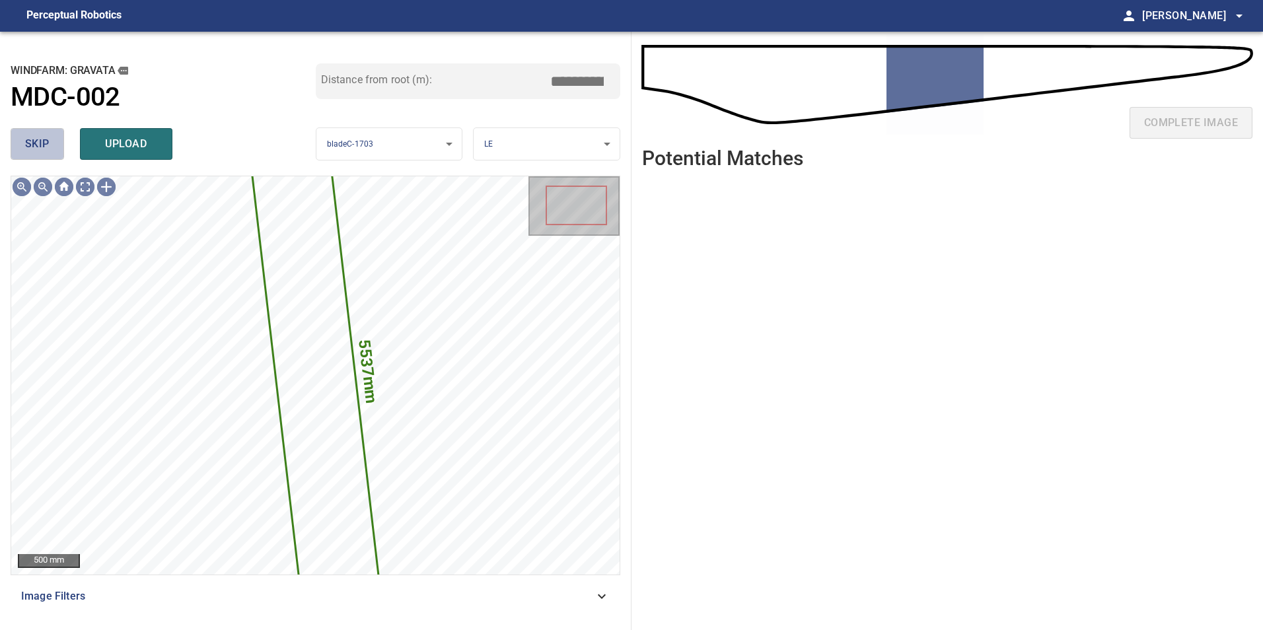
click at [25, 143] on span "skip" at bounding box center [37, 144] width 24 height 18
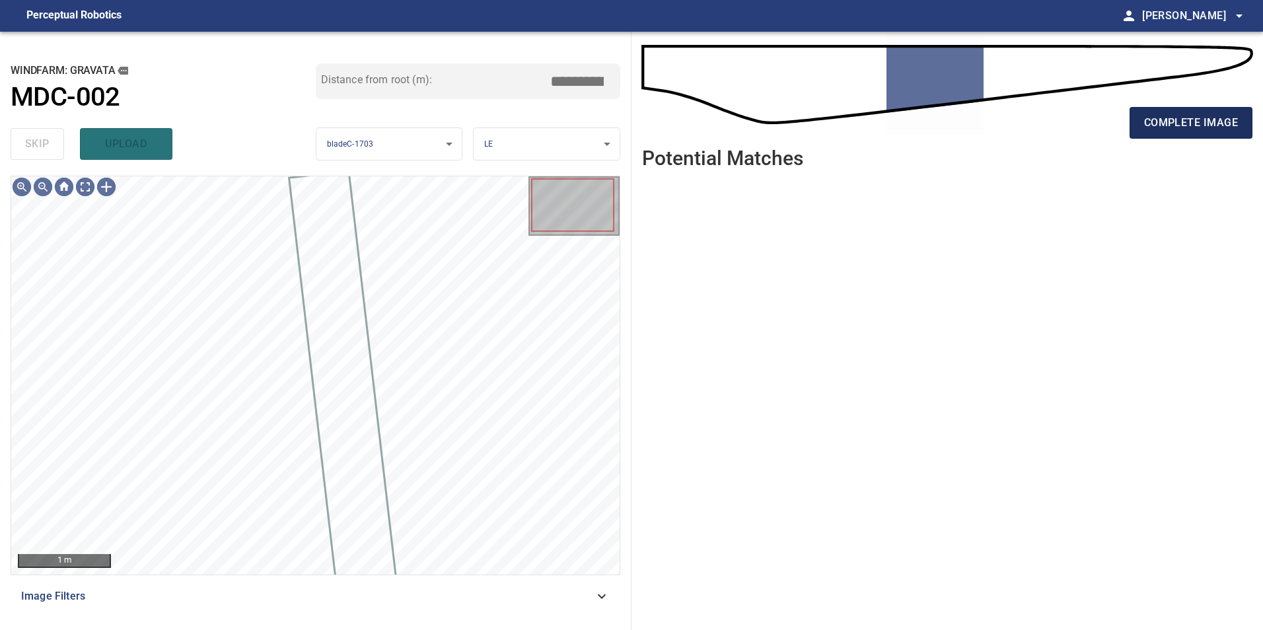
click at [1191, 126] on span "complete image" at bounding box center [1191, 123] width 94 height 18
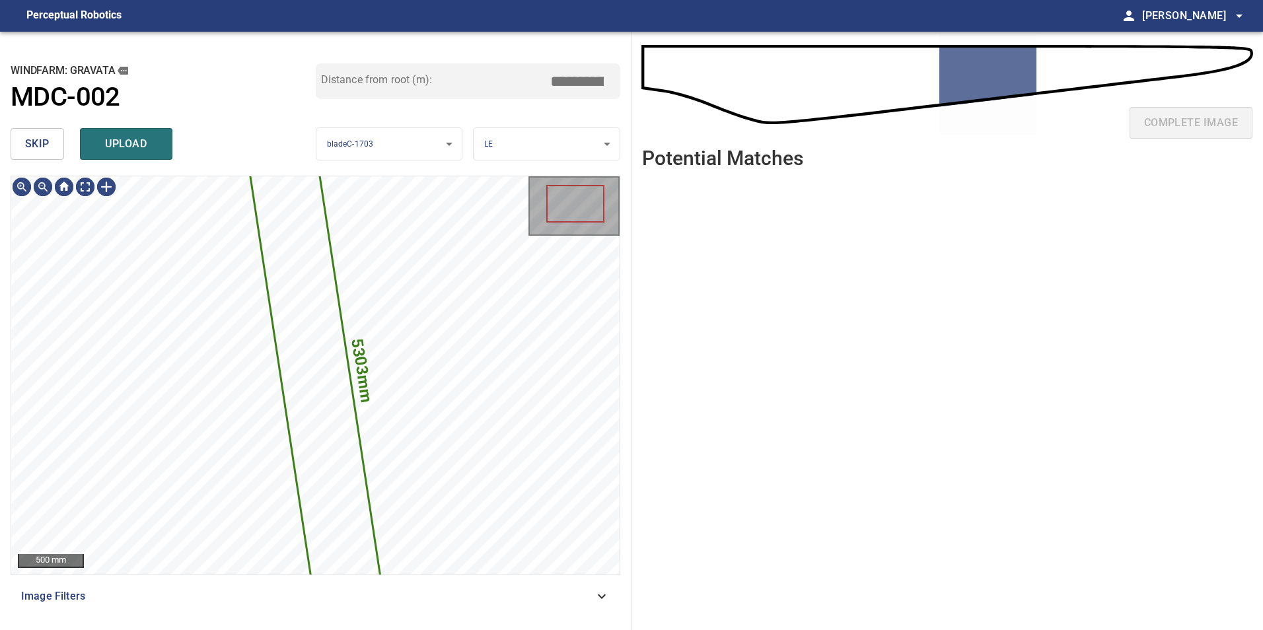
click at [46, 148] on span "skip" at bounding box center [37, 144] width 24 height 18
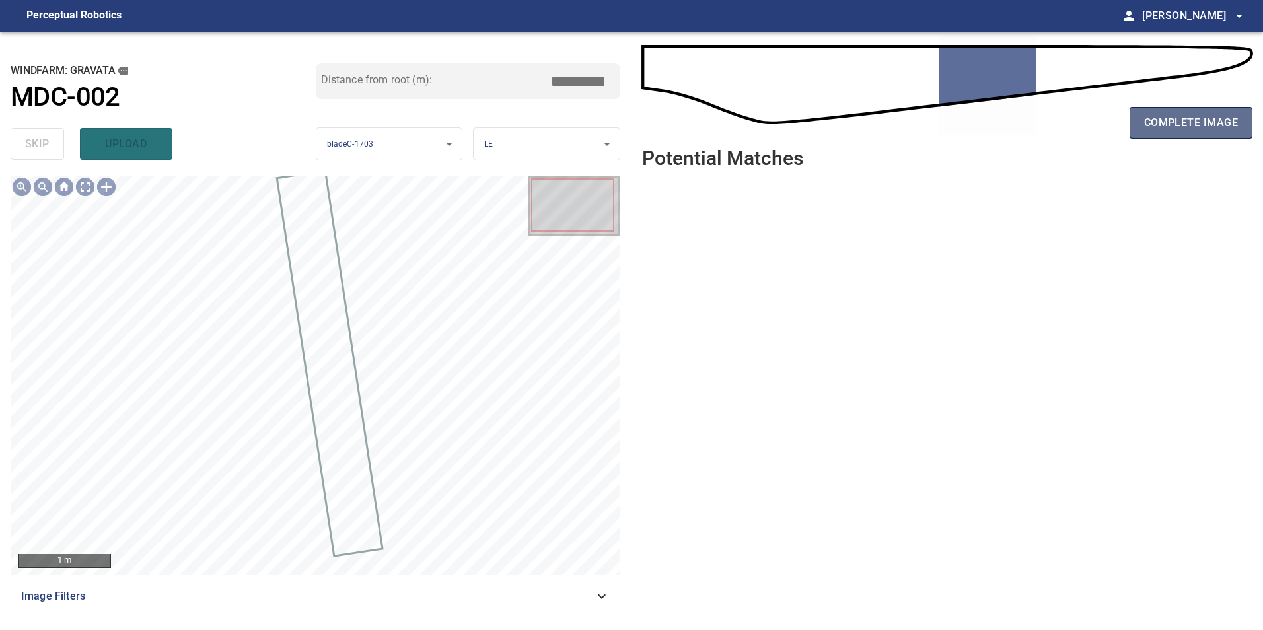
click at [1228, 118] on span "complete image" at bounding box center [1191, 123] width 94 height 18
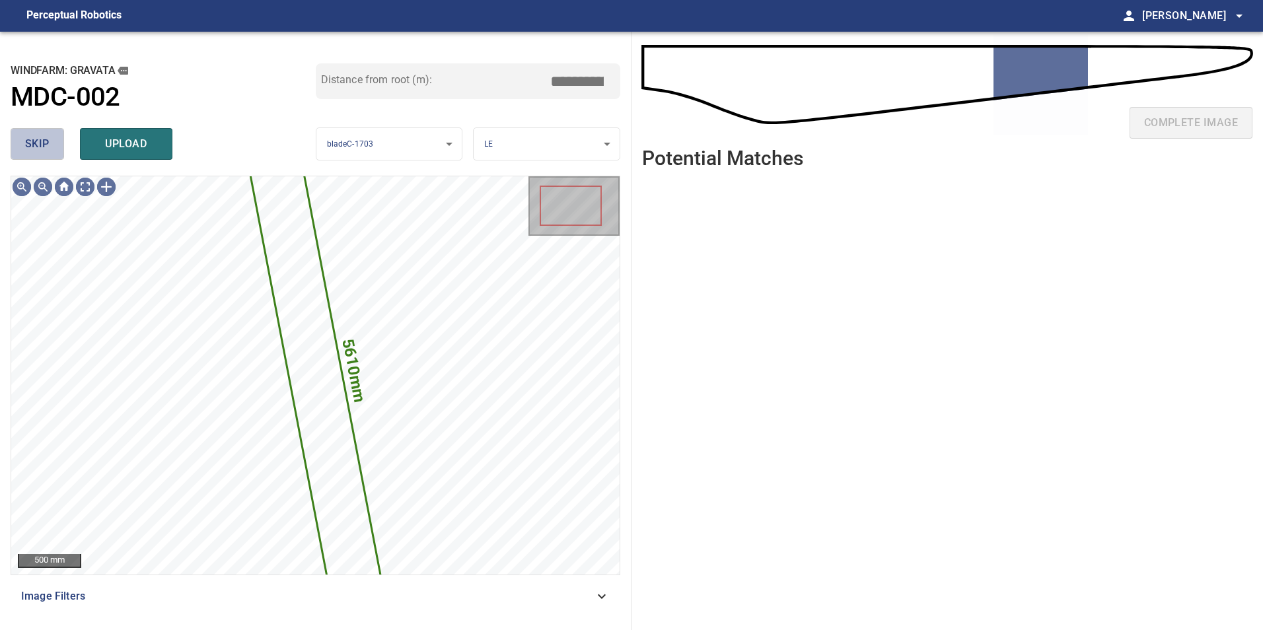
click at [53, 150] on button "skip" at bounding box center [37, 144] width 53 height 32
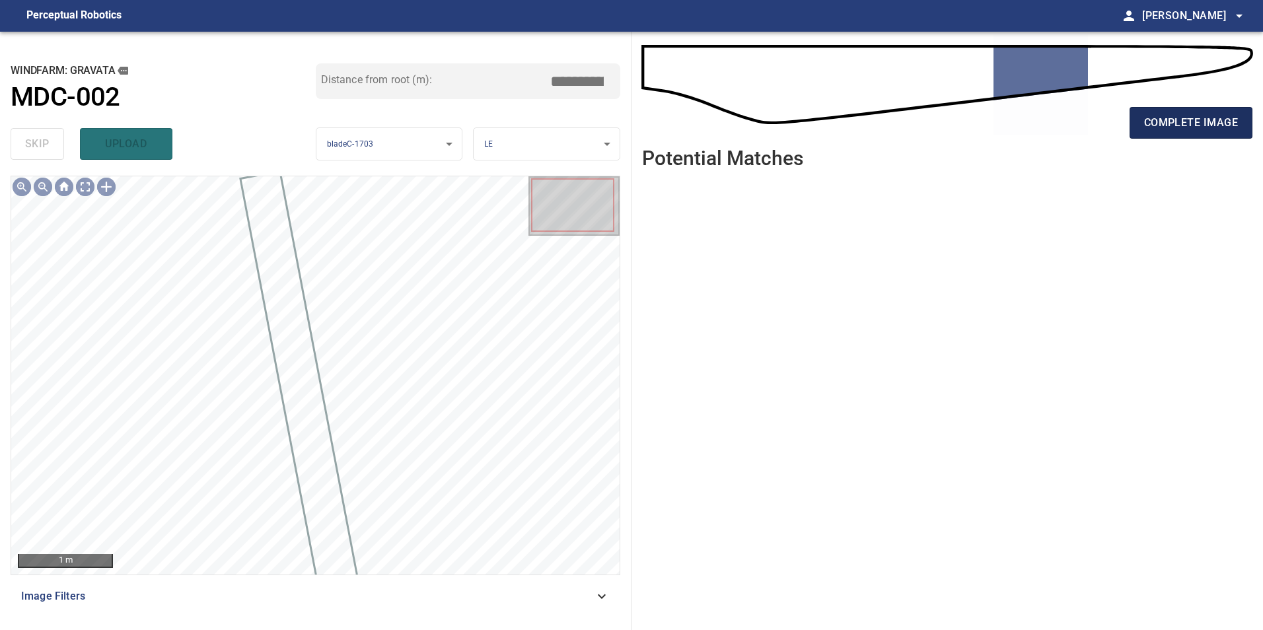
click at [1156, 124] on span "complete image" at bounding box center [1191, 123] width 94 height 18
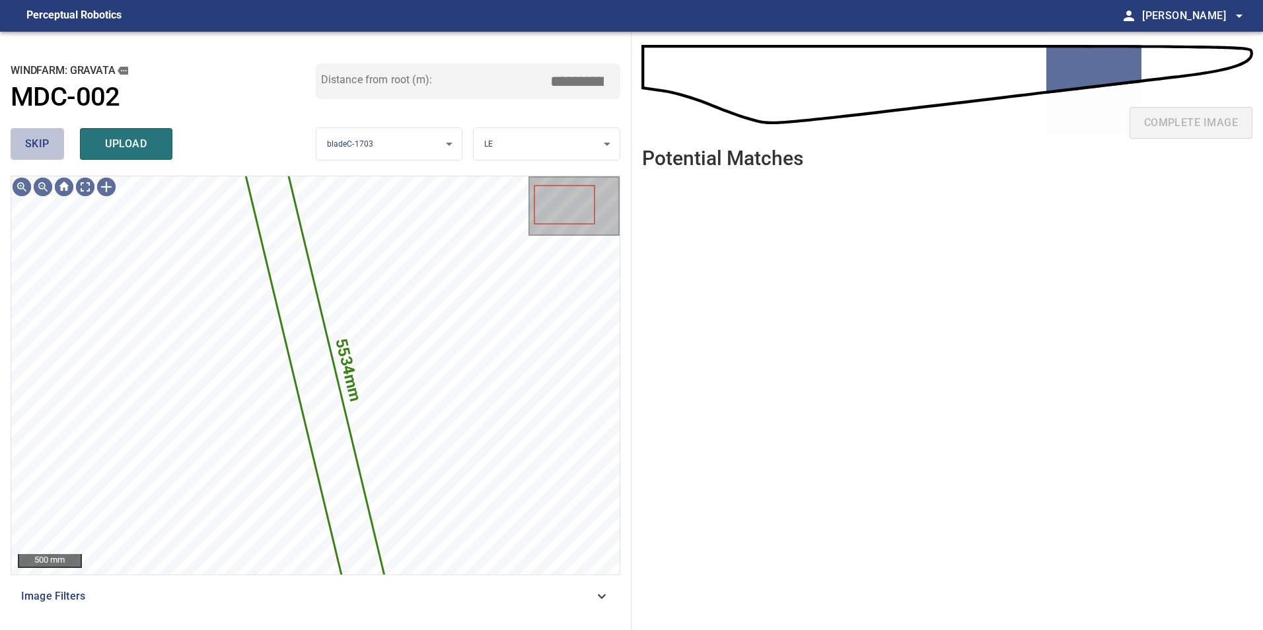
click at [26, 130] on button "skip" at bounding box center [37, 144] width 53 height 32
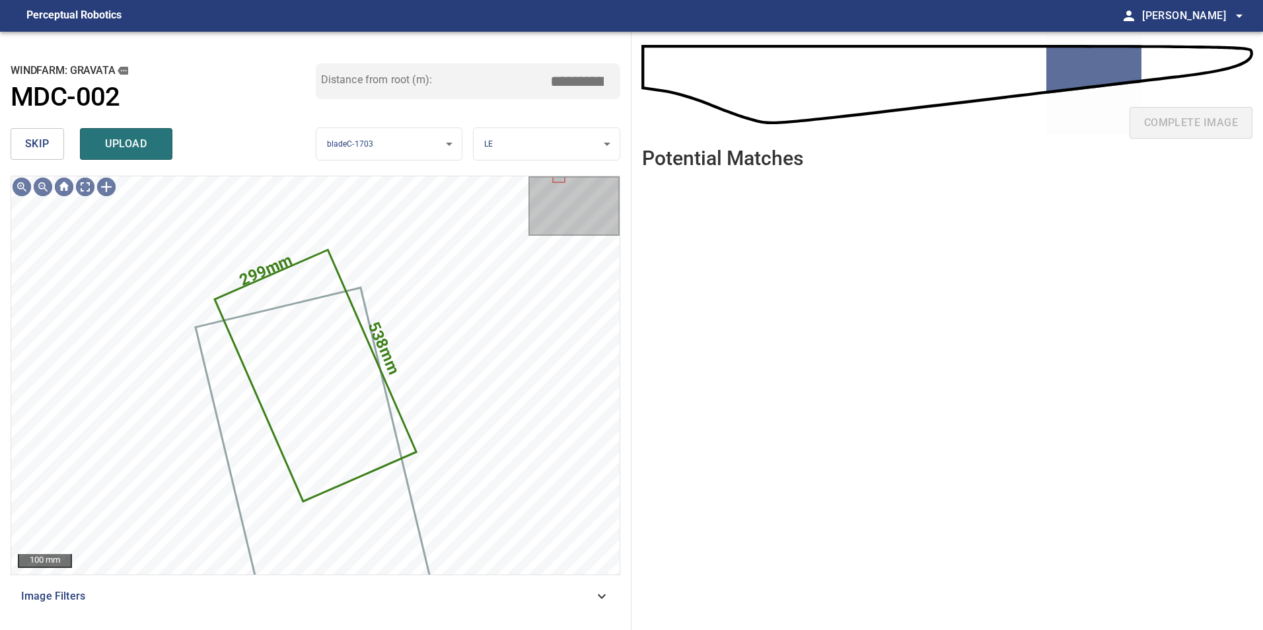
click at [63, 142] on button "skip" at bounding box center [37, 144] width 53 height 32
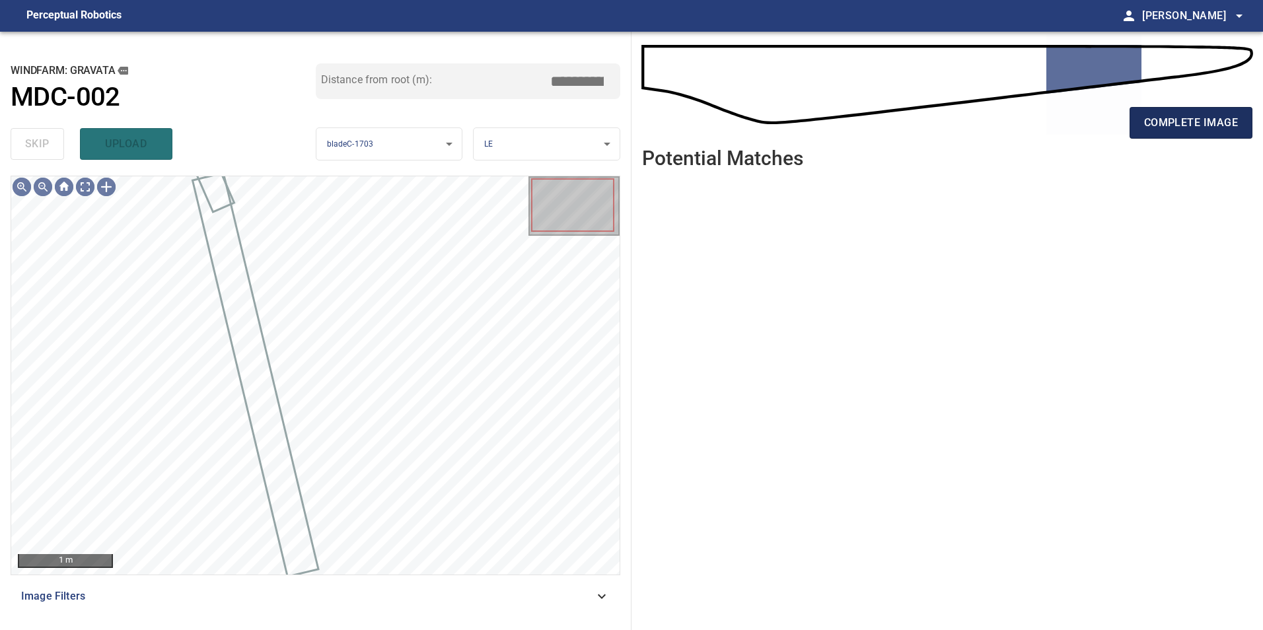
click at [1206, 121] on span "complete image" at bounding box center [1191, 123] width 94 height 18
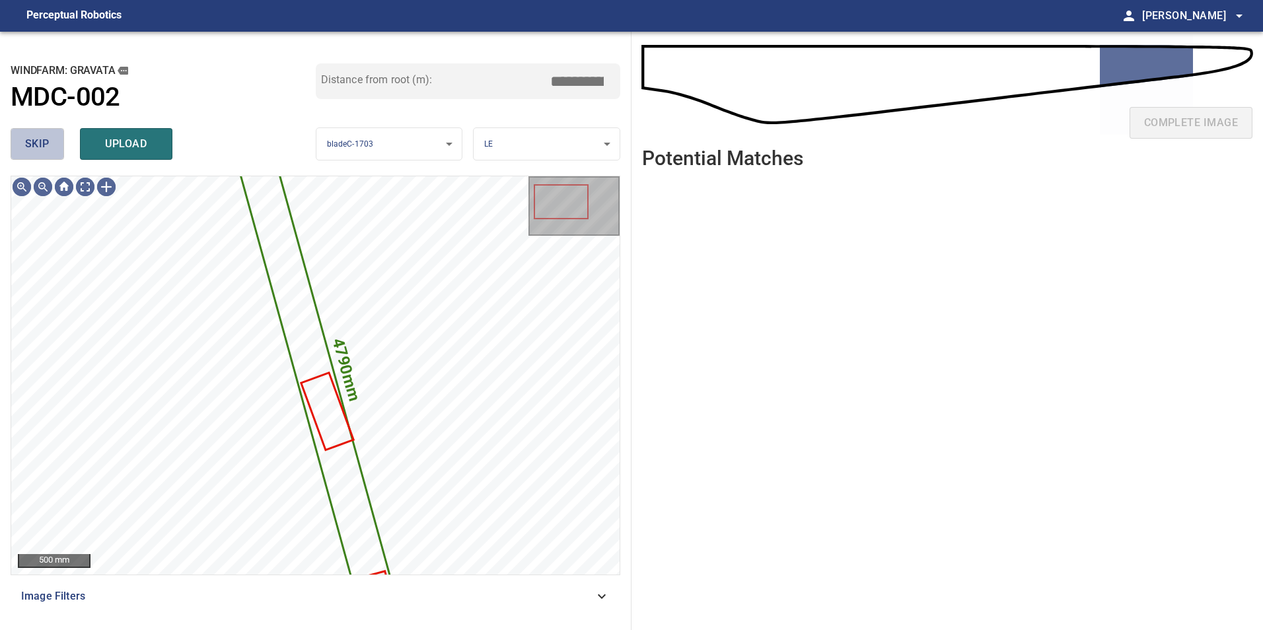
click at [54, 143] on button "skip" at bounding box center [37, 144] width 53 height 32
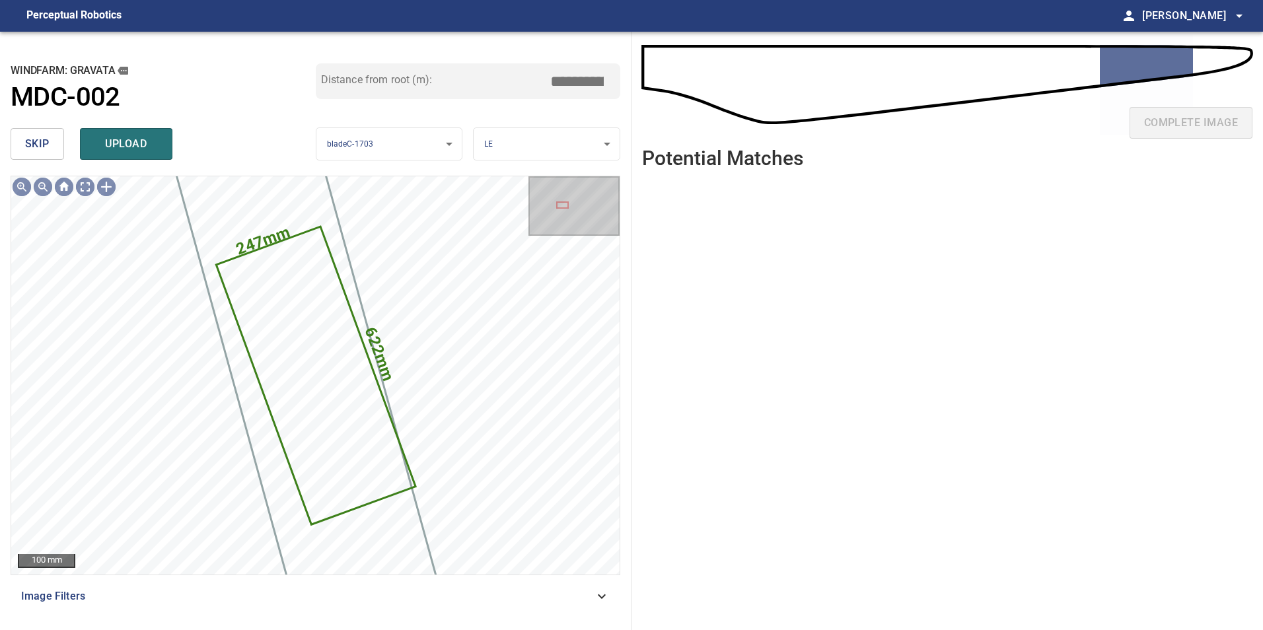
click at [54, 143] on button "skip" at bounding box center [37, 144] width 53 height 32
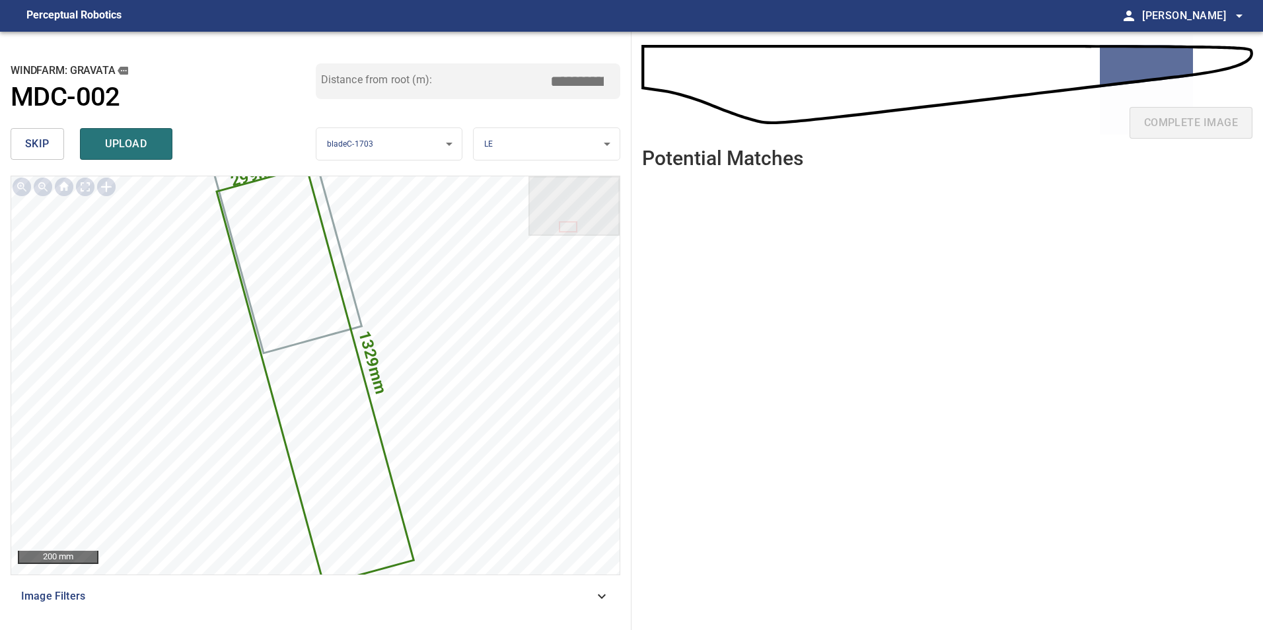
click at [54, 143] on button "skip" at bounding box center [37, 144] width 53 height 32
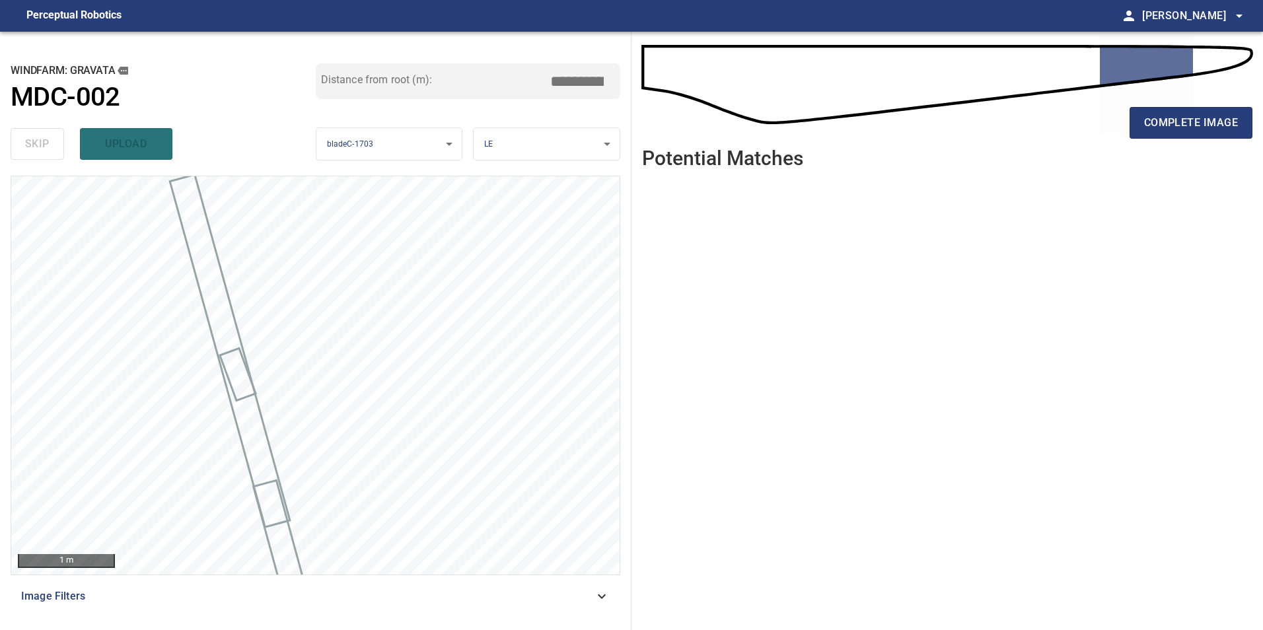
click at [54, 143] on div "skip upload" at bounding box center [163, 144] width 305 height 42
click at [1180, 124] on span "complete image" at bounding box center [1191, 123] width 94 height 18
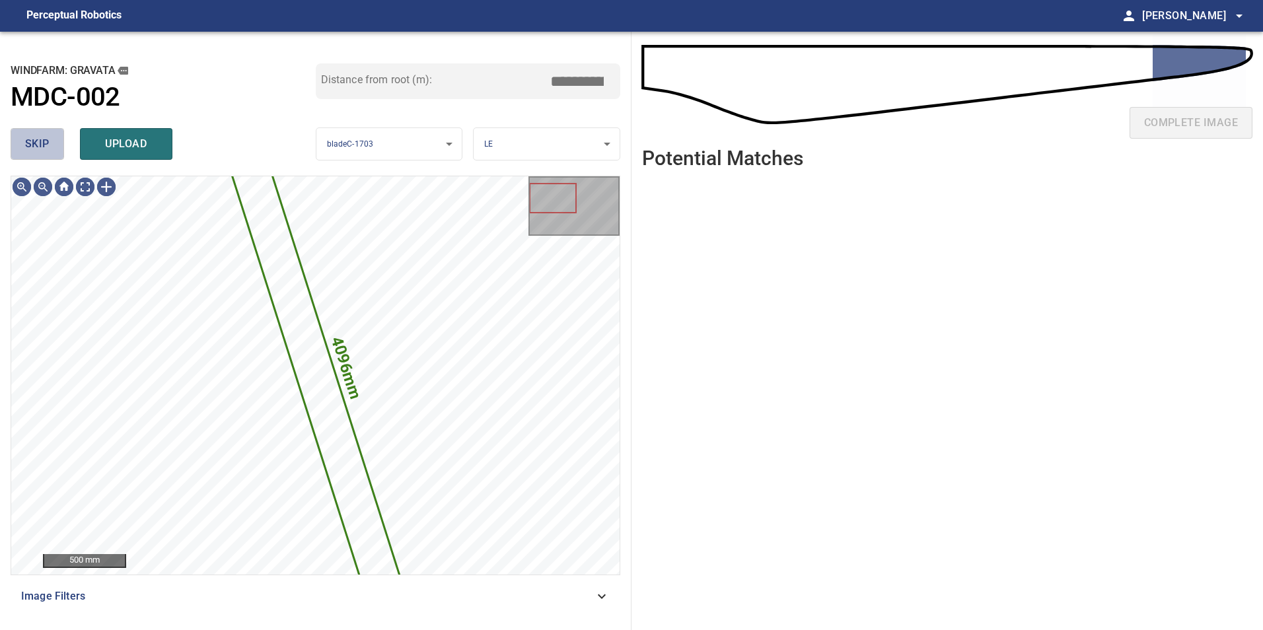
click at [48, 148] on span "skip" at bounding box center [37, 144] width 24 height 18
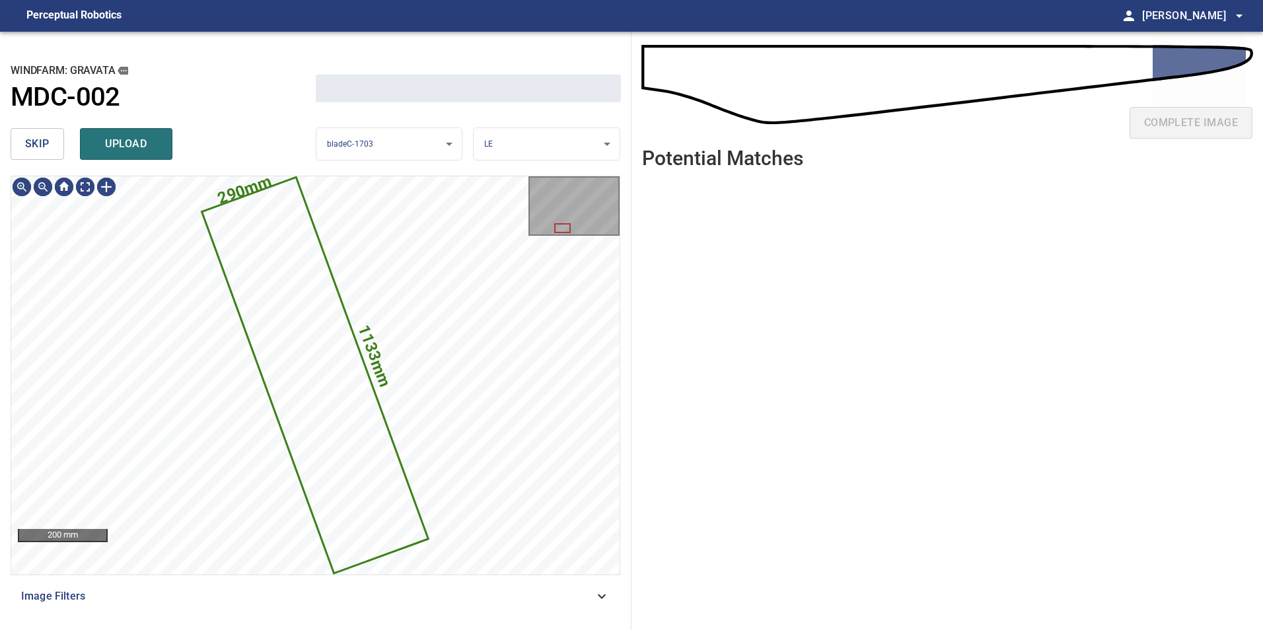
click at [48, 148] on span "skip" at bounding box center [37, 144] width 24 height 18
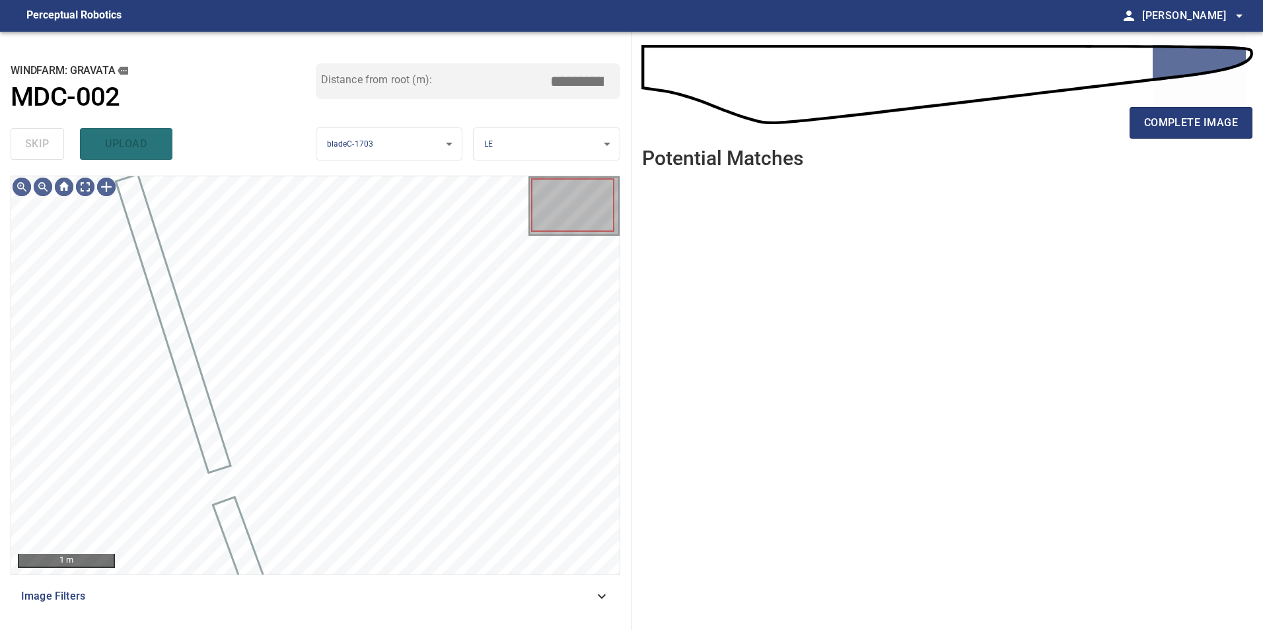
click at [48, 148] on div "skip upload" at bounding box center [163, 144] width 305 height 42
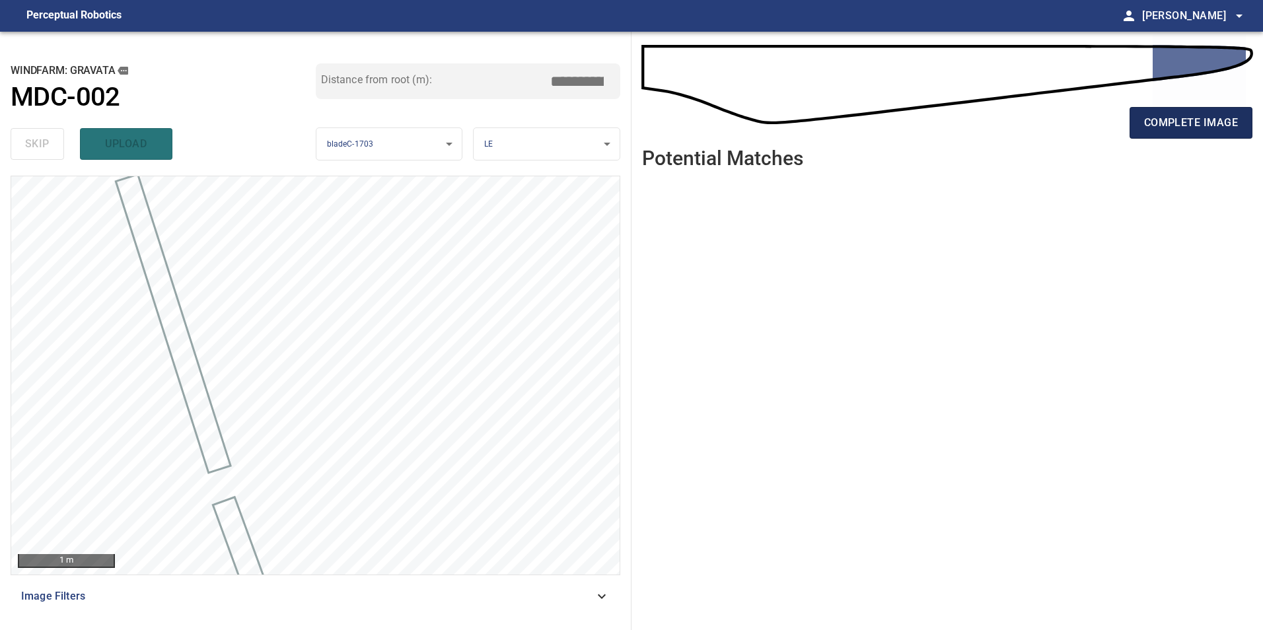
click at [1193, 127] on span "complete image" at bounding box center [1191, 123] width 94 height 18
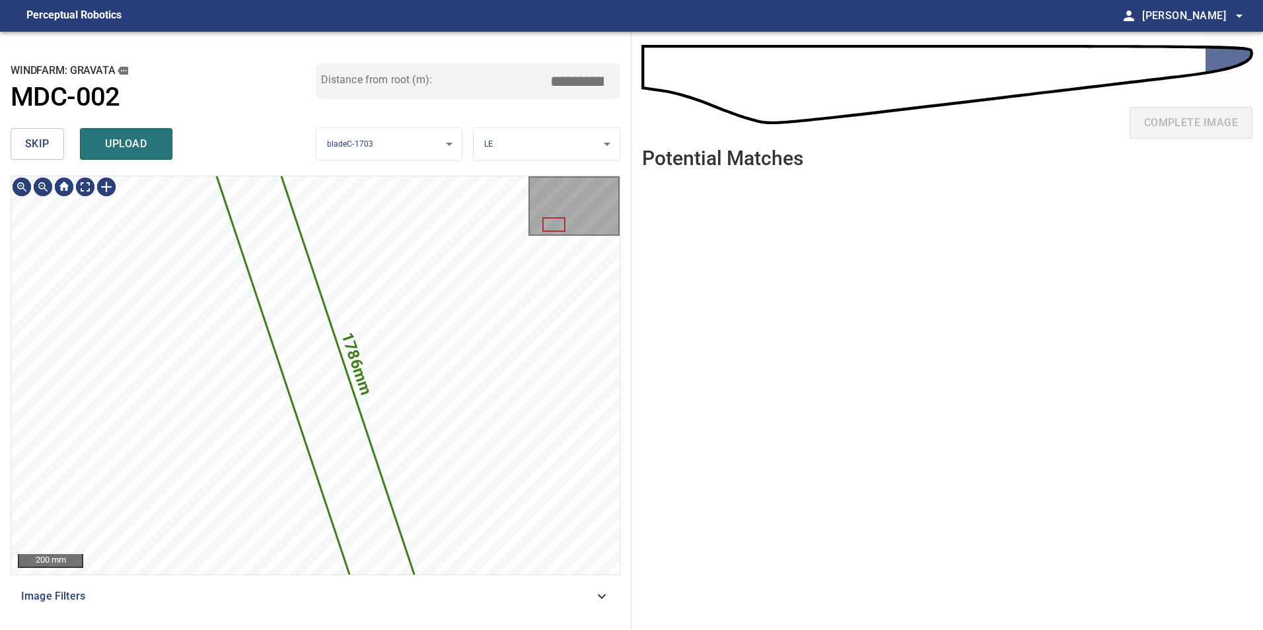
click at [40, 136] on span "skip" at bounding box center [37, 144] width 24 height 18
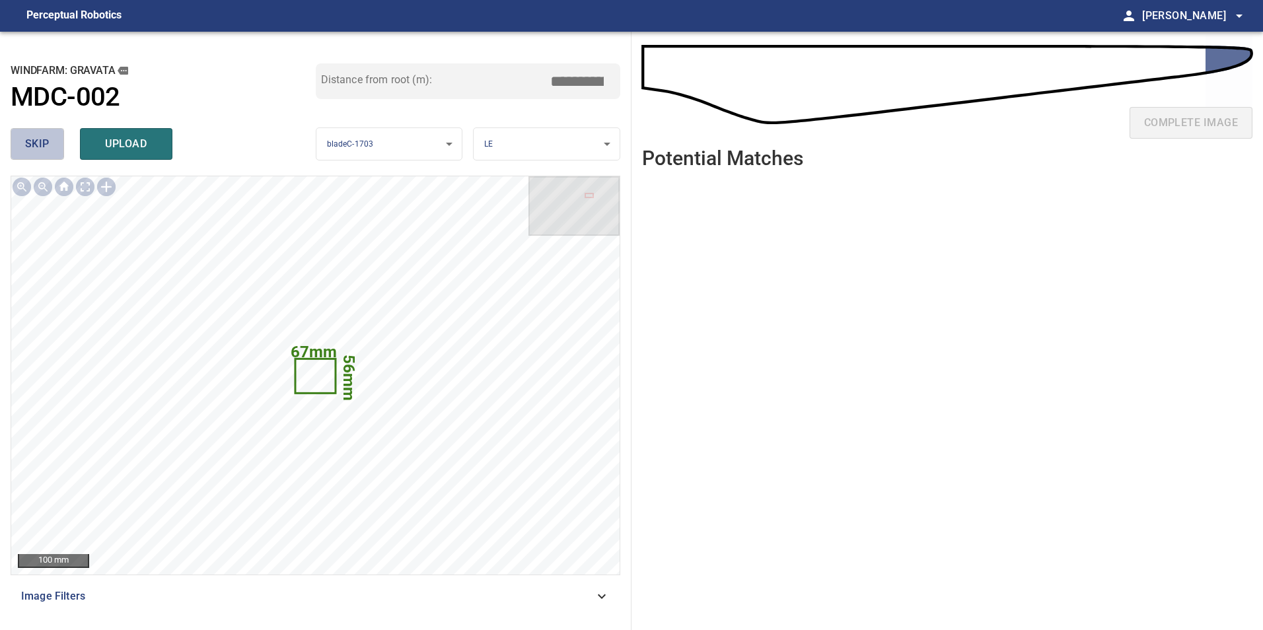
click at [40, 136] on span "skip" at bounding box center [37, 144] width 24 height 18
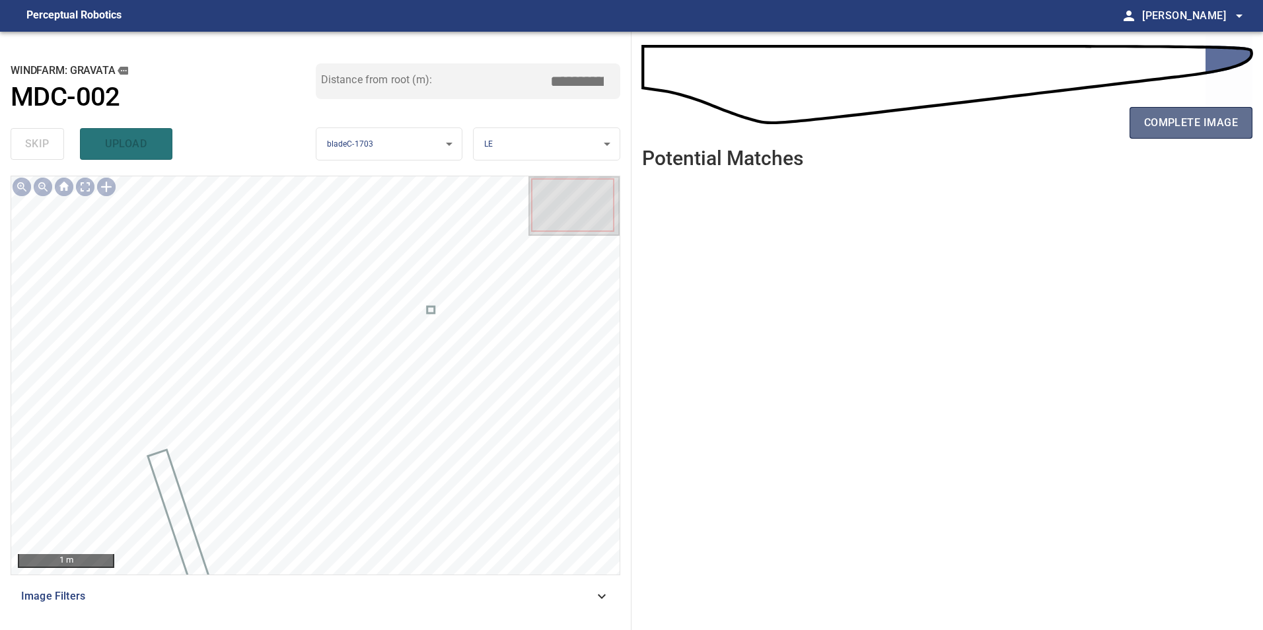
click at [1200, 127] on span "complete image" at bounding box center [1191, 123] width 94 height 18
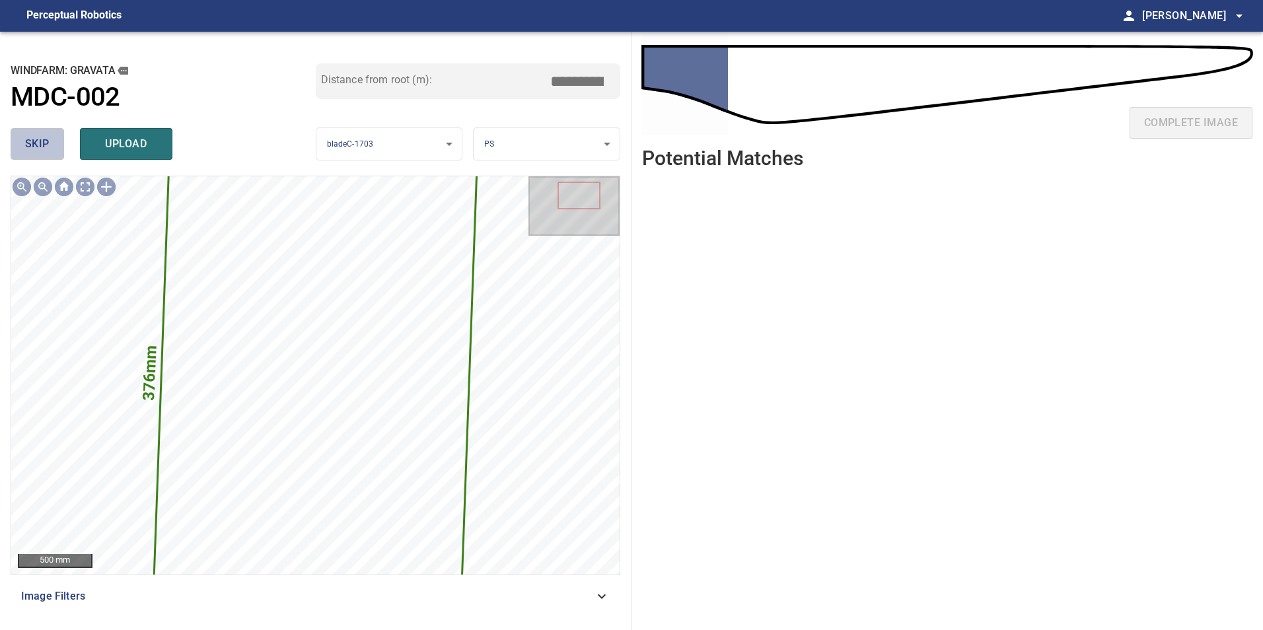
click at [57, 153] on button "skip" at bounding box center [37, 144] width 53 height 32
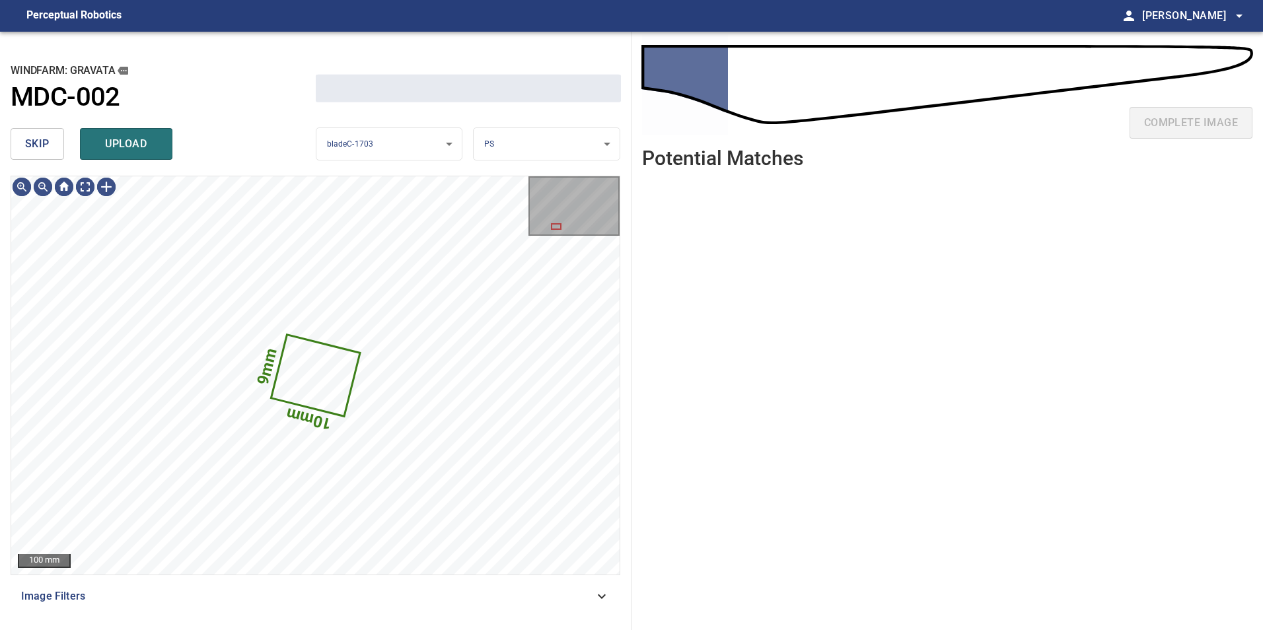
click at [57, 153] on button "skip" at bounding box center [37, 144] width 53 height 32
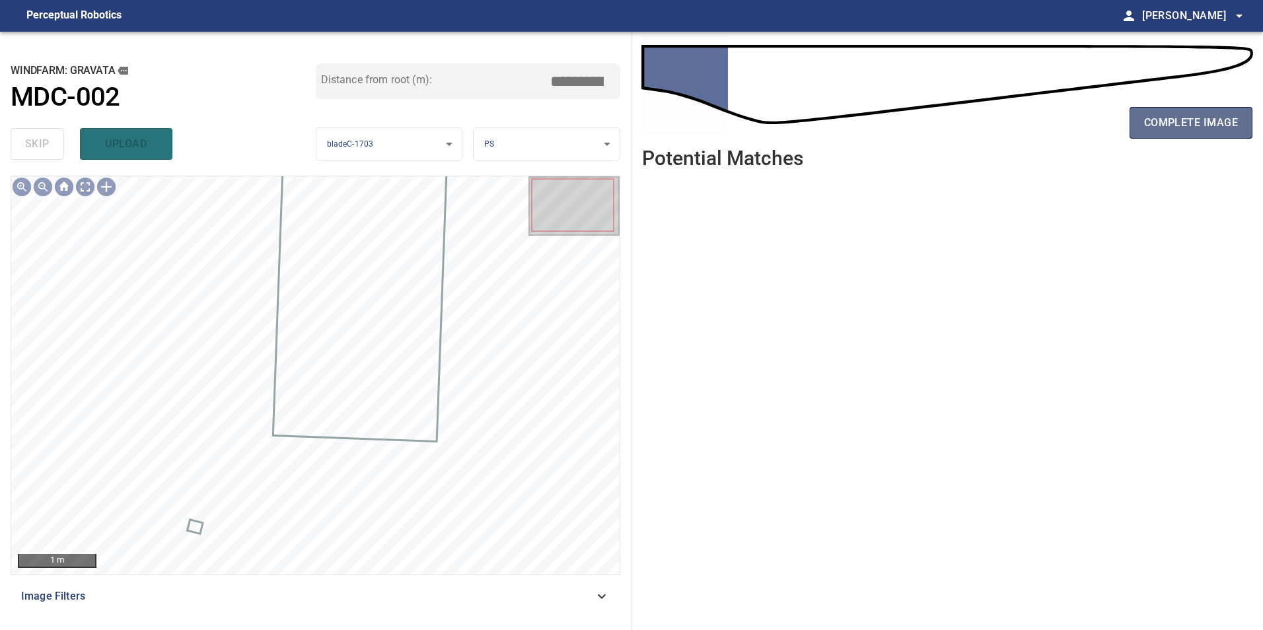
click at [1228, 134] on button "complete image" at bounding box center [1190, 123] width 123 height 32
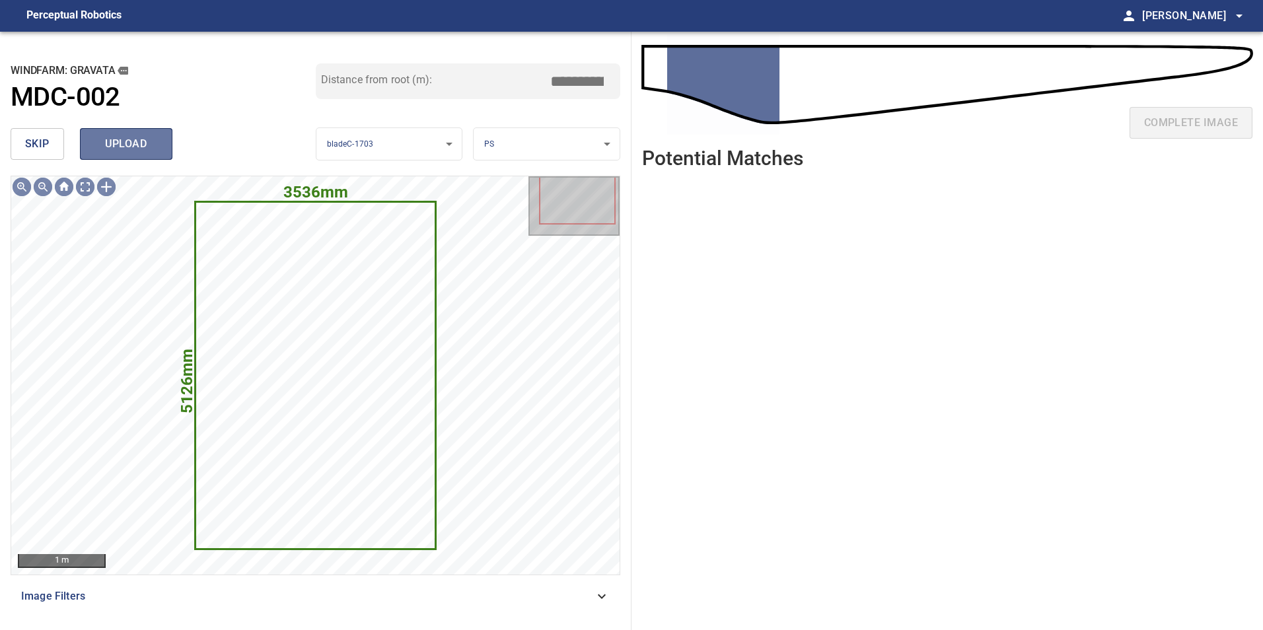
click at [114, 142] on span "upload" at bounding box center [125, 144] width 63 height 18
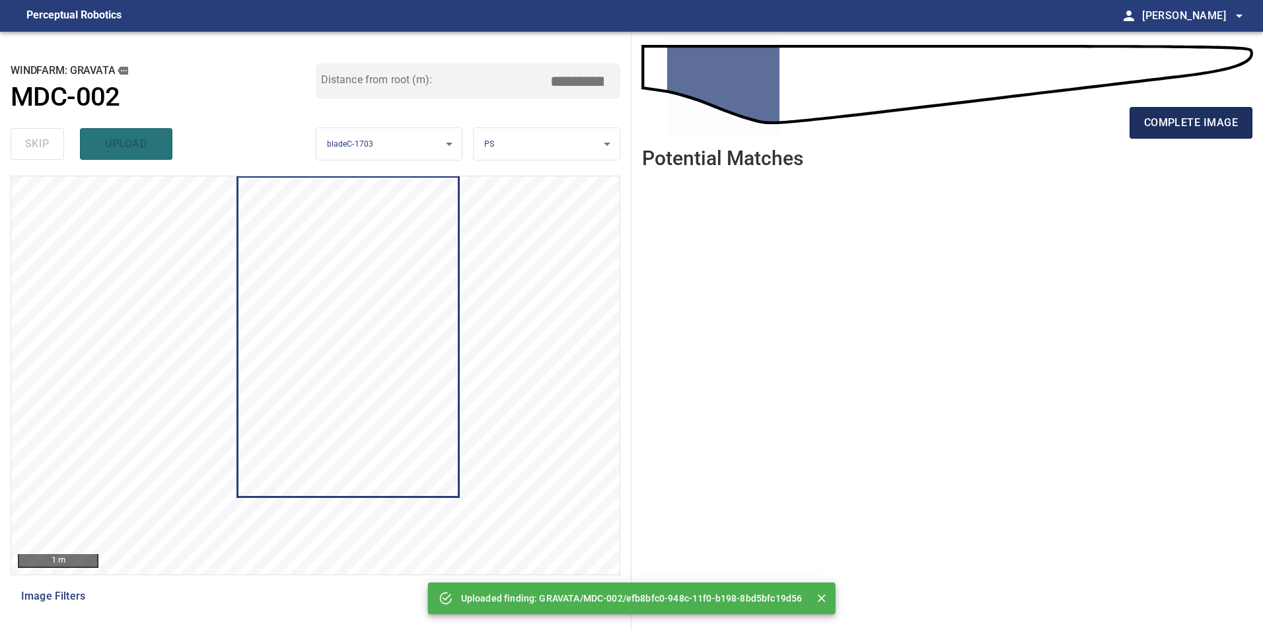
click at [1191, 116] on span "complete image" at bounding box center [1191, 123] width 94 height 18
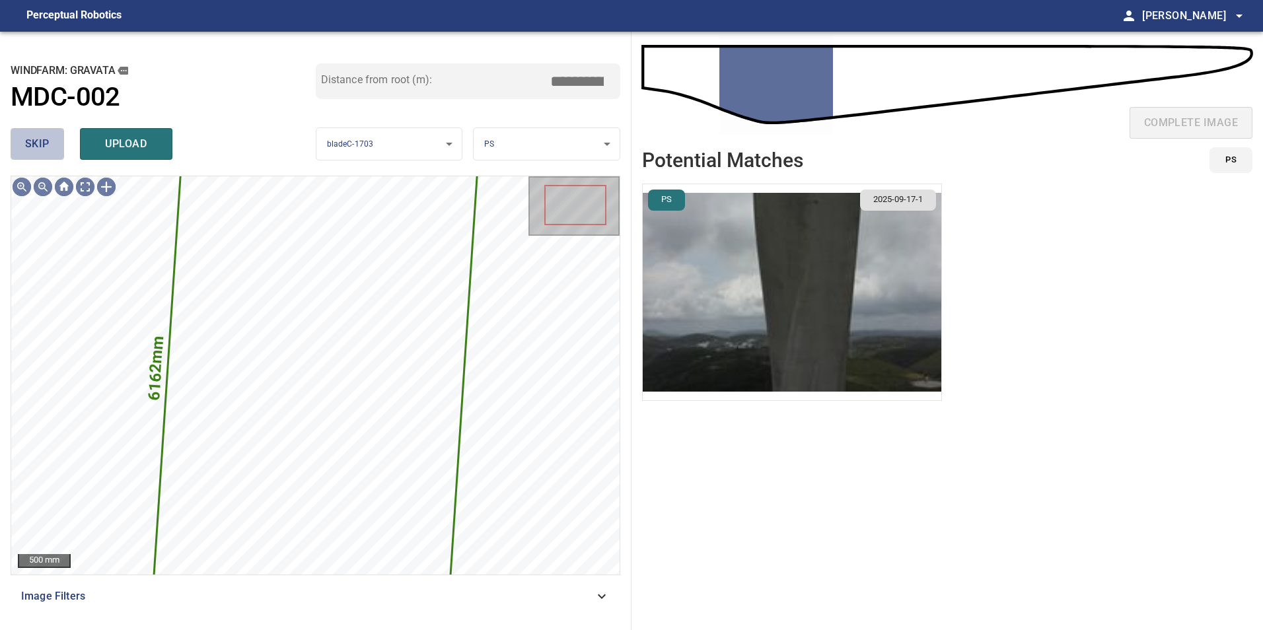
click at [53, 156] on button "skip" at bounding box center [37, 144] width 53 height 32
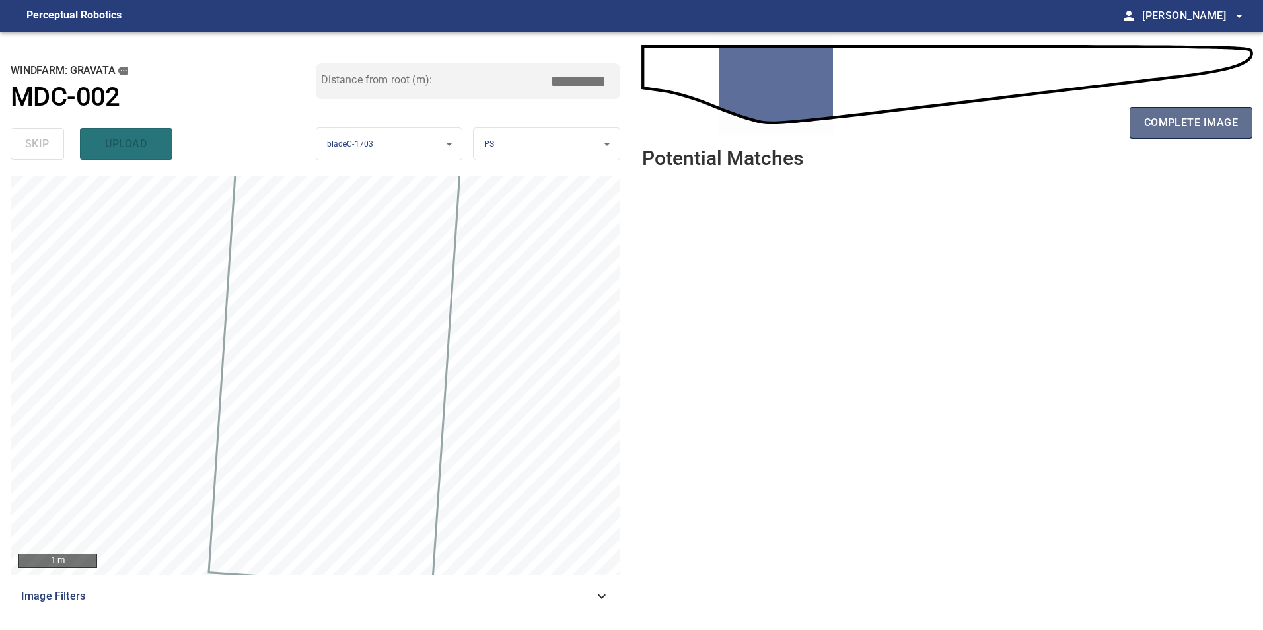
click at [1157, 135] on button "complete image" at bounding box center [1190, 123] width 123 height 32
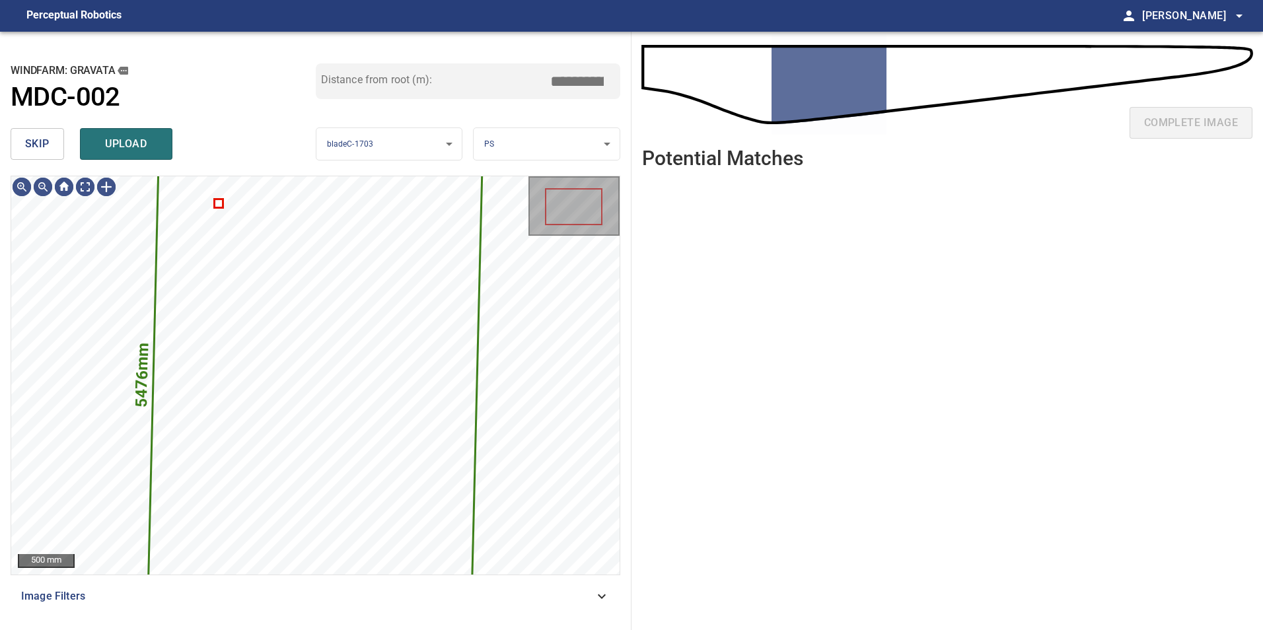
click at [26, 147] on span "skip" at bounding box center [37, 144] width 24 height 18
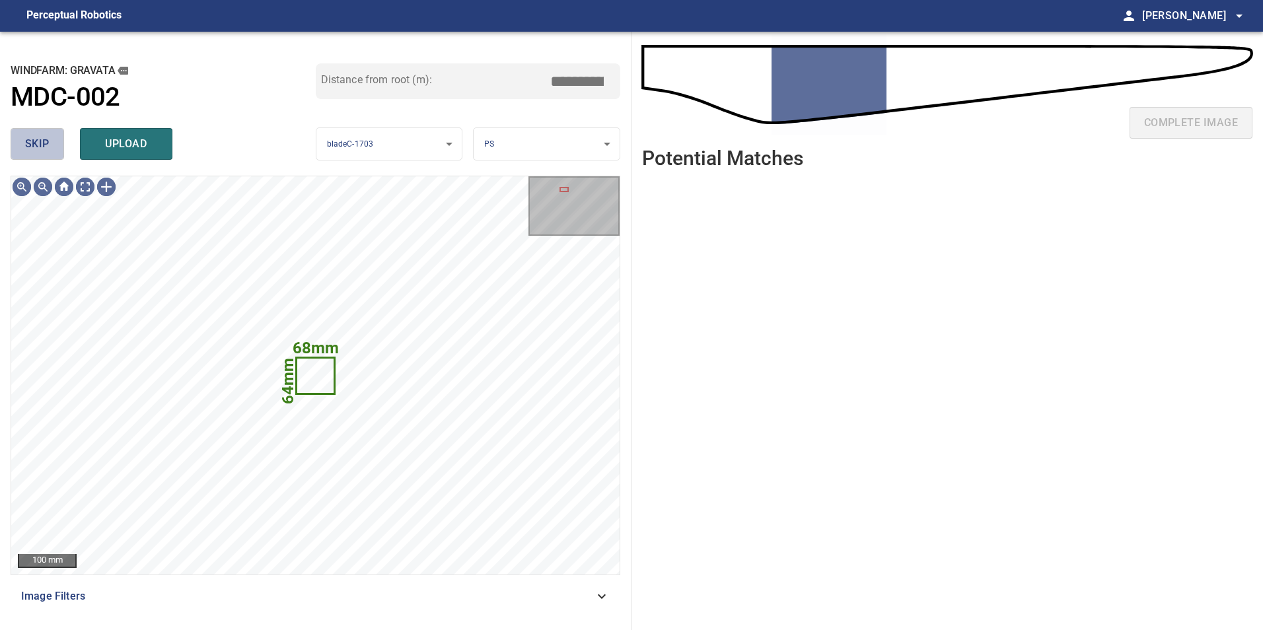
click at [26, 147] on span "skip" at bounding box center [37, 144] width 24 height 18
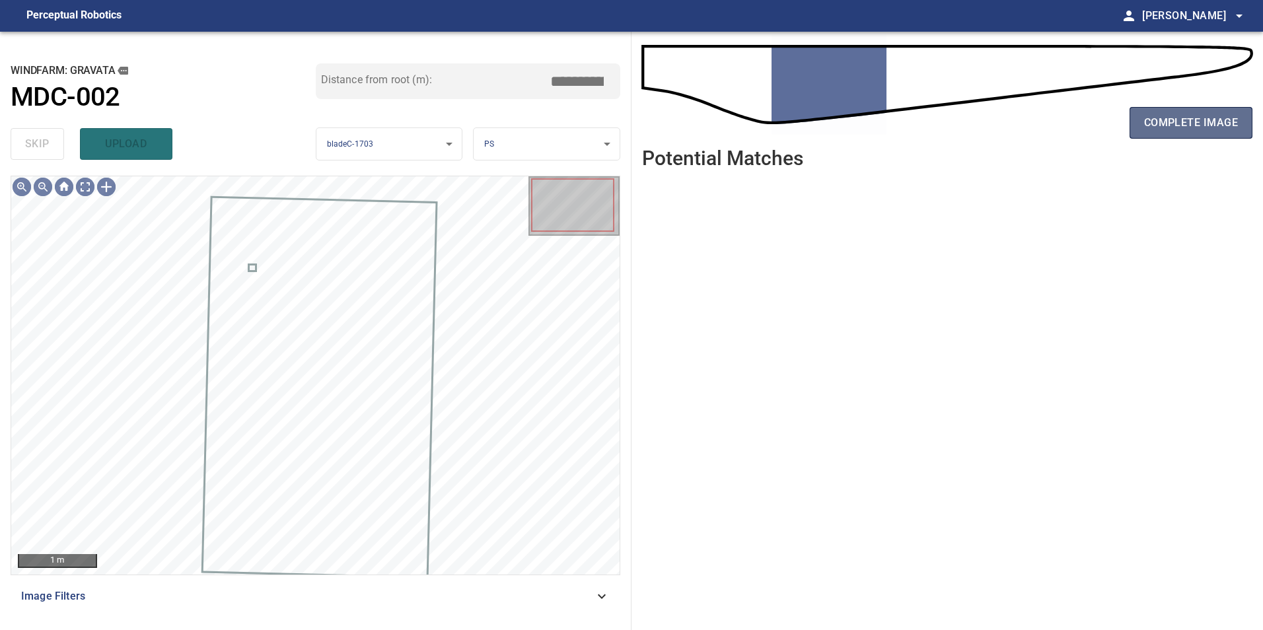
click at [1203, 116] on span "complete image" at bounding box center [1191, 123] width 94 height 18
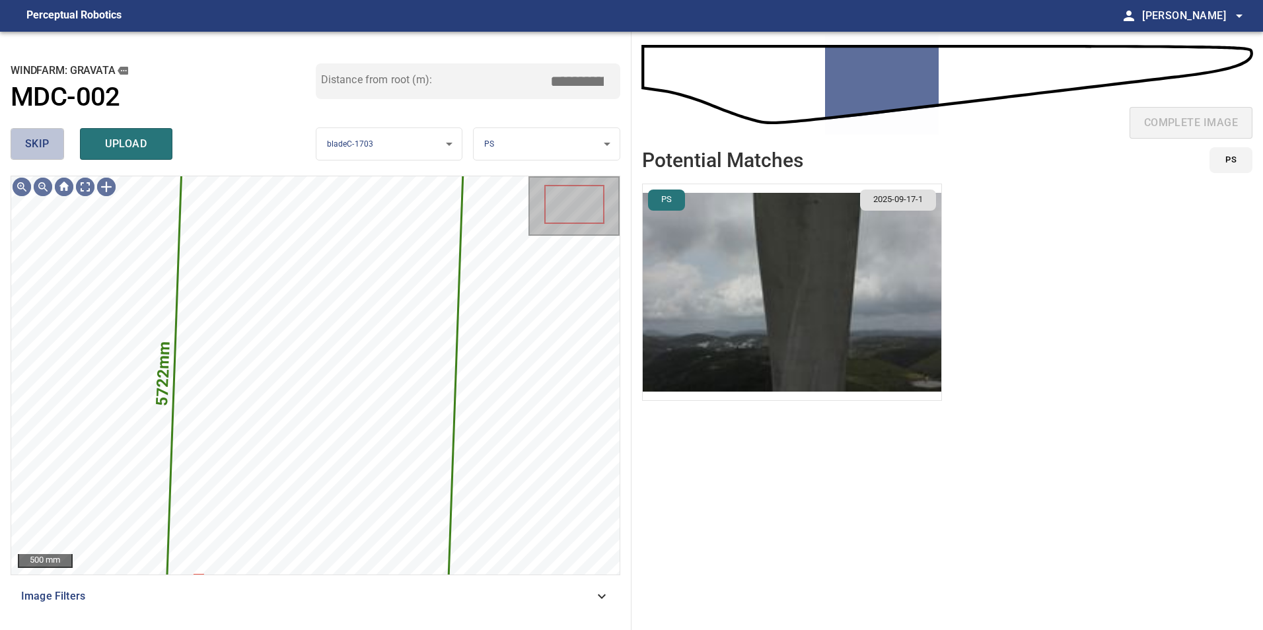
click at [30, 138] on span "skip" at bounding box center [37, 144] width 24 height 18
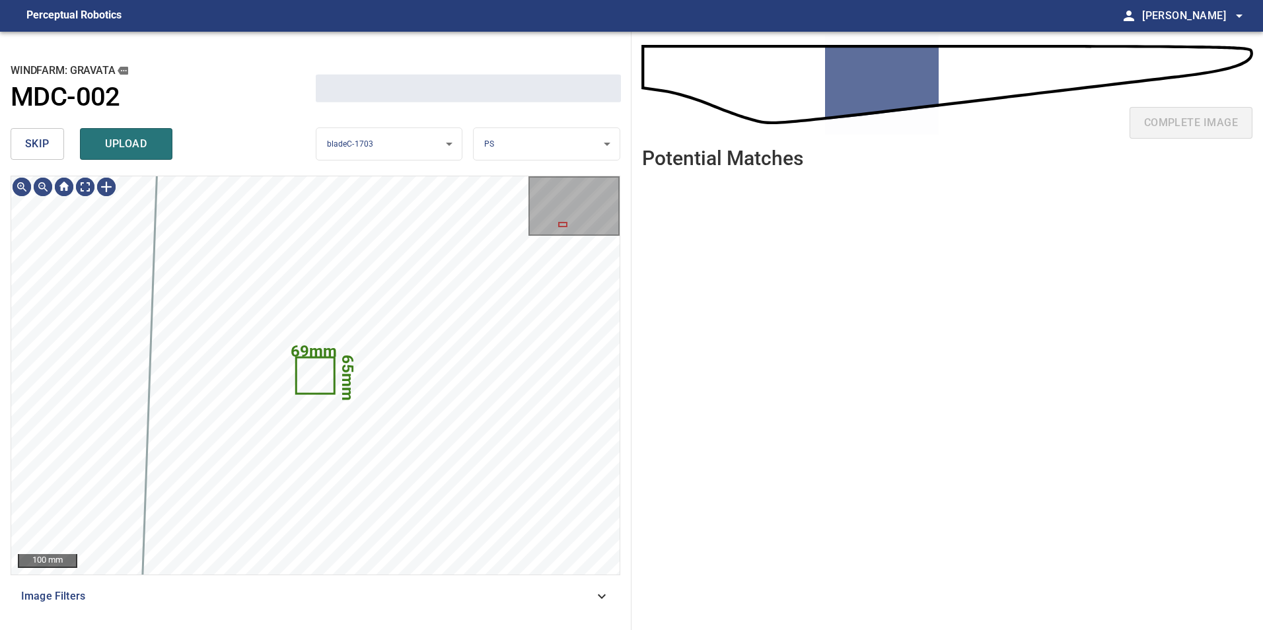
click at [30, 138] on span "skip" at bounding box center [37, 144] width 24 height 18
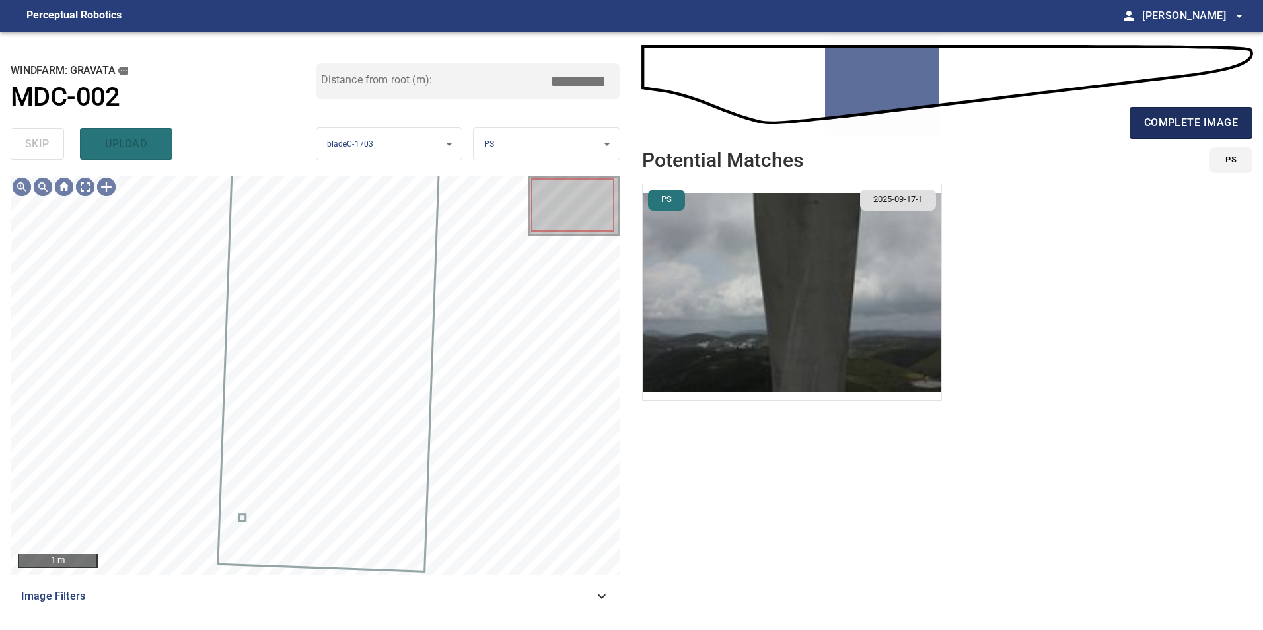
click at [1224, 124] on span "complete image" at bounding box center [1191, 123] width 94 height 18
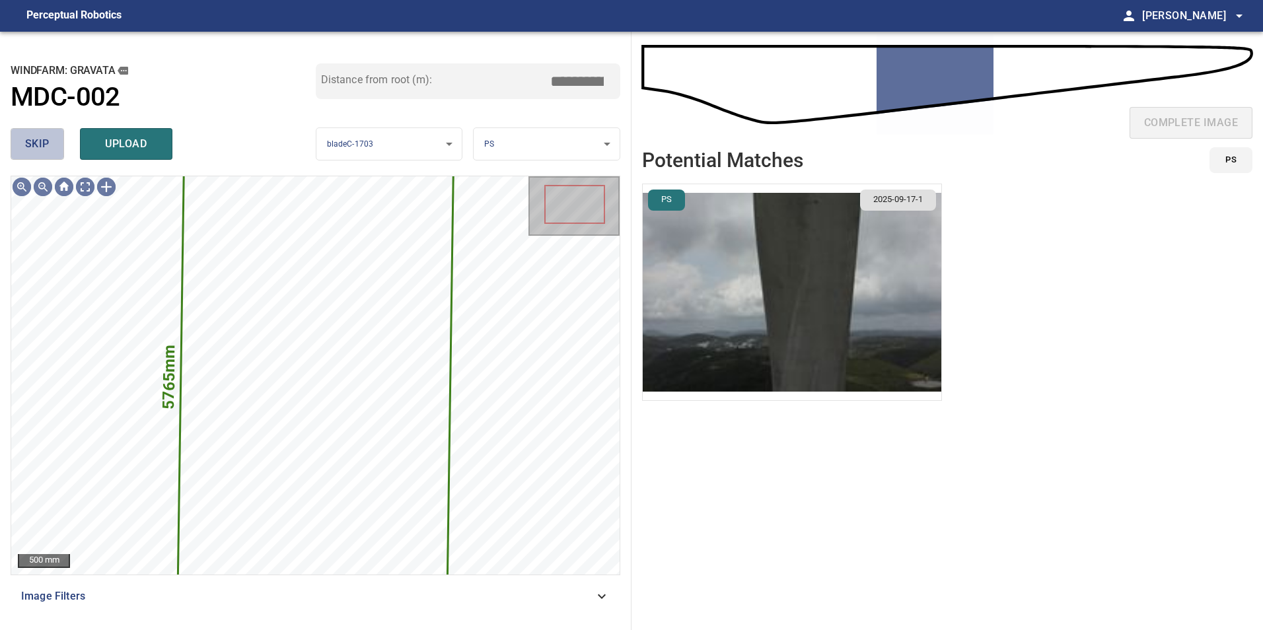
click at [30, 134] on button "skip" at bounding box center [37, 144] width 53 height 32
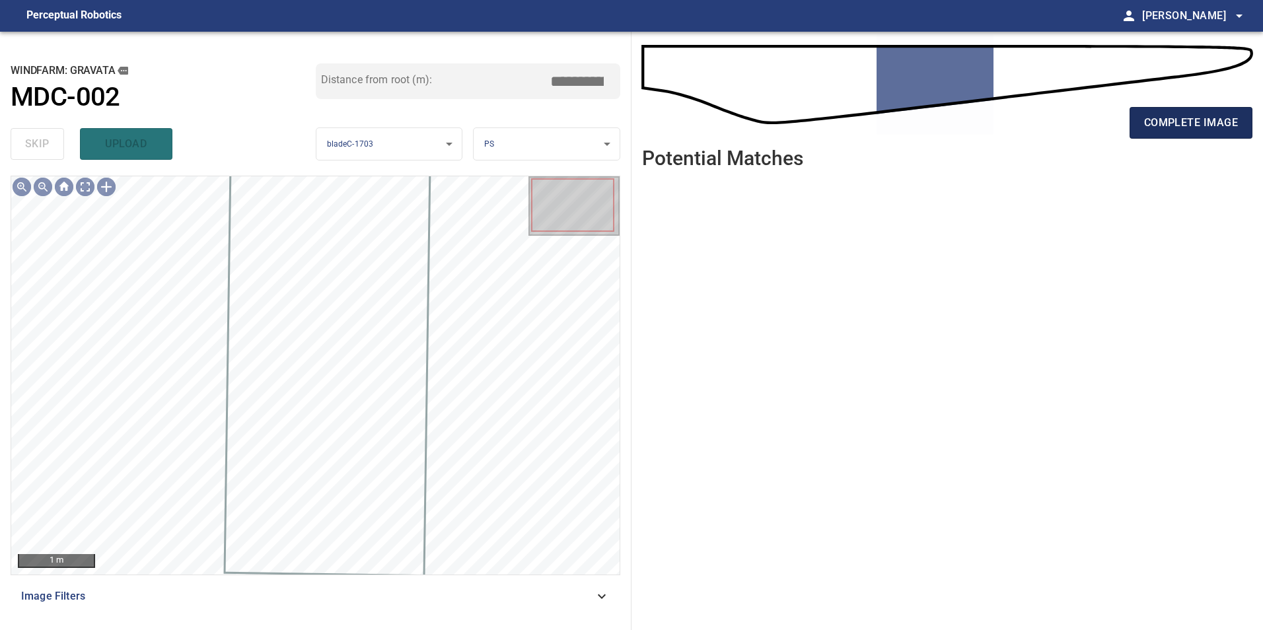
click at [1208, 138] on button "complete image" at bounding box center [1190, 123] width 123 height 32
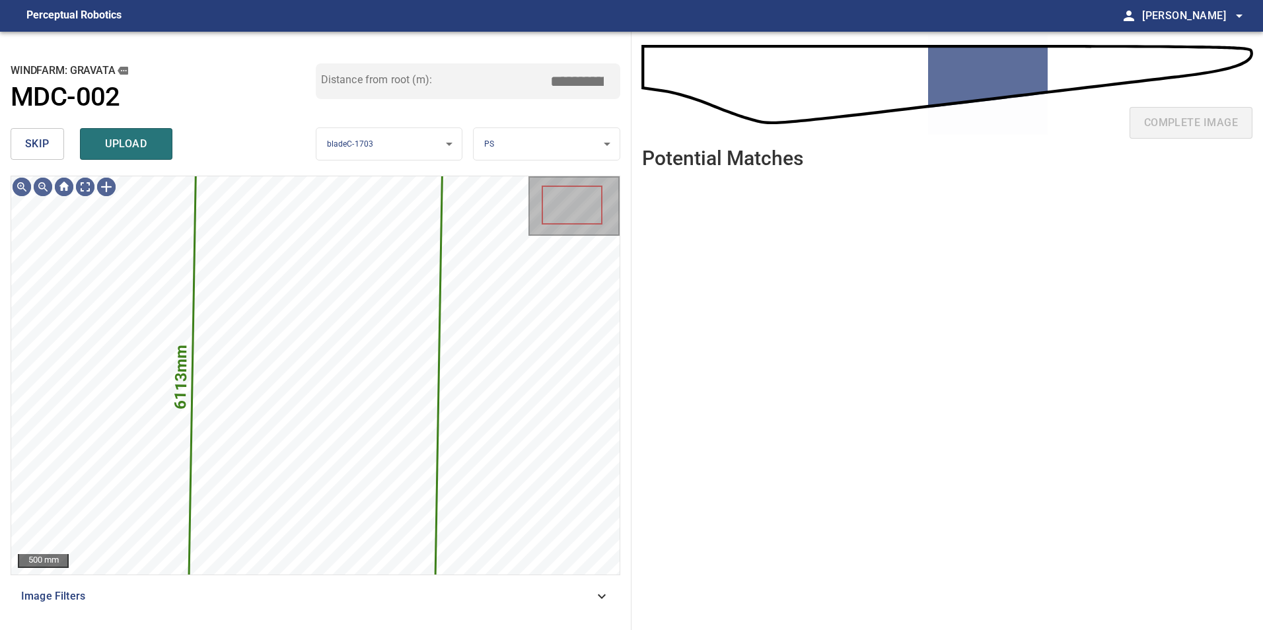
click at [41, 147] on span "skip" at bounding box center [37, 144] width 24 height 18
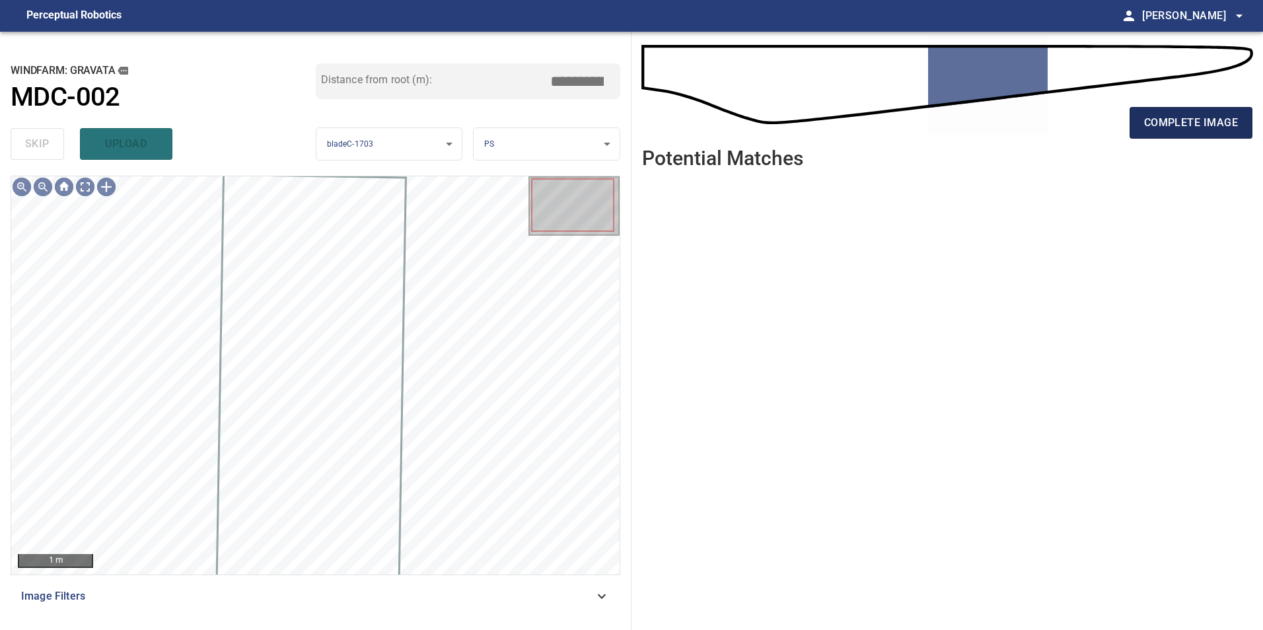
click at [1205, 128] on span "complete image" at bounding box center [1191, 123] width 94 height 18
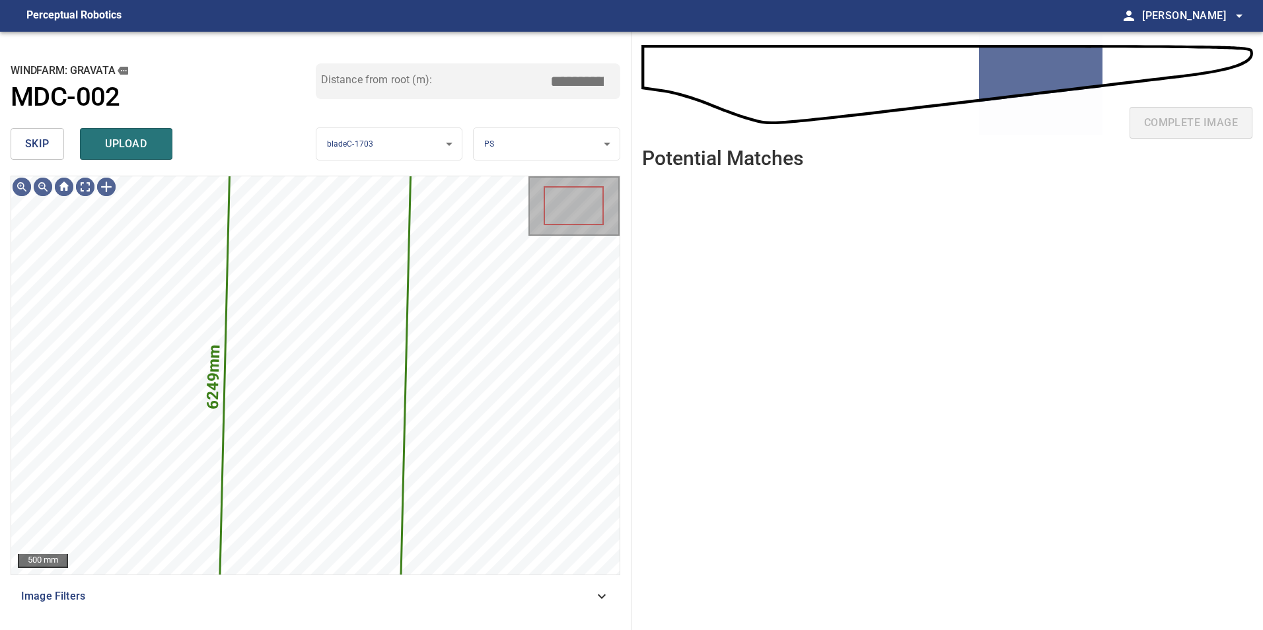
click at [43, 151] on span "skip" at bounding box center [37, 144] width 24 height 18
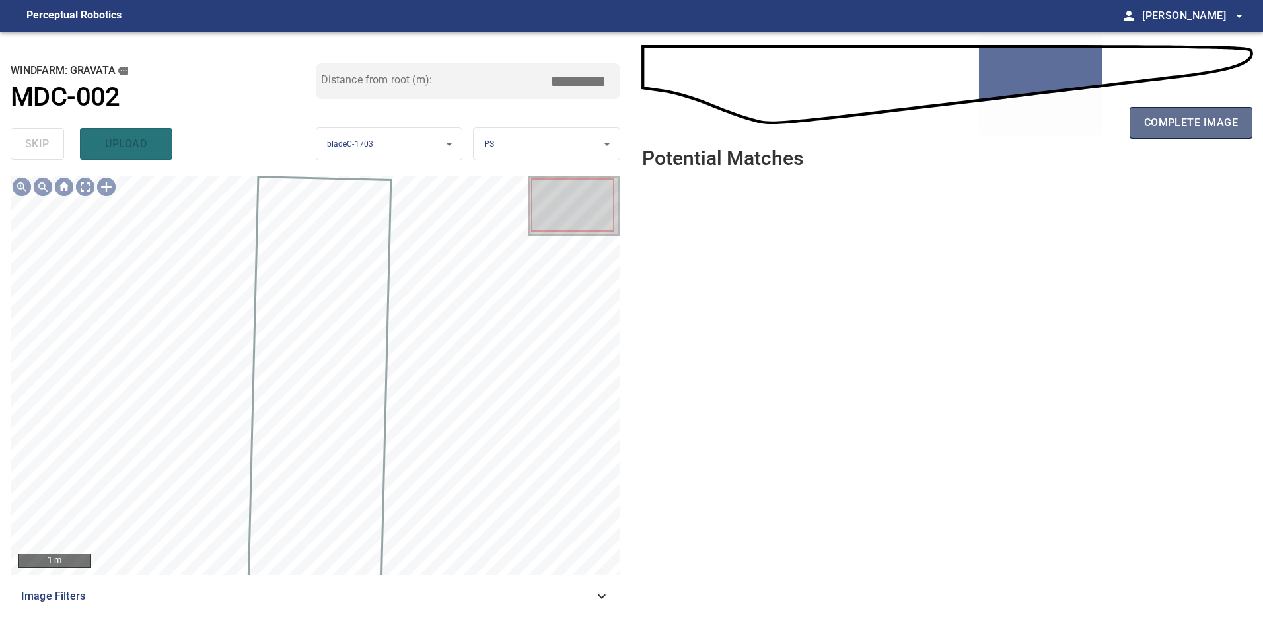
click at [1170, 125] on span "complete image" at bounding box center [1191, 123] width 94 height 18
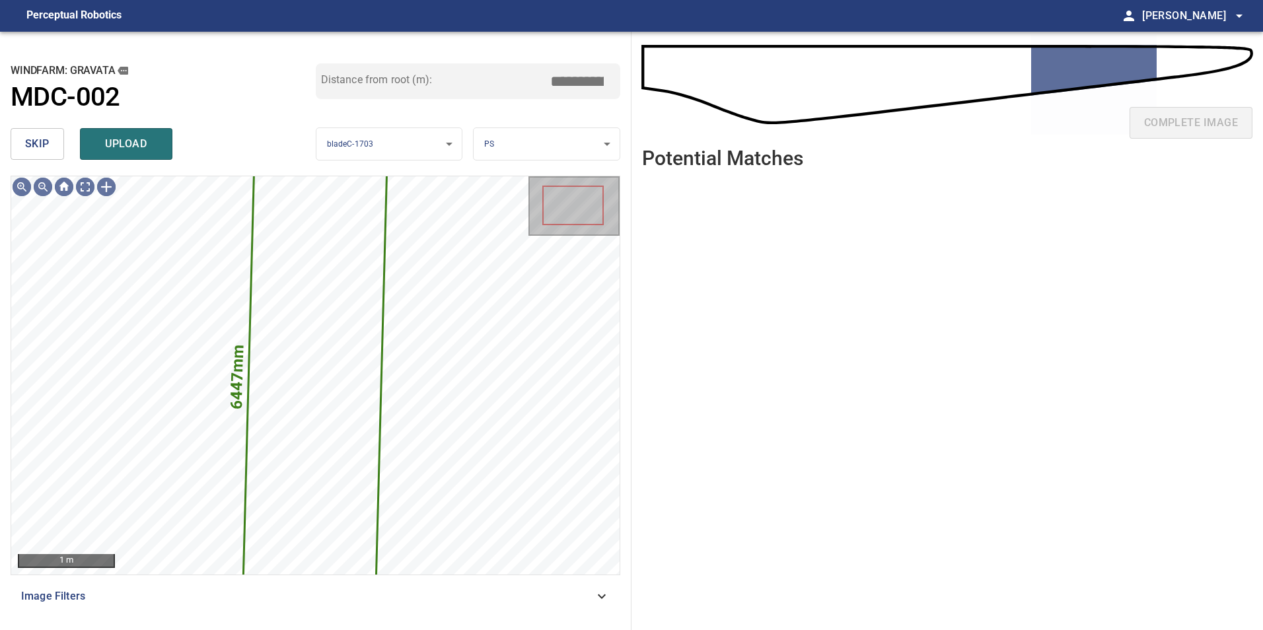
drag, startPoint x: 25, startPoint y: 136, endPoint x: 565, endPoint y: 152, distance: 540.5
click at [25, 137] on span "skip" at bounding box center [37, 144] width 24 height 18
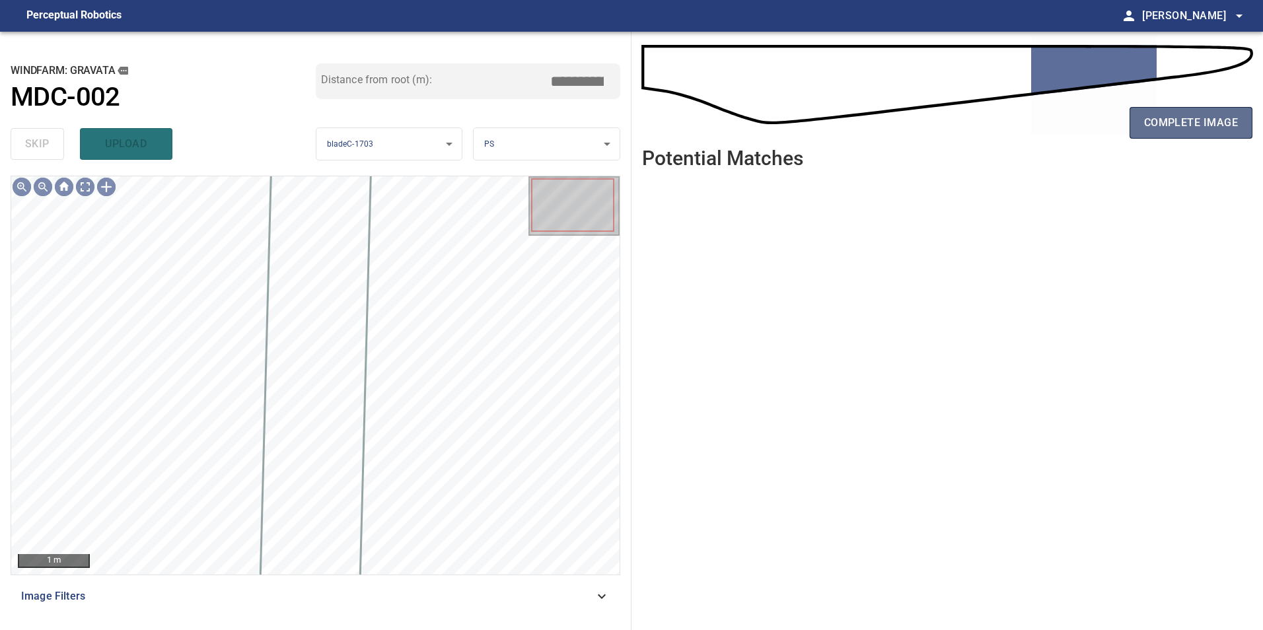
click at [1192, 120] on span "complete image" at bounding box center [1191, 123] width 94 height 18
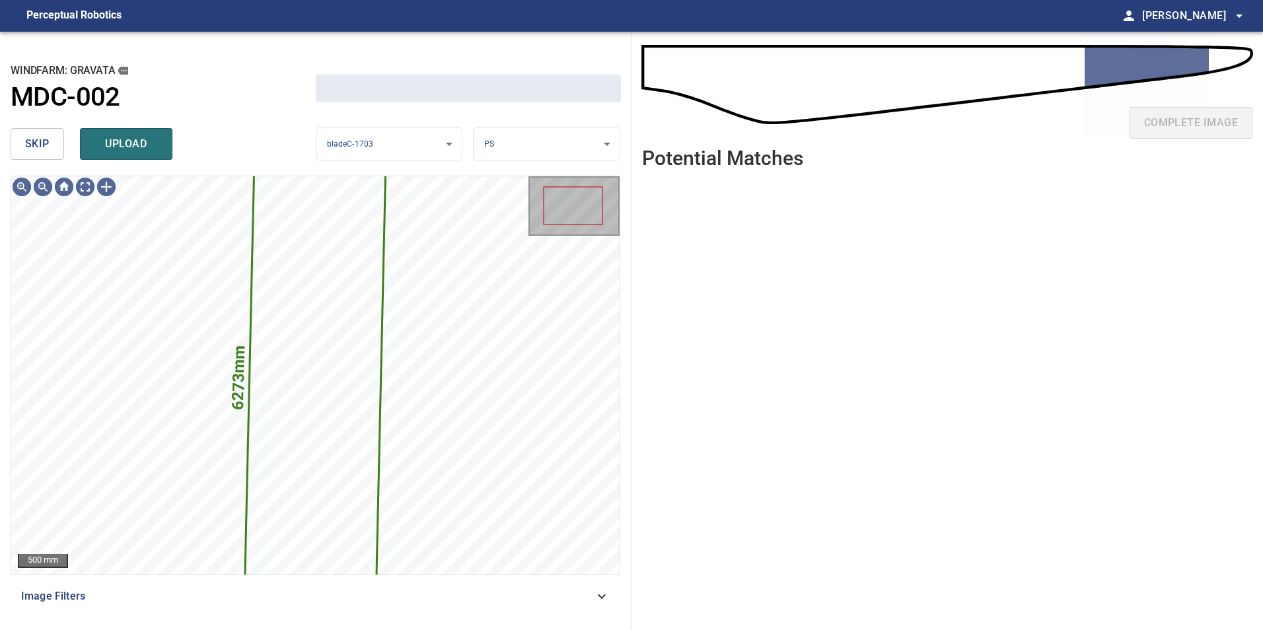
click at [44, 135] on span "skip" at bounding box center [37, 144] width 24 height 18
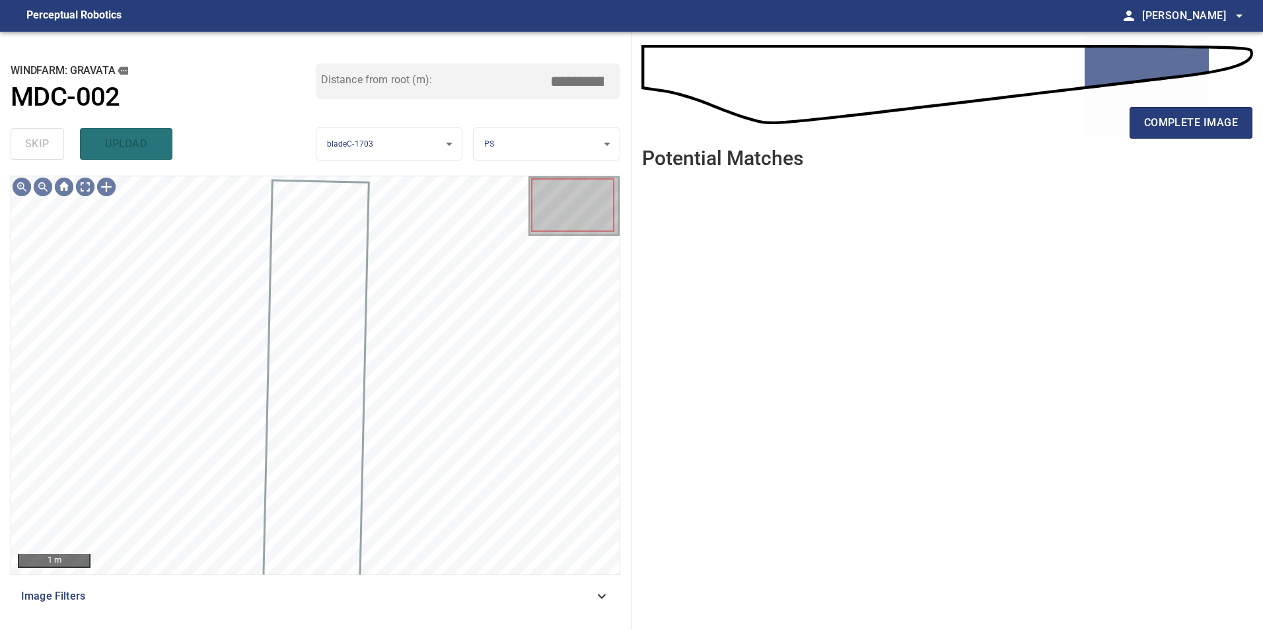
click at [1187, 140] on div "complete image" at bounding box center [947, 128] width 610 height 53
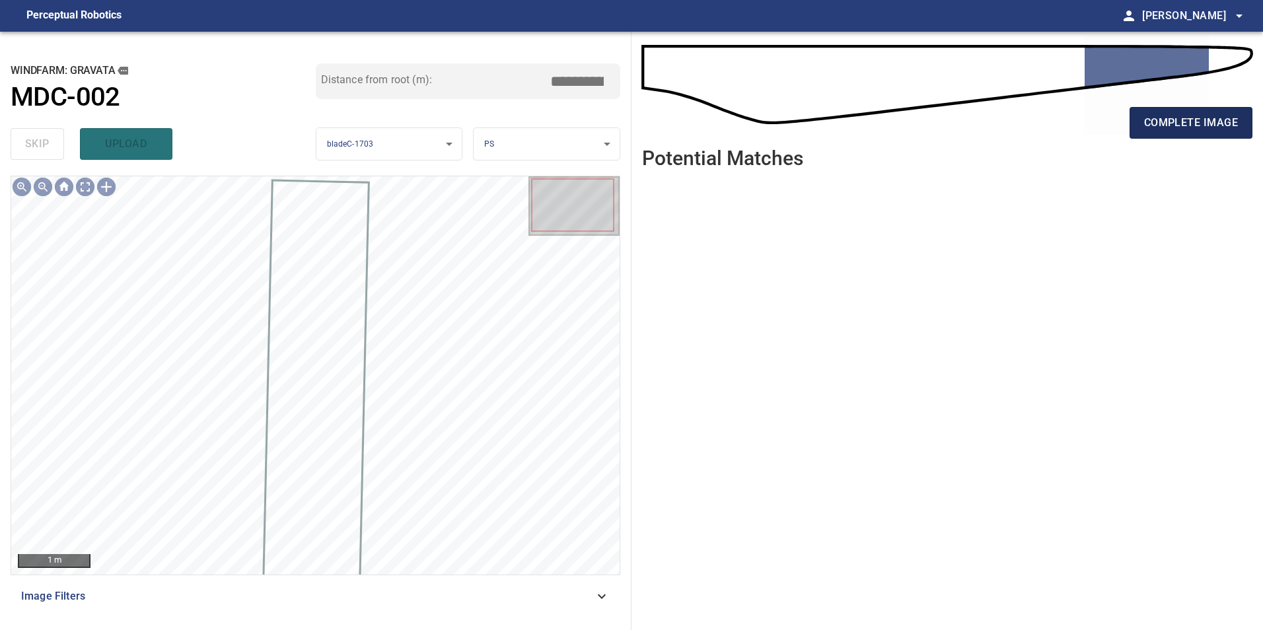
click at [1190, 122] on span "complete image" at bounding box center [1191, 123] width 94 height 18
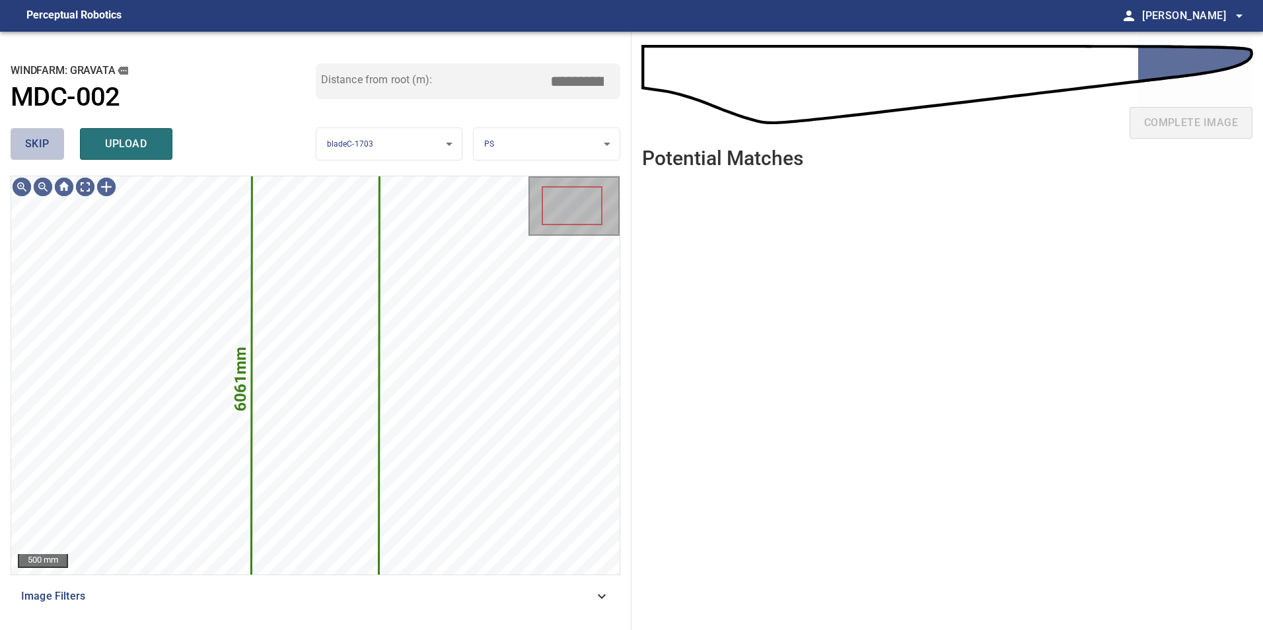
click at [40, 145] on span "skip" at bounding box center [37, 144] width 24 height 18
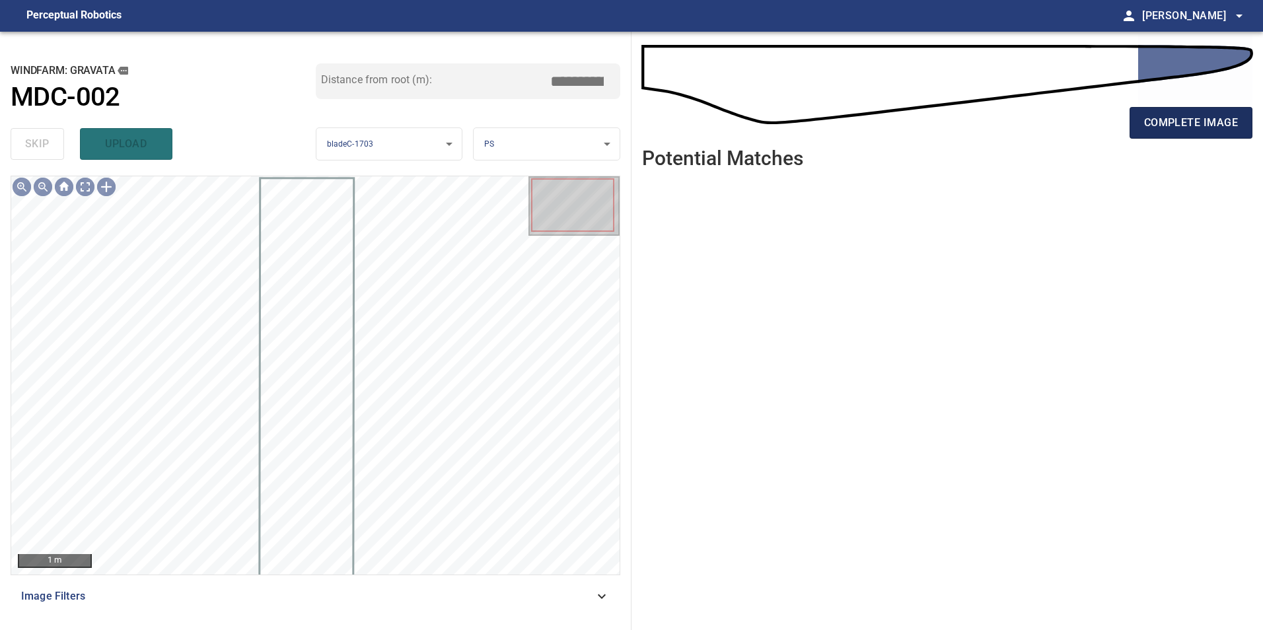
click at [1194, 130] on span "complete image" at bounding box center [1191, 123] width 94 height 18
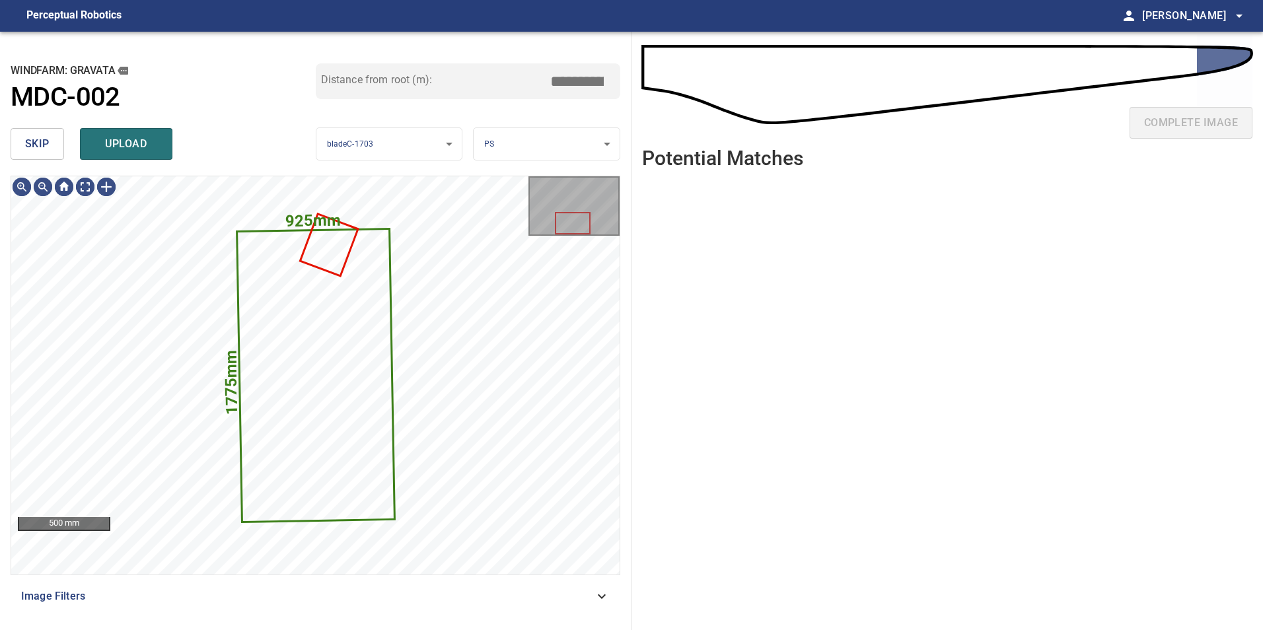
click at [55, 141] on button "skip" at bounding box center [37, 144] width 53 height 32
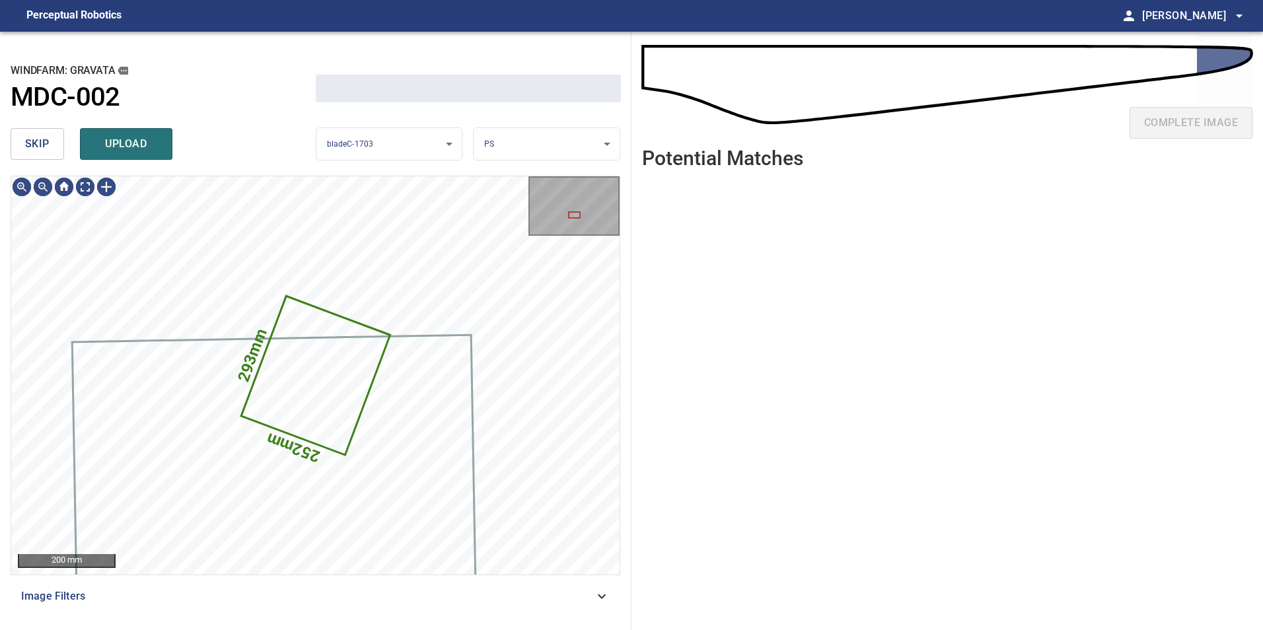
click at [54, 146] on button "skip" at bounding box center [37, 144] width 53 height 32
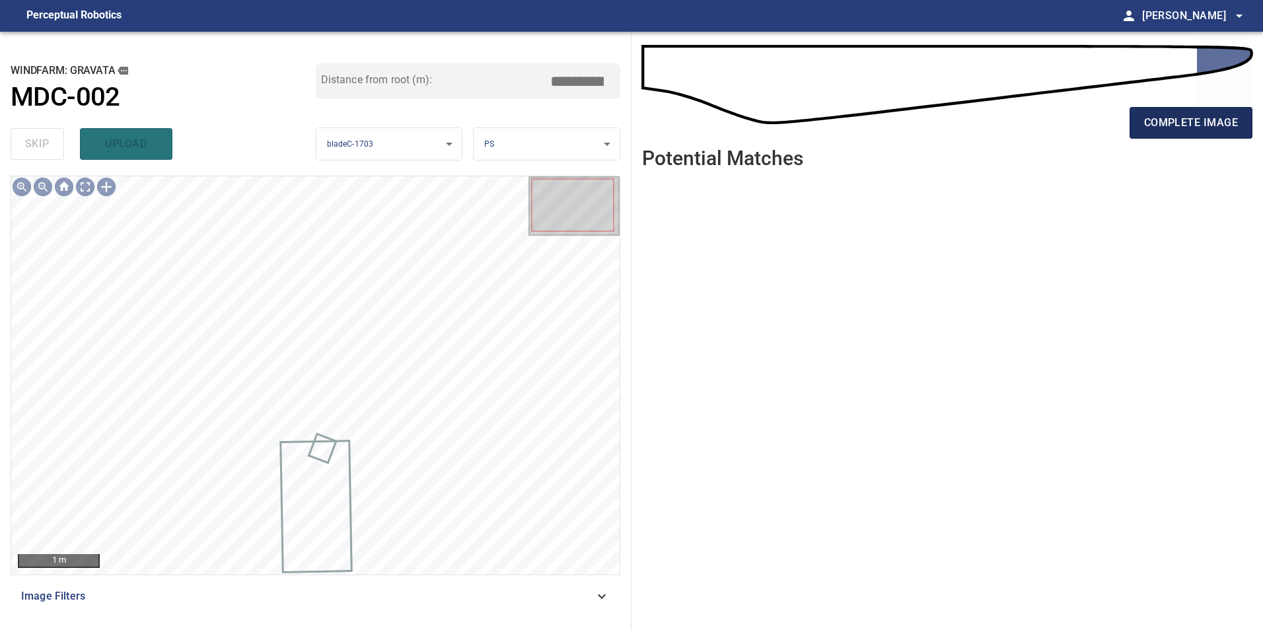
click at [1224, 119] on span "complete image" at bounding box center [1191, 123] width 94 height 18
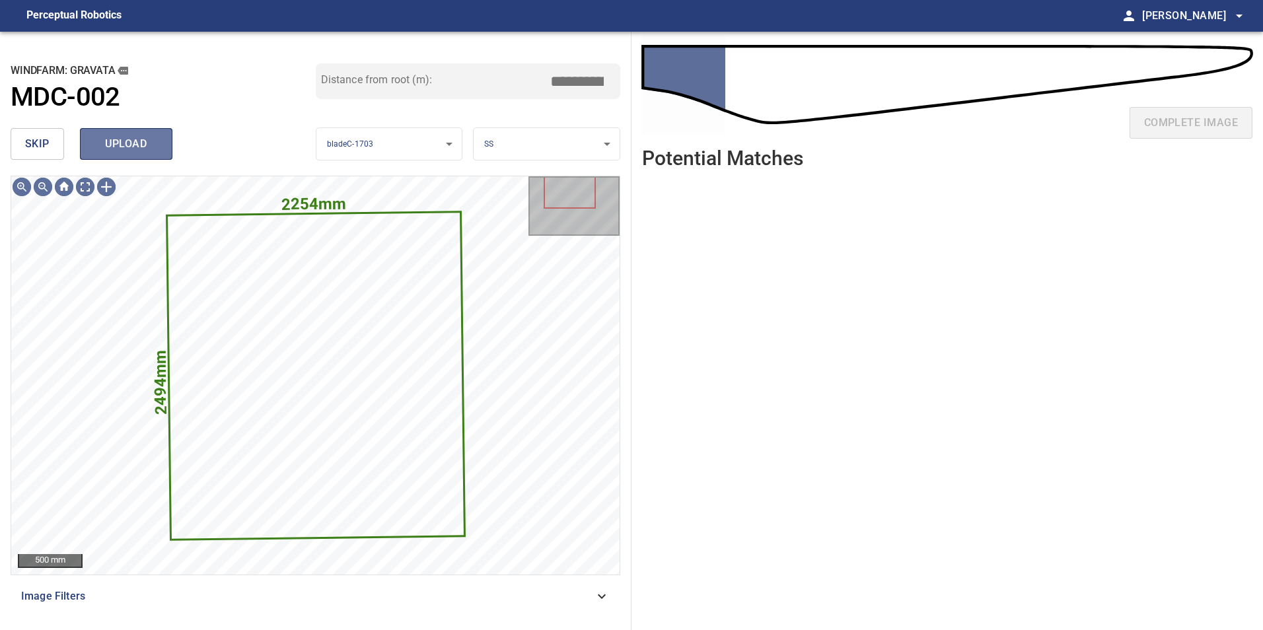
click at [119, 143] on span "upload" at bounding box center [125, 144] width 63 height 18
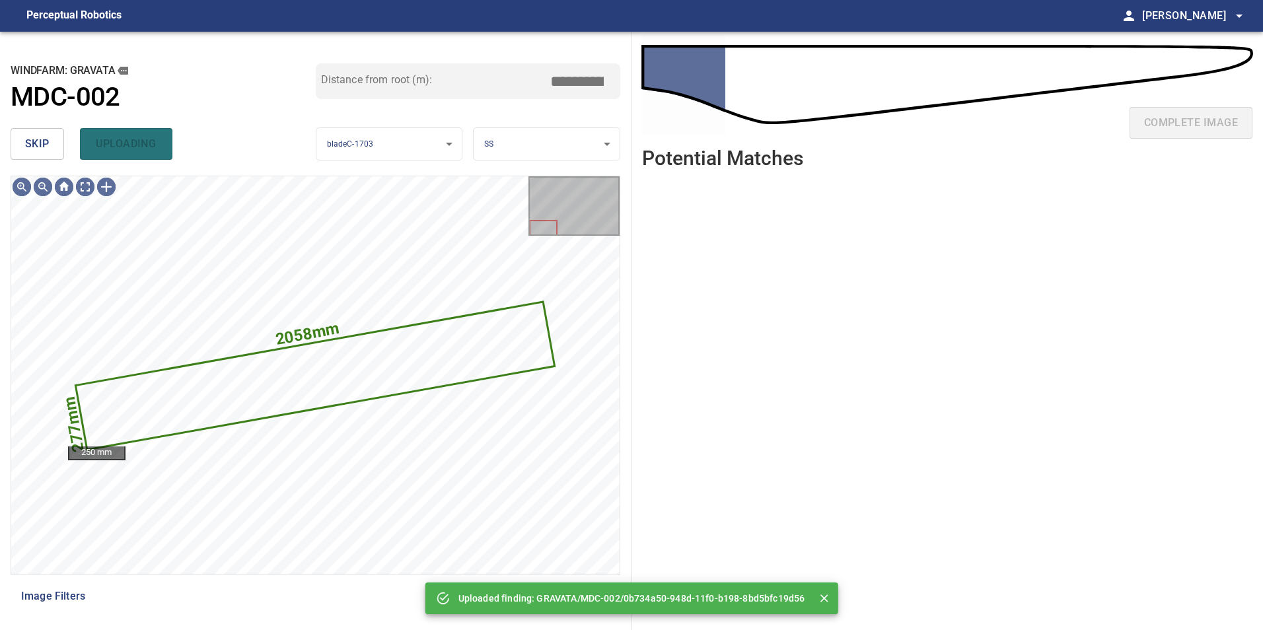
click at [28, 142] on span "skip" at bounding box center [37, 144] width 24 height 18
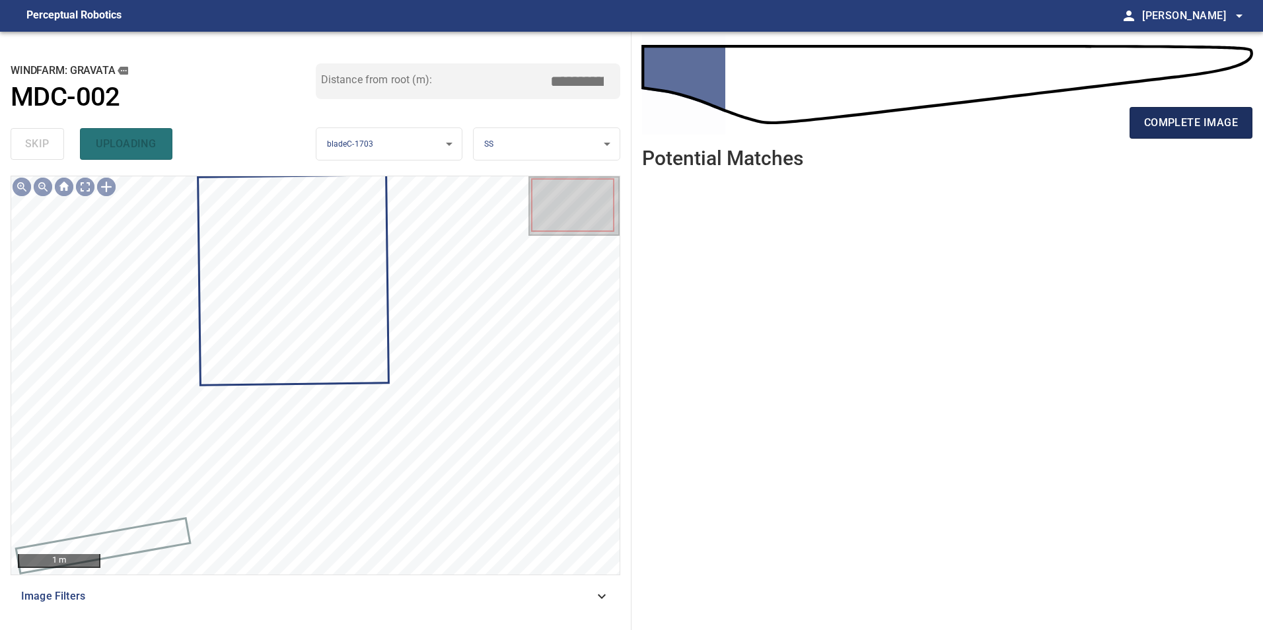
click at [1190, 122] on span "complete image" at bounding box center [1191, 123] width 94 height 18
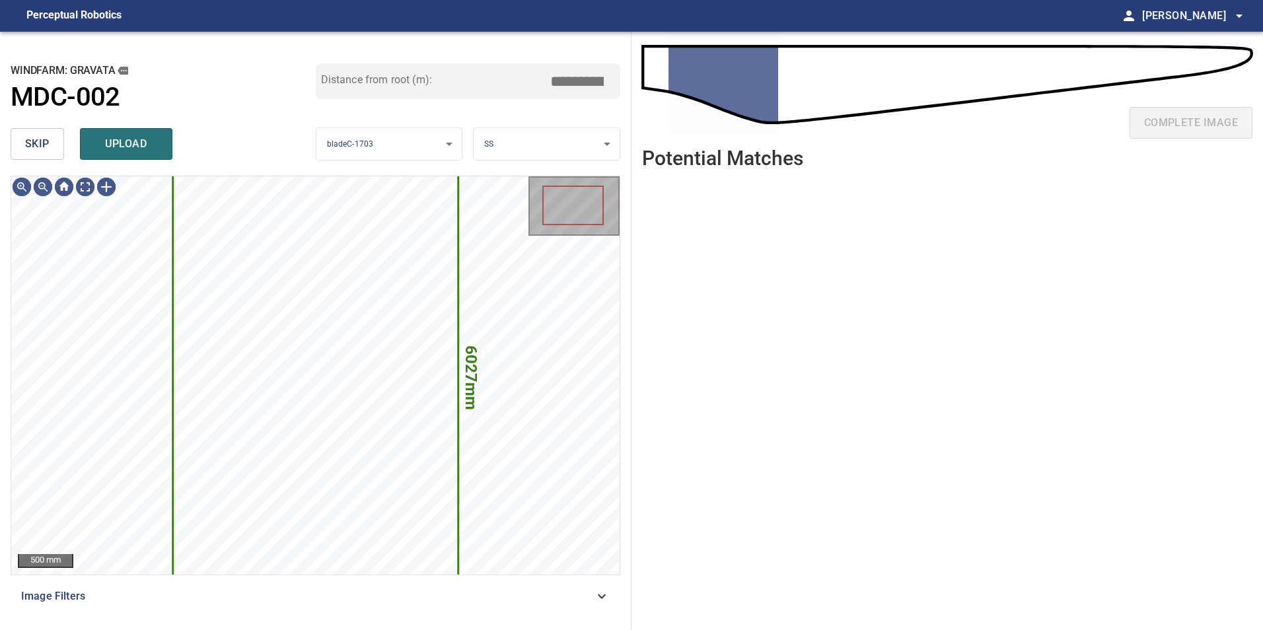
click at [34, 159] on button "skip" at bounding box center [37, 144] width 53 height 32
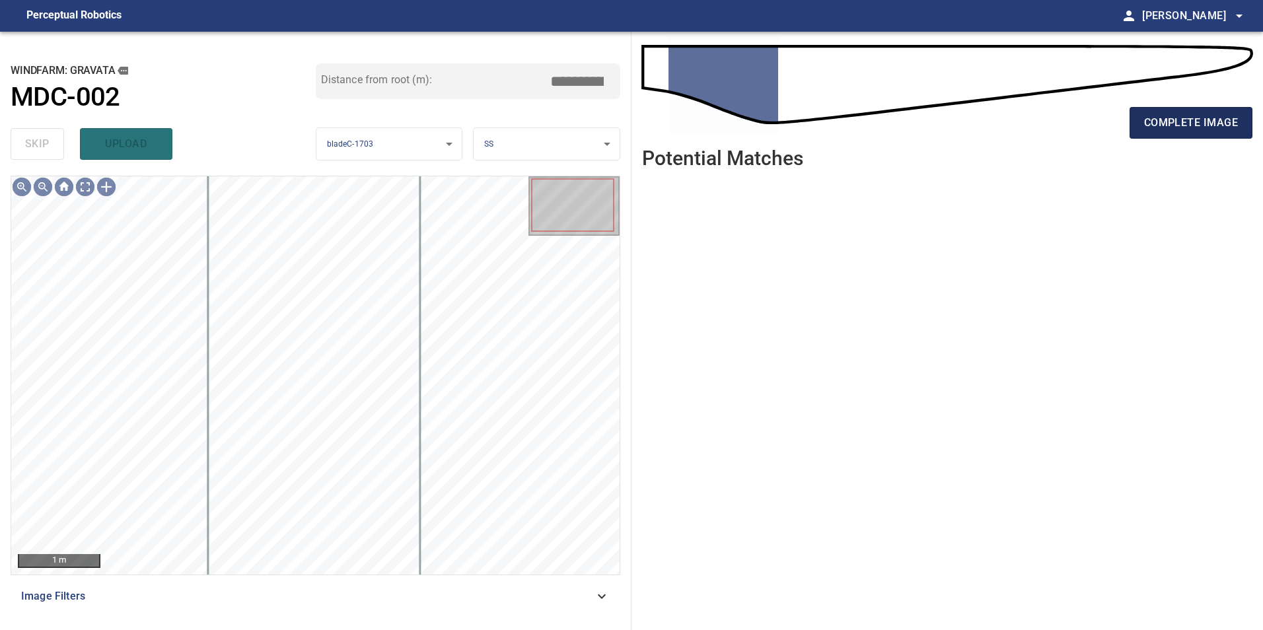
click at [1199, 119] on span "complete image" at bounding box center [1191, 123] width 94 height 18
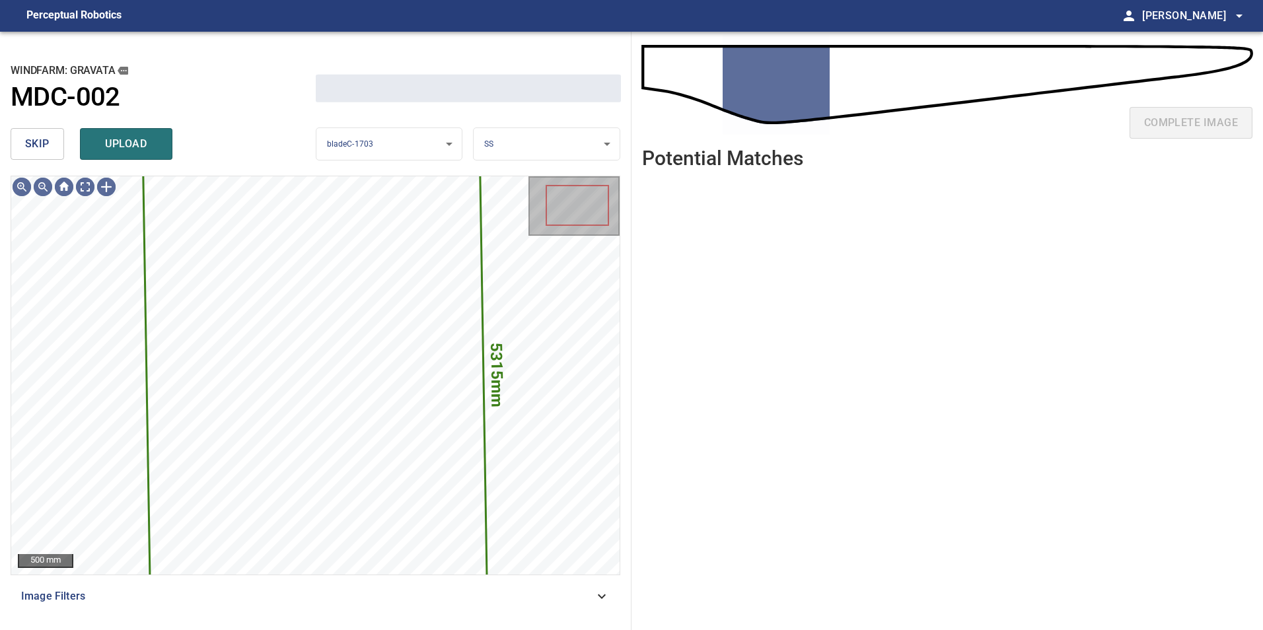
click at [21, 127] on div "skip upload" at bounding box center [163, 144] width 305 height 42
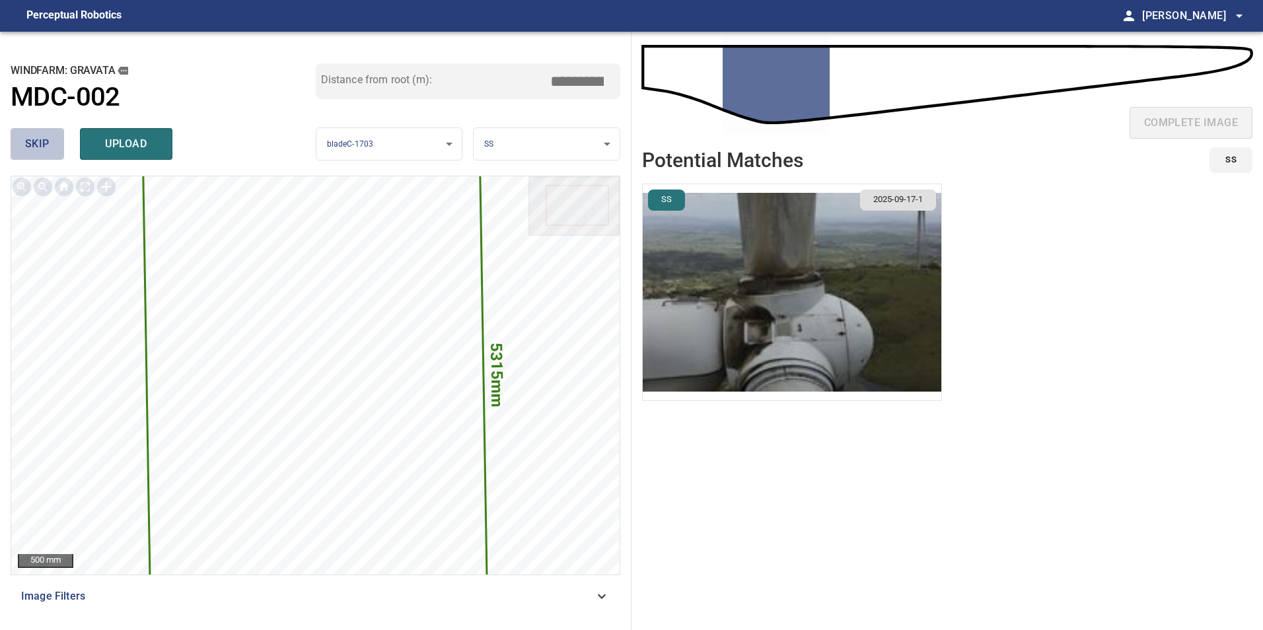
click at [48, 140] on span "skip" at bounding box center [37, 144] width 24 height 18
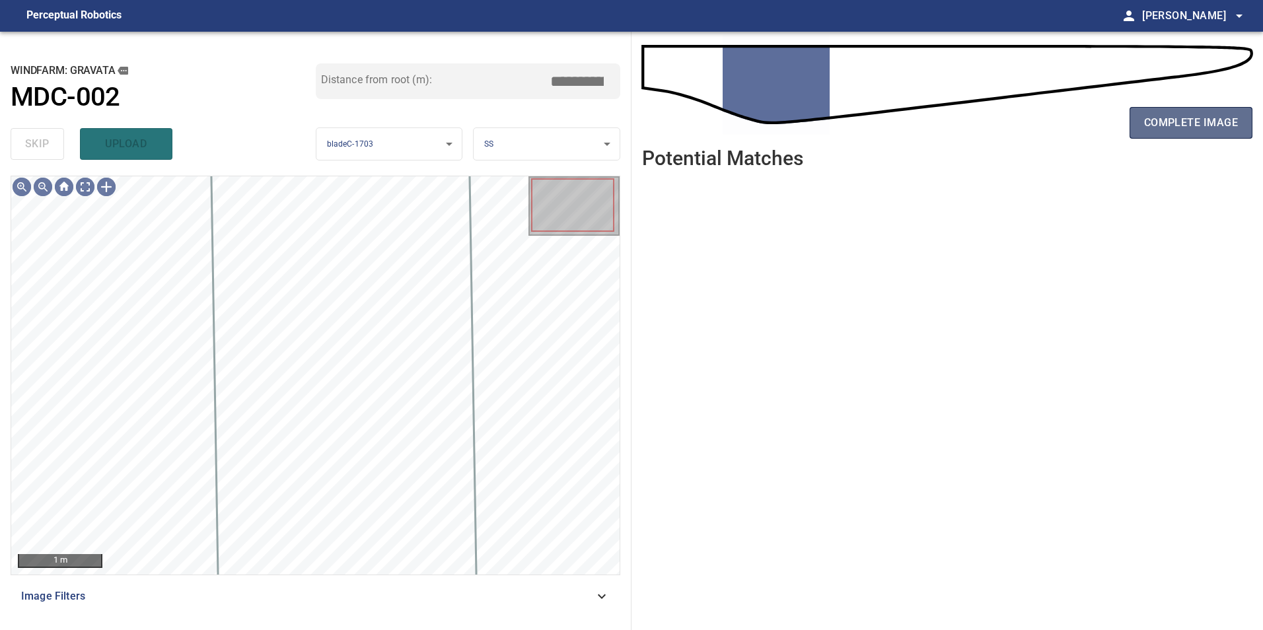
click at [1202, 130] on span "complete image" at bounding box center [1191, 123] width 94 height 18
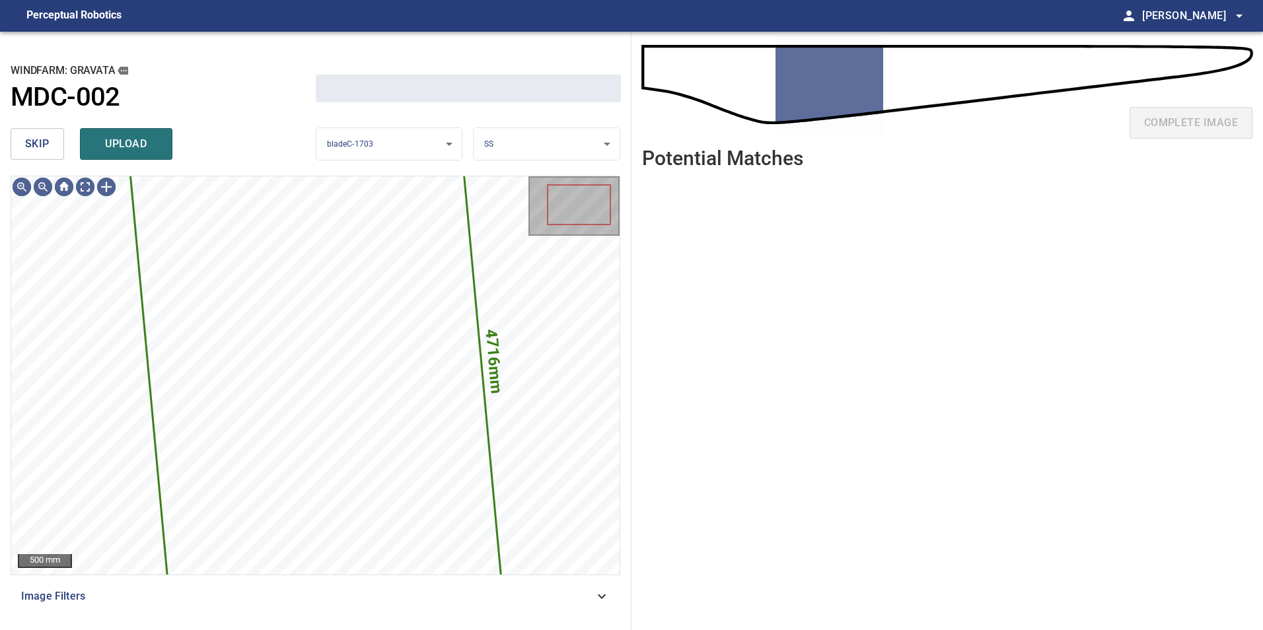
click at [30, 129] on button "skip" at bounding box center [37, 144] width 53 height 32
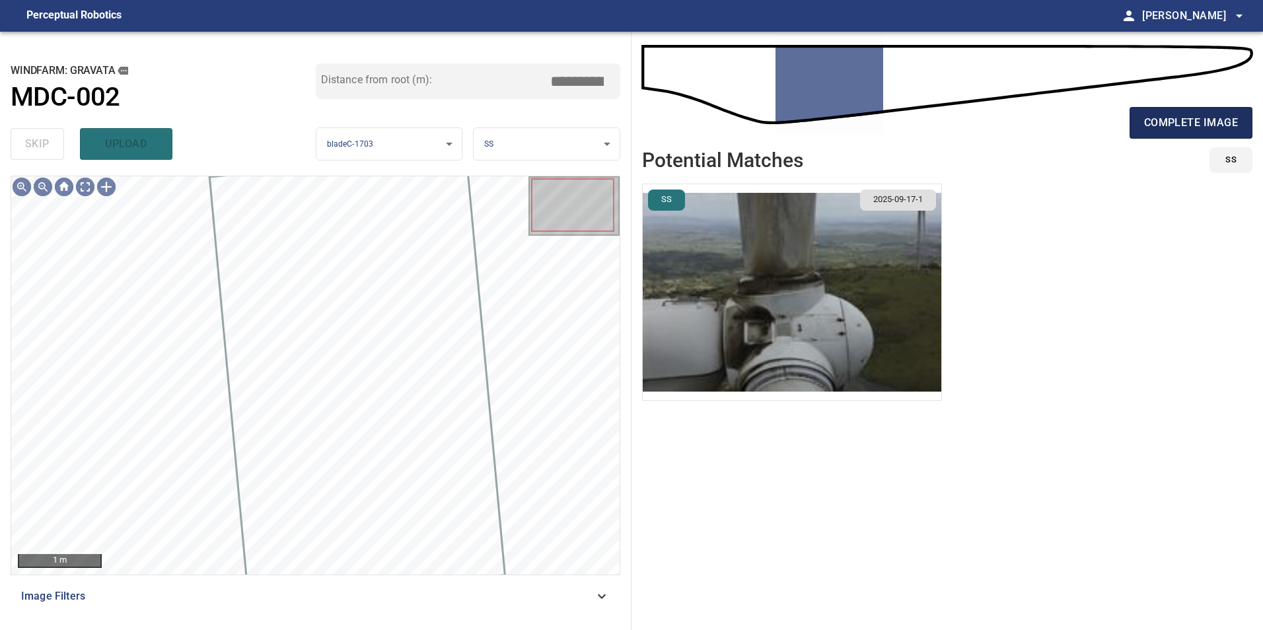
click at [1142, 131] on button "complete image" at bounding box center [1190, 123] width 123 height 32
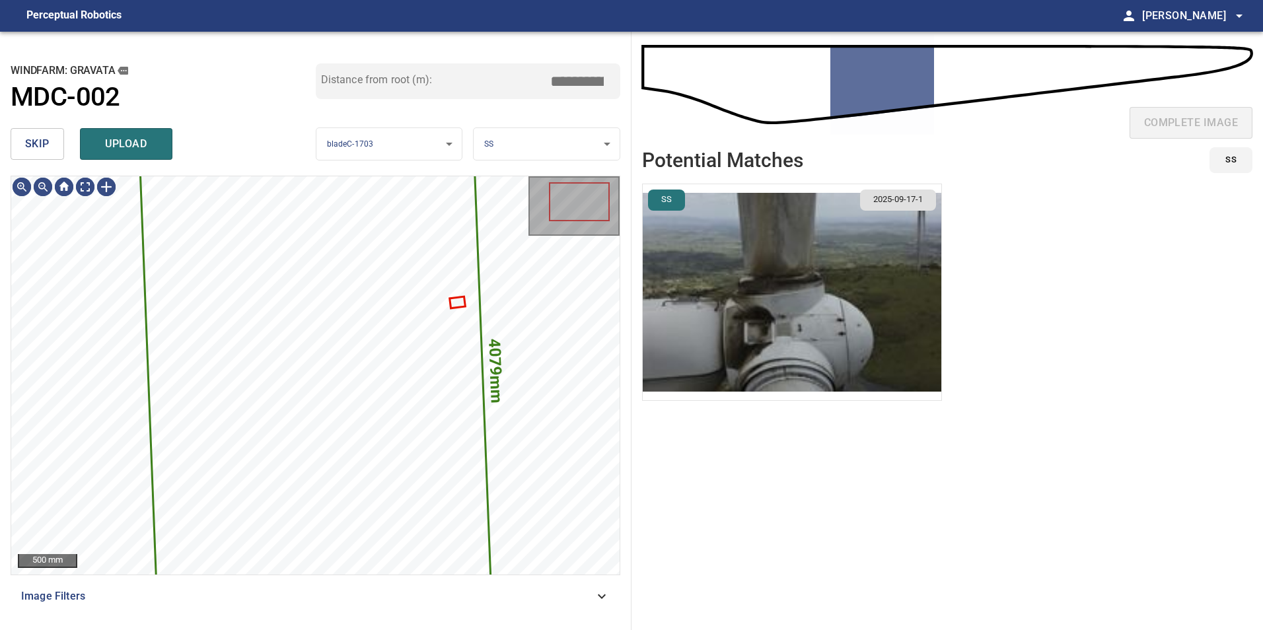
click at [22, 145] on button "skip" at bounding box center [37, 144] width 53 height 32
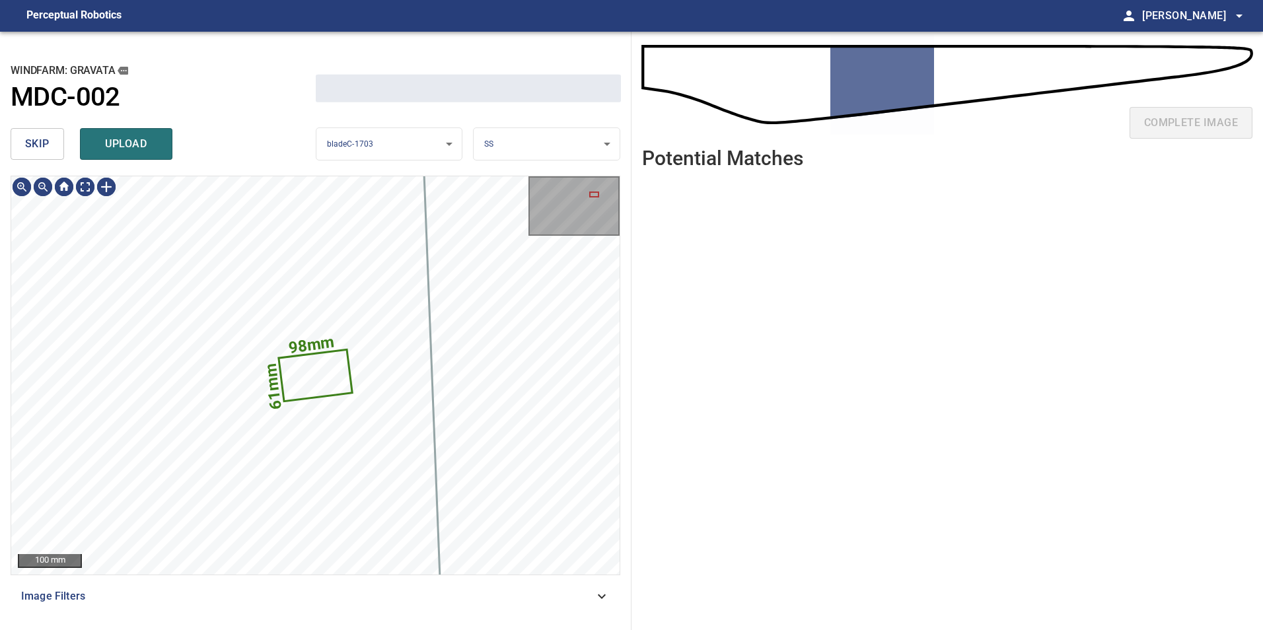
click at [22, 145] on button "skip" at bounding box center [37, 144] width 53 height 32
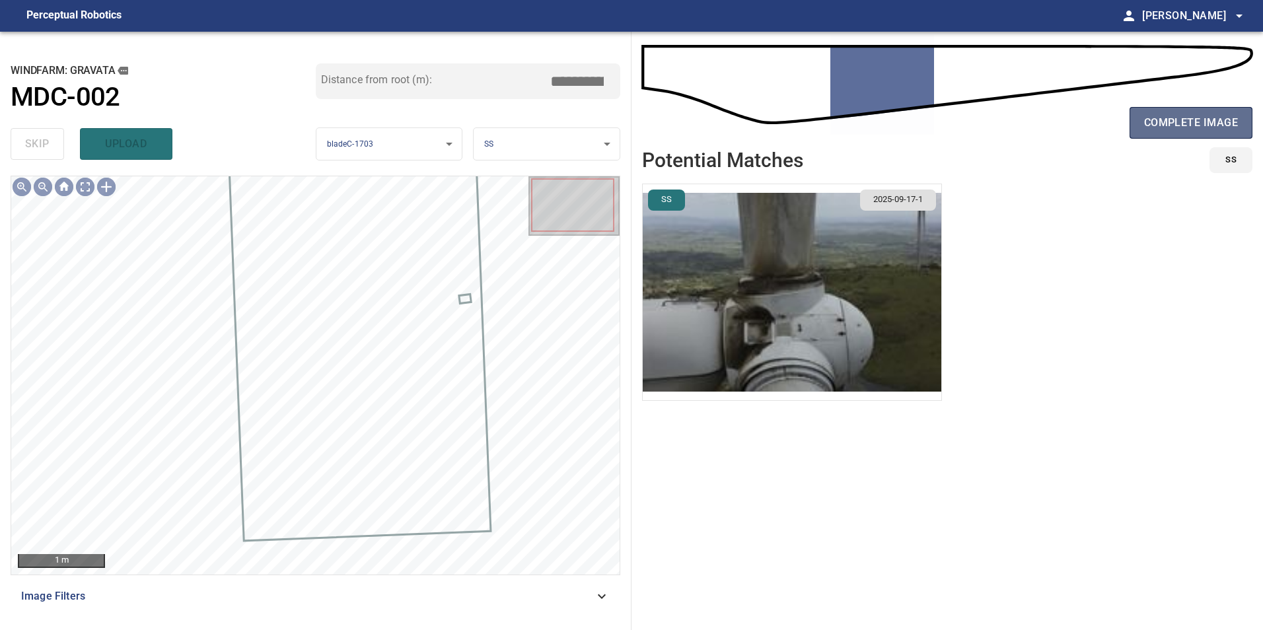
click at [1194, 132] on button "complete image" at bounding box center [1190, 123] width 123 height 32
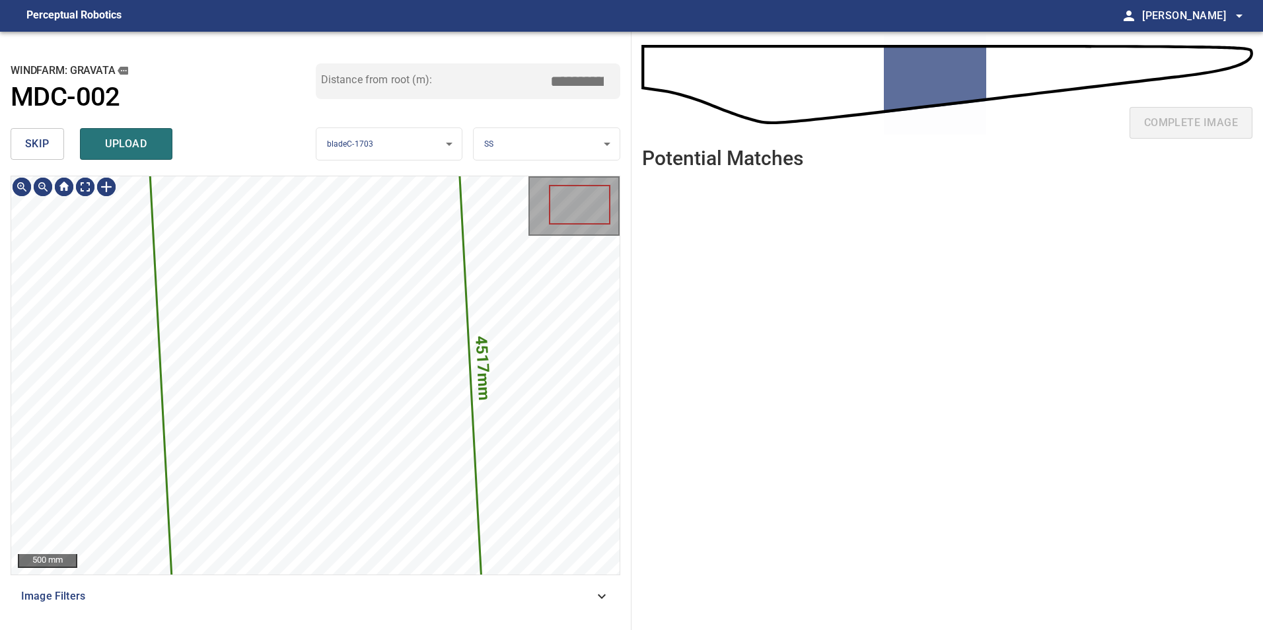
click at [49, 147] on span "skip" at bounding box center [37, 144] width 24 height 18
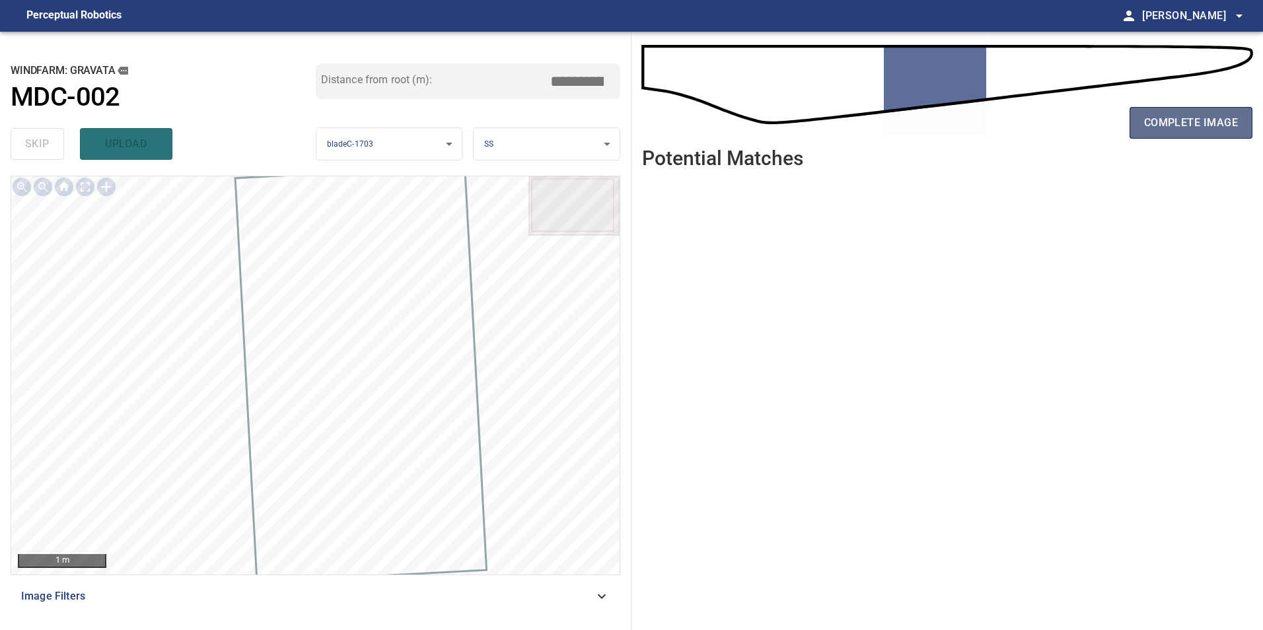
click at [1210, 119] on span "complete image" at bounding box center [1191, 123] width 94 height 18
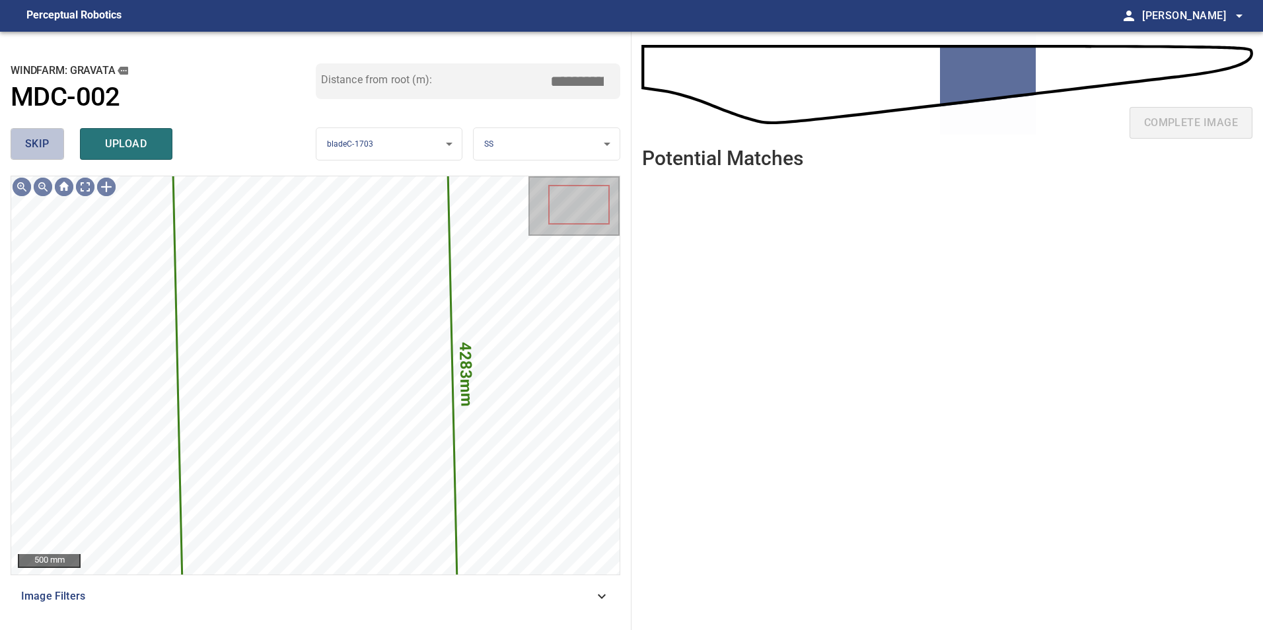
click at [55, 149] on button "skip" at bounding box center [37, 144] width 53 height 32
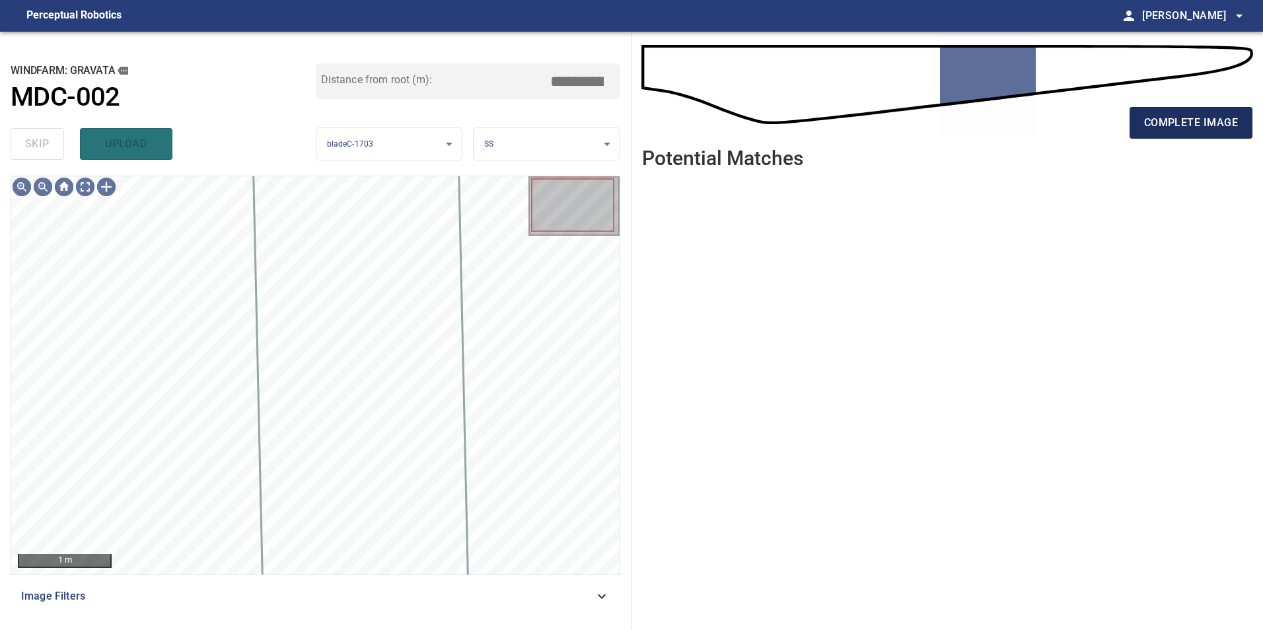
click at [1223, 118] on span "complete image" at bounding box center [1191, 123] width 94 height 18
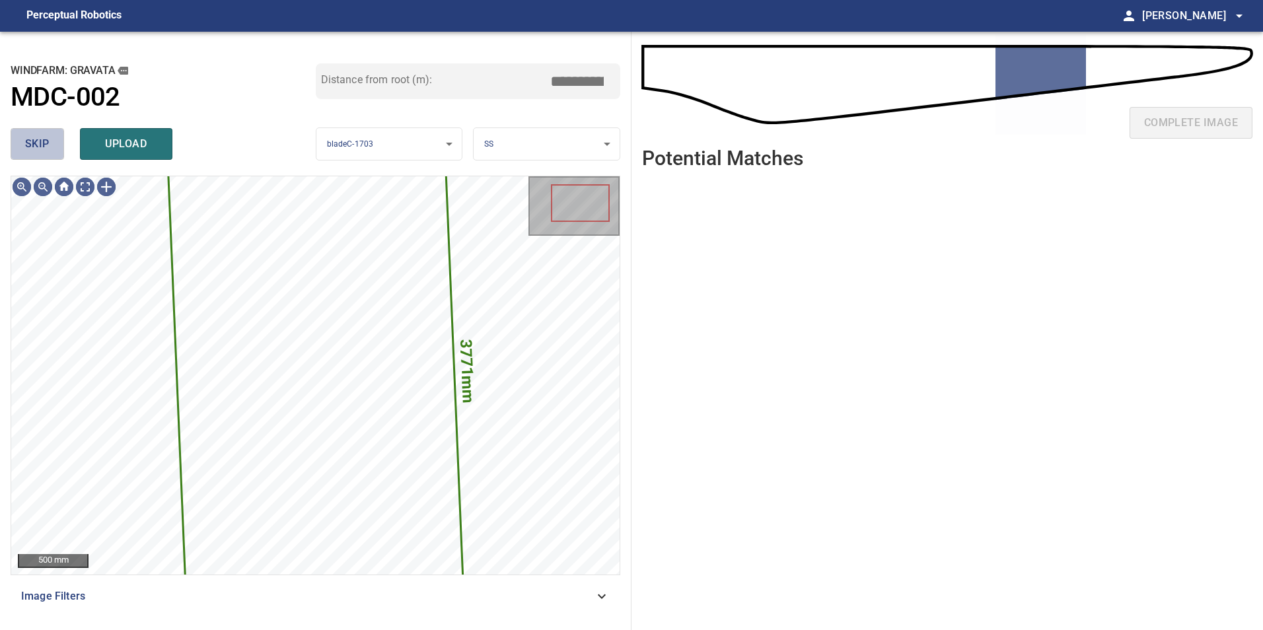
click at [36, 152] on span "skip" at bounding box center [37, 144] width 24 height 18
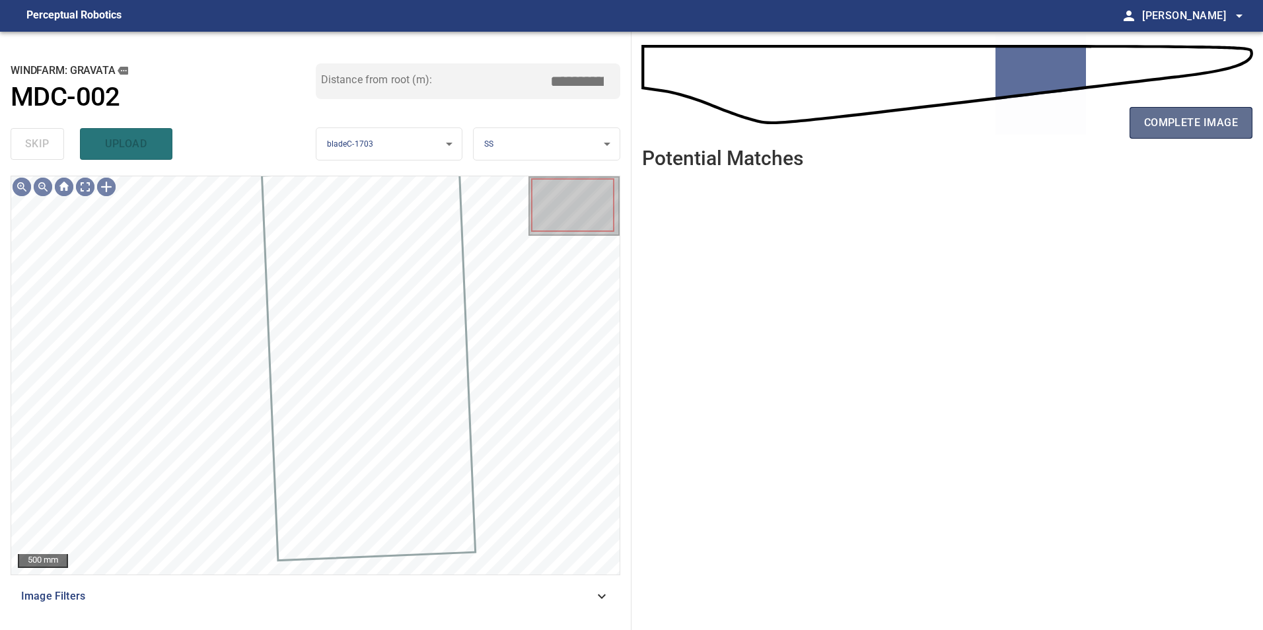
click at [1199, 127] on span "complete image" at bounding box center [1191, 123] width 94 height 18
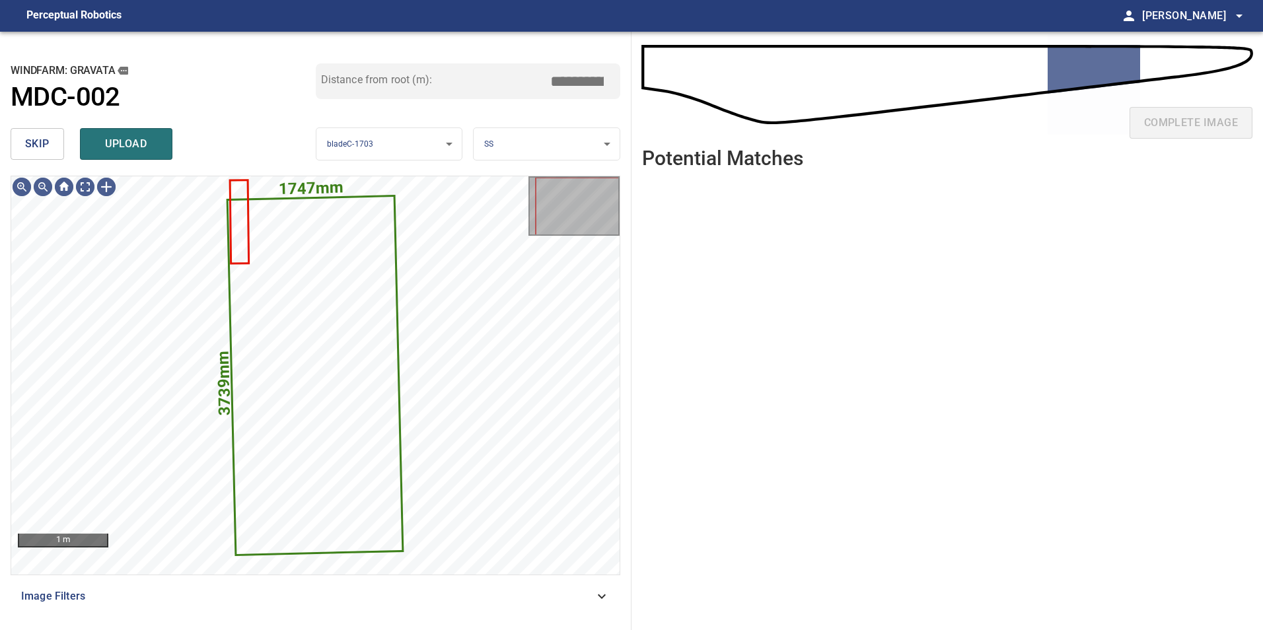
click at [36, 140] on span "skip" at bounding box center [37, 144] width 24 height 18
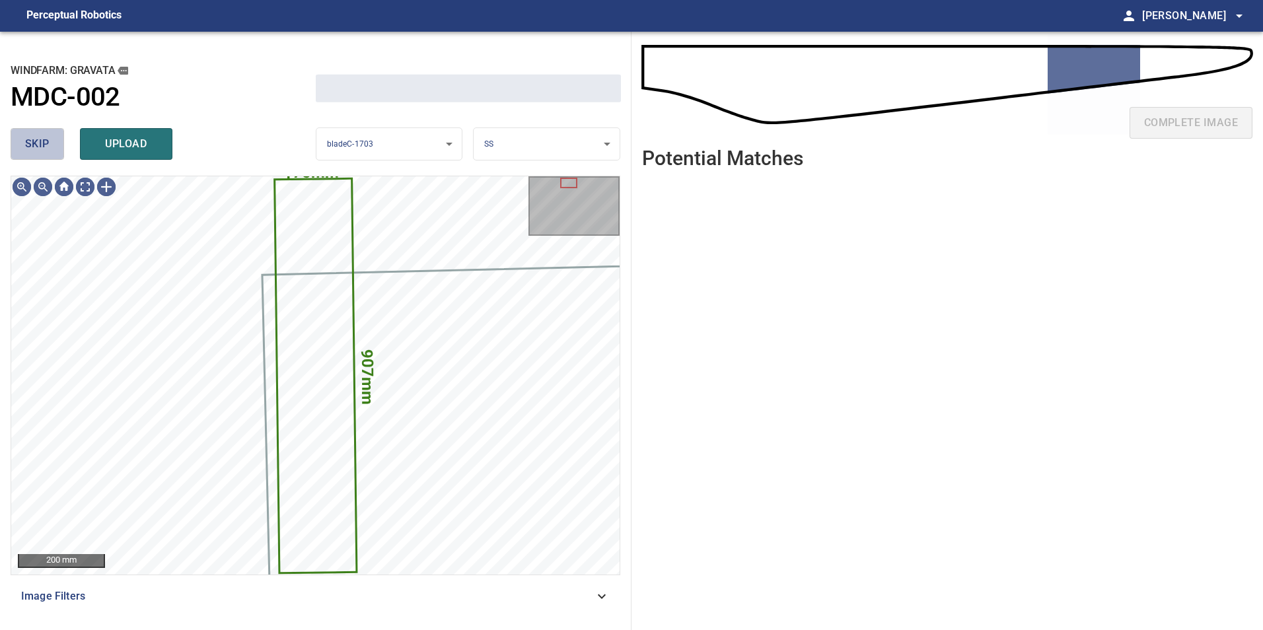
click at [36, 140] on span "skip" at bounding box center [37, 144] width 24 height 18
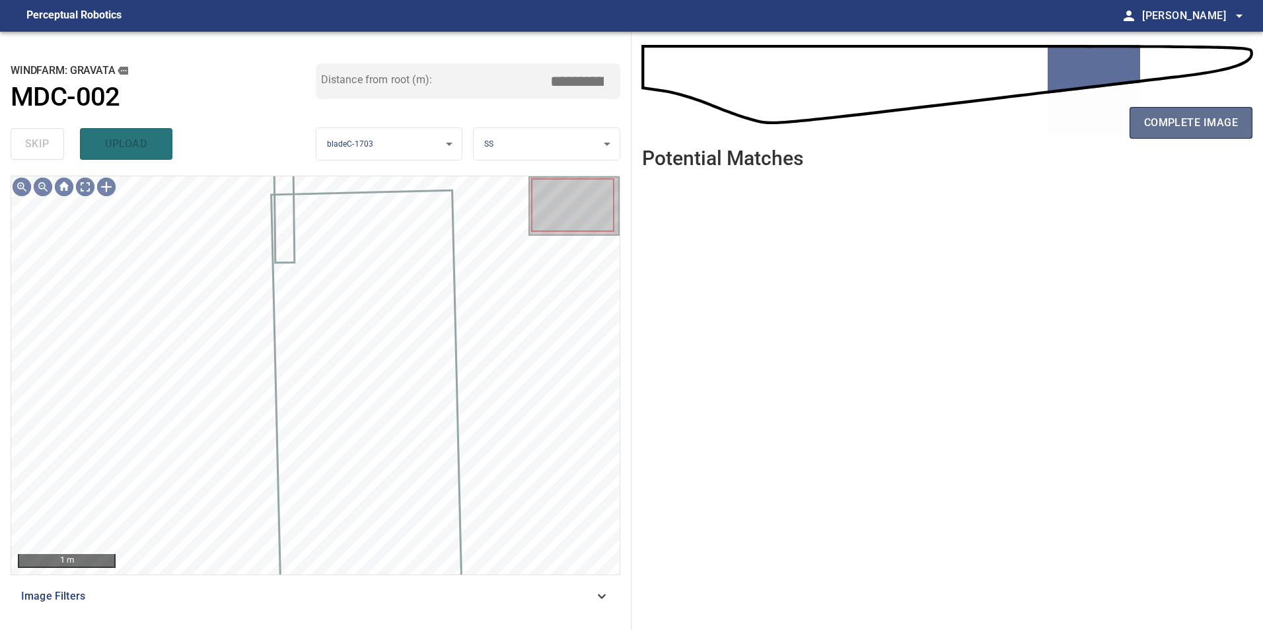
click at [1193, 132] on button "complete image" at bounding box center [1190, 123] width 123 height 32
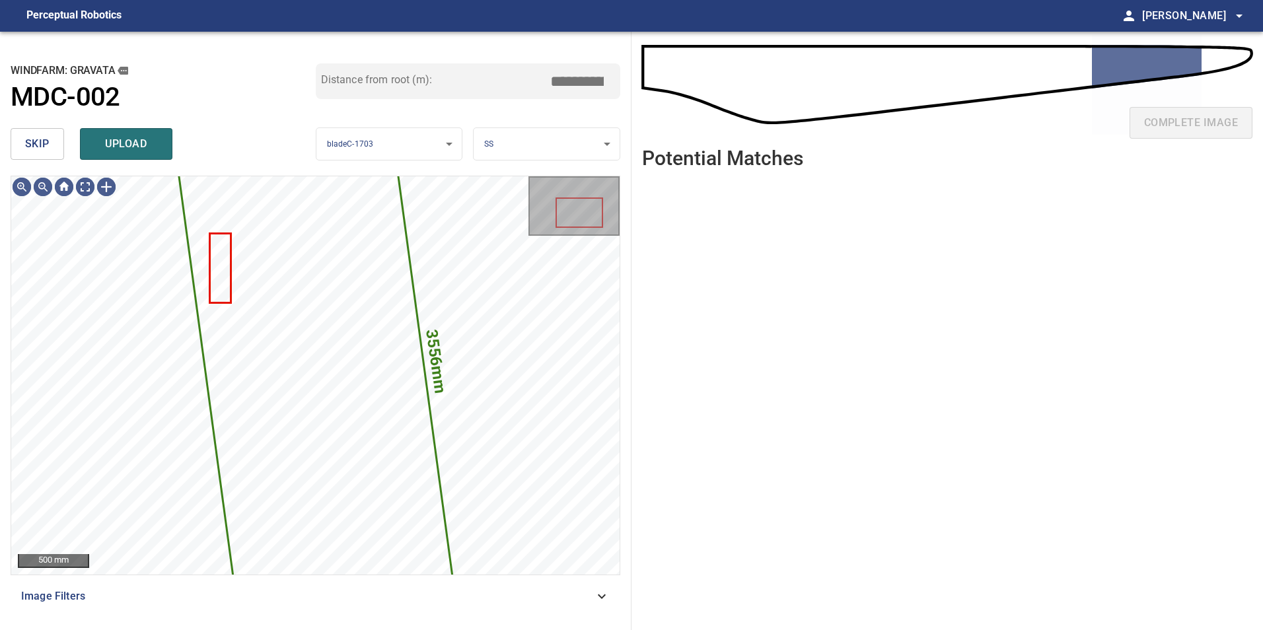
click at [42, 144] on span "skip" at bounding box center [37, 144] width 24 height 18
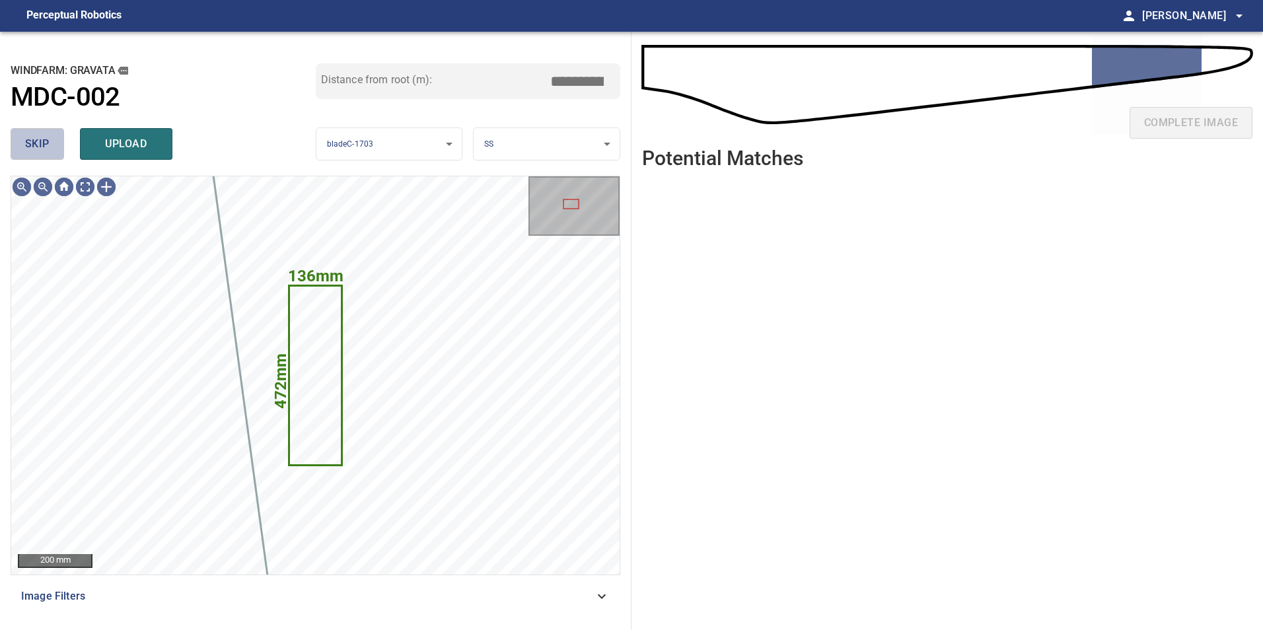
click at [42, 144] on span "skip" at bounding box center [37, 144] width 24 height 18
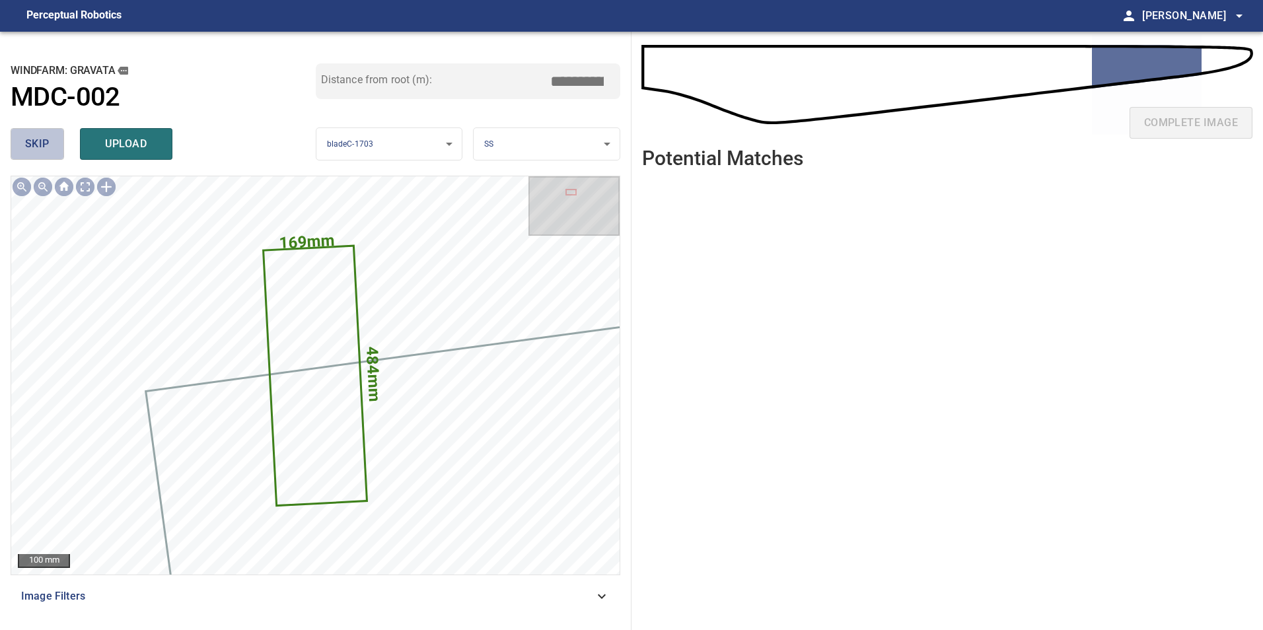
click at [42, 149] on span "skip" at bounding box center [37, 144] width 24 height 18
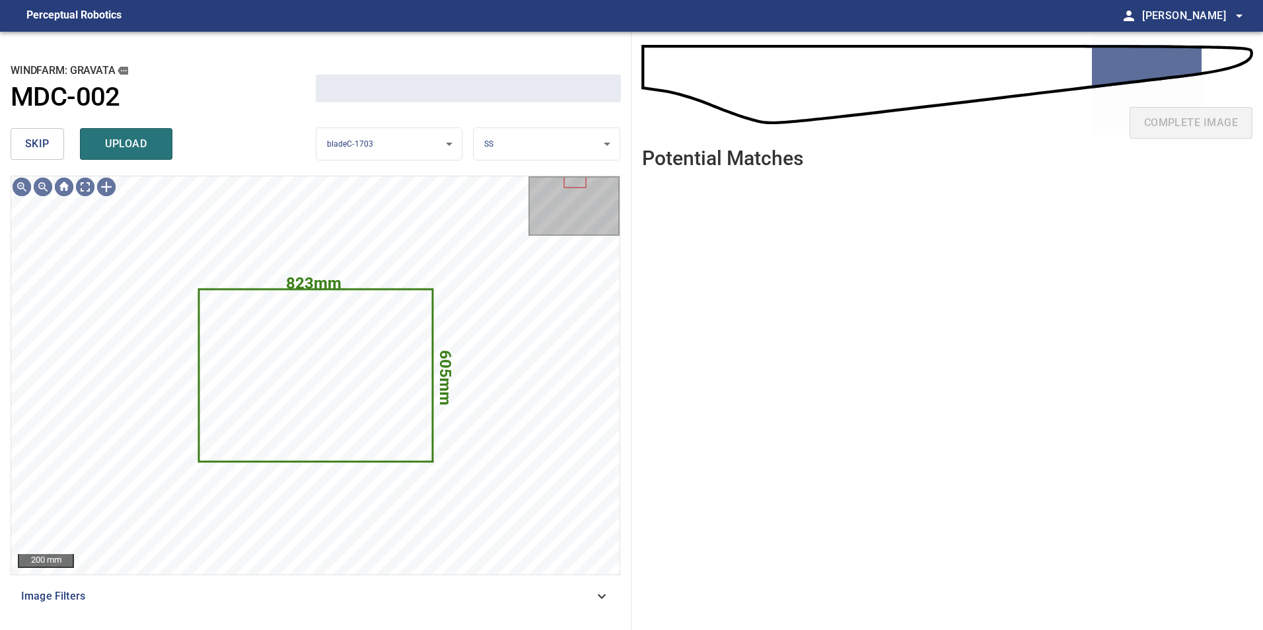
click at [46, 148] on span "skip" at bounding box center [37, 144] width 24 height 18
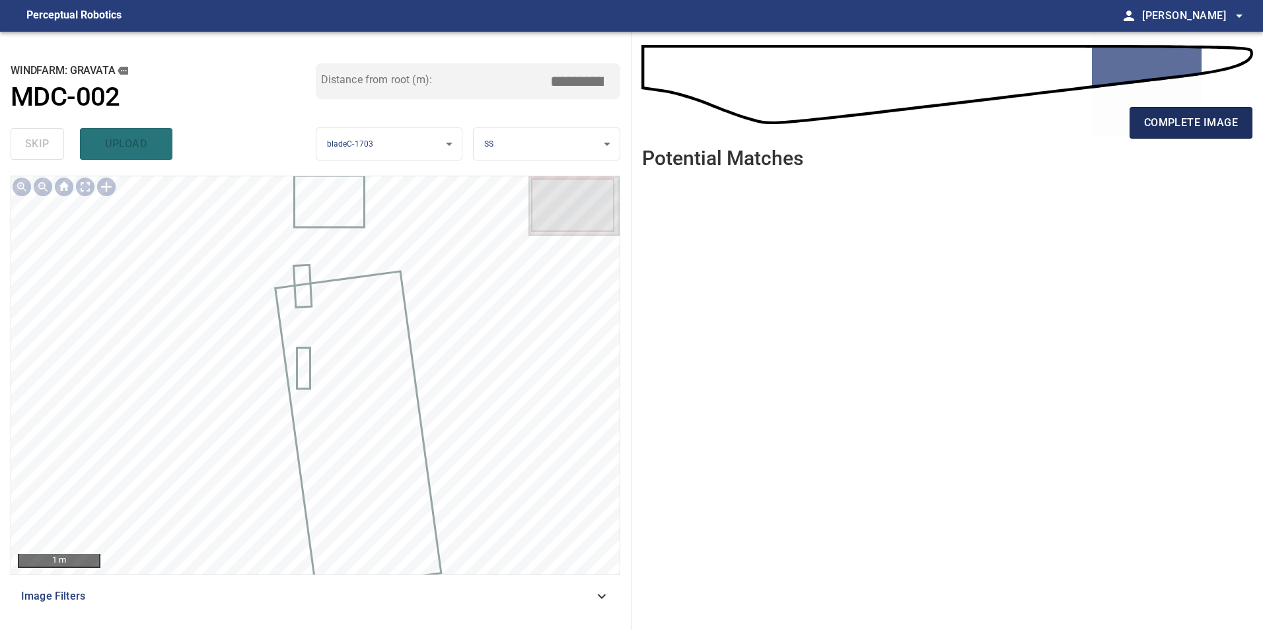
click at [1205, 117] on span "complete image" at bounding box center [1191, 123] width 94 height 18
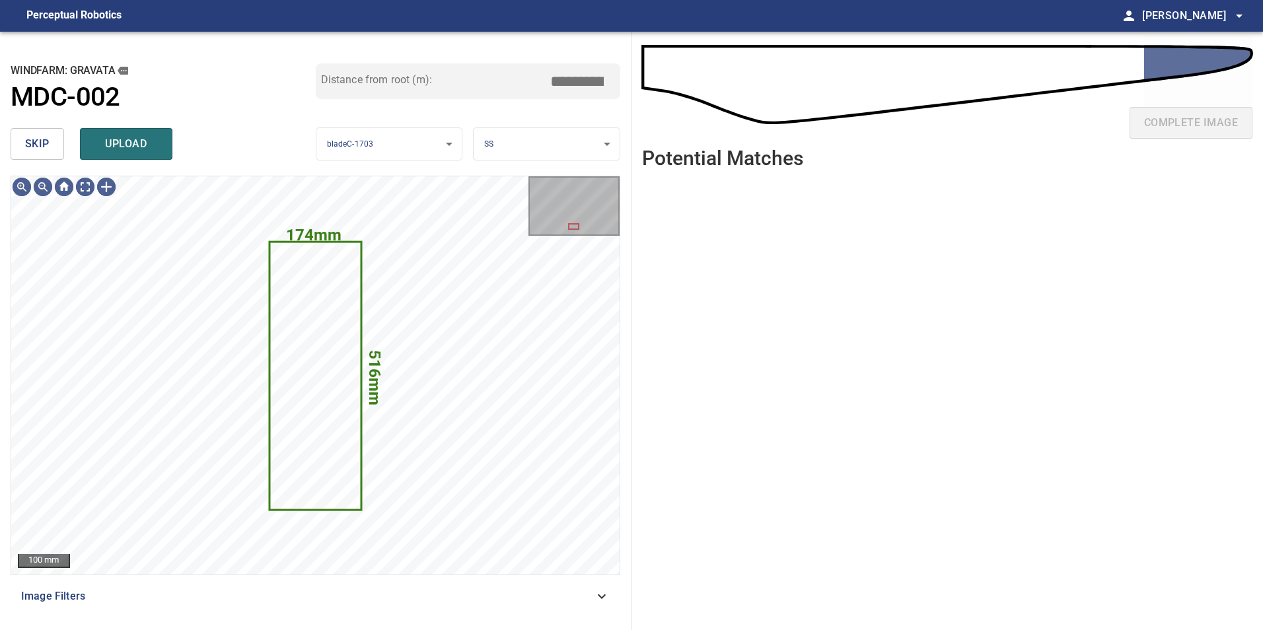
click at [38, 141] on span "skip" at bounding box center [37, 144] width 24 height 18
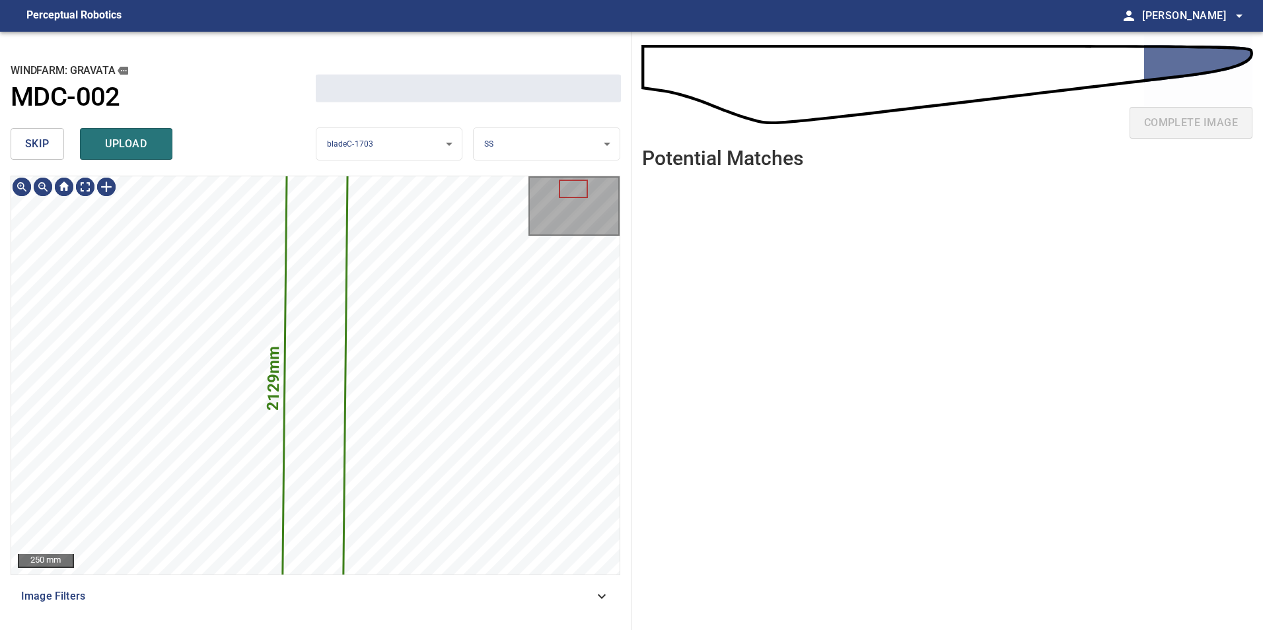
click at [38, 141] on span "skip" at bounding box center [37, 144] width 24 height 18
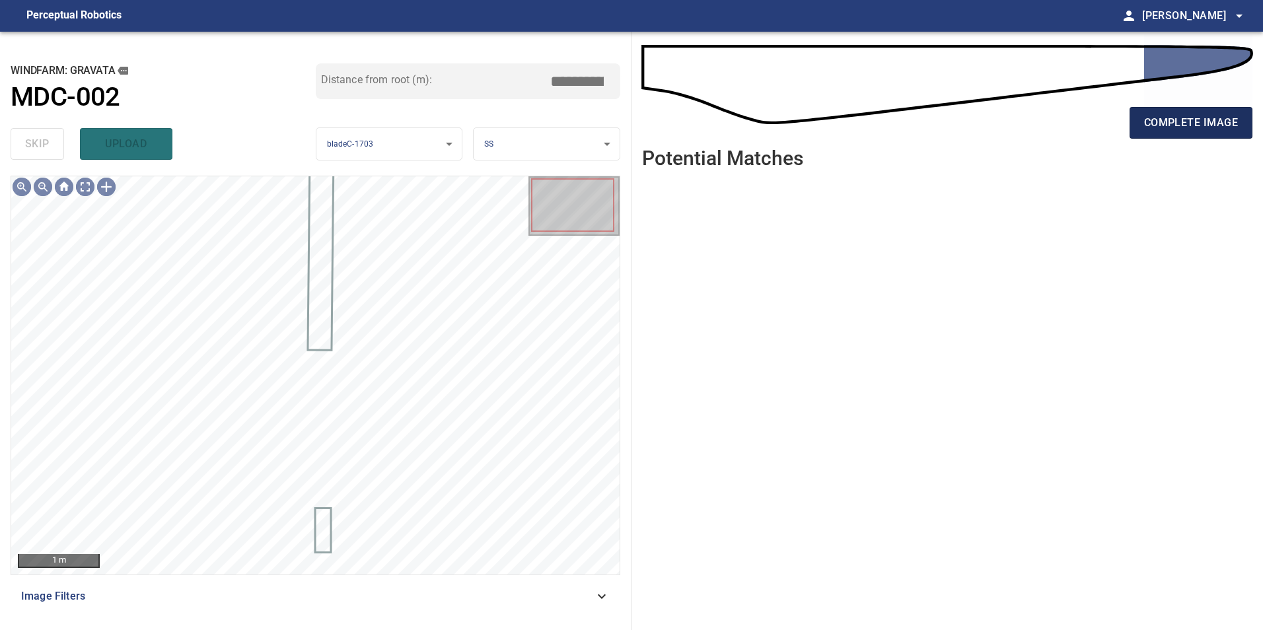
click at [1244, 135] on button "complete image" at bounding box center [1190, 123] width 123 height 32
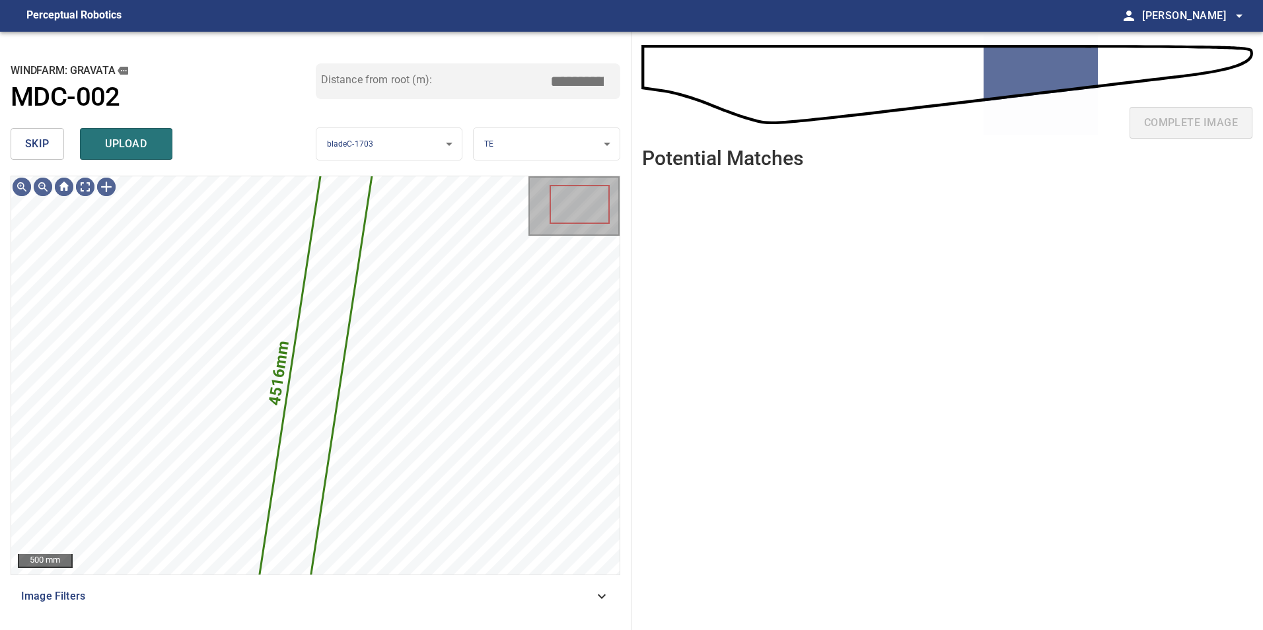
click at [55, 141] on button "skip" at bounding box center [37, 144] width 53 height 32
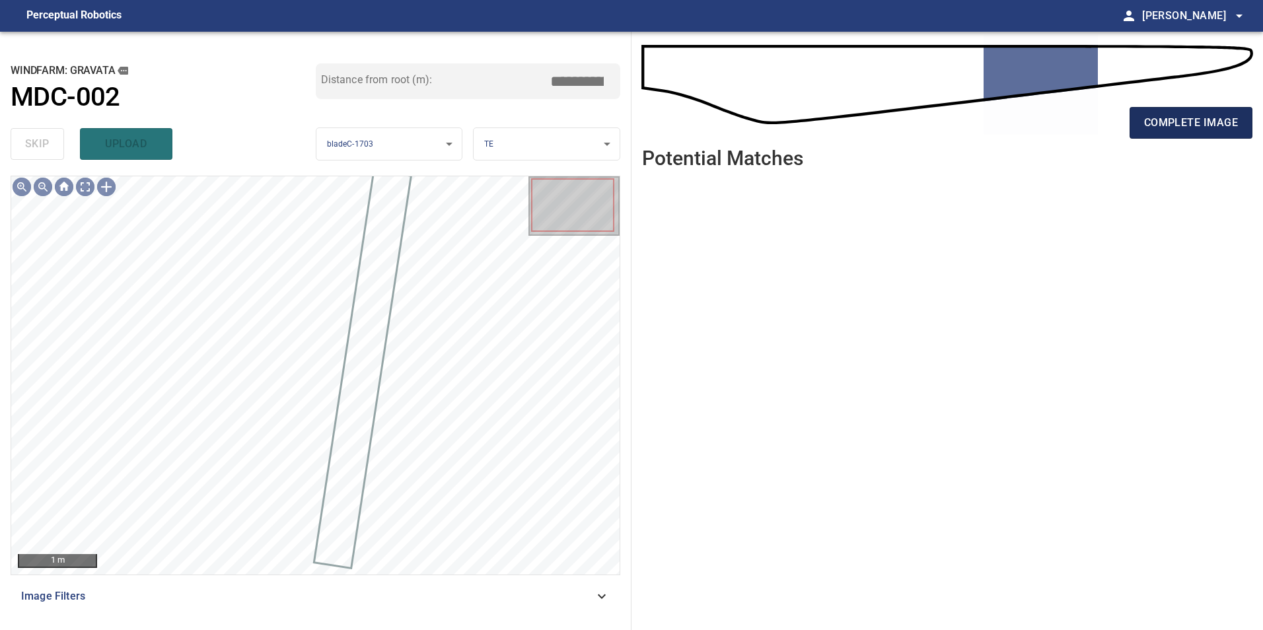
click at [1182, 117] on span "complete image" at bounding box center [1191, 123] width 94 height 18
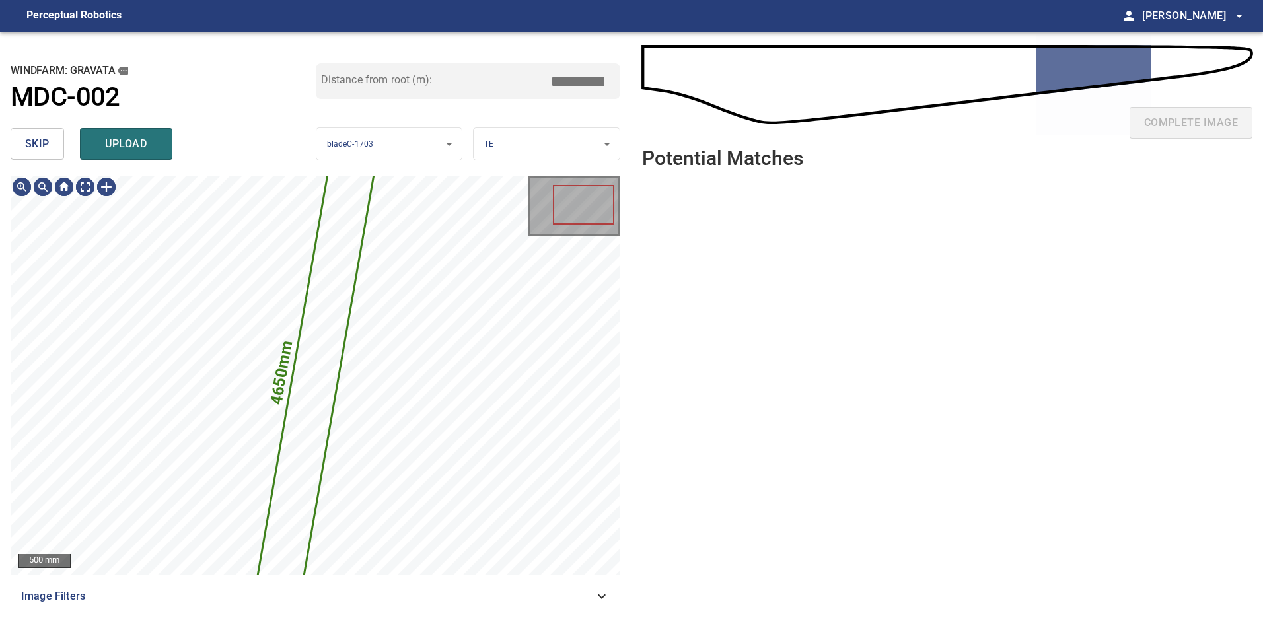
click at [40, 134] on button "skip" at bounding box center [37, 144] width 53 height 32
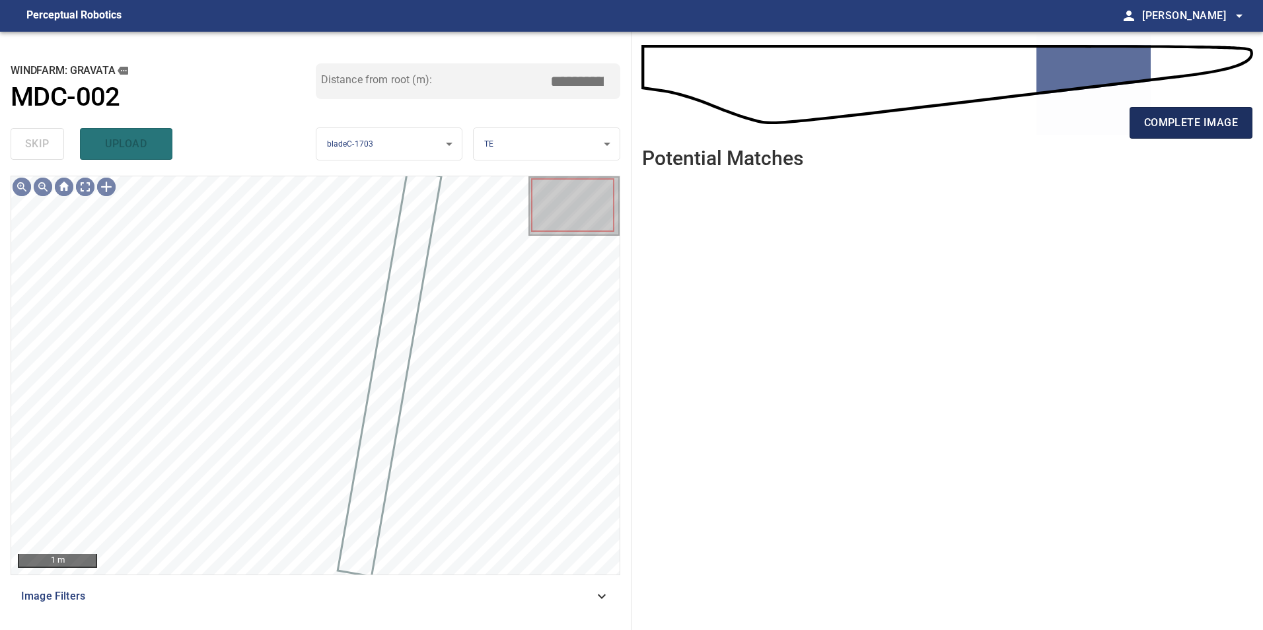
click at [1215, 119] on span "complete image" at bounding box center [1191, 123] width 94 height 18
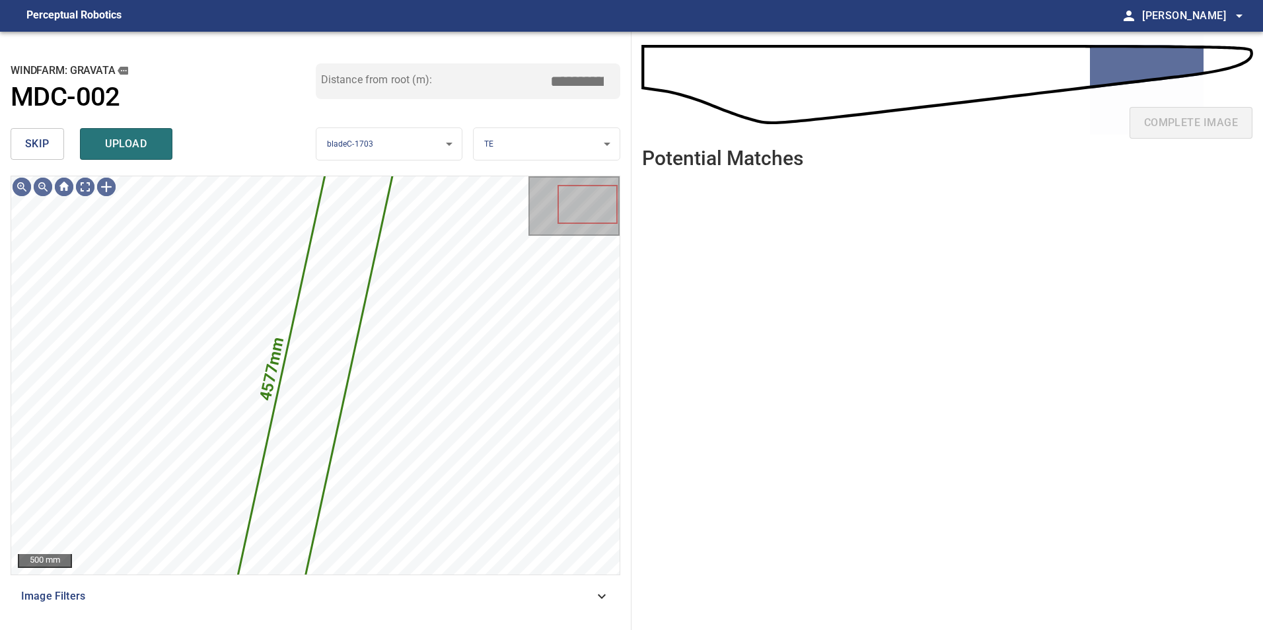
click at [61, 148] on button "skip" at bounding box center [37, 144] width 53 height 32
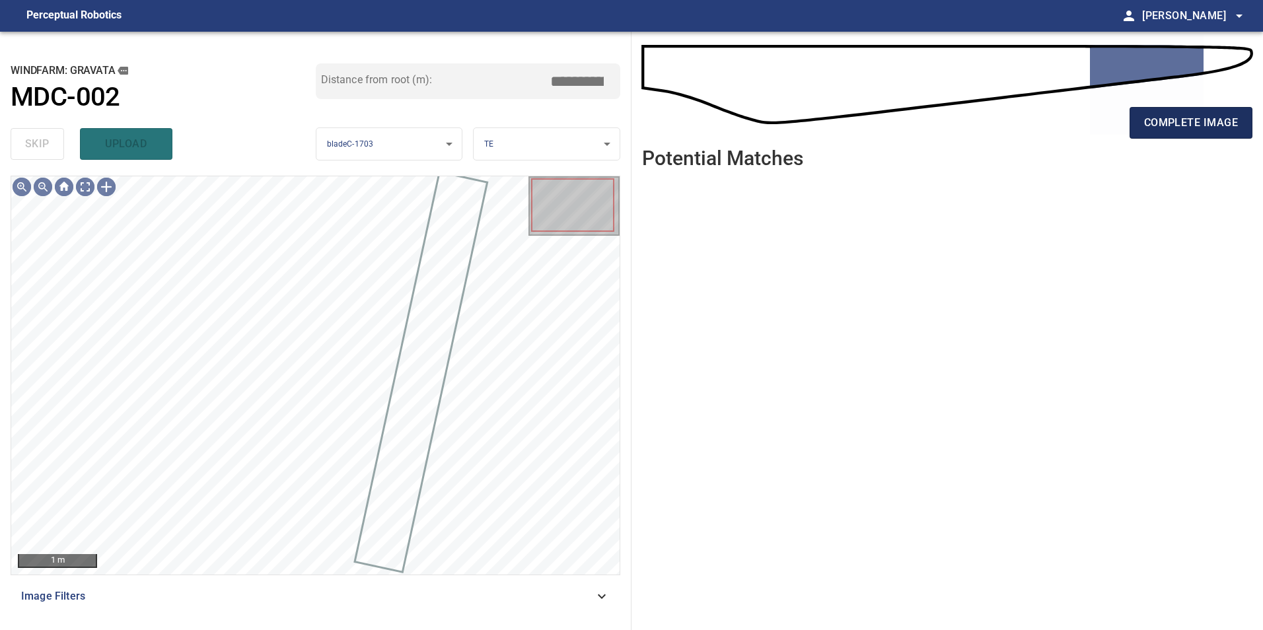
click at [1158, 118] on span "complete image" at bounding box center [1191, 123] width 94 height 18
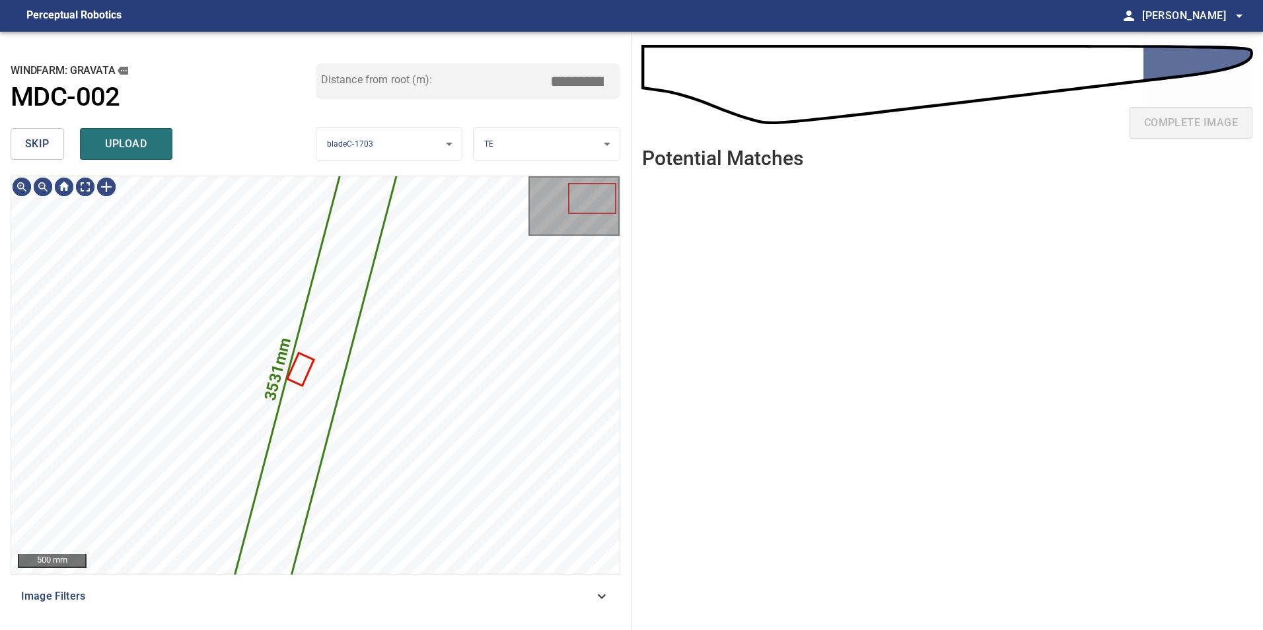
click at [44, 138] on span "skip" at bounding box center [37, 144] width 24 height 18
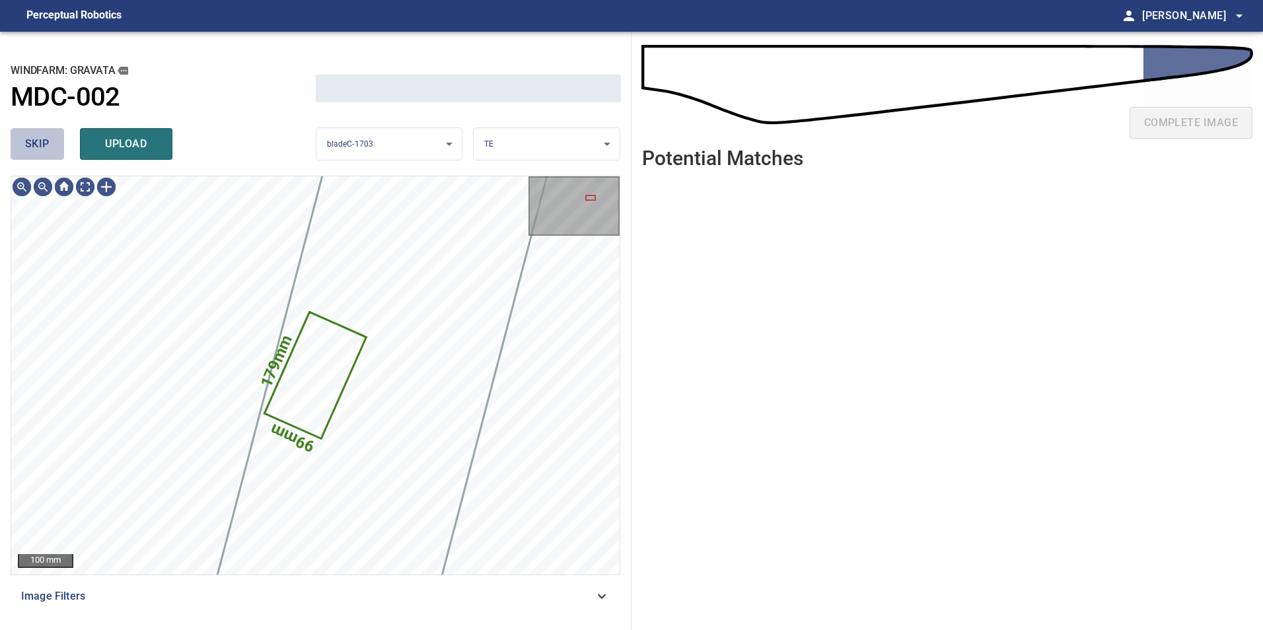
click at [44, 138] on span "skip" at bounding box center [37, 144] width 24 height 18
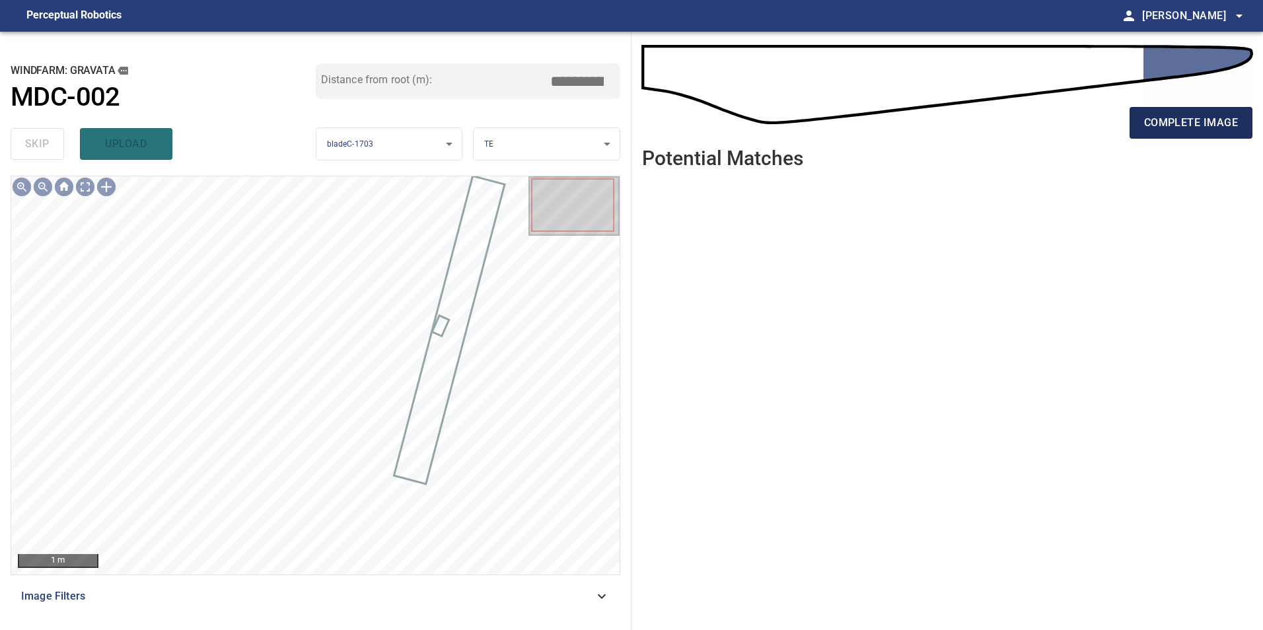
click at [1170, 125] on span "complete image" at bounding box center [1191, 123] width 94 height 18
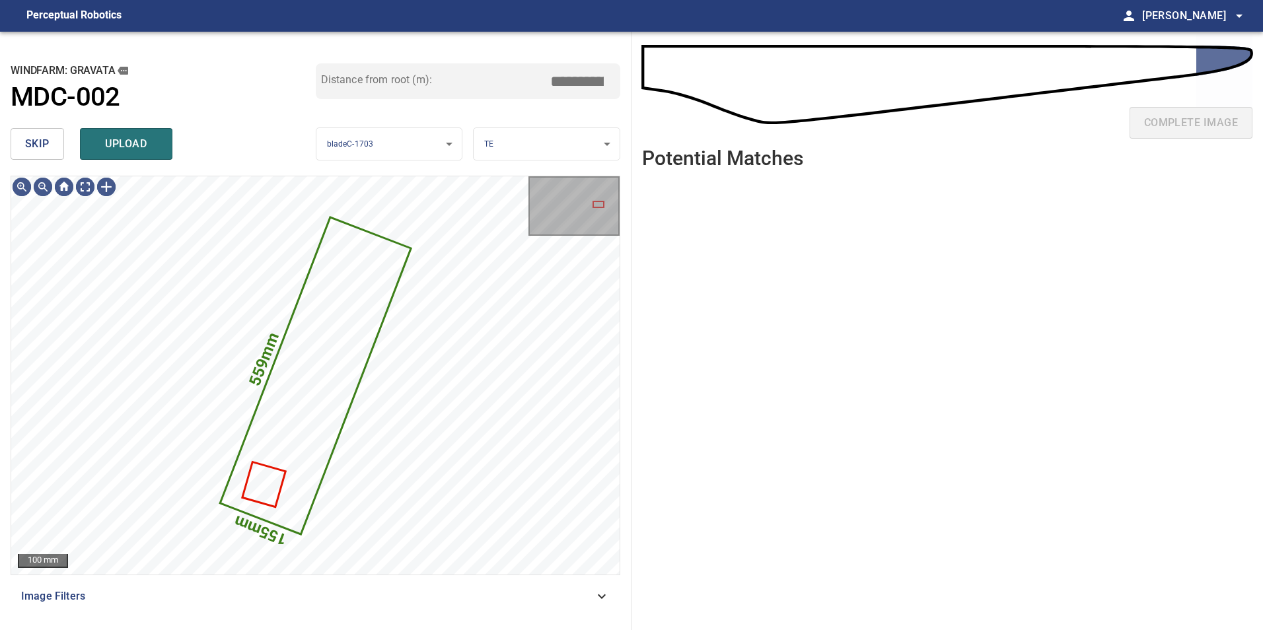
click at [48, 143] on span "skip" at bounding box center [37, 144] width 24 height 18
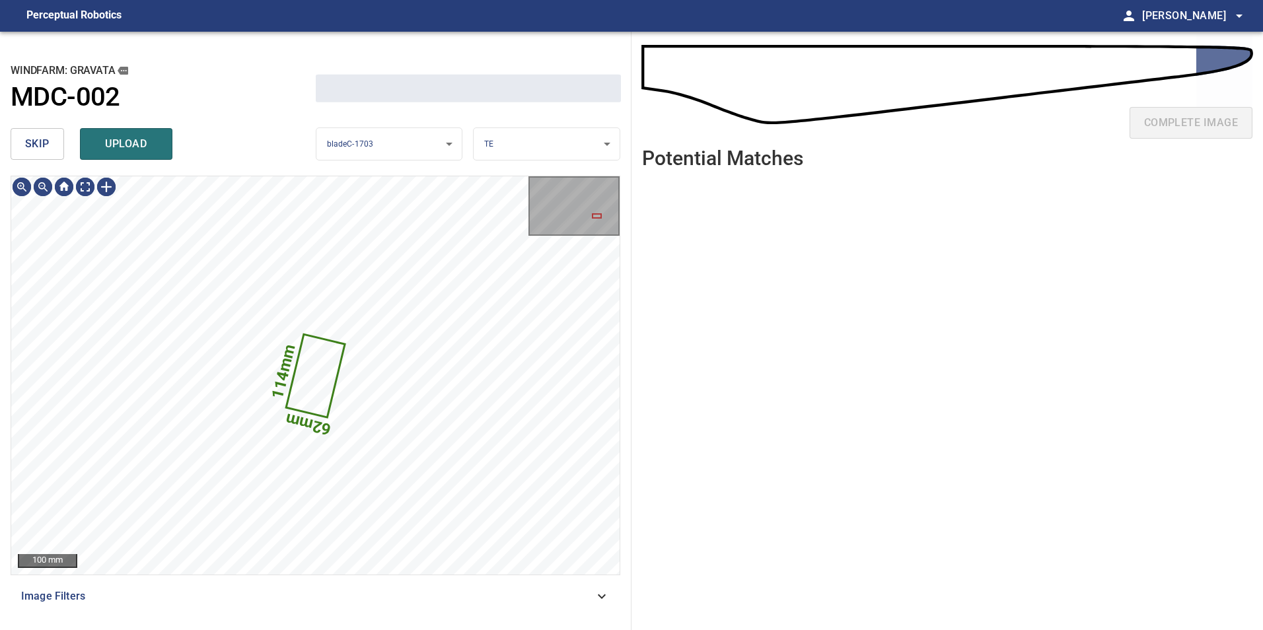
click at [48, 143] on span "skip" at bounding box center [37, 144] width 24 height 18
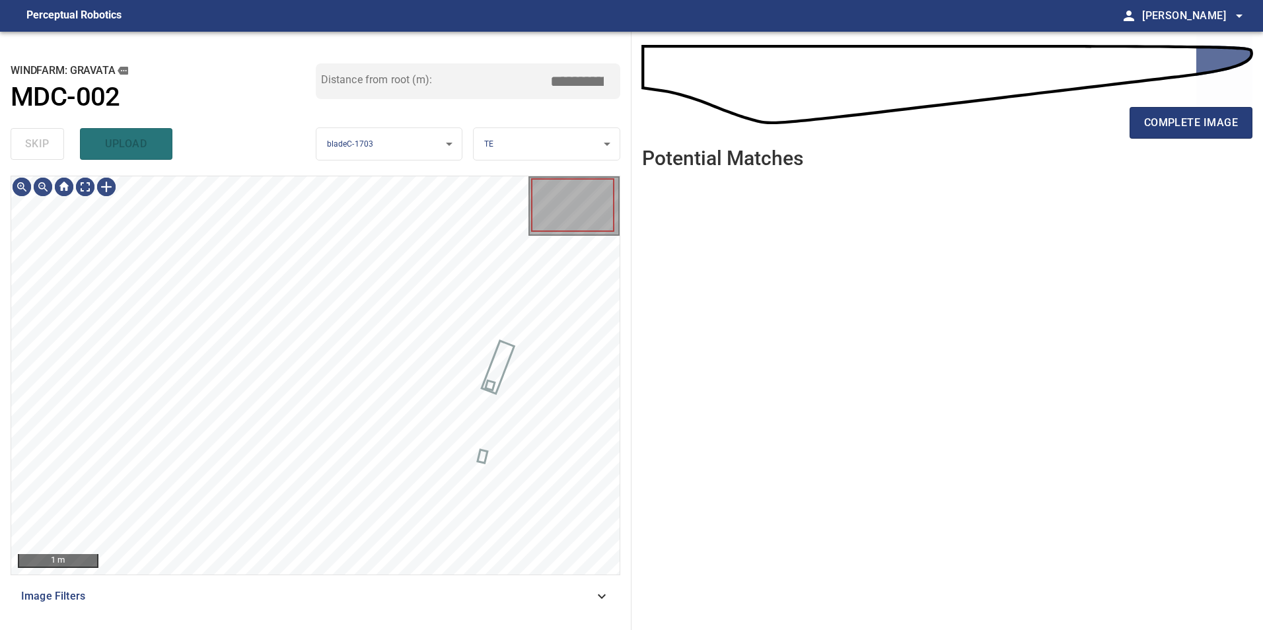
type input "*****"
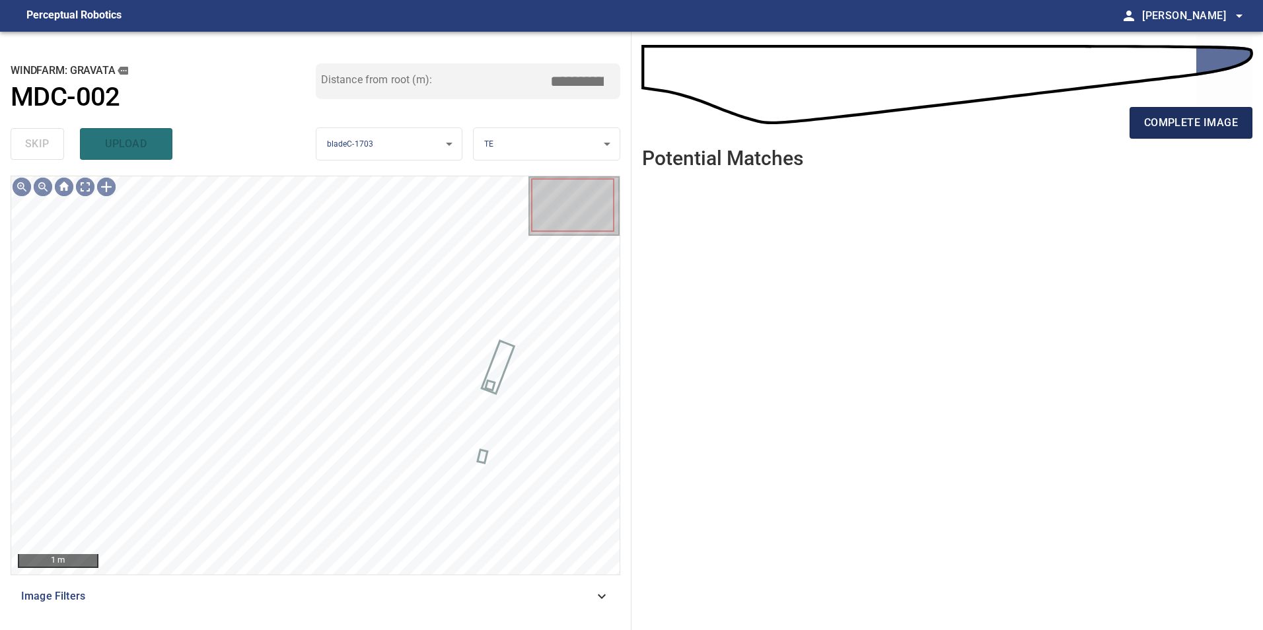
click at [1148, 121] on span "complete image" at bounding box center [1191, 123] width 94 height 18
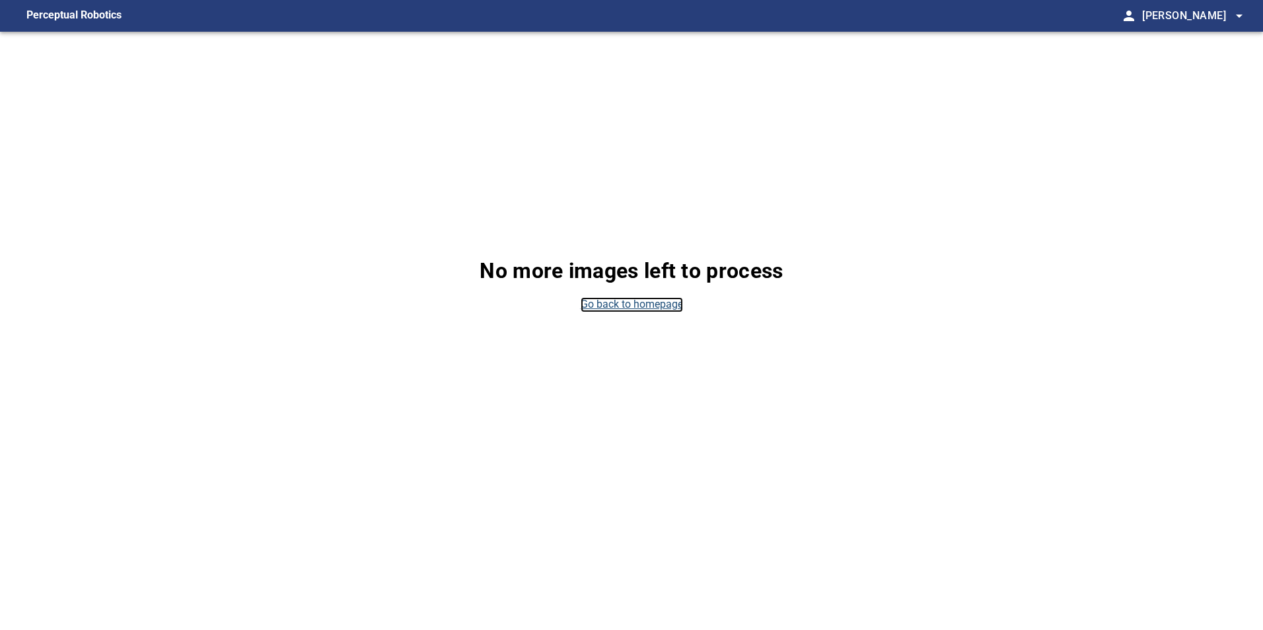
click at [658, 303] on link "Go back to homepage" at bounding box center [632, 304] width 102 height 15
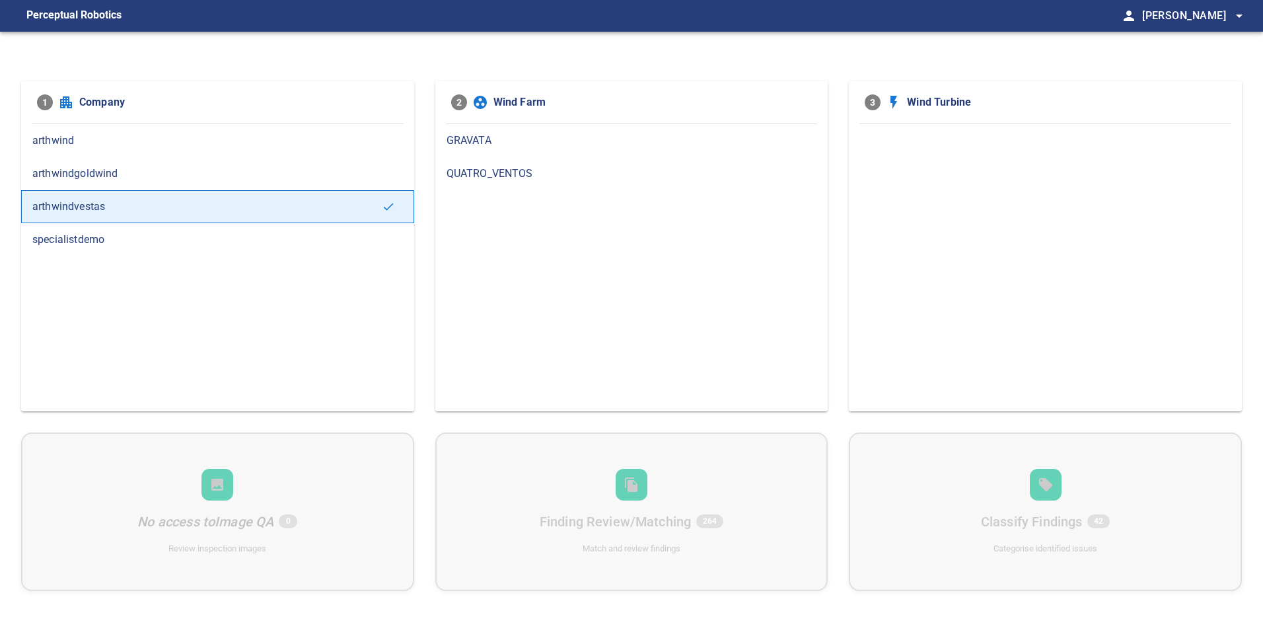
click at [521, 147] on span "GRAVATA" at bounding box center [631, 141] width 371 height 16
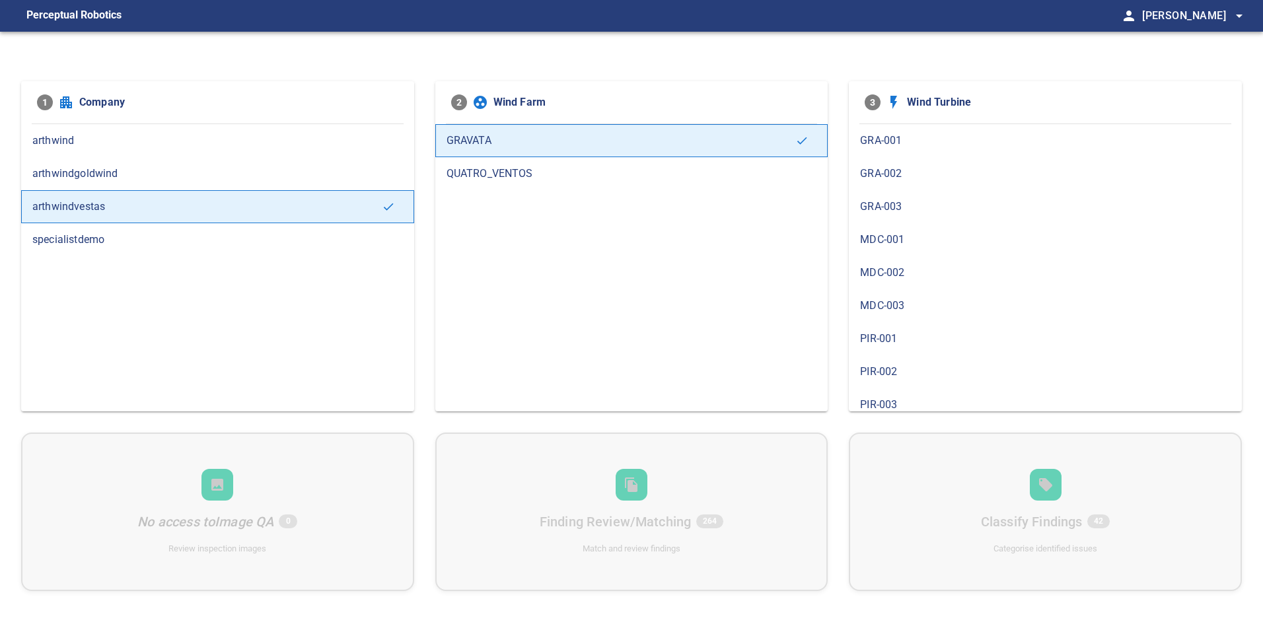
click at [935, 229] on div "MDC-001" at bounding box center [1045, 239] width 393 height 33
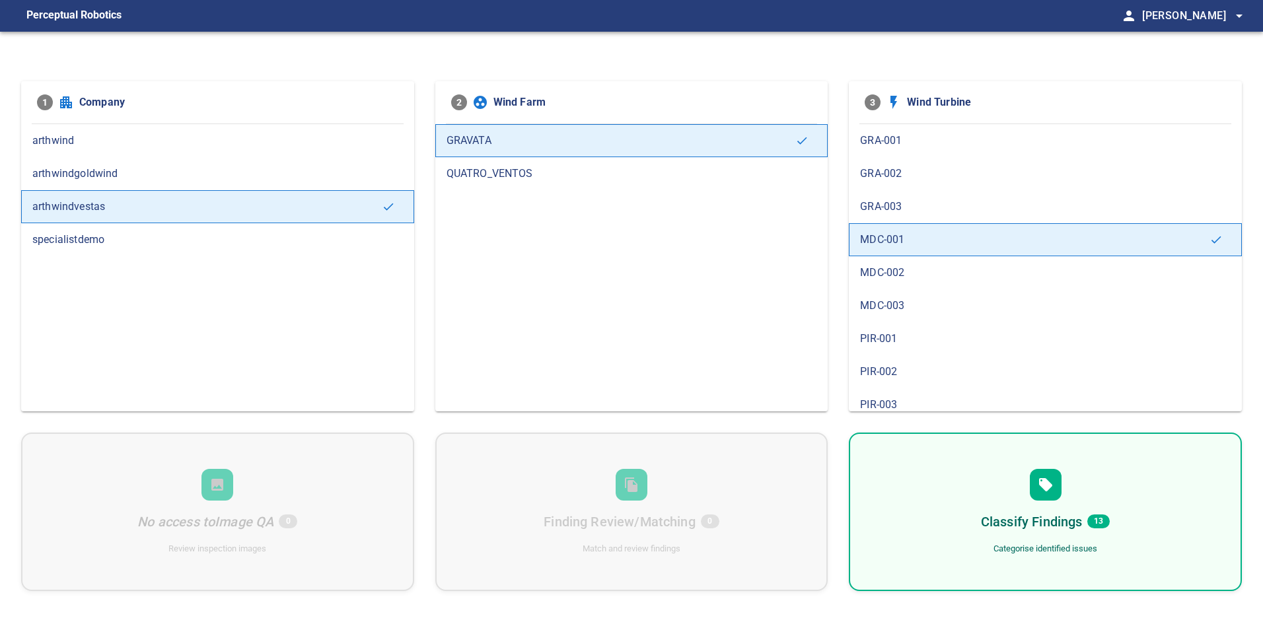
click at [949, 530] on div "Classify Findings 13 Categorise identified issues" at bounding box center [1045, 512] width 393 height 159
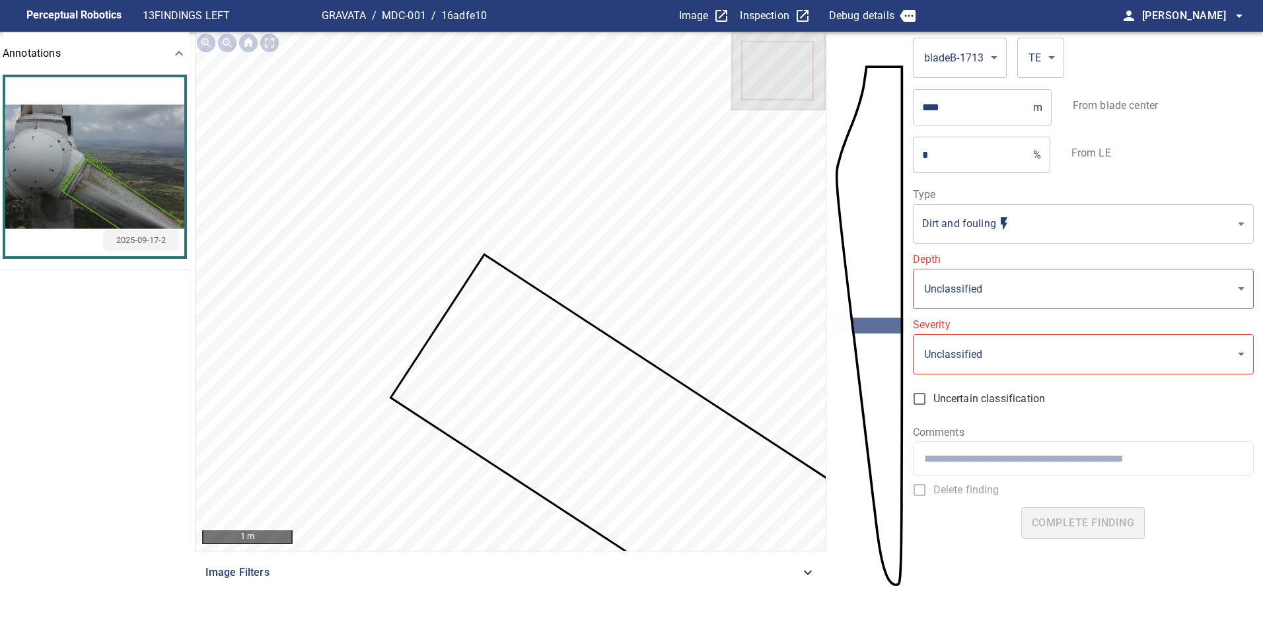
click at [615, 411] on icon at bounding box center [640, 459] width 497 height 406
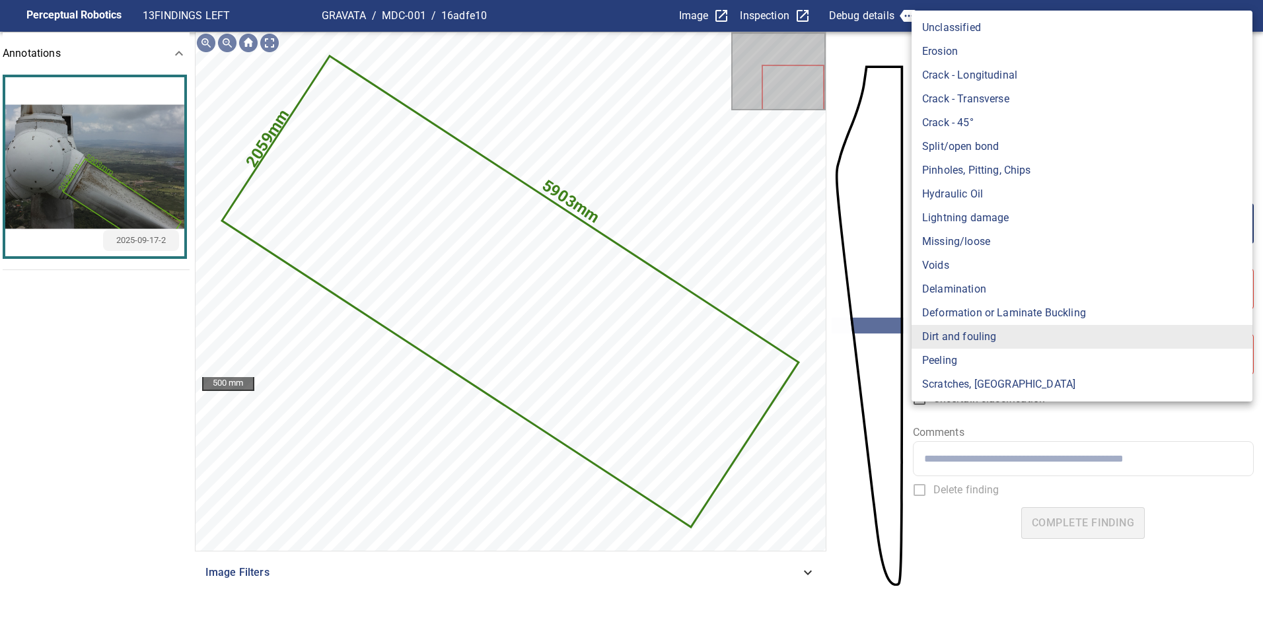
click at [1055, 227] on body "**********" at bounding box center [631, 315] width 1263 height 630
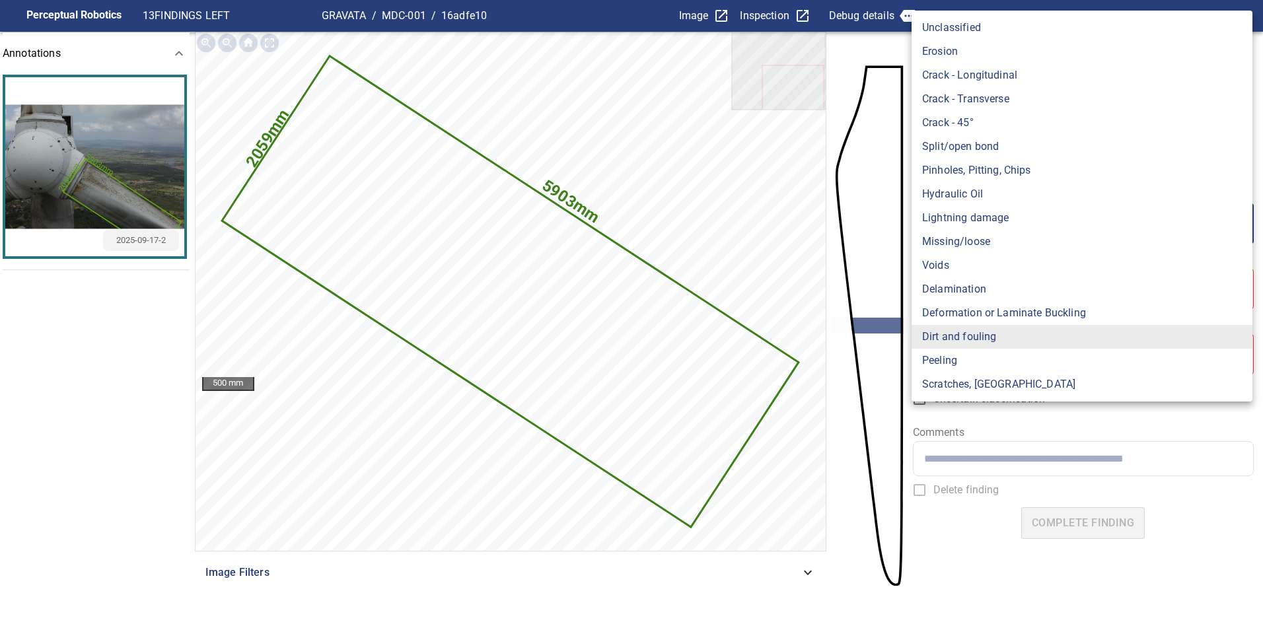
click at [1052, 223] on li "Lightning damage" at bounding box center [1081, 218] width 341 height 24
type input "**********"
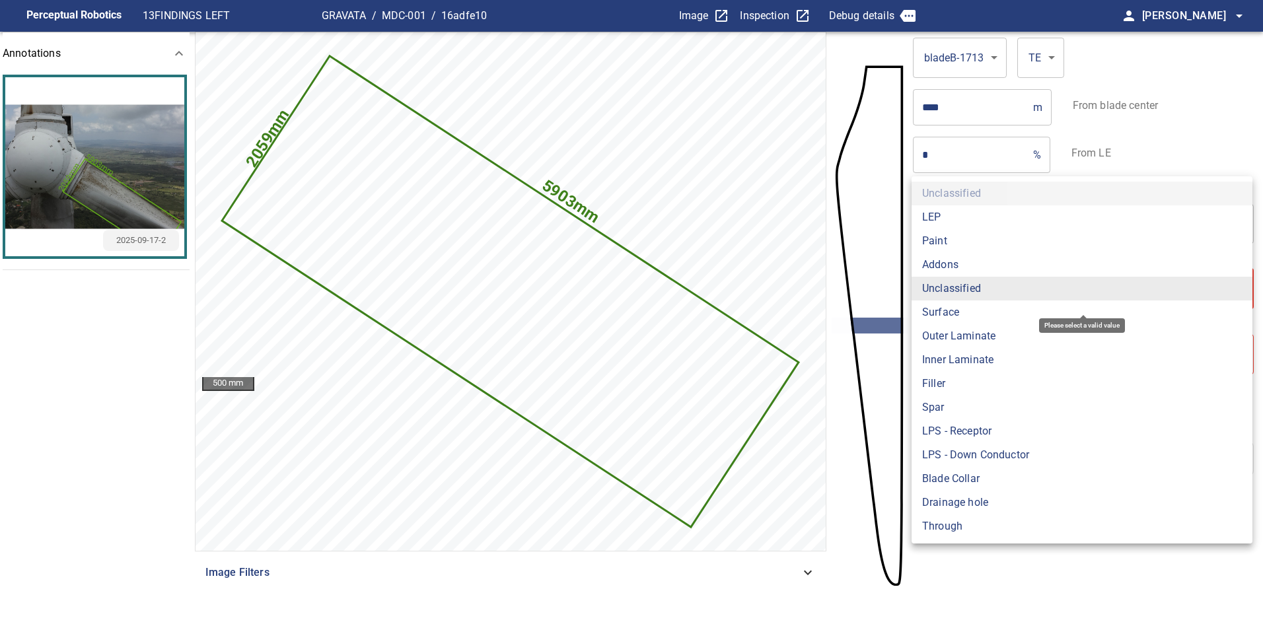
click at [984, 293] on body "**********" at bounding box center [631, 315] width 1263 height 630
click at [974, 310] on li "Surface" at bounding box center [1081, 313] width 341 height 24
type input "*******"
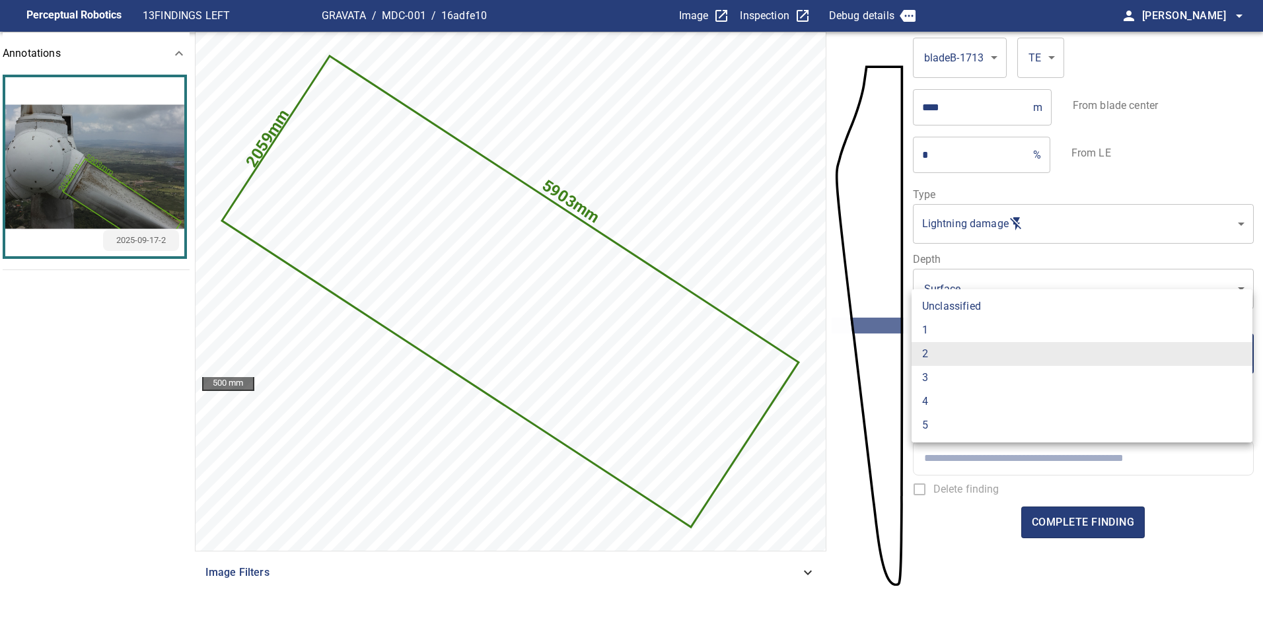
click at [970, 346] on body "**********" at bounding box center [631, 315] width 1263 height 630
click at [968, 332] on li "1" at bounding box center [1081, 330] width 341 height 24
type input "*"
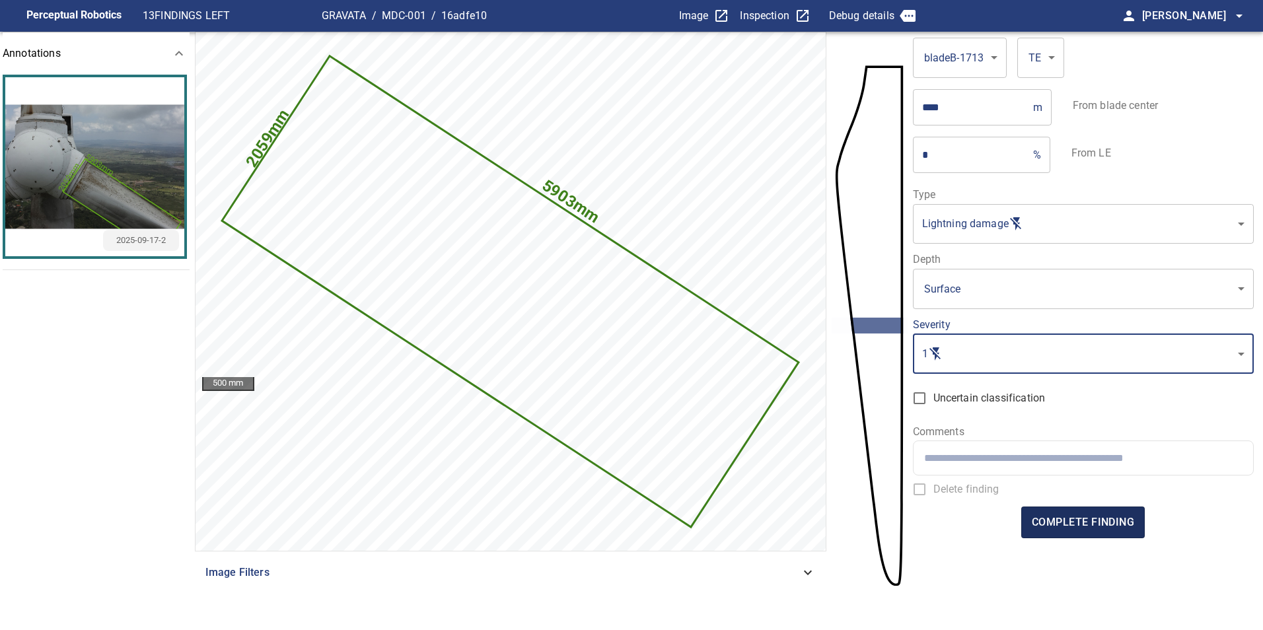
click at [1102, 524] on span "complete finding" at bounding box center [1083, 522] width 102 height 18
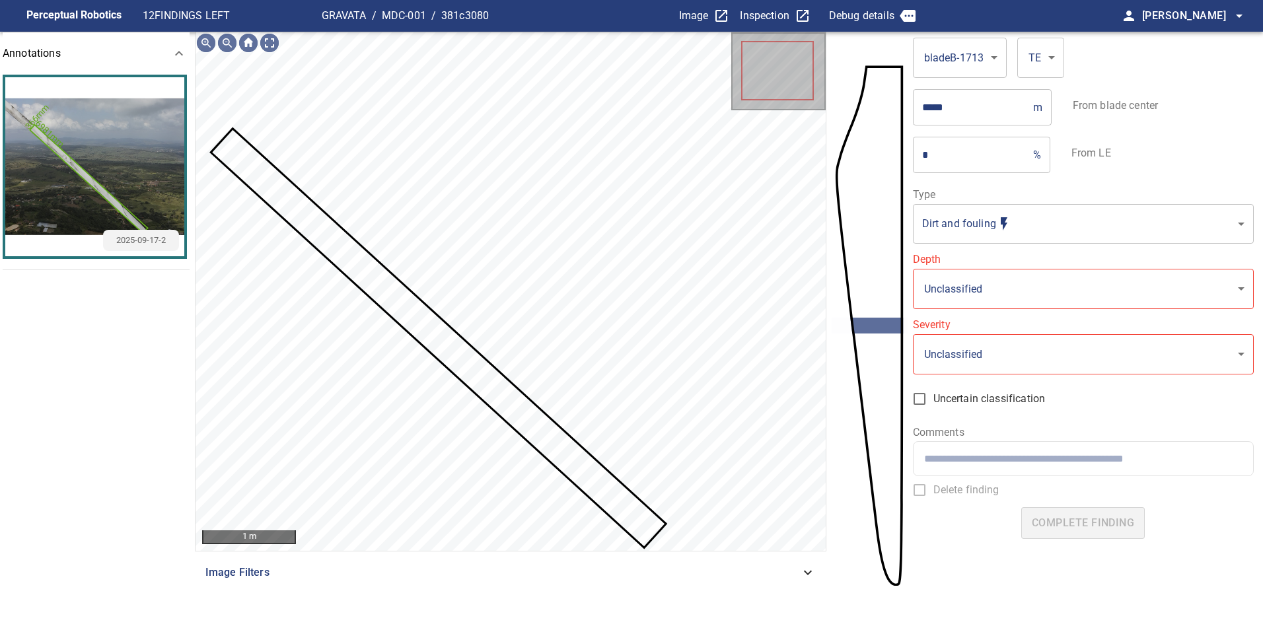
click at [529, 431] on icon at bounding box center [438, 338] width 452 height 417
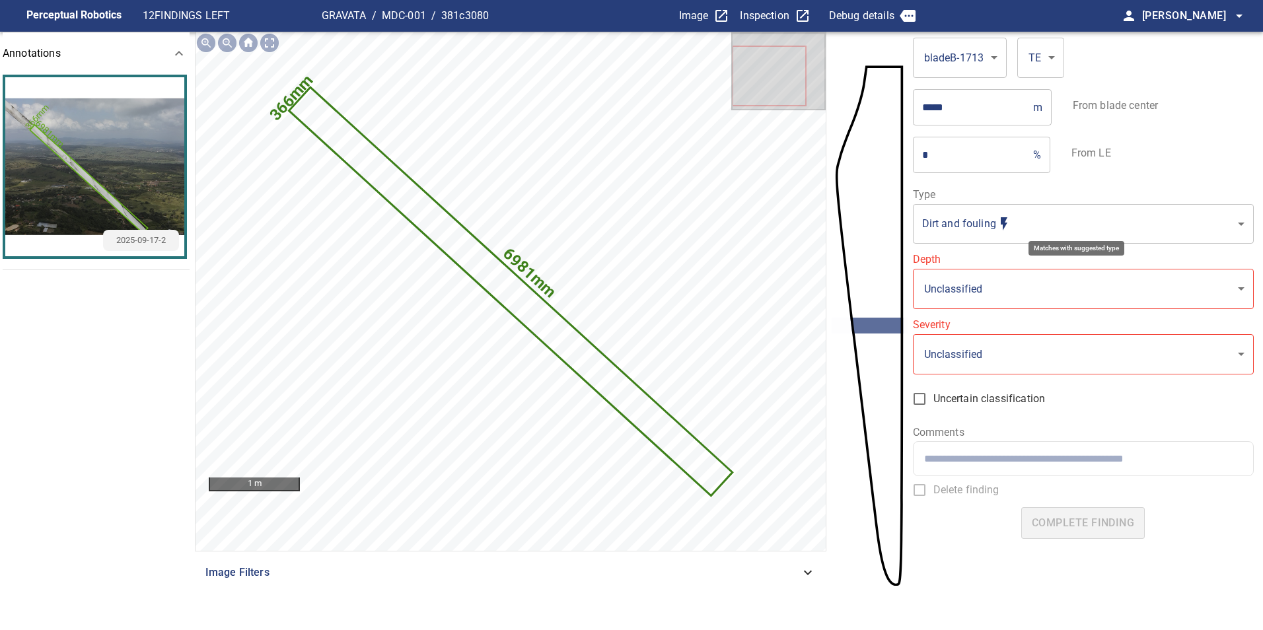
click at [1000, 230] on body "**********" at bounding box center [631, 315] width 1263 height 630
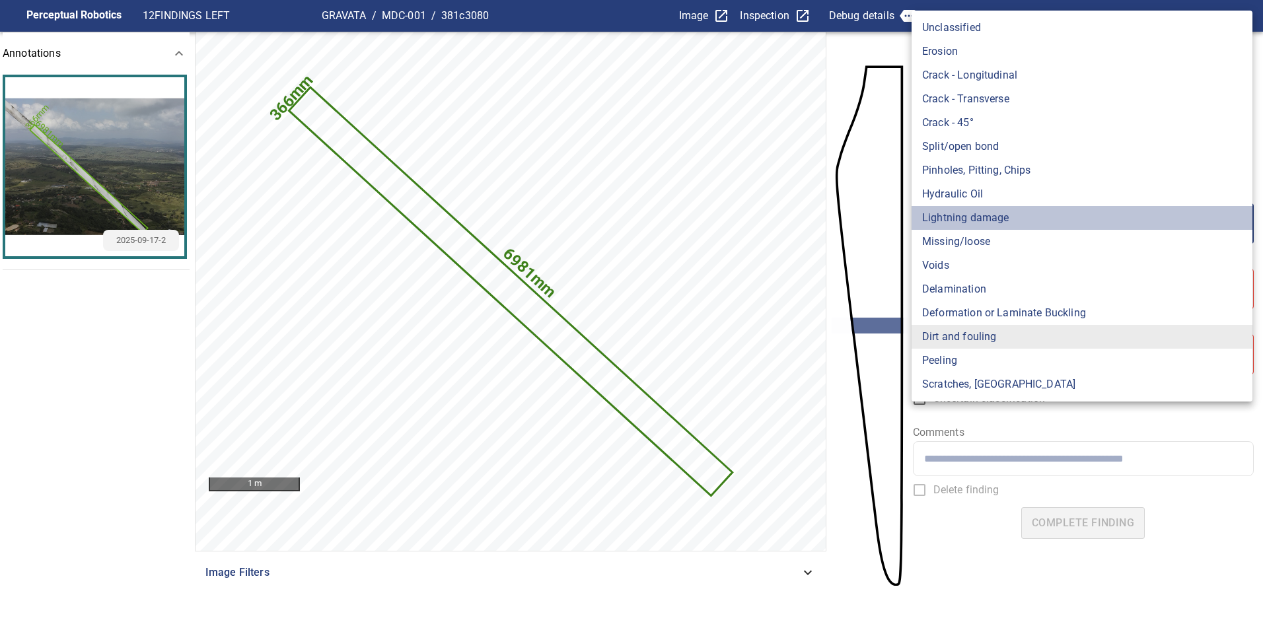
click at [997, 214] on li "Lightning damage" at bounding box center [1081, 218] width 341 height 24
type input "**********"
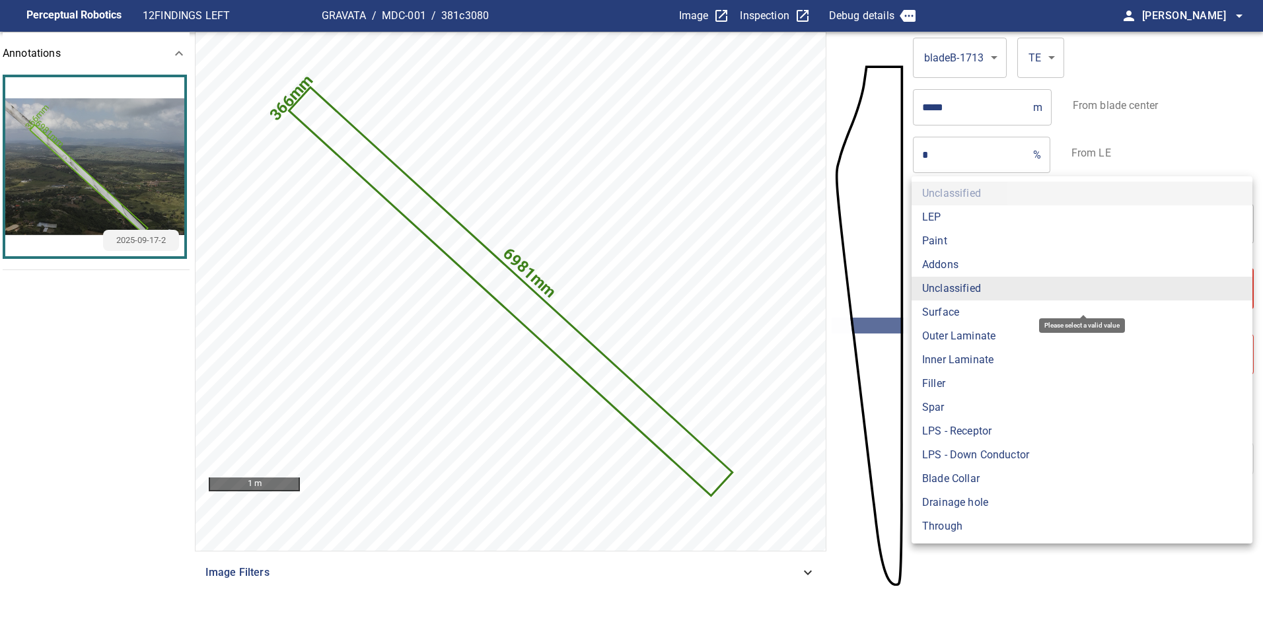
click at [995, 292] on body "**********" at bounding box center [631, 315] width 1263 height 630
click at [986, 312] on li "Surface" at bounding box center [1081, 313] width 341 height 24
type input "*******"
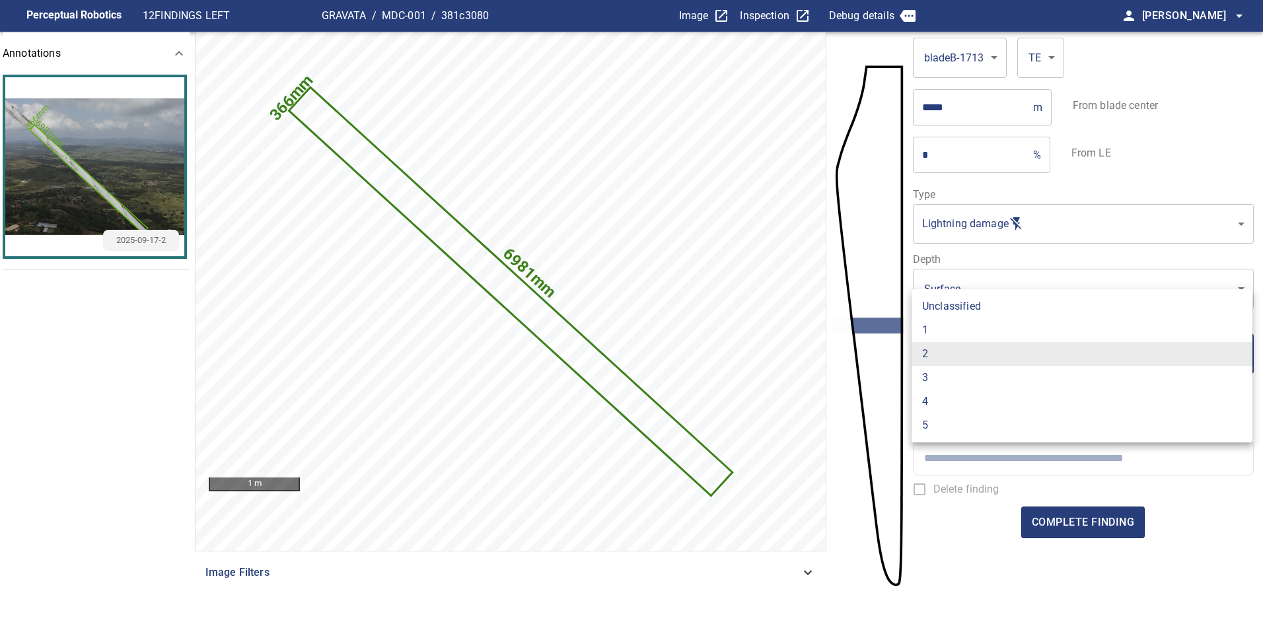
click at [974, 329] on li "1" at bounding box center [1081, 330] width 341 height 24
type input "*"
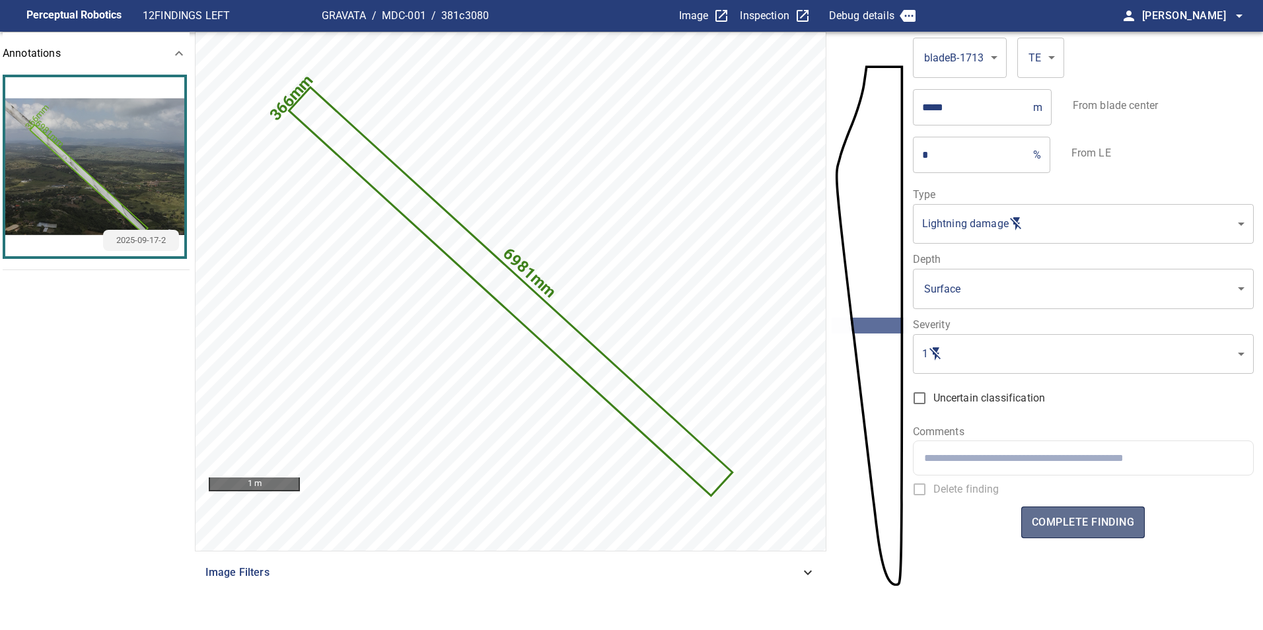
click at [1100, 526] on span "complete finding" at bounding box center [1083, 522] width 102 height 18
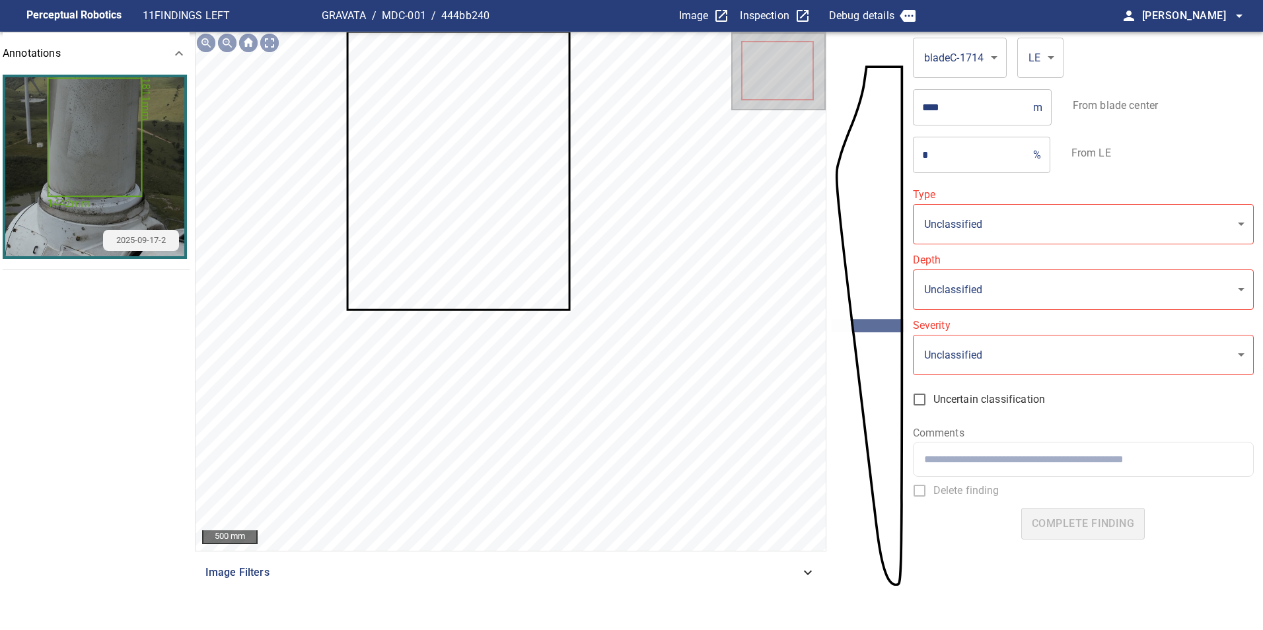
click at [493, 292] on icon at bounding box center [458, 171] width 220 height 276
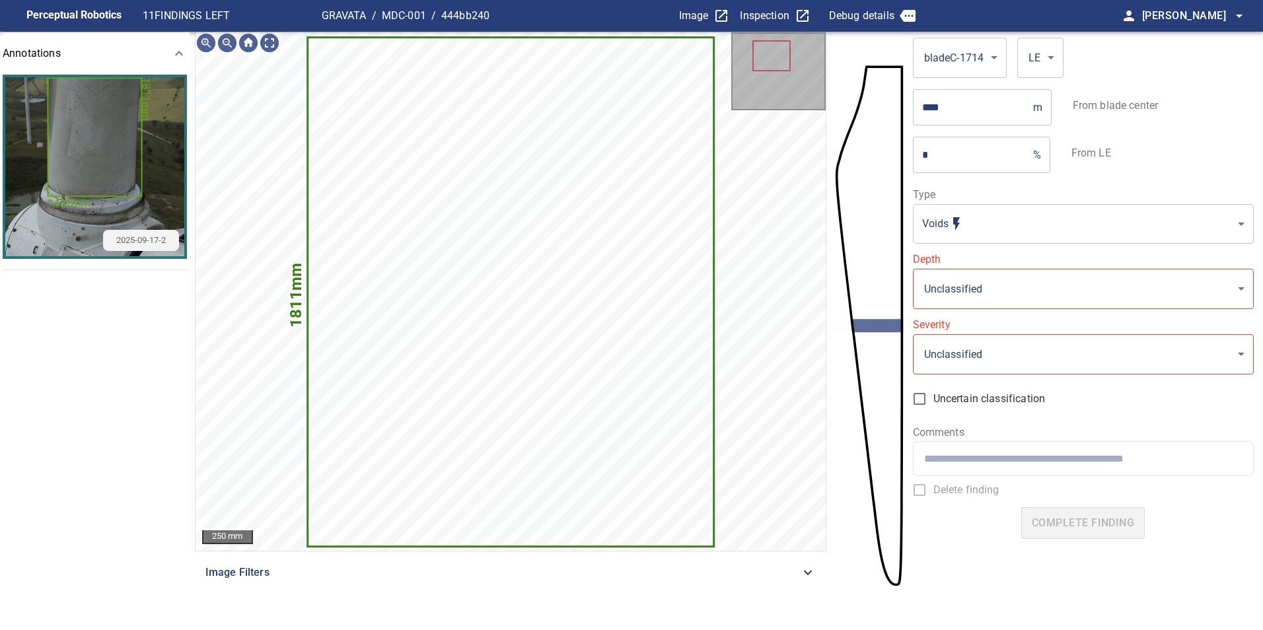
click at [995, 234] on body "**********" at bounding box center [631, 315] width 1263 height 630
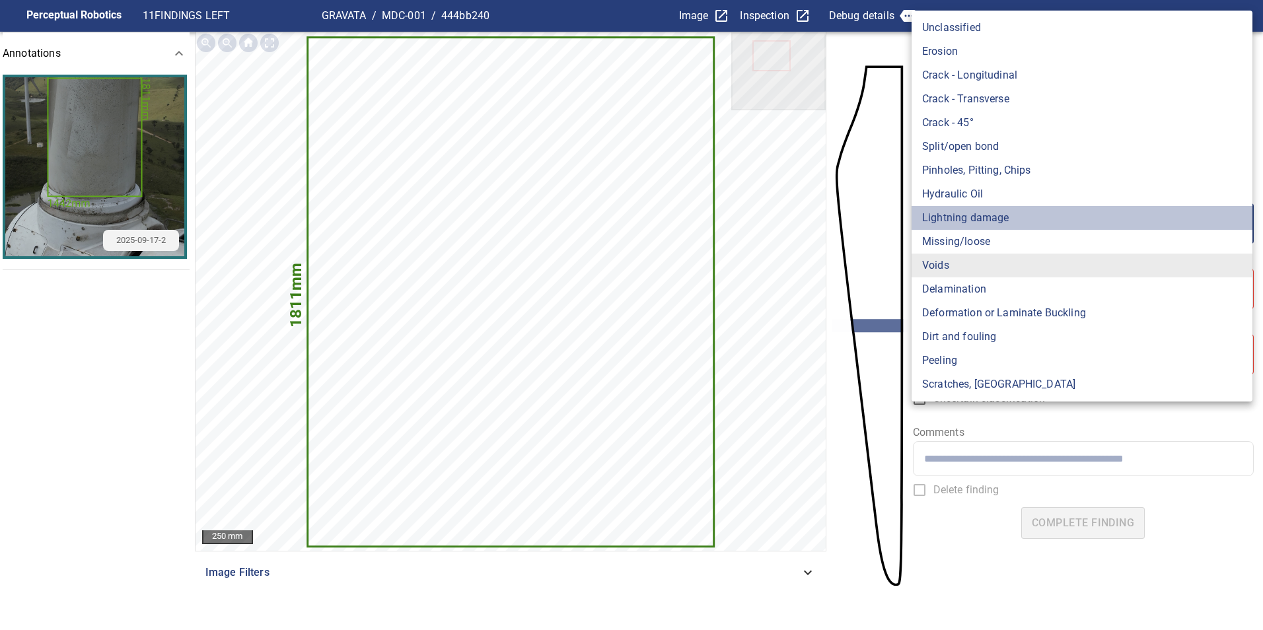
click at [999, 219] on li "Lightning damage" at bounding box center [1081, 218] width 341 height 24
type input "**********"
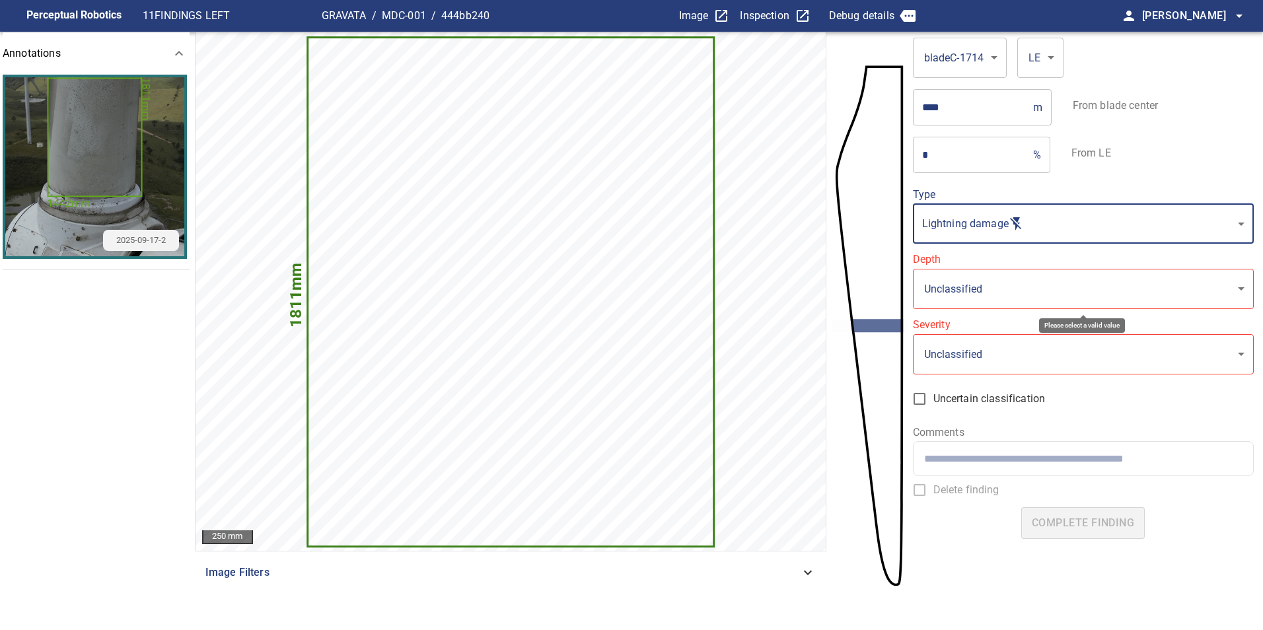
click at [978, 290] on body "**********" at bounding box center [631, 315] width 1263 height 630
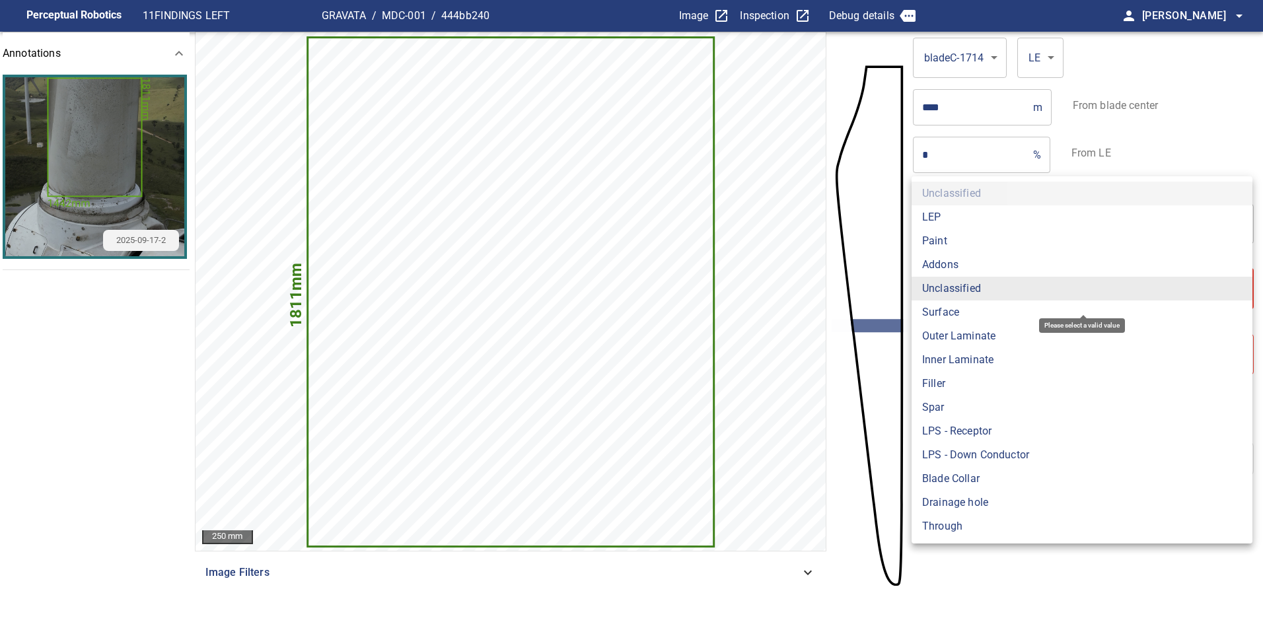
click at [965, 320] on li "Surface" at bounding box center [1081, 313] width 341 height 24
type input "*******"
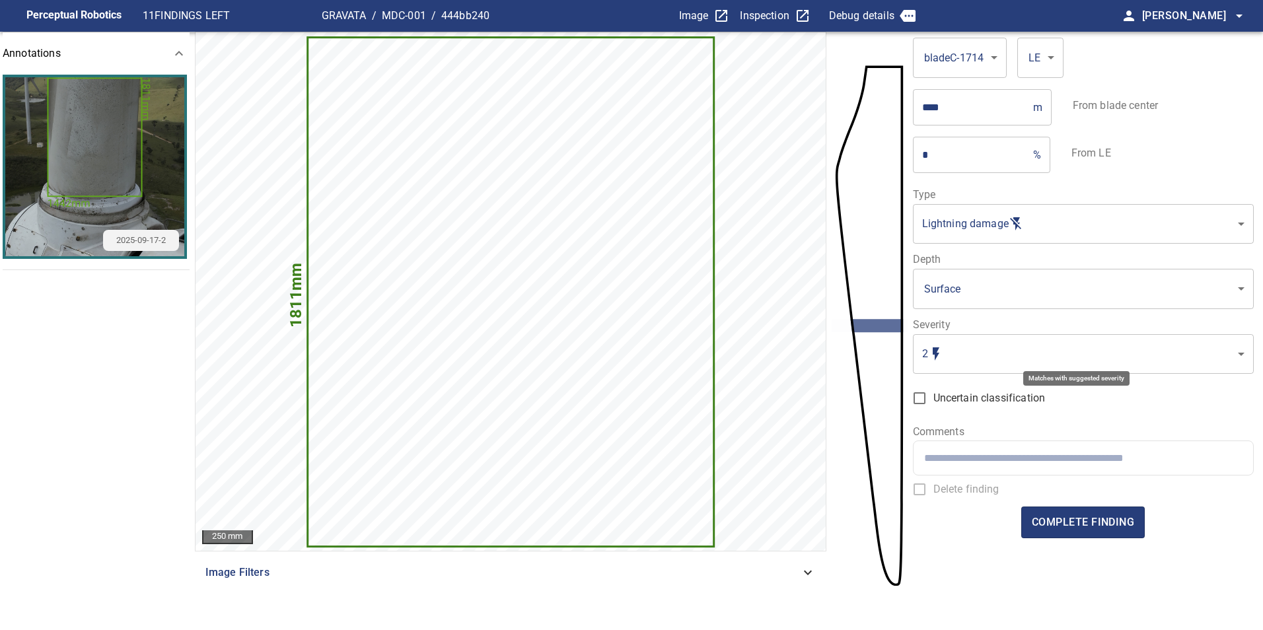
click at [960, 354] on body "**********" at bounding box center [631, 315] width 1263 height 630
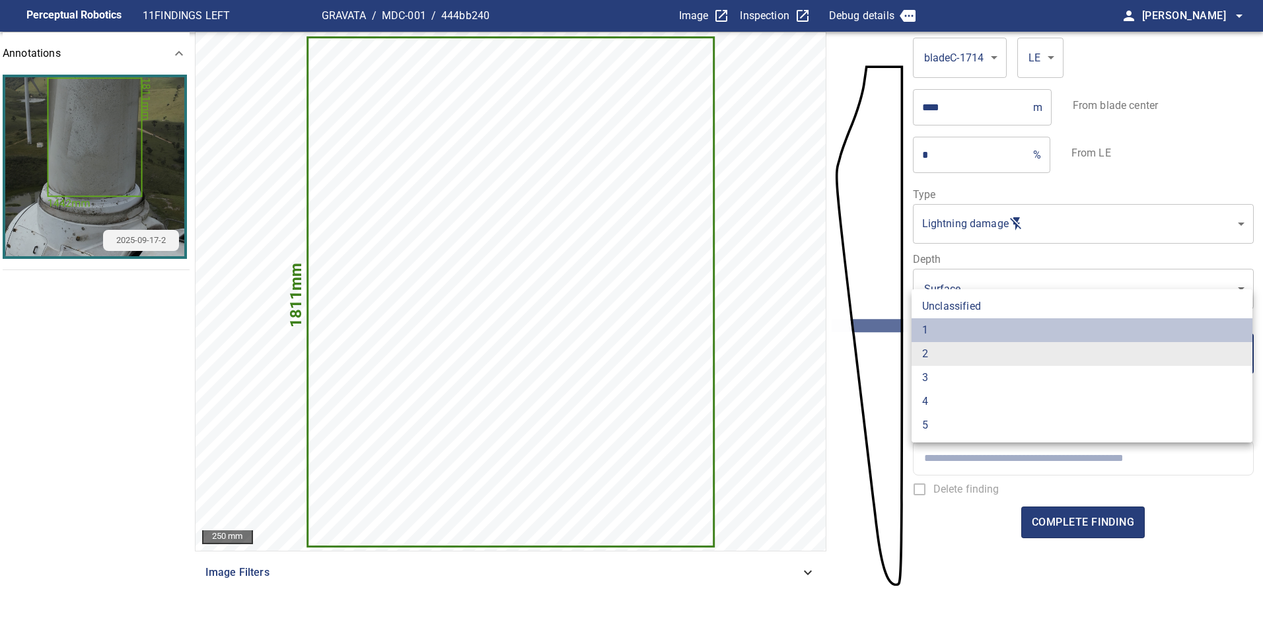
click at [944, 337] on li "1" at bounding box center [1081, 330] width 341 height 24
type input "*"
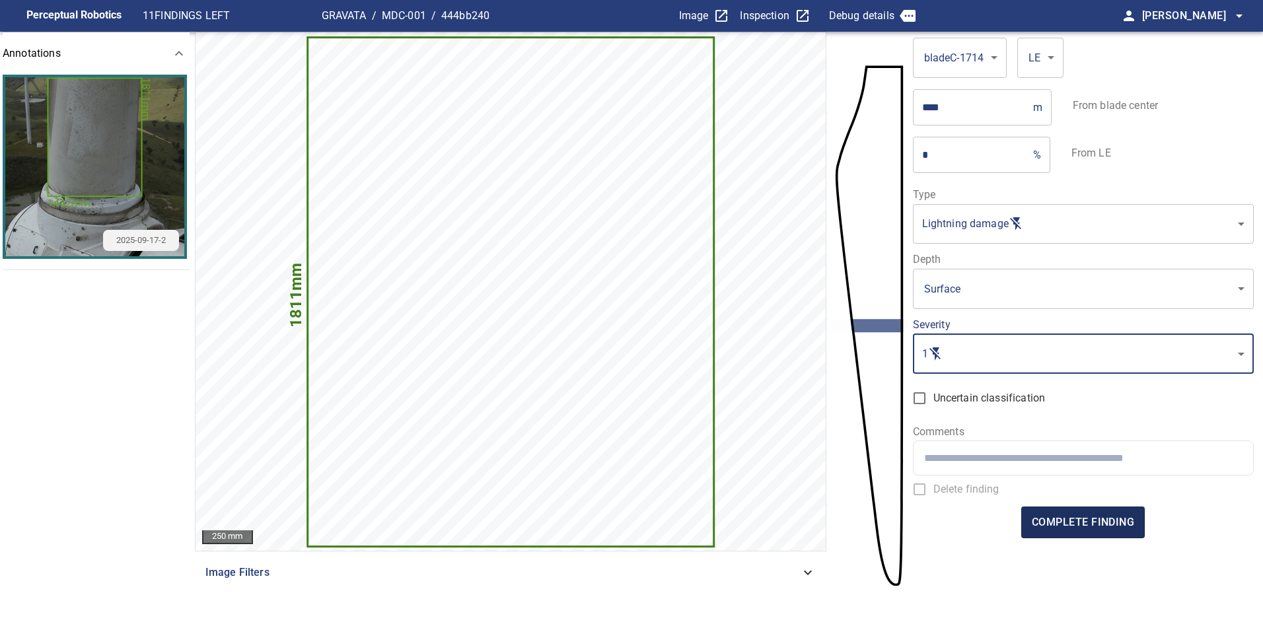
click at [1059, 526] on span "complete finding" at bounding box center [1083, 522] width 102 height 18
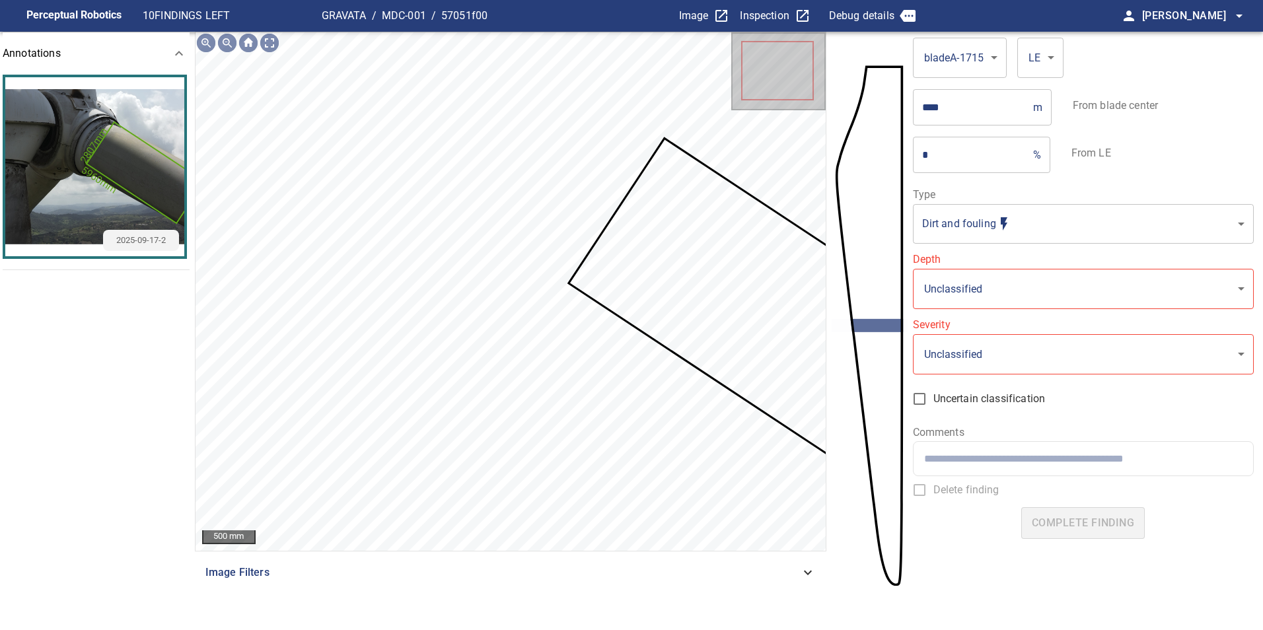
click at [703, 294] on icon at bounding box center [769, 311] width 398 height 344
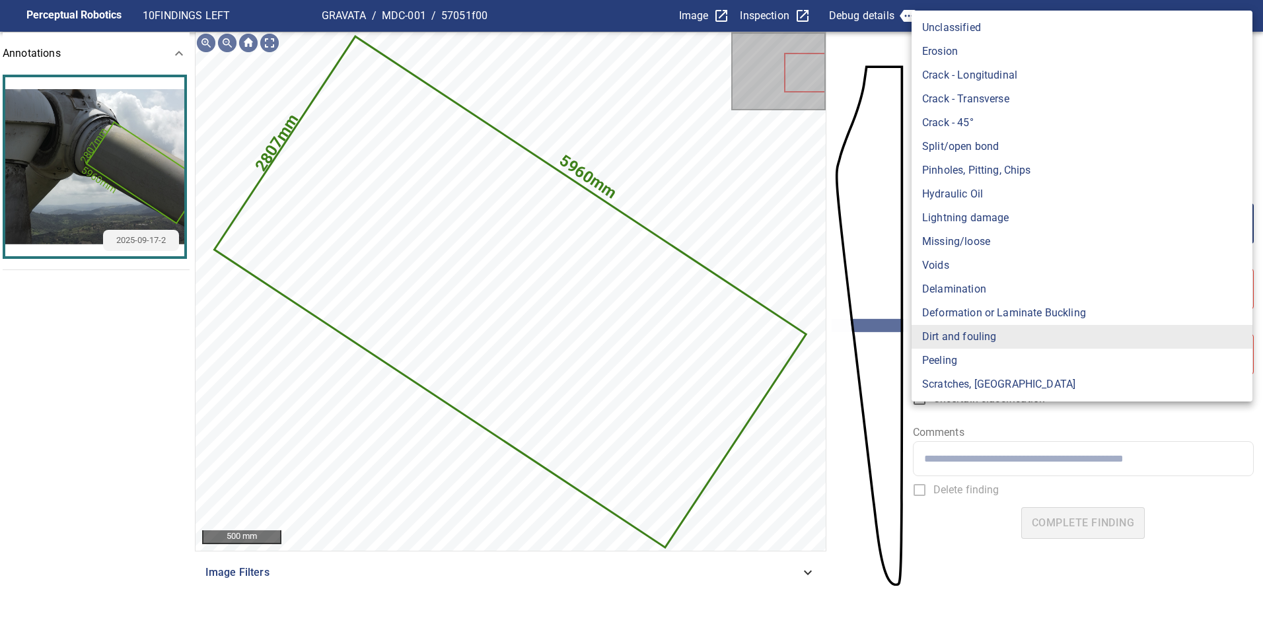
click at [1008, 215] on body "**********" at bounding box center [631, 315] width 1263 height 630
click at [1008, 215] on li "Lightning damage" at bounding box center [1081, 218] width 341 height 24
type input "**********"
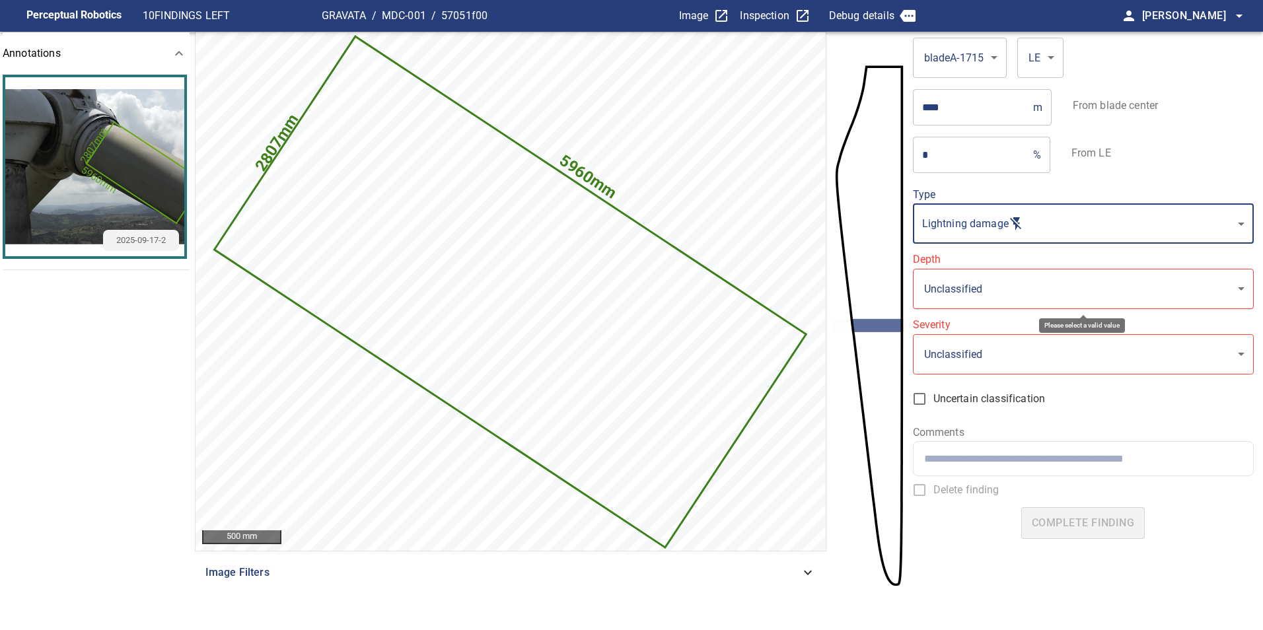
click at [997, 282] on body "**********" at bounding box center [631, 315] width 1263 height 630
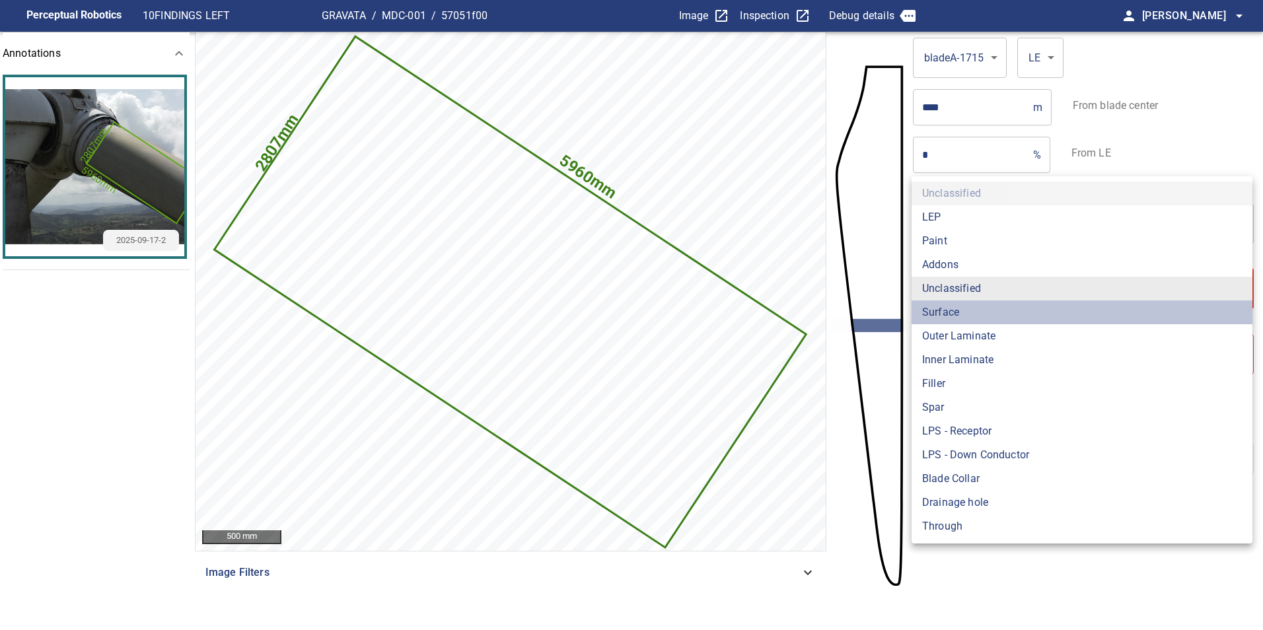
click at [969, 309] on li "Surface" at bounding box center [1081, 313] width 341 height 24
type input "*******"
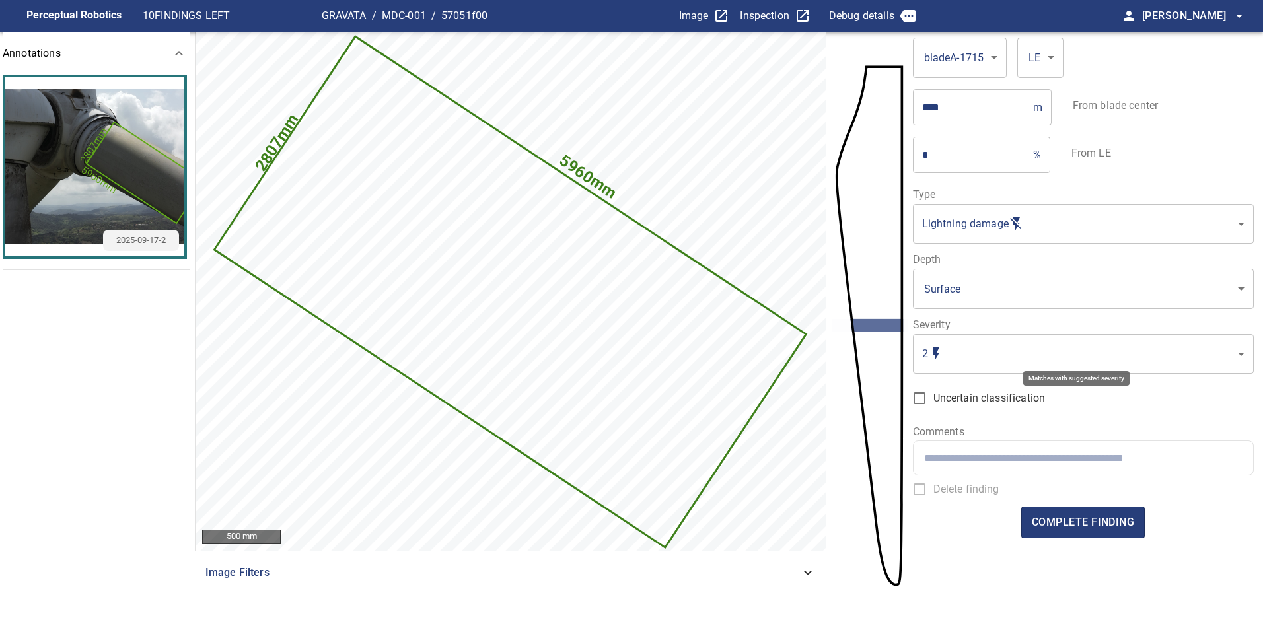
click at [962, 347] on body "**********" at bounding box center [631, 315] width 1263 height 630
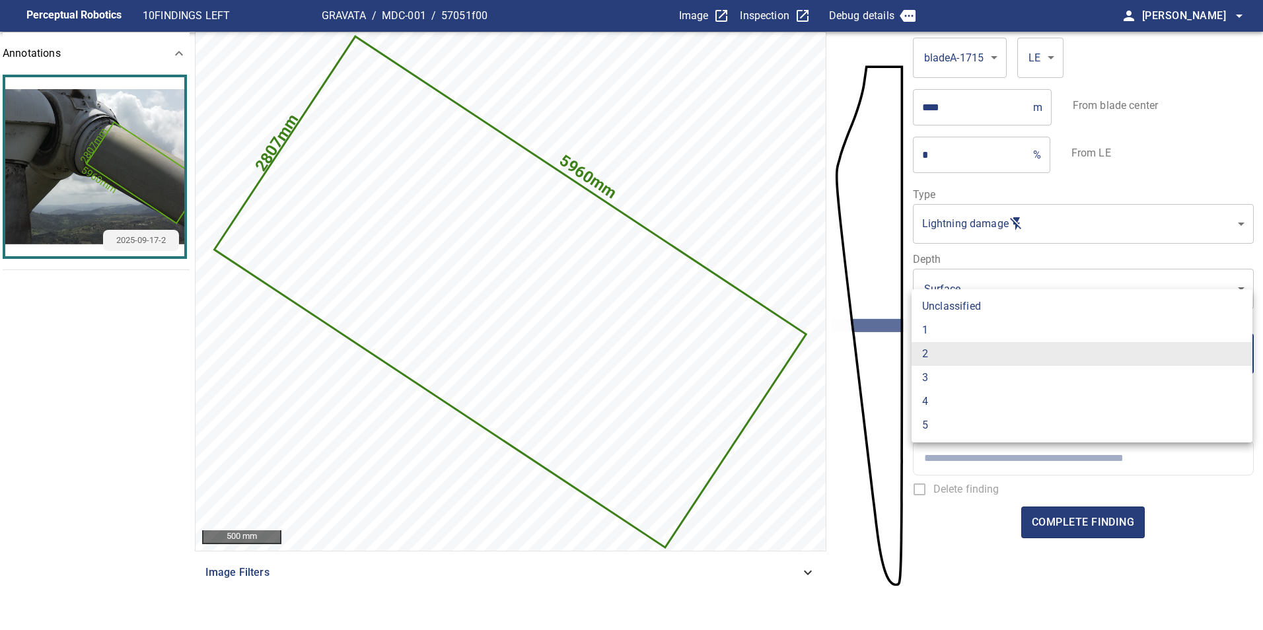
click at [952, 327] on li "1" at bounding box center [1081, 330] width 341 height 24
type input "*"
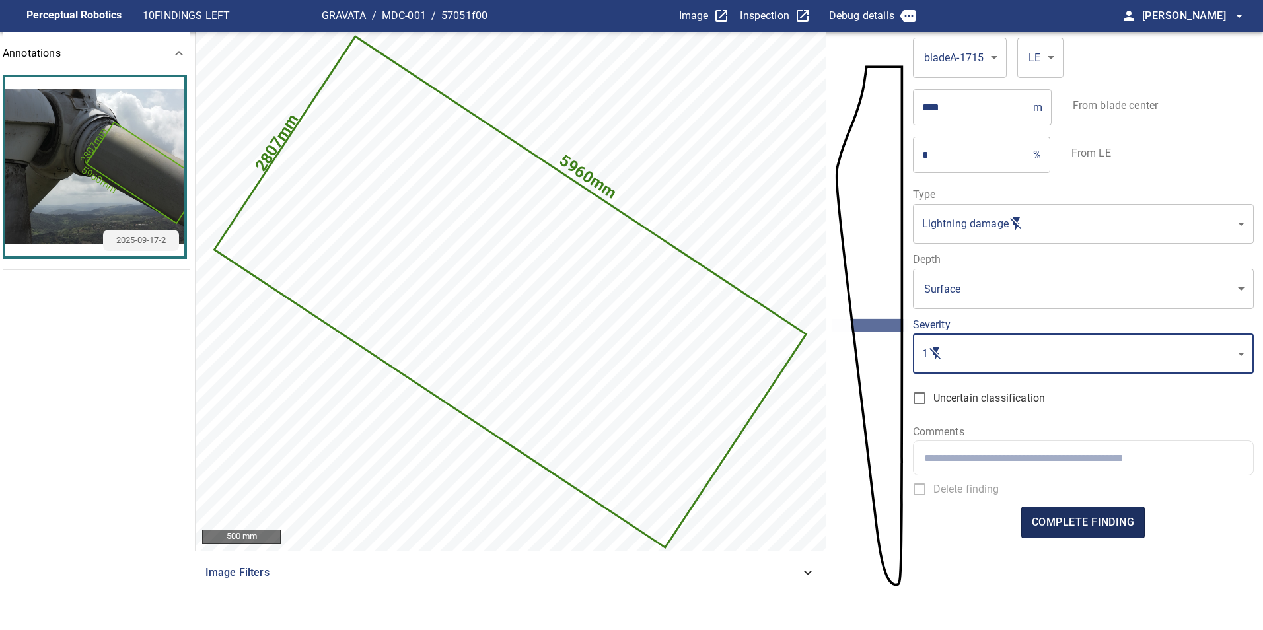
click at [1105, 518] on span "complete finding" at bounding box center [1083, 522] width 102 height 18
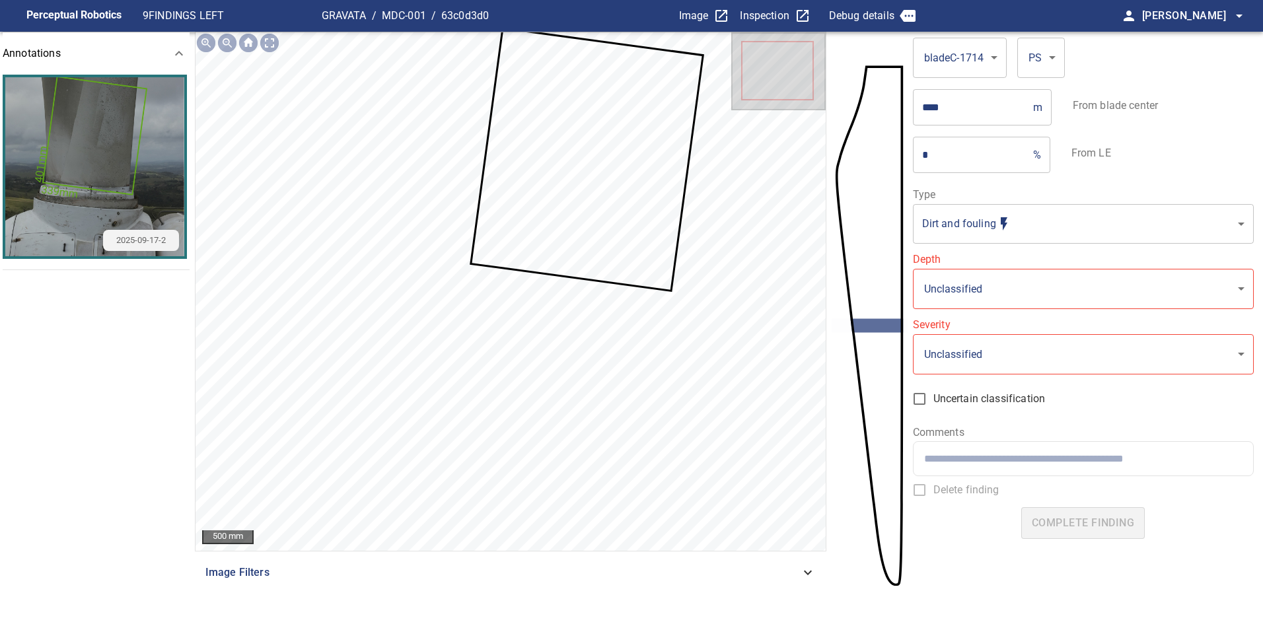
click at [614, 236] on icon at bounding box center [587, 160] width 230 height 261
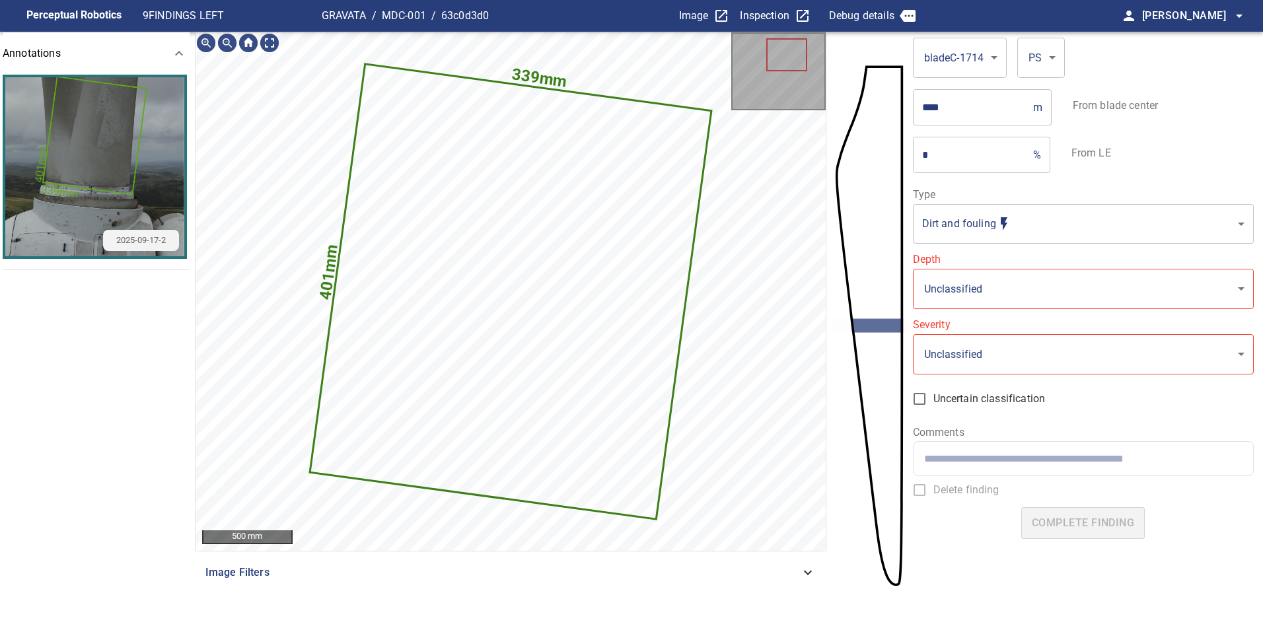
click at [1046, 221] on body "**********" at bounding box center [631, 315] width 1263 height 630
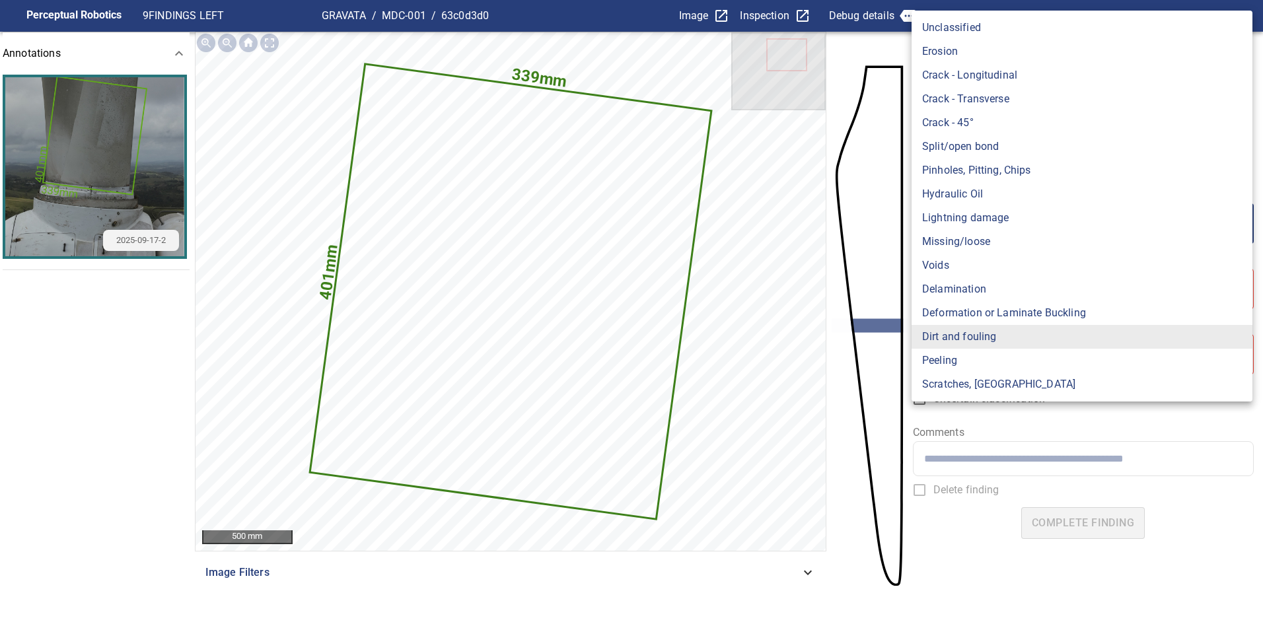
click at [983, 222] on li "Lightning damage" at bounding box center [1081, 218] width 341 height 24
type input "**********"
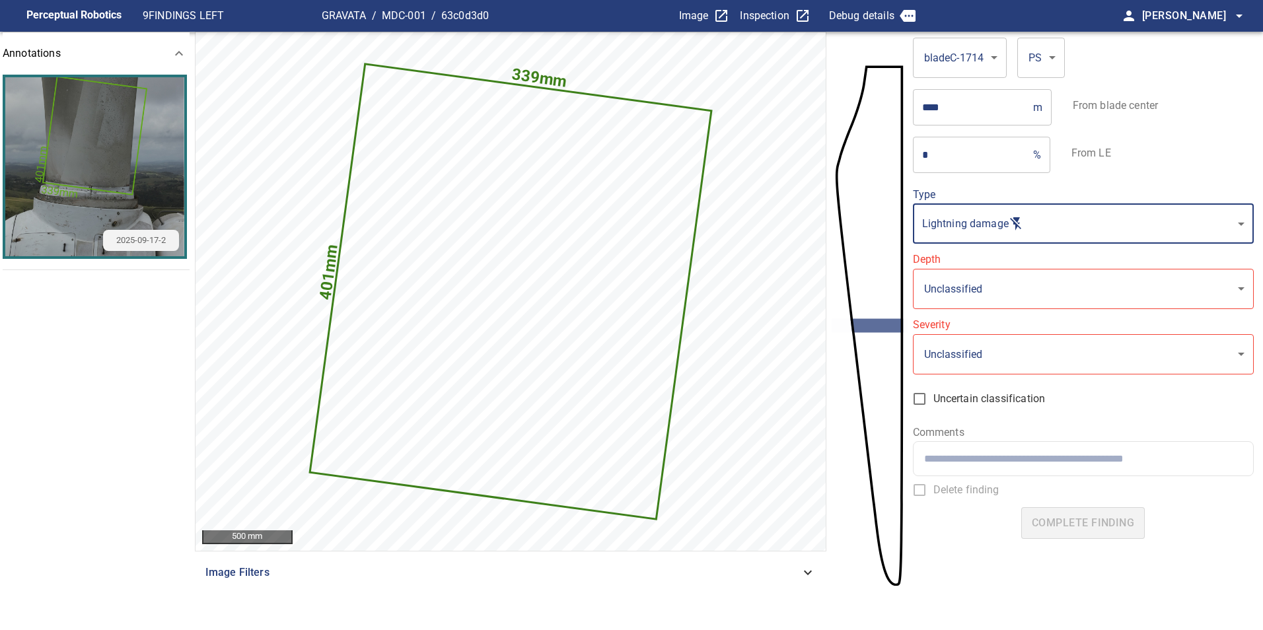
click at [985, 279] on body "**********" at bounding box center [631, 315] width 1263 height 630
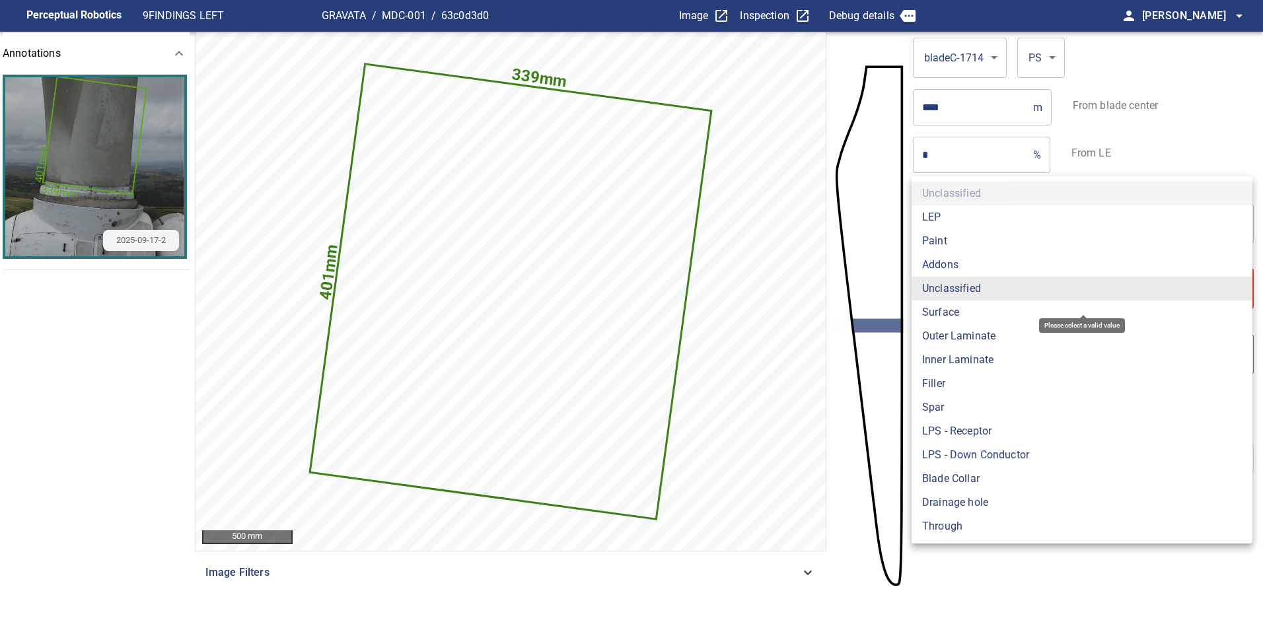
click at [976, 317] on li "Surface" at bounding box center [1081, 313] width 341 height 24
type input "*******"
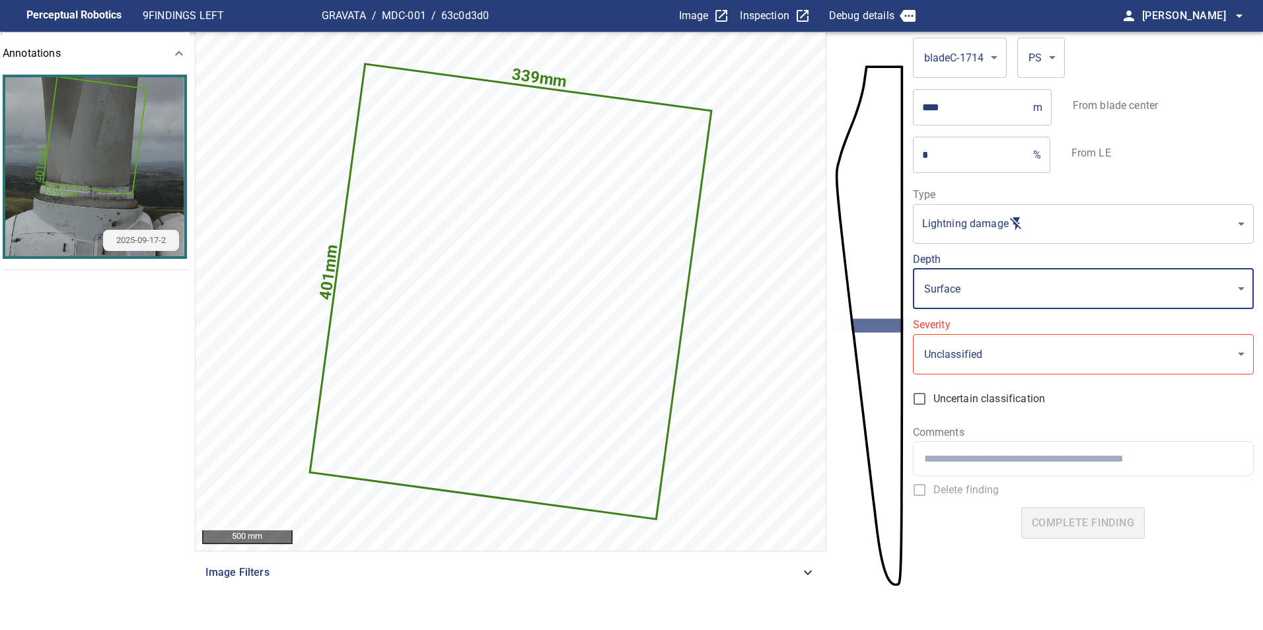
click at [969, 372] on body "**********" at bounding box center [631, 315] width 1263 height 630
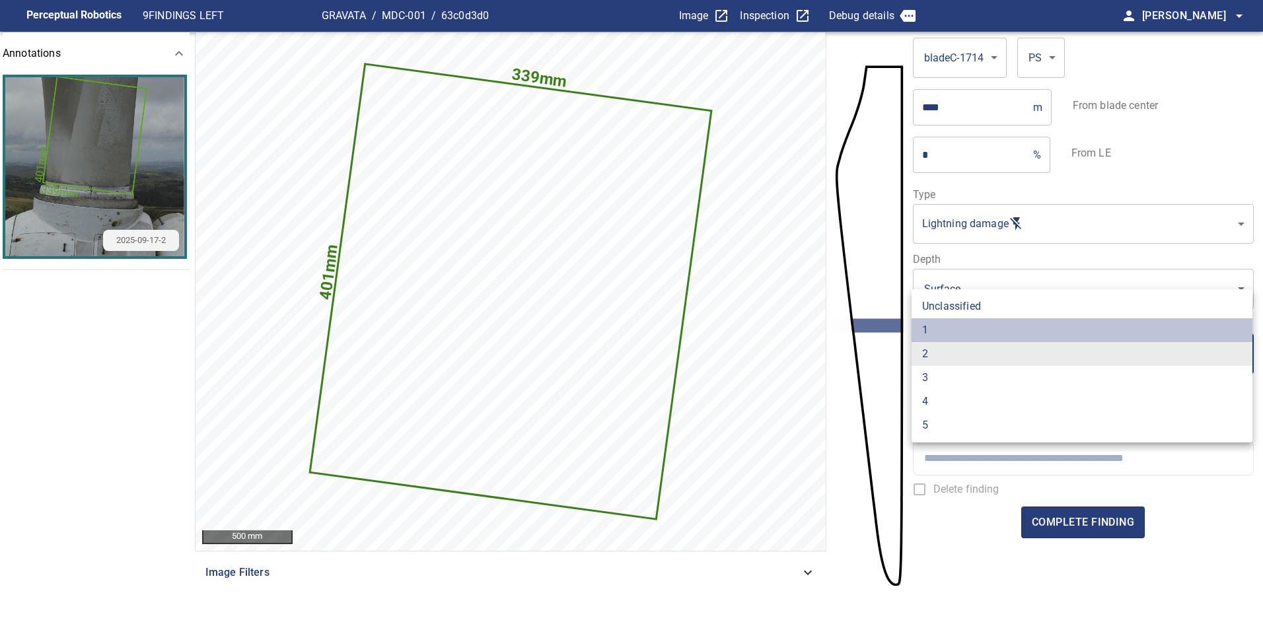
click at [957, 332] on li "1" at bounding box center [1081, 330] width 341 height 24
type input "*"
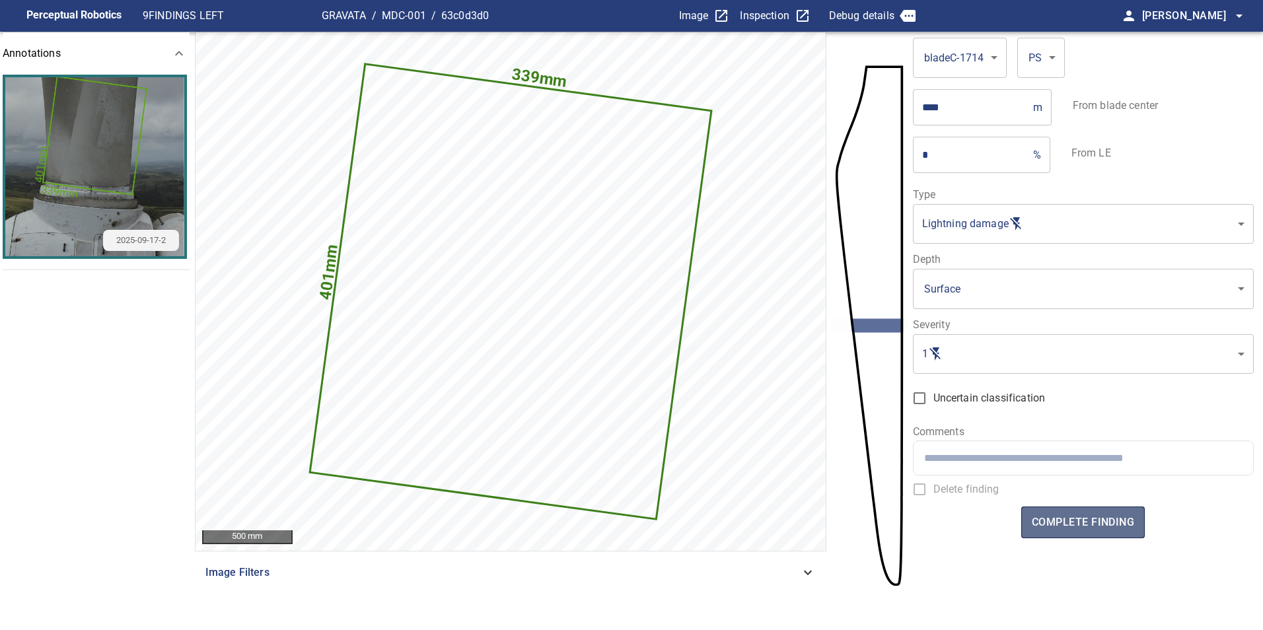
click at [1083, 520] on span "complete finding" at bounding box center [1083, 522] width 102 height 18
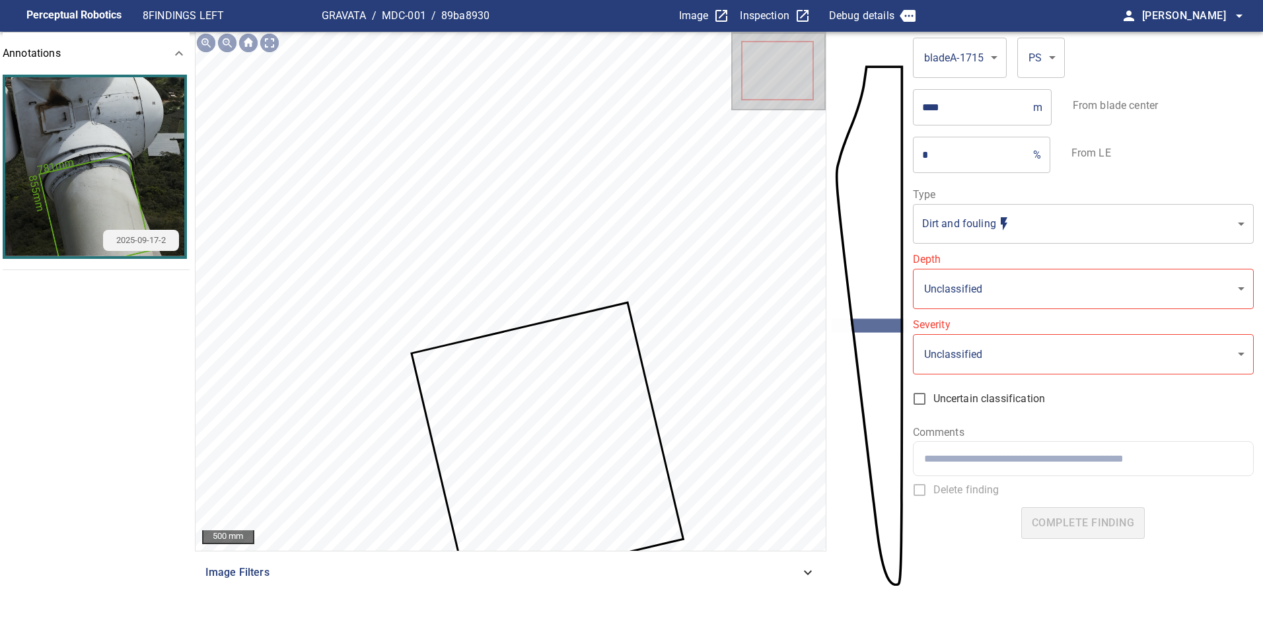
click at [538, 386] on icon at bounding box center [546, 446] width 269 height 285
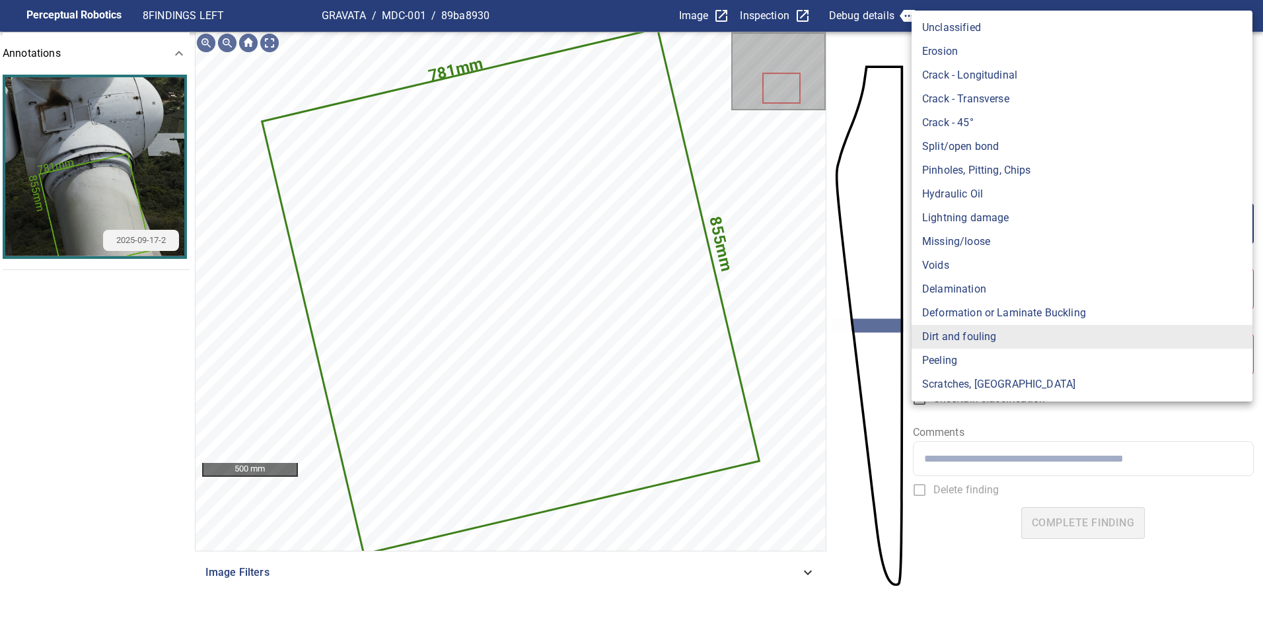
click at [947, 228] on body "**********" at bounding box center [631, 315] width 1263 height 630
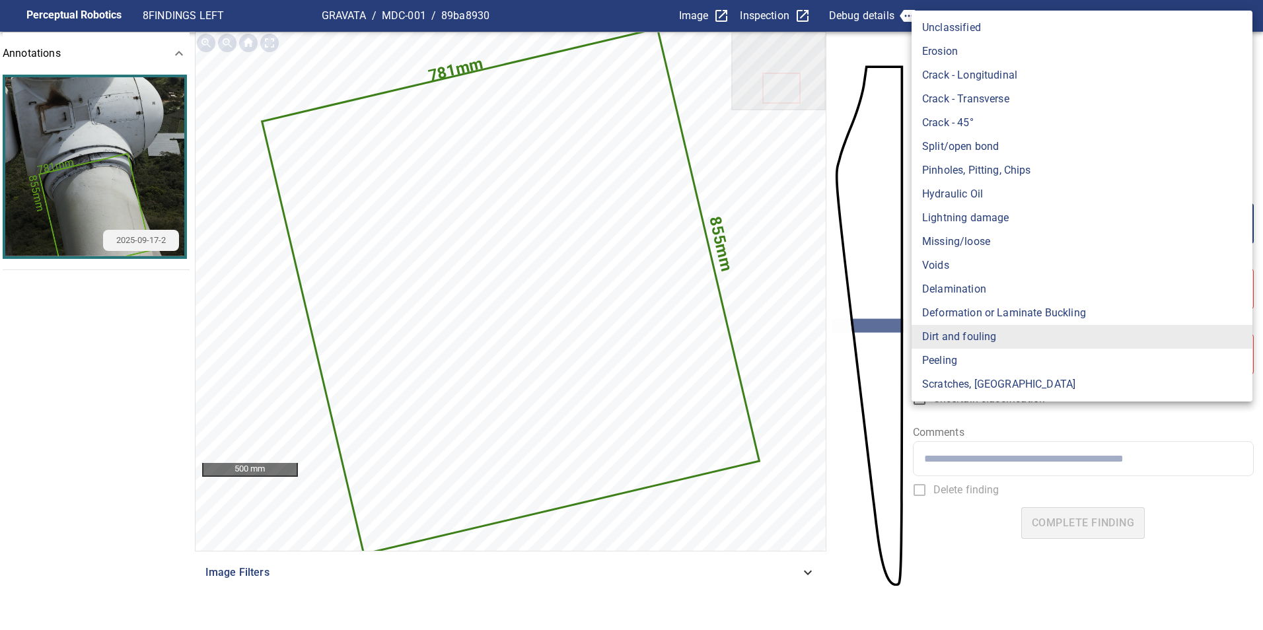
click at [955, 215] on li "Lightning damage" at bounding box center [1081, 218] width 341 height 24
type input "**********"
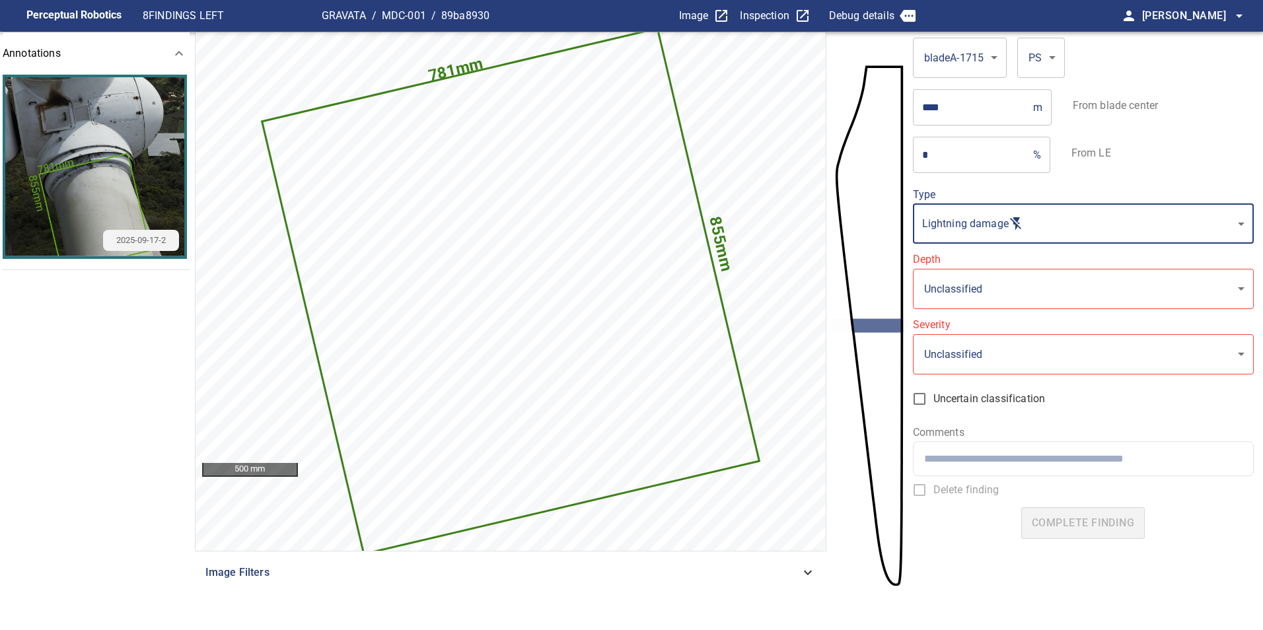
click at [952, 279] on body "**********" at bounding box center [631, 315] width 1263 height 630
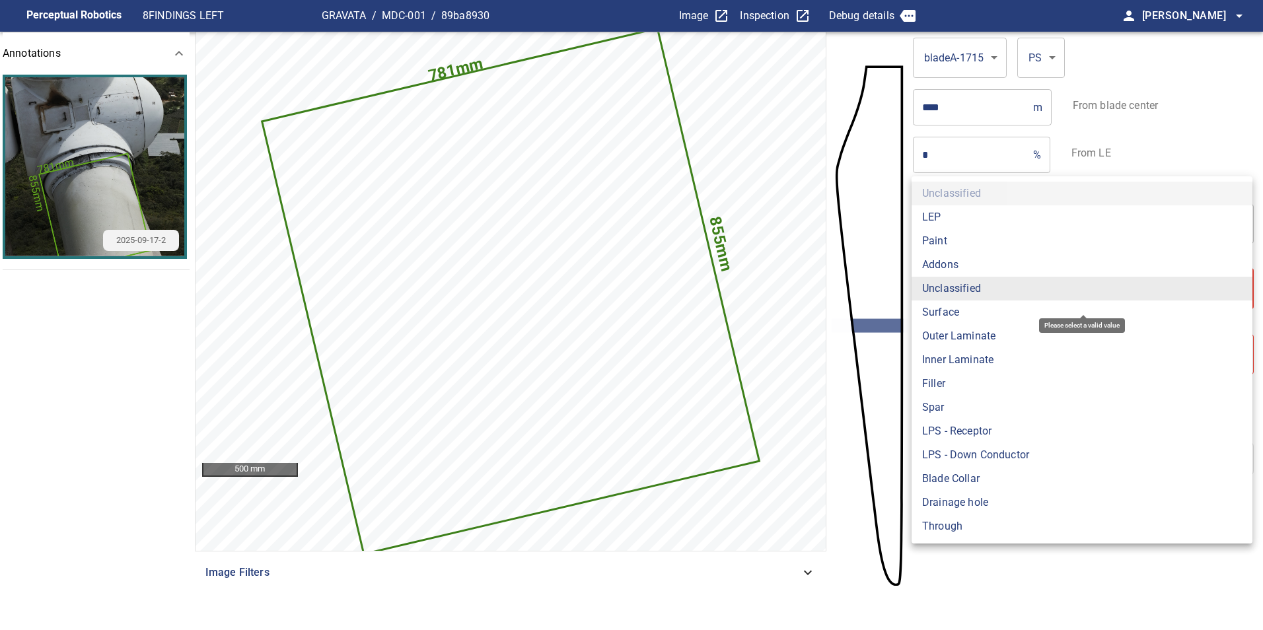
click at [955, 308] on li "Surface" at bounding box center [1081, 313] width 341 height 24
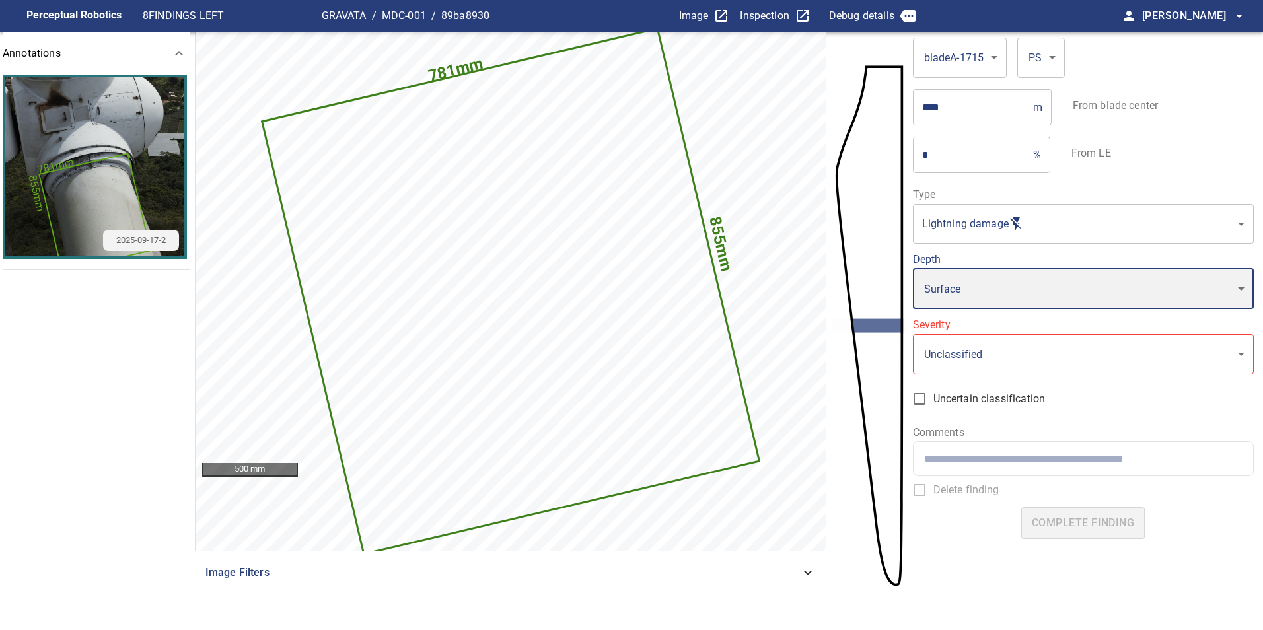
type input "*******"
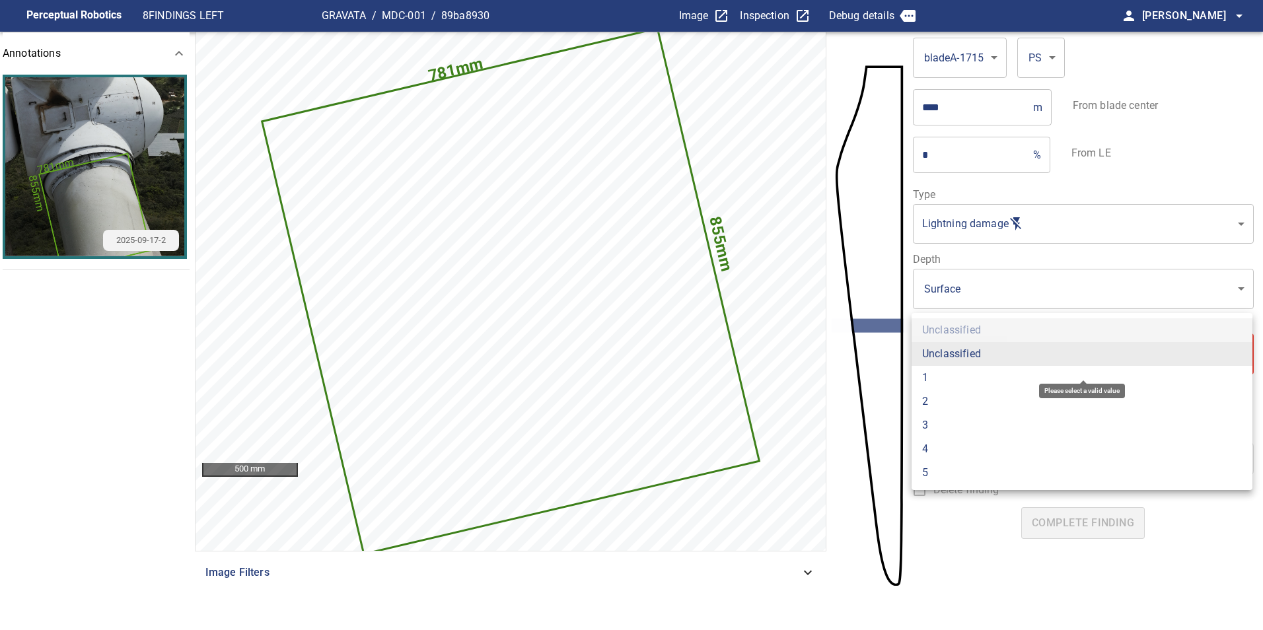
click at [962, 341] on body "**********" at bounding box center [631, 315] width 1263 height 630
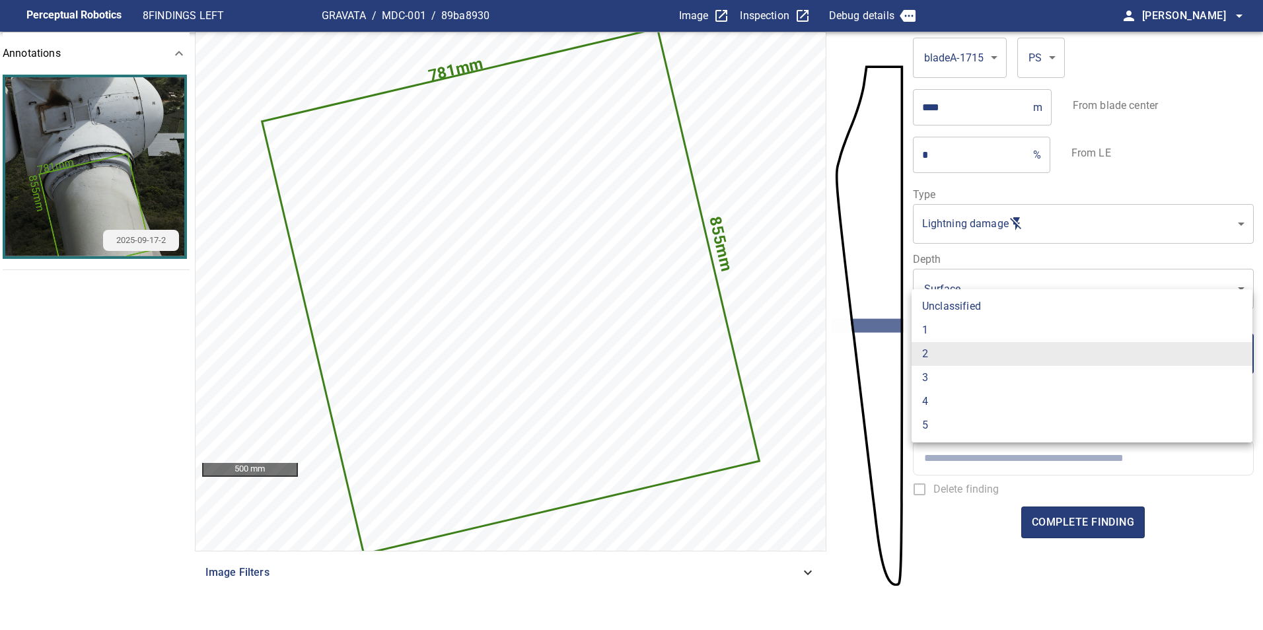
click at [958, 337] on li "1" at bounding box center [1081, 330] width 341 height 24
type input "*"
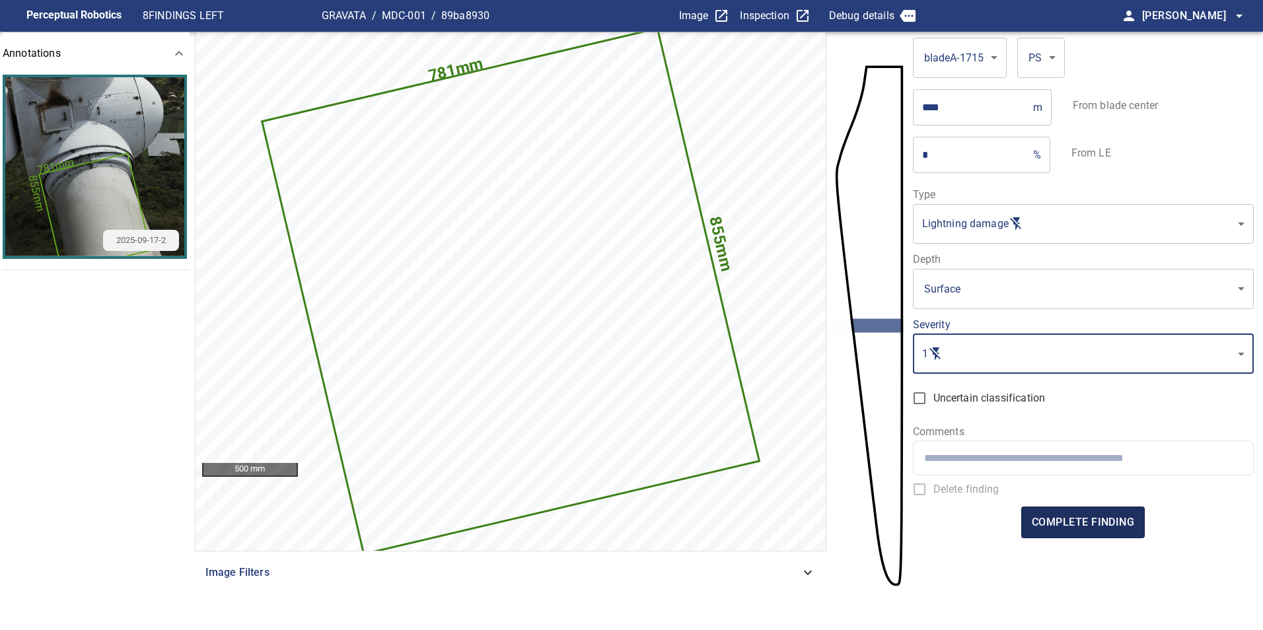
click at [1075, 518] on span "complete finding" at bounding box center [1083, 522] width 102 height 18
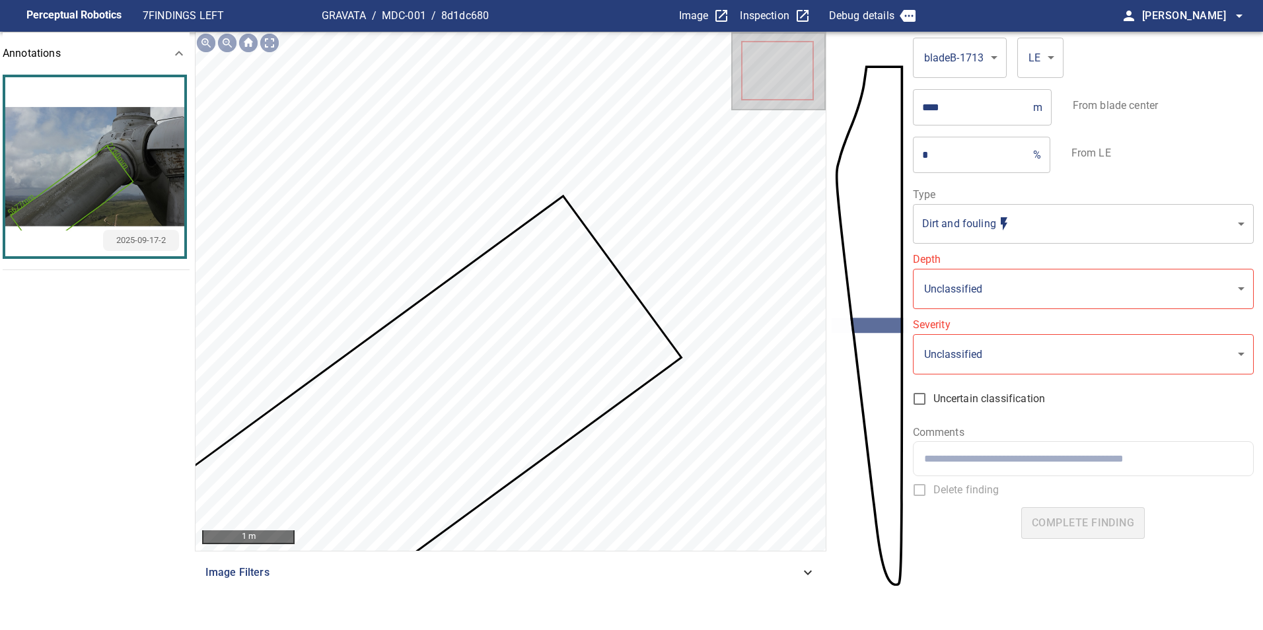
click at [562, 287] on icon at bounding box center [411, 431] width 538 height 468
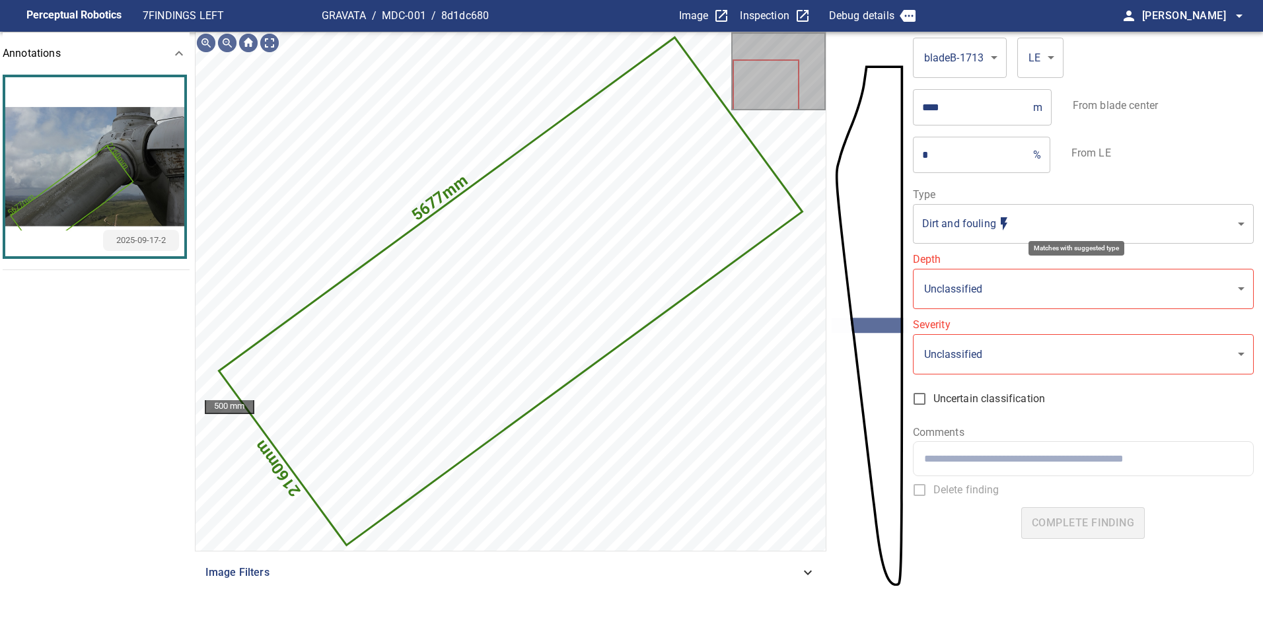
click at [1018, 224] on body "**********" at bounding box center [631, 315] width 1263 height 630
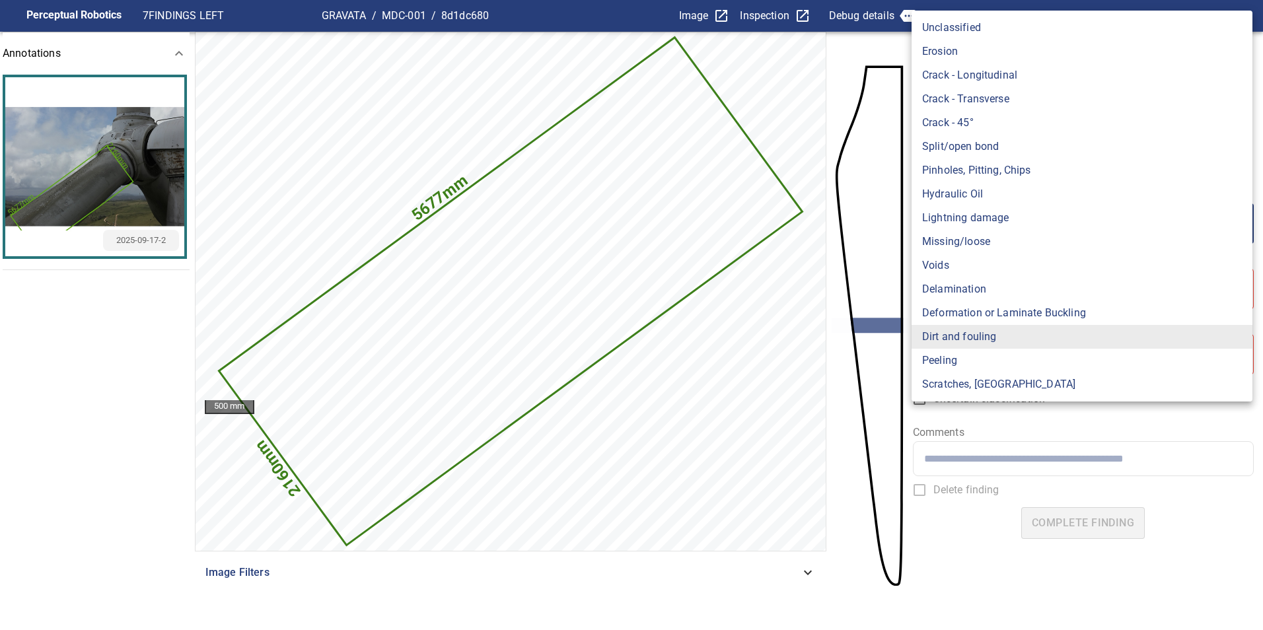
click at [995, 217] on li "Lightning damage" at bounding box center [1081, 218] width 341 height 24
type input "**********"
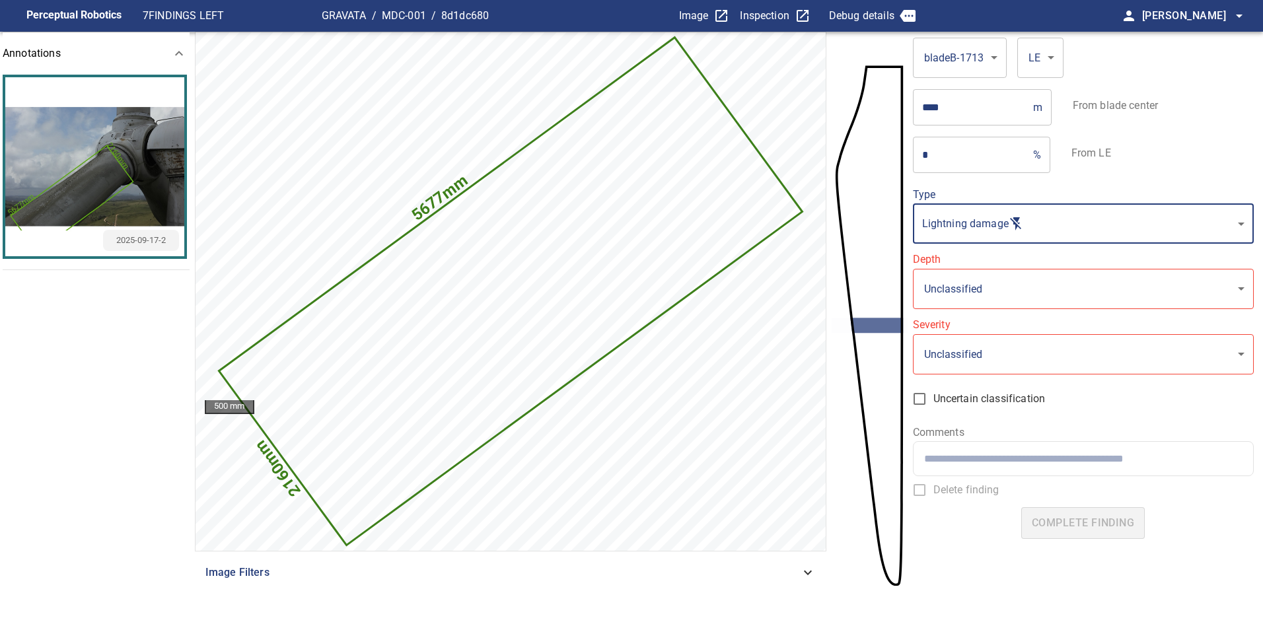
click at [964, 298] on body "**********" at bounding box center [631, 315] width 1263 height 630
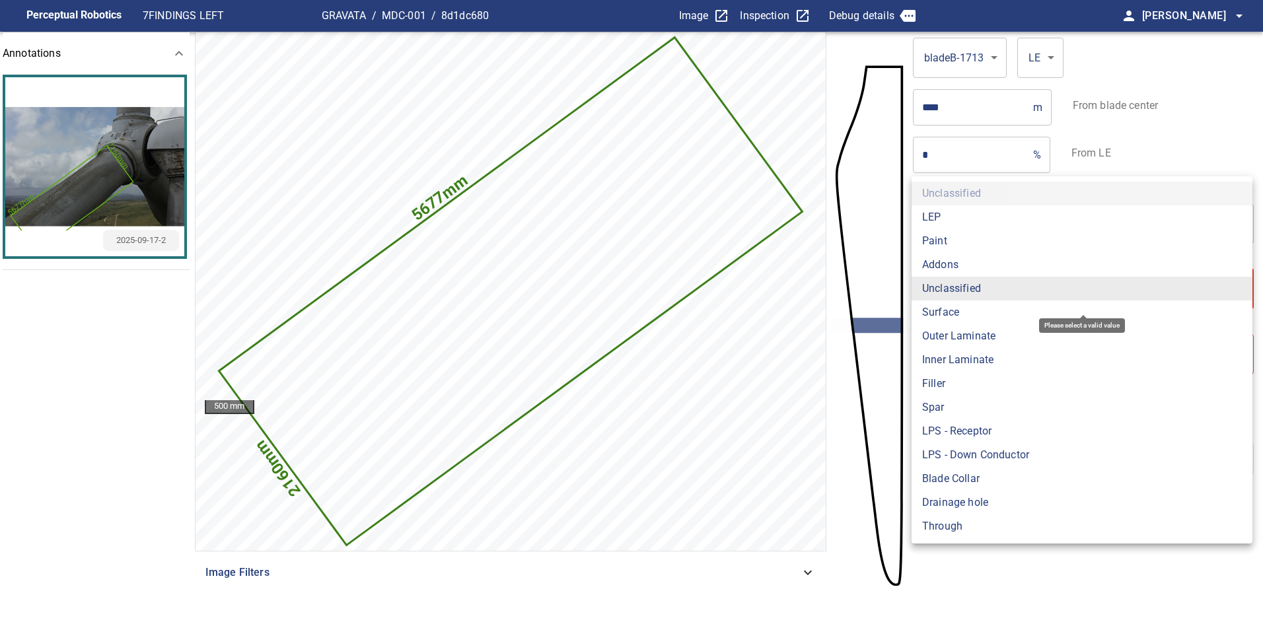
click at [957, 316] on li "Surface" at bounding box center [1081, 313] width 341 height 24
type input "*******"
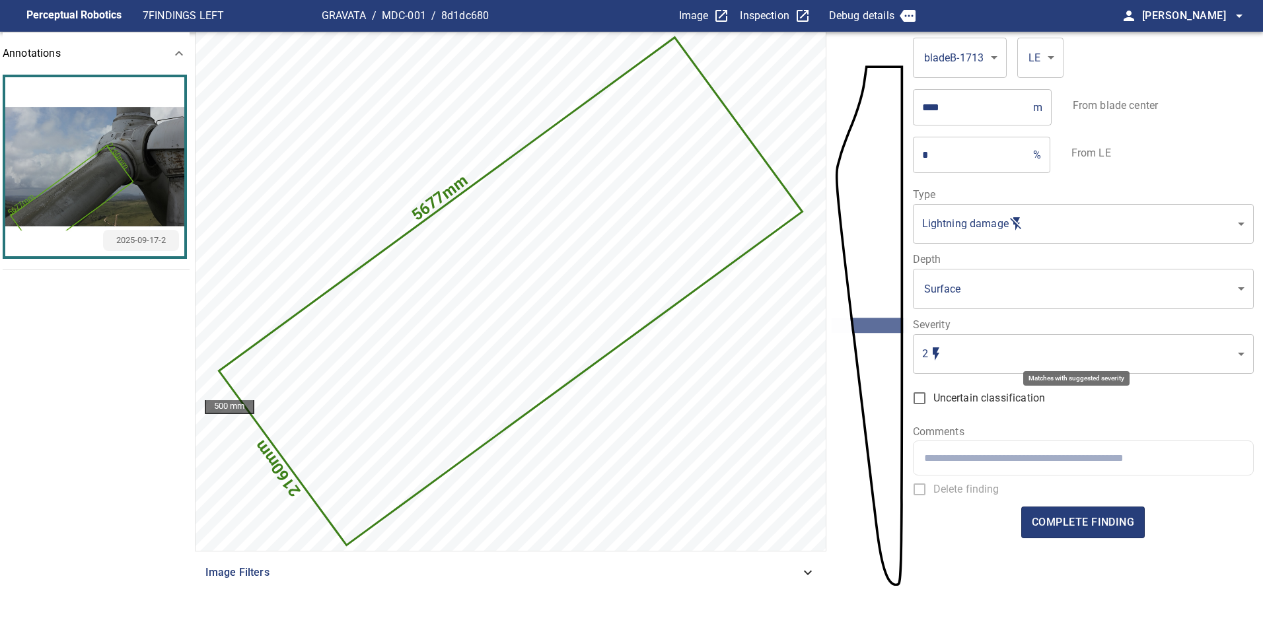
click at [973, 349] on body "**********" at bounding box center [631, 315] width 1263 height 630
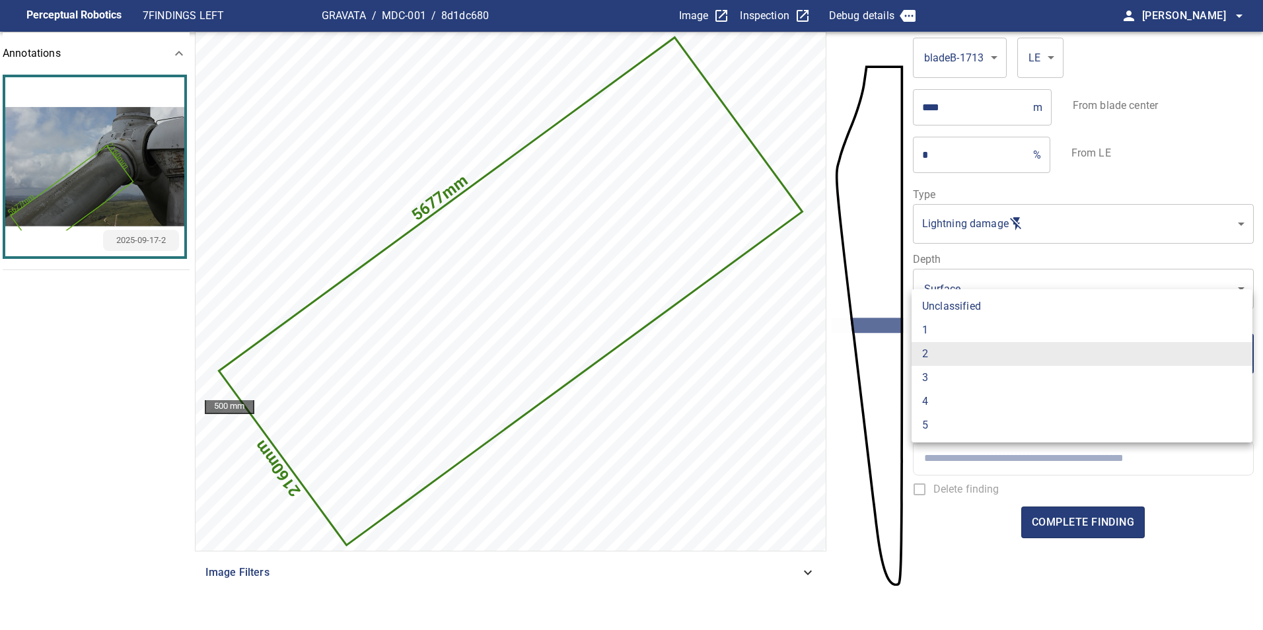
click at [937, 330] on li "1" at bounding box center [1081, 330] width 341 height 24
type input "*"
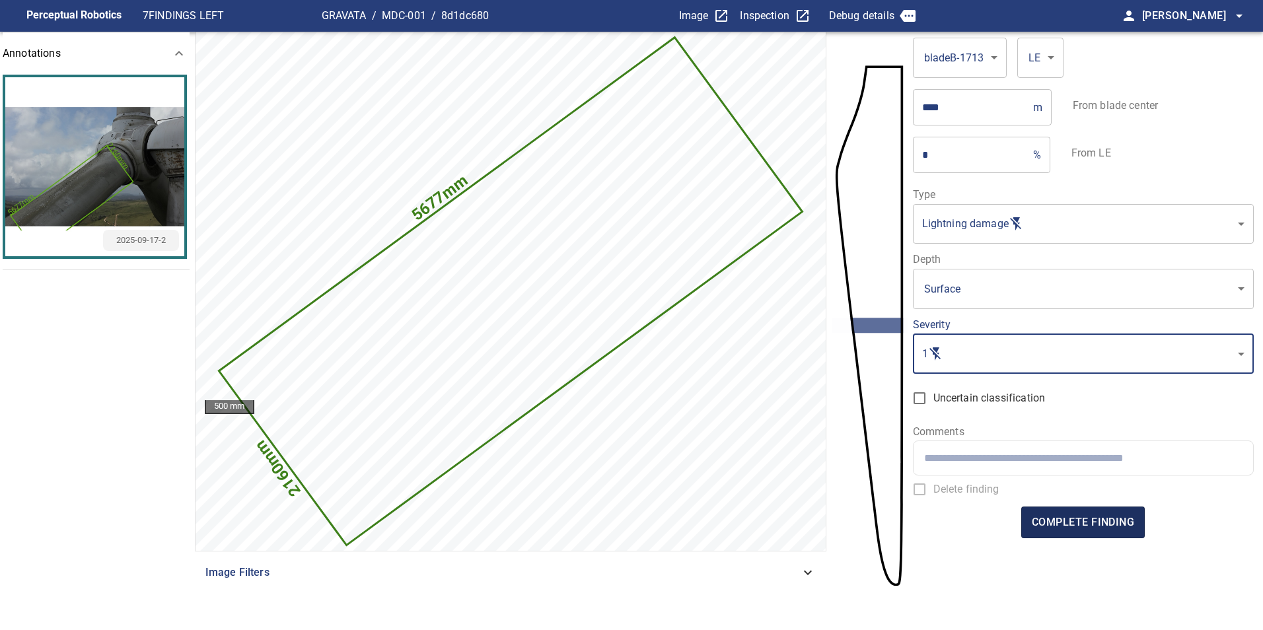
click at [1094, 522] on span "complete finding" at bounding box center [1083, 522] width 102 height 18
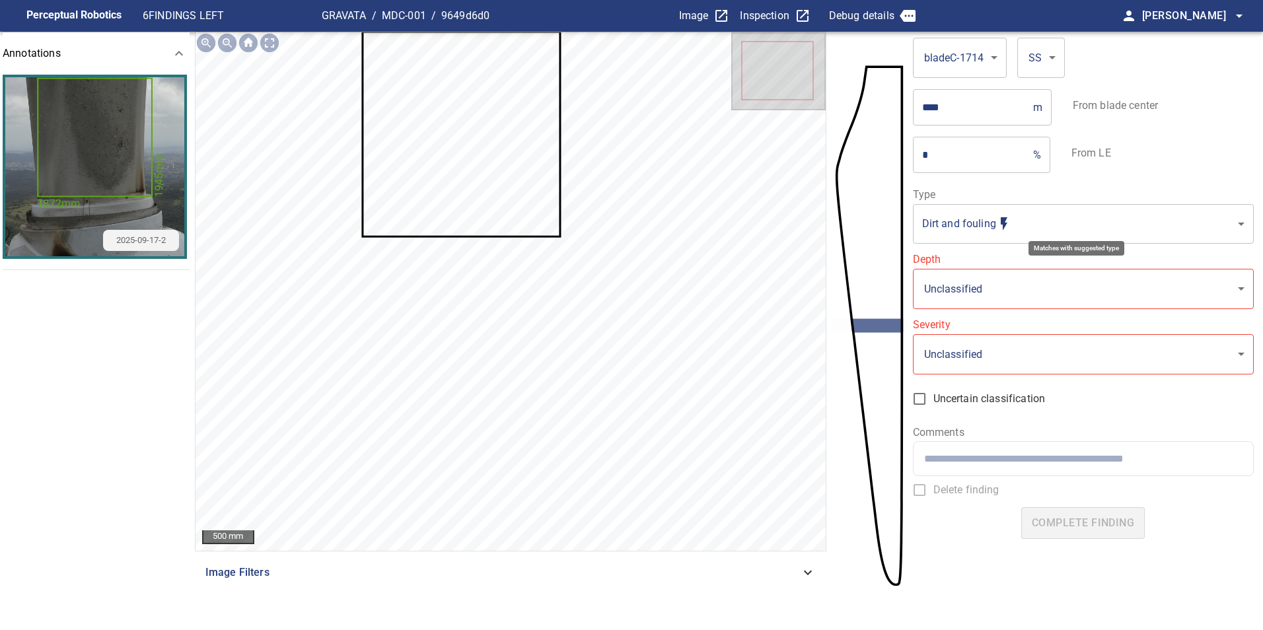
click at [959, 224] on body "**********" at bounding box center [631, 315] width 1263 height 630
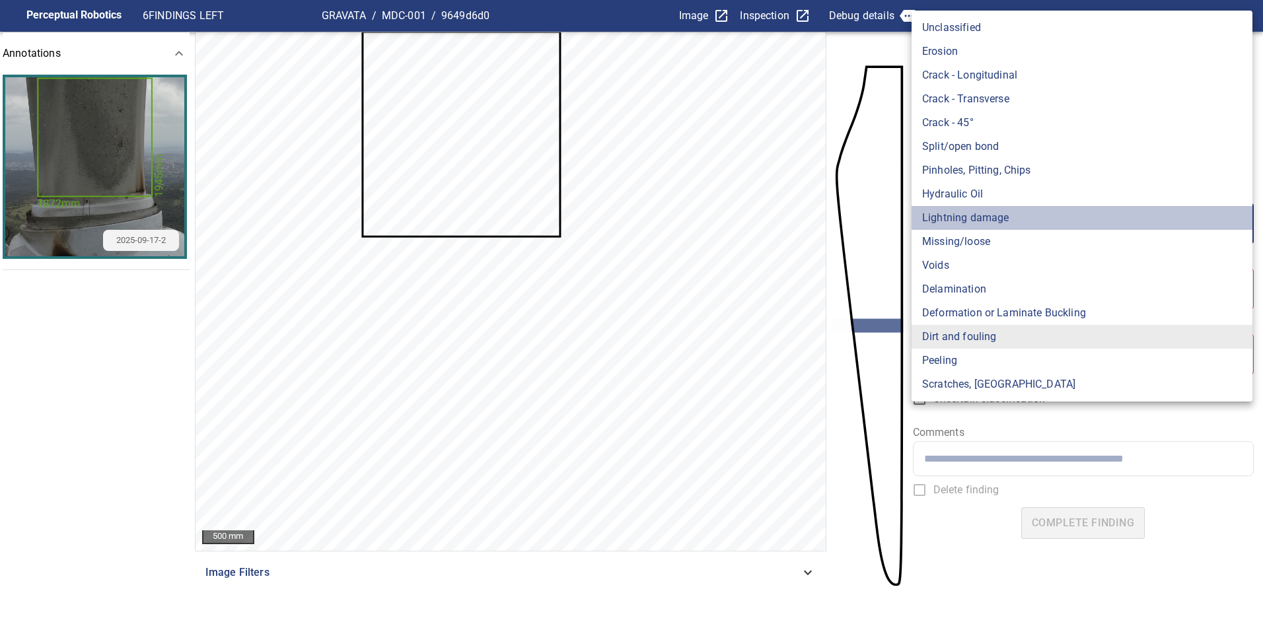
click at [972, 221] on li "Lightning damage" at bounding box center [1081, 218] width 341 height 24
type input "**********"
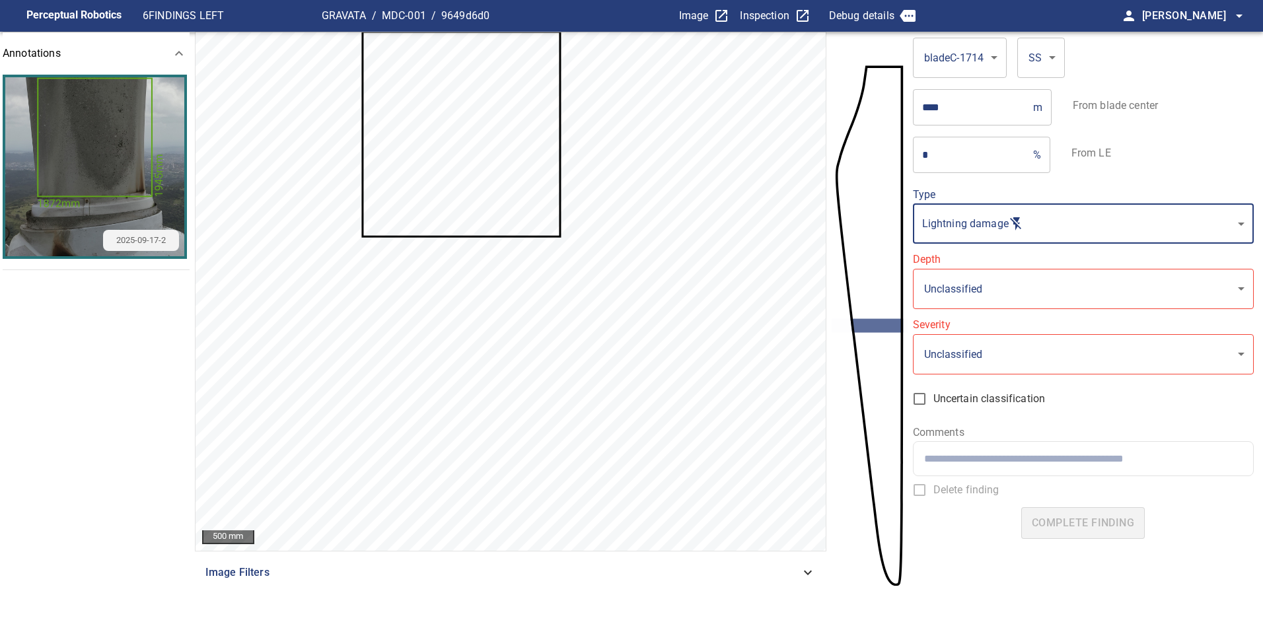
click at [972, 290] on body "**********" at bounding box center [631, 315] width 1263 height 630
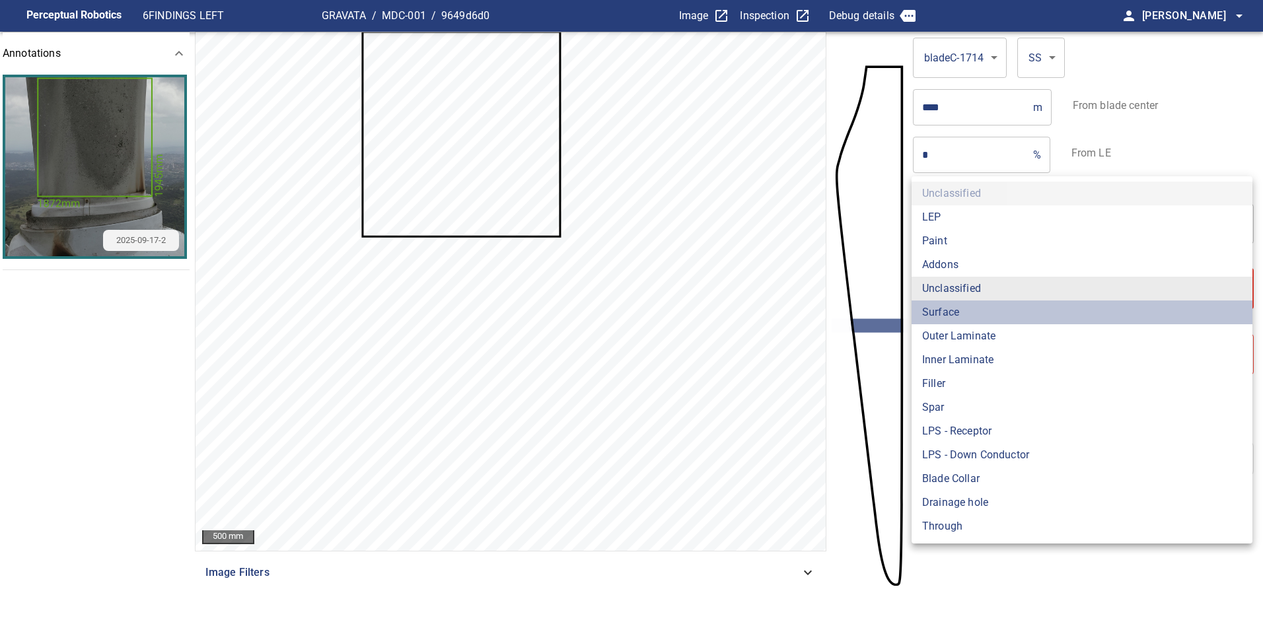
click at [958, 307] on li "Surface" at bounding box center [1081, 313] width 341 height 24
type input "*******"
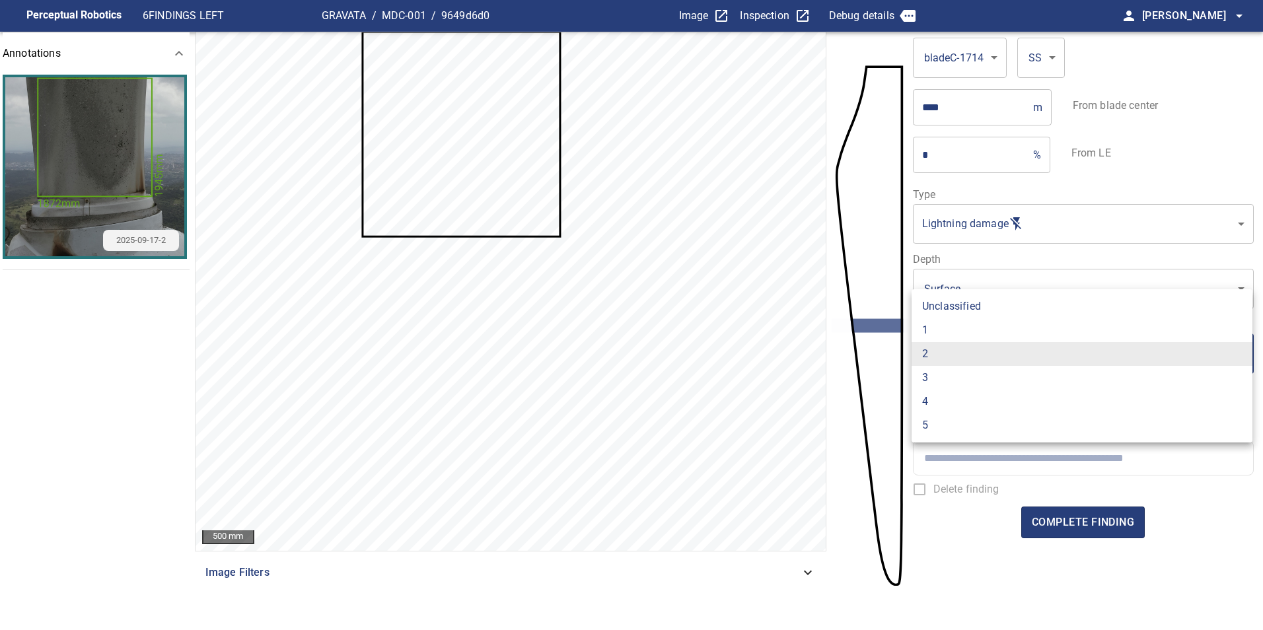
drag, startPoint x: 952, startPoint y: 345, endPoint x: 949, endPoint y: 333, distance: 12.8
click at [951, 346] on body "**********" at bounding box center [631, 315] width 1263 height 630
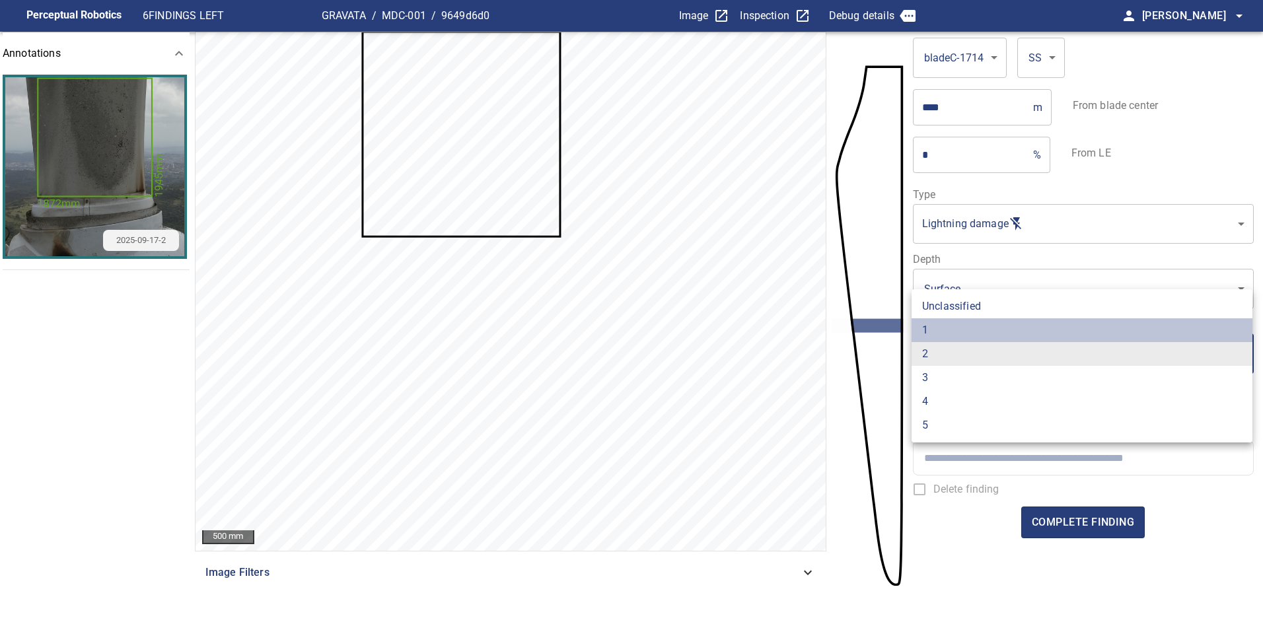
click at [952, 327] on li "1" at bounding box center [1081, 330] width 341 height 24
type input "*"
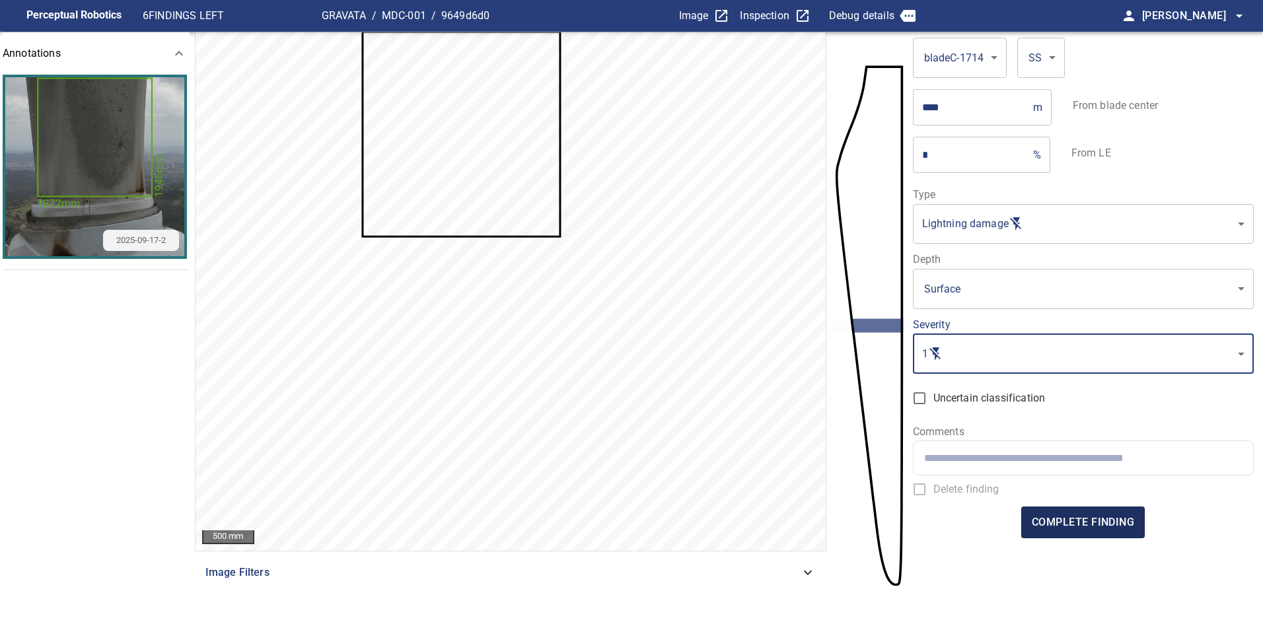
click at [1110, 529] on span "complete finding" at bounding box center [1083, 522] width 102 height 18
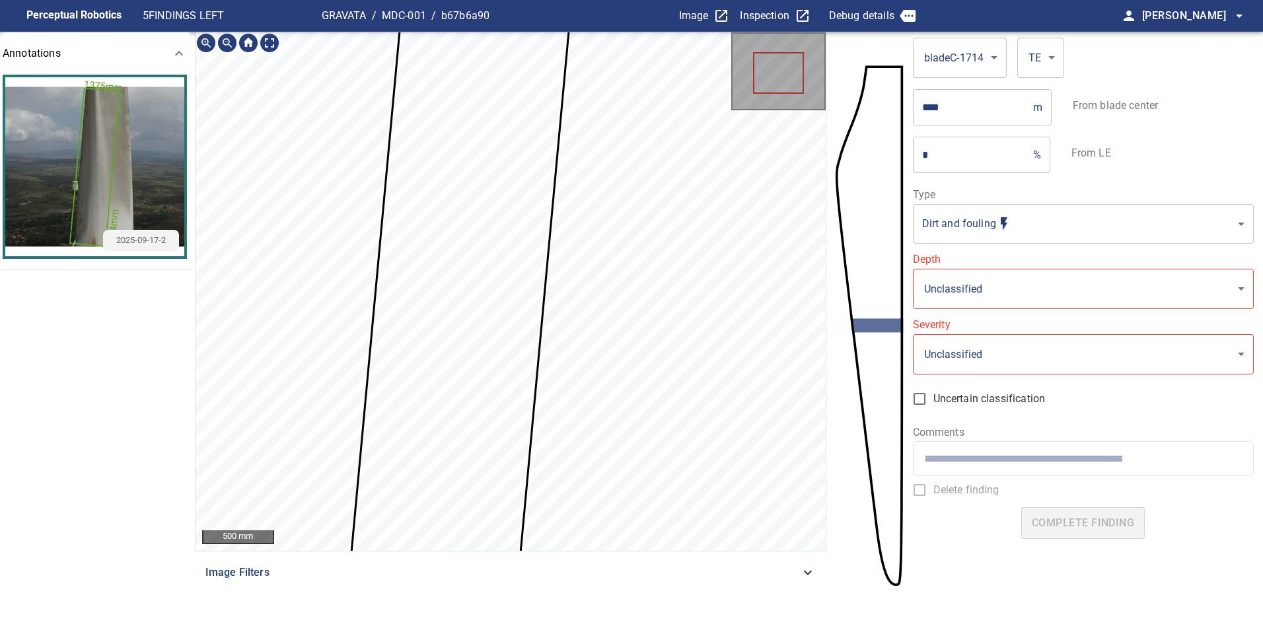
click at [528, 325] on icon at bounding box center [462, 264] width 231 height 724
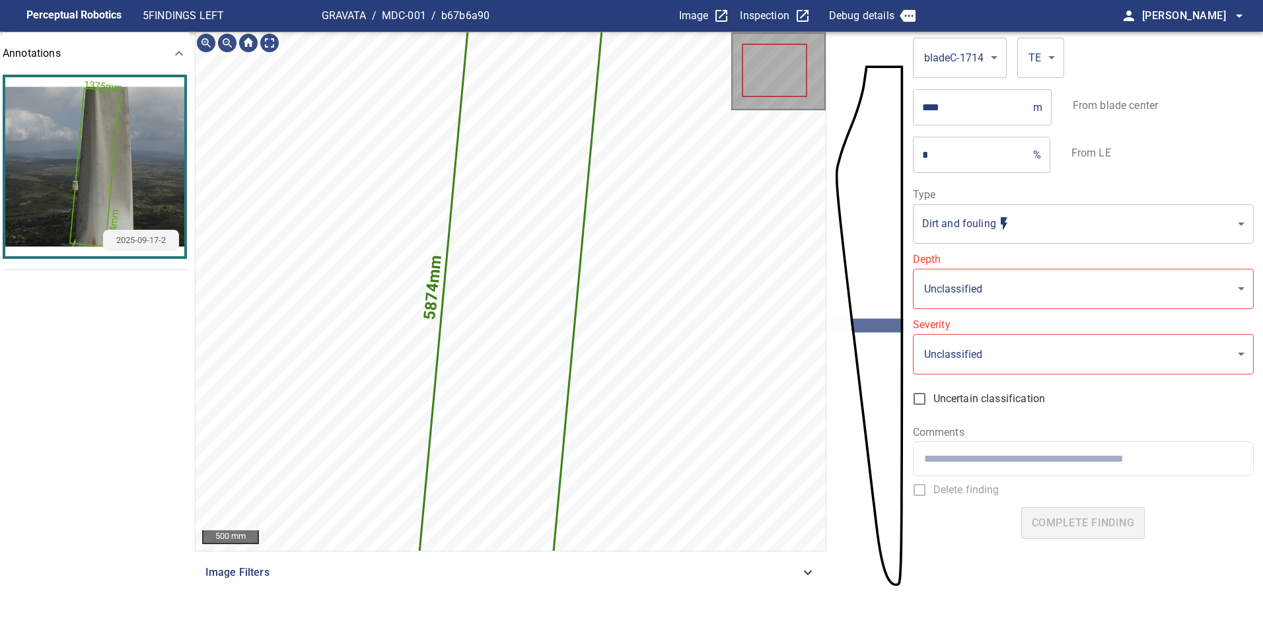
click at [1023, 223] on body "**********" at bounding box center [631, 315] width 1263 height 630
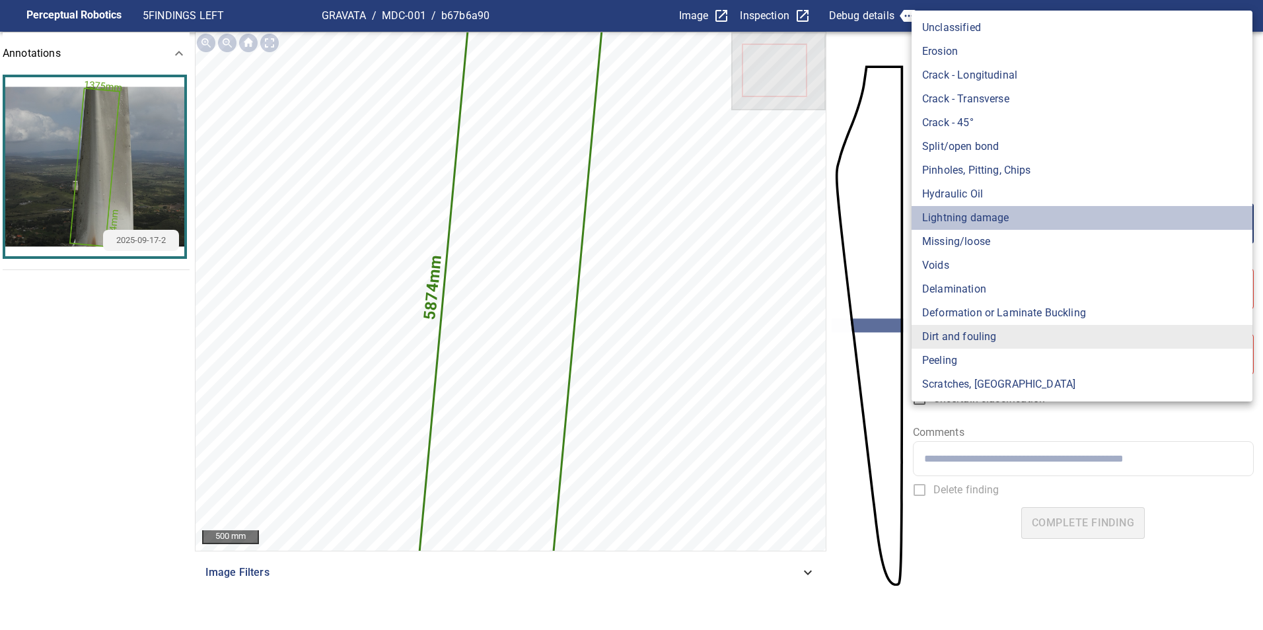
click at [1031, 220] on li "Lightning damage" at bounding box center [1081, 218] width 341 height 24
type input "**********"
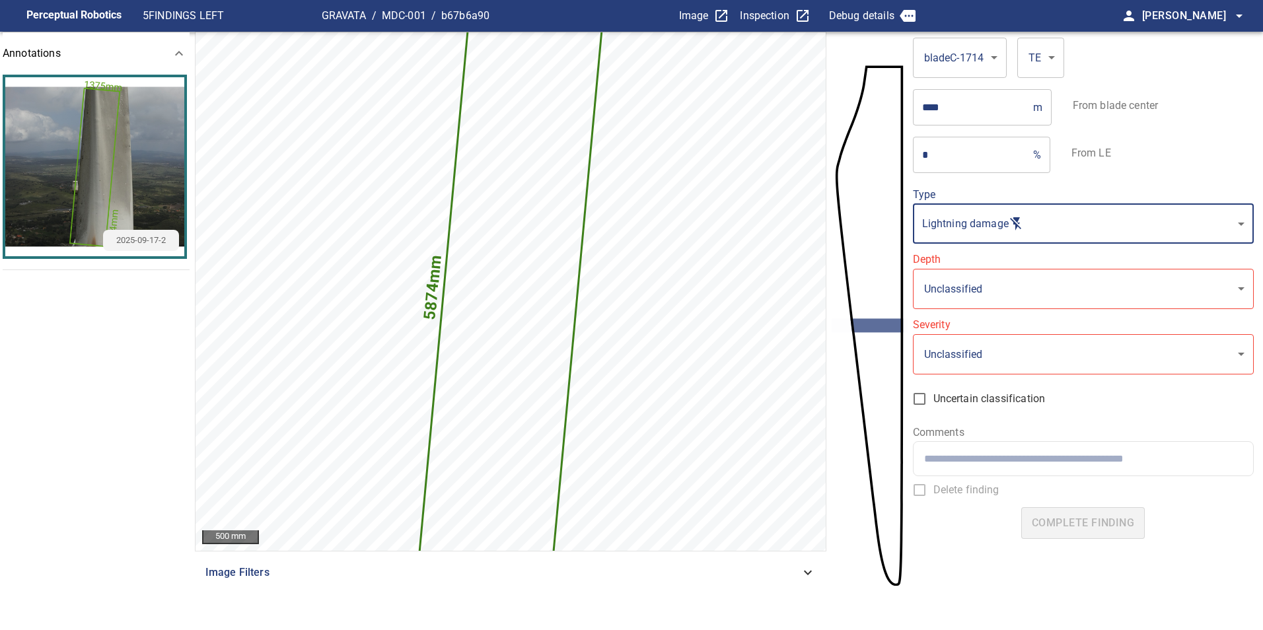
click at [992, 296] on body "**********" at bounding box center [631, 315] width 1263 height 630
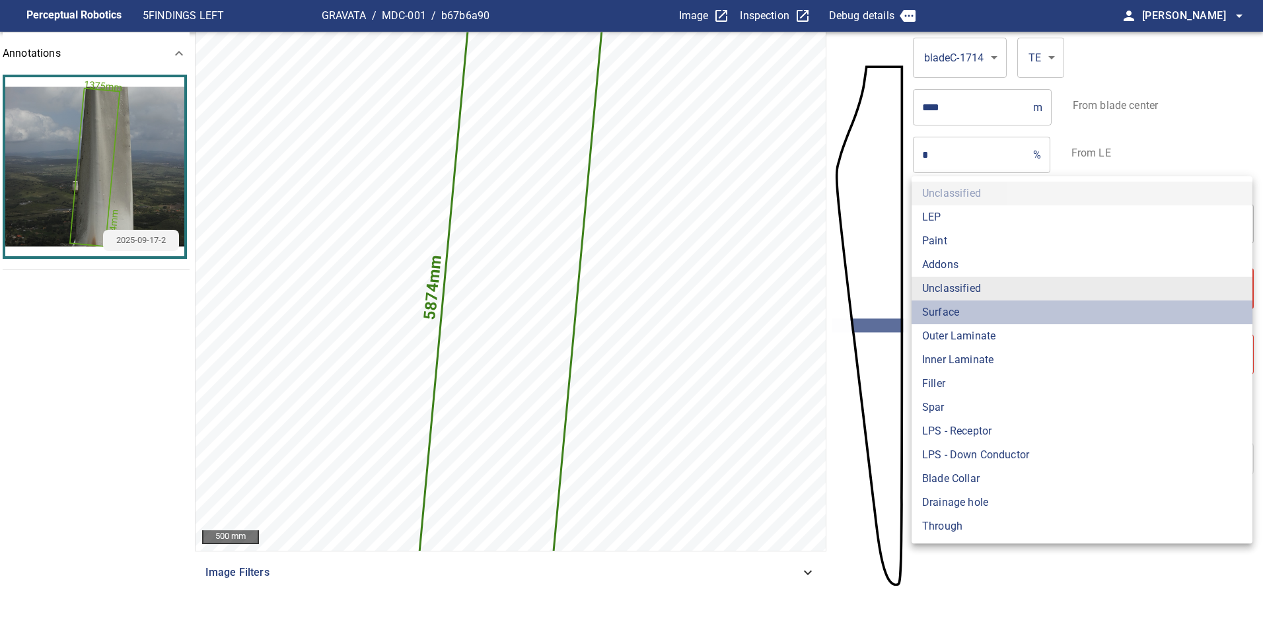
click at [992, 314] on li "Surface" at bounding box center [1081, 313] width 341 height 24
type input "*******"
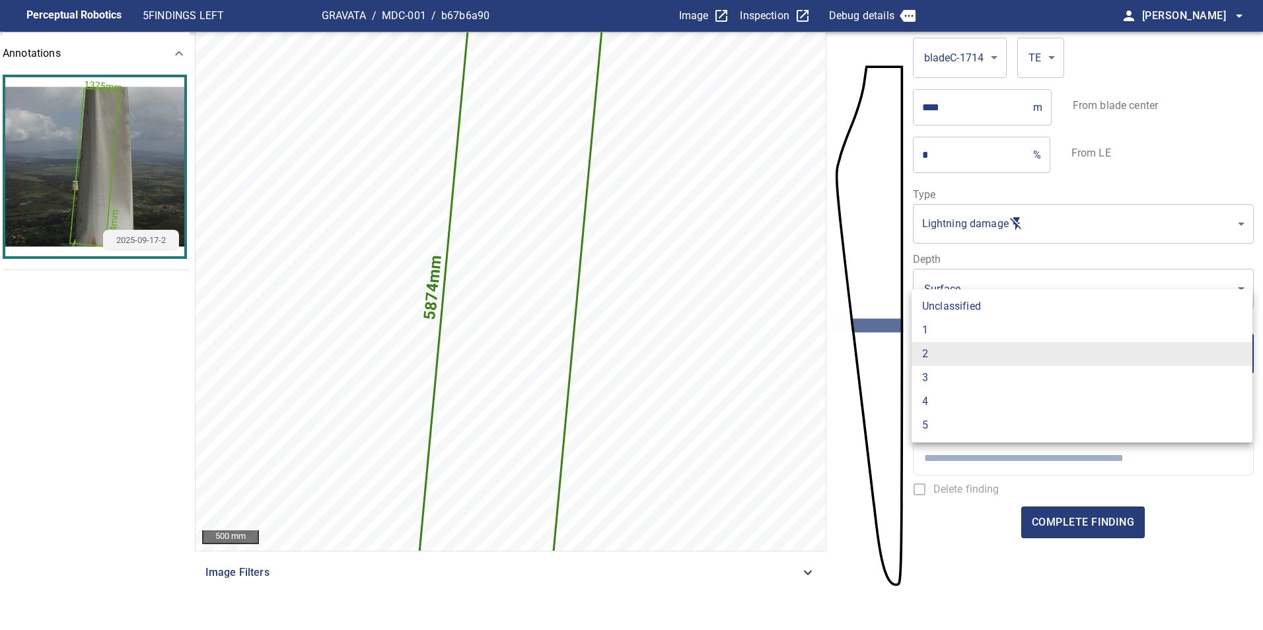
click at [969, 329] on li "1" at bounding box center [1081, 330] width 341 height 24
type input "*"
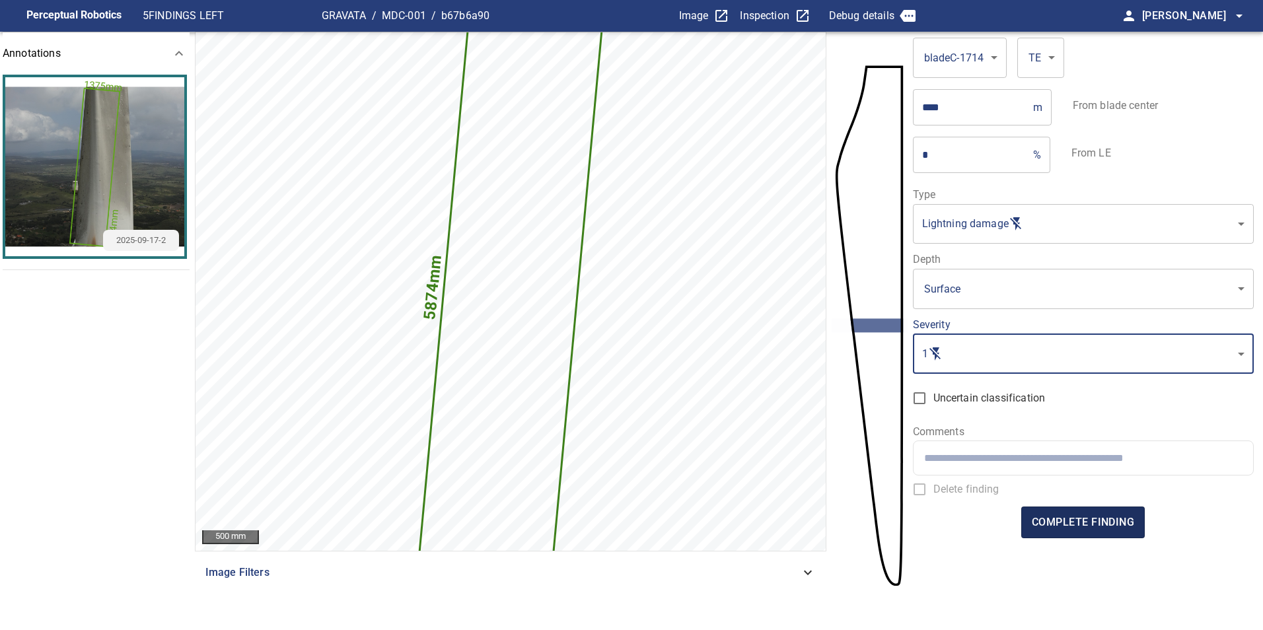
click at [1073, 528] on span "complete finding" at bounding box center [1083, 522] width 102 height 18
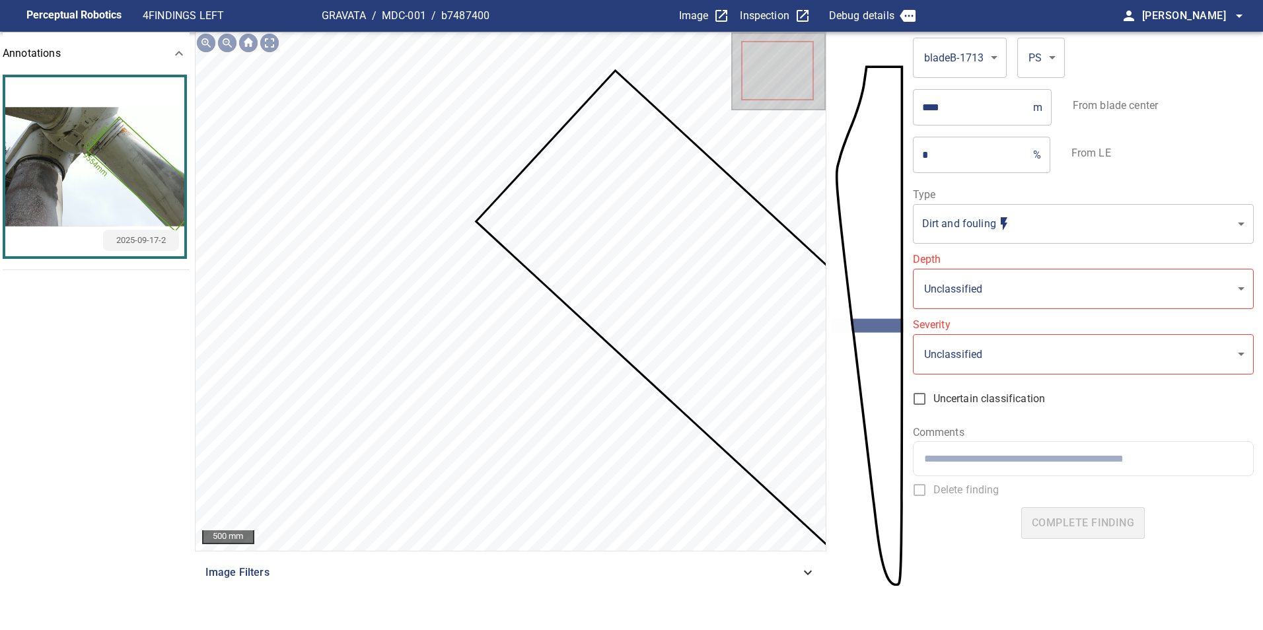
click at [617, 299] on icon at bounding box center [738, 323] width 520 height 502
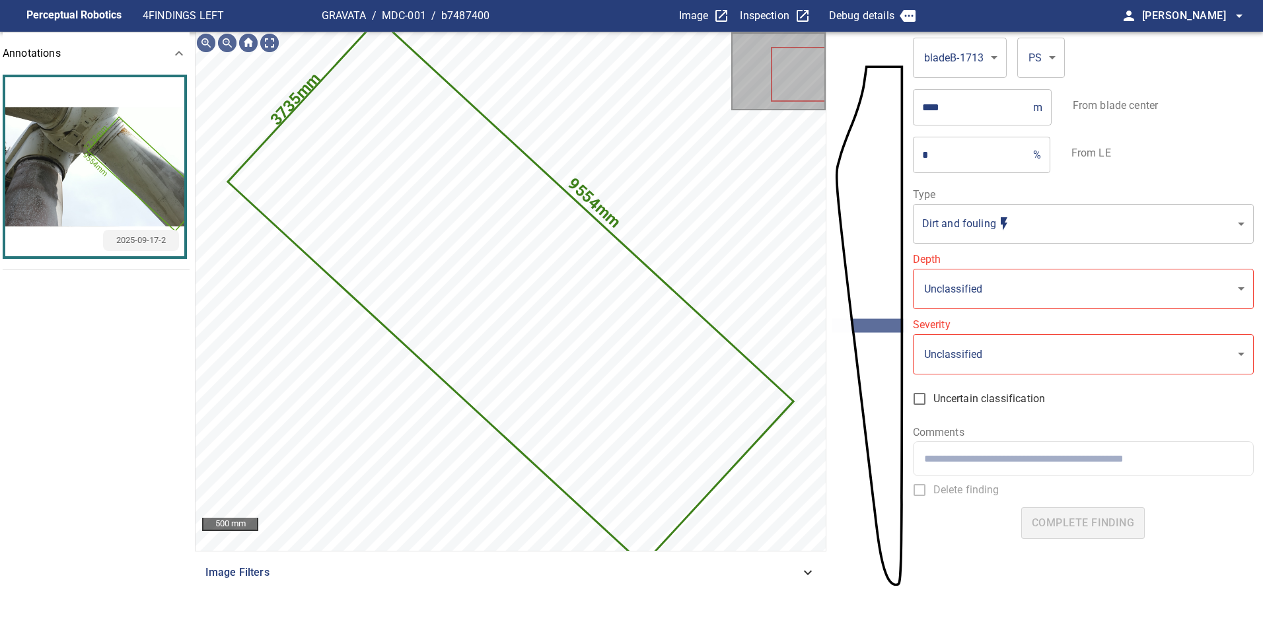
click at [1018, 223] on body "**********" at bounding box center [631, 315] width 1263 height 630
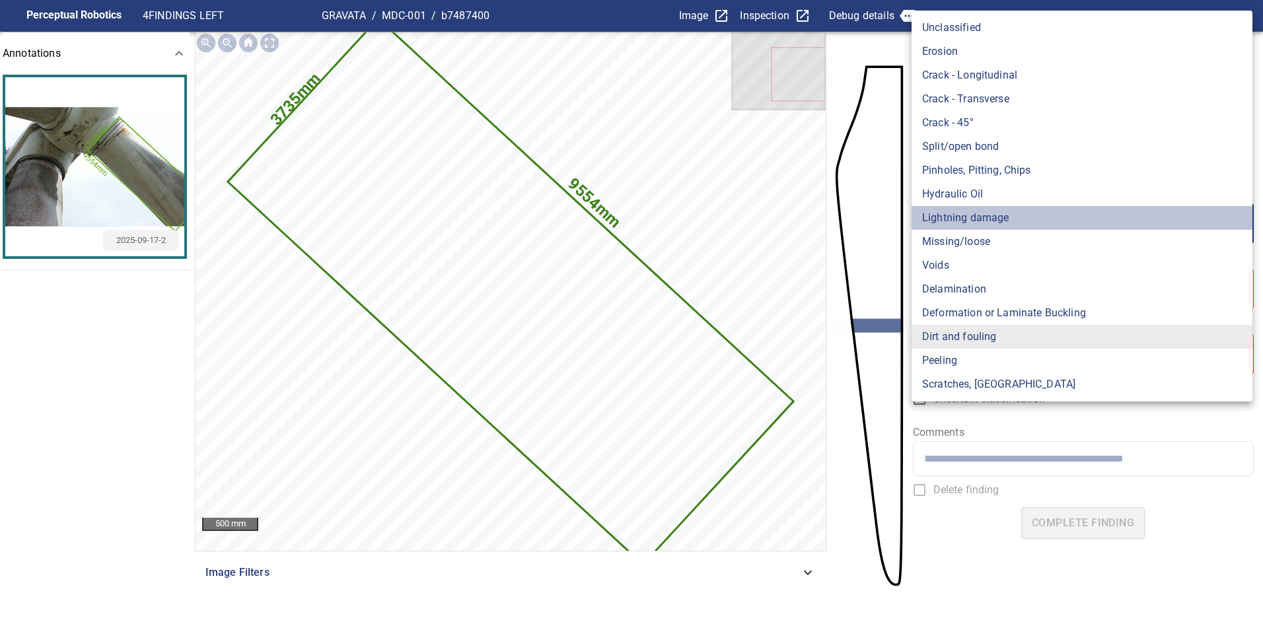
click at [1013, 217] on li "Lightning damage" at bounding box center [1081, 218] width 341 height 24
type input "**********"
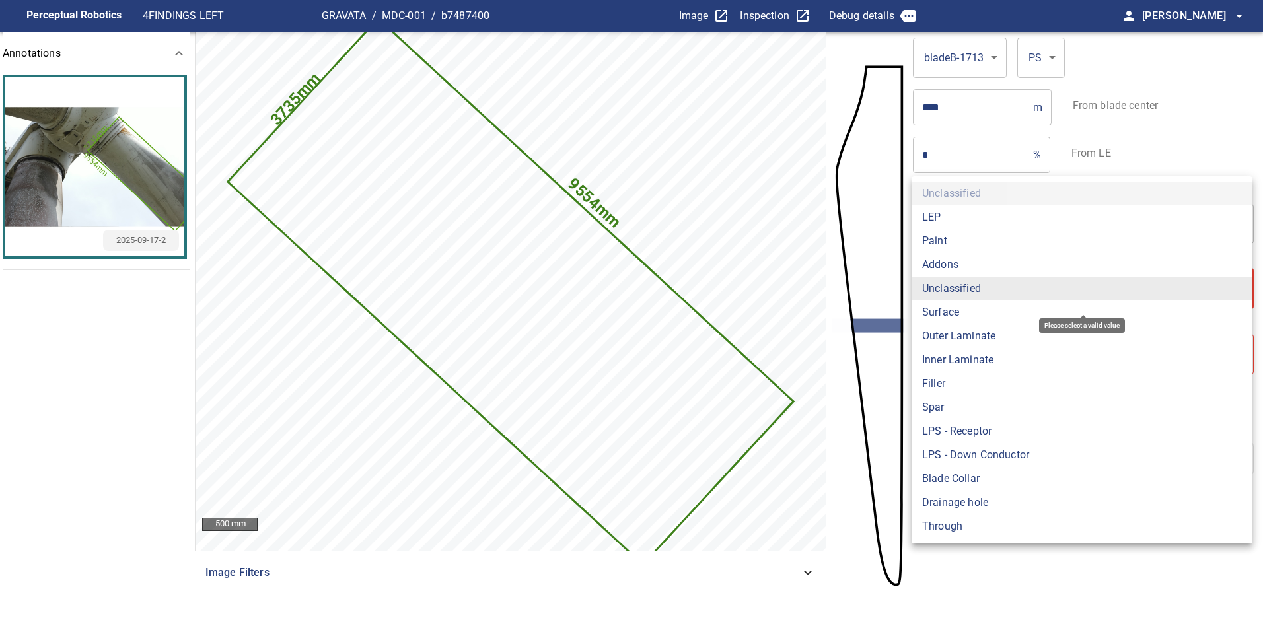
click at [987, 295] on body "**********" at bounding box center [631, 315] width 1263 height 630
click at [987, 309] on li "Surface" at bounding box center [1081, 313] width 341 height 24
type input "*******"
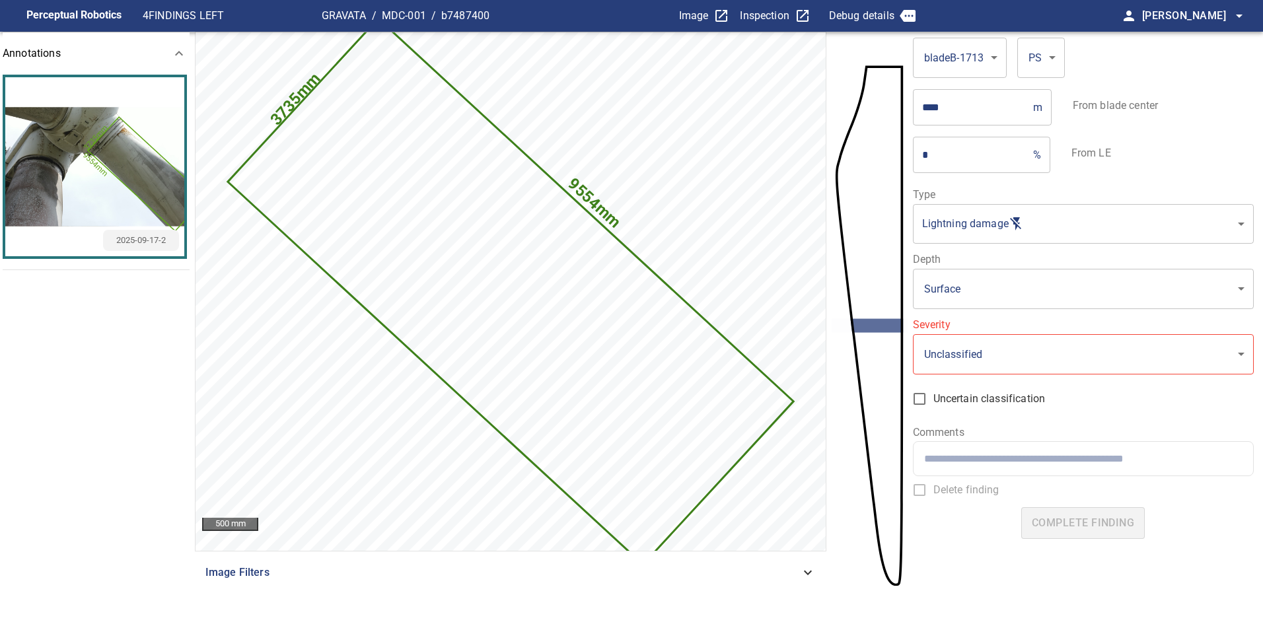
click at [986, 343] on ul "LEP Paint Addons Unclassified Surface Outer Laminate Inner Laminate Filler Spar…" at bounding box center [1039, 322] width 256 height 194
click at [987, 347] on body "**********" at bounding box center [631, 315] width 1263 height 630
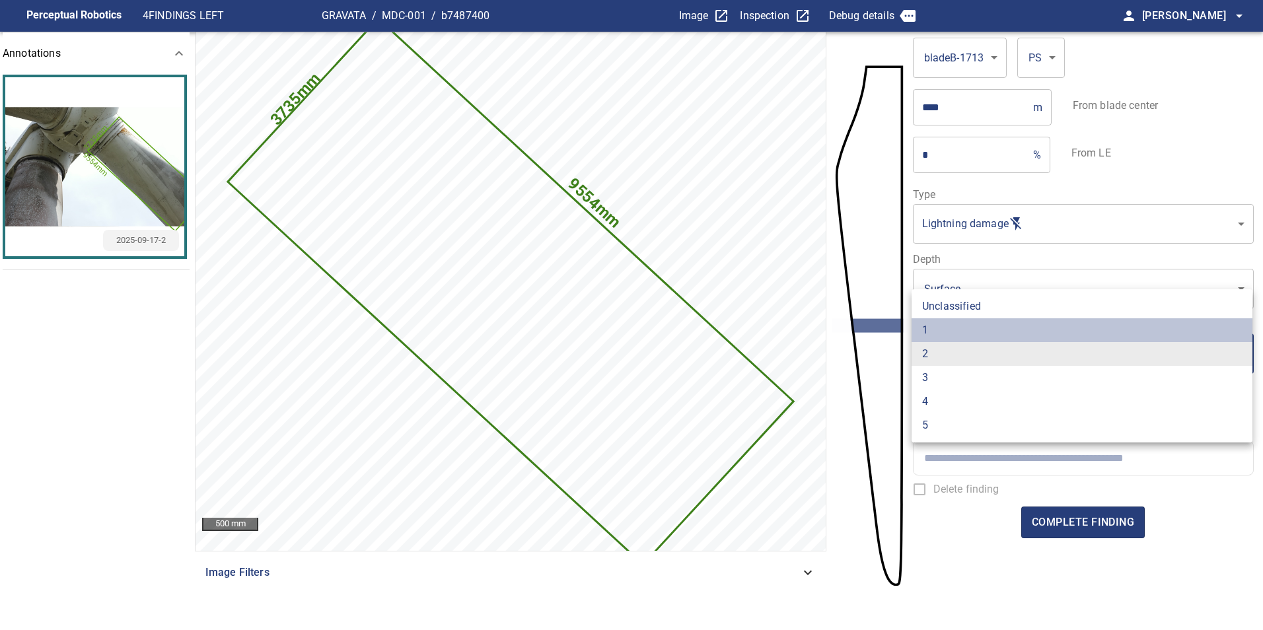
click at [971, 322] on li "1" at bounding box center [1081, 330] width 341 height 24
type input "*"
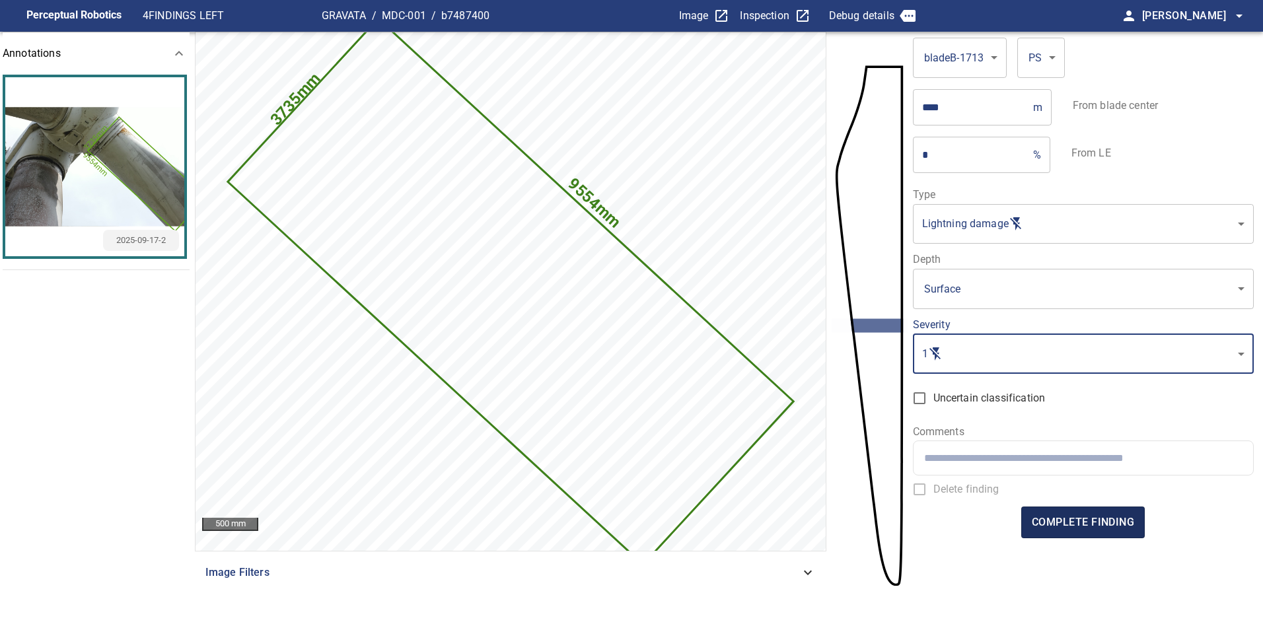
click at [1104, 525] on span "complete finding" at bounding box center [1083, 522] width 102 height 18
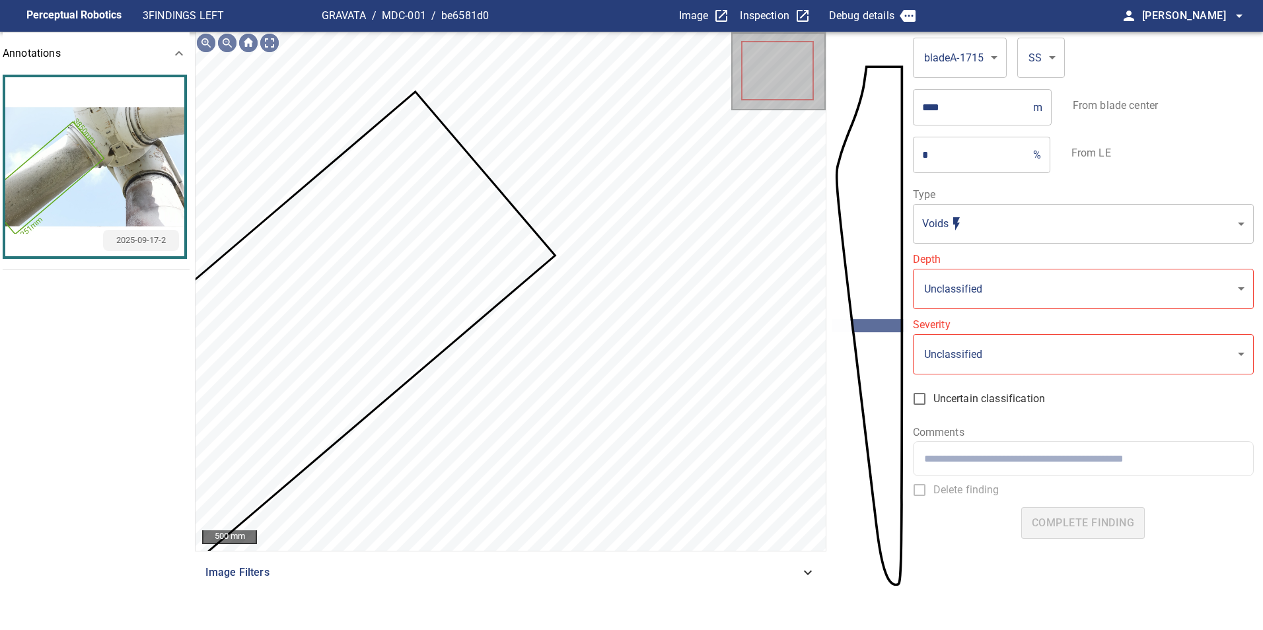
click at [471, 293] on icon at bounding box center [290, 340] width 528 height 494
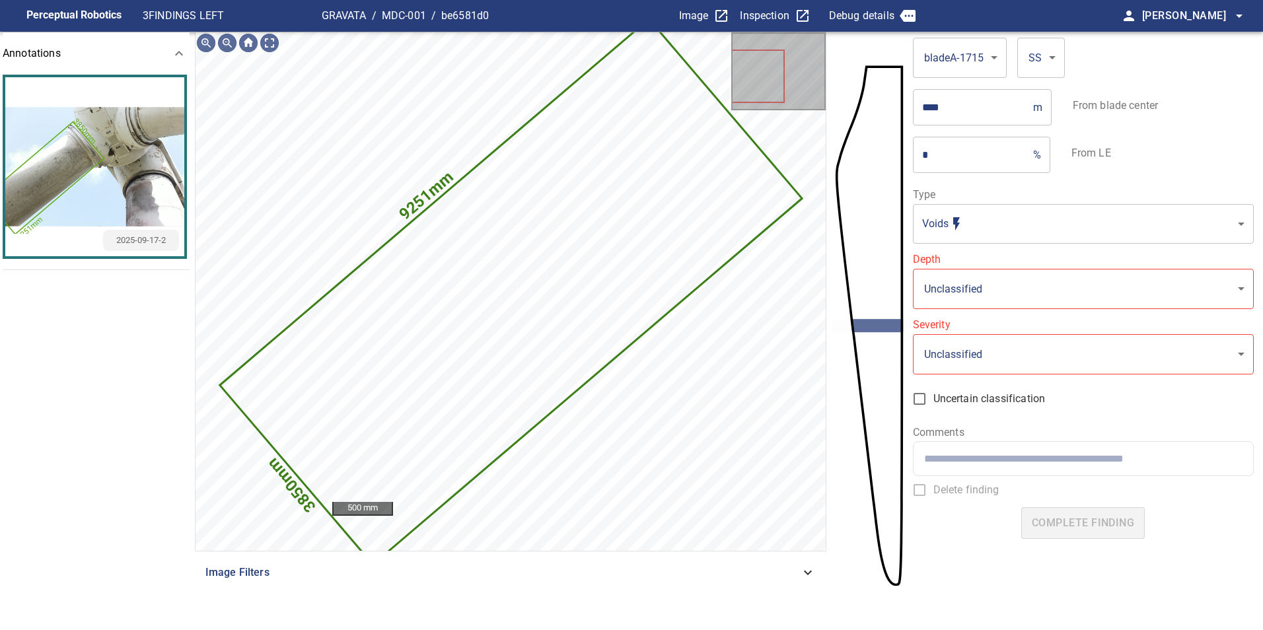
click at [995, 223] on body "**********" at bounding box center [631, 315] width 1263 height 630
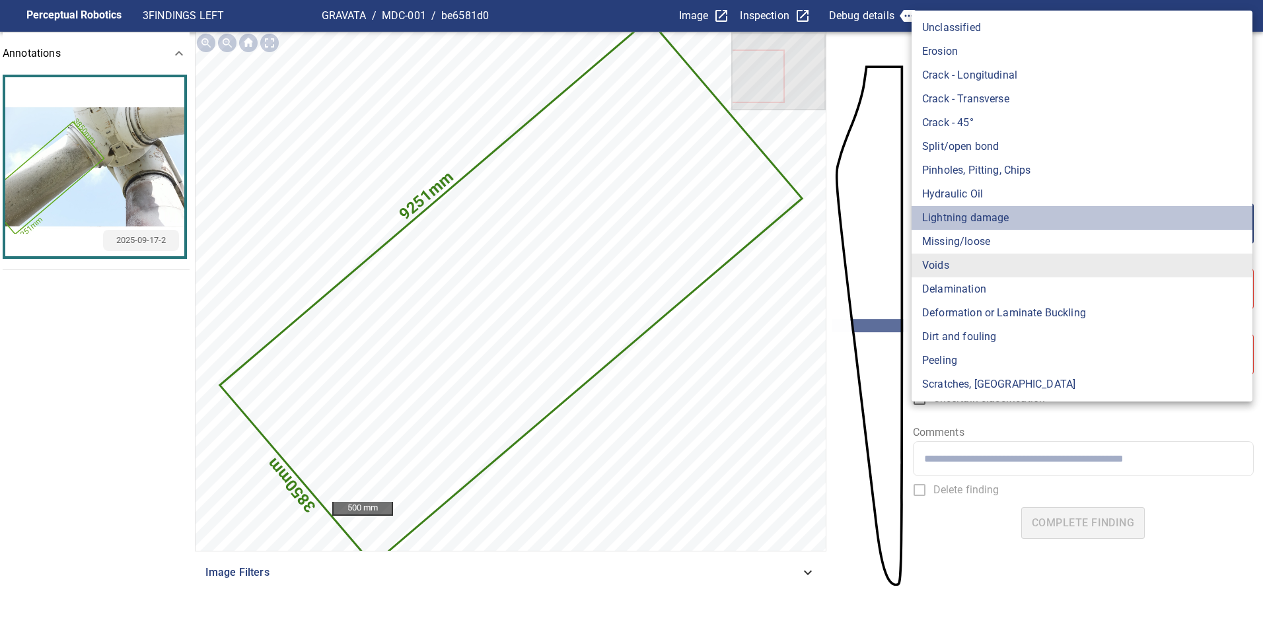
click at [997, 222] on li "Lightning damage" at bounding box center [1081, 218] width 341 height 24
type input "**********"
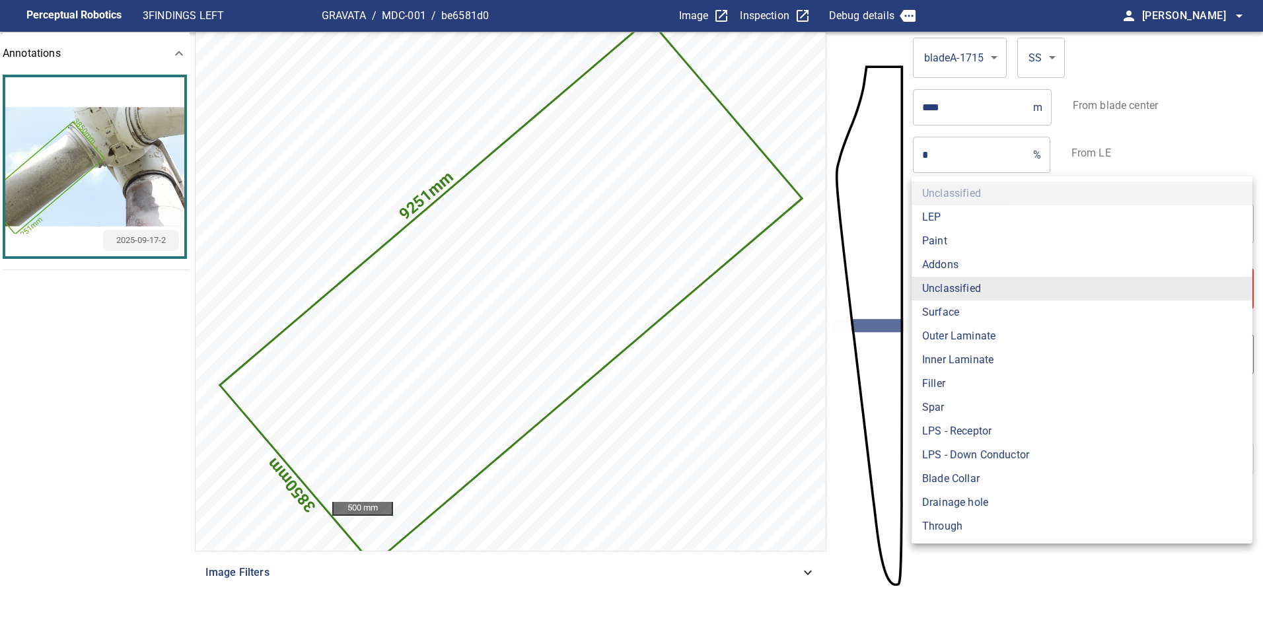
click at [992, 280] on body "**********" at bounding box center [631, 315] width 1263 height 630
click at [970, 309] on li "Surface" at bounding box center [1081, 313] width 341 height 24
type input "*******"
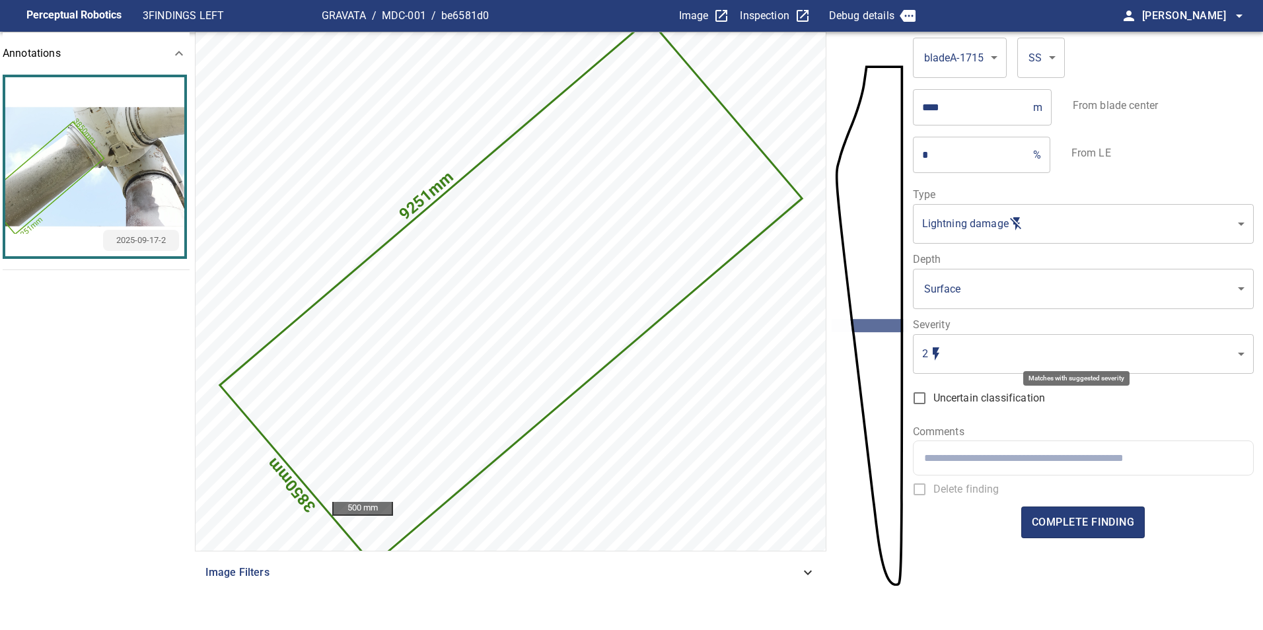
click at [978, 347] on body "**********" at bounding box center [631, 315] width 1263 height 630
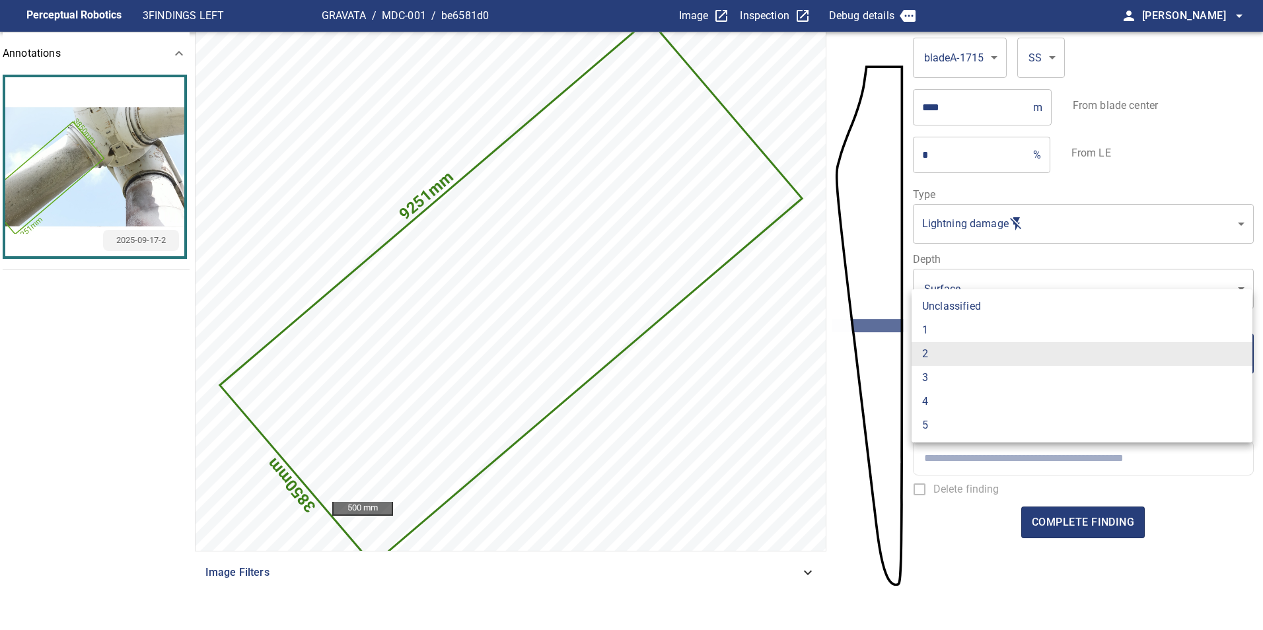
click at [968, 326] on li "1" at bounding box center [1081, 330] width 341 height 24
type input "*"
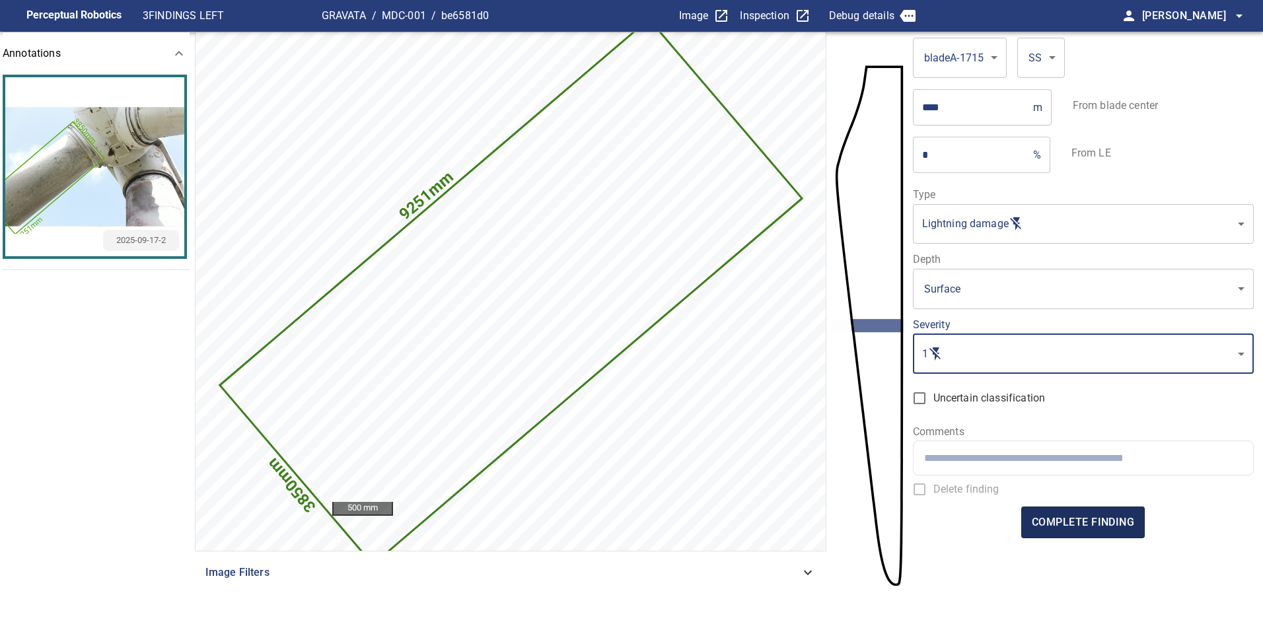
click at [1113, 518] on span "complete finding" at bounding box center [1083, 522] width 102 height 18
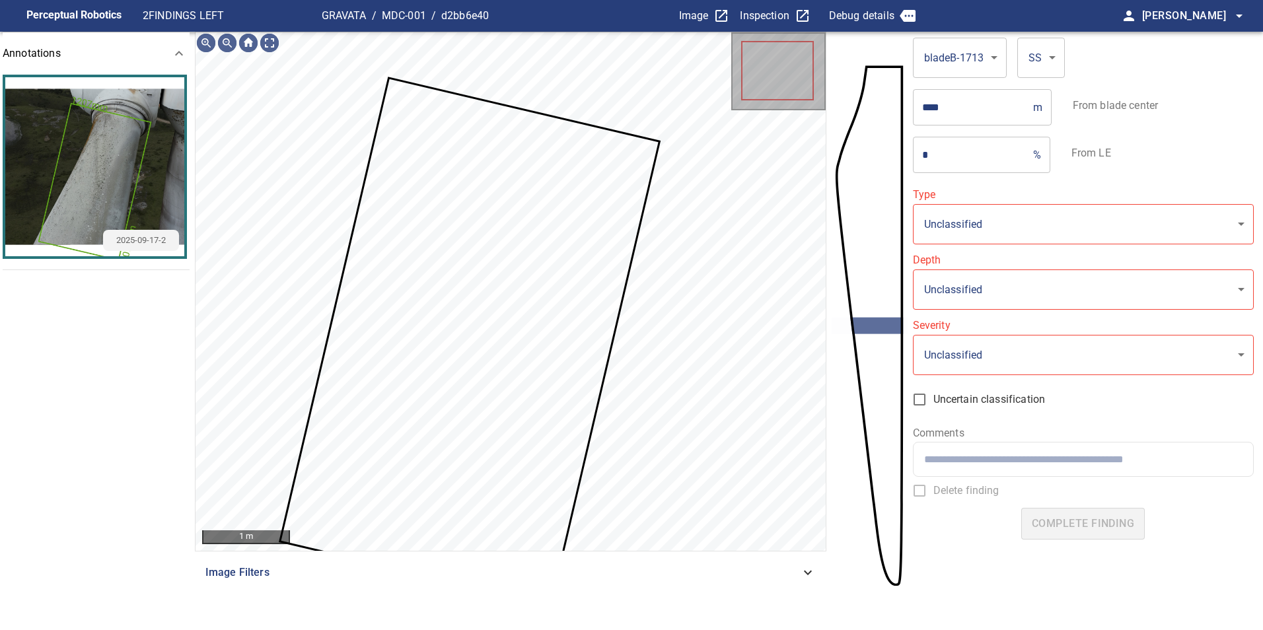
click at [534, 333] on icon at bounding box center [469, 341] width 377 height 525
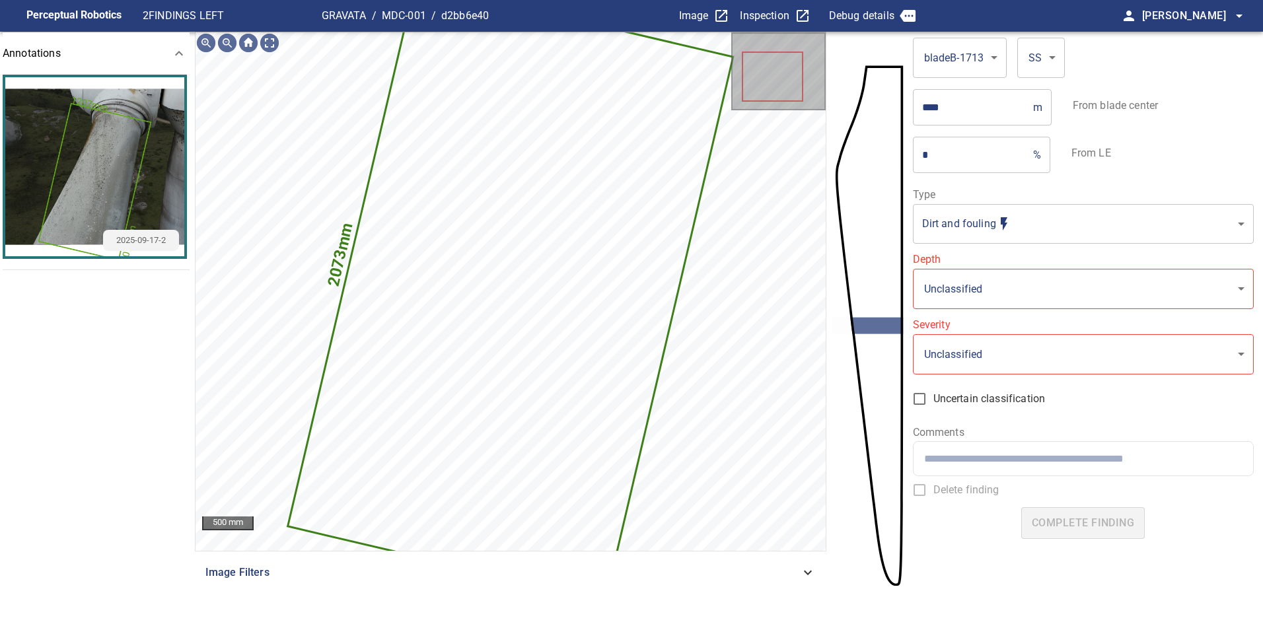
click at [1002, 225] on body "**********" at bounding box center [631, 315] width 1263 height 630
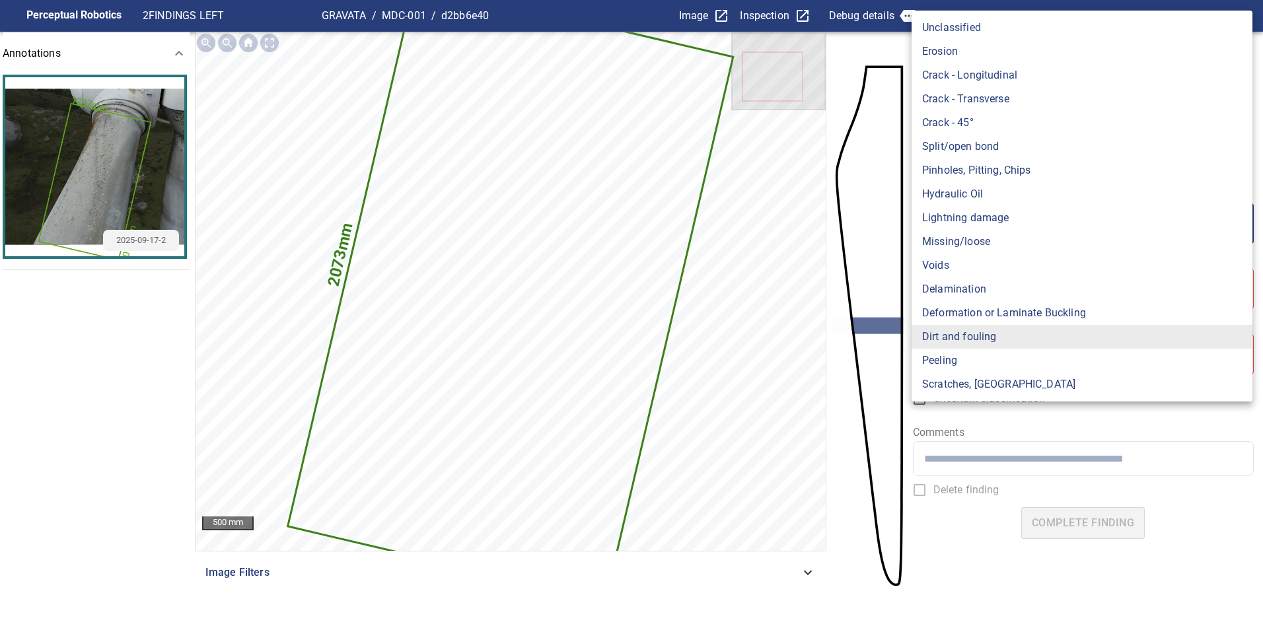
click at [997, 226] on li "Lightning damage" at bounding box center [1081, 218] width 341 height 24
type input "**********"
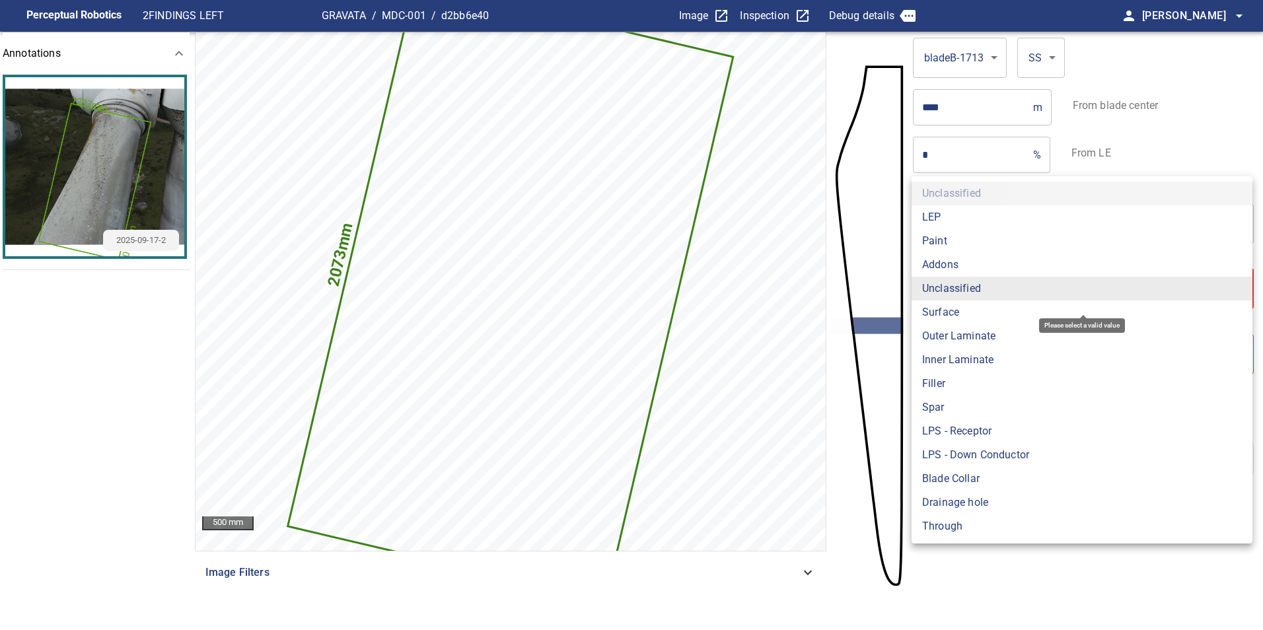
click at [944, 287] on body "**********" at bounding box center [631, 315] width 1263 height 630
click at [937, 319] on li "Surface" at bounding box center [1081, 313] width 341 height 24
type input "*******"
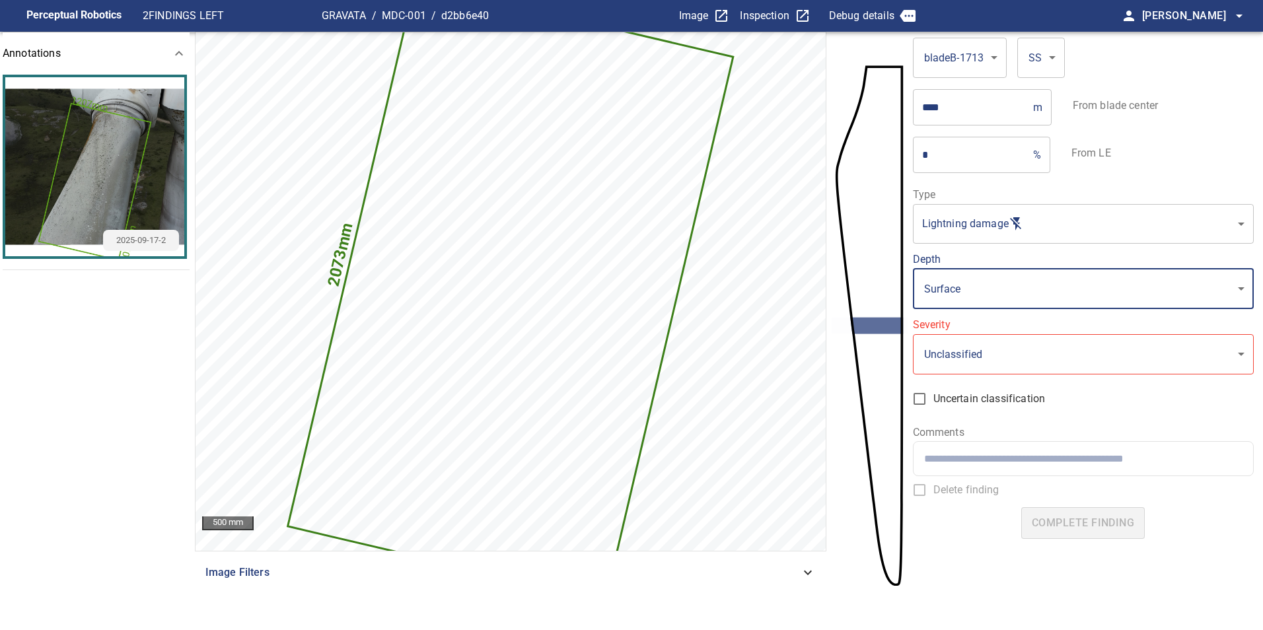
click at [1000, 341] on body "**********" at bounding box center [631, 315] width 1263 height 630
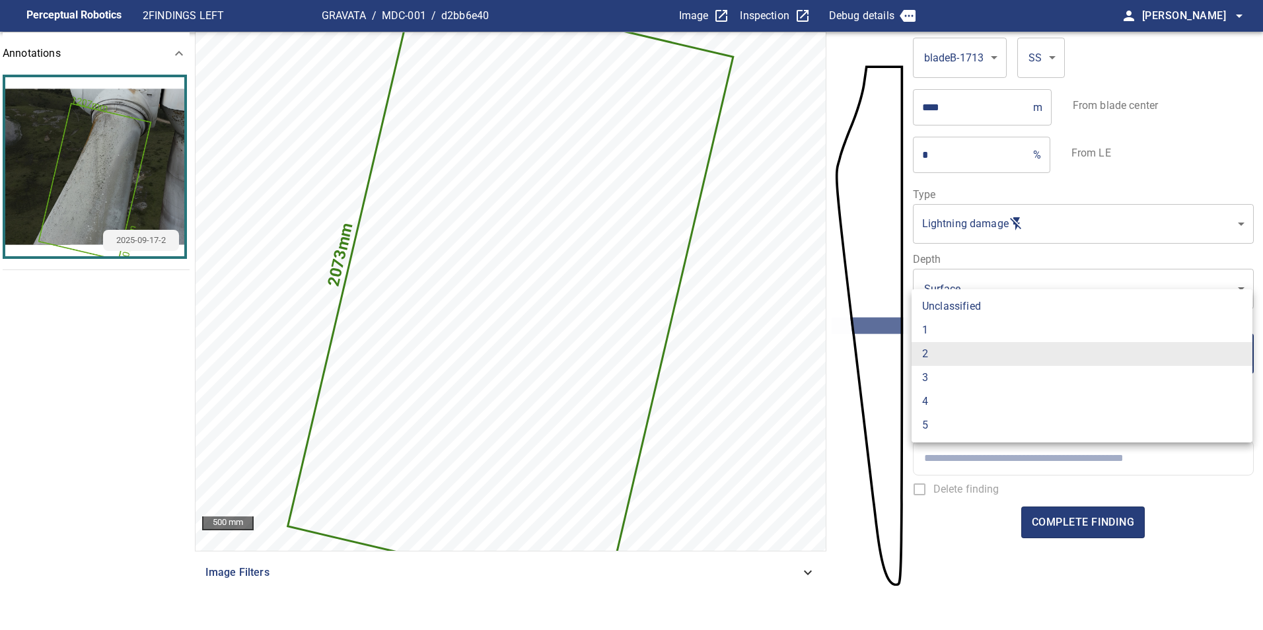
click at [942, 328] on li "1" at bounding box center [1081, 330] width 341 height 24
type input "*"
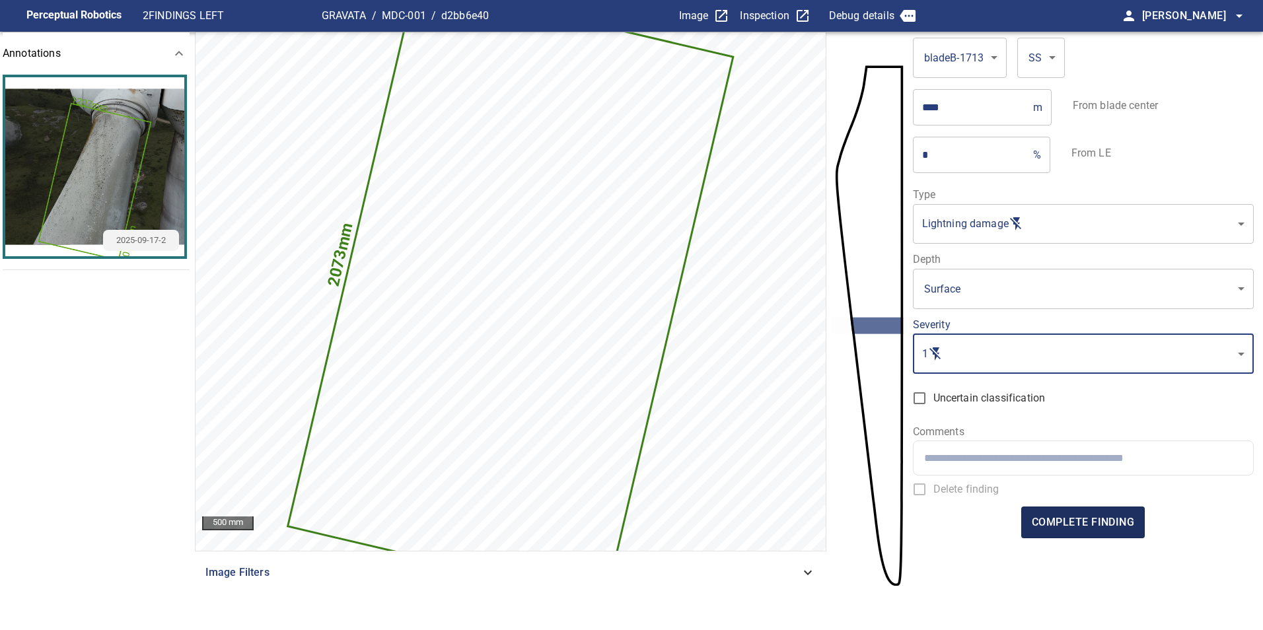
click at [1110, 515] on span "complete finding" at bounding box center [1083, 522] width 102 height 18
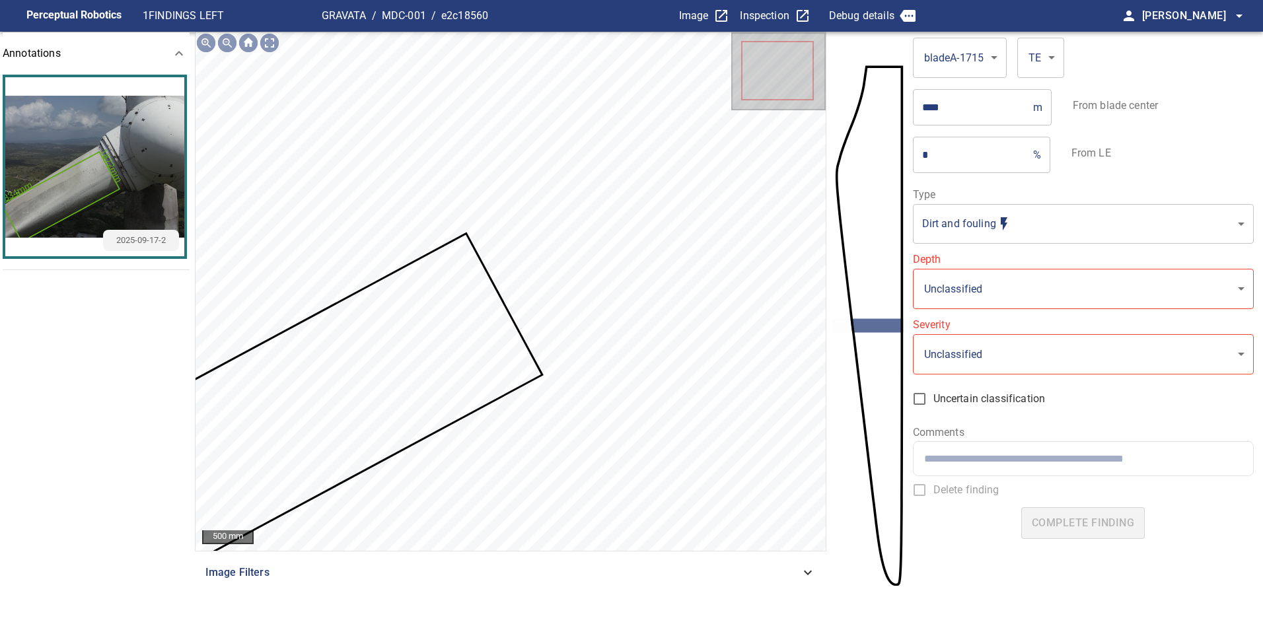
click at [433, 333] on icon at bounding box center [323, 401] width 436 height 334
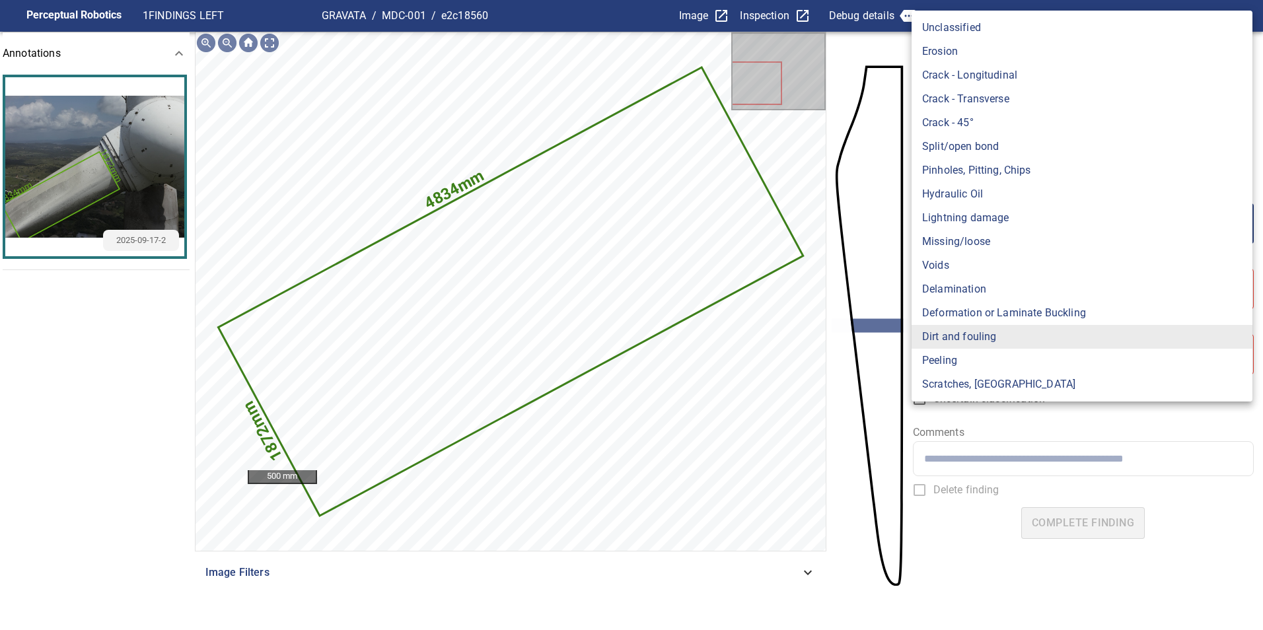
click at [1021, 221] on body "**********" at bounding box center [631, 315] width 1263 height 630
click at [1021, 221] on li "Lightning damage" at bounding box center [1081, 218] width 341 height 24
type input "**********"
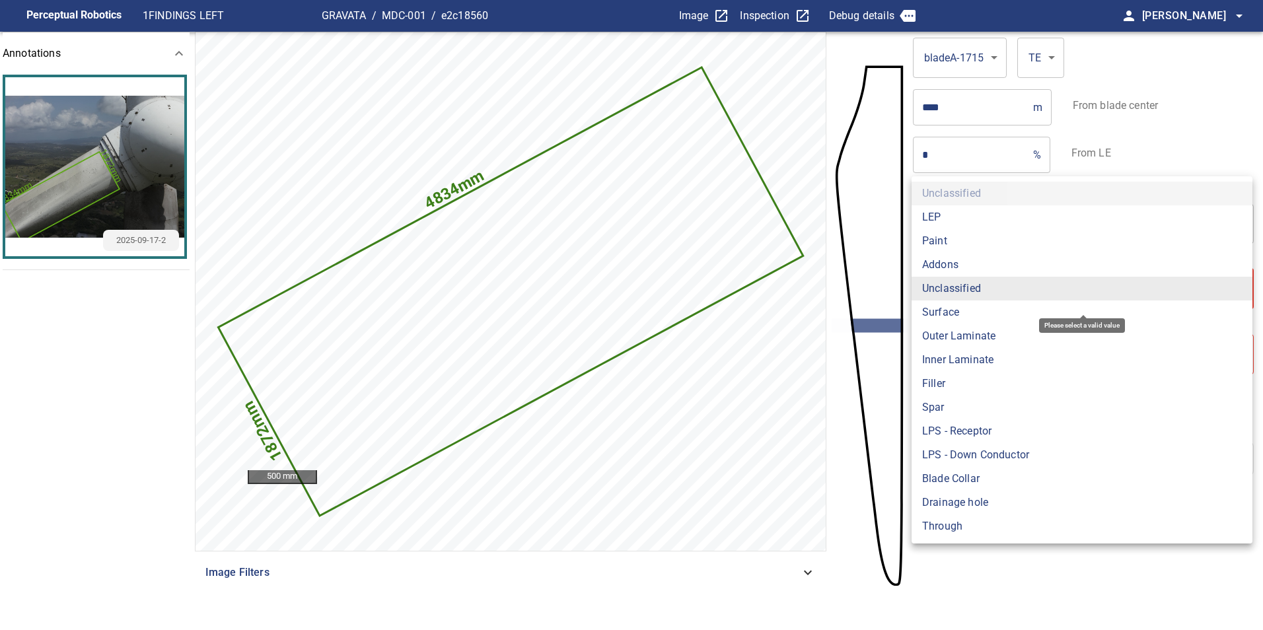
click at [966, 275] on body "**********" at bounding box center [631, 315] width 1263 height 630
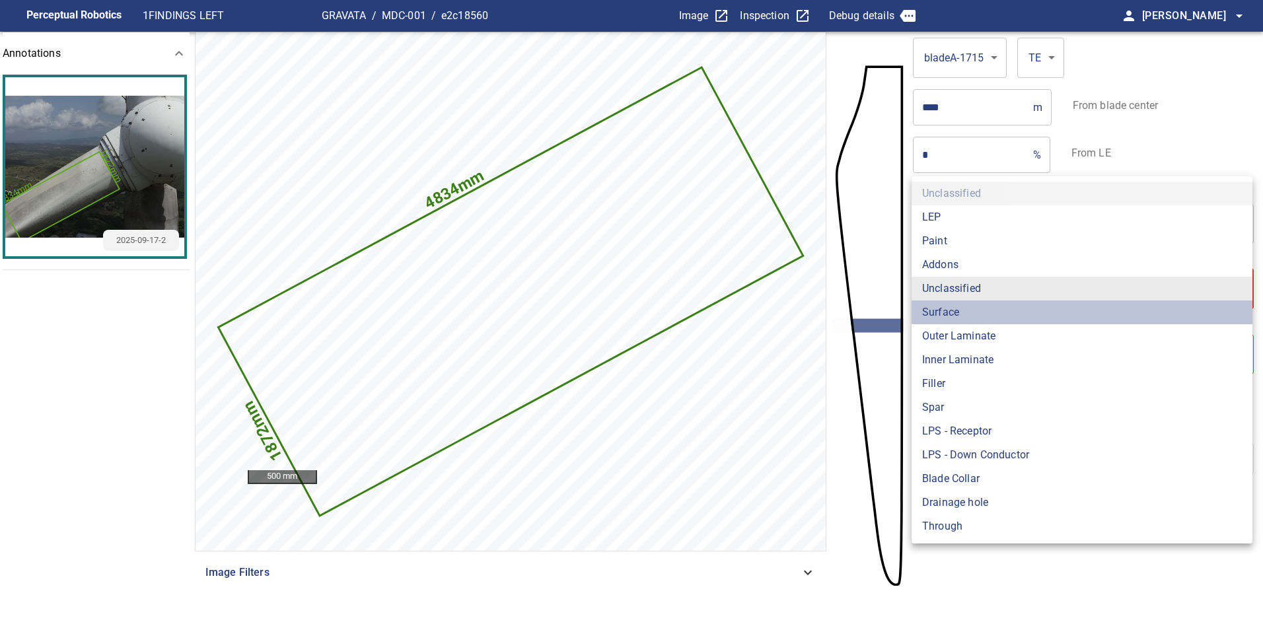
click at [939, 310] on li "Surface" at bounding box center [1081, 313] width 341 height 24
type input "*******"
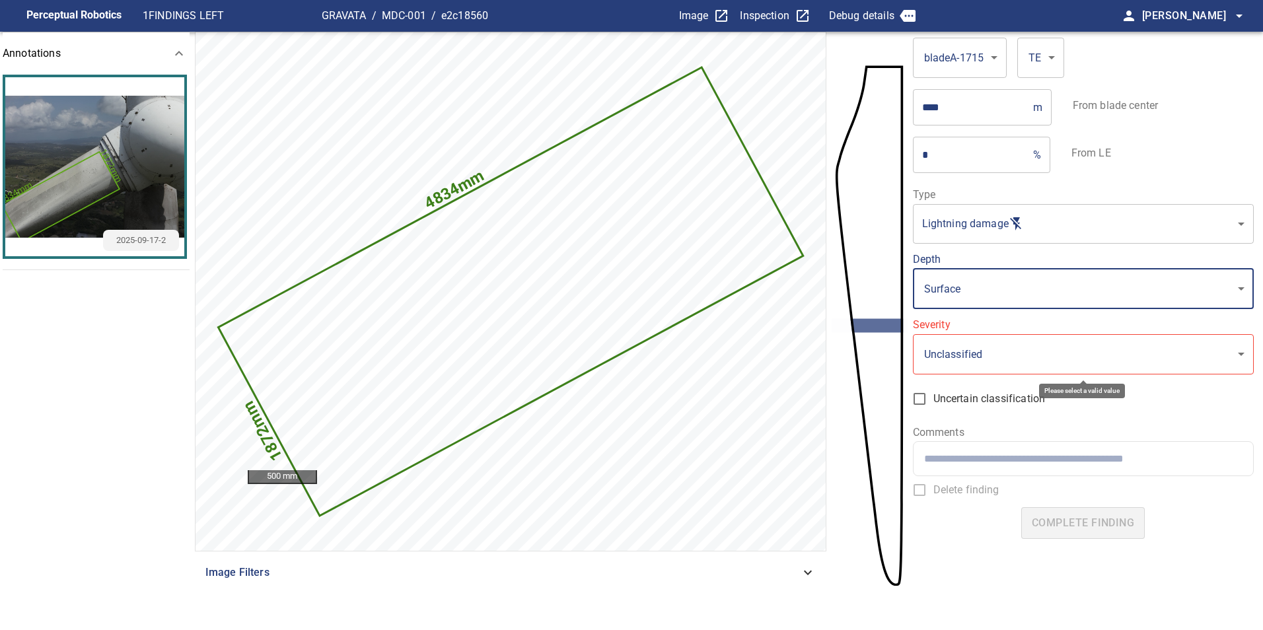
click at [953, 348] on body "**********" at bounding box center [631, 315] width 1263 height 630
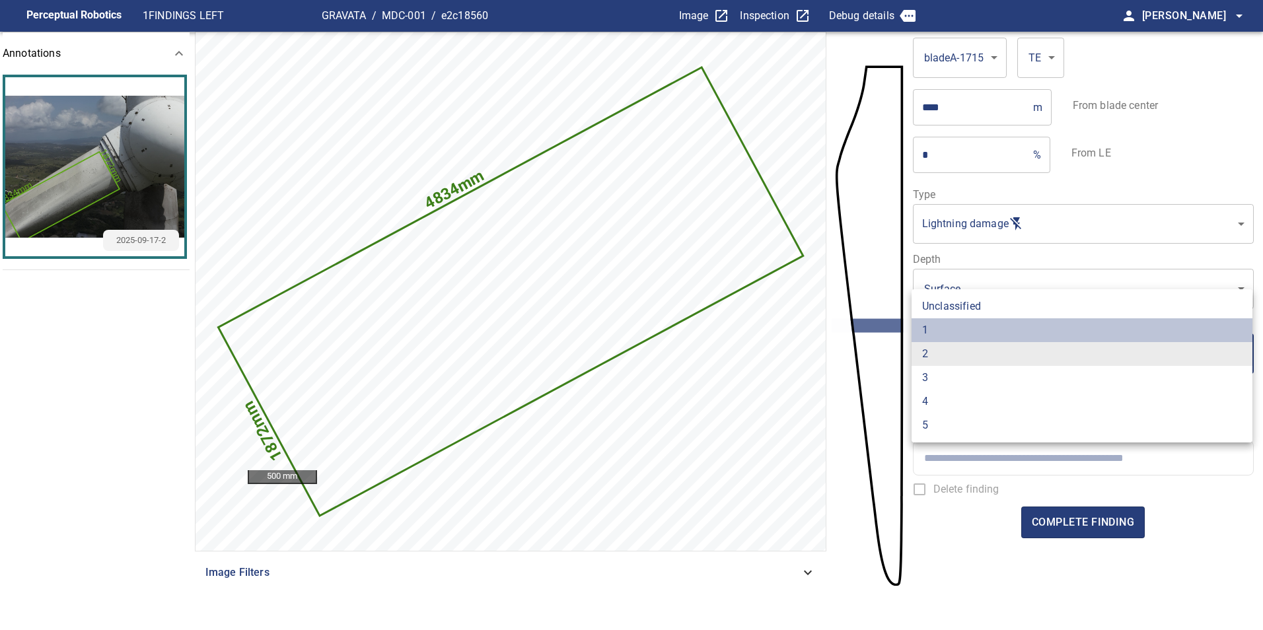
click at [945, 334] on li "1" at bounding box center [1081, 330] width 341 height 24
type input "*"
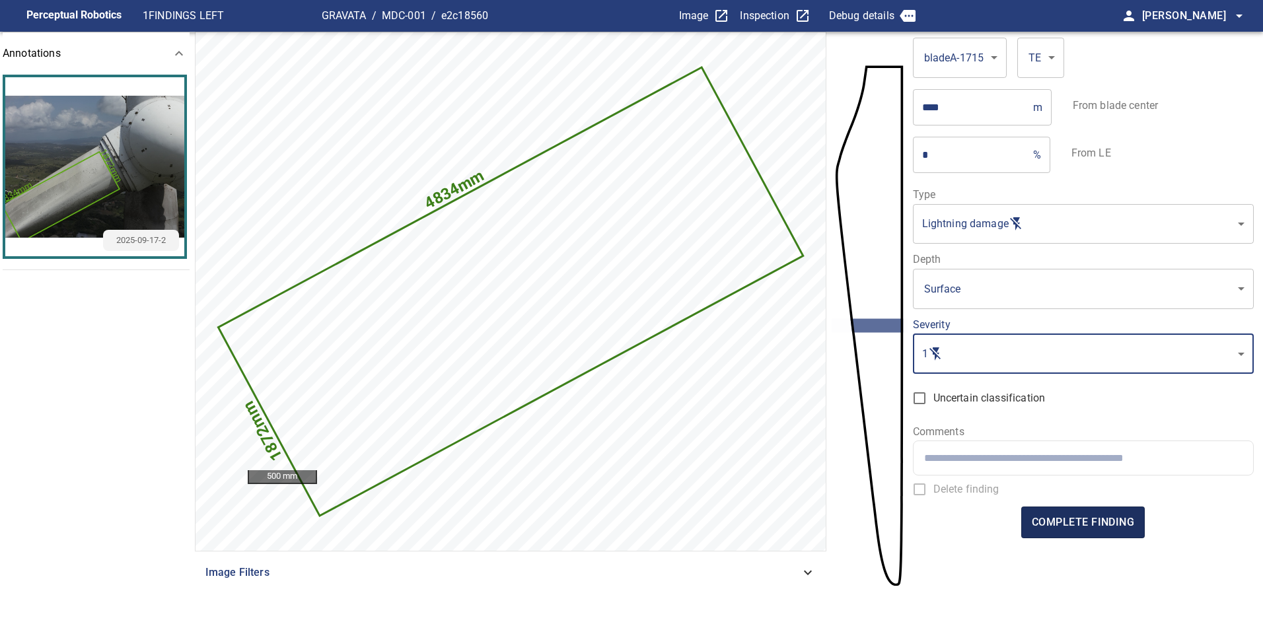
click at [1086, 526] on span "complete finding" at bounding box center [1083, 522] width 102 height 18
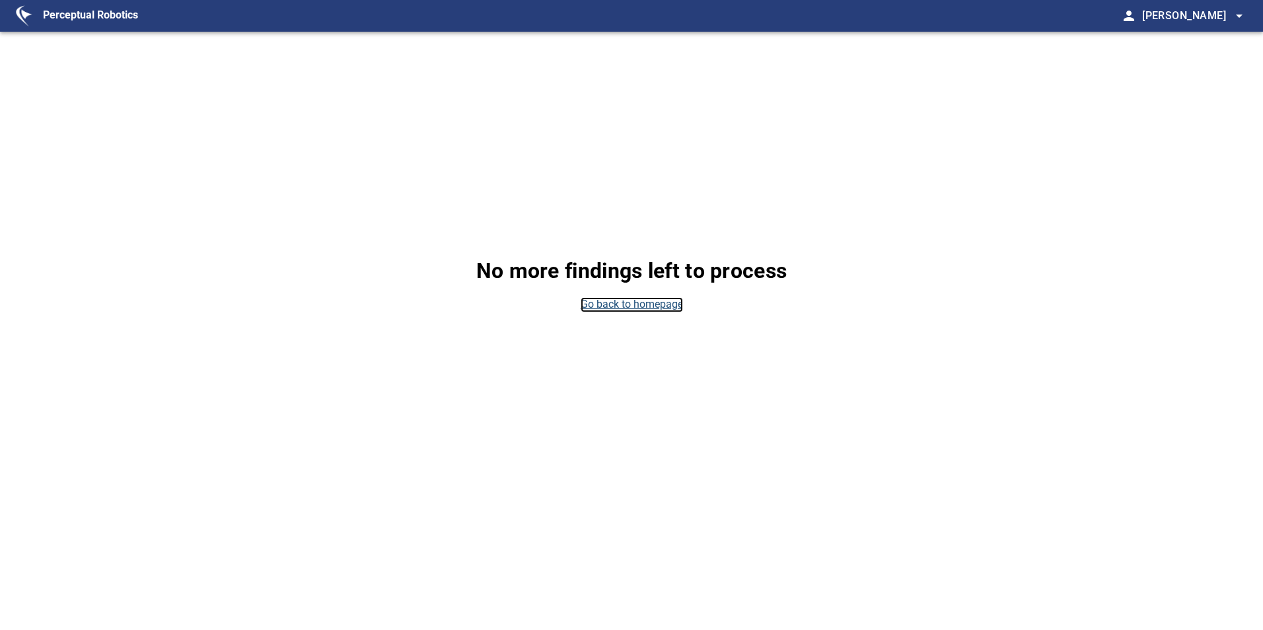
click at [651, 307] on link "Go back to homepage" at bounding box center [632, 304] width 102 height 15
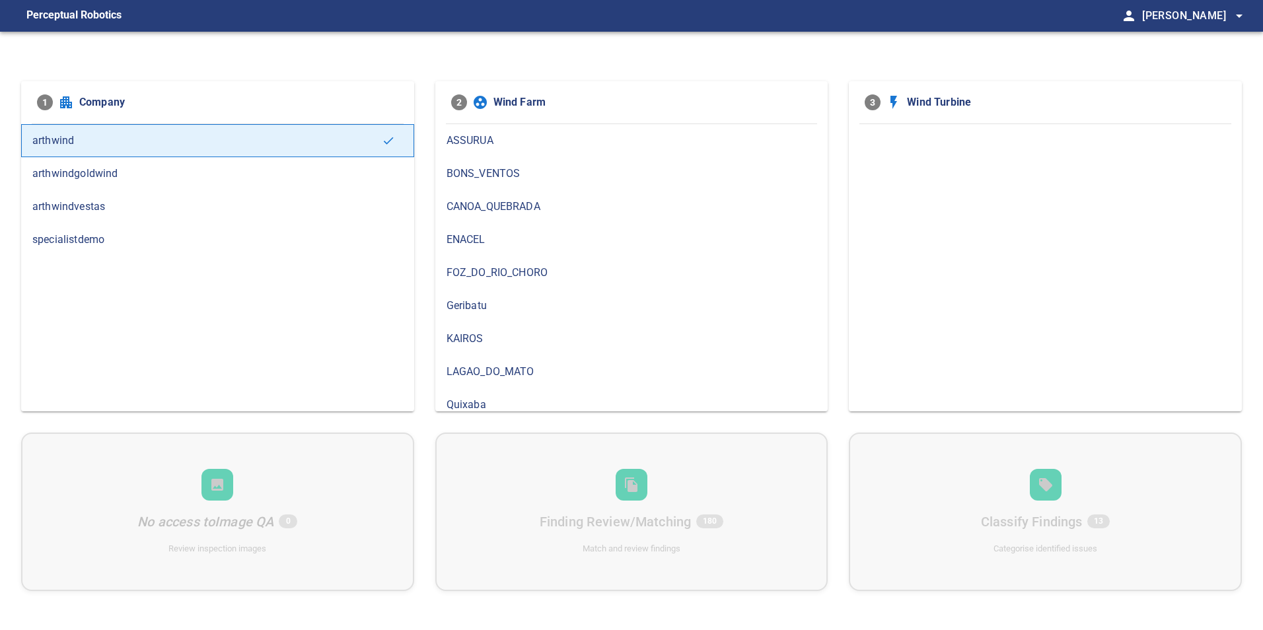
click at [234, 204] on span "arthwindvestas" at bounding box center [217, 207] width 371 height 16
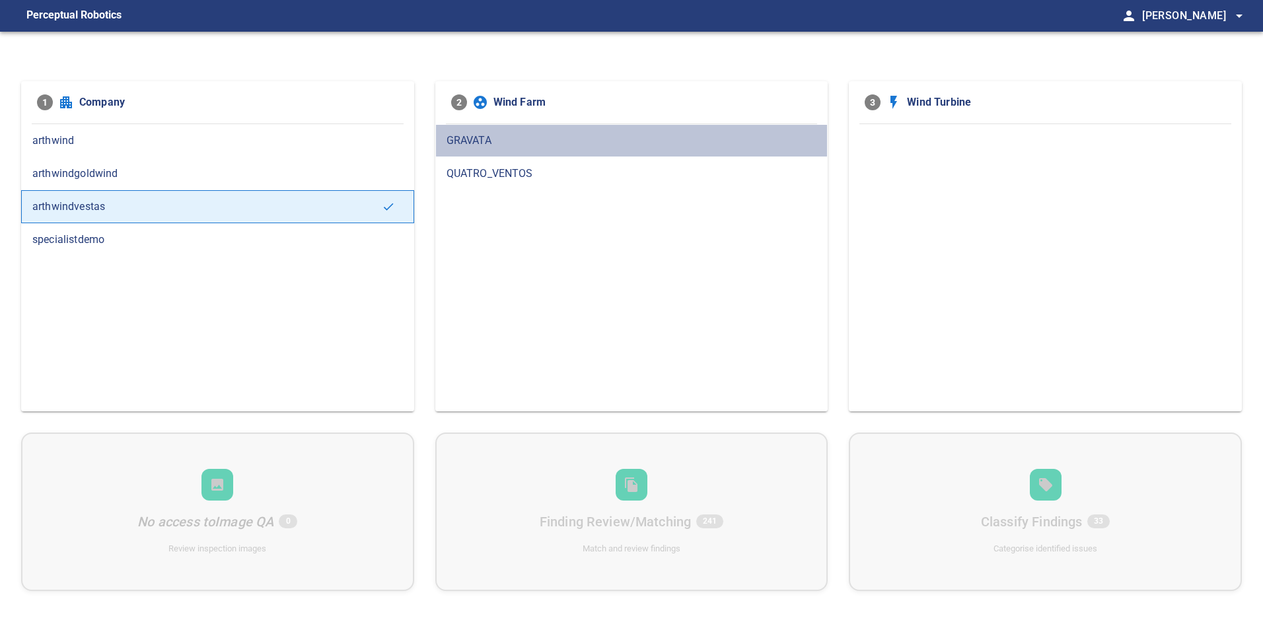
click at [658, 137] on span "GRAVATA" at bounding box center [631, 141] width 371 height 16
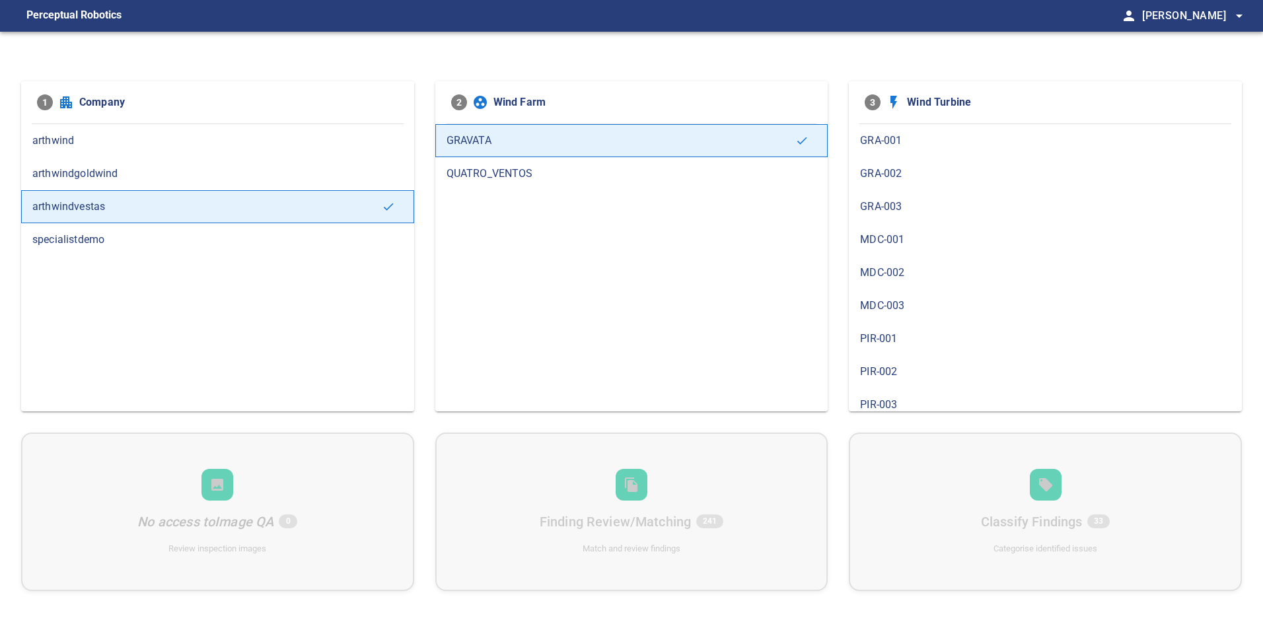
click at [910, 245] on span "MDC-001" at bounding box center [1045, 240] width 371 height 16
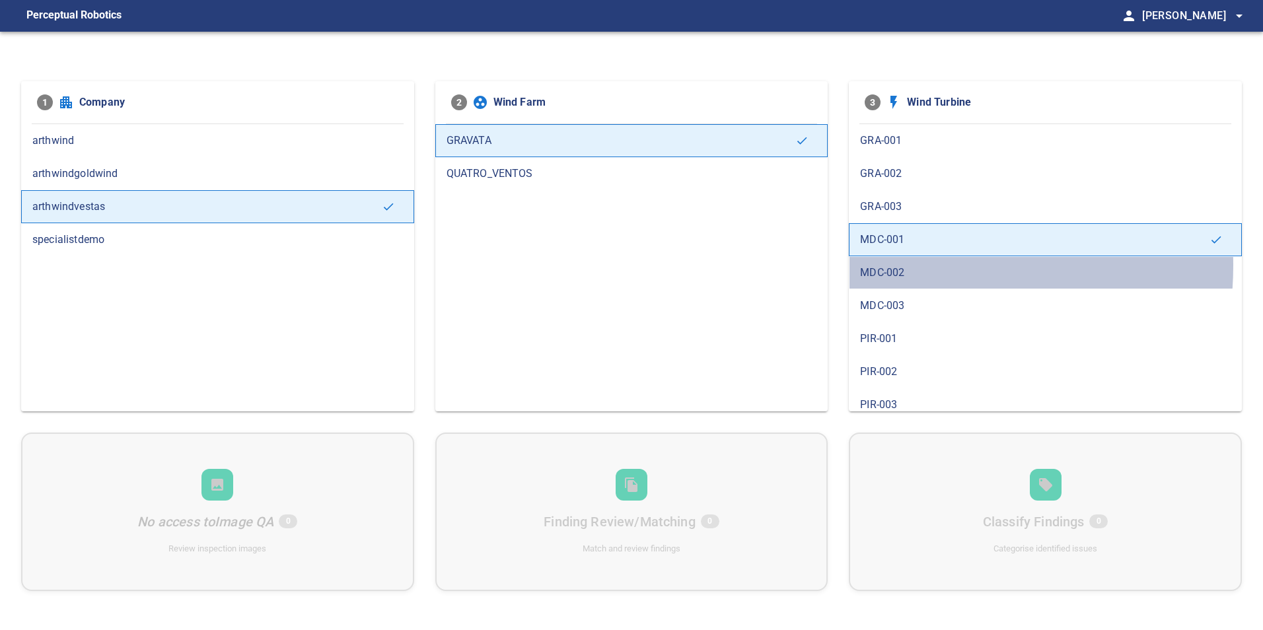
click at [905, 266] on span "MDC-002" at bounding box center [1045, 273] width 371 height 16
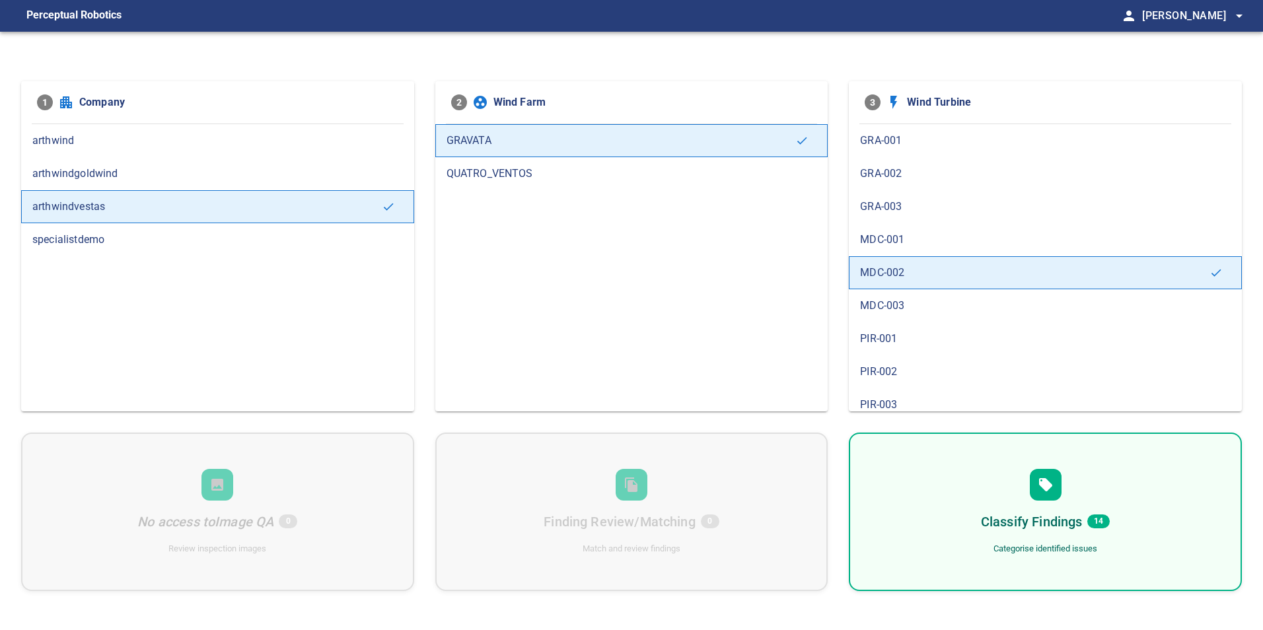
click at [1034, 483] on div at bounding box center [1046, 485] width 32 height 32
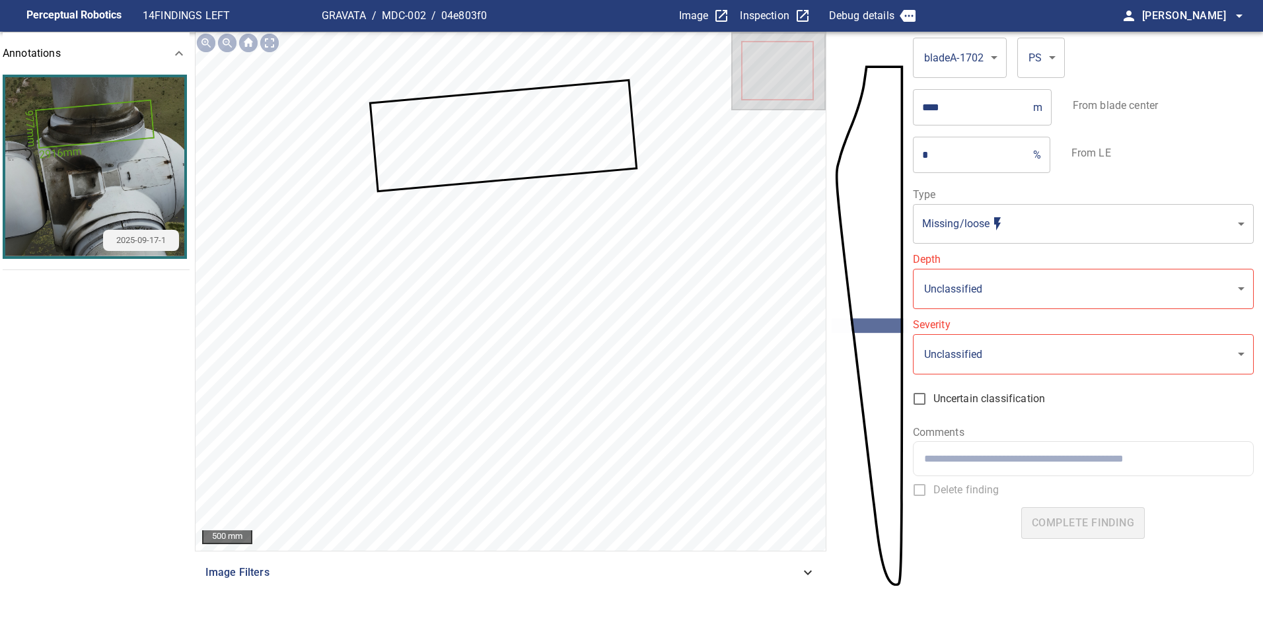
click at [547, 145] on icon at bounding box center [503, 136] width 264 height 108
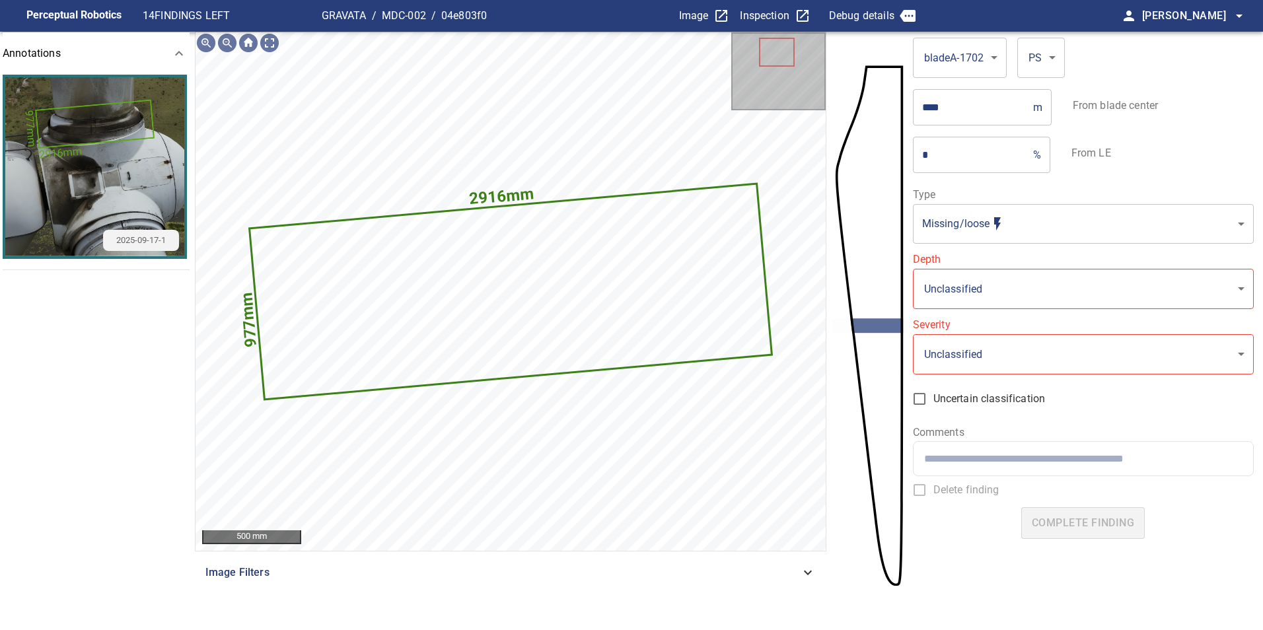
click at [993, 214] on body "**********" at bounding box center [631, 315] width 1263 height 630
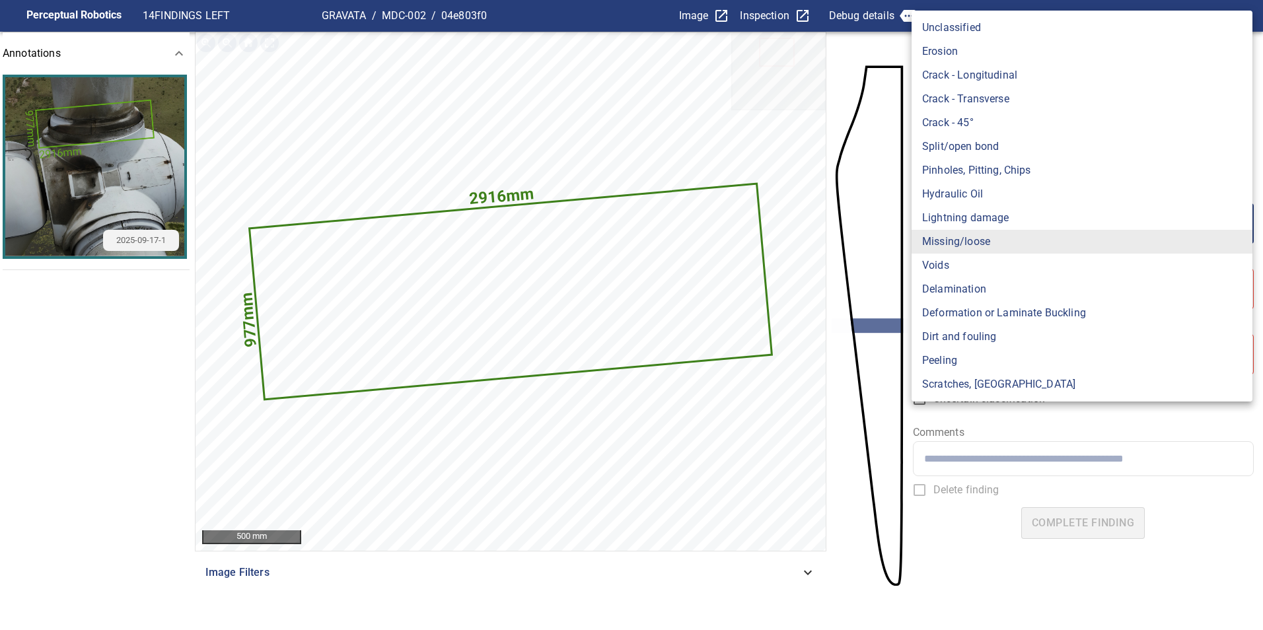
click at [1013, 222] on li "Lightning damage" at bounding box center [1081, 218] width 341 height 24
type input "**********"
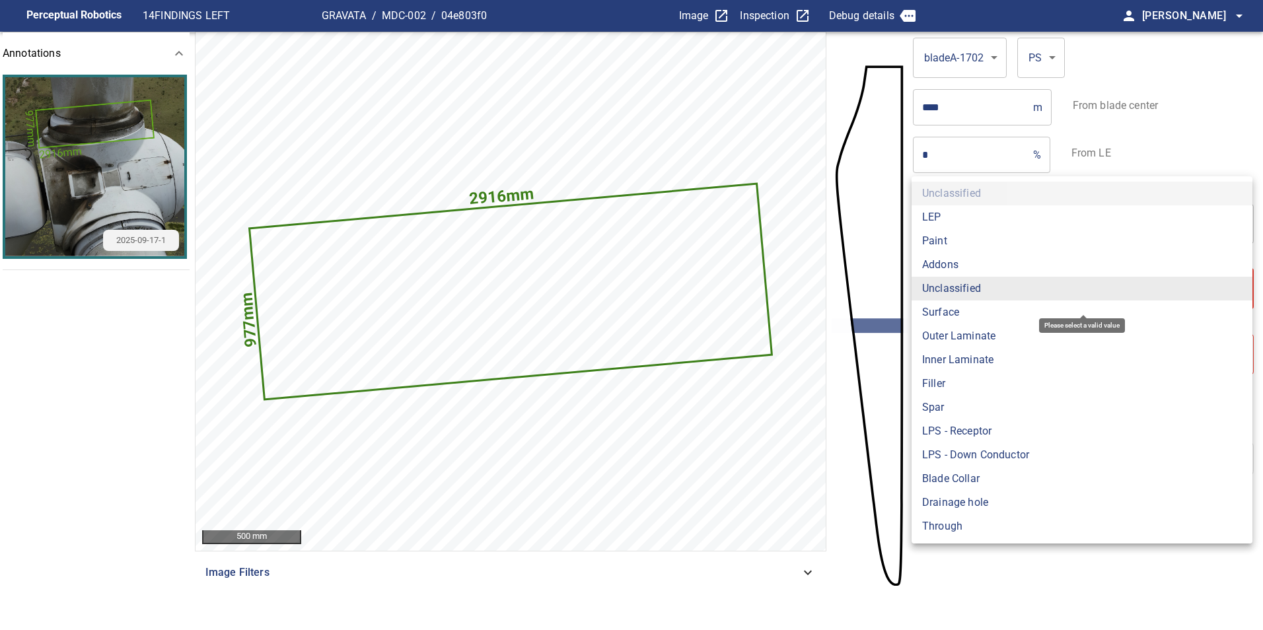
click at [972, 279] on body "**********" at bounding box center [631, 315] width 1263 height 630
click at [964, 310] on li "Surface" at bounding box center [1081, 313] width 341 height 24
type input "*******"
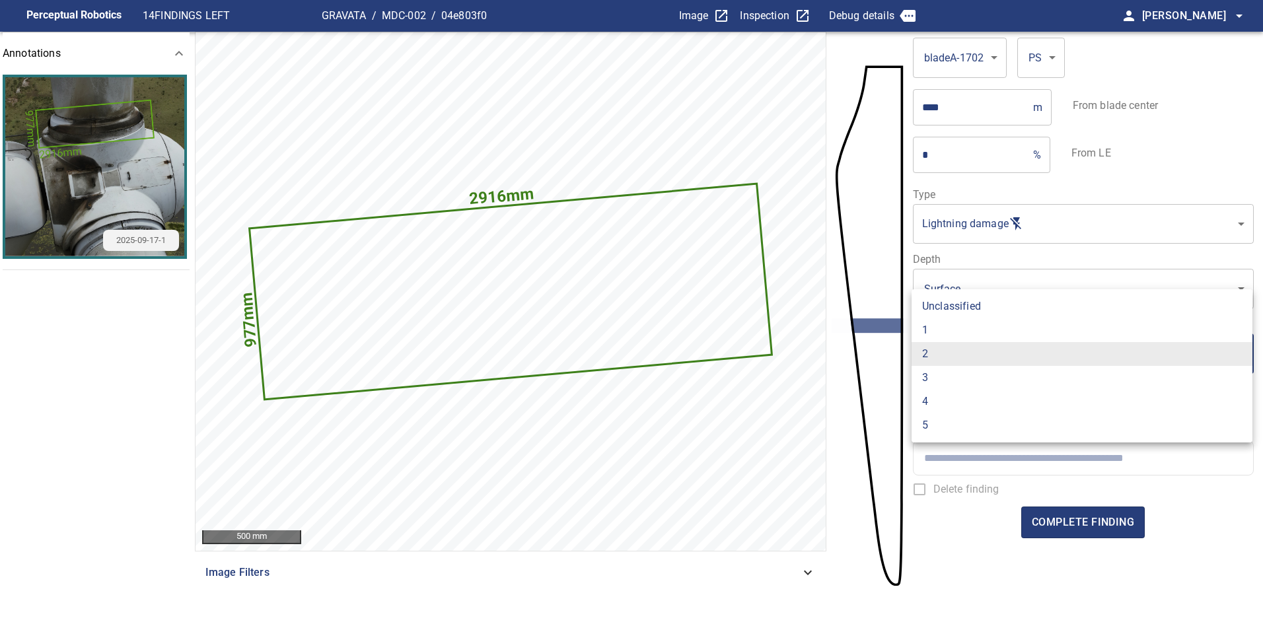
click at [952, 330] on li "1" at bounding box center [1081, 330] width 341 height 24
type input "*"
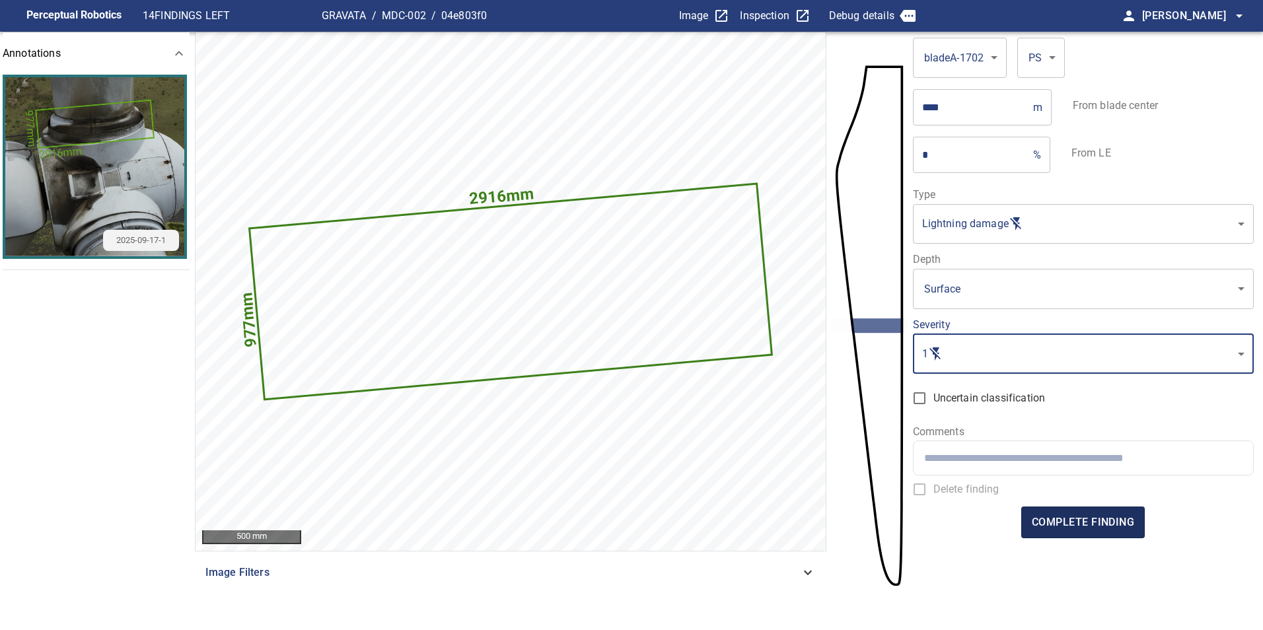
click at [1102, 519] on span "complete finding" at bounding box center [1083, 522] width 102 height 18
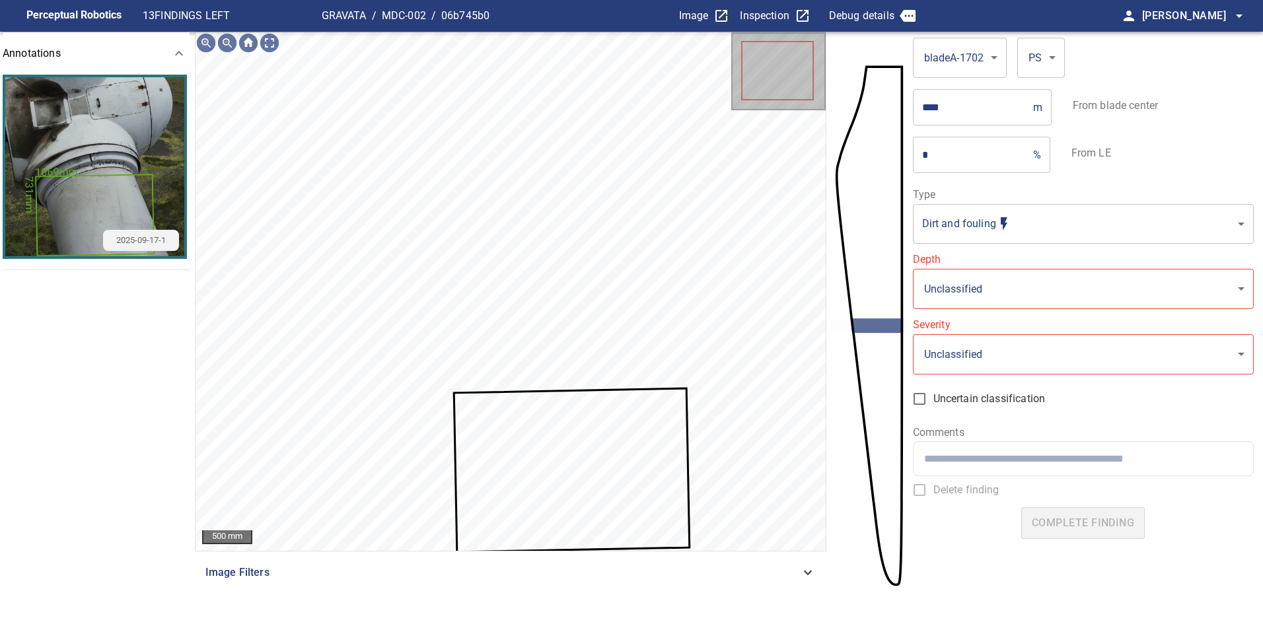
click at [573, 456] on icon at bounding box center [571, 471] width 233 height 162
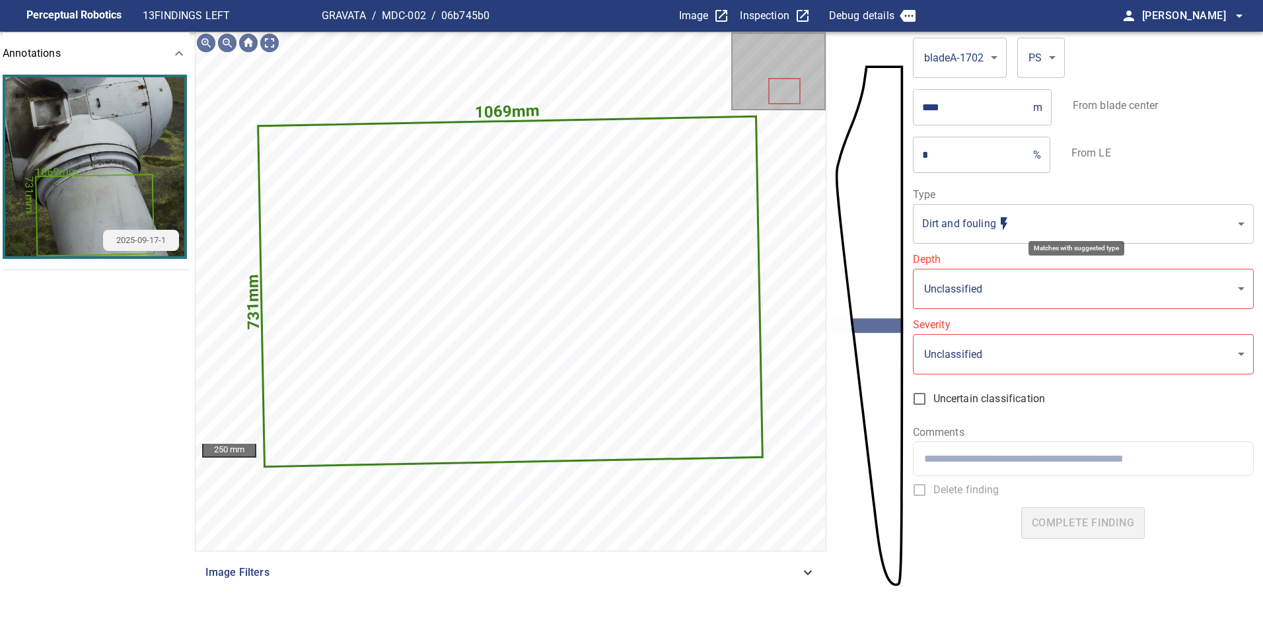
click at [1035, 215] on body "**********" at bounding box center [631, 315] width 1263 height 630
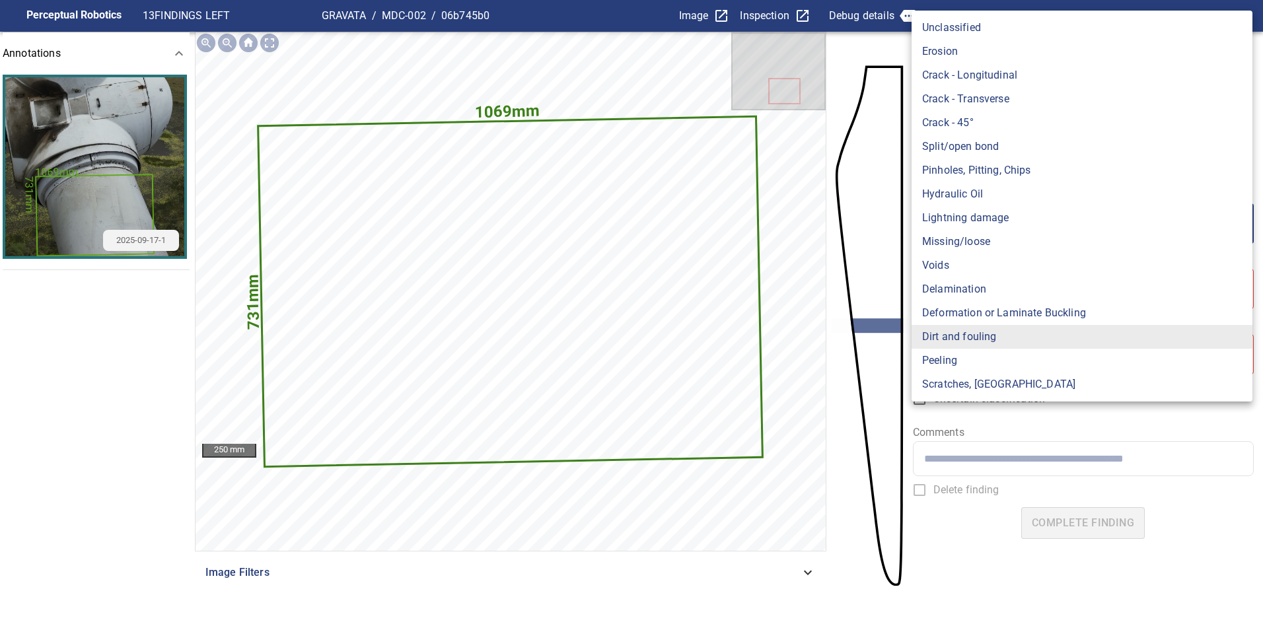
click at [1034, 219] on li "Lightning damage" at bounding box center [1081, 218] width 341 height 24
type input "**********"
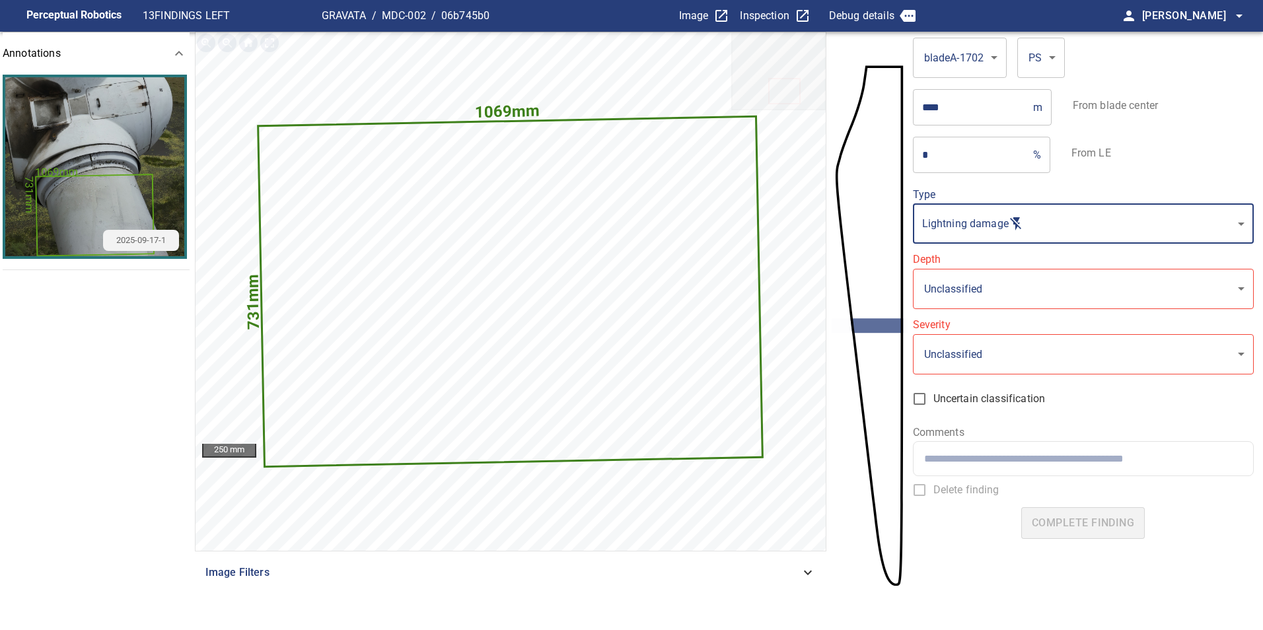
click at [985, 293] on body "**********" at bounding box center [631, 315] width 1263 height 630
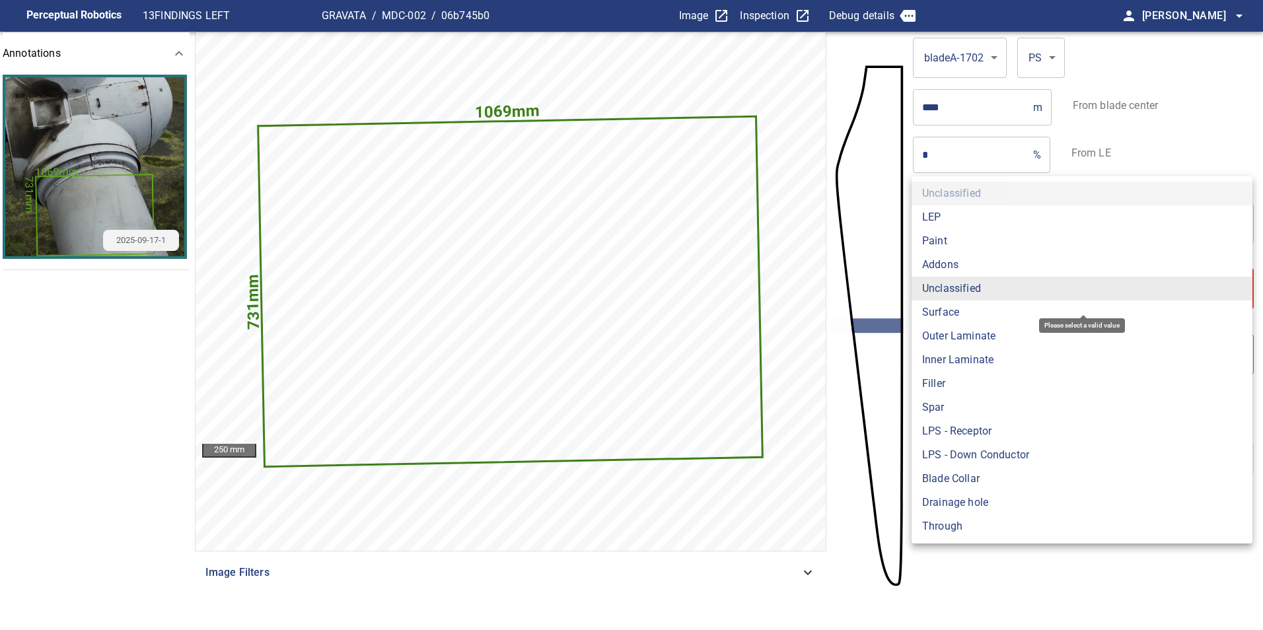
click at [976, 311] on li "Surface" at bounding box center [1081, 313] width 341 height 24
type input "*******"
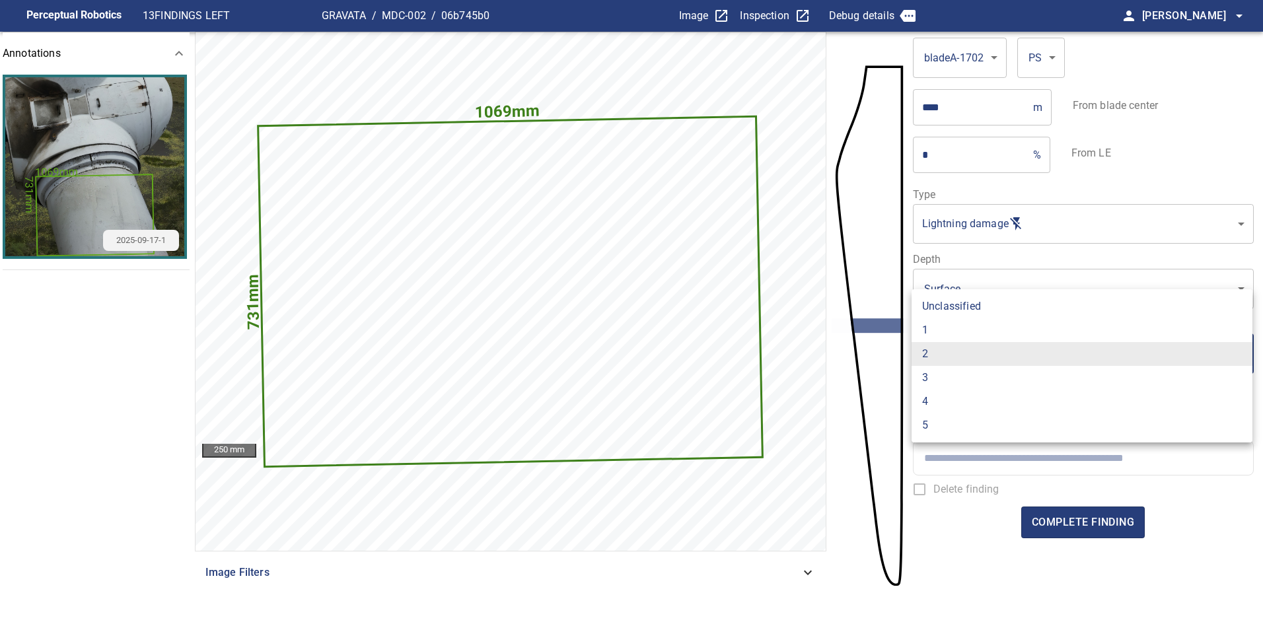
click at [964, 330] on li "1" at bounding box center [1081, 330] width 341 height 24
type input "*"
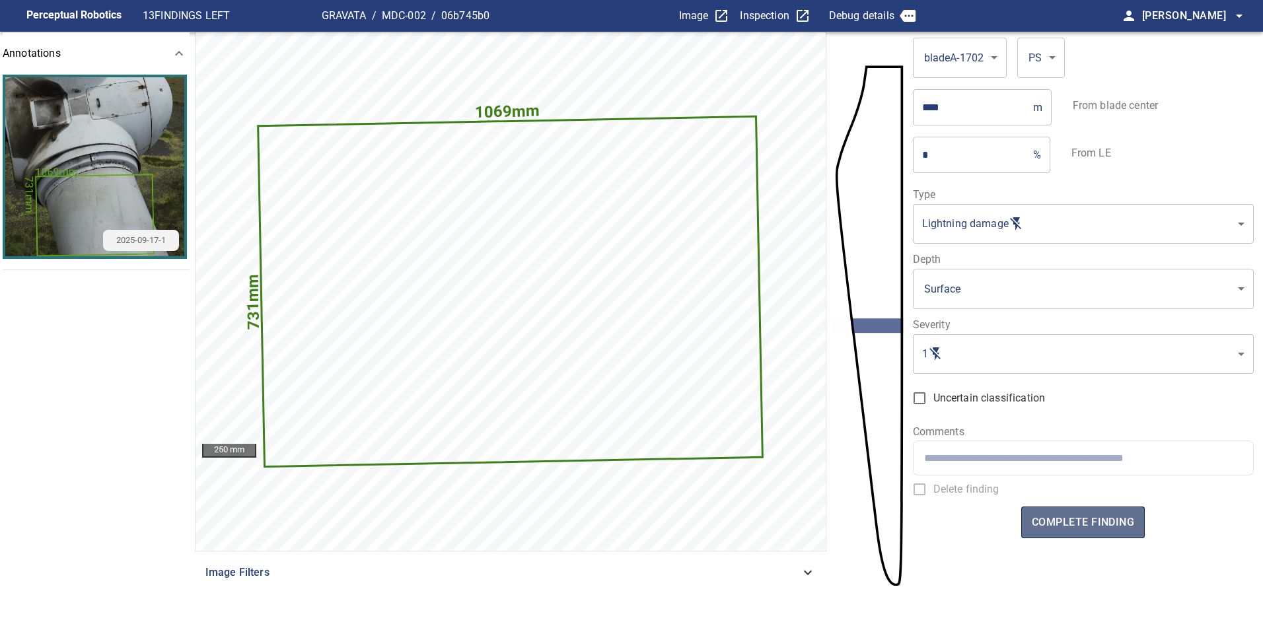
click at [1090, 511] on button "complete finding" at bounding box center [1083, 523] width 124 height 32
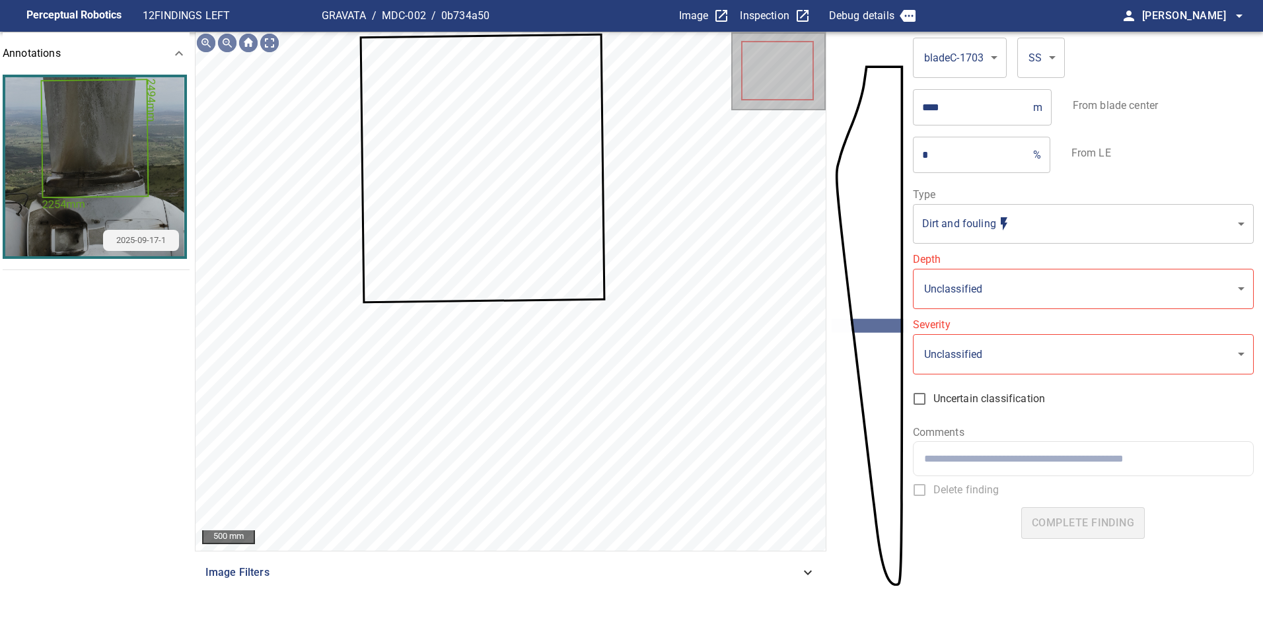
click at [544, 236] on icon at bounding box center [482, 169] width 242 height 266
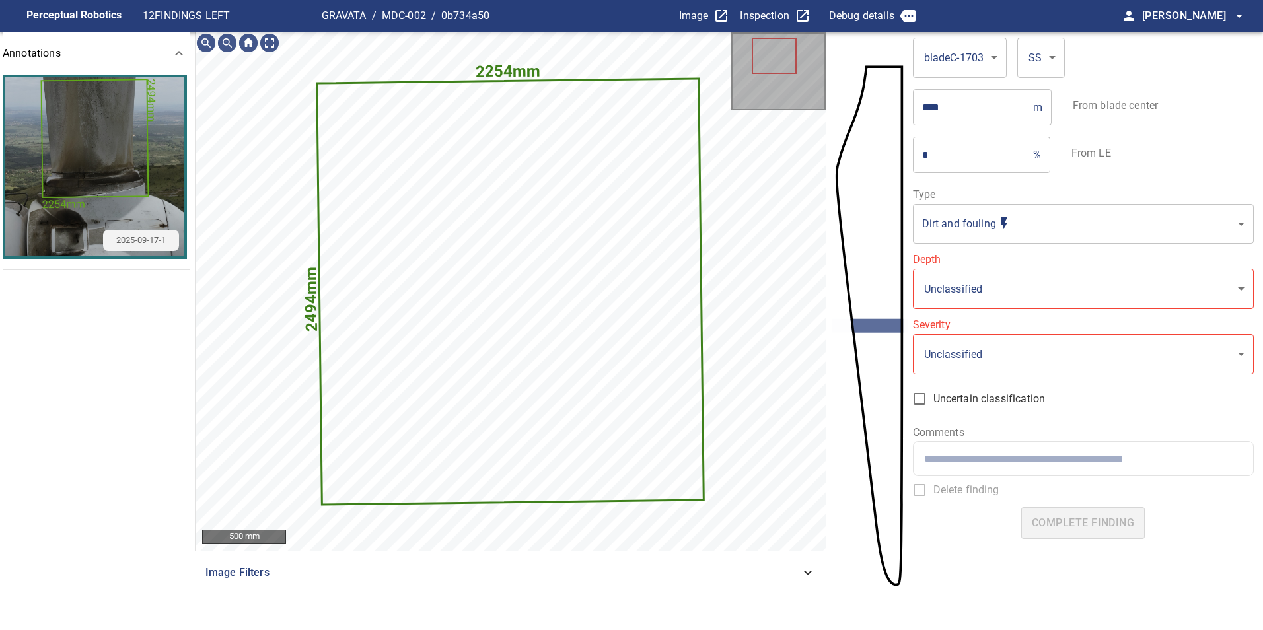
click at [1042, 203] on body "**********" at bounding box center [631, 315] width 1263 height 630
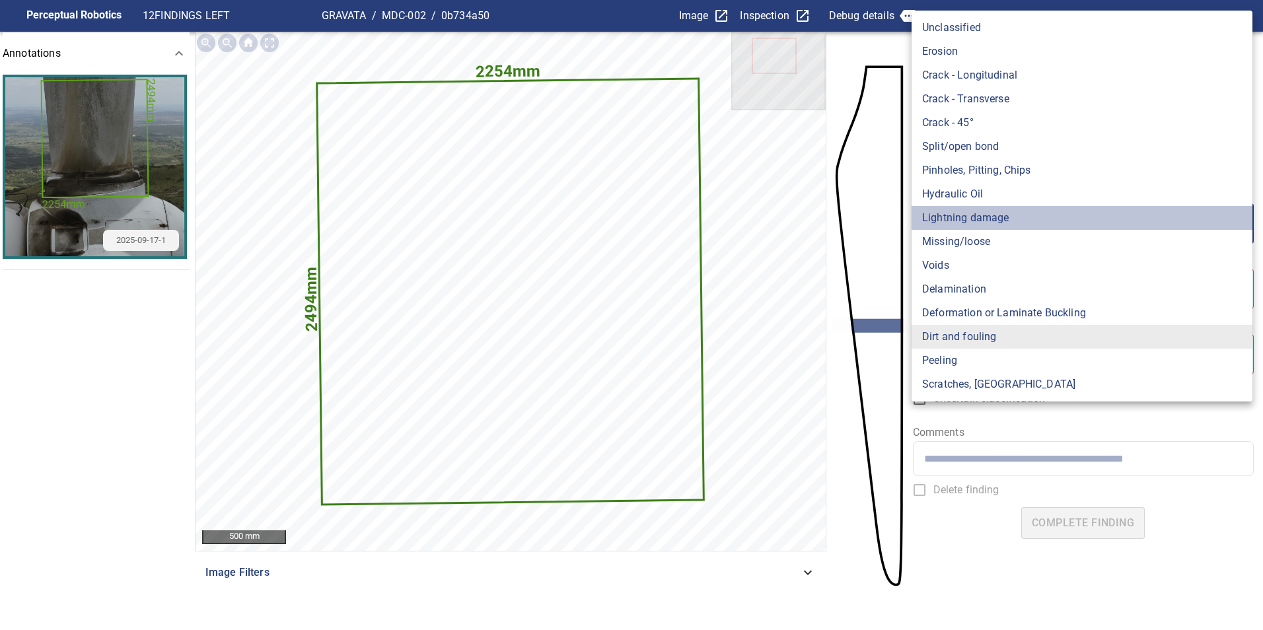
click at [980, 219] on li "Lightning damage" at bounding box center [1081, 218] width 341 height 24
type input "**********"
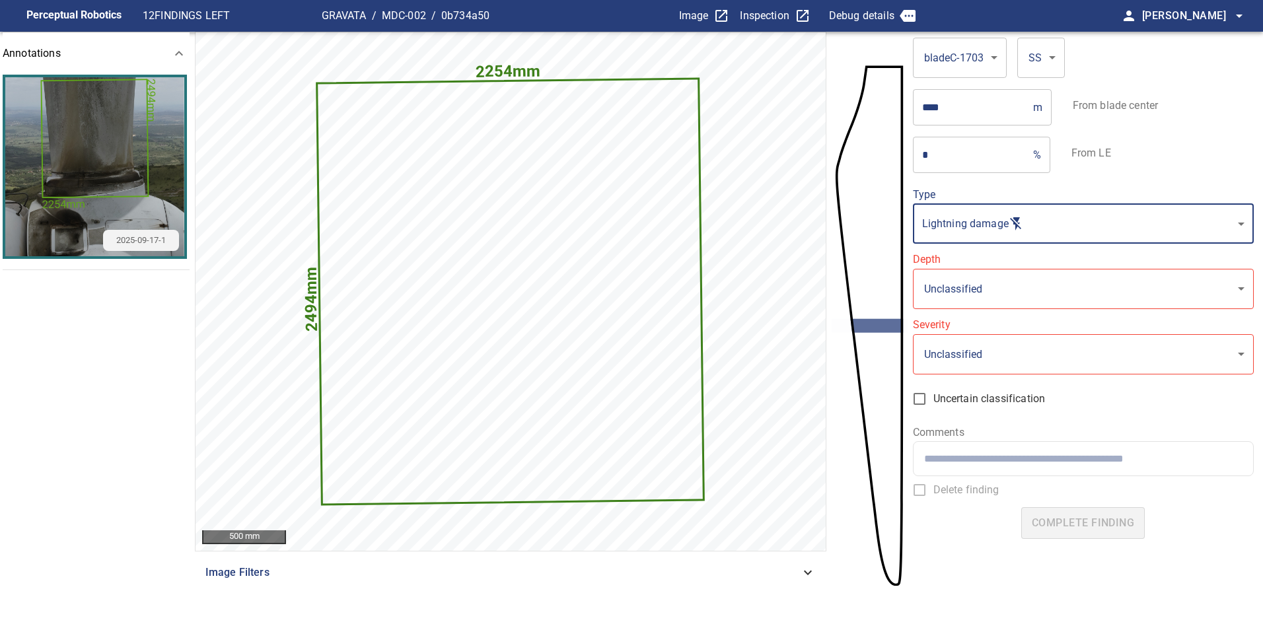
click at [955, 290] on body "**********" at bounding box center [631, 315] width 1263 height 630
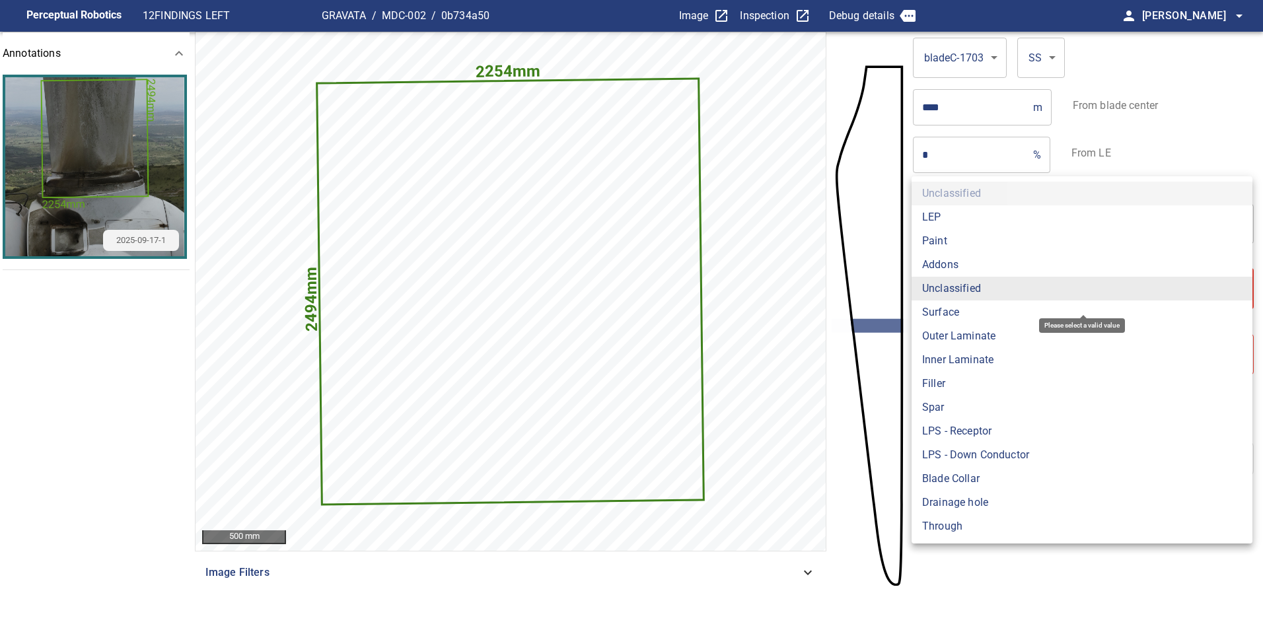
click at [950, 306] on li "Surface" at bounding box center [1081, 313] width 341 height 24
type input "*******"
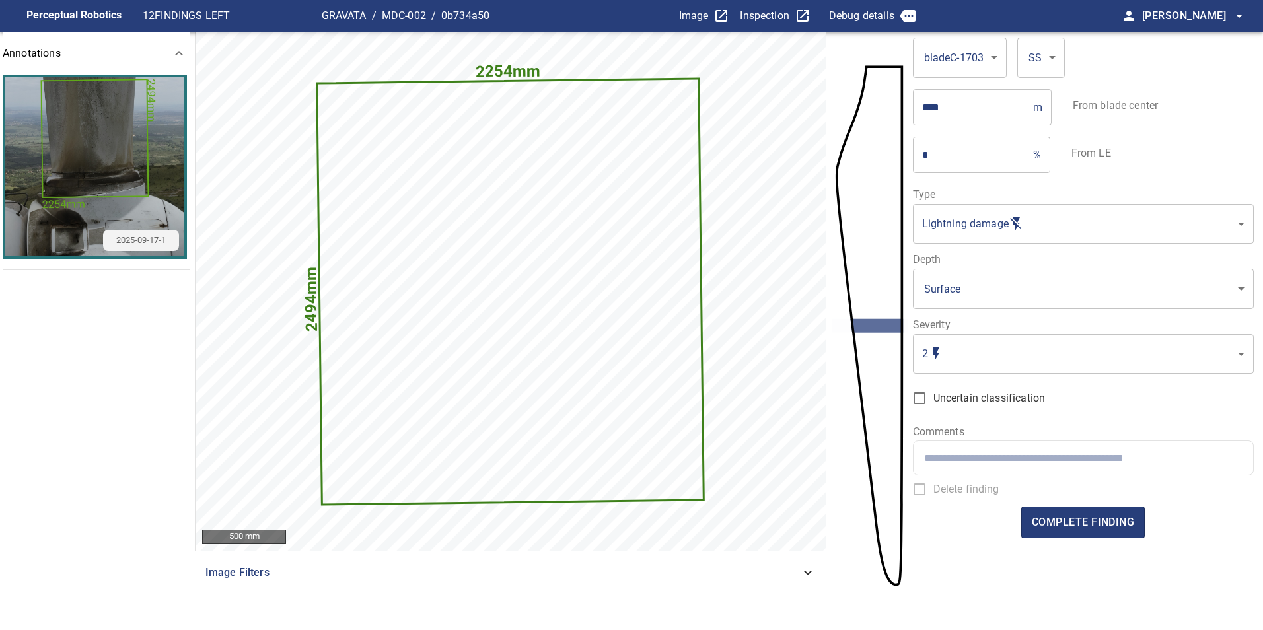
click at [958, 343] on body "**********" at bounding box center [631, 315] width 1263 height 630
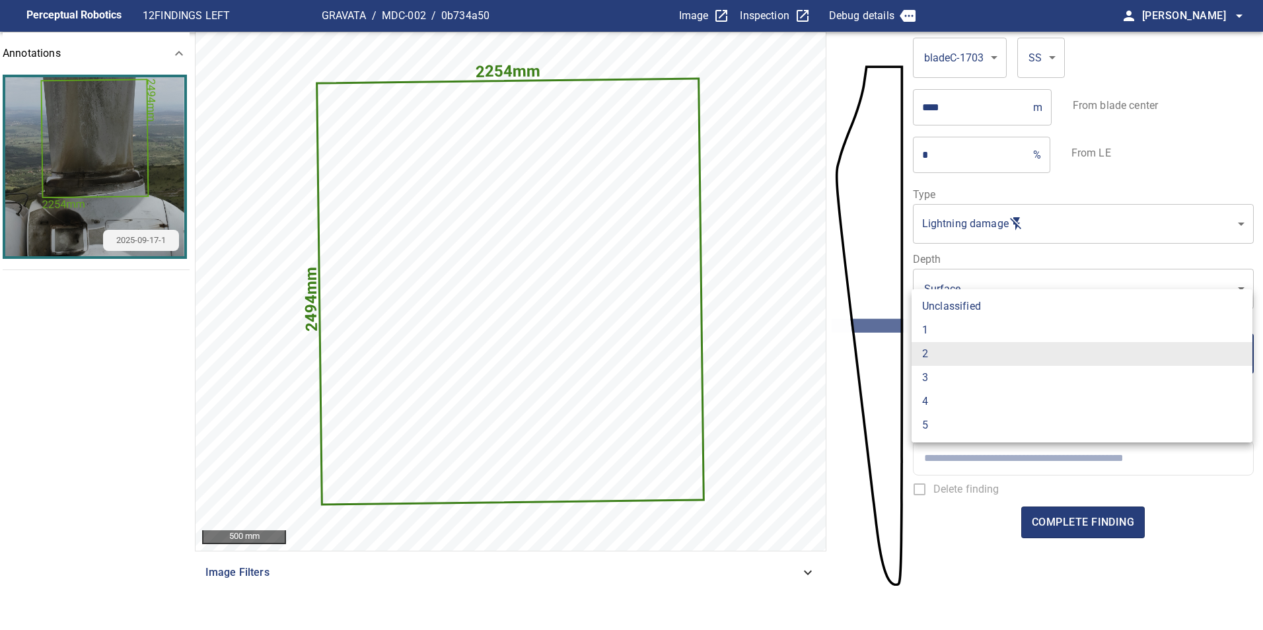
click at [935, 332] on li "1" at bounding box center [1081, 330] width 341 height 24
type input "*"
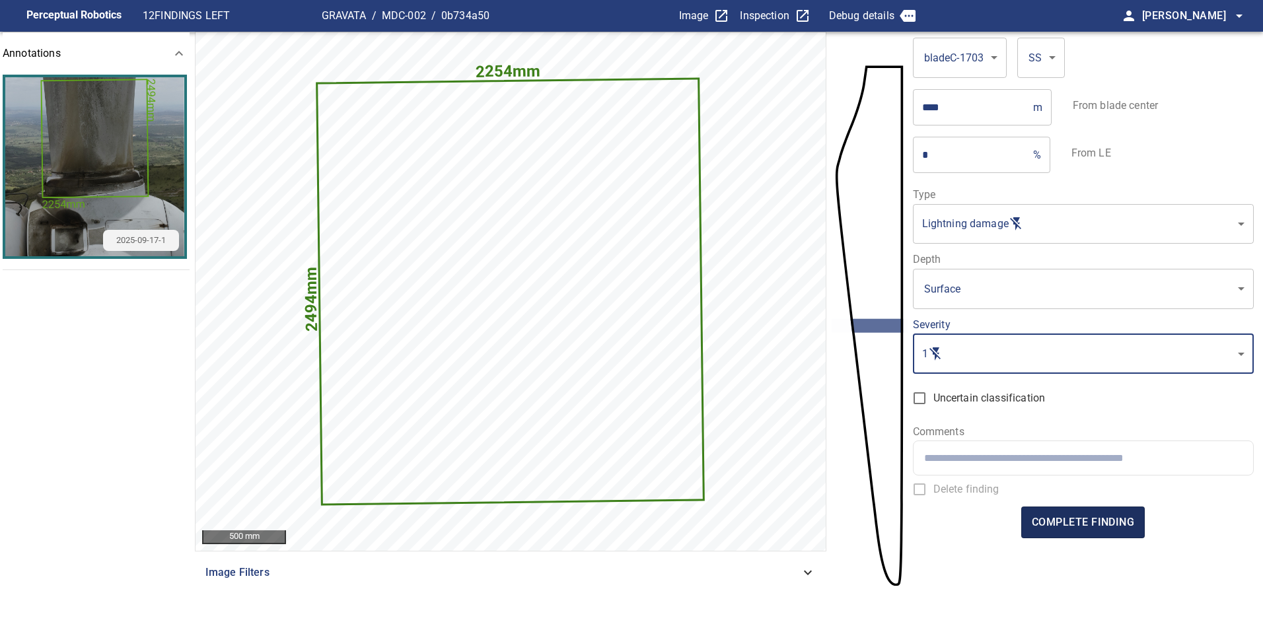
click at [1075, 519] on span "complete finding" at bounding box center [1083, 522] width 102 height 18
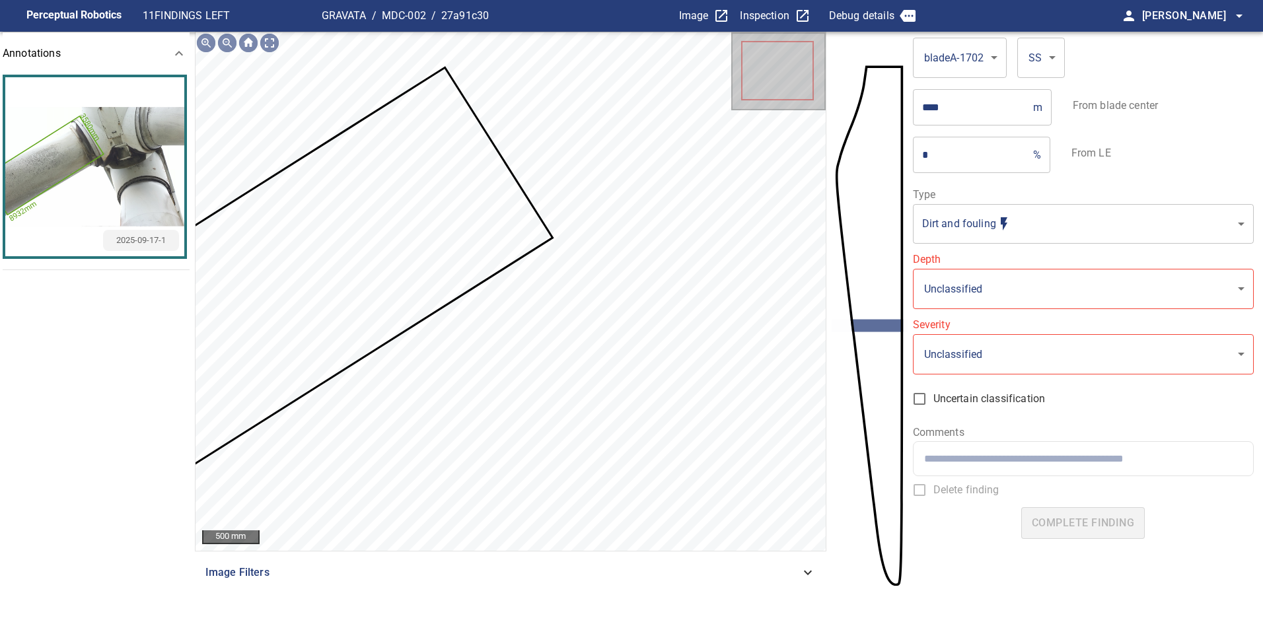
click at [485, 256] on icon at bounding box center [287, 286] width 527 height 435
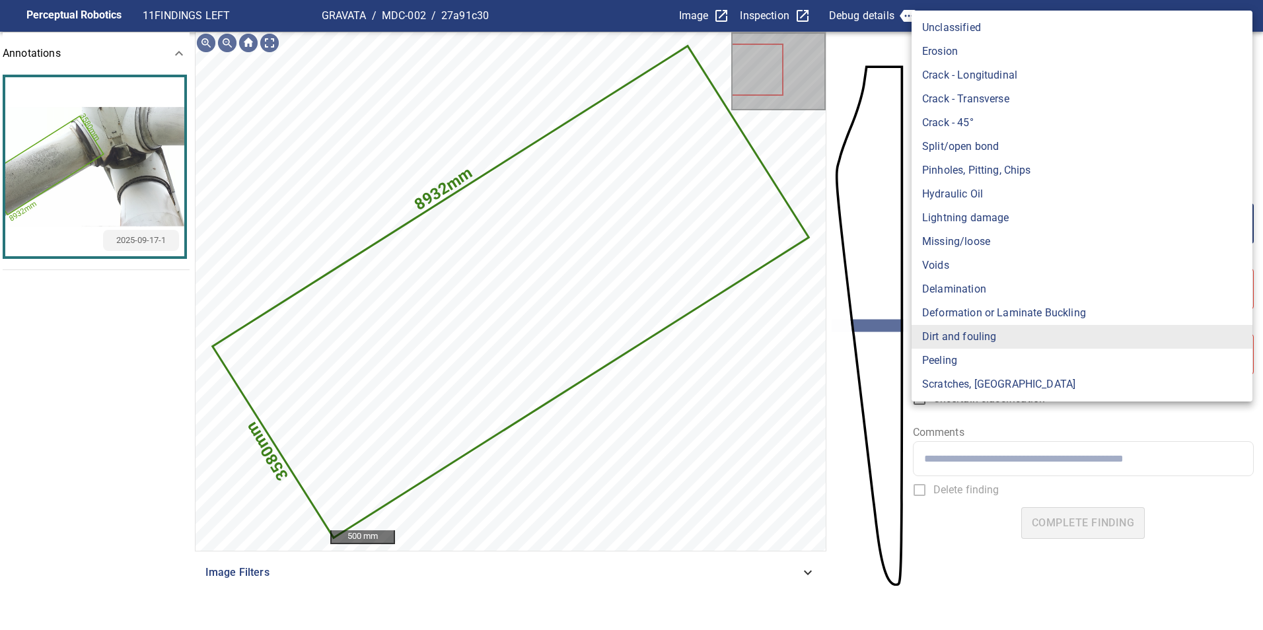
click at [1052, 213] on body "**********" at bounding box center [631, 315] width 1263 height 630
click at [1045, 218] on li "Lightning damage" at bounding box center [1081, 218] width 341 height 24
type input "**********"
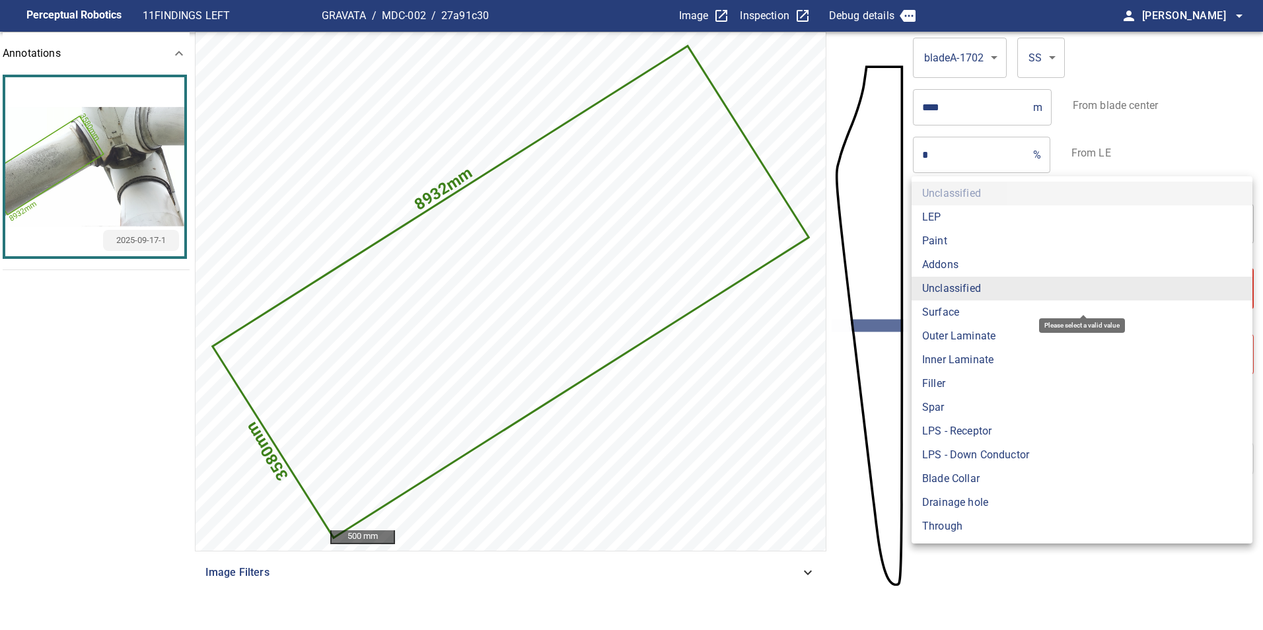
click at [989, 286] on body "**********" at bounding box center [631, 315] width 1263 height 630
click at [972, 308] on li "Surface" at bounding box center [1081, 313] width 341 height 24
type input "*******"
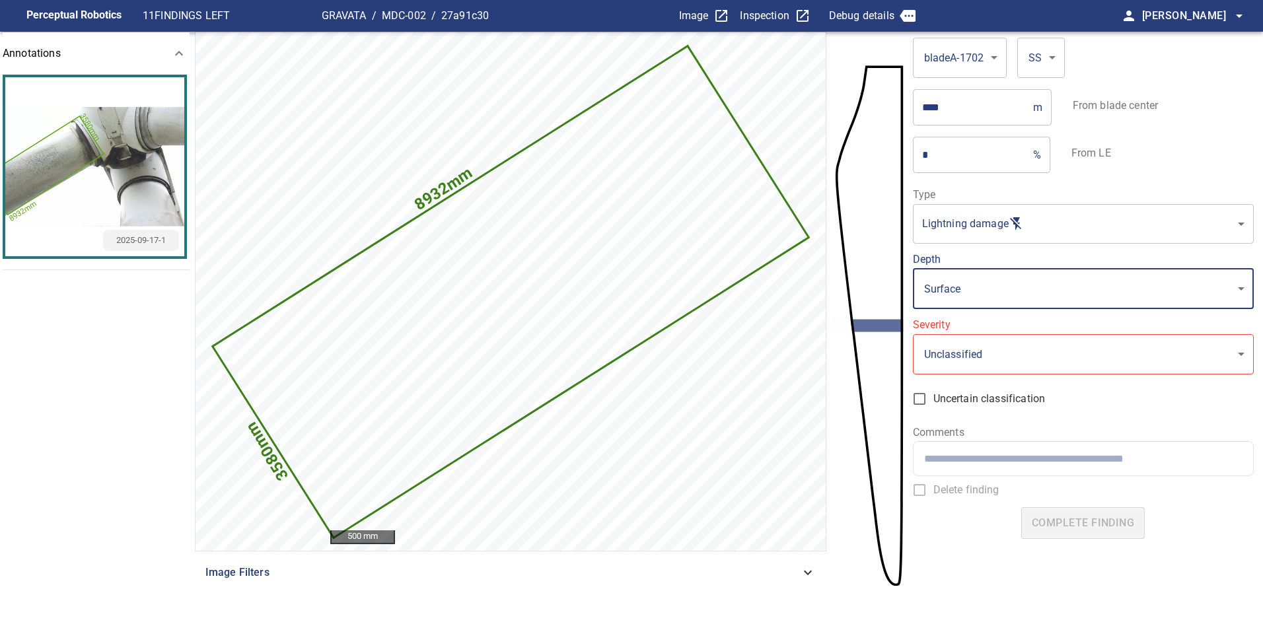
click at [978, 345] on body "**********" at bounding box center [631, 315] width 1263 height 630
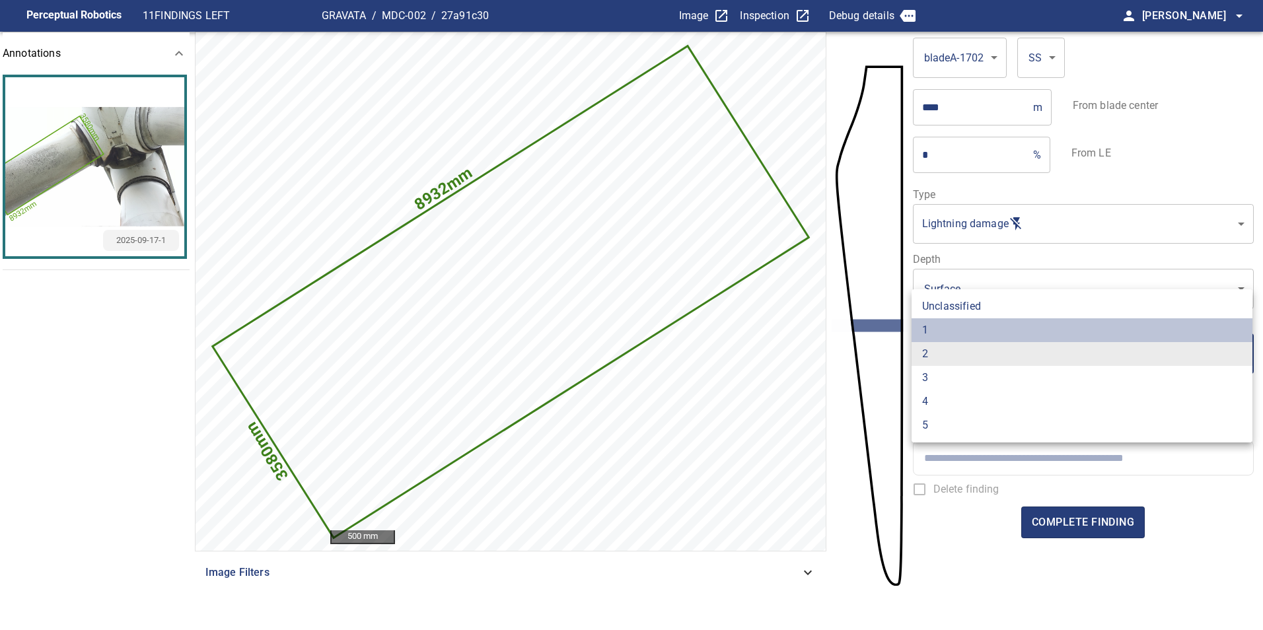
click at [948, 324] on li "1" at bounding box center [1081, 330] width 341 height 24
type input "*"
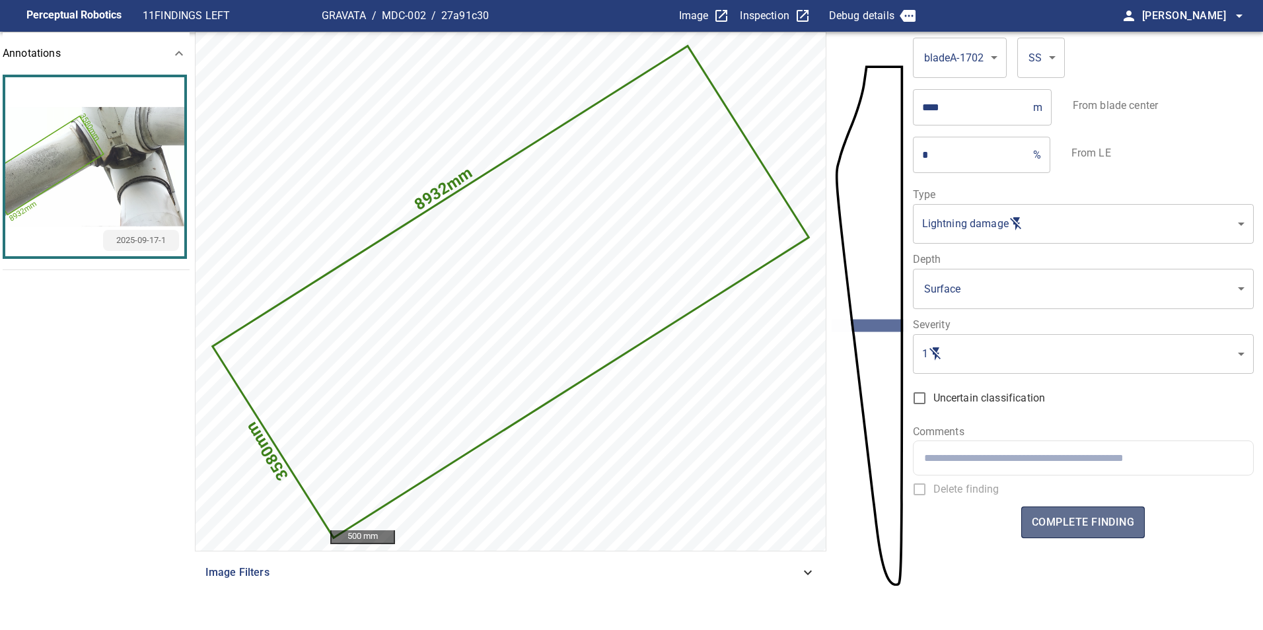
click at [1077, 529] on span "complete finding" at bounding box center [1083, 522] width 102 height 18
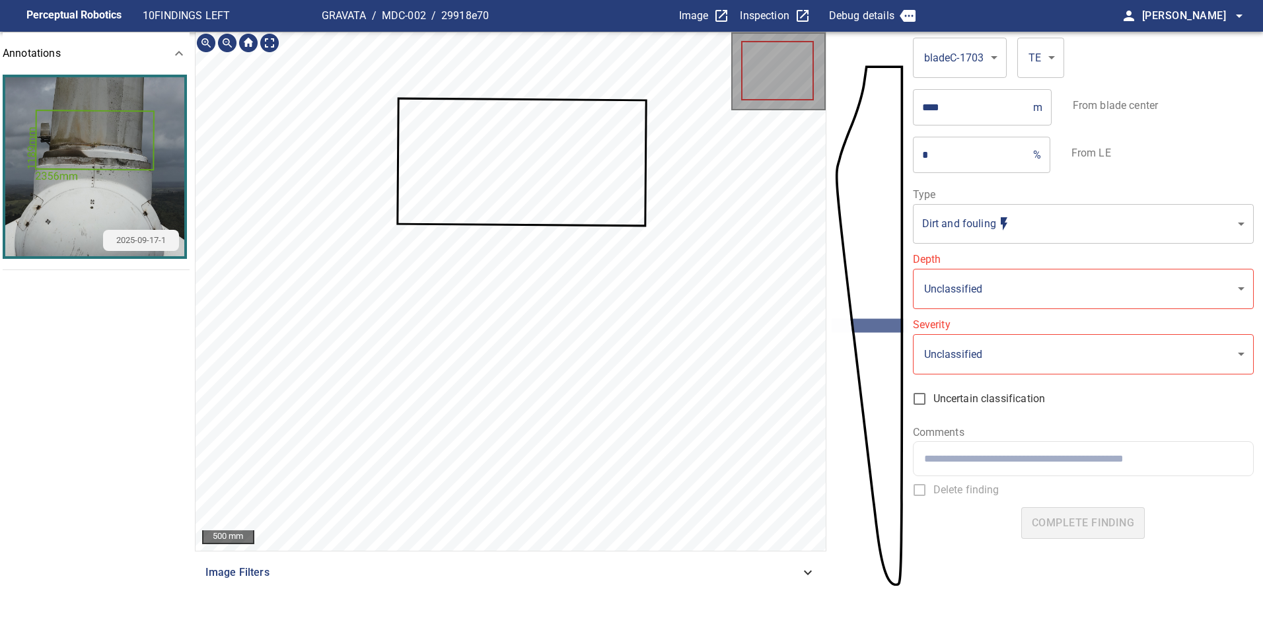
click at [470, 173] on icon at bounding box center [521, 162] width 246 height 125
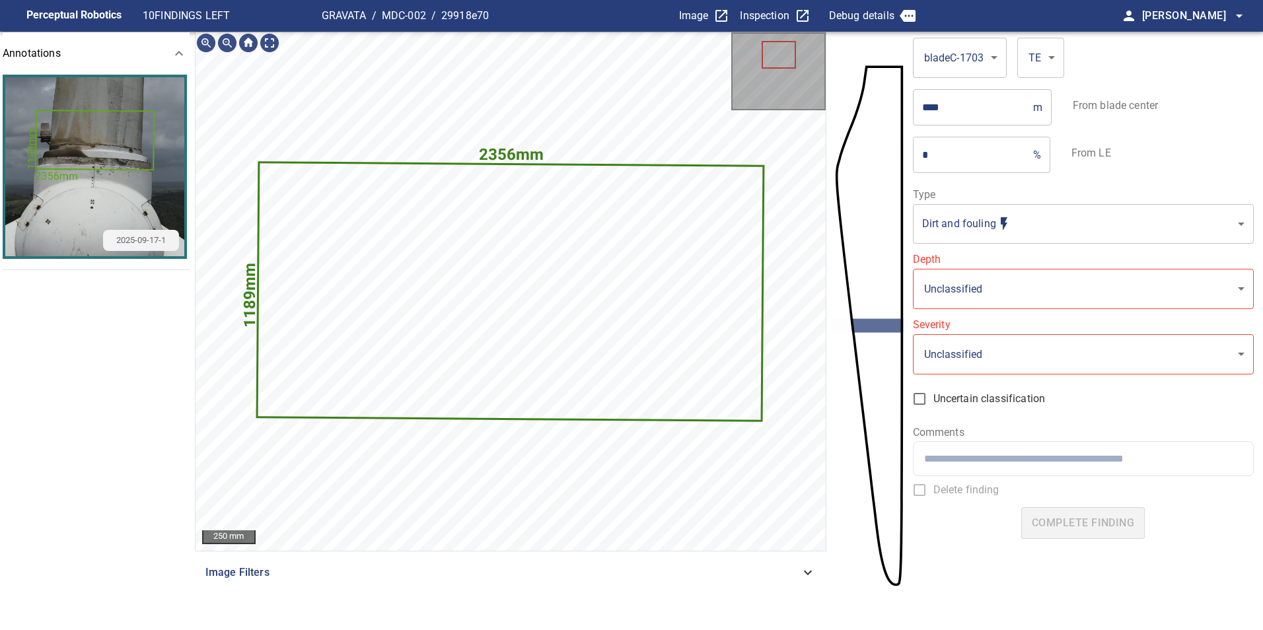
click at [967, 209] on body "**********" at bounding box center [631, 315] width 1263 height 630
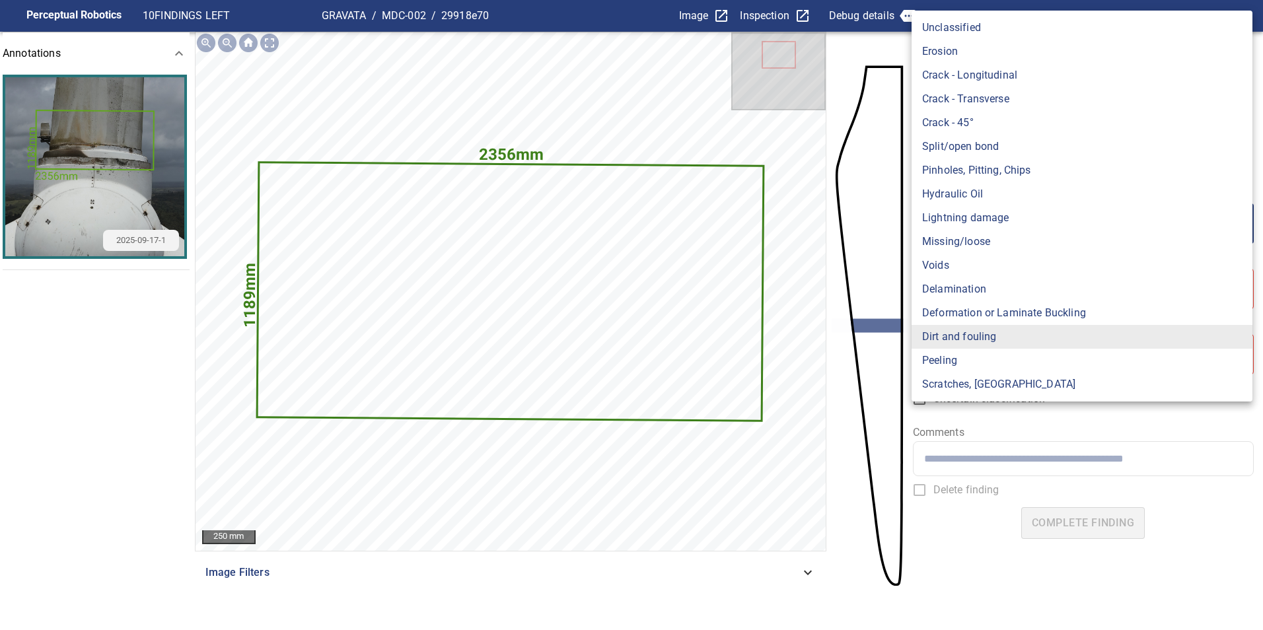
click at [977, 219] on li "Lightning damage" at bounding box center [1081, 218] width 341 height 24
type input "**********"
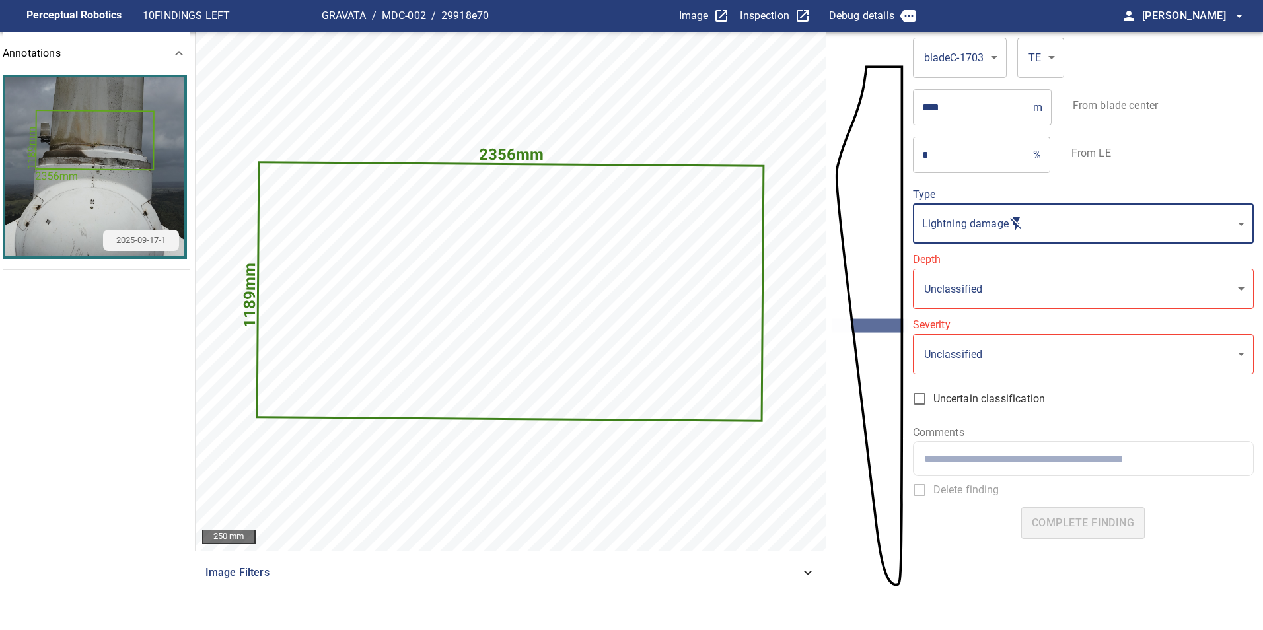
click at [970, 302] on body "**********" at bounding box center [631, 315] width 1263 height 630
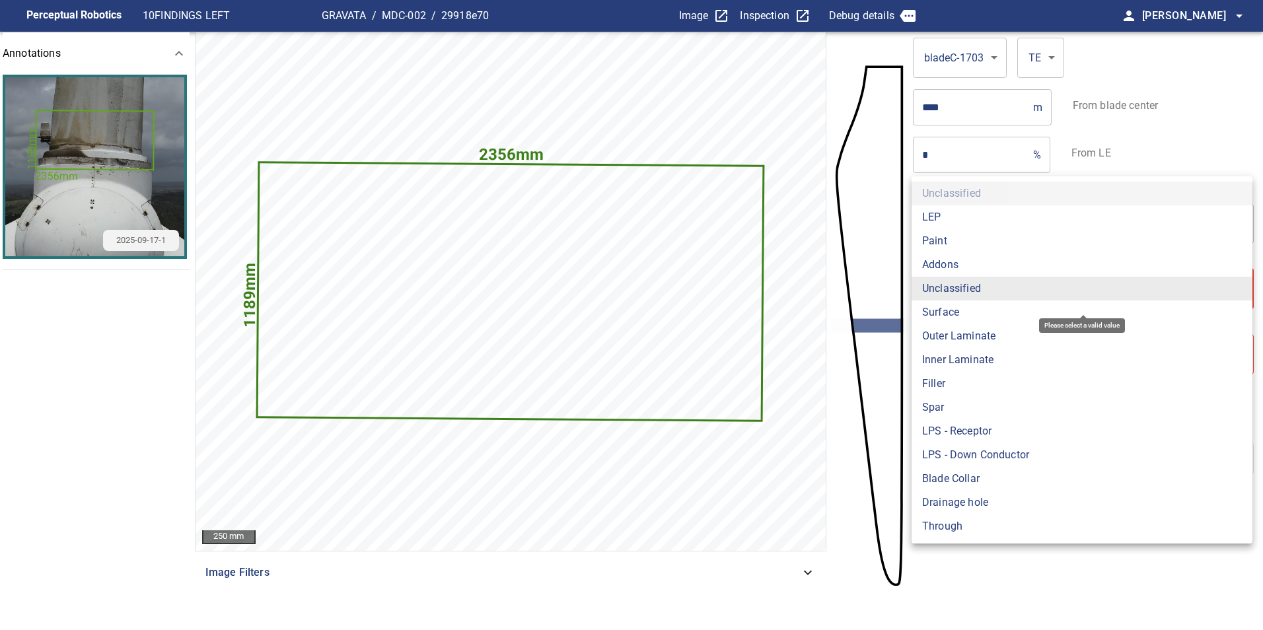
click at [961, 318] on li "Surface" at bounding box center [1081, 313] width 341 height 24
type input "*******"
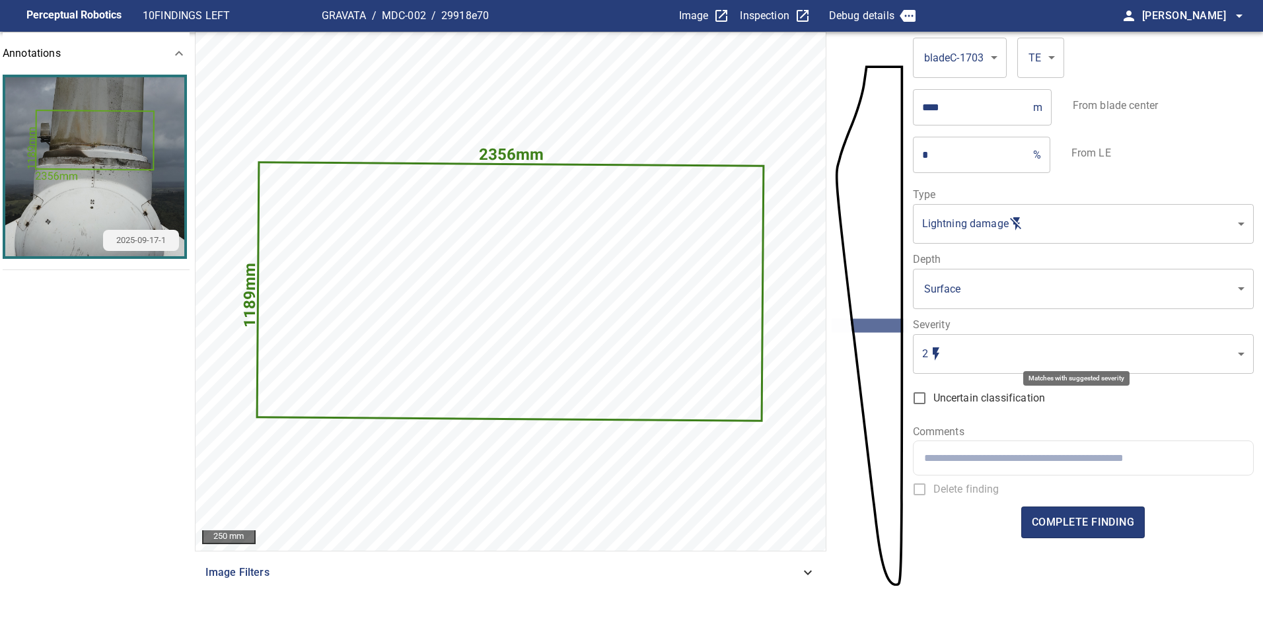
click at [967, 347] on body "**********" at bounding box center [631, 315] width 1263 height 630
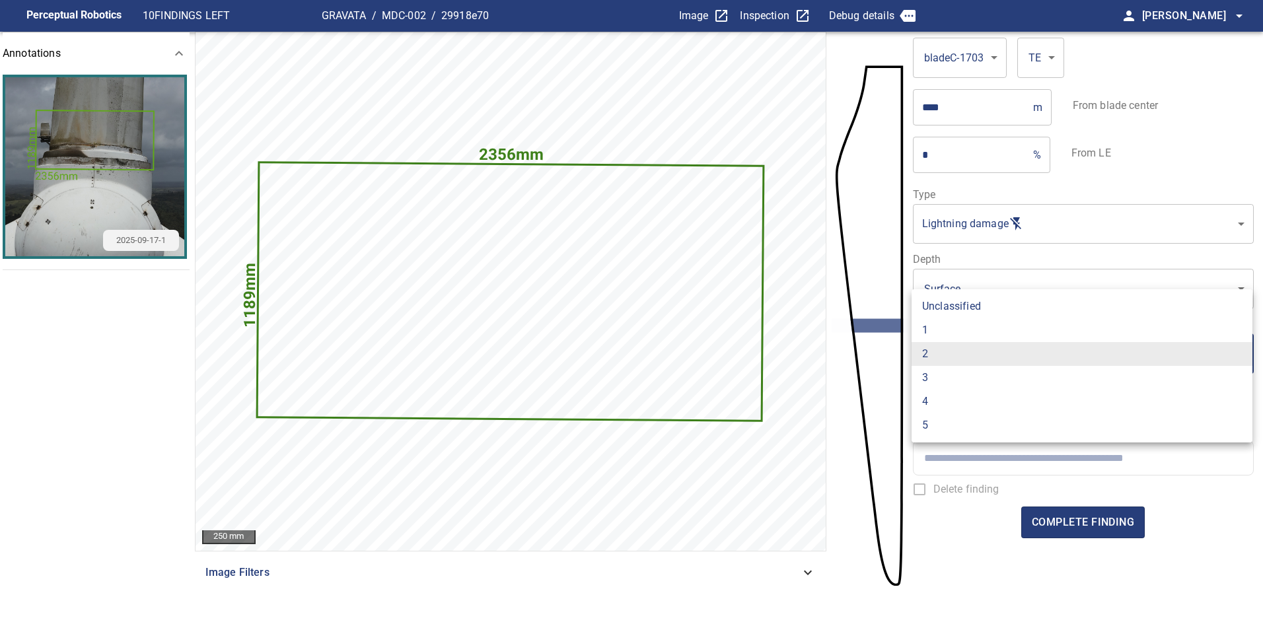
drag, startPoint x: 968, startPoint y: 316, endPoint x: 985, endPoint y: 337, distance: 26.7
click at [969, 317] on li "Unclassified" at bounding box center [1081, 307] width 341 height 24
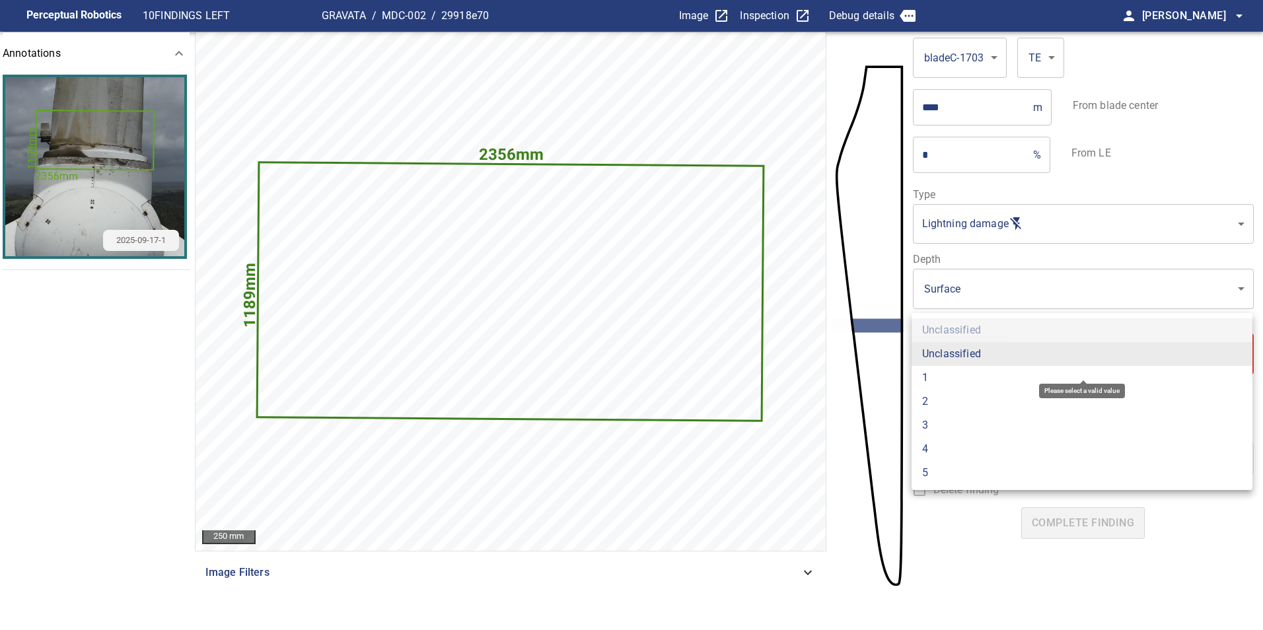
drag, startPoint x: 991, startPoint y: 345, endPoint x: 979, endPoint y: 330, distance: 19.2
click at [991, 345] on body "**********" at bounding box center [631, 315] width 1263 height 630
drag, startPoint x: 941, startPoint y: 380, endPoint x: 975, endPoint y: 412, distance: 46.7
click at [943, 380] on li "1" at bounding box center [1081, 378] width 341 height 24
type input "*"
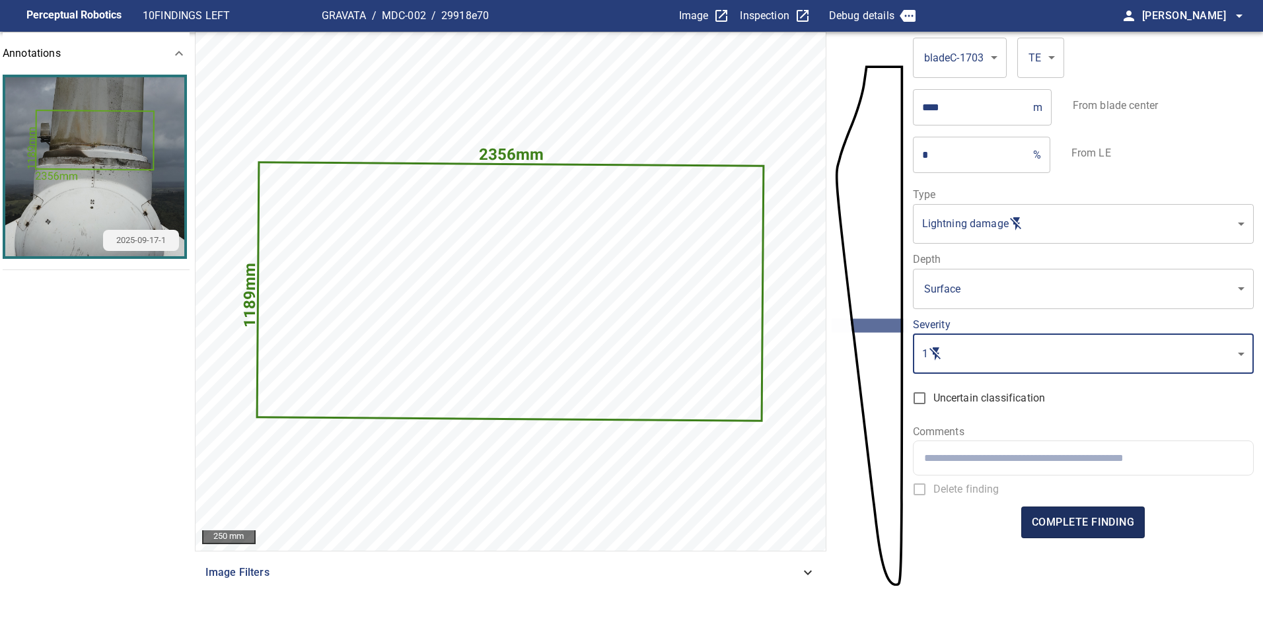
click at [1071, 507] on button "complete finding" at bounding box center [1083, 523] width 124 height 32
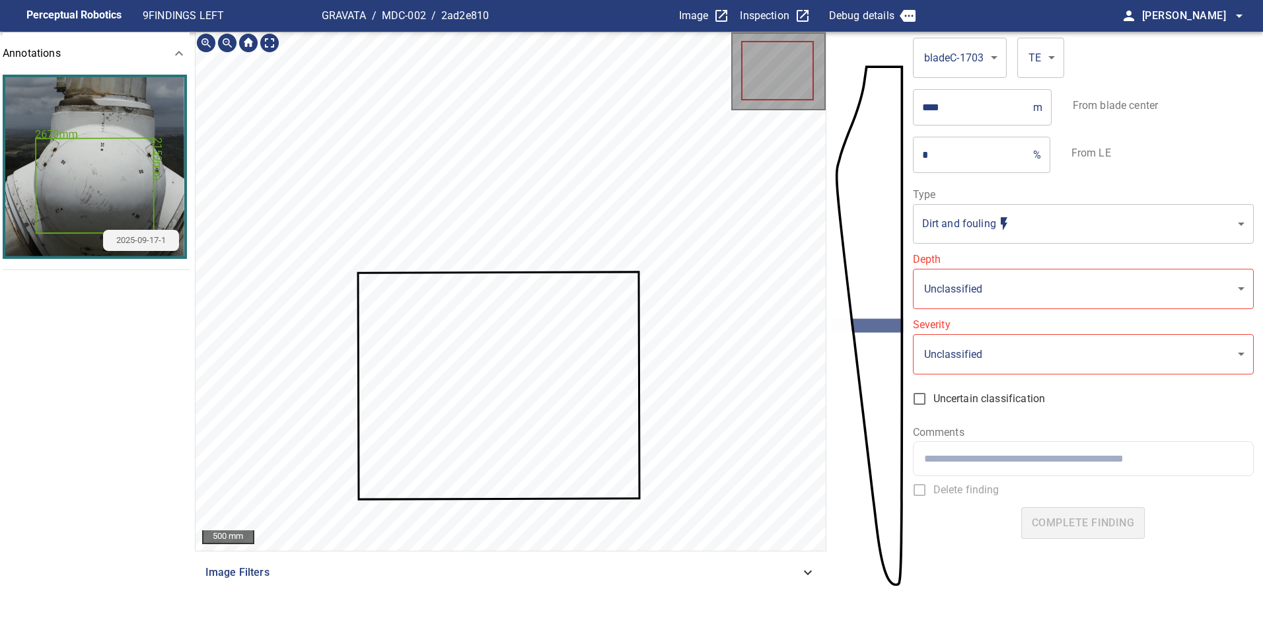
click at [602, 371] on icon at bounding box center [498, 385] width 279 height 225
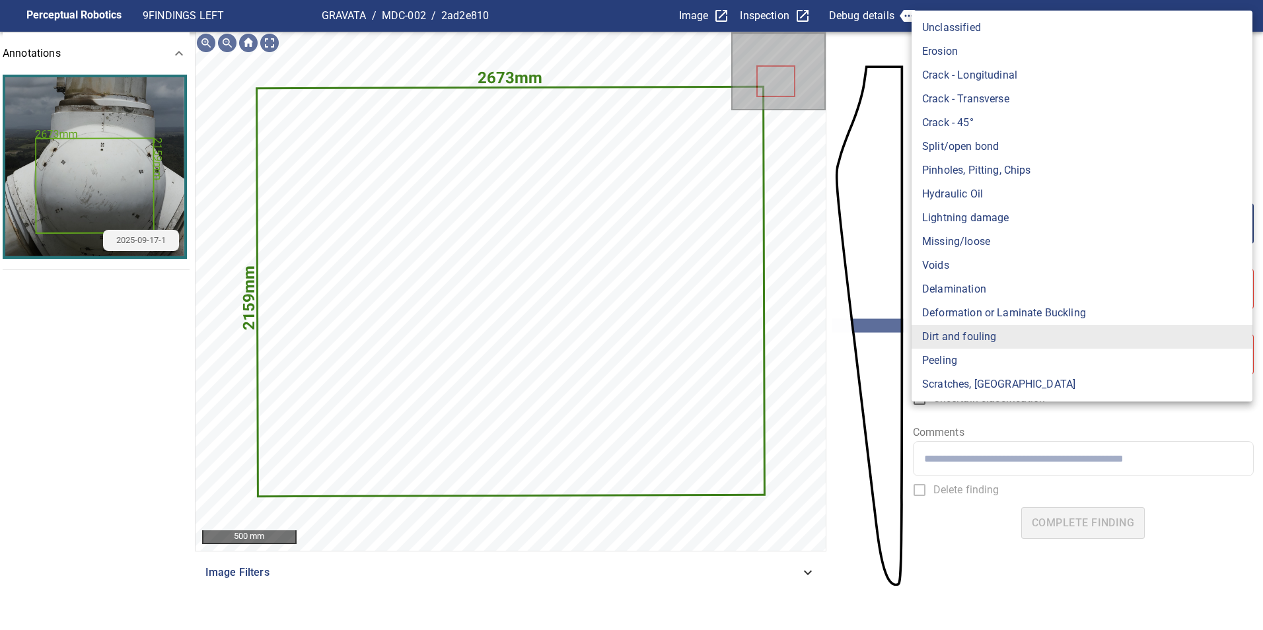
click at [1003, 222] on body "**********" at bounding box center [631, 315] width 1263 height 630
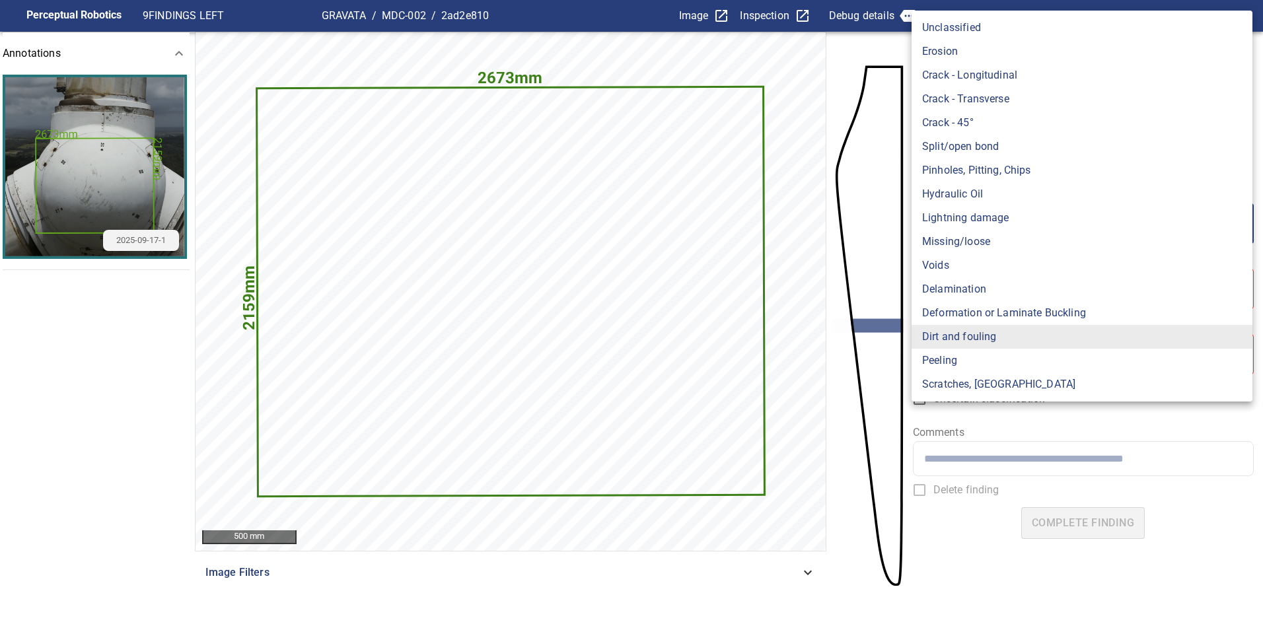
click at [1012, 217] on li "Lightning damage" at bounding box center [1081, 218] width 341 height 24
type input "**********"
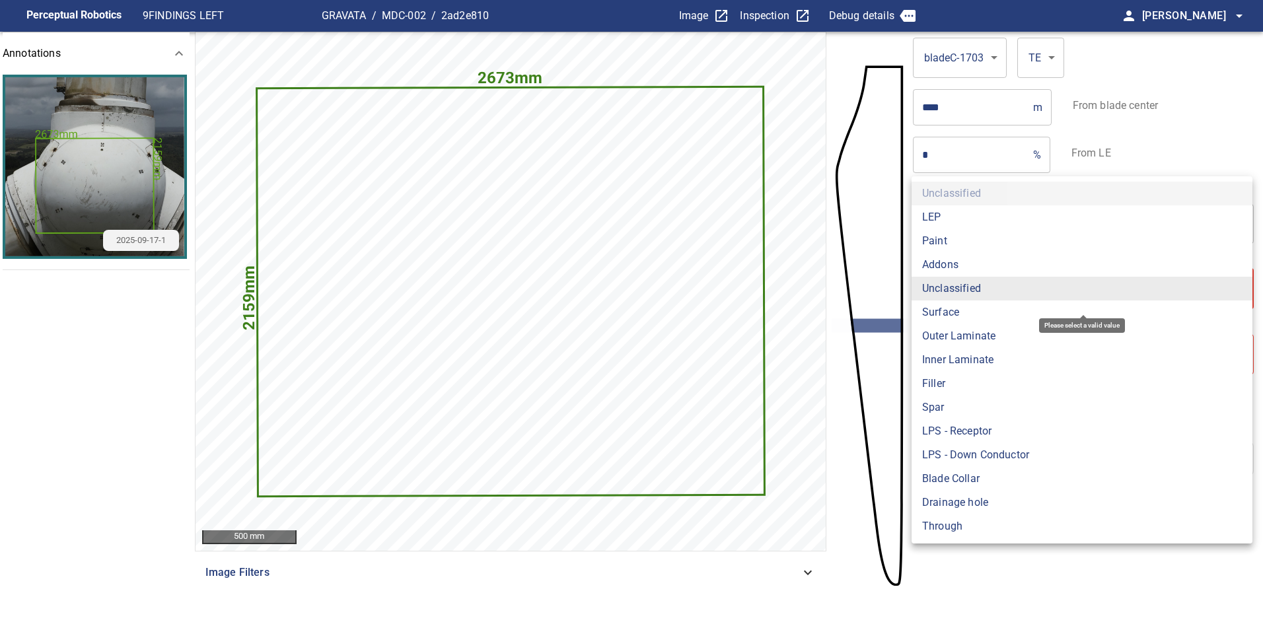
click at [976, 288] on body "**********" at bounding box center [631, 315] width 1263 height 630
drag, startPoint x: 958, startPoint y: 310, endPoint x: 964, endPoint y: 332, distance: 22.6
click at [958, 310] on li "Surface" at bounding box center [1081, 313] width 341 height 24
type input "*******"
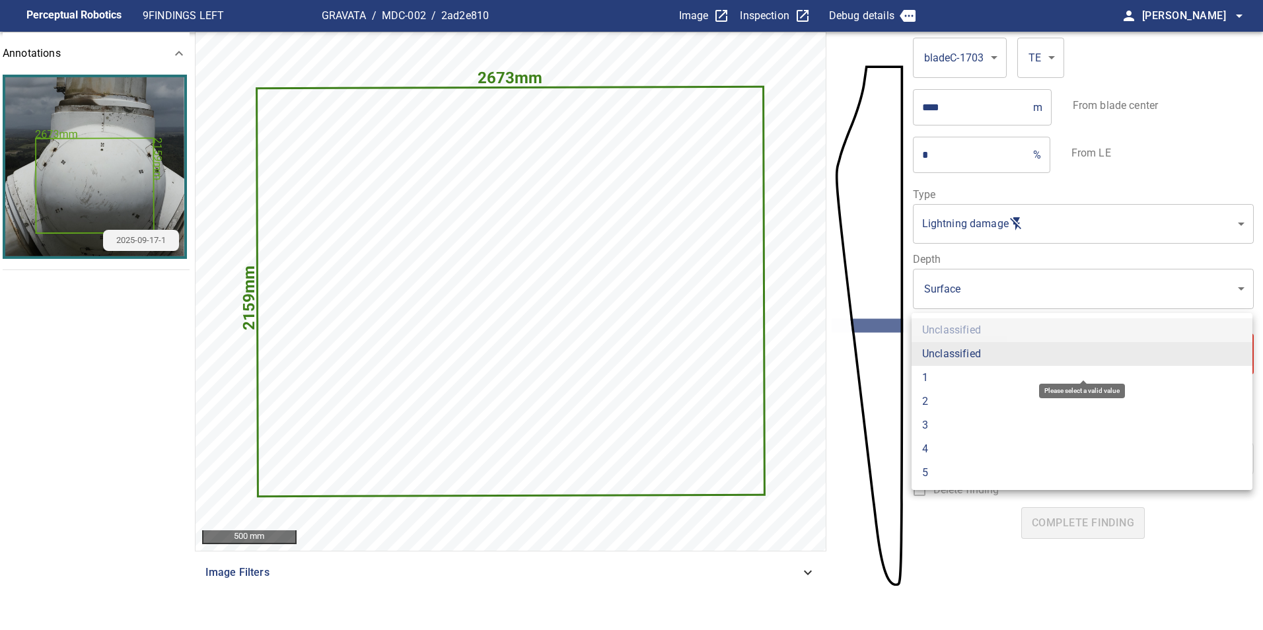
click at [976, 358] on body "**********" at bounding box center [631, 315] width 1263 height 630
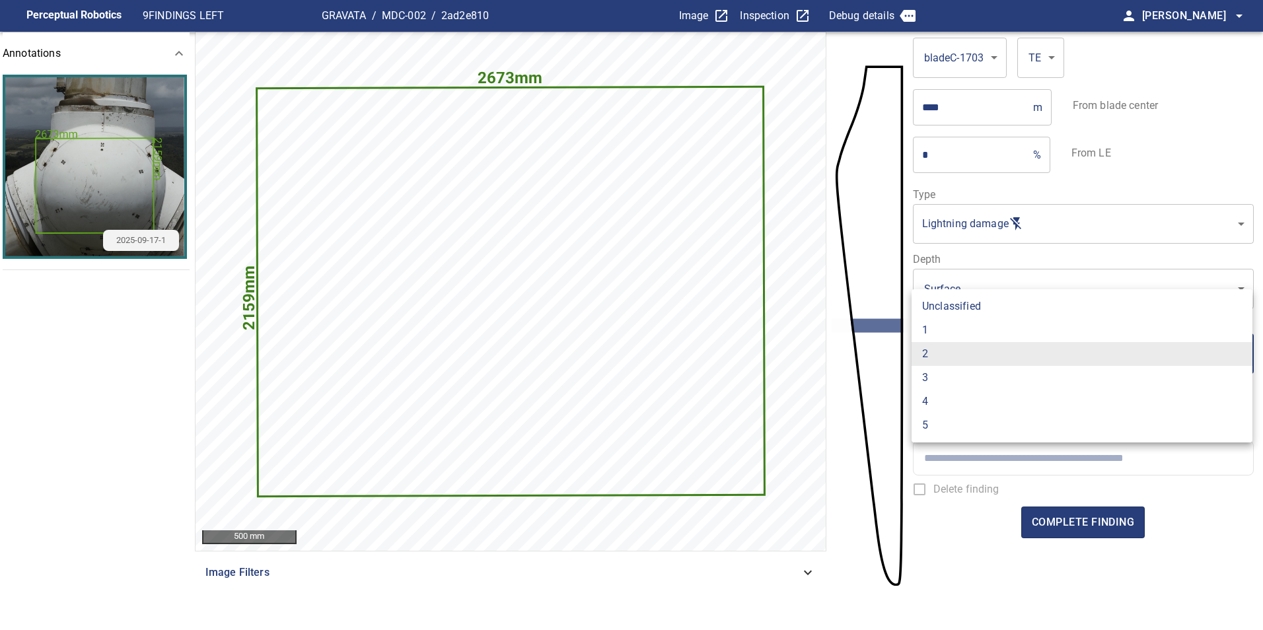
click at [973, 330] on li "1" at bounding box center [1081, 330] width 341 height 24
type input "*"
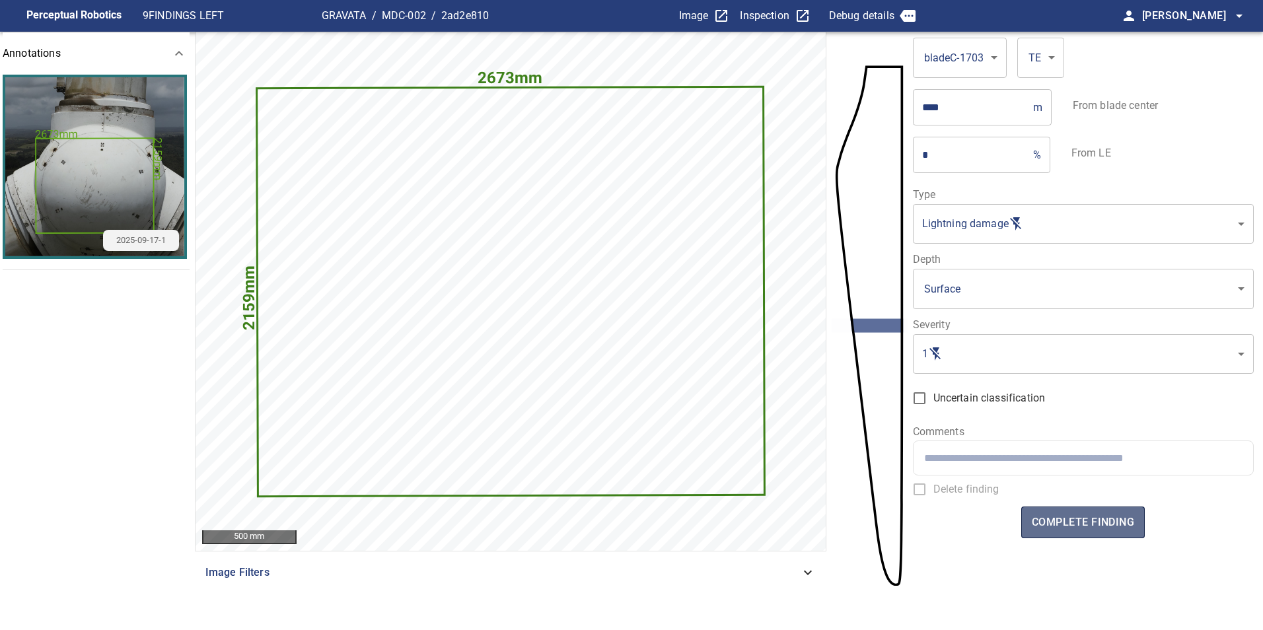
click at [1112, 525] on span "complete finding" at bounding box center [1083, 522] width 102 height 18
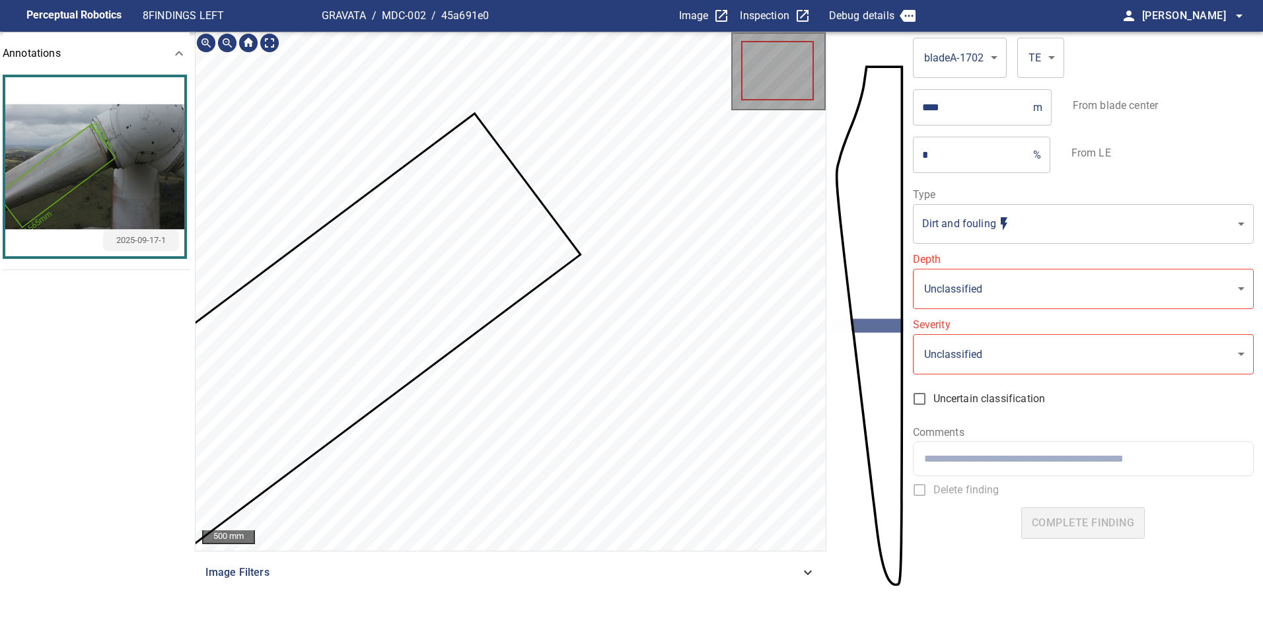
click at [444, 288] on icon at bounding box center [332, 330] width 493 height 431
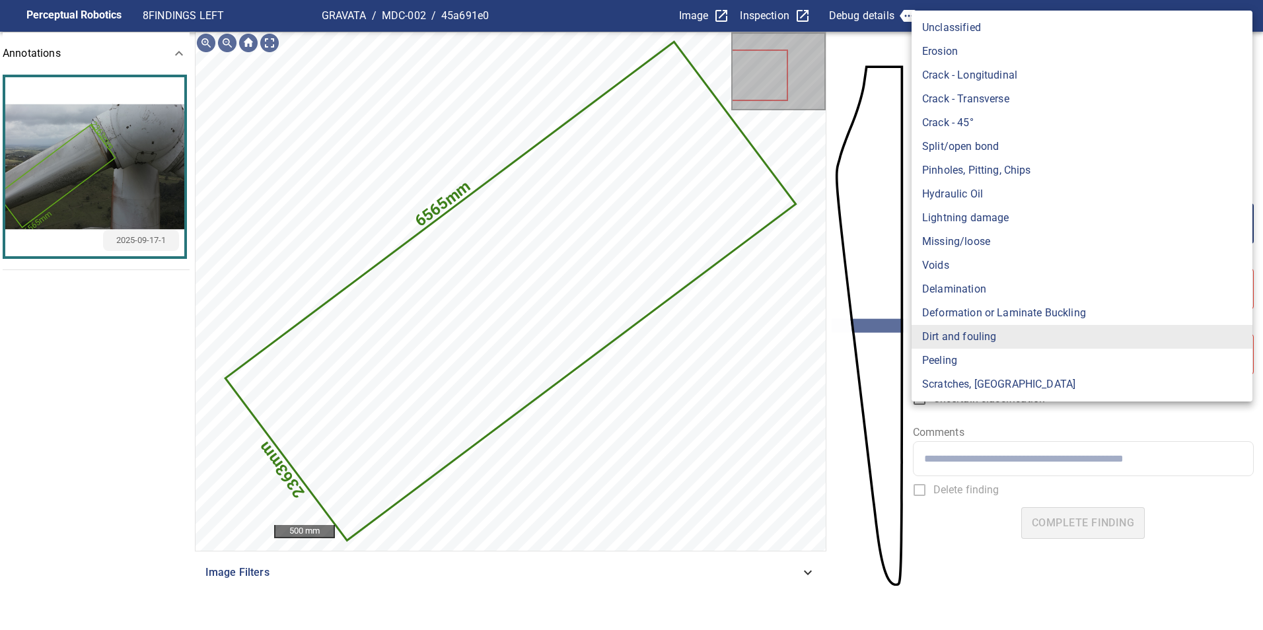
click at [1068, 217] on body "**********" at bounding box center [631, 315] width 1263 height 630
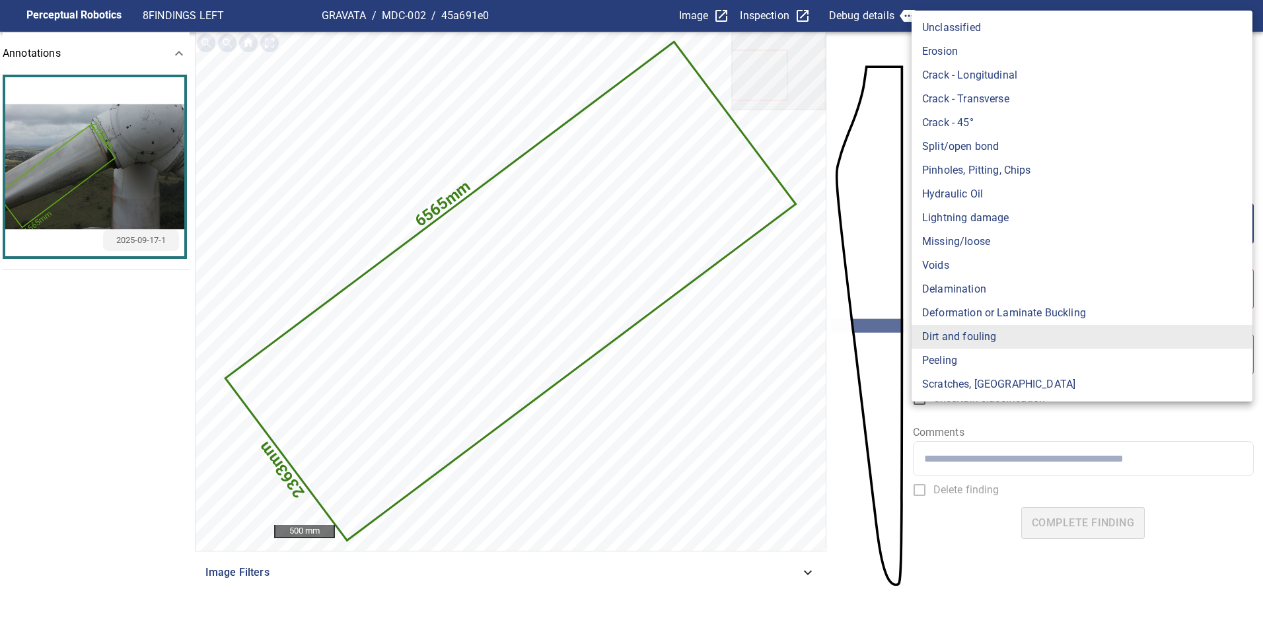
click at [964, 219] on li "Lightning damage" at bounding box center [1081, 218] width 341 height 24
type input "**********"
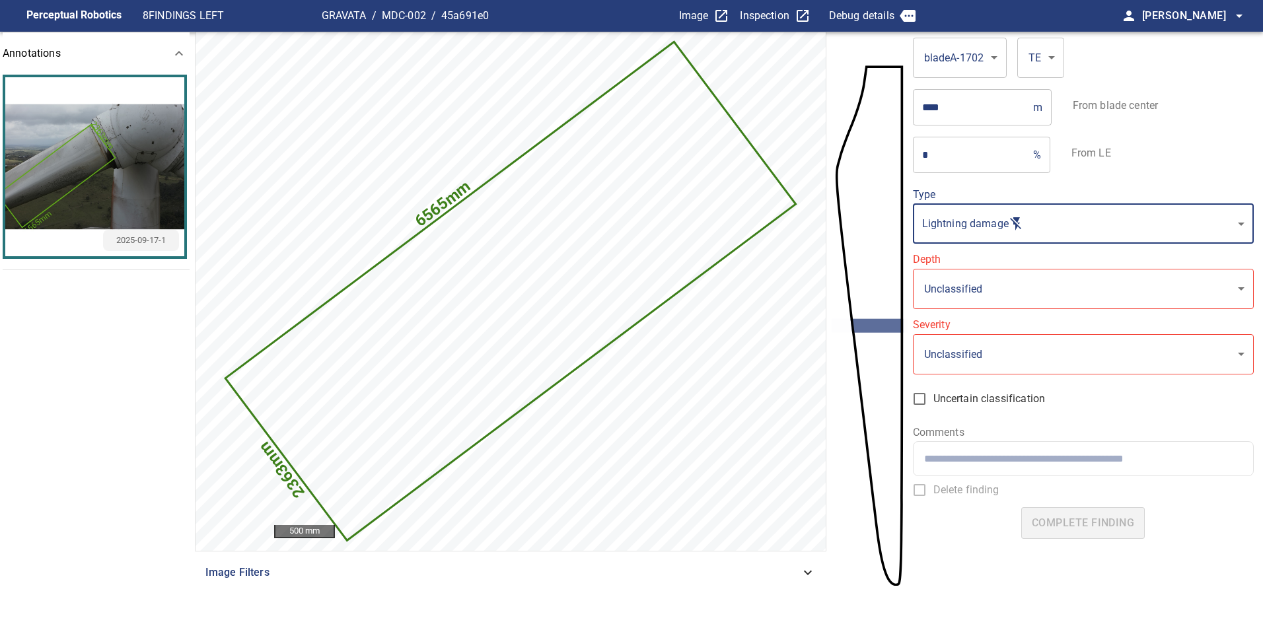
click at [958, 308] on body "**********" at bounding box center [631, 315] width 1263 height 630
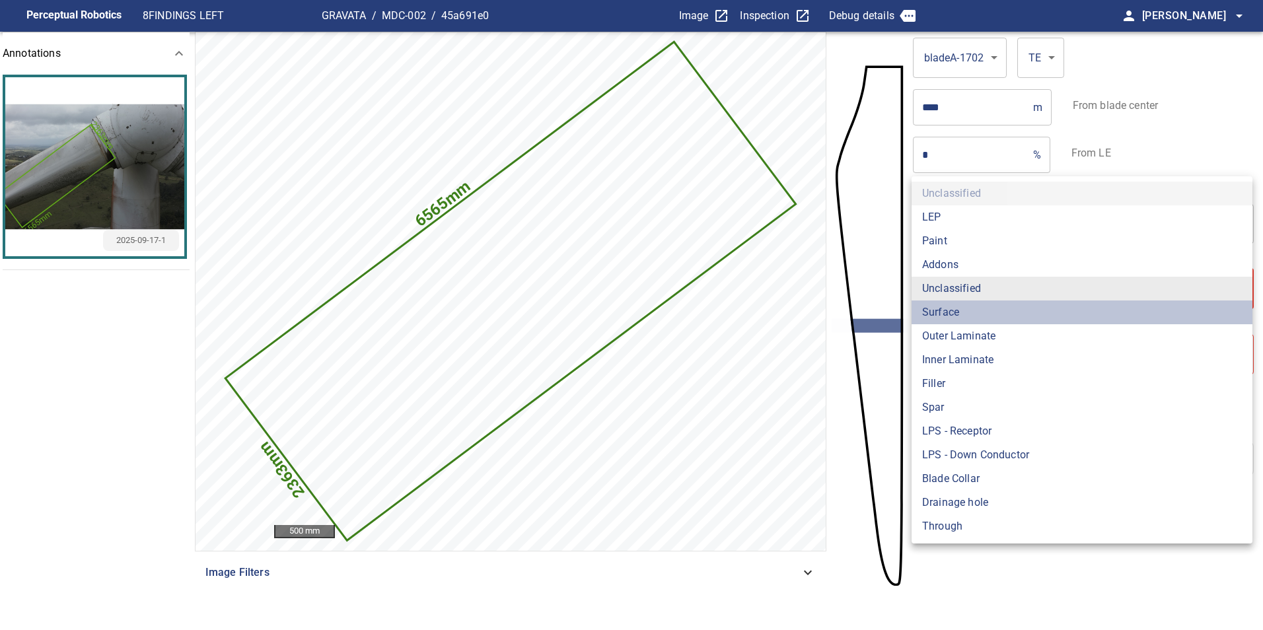
click at [960, 308] on li "Surface" at bounding box center [1081, 313] width 341 height 24
type input "*******"
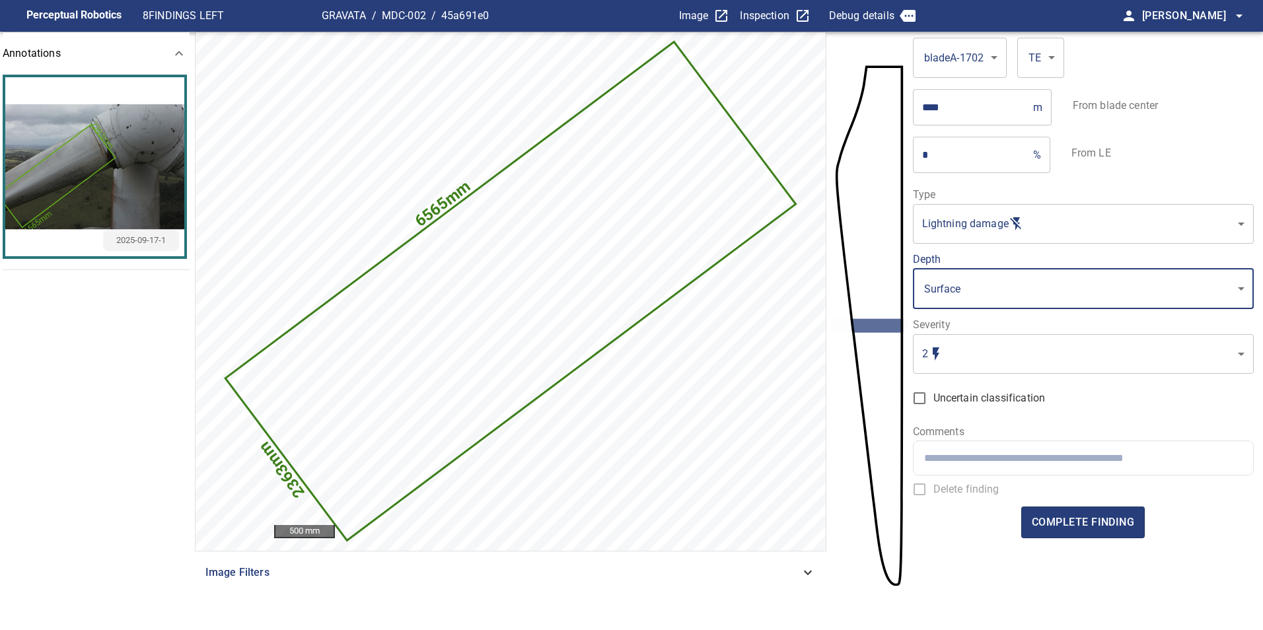
click at [975, 351] on body "**********" at bounding box center [631, 315] width 1263 height 630
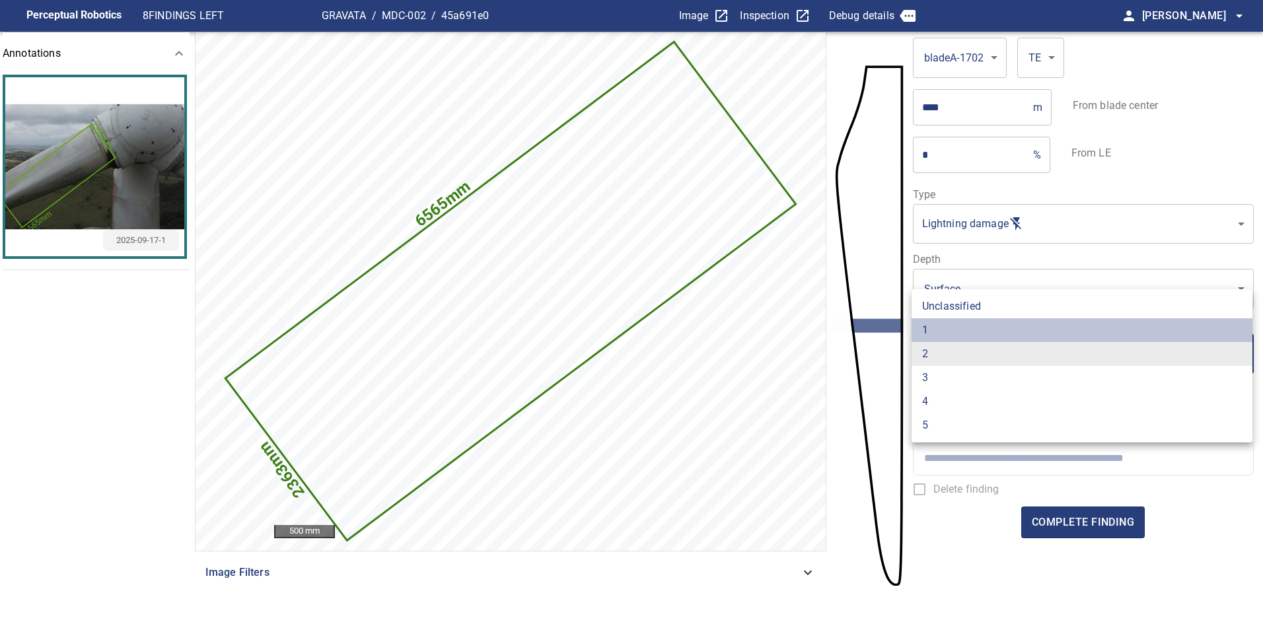
click at [960, 332] on li "1" at bounding box center [1081, 330] width 341 height 24
type input "*"
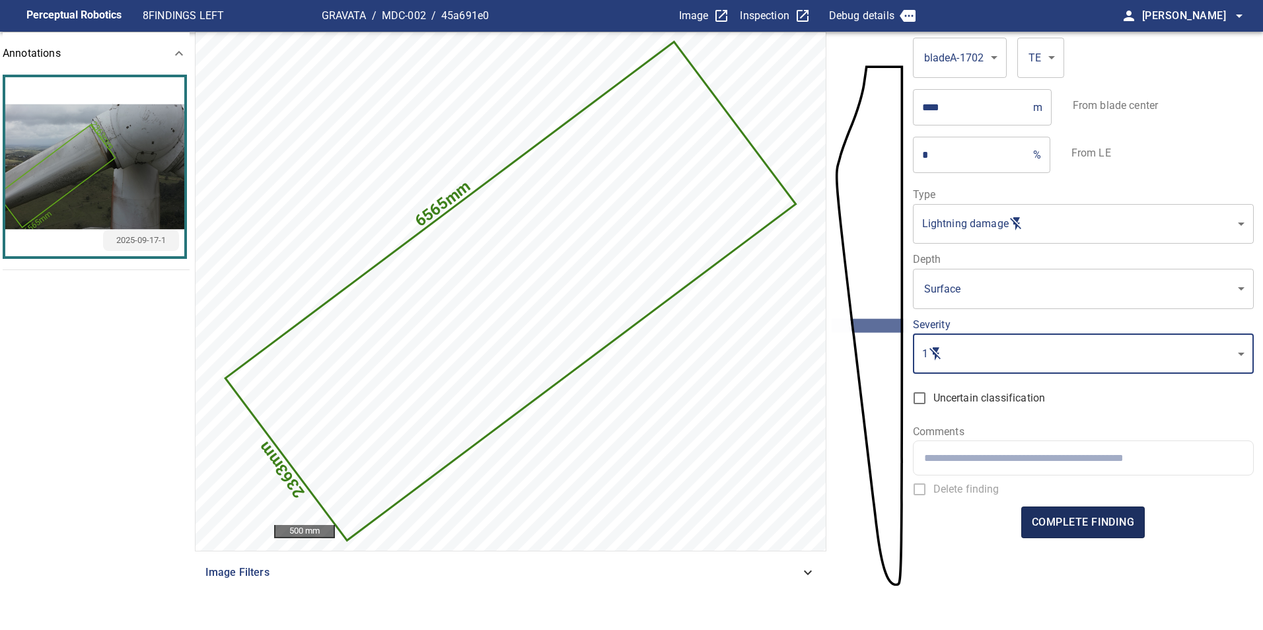
click at [1079, 520] on span "complete finding" at bounding box center [1083, 522] width 102 height 18
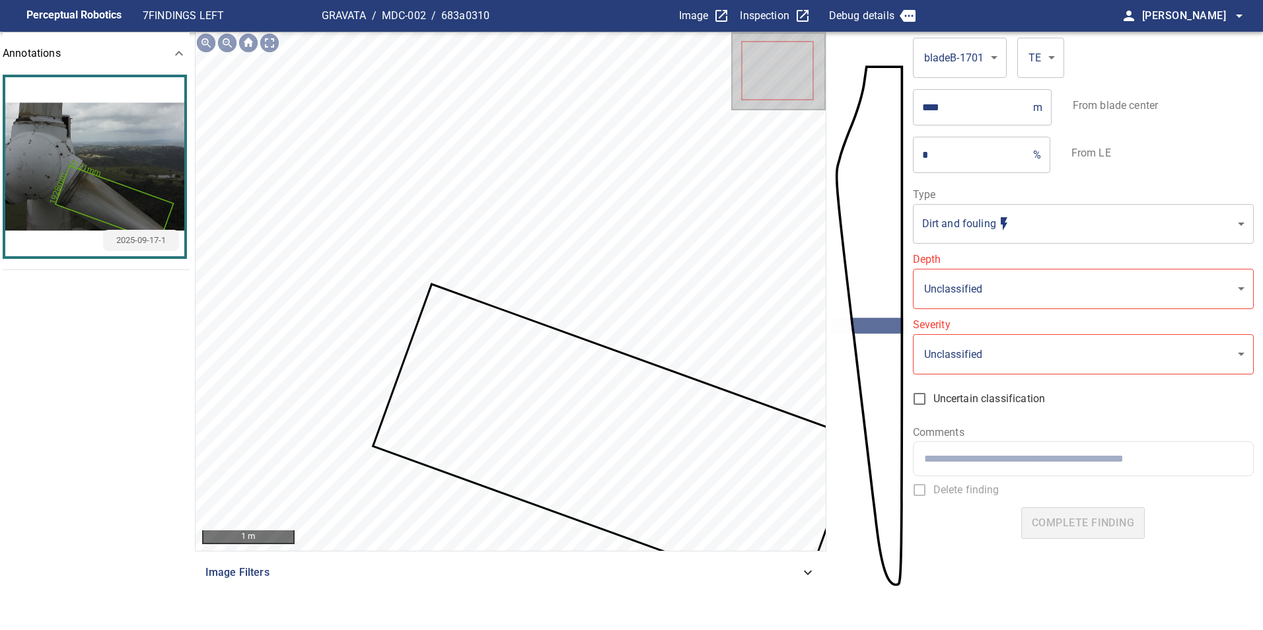
click at [709, 454] on icon at bounding box center [615, 442] width 483 height 314
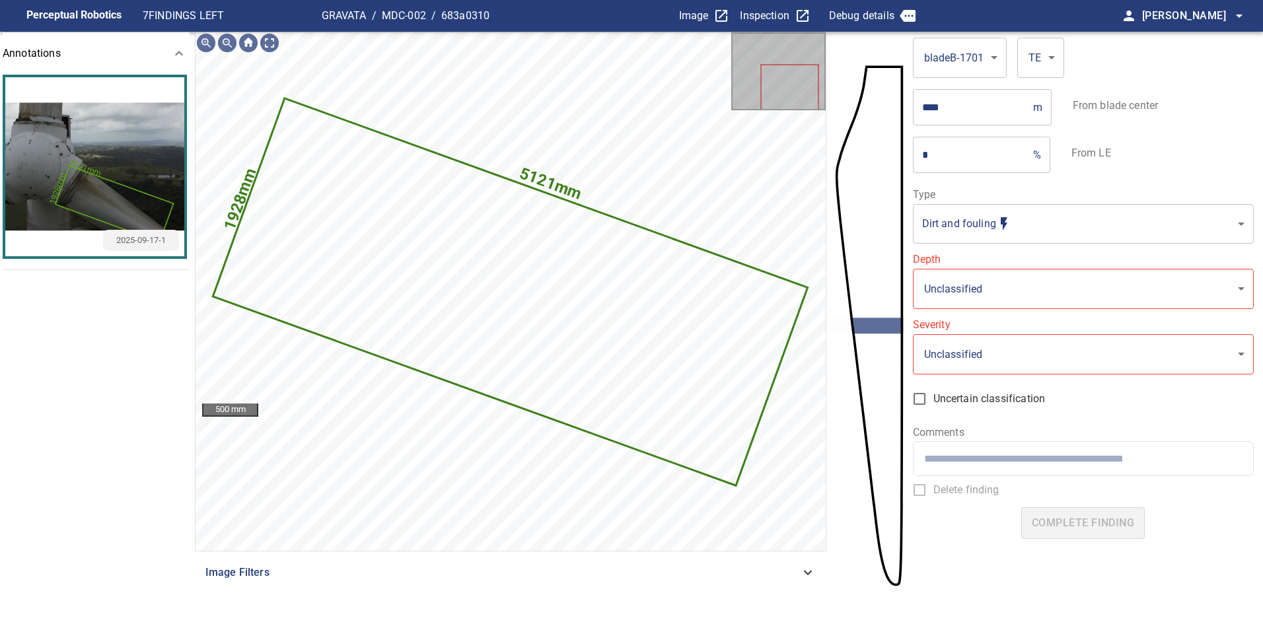
click at [1025, 225] on body "**********" at bounding box center [631, 315] width 1263 height 630
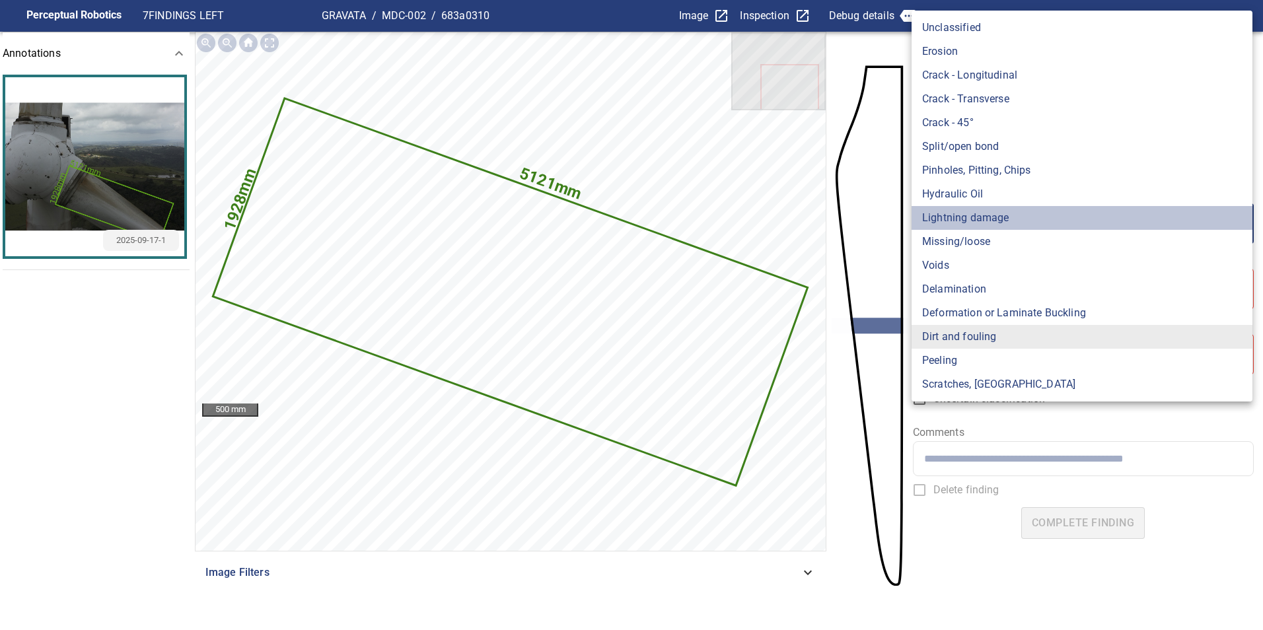
click at [1009, 215] on li "Lightning damage" at bounding box center [1081, 218] width 341 height 24
type input "**********"
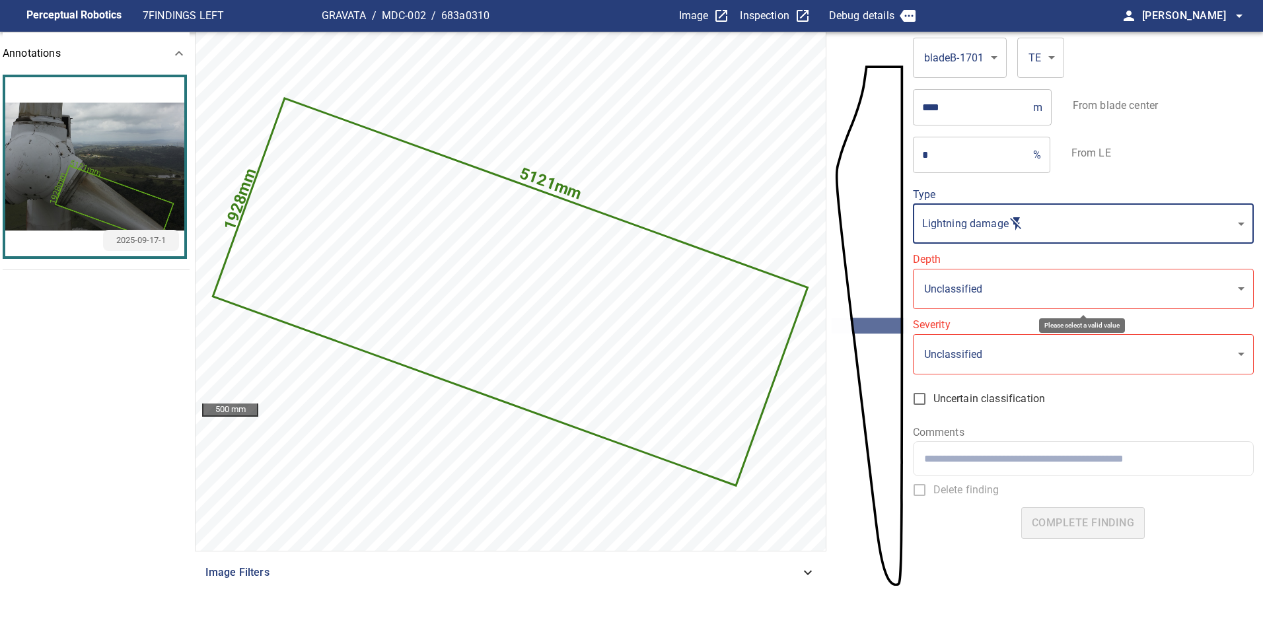
click at [992, 295] on body "**********" at bounding box center [631, 315] width 1263 height 630
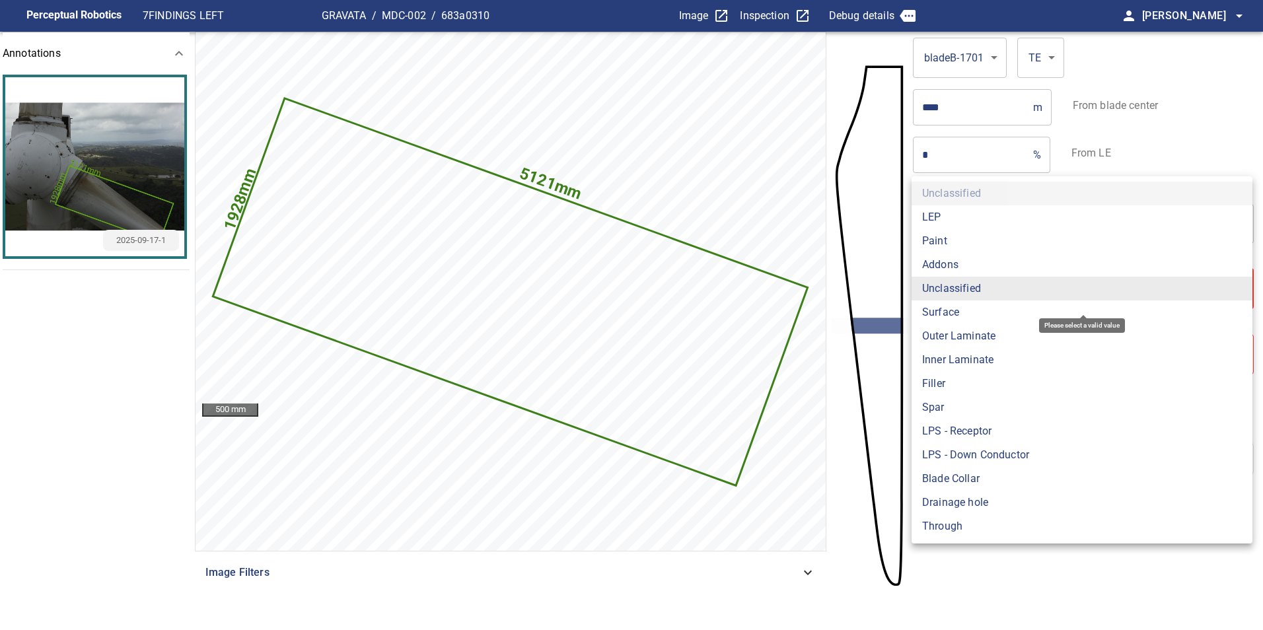
click at [978, 316] on li "Surface" at bounding box center [1081, 313] width 341 height 24
type input "*******"
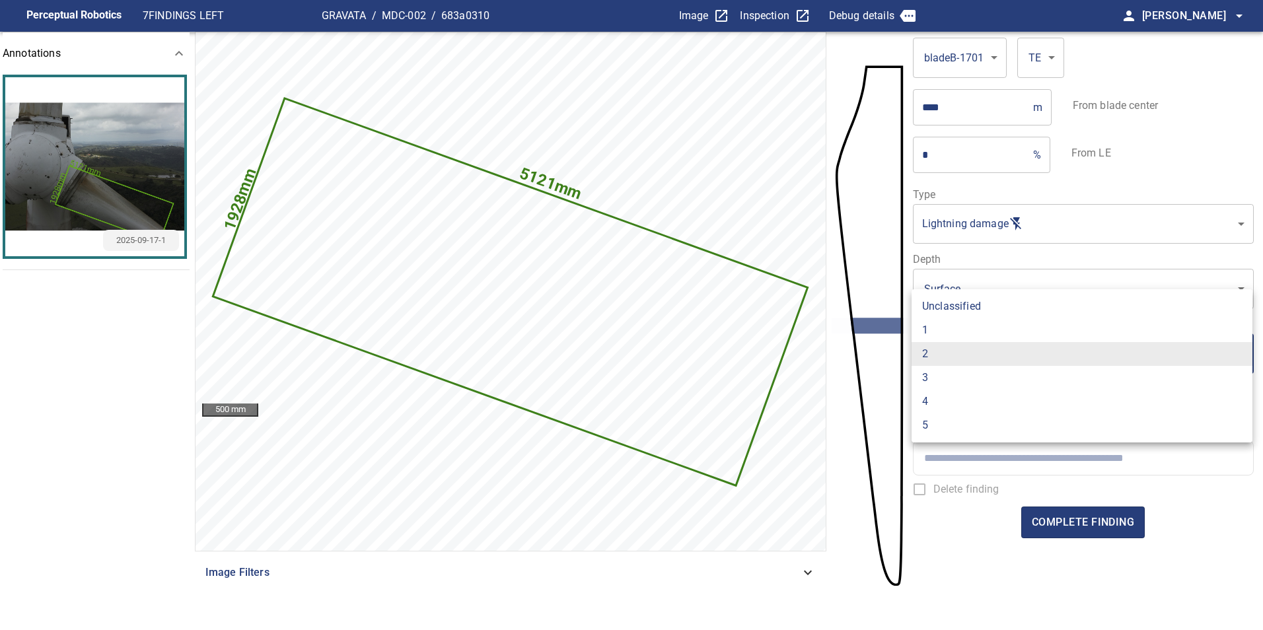
click at [970, 333] on li "1" at bounding box center [1081, 330] width 341 height 24
type input "*"
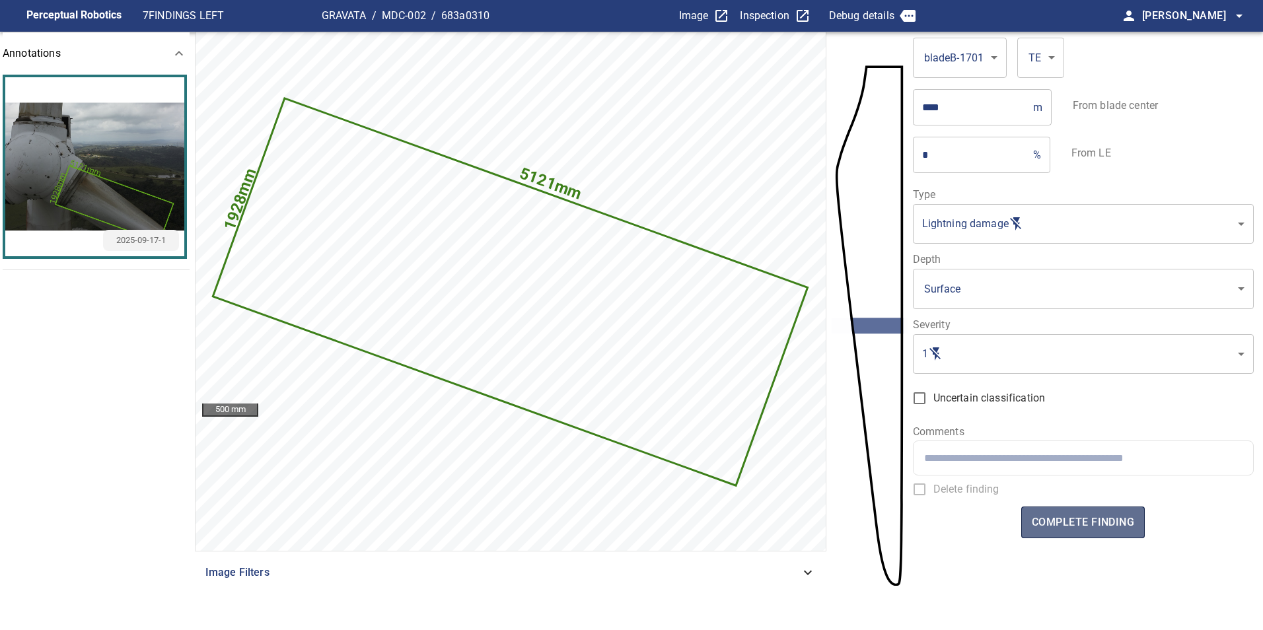
click at [1056, 510] on button "complete finding" at bounding box center [1083, 523] width 124 height 32
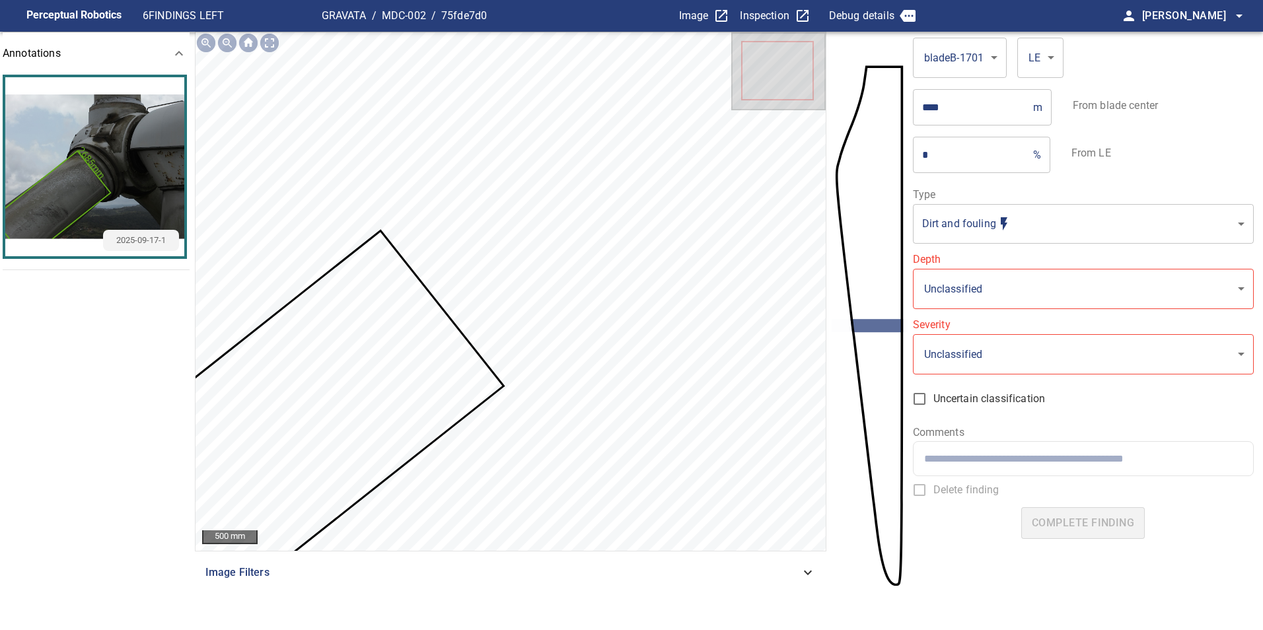
click at [479, 358] on icon at bounding box center [288, 430] width 429 height 397
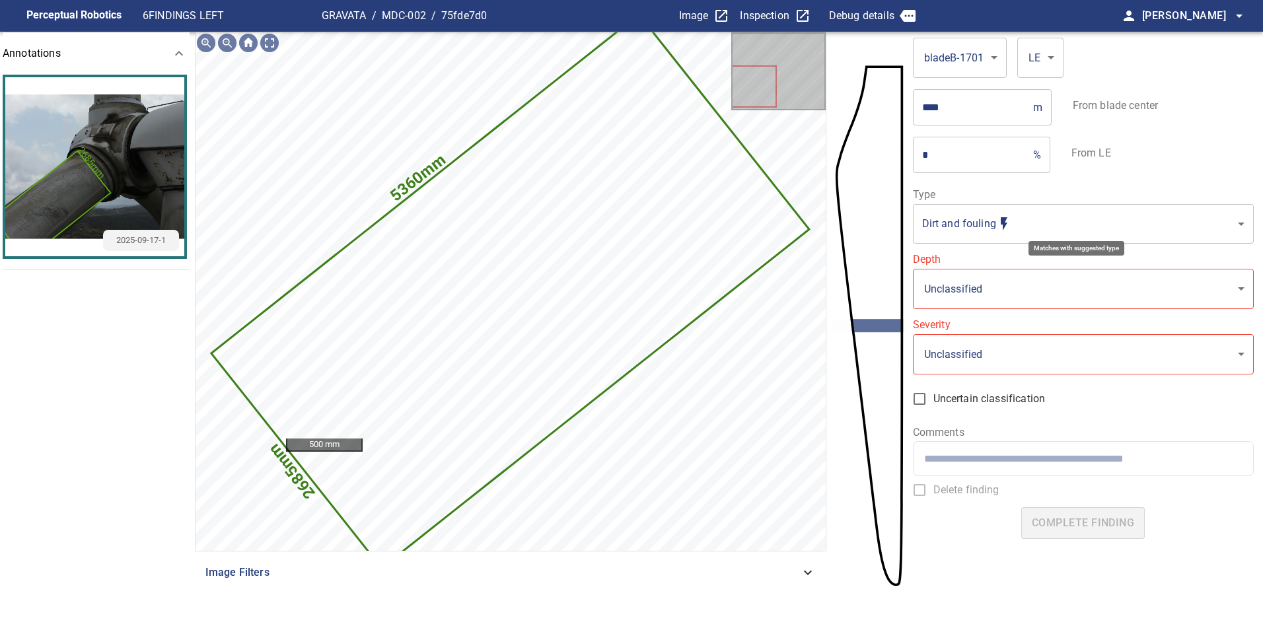
click at [1042, 230] on body "**********" at bounding box center [631, 315] width 1263 height 630
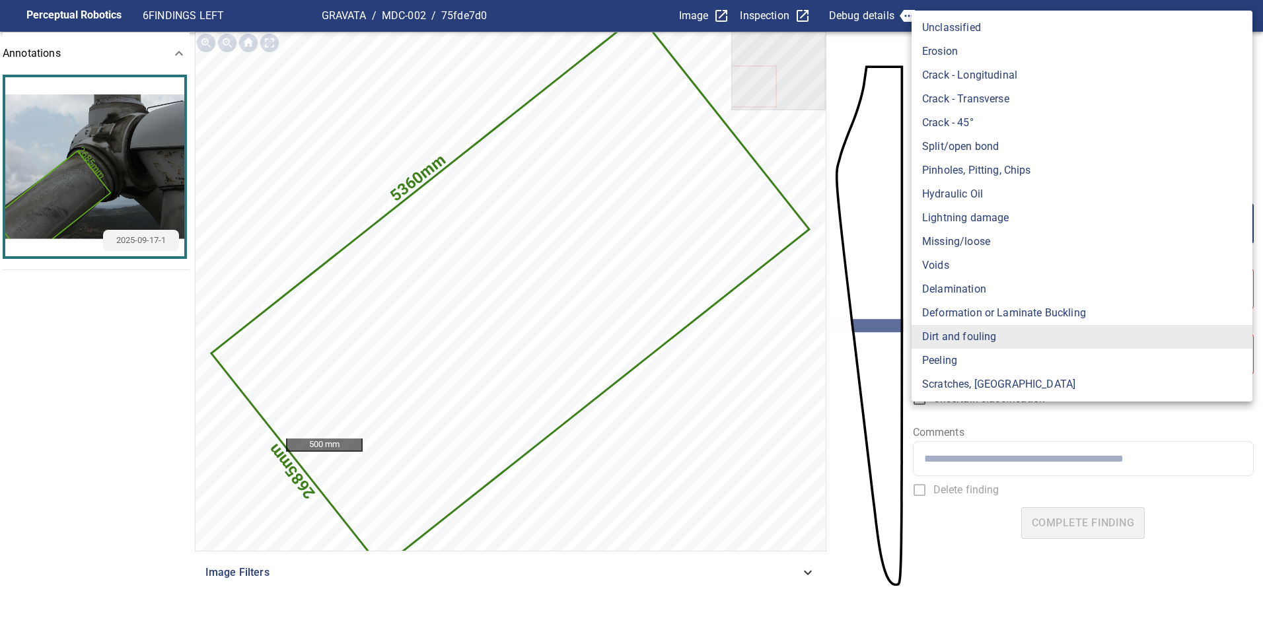
click at [1042, 223] on li "Lightning damage" at bounding box center [1081, 218] width 341 height 24
type input "**********"
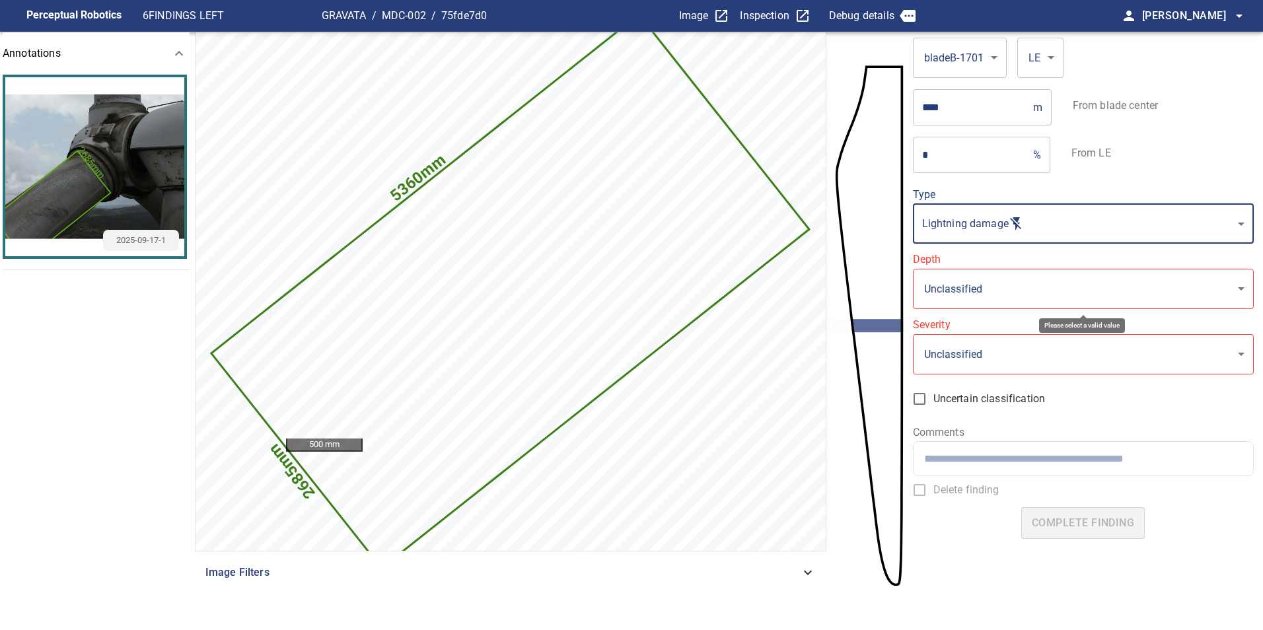
click at [1007, 279] on body "**********" at bounding box center [631, 315] width 1263 height 630
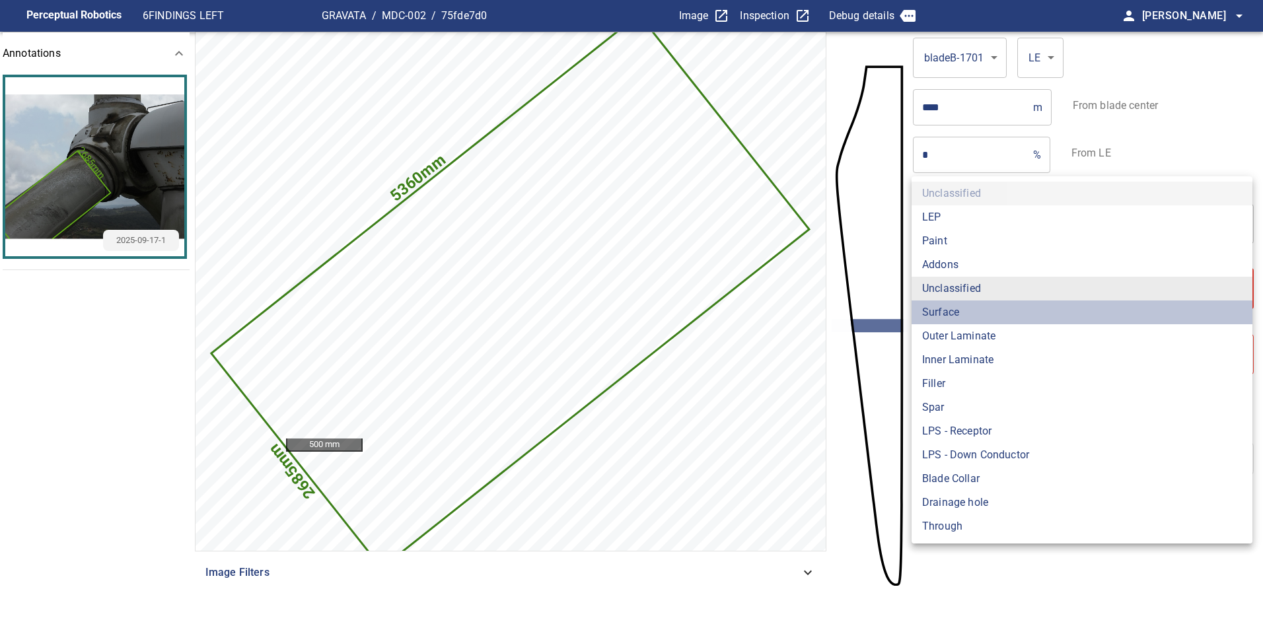
click at [993, 314] on li "Surface" at bounding box center [1081, 313] width 341 height 24
type input "*******"
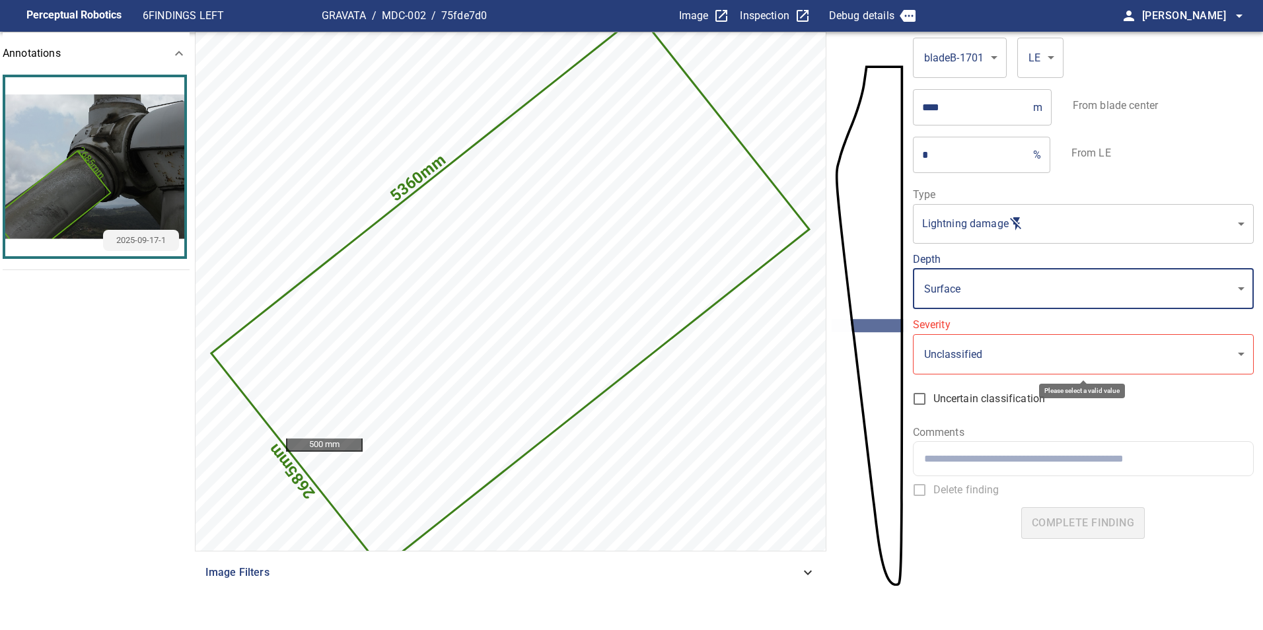
click at [995, 353] on body "**********" at bounding box center [631, 315] width 1263 height 630
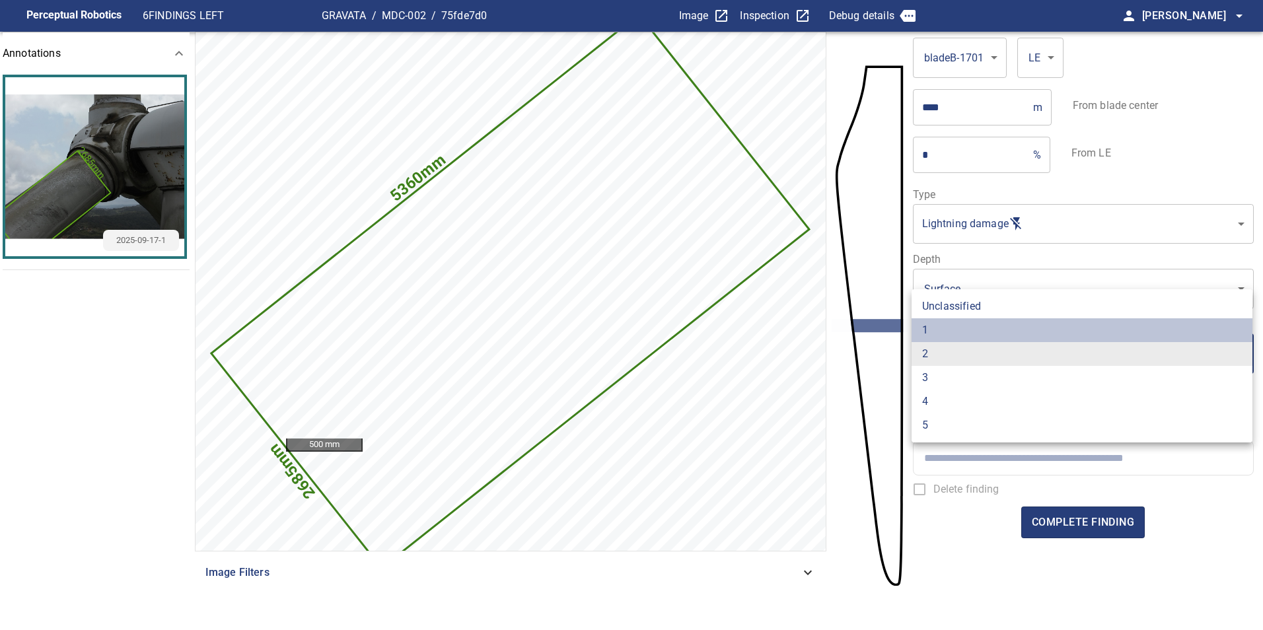
click at [974, 337] on li "1" at bounding box center [1081, 330] width 341 height 24
type input "*"
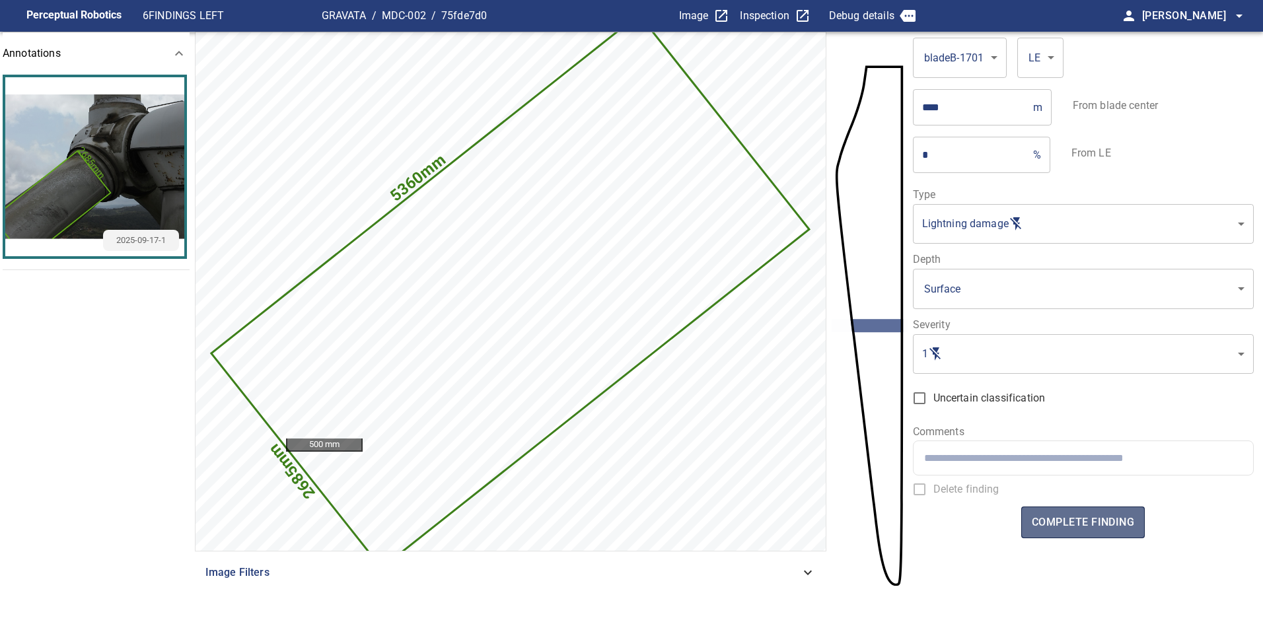
click at [1106, 522] on span "complete finding" at bounding box center [1083, 522] width 102 height 18
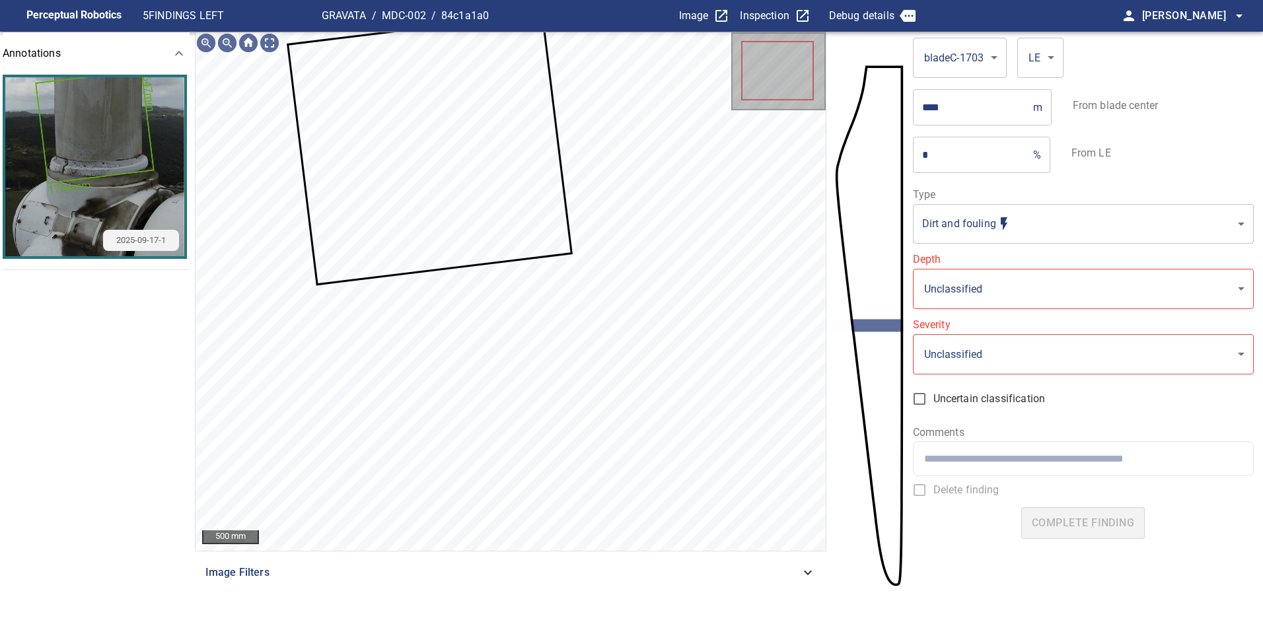
click at [1048, 232] on body "**********" at bounding box center [631, 315] width 1263 height 630
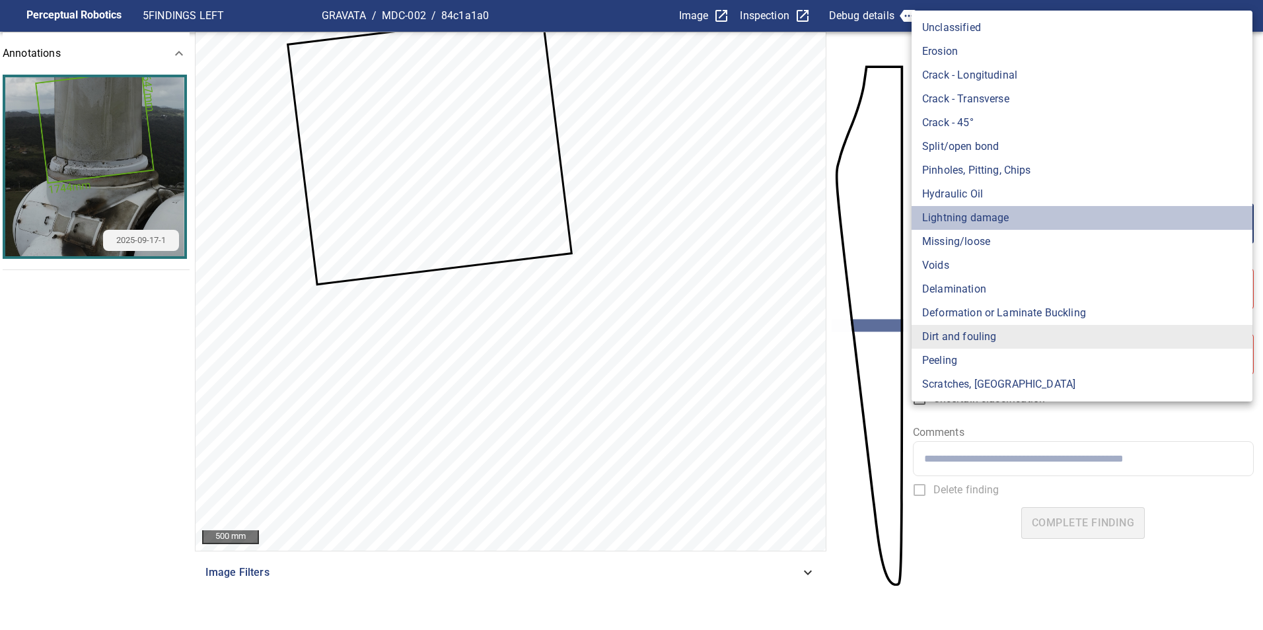
click at [1002, 225] on li "Lightning damage" at bounding box center [1081, 218] width 341 height 24
type input "**********"
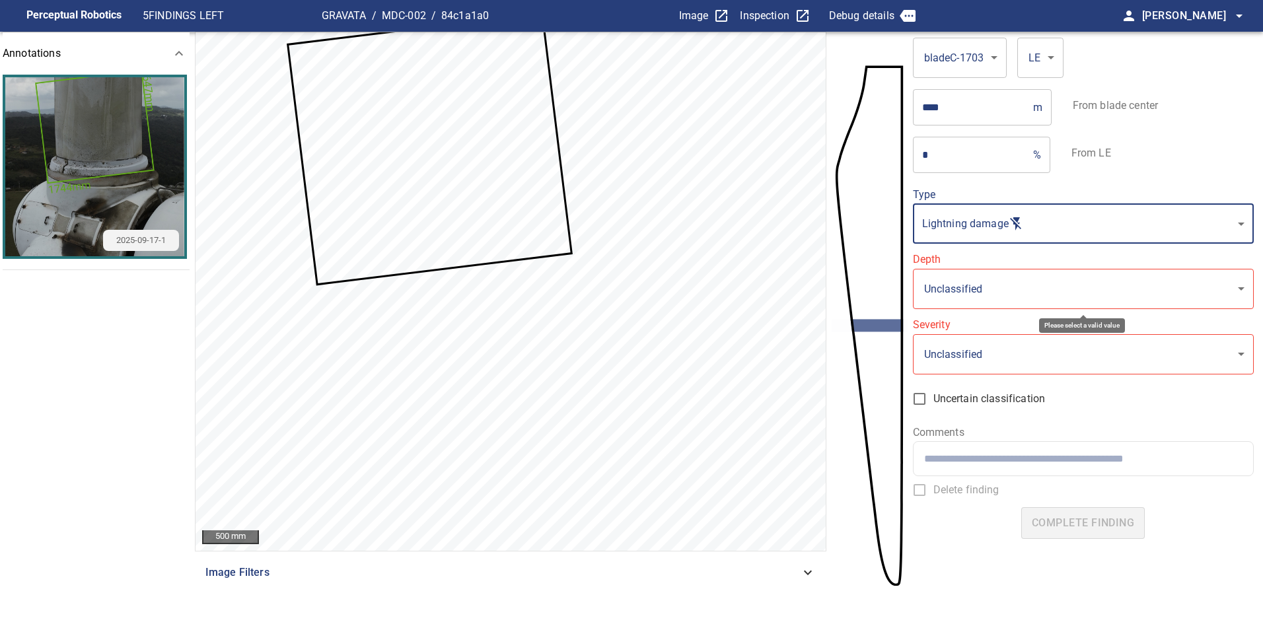
click at [979, 290] on body "**********" at bounding box center [631, 315] width 1263 height 630
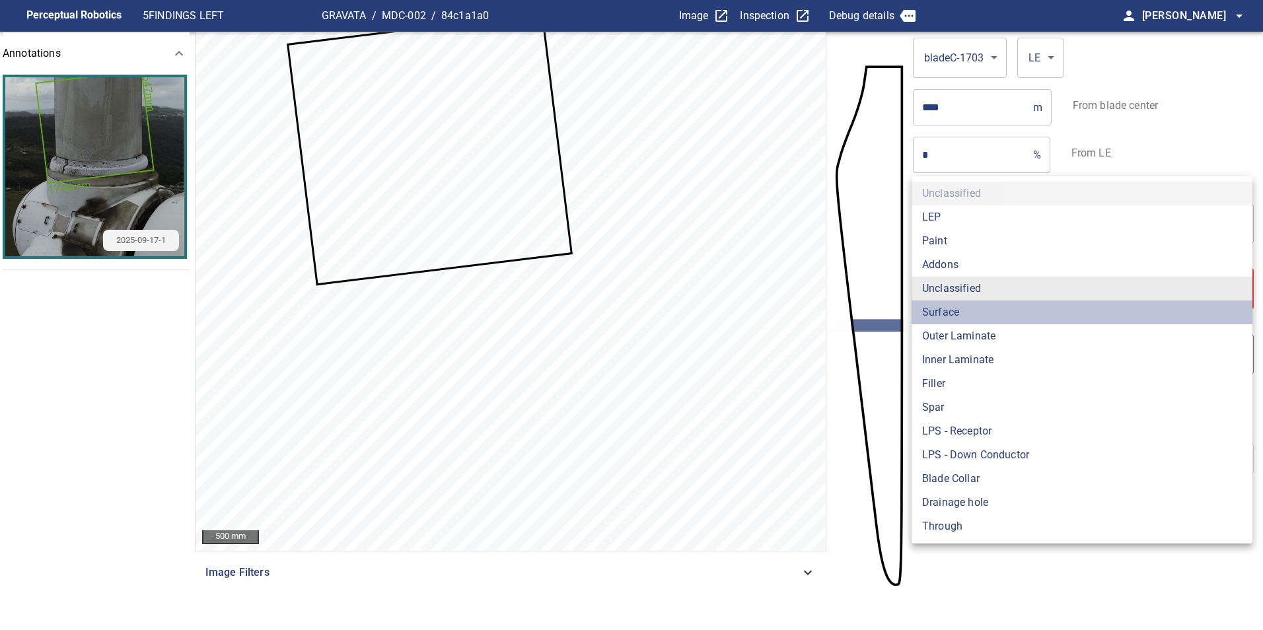
click at [976, 320] on li "Surface" at bounding box center [1081, 313] width 341 height 24
type input "*******"
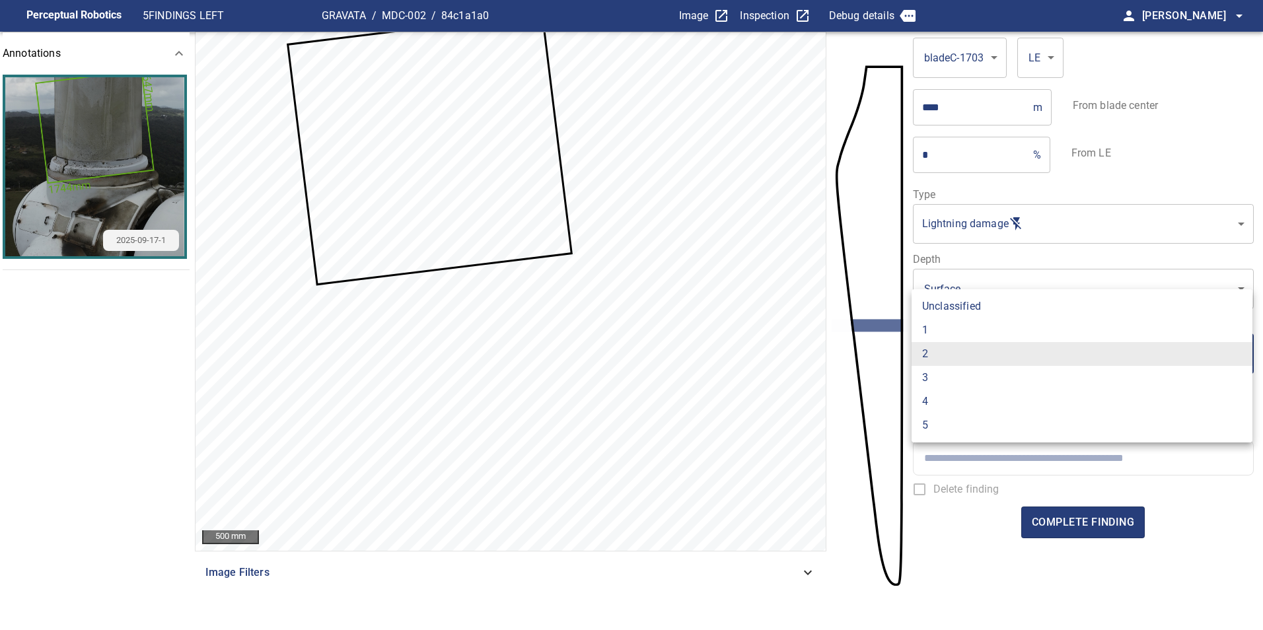
click at [950, 332] on li "1" at bounding box center [1081, 330] width 341 height 24
type input "*"
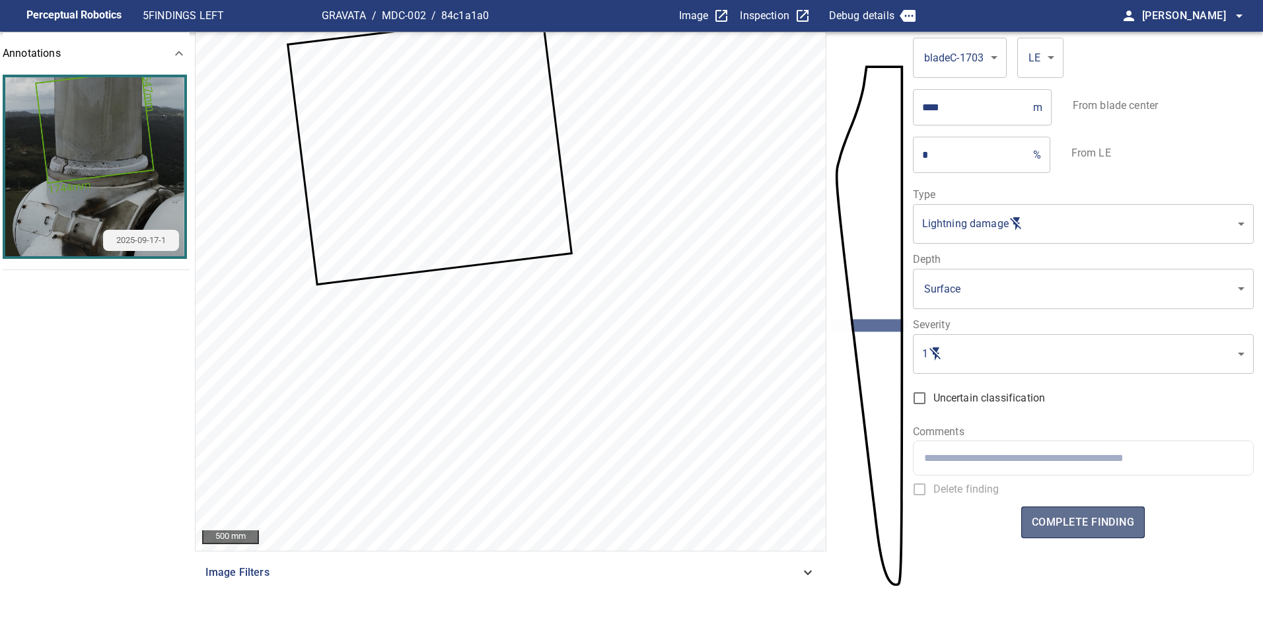
click at [1121, 515] on span "complete finding" at bounding box center [1083, 522] width 102 height 18
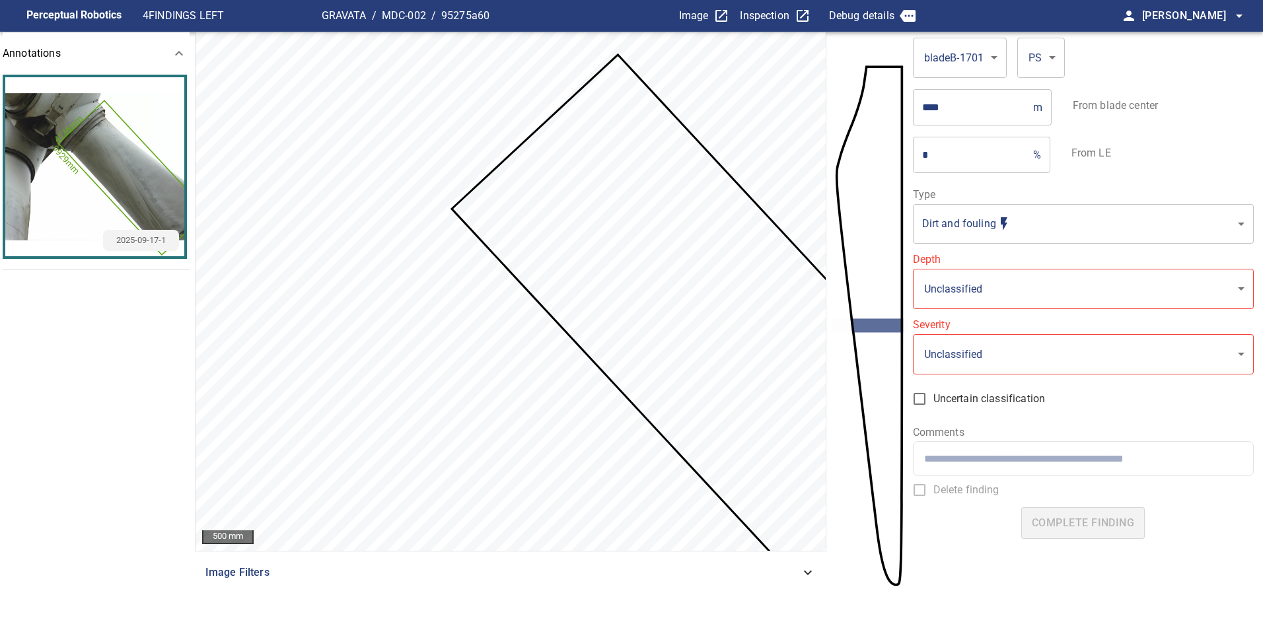
click at [979, 233] on body "**********" at bounding box center [631, 315] width 1263 height 630
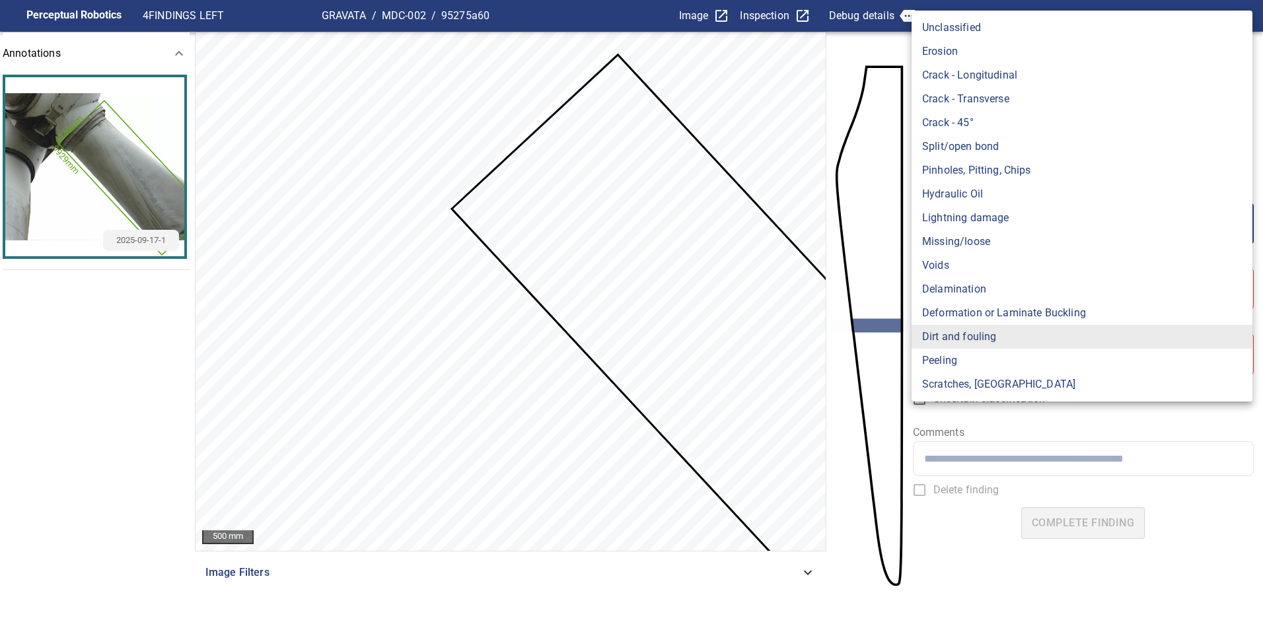
click at [991, 222] on li "Lightning damage" at bounding box center [1081, 218] width 341 height 24
type input "**********"
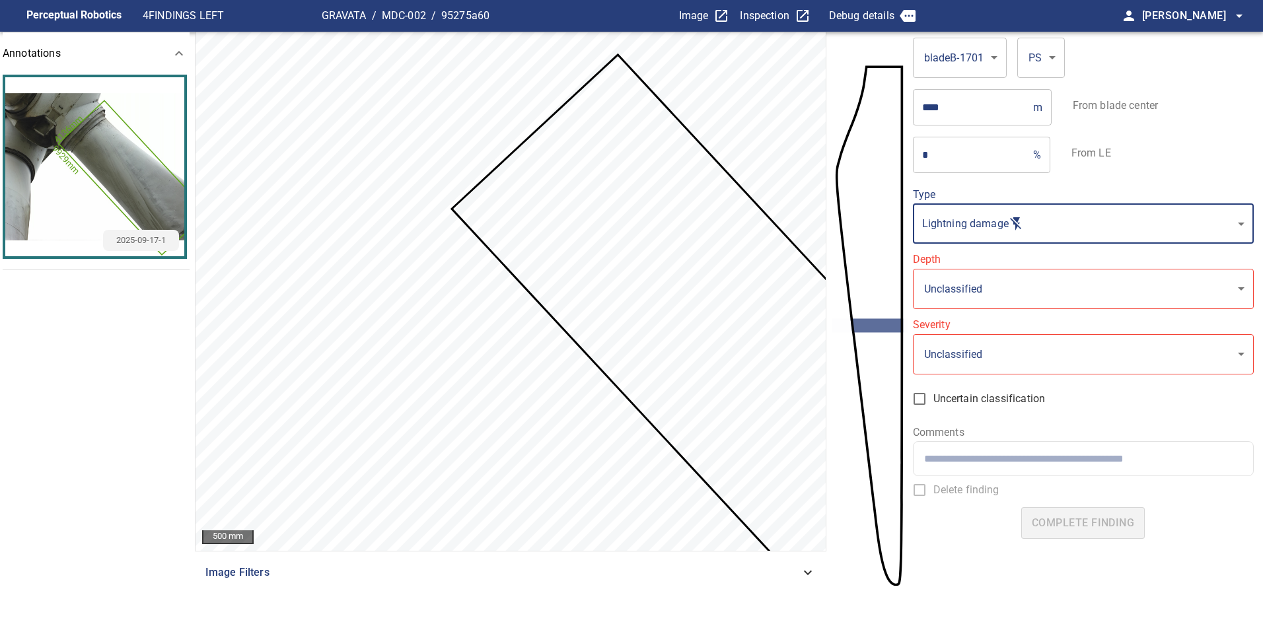
click at [989, 293] on body "**********" at bounding box center [631, 315] width 1263 height 630
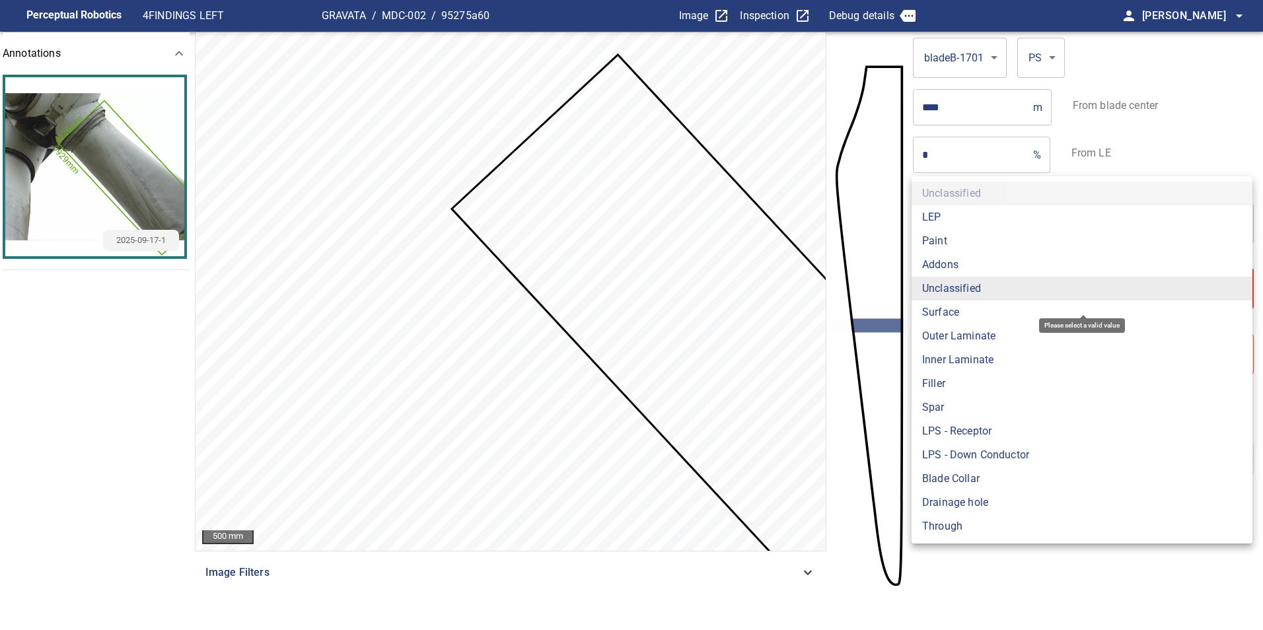
click at [974, 311] on li "Surface" at bounding box center [1081, 313] width 341 height 24
type input "*******"
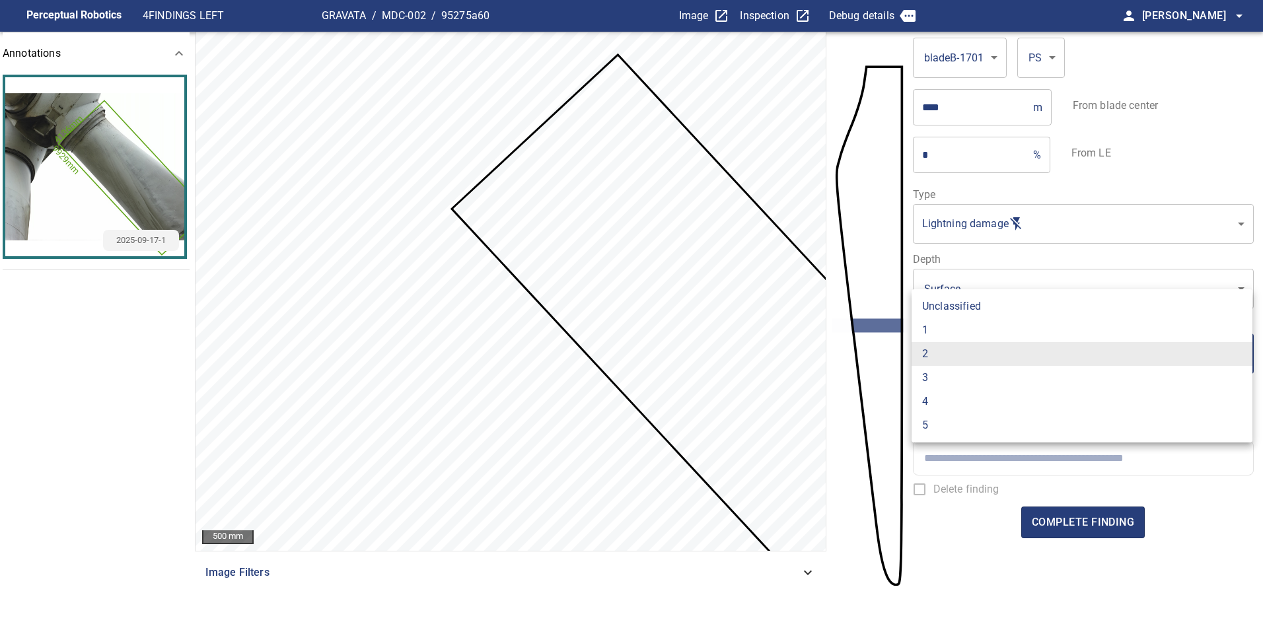
click at [978, 349] on body "**********" at bounding box center [631, 315] width 1263 height 630
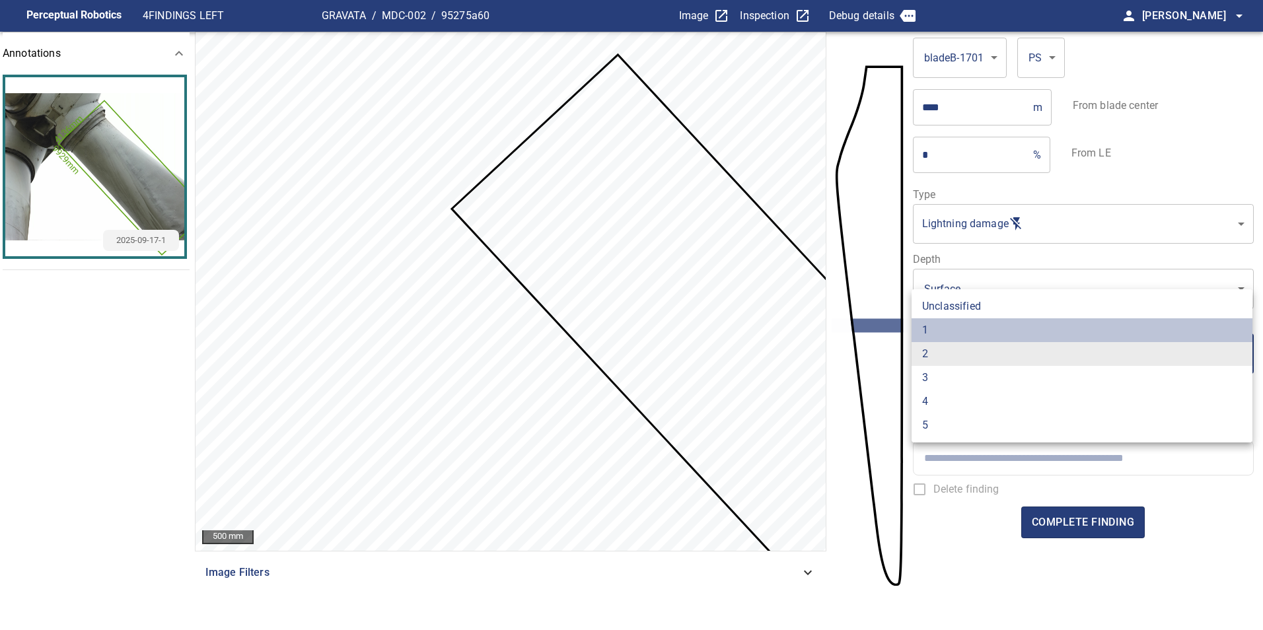
click at [953, 339] on li "1" at bounding box center [1081, 330] width 341 height 24
type input "*"
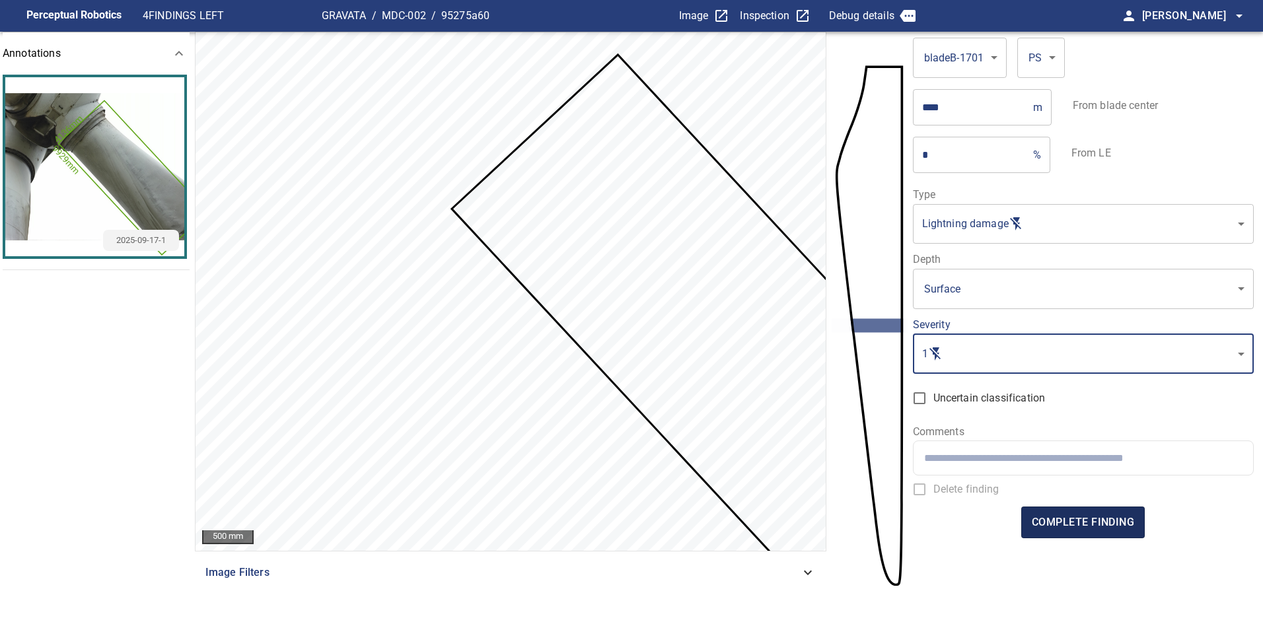
click at [1125, 532] on button "complete finding" at bounding box center [1083, 523] width 124 height 32
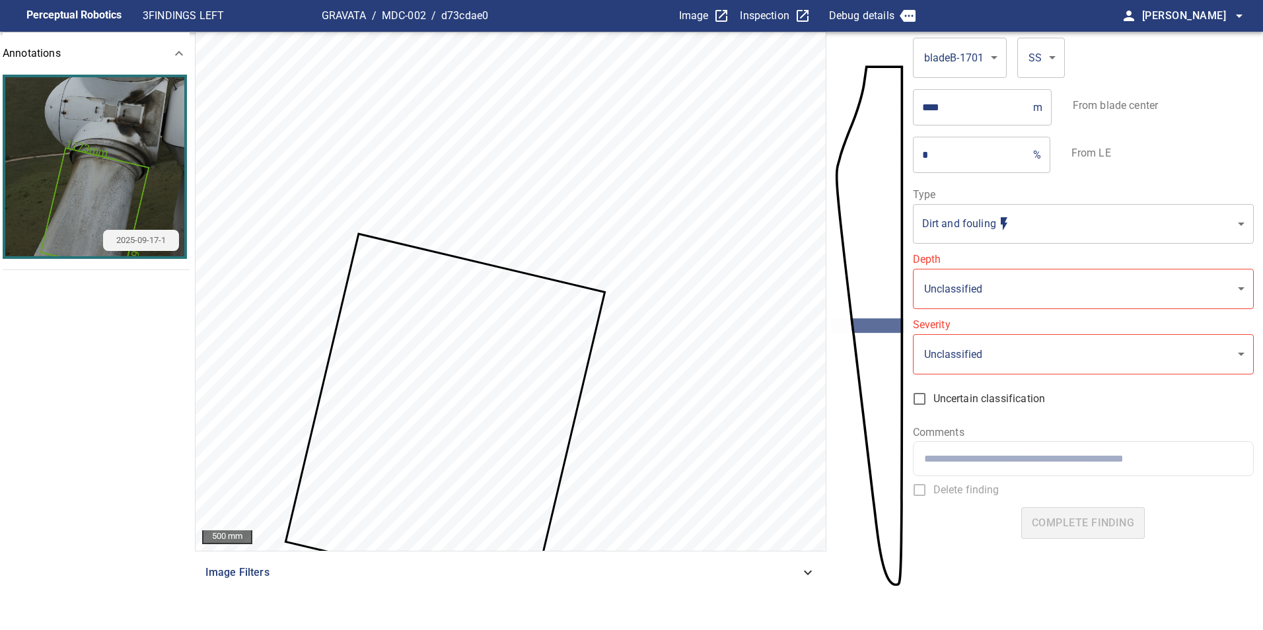
click at [470, 373] on icon at bounding box center [445, 417] width 317 height 364
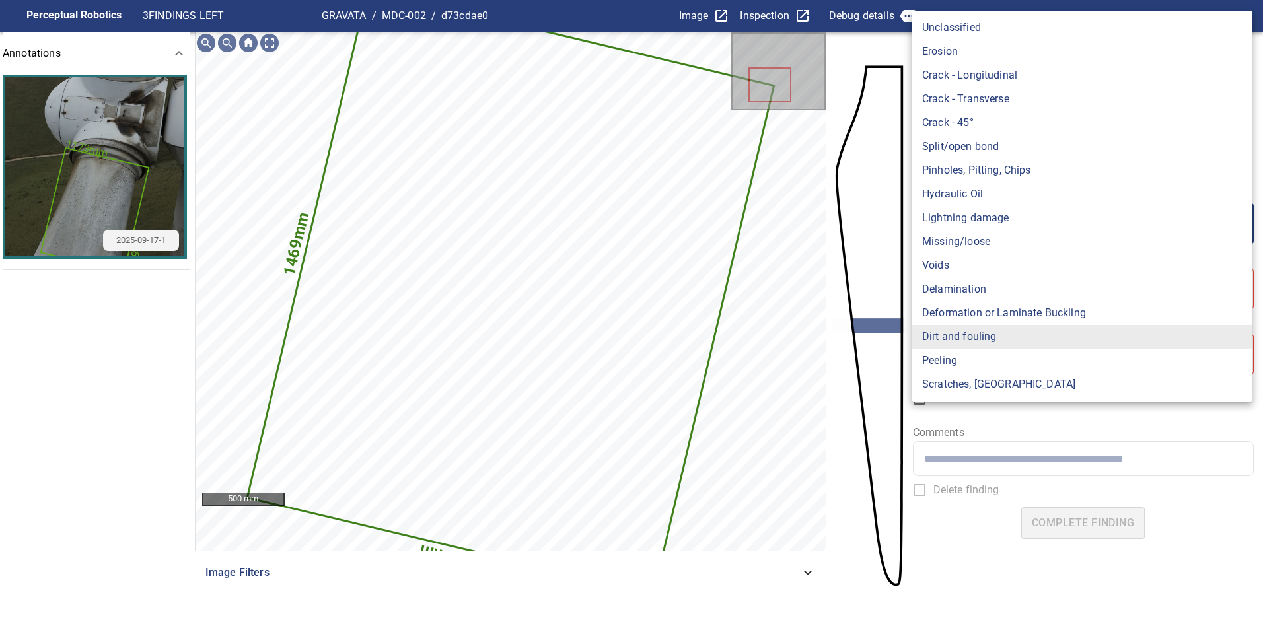
click at [1009, 220] on body "**********" at bounding box center [631, 315] width 1263 height 630
click at [1009, 220] on li "Lightning damage" at bounding box center [1081, 218] width 341 height 24
type input "**********"
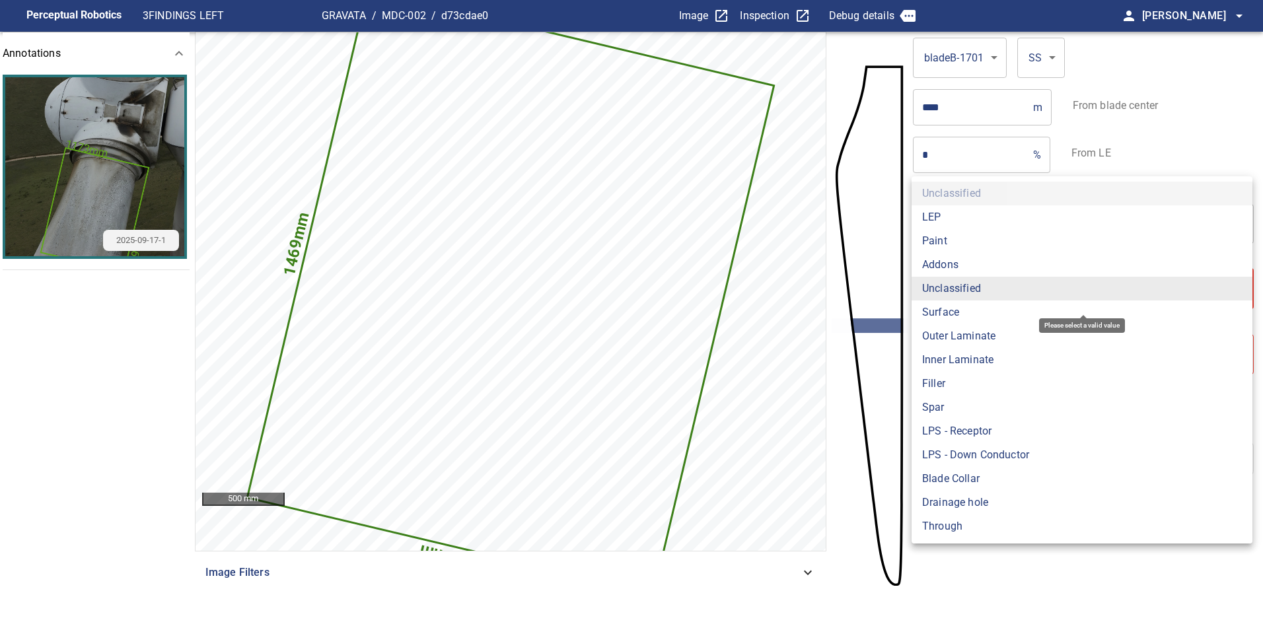
click at [983, 296] on body "**********" at bounding box center [631, 315] width 1263 height 630
click at [974, 311] on li "Surface" at bounding box center [1081, 313] width 341 height 24
type input "*******"
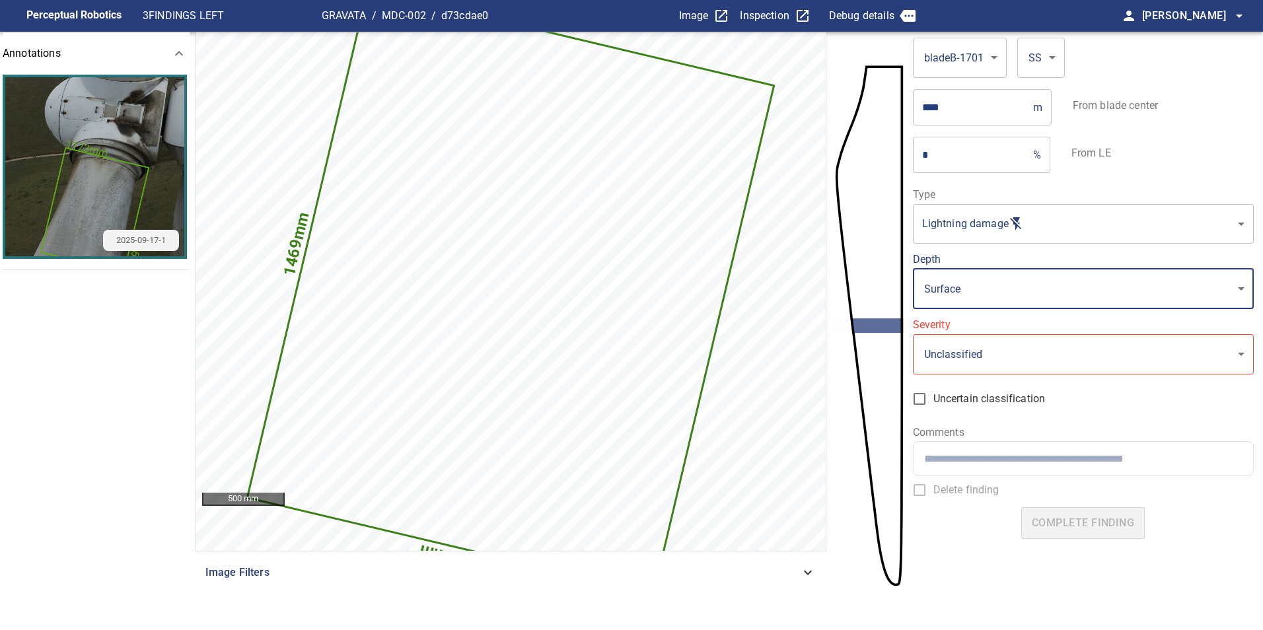
click at [968, 351] on body "**********" at bounding box center [631, 315] width 1263 height 630
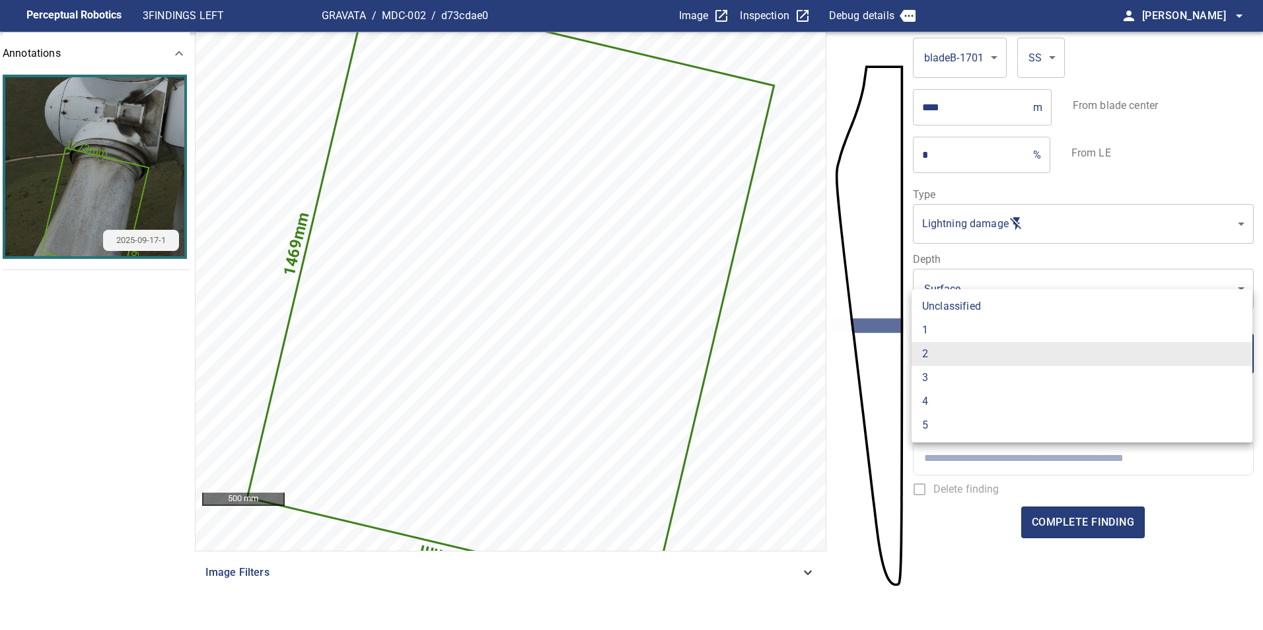
click at [951, 330] on li "1" at bounding box center [1081, 330] width 341 height 24
type input "*"
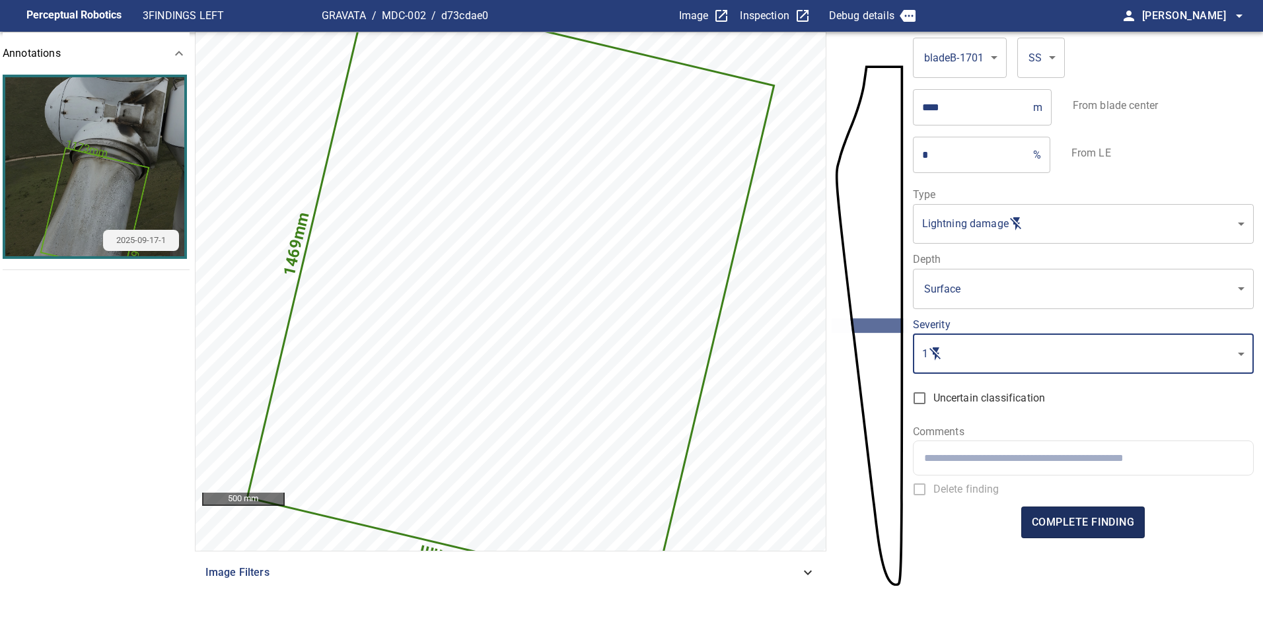
click at [1096, 528] on span "complete finding" at bounding box center [1083, 522] width 102 height 18
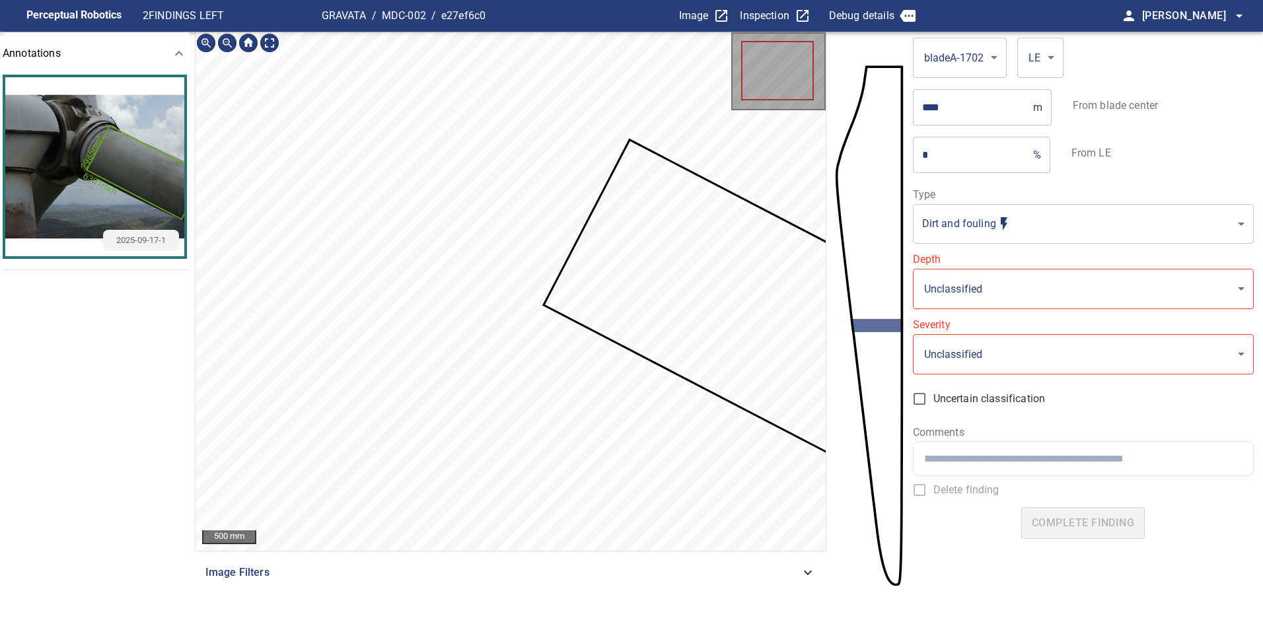
click at [714, 292] on icon at bounding box center [760, 312] width 431 height 343
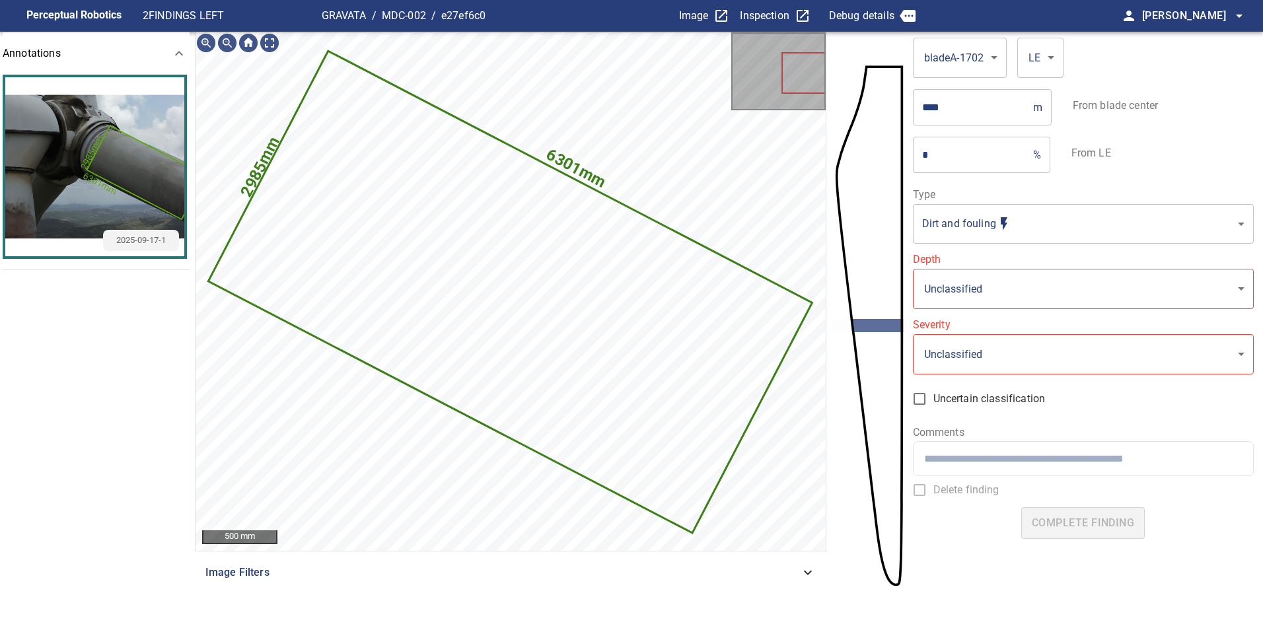
click at [1018, 228] on body "**********" at bounding box center [631, 315] width 1263 height 630
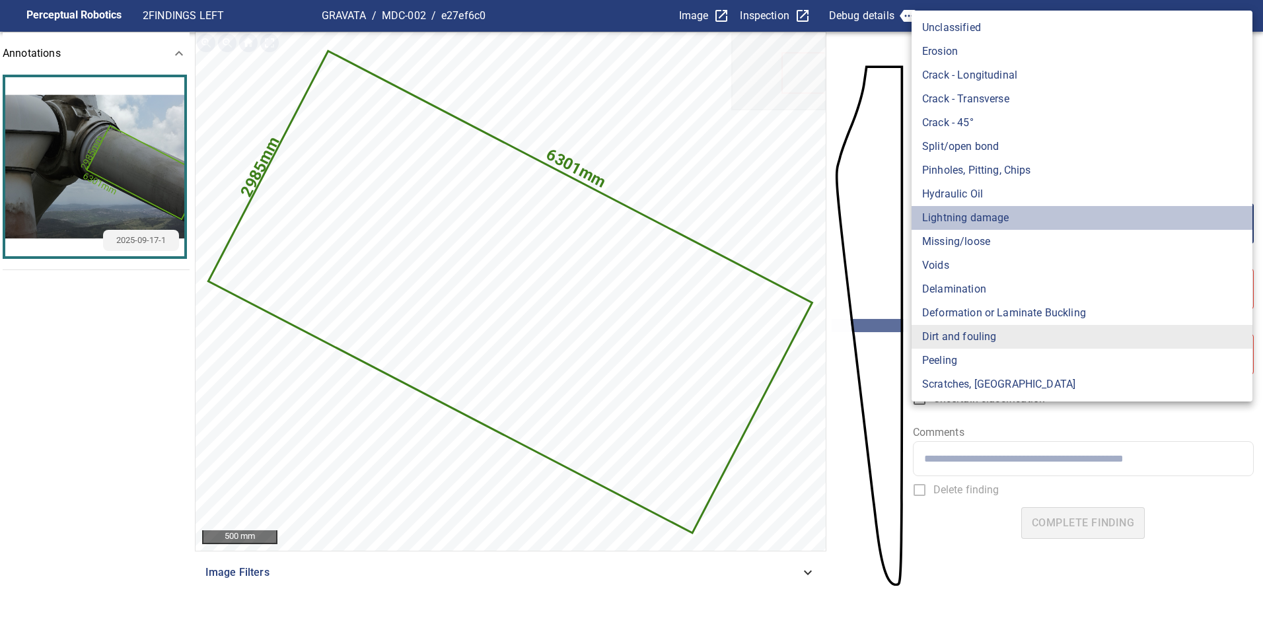
click at [1019, 223] on li "Lightning damage" at bounding box center [1081, 218] width 341 height 24
type input "**********"
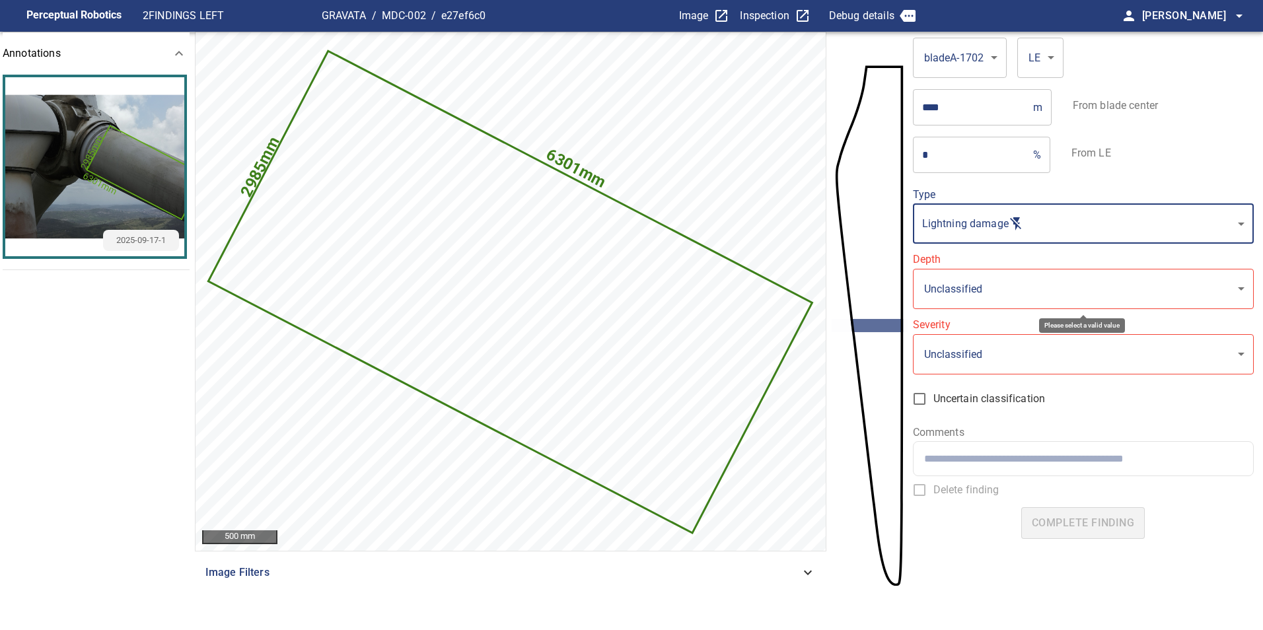
click at [991, 294] on body "**********" at bounding box center [631, 315] width 1263 height 630
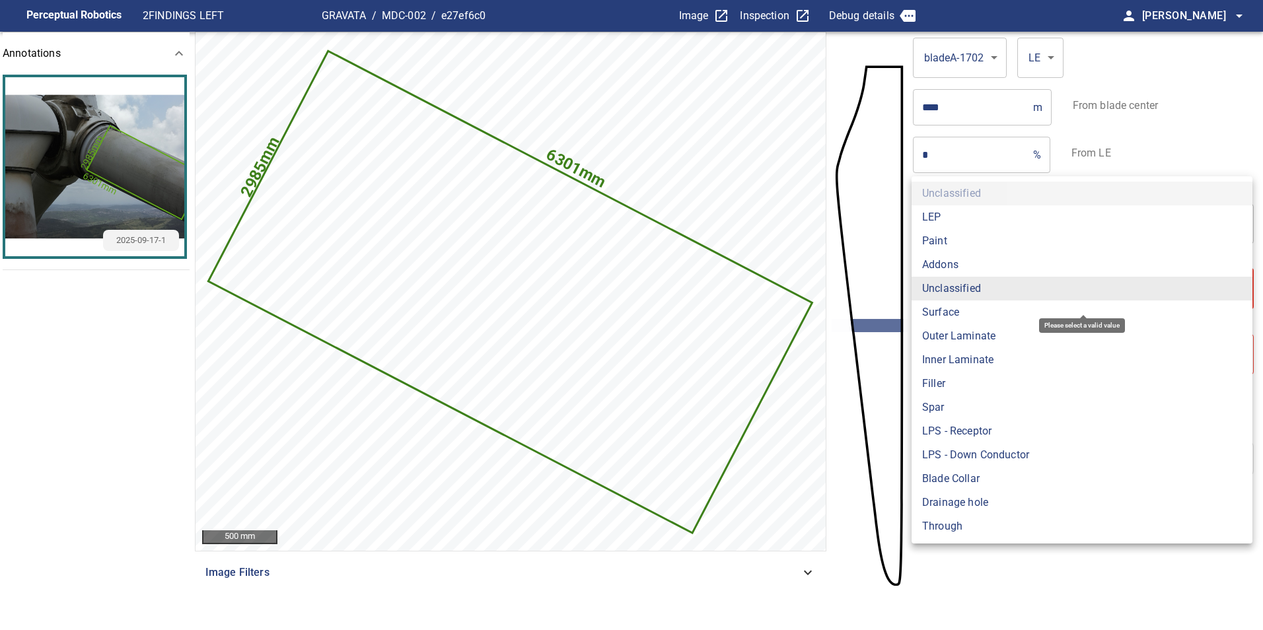
click at [961, 320] on li "Surface" at bounding box center [1081, 313] width 341 height 24
type input "*******"
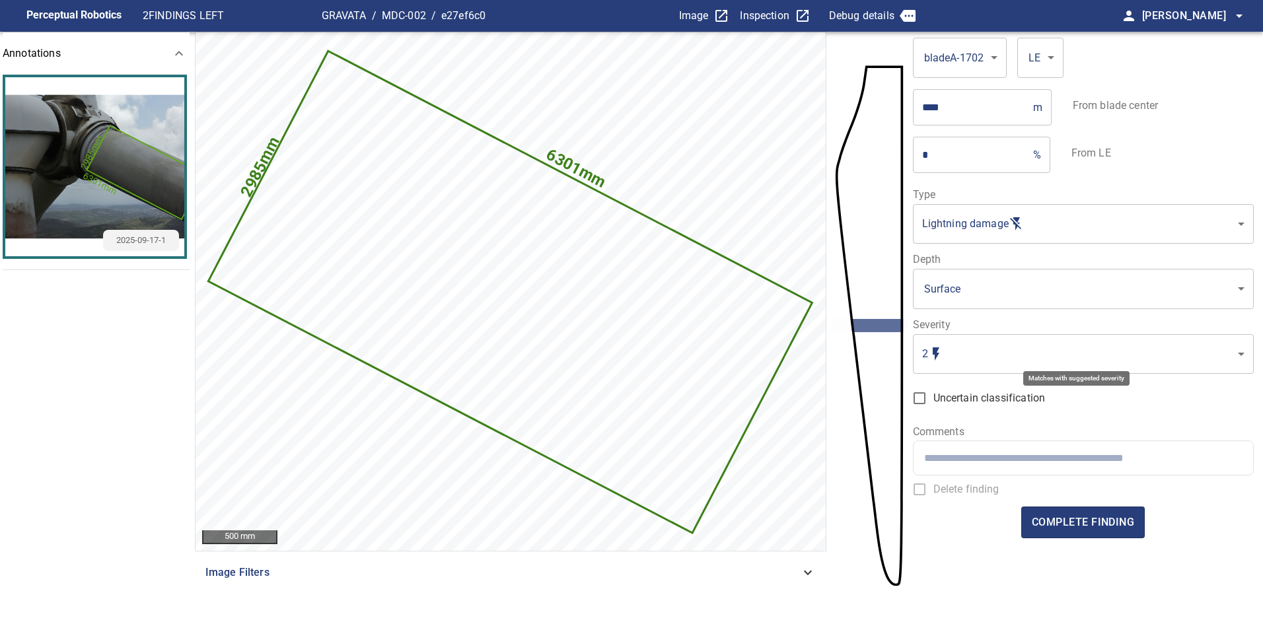
click at [968, 356] on body "**********" at bounding box center [631, 315] width 1263 height 630
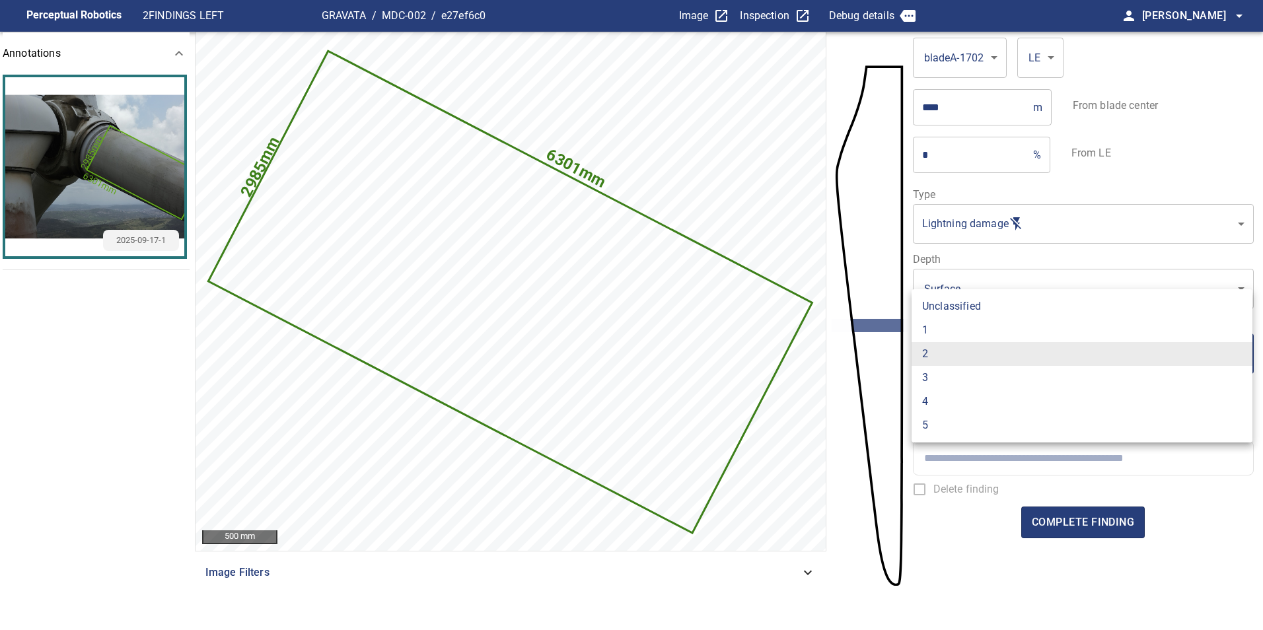
click at [954, 336] on li "1" at bounding box center [1081, 330] width 341 height 24
type input "*"
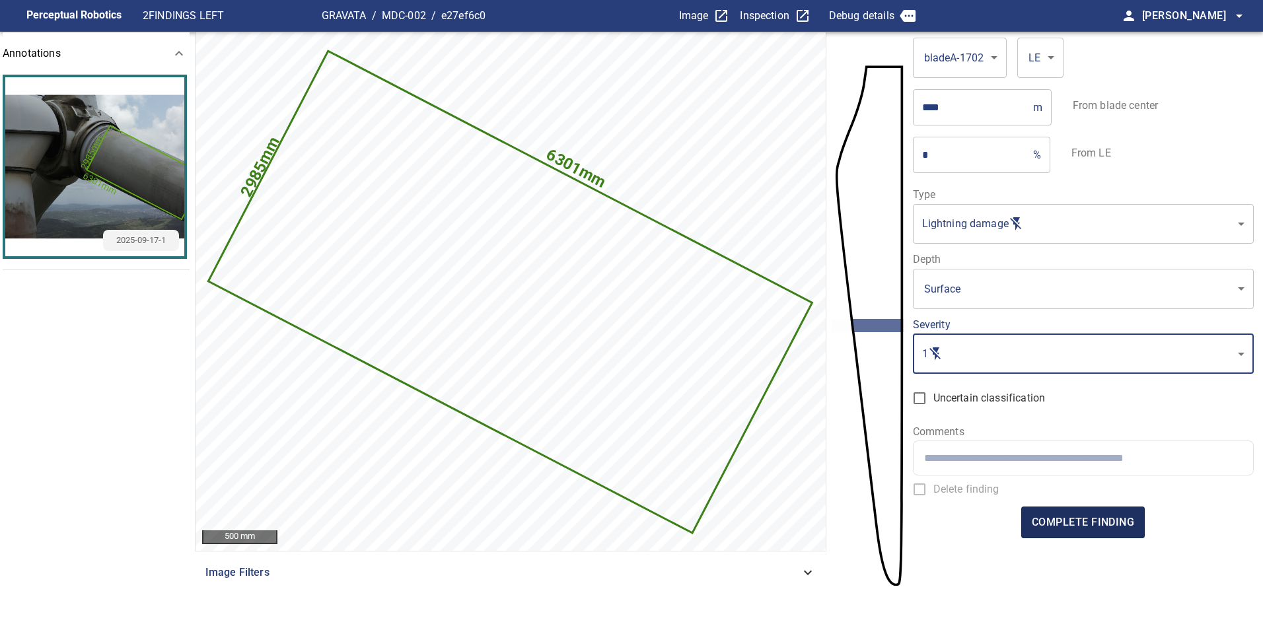
click at [1094, 512] on button "complete finding" at bounding box center [1083, 523] width 124 height 32
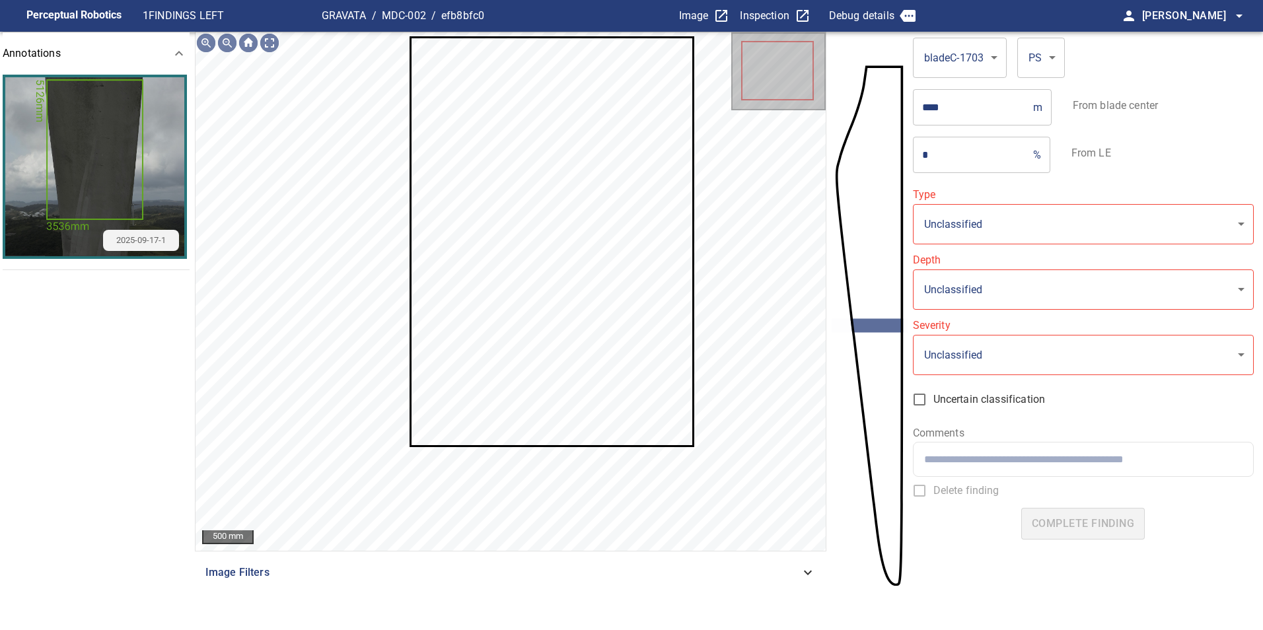
click at [571, 330] on icon at bounding box center [551, 241] width 281 height 407
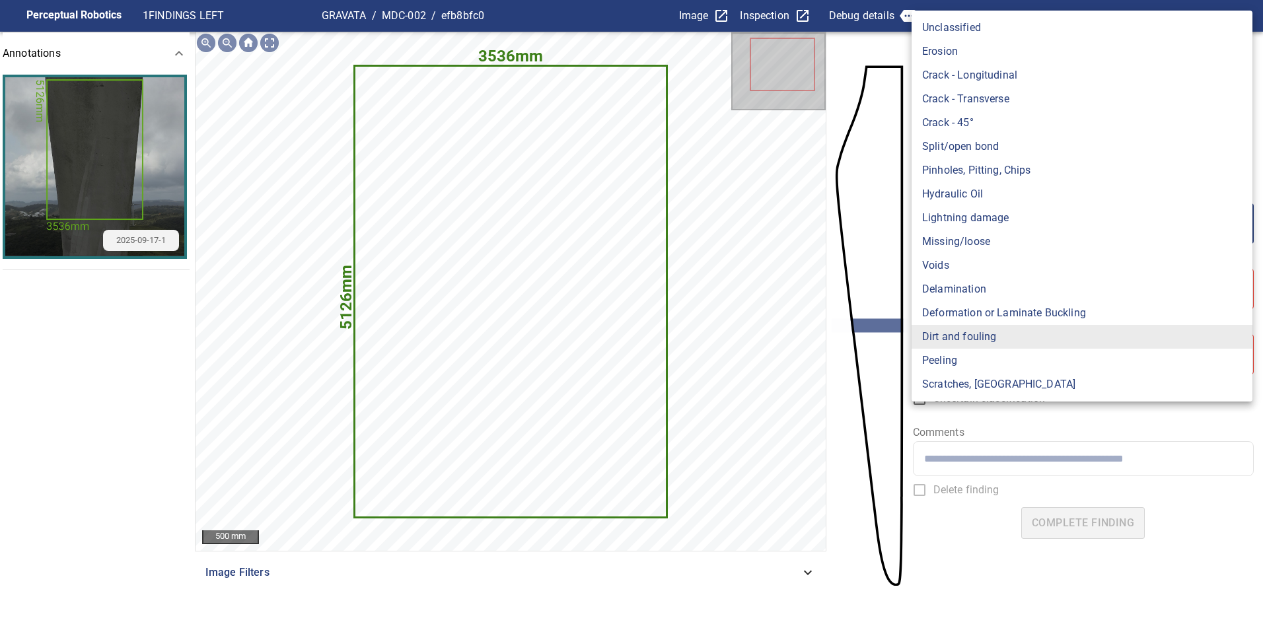
click at [974, 230] on body "**********" at bounding box center [631, 315] width 1263 height 630
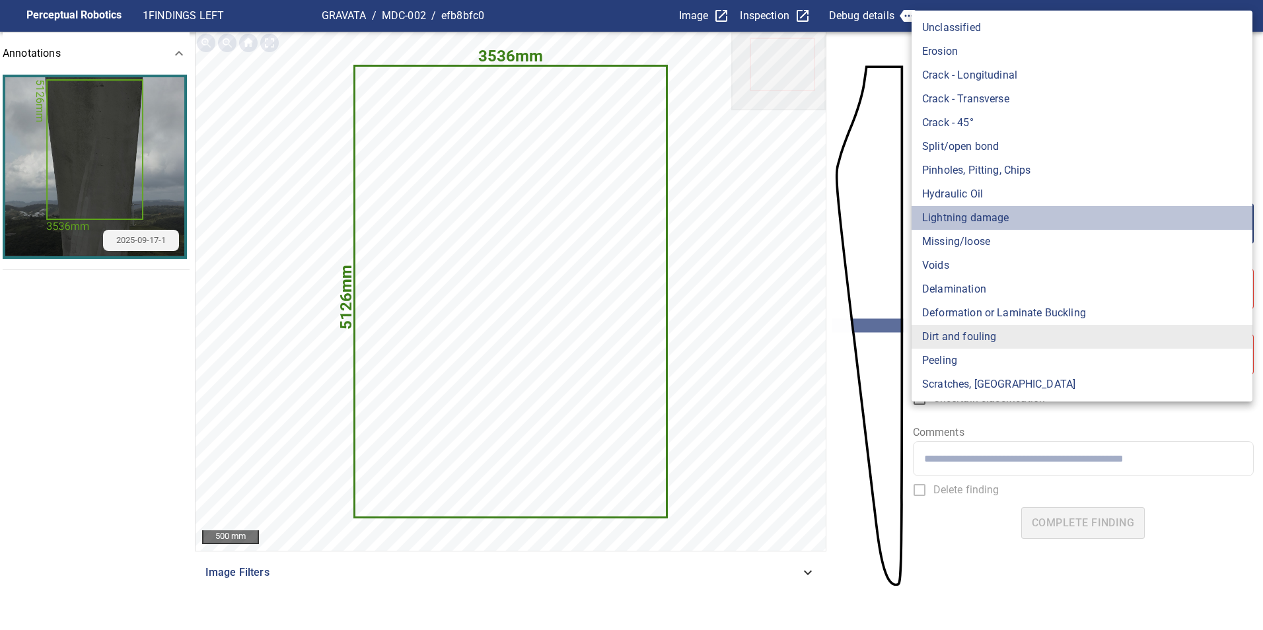
click at [979, 223] on li "Lightning damage" at bounding box center [1081, 218] width 341 height 24
type input "**********"
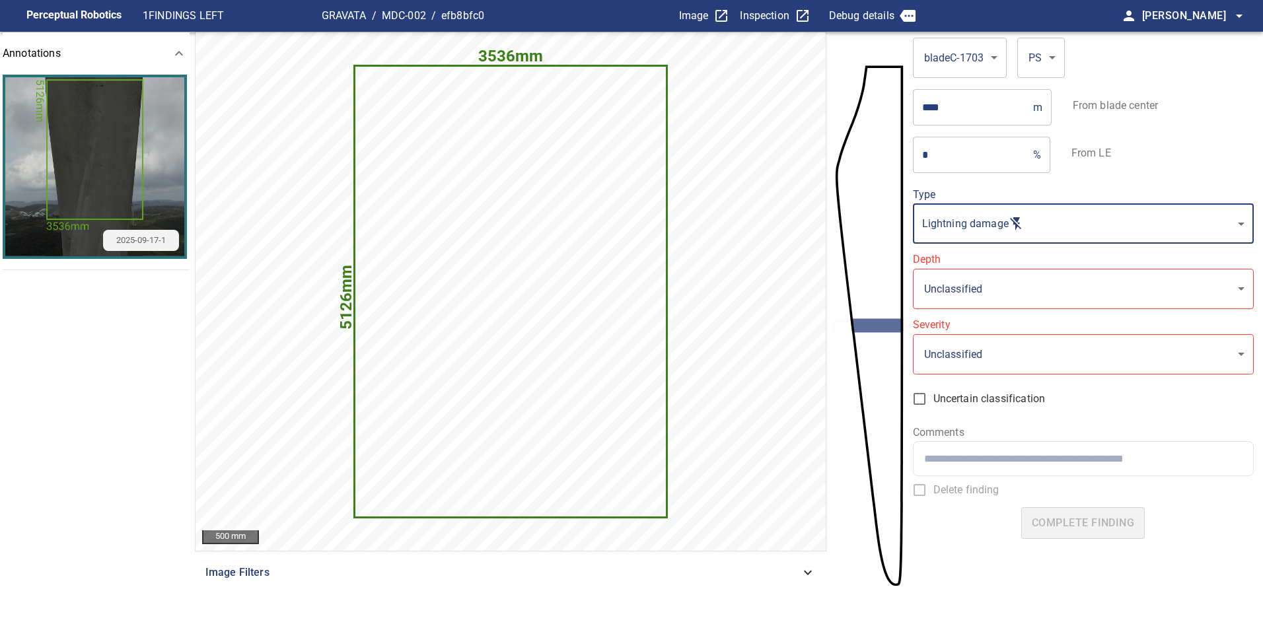
click at [989, 288] on body "**********" at bounding box center [631, 315] width 1263 height 630
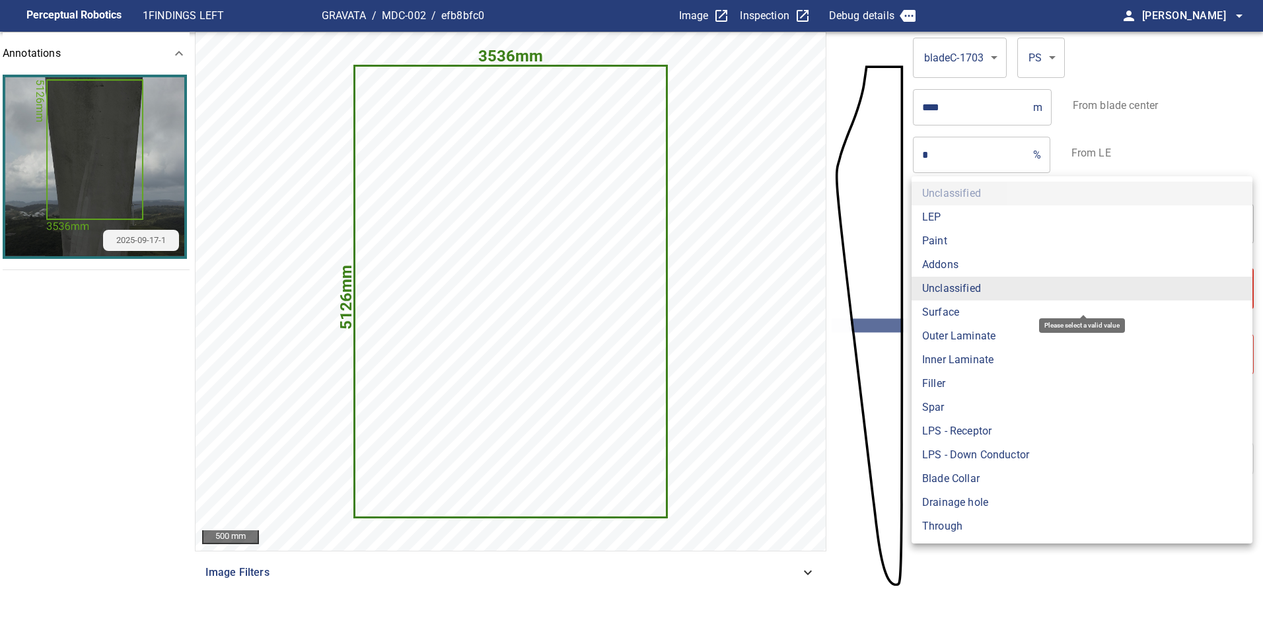
click at [964, 322] on li "Surface" at bounding box center [1081, 313] width 341 height 24
type input "*******"
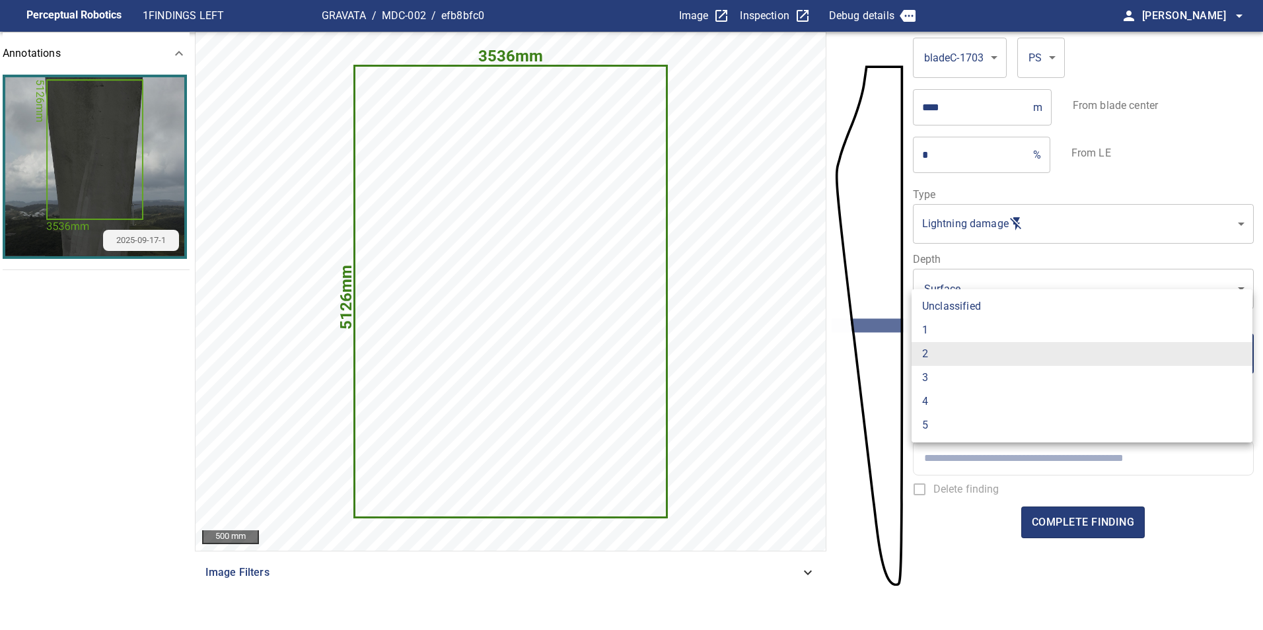
click at [977, 352] on body "**********" at bounding box center [631, 315] width 1263 height 630
click at [970, 333] on li "1" at bounding box center [1081, 330] width 341 height 24
type input "*"
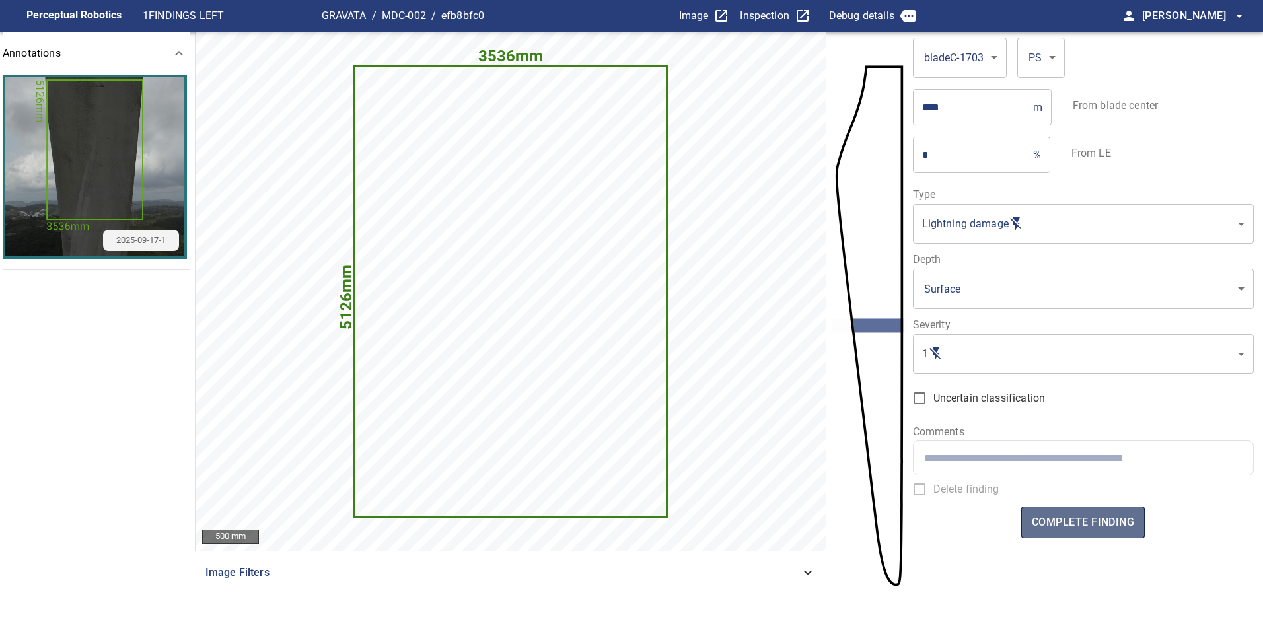
click at [1121, 519] on span "complete finding" at bounding box center [1083, 522] width 102 height 18
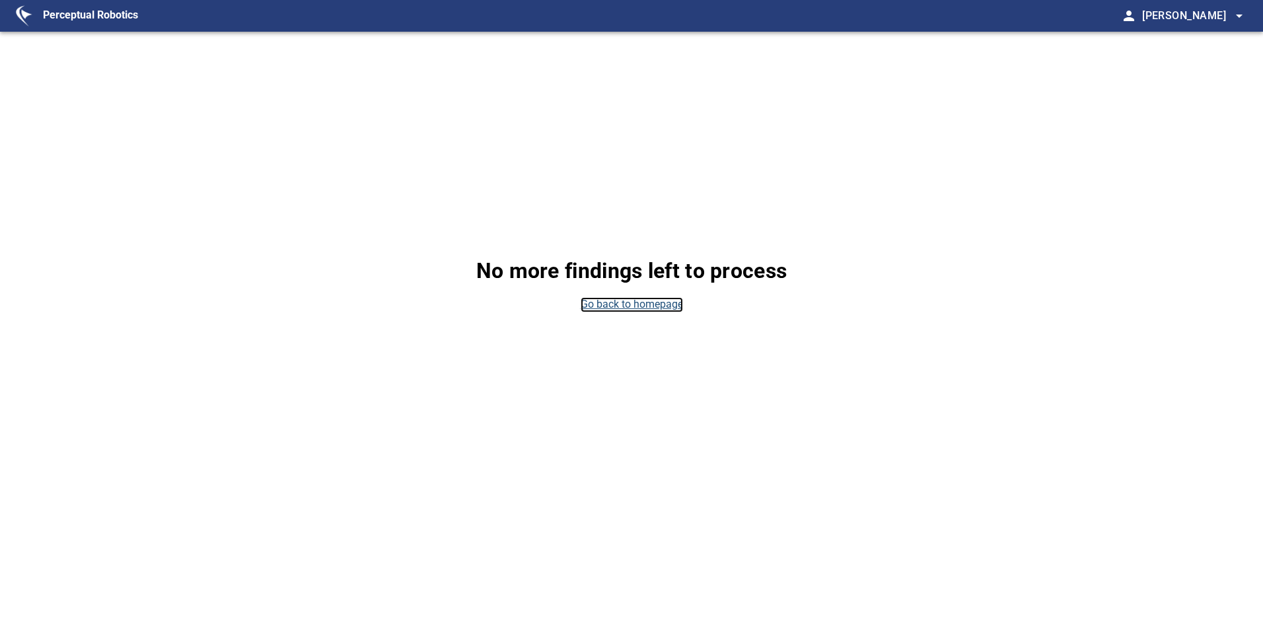
click at [680, 311] on link "Go back to homepage" at bounding box center [632, 304] width 102 height 15
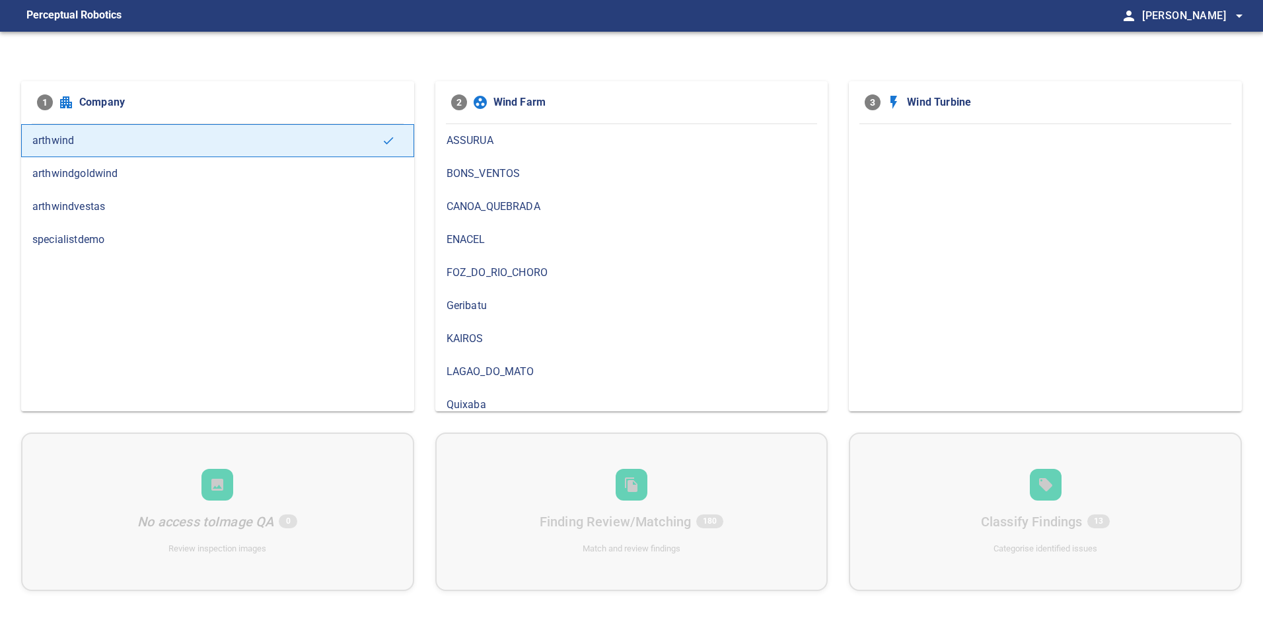
click at [223, 203] on span "arthwindvestas" at bounding box center [217, 207] width 371 height 16
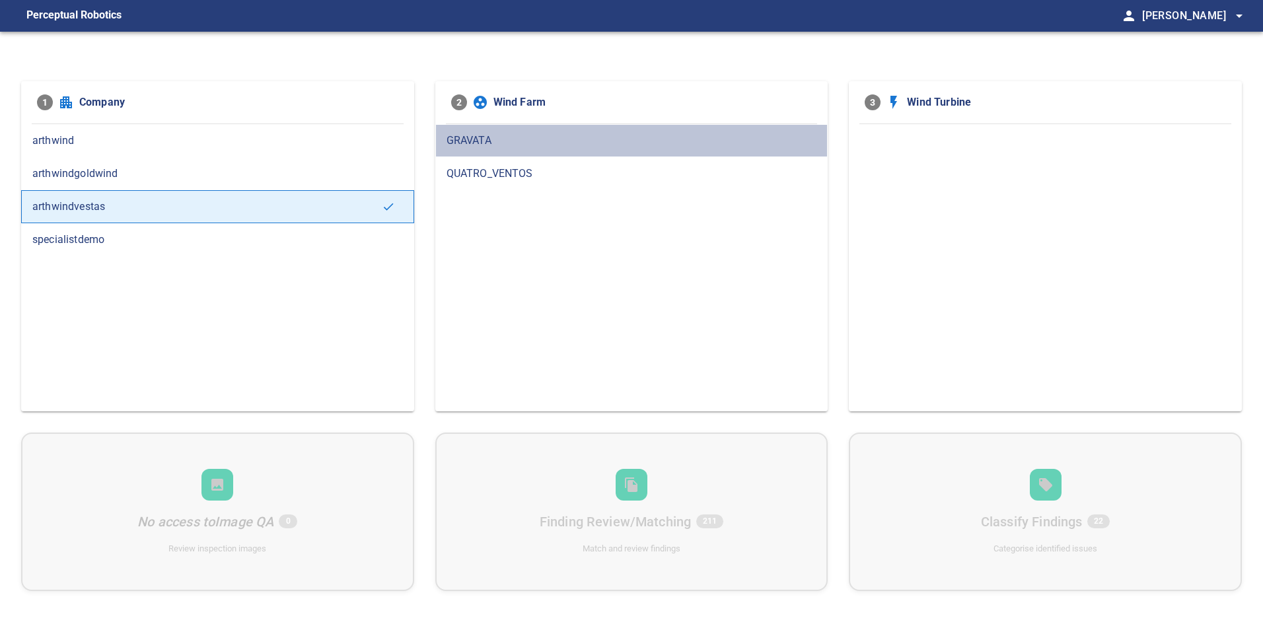
click at [565, 137] on span "GRAVATA" at bounding box center [631, 141] width 371 height 16
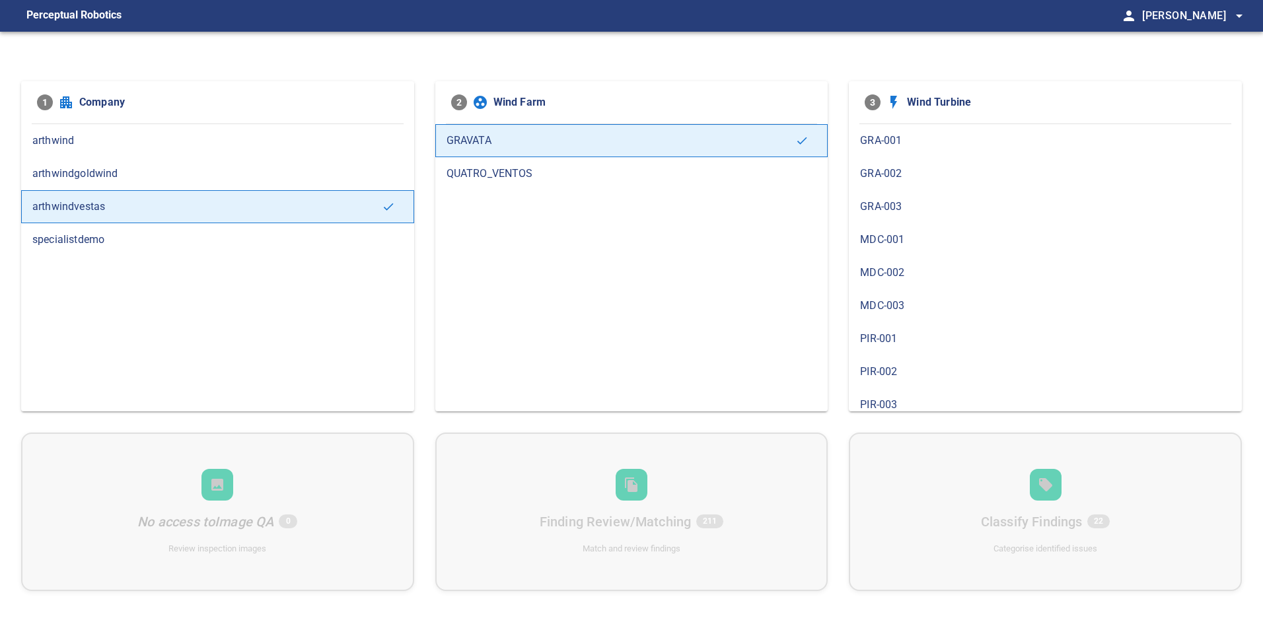
click at [915, 297] on div "MDC-003" at bounding box center [1045, 305] width 393 height 33
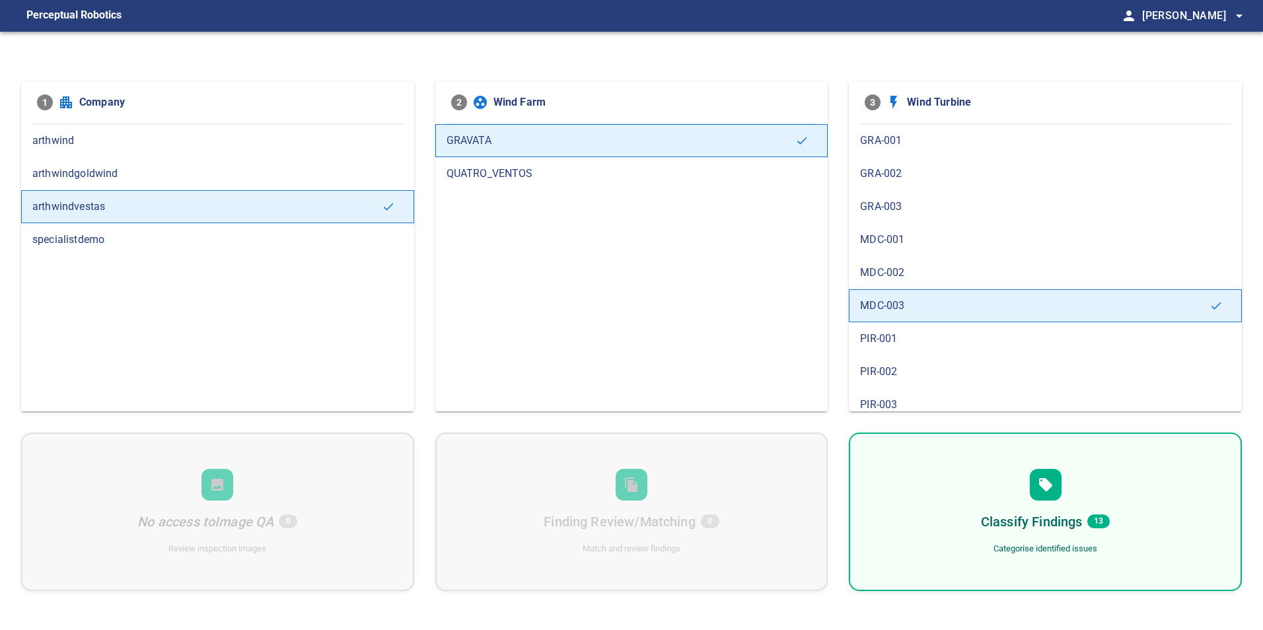
click at [952, 479] on div "Classify Findings 13 Categorise identified issues" at bounding box center [1045, 512] width 393 height 159
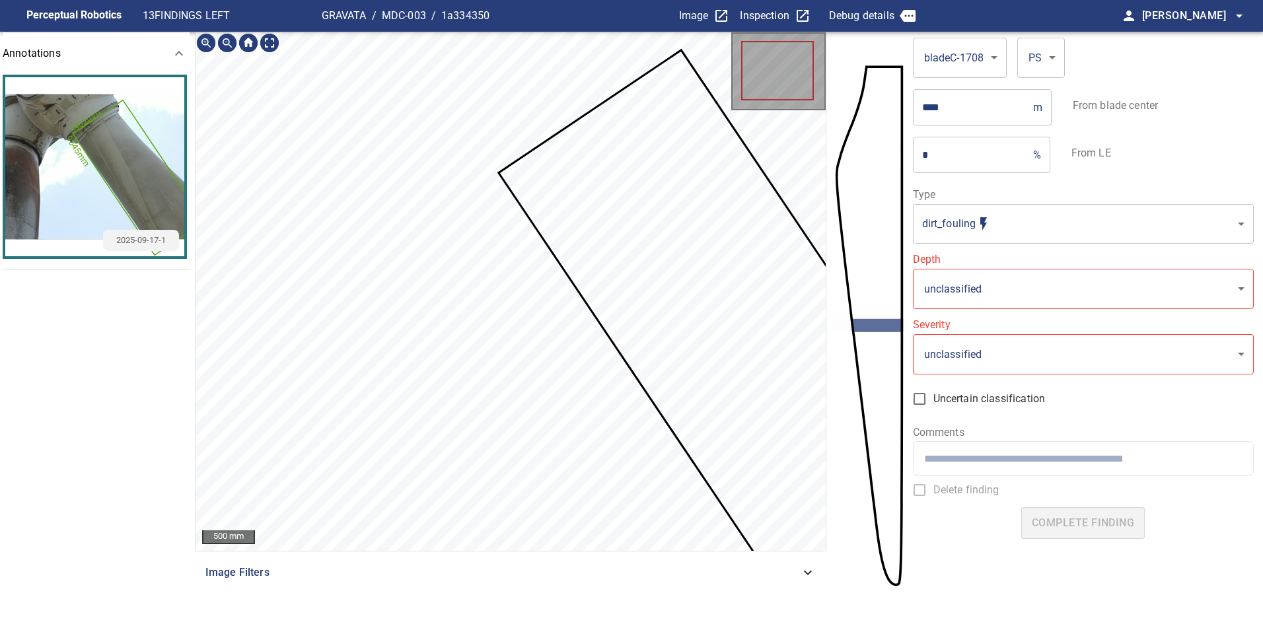
click at [768, 284] on icon at bounding box center [737, 330] width 474 height 557
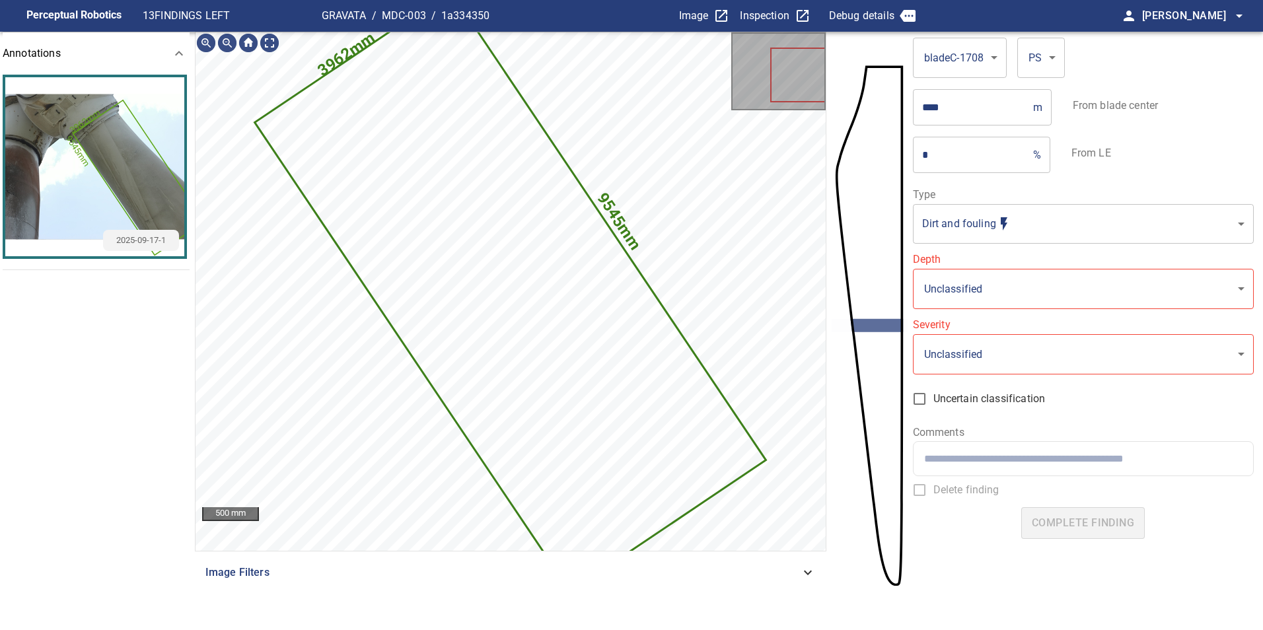
click at [944, 229] on body "**********" at bounding box center [631, 315] width 1263 height 630
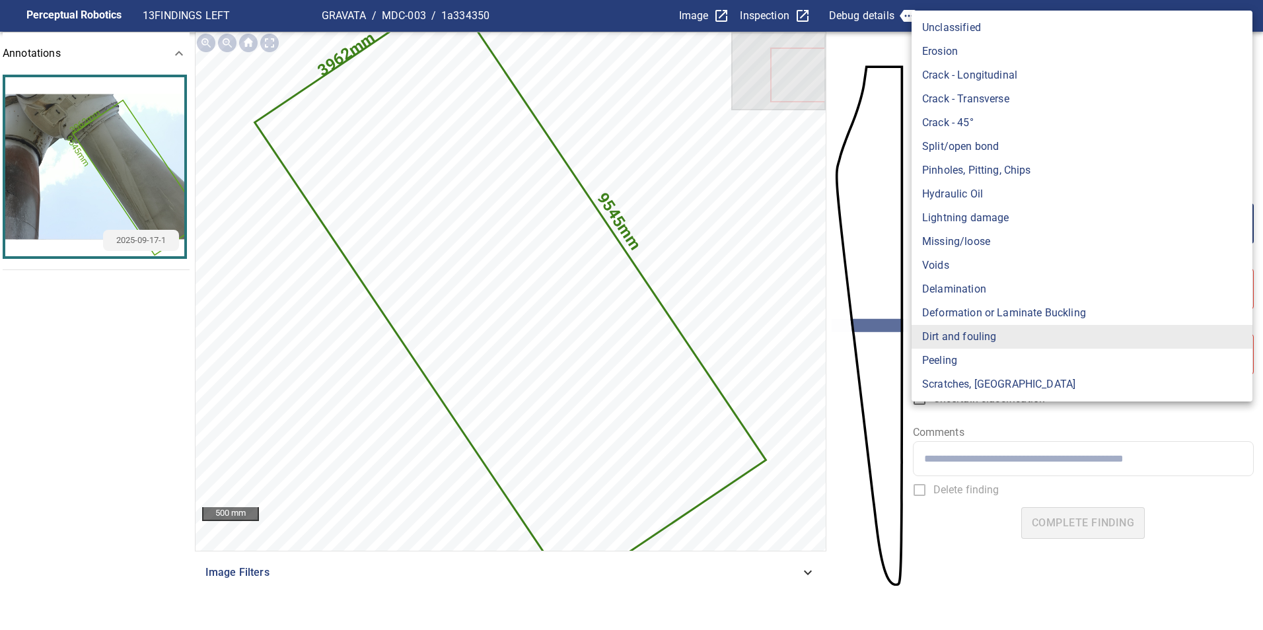
click at [966, 223] on li "Lightning damage" at bounding box center [1081, 218] width 341 height 24
type input "**********"
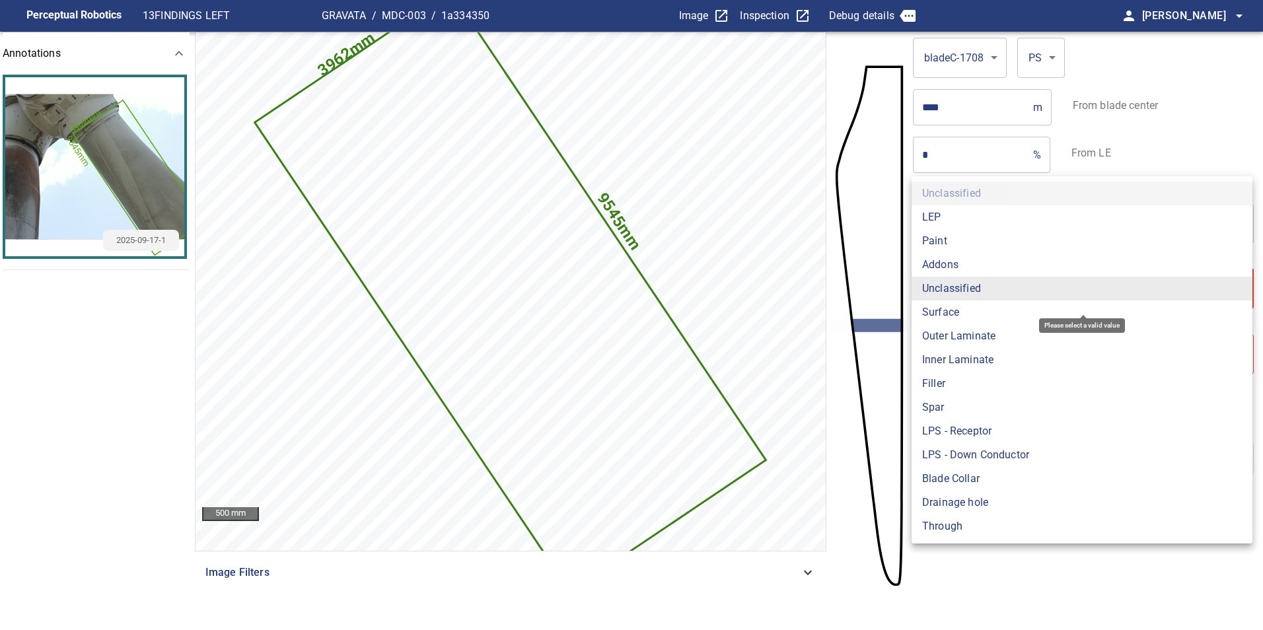
click at [960, 285] on body "**********" at bounding box center [631, 315] width 1263 height 630
click at [950, 312] on li "Surface" at bounding box center [1081, 313] width 341 height 24
type input "*******"
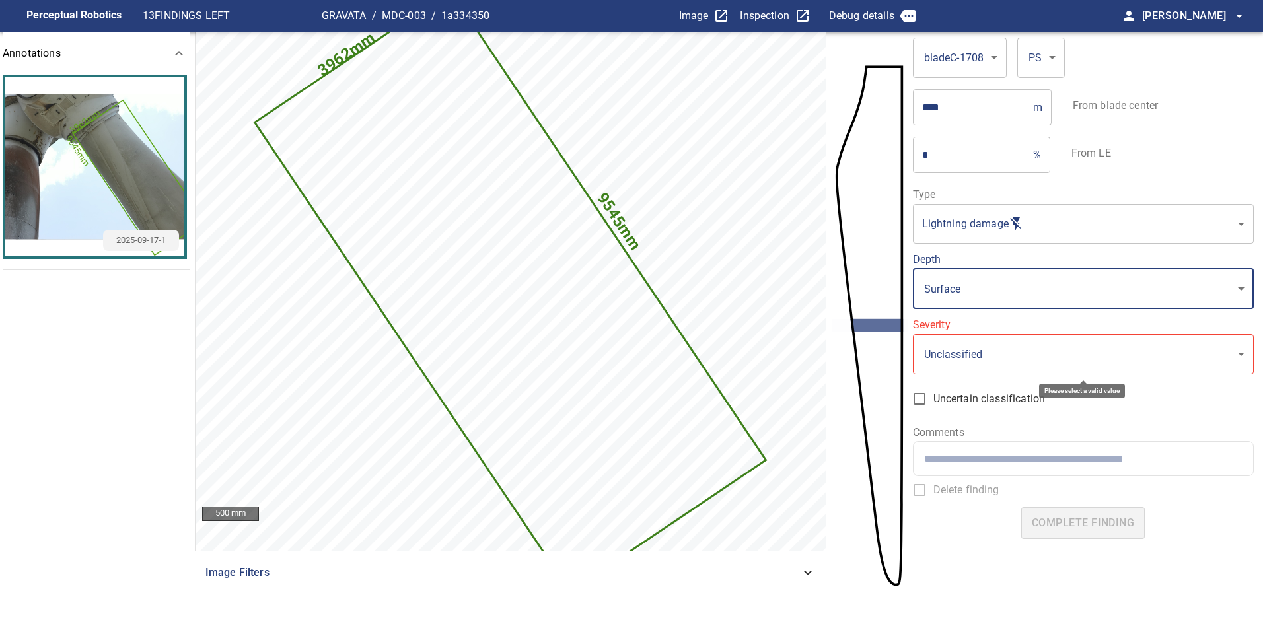
click at [933, 355] on body "**********" at bounding box center [631, 315] width 1263 height 630
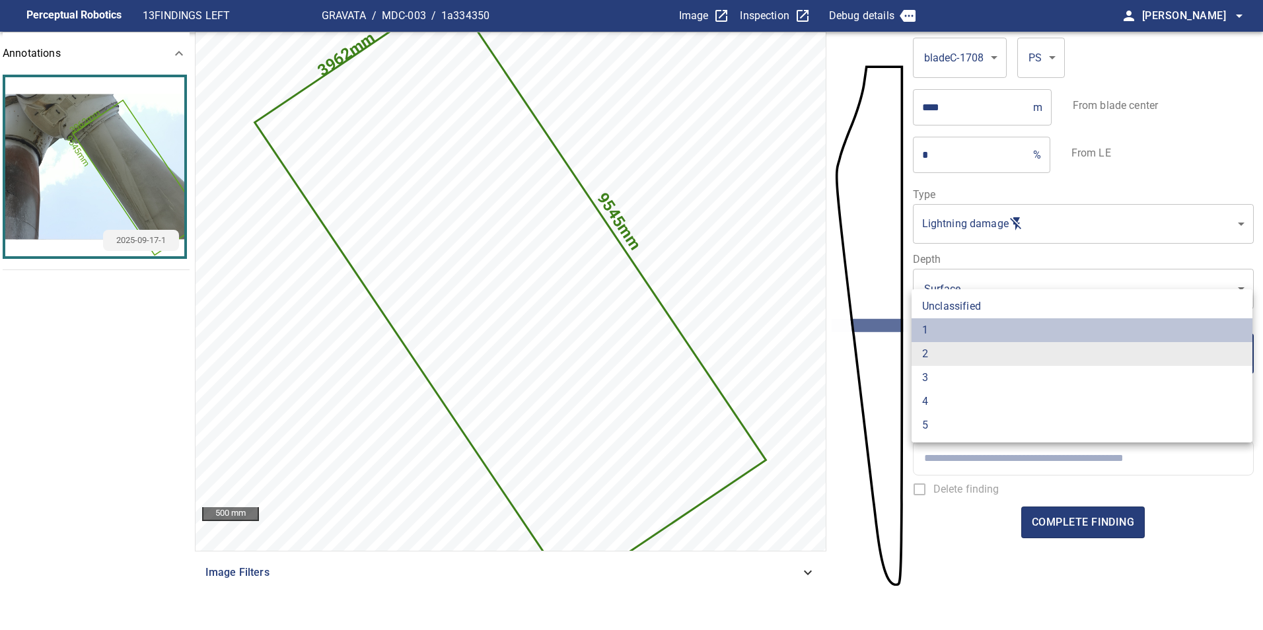
click at [943, 323] on li "1" at bounding box center [1081, 330] width 341 height 24
type input "*"
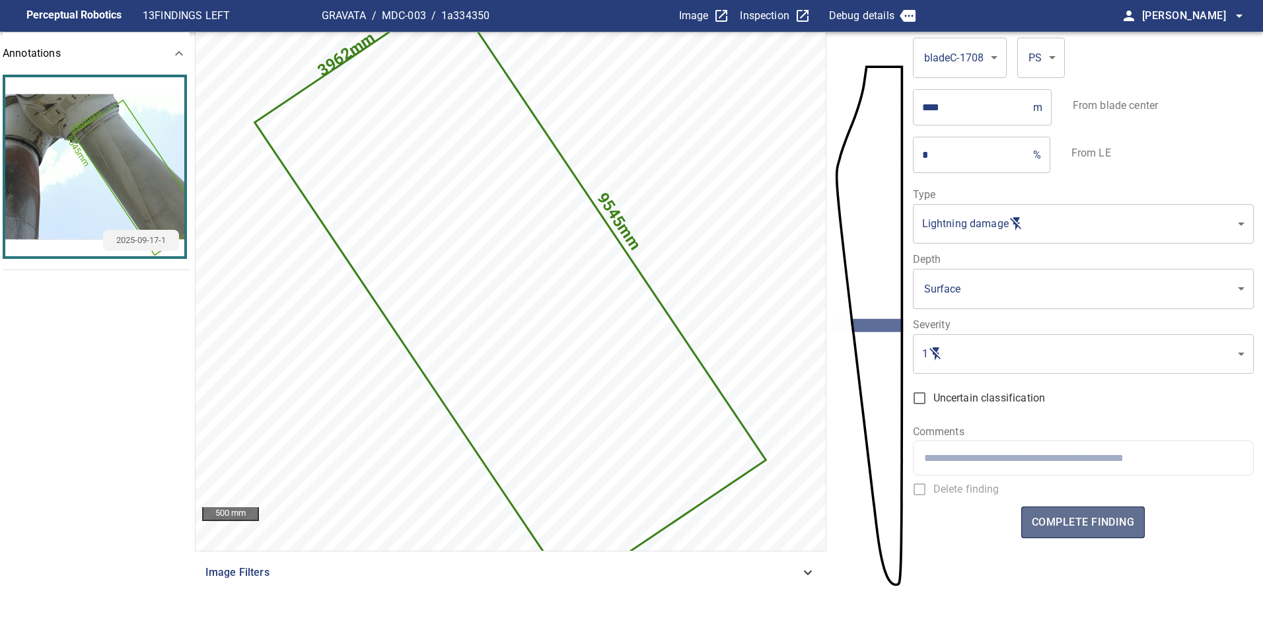
click at [1033, 516] on span "complete finding" at bounding box center [1083, 522] width 102 height 18
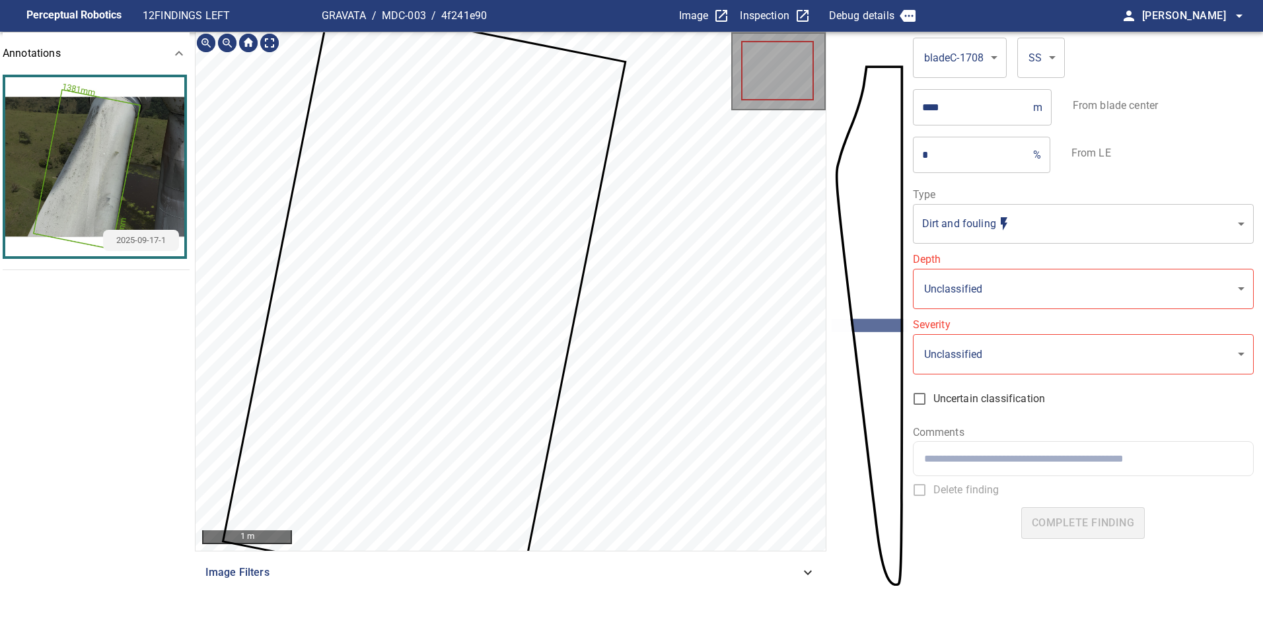
click at [542, 341] on icon at bounding box center [424, 301] width 400 height 595
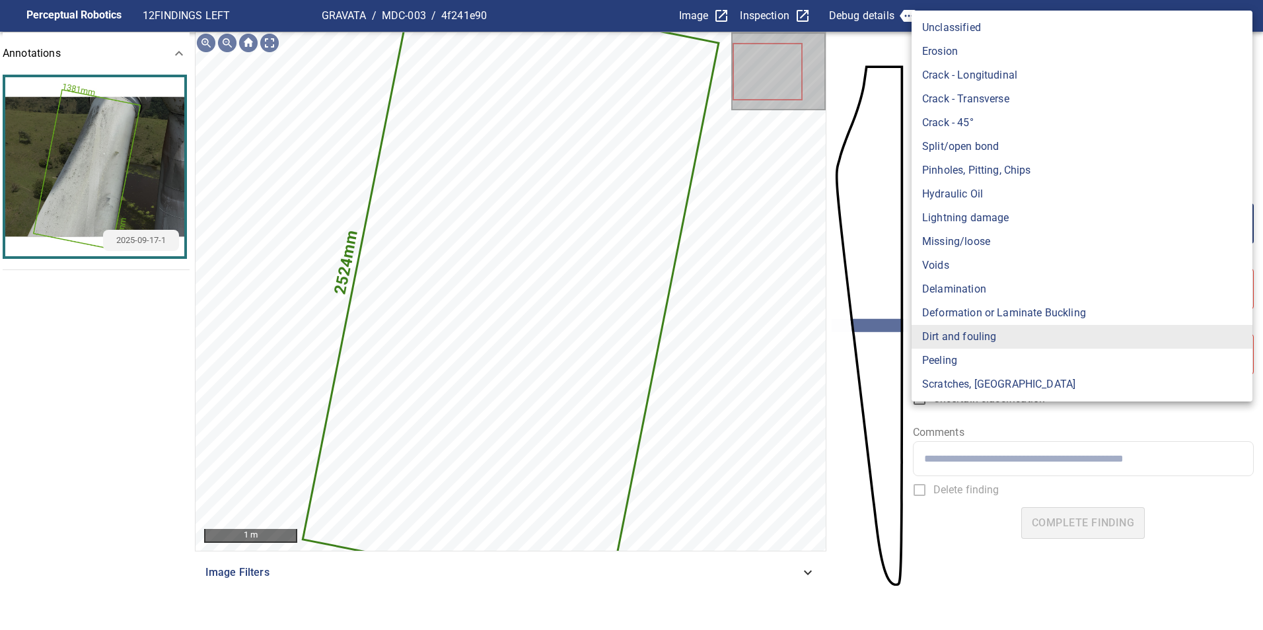
click at [1105, 227] on body "**********" at bounding box center [631, 315] width 1263 height 630
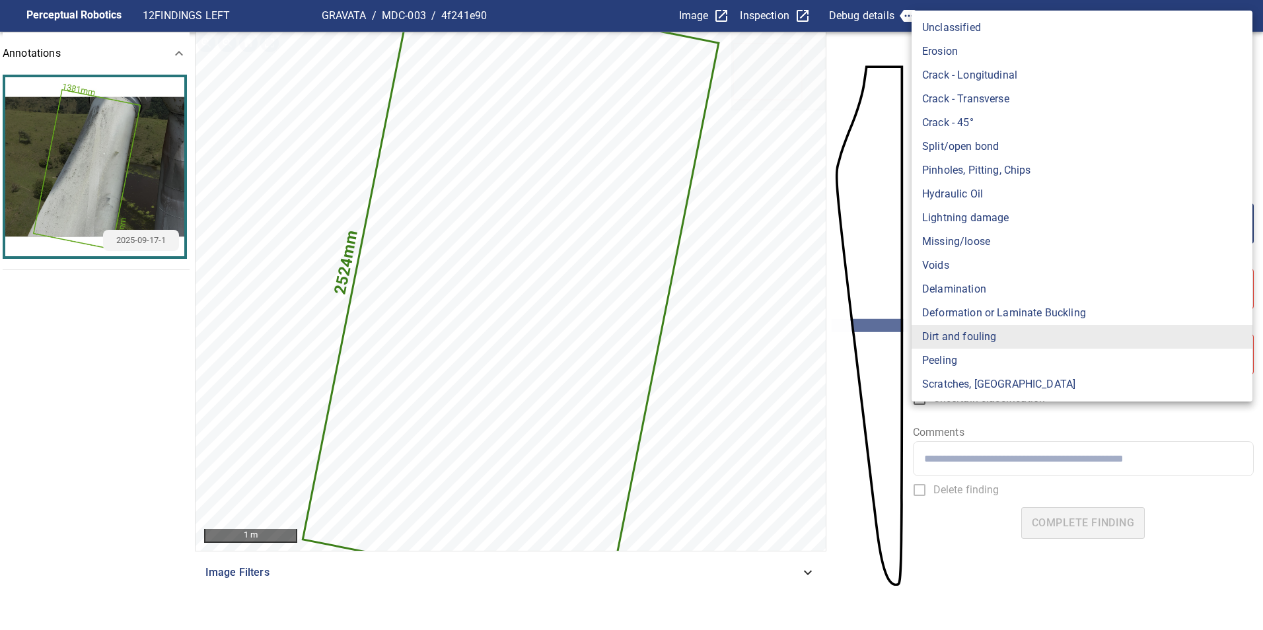
click at [1006, 225] on li "Lightning damage" at bounding box center [1081, 218] width 341 height 24
type input "**********"
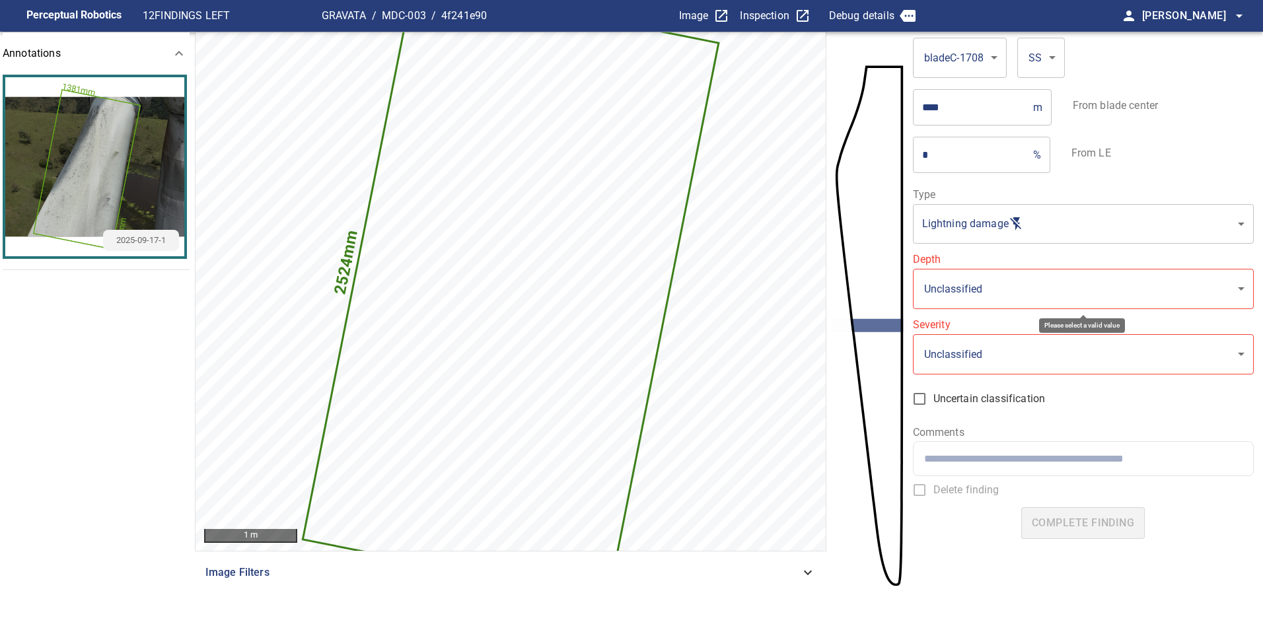
click at [1007, 267] on div "**********" at bounding box center [1083, 281] width 341 height 55
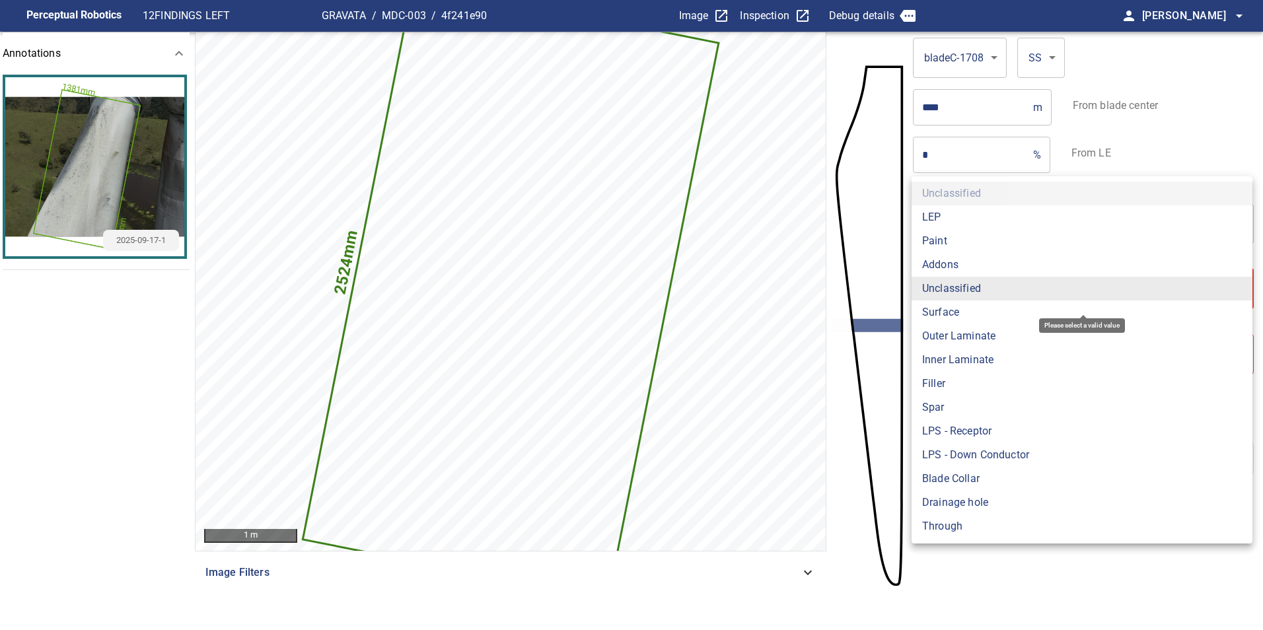
click at [1004, 295] on body "**********" at bounding box center [631, 315] width 1263 height 630
click at [974, 320] on li "Surface" at bounding box center [1081, 313] width 341 height 24
type input "*******"
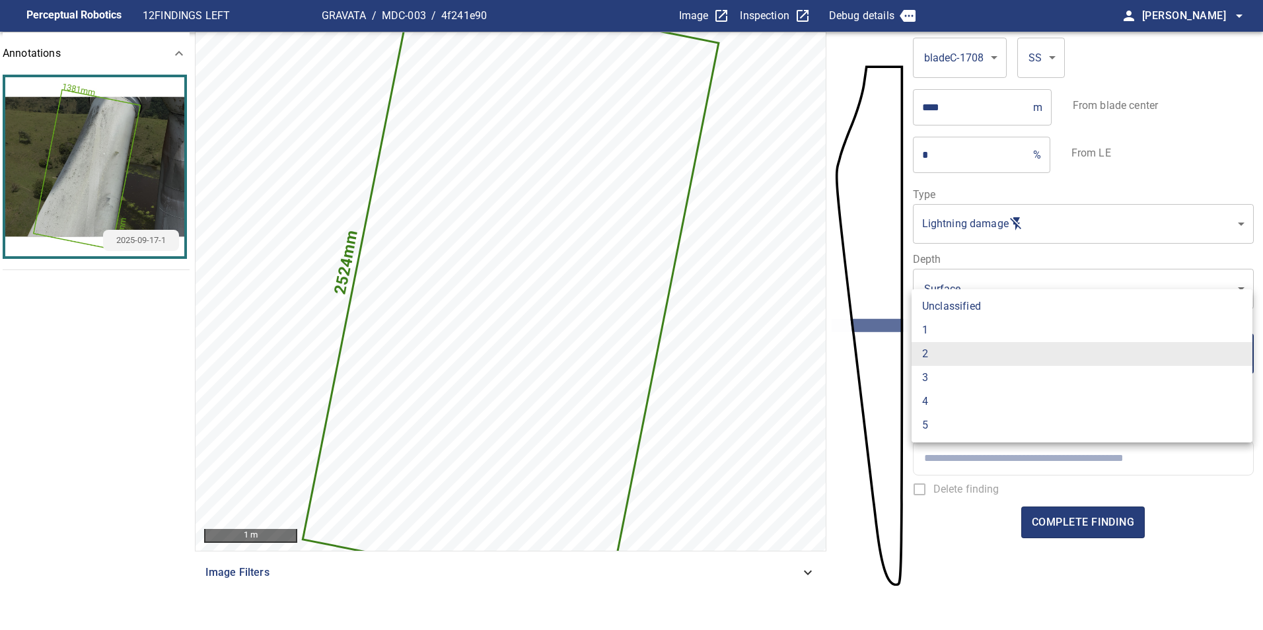
click at [975, 327] on li "1" at bounding box center [1081, 330] width 341 height 24
type input "*"
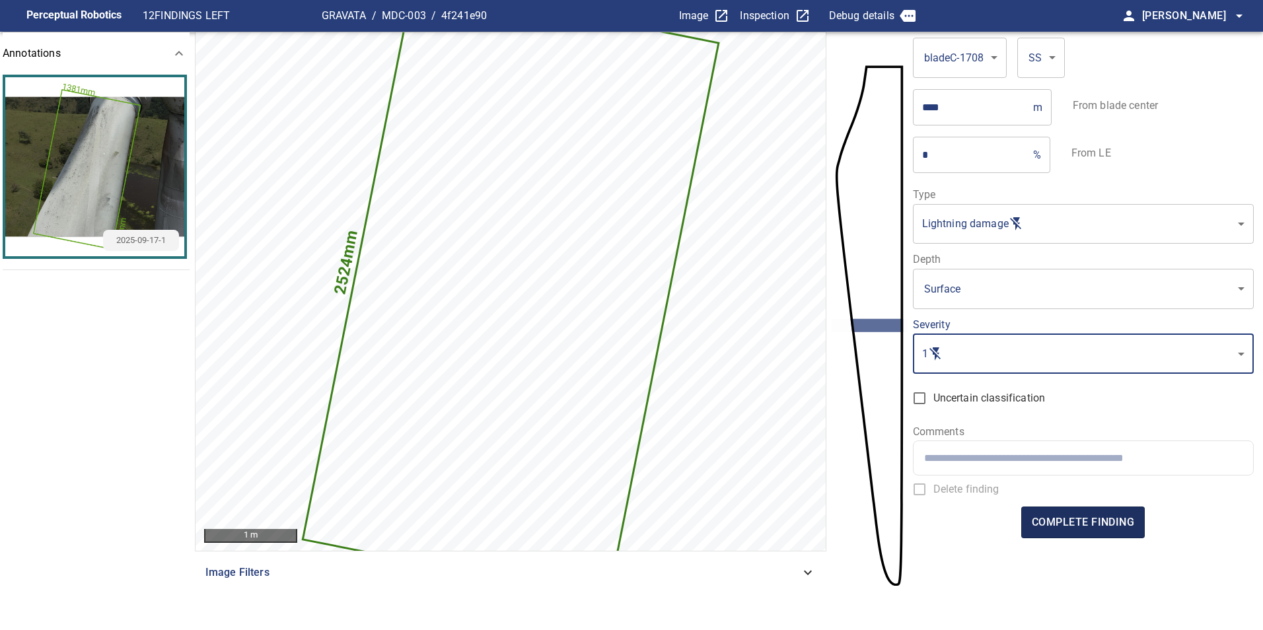
click at [1066, 518] on span "complete finding" at bounding box center [1083, 522] width 102 height 18
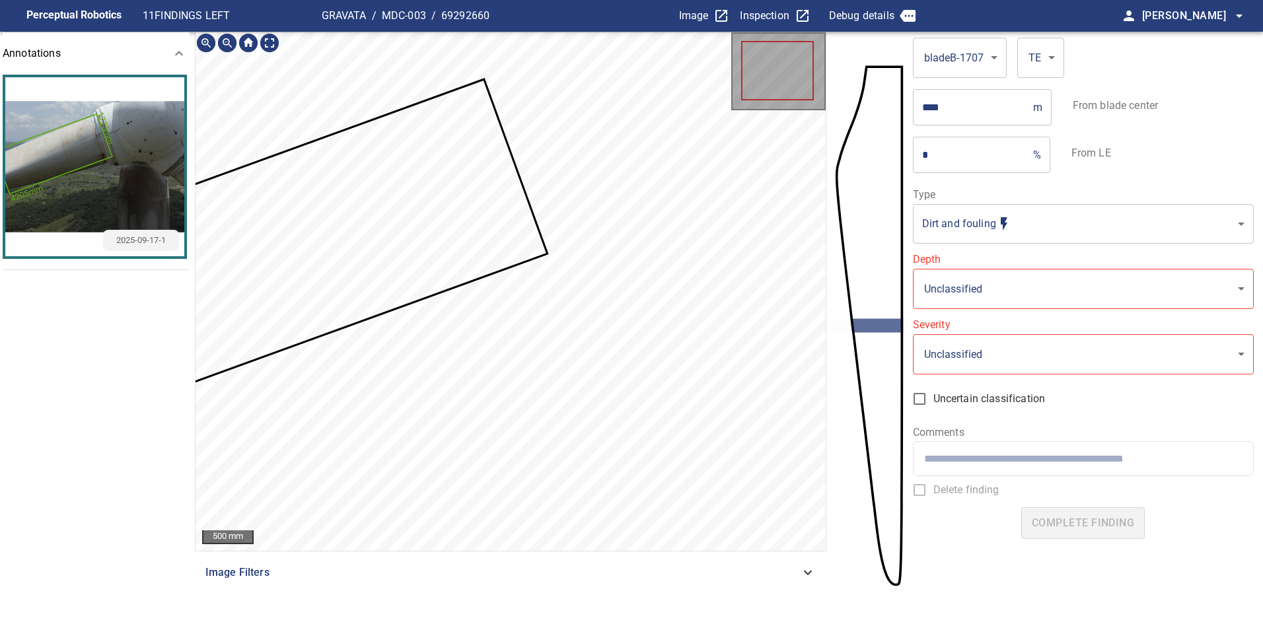
click at [485, 225] on icon at bounding box center [311, 241] width 472 height 321
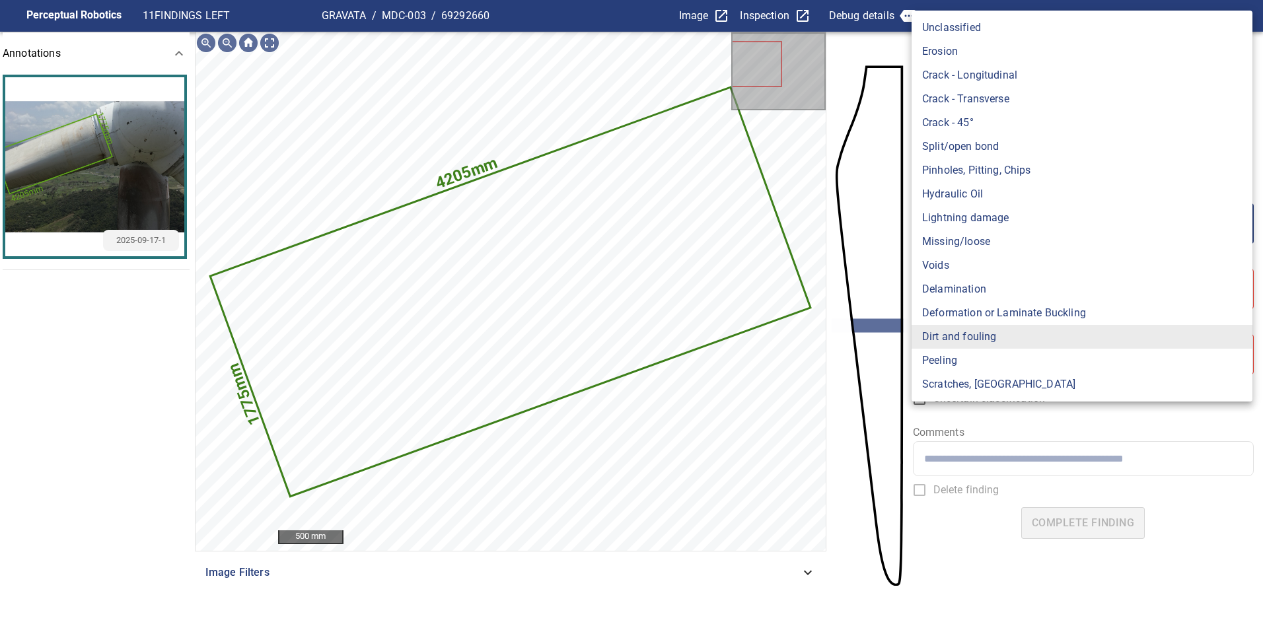
click at [1012, 224] on body "**********" at bounding box center [631, 315] width 1263 height 630
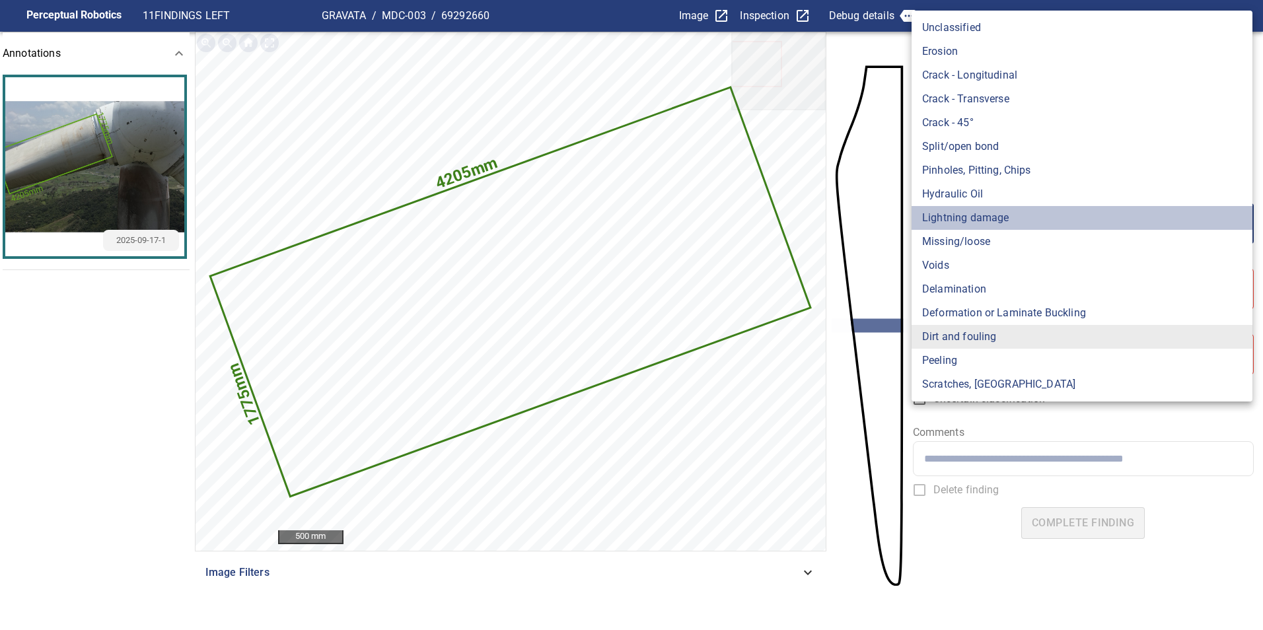
click at [1012, 224] on li "Lightning damage" at bounding box center [1081, 218] width 341 height 24
type input "**********"
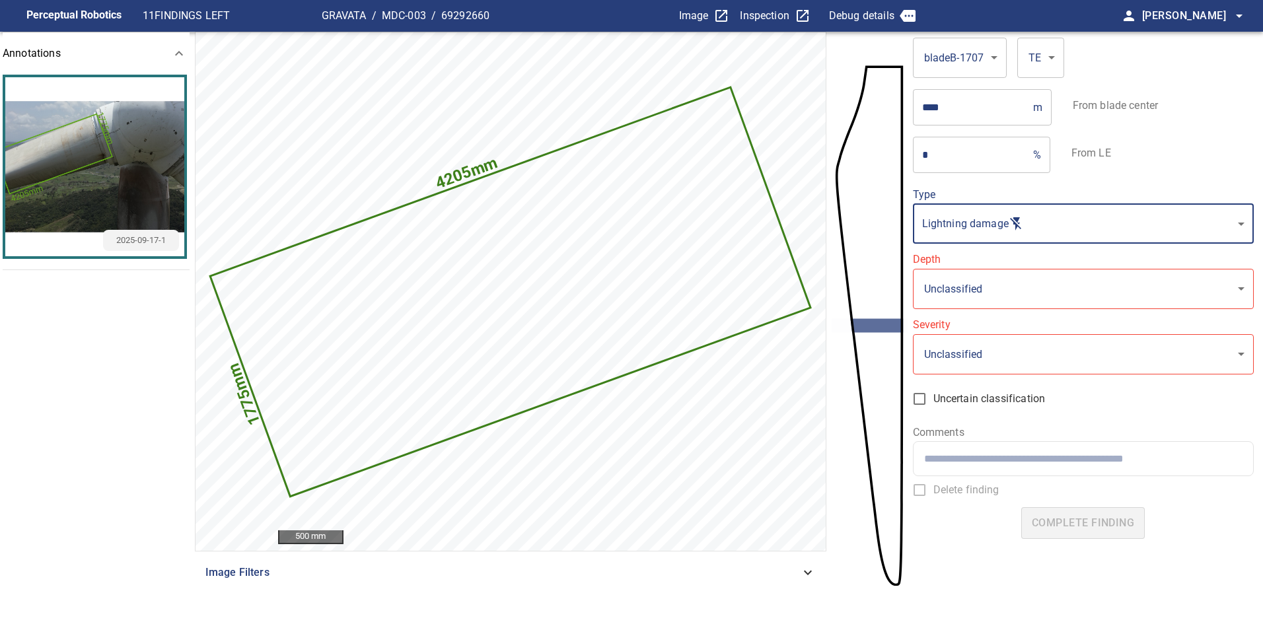
click at [959, 277] on body "**********" at bounding box center [631, 315] width 1263 height 630
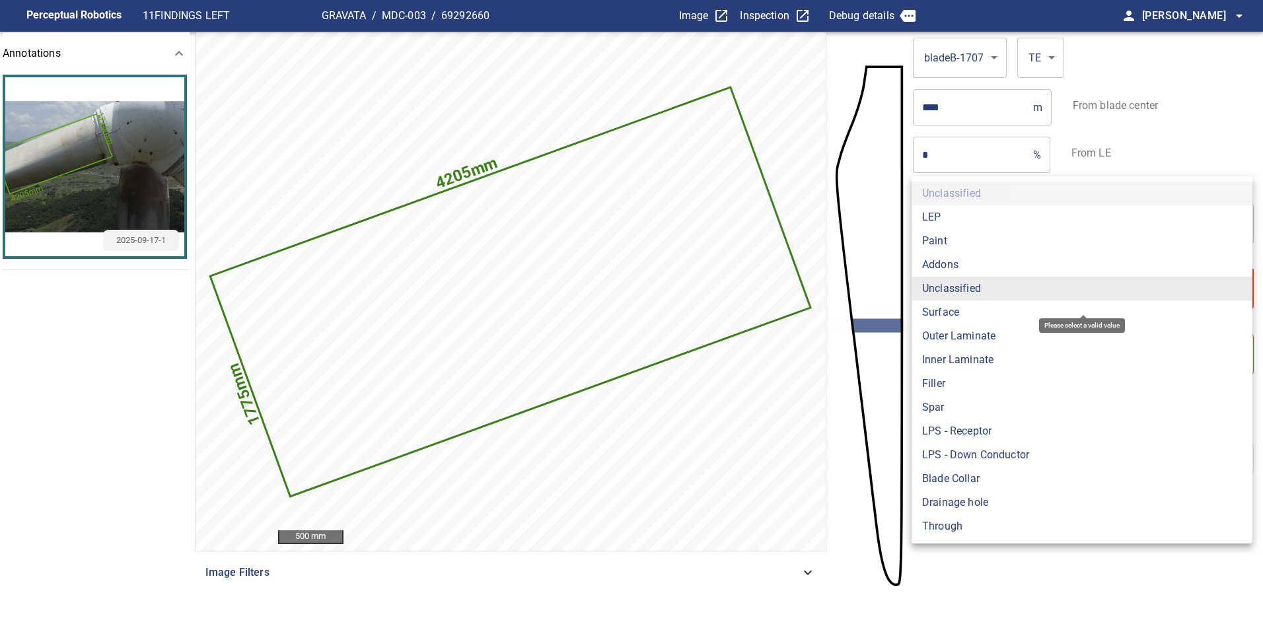
click at [946, 312] on li "Surface" at bounding box center [1081, 313] width 341 height 24
type input "*******"
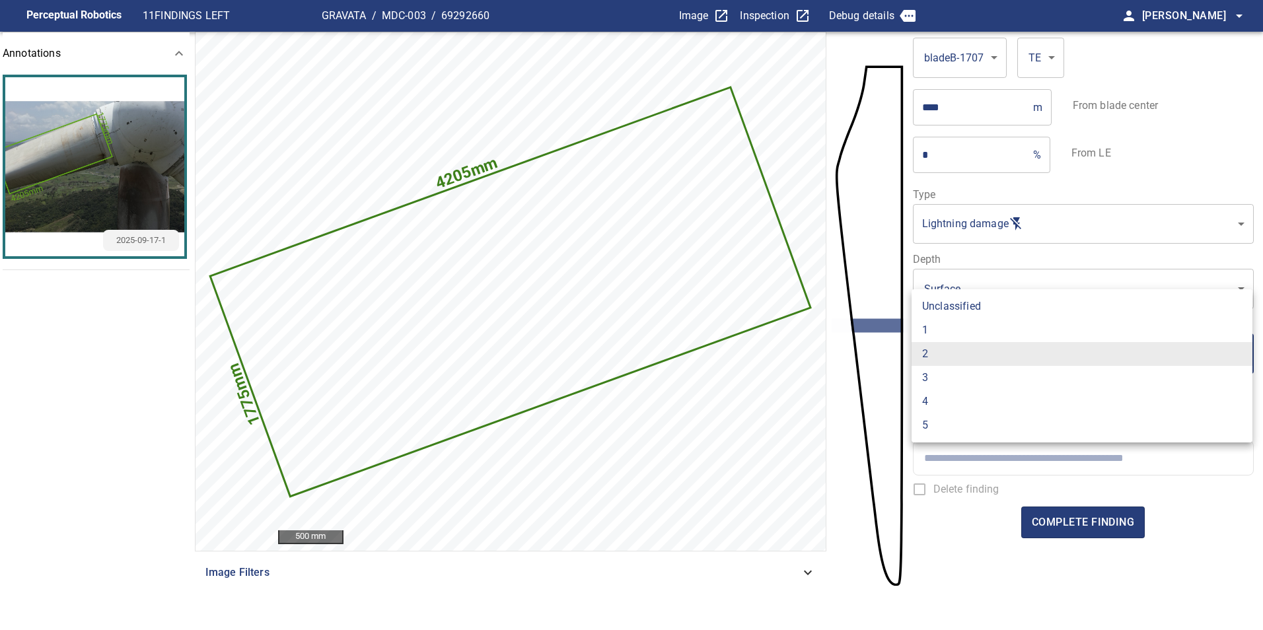
click at [946, 354] on body "**********" at bounding box center [631, 315] width 1263 height 630
click at [941, 326] on li "1" at bounding box center [1081, 330] width 341 height 24
type input "*"
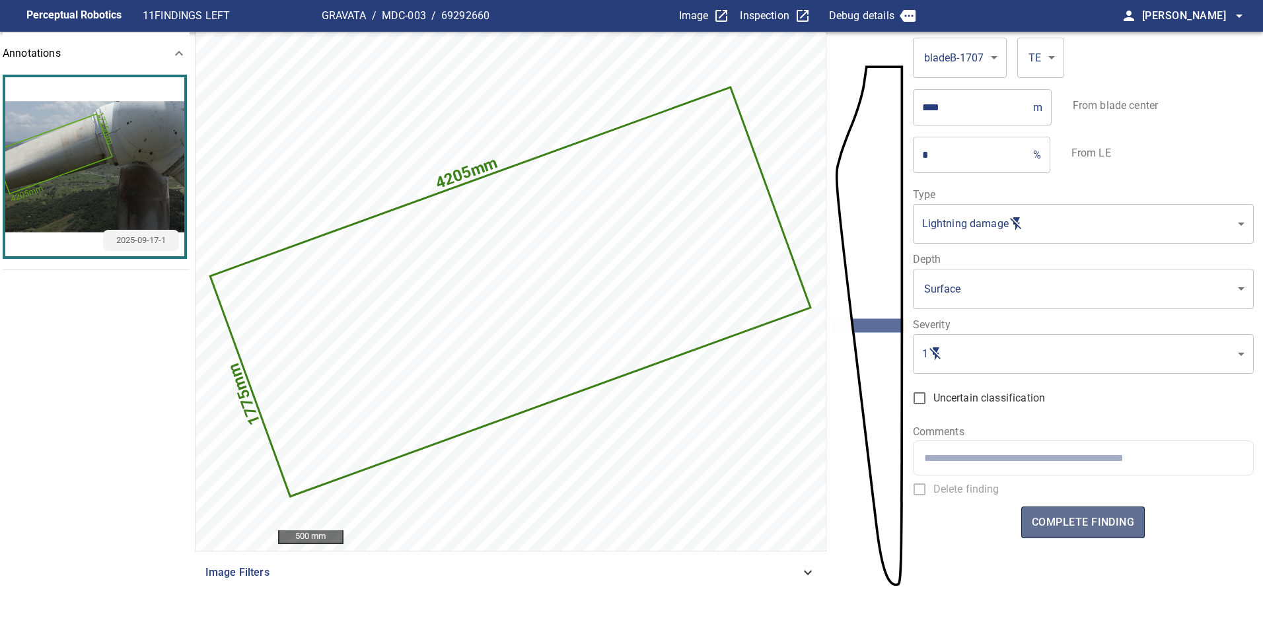
click at [1090, 514] on span "complete finding" at bounding box center [1083, 522] width 102 height 18
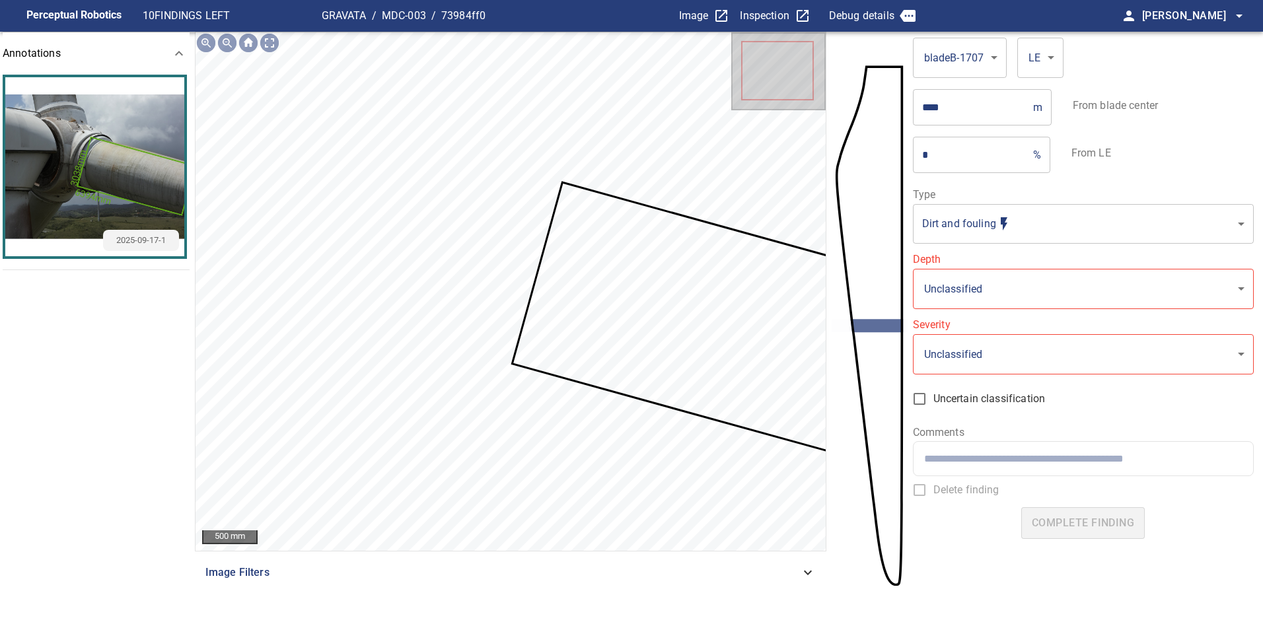
click at [1051, 211] on body "**********" at bounding box center [631, 315] width 1263 height 630
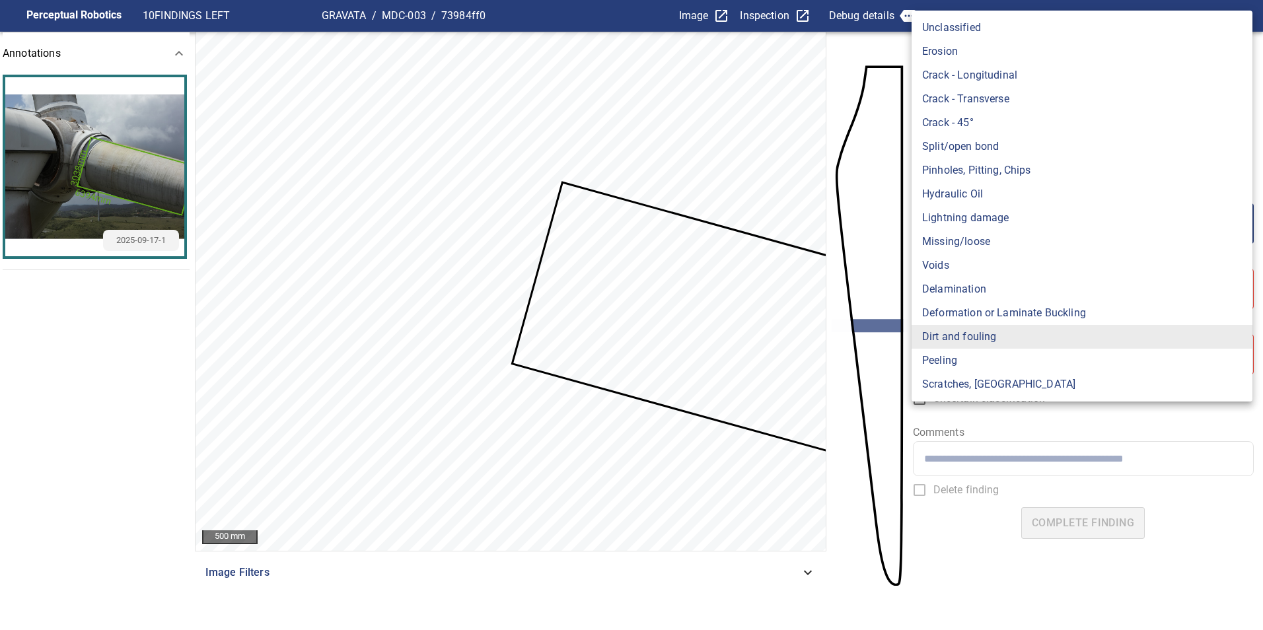
click at [1014, 215] on li "Lightning damage" at bounding box center [1081, 218] width 341 height 24
type input "**********"
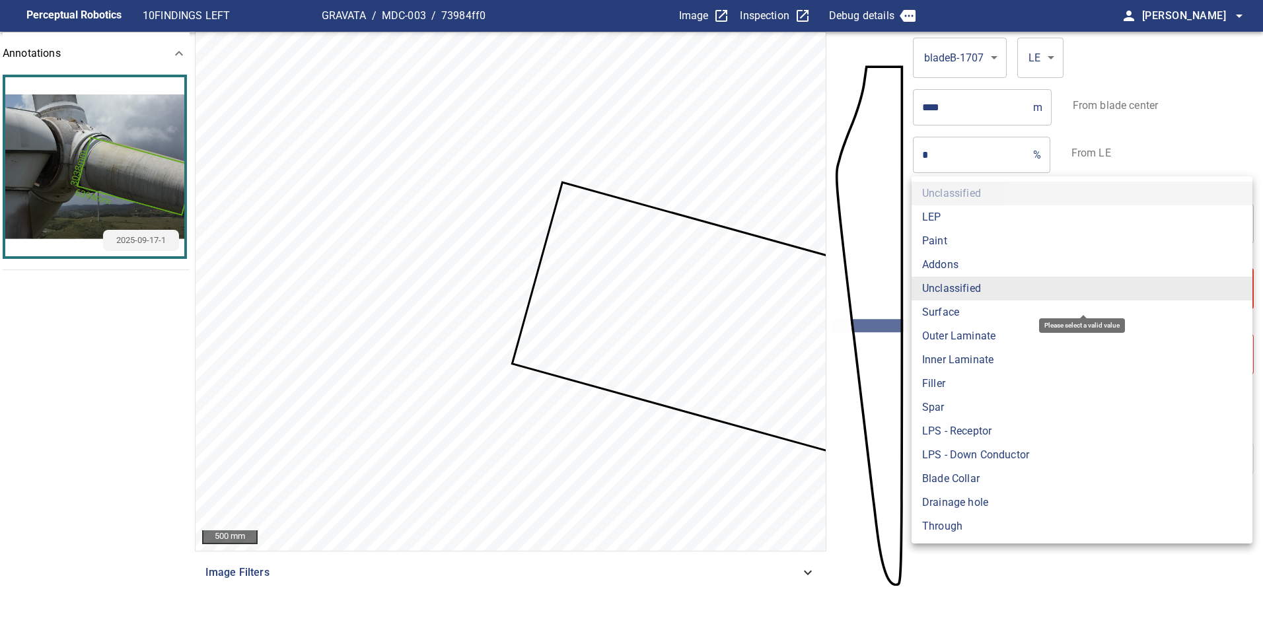
click at [1001, 287] on body "**********" at bounding box center [631, 315] width 1263 height 630
click at [952, 317] on li "Surface" at bounding box center [1081, 313] width 341 height 24
type input "*******"
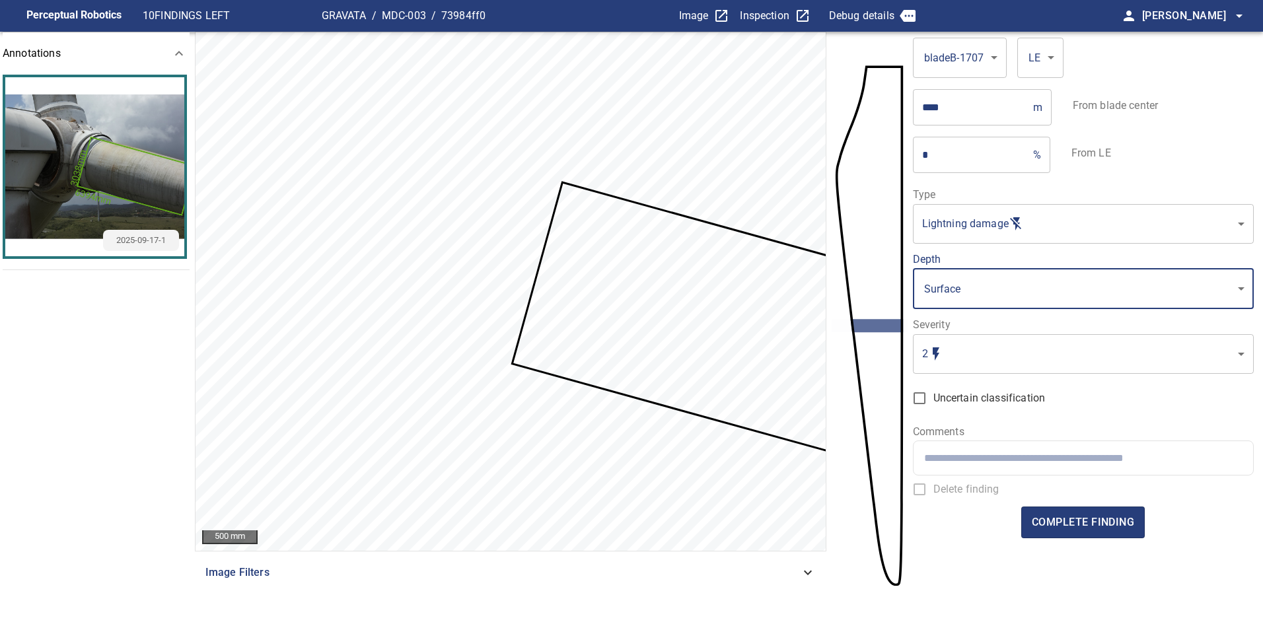
click at [960, 347] on body "**********" at bounding box center [631, 315] width 1263 height 630
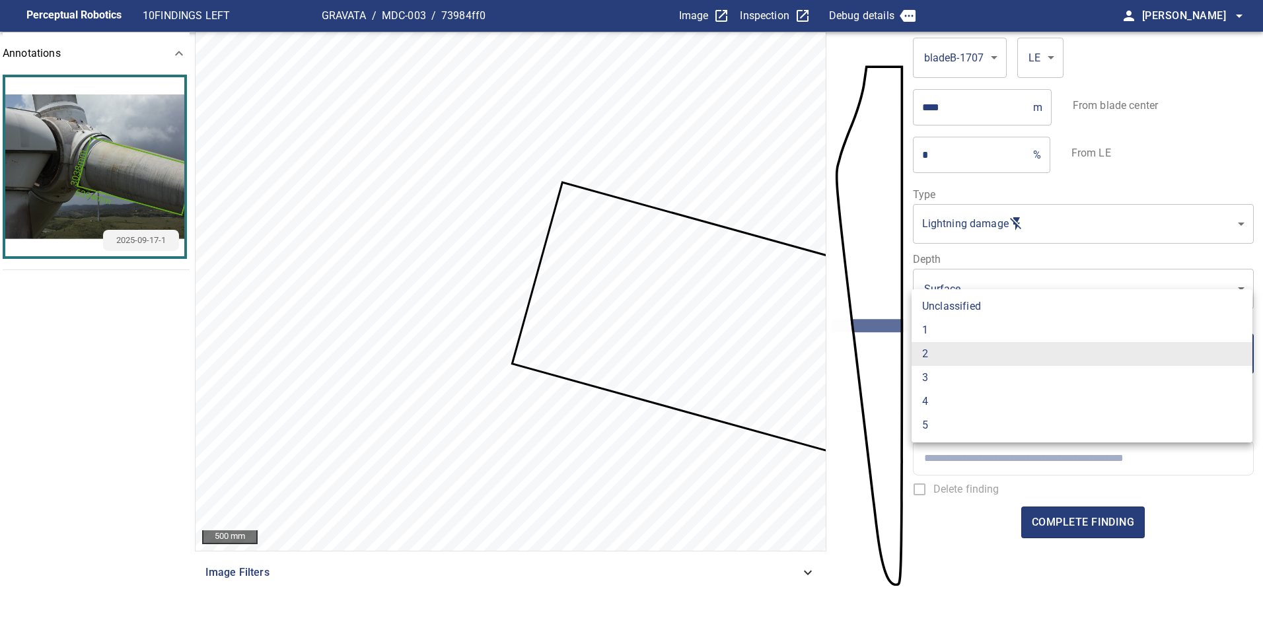
click at [939, 330] on li "1" at bounding box center [1081, 330] width 341 height 24
type input "*"
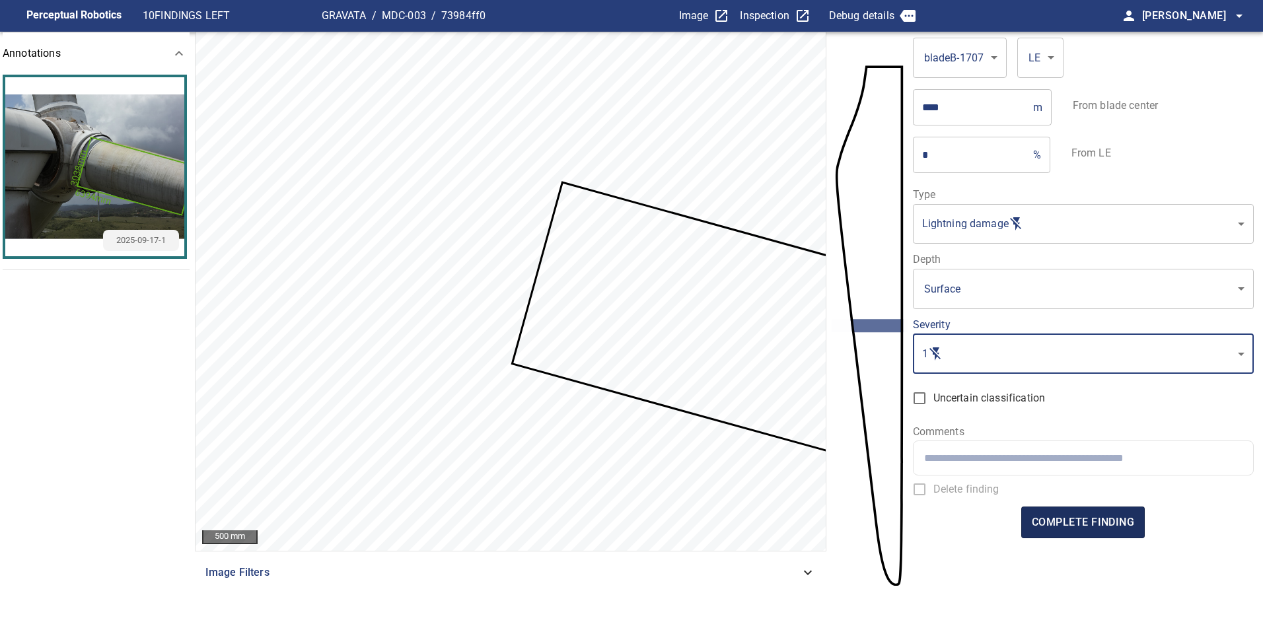
click at [1071, 515] on span "complete finding" at bounding box center [1083, 522] width 102 height 18
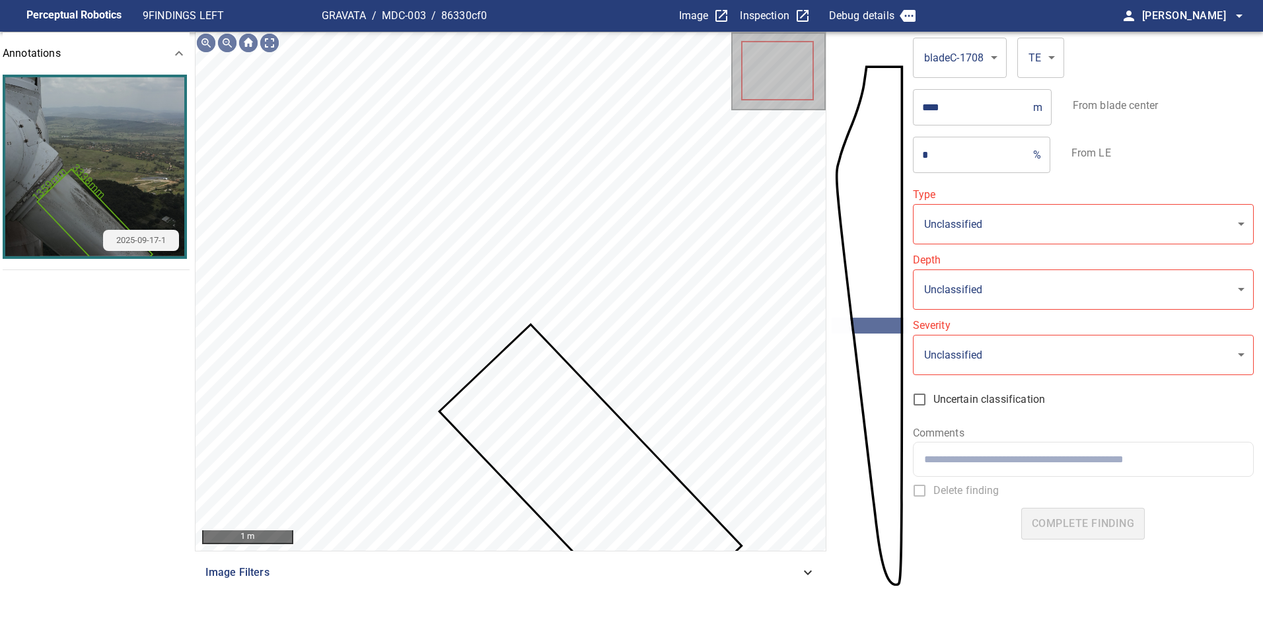
click at [585, 415] on icon at bounding box center [590, 479] width 299 height 306
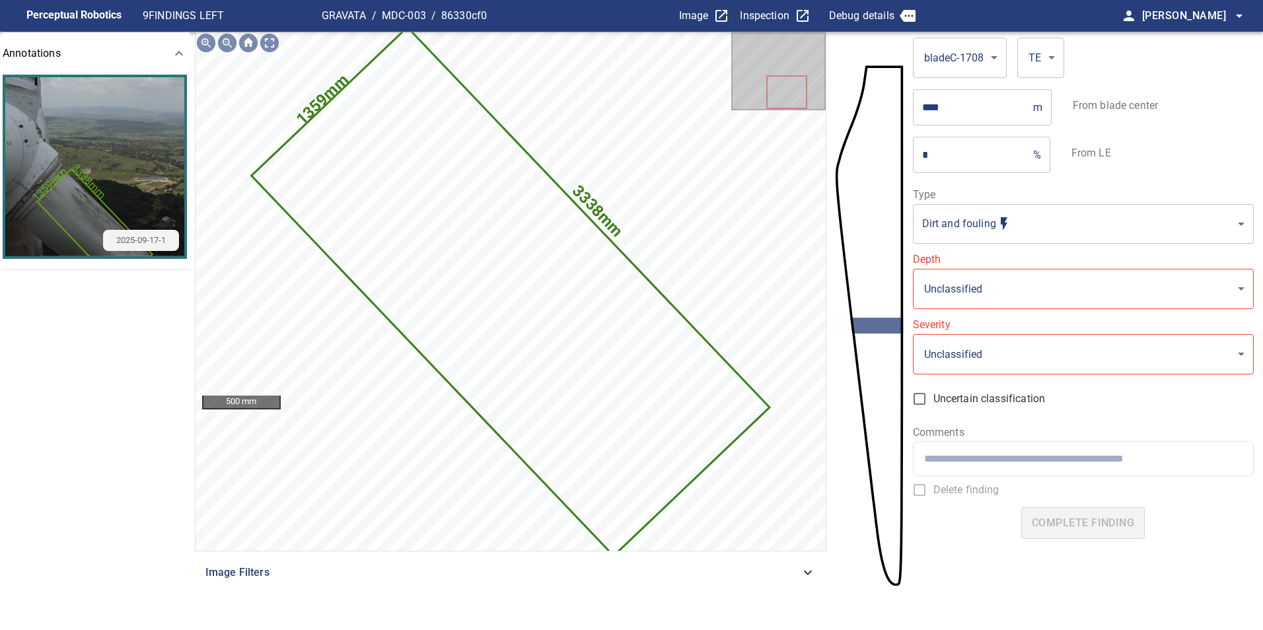
click at [994, 237] on body "**********" at bounding box center [631, 315] width 1263 height 630
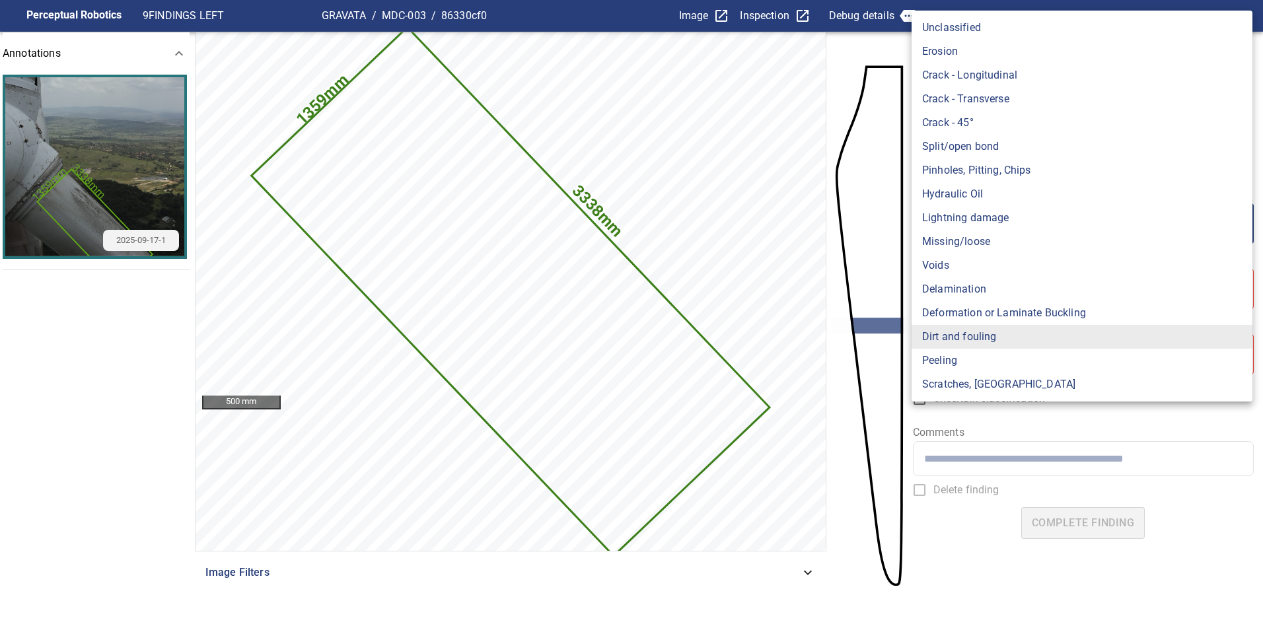
click at [995, 218] on li "Lightning damage" at bounding box center [1081, 218] width 341 height 24
type input "**********"
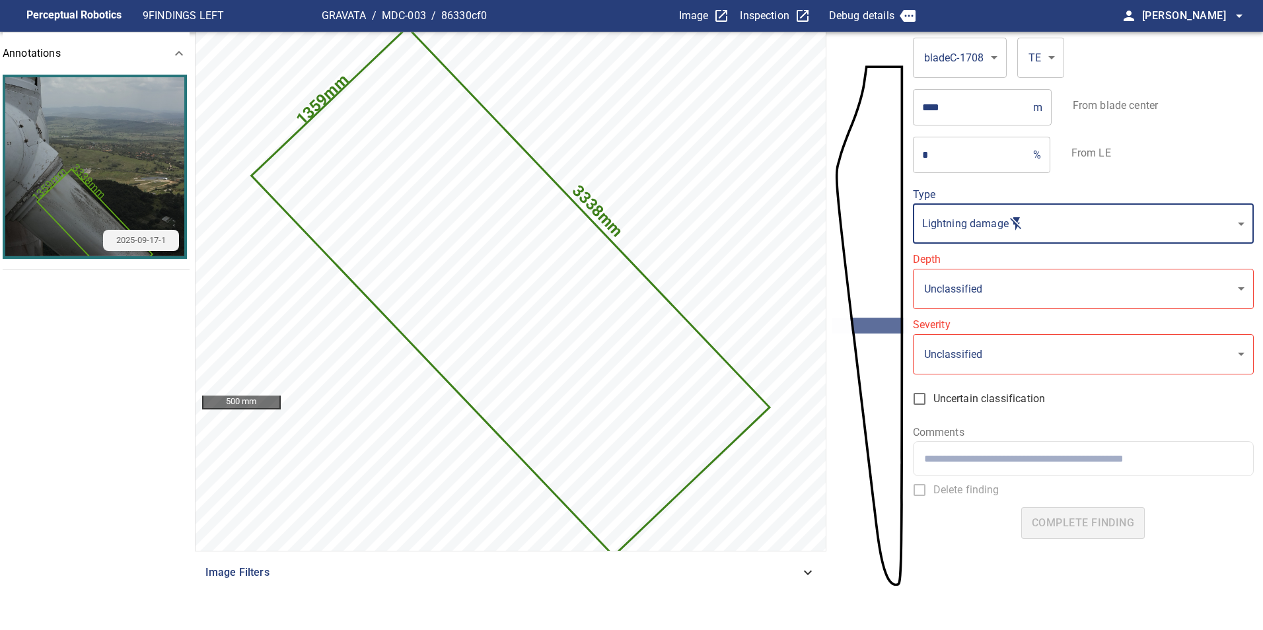
click at [985, 304] on body "**********" at bounding box center [631, 315] width 1263 height 630
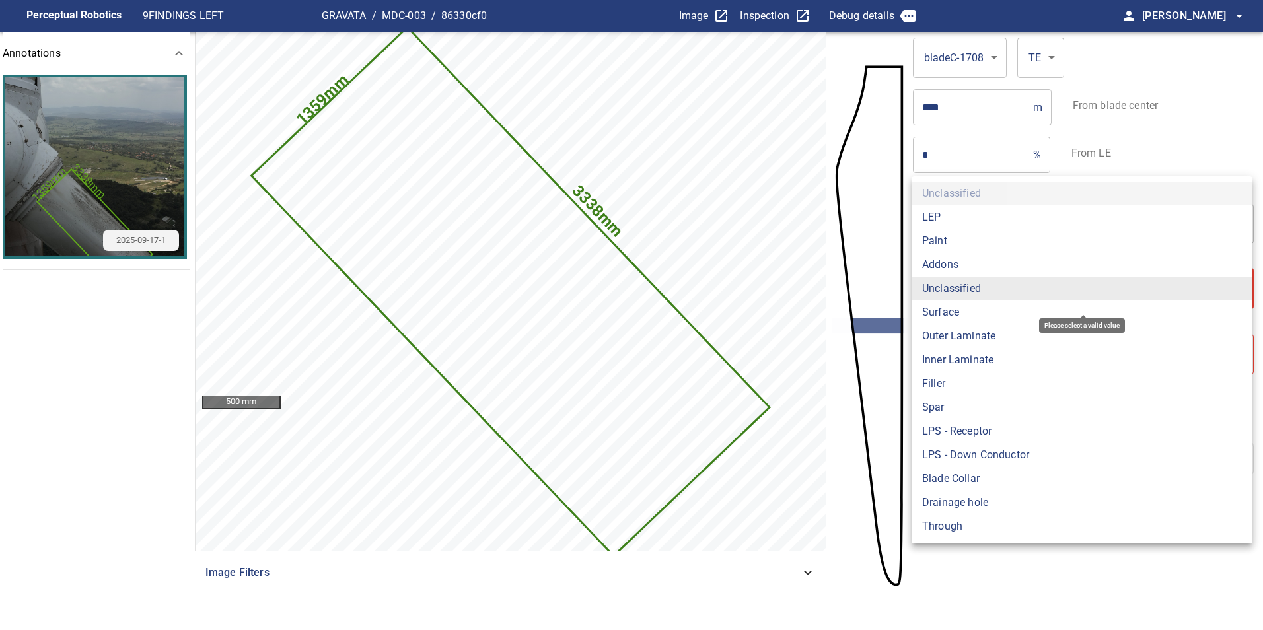
click at [982, 317] on li "Surface" at bounding box center [1081, 313] width 341 height 24
type input "*******"
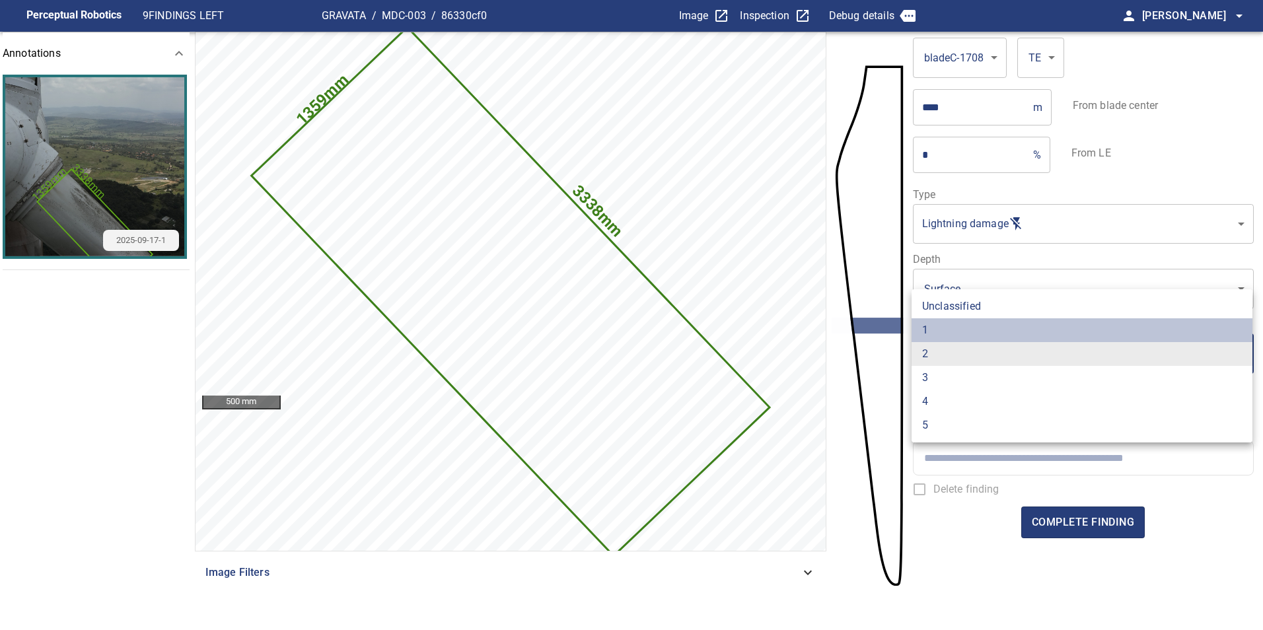
click at [966, 324] on li "1" at bounding box center [1081, 330] width 341 height 24
type input "*"
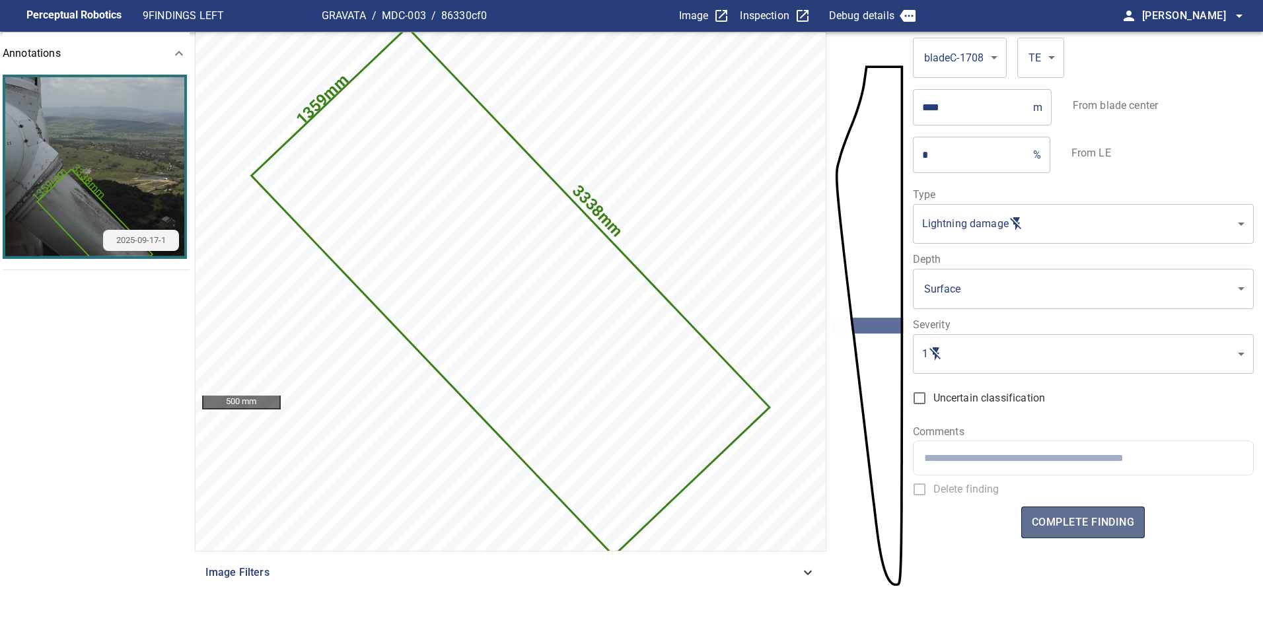
click at [1067, 524] on span "complete finding" at bounding box center [1083, 522] width 102 height 18
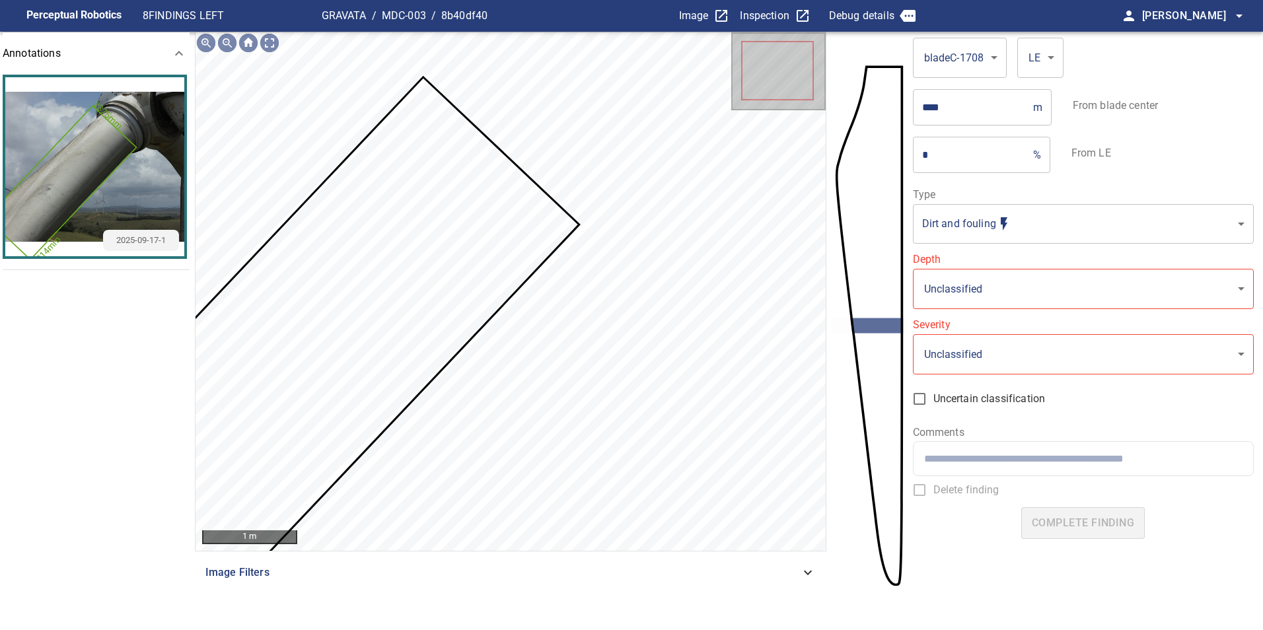
click at [463, 309] on icon at bounding box center [315, 347] width 524 height 537
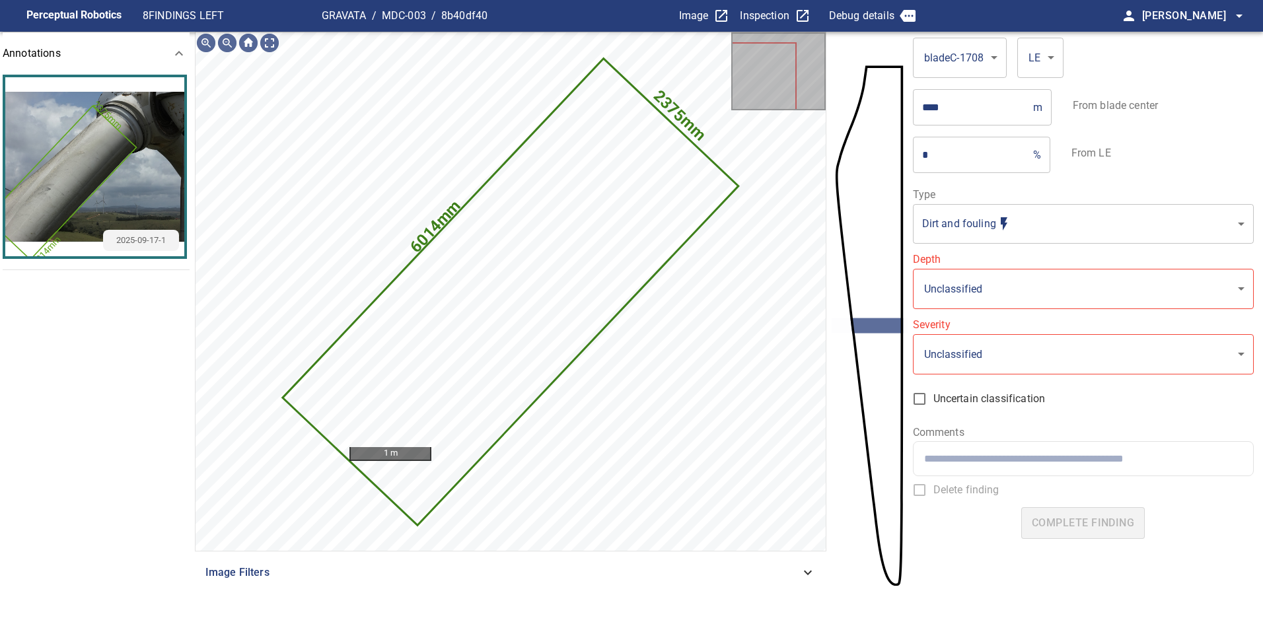
click at [1041, 213] on body "**********" at bounding box center [631, 315] width 1263 height 630
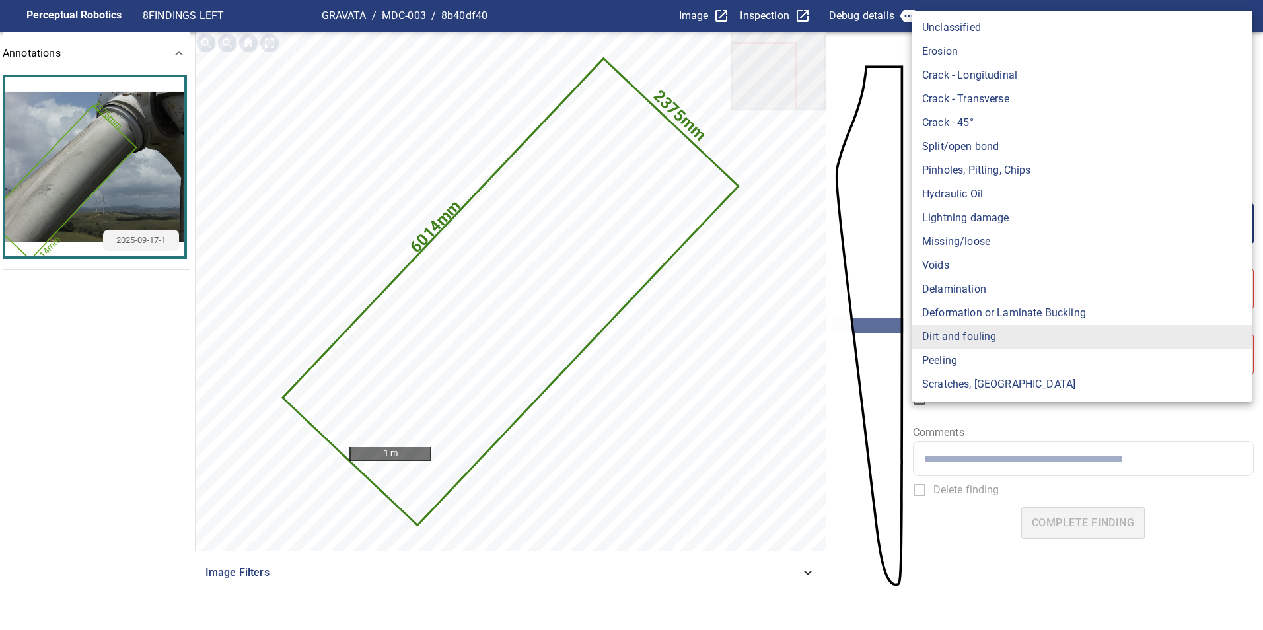
click at [977, 213] on li "Lightning damage" at bounding box center [1081, 218] width 341 height 24
type input "**********"
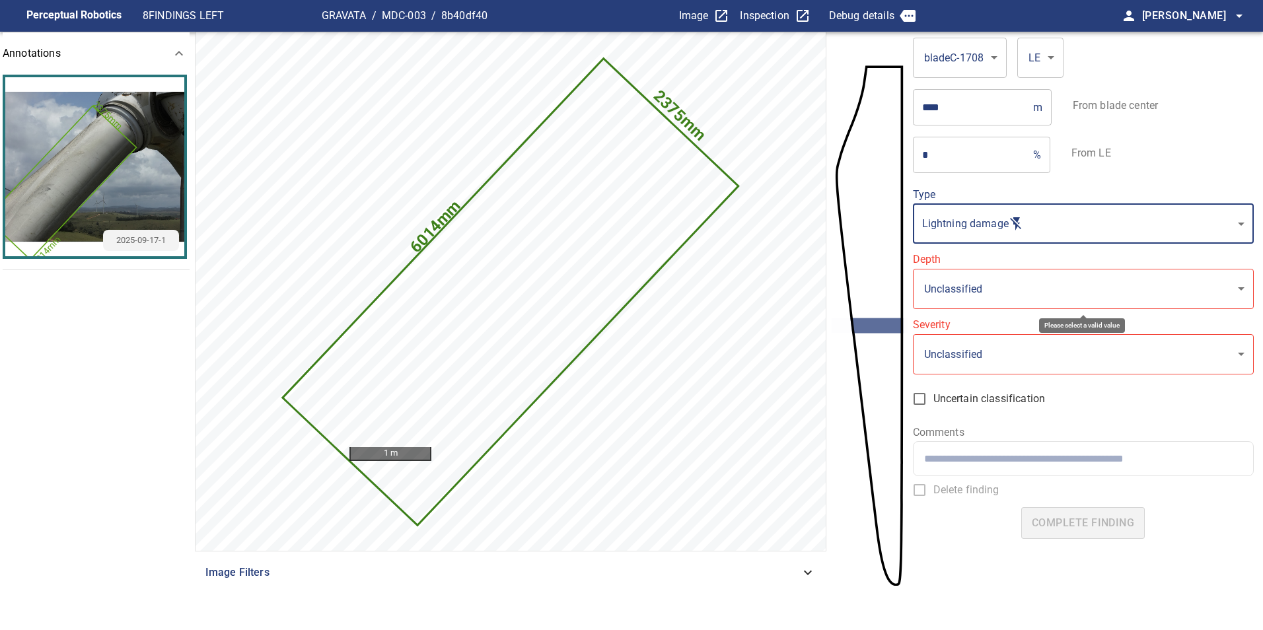
click at [988, 279] on body "**********" at bounding box center [631, 315] width 1263 height 630
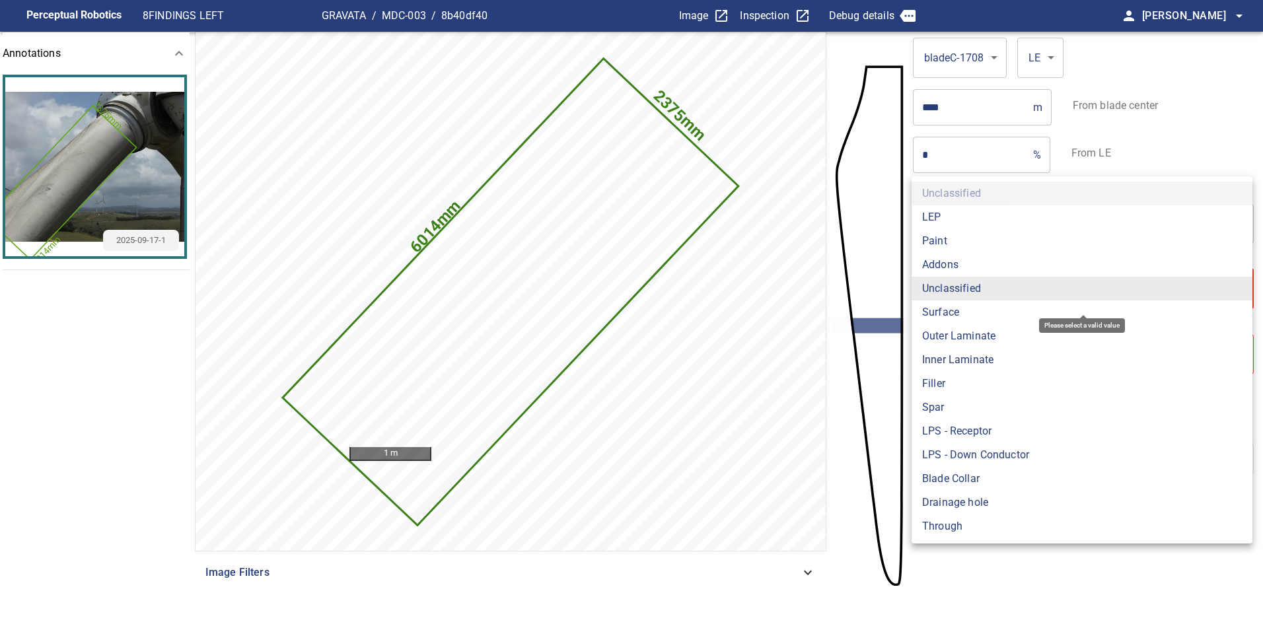
click at [942, 306] on li "Surface" at bounding box center [1081, 313] width 341 height 24
type input "*******"
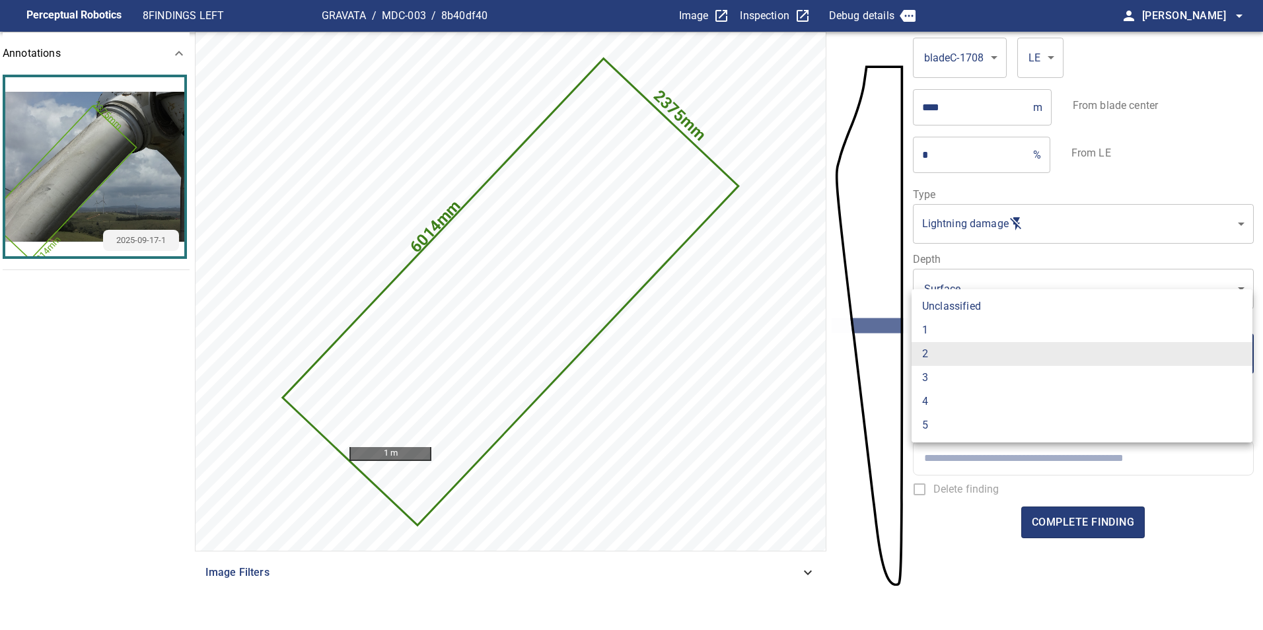
click at [956, 347] on body "**********" at bounding box center [631, 315] width 1263 height 630
click at [957, 328] on li "1" at bounding box center [1081, 330] width 341 height 24
type input "*"
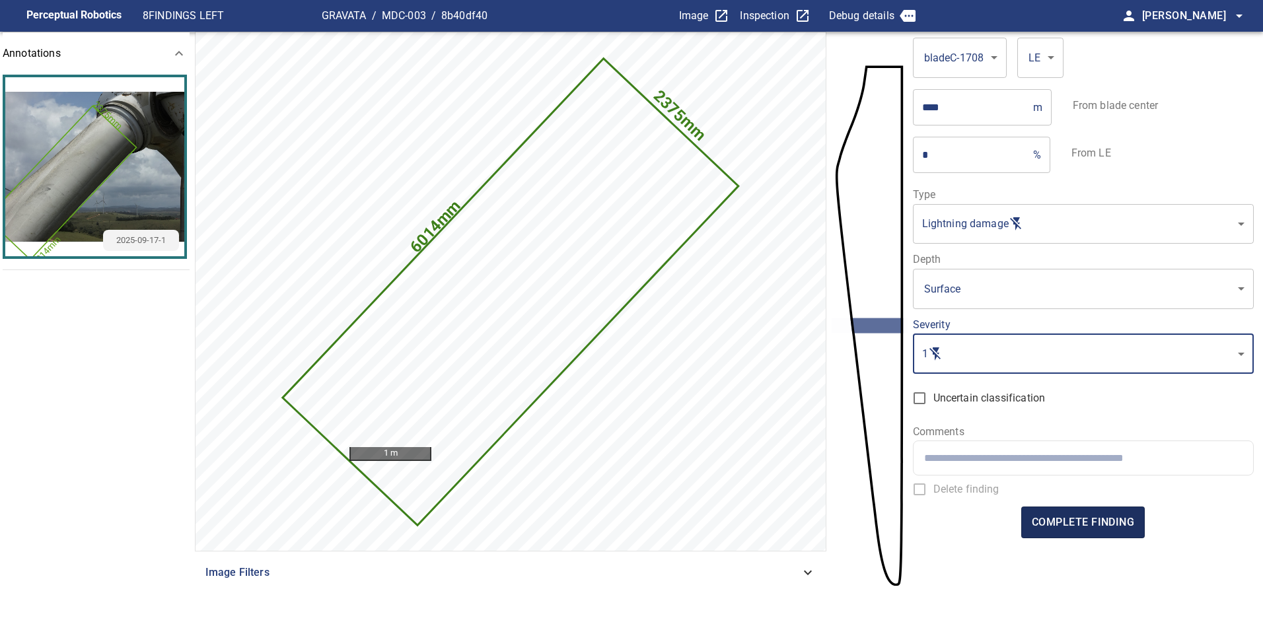
click at [1108, 516] on span "complete finding" at bounding box center [1083, 522] width 102 height 18
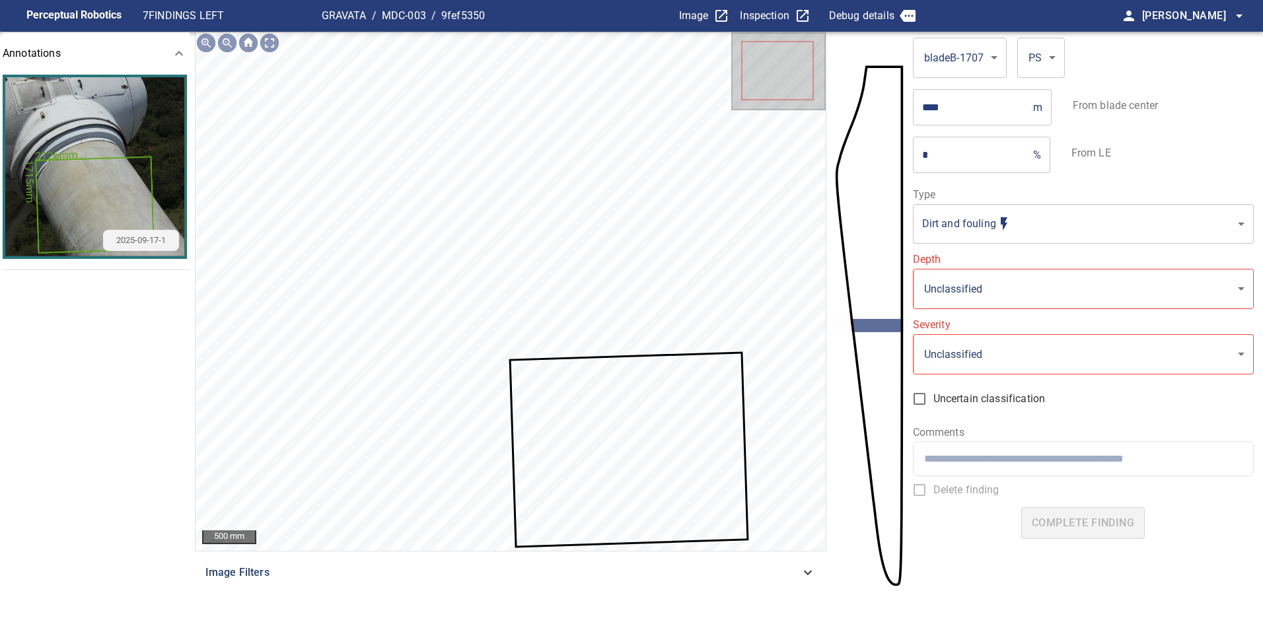
click at [614, 402] on icon at bounding box center [628, 449] width 235 height 192
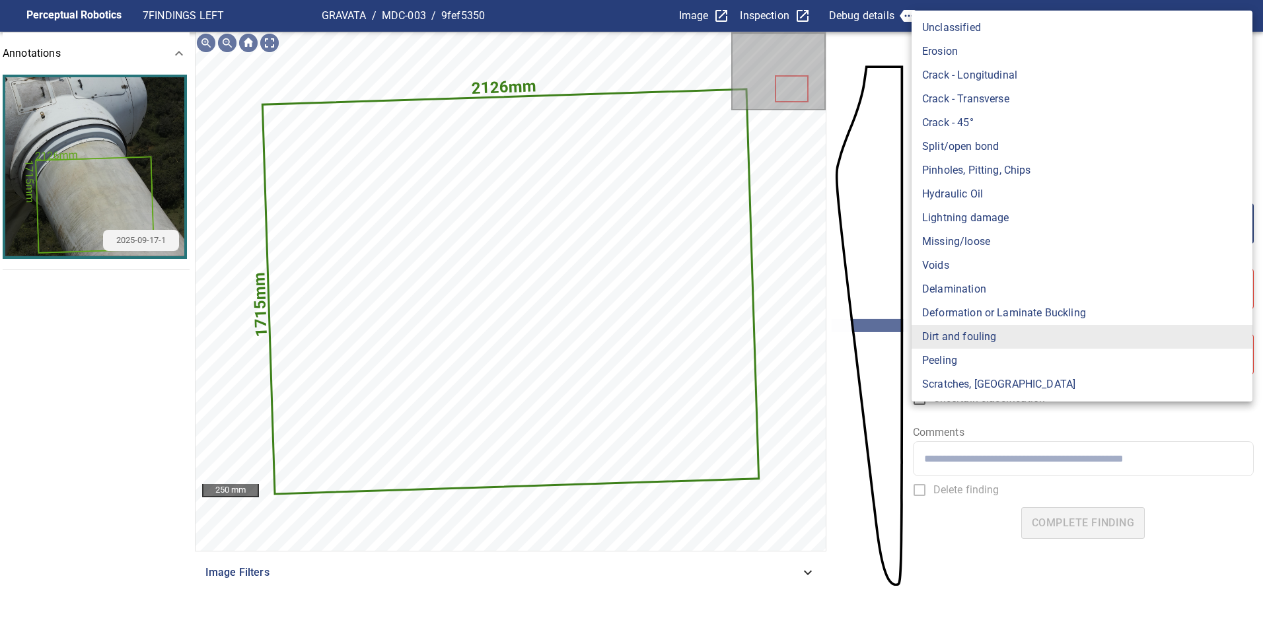
click at [1016, 229] on body "**********" at bounding box center [631, 315] width 1263 height 630
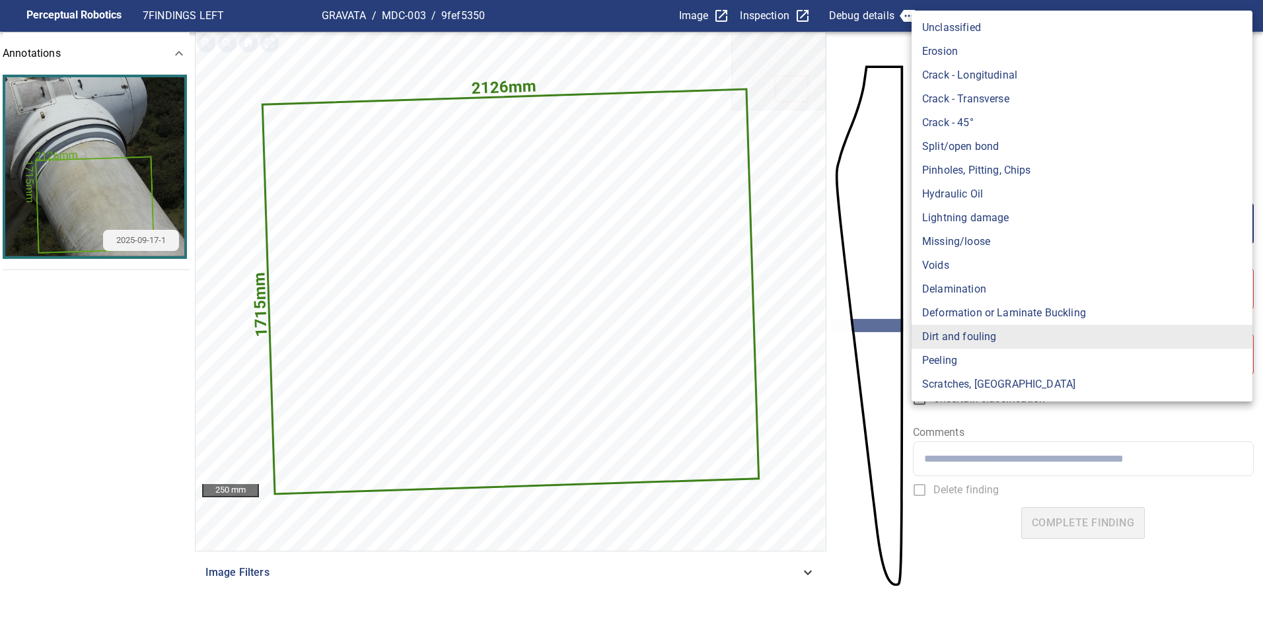
click at [995, 218] on li "Lightning damage" at bounding box center [1081, 218] width 341 height 24
type input "**********"
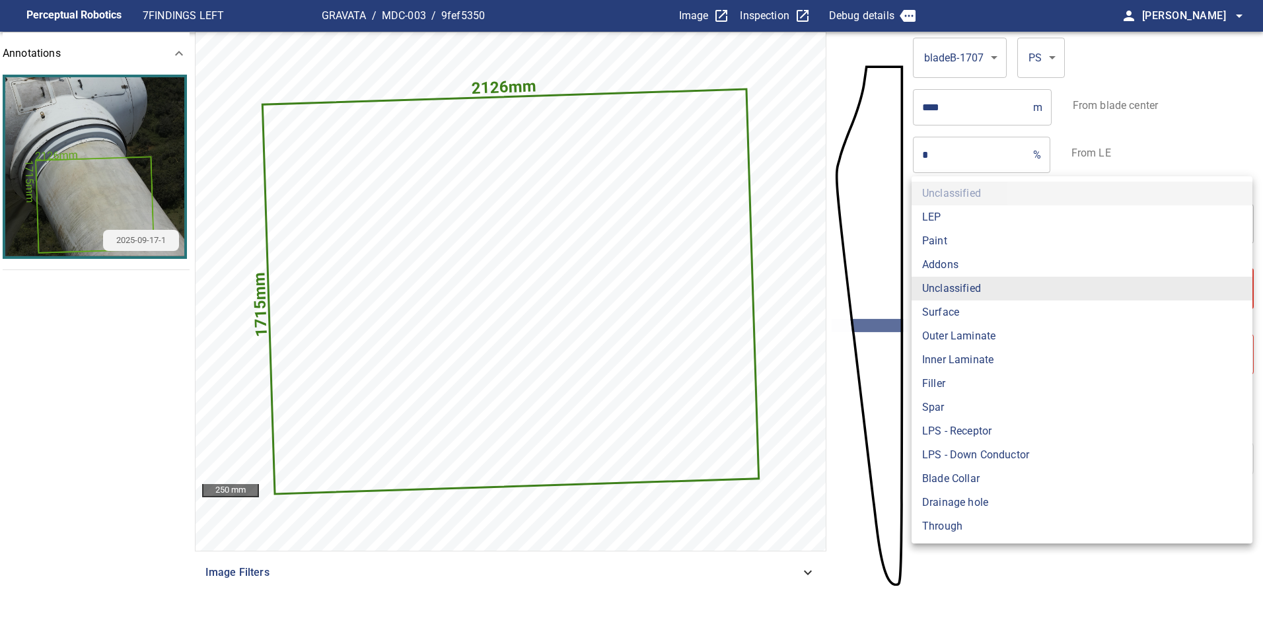
click at [991, 279] on body "**********" at bounding box center [631, 315] width 1263 height 630
click at [952, 316] on li "Surface" at bounding box center [1081, 313] width 341 height 24
type input "*******"
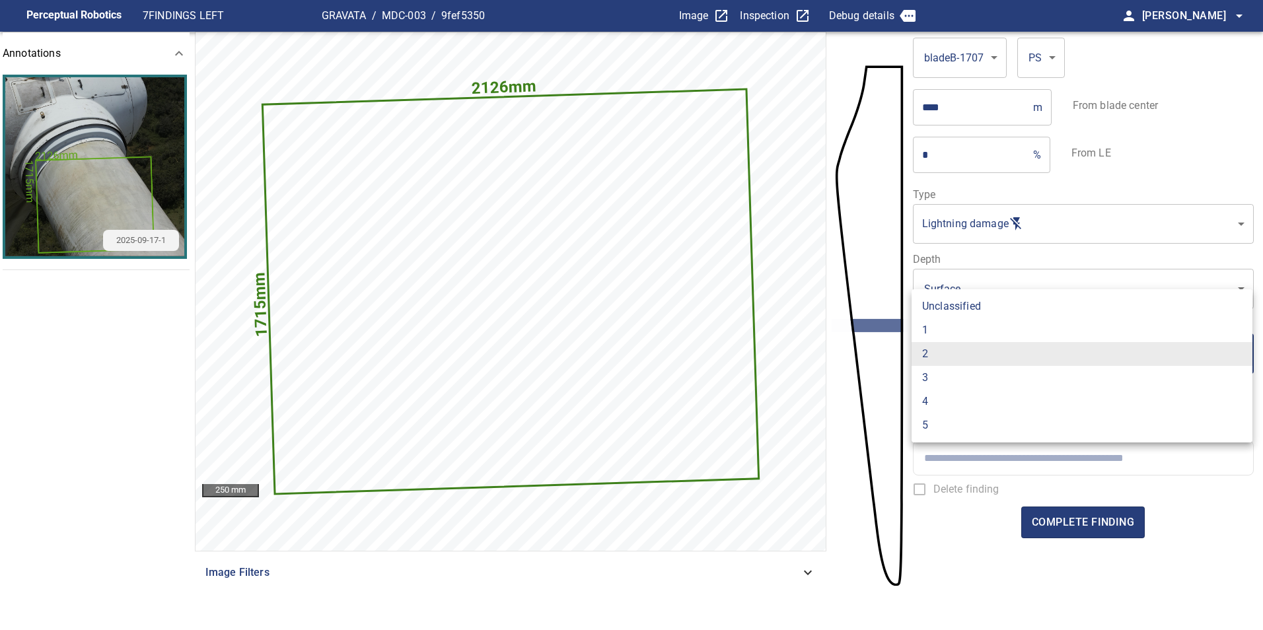
click at [943, 368] on body "**********" at bounding box center [631, 315] width 1263 height 630
click at [938, 332] on li "1" at bounding box center [1081, 330] width 341 height 24
type input "*"
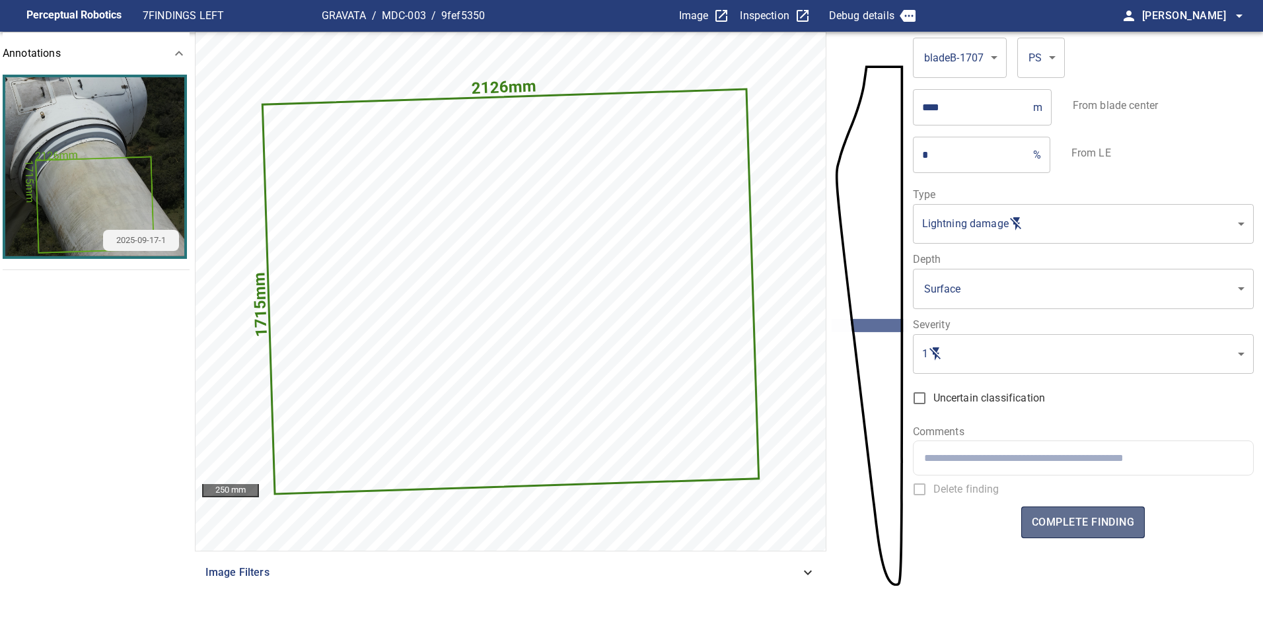
click at [1092, 536] on button "complete finding" at bounding box center [1083, 523] width 124 height 32
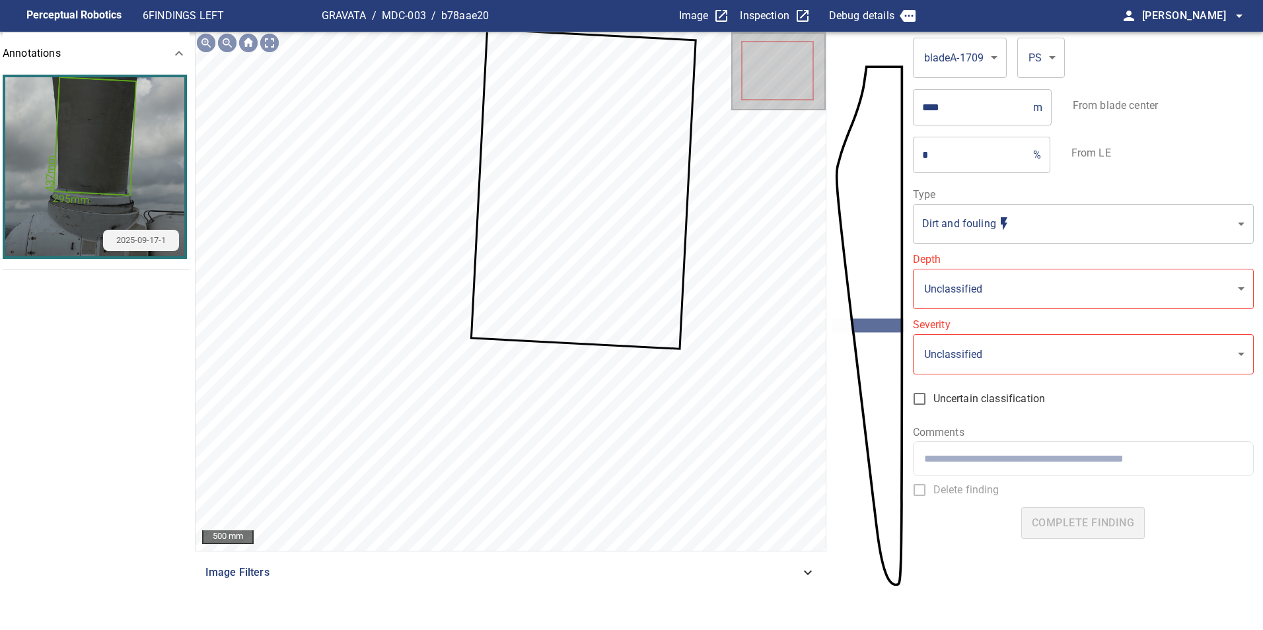
click at [636, 321] on icon at bounding box center [583, 188] width 223 height 317
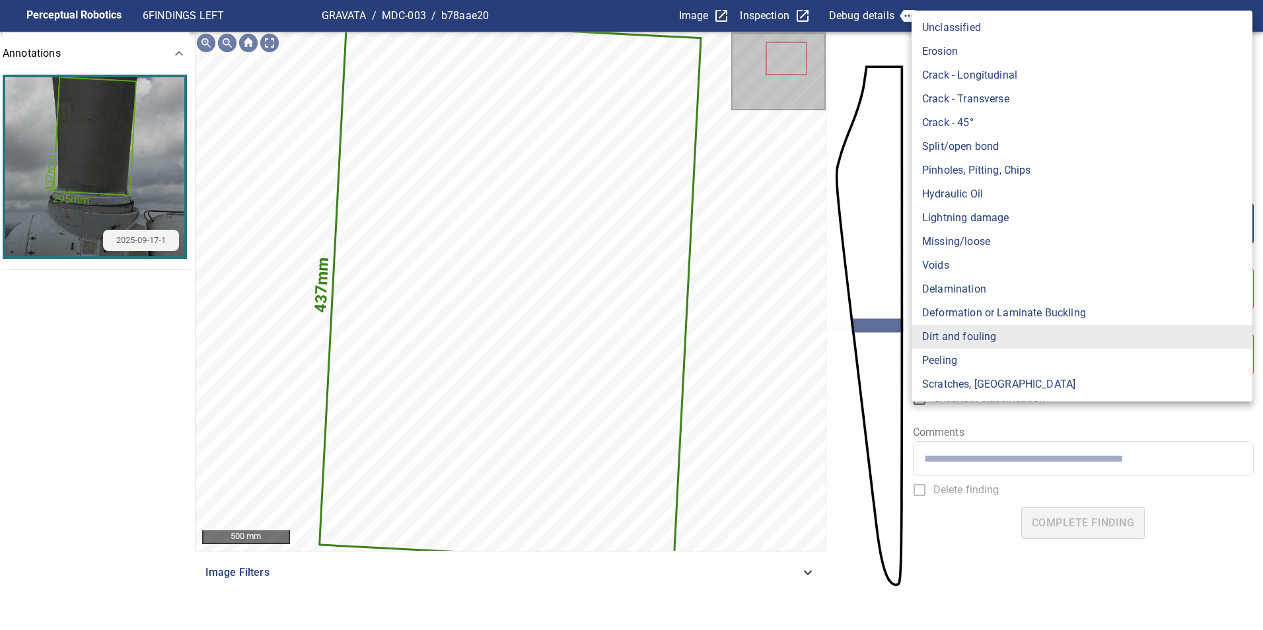
click at [977, 224] on body "**********" at bounding box center [631, 315] width 1263 height 630
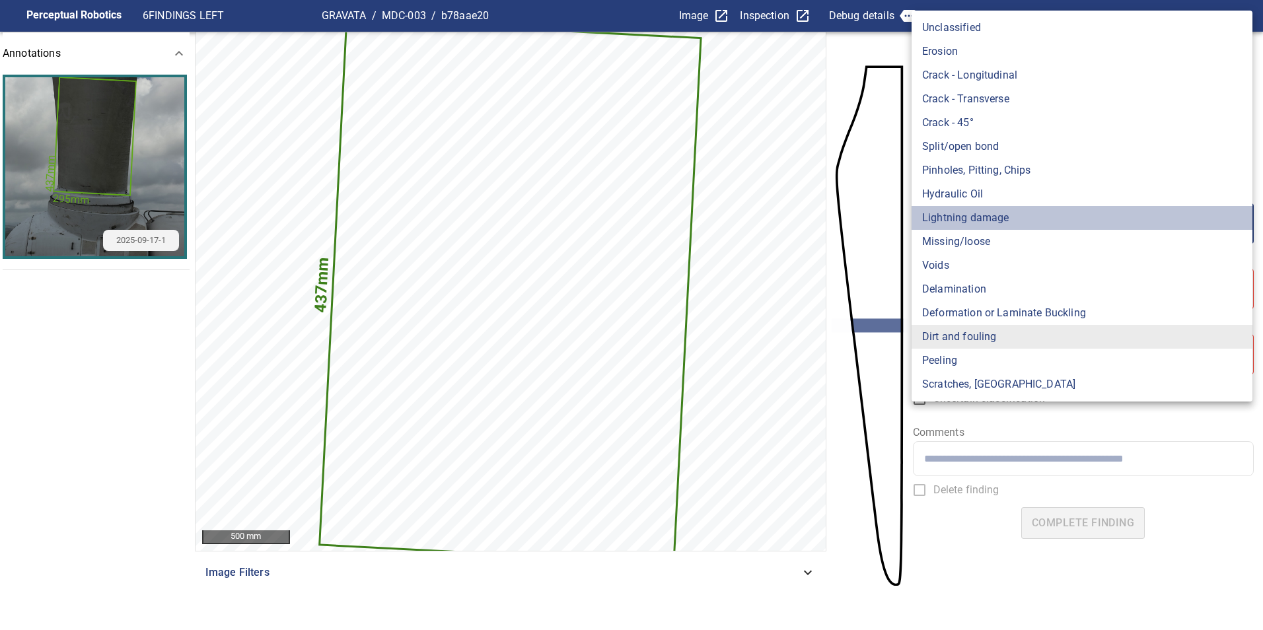
click at [978, 223] on li "Lightning damage" at bounding box center [1081, 218] width 341 height 24
type input "**********"
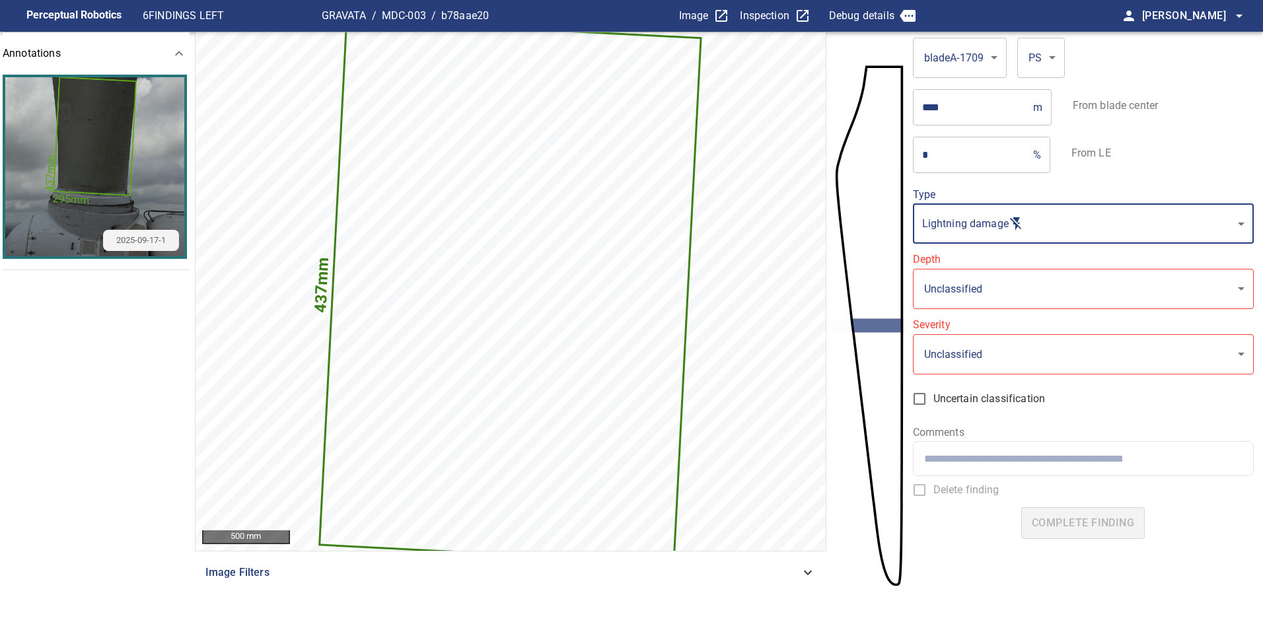
click at [985, 289] on body "**********" at bounding box center [631, 315] width 1263 height 630
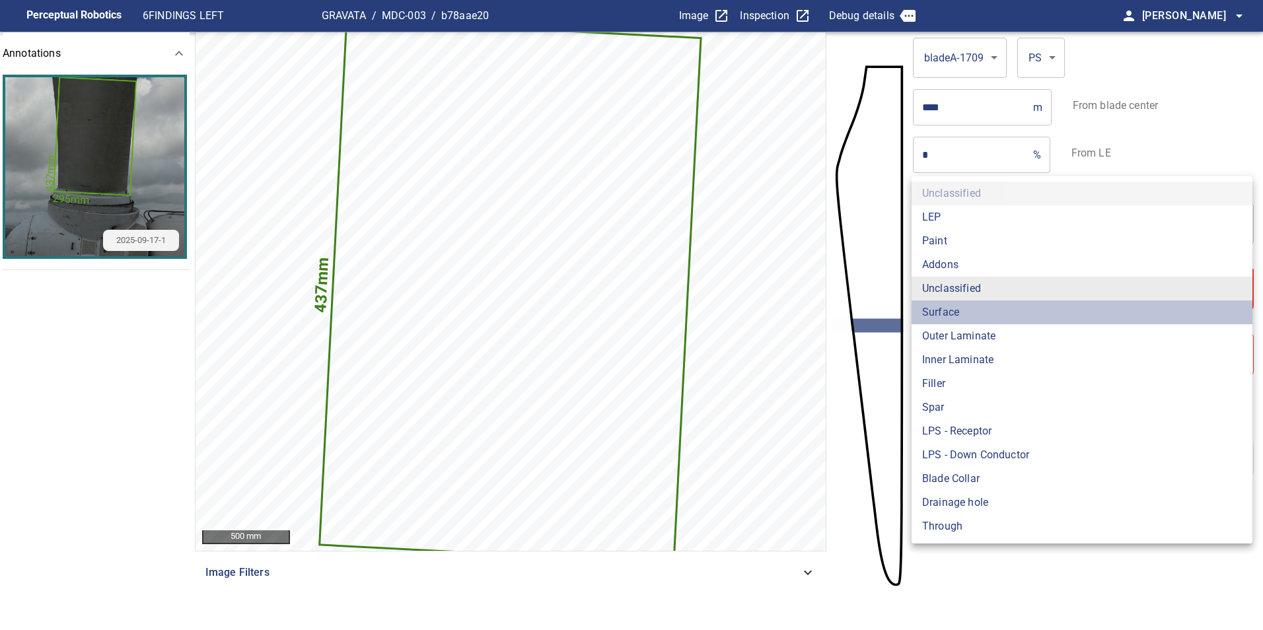
click at [948, 310] on li "Surface" at bounding box center [1081, 313] width 341 height 24
type input "*******"
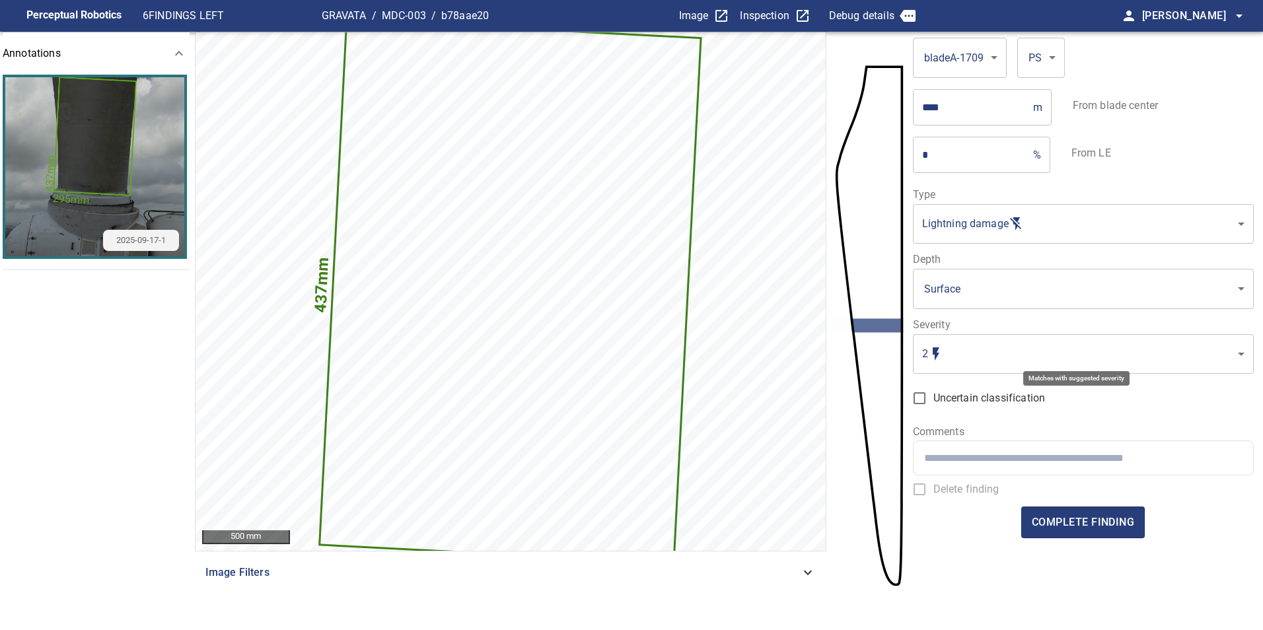
click at [962, 347] on body "**********" at bounding box center [631, 315] width 1263 height 630
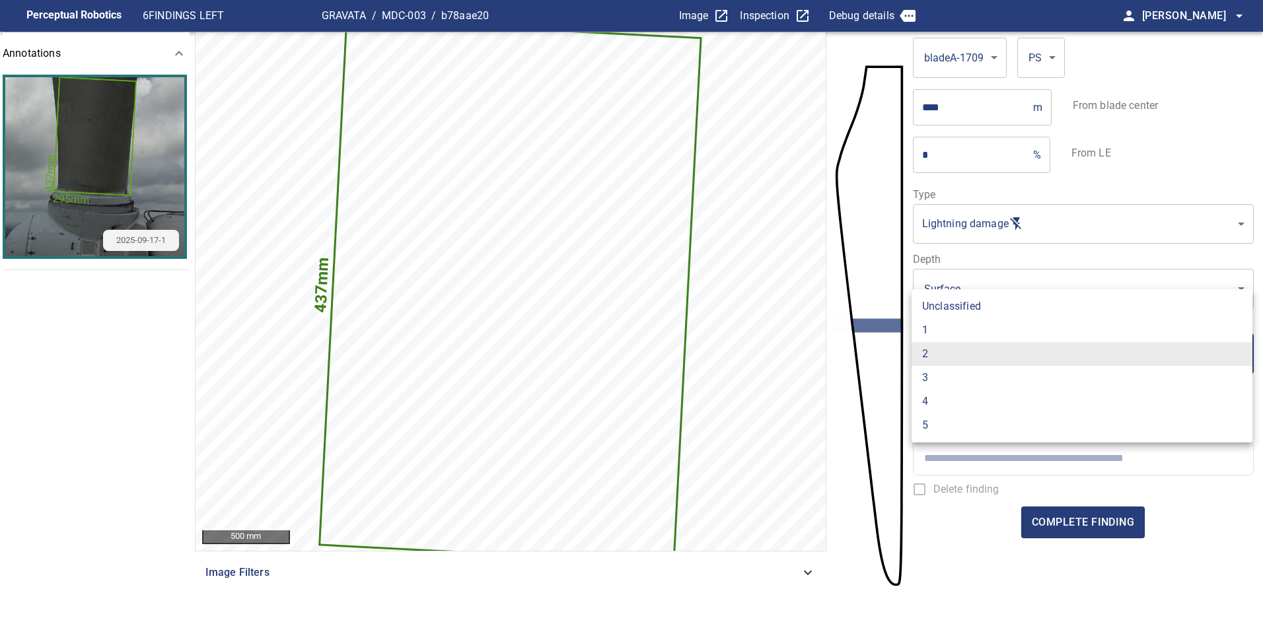
click at [952, 321] on li "1" at bounding box center [1081, 330] width 341 height 24
type input "*"
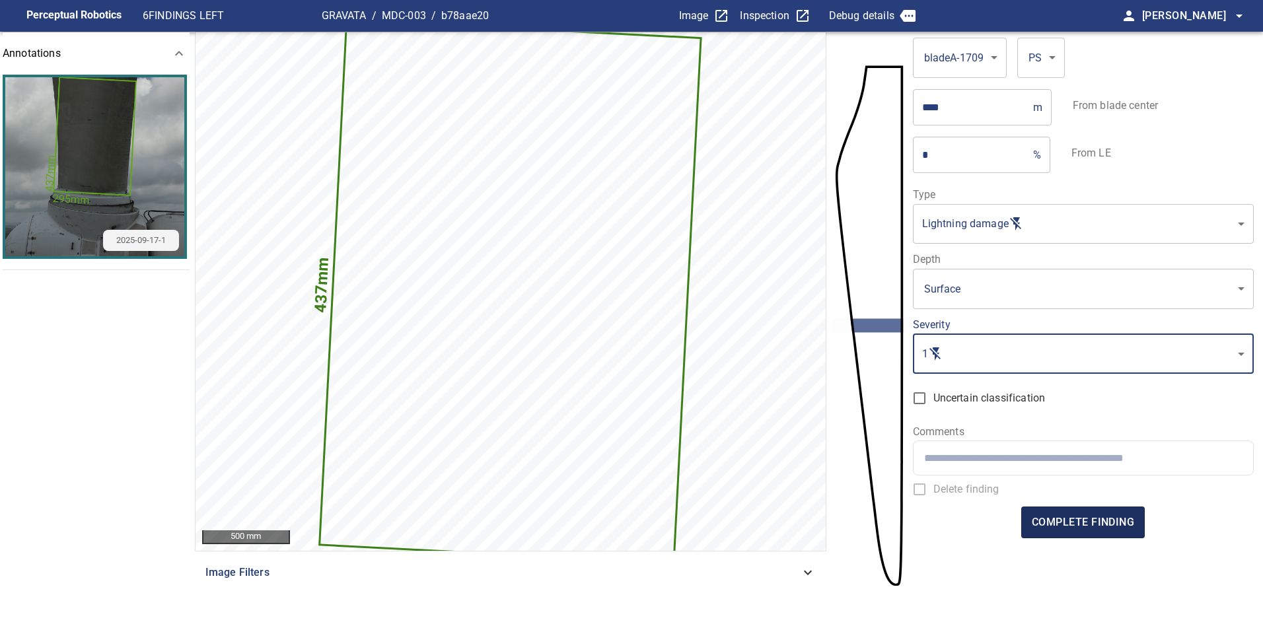
click at [1093, 524] on span "complete finding" at bounding box center [1083, 522] width 102 height 18
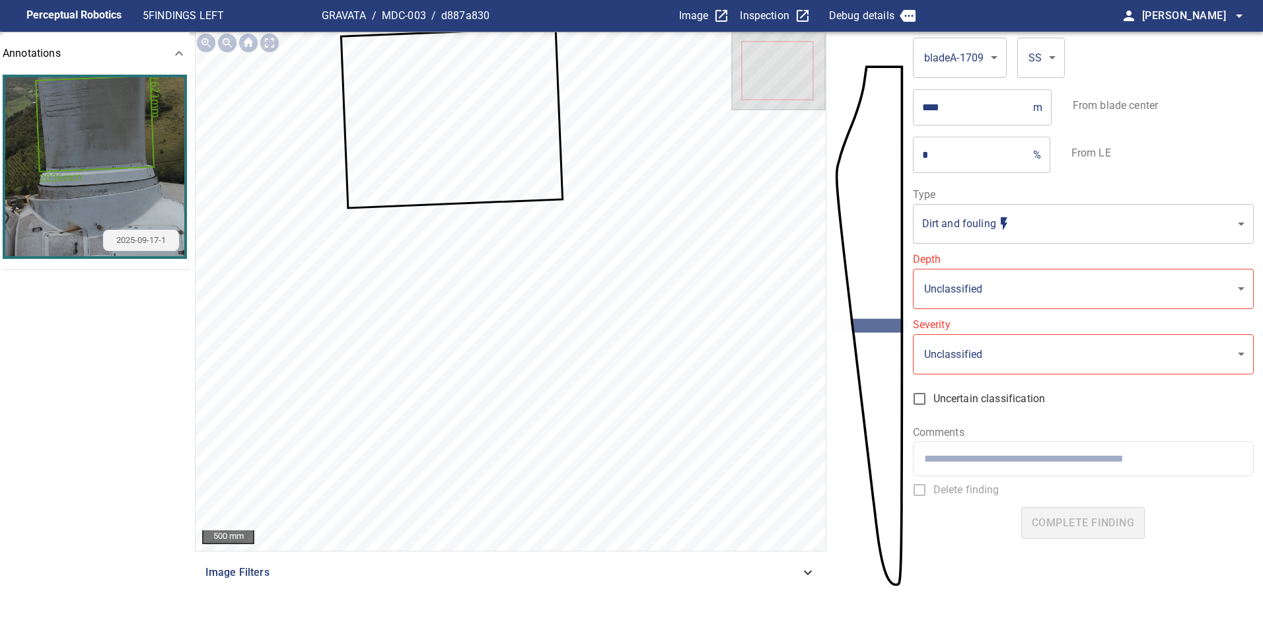
click at [524, 191] on icon at bounding box center [451, 117] width 219 height 178
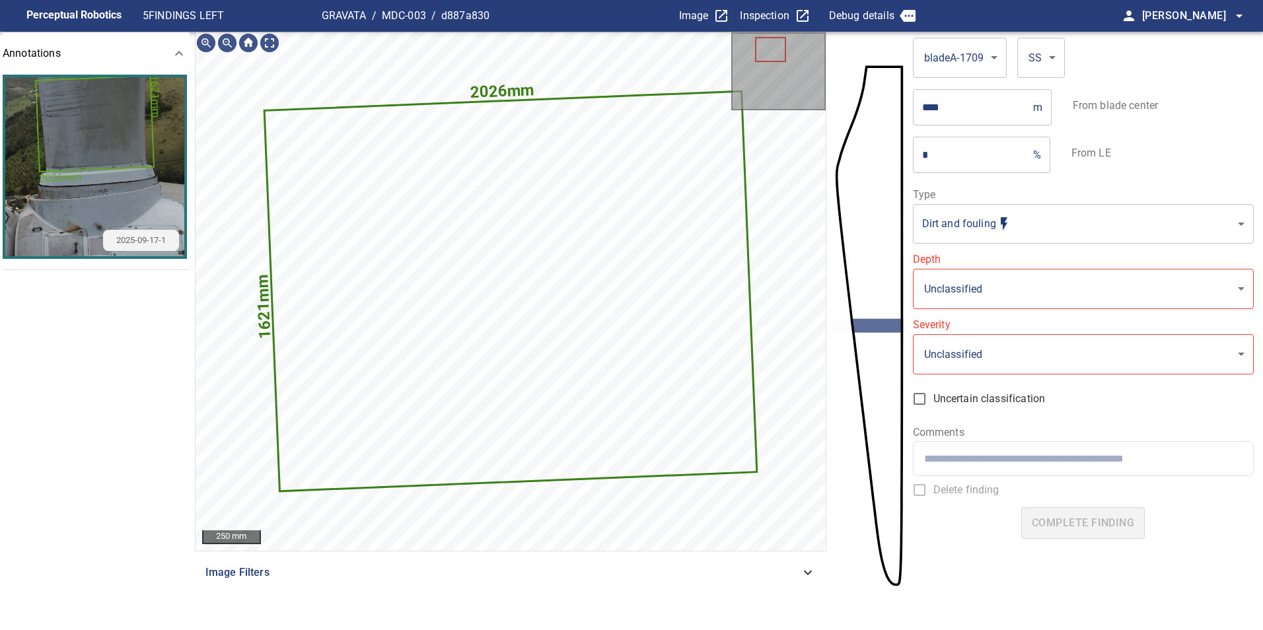
click at [1035, 216] on body "**********" at bounding box center [631, 315] width 1263 height 630
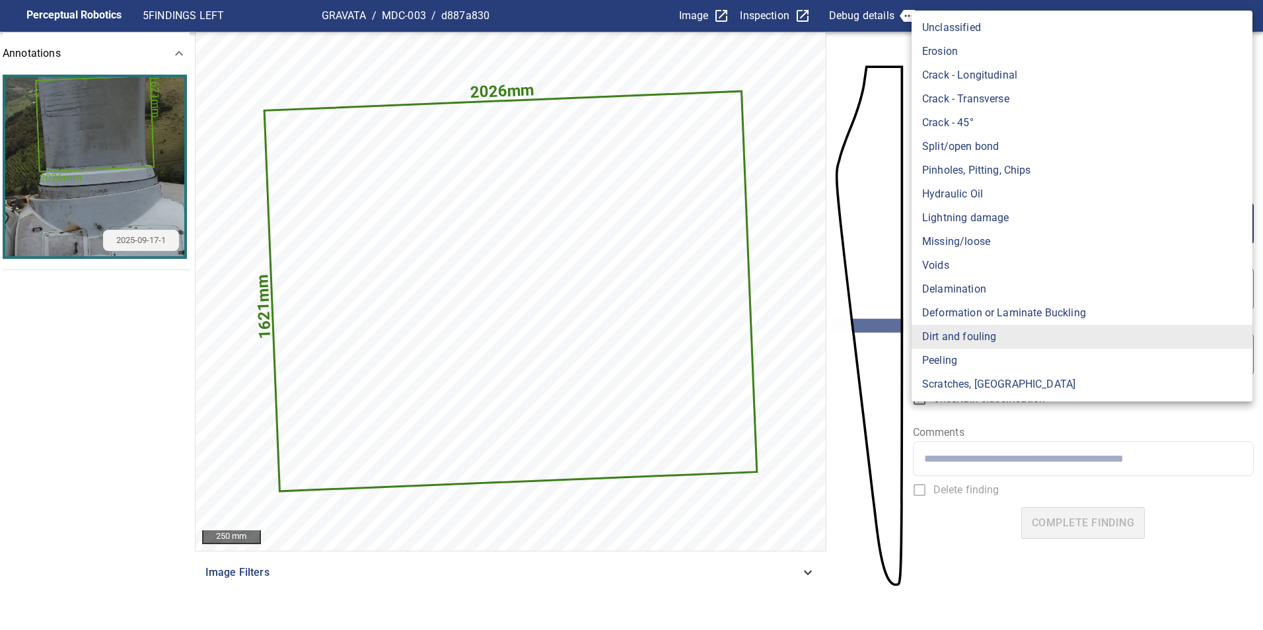
click at [979, 218] on li "Lightning damage" at bounding box center [1081, 218] width 341 height 24
type input "**********"
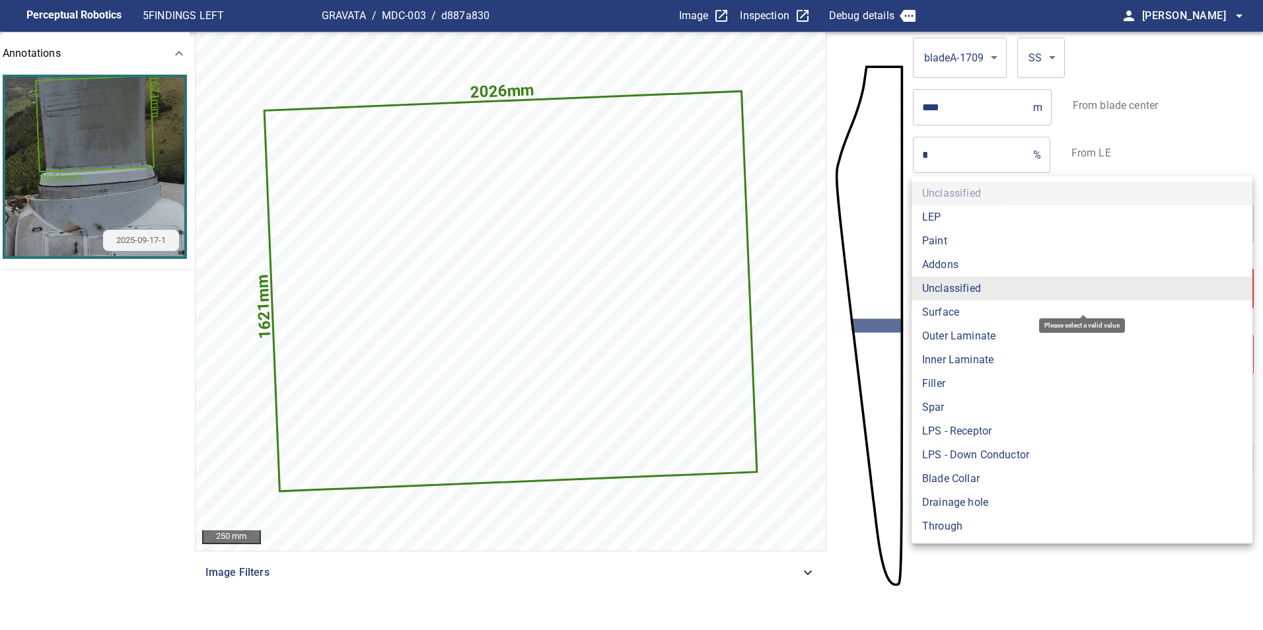
click at [966, 289] on body "**********" at bounding box center [631, 315] width 1263 height 630
click at [954, 313] on li "Surface" at bounding box center [1081, 313] width 341 height 24
type input "*******"
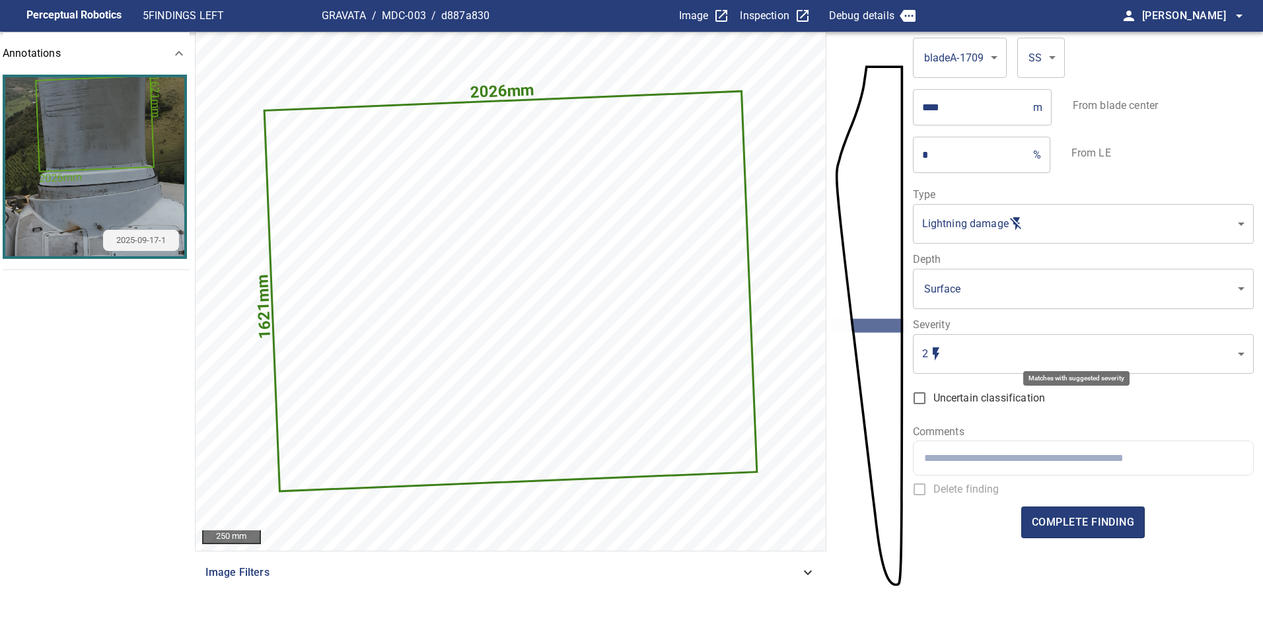
click at [953, 350] on body "**********" at bounding box center [631, 315] width 1263 height 630
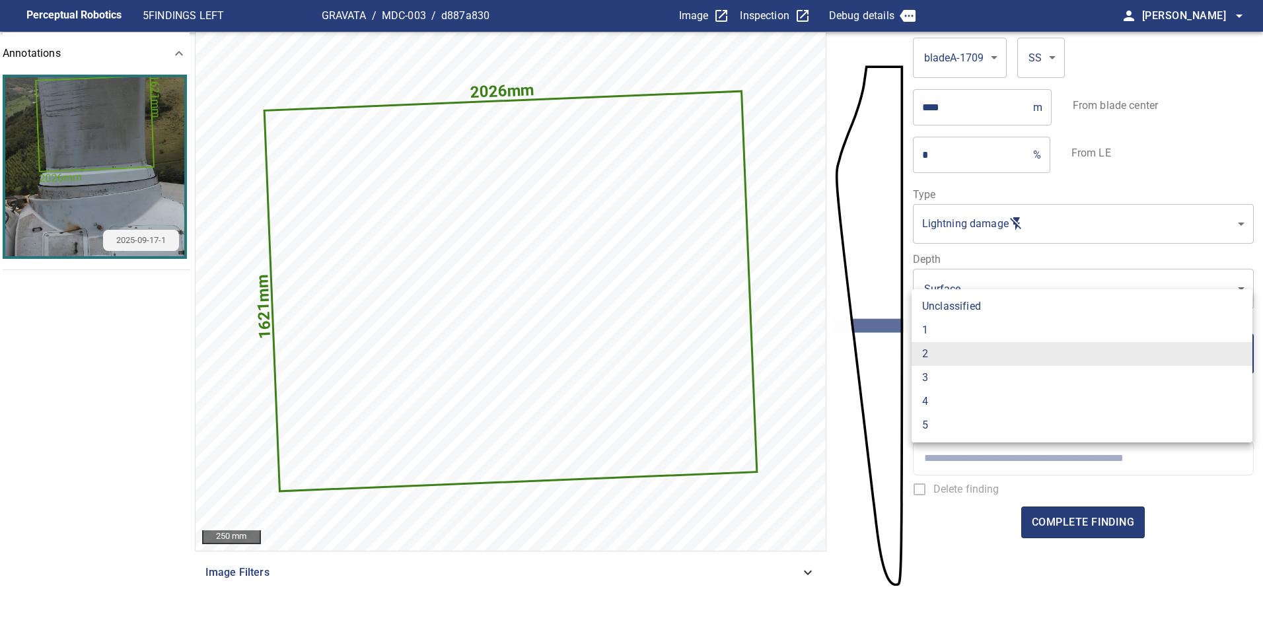
click at [939, 324] on li "1" at bounding box center [1081, 330] width 341 height 24
type input "*"
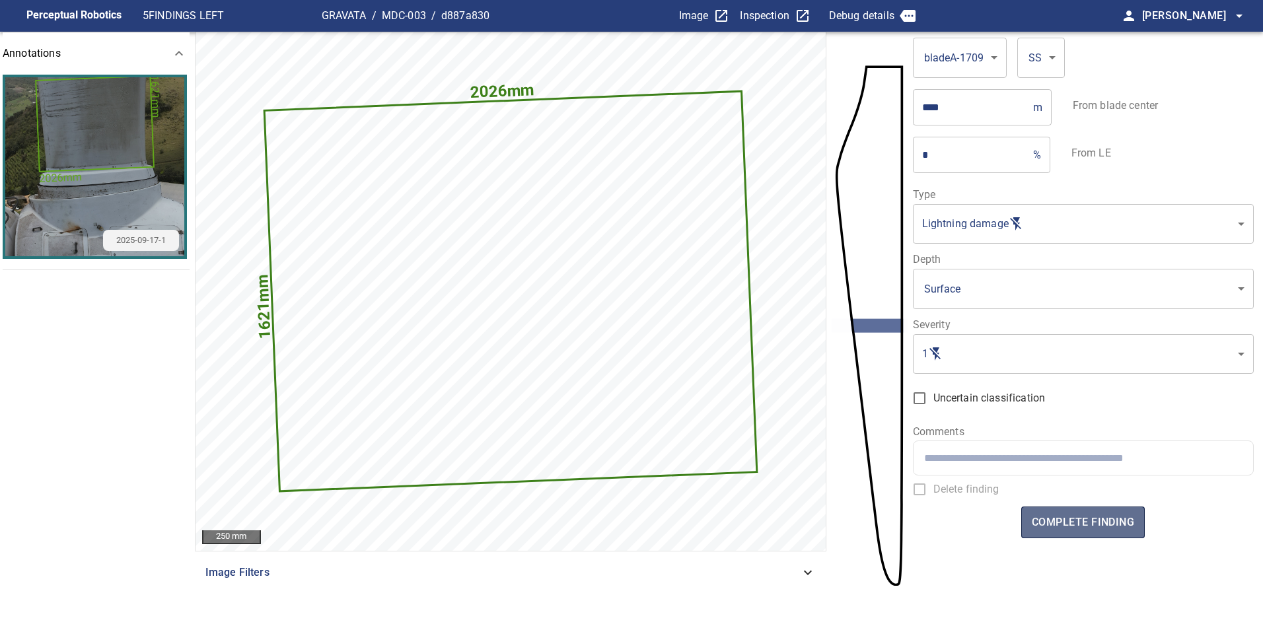
click at [1090, 523] on span "complete finding" at bounding box center [1083, 522] width 102 height 18
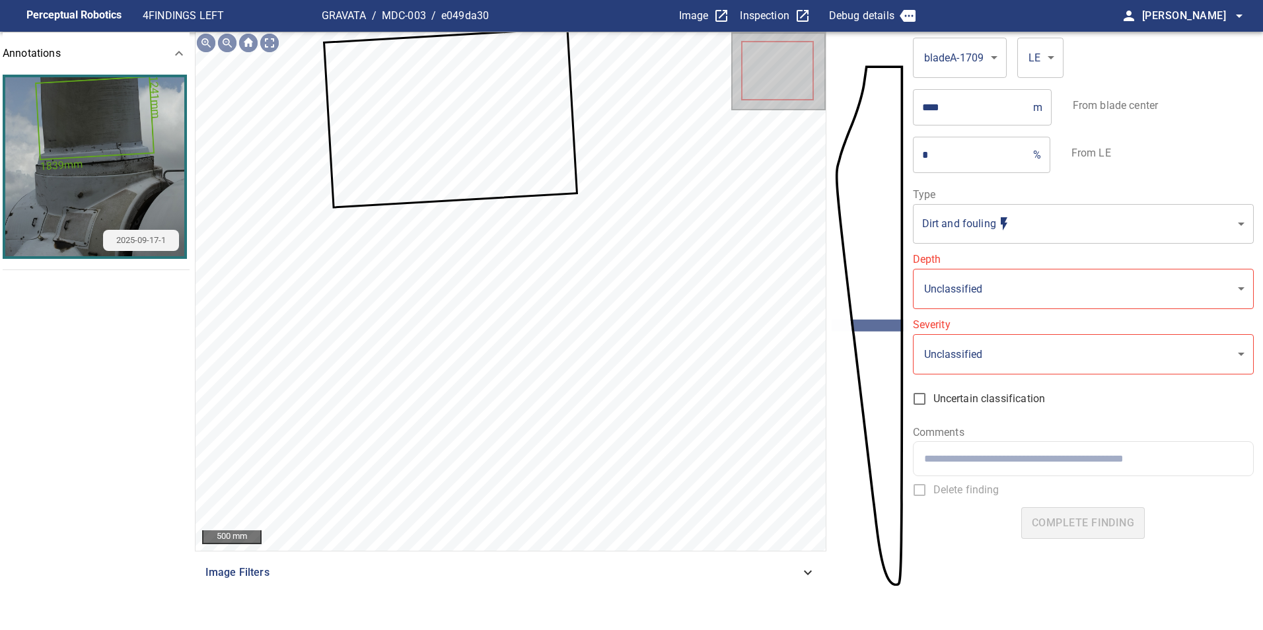
click at [423, 184] on icon at bounding box center [450, 118] width 251 height 177
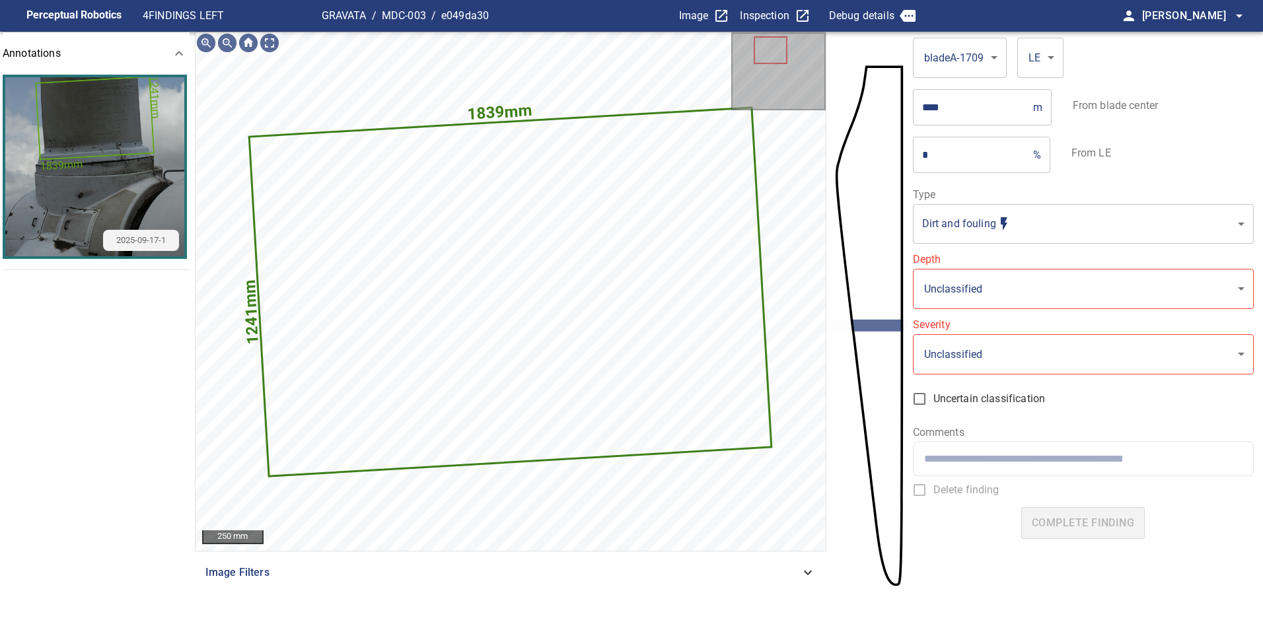
click at [1011, 231] on body "**********" at bounding box center [631, 315] width 1263 height 630
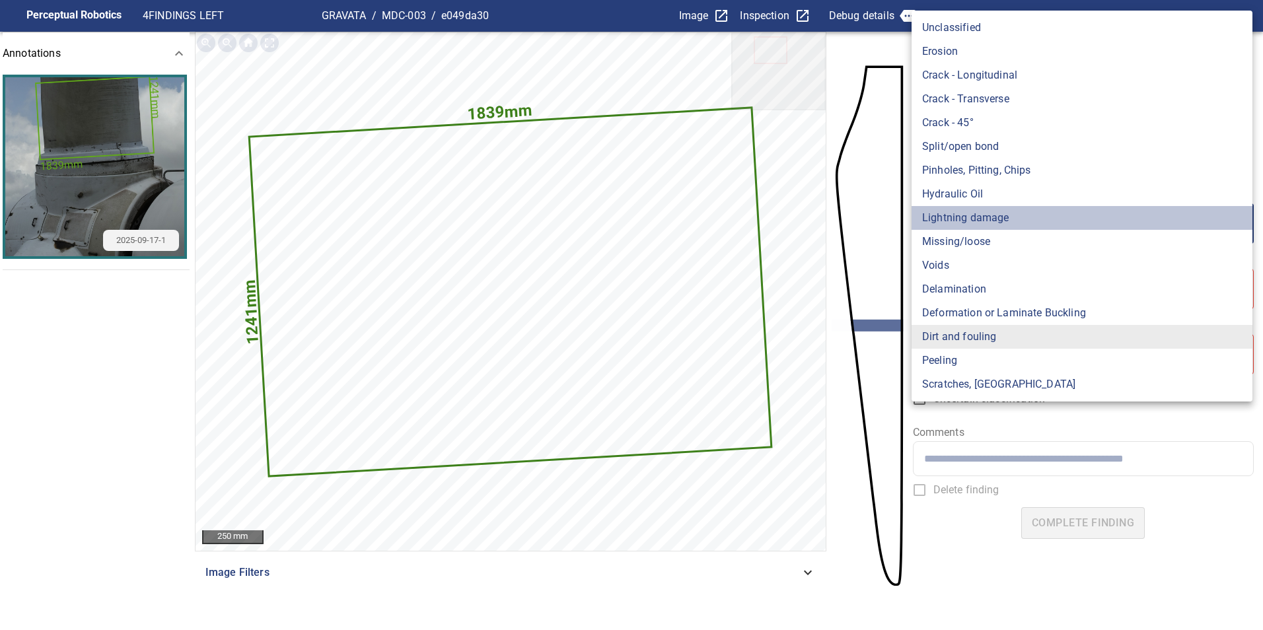
click at [979, 219] on li "Lightning damage" at bounding box center [1081, 218] width 341 height 24
type input "**********"
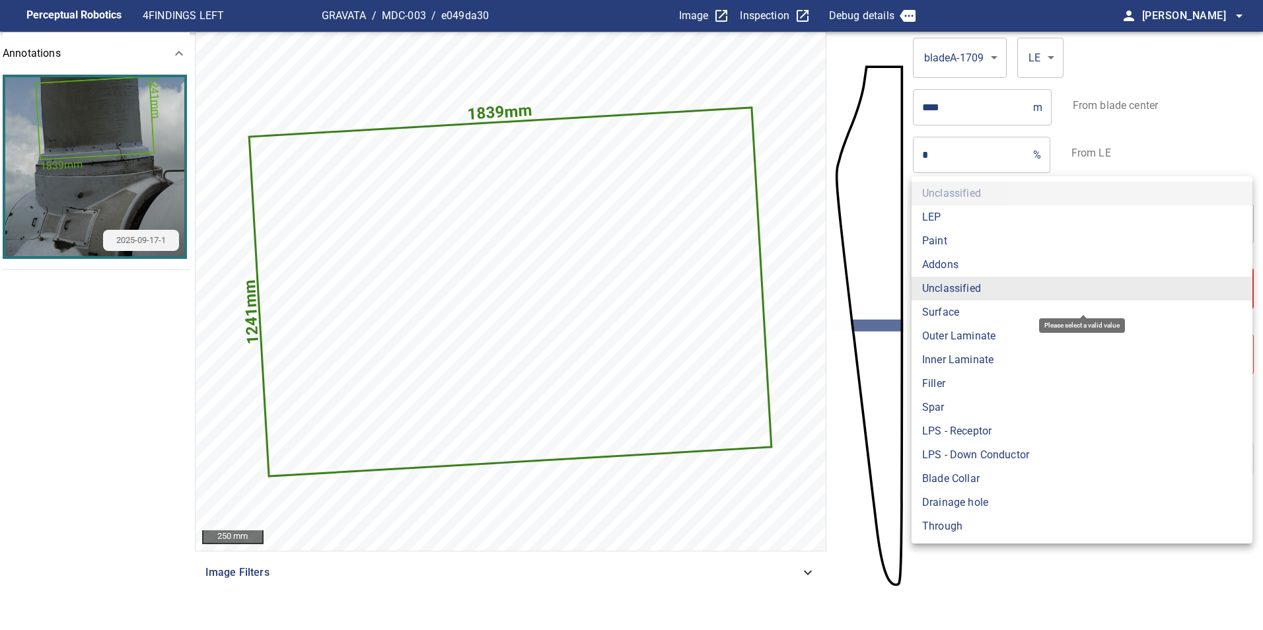
click at [964, 296] on body "**********" at bounding box center [631, 315] width 1263 height 630
click at [957, 310] on li "Surface" at bounding box center [1081, 313] width 341 height 24
type input "*******"
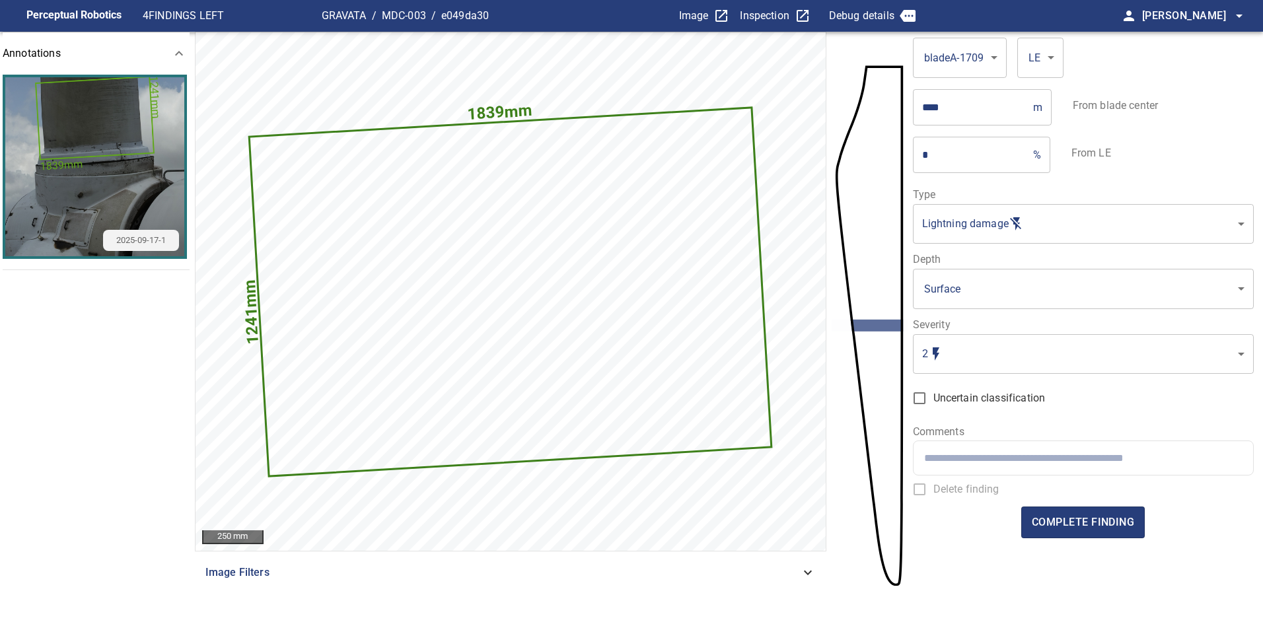
click at [958, 353] on body "**********" at bounding box center [631, 315] width 1263 height 630
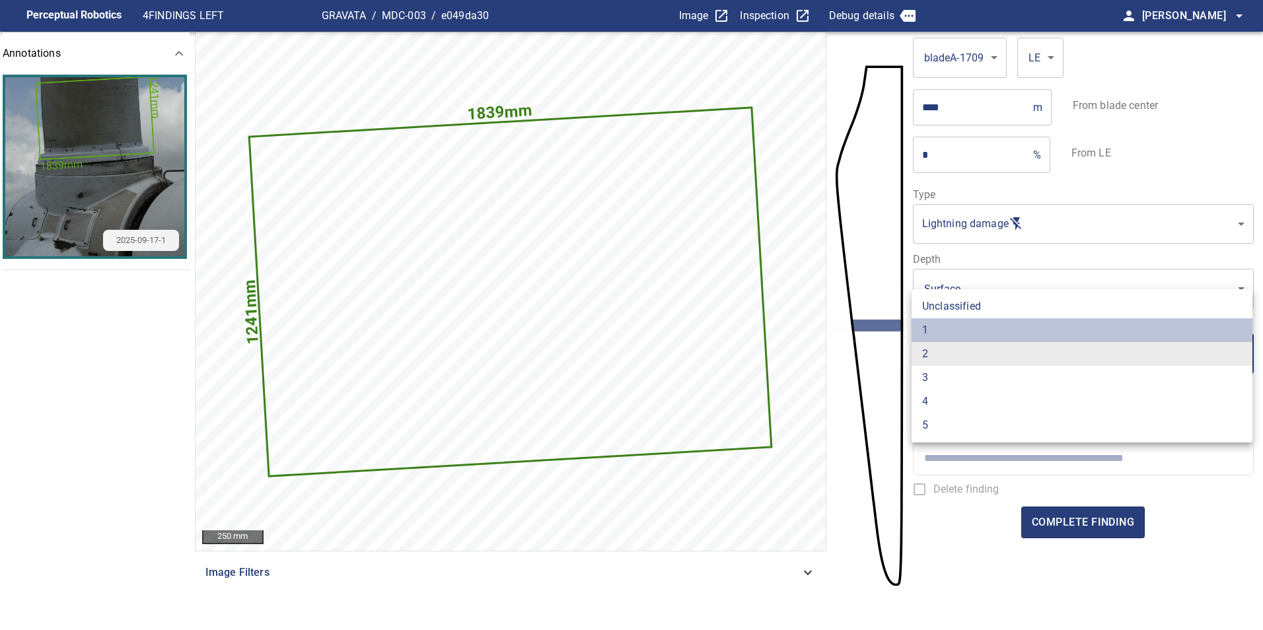
click at [941, 321] on li "1" at bounding box center [1081, 330] width 341 height 24
type input "*"
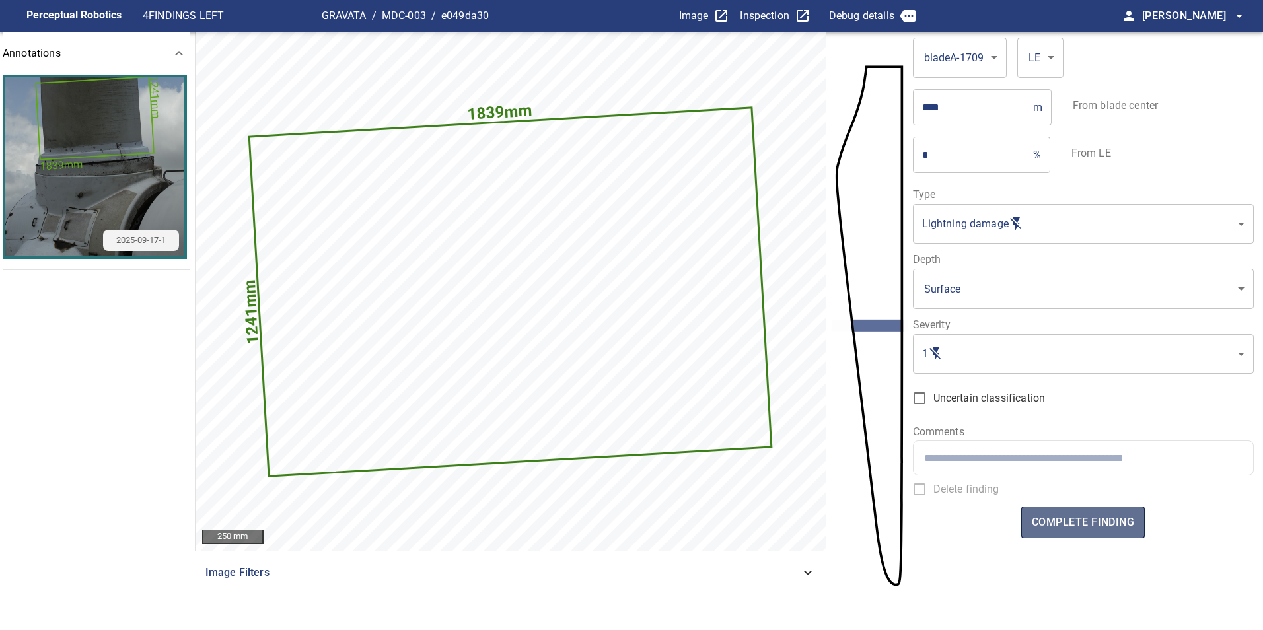
click at [1088, 527] on span "complete finding" at bounding box center [1083, 522] width 102 height 18
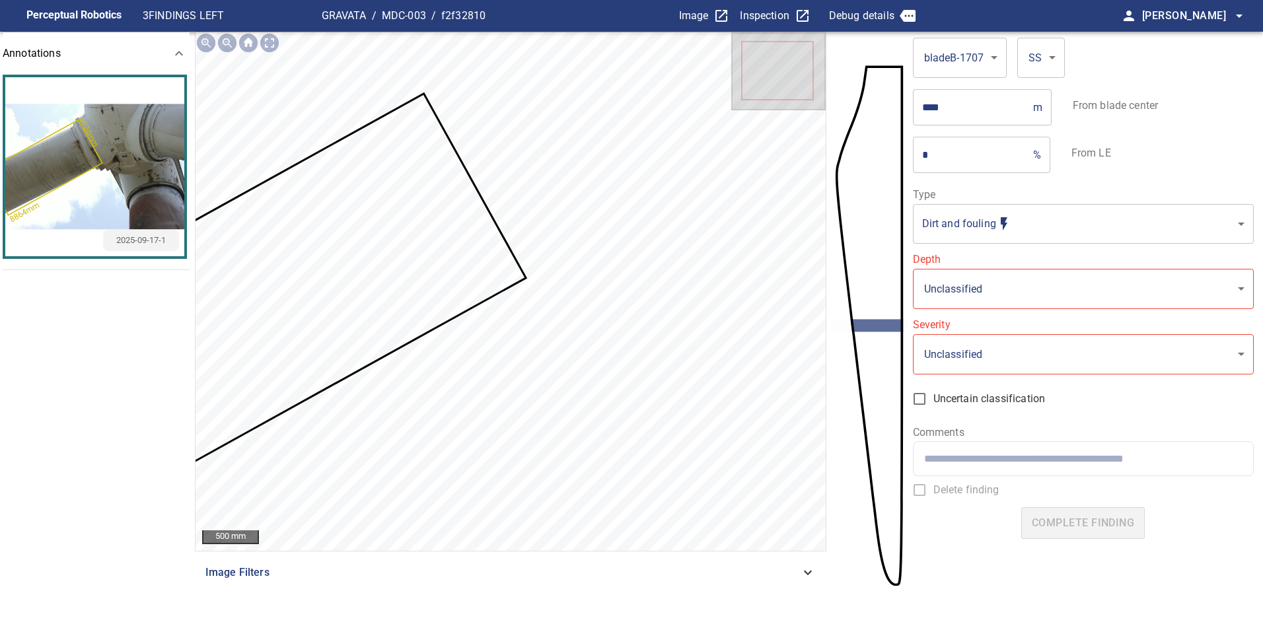
click at [442, 266] on icon at bounding box center [278, 295] width 493 height 400
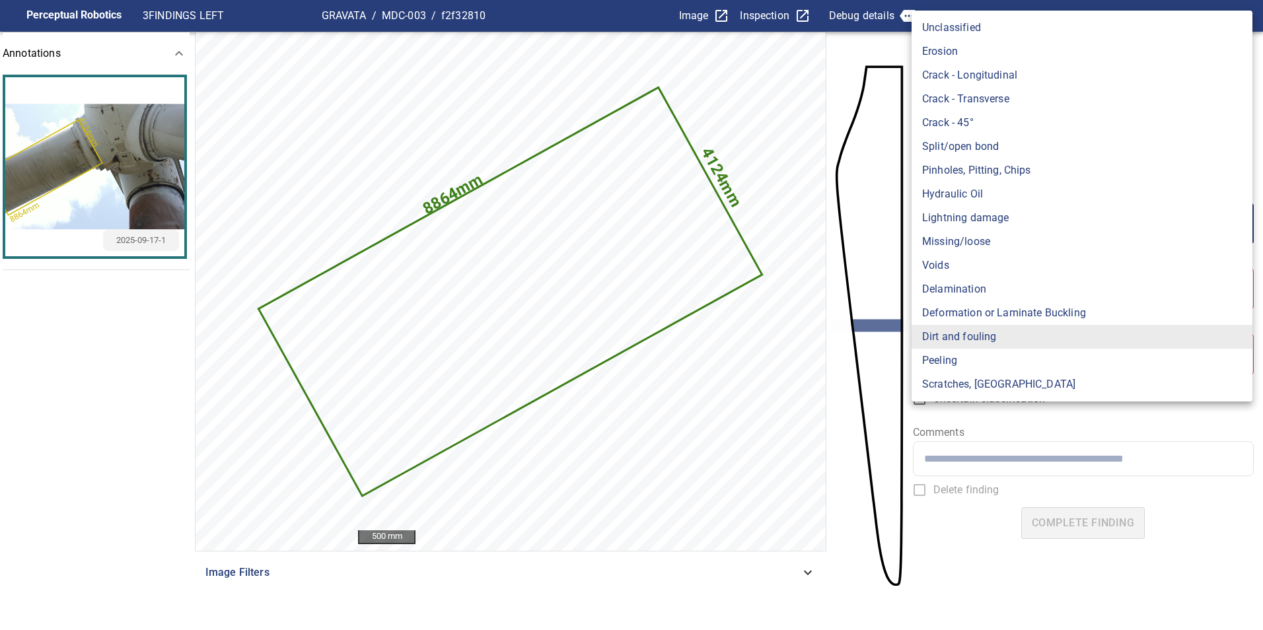
click at [1011, 240] on body "**********" at bounding box center [631, 315] width 1263 height 630
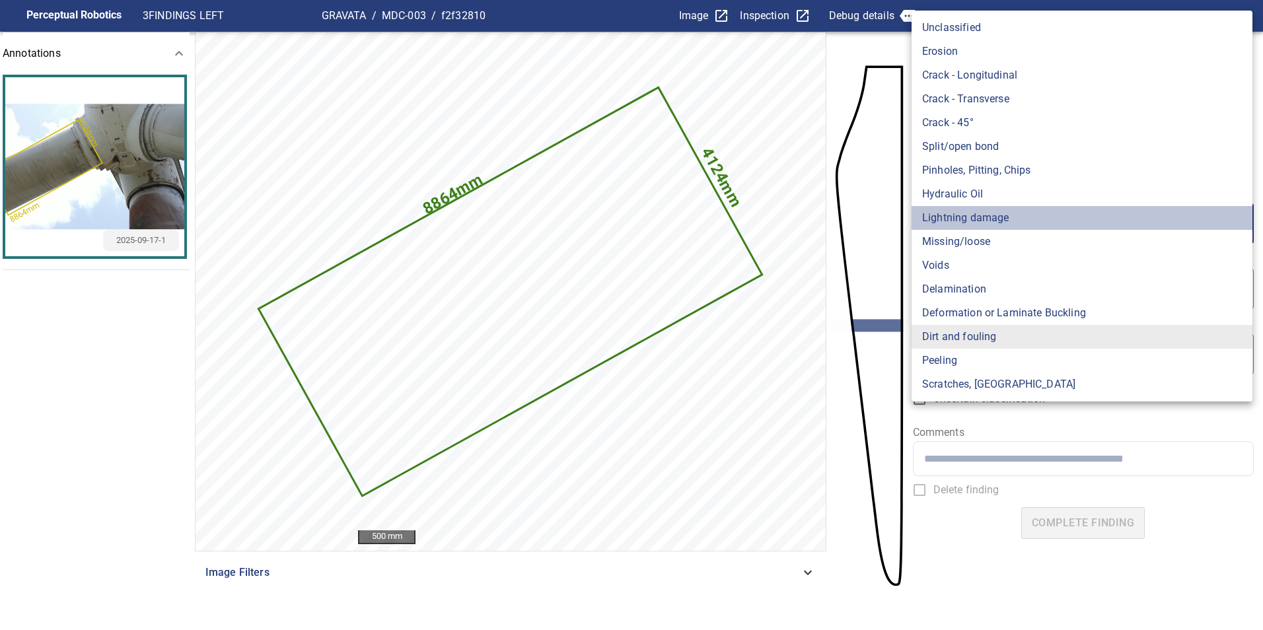
click at [1016, 218] on li "Lightning damage" at bounding box center [1081, 218] width 341 height 24
type input "**********"
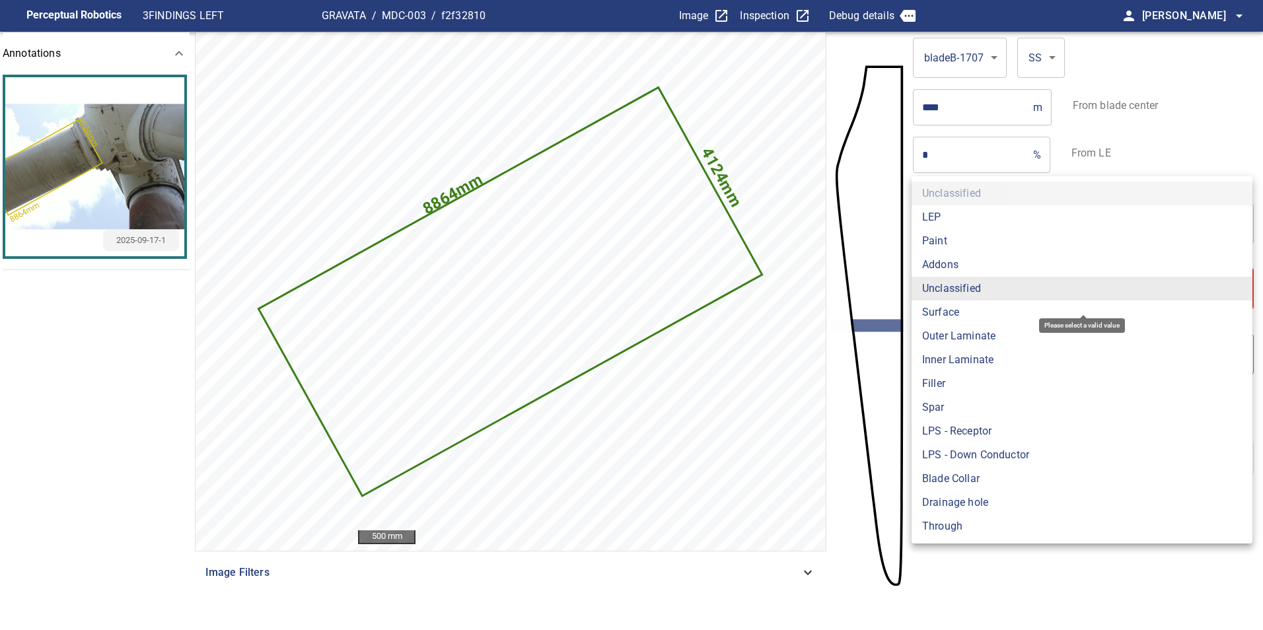
drag, startPoint x: 1004, startPoint y: 281, endPoint x: 997, endPoint y: 300, distance: 20.5
click at [1003, 281] on body "**********" at bounding box center [631, 315] width 1263 height 630
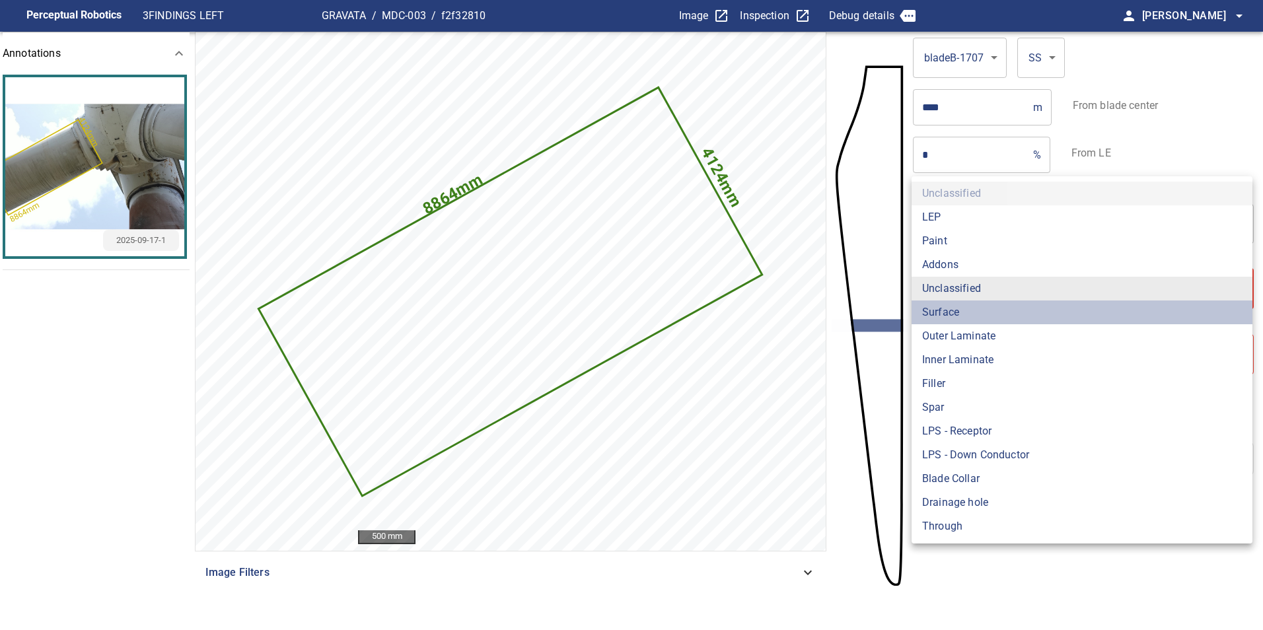
click at [979, 314] on li "Surface" at bounding box center [1081, 313] width 341 height 24
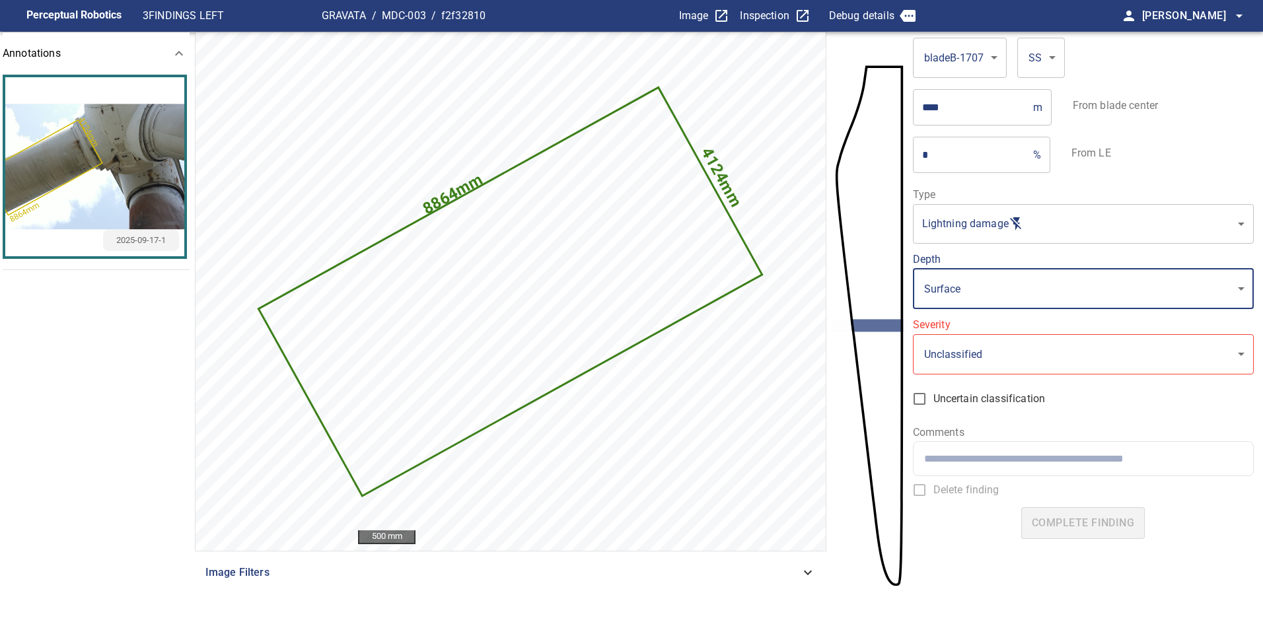
click at [978, 340] on li "Spar" at bounding box center [1039, 342] width 256 height 13
type input "****"
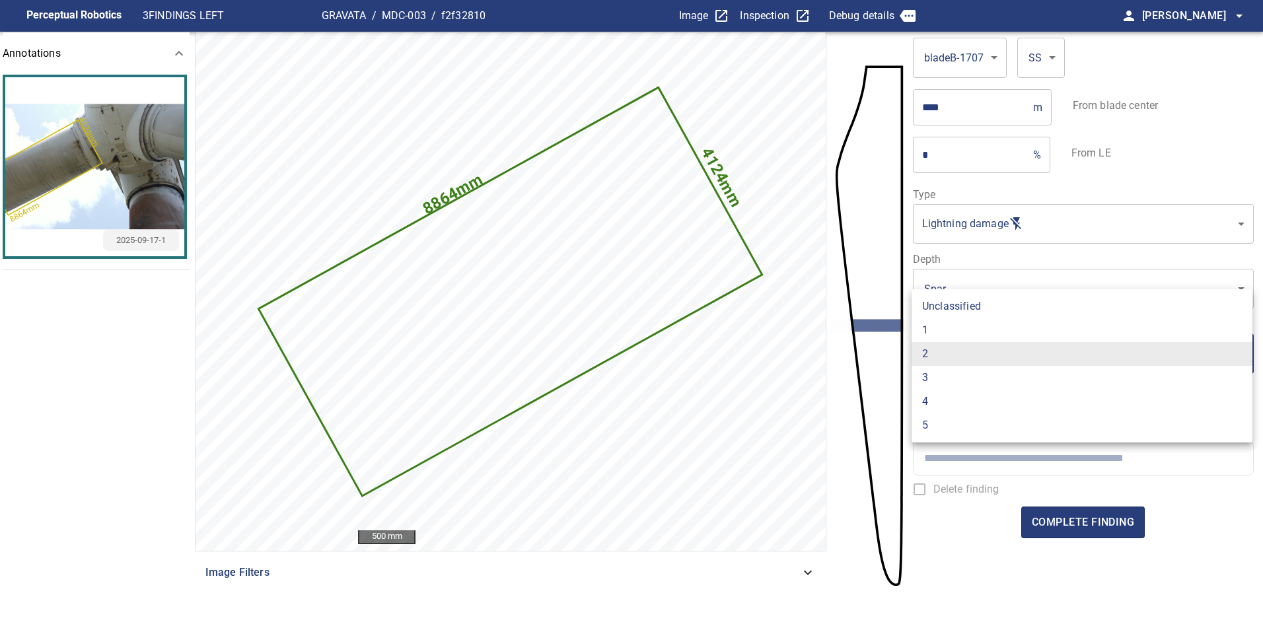
click at [966, 357] on body "**********" at bounding box center [631, 315] width 1263 height 630
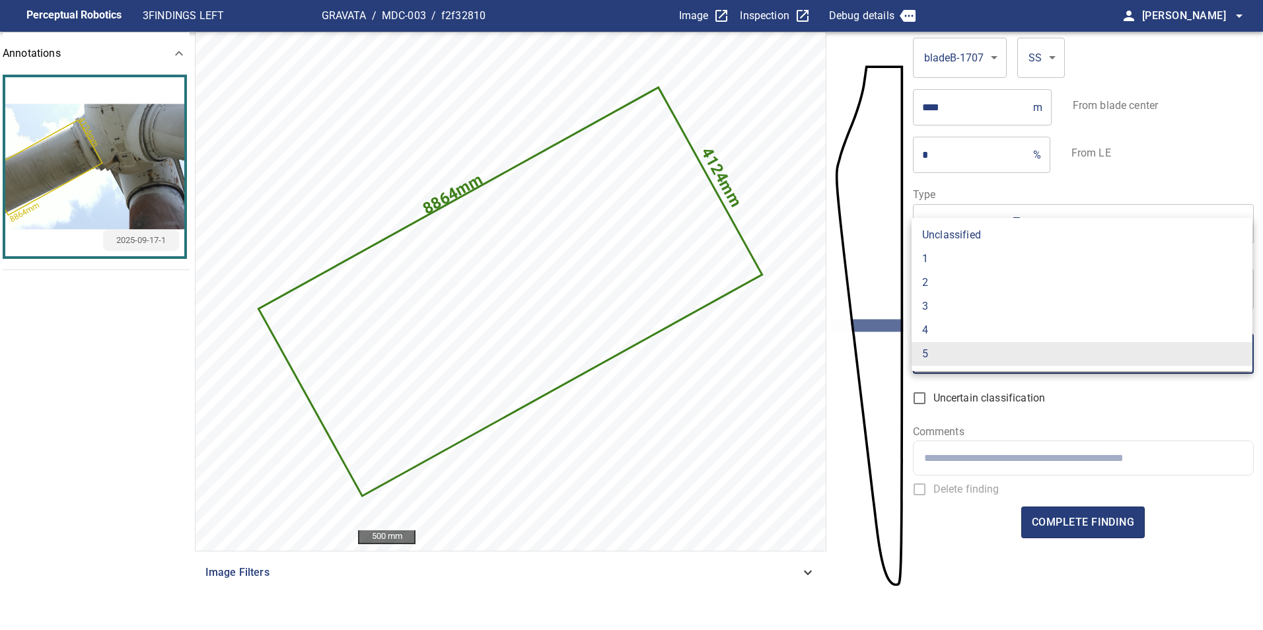
click at [972, 256] on li "1" at bounding box center [1081, 259] width 341 height 24
type input "*"
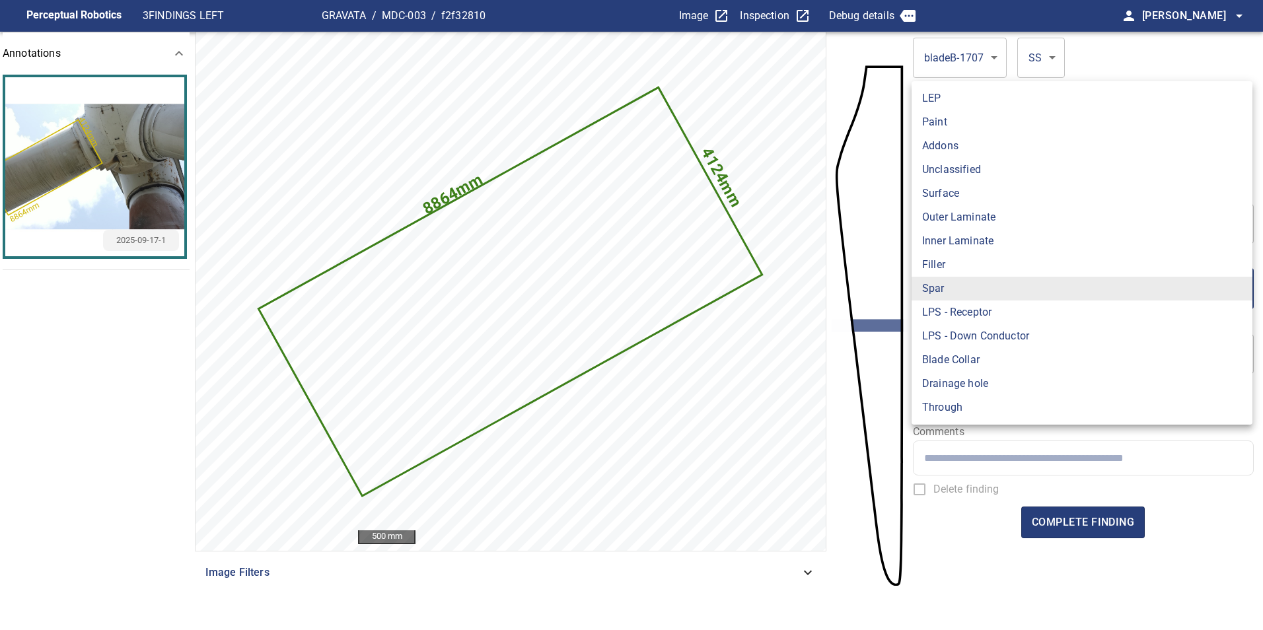
click at [983, 278] on body "**********" at bounding box center [631, 315] width 1263 height 630
click at [974, 190] on li "Surface" at bounding box center [1081, 194] width 341 height 24
type input "*******"
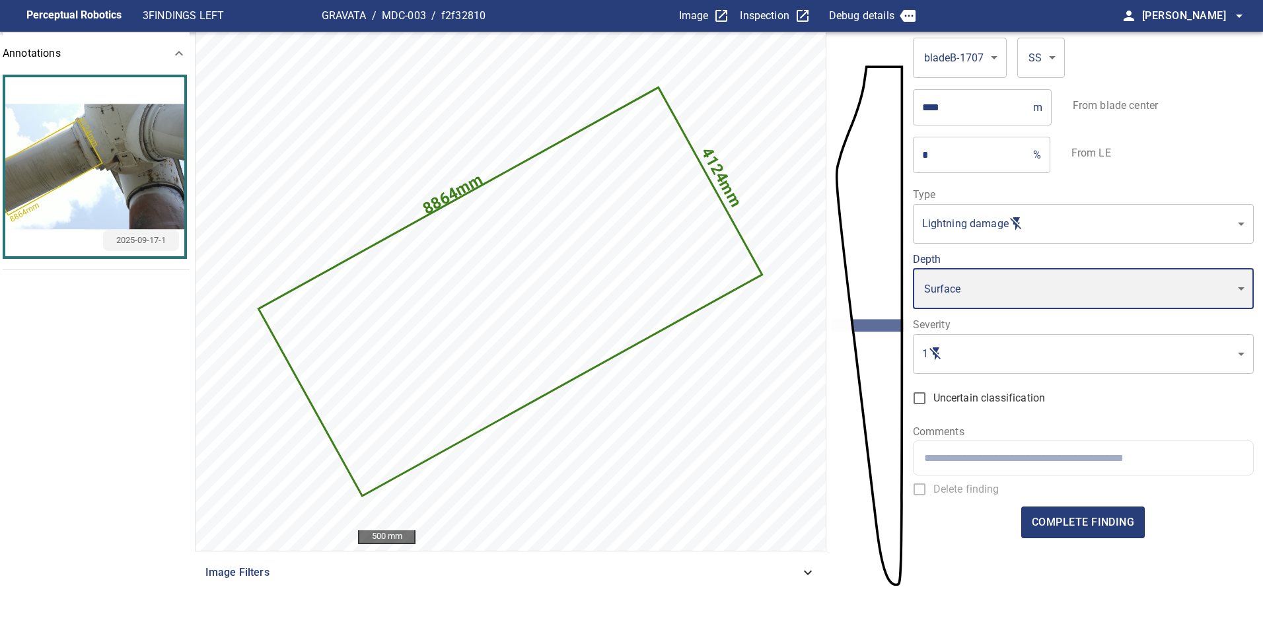
type input "*"
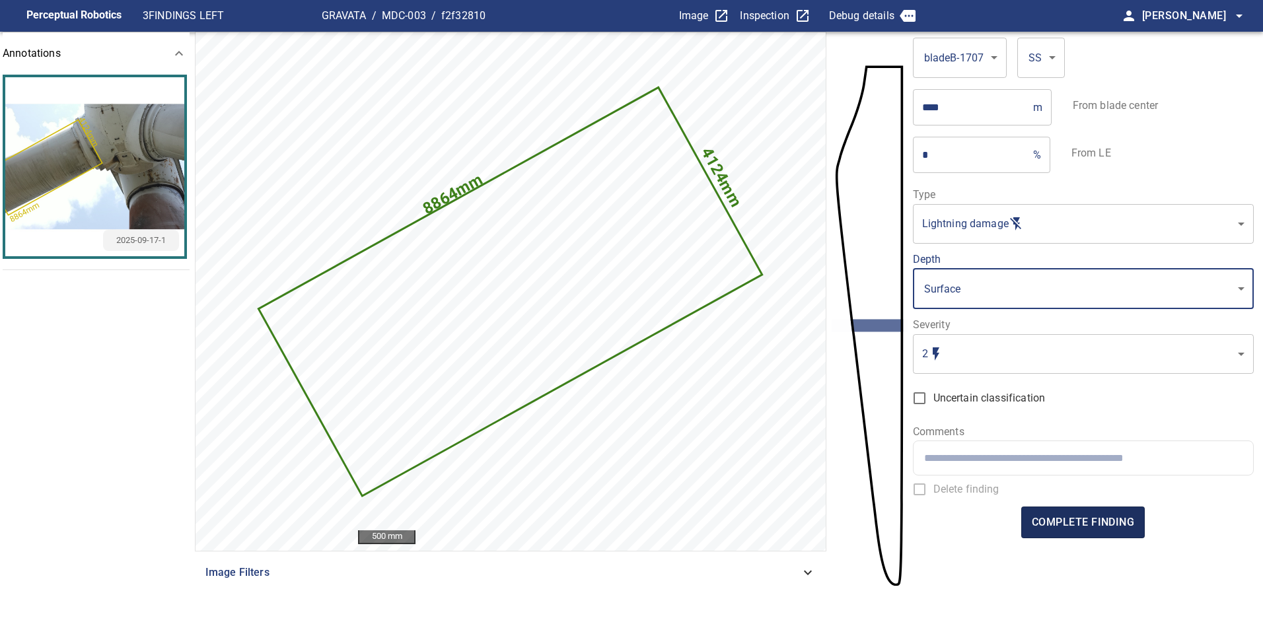
click at [1098, 516] on span "complete finding" at bounding box center [1083, 522] width 102 height 18
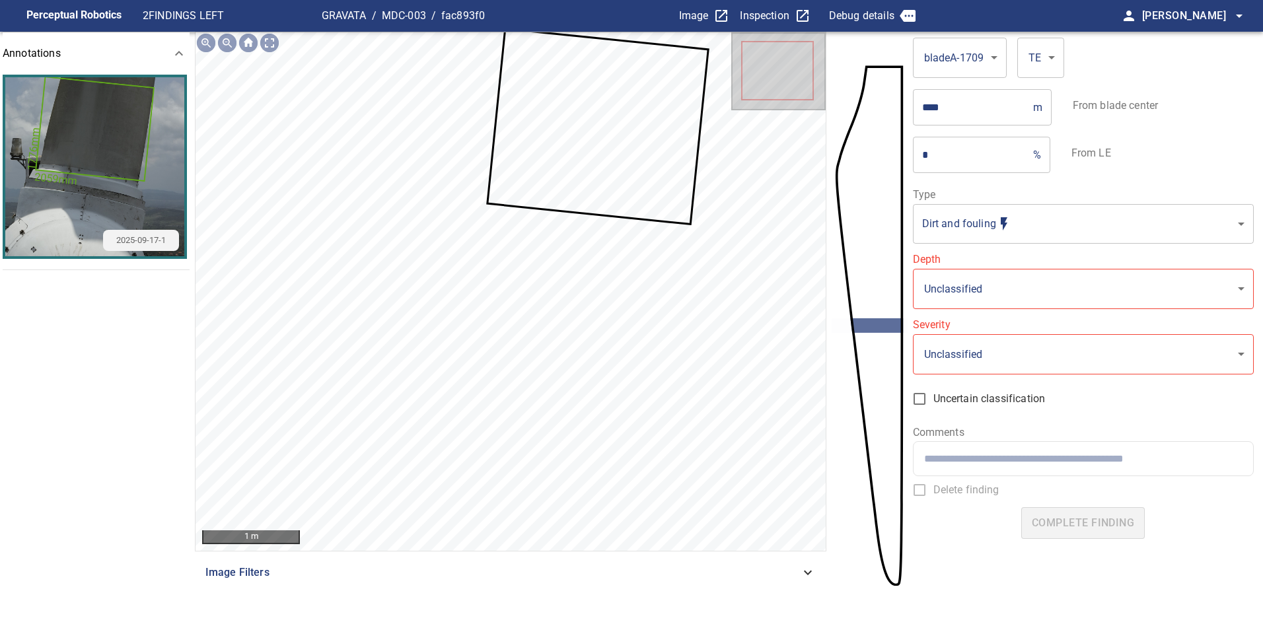
click at [588, 199] on icon at bounding box center [598, 127] width 219 height 194
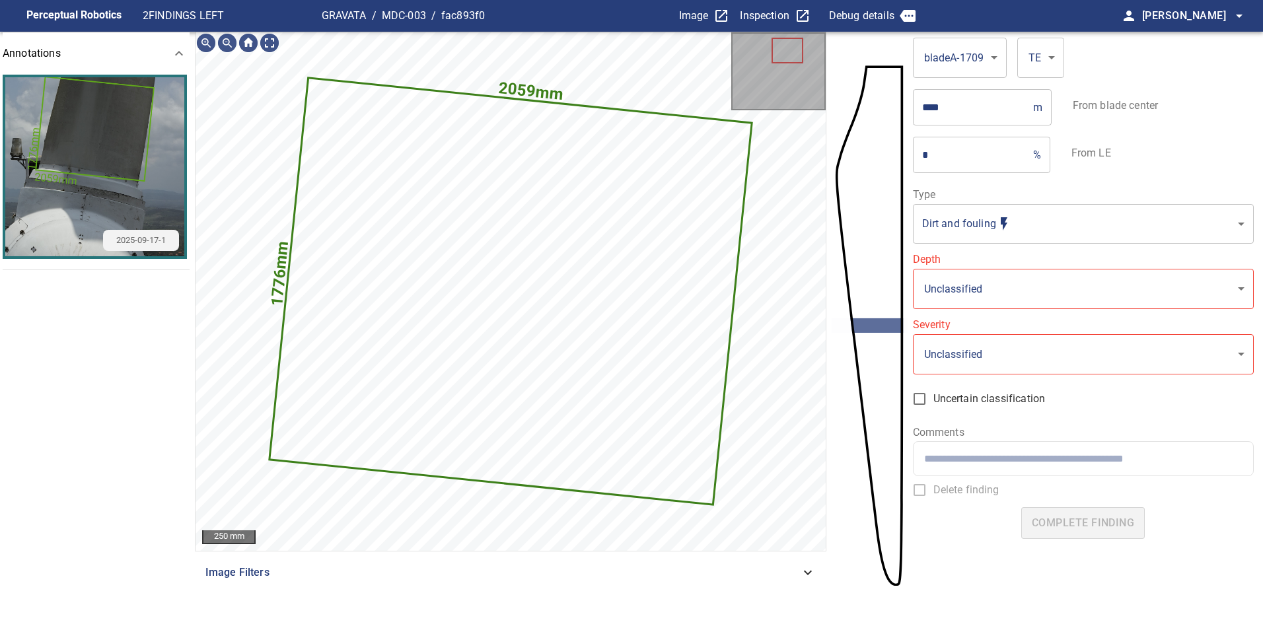
click at [985, 221] on body "**********" at bounding box center [631, 315] width 1263 height 630
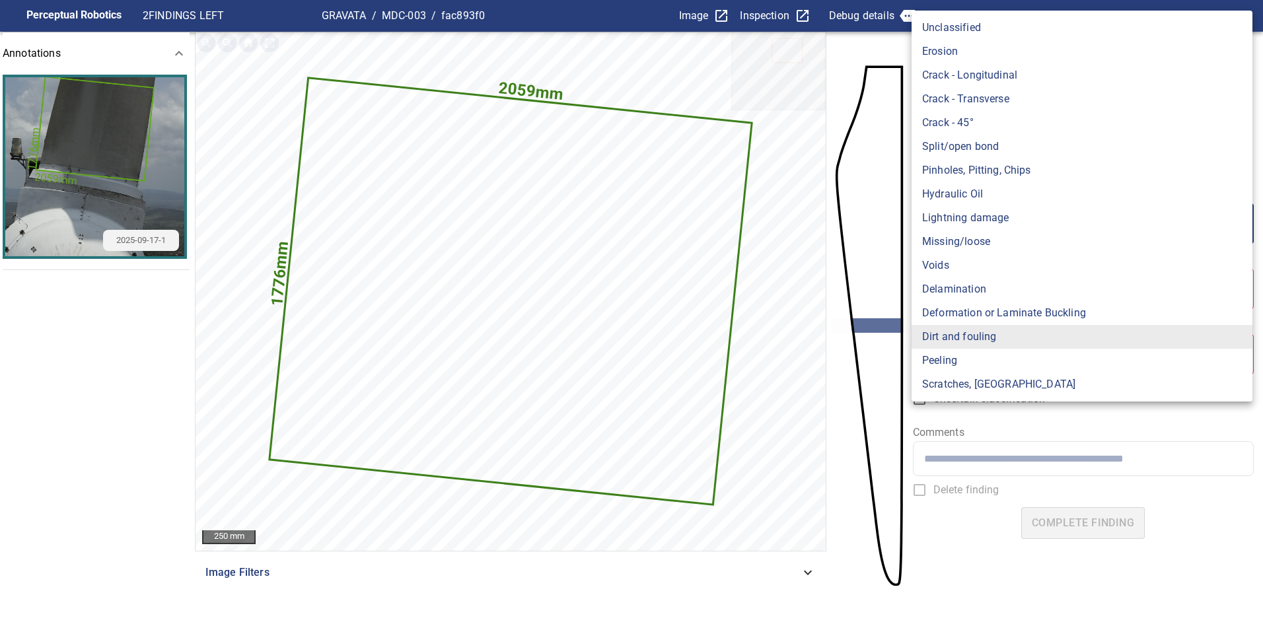
click at [956, 217] on li "Lightning damage" at bounding box center [1081, 218] width 341 height 24
type input "**********"
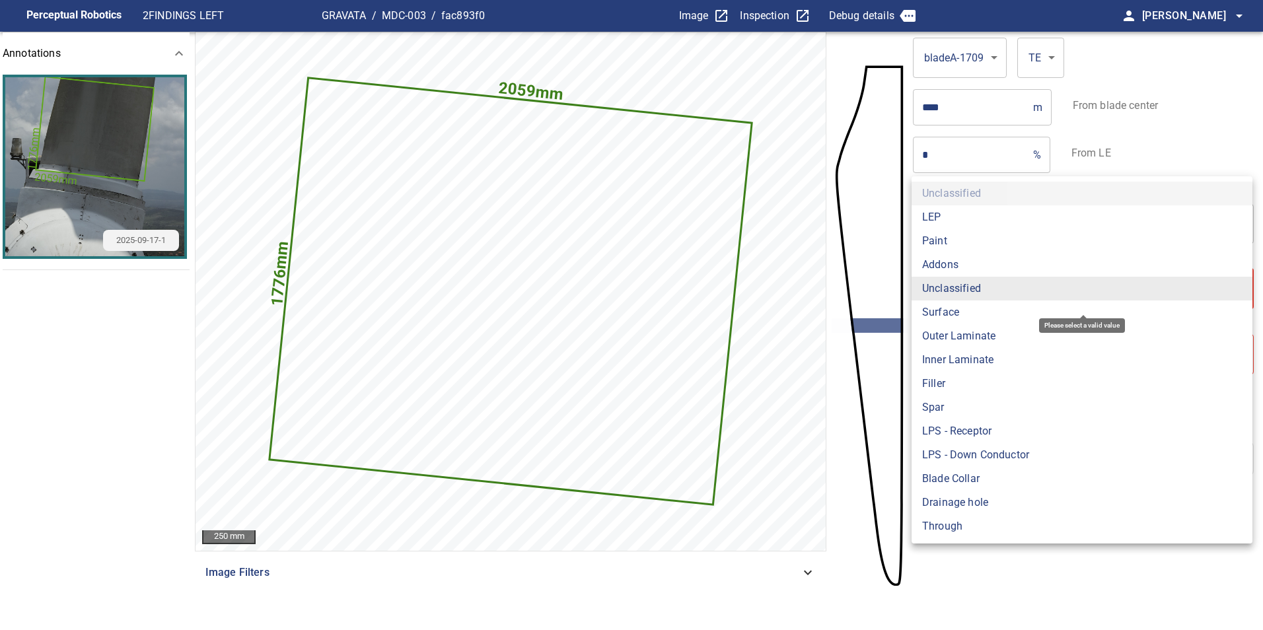
click at [986, 279] on body "**********" at bounding box center [631, 315] width 1263 height 630
click at [954, 309] on li "Surface" at bounding box center [1081, 313] width 341 height 24
type input "*******"
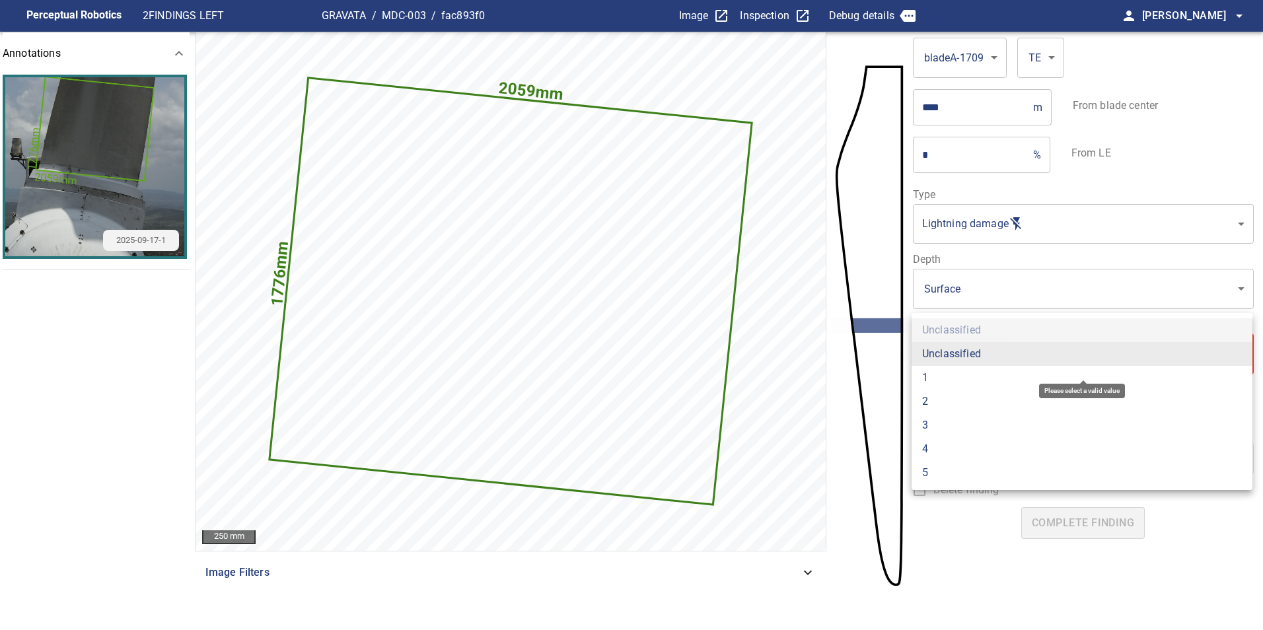
click at [960, 343] on body "**********" at bounding box center [631, 315] width 1263 height 630
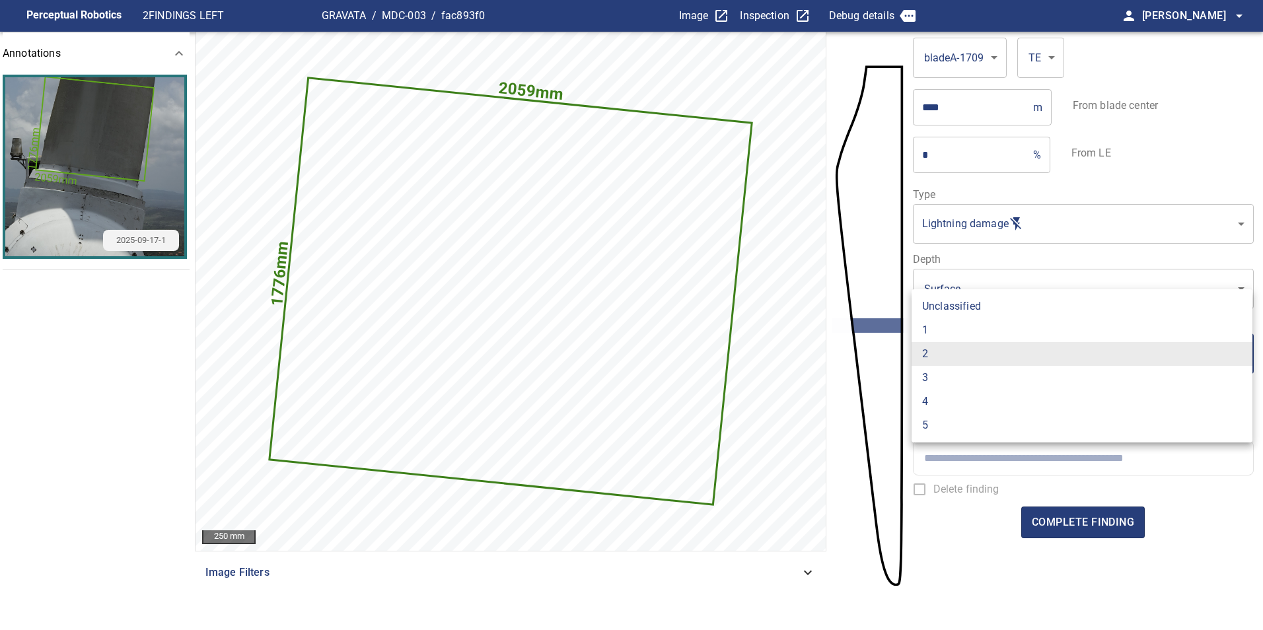
click at [944, 328] on li "1" at bounding box center [1081, 330] width 341 height 24
type input "*"
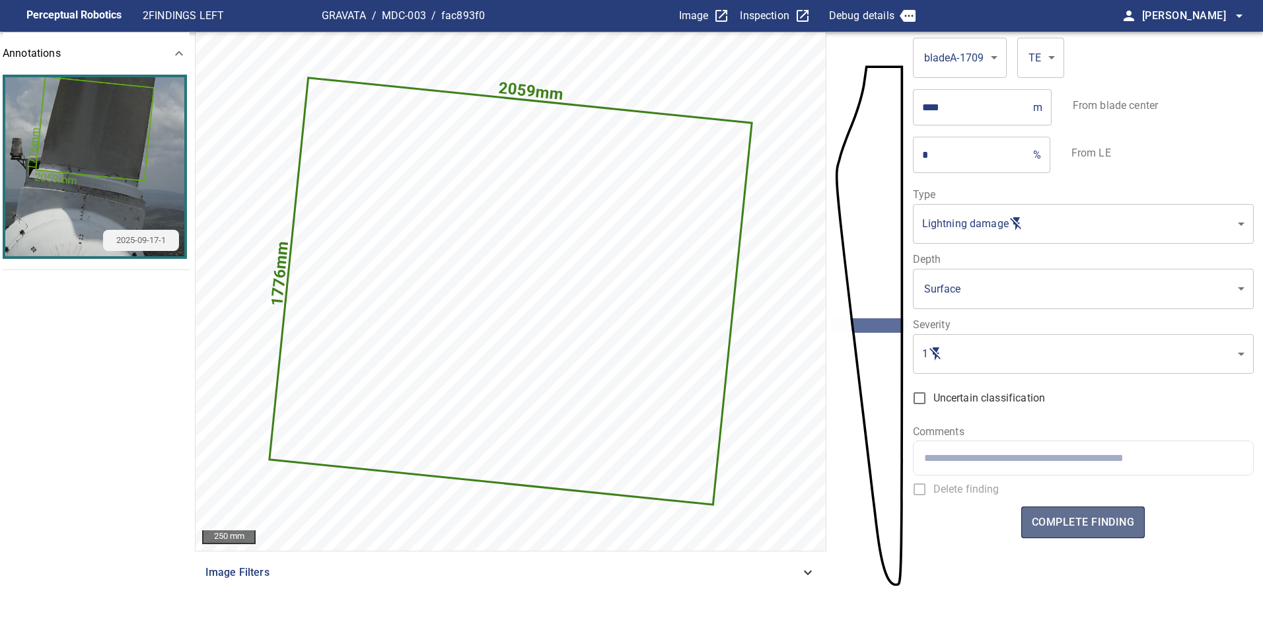
click at [1079, 509] on button "complete finding" at bounding box center [1083, 523] width 124 height 32
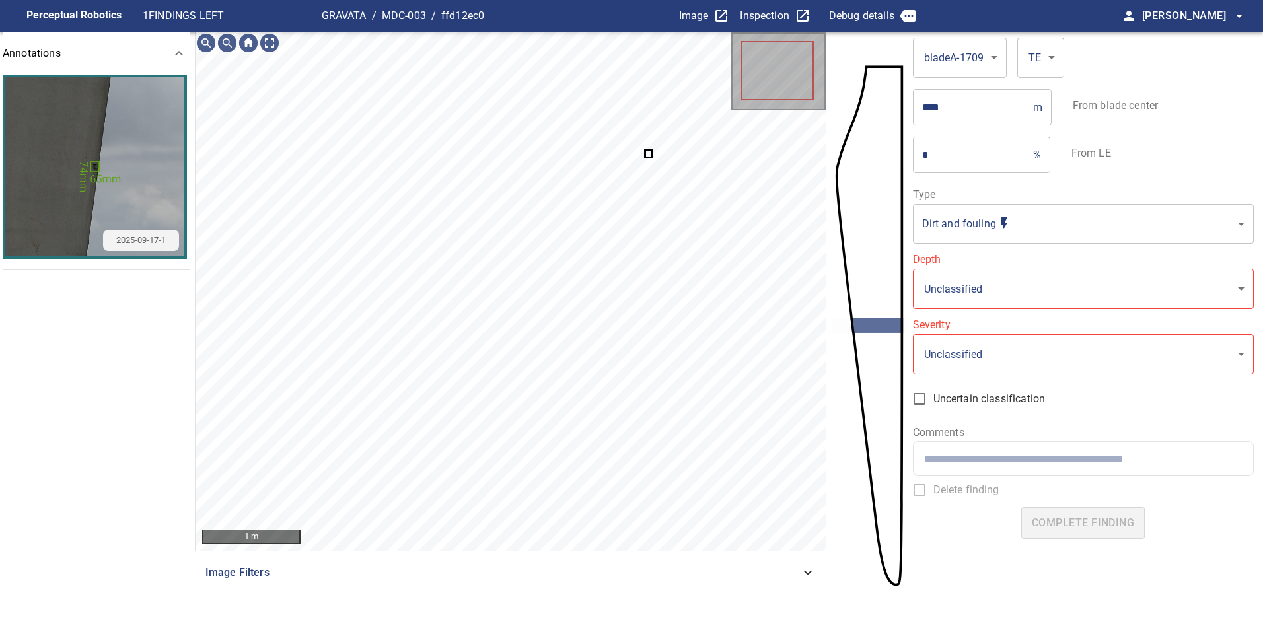
click at [942, 229] on body "**********" at bounding box center [631, 315] width 1263 height 630
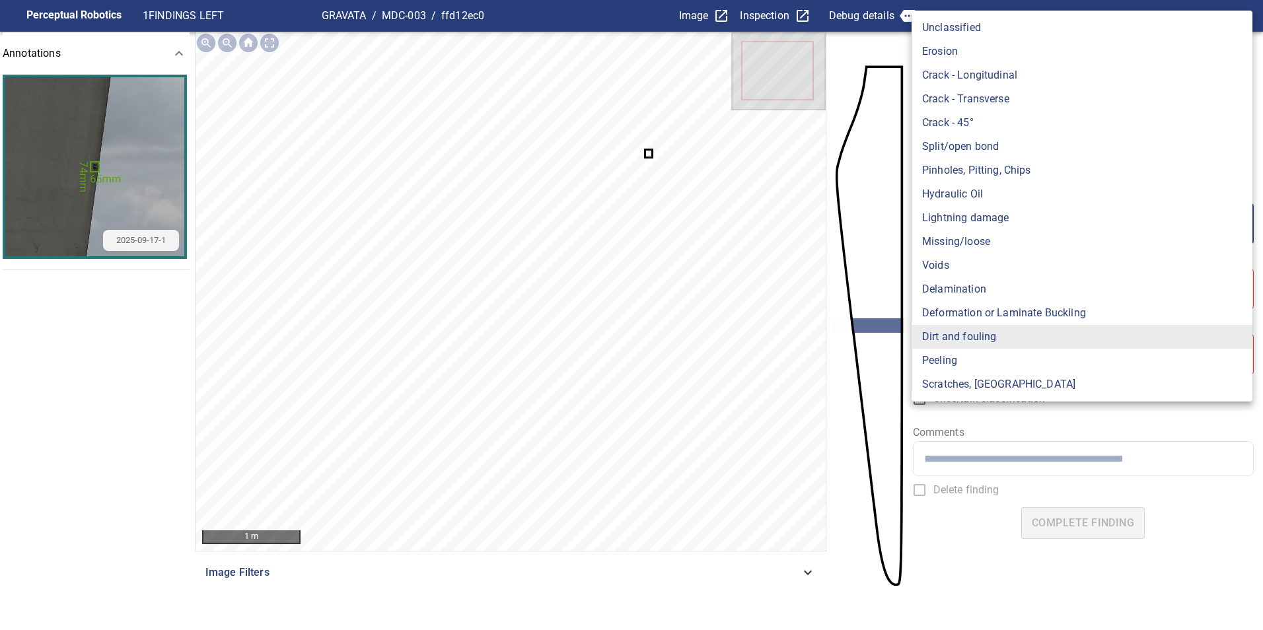
click at [967, 211] on li "Lightning damage" at bounding box center [1081, 218] width 341 height 24
type input "**********"
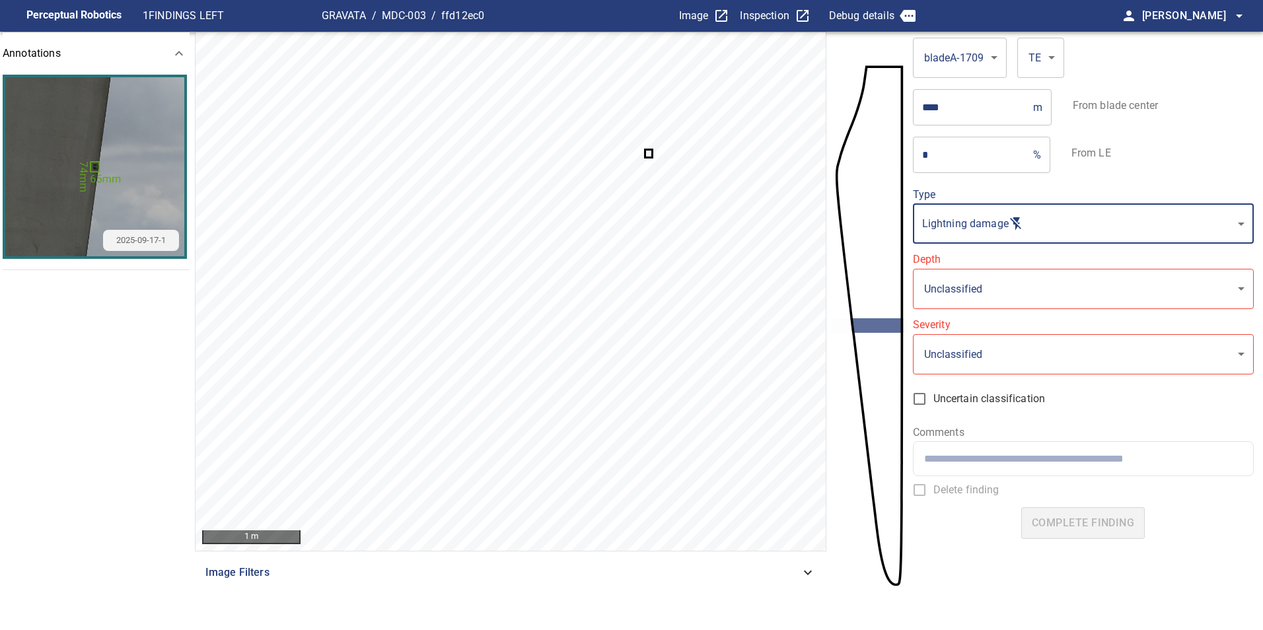
click at [981, 277] on body "**********" at bounding box center [631, 315] width 1263 height 630
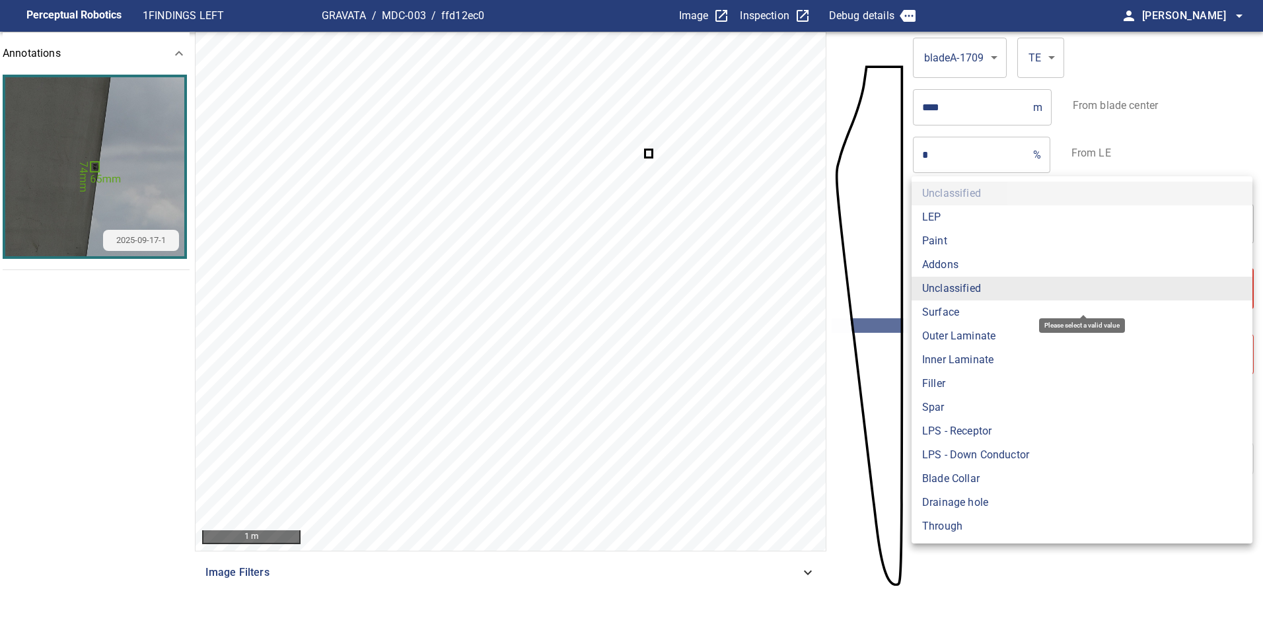
click at [978, 306] on li "Surface" at bounding box center [1081, 313] width 341 height 24
type input "*******"
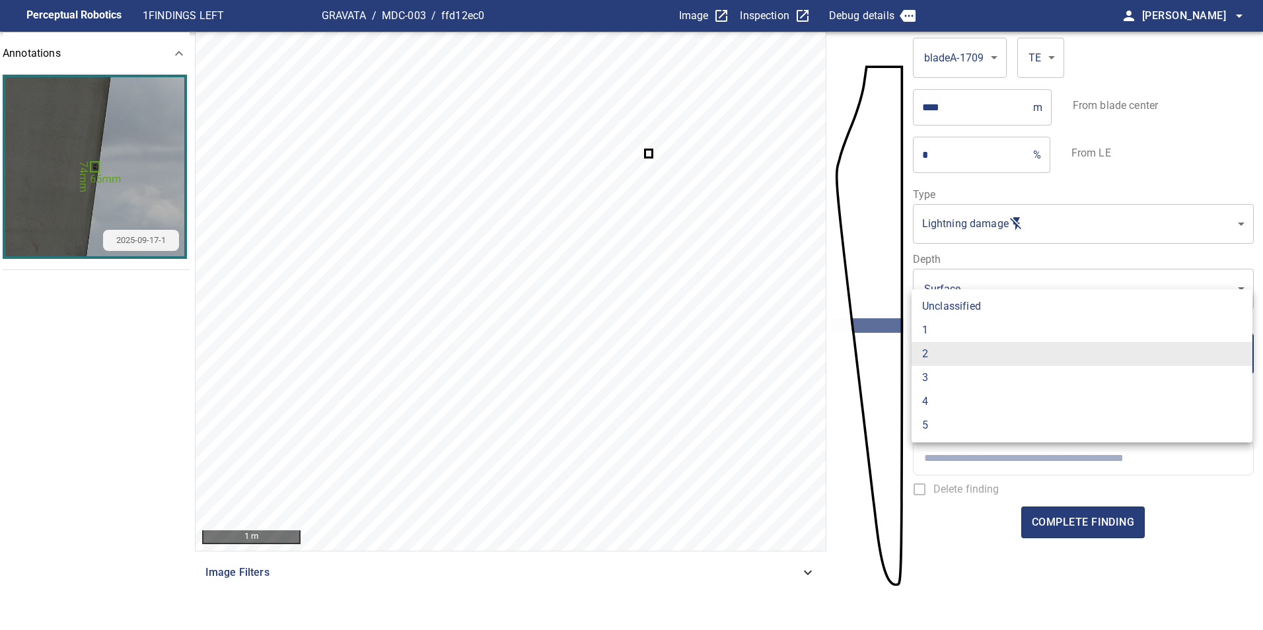
click at [985, 349] on body "**********" at bounding box center [631, 315] width 1263 height 630
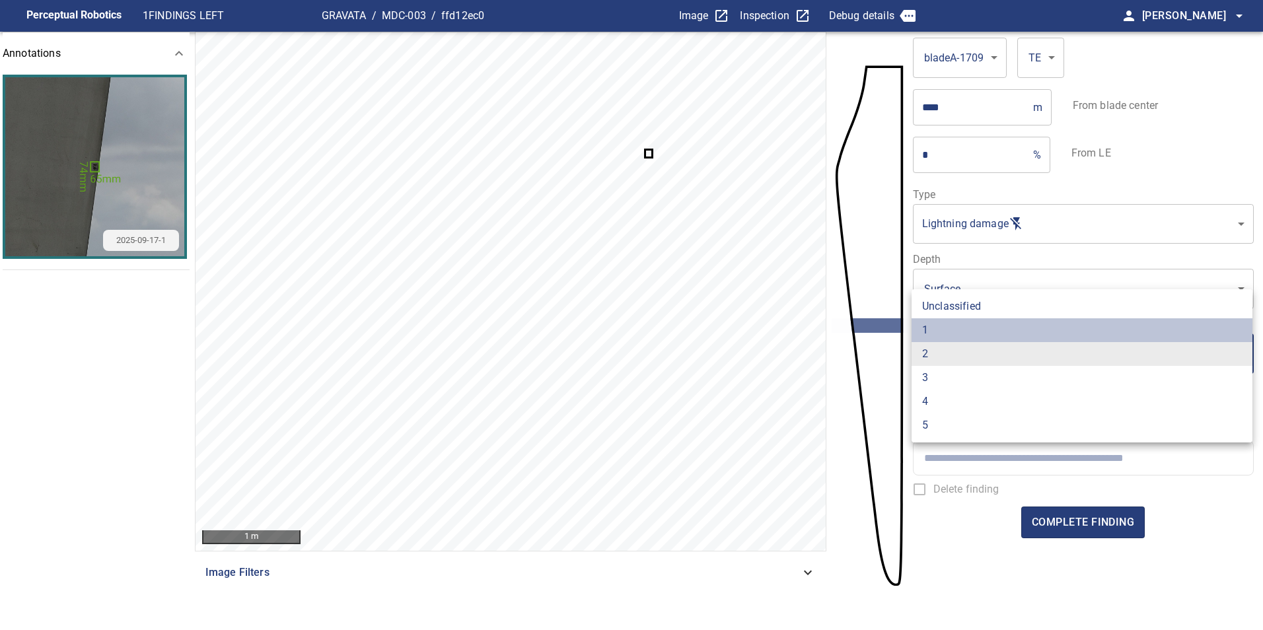
click at [972, 340] on li "1" at bounding box center [1081, 330] width 341 height 24
type input "*"
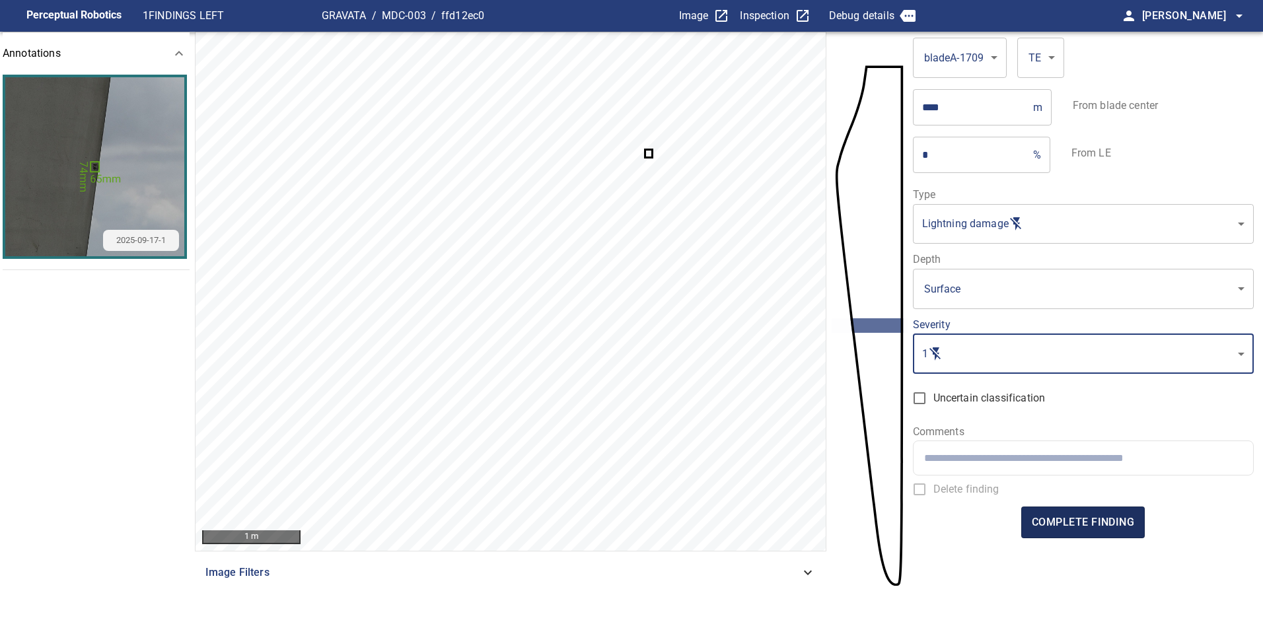
click at [1107, 521] on span "complete finding" at bounding box center [1083, 522] width 102 height 18
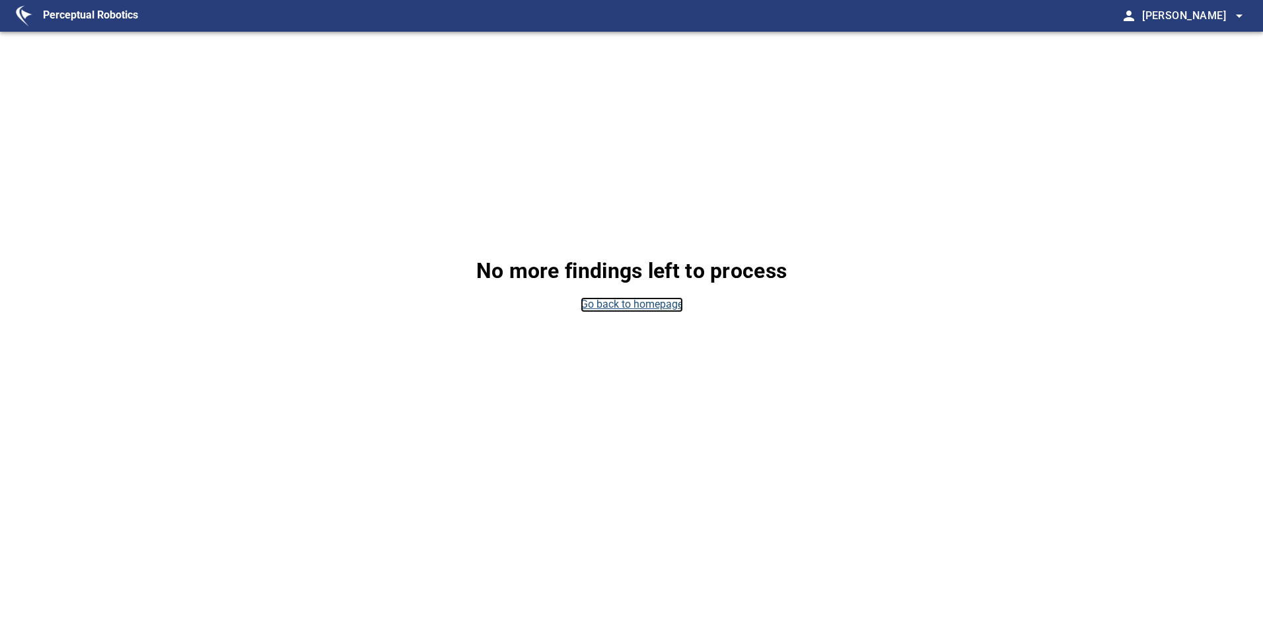
click at [606, 309] on link "Go back to homepage" at bounding box center [632, 304] width 102 height 15
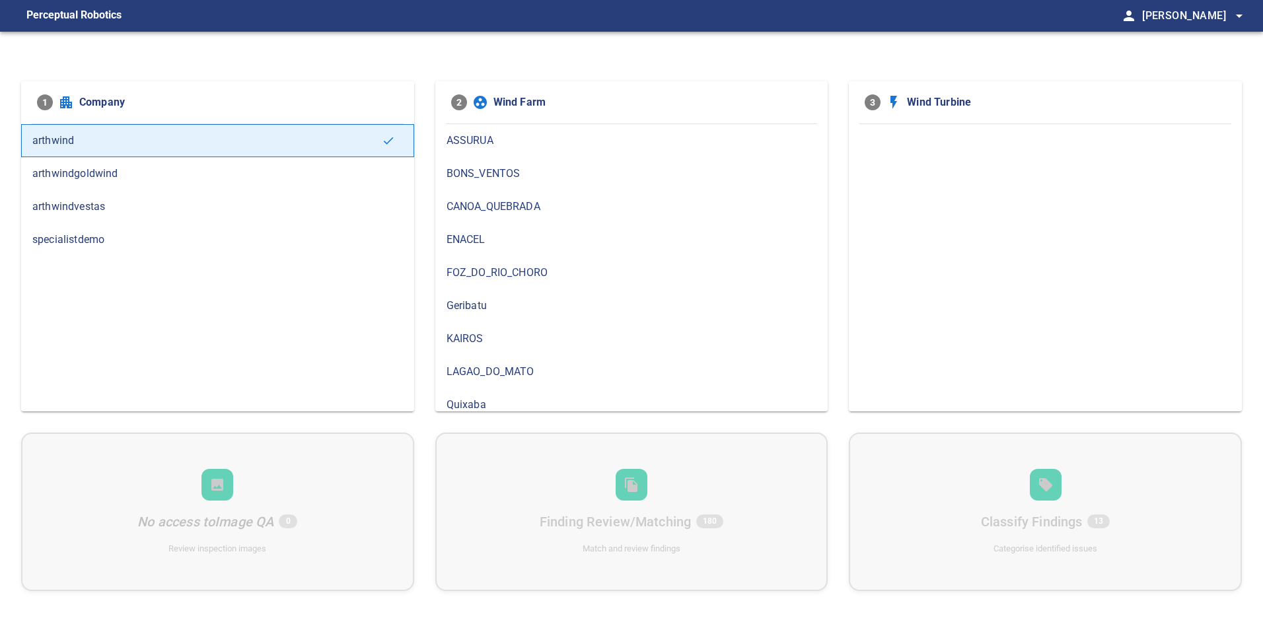
click at [199, 207] on span "arthwindvestas" at bounding box center [217, 207] width 371 height 16
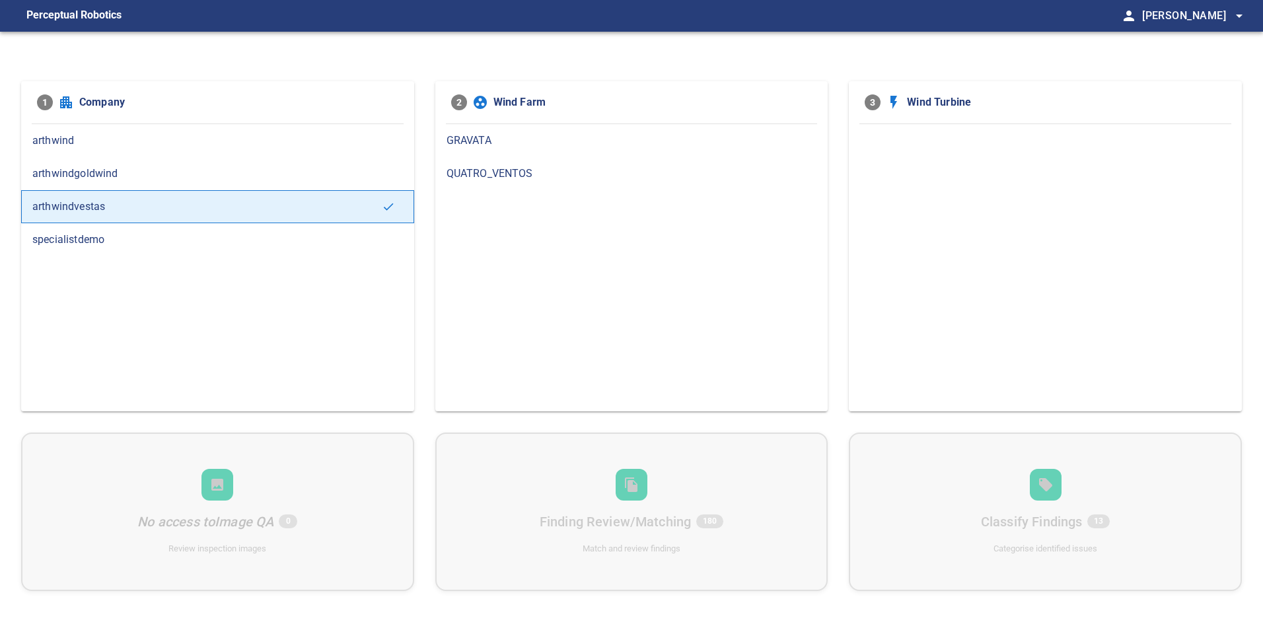
click at [623, 139] on span "GRAVATA" at bounding box center [631, 141] width 371 height 16
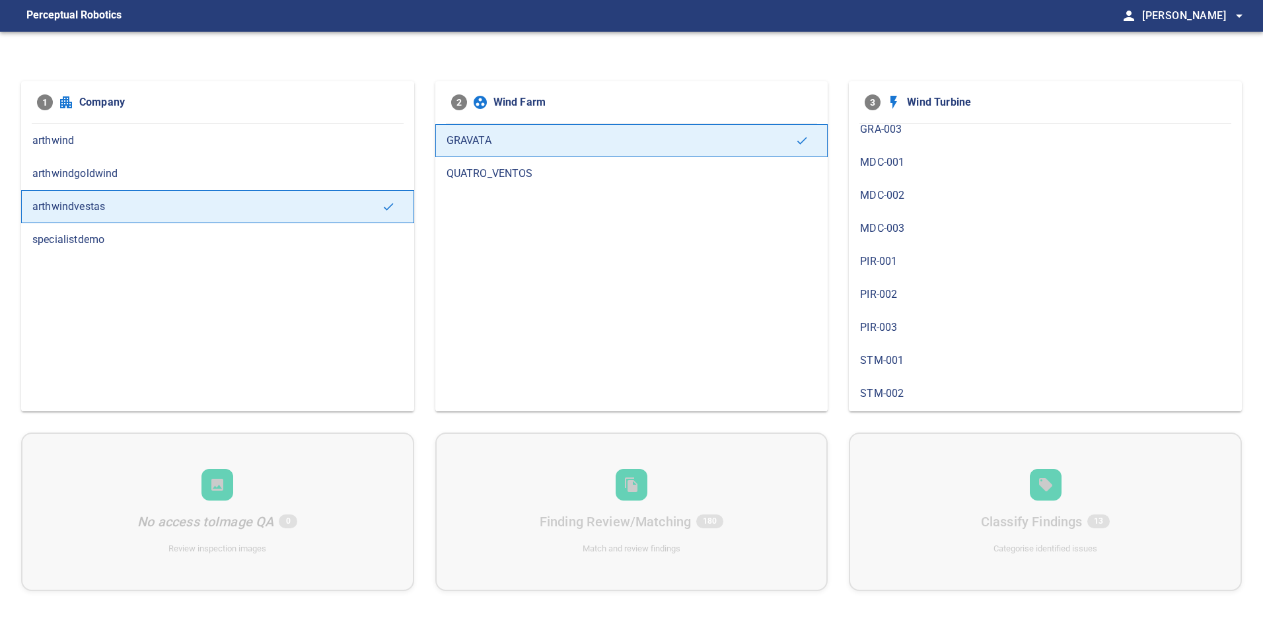
scroll to position [198, 0]
click at [932, 368] on span "XVT-002" at bounding box center [1045, 372] width 371 height 16
click at [913, 404] on span "PIR-003" at bounding box center [1045, 405] width 371 height 16
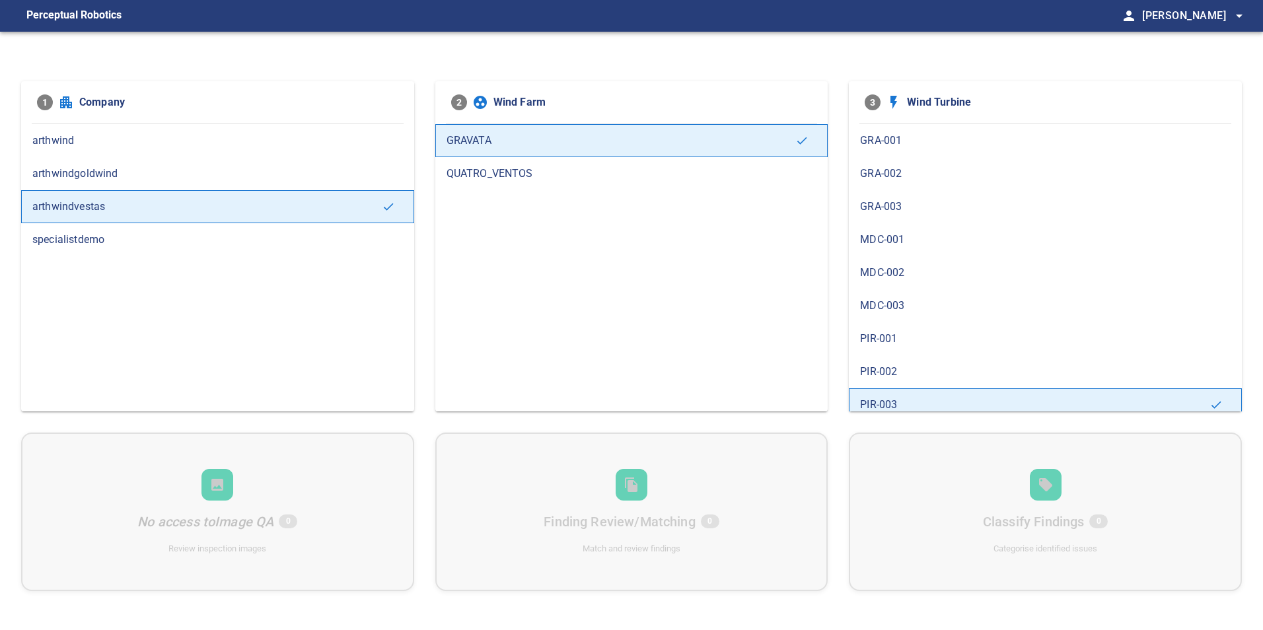
click at [914, 345] on span "PIR-001" at bounding box center [1045, 339] width 371 height 16
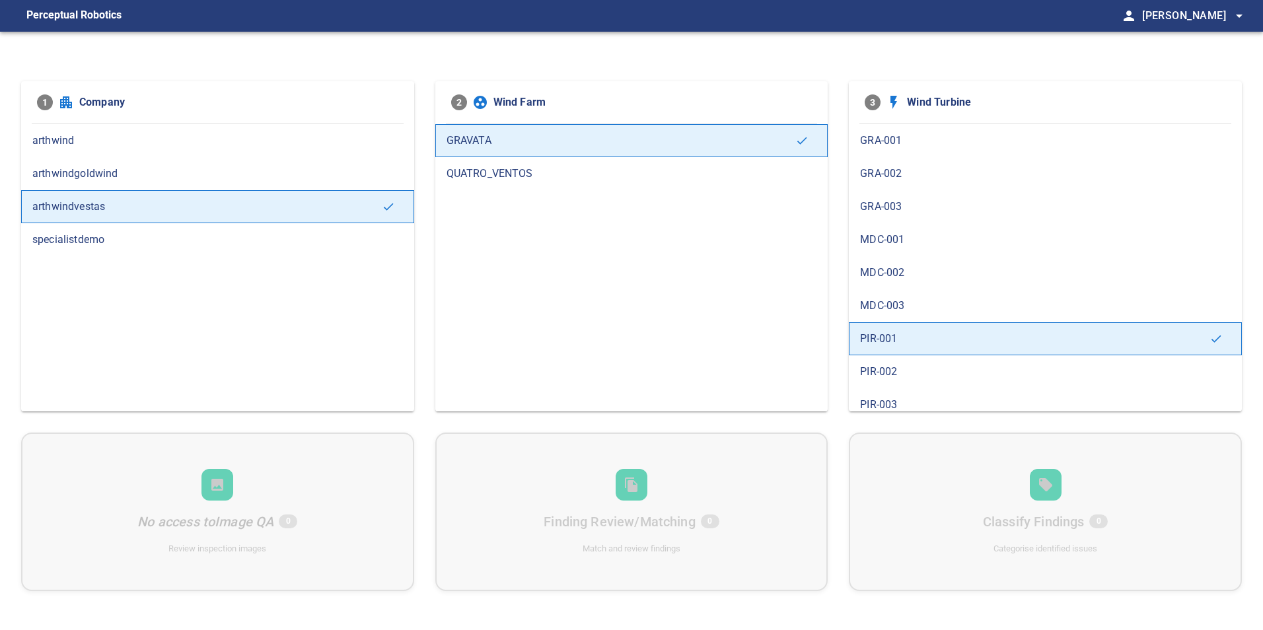
click at [921, 305] on span "MDC-003" at bounding box center [1045, 306] width 371 height 16
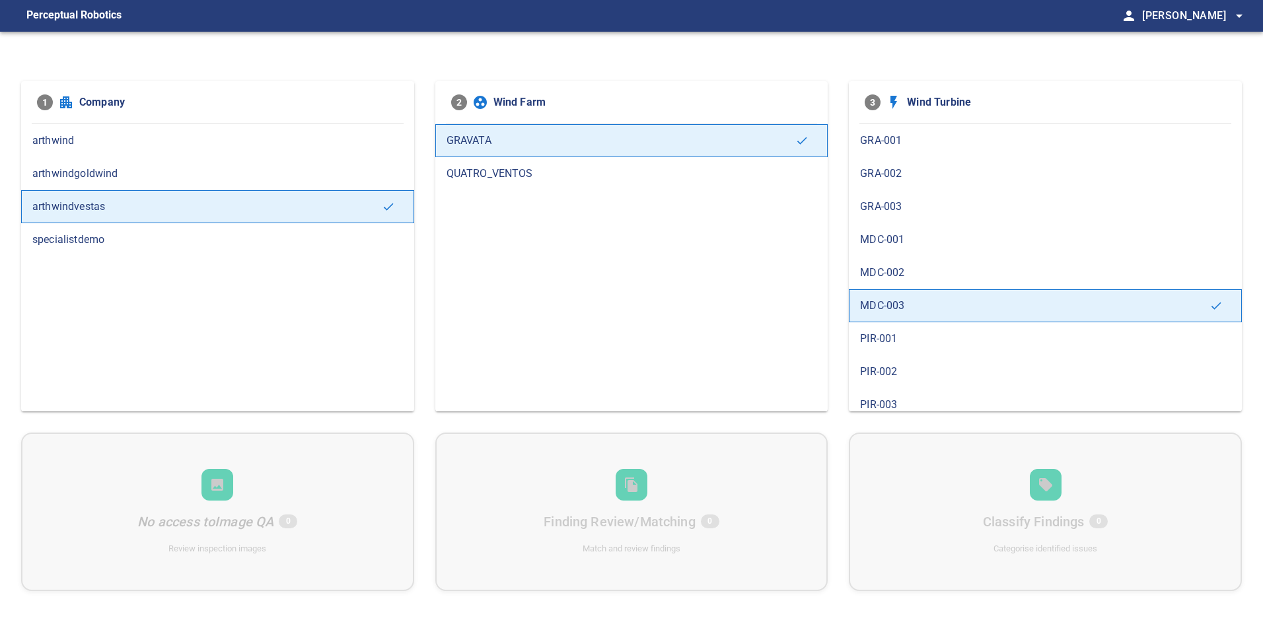
click at [921, 275] on span "MDC-002" at bounding box center [1045, 273] width 371 height 16
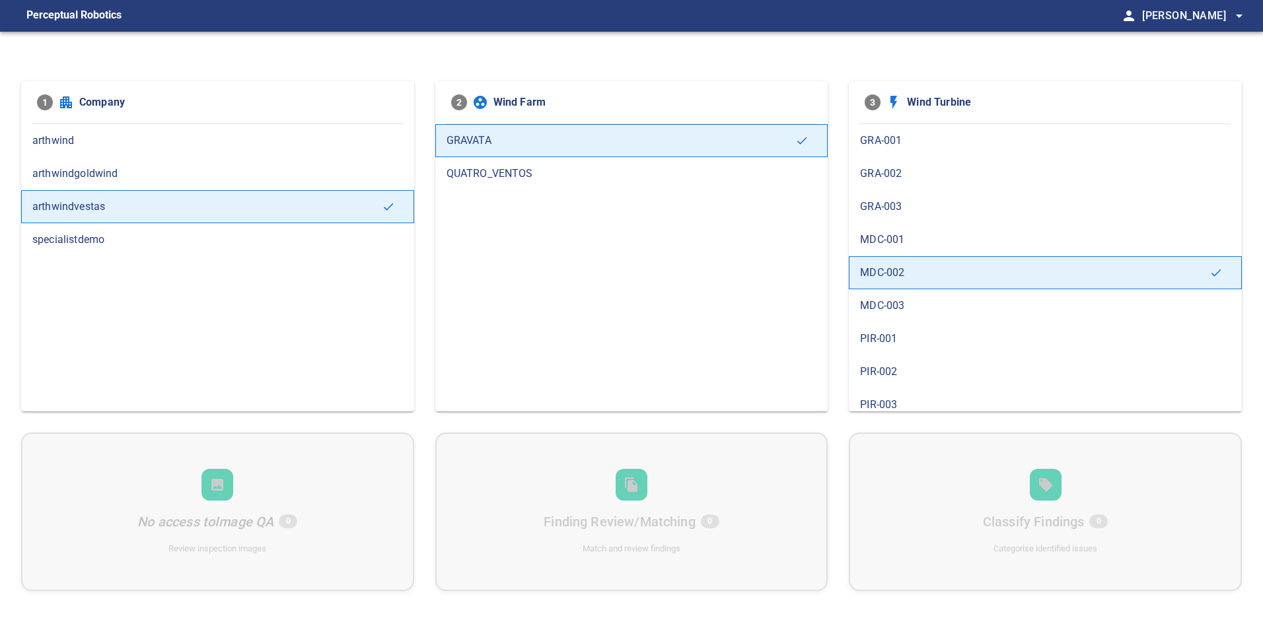
click at [917, 237] on span "MDC-001" at bounding box center [1045, 240] width 371 height 16
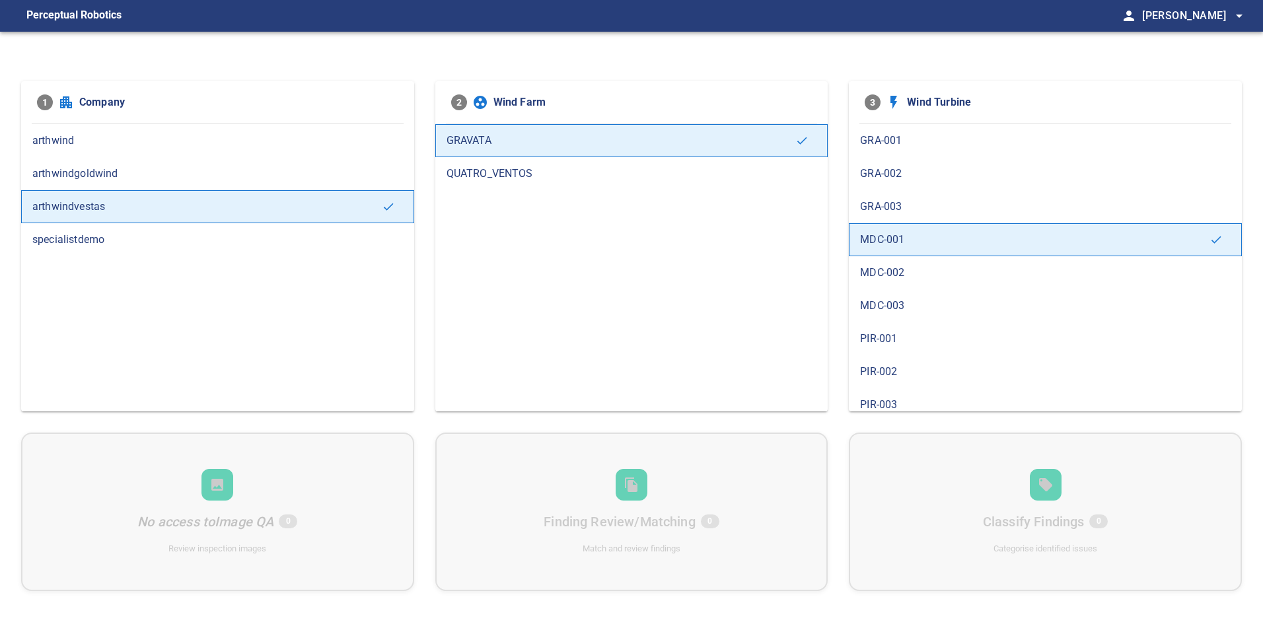
click at [920, 194] on div "GRA-003" at bounding box center [1045, 206] width 393 height 33
